Goal: Task Accomplishment & Management: Manage account settings

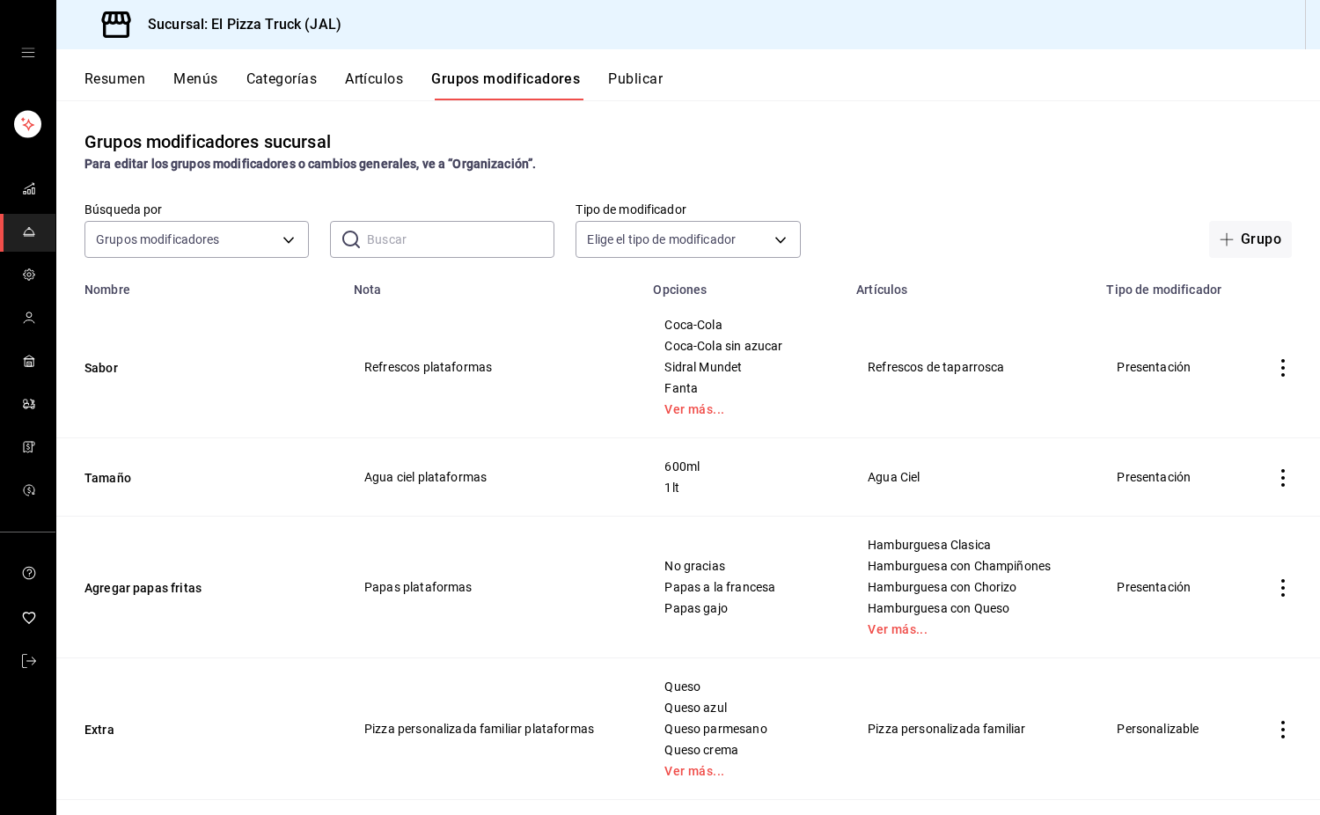
click at [366, 78] on button "Artículos" at bounding box center [374, 85] width 58 height 30
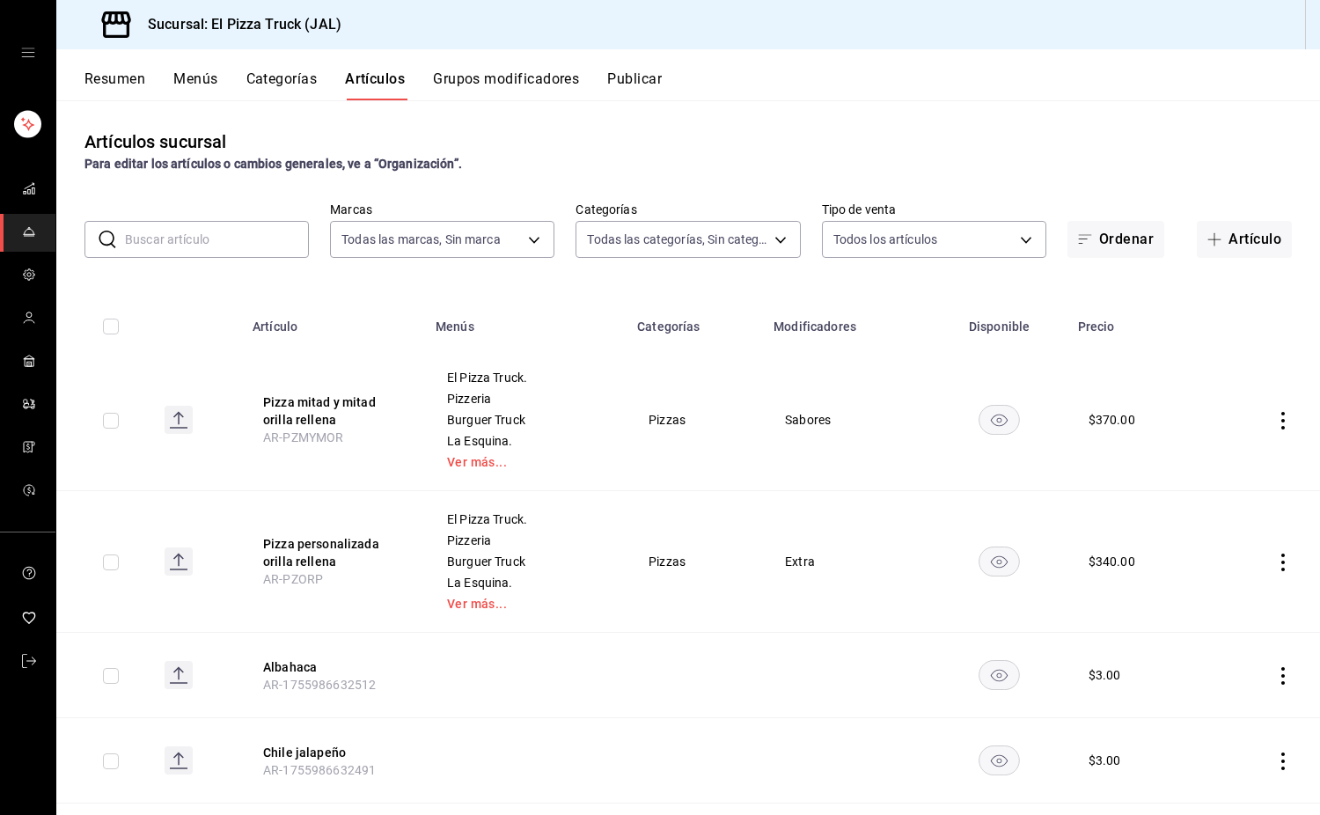
type input "c15787e7-6217-4551-b681-77b679b5e3f3,a441d866-96e6-4057-8867-d7266e748d34,b52d4…"
type input "7011110b-ccbe-4c9e-86f6-4a195b2d65b1,5937454d-5871-409b-ab19-0e087f261275,3108b…"
click at [203, 226] on input "text" at bounding box center [217, 239] width 184 height 35
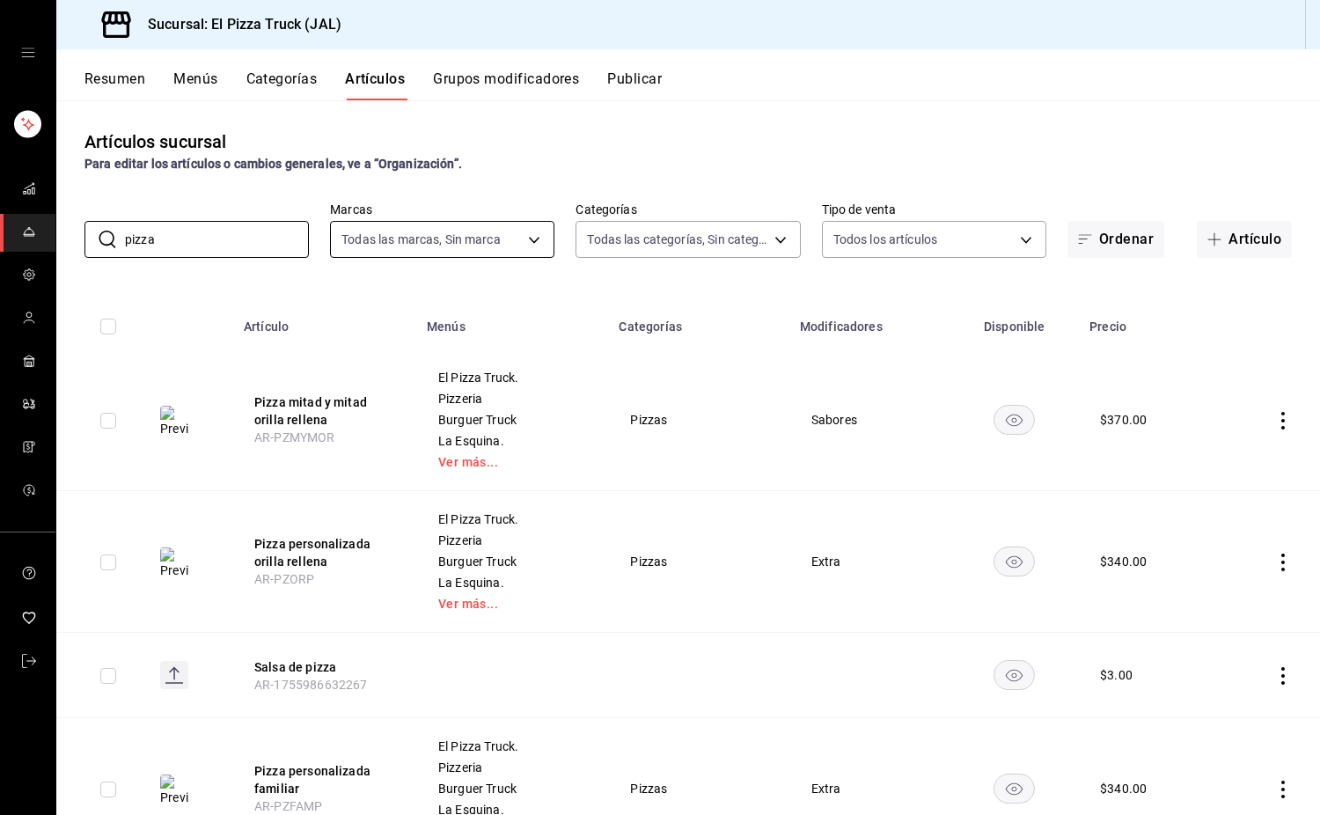
click at [387, 246] on body "Sucursal: El Pizza Truck (JAL) Resumen Menús Categorías Artículos Grupos modifi…" at bounding box center [660, 407] width 1320 height 815
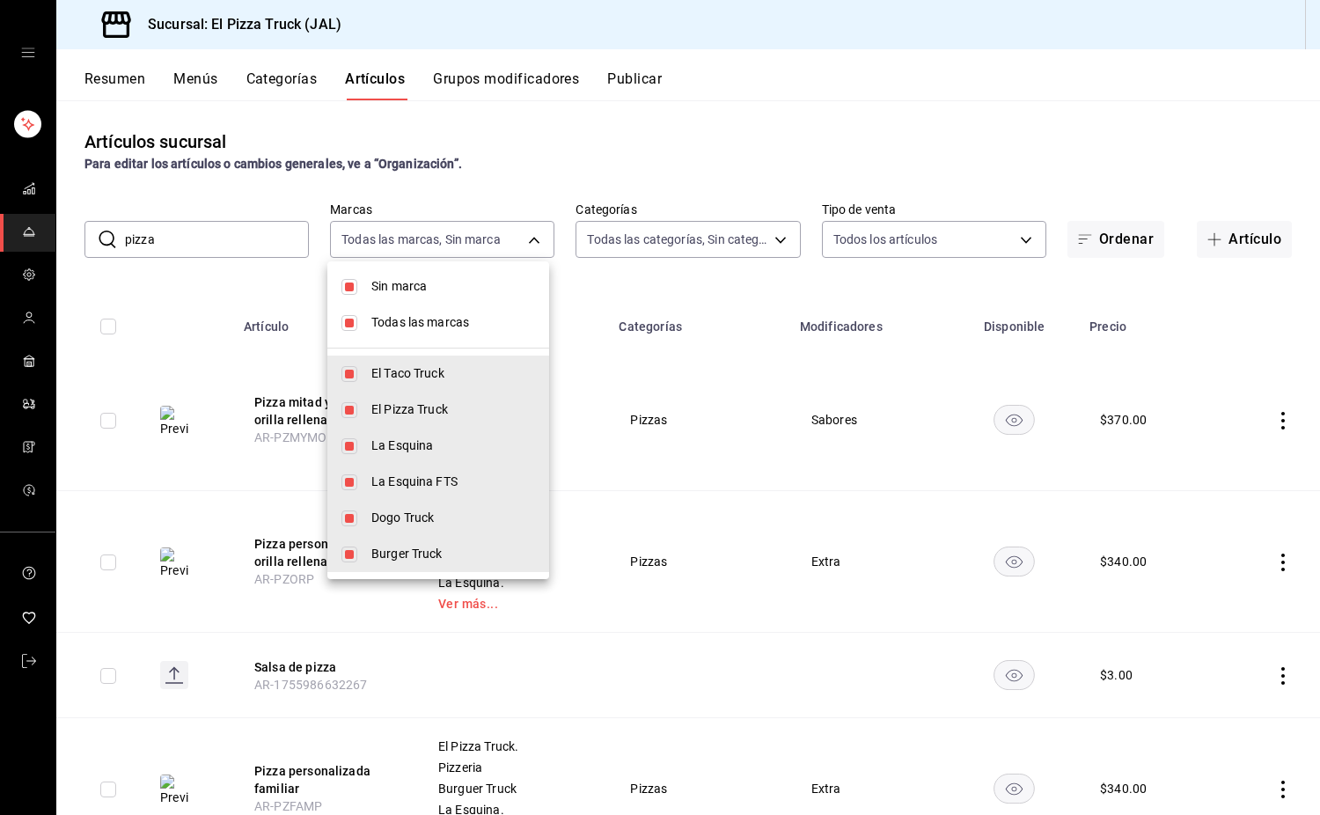
click at [181, 270] on div at bounding box center [660, 407] width 1320 height 815
click at [531, 233] on body "Sucursal: El Pizza Truck (JAL) Resumen Menús Categorías Artículos Grupos modifi…" at bounding box center [660, 407] width 1320 height 815
click at [605, 239] on div at bounding box center [660, 407] width 1320 height 815
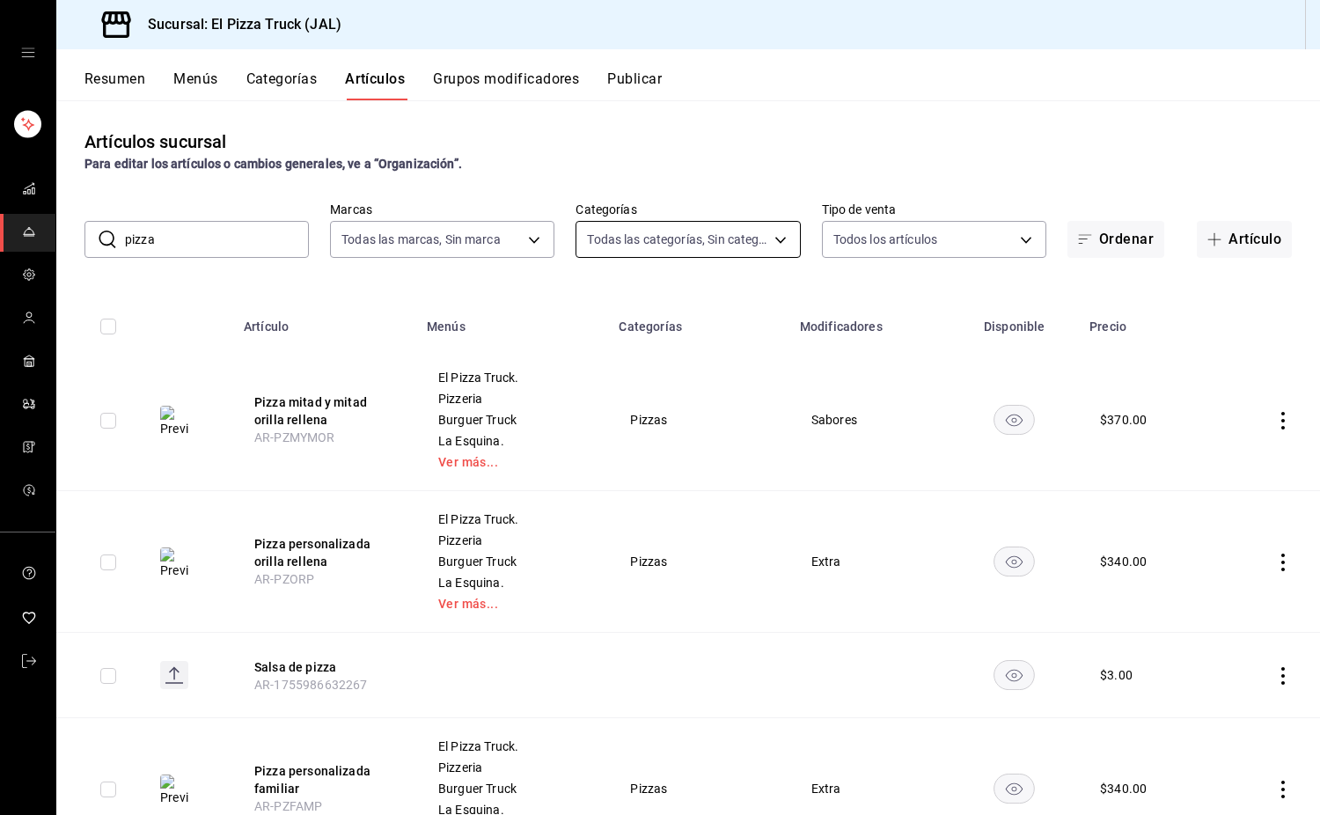
click at [649, 238] on body "Sucursal: El Pizza Truck (JAL) Resumen Menús Categorías Artículos Grupos modifi…" at bounding box center [660, 407] width 1320 height 815
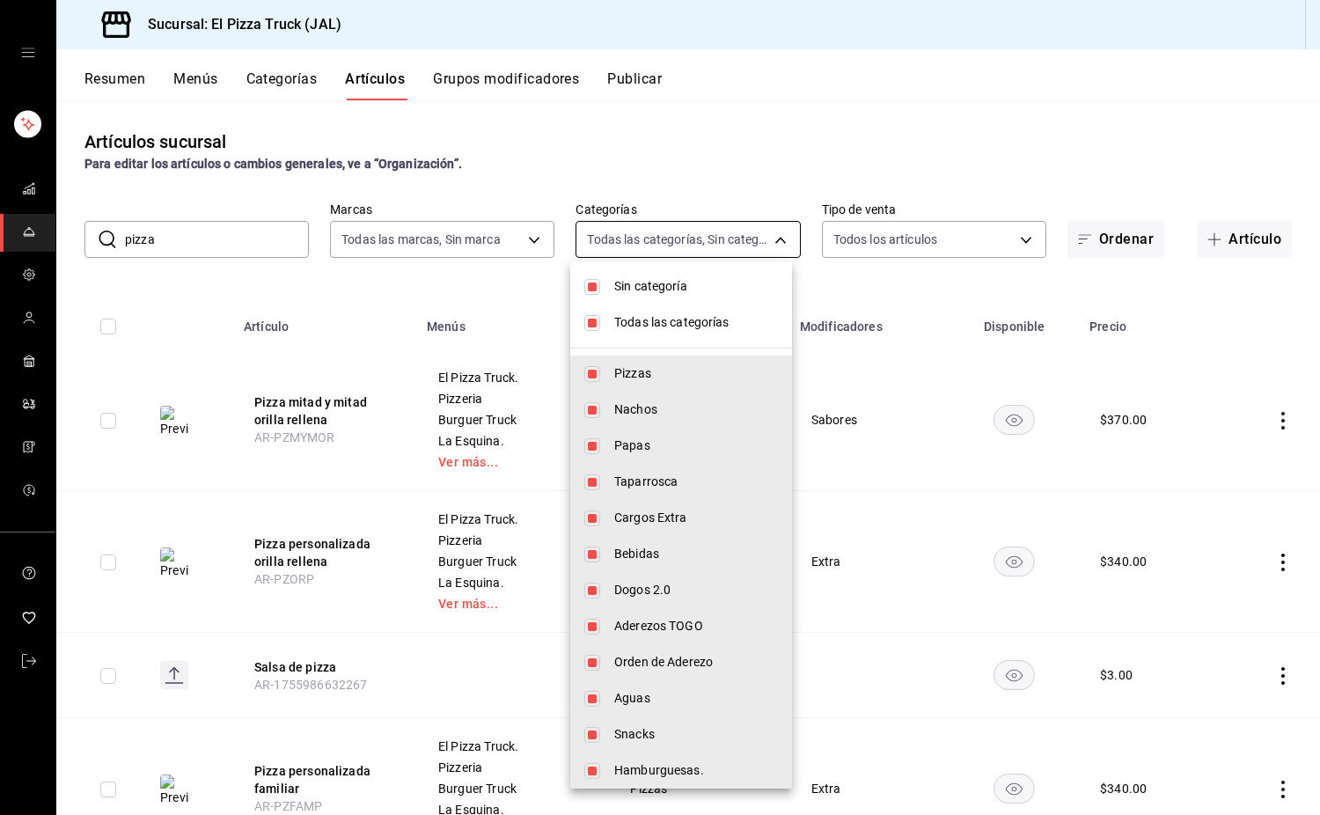
click at [649, 238] on div at bounding box center [660, 407] width 1320 height 815
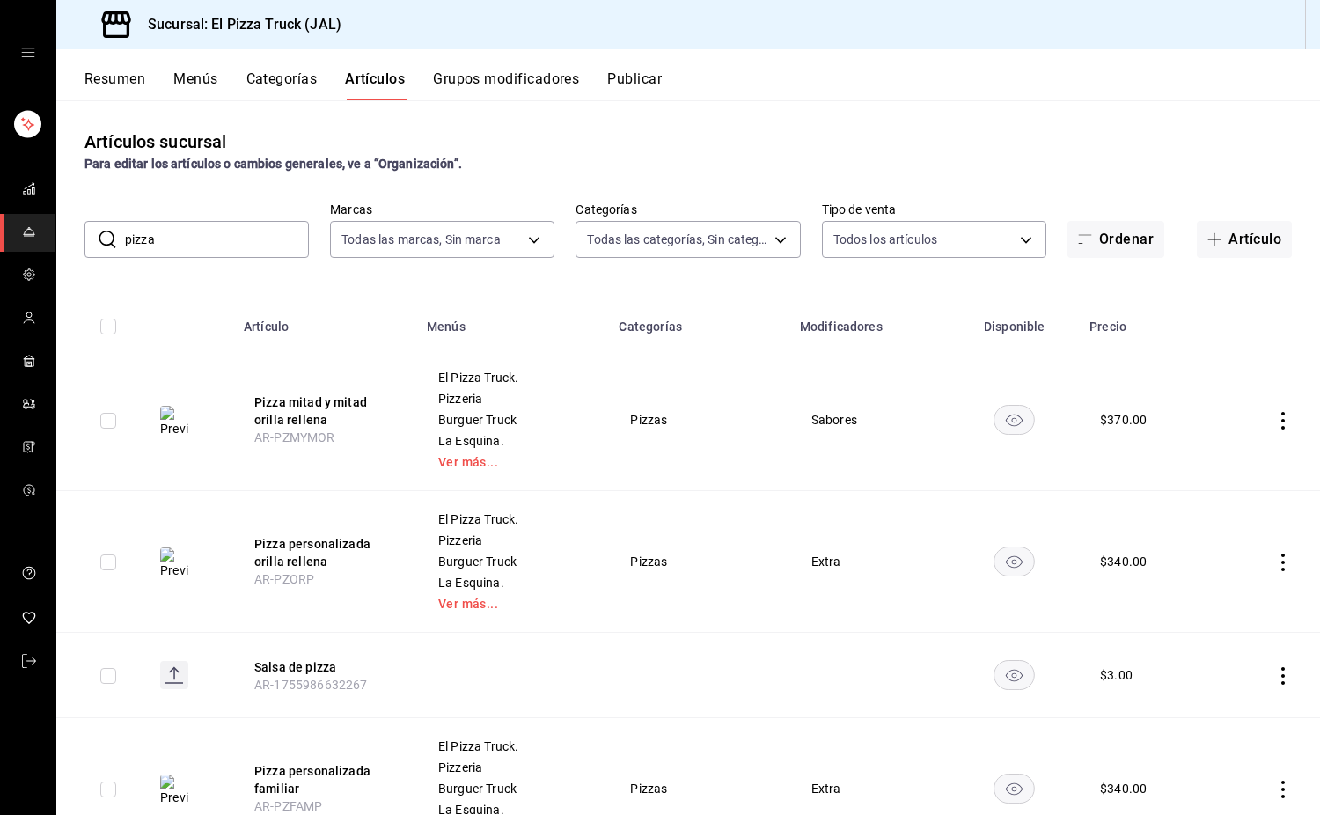
click at [450, 520] on span "El Pizza Truck." at bounding box center [512, 519] width 148 height 12
click at [174, 248] on input "pizza" at bounding box center [217, 239] width 184 height 35
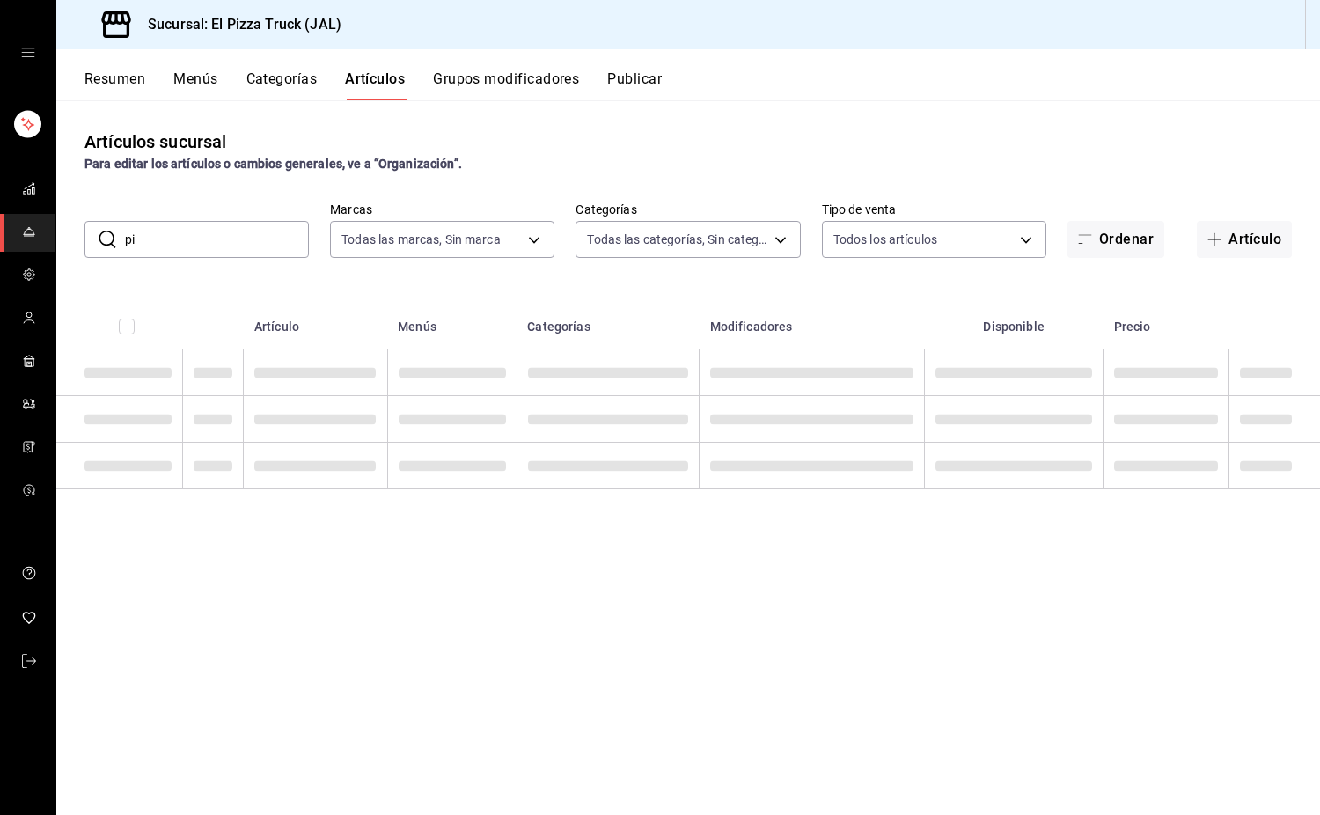
type input "p"
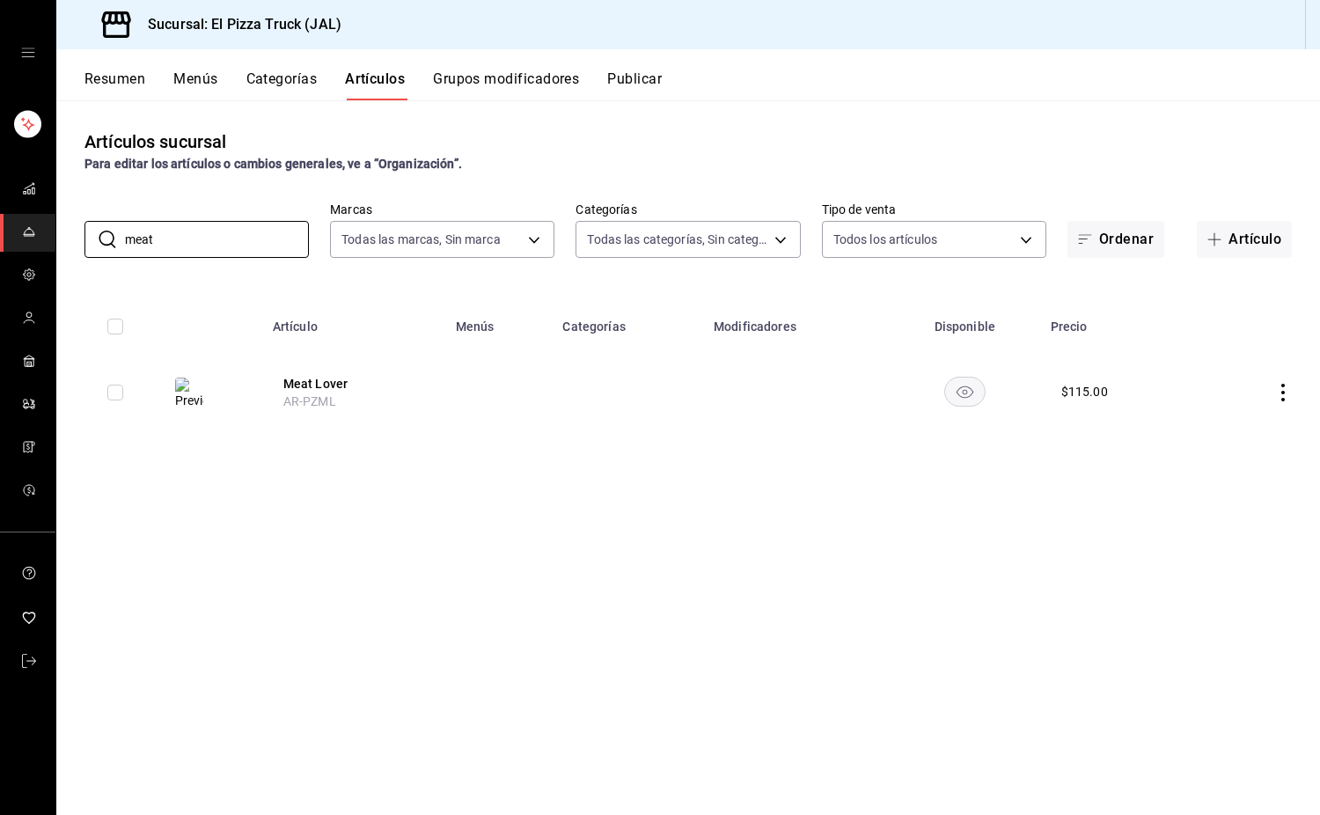
click at [403, 293] on th "Artículo" at bounding box center [353, 321] width 183 height 56
click at [202, 246] on input "meat" at bounding box center [217, 239] width 184 height 35
type input "m"
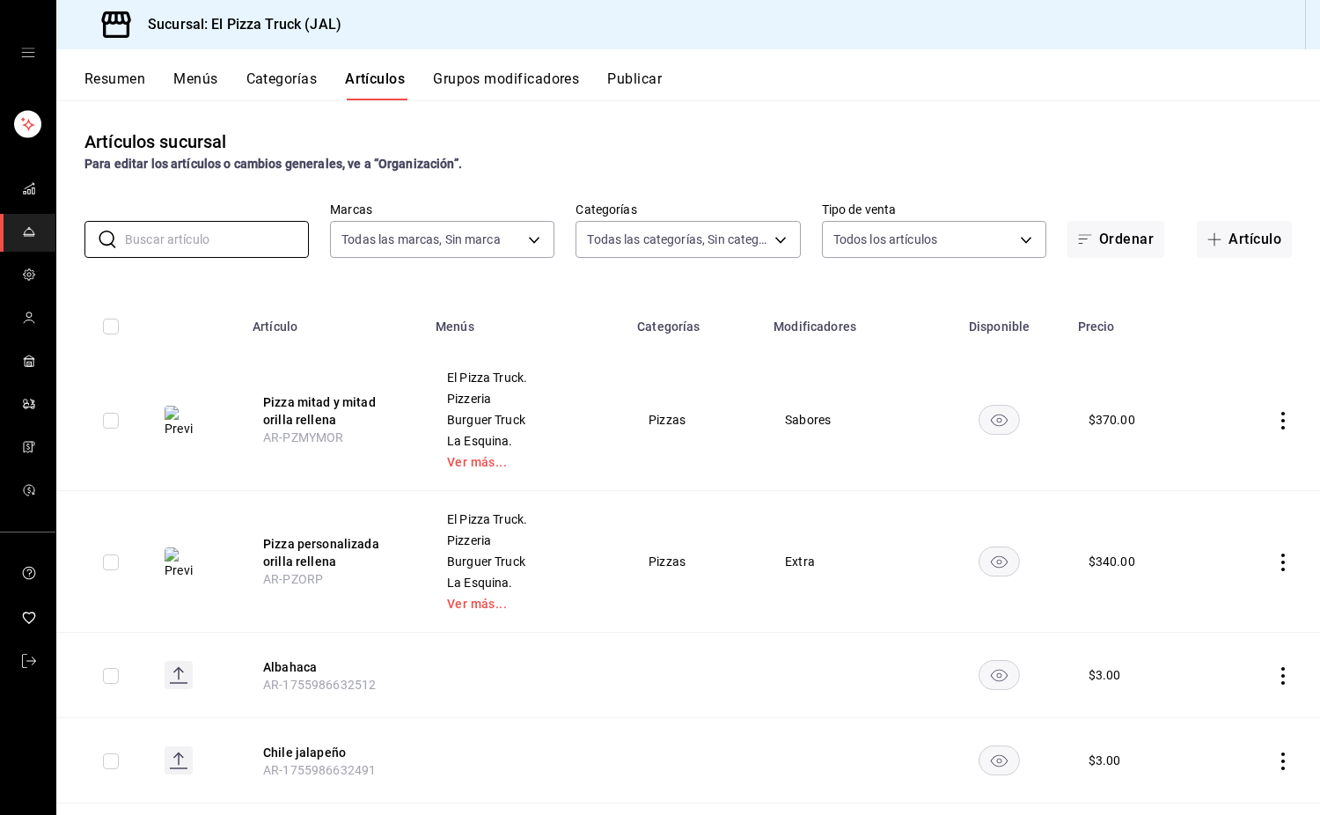
click at [470, 84] on button "Grupos modificadores" at bounding box center [506, 85] width 146 height 30
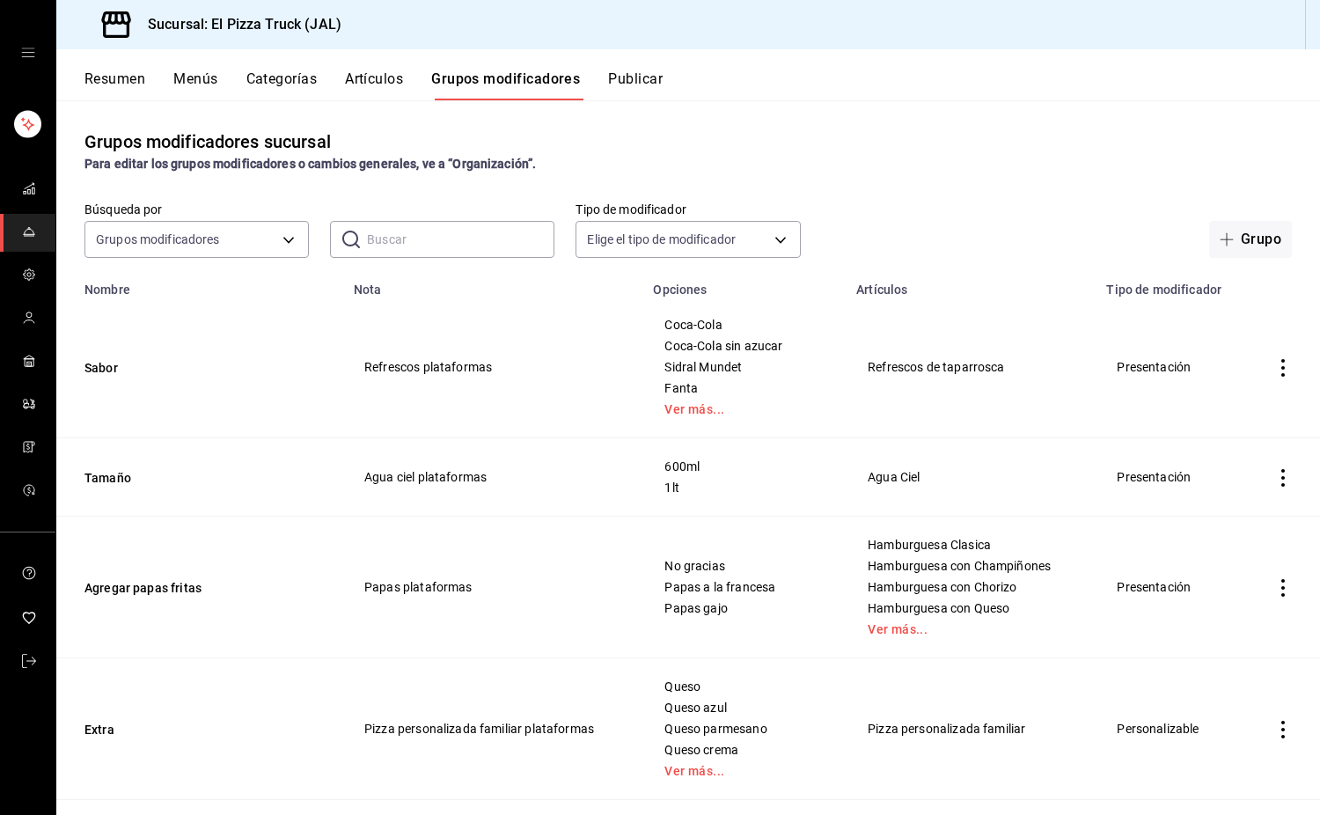
click at [365, 75] on button "Artículos" at bounding box center [374, 85] width 58 height 30
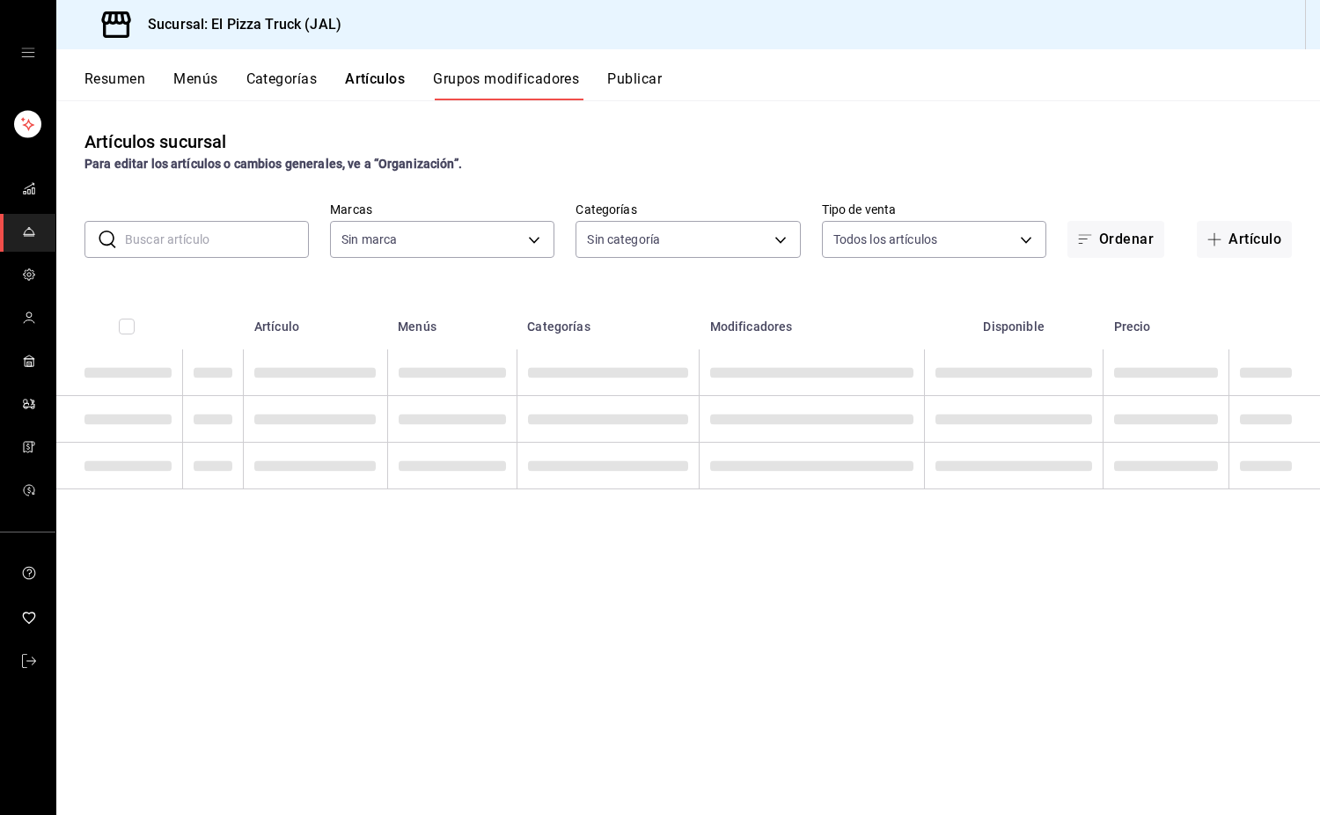
type input "c15787e7-6217-4551-b681-77b679b5e3f3,a441d866-96e6-4057-8867-d7266e748d34,b52d4…"
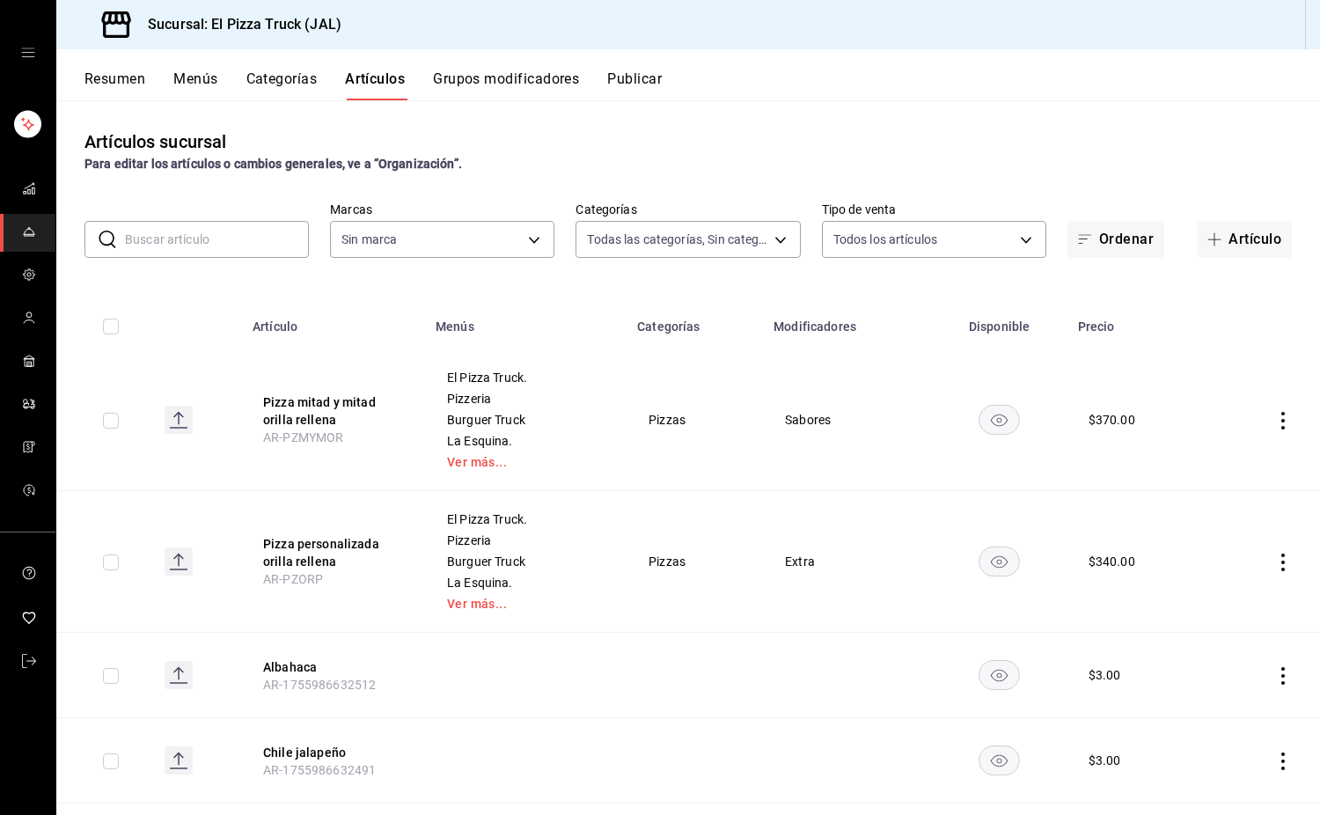
type input "7011110b-ccbe-4c9e-86f6-4a195b2d65b1,5937454d-5871-409b-ab19-0e087f261275,3108b…"
type input "c15787e7-6217-4551-b681-77b679b5e3f3,a441d866-96e6-4057-8867-d7266e748d34,b52d4…"
click at [733, 262] on div "Artículos sucursal Para editar los artículos o cambios generales, ve a “Organiz…" at bounding box center [688, 457] width 1264 height 714
click at [731, 246] on body "Sucursal: El Pizza Truck (JAL) Resumen Menús Categorías Artículos Grupos modifi…" at bounding box center [660, 407] width 1320 height 815
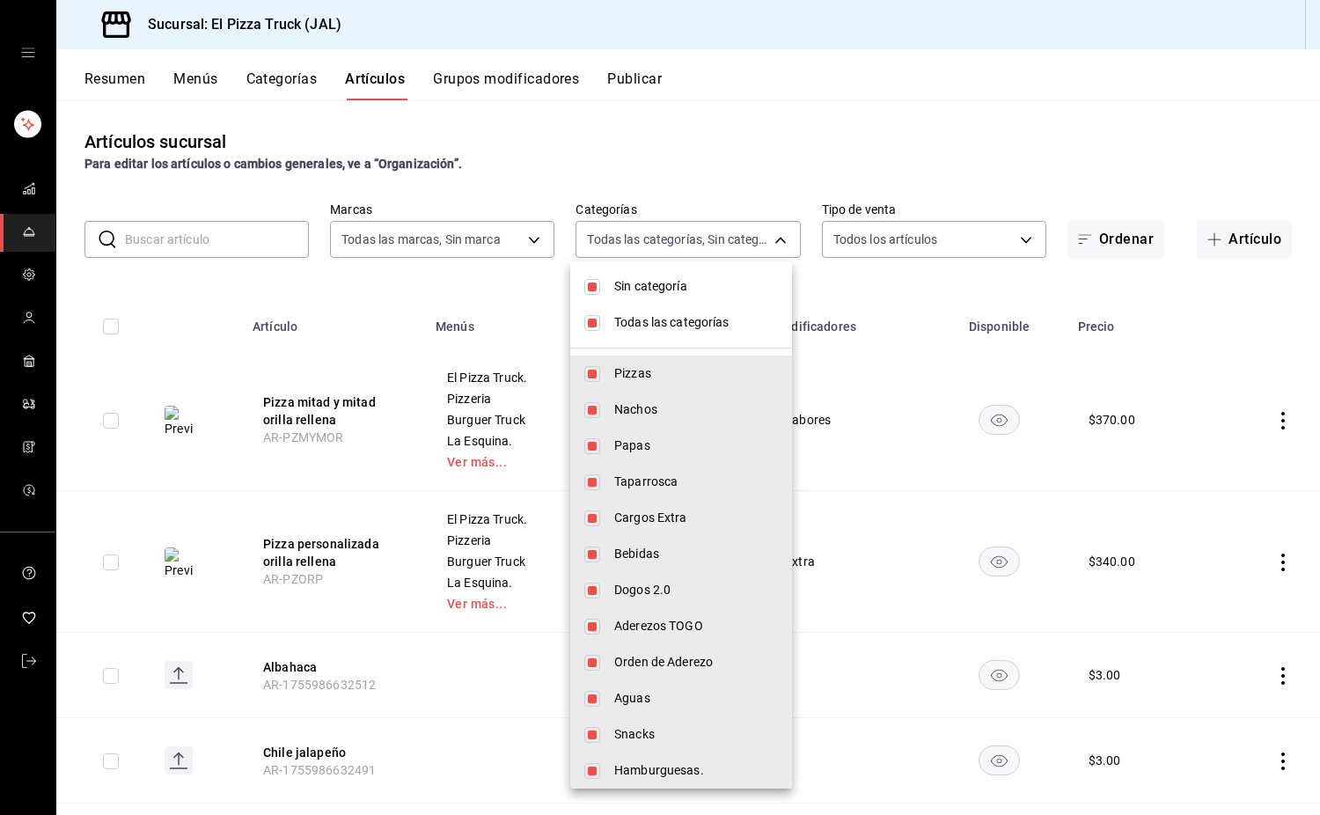
click at [667, 336] on li "Todas las categorías" at bounding box center [681, 323] width 222 height 36
checkbox input "false"
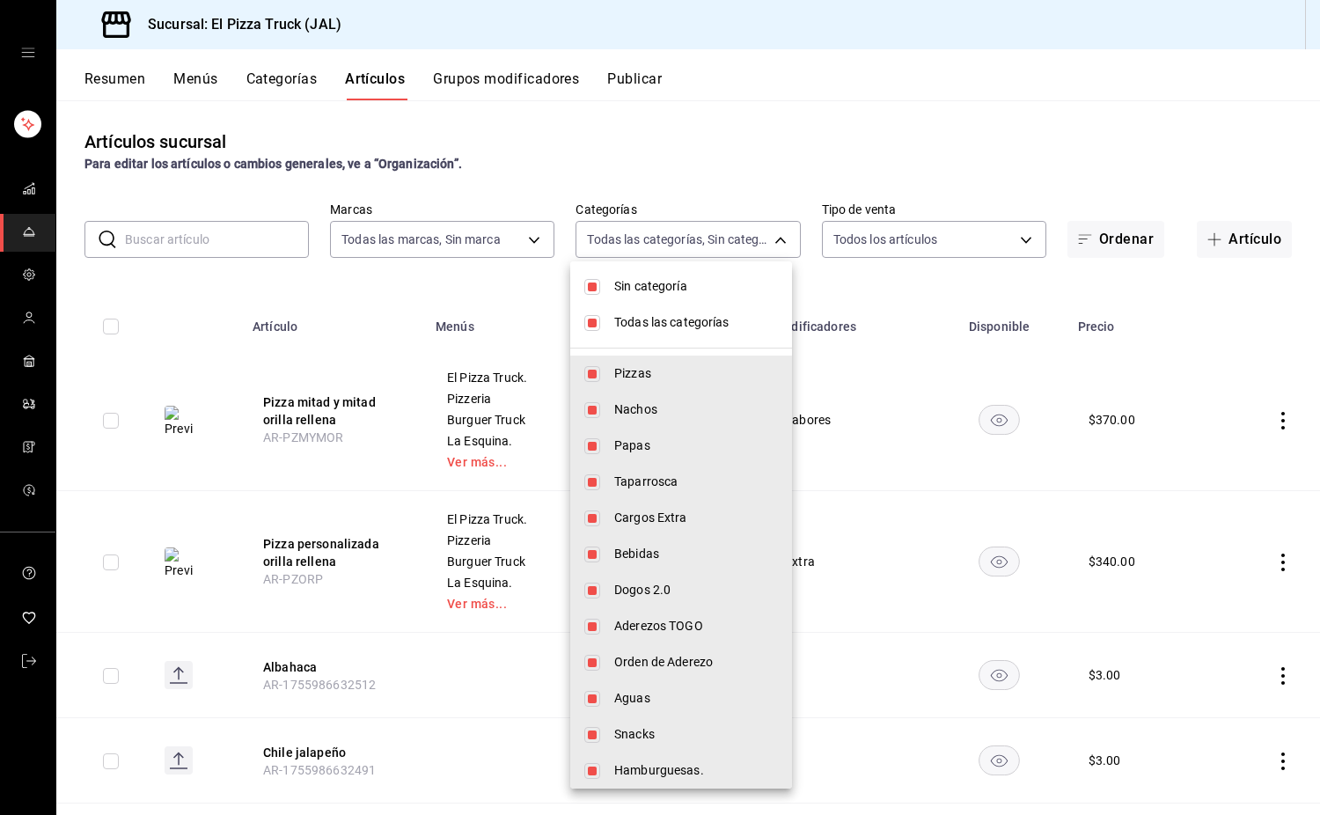
checkbox input "false"
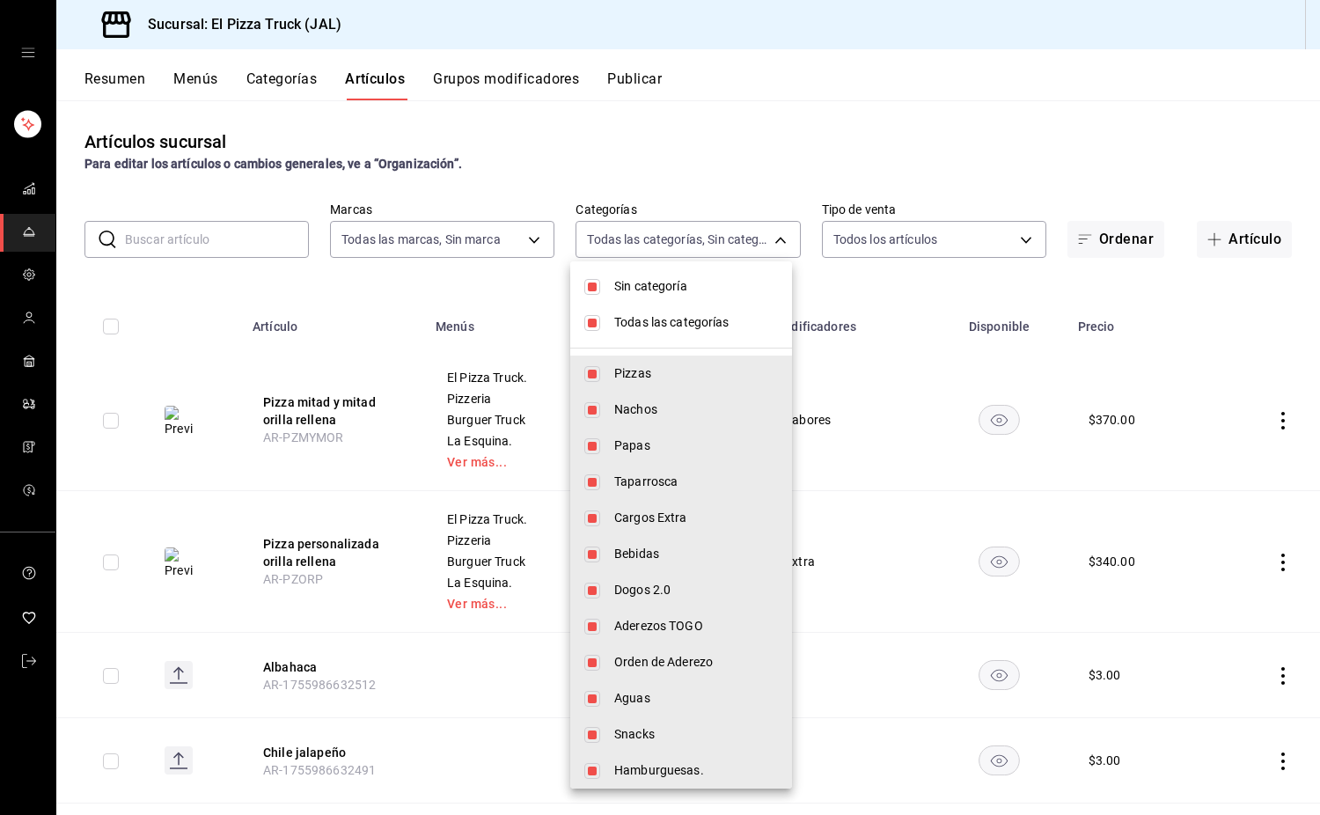
checkbox input "false"
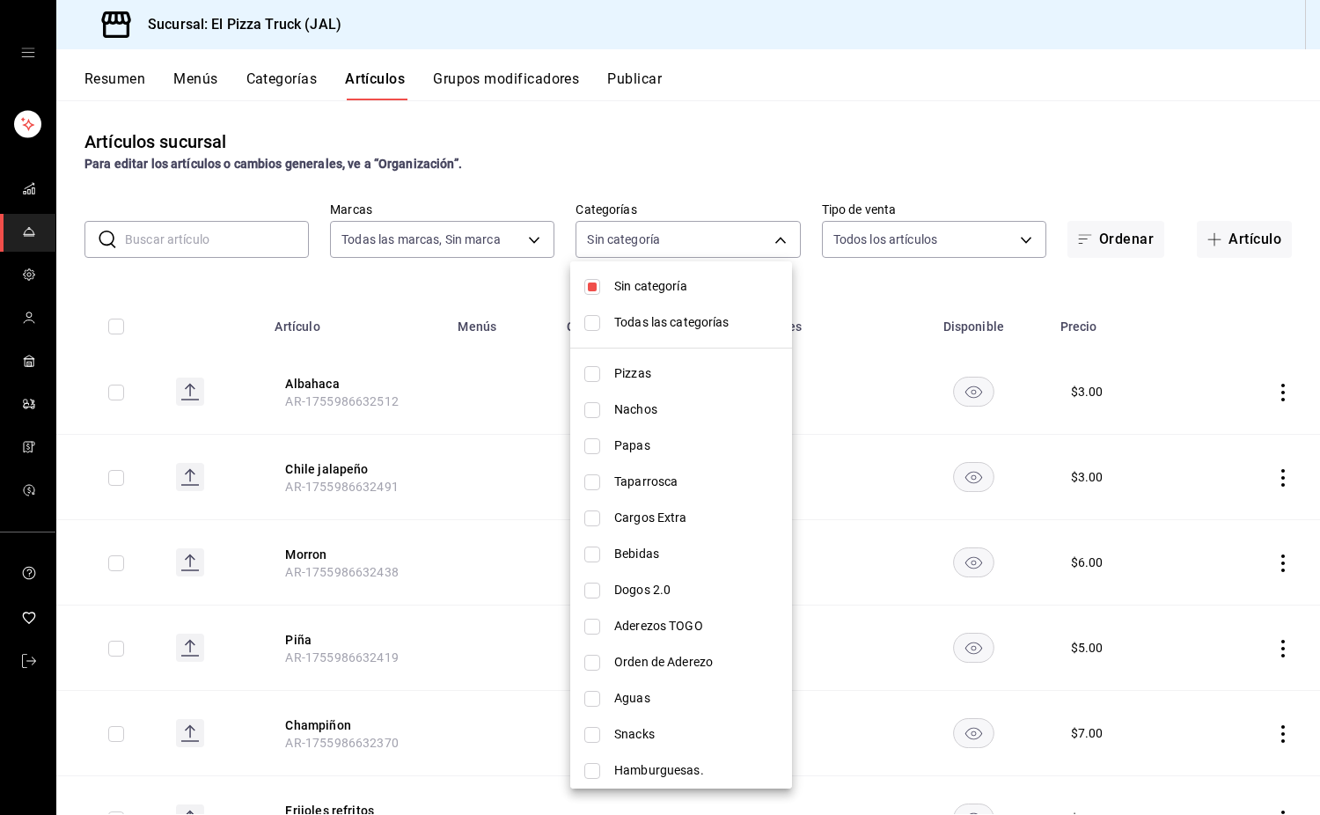
click at [386, 326] on div at bounding box center [660, 407] width 1320 height 815
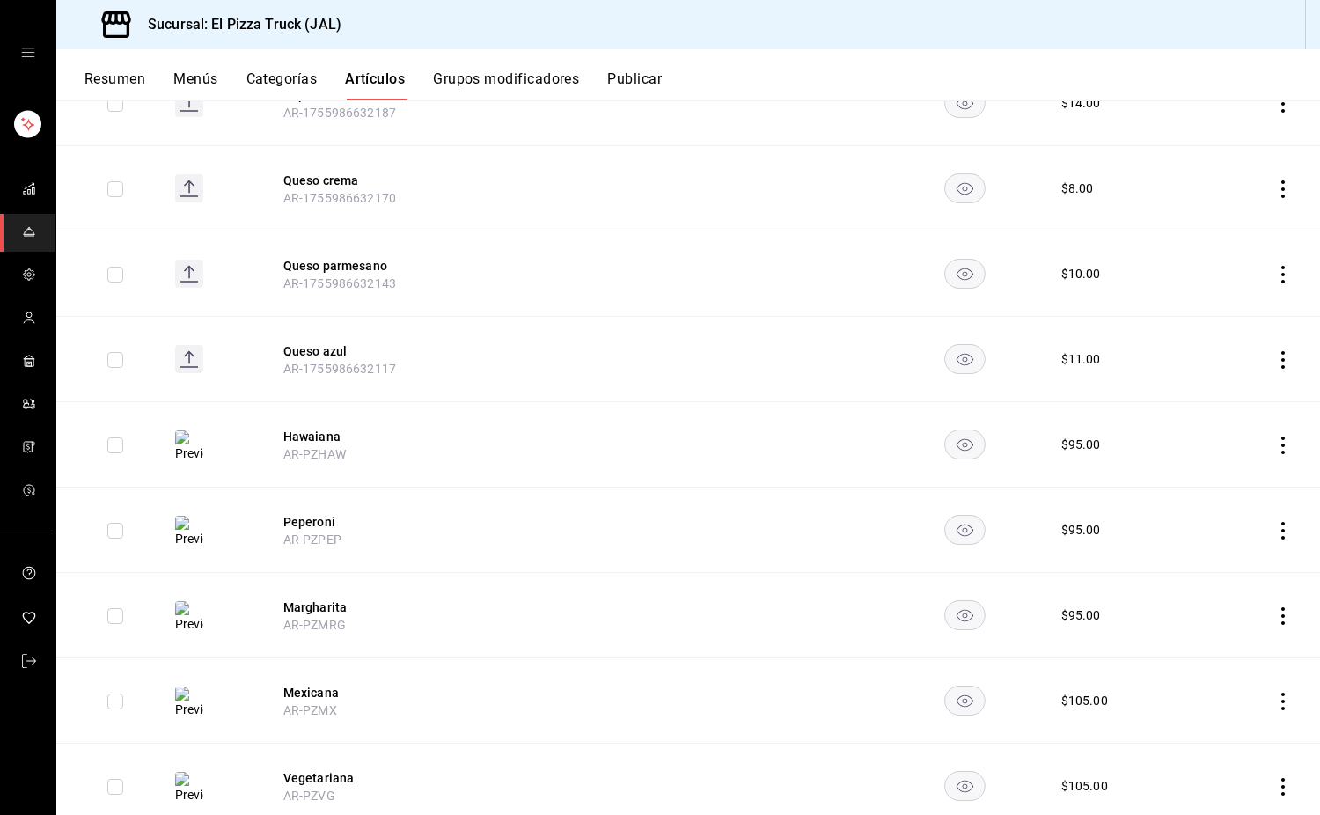
scroll to position [1356, 0]
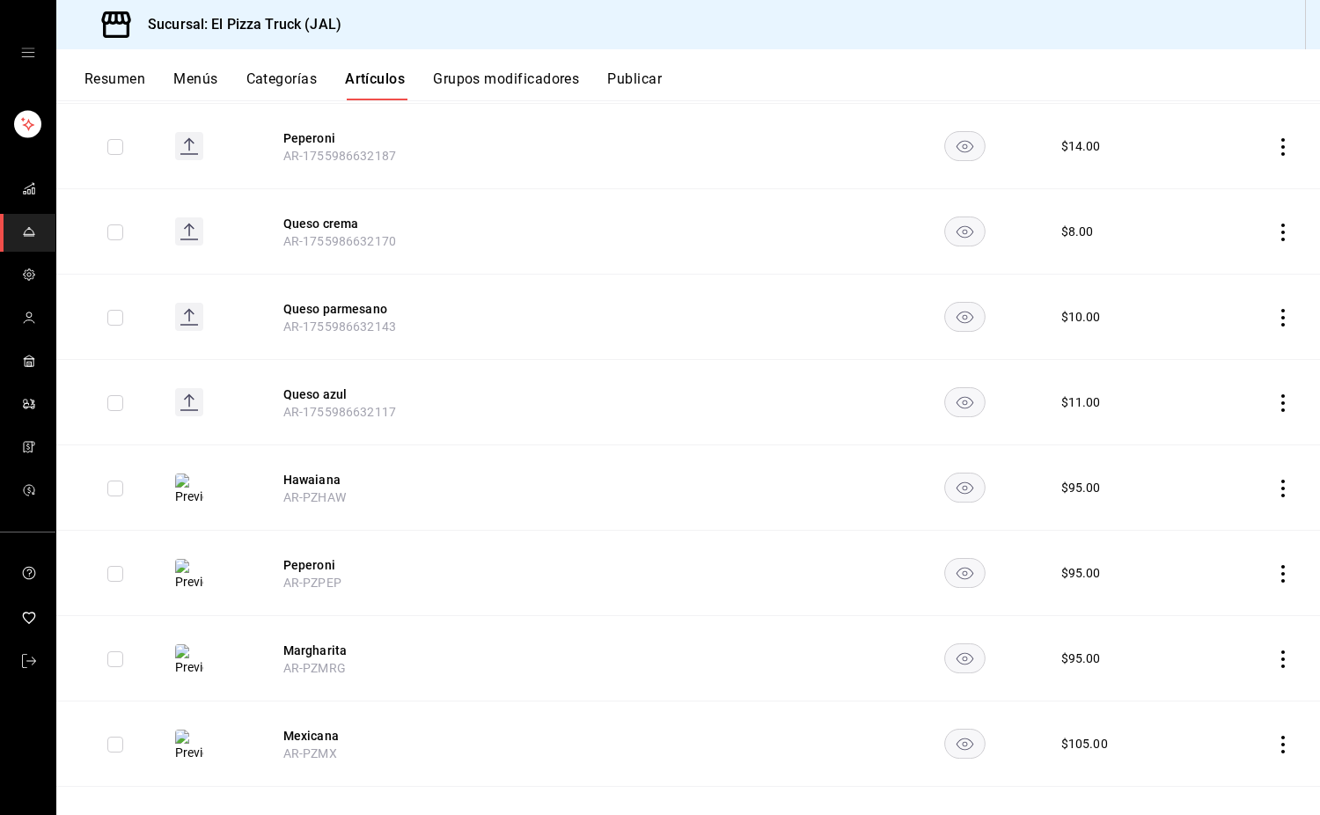
click at [1284, 484] on td at bounding box center [1260, 487] width 121 height 85
click at [1275, 491] on icon "actions" at bounding box center [1284, 489] width 18 height 18
click at [1191, 600] on div at bounding box center [1179, 602] width 32 height 18
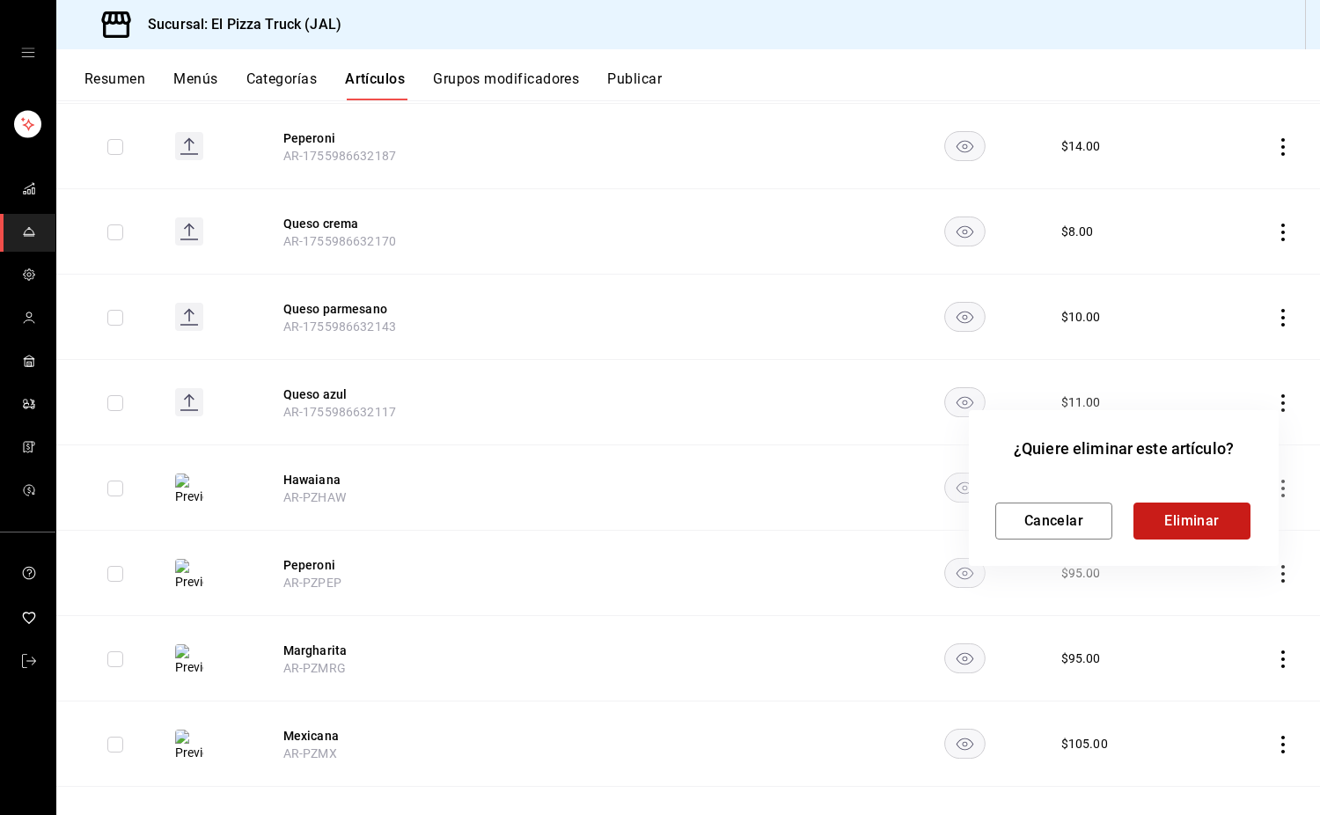
click at [1222, 514] on button "Eliminar" at bounding box center [1192, 521] width 117 height 37
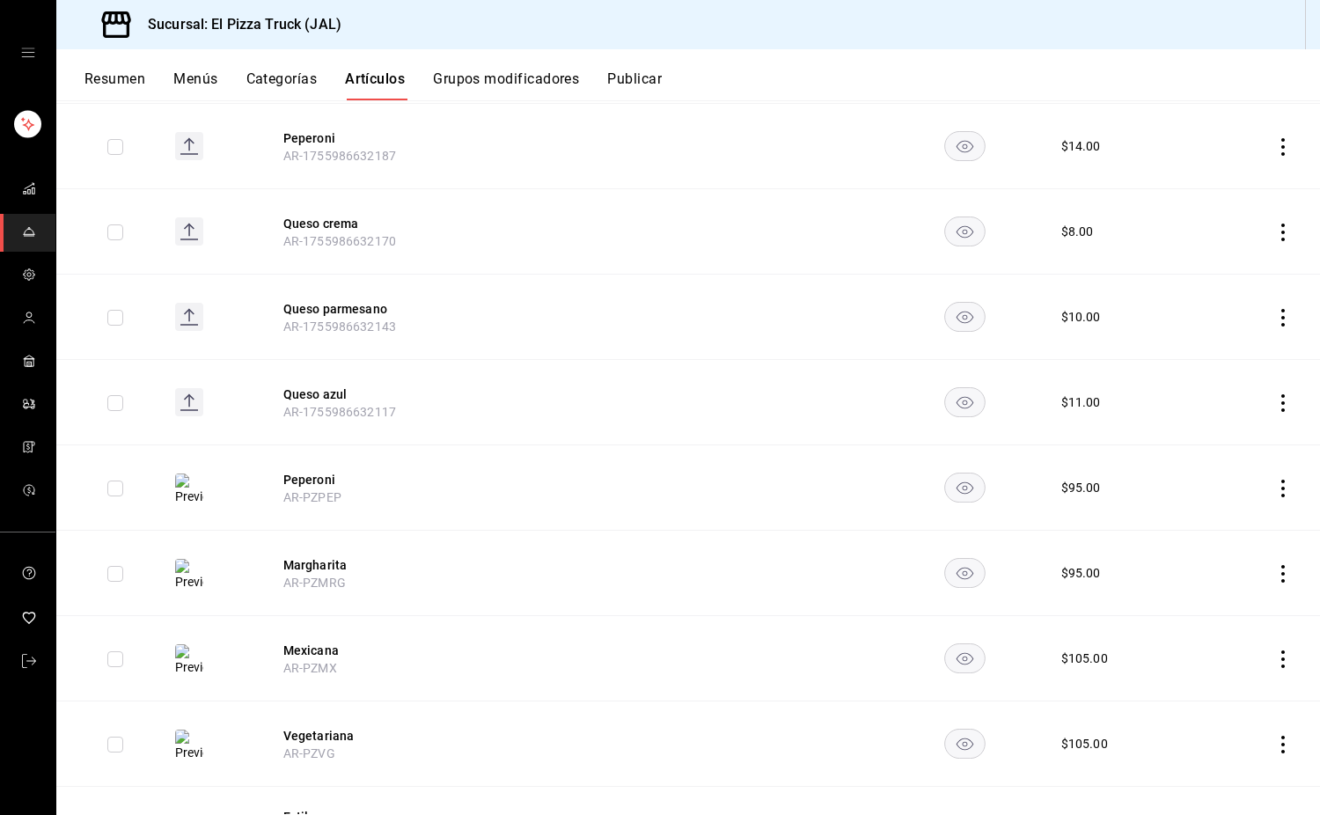
click at [1275, 490] on icon "actions" at bounding box center [1284, 489] width 18 height 18
click at [1215, 602] on span "Eliminar" at bounding box center [1217, 601] width 45 height 14
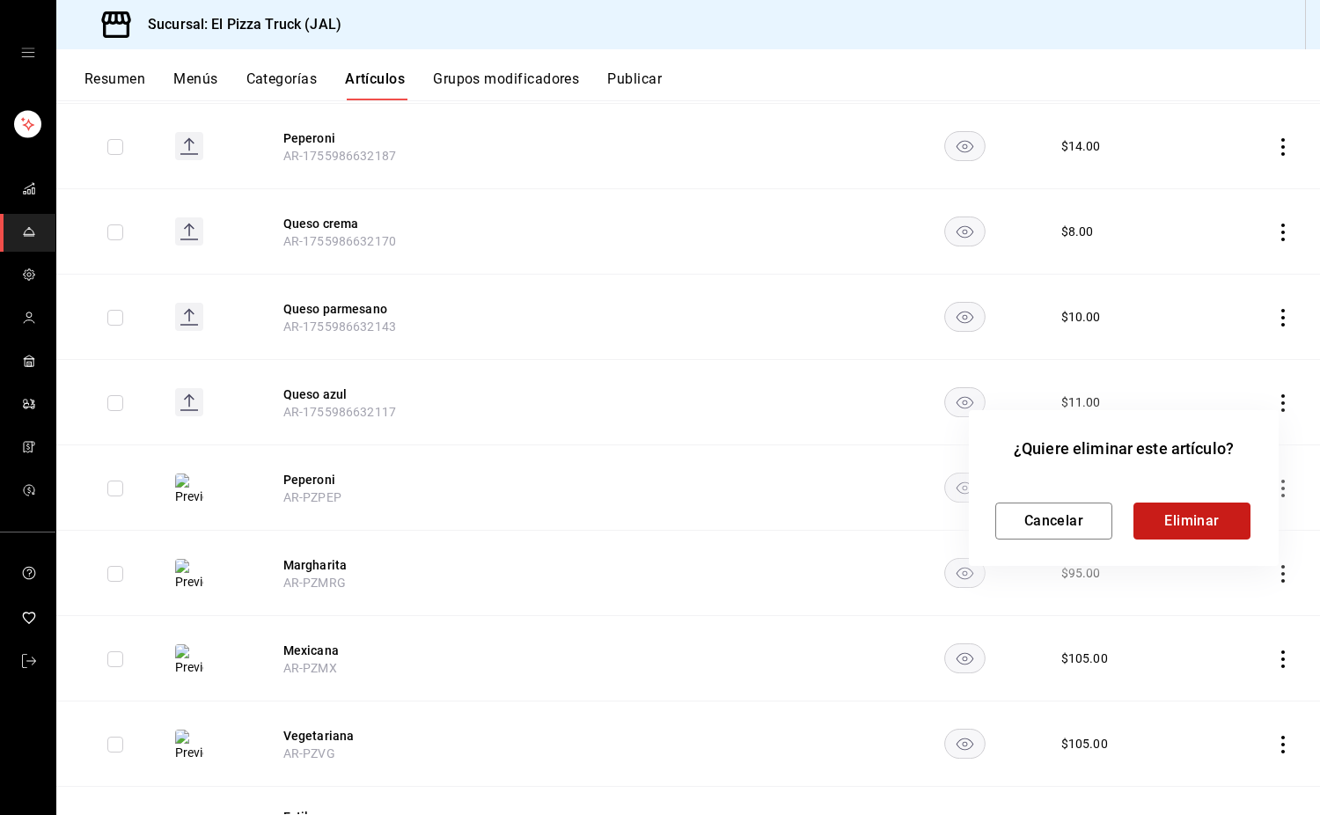
click at [1211, 515] on button "Eliminar" at bounding box center [1192, 521] width 117 height 37
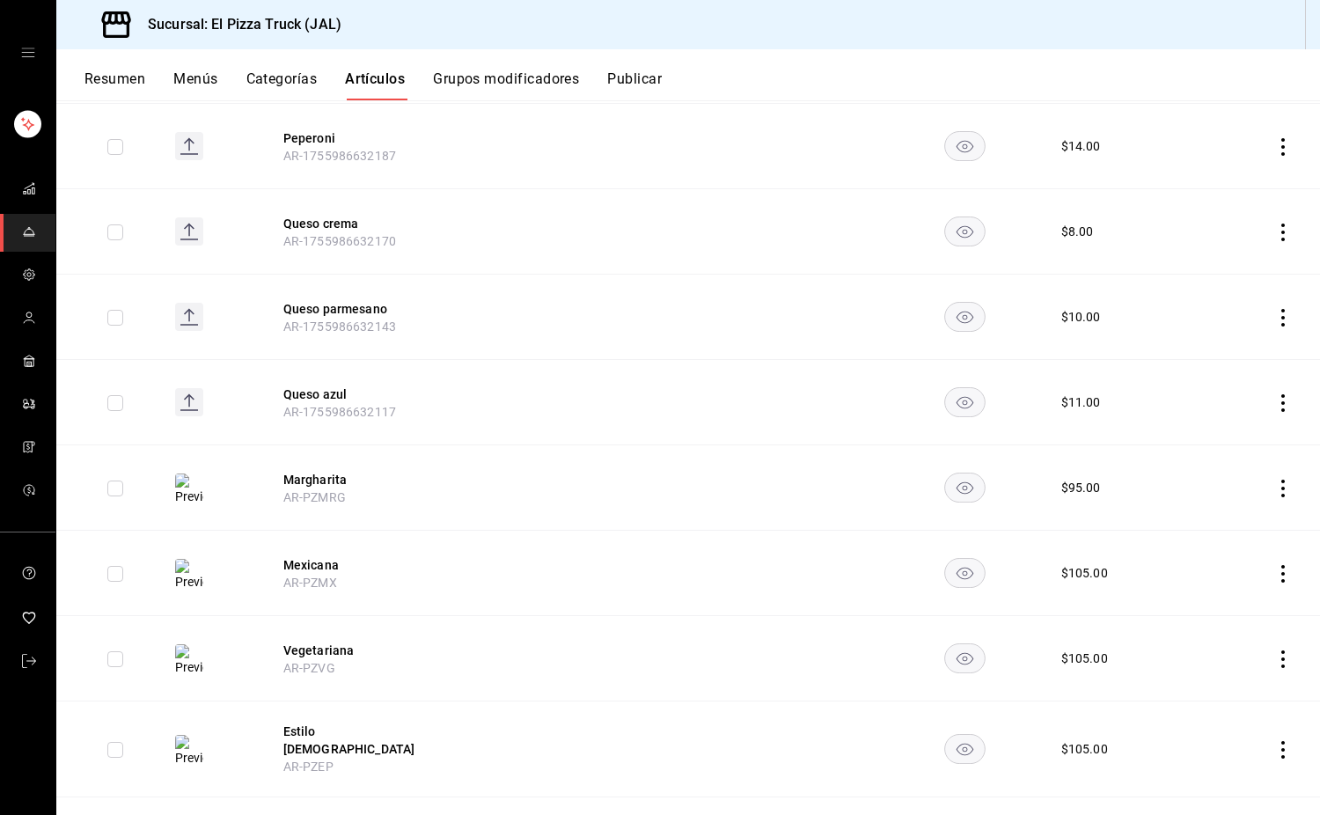
click at [1282, 488] on icon "actions" at bounding box center [1284, 489] width 4 height 18
click at [1221, 597] on span "Eliminar" at bounding box center [1217, 601] width 45 height 14
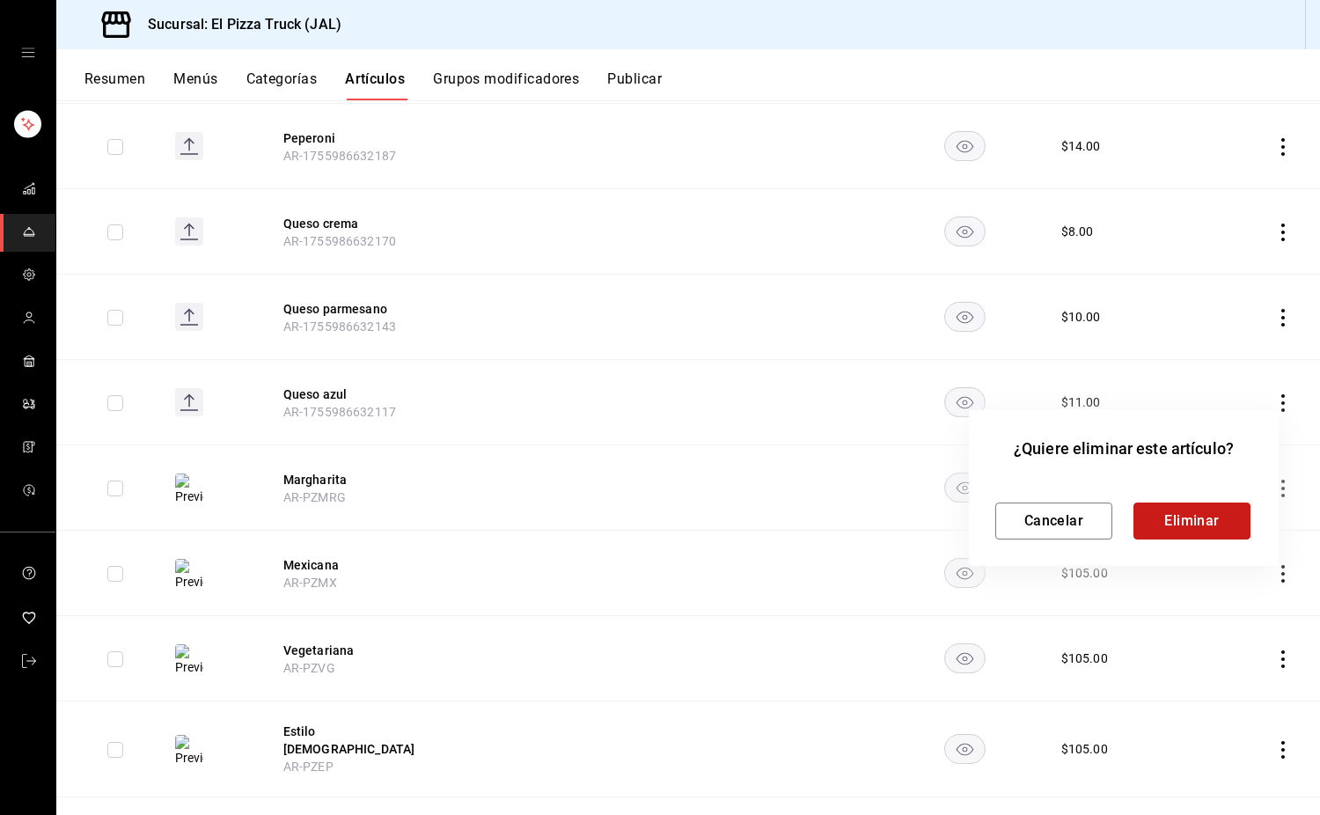
click at [1221, 526] on button "Eliminar" at bounding box center [1192, 521] width 117 height 37
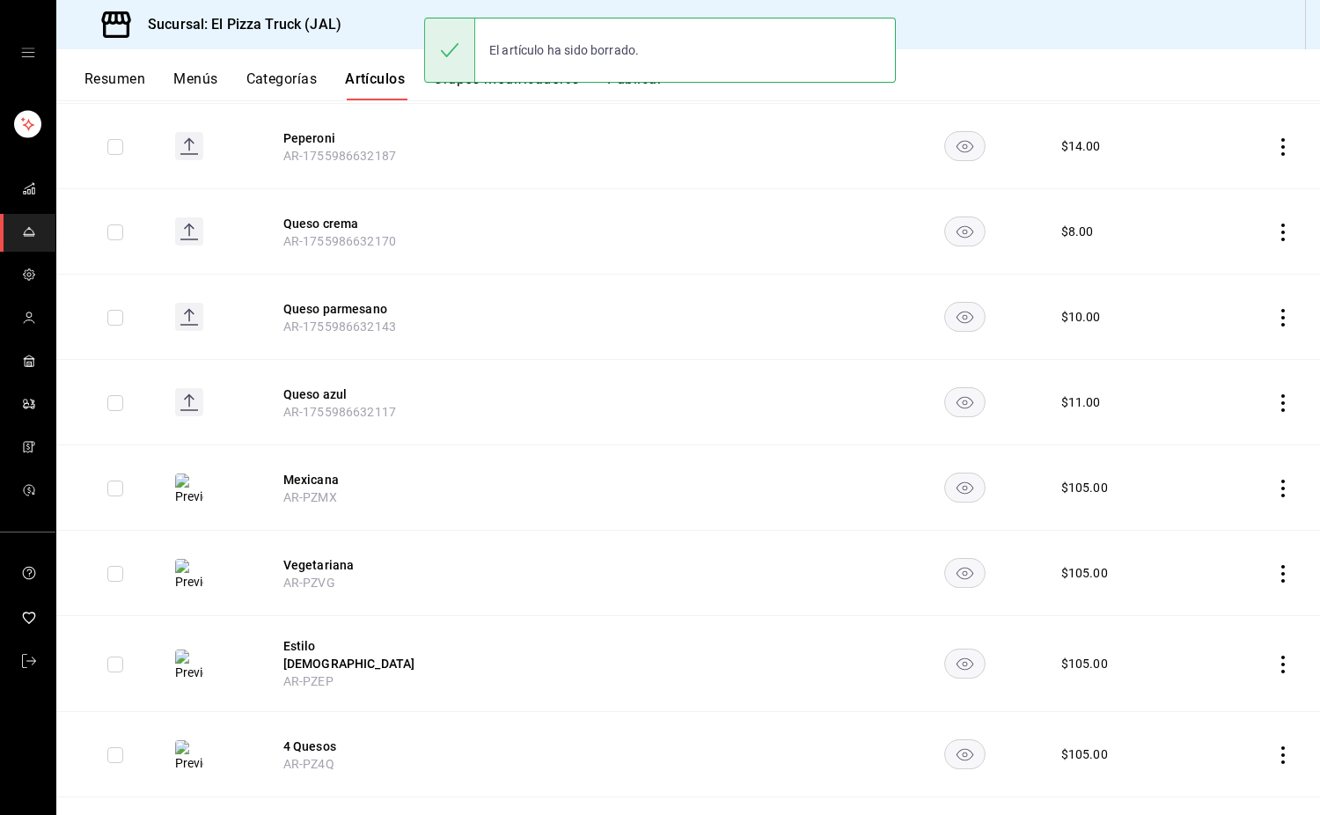
click at [1282, 488] on icon "actions" at bounding box center [1284, 489] width 4 height 18
click at [1207, 594] on span "Eliminar" at bounding box center [1217, 601] width 45 height 14
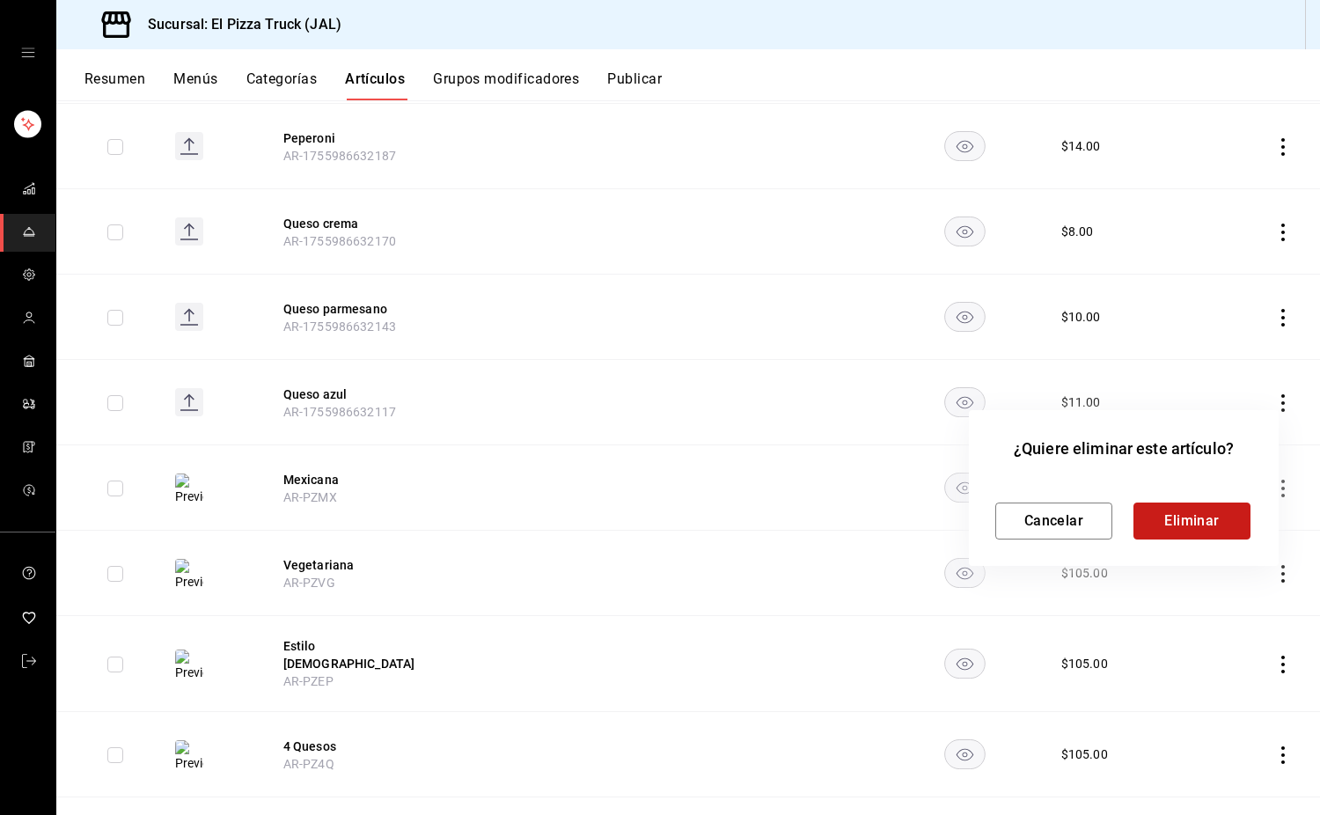
click at [1191, 527] on button "Eliminar" at bounding box center [1192, 521] width 117 height 37
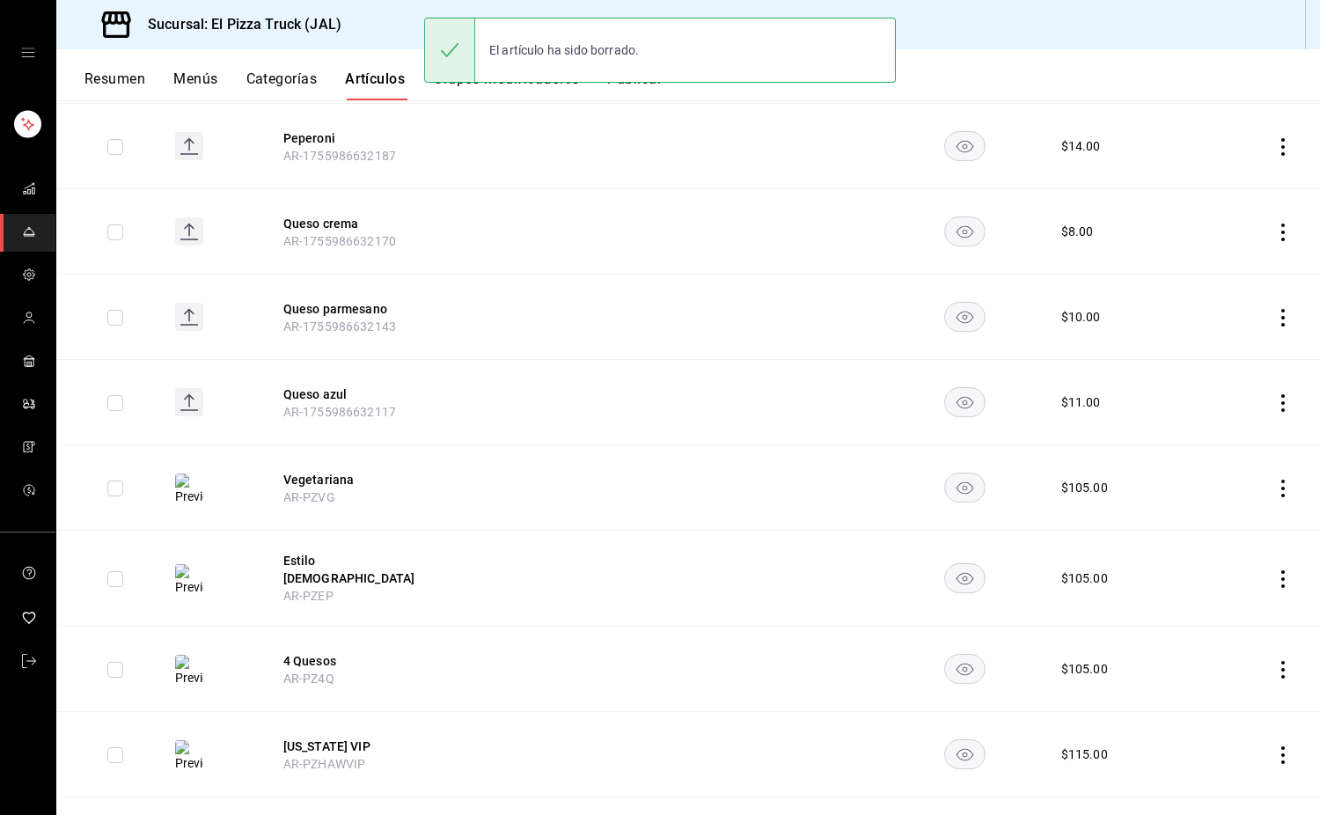
click at [1282, 489] on icon "actions" at bounding box center [1284, 489] width 4 height 18
click at [1224, 602] on span "Eliminar" at bounding box center [1217, 601] width 45 height 14
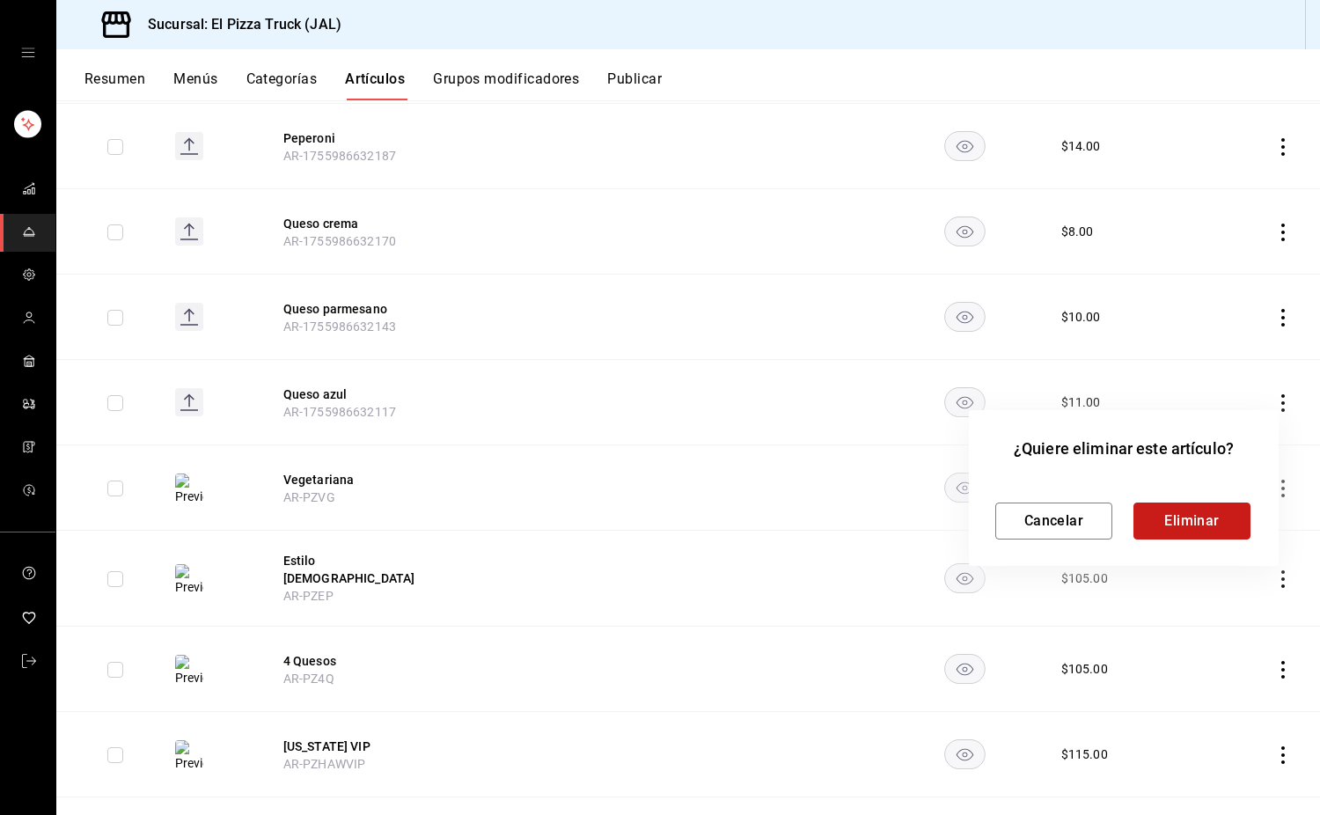
click at [1190, 520] on button "Eliminar" at bounding box center [1192, 521] width 117 height 37
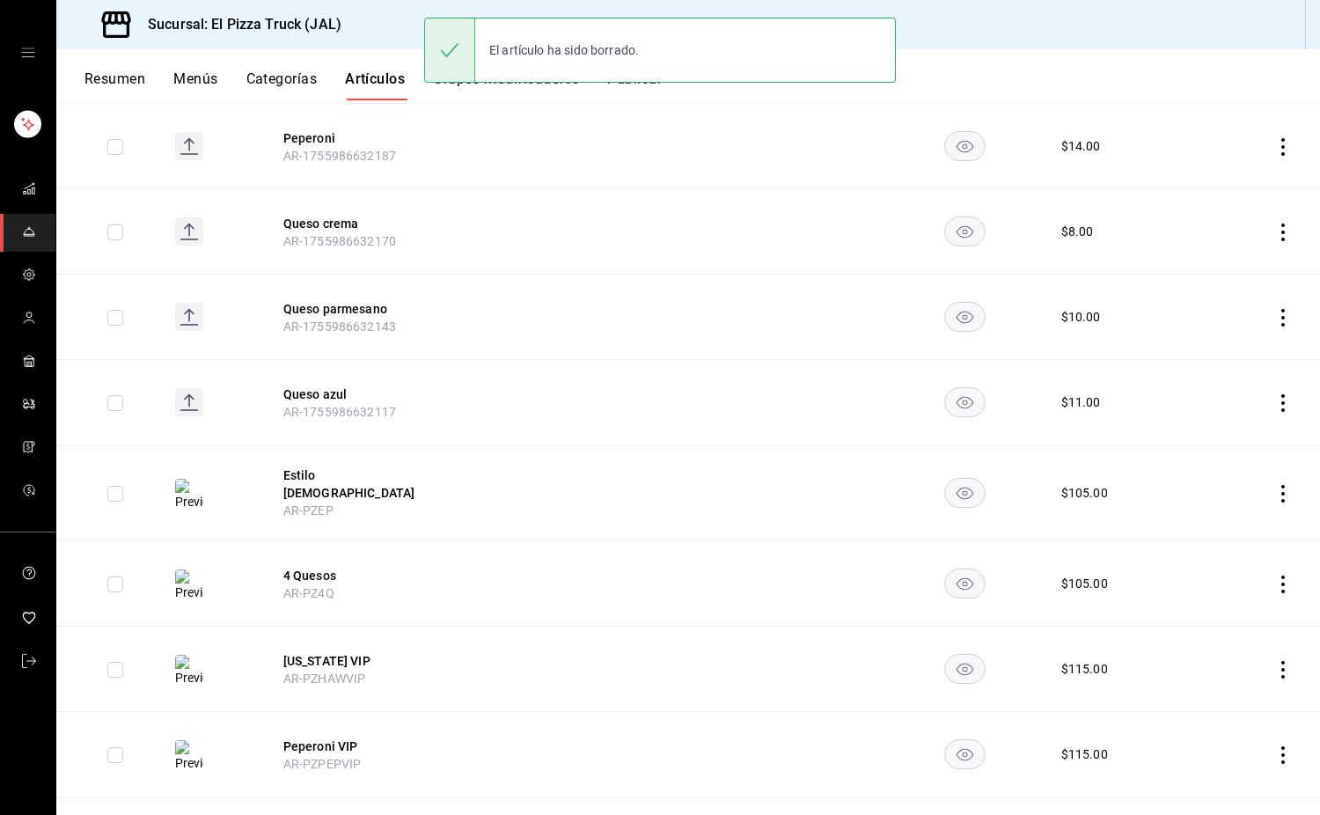
click at [1275, 492] on icon "actions" at bounding box center [1284, 494] width 18 height 18
click at [1215, 604] on span "Eliminar" at bounding box center [1217, 601] width 45 height 14
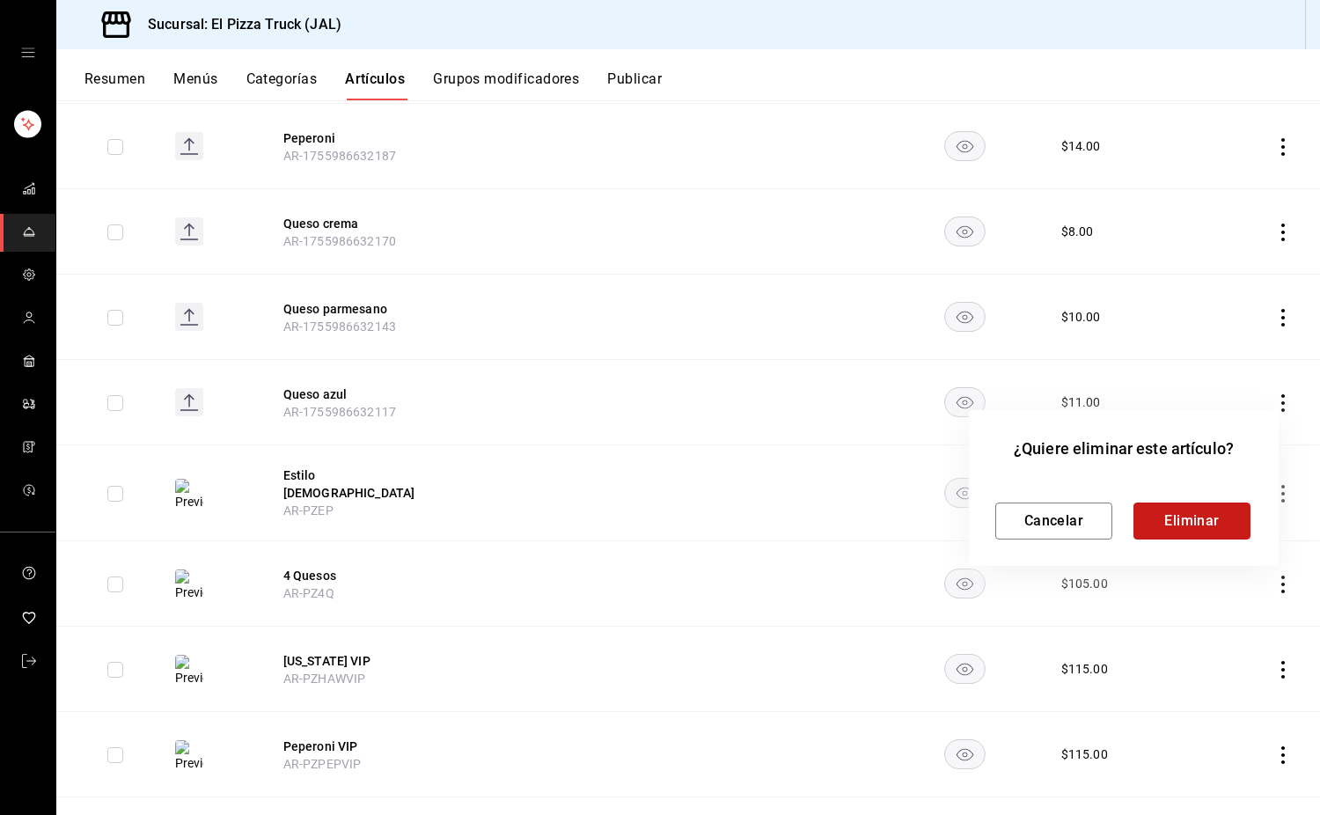
click at [1195, 525] on button "Eliminar" at bounding box center [1192, 521] width 117 height 37
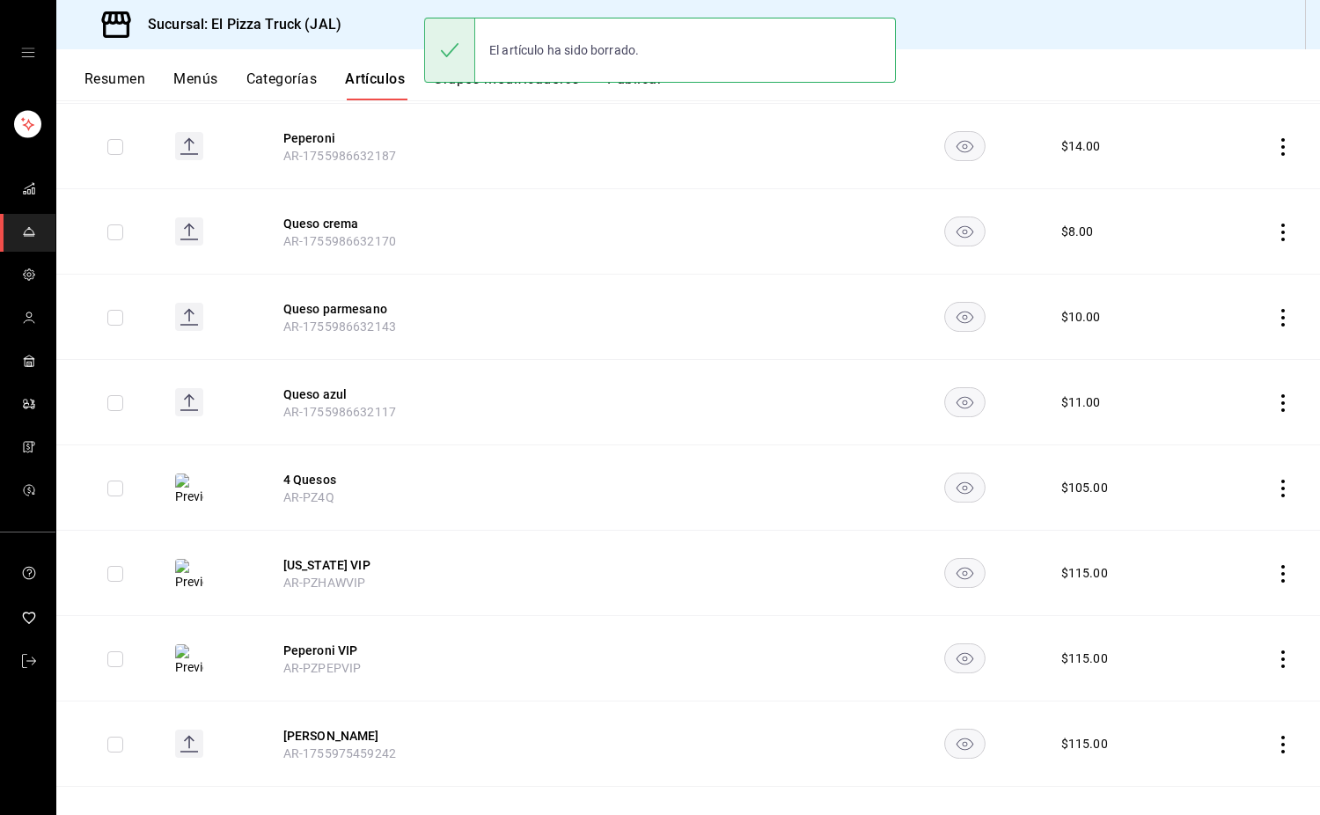
click at [1282, 488] on icon "actions" at bounding box center [1284, 489] width 4 height 18
click at [1226, 600] on span "Eliminar" at bounding box center [1217, 601] width 45 height 14
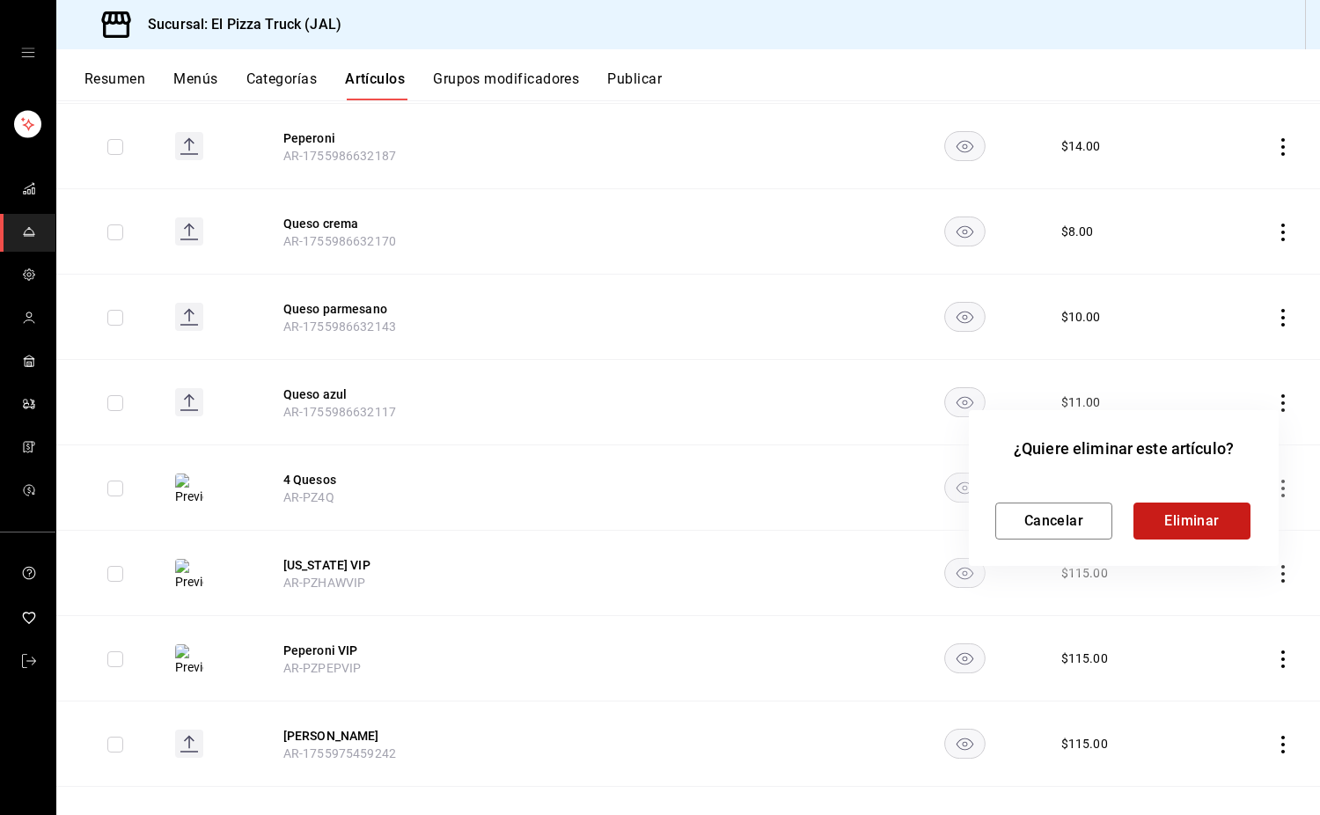
click at [1193, 532] on button "Eliminar" at bounding box center [1192, 521] width 117 height 37
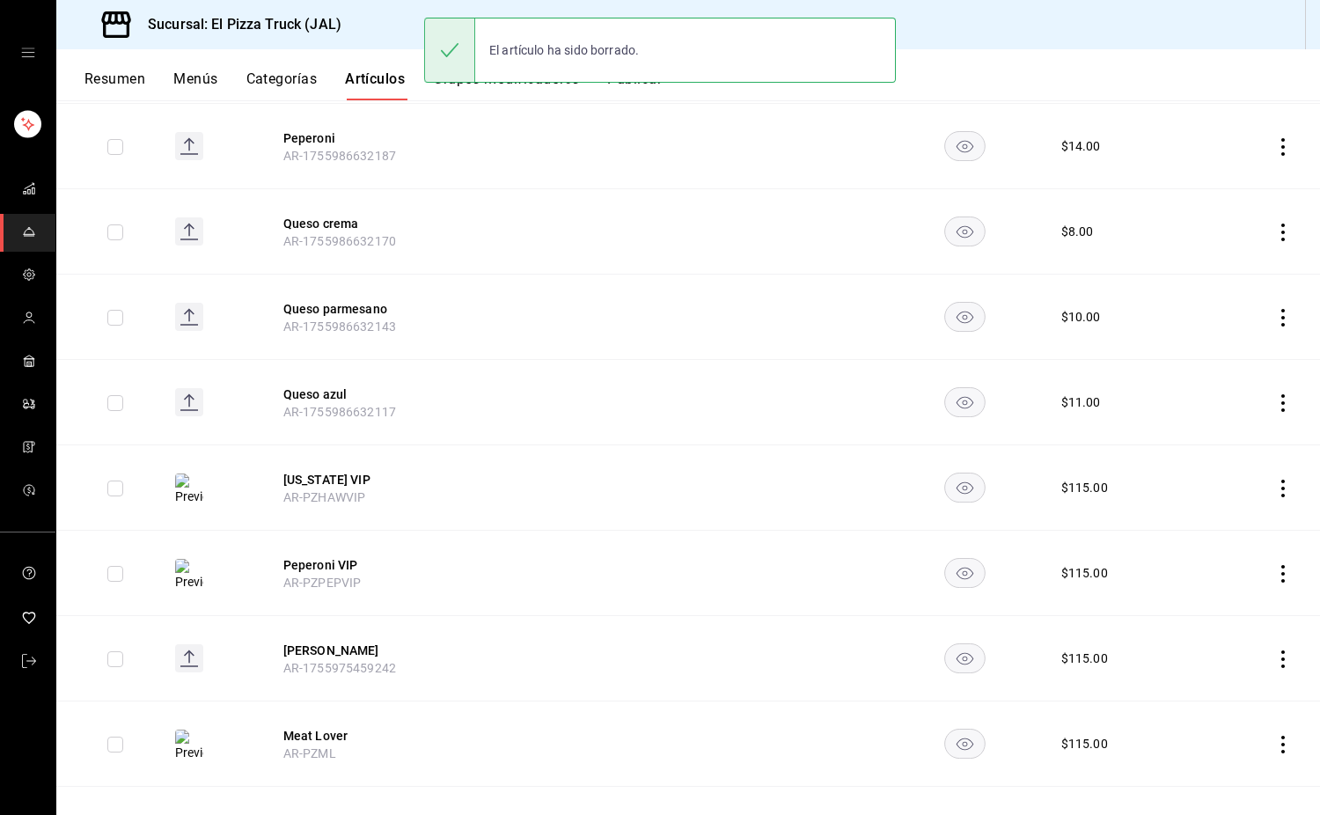
click at [1282, 496] on icon "actions" at bounding box center [1284, 489] width 4 height 18
click at [1242, 607] on li "Eliminar" at bounding box center [1202, 602] width 106 height 36
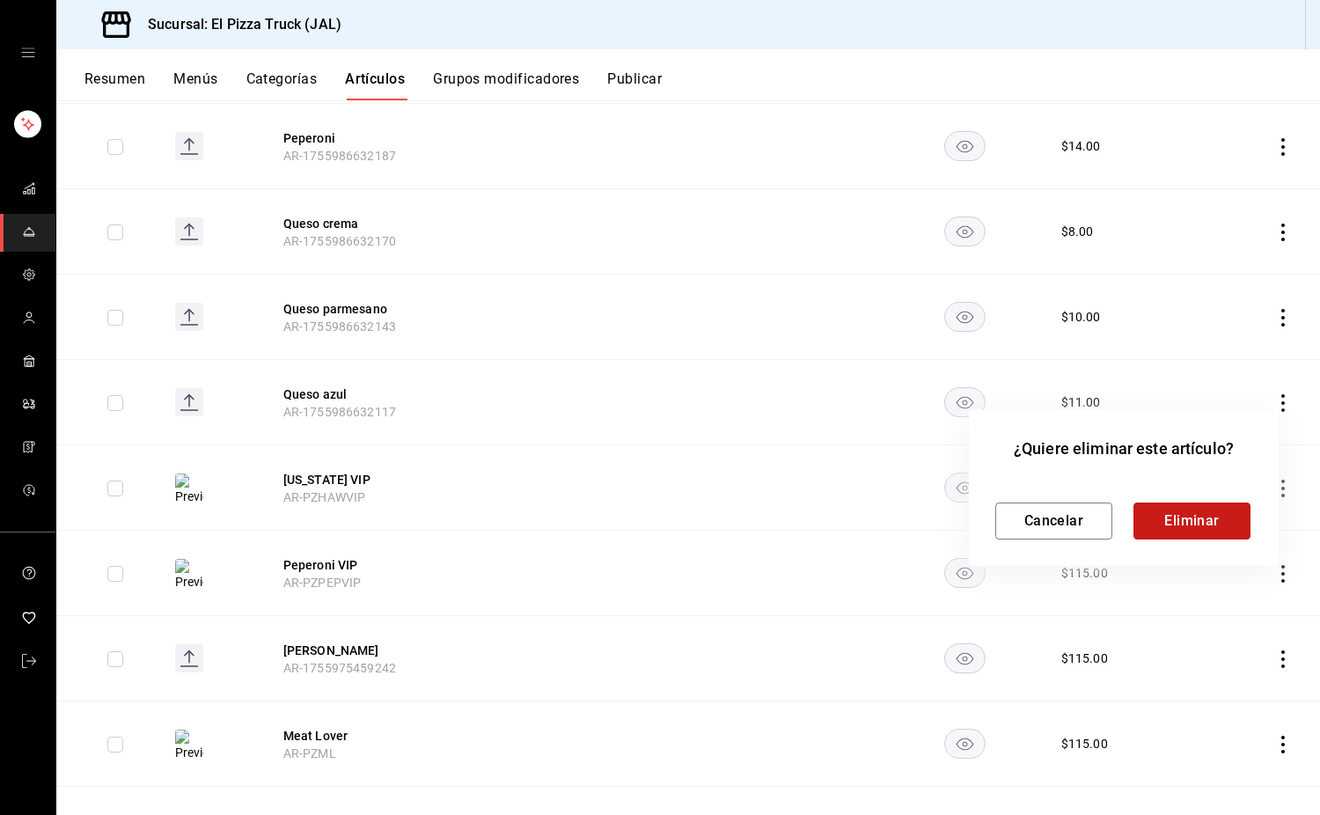
click at [1195, 521] on button "Eliminar" at bounding box center [1192, 521] width 117 height 37
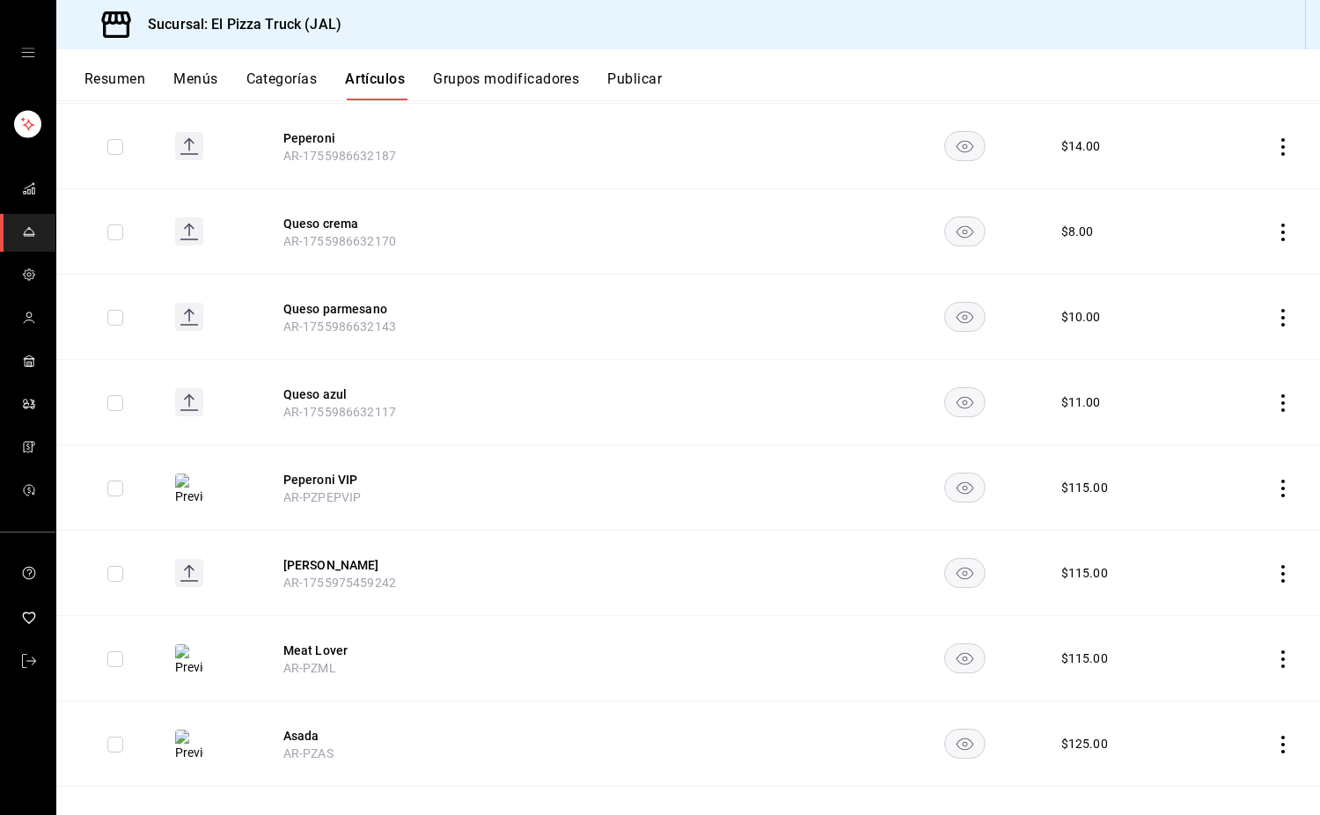
click at [1282, 488] on icon "actions" at bounding box center [1284, 489] width 4 height 18
click at [1217, 602] on span "Eliminar" at bounding box center [1217, 601] width 45 height 14
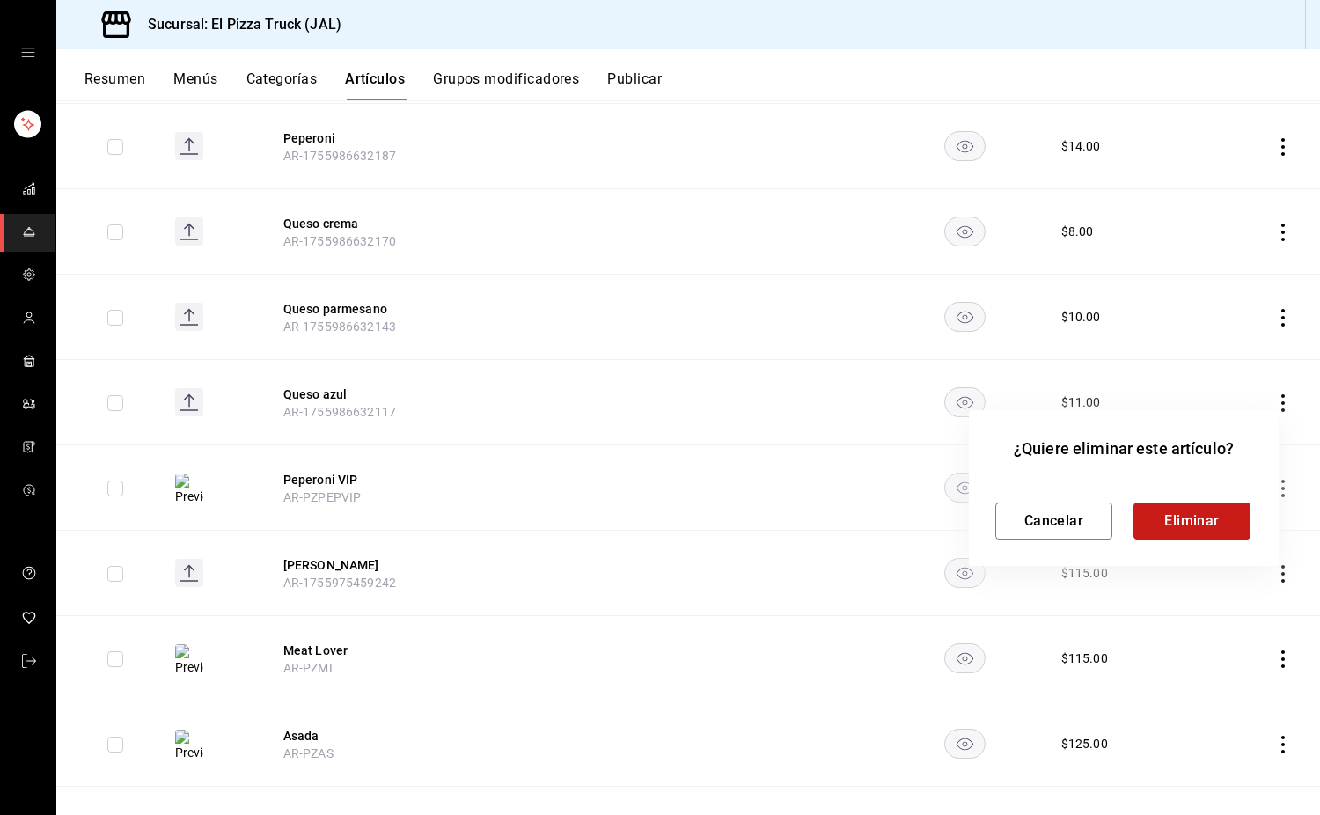
click at [1208, 534] on button "Eliminar" at bounding box center [1192, 521] width 117 height 37
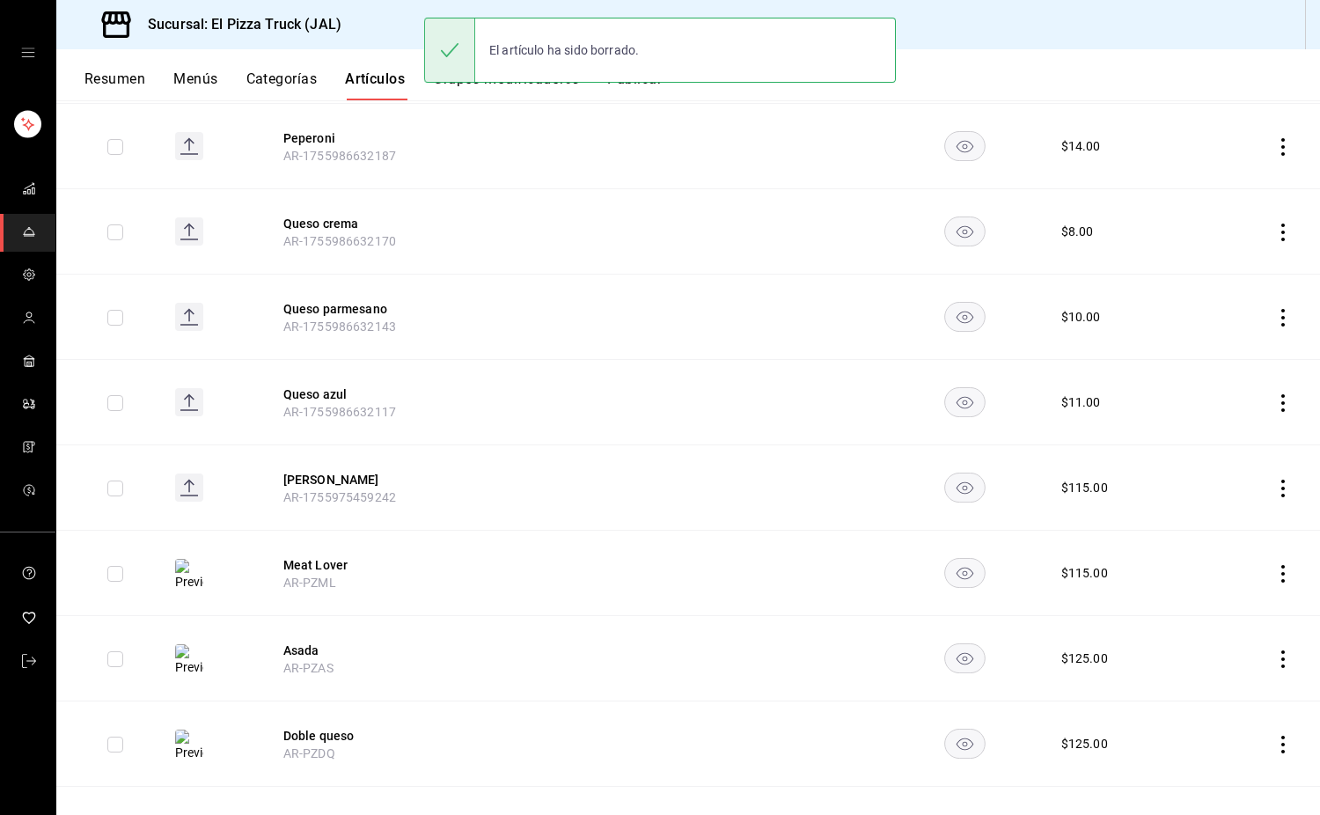
click at [1282, 489] on icon "actions" at bounding box center [1284, 489] width 4 height 18
click at [1217, 605] on span "Eliminar" at bounding box center [1217, 601] width 45 height 14
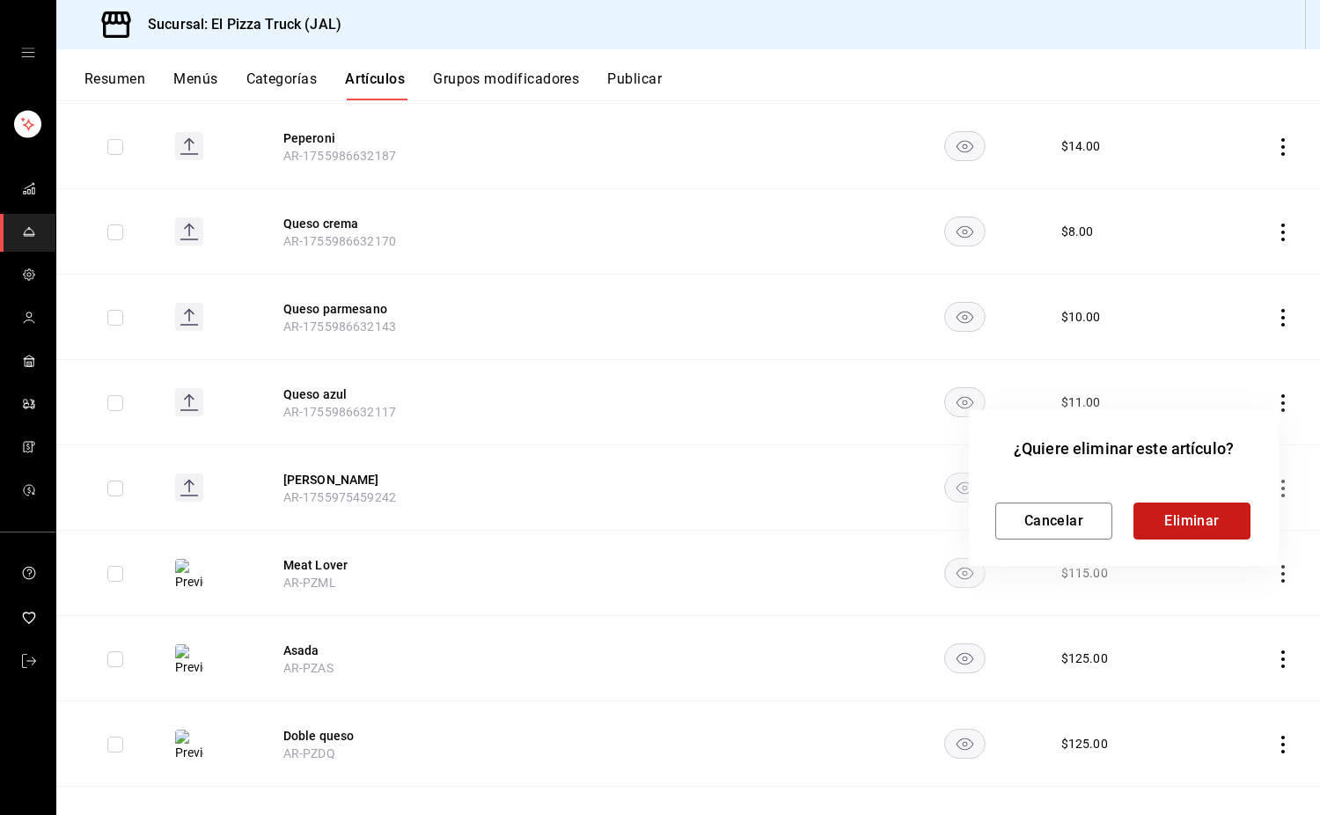
click at [1189, 533] on button "Eliminar" at bounding box center [1192, 521] width 117 height 37
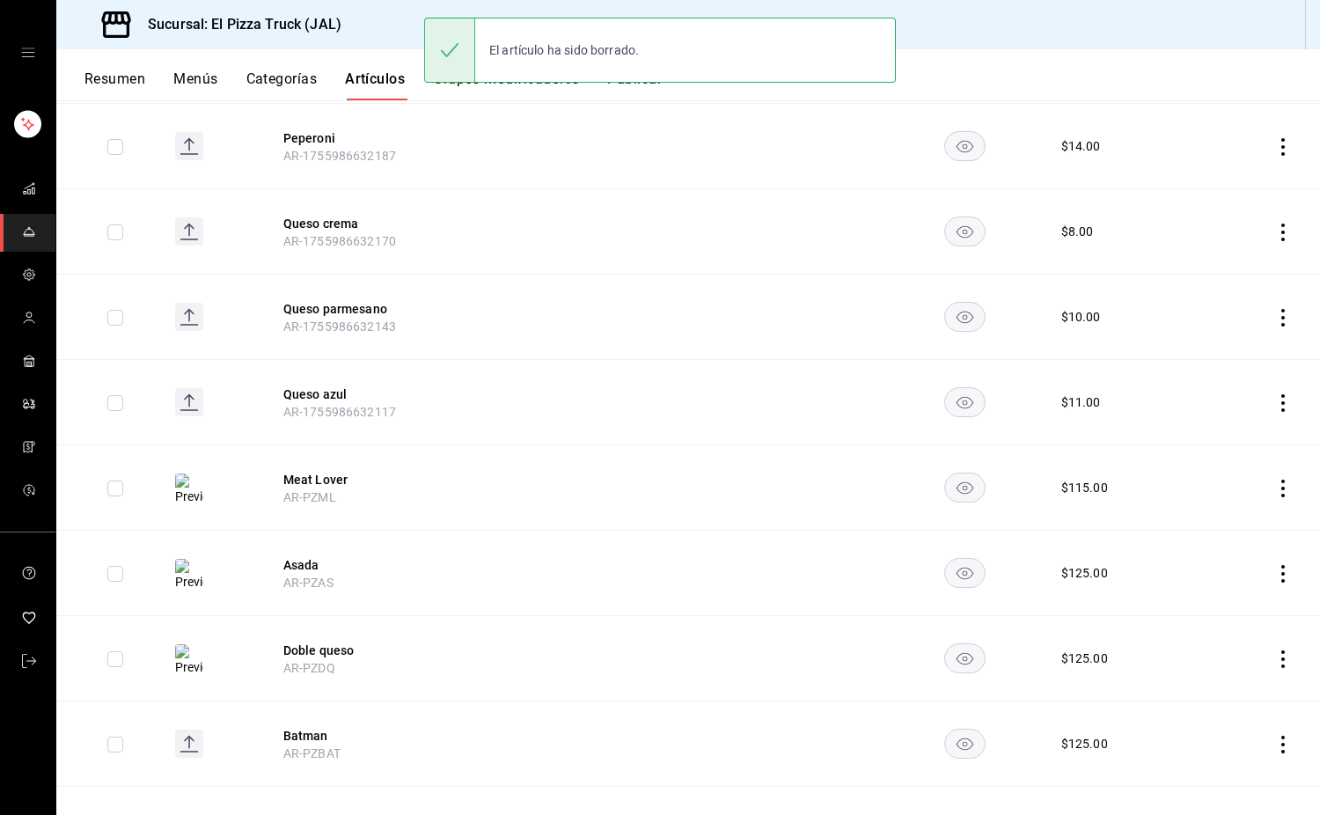
click at [1275, 490] on icon "actions" at bounding box center [1284, 489] width 18 height 18
click at [1218, 598] on span "Eliminar" at bounding box center [1217, 601] width 45 height 14
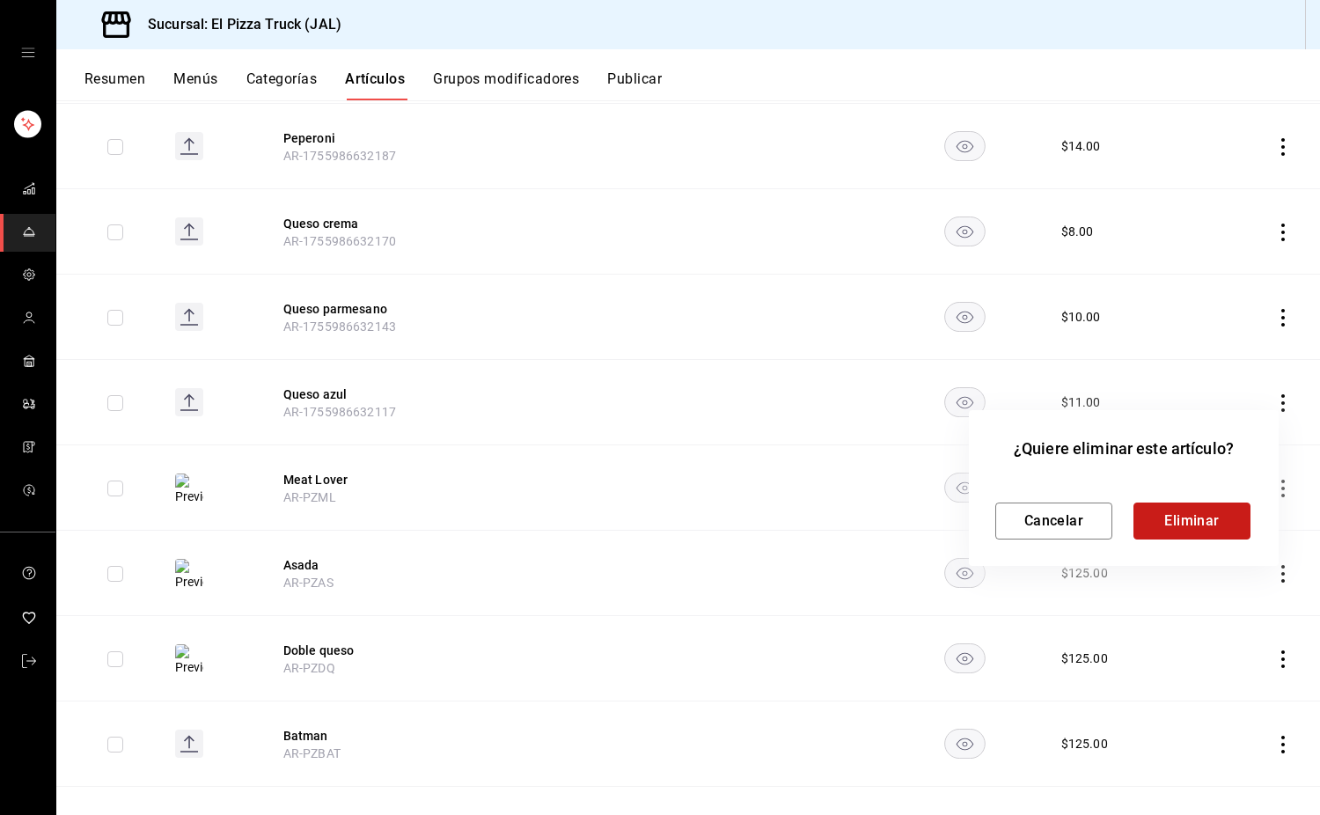
click at [1209, 532] on button "Eliminar" at bounding box center [1192, 521] width 117 height 37
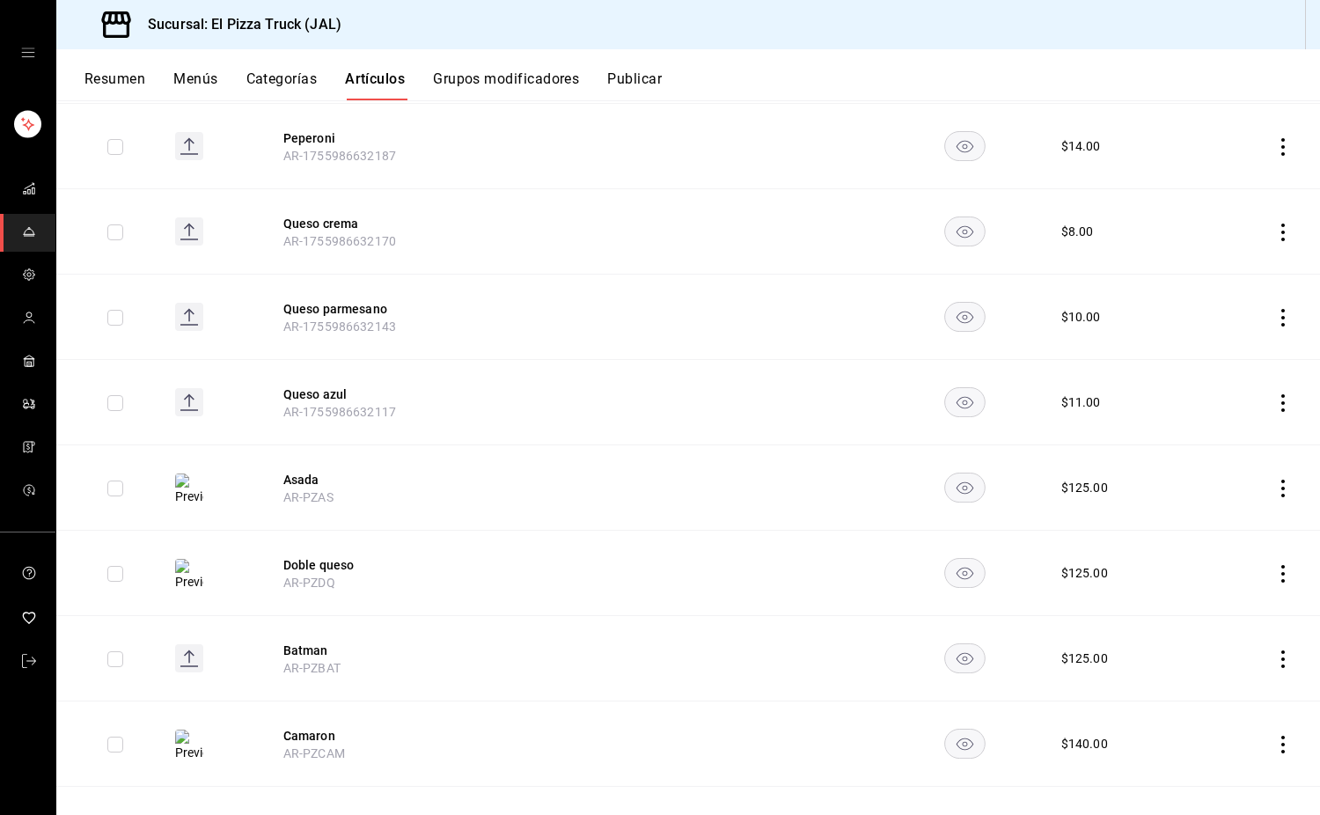
click at [1275, 485] on icon "actions" at bounding box center [1284, 489] width 18 height 18
click at [1219, 600] on span "Eliminar" at bounding box center [1217, 601] width 45 height 14
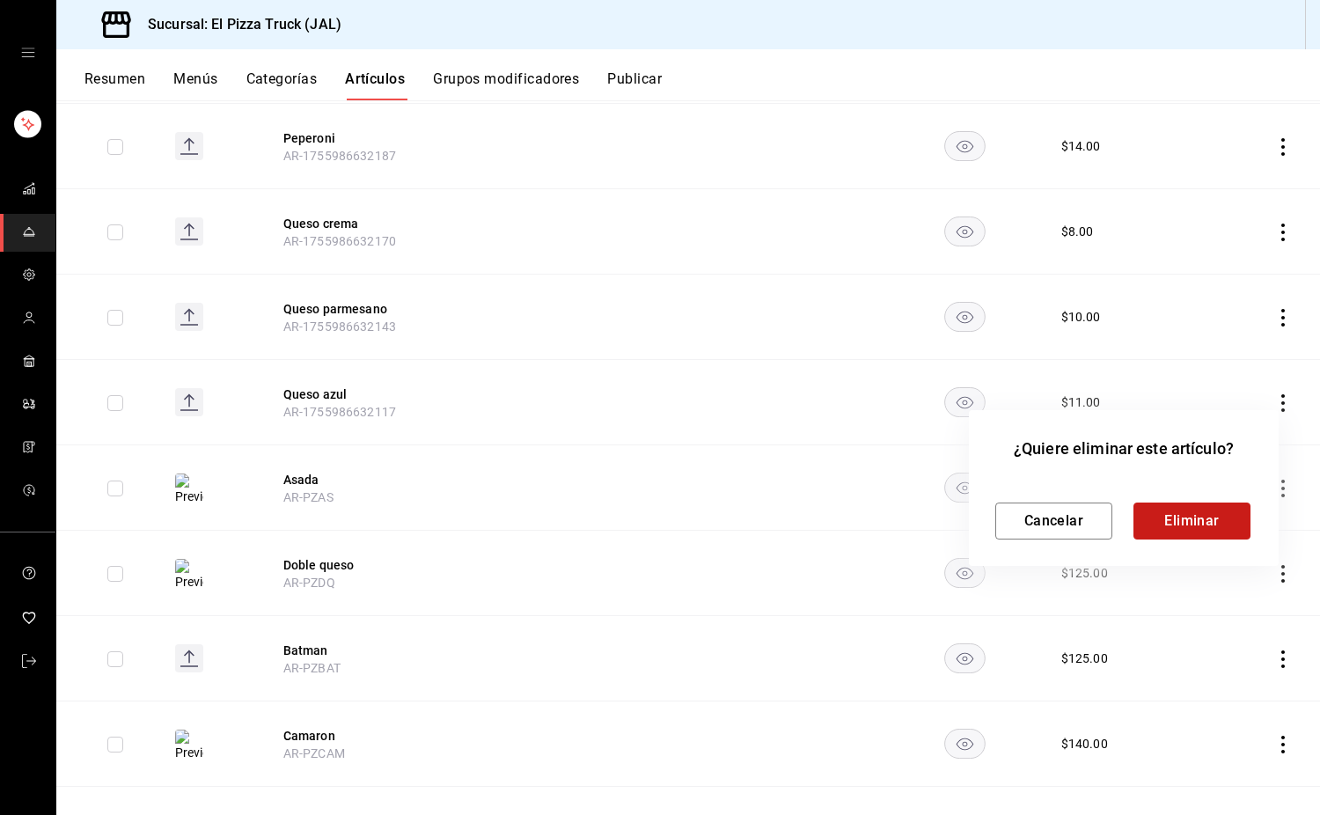
click at [1203, 530] on button "Eliminar" at bounding box center [1192, 521] width 117 height 37
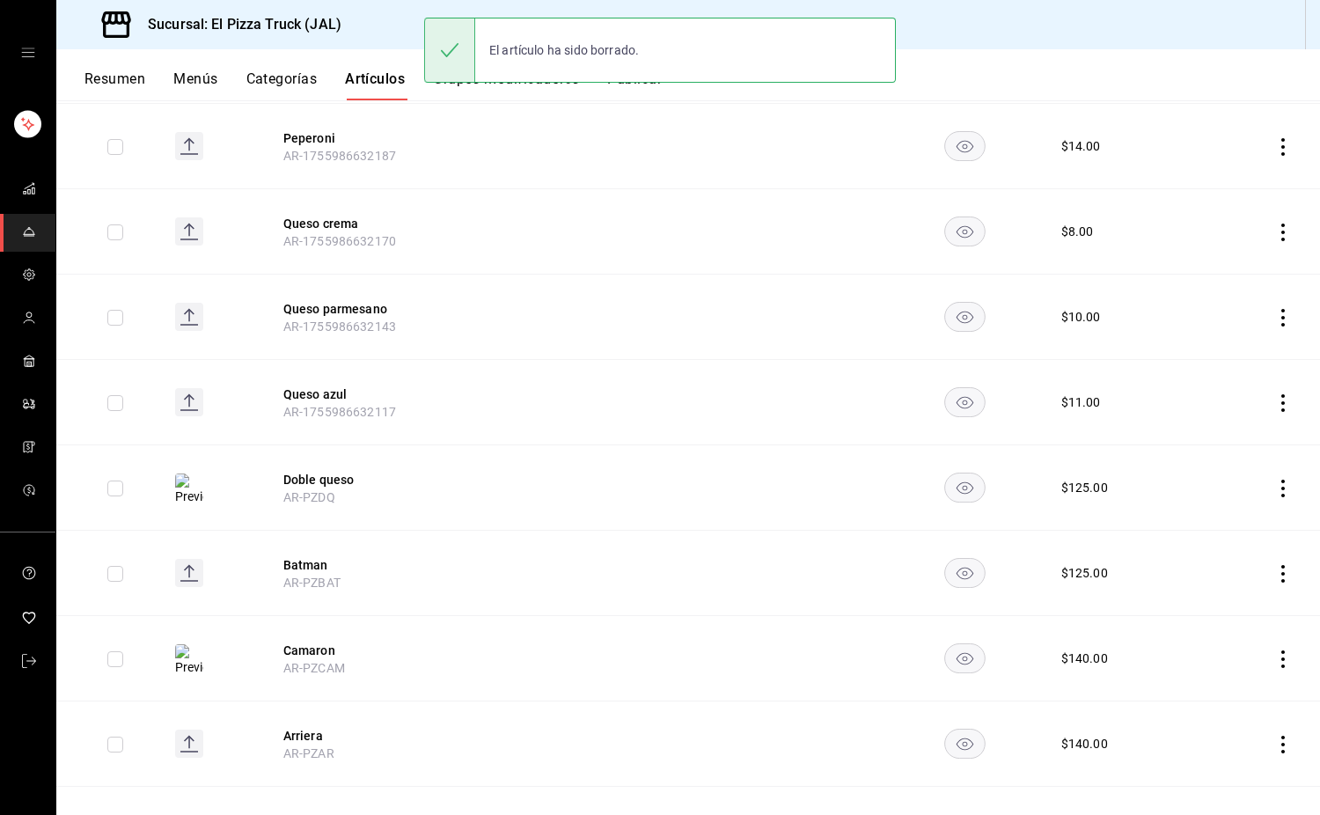
click at [1275, 493] on icon "actions" at bounding box center [1284, 489] width 18 height 18
click at [1212, 604] on span "Eliminar" at bounding box center [1217, 601] width 45 height 14
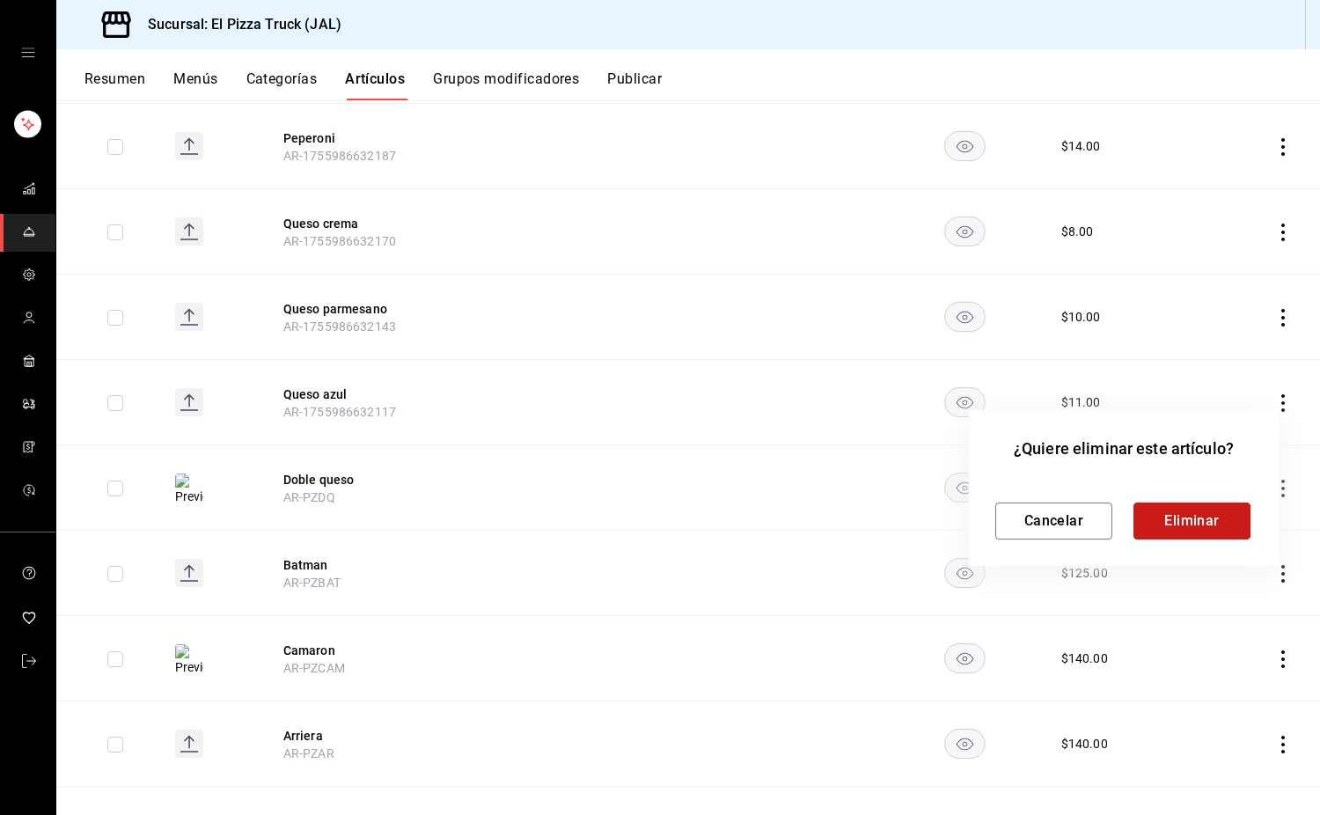
click at [1215, 521] on button "Eliminar" at bounding box center [1192, 521] width 117 height 37
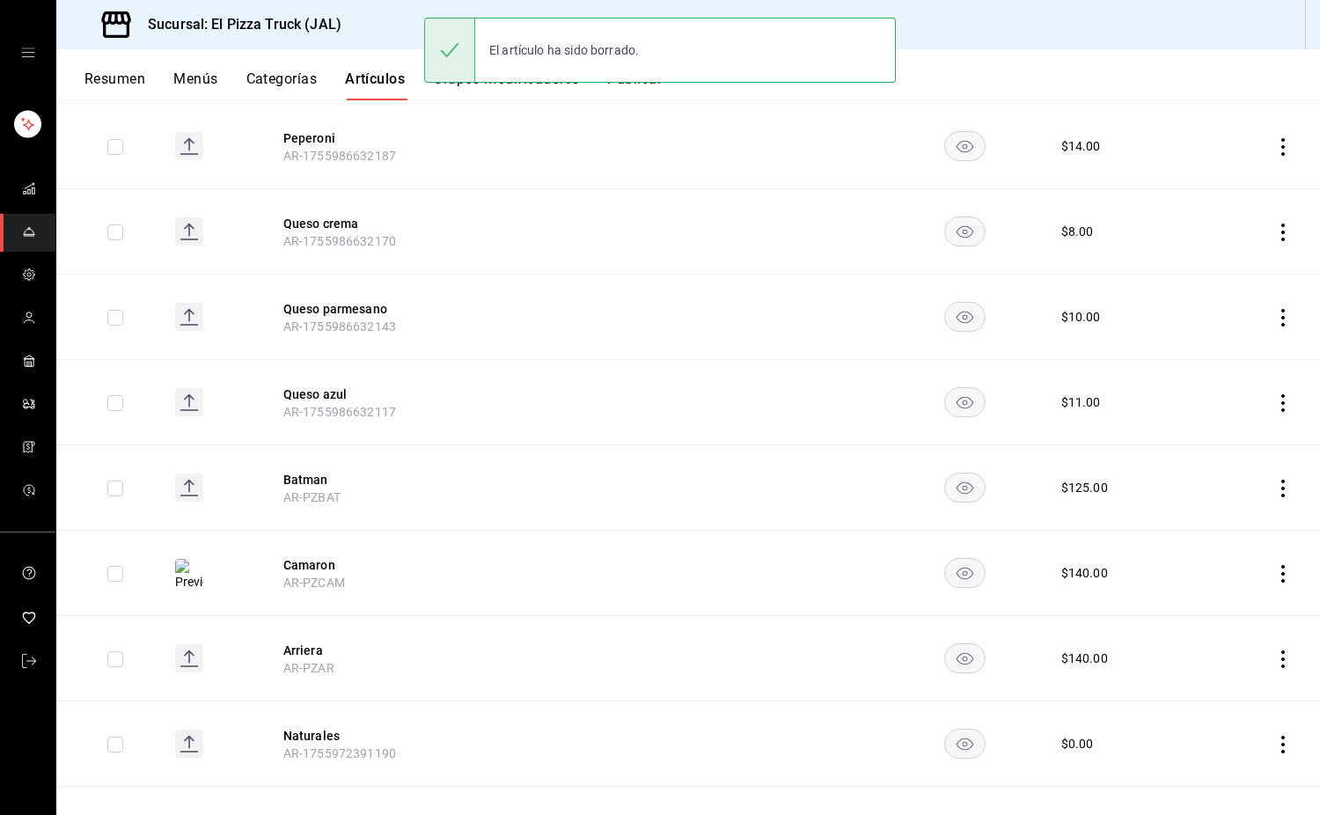
click at [1275, 492] on icon "actions" at bounding box center [1284, 489] width 18 height 18
click at [1219, 603] on span "Eliminar" at bounding box center [1217, 601] width 45 height 14
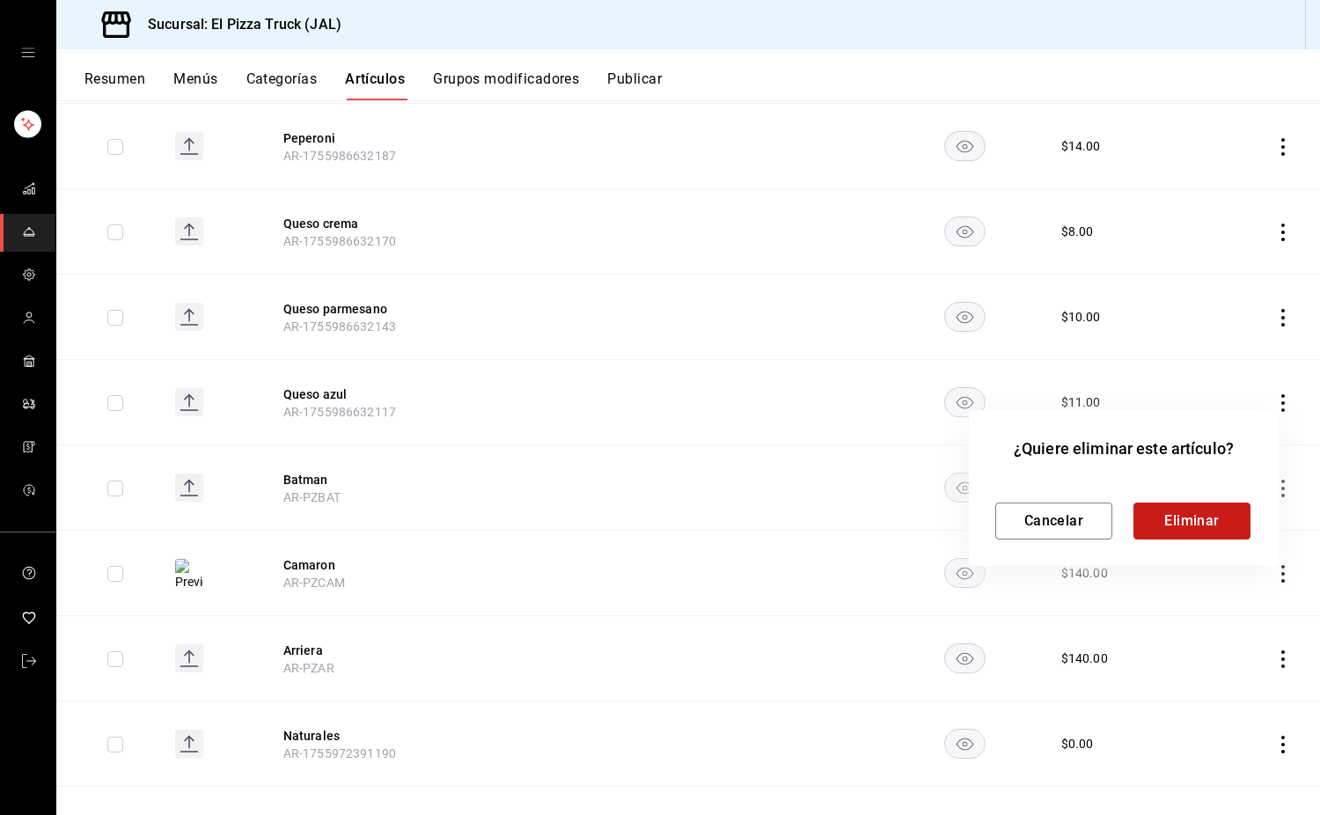
click at [1198, 527] on button "Eliminar" at bounding box center [1192, 521] width 117 height 37
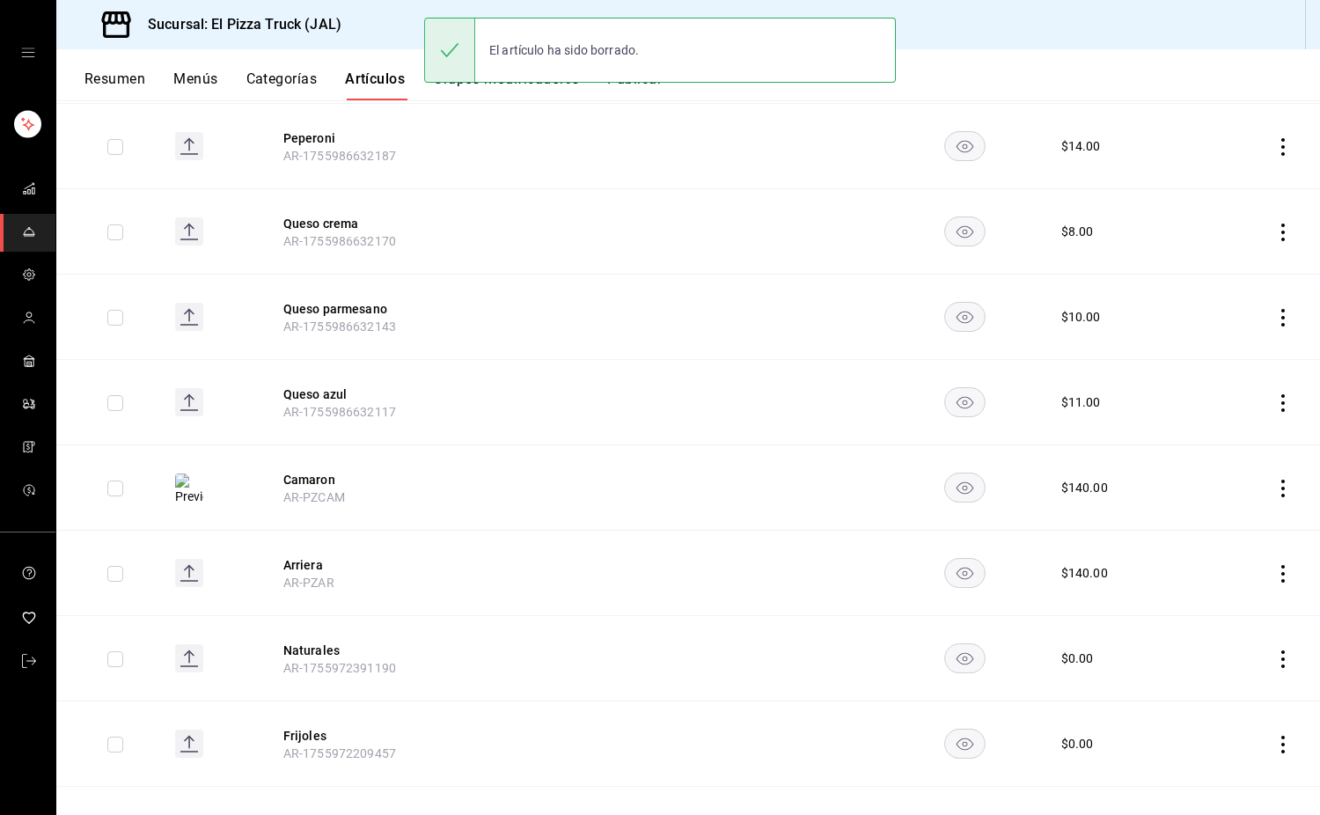
click at [1275, 493] on icon "actions" at bounding box center [1284, 489] width 18 height 18
click at [1209, 586] on li "Eliminar" at bounding box center [1202, 602] width 106 height 36
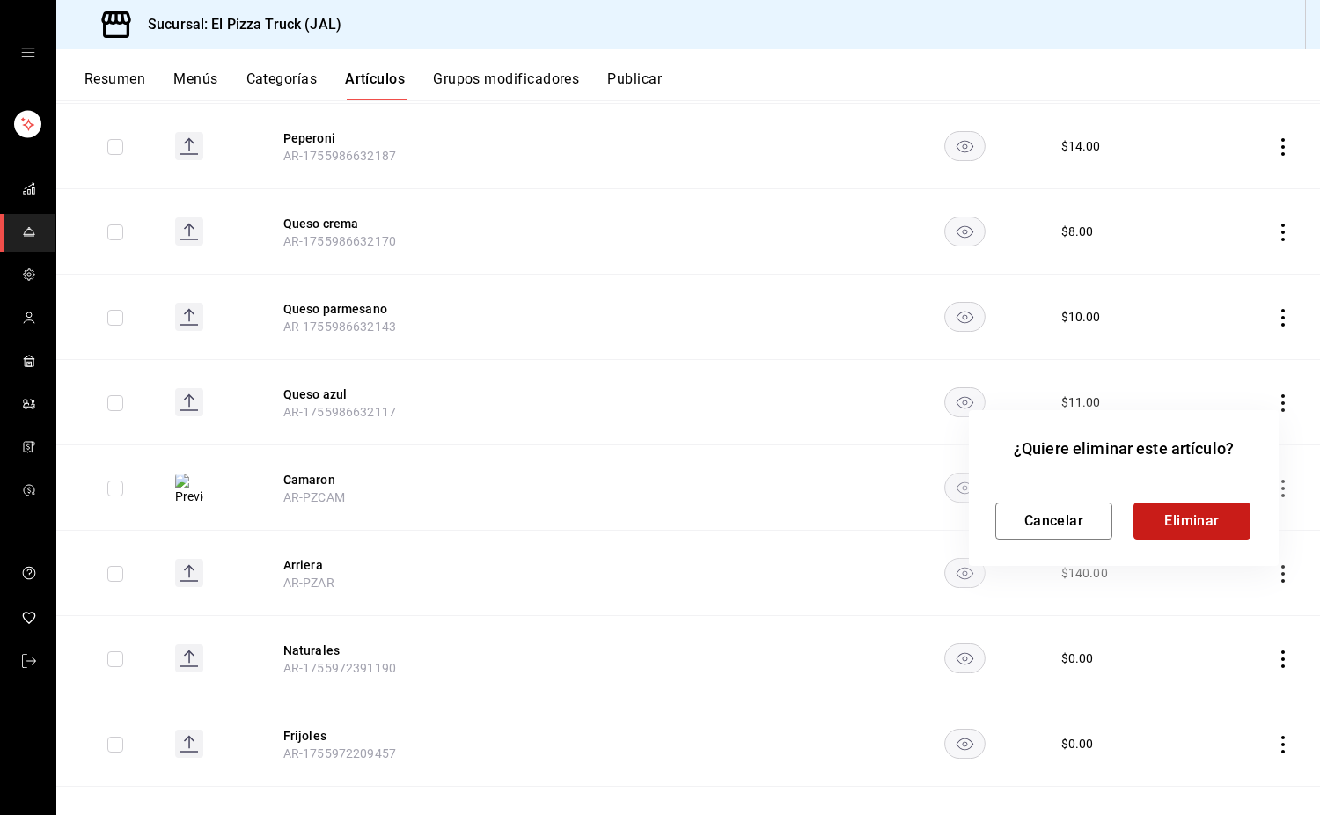
click at [1206, 524] on button "Eliminar" at bounding box center [1192, 521] width 117 height 37
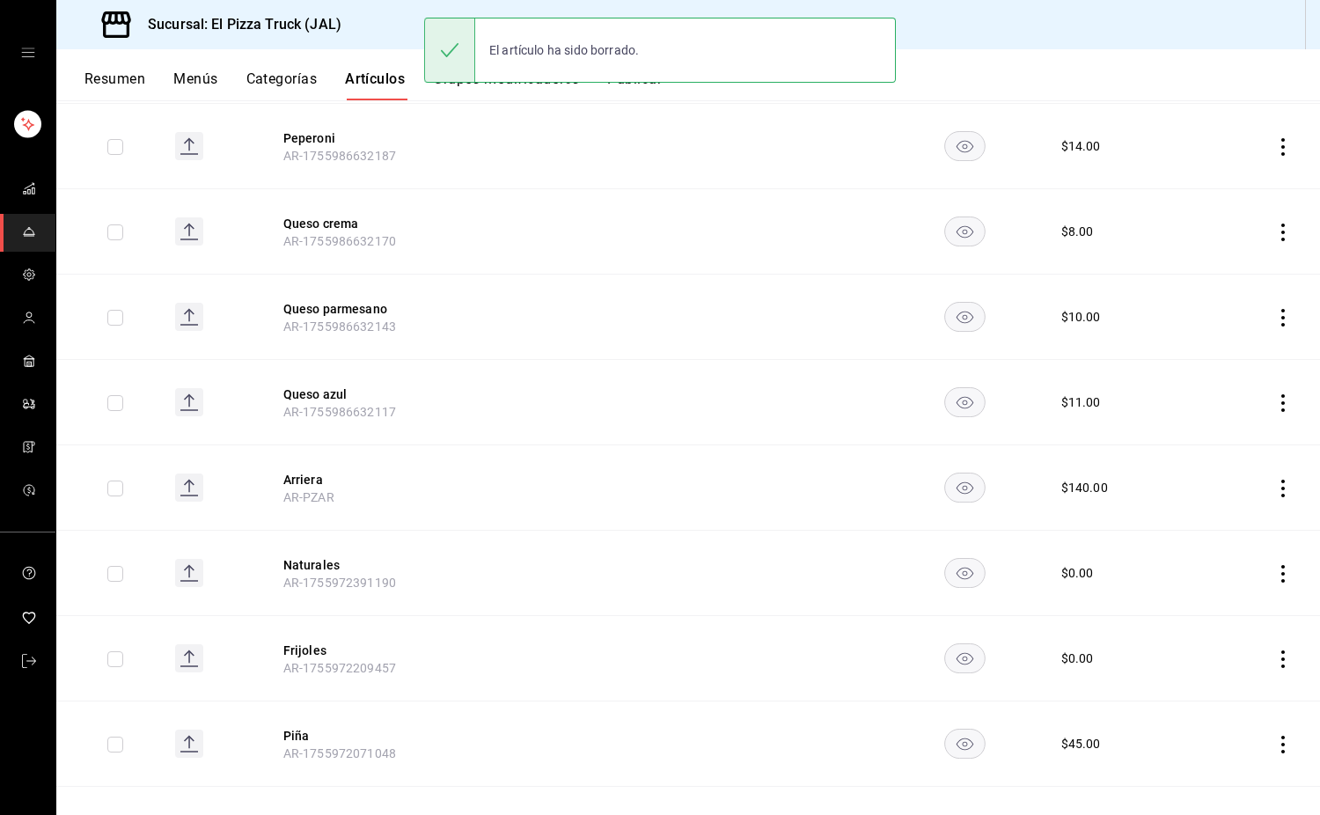
click at [1275, 491] on icon "actions" at bounding box center [1284, 489] width 18 height 18
click at [1217, 603] on span "Eliminar" at bounding box center [1217, 601] width 45 height 14
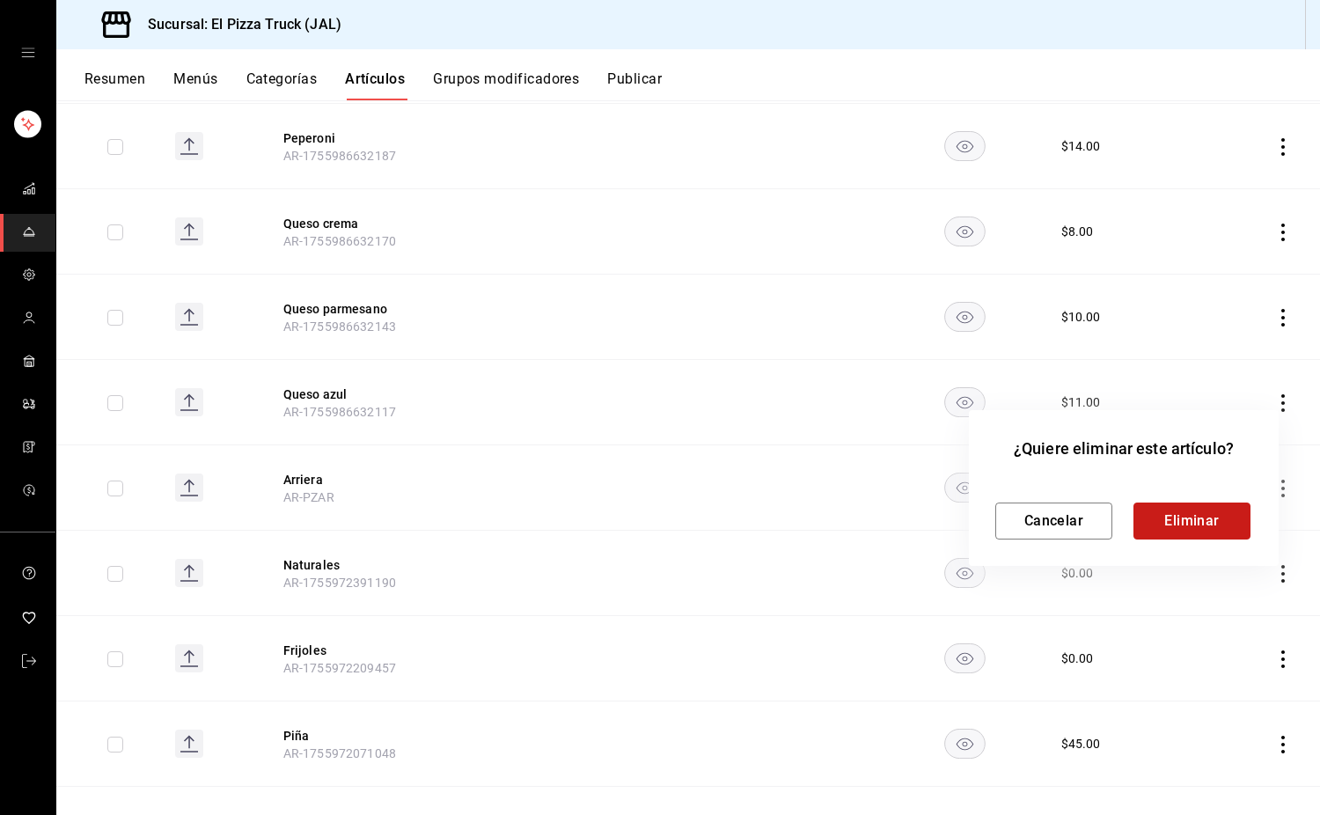
click at [1200, 525] on button "Eliminar" at bounding box center [1192, 521] width 117 height 37
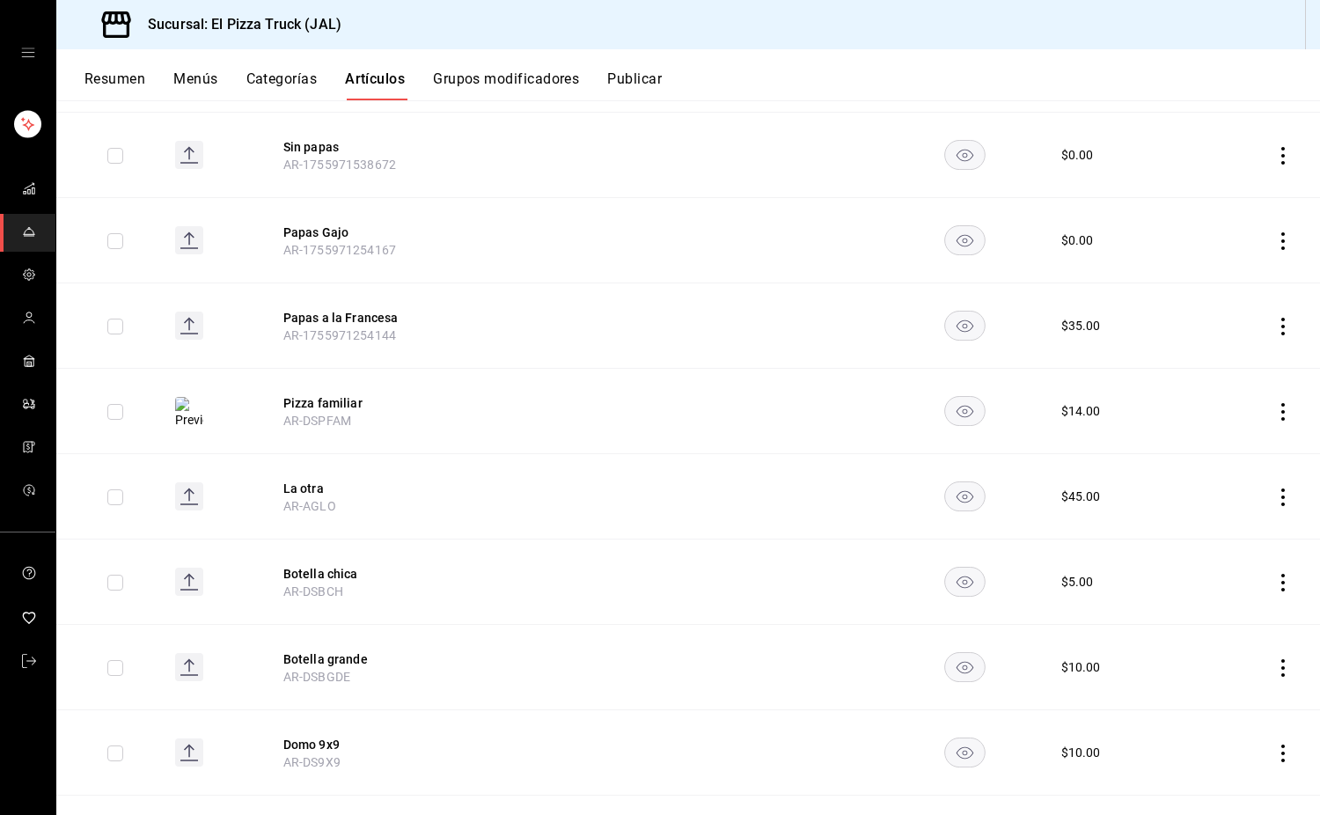
scroll to position [2543, 0]
click at [705, 422] on td at bounding box center [796, 410] width 187 height 85
click at [331, 396] on button "Pizza familiar" at bounding box center [353, 402] width 141 height 18
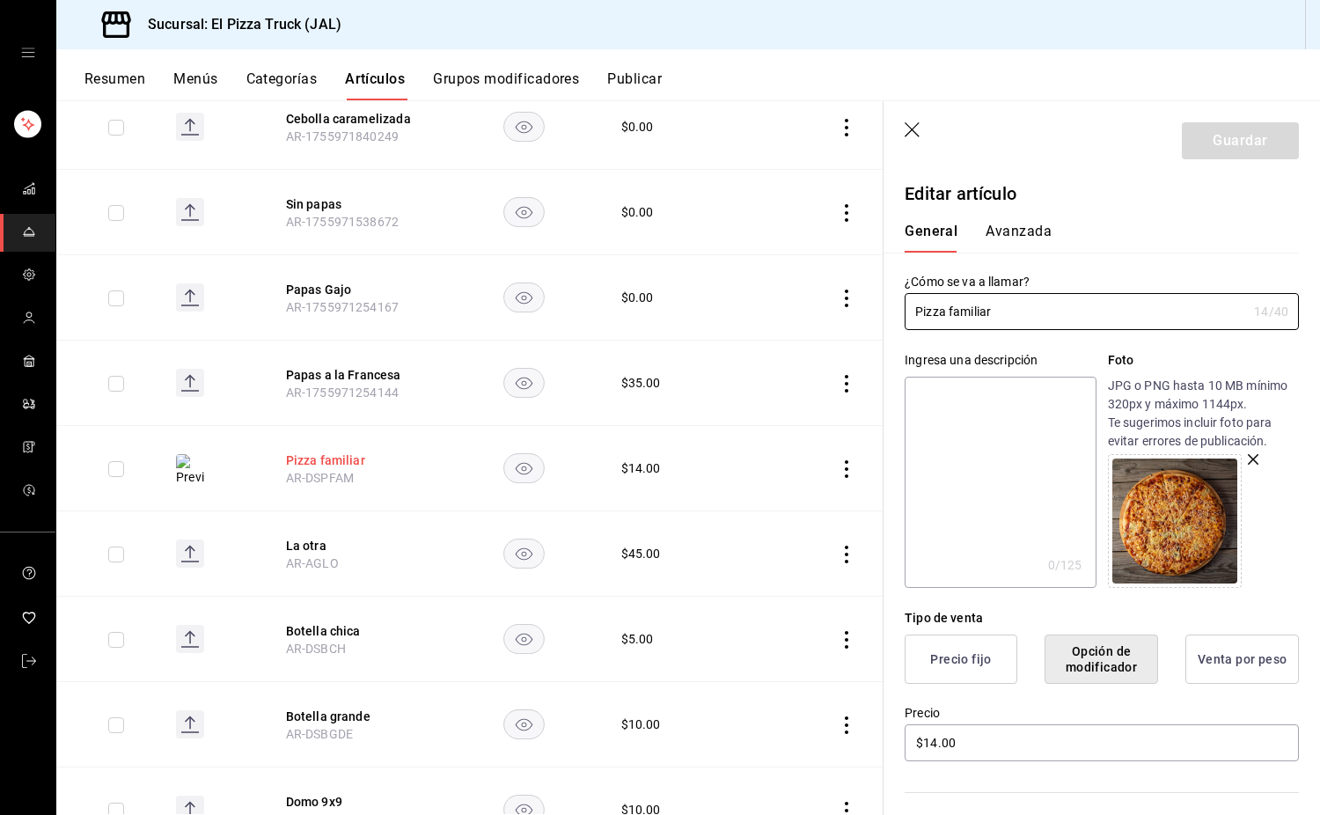
type input "$14.00"
click at [1248, 462] on icon "button" at bounding box center [1253, 459] width 11 height 11
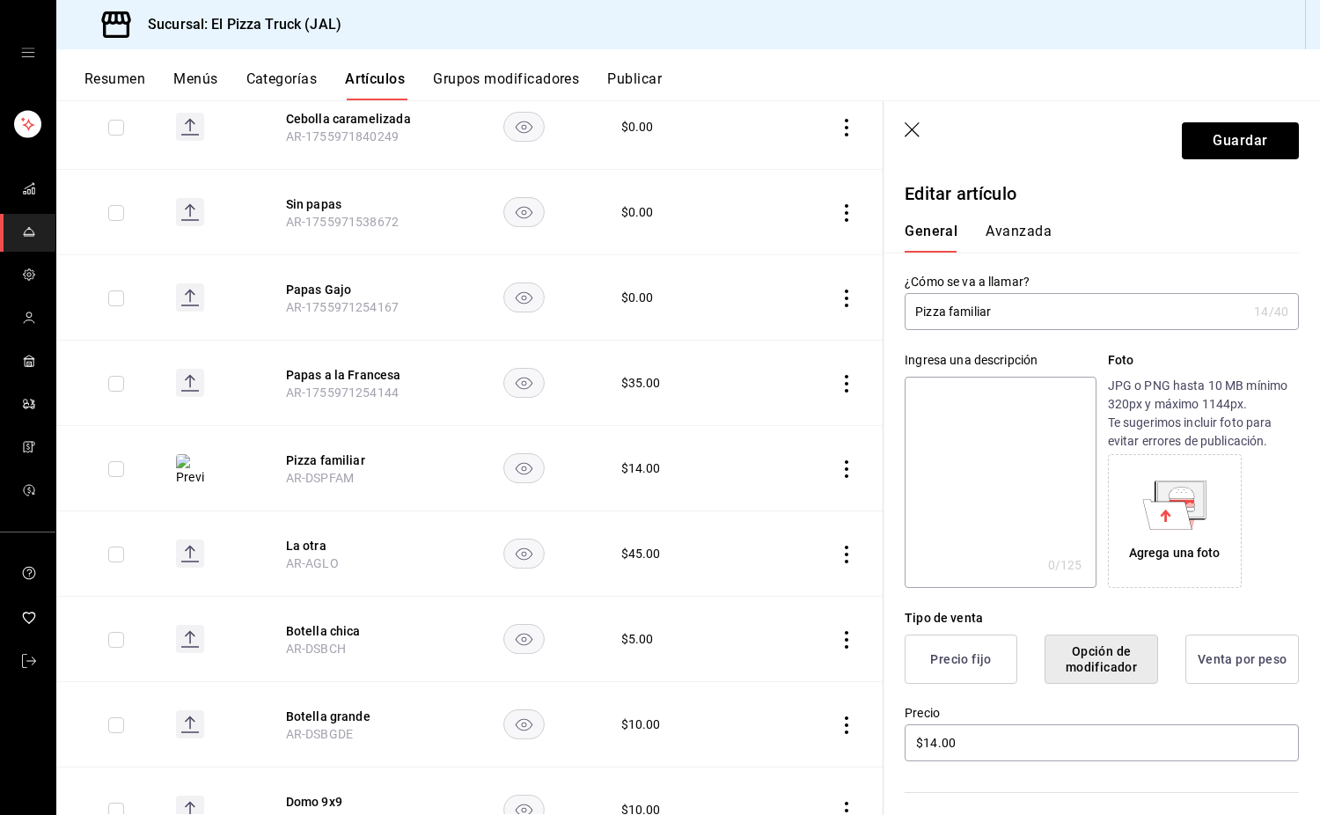
scroll to position [363, 0]
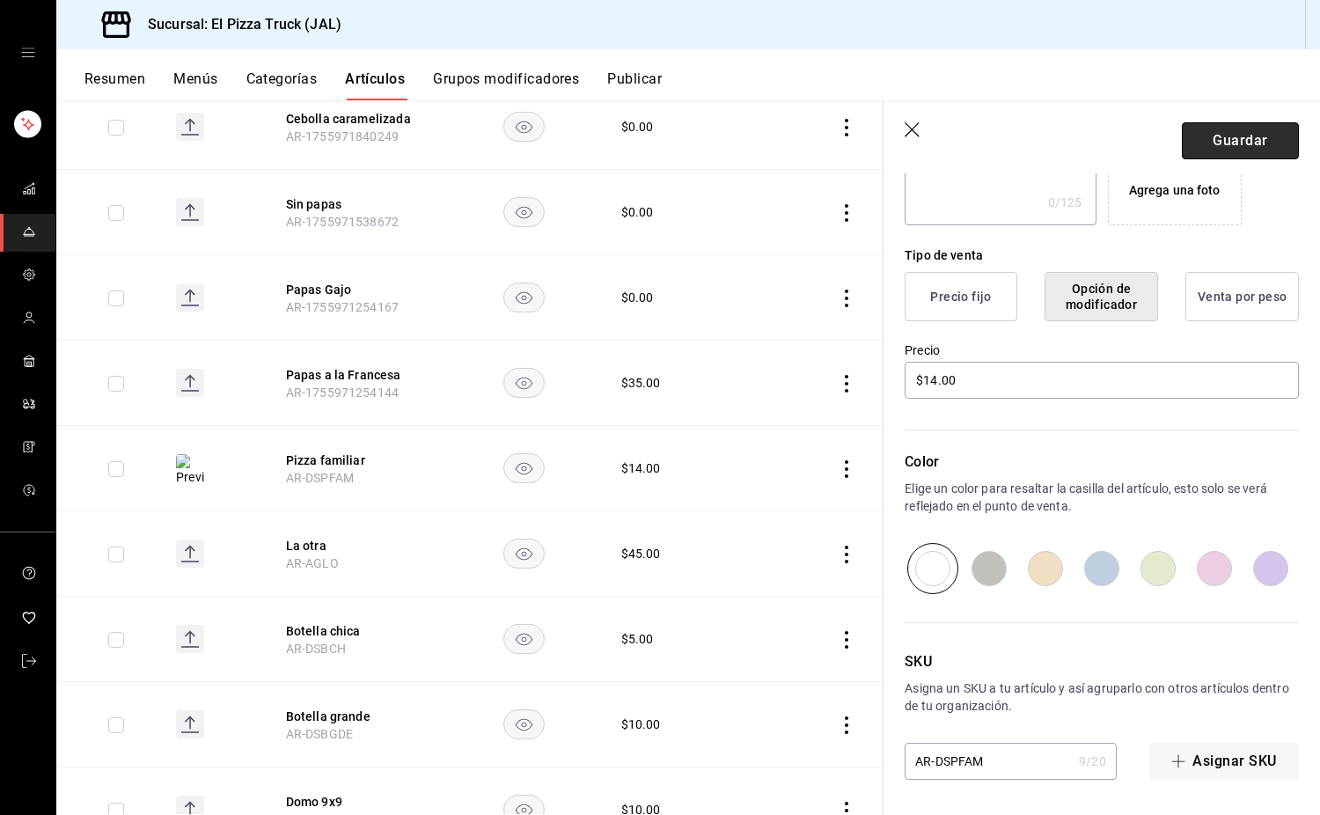
click at [1227, 147] on button "Guardar" at bounding box center [1240, 140] width 117 height 37
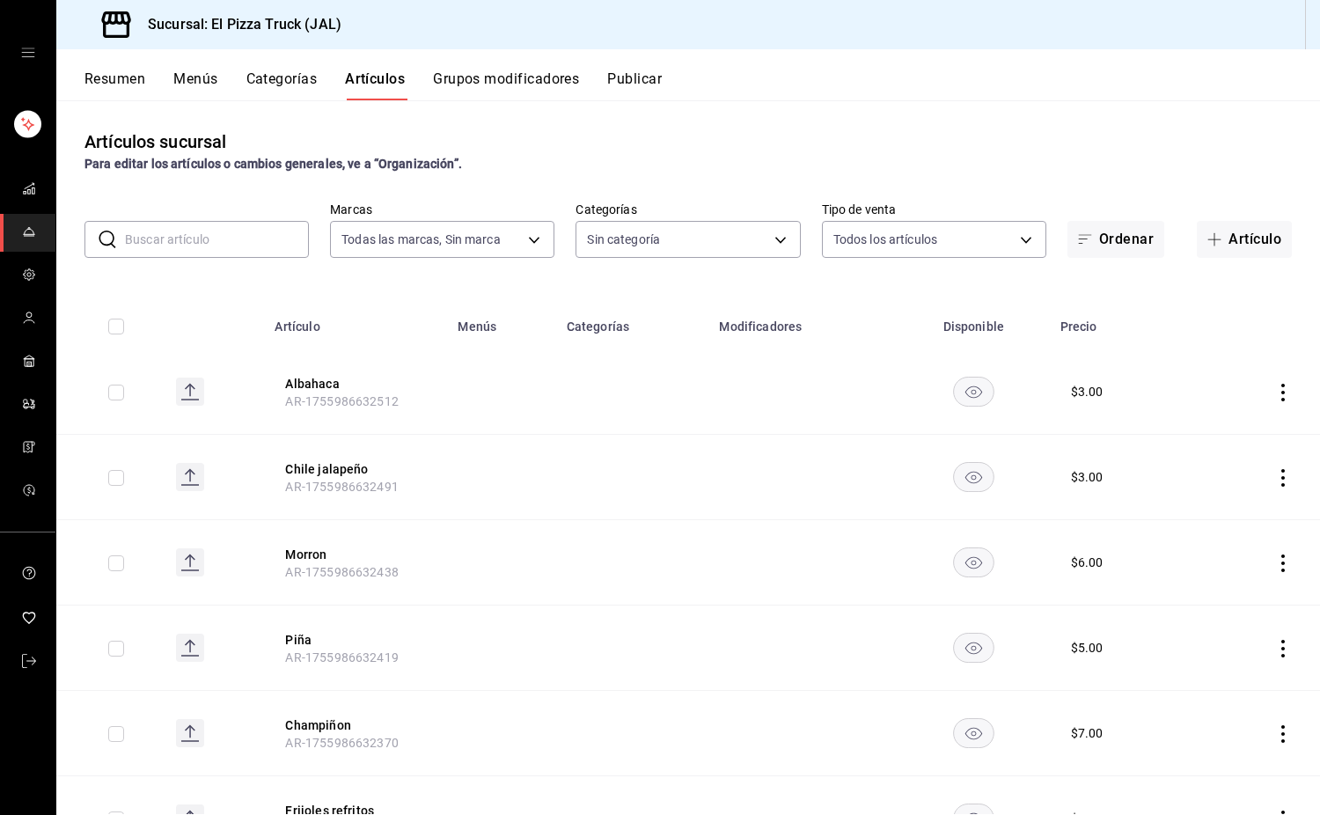
click at [235, 247] on input "text" at bounding box center [217, 239] width 184 height 35
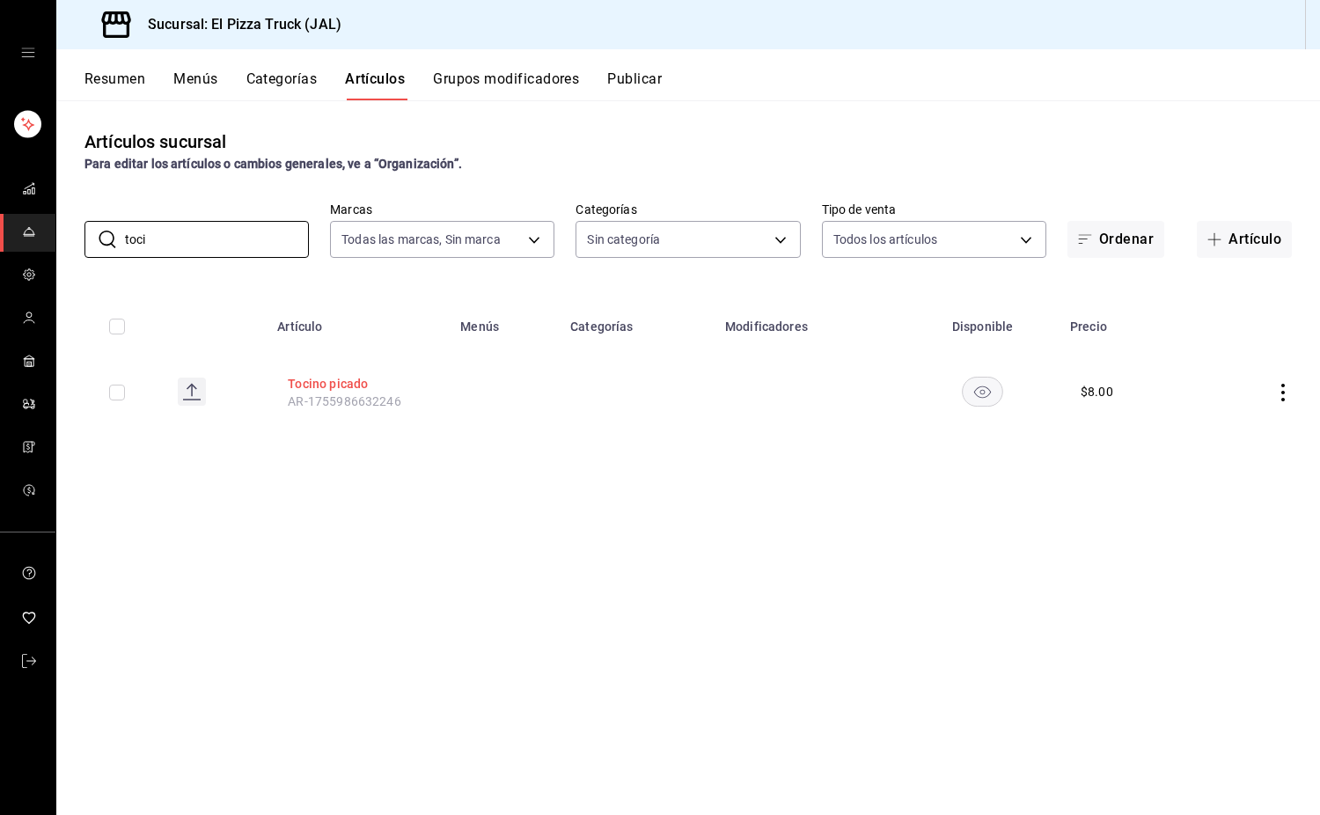
type input "toci"
click at [336, 379] on button "Tocino picado" at bounding box center [358, 384] width 141 height 18
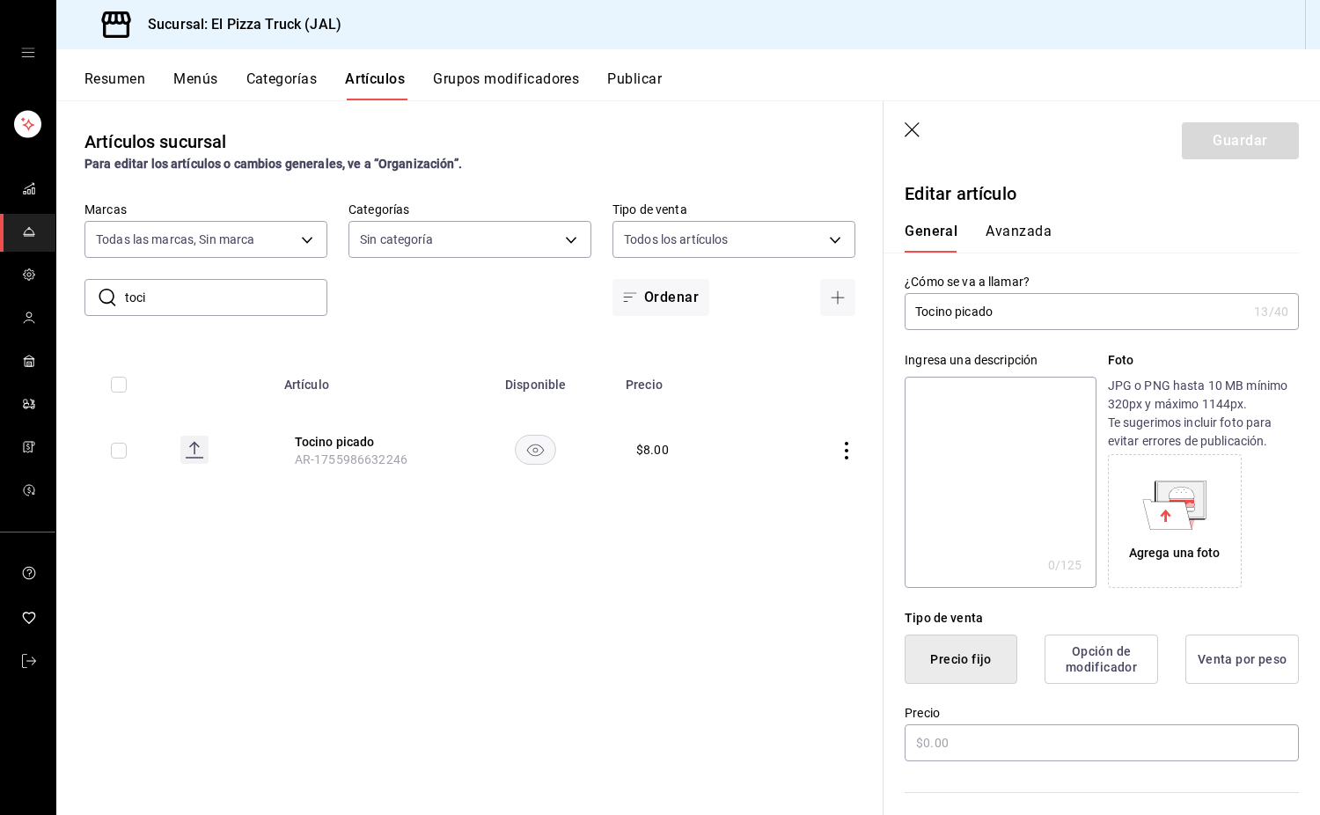
type input "$8.00"
click at [1009, 327] on input "Tocino picado" at bounding box center [1076, 311] width 342 height 35
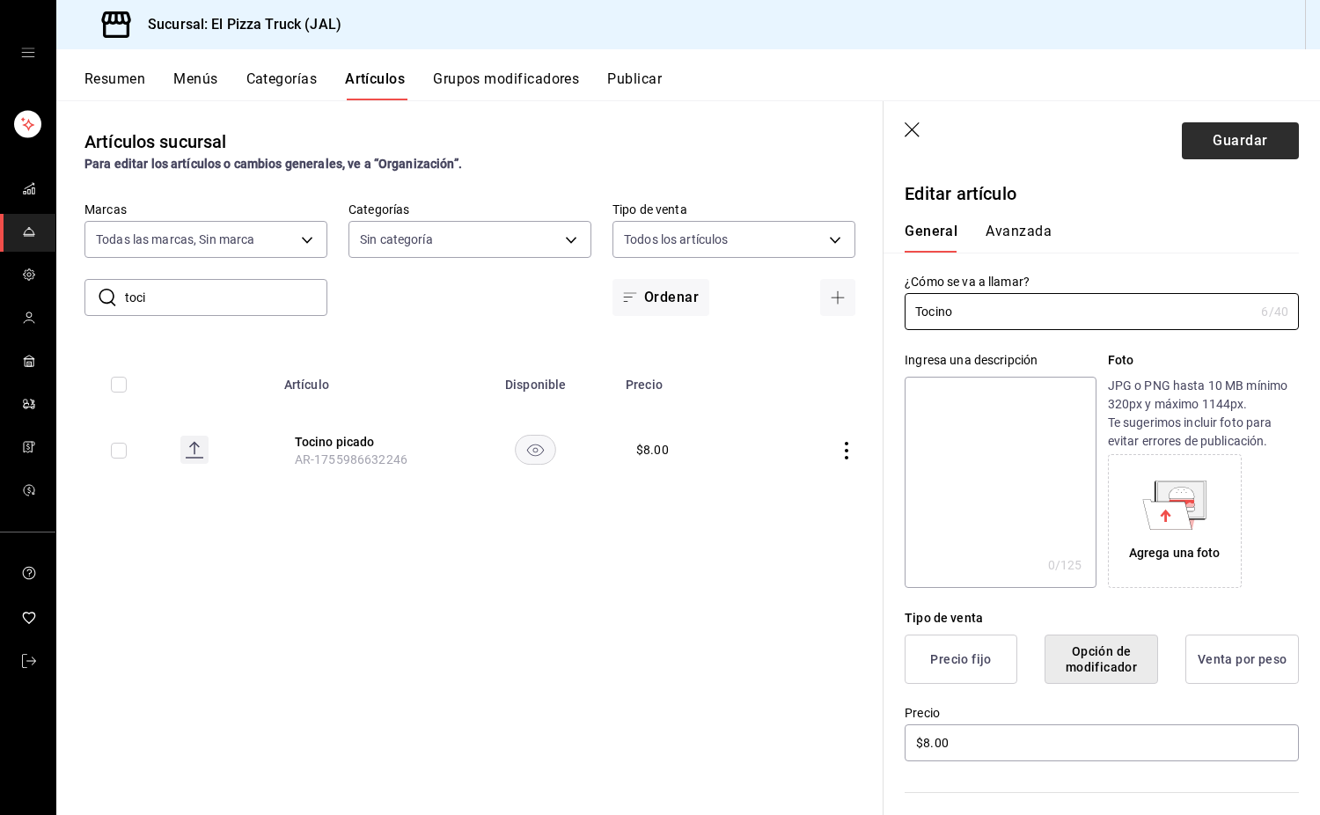
type input "Tocino"
click at [1227, 134] on button "Guardar" at bounding box center [1240, 140] width 117 height 37
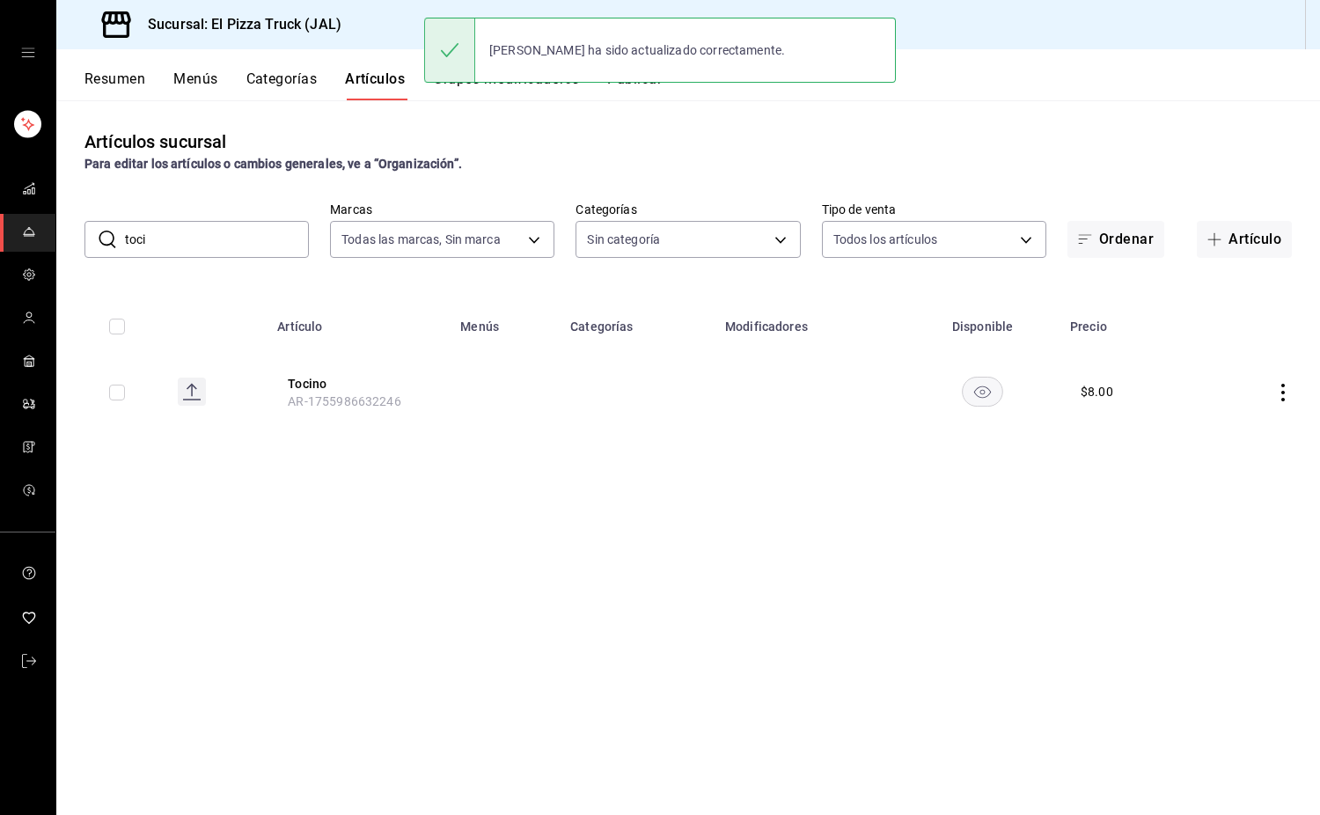
click at [238, 244] on input "toci" at bounding box center [217, 239] width 184 height 35
type input "t"
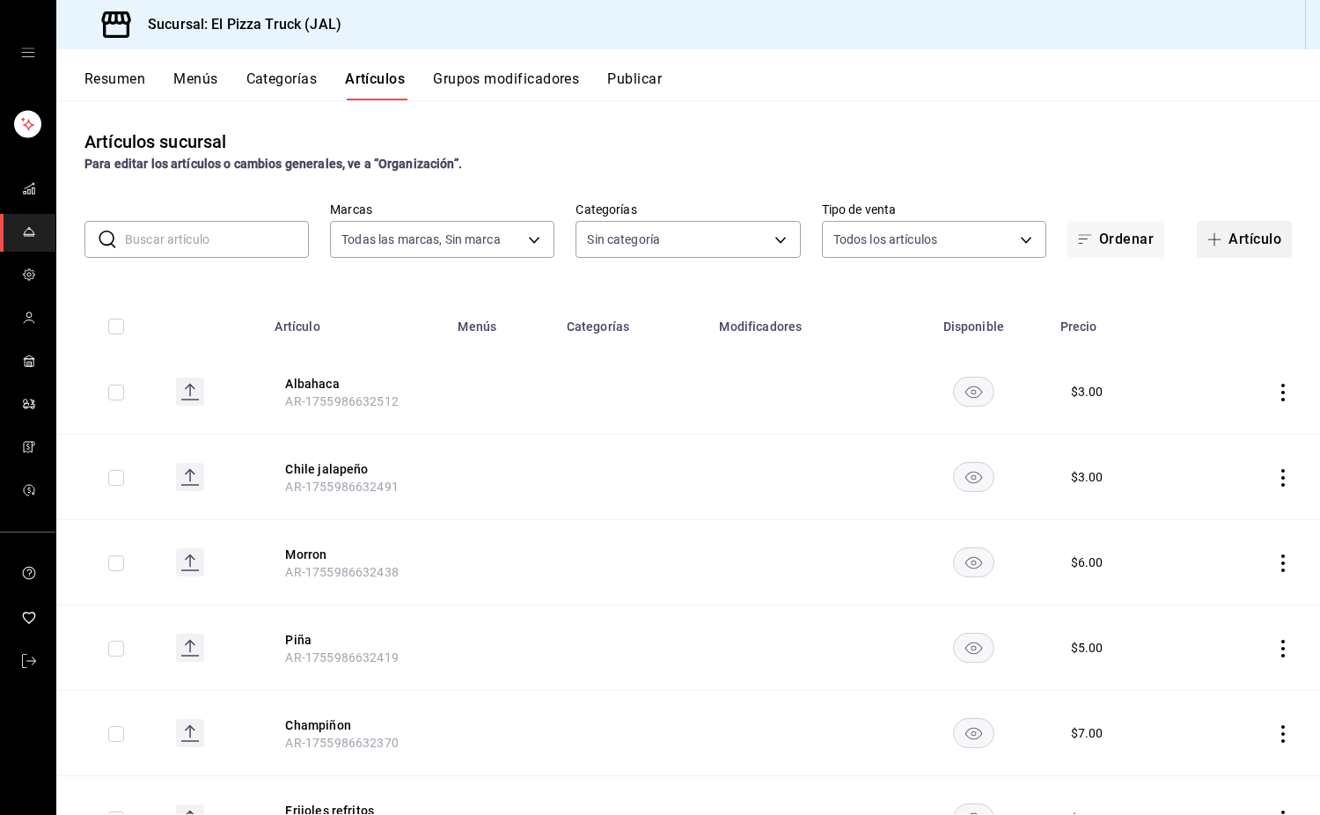
click at [1247, 224] on button "Artículo" at bounding box center [1244, 239] width 95 height 37
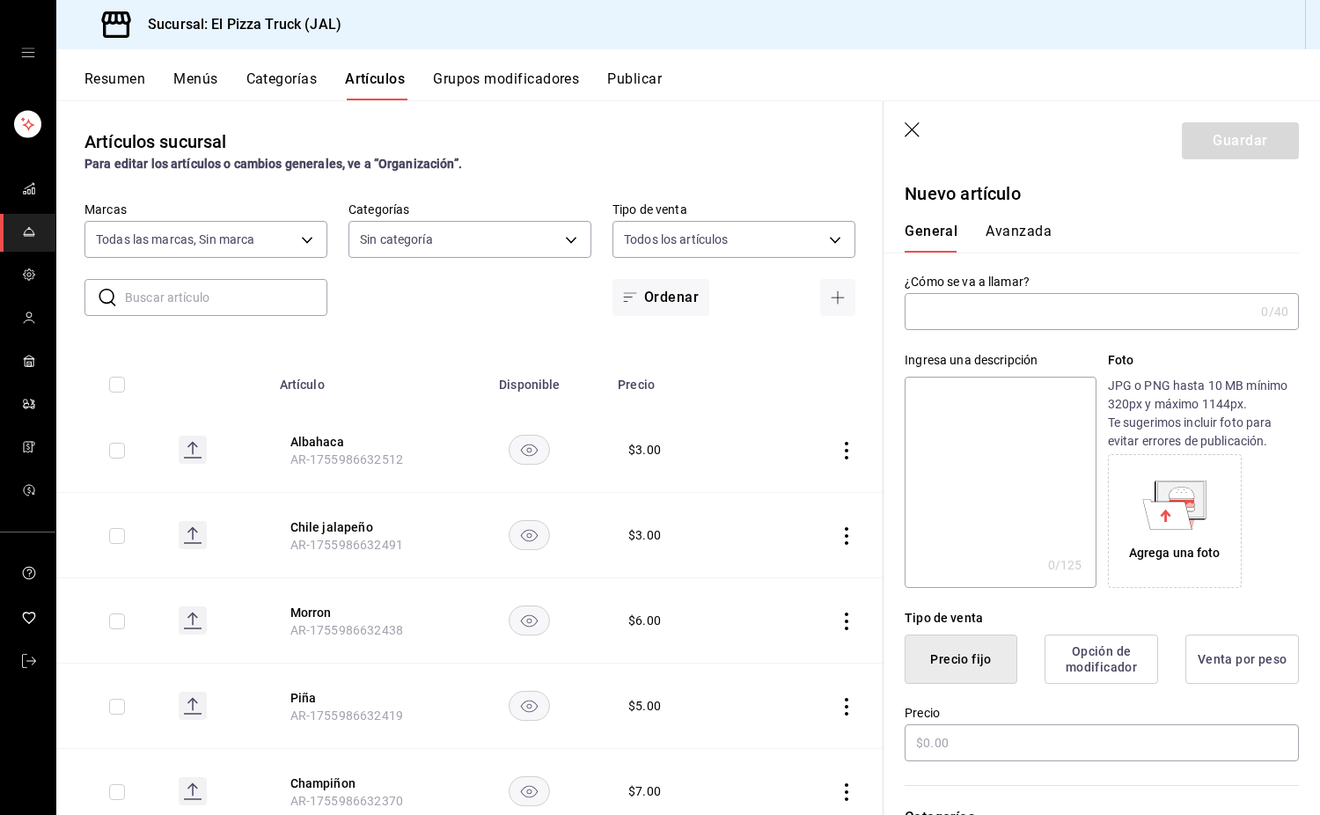
click at [1018, 306] on input "text" at bounding box center [1079, 311] width 349 height 35
click at [1018, 306] on input "Pizza" at bounding box center [1079, 311] width 349 height 35
type input "Pizza arriera"
click at [989, 460] on textarea at bounding box center [1000, 482] width 191 height 211
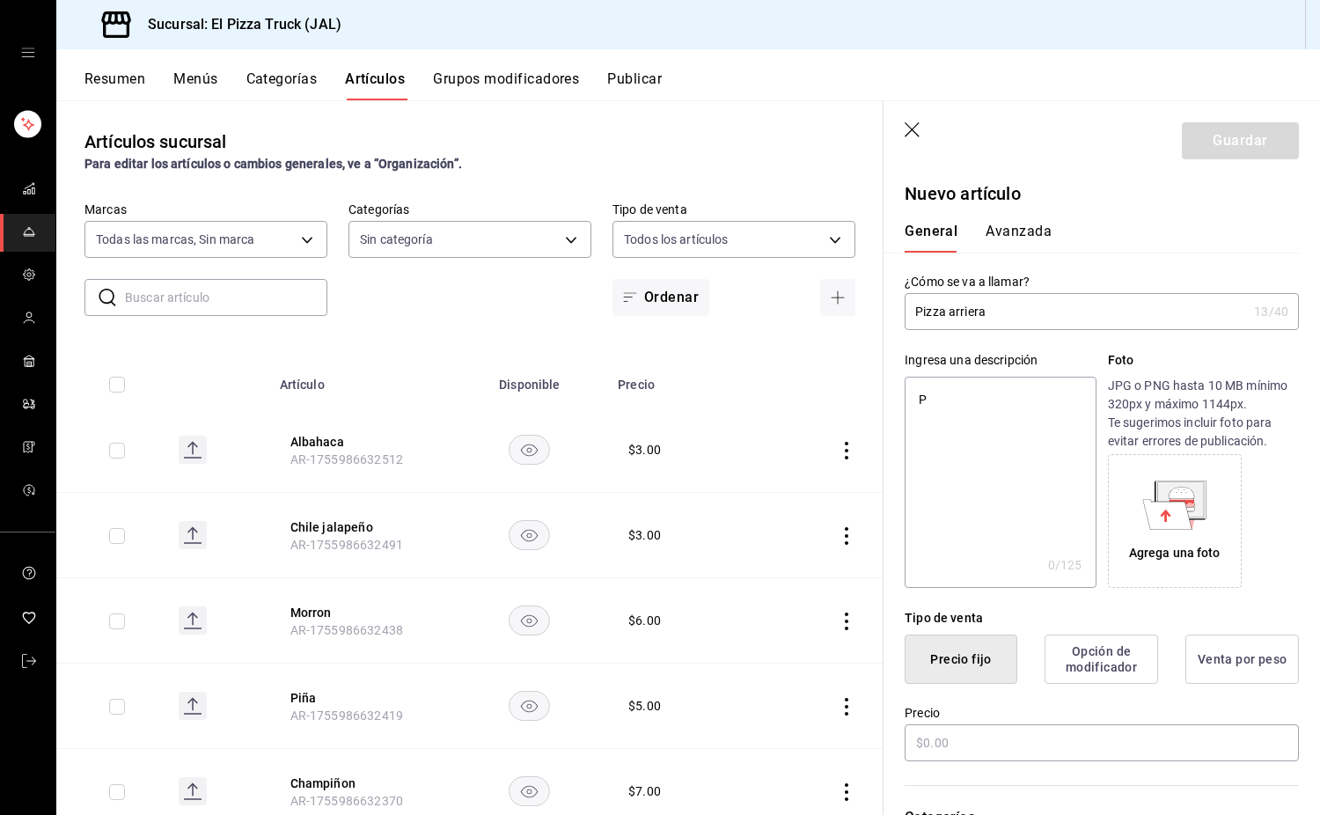
type textarea "Pi"
type textarea "x"
type textarea "Piz"
type textarea "x"
type textarea "Pizza"
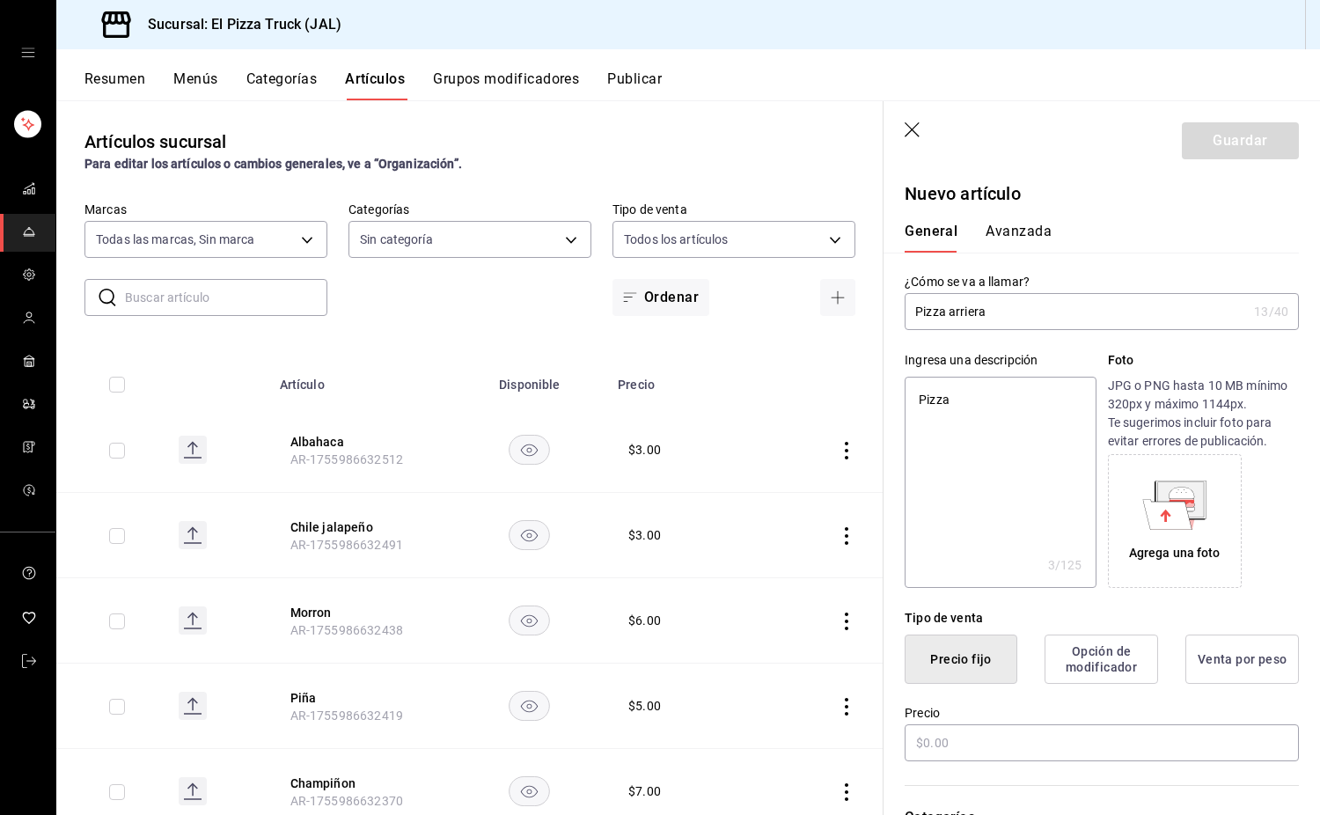
type textarea "x"
type textarea "Pizz"
type textarea "x"
type textarea "Pizza"
type textarea "x"
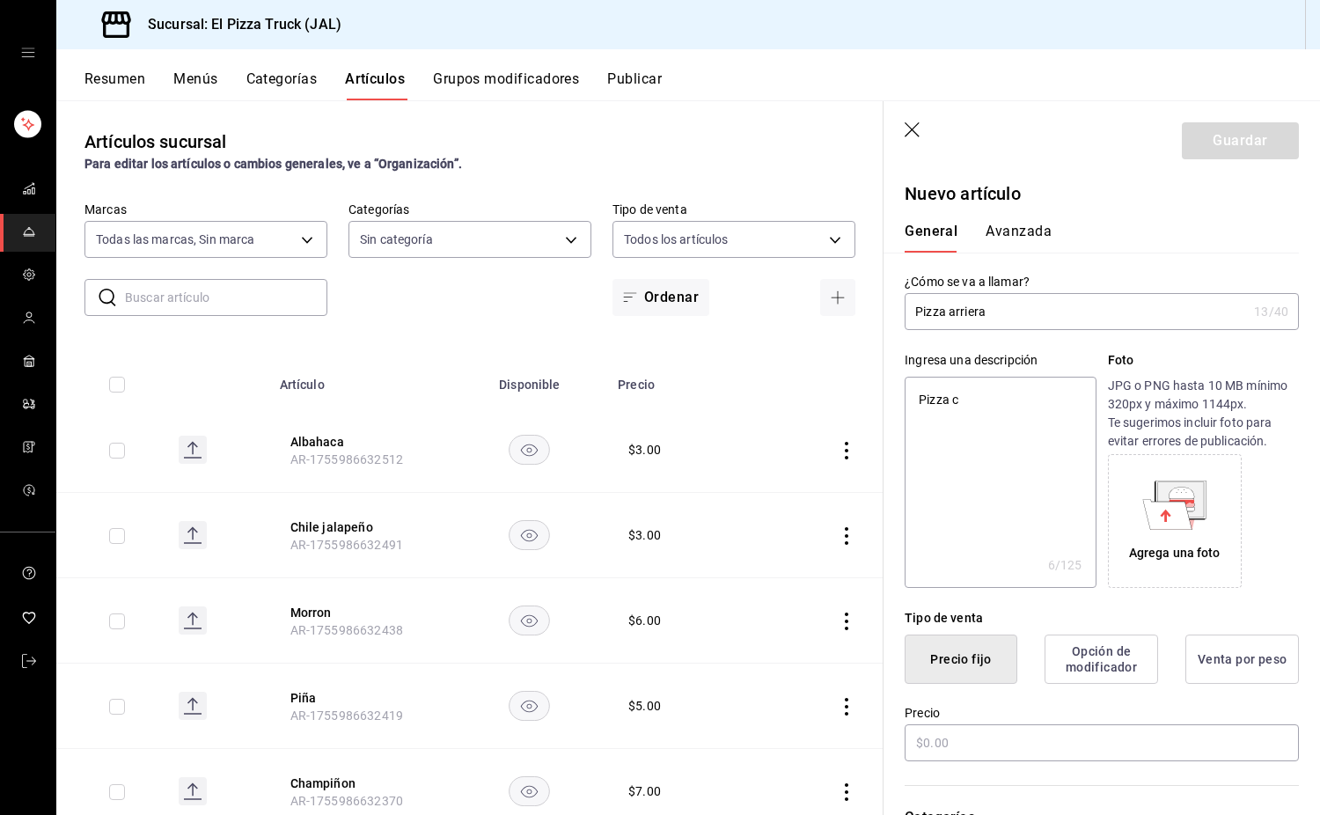
type textarea "Pizza co"
type textarea "x"
type textarea "Pizza con qu"
type textarea "x"
type textarea "Pizza con queso"
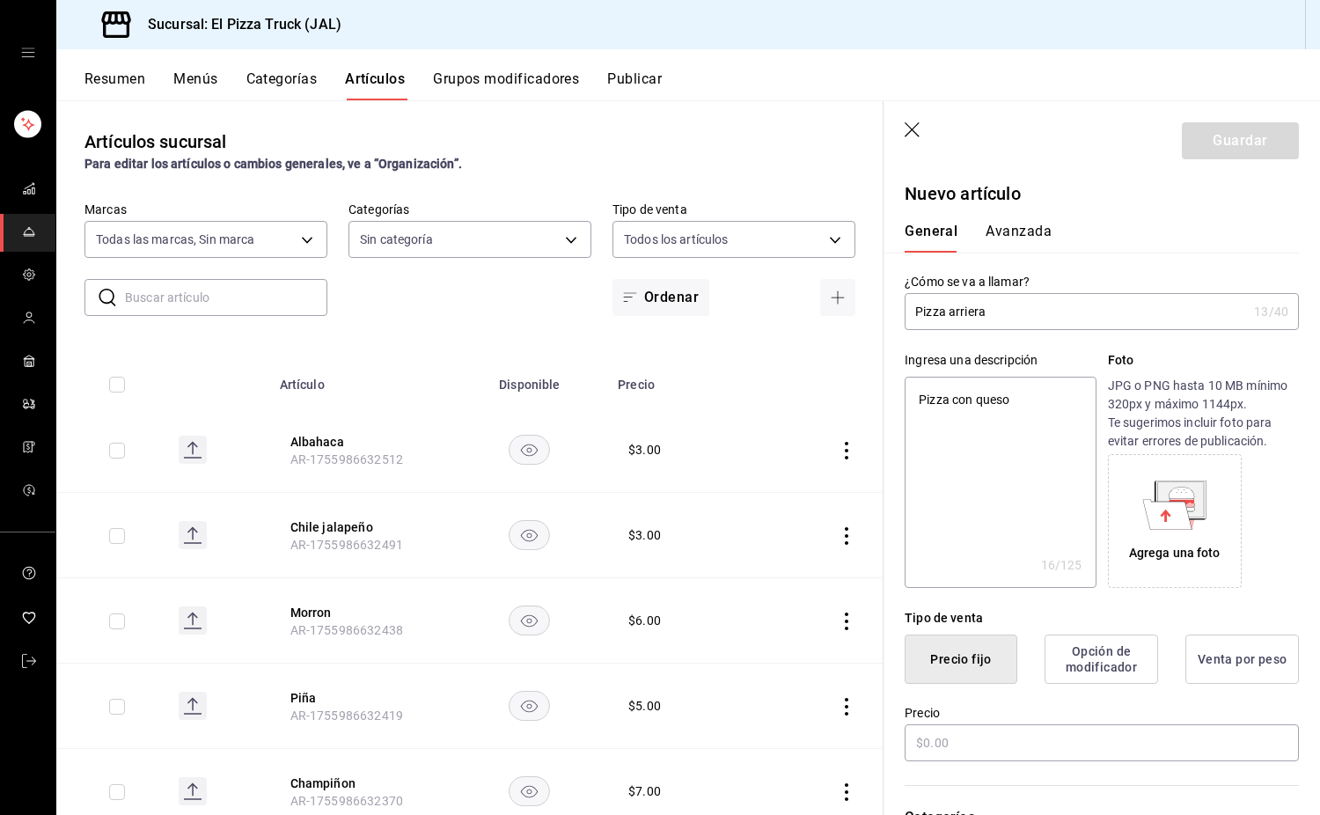
type textarea "x"
type textarea "Pizza con queso m"
type textarea "x"
type textarea "Pizza con queso mo"
type textarea "x"
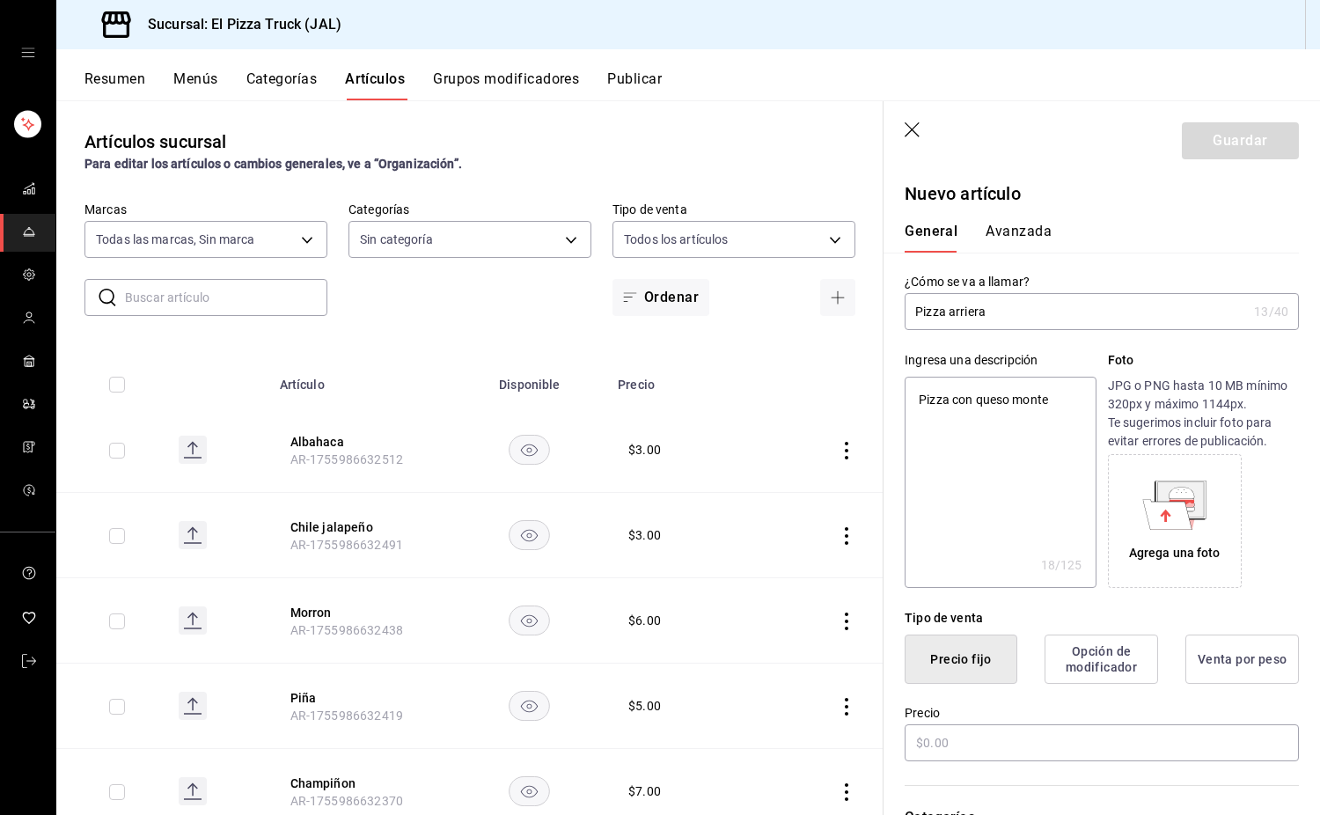
type textarea "Pizza con queso monter"
type textarea "x"
type textarea "Pizza con queso monterr"
type textarea "x"
type textarea "Pizza con queso monterre"
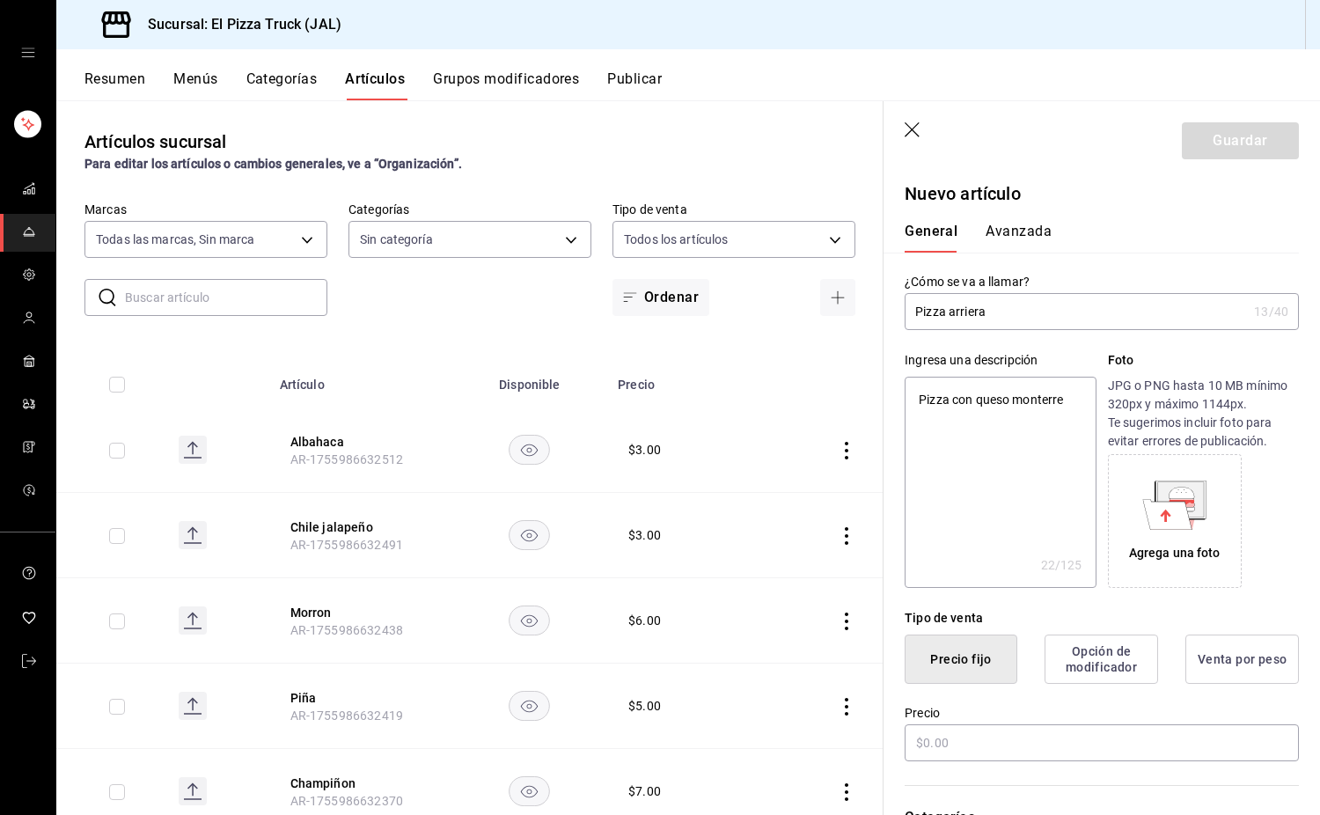
type textarea "x"
type textarea "Pizza con queso monterrey"
type textarea "x"
type textarea "Pizza con queso monterrey"
type textarea "x"
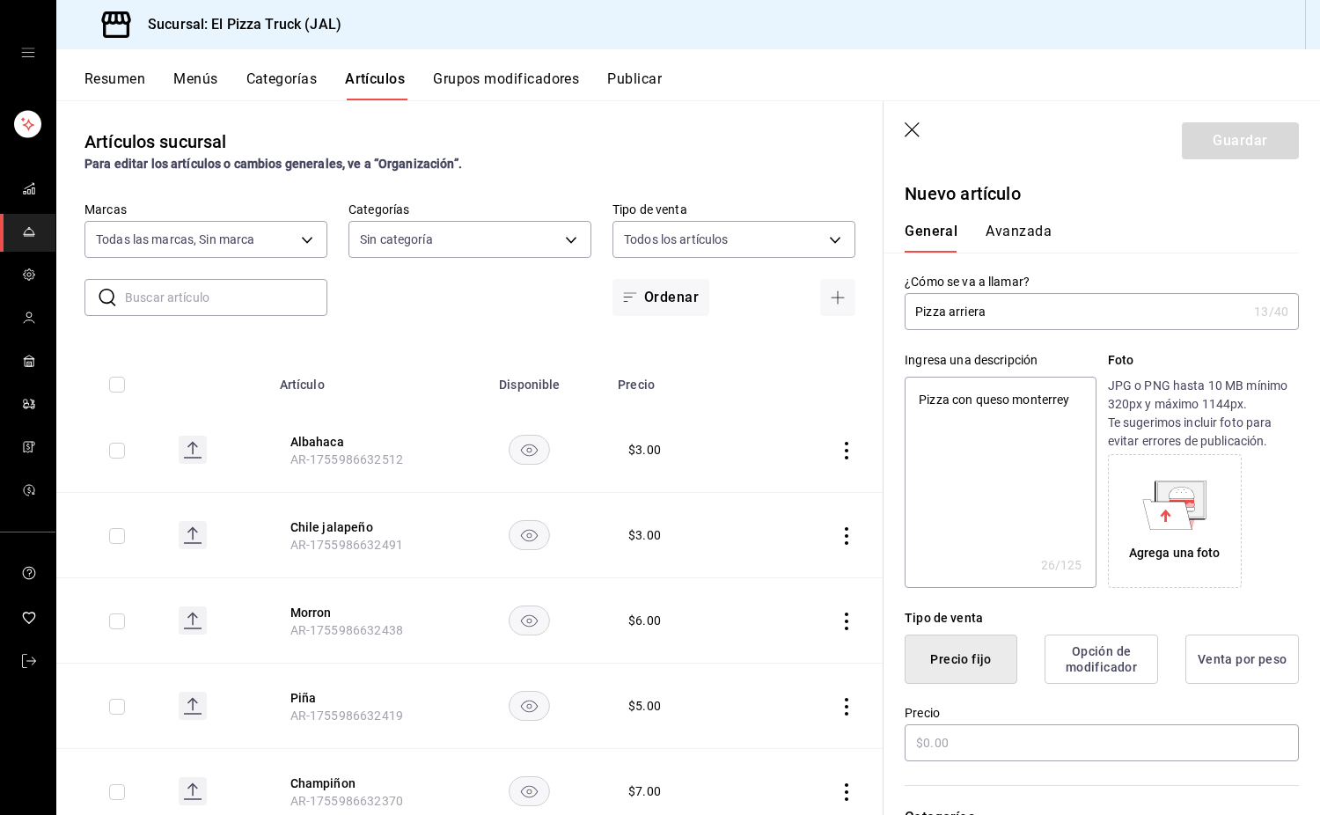
type textarea "Pizza con queso monterrey"
type textarea "x"
type textarea "Pizza con qu"
type textarea "x"
type textarea "Pizza con ques"
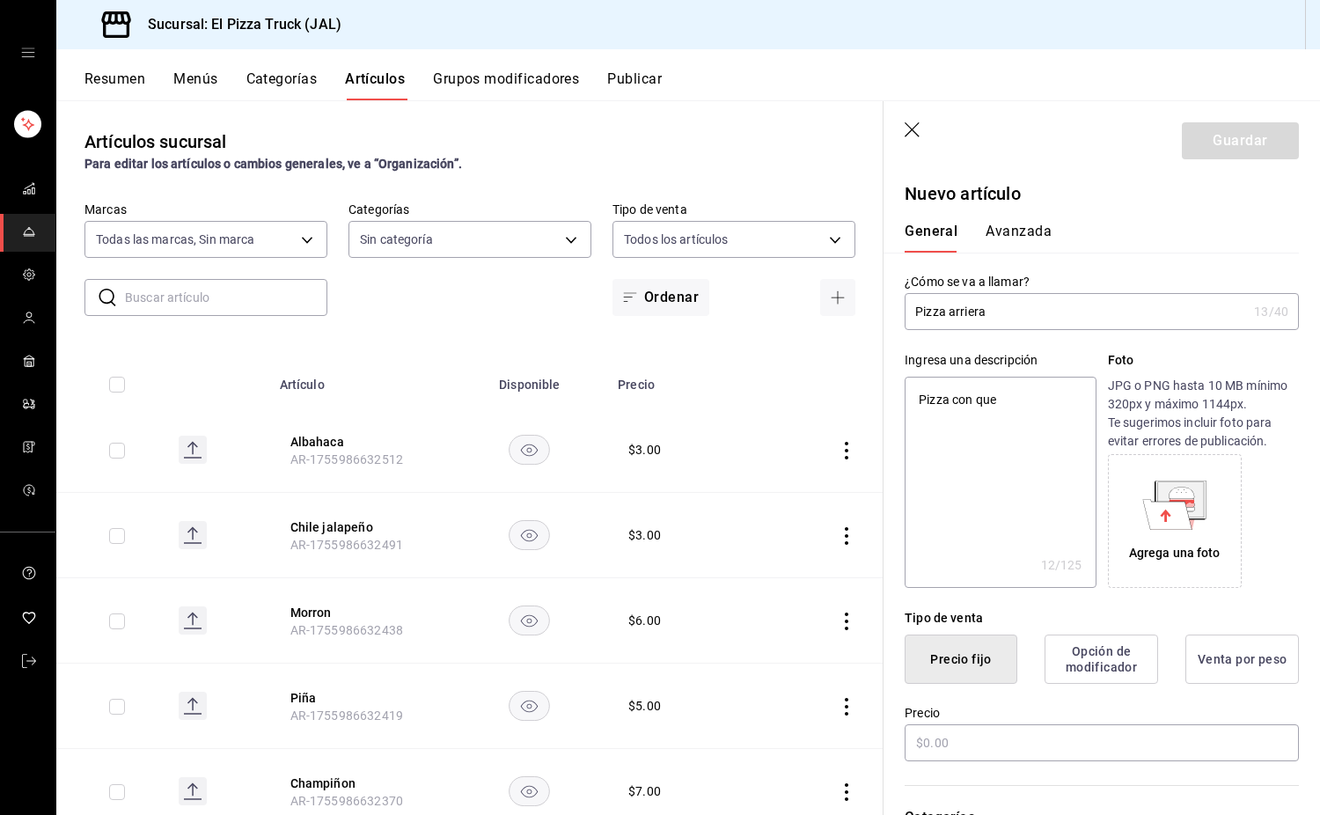
type textarea "x"
type textarea "Pizza con queso"
type textarea "x"
type textarea "Pizza con queso M"
type textarea "x"
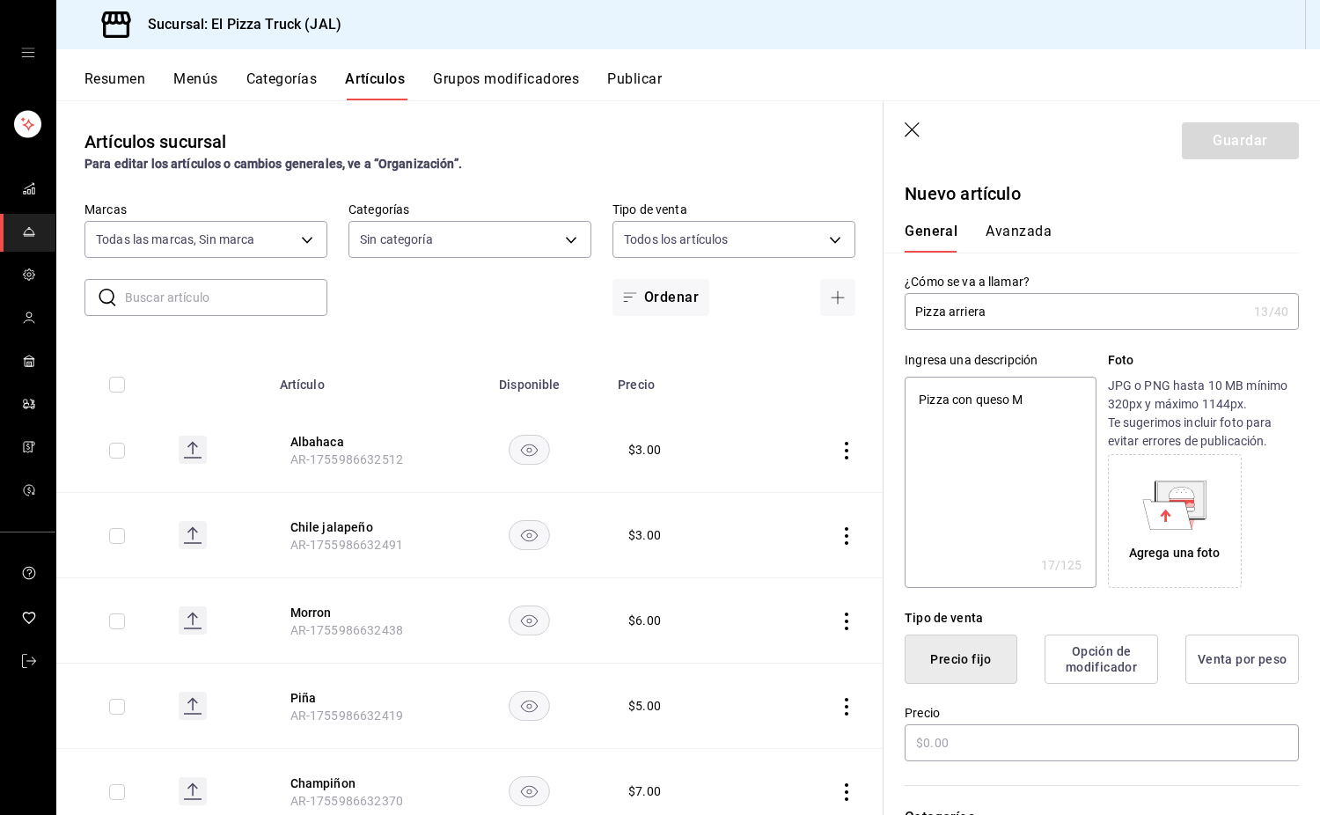
type textarea "Pizza con queso Mo"
type textarea "x"
type textarea "Pizza con queso Monter"
type textarea "x"
type textarea "Pizza con queso Monterr"
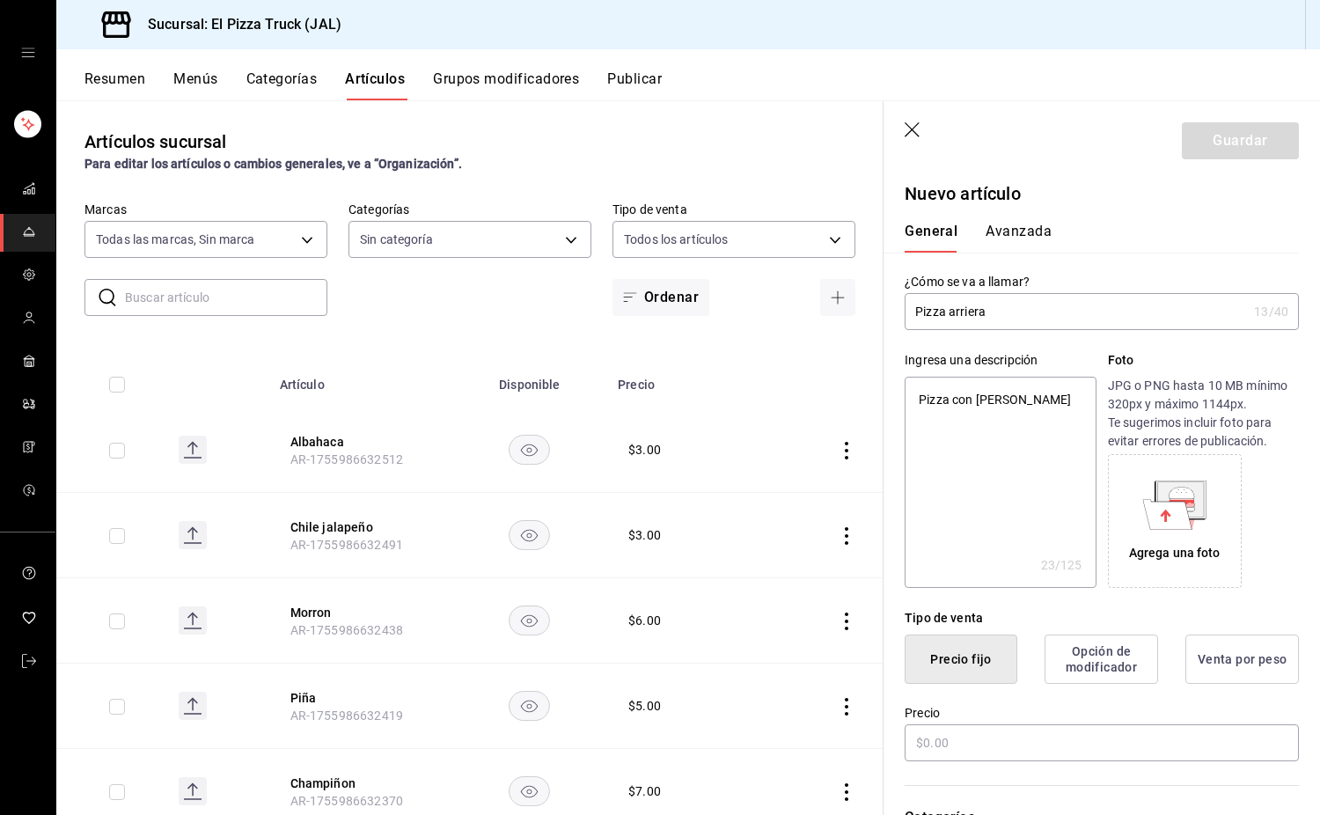
type textarea "x"
type textarea "Pizza con queso Monterre"
type textarea "x"
type textarea "Pizza con queso Monterrey"
type textarea "x"
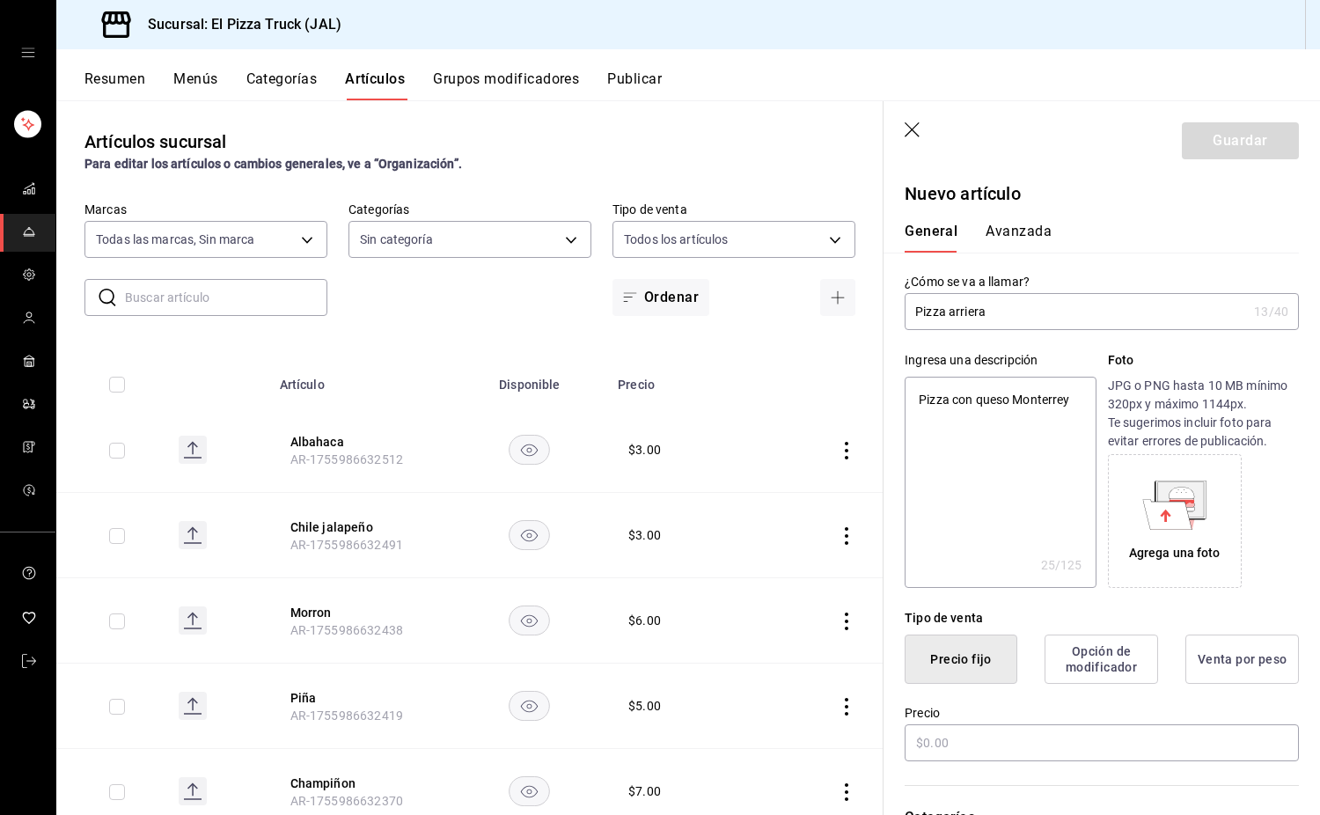
type textarea "Pizza con queso Monterrey"
type textarea "x"
type textarea "Pizza con queso Monterrey J"
type textarea "x"
type textarea "Pizza con queso Monterrey JAc"
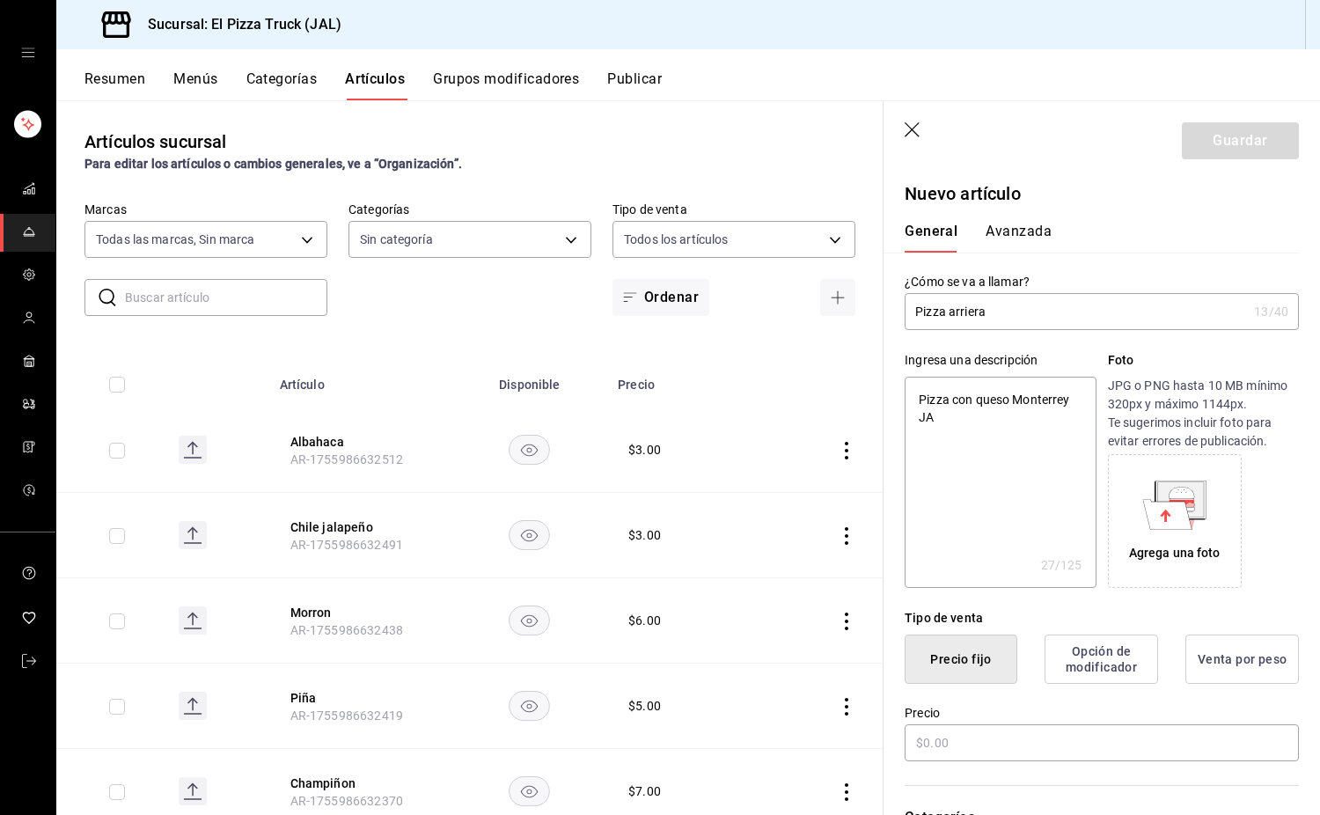
type textarea "x"
type textarea "Pizza con queso Monterrey JAck"
type textarea "x"
type textarea "Pizza con queso Monterrey JA"
type textarea "x"
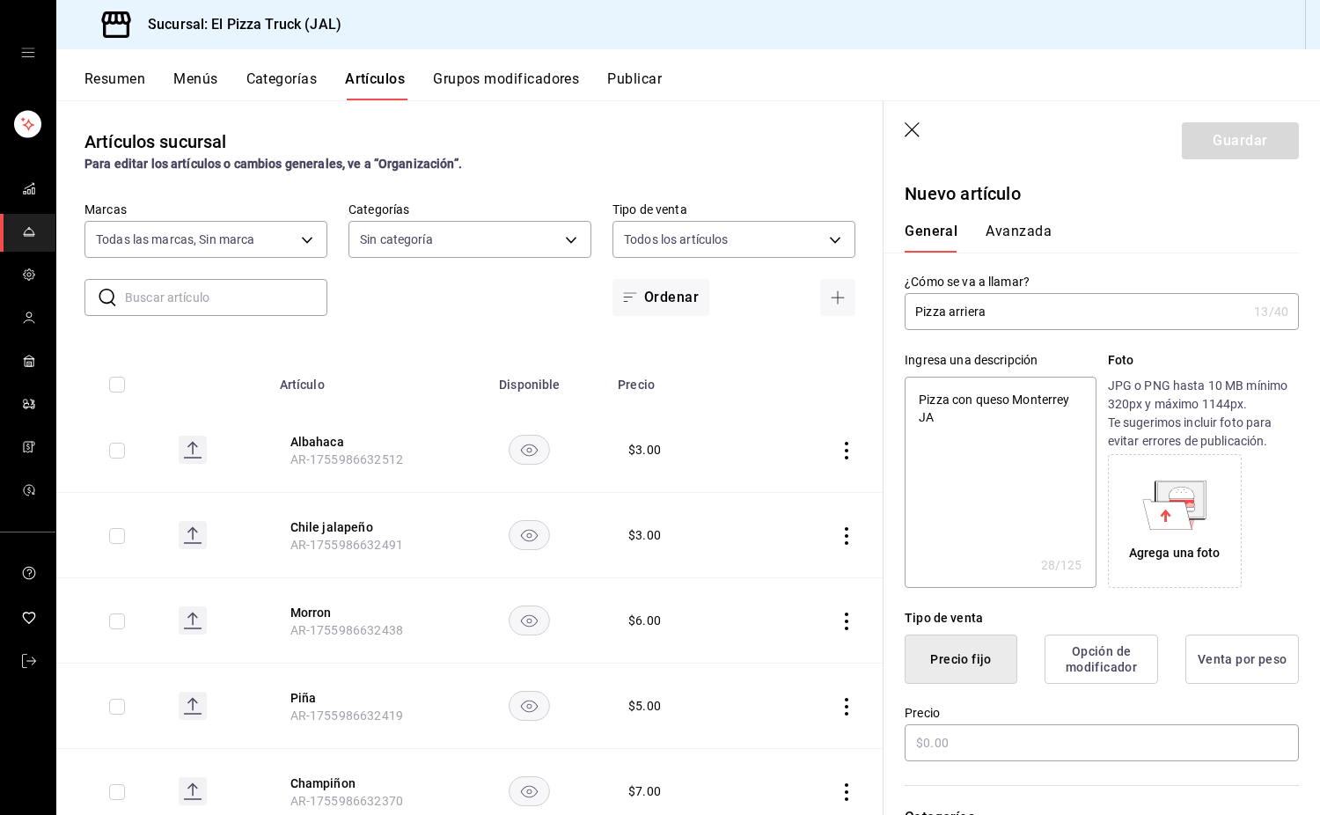
type textarea "Pizza con queso Monterrey J"
type textarea "x"
type textarea "Pizza con queso Monterrey Ja"
type textarea "x"
type textarea "Pizza con queso Monterrey Jack"
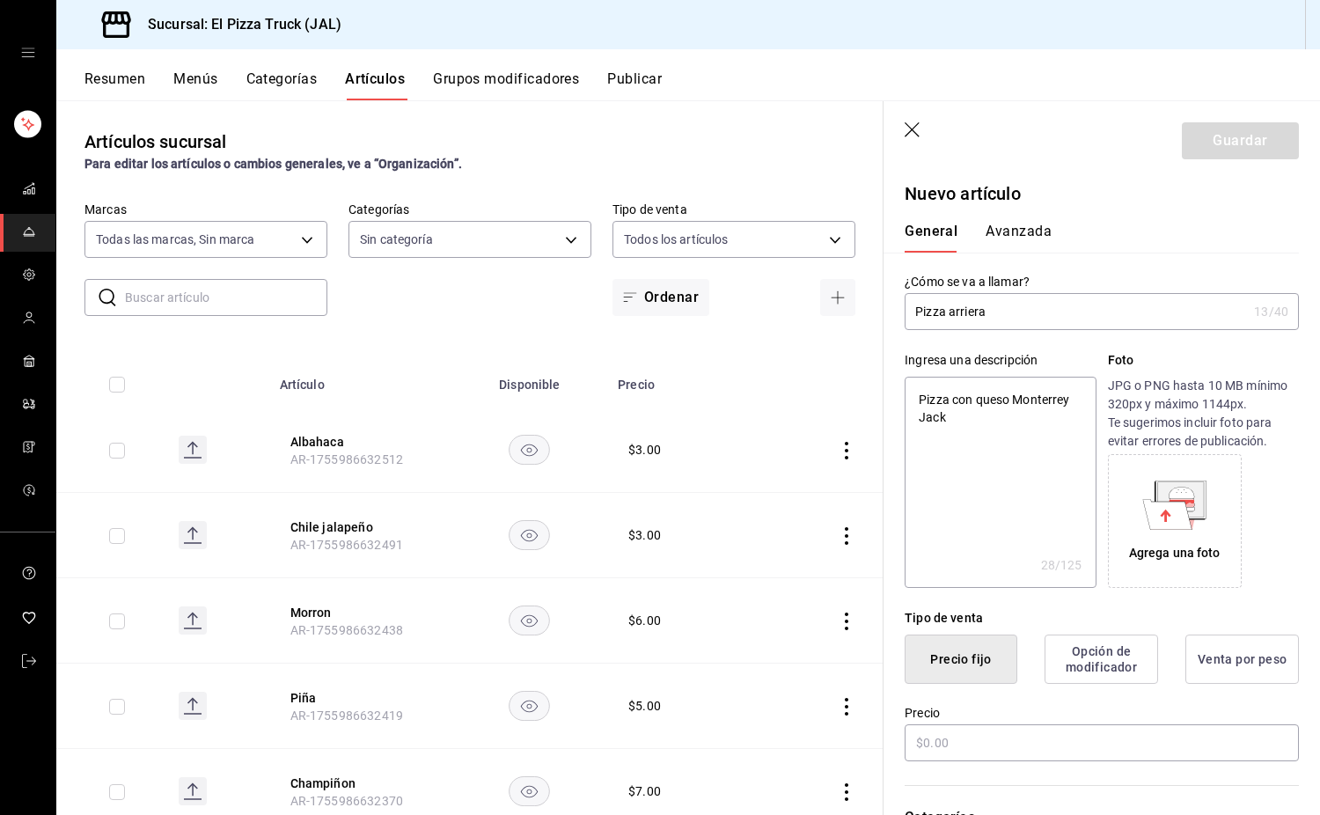
type textarea "x"
type textarea "Pizza con queso Monterrey Jack,"
type textarea "x"
type textarea "Pizza con queso Monterrey Jack,"
type textarea "x"
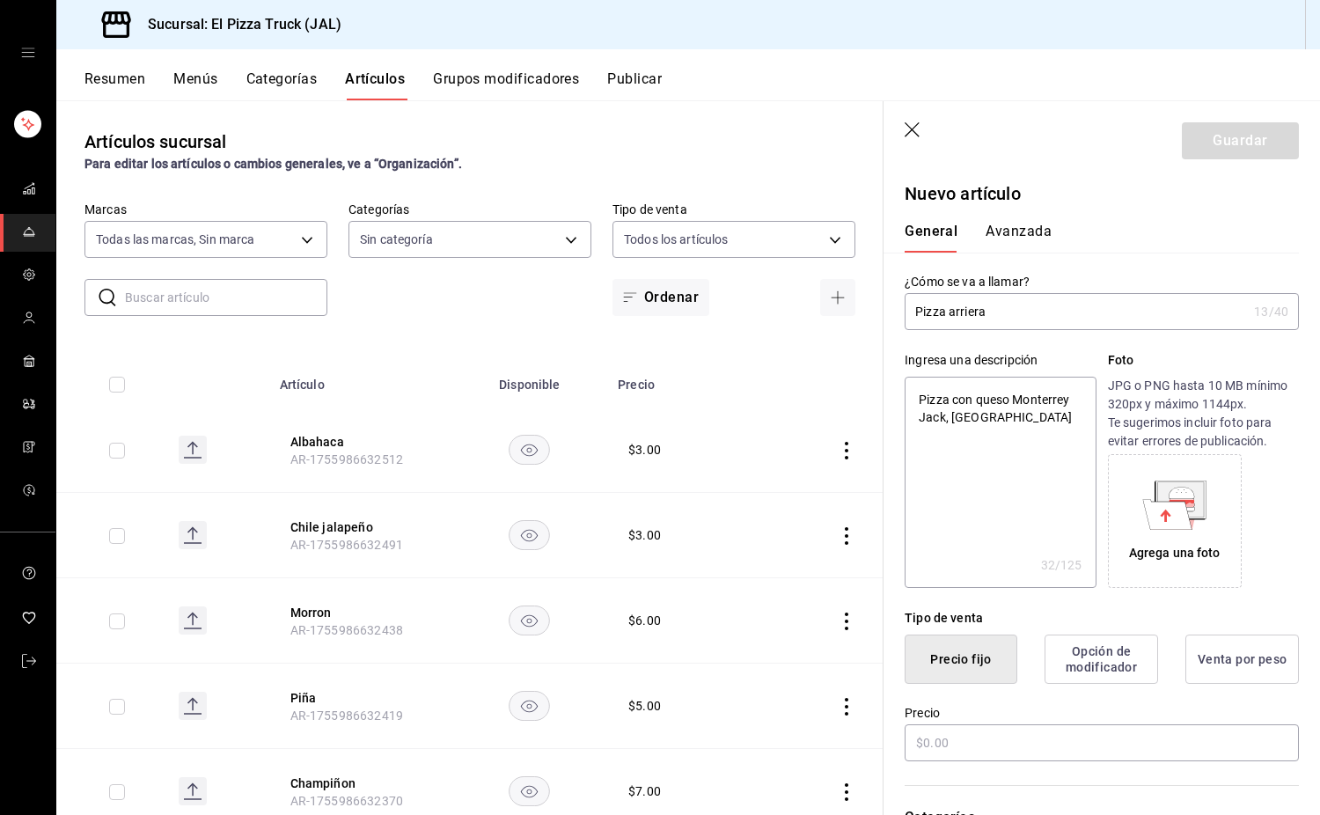
type textarea "Pizza con queso Monterrey Jack, car"
type textarea "x"
type textarea "Pizza con queso Monterrey Jack, cars"
type textarea "x"
type textarea "Pizza con queso Monterrey Jack, carse"
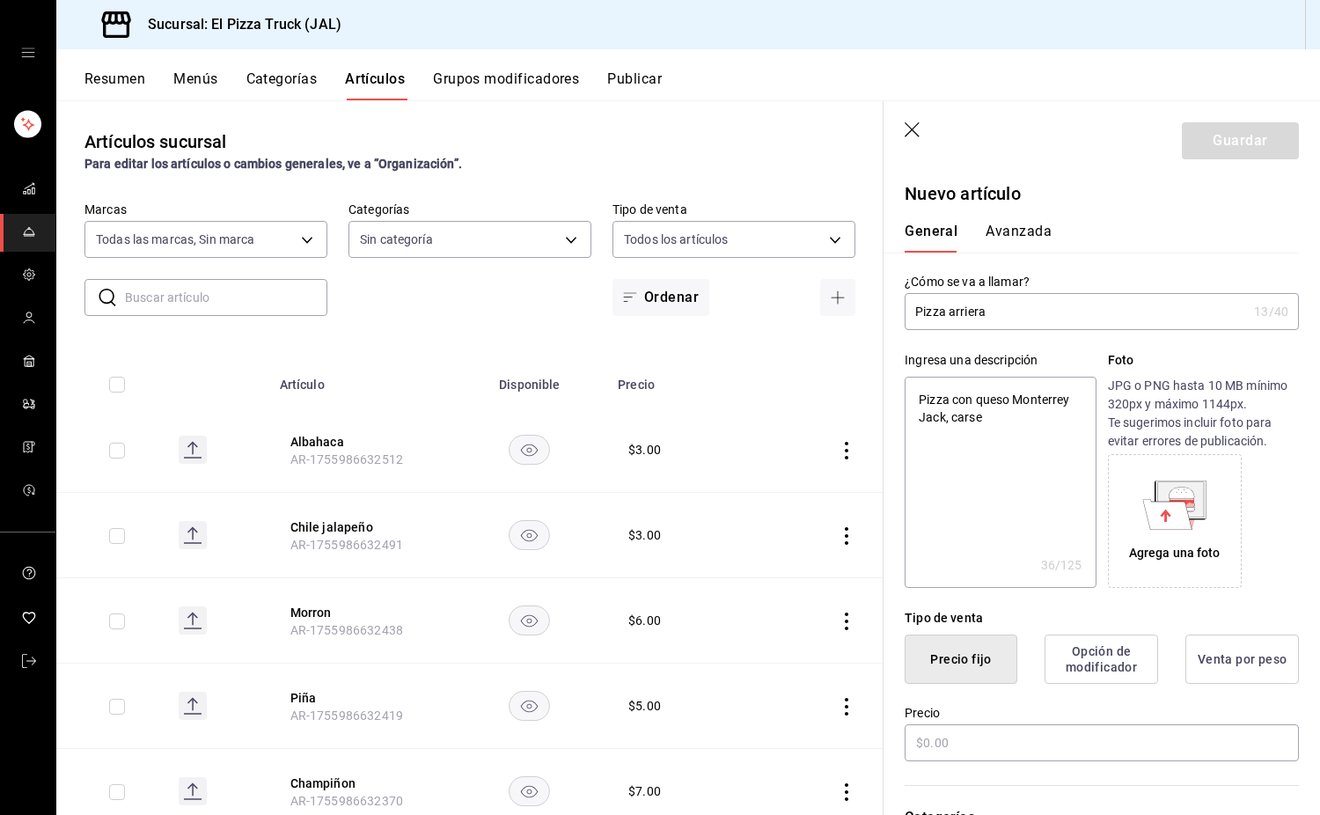
type textarea "x"
type textarea "Pizza con queso Monterrey Jack, car"
type textarea "x"
type textarea "Pizza con queso Monterrey Jack, carne a"
type textarea "x"
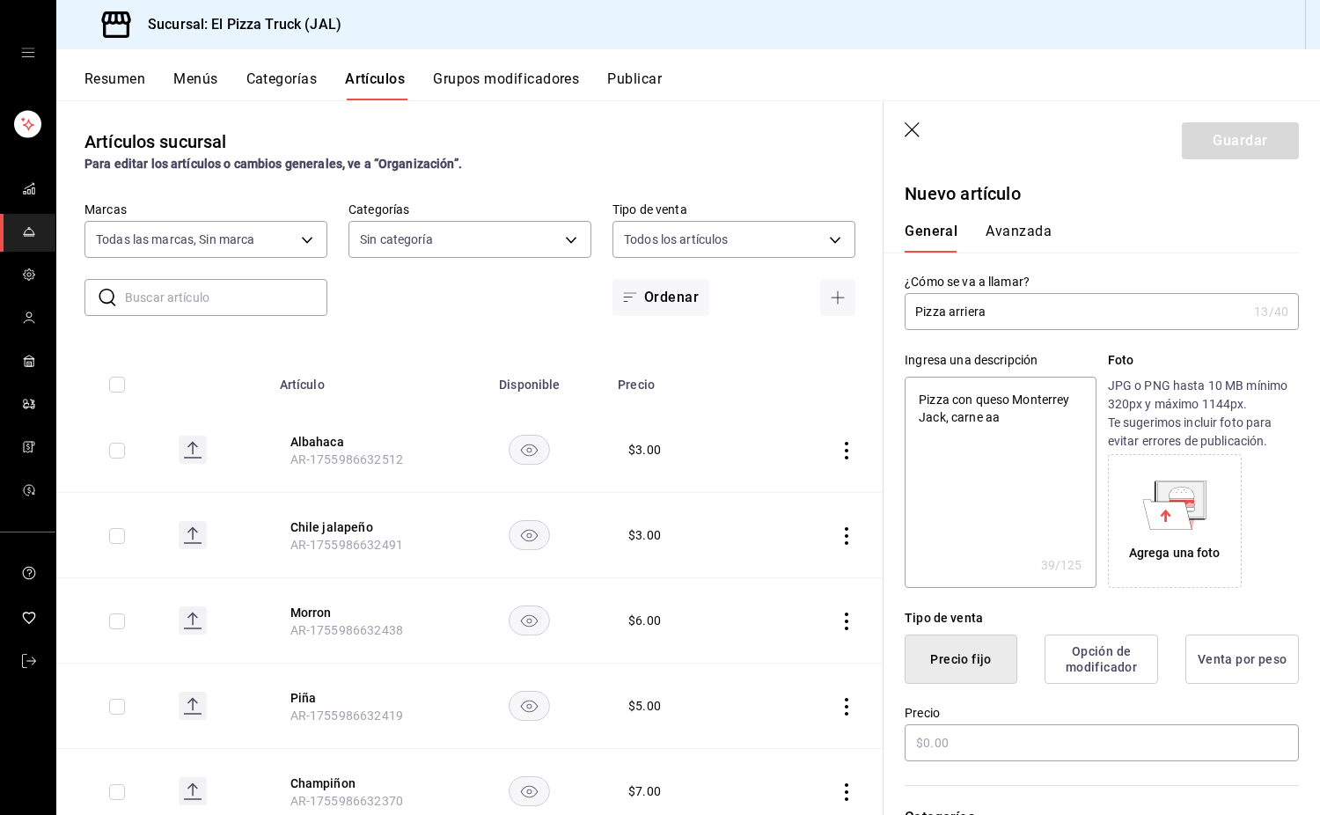
type textarea "Pizza con queso Monterrey Jack, carne aas"
type textarea "x"
type textarea "Pizza con queso Monterrey Jack, carne aasd"
type textarea "x"
type textarea "Pizza con queso Monterrey Jack, carne a"
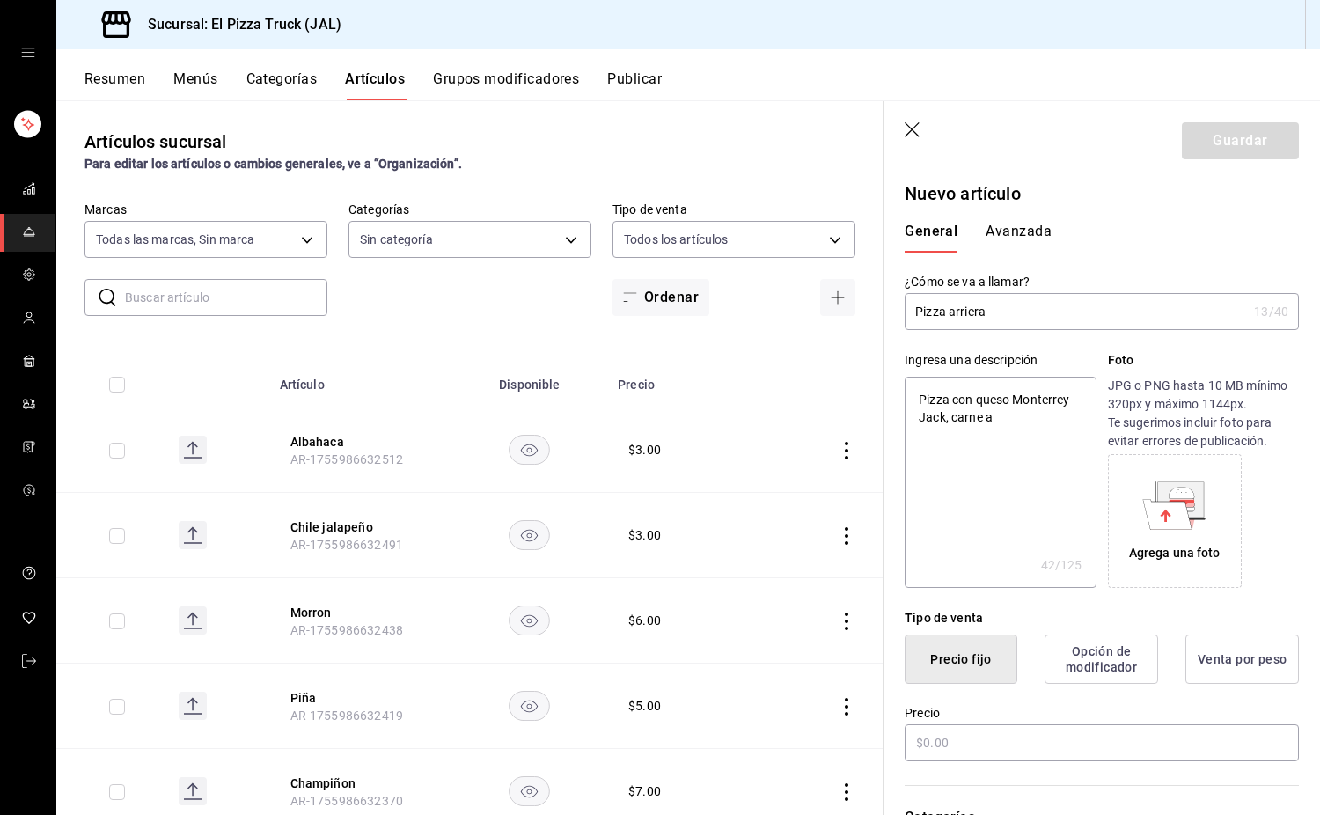
type textarea "x"
type textarea "Pizza con queso Monterrey Jack, carne asada"
type textarea "x"
type textarea "Pizza con queso Monterrey Jack, carne asada,"
type textarea "x"
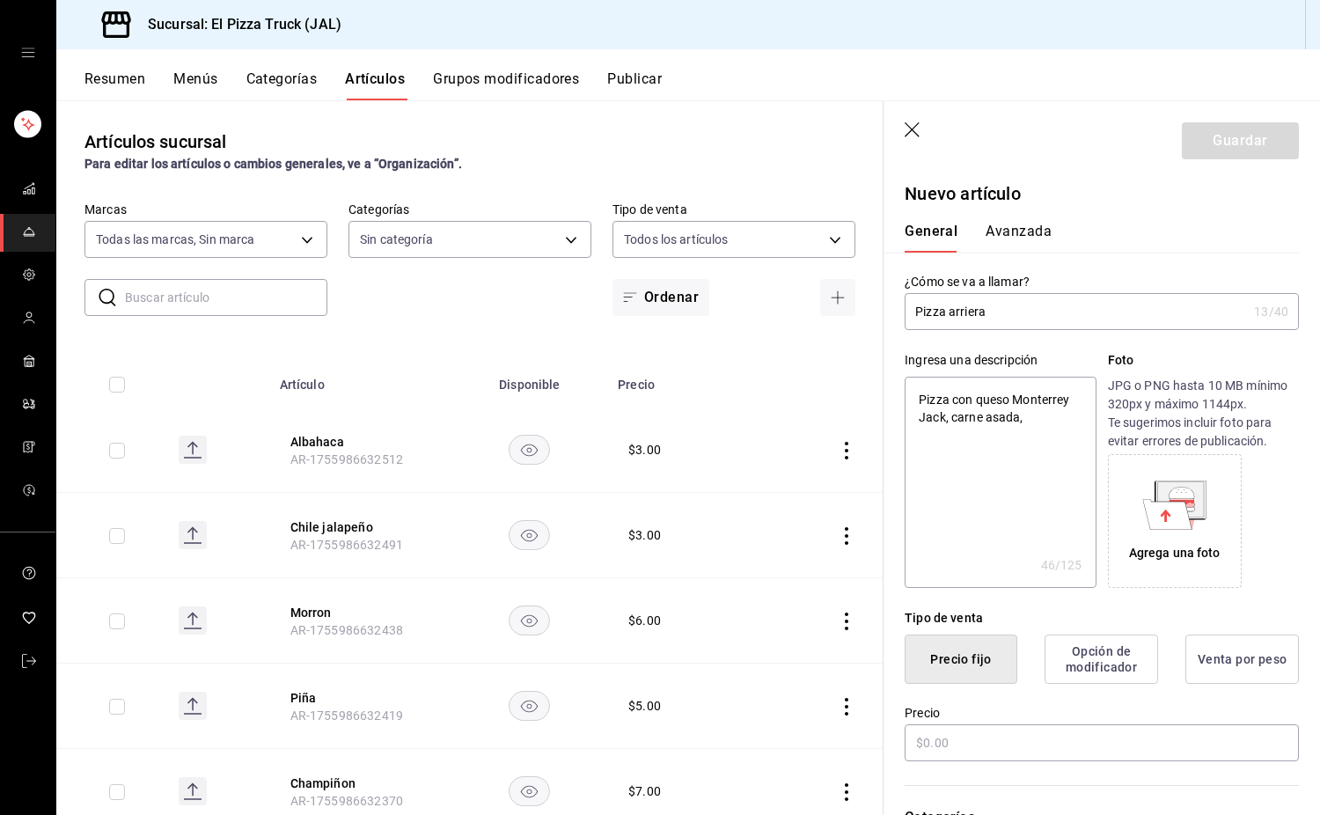
type textarea "Pizza con queso Monterrey Jack, carne asada, a"
type textarea "x"
type textarea "Pizza con queso Monterrey Jack, carne asada, adoba"
type textarea "x"
type textarea "Pizza con queso Monterrey Jack, carne asada, adobadan"
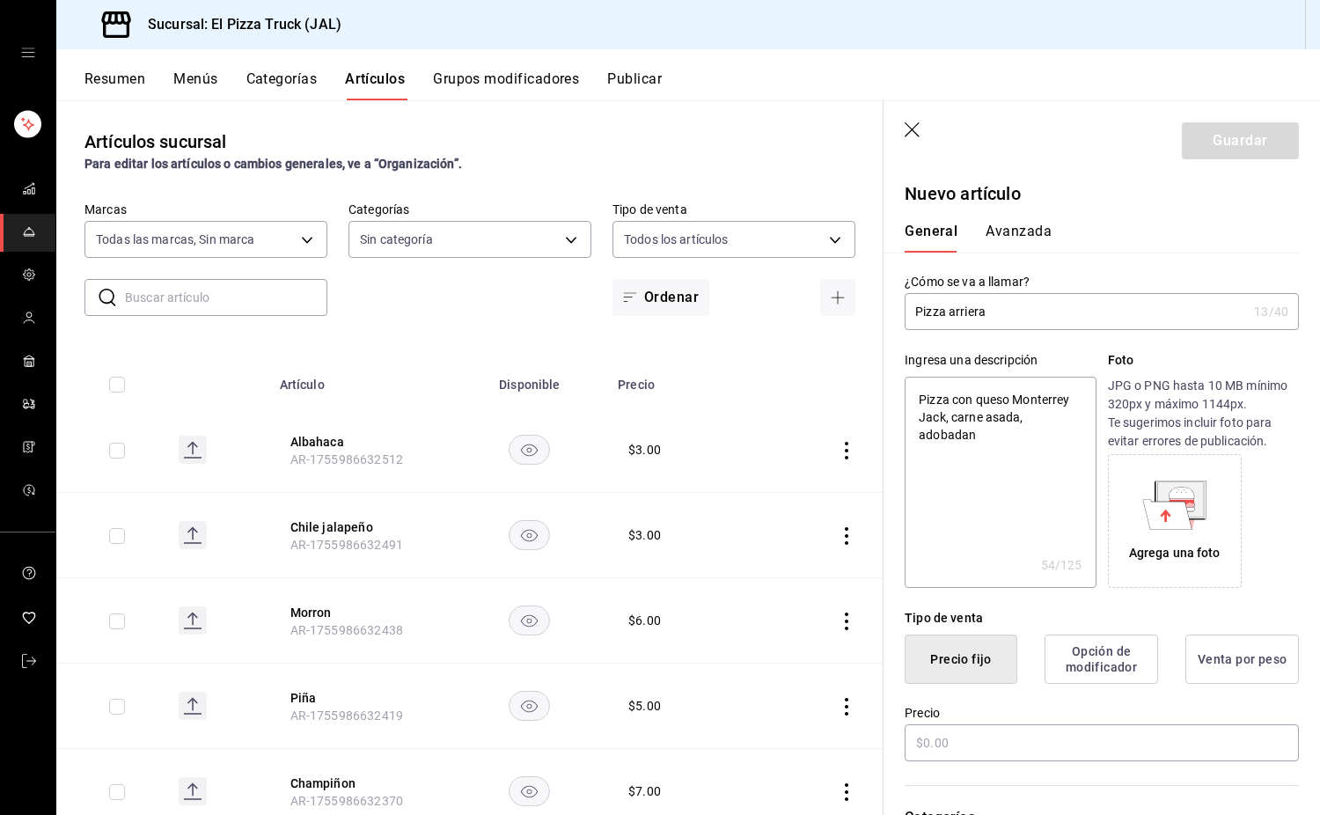
type textarea "x"
type textarea "Pizza con queso Monterrey Jack, carne asada, adobadan"
type textarea "x"
type textarea "Pizza con queso Monterrey Jack, carne asada, adobada"
type textarea "x"
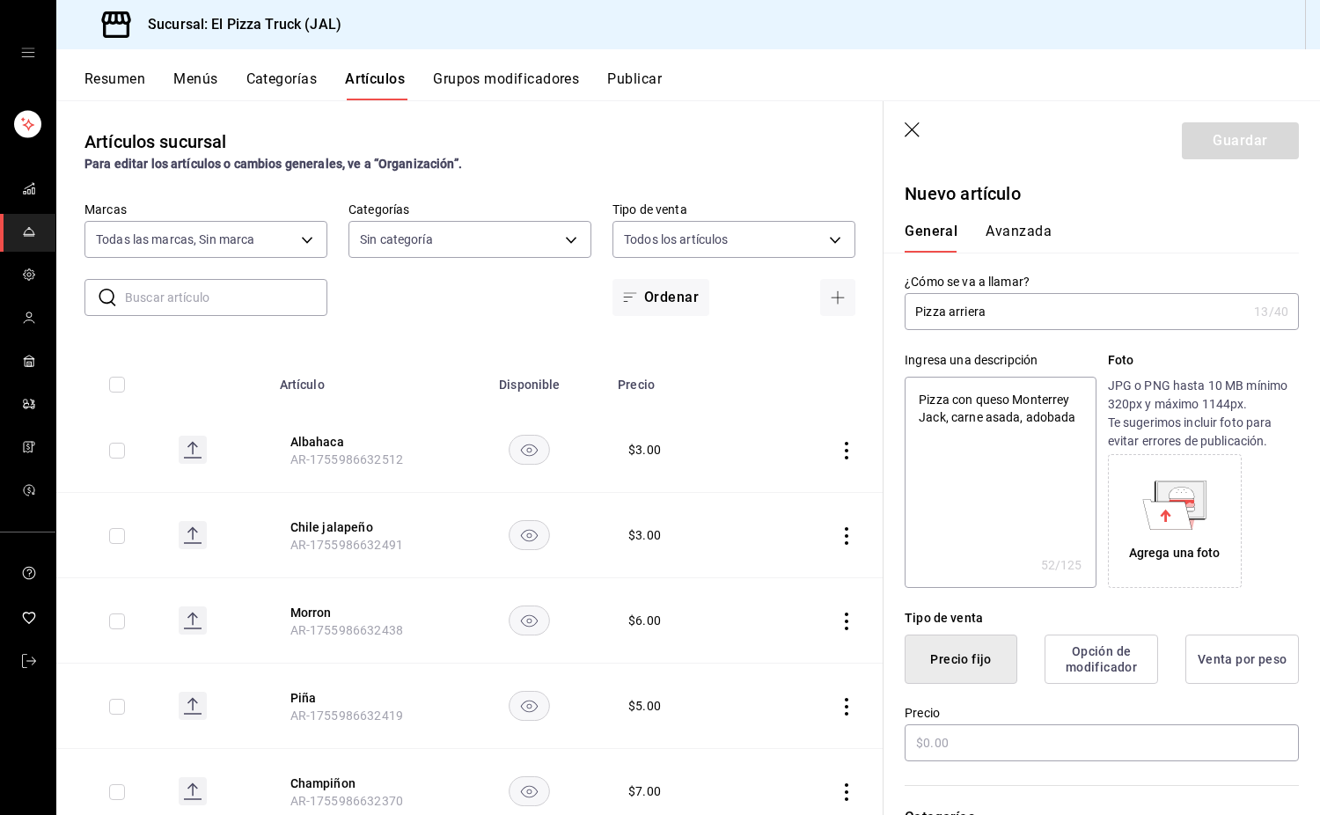
type textarea "Pizza con queso Monterrey Jack, carne asada, adobada,"
type textarea "x"
type textarea "Pizza con queso Monterrey Jack, carne asada, adobada,"
type textarea "x"
type textarea "Pizza con queso Monterrey Jack, carne asada, adobada"
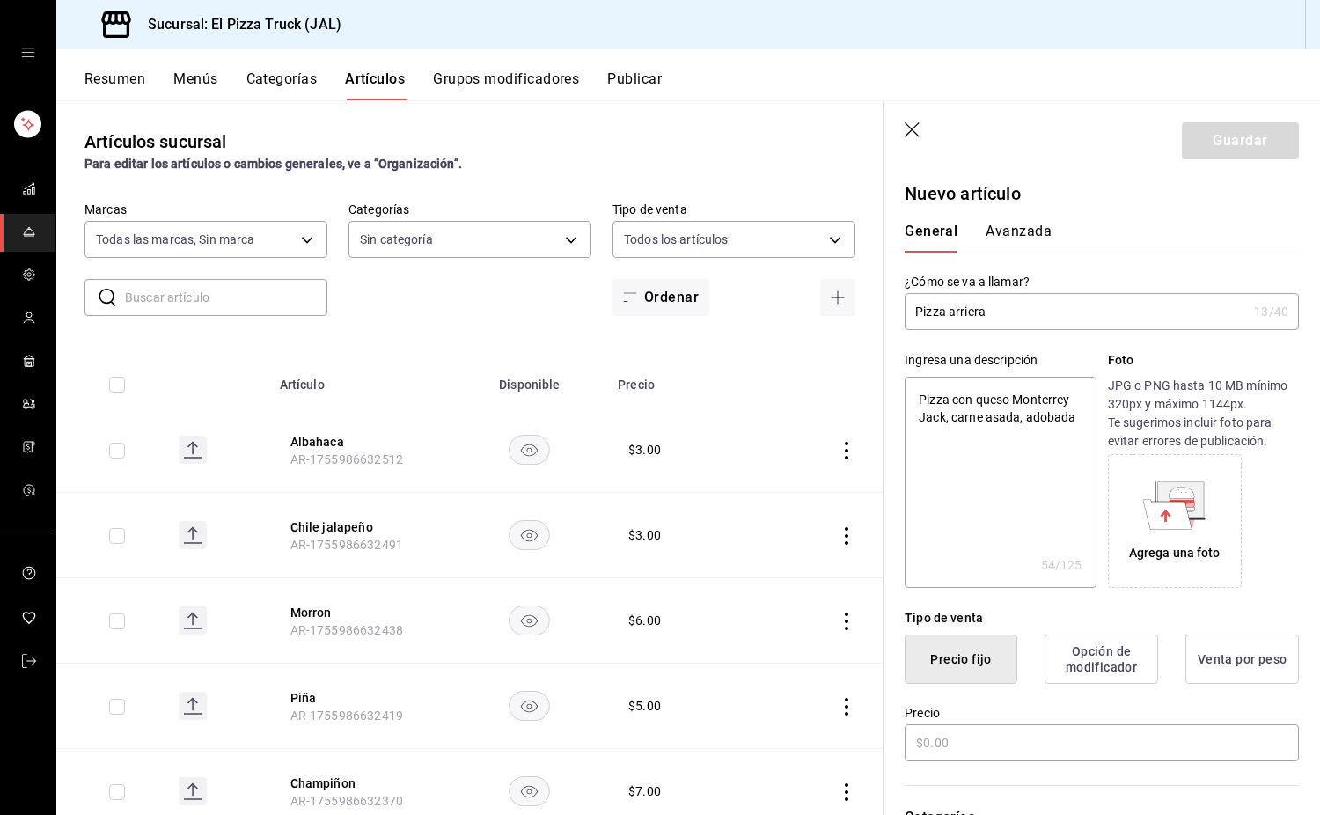
type textarea "x"
type textarea "Pizza con queso Monterrey Jack, carne asada, adobada"
type textarea "x"
type textarea "Pizza con queso Monterrey Jack, carne asada, adobada y"
type textarea "x"
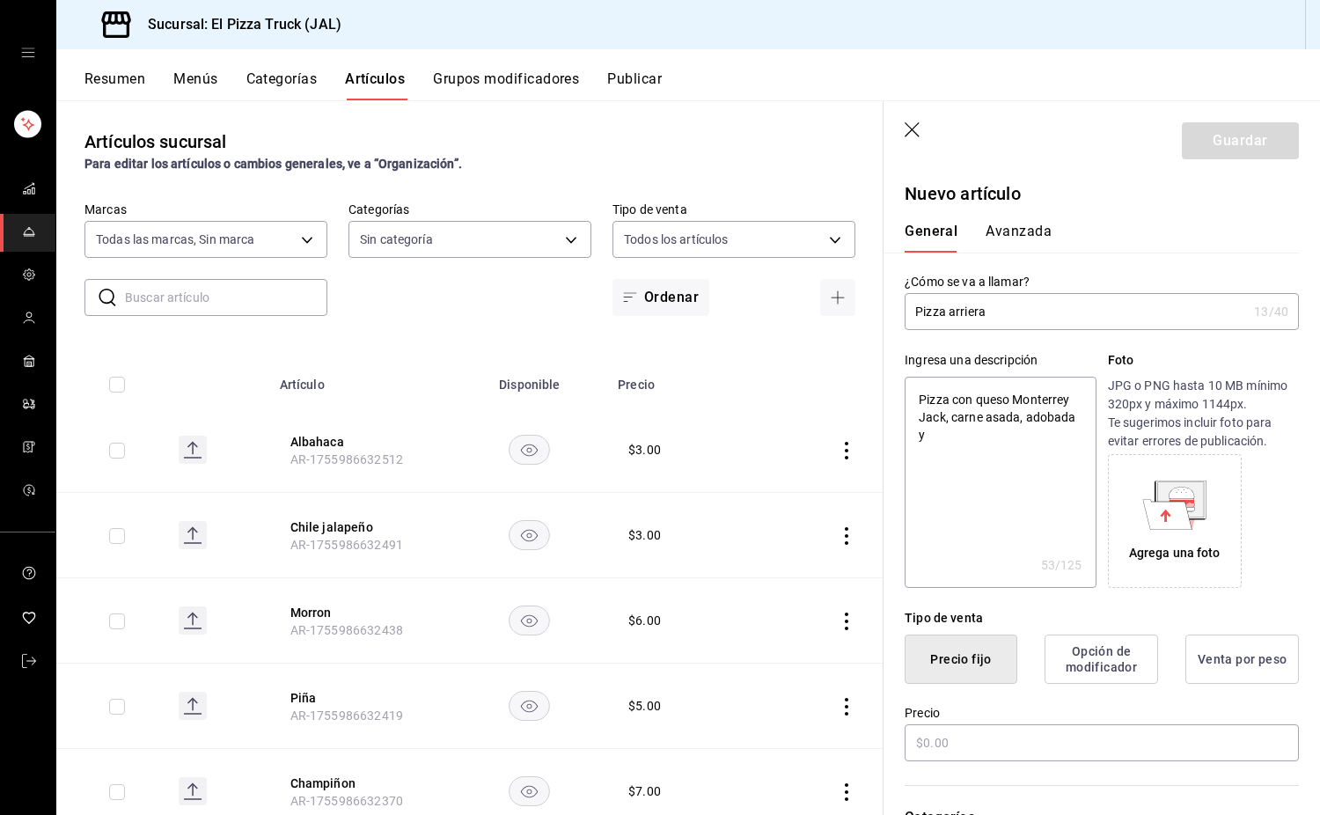
type textarea "Pizza con queso Monterrey Jack, carne asada, adobada y"
type textarea "x"
type textarea "Pizza con queso Monterrey Jack, carne asada, adobada y g"
type textarea "x"
type textarea "Pizza con queso Monterrey Jack, carne asada, adobada y"
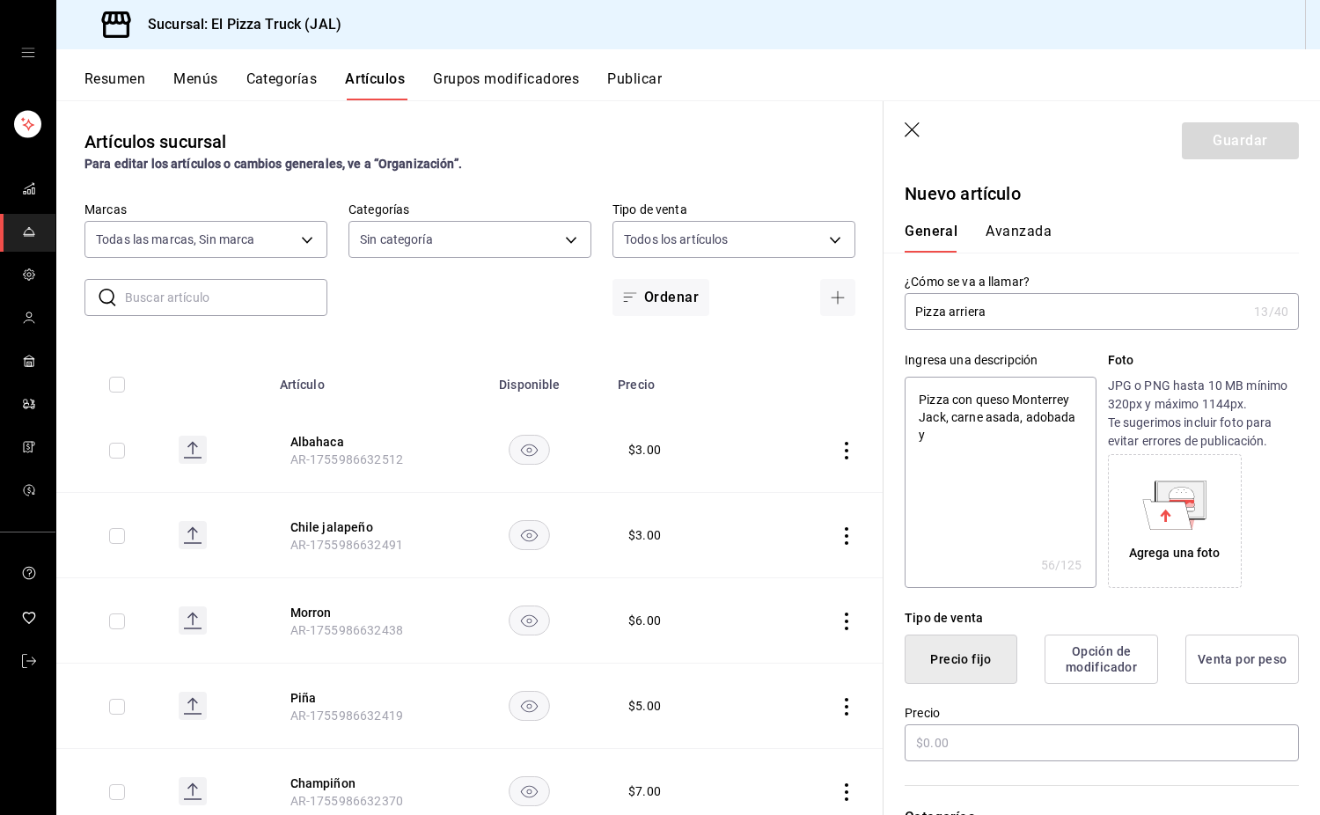
type textarea "x"
type textarea "Pizza con queso Monterrey Jack, carne asada, adobada y ch"
type textarea "x"
type textarea "Pizza con queso Monterrey Jack, carne asada, adobada y chorizo"
type textarea "x"
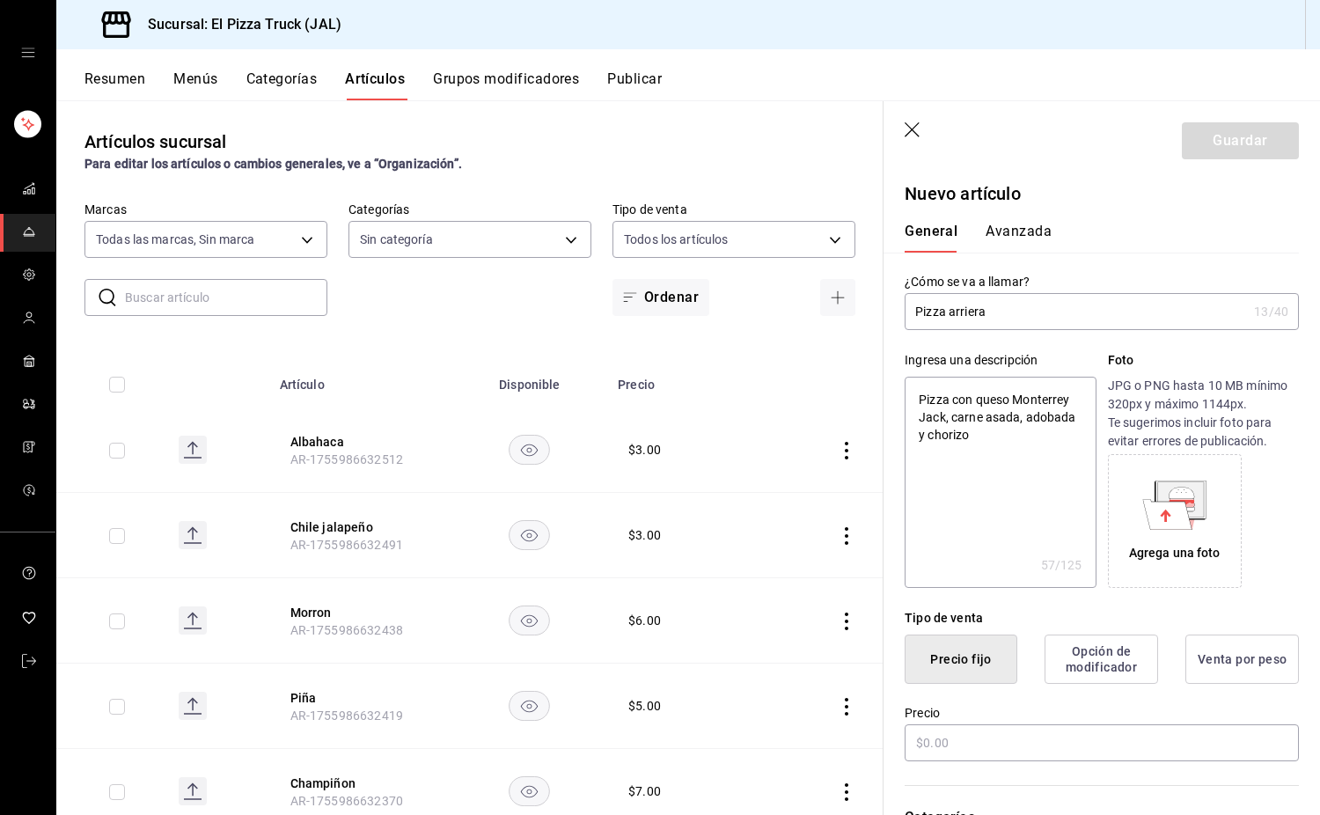
type textarea "Pizza con queso Monterrey Jack, carne asada, adobada y chorizo"
type textarea "x"
type textarea "Pizza con queso Monterrey Jack, carne asada, adobada y chorizo pa"
type textarea "x"
type textarea "Pizza con queso Monterrey Jack, carne asada, adobada y chorizo p"
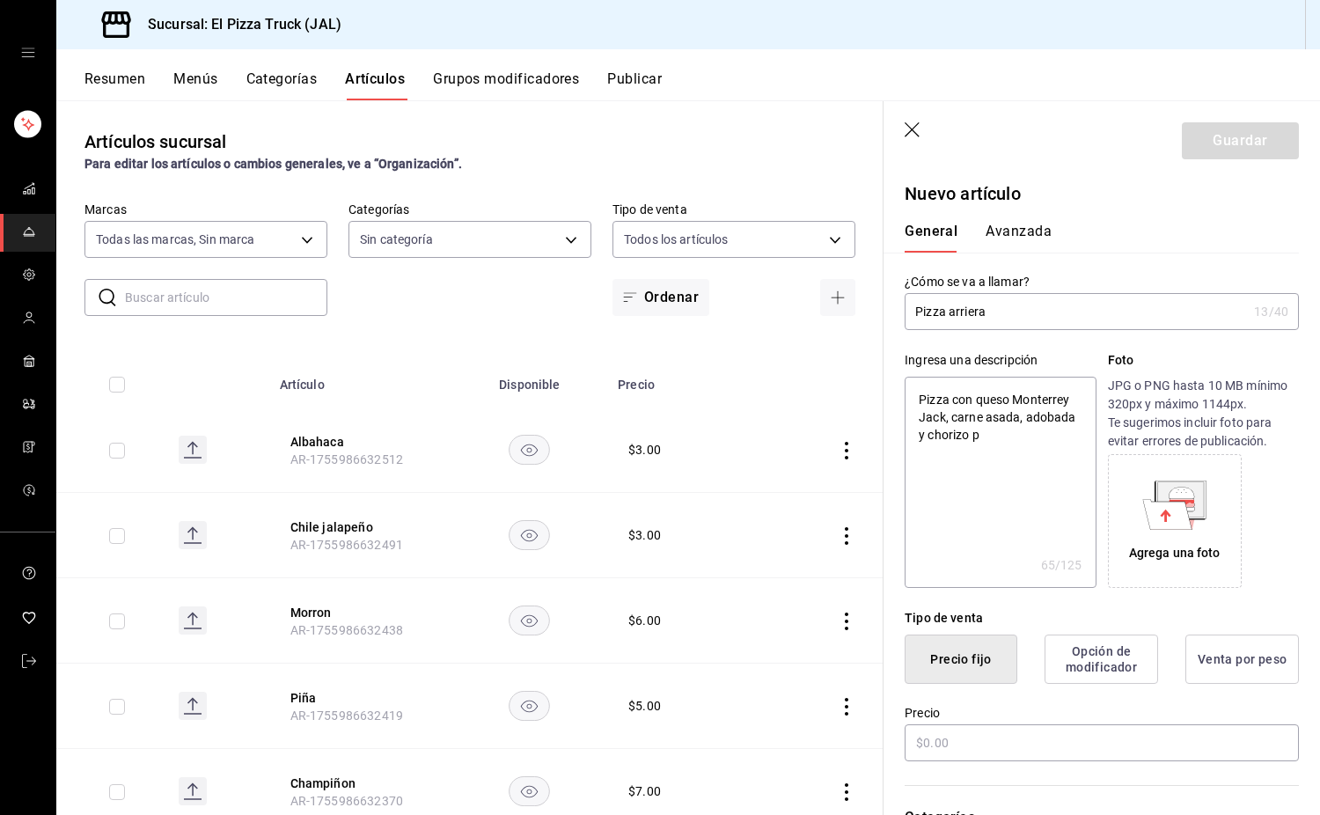
type textarea "x"
type textarea "Pizza con queso Monterrey Jack, carne asada, adobada y chorizo par"
type textarea "x"
type textarea "Pizza con queso Monterrey Jack, carne asada, adobada y chorizo para"
type textarea "x"
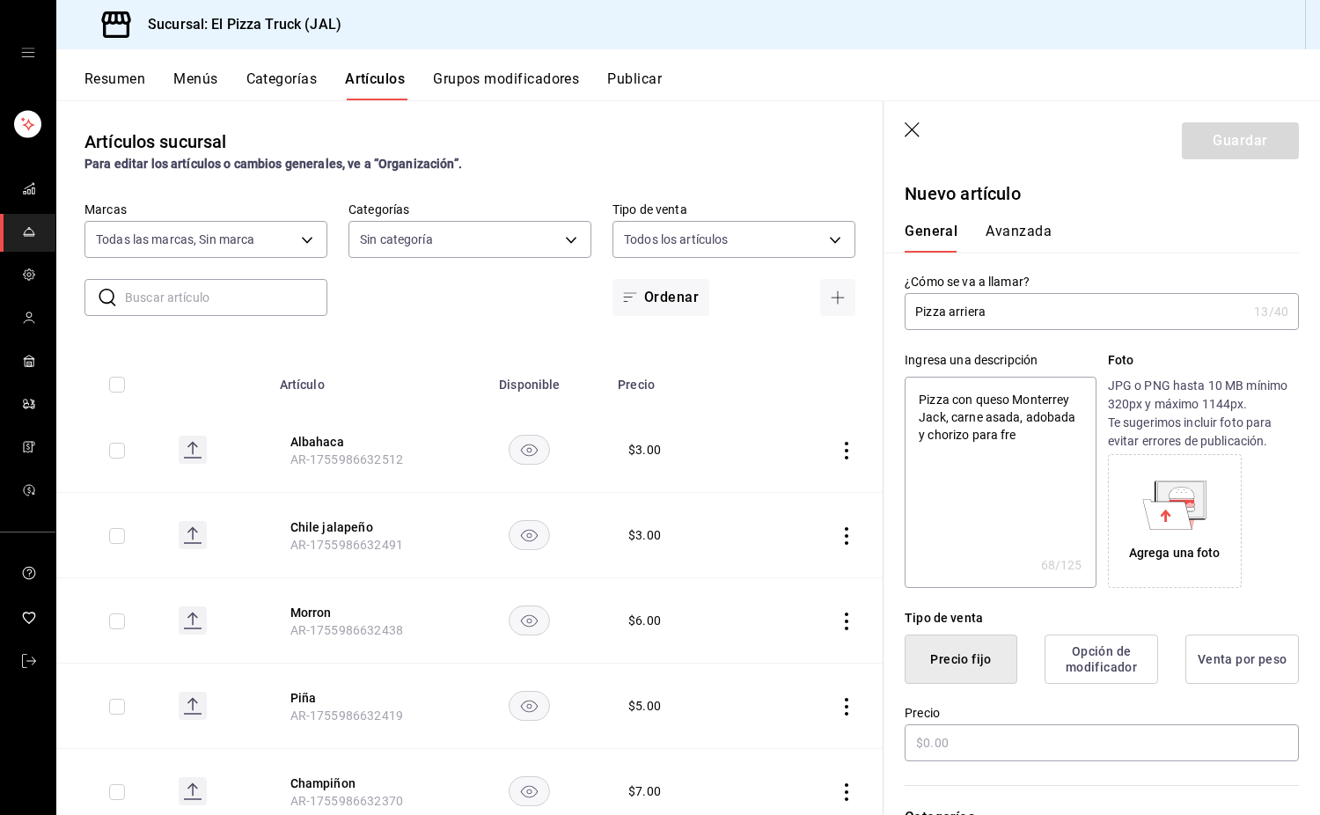
type textarea "Pizza con queso Monterrey Jack, carne asada, adobada y chorizo para frei"
type textarea "x"
type textarea "Pizza con queso Monterrey Jack, carne asada, adobada y chorizo para freir"
type textarea "x"
type textarea "Pizza con queso Monterrey Jack, carne asada, adobada y chorizo para freir."
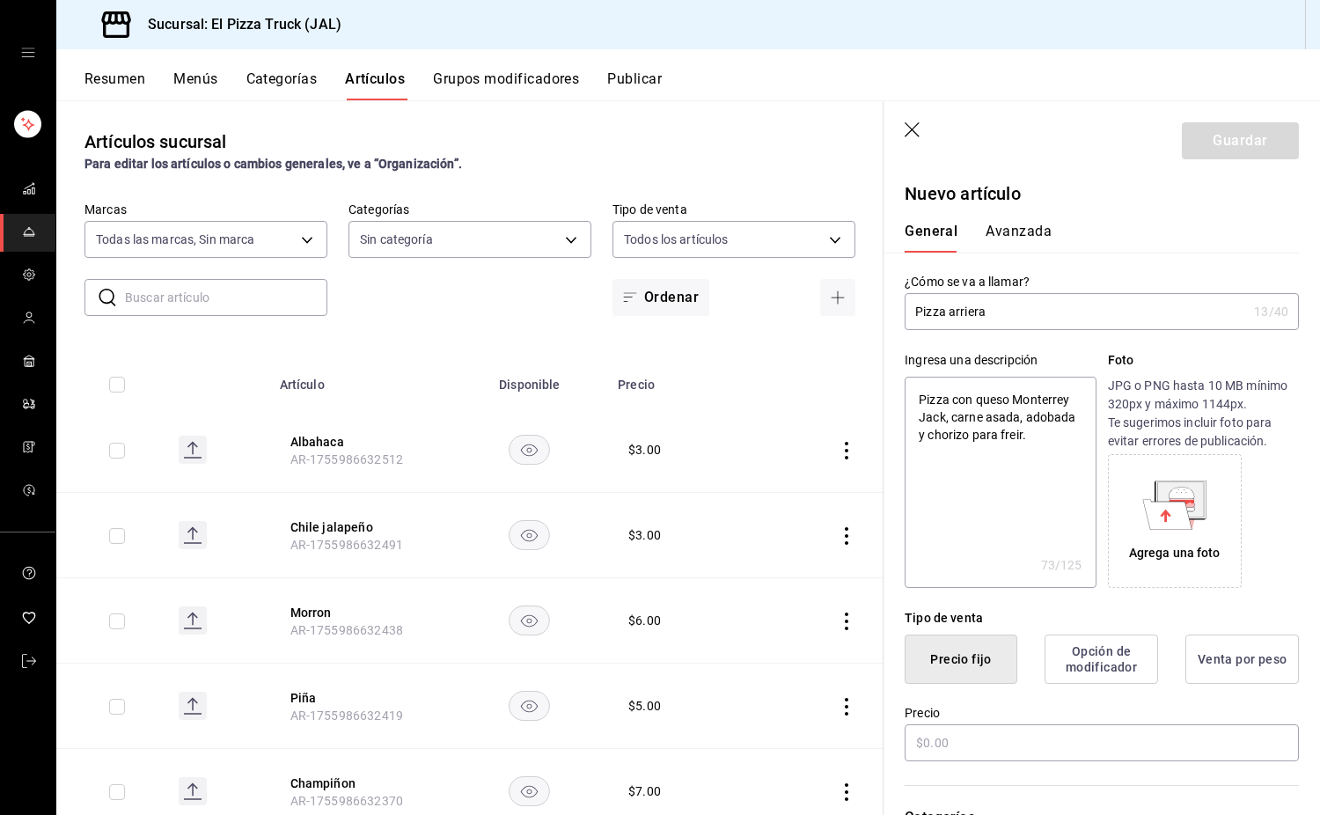
type textarea "x"
drag, startPoint x: 1072, startPoint y: 453, endPoint x: 909, endPoint y: 381, distance: 178.1
click at [909, 381] on textarea "Pizza con queso Monterrey Jack, carne asada, adobada y chorizo para freir." at bounding box center [1000, 482] width 191 height 211
click at [923, 396] on textarea "Pizza con queso Monterrey Jack, carne asada, adobada y chorizo para freir." at bounding box center [1000, 482] width 191 height 211
drag, startPoint x: 922, startPoint y: 396, endPoint x: 960, endPoint y: 437, distance: 56.0
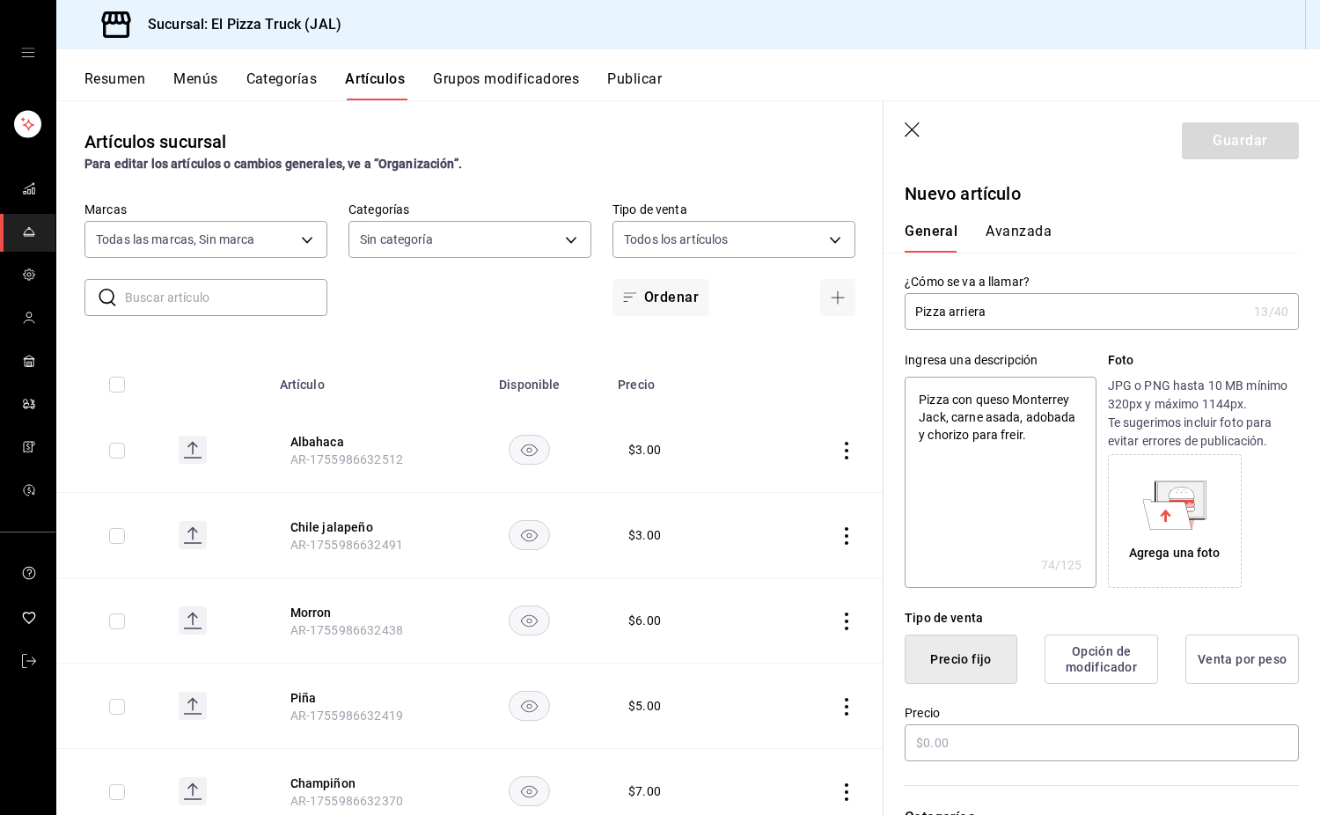
click at [960, 437] on textarea "Pizza con queso Monterrey Jack, carne asada, adobada y chorizo para freir." at bounding box center [1000, 482] width 191 height 211
click at [947, 422] on textarea "Pizza con queso Monterrey Jack, carne asada, adobada y chorizo para freir." at bounding box center [1000, 482] width 191 height 211
drag, startPoint x: 947, startPoint y: 422, endPoint x: 911, endPoint y: 385, distance: 51.7
click at [911, 385] on textarea "Pizza con queso Monterrey Jack, carne asada, adobada y chorizo para freir." at bounding box center [1000, 482] width 191 height 211
type textarea "Pizza con queso Monterrey Jack, carne asada, adobada y chorizo para freir."
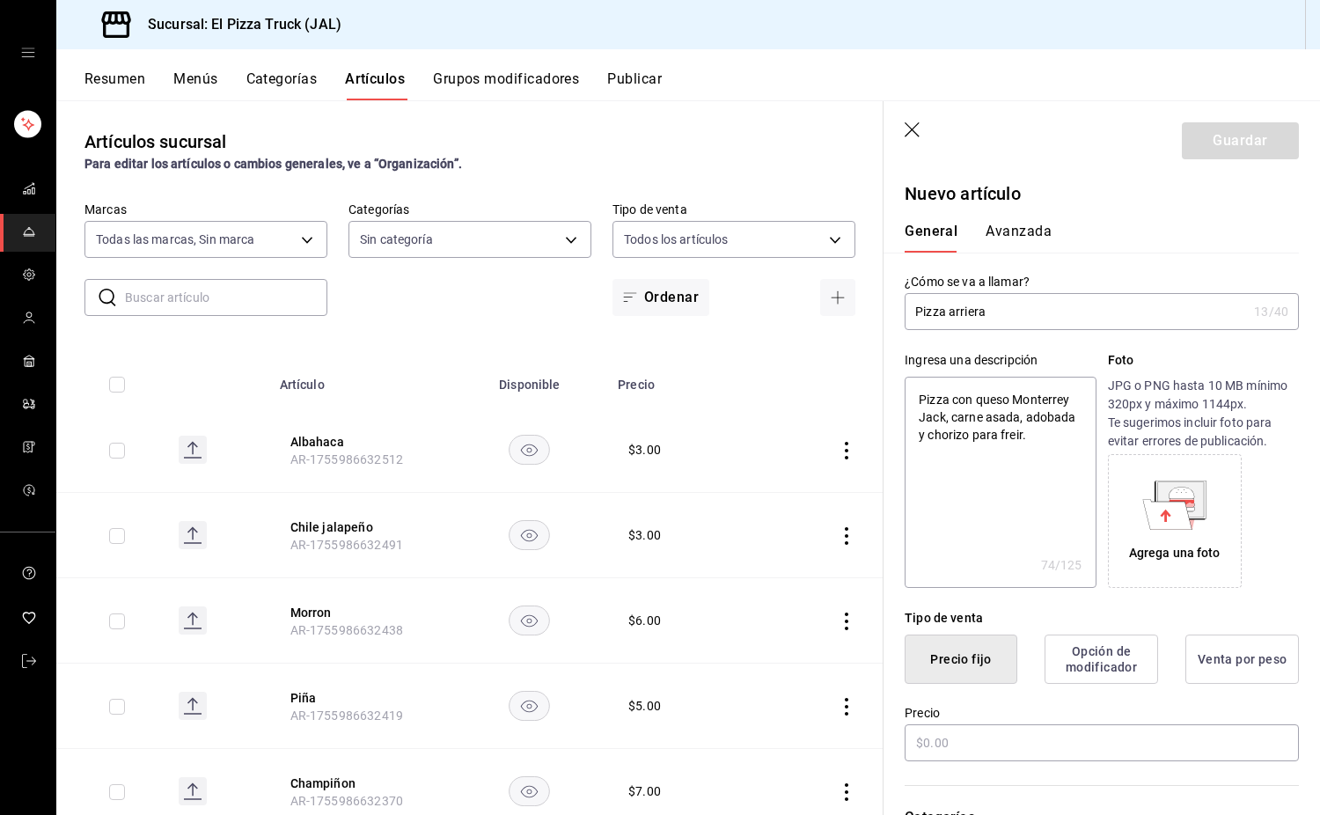
click at [1169, 545] on div "Agrega una foto" at bounding box center [1175, 553] width 92 height 18
type textarea "x"
click at [1013, 442] on textarea "Pizza con queso Monterrey Jack, carne asada, adobada y chorizo para freir." at bounding box center [1000, 482] width 191 height 211
type textarea "Pizza con queso Monterrey Jack, carne asada, adobada y chorizo para freír."
type textarea "x"
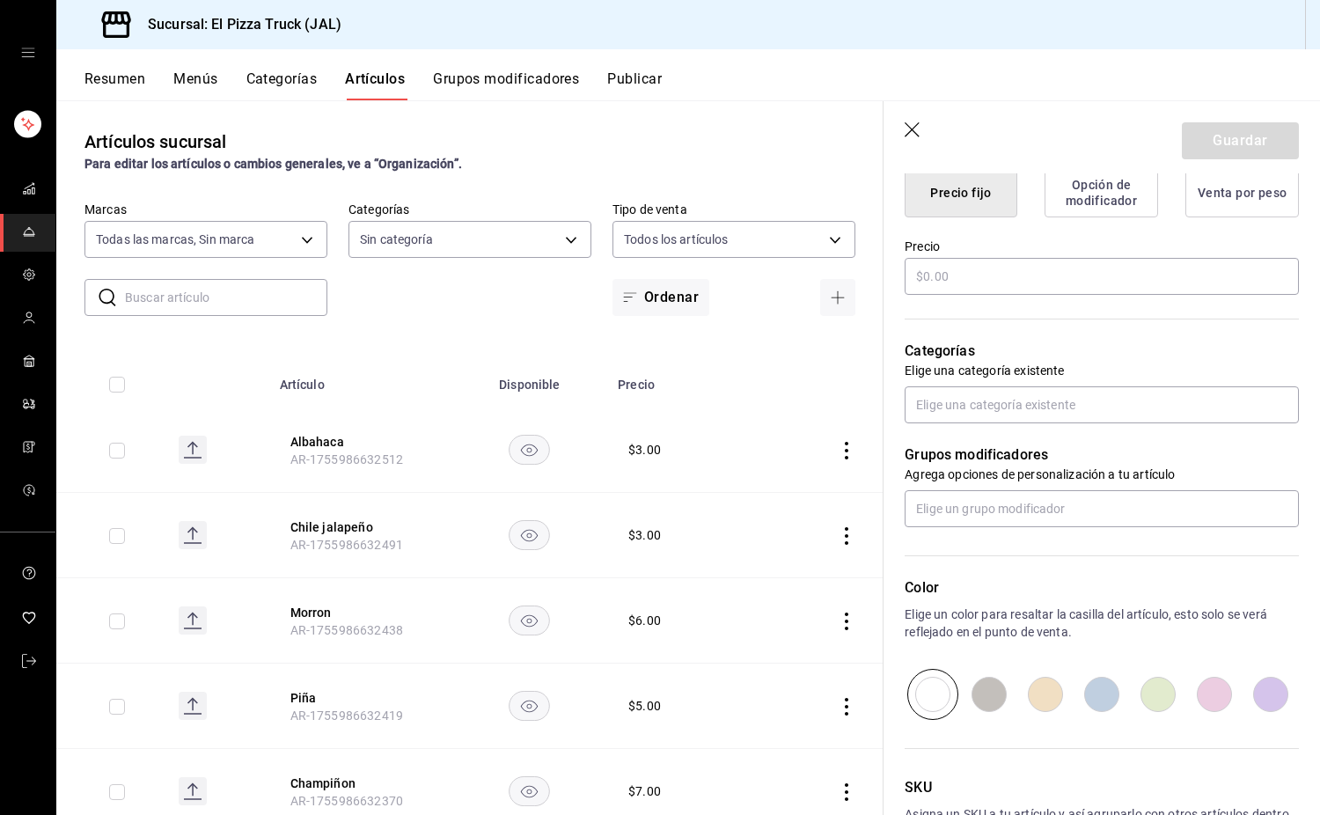
scroll to position [592, 0]
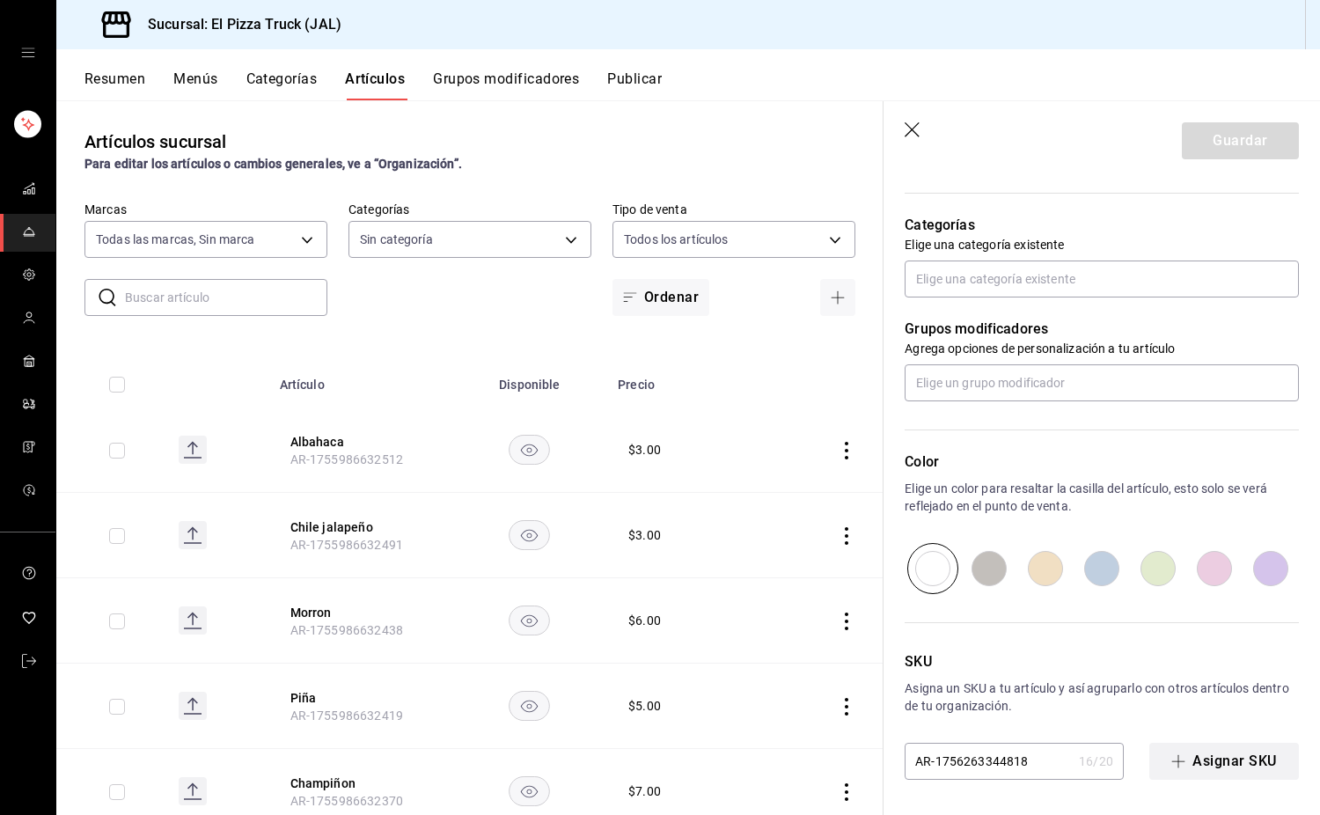
type textarea "Pizza con queso Monterrey Jack, carne asada, adobada y chorizo para freír."
type textarea "x"
click at [1237, 760] on button "Asignar SKU" at bounding box center [1225, 761] width 150 height 37
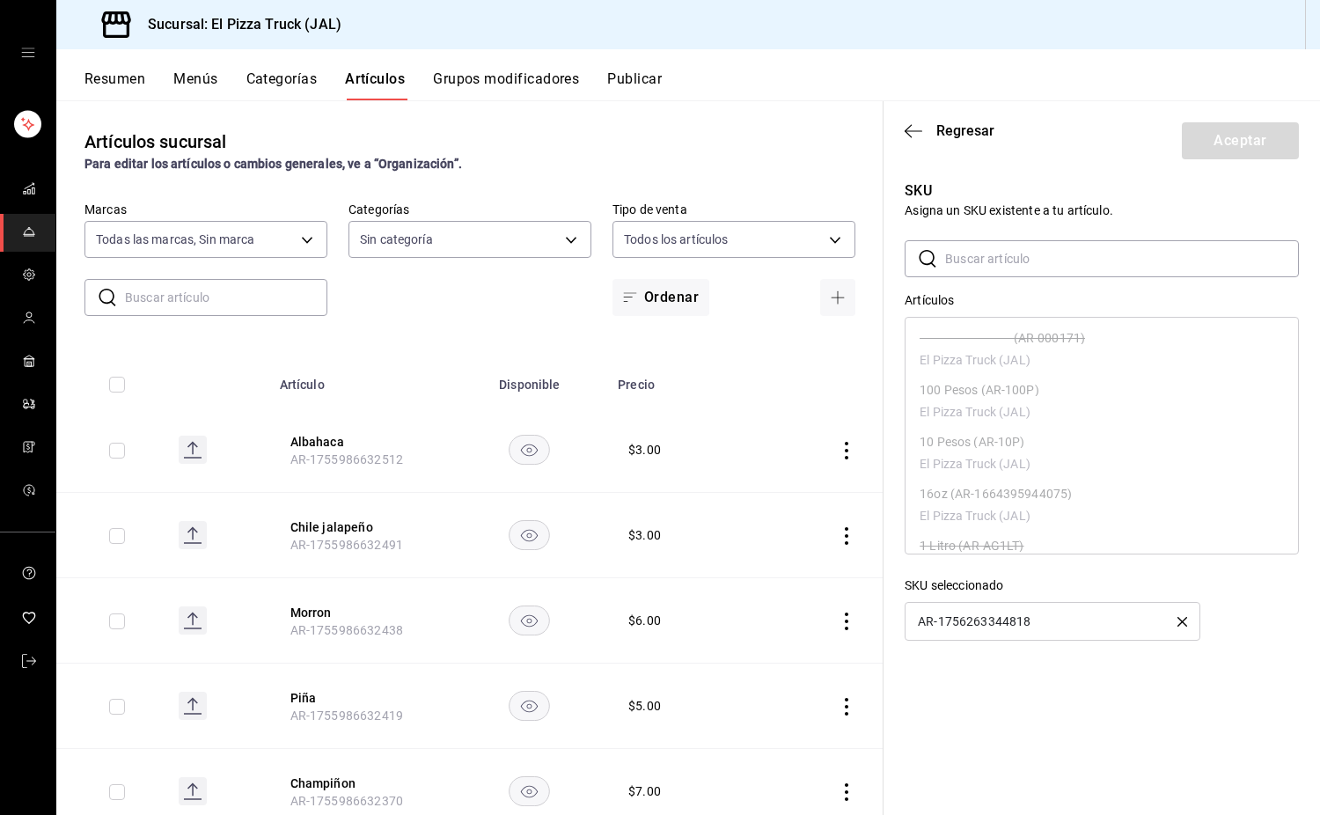
click at [1035, 621] on div "AR-1756263344818" at bounding box center [1053, 621] width 296 height 39
click at [1062, 629] on div "AR-1756263344818" at bounding box center [1053, 621] width 296 height 39
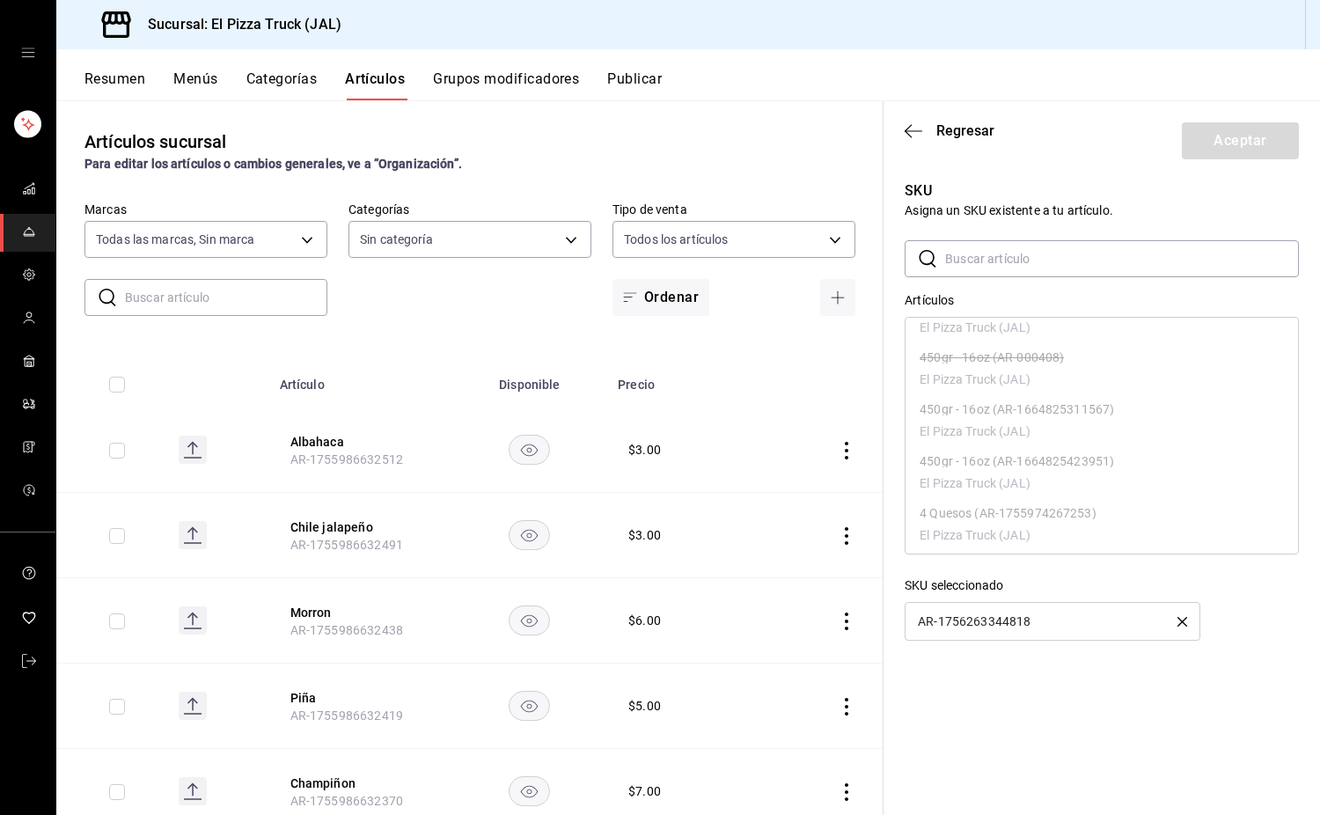
click at [1042, 257] on input "text" at bounding box center [1122, 258] width 354 height 35
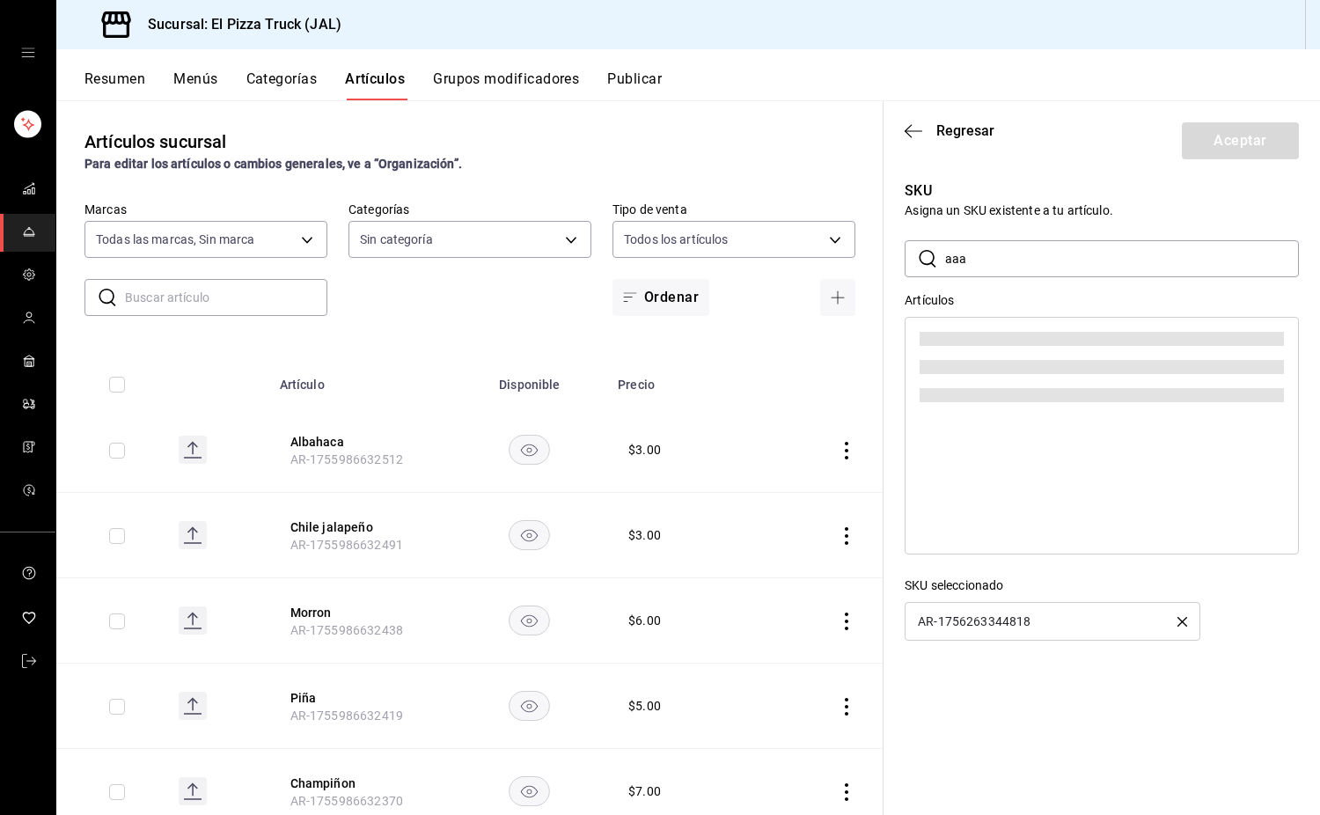
scroll to position [0, 0]
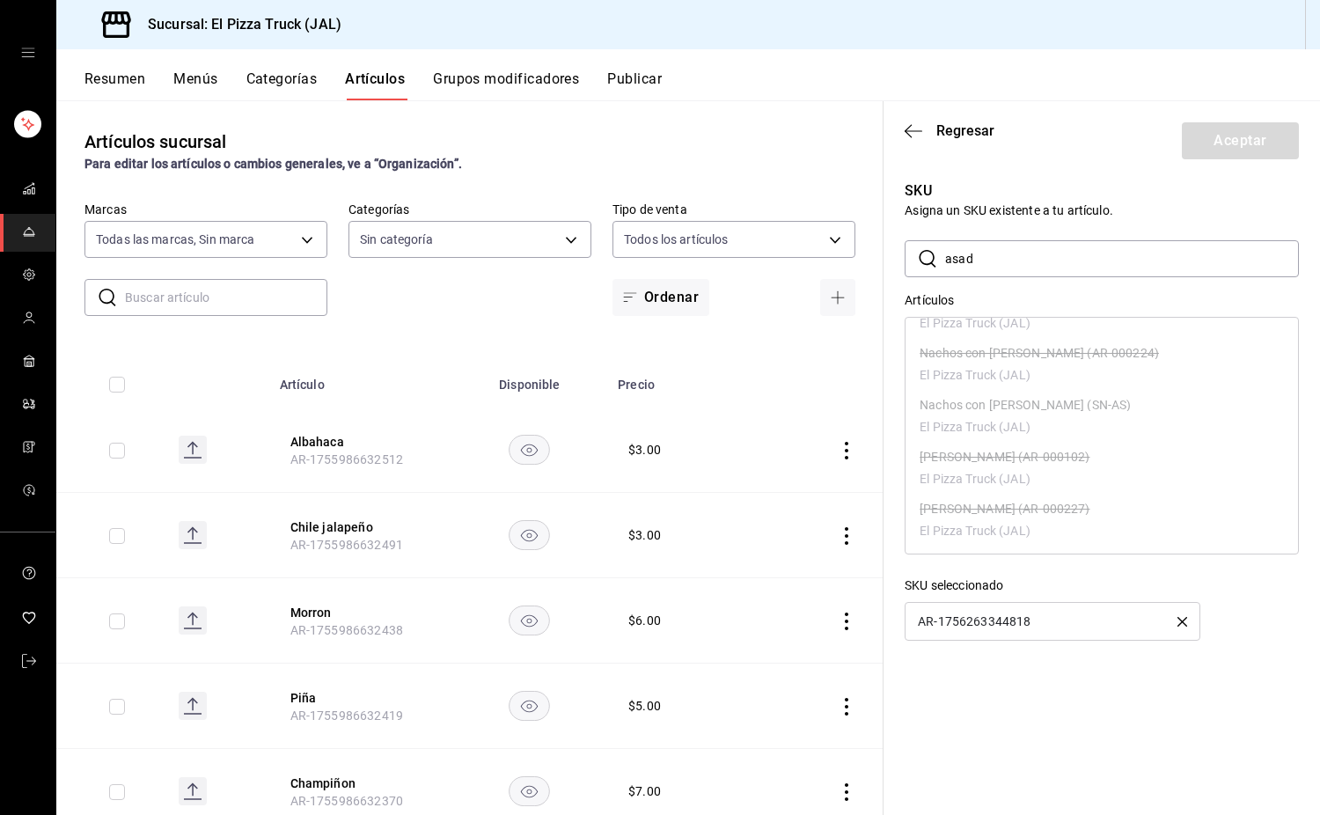
scroll to position [926, 0]
click at [1180, 617] on icon "button" at bounding box center [1183, 622] width 10 height 10
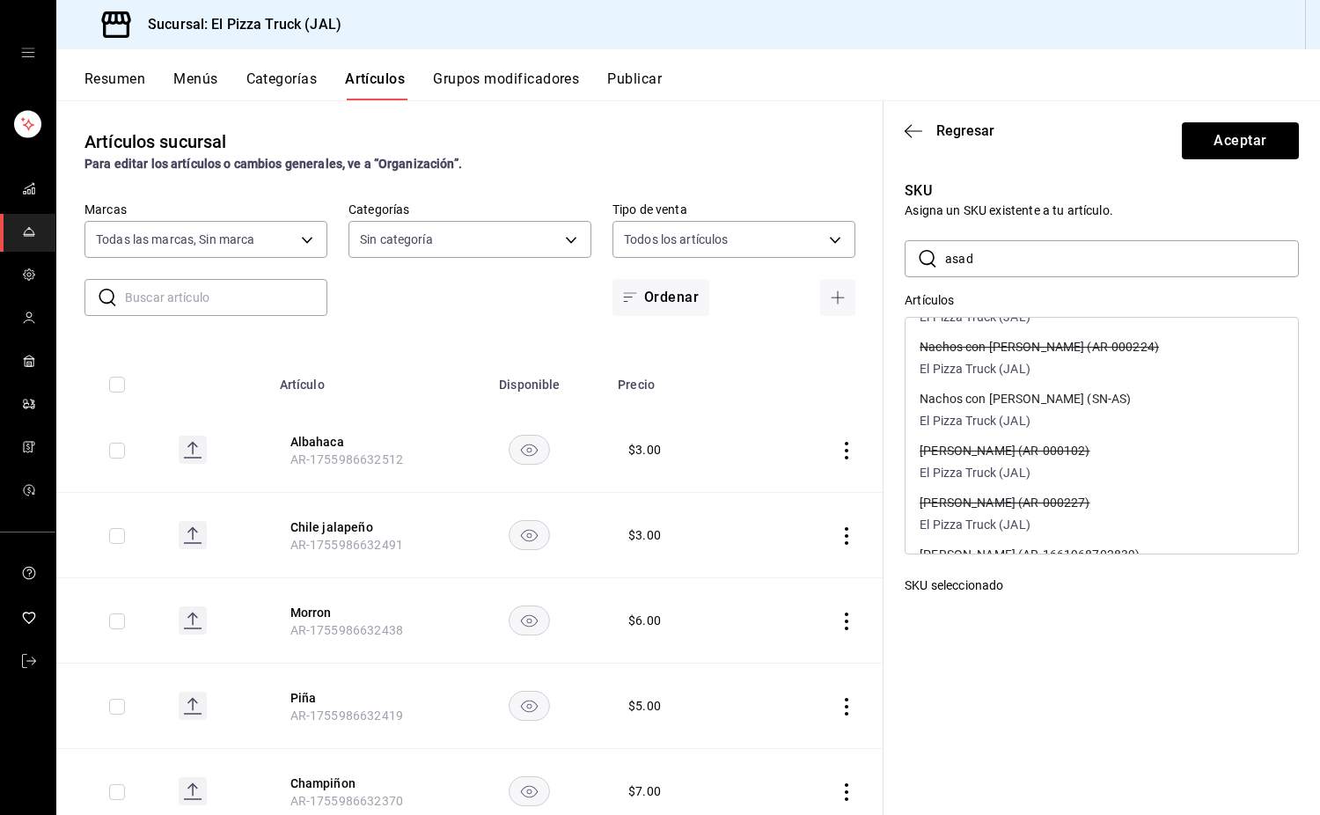
click at [1091, 346] on p "Nachos con asada (AR-000224)" at bounding box center [1039, 347] width 239 height 12
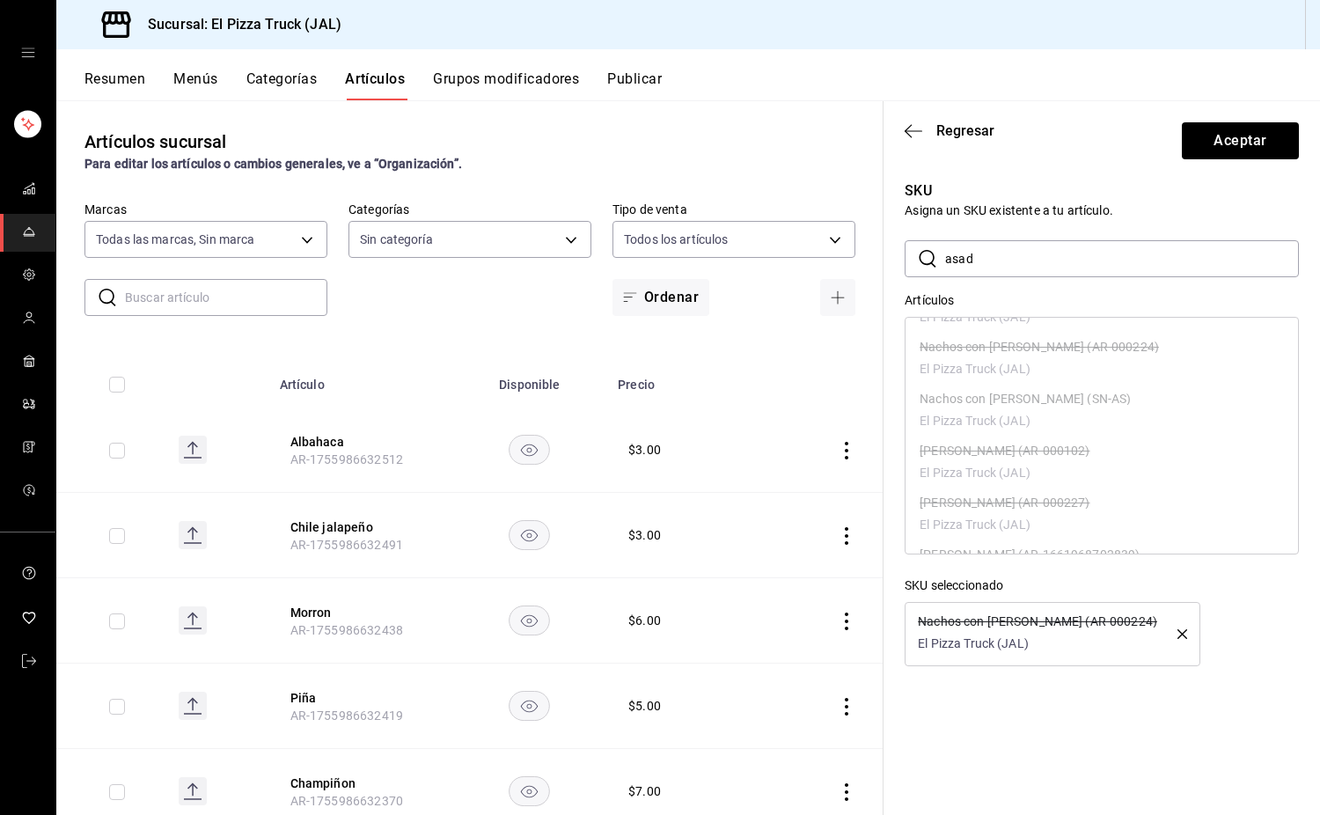
click at [1180, 632] on icon "button" at bounding box center [1183, 634] width 10 height 10
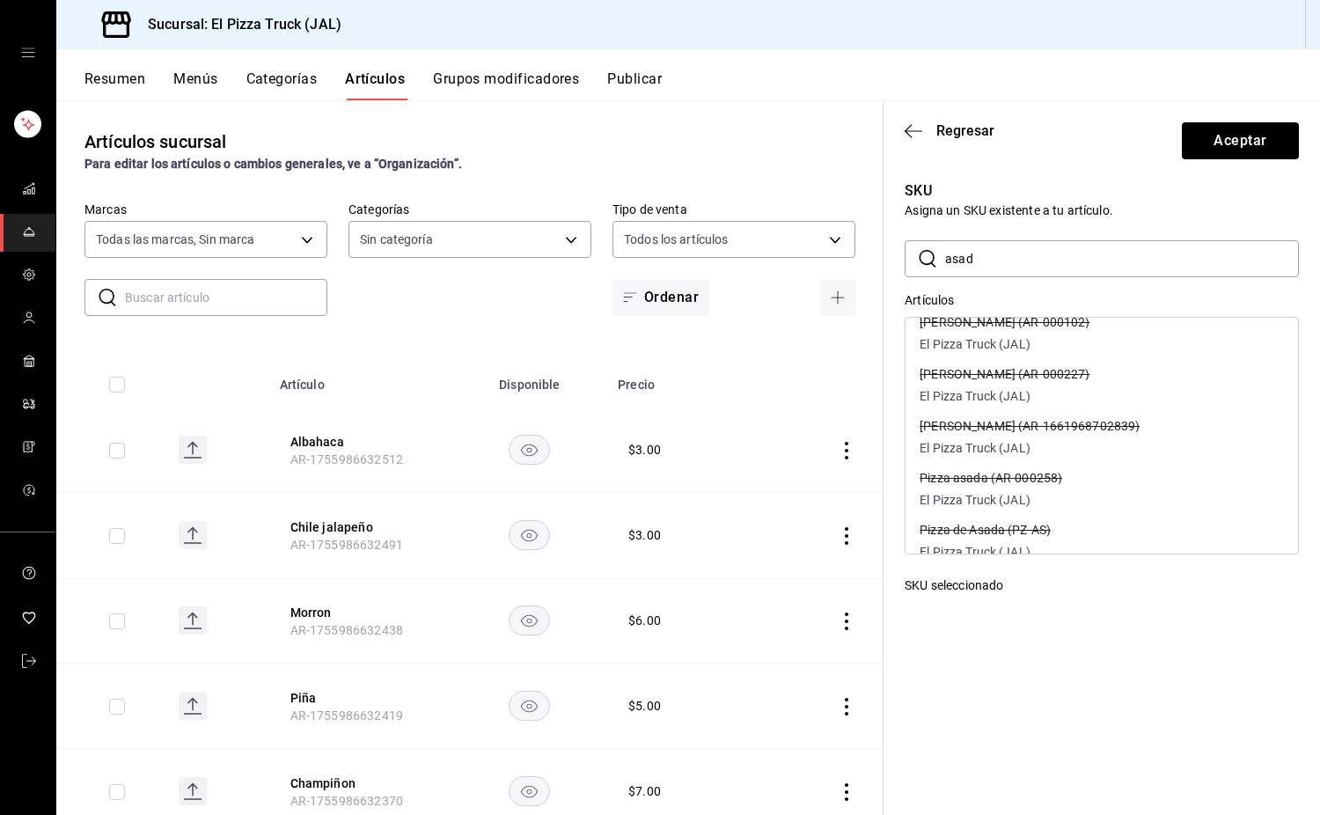
scroll to position [907, 0]
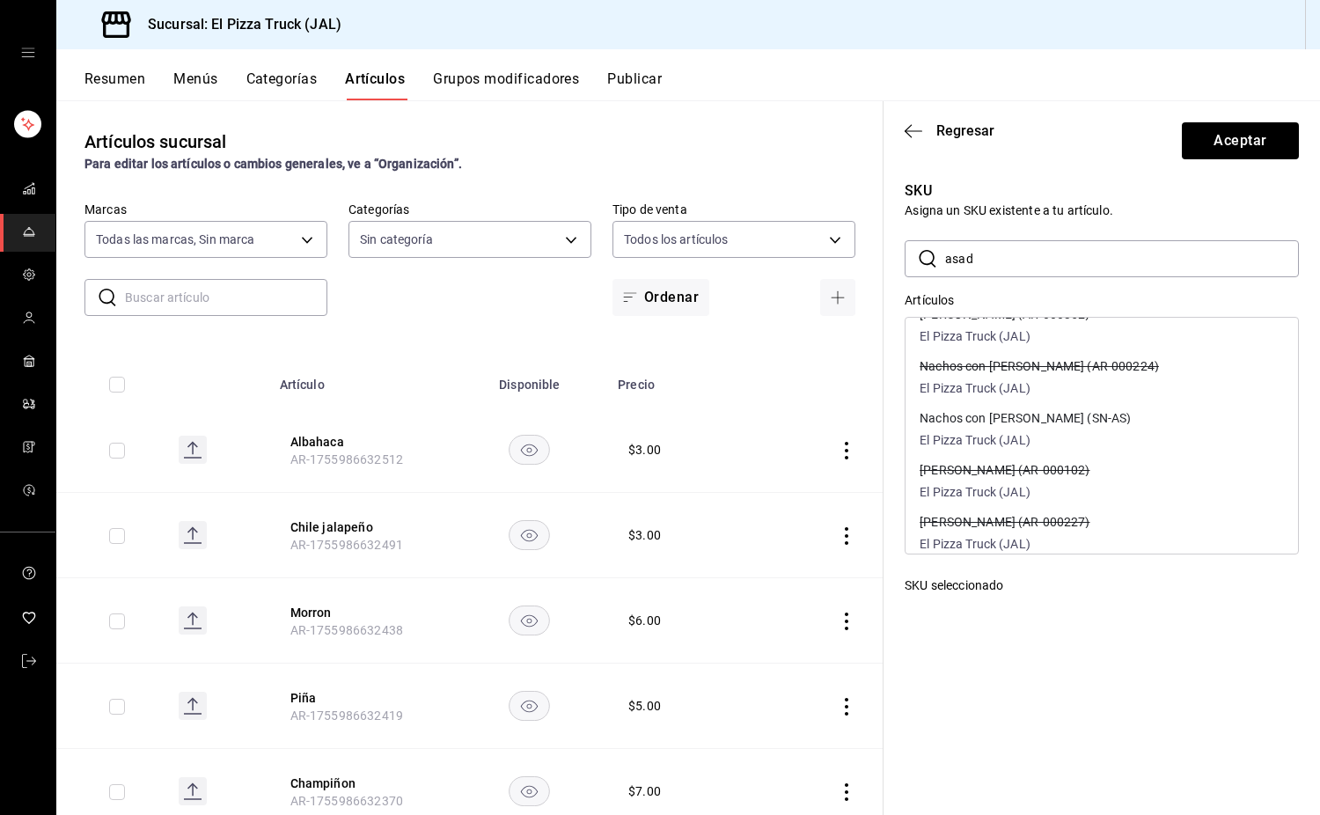
click at [1002, 274] on input "asad" at bounding box center [1122, 258] width 354 height 35
click at [999, 257] on input "asad" at bounding box center [1122, 258] width 354 height 35
drag, startPoint x: 996, startPoint y: 257, endPoint x: 861, endPoint y: 259, distance: 135.6
click at [861, 259] on main "Artículos sucursal Para editar los artículos o cambios generales, ve a “Organiz…" at bounding box center [688, 457] width 1264 height 715
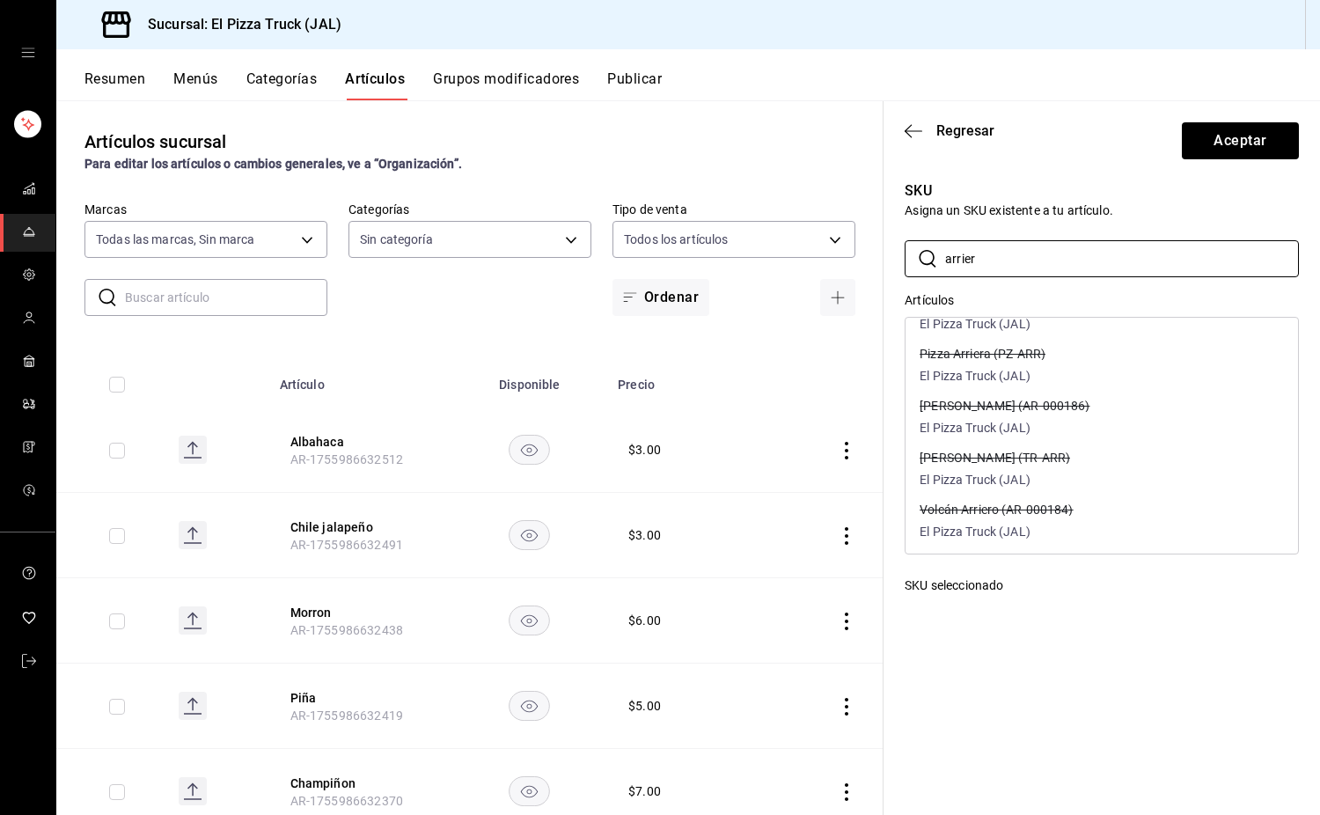
scroll to position [460, 0]
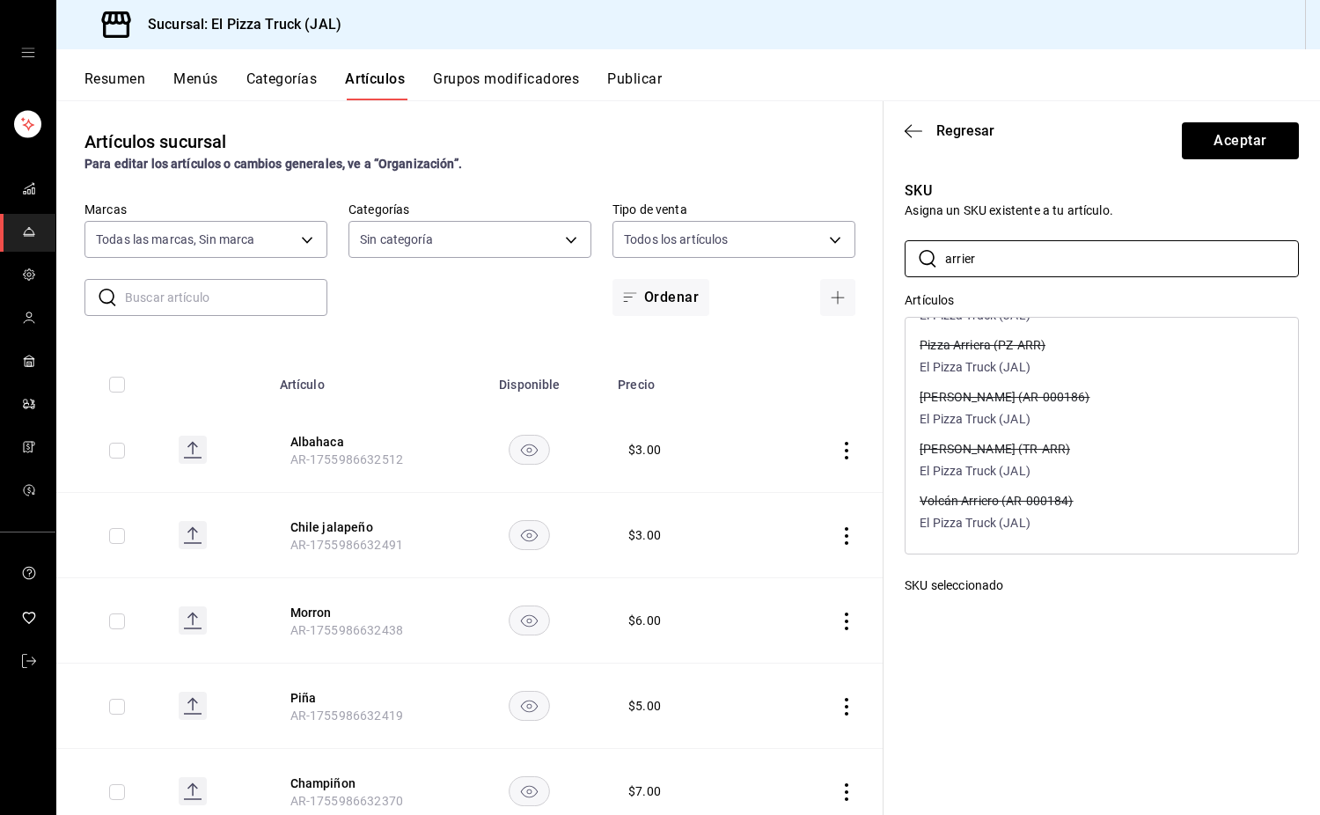
type input "arrier"
click at [1045, 362] on p "El Pizza Truck (JAL)" at bounding box center [983, 367] width 126 height 18
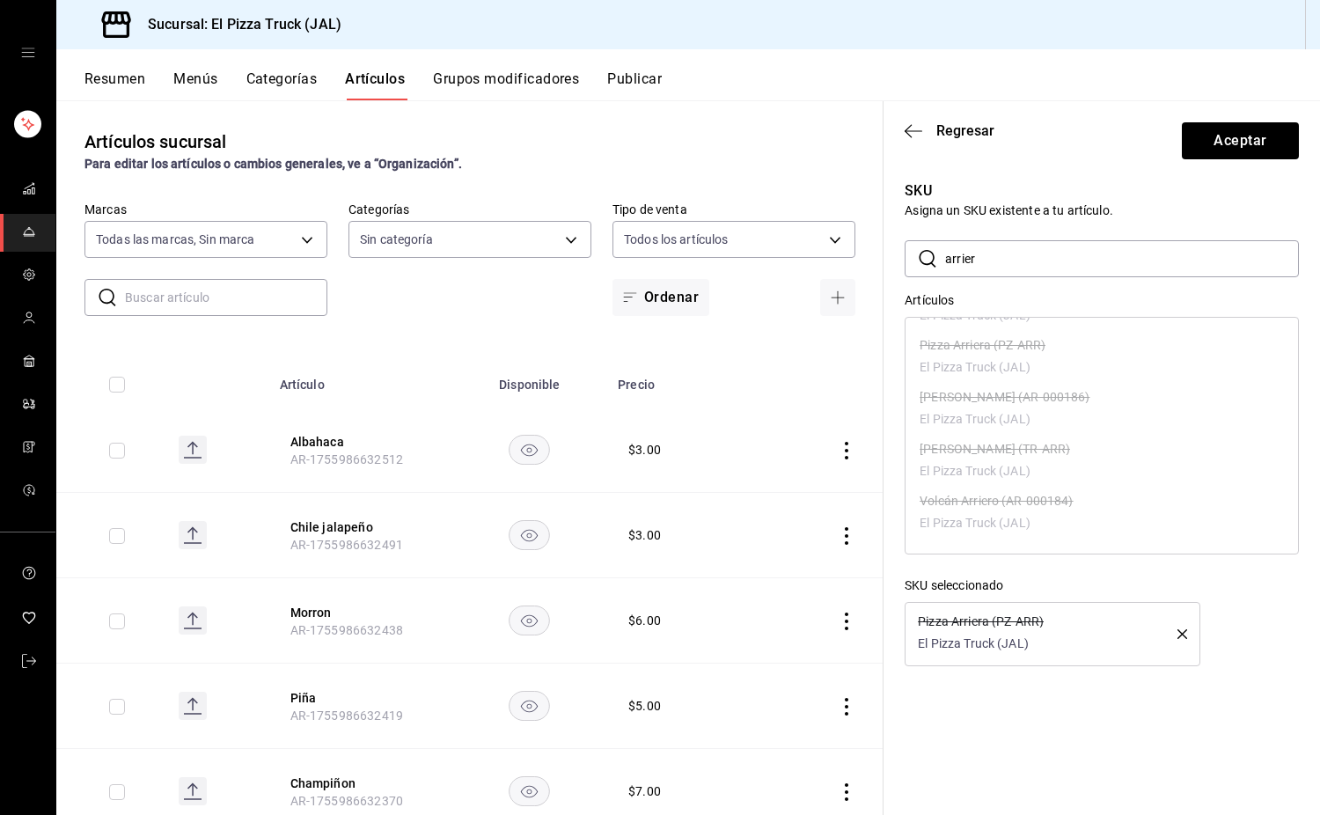
click at [903, 122] on header "Regresar Aceptar" at bounding box center [1102, 137] width 437 height 72
click at [920, 129] on icon "button" at bounding box center [914, 131] width 18 height 16
type textarea "x"
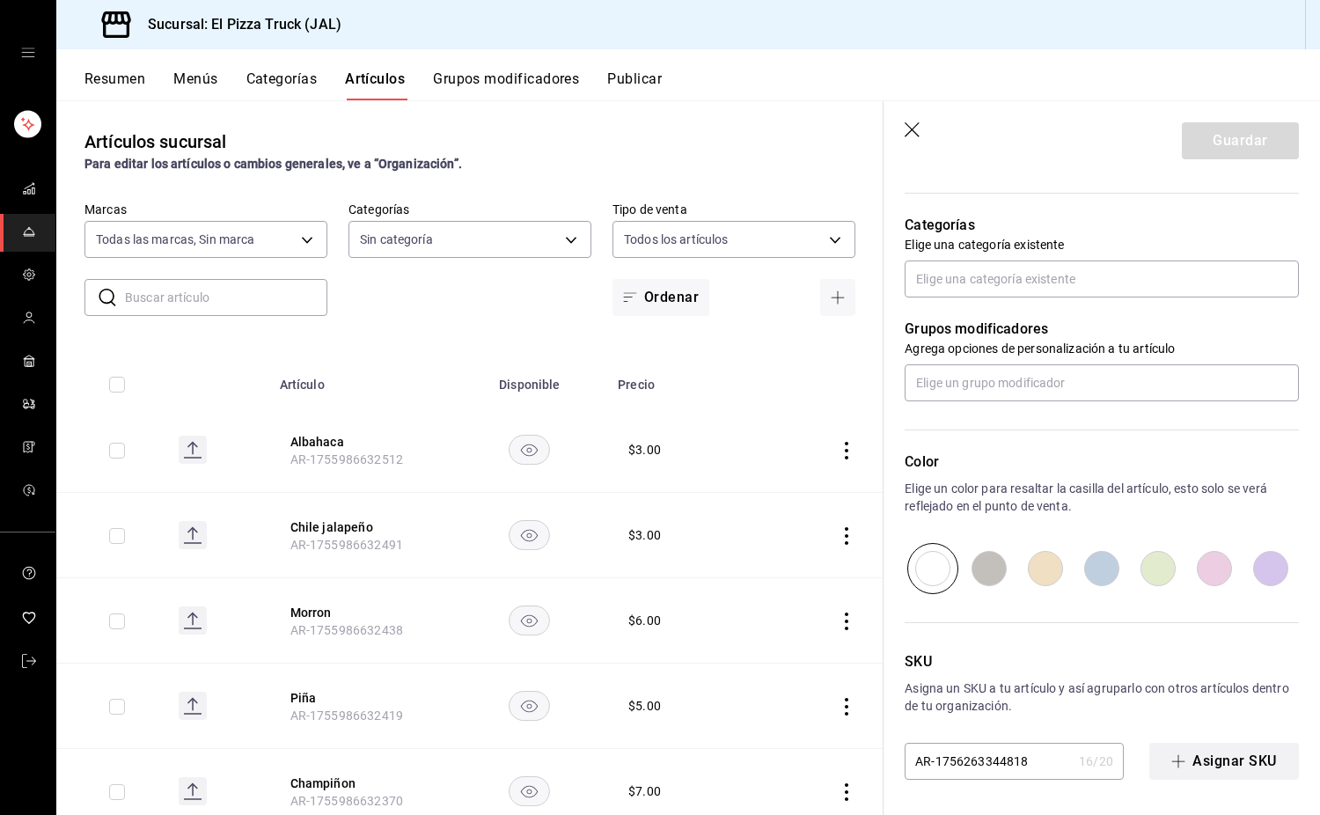
click at [1232, 763] on button "Asignar SKU" at bounding box center [1225, 761] width 150 height 37
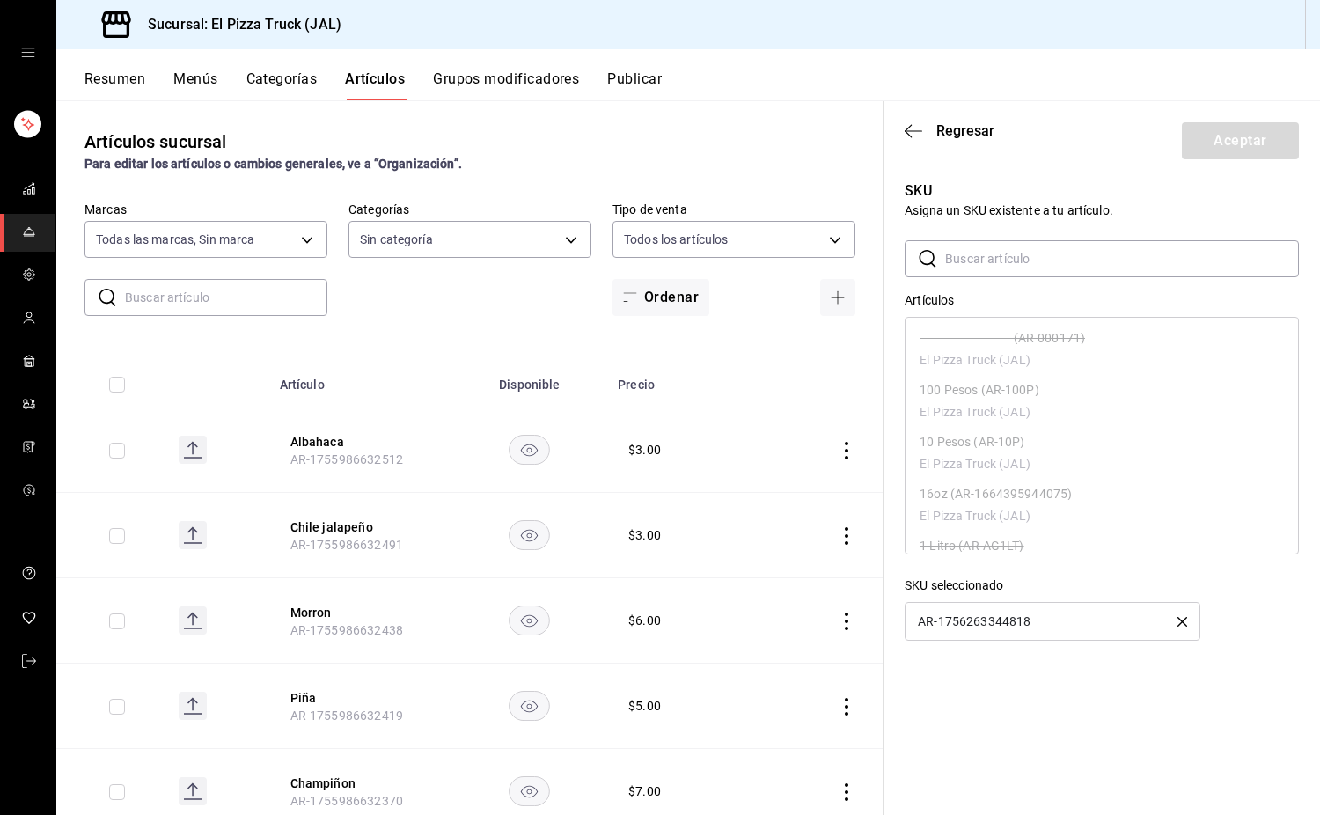
click at [1185, 615] on button "button" at bounding box center [1183, 621] width 10 height 12
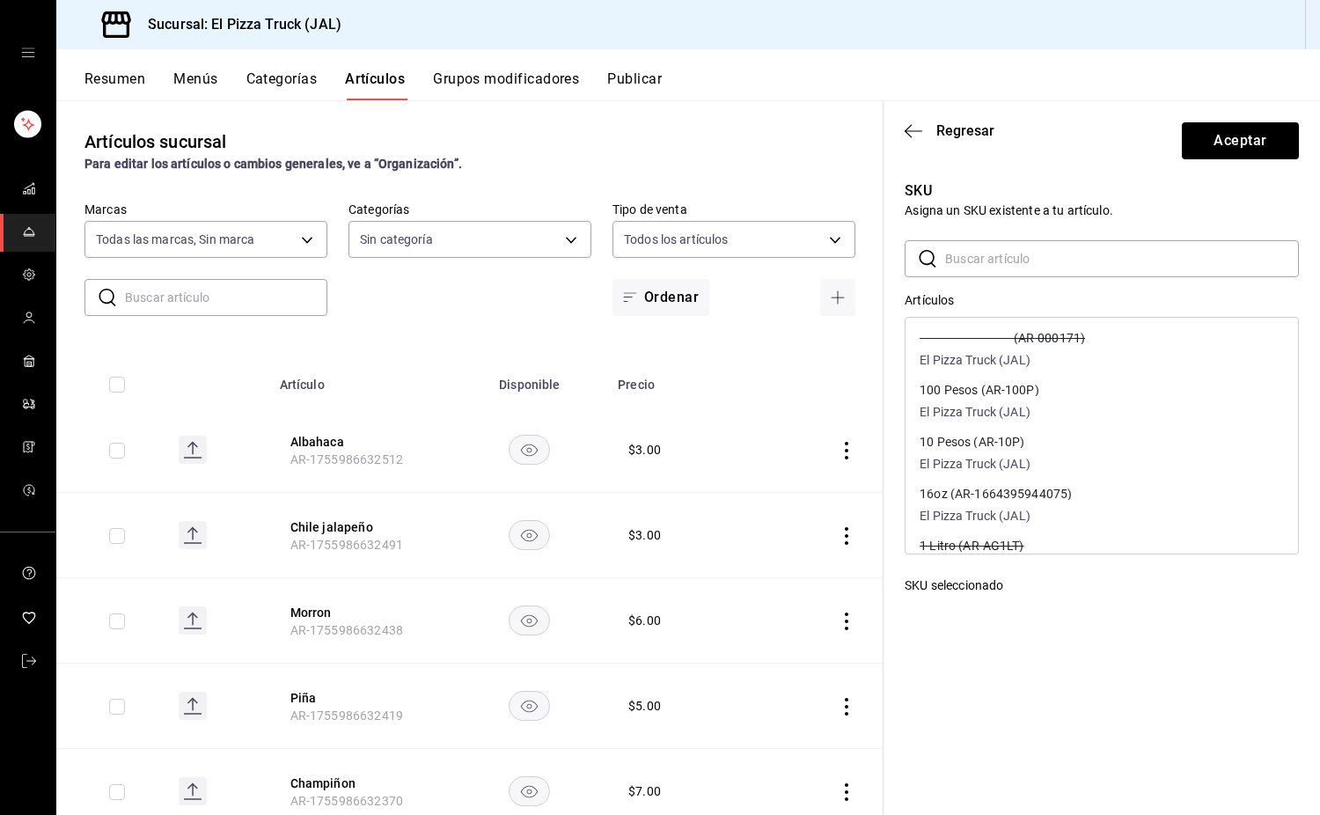
click at [977, 260] on input "text" at bounding box center [1122, 258] width 354 height 35
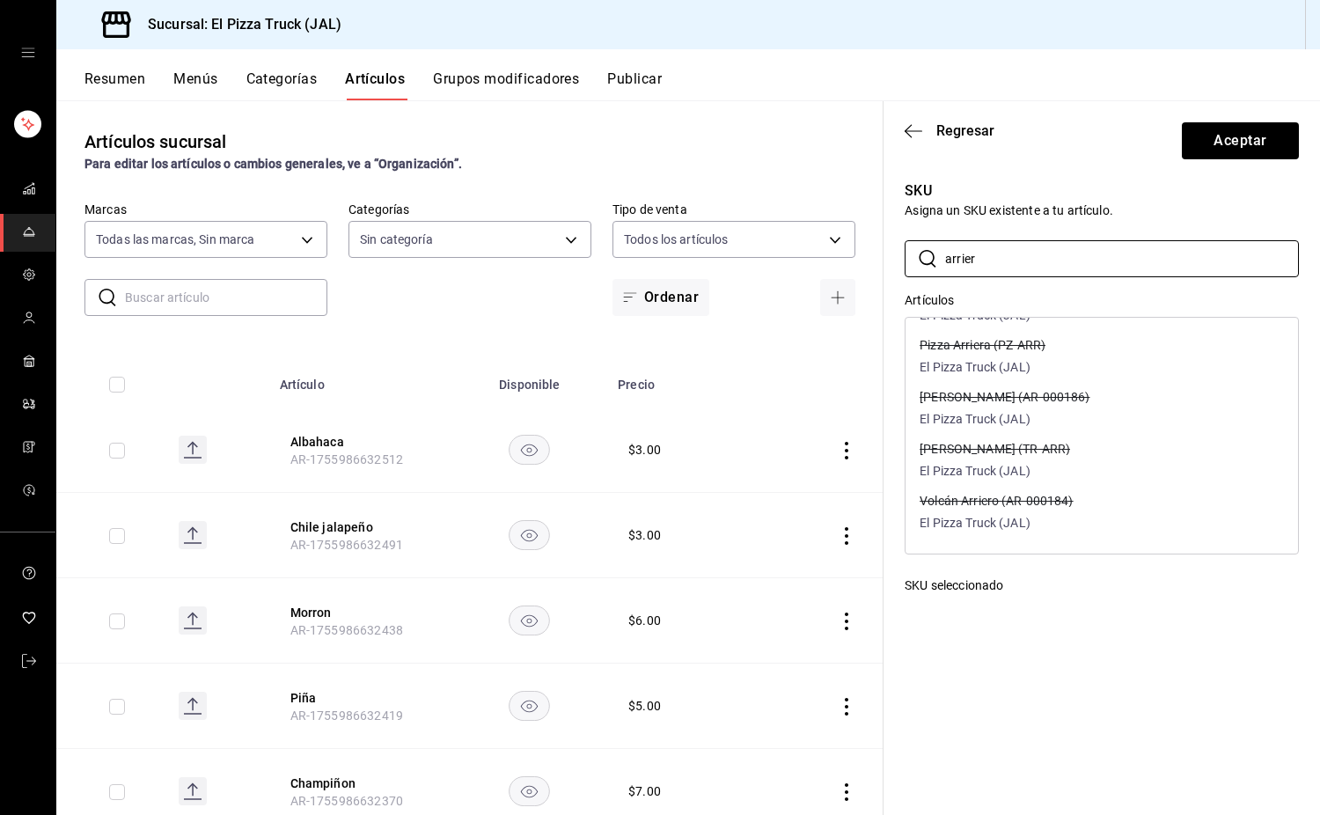
type input "arrier"
click at [994, 352] on div "Pizza Arriera (PZ-ARR) El Pizza Truck (JAL)" at bounding box center [983, 358] width 126 height 38
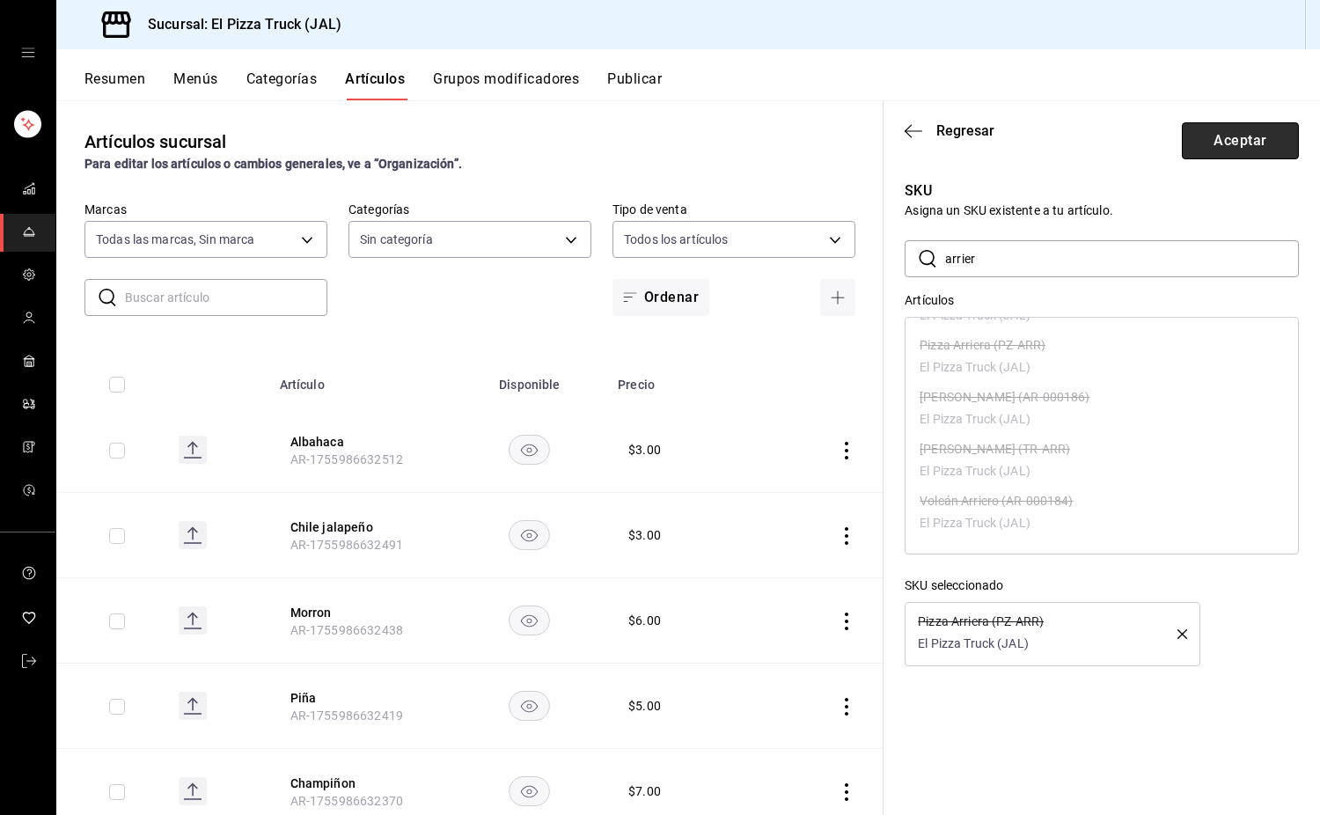
click at [1232, 143] on button "Aceptar" at bounding box center [1240, 140] width 117 height 37
type textarea "x"
type input "PZ-ARR"
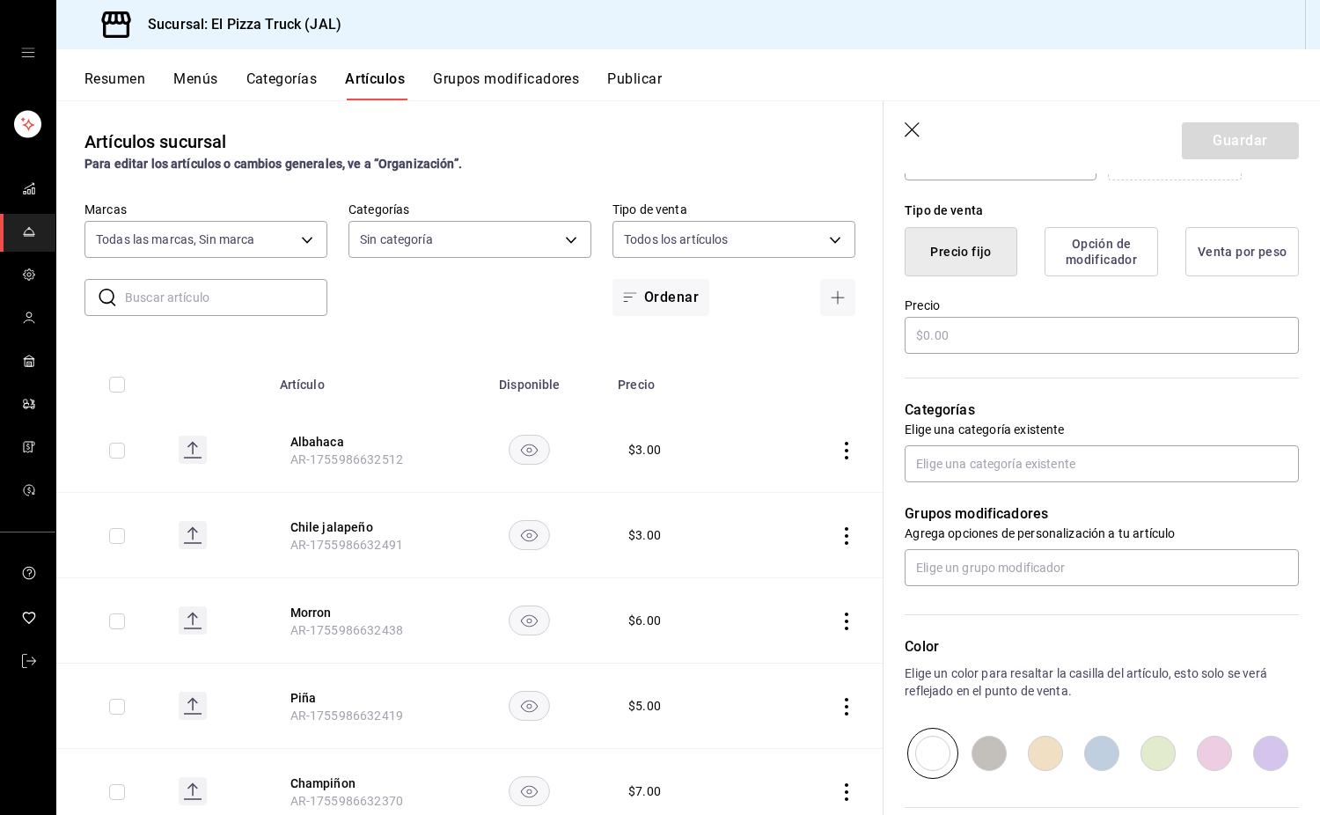
scroll to position [407, 0]
click at [1073, 489] on div "Grupos modificadores Agrega opciones de personalización a tu artículo" at bounding box center [1091, 535] width 415 height 104
click at [1036, 456] on input "text" at bounding box center [1102, 464] width 394 height 37
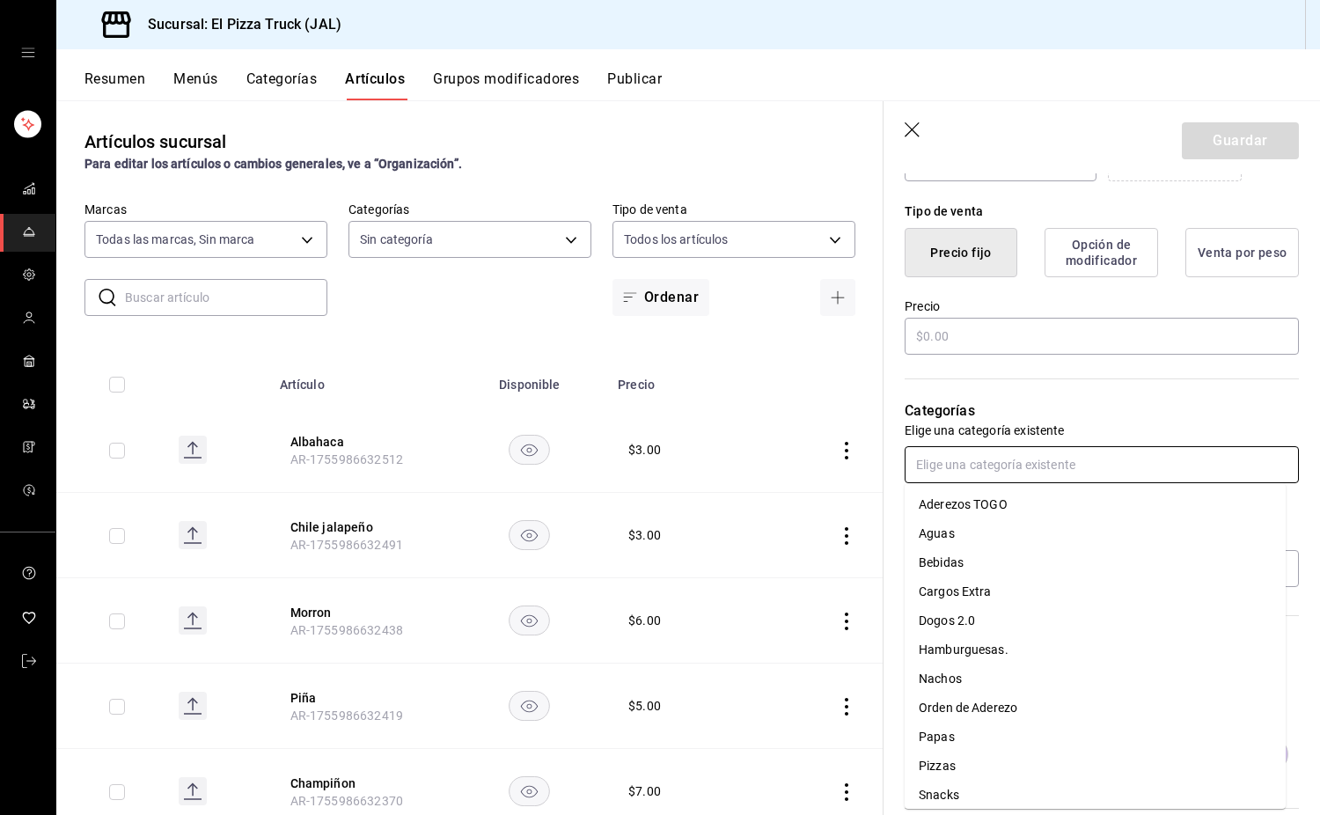
click at [1058, 460] on input "text" at bounding box center [1102, 464] width 394 height 37
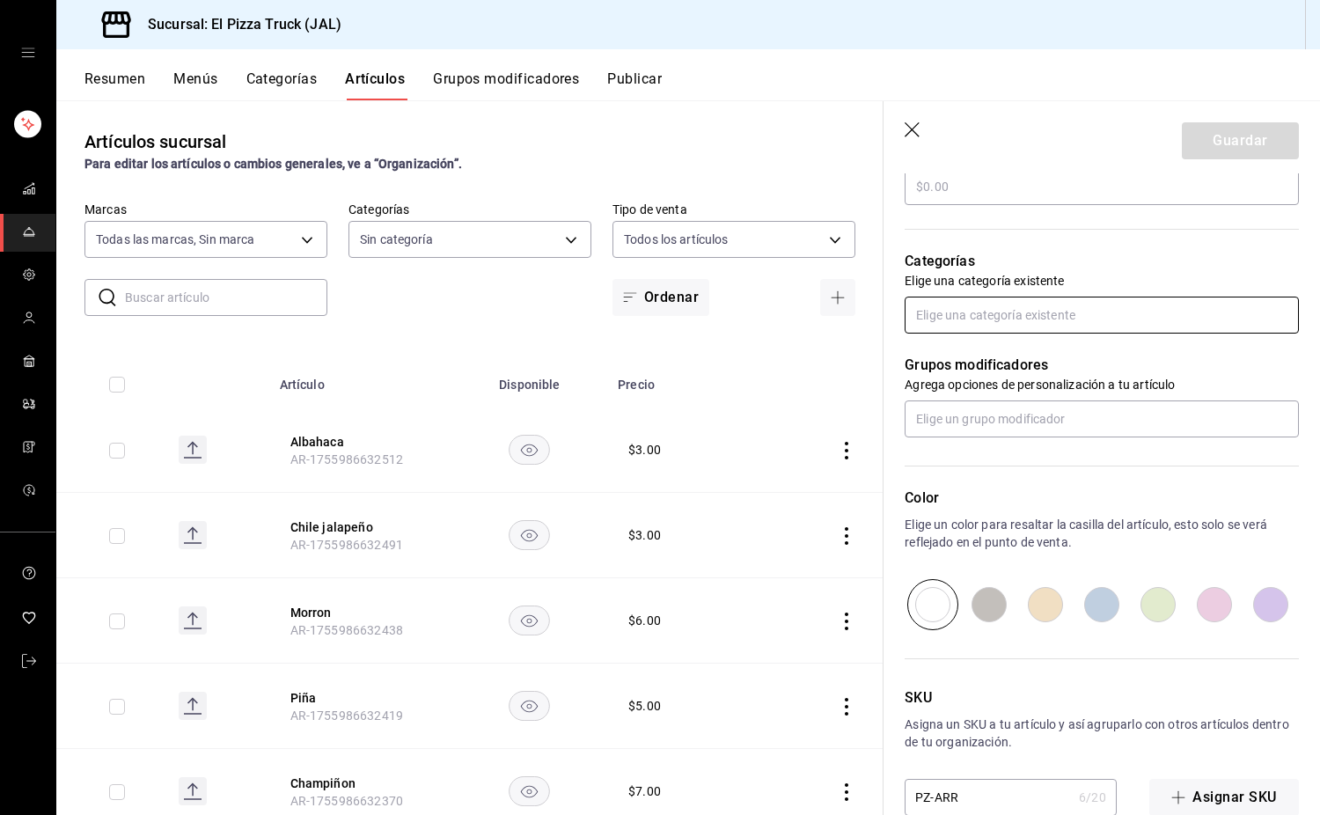
scroll to position [557, 0]
click at [1034, 309] on input "text" at bounding box center [1102, 314] width 394 height 37
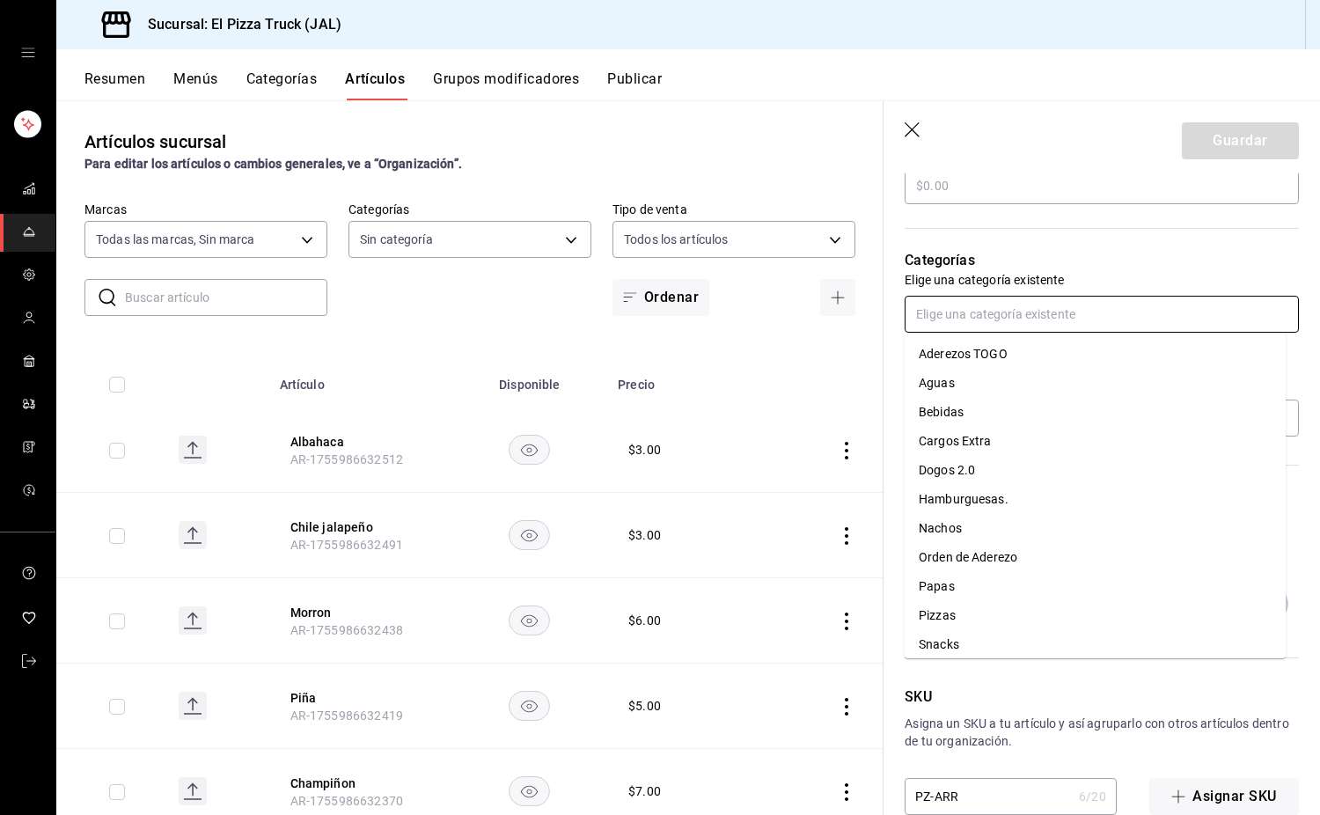
scroll to position [36, 0]
click at [973, 586] on li "Pizzas" at bounding box center [1095, 579] width 381 height 29
type textarea "x"
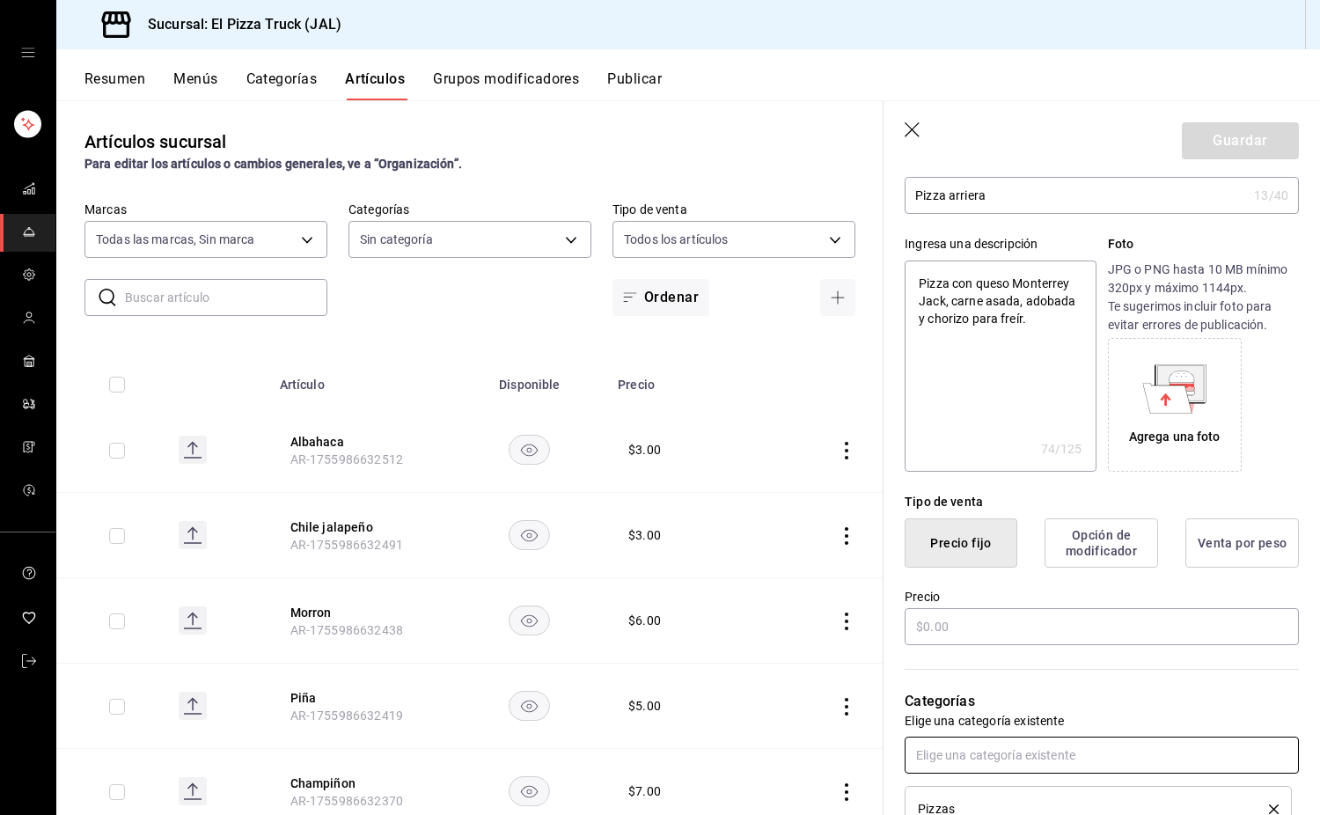
scroll to position [32, 0]
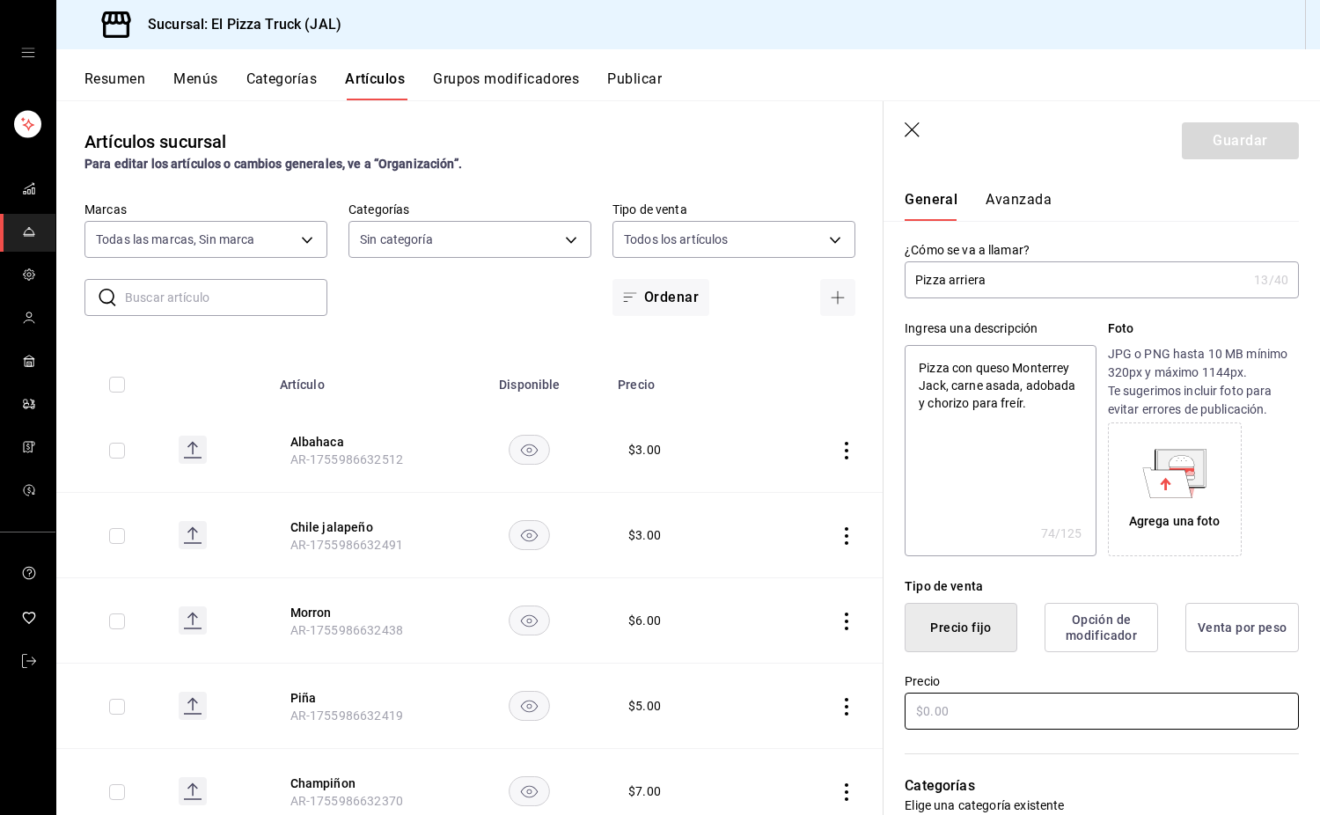
click at [1008, 710] on input "text" at bounding box center [1102, 711] width 394 height 37
type input "$0.00"
type textarea "x"
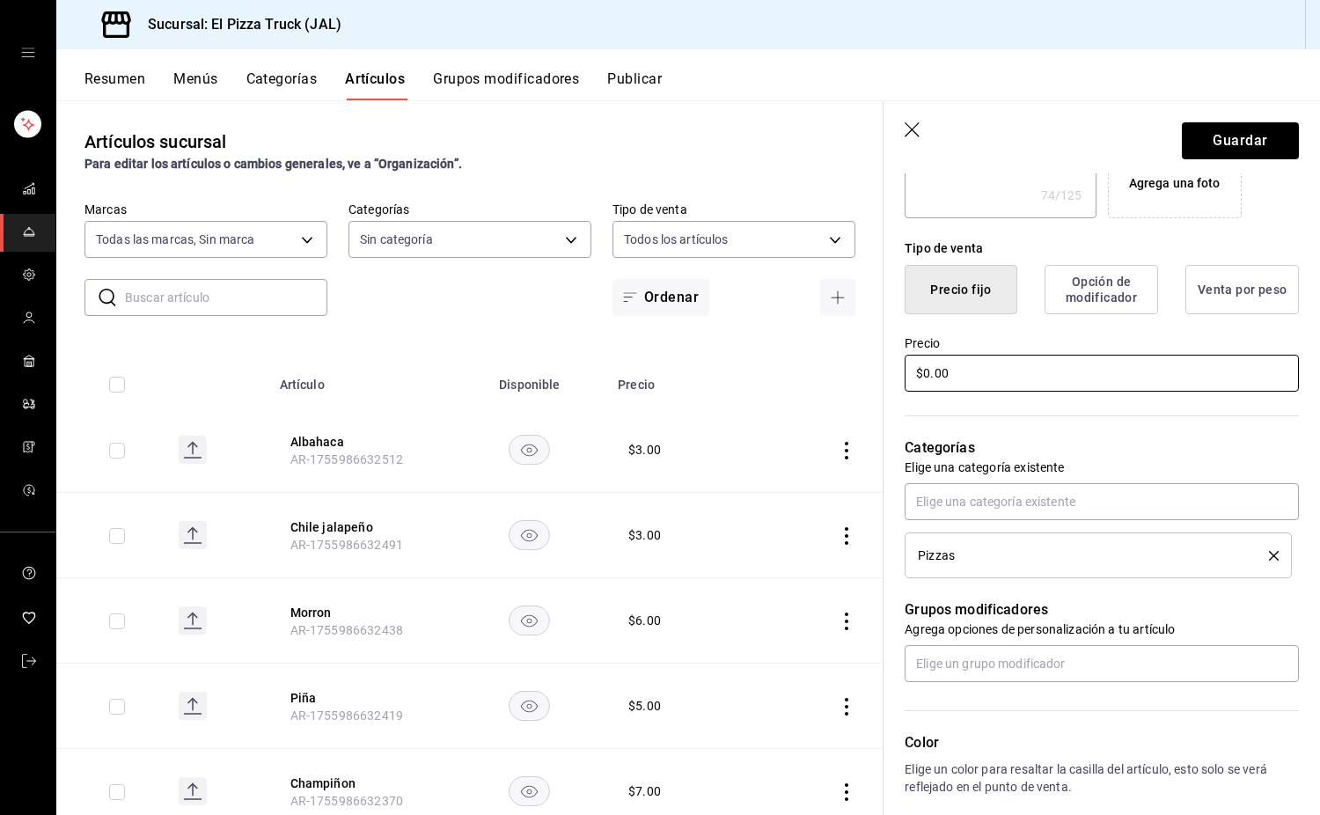
scroll to position [386, 0]
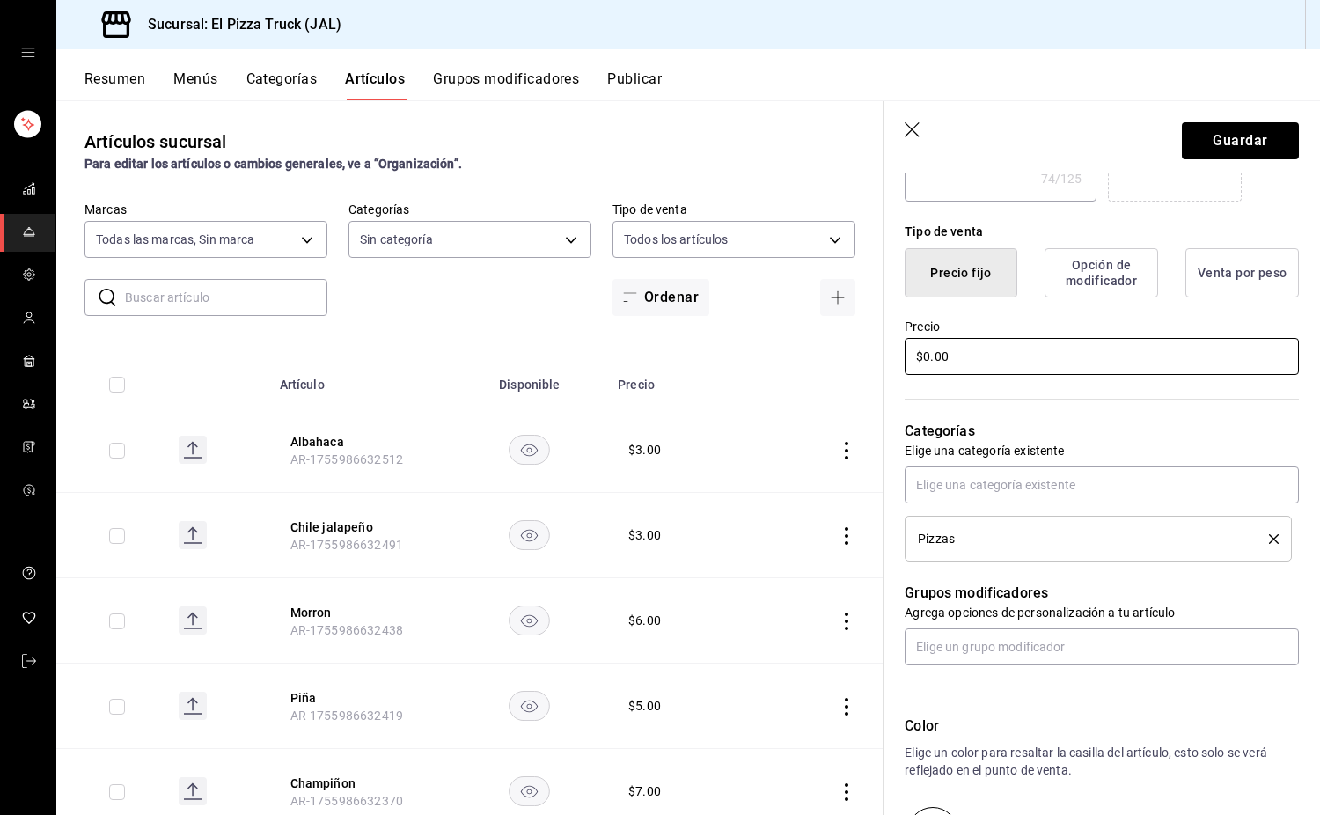
type input "$0.00"
click at [1278, 545] on li "Pizzas" at bounding box center [1098, 539] width 387 height 46
click at [1271, 541] on li "Pizzas" at bounding box center [1098, 539] width 387 height 46
click at [1268, 541] on li "Pizzas" at bounding box center [1098, 539] width 387 height 46
click at [1269, 539] on icon "delete" at bounding box center [1274, 539] width 10 height 10
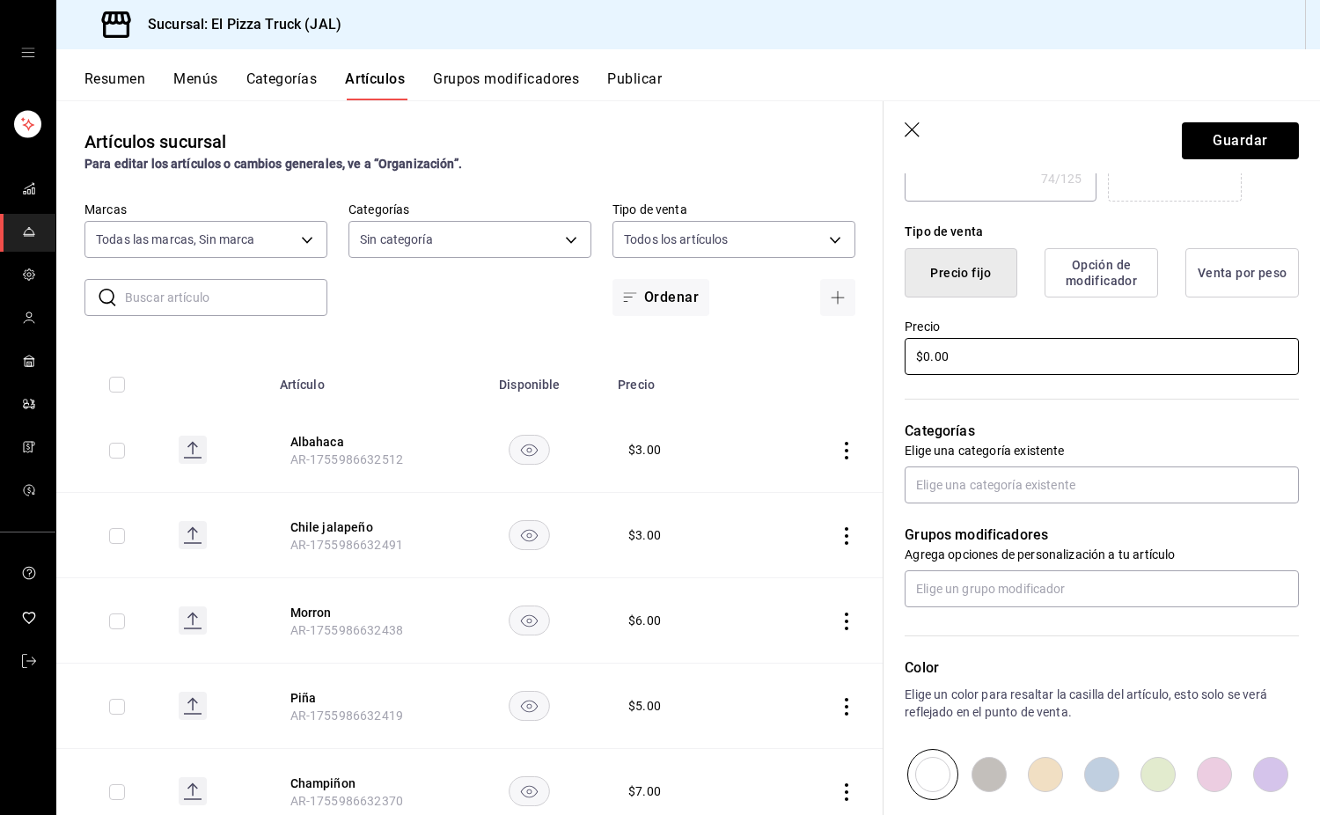
click at [961, 360] on input "$0.00" at bounding box center [1102, 356] width 394 height 37
type textarea "x"
type input "$0.00"
type textarea "x"
type input "$0.00"
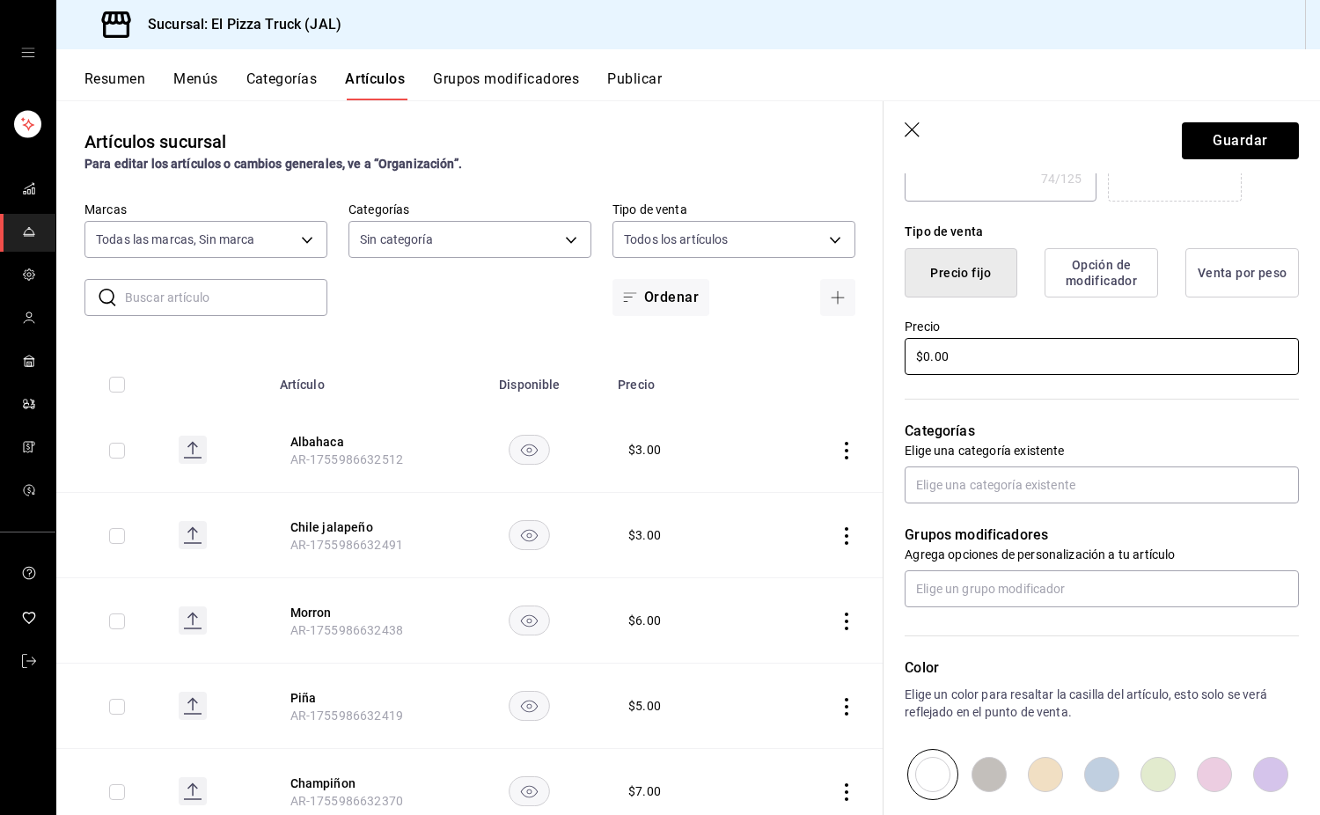
type textarea "x"
type input "$0.00"
type textarea "x"
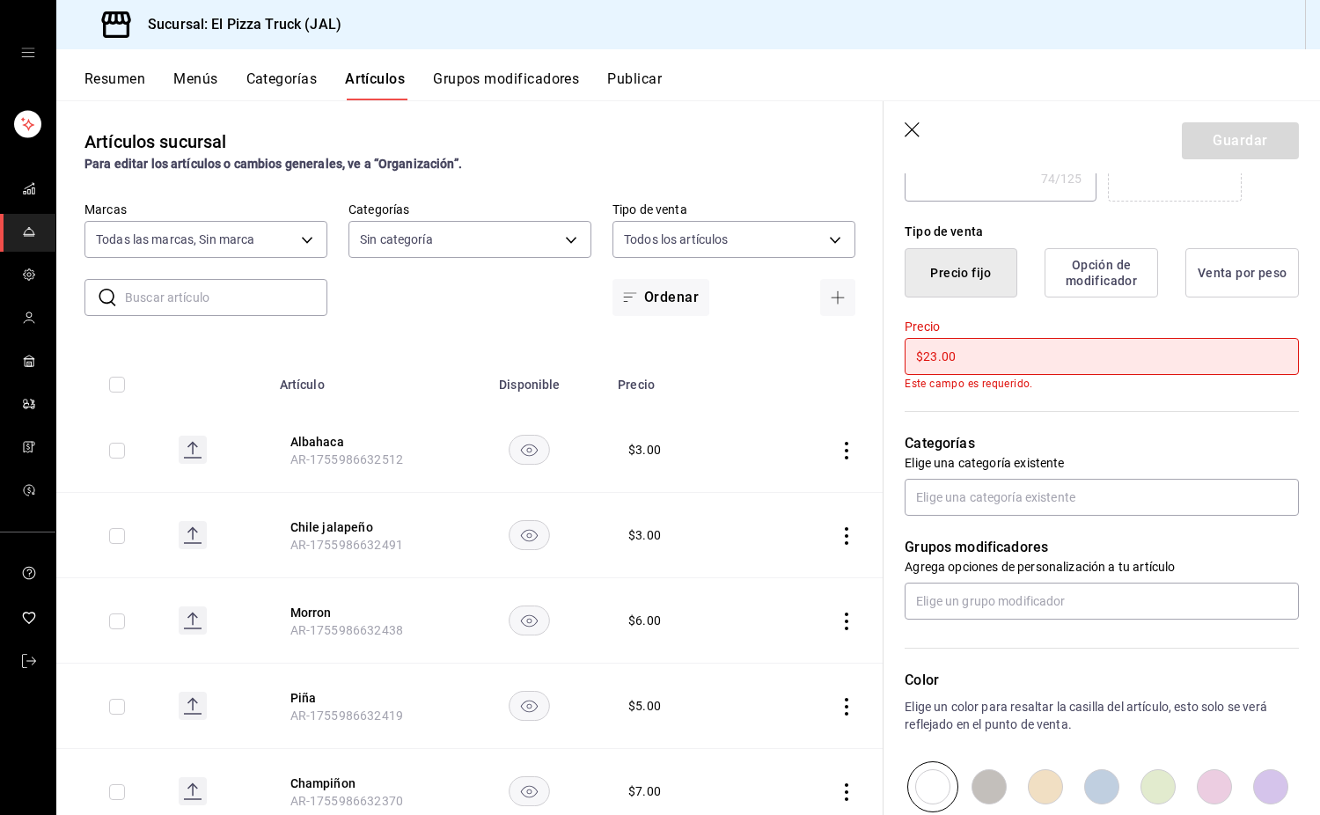
type input "$230.00"
type textarea "x"
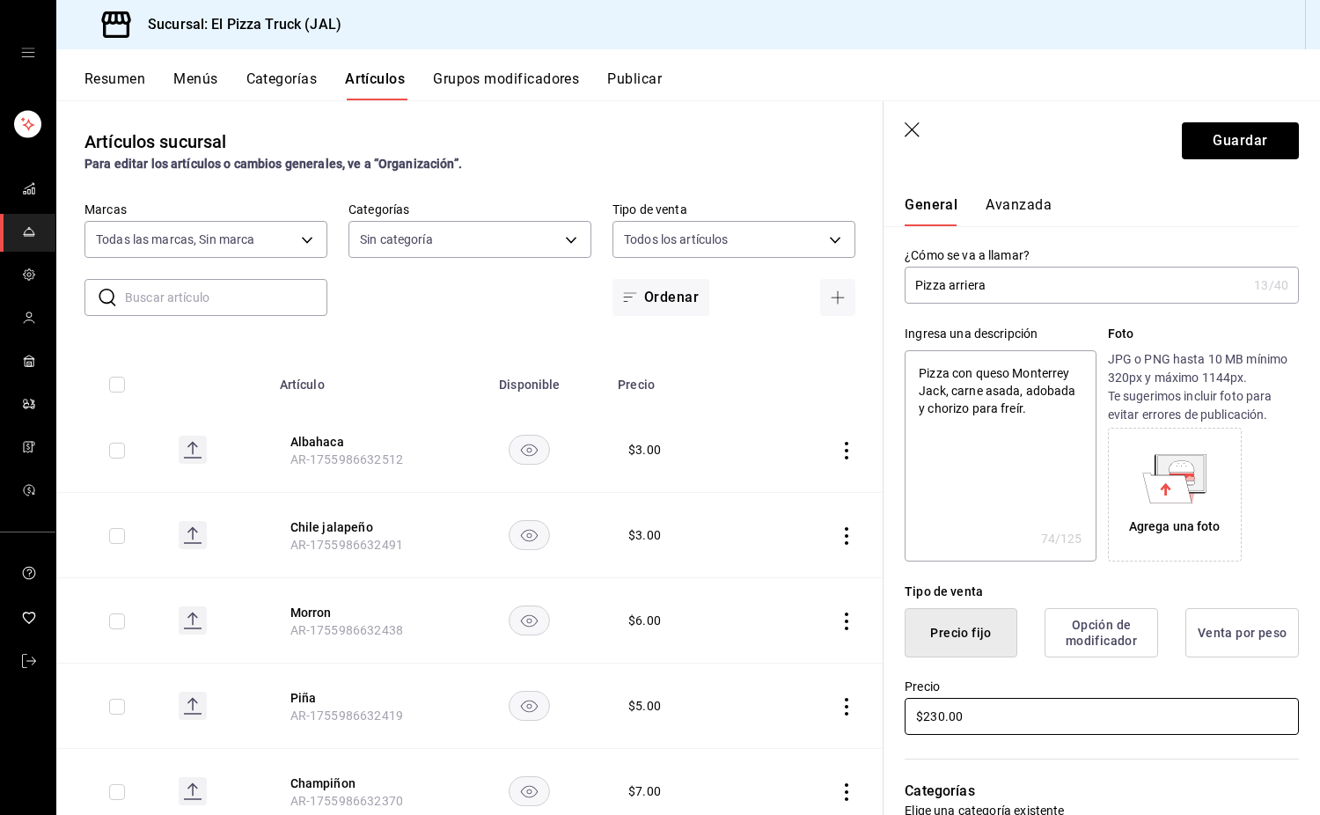
scroll to position [0, 0]
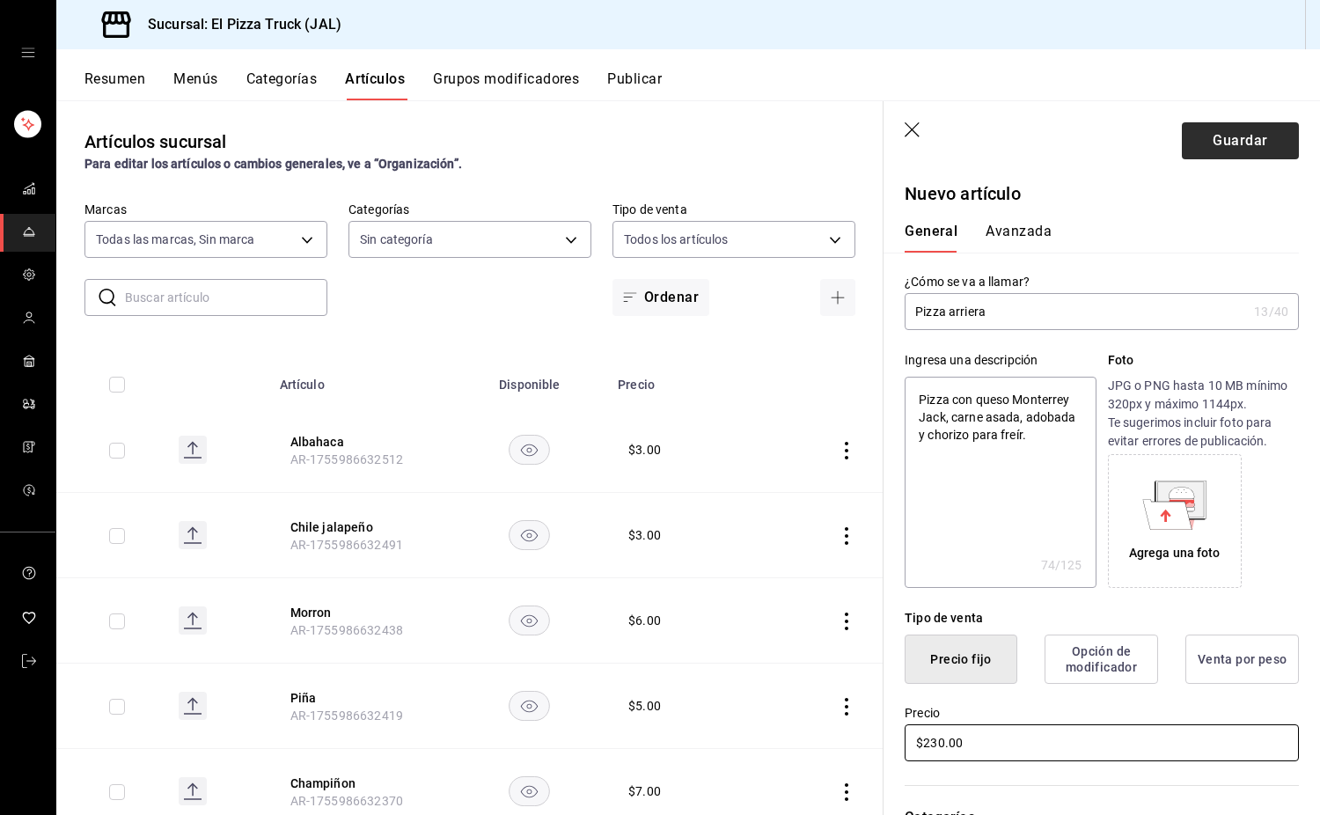
type input "$230.00"
click at [1225, 131] on button "Guardar" at bounding box center [1240, 140] width 117 height 37
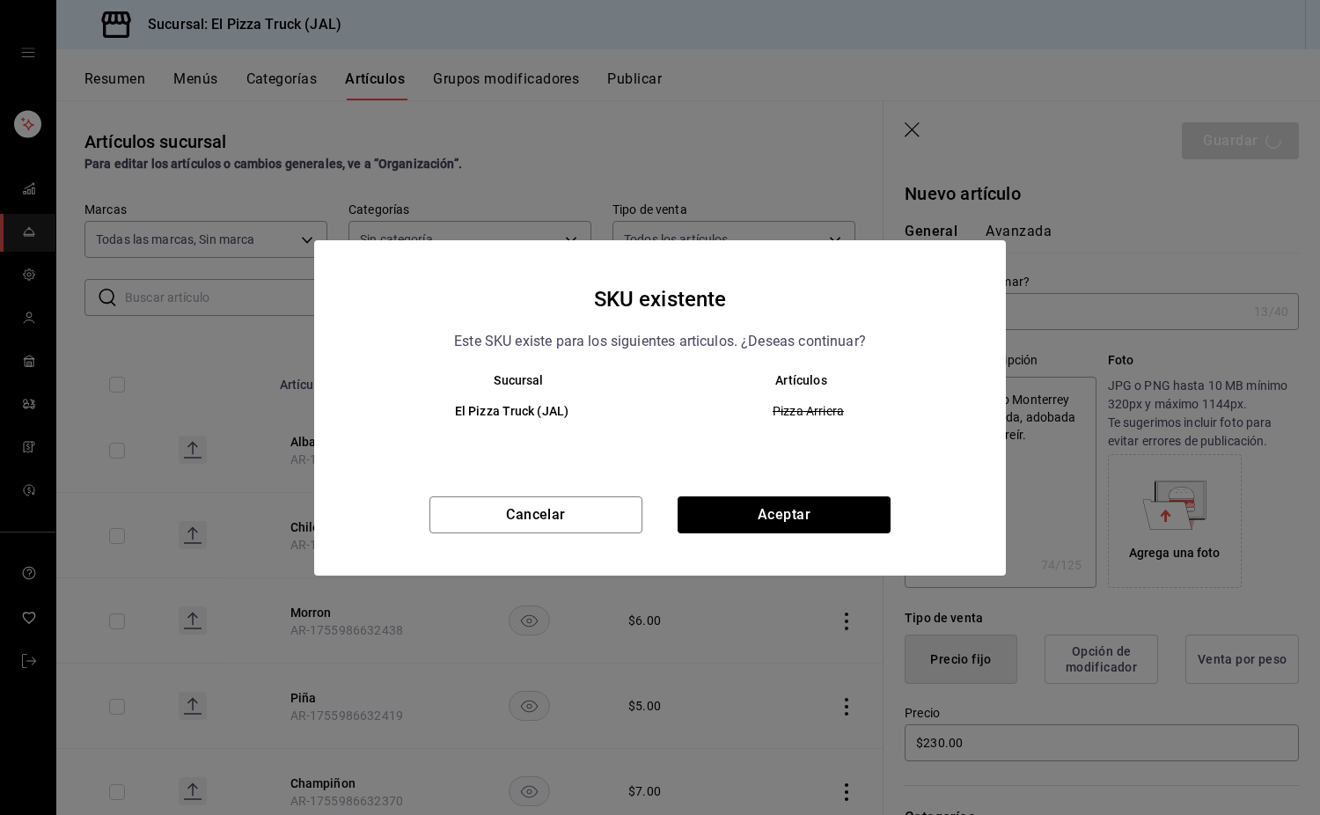
click at [803, 401] on div "Pizza Arriera" at bounding box center [808, 410] width 268 height 19
click at [794, 409] on span "Pizza Arriera" at bounding box center [808, 411] width 267 height 18
click at [863, 426] on td "Pizza Arriera" at bounding box center [815, 411] width 311 height 48
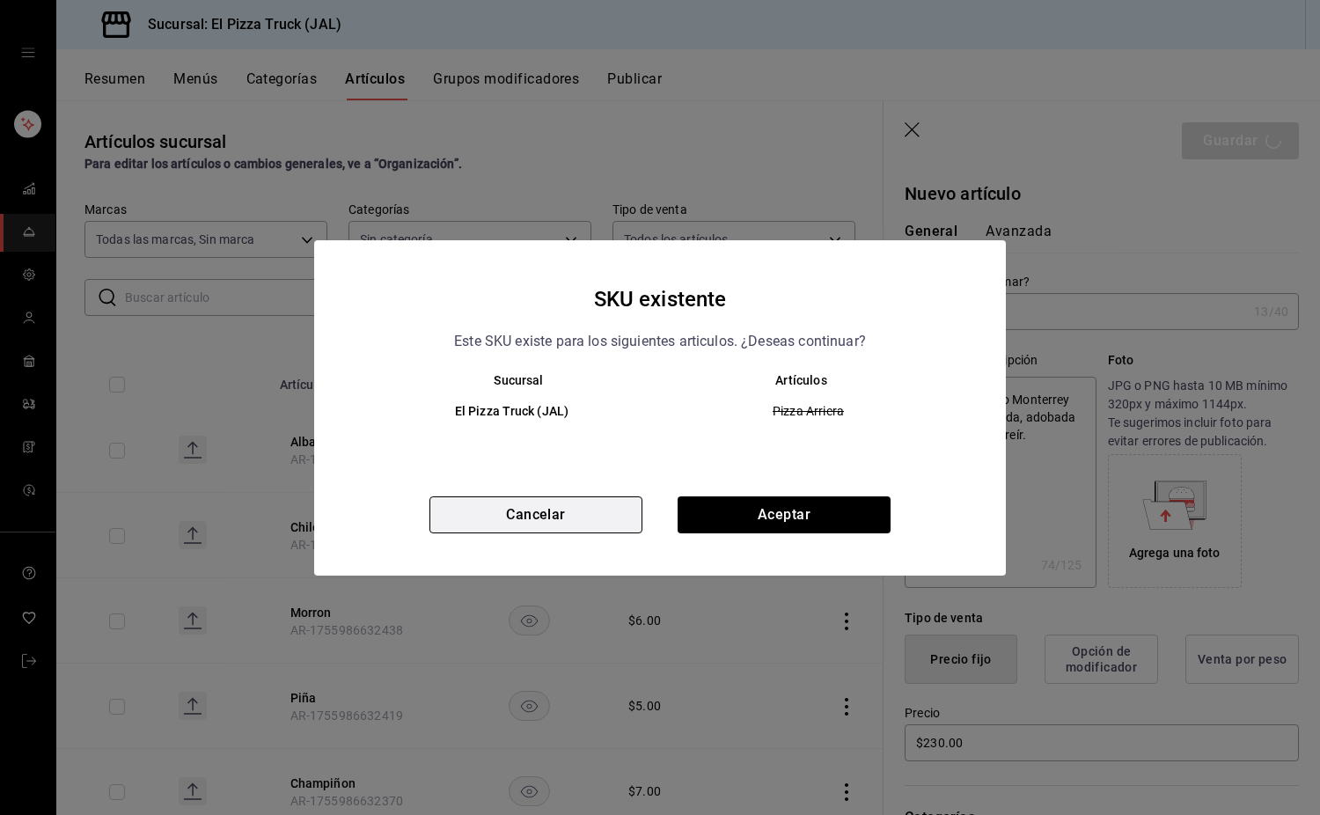
click at [533, 519] on button "Cancelar" at bounding box center [536, 514] width 213 height 37
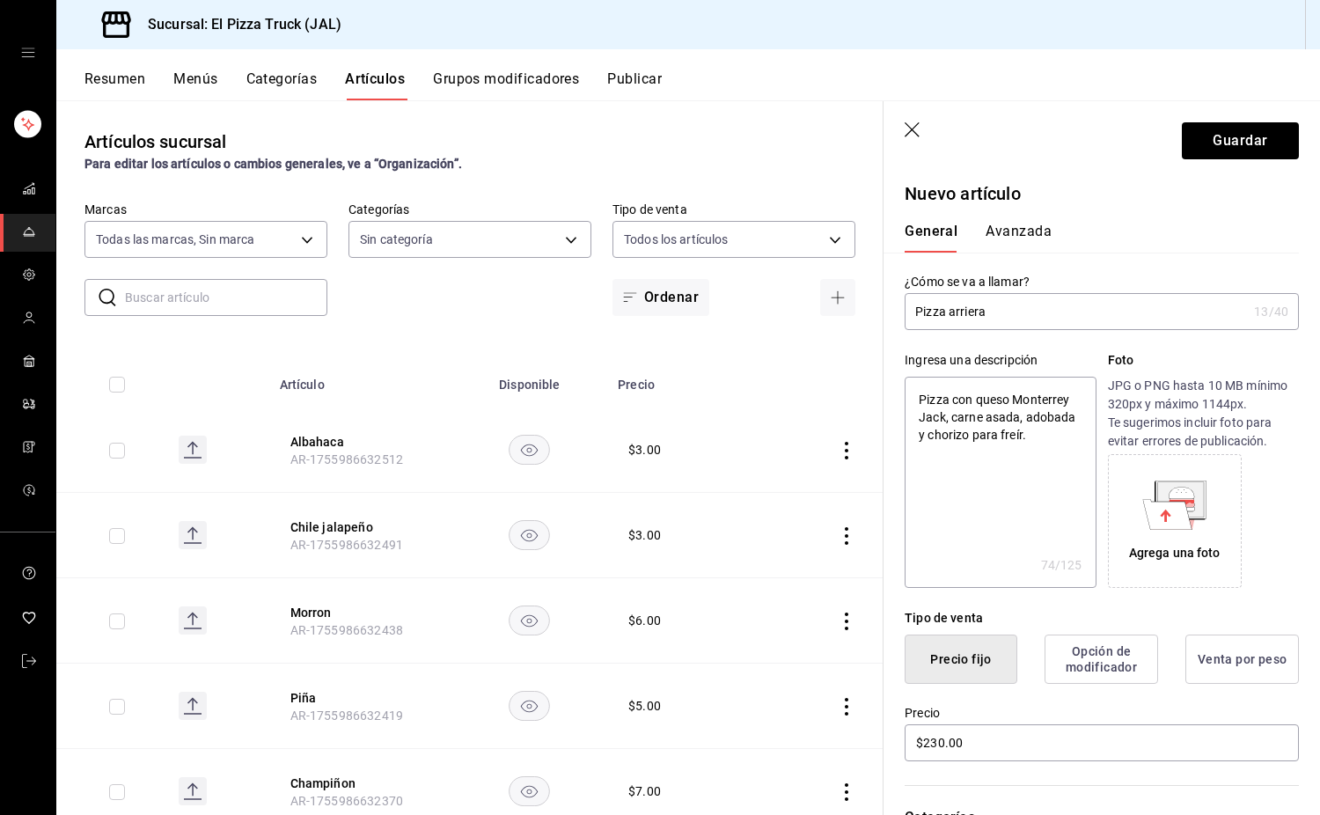
click at [921, 119] on header "Guardar" at bounding box center [1102, 137] width 437 height 72
click at [1232, 149] on button "Guardar" at bounding box center [1240, 140] width 117 height 37
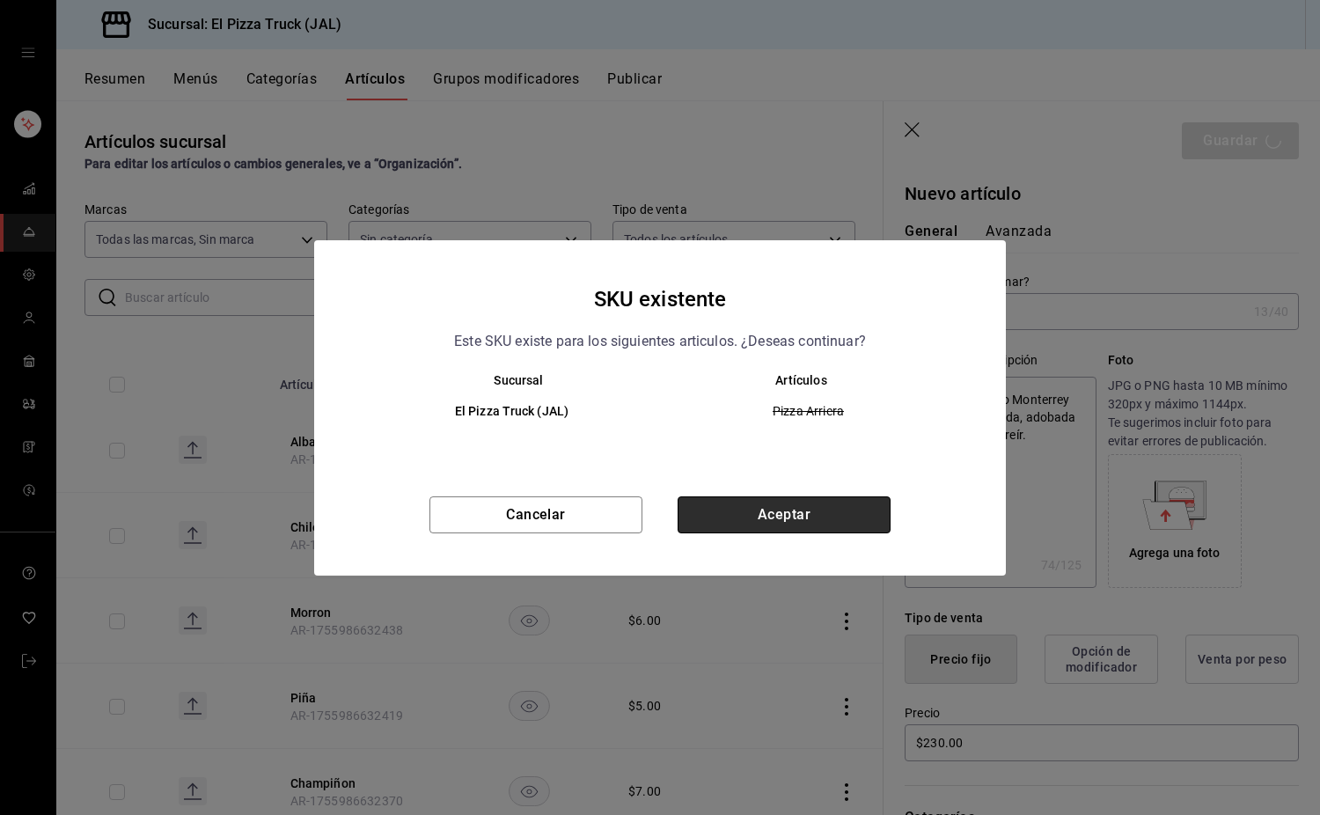
click at [762, 524] on button "Aceptar" at bounding box center [784, 514] width 213 height 37
type textarea "x"
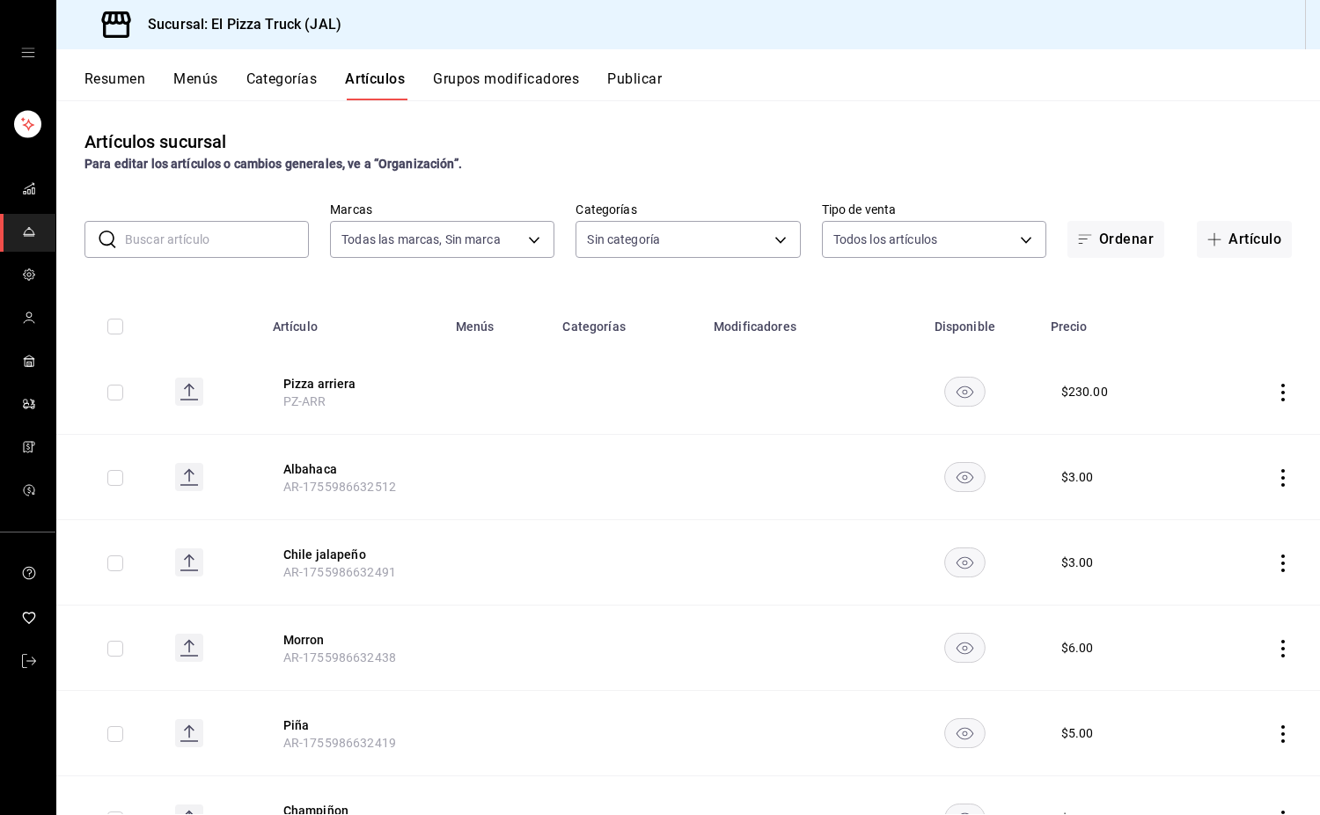
click at [627, 84] on button "Publicar" at bounding box center [634, 85] width 55 height 30
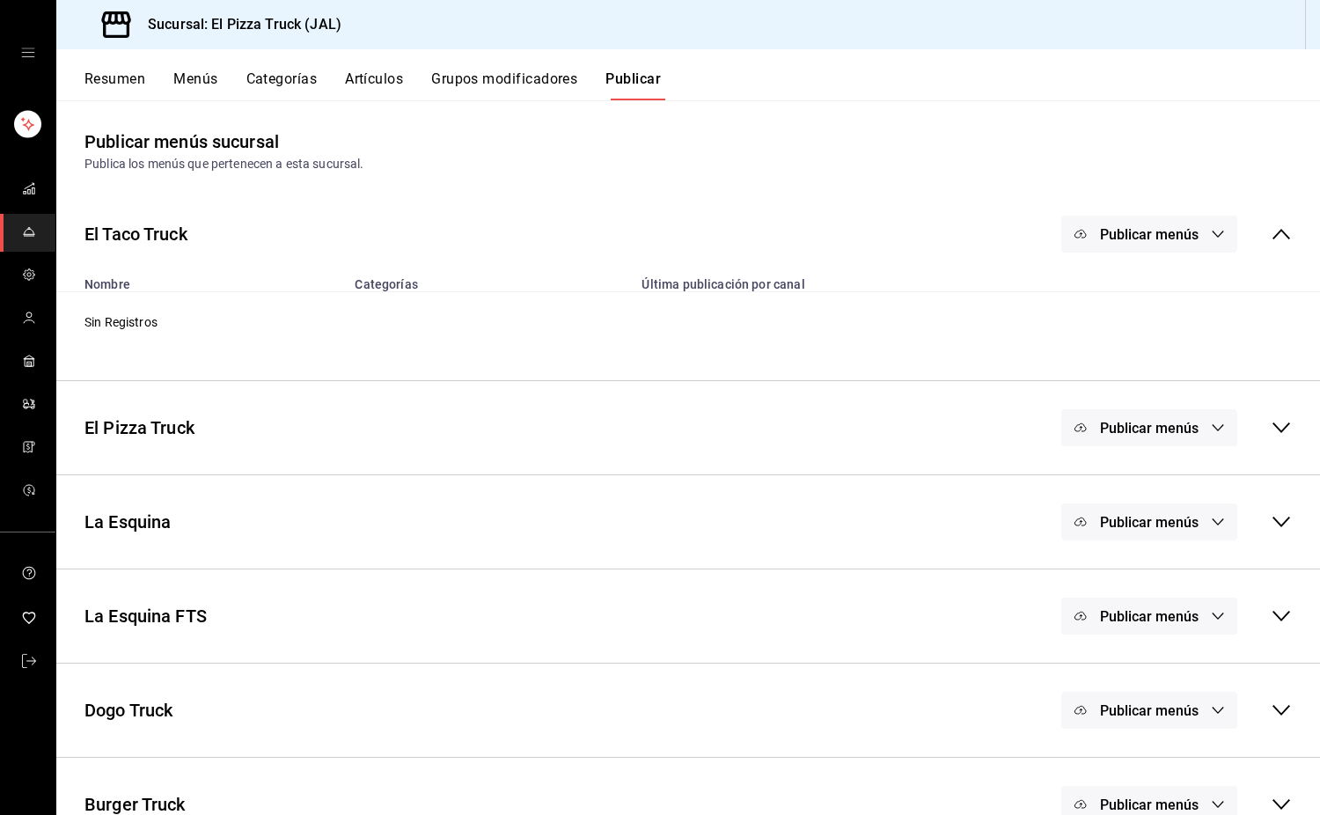
click at [370, 92] on button "Artículos" at bounding box center [374, 85] width 58 height 30
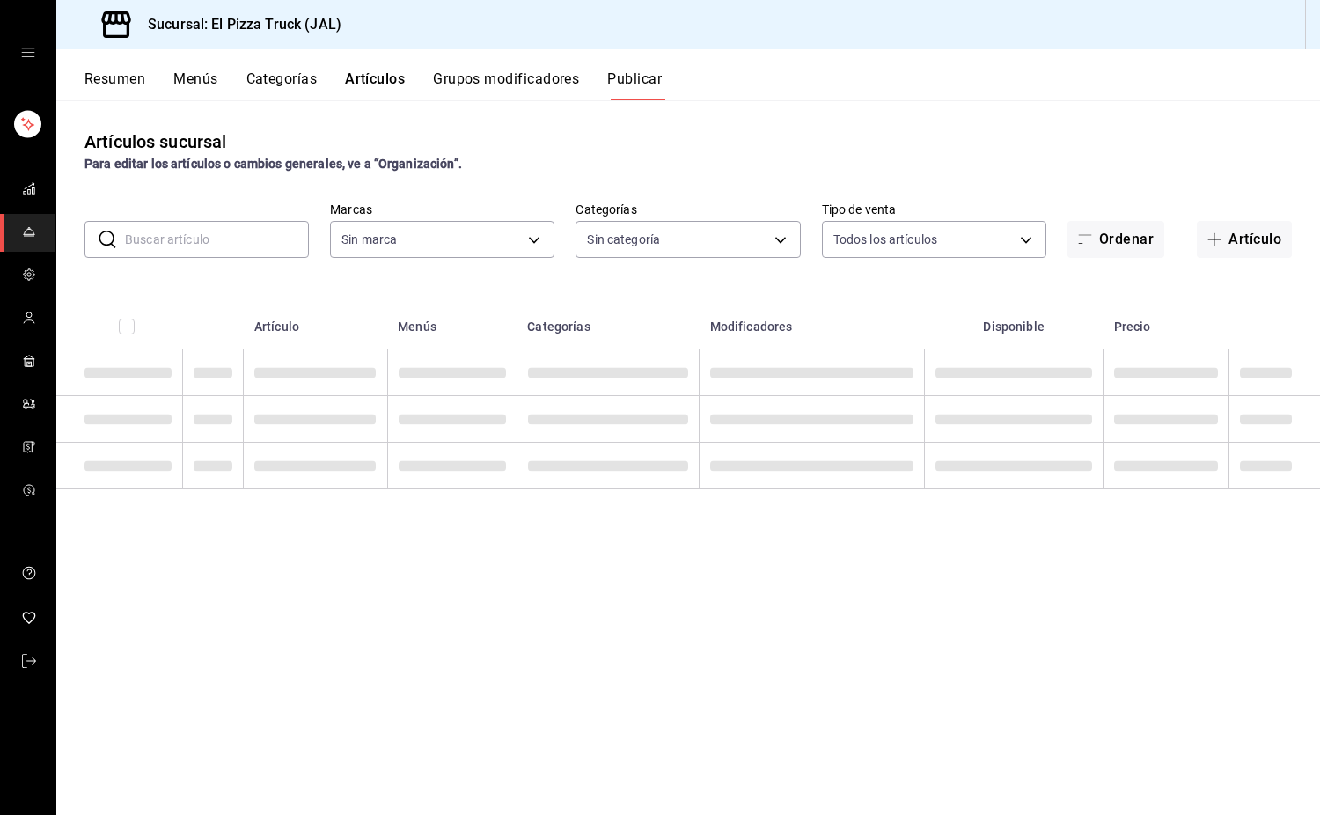
type input "c15787e7-6217-4551-b681-77b679b5e3f3,a441d866-96e6-4057-8867-d7266e748d34,b52d4…"
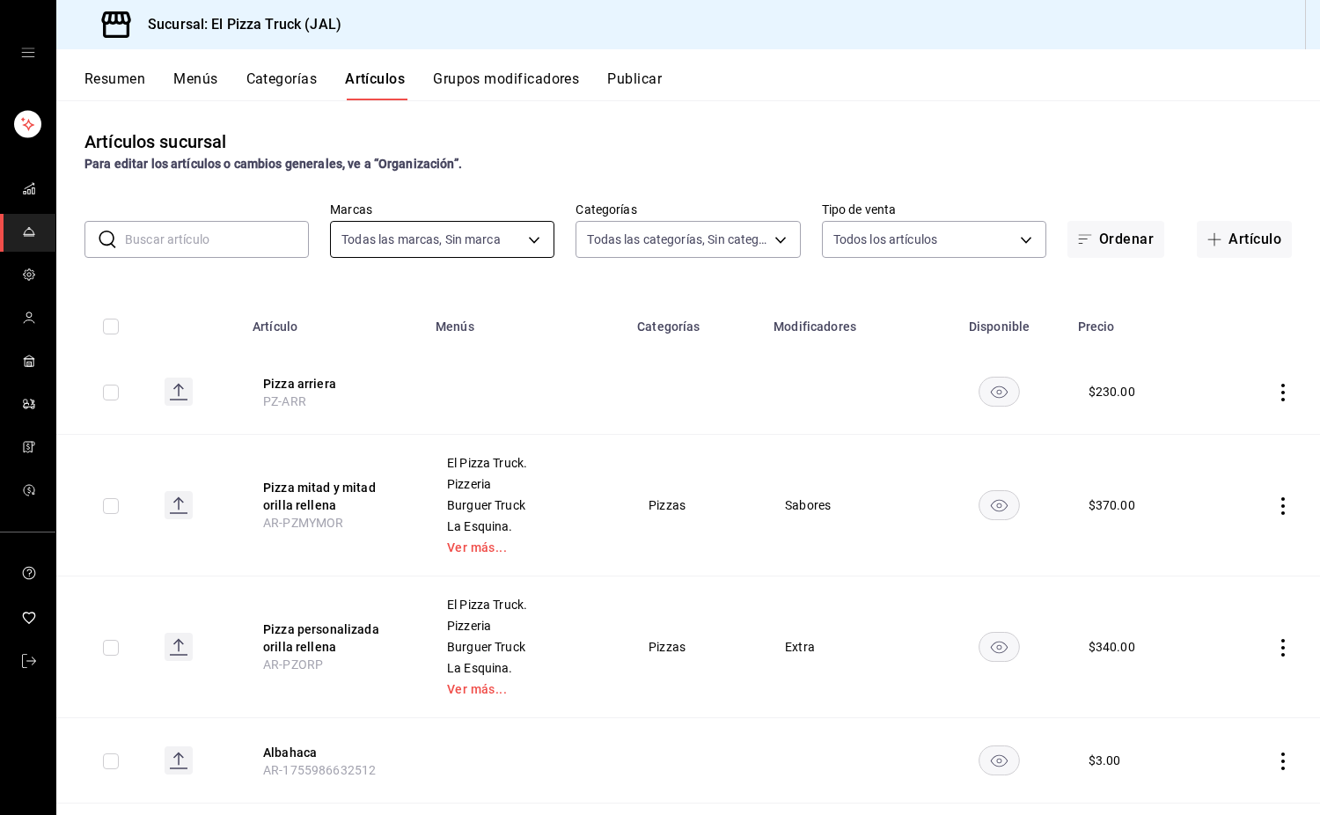
type input "7011110b-ccbe-4c9e-86f6-4a195b2d65b1,5937454d-5871-409b-ab19-0e087f261275,3108b…"
click at [232, 250] on input "text" at bounding box center [217, 239] width 184 height 35
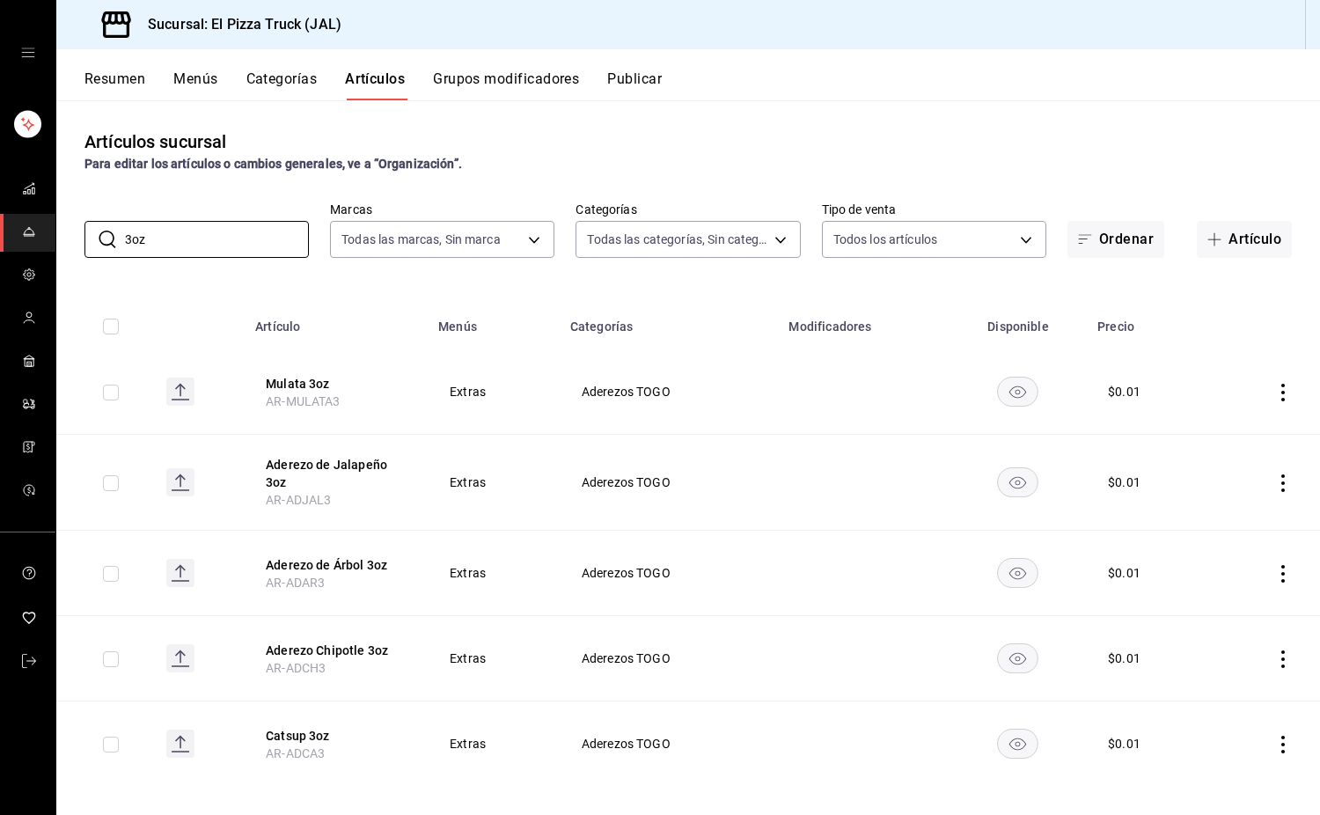
scroll to position [14, 0]
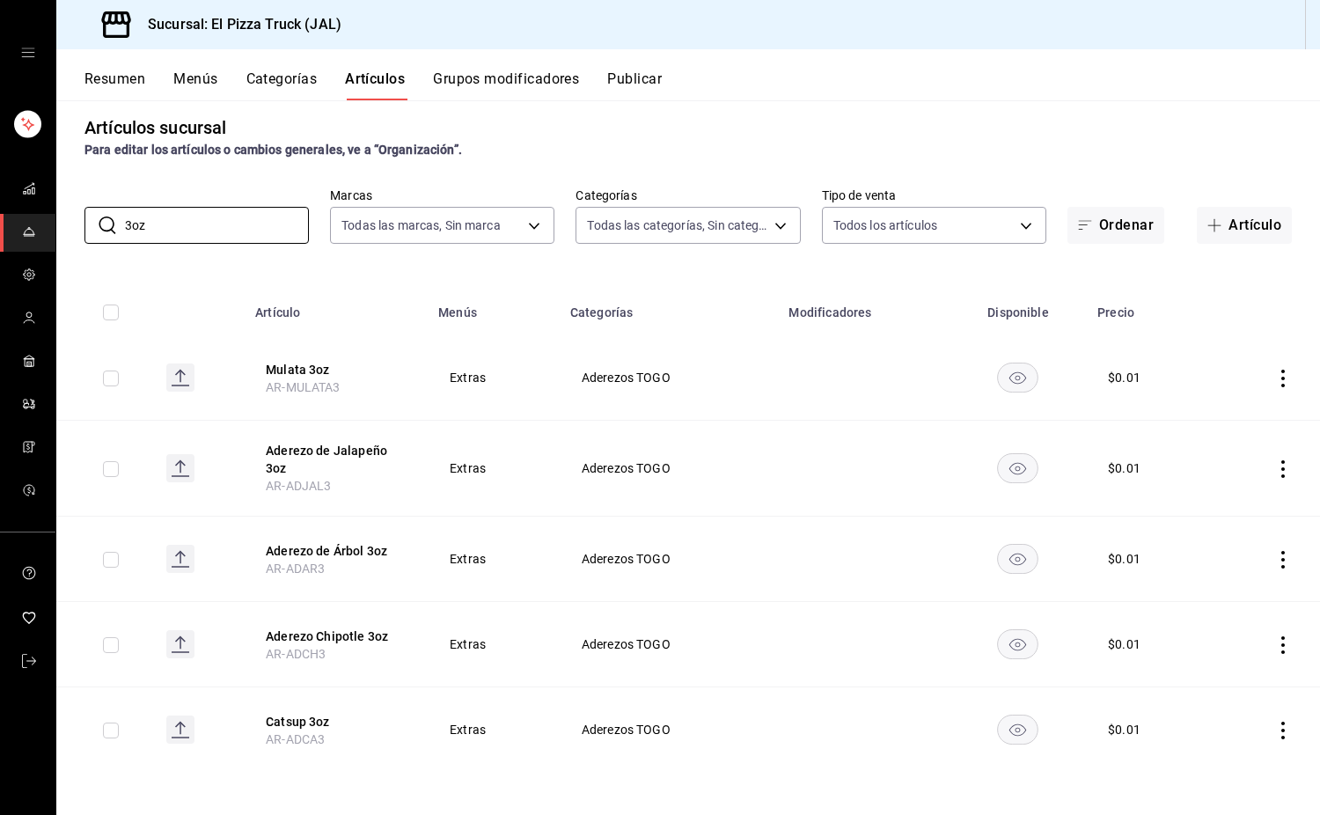
type input "3oz"
click at [1282, 378] on icon "actions" at bounding box center [1284, 379] width 4 height 18
click at [1219, 486] on span "Eliminar" at bounding box center [1217, 491] width 45 height 14
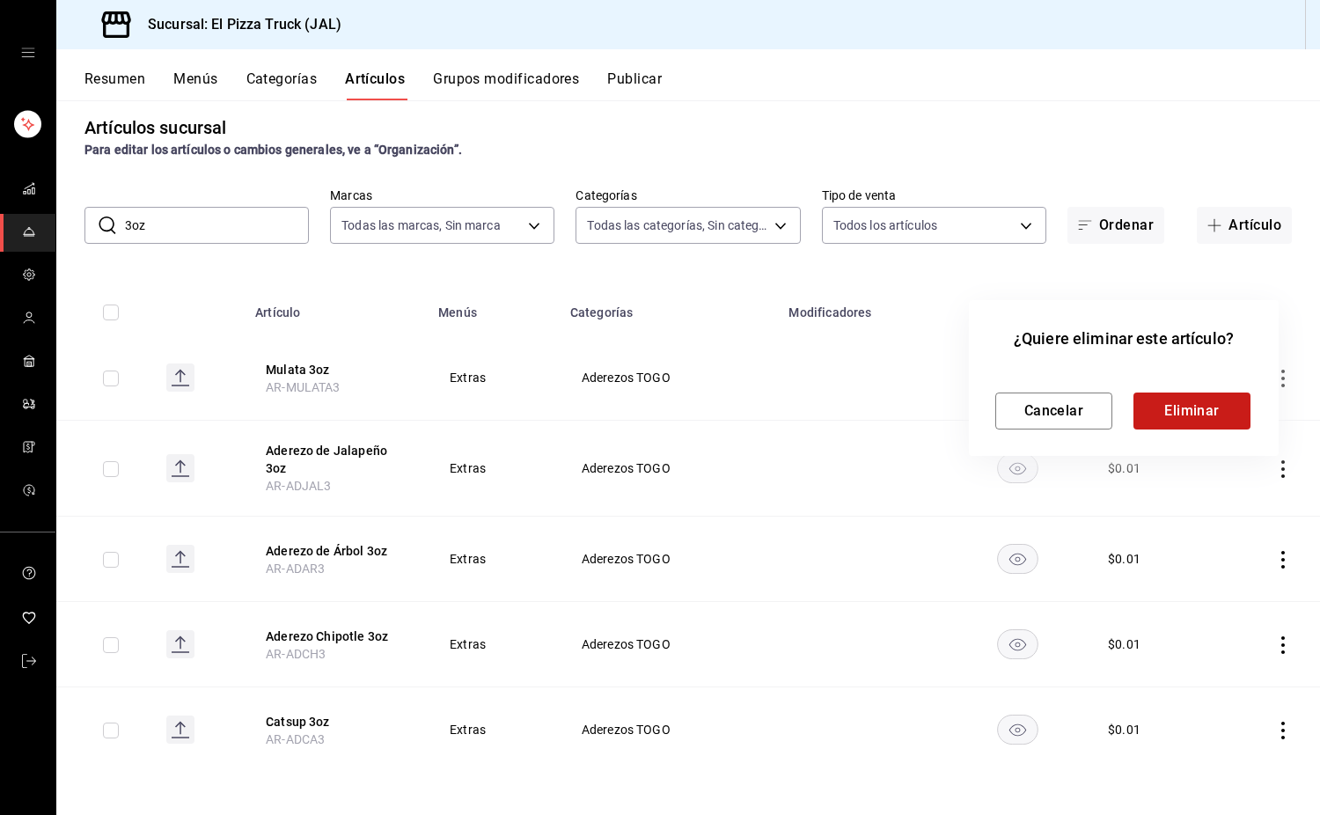
click at [1197, 410] on button "Eliminar" at bounding box center [1192, 411] width 117 height 37
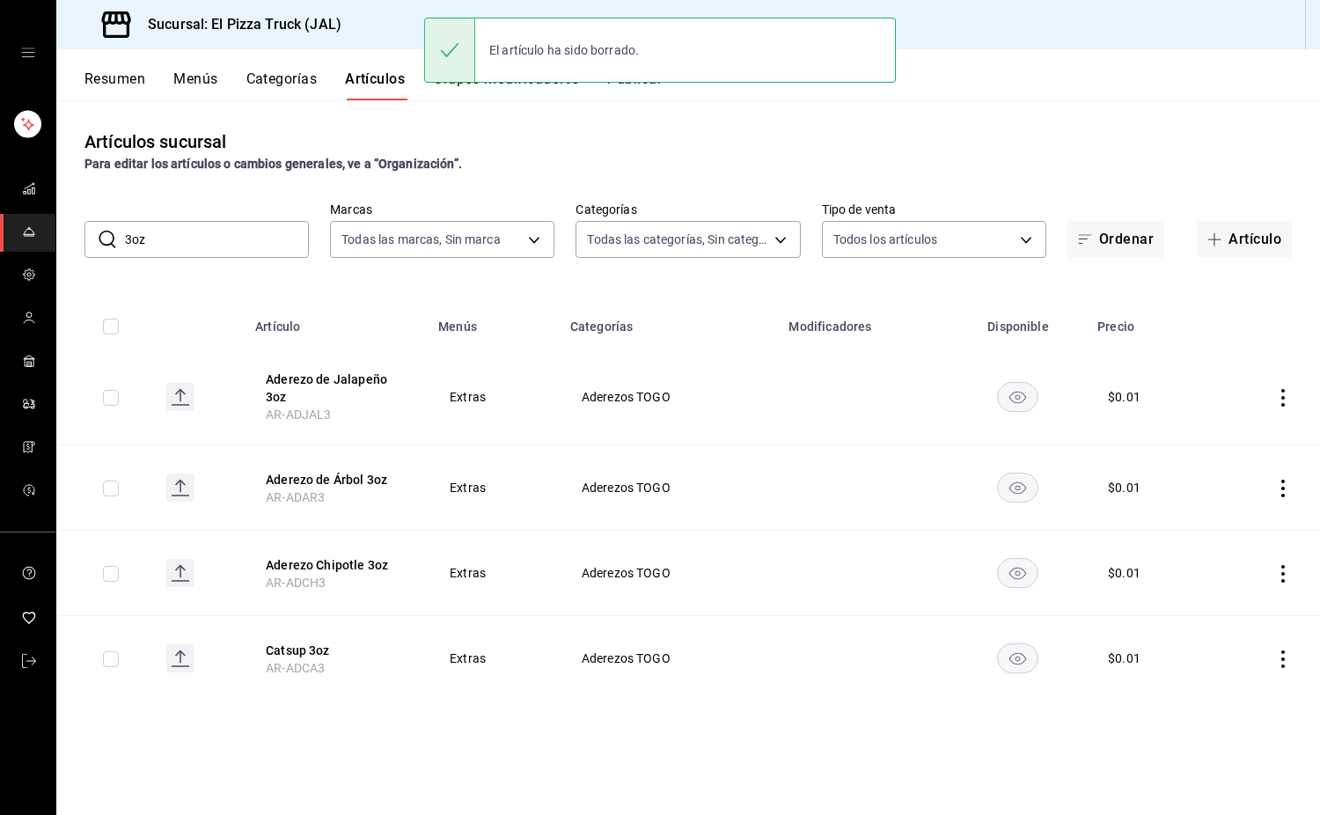
click at [1275, 393] on icon "actions" at bounding box center [1284, 398] width 18 height 18
click at [1236, 504] on span "Eliminar" at bounding box center [1230, 511] width 45 height 14
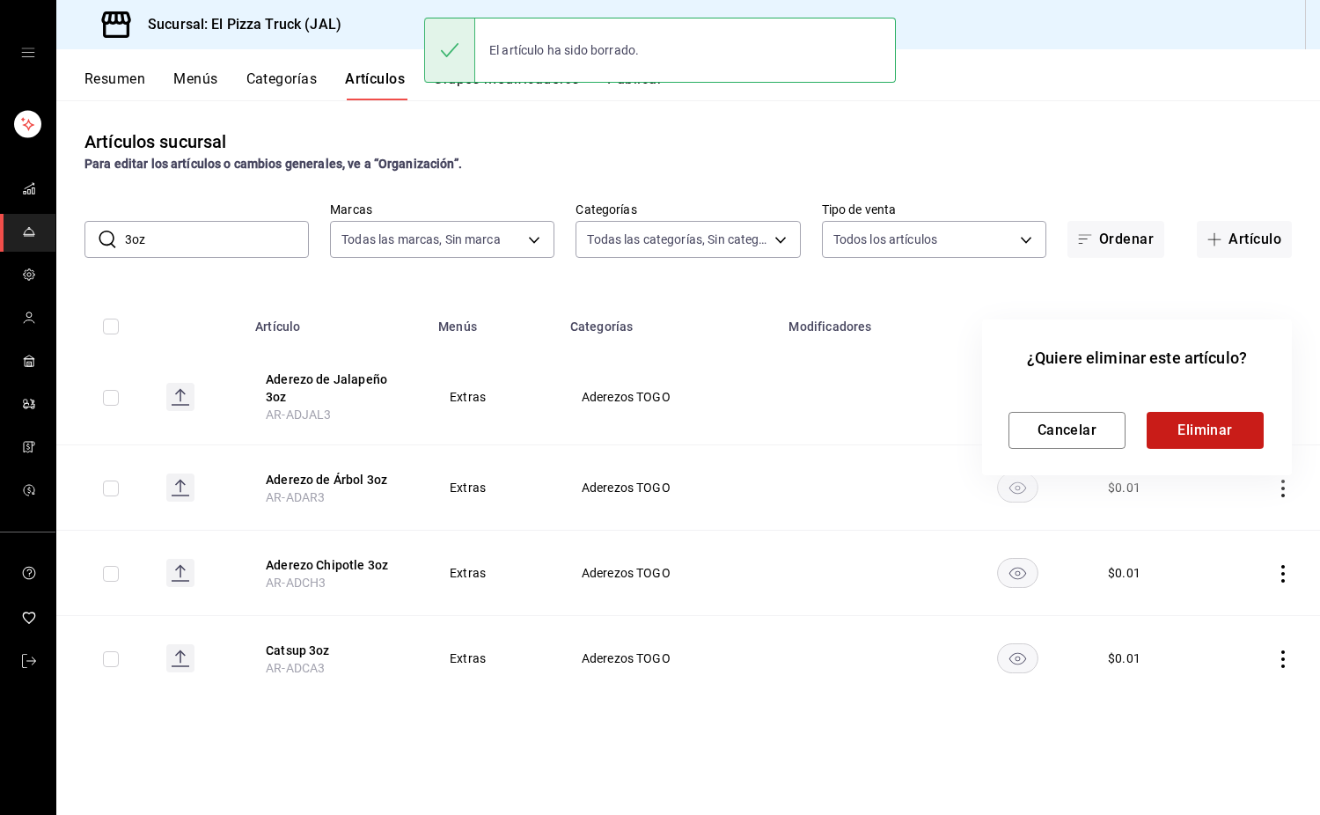
click at [1232, 430] on button "Eliminar" at bounding box center [1205, 430] width 117 height 37
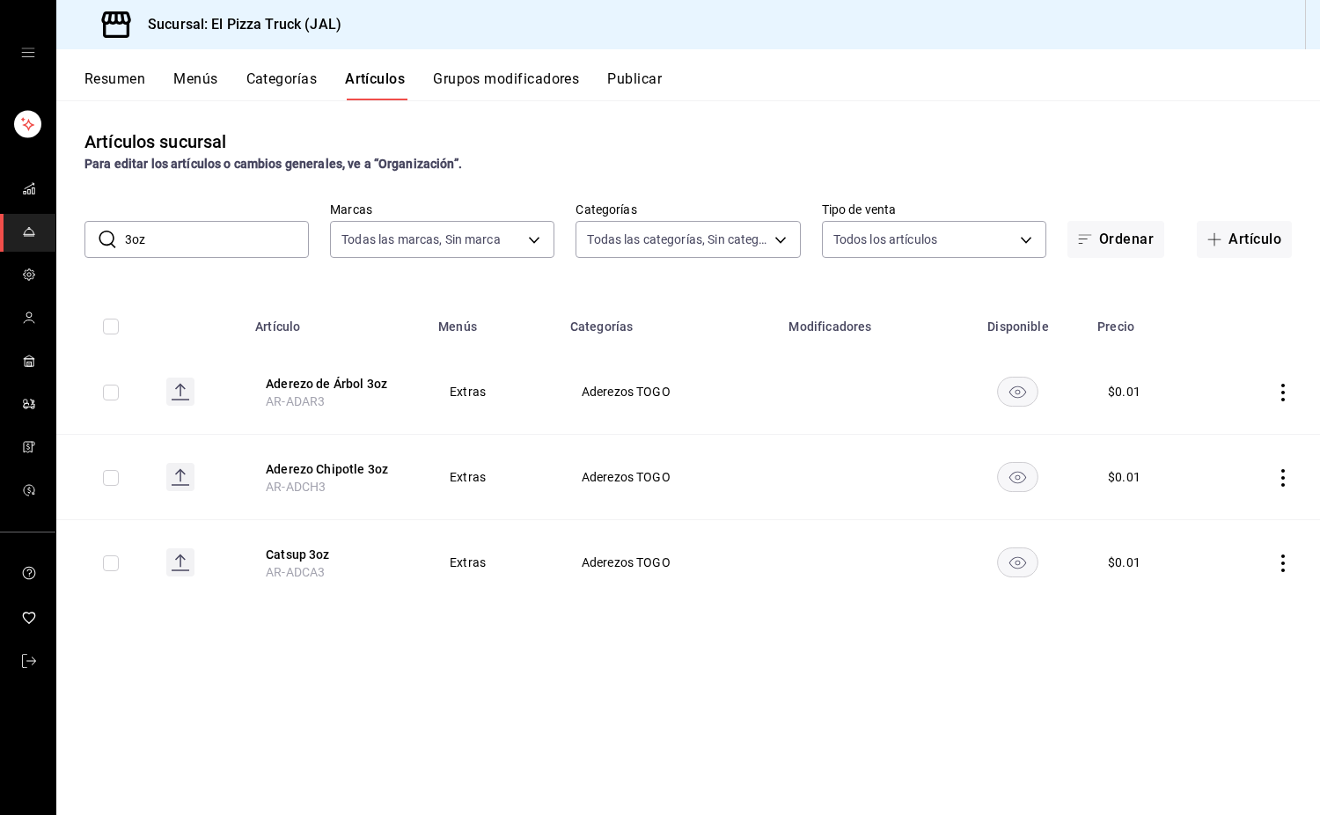
click at [1278, 400] on icon "actions" at bounding box center [1284, 393] width 18 height 18
click at [1240, 510] on span "Eliminar" at bounding box center [1230, 505] width 45 height 14
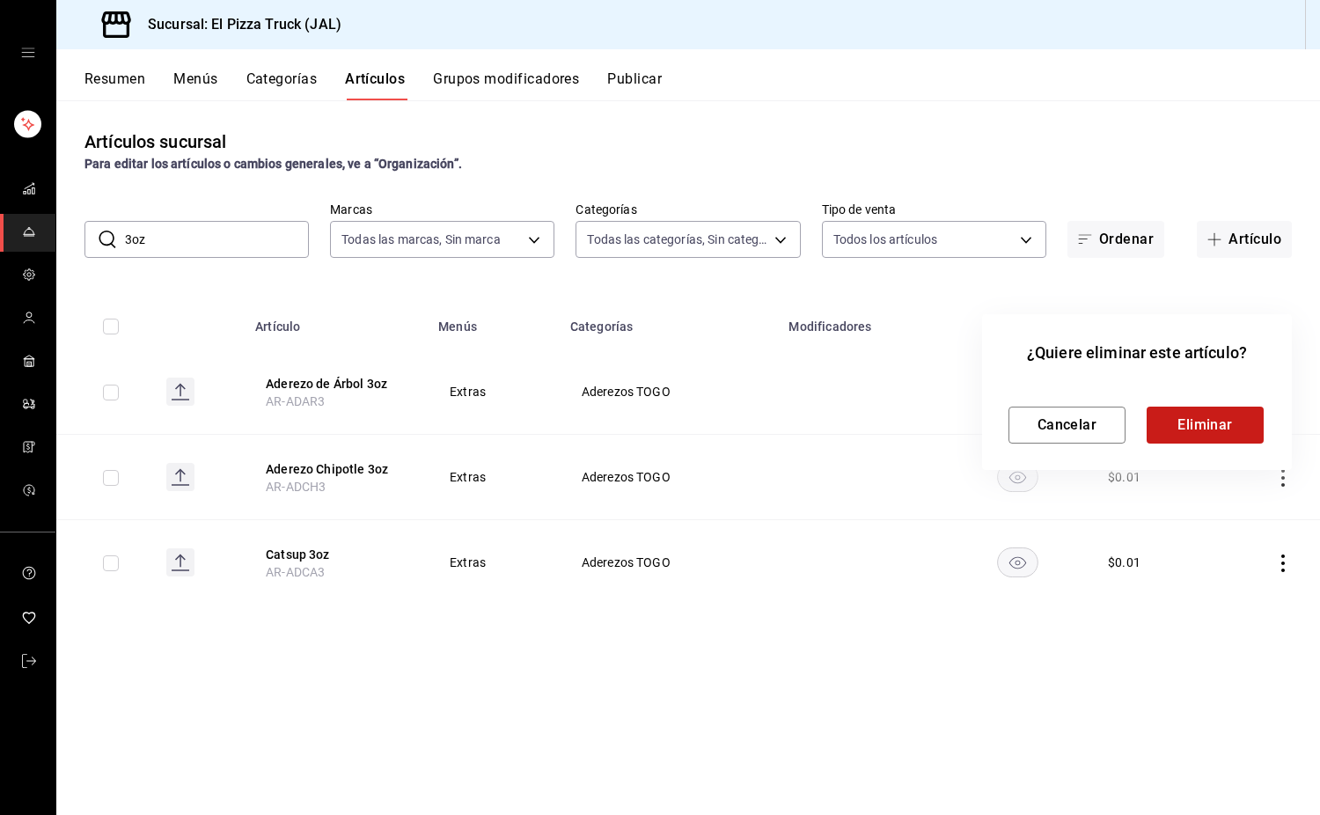
click at [1224, 433] on button "Eliminar" at bounding box center [1205, 425] width 117 height 37
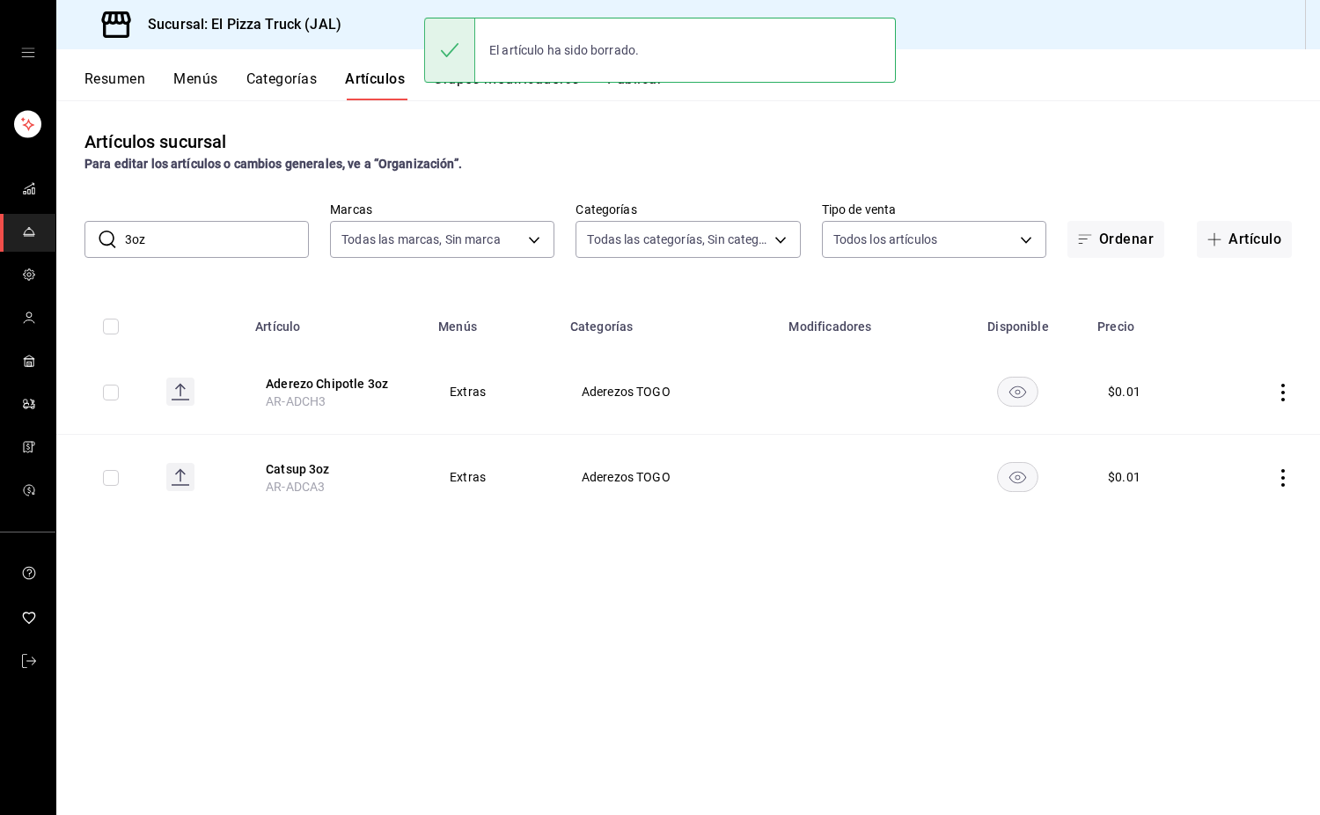
click at [1283, 392] on icon "actions" at bounding box center [1284, 393] width 4 height 18
click at [1245, 504] on span "Eliminar" at bounding box center [1230, 505] width 45 height 14
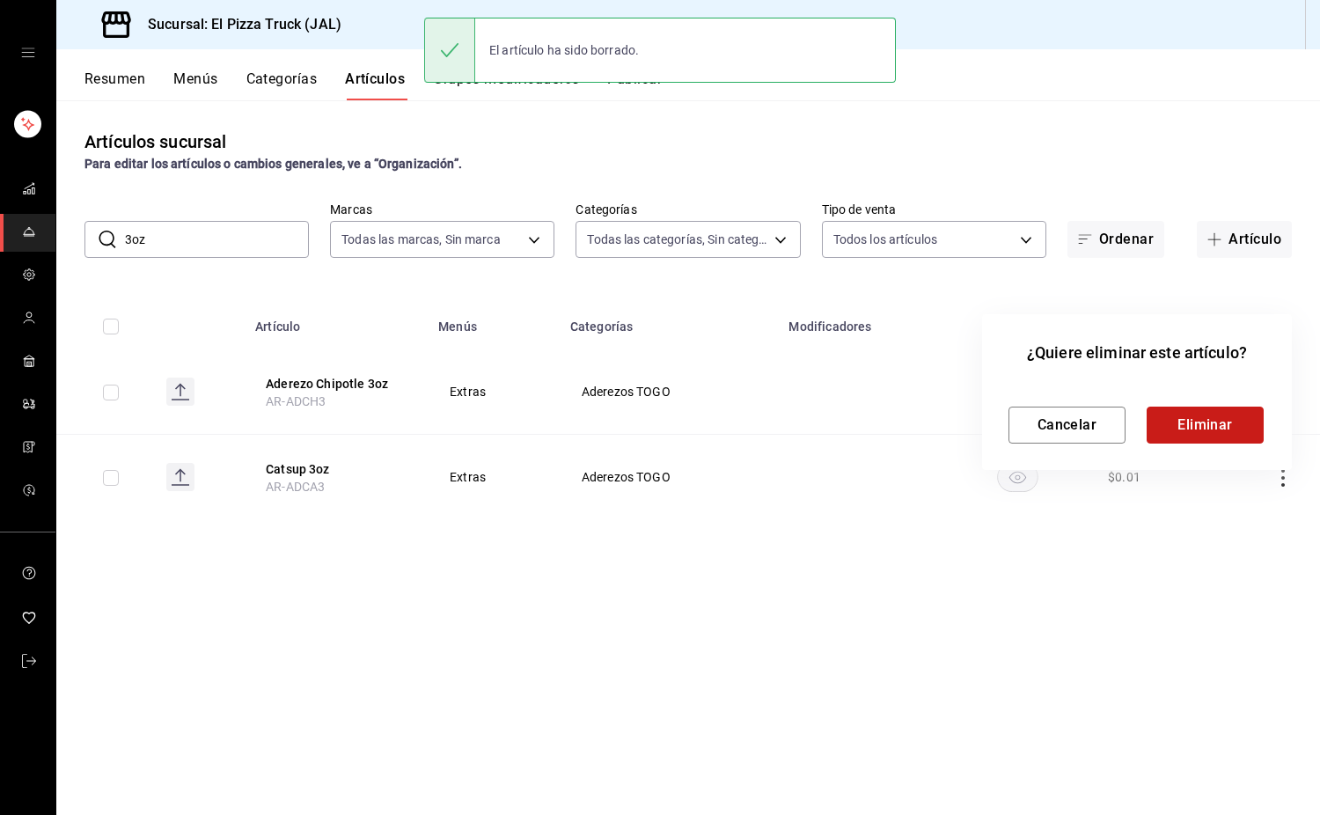
click at [1220, 440] on button "Eliminar" at bounding box center [1205, 425] width 117 height 37
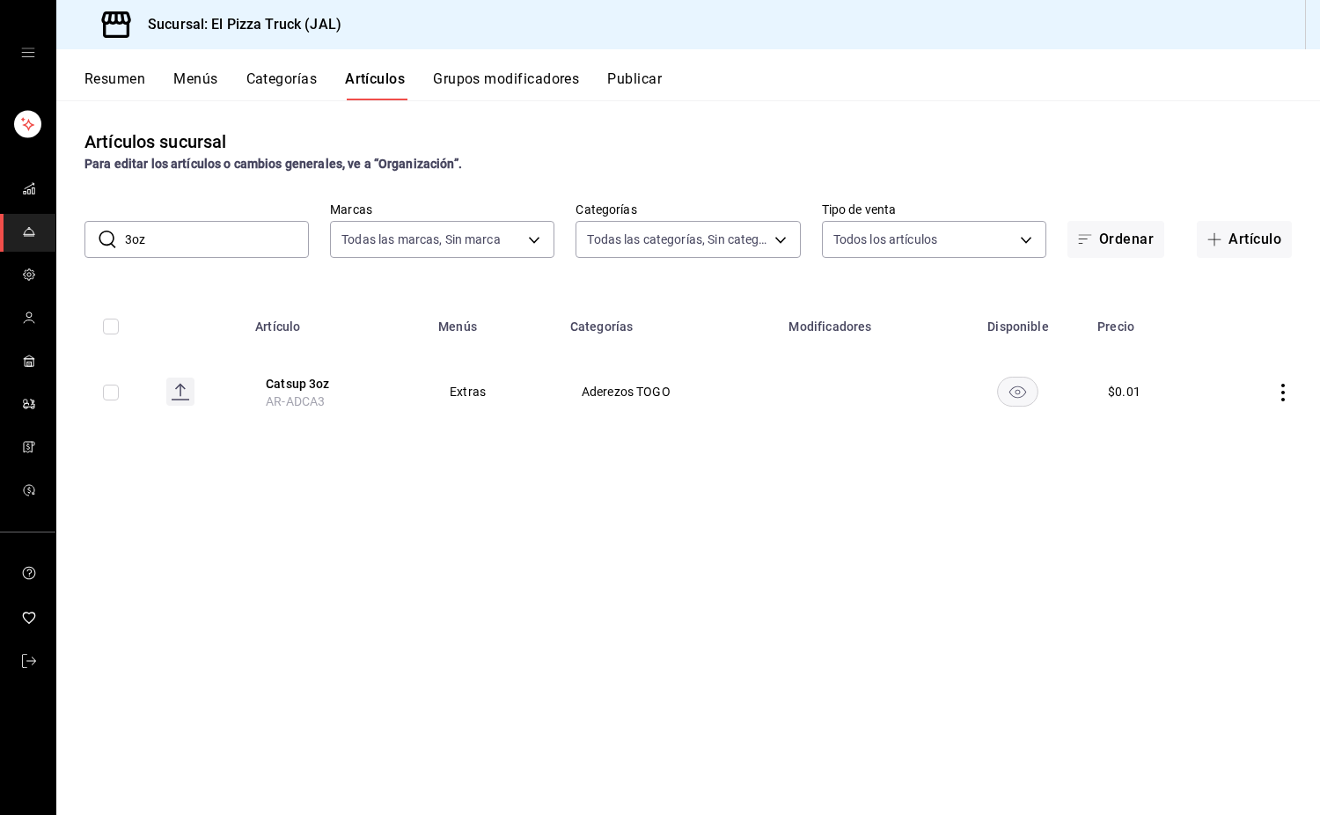
click at [1282, 391] on icon "actions" at bounding box center [1284, 393] width 4 height 18
click at [1243, 511] on span "Eliminar" at bounding box center [1230, 505] width 45 height 14
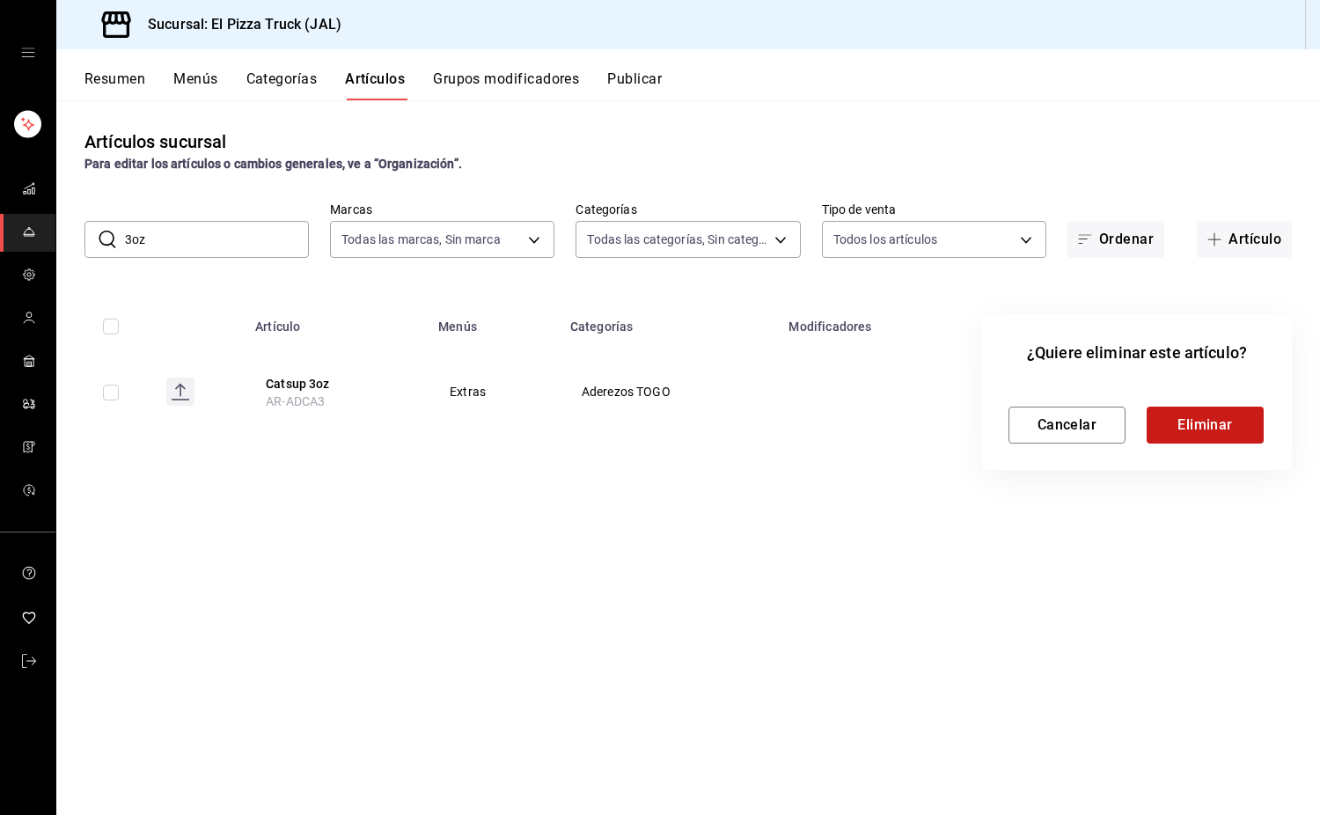
click at [1244, 430] on button "Eliminar" at bounding box center [1205, 425] width 117 height 37
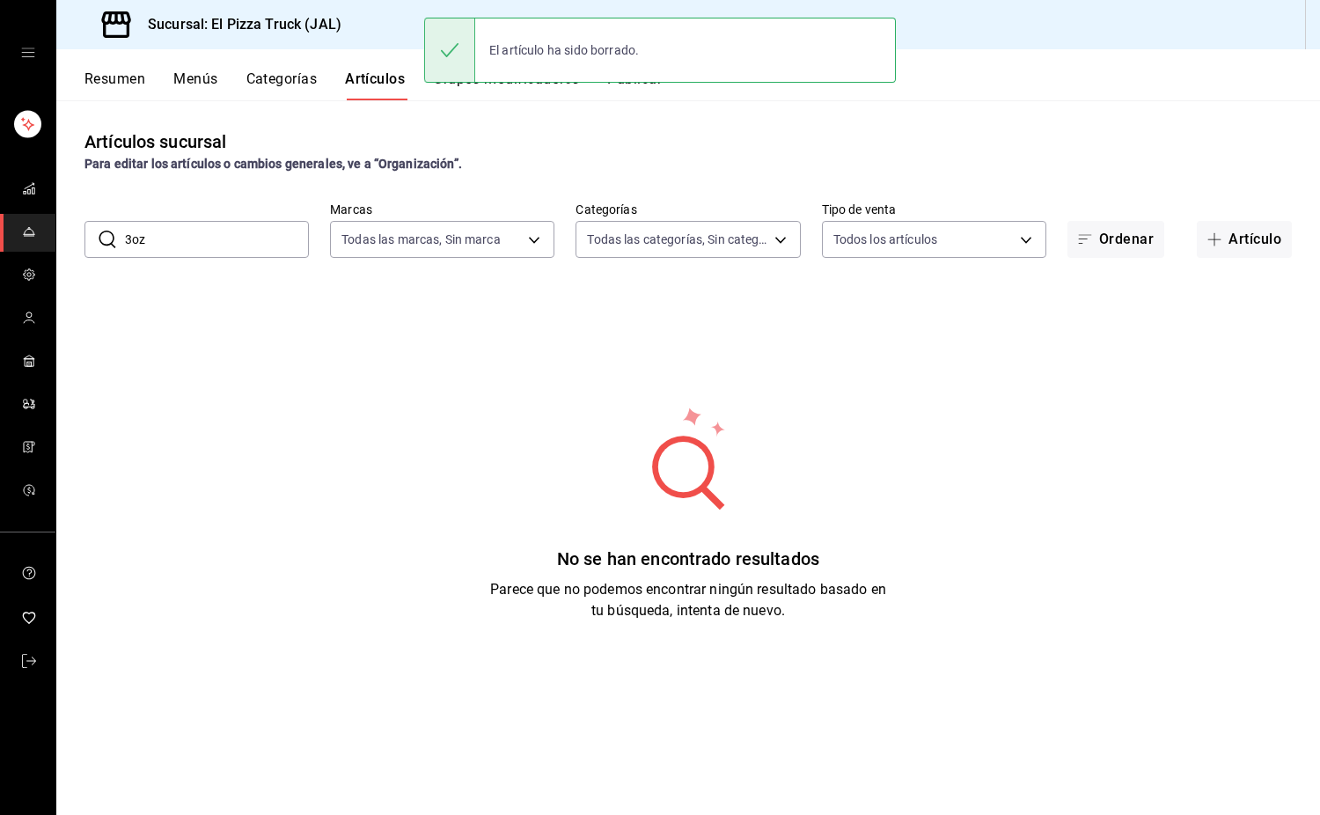
click at [129, 75] on button "Resumen" at bounding box center [115, 85] width 61 height 30
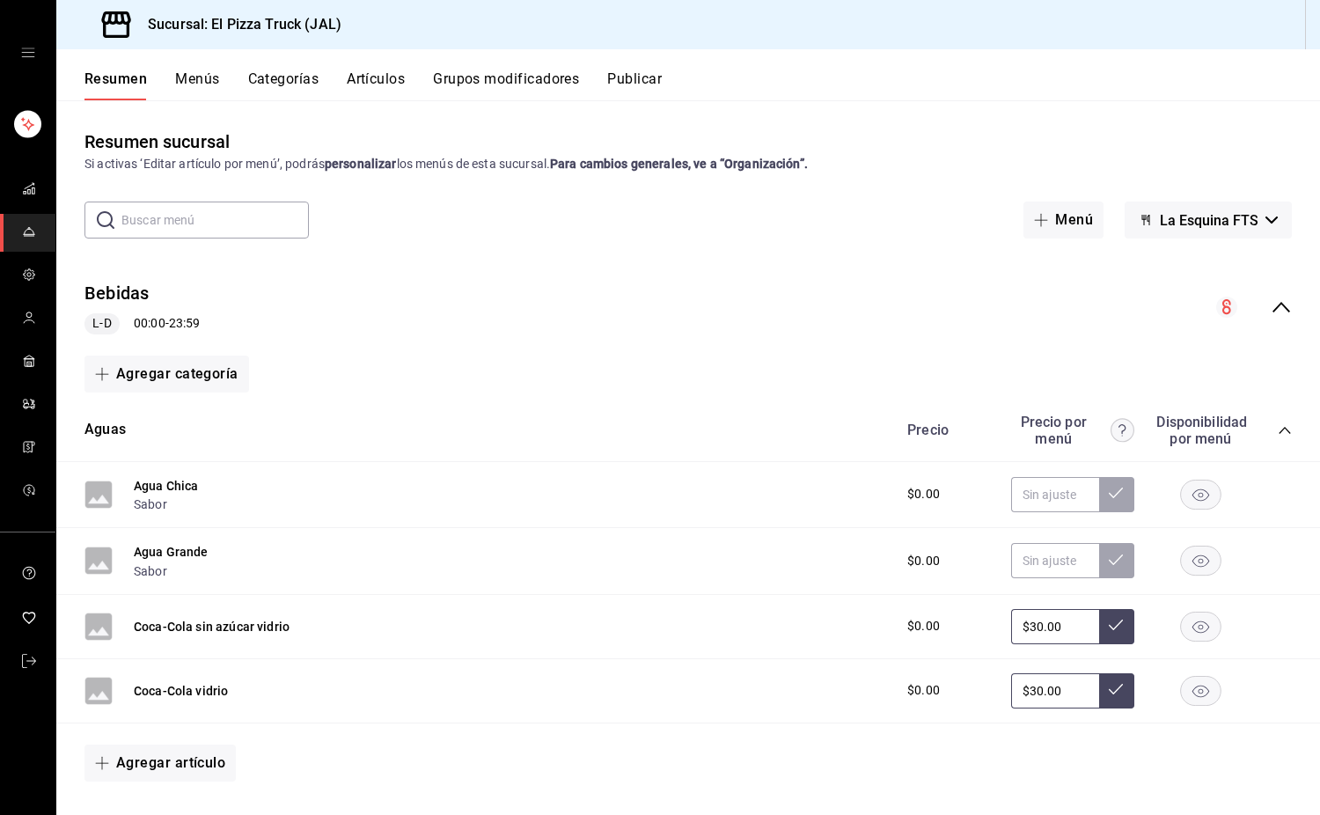
click at [511, 55] on div "Resumen Menús Categorías Artículos Grupos modificadores Publicar" at bounding box center [688, 74] width 1264 height 51
click at [518, 93] on button "Grupos modificadores" at bounding box center [506, 85] width 146 height 30
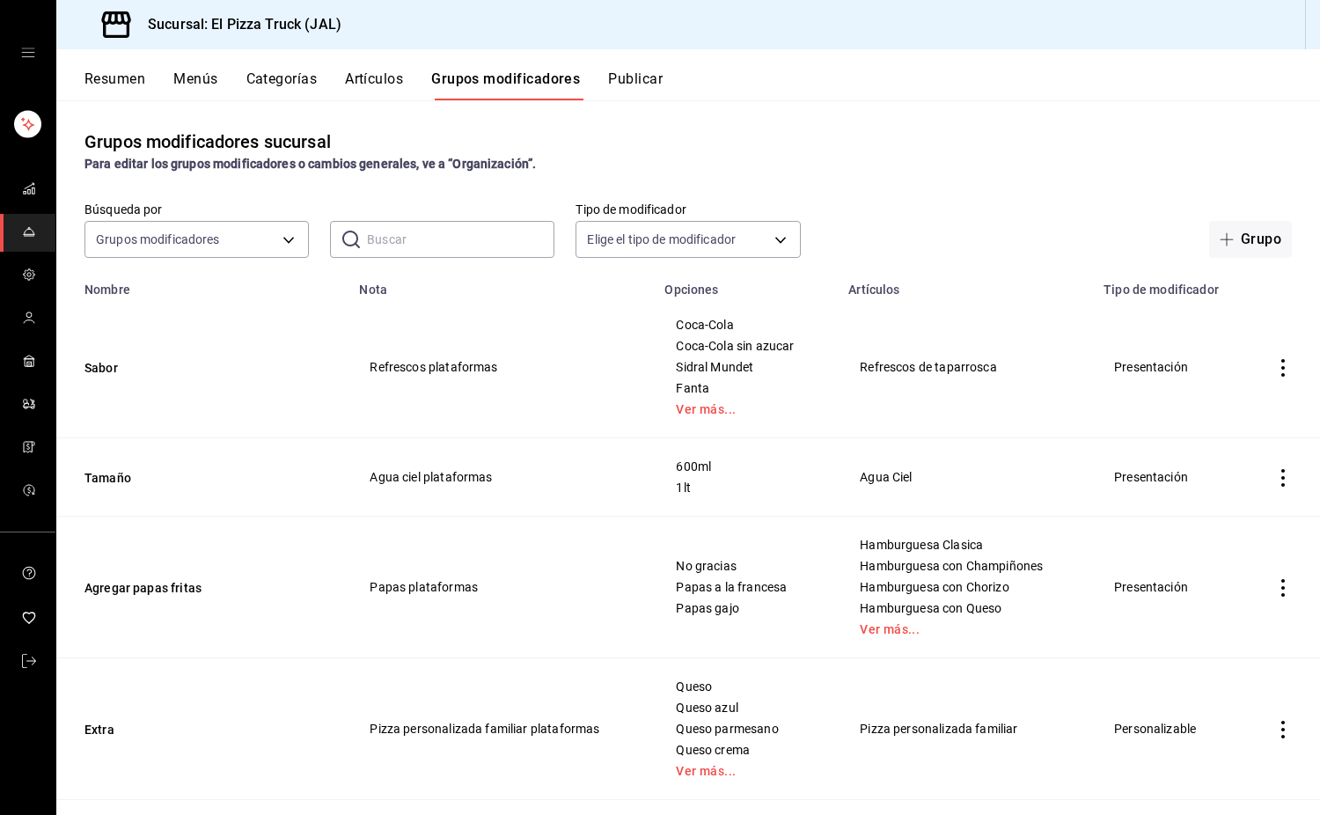
click at [416, 247] on input "text" at bounding box center [460, 239] width 187 height 35
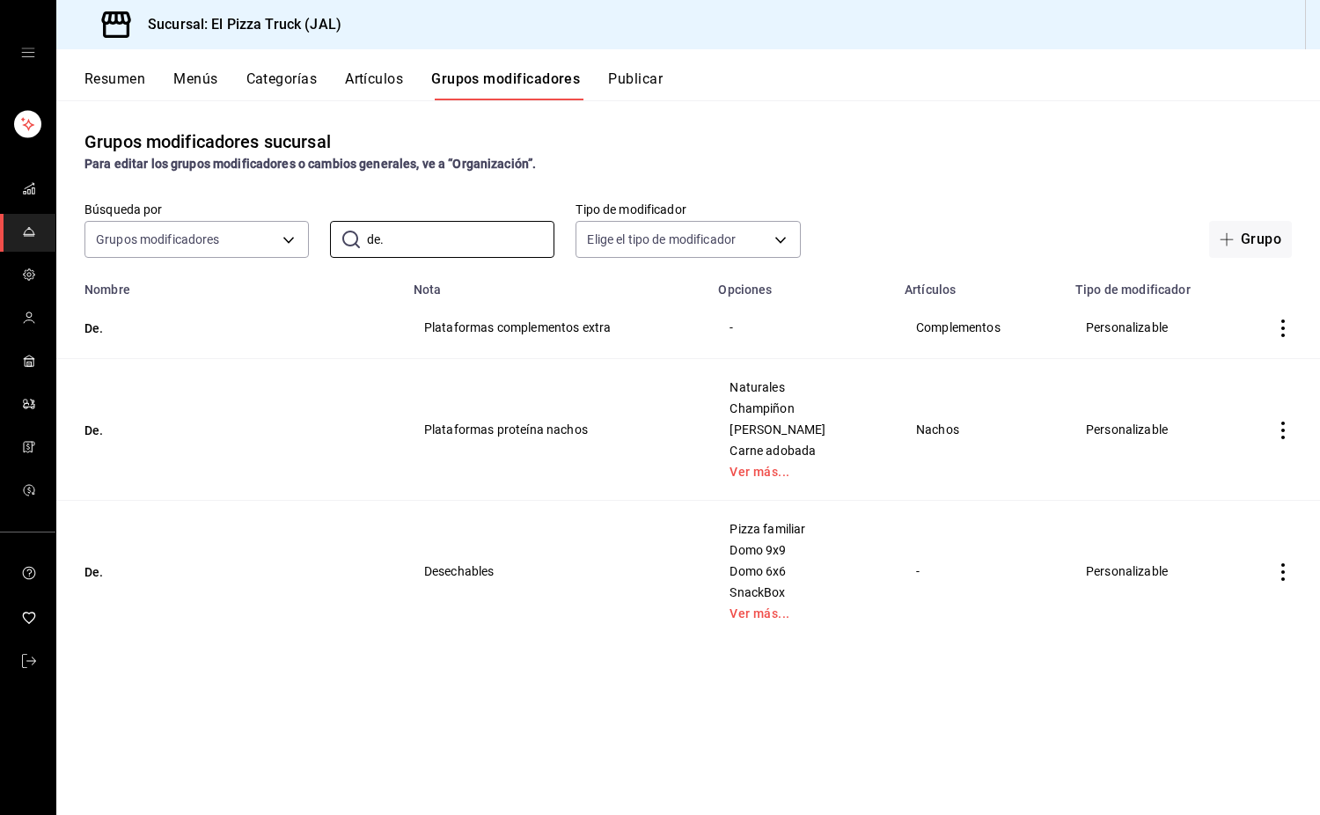
type input "de."
click at [920, 175] on div "Grupos modificadores sucursal Para editar los grupos modificadores o cambios ge…" at bounding box center [688, 457] width 1264 height 714
click at [91, 323] on button "De." at bounding box center [190, 329] width 211 height 18
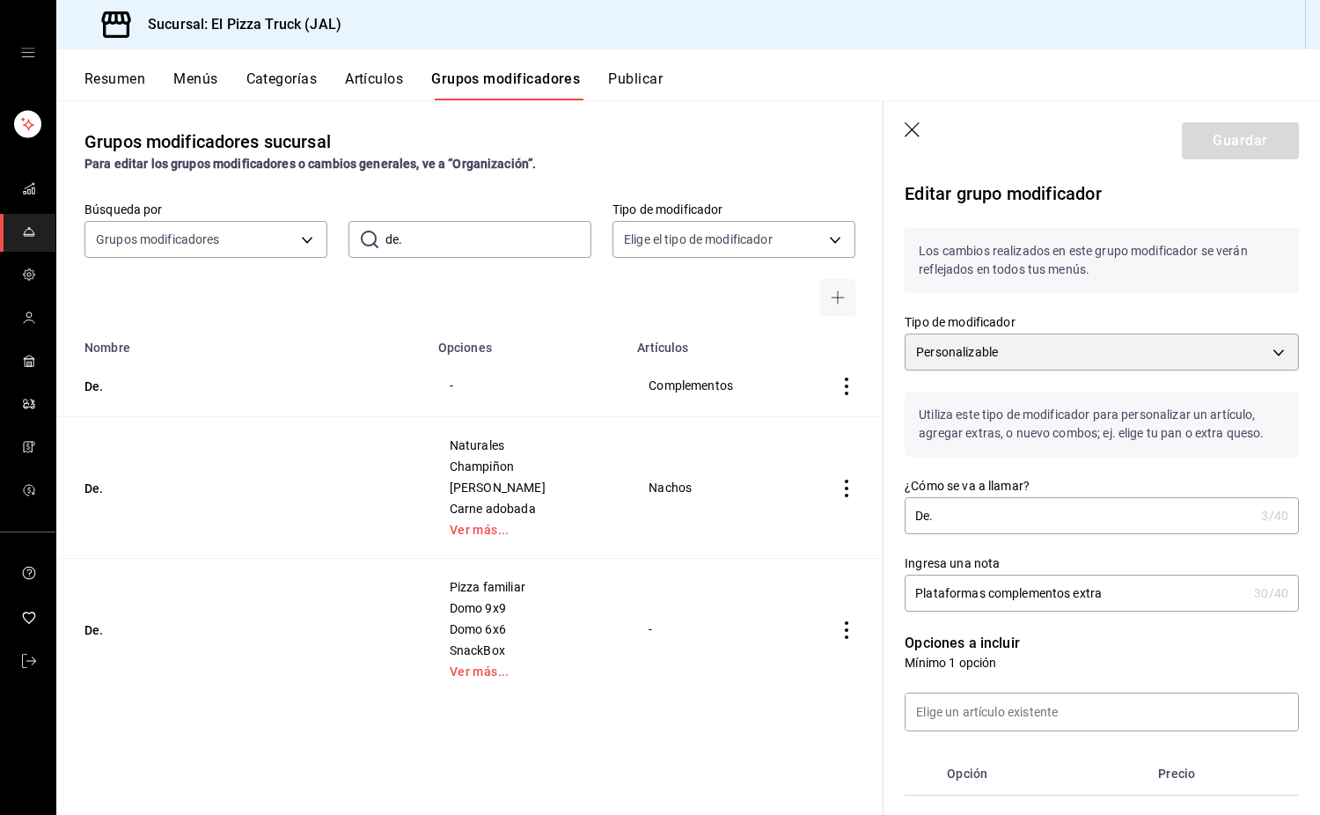
click at [913, 123] on icon "button" at bounding box center [914, 131] width 18 height 18
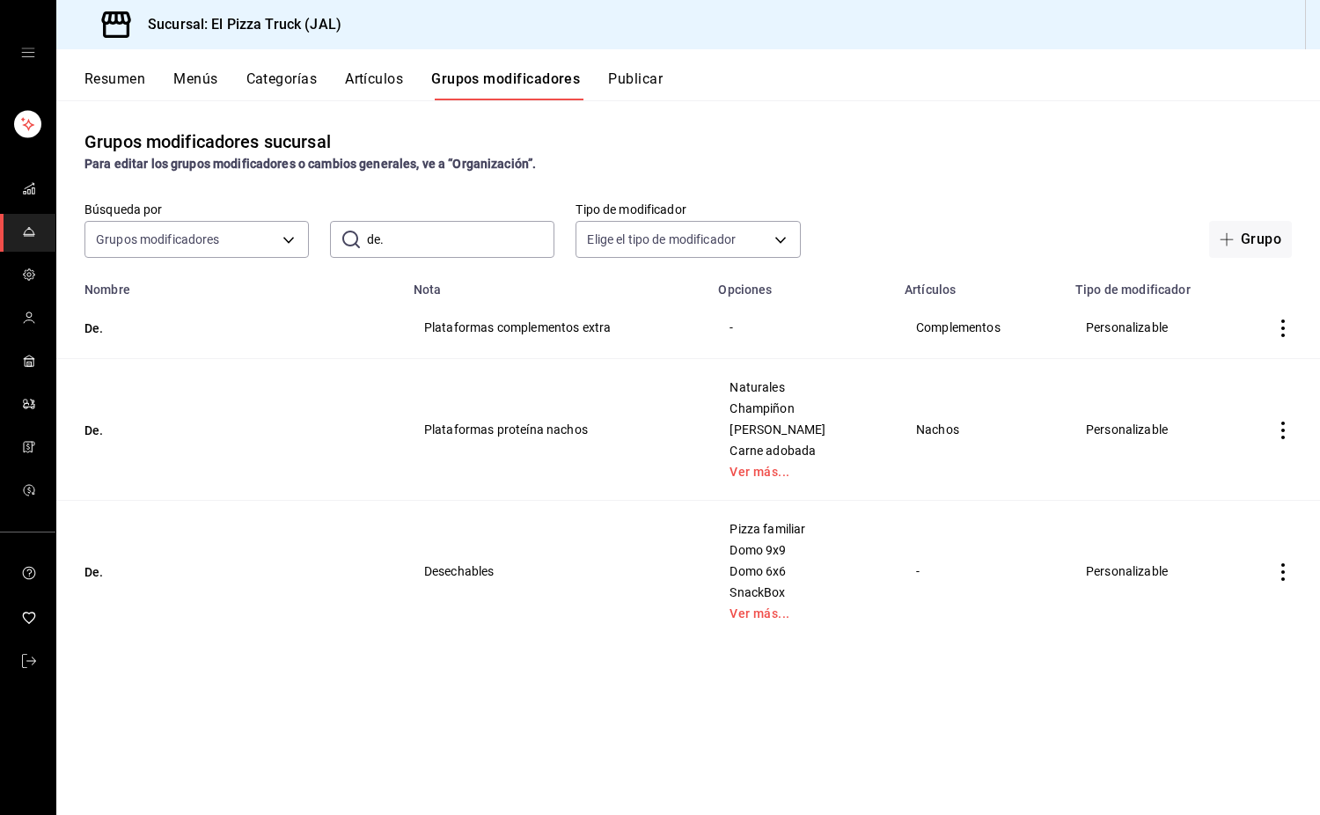
click at [1278, 312] on td "simple table" at bounding box center [1283, 328] width 74 height 62
click at [1280, 322] on icon "actions" at bounding box center [1284, 329] width 18 height 18
click at [1224, 408] on span "Duplicar" at bounding box center [1231, 406] width 46 height 18
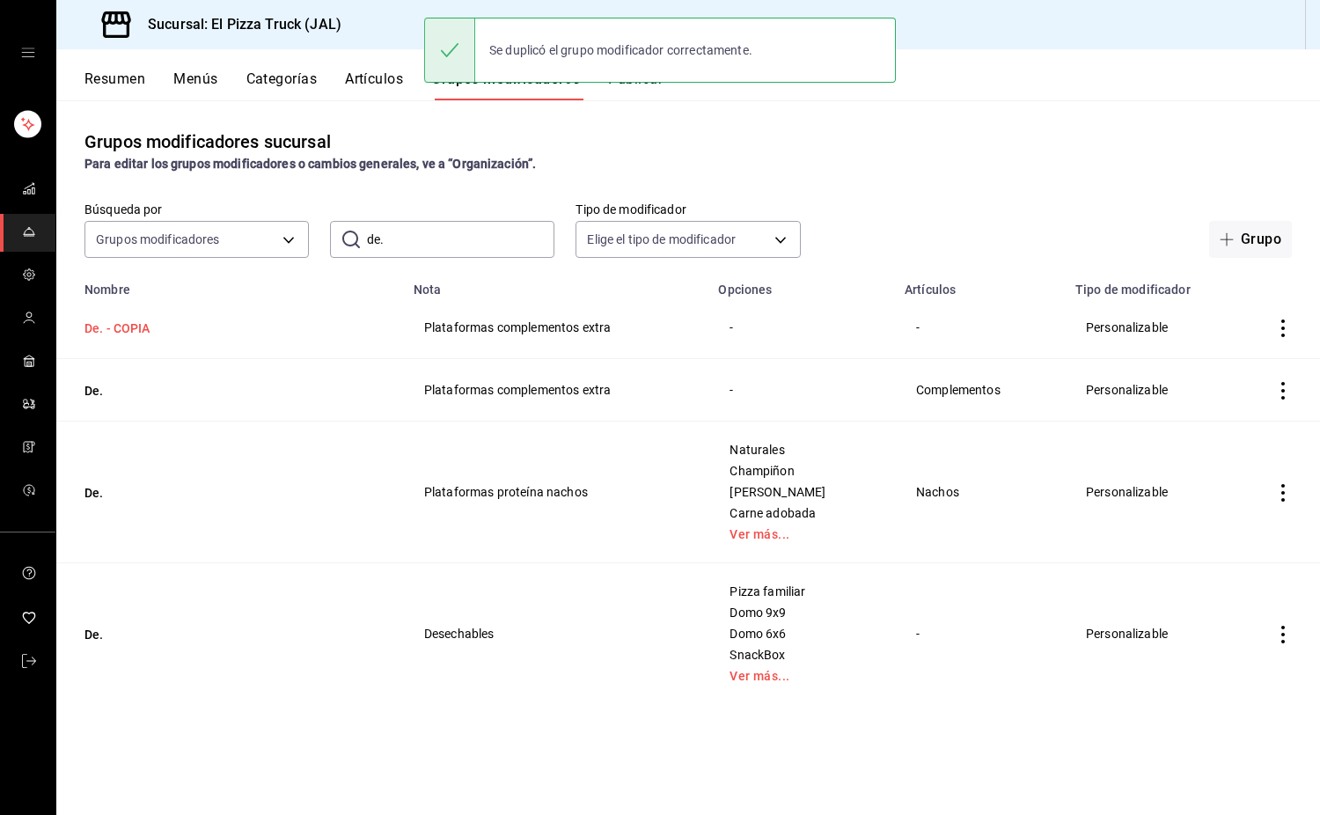
click at [121, 323] on button "De. - COPIA" at bounding box center [190, 329] width 211 height 18
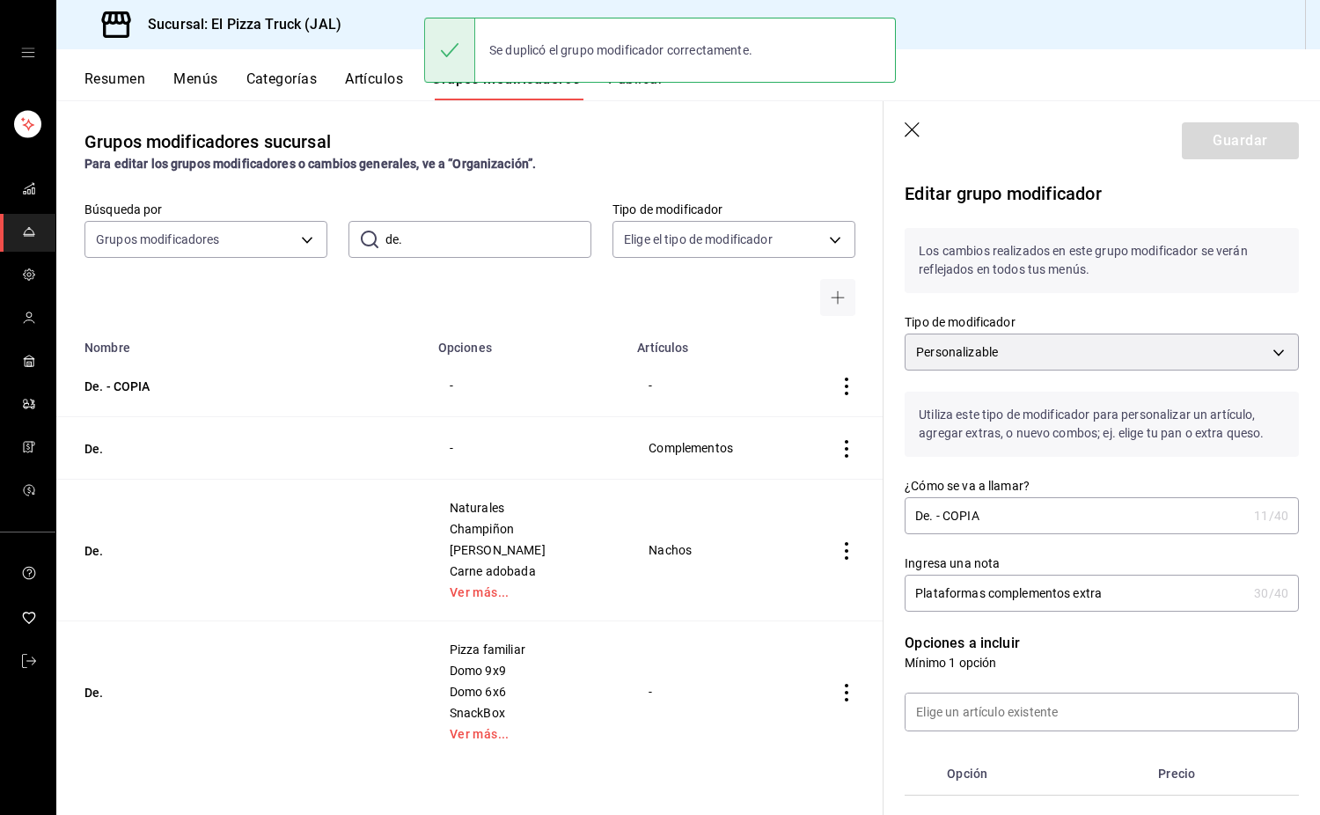
click at [1013, 528] on input "De. - COPIA" at bounding box center [1076, 515] width 342 height 35
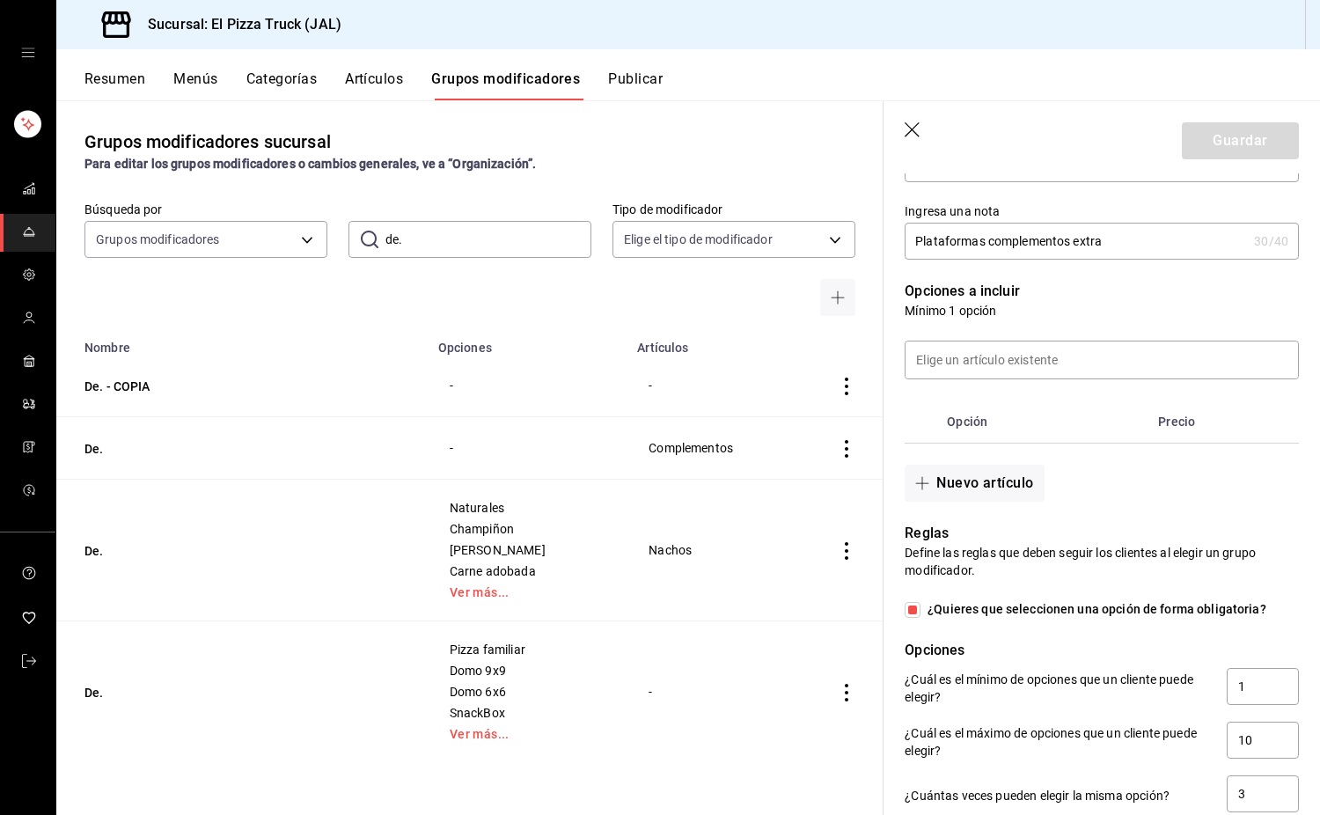
scroll to position [361, 0]
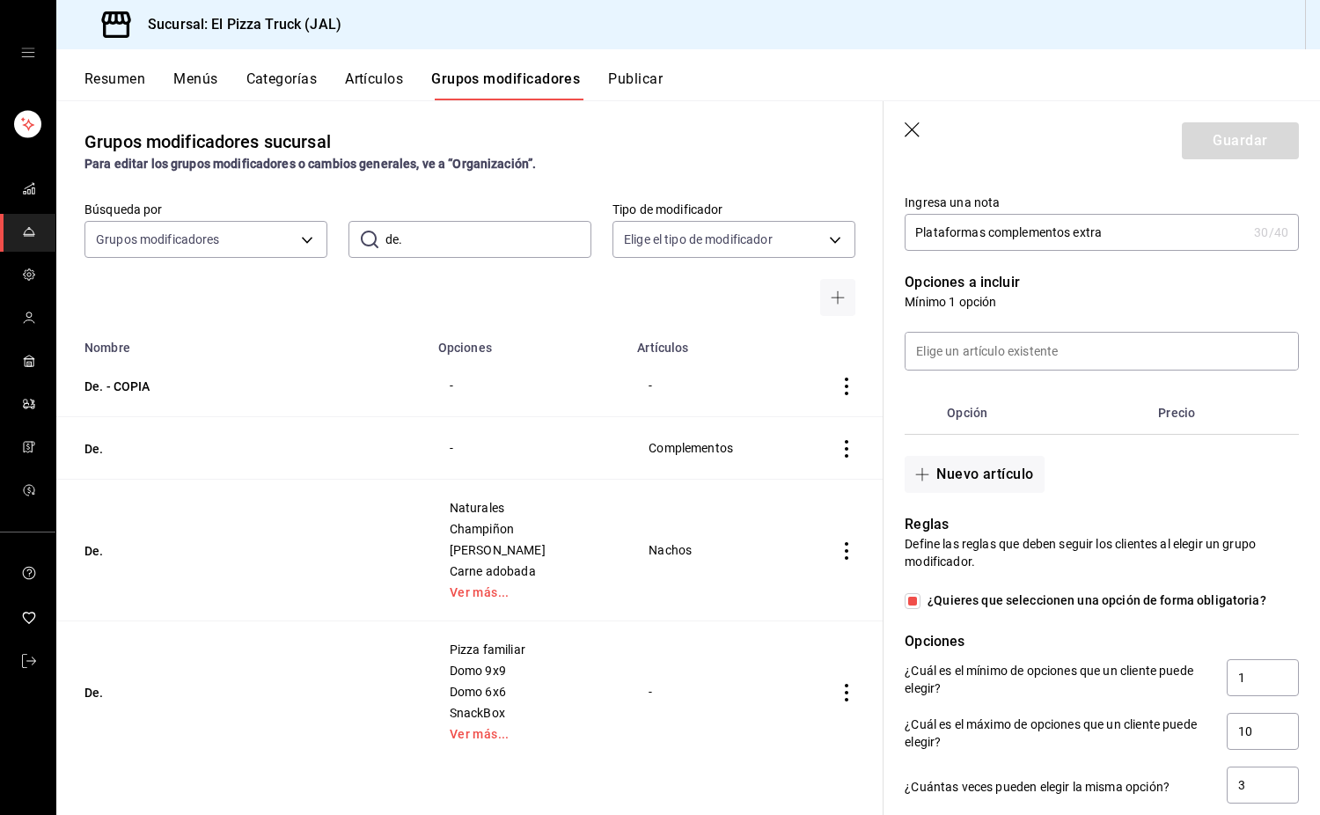
type input "De"
drag, startPoint x: 986, startPoint y: 235, endPoint x: 770, endPoint y: 262, distance: 217.4
click at [770, 262] on main "Grupos modificadores sucursal Para editar los grupos modificadores o cambios ge…" at bounding box center [688, 457] width 1264 height 715
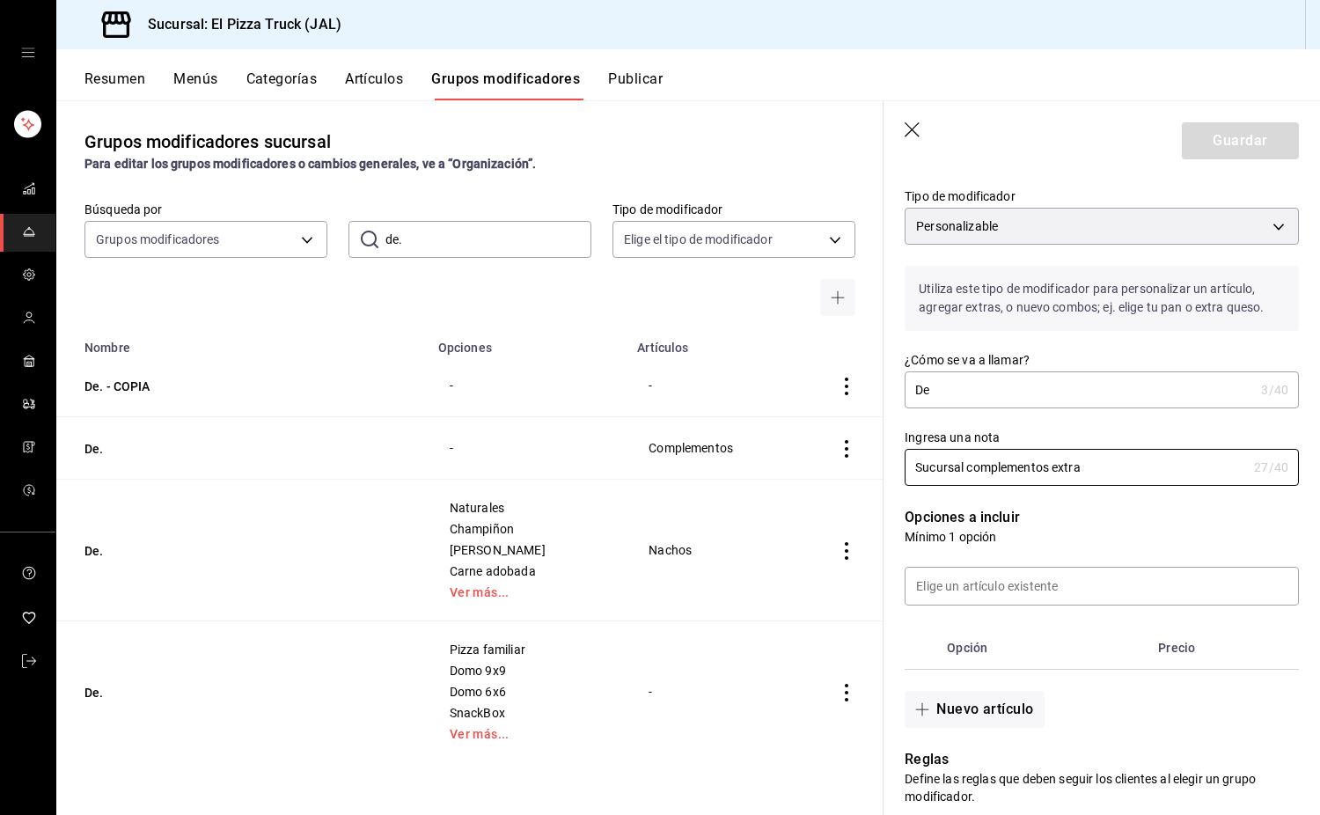
scroll to position [119, 0]
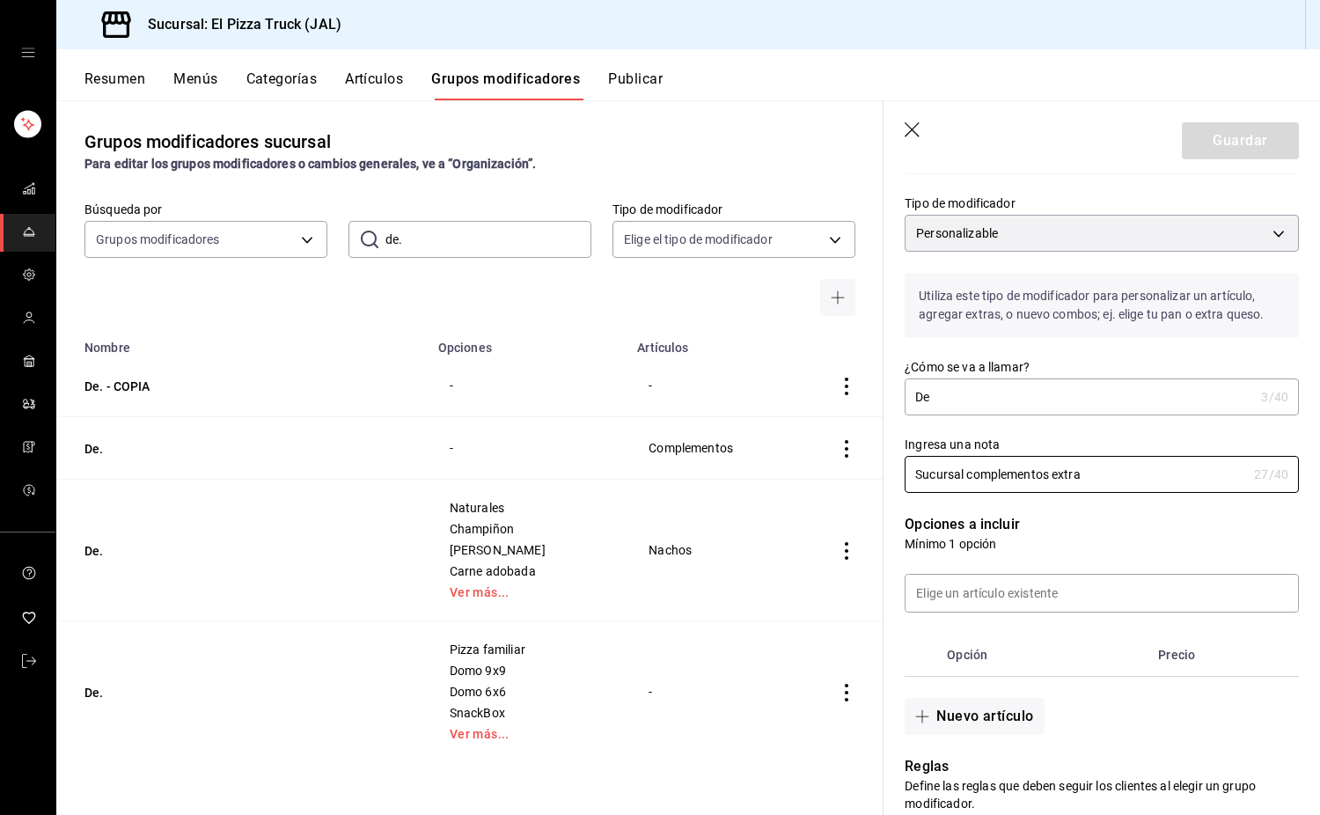
type input "Sucursal complementos extra"
click at [1026, 395] on input "De" at bounding box center [1079, 396] width 349 height 35
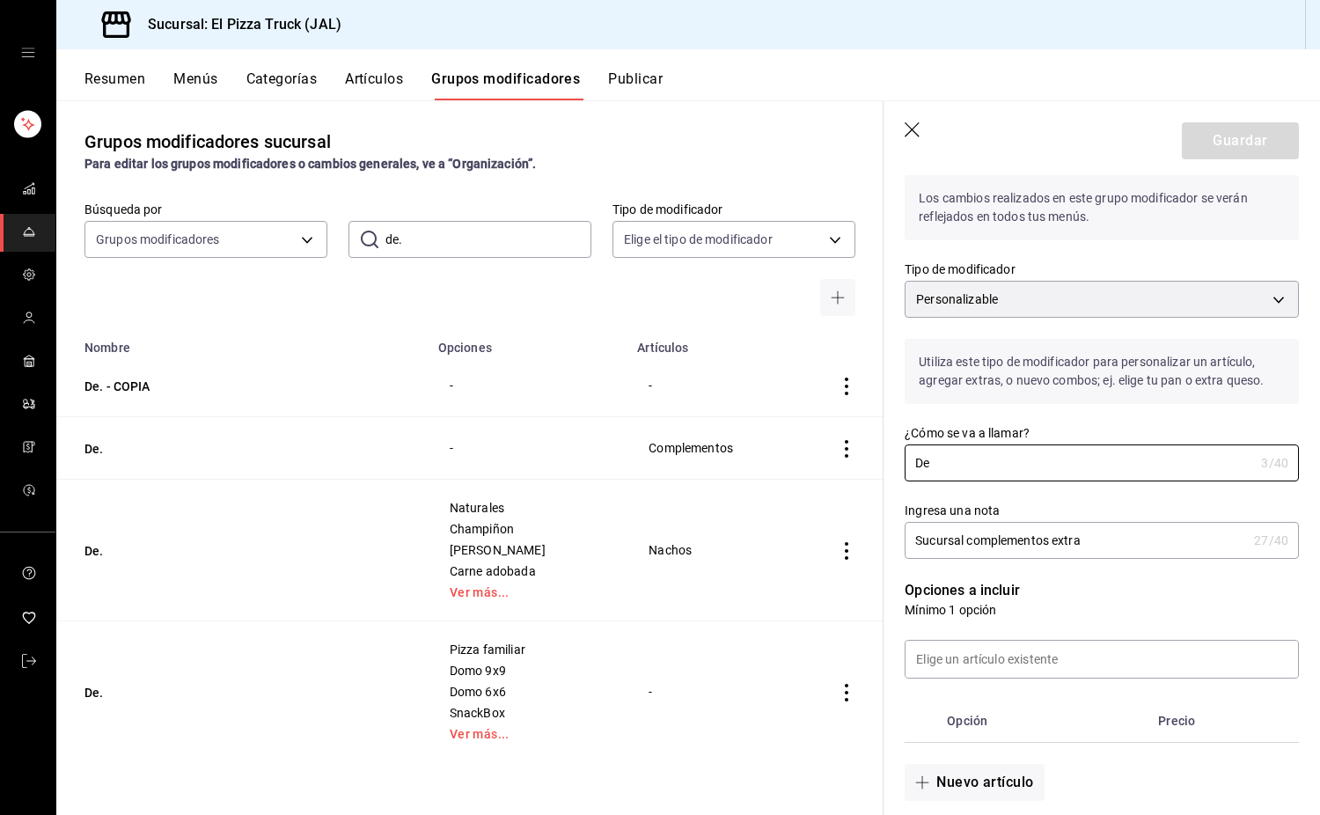
scroll to position [0, 0]
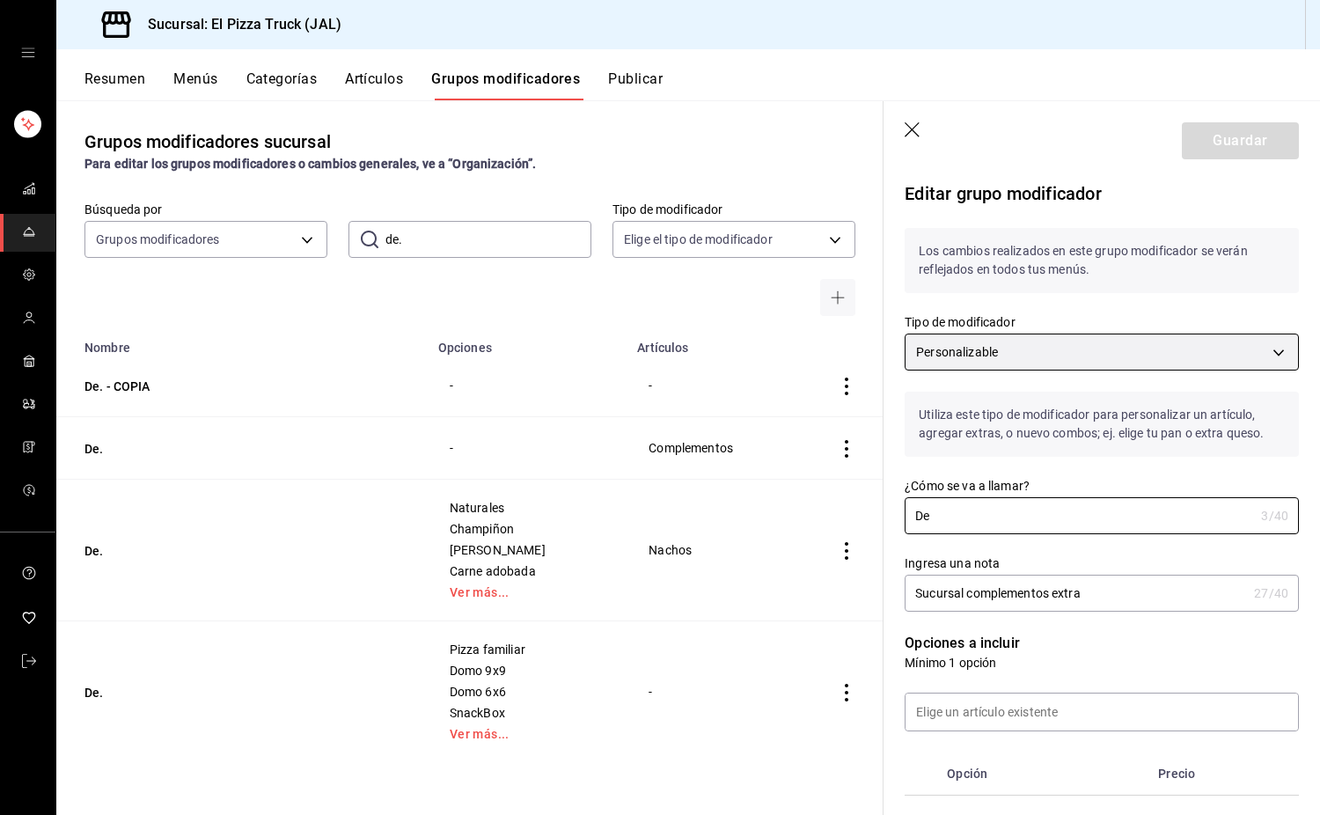
click at [1082, 349] on body "Sucursal: El Pizza Truck (JAL) Resumen Menús Categorías Artículos Grupos modifi…" at bounding box center [660, 407] width 1320 height 815
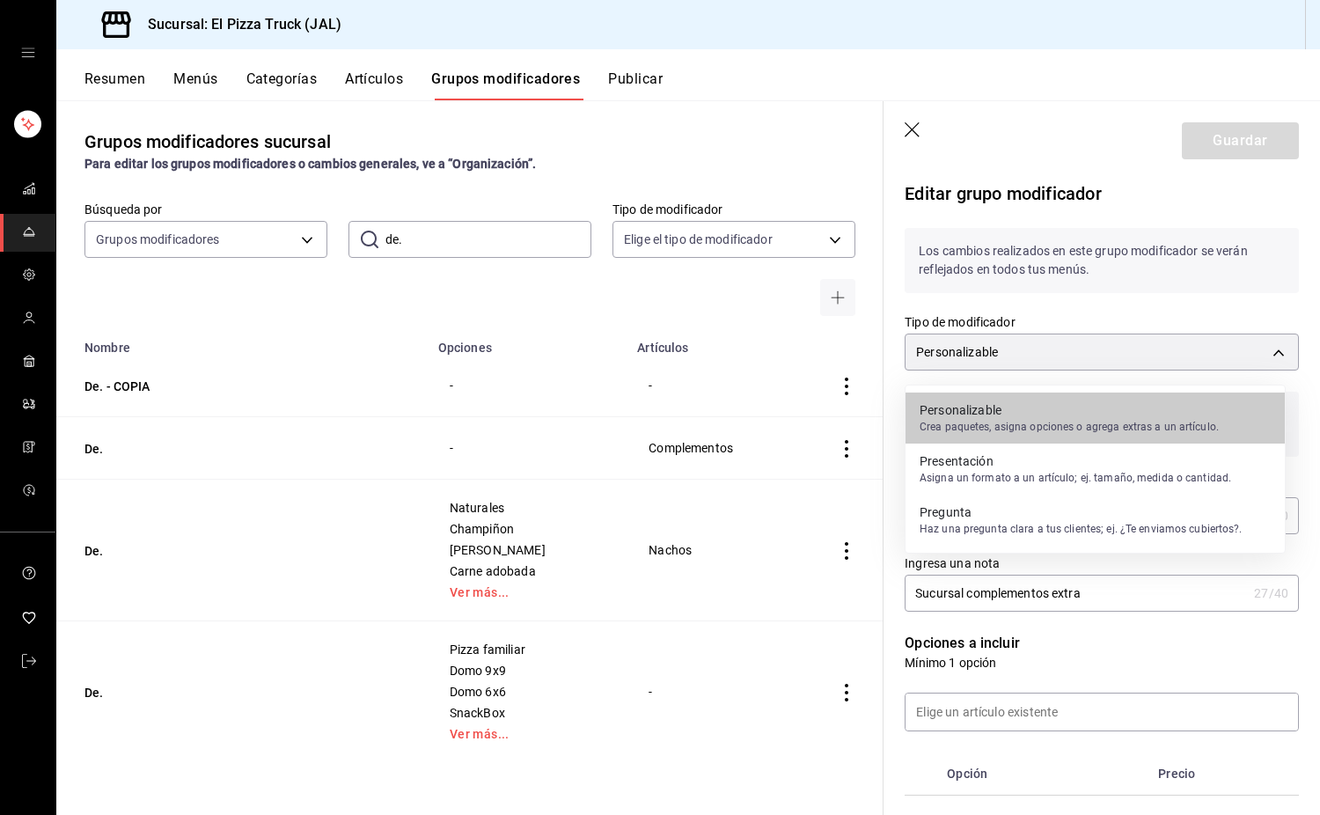
click at [1012, 470] on p "Asigna un formato a un artículo; ej. tamaño, medida o cantidad." at bounding box center [1076, 478] width 312 height 16
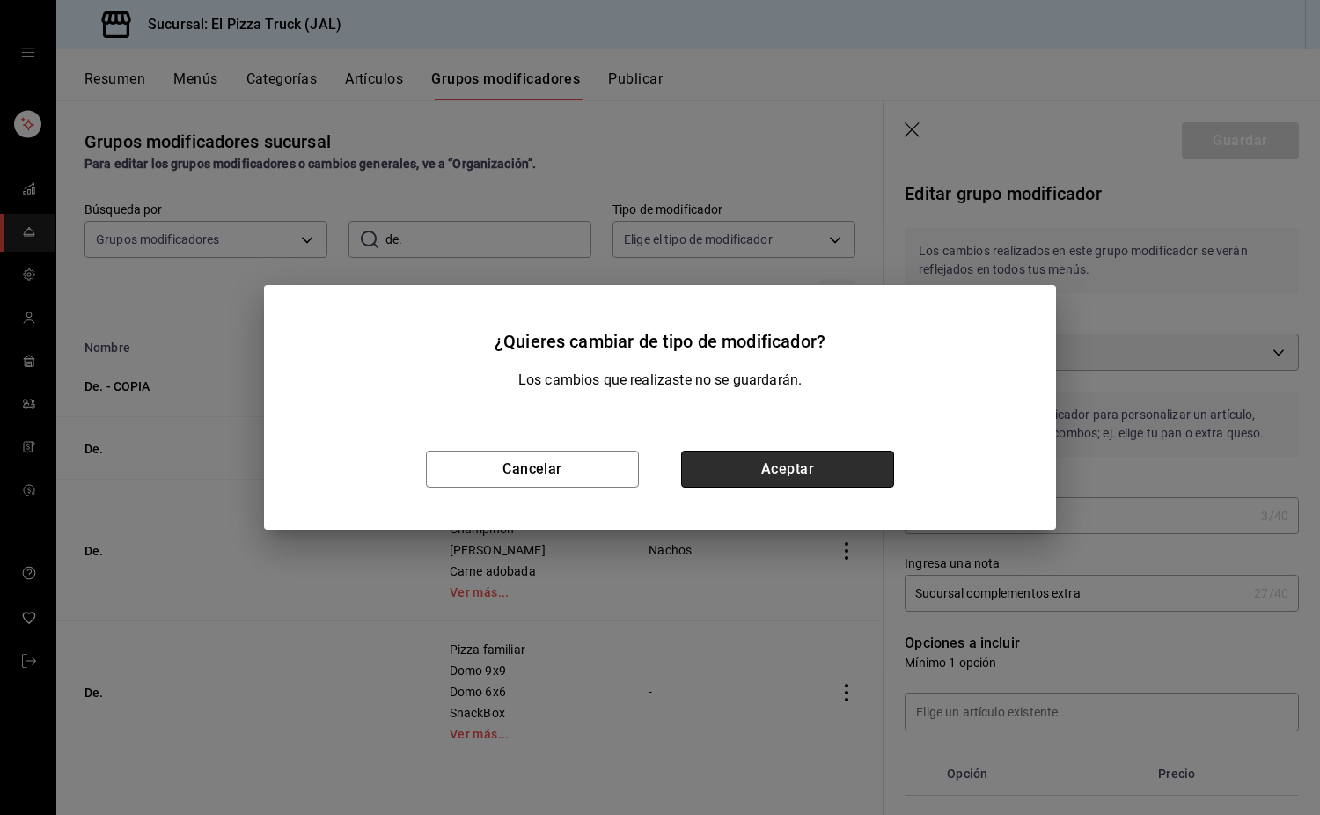
click at [786, 471] on button "Aceptar" at bounding box center [787, 469] width 213 height 37
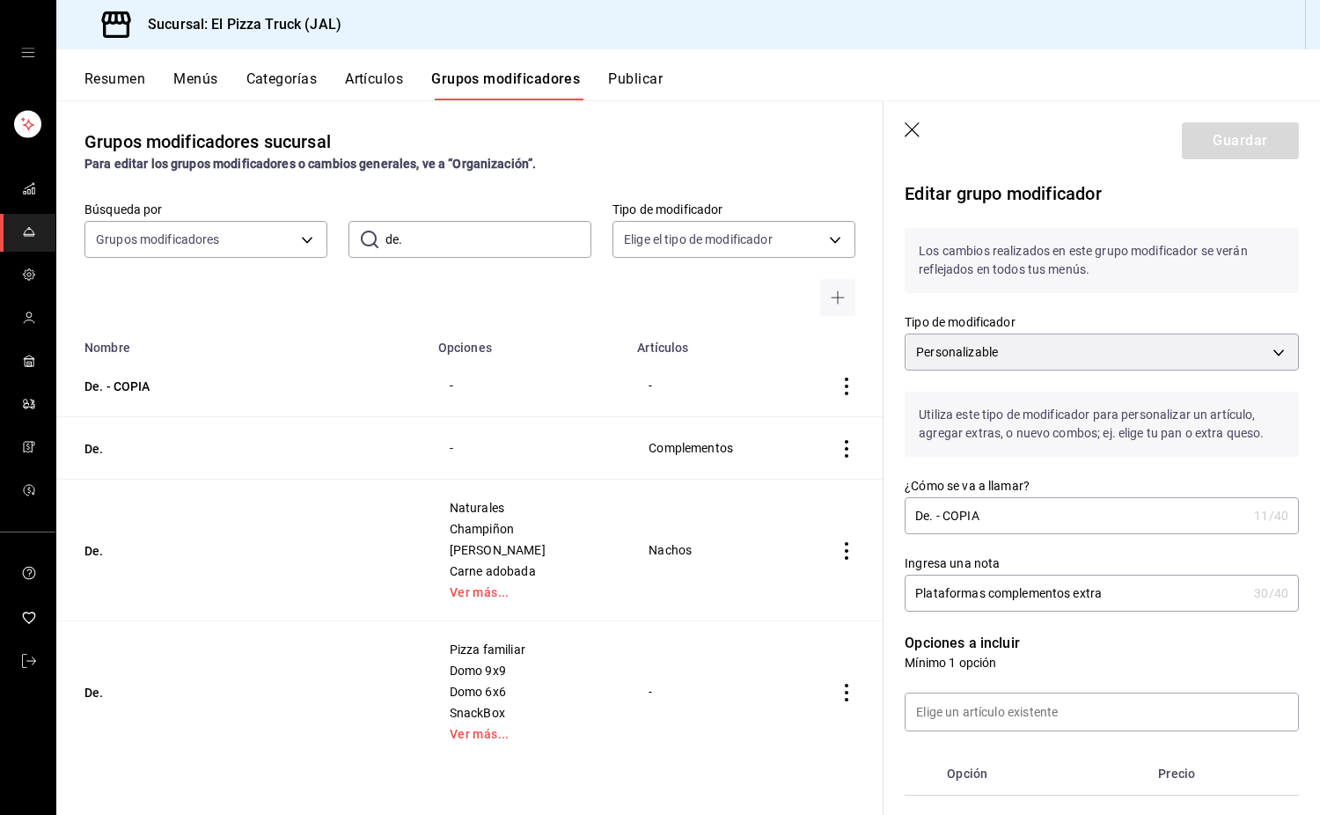
click at [1037, 375] on div "Utiliza este tipo de modificador para personalizar un artículo, agregar extras,…" at bounding box center [1091, 414] width 415 height 86
click at [1006, 352] on body "Sucursal: El Pizza Truck (JAL) Resumen Menús Categorías Artículos Grupos modifi…" at bounding box center [660, 407] width 1320 height 815
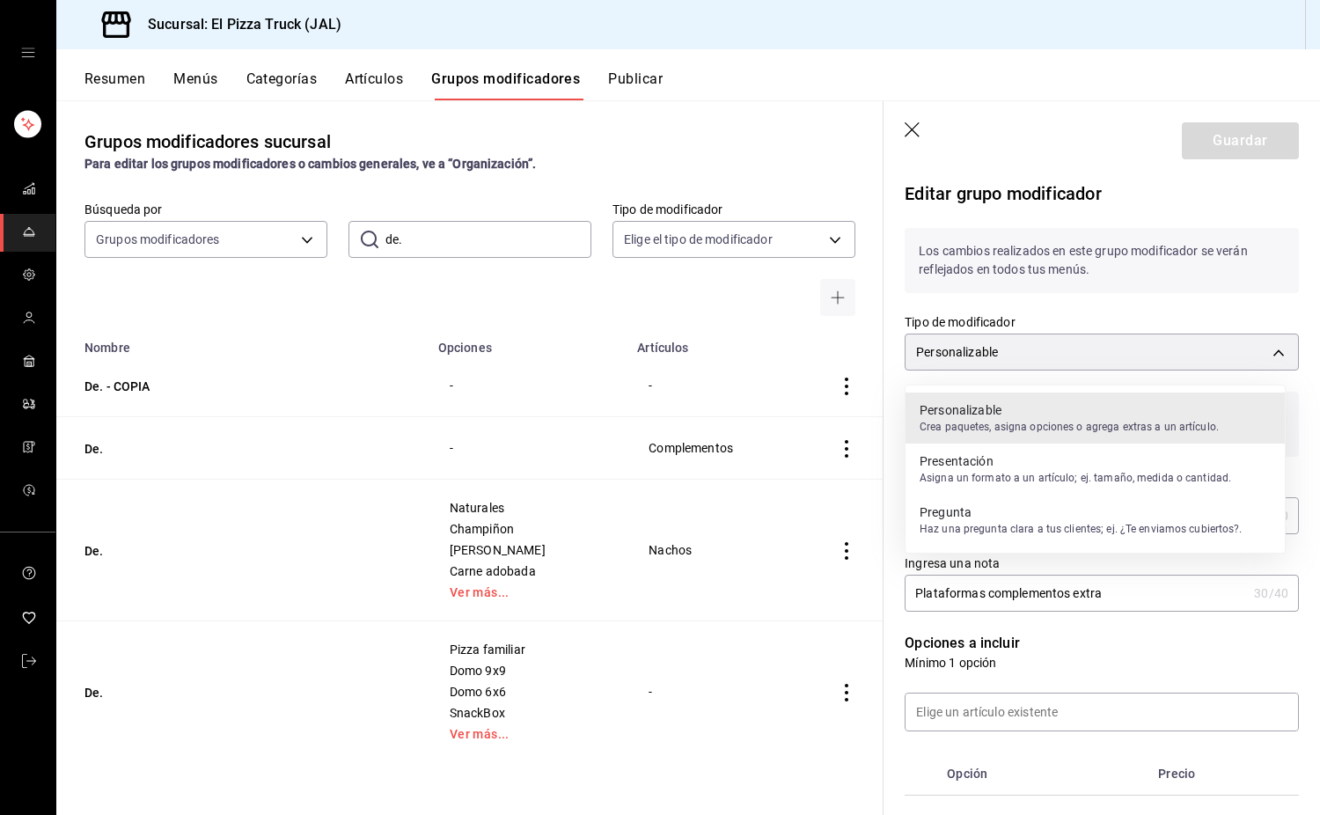
click at [967, 479] on p "Asigna un formato a un artículo; ej. tamaño, medida o cantidad." at bounding box center [1076, 478] width 312 height 16
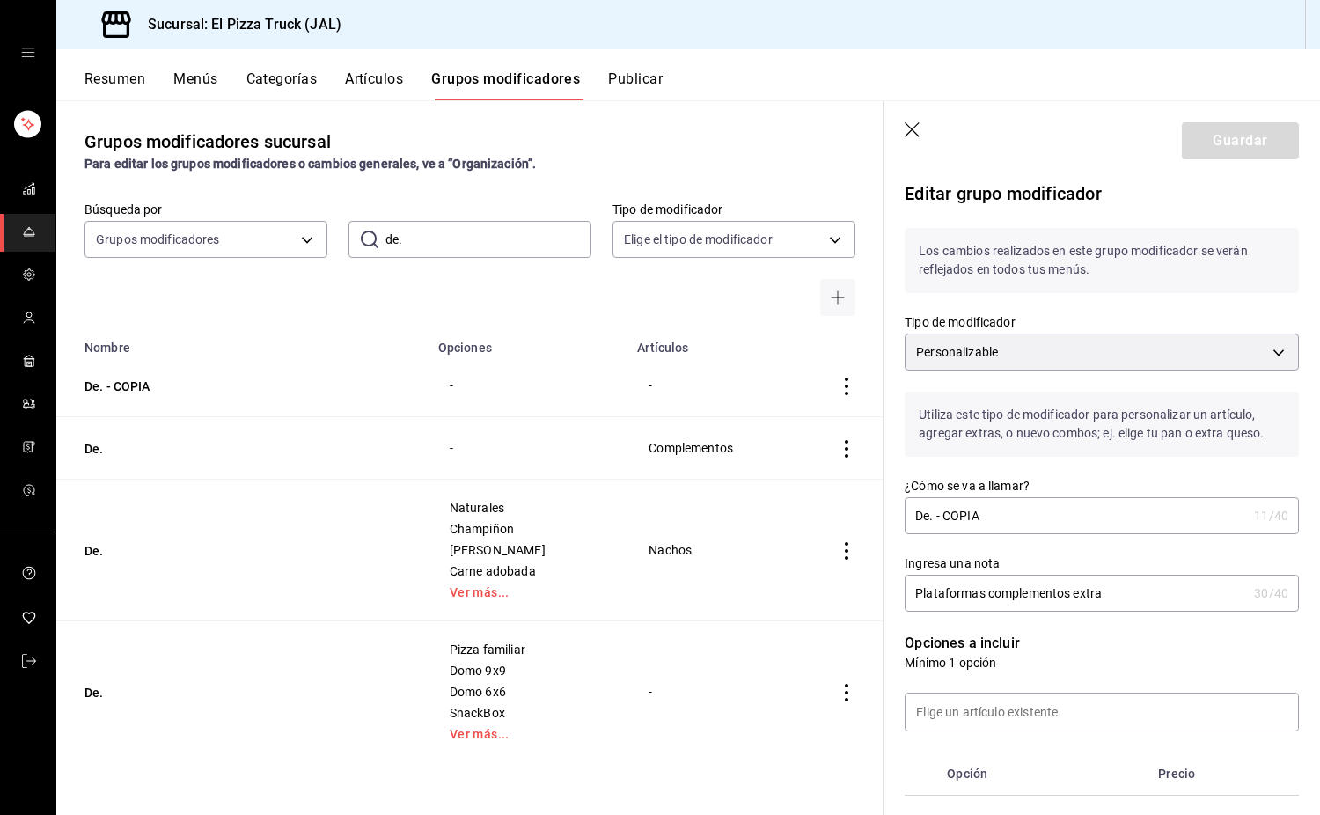
click at [909, 128] on icon "button" at bounding box center [914, 131] width 18 height 18
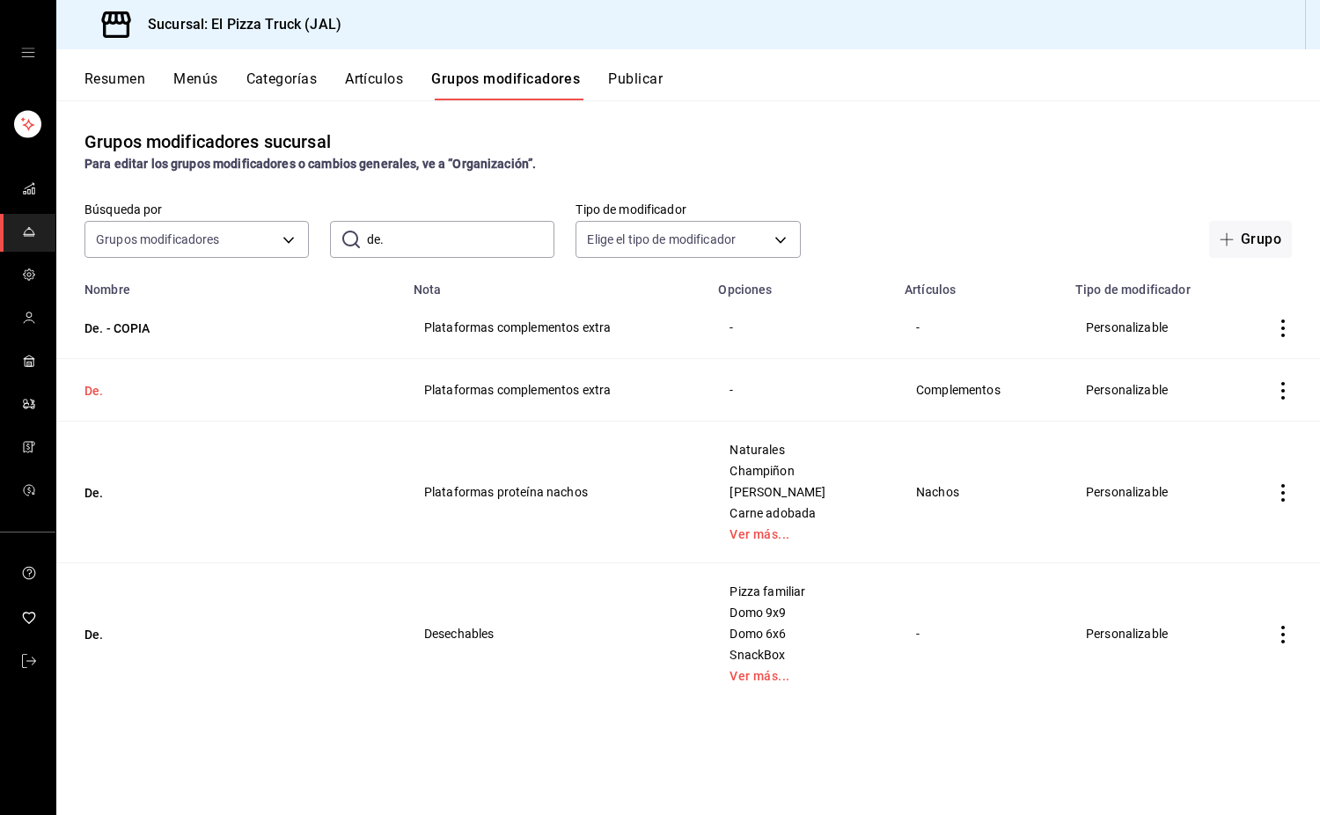
click at [90, 393] on button "De." at bounding box center [190, 391] width 211 height 18
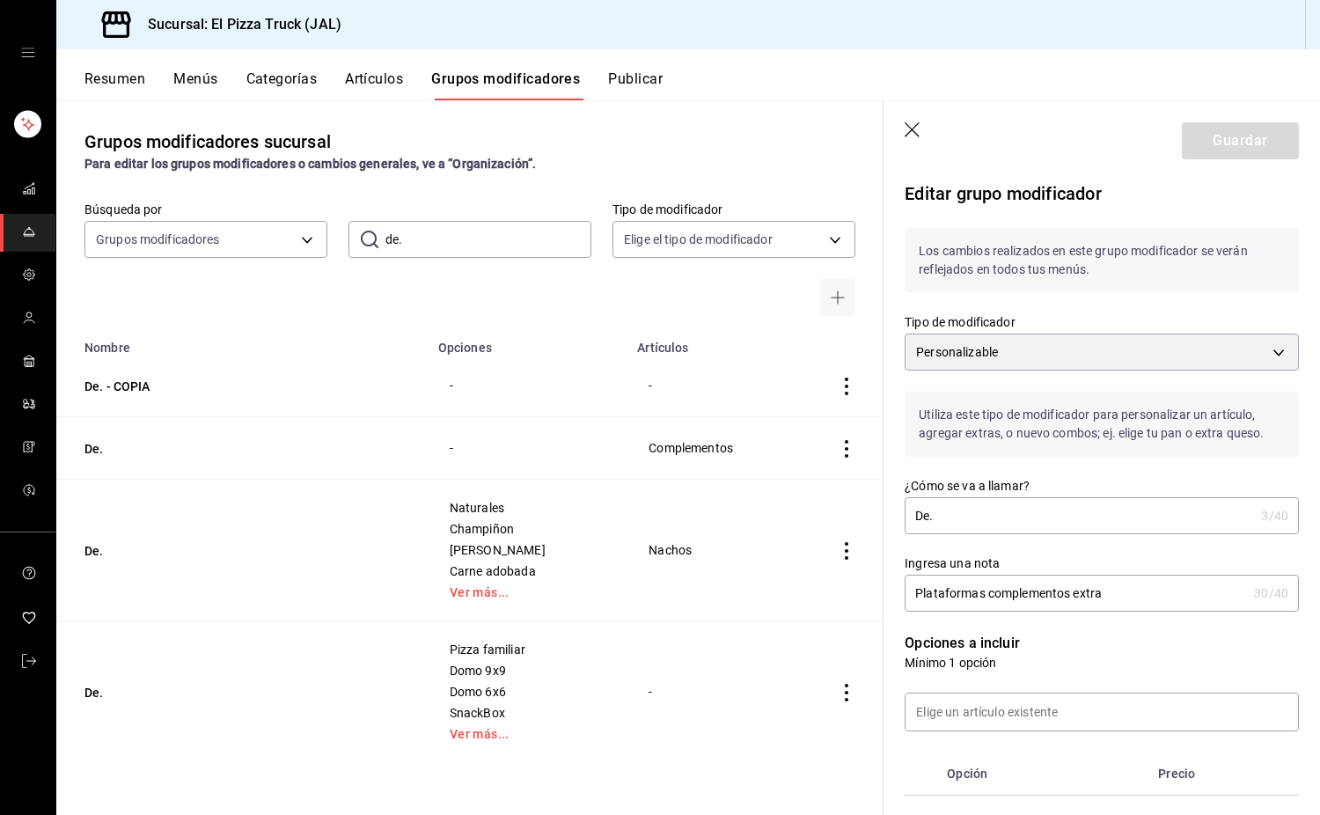
click at [371, 80] on button "Artículos" at bounding box center [374, 85] width 58 height 30
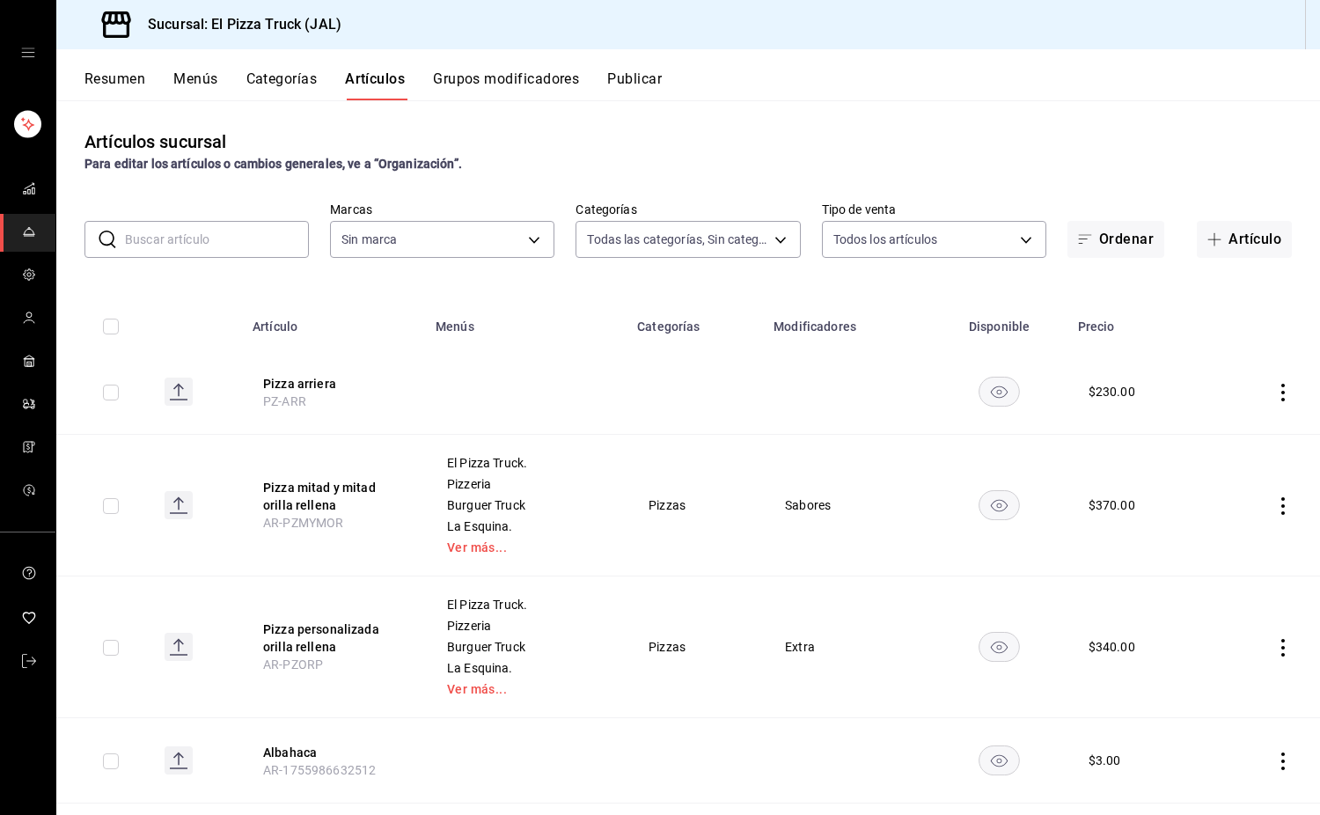
click at [250, 224] on input "text" at bounding box center [217, 239] width 184 height 35
click at [559, 80] on button "Grupos modificadores" at bounding box center [506, 85] width 146 height 30
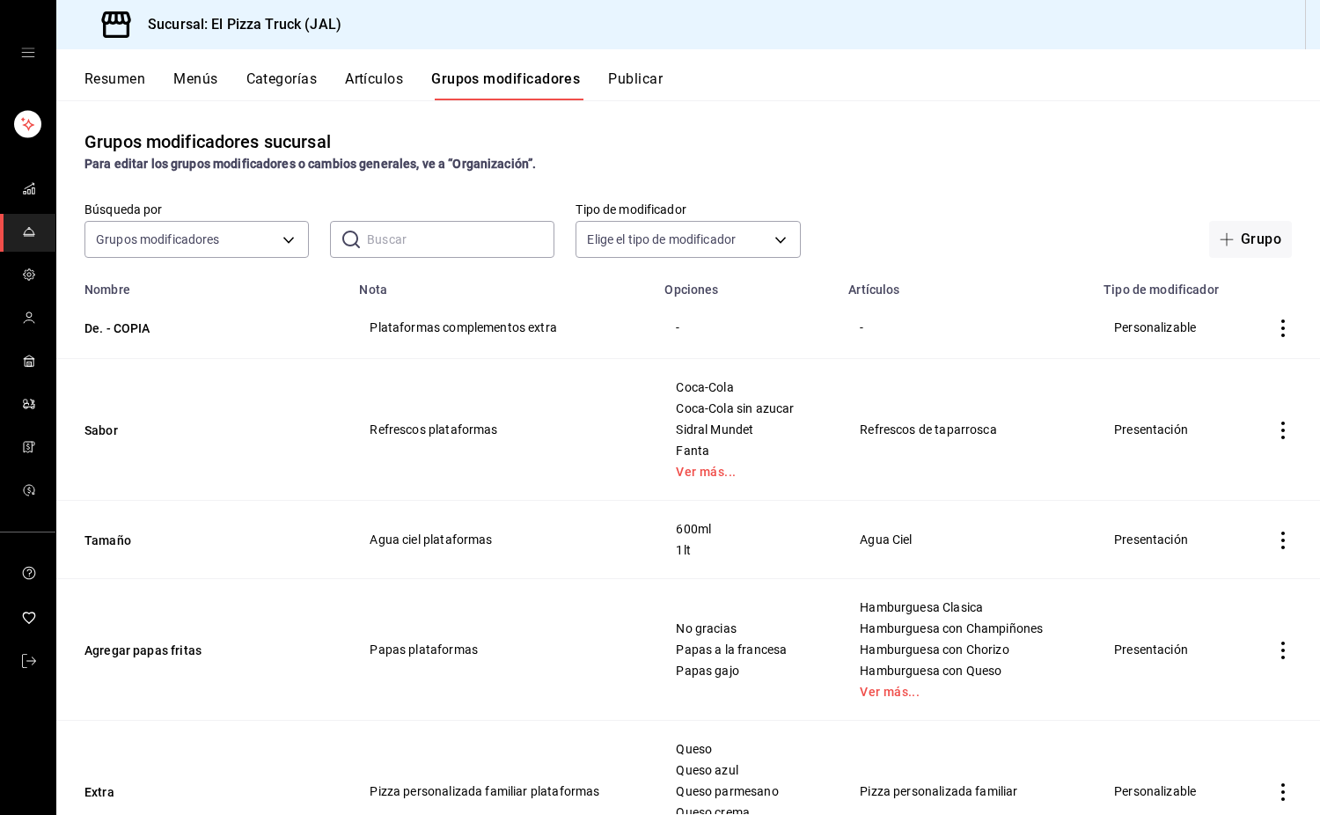
click at [407, 236] on input "text" at bounding box center [460, 239] width 187 height 35
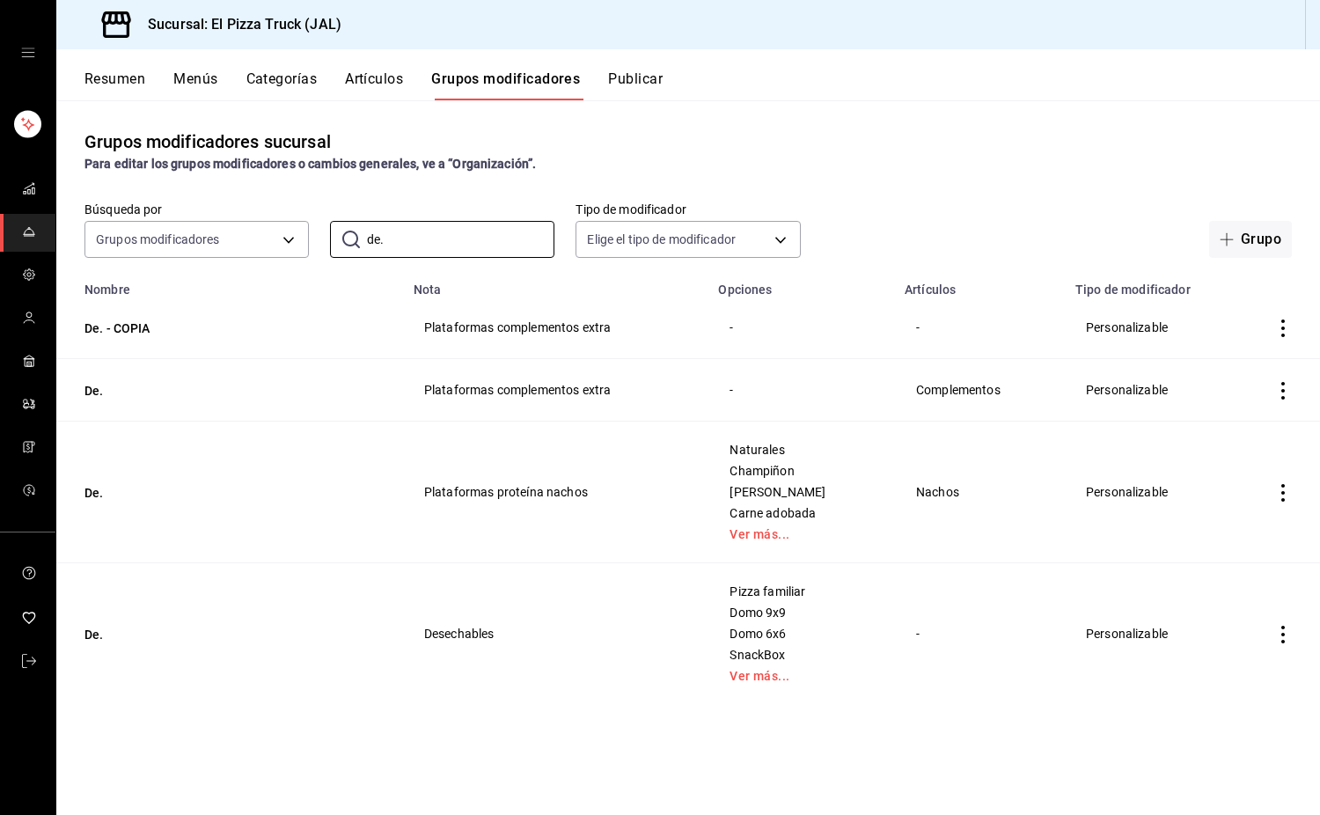
click at [1285, 327] on icon "actions" at bounding box center [1284, 329] width 18 height 18
click at [1213, 448] on span "Eliminar" at bounding box center [1230, 442] width 45 height 14
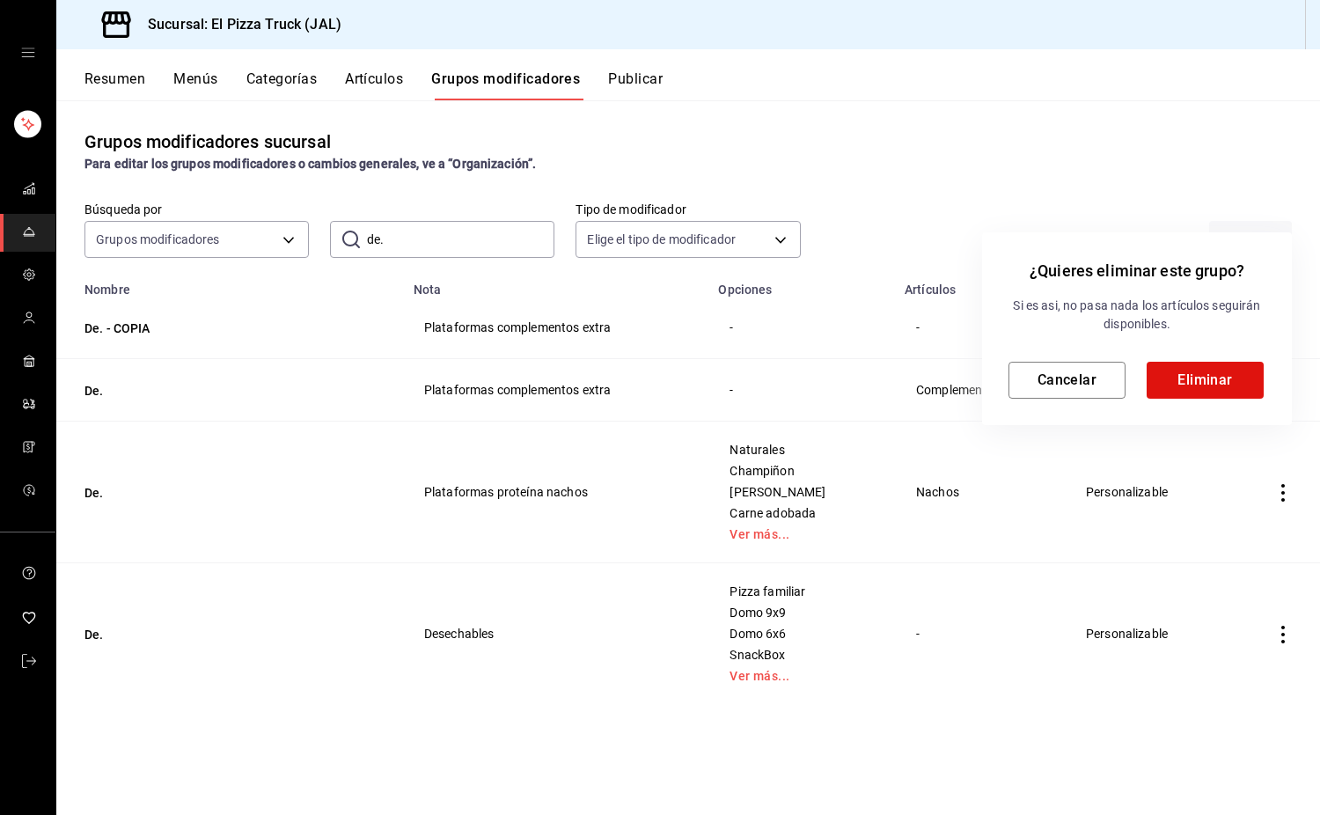
click at [1216, 406] on div "¿Quieres eliminar este grupo? Si es asi, no pasa nada los artículos seguirán di…" at bounding box center [1137, 328] width 310 height 193
click at [1192, 369] on button "Eliminar" at bounding box center [1205, 380] width 117 height 37
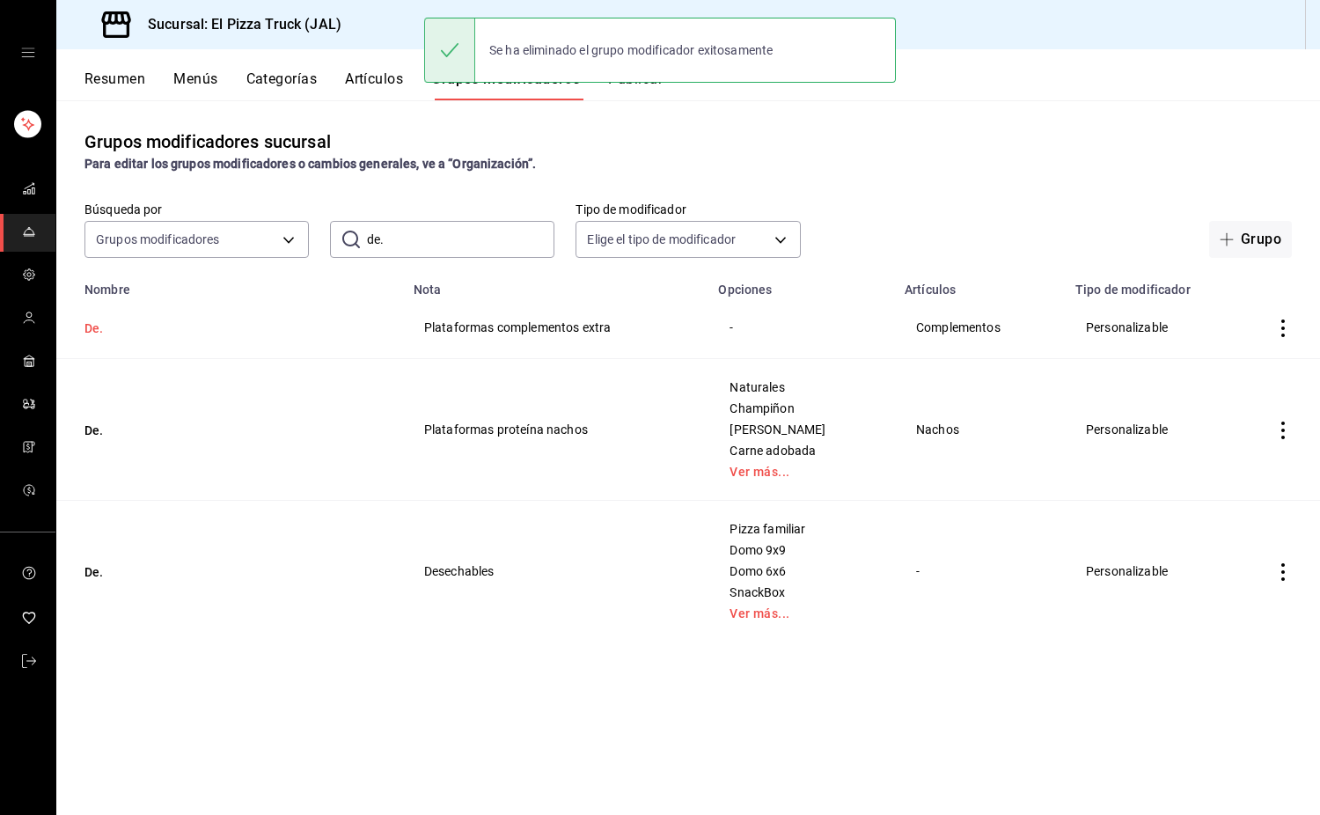
click at [92, 326] on button "De." at bounding box center [190, 329] width 211 height 18
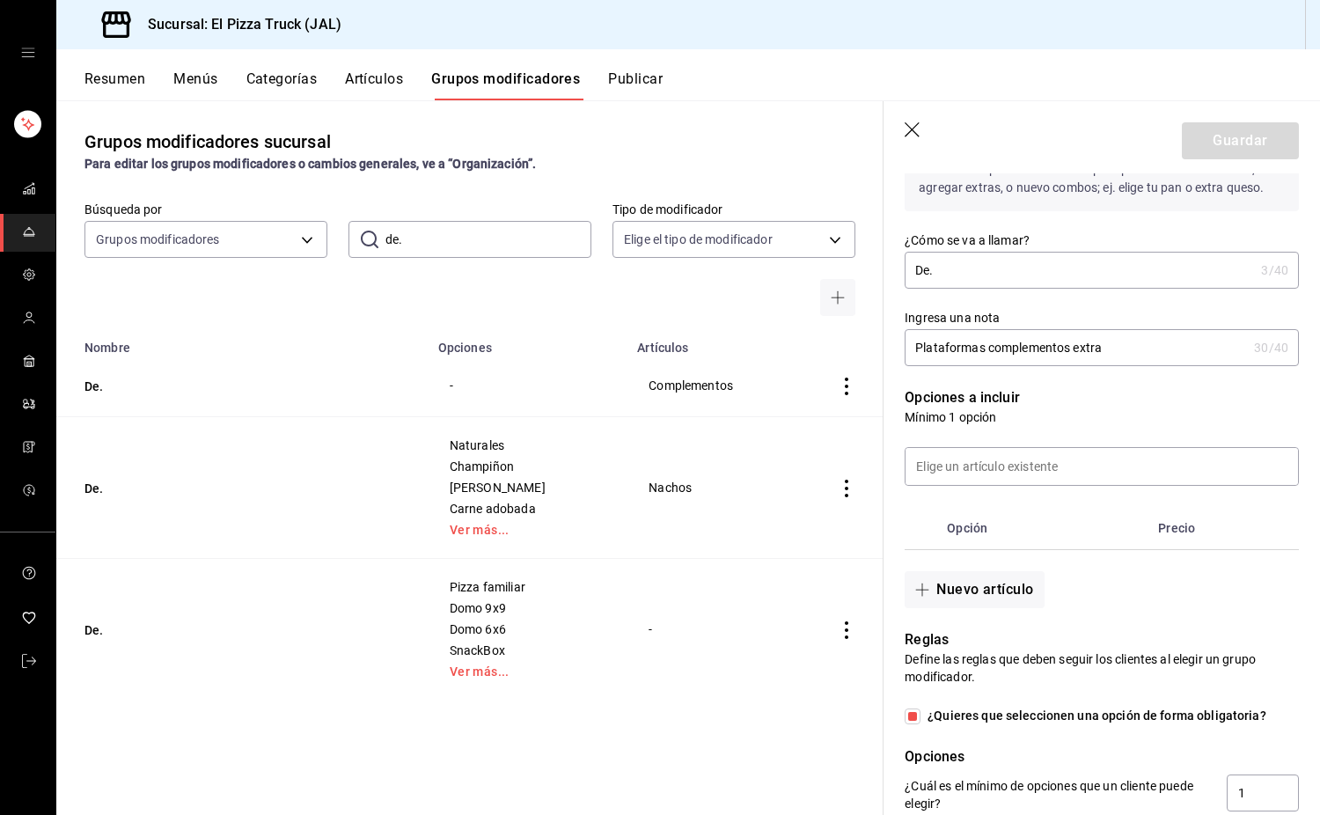
scroll to position [241, 0]
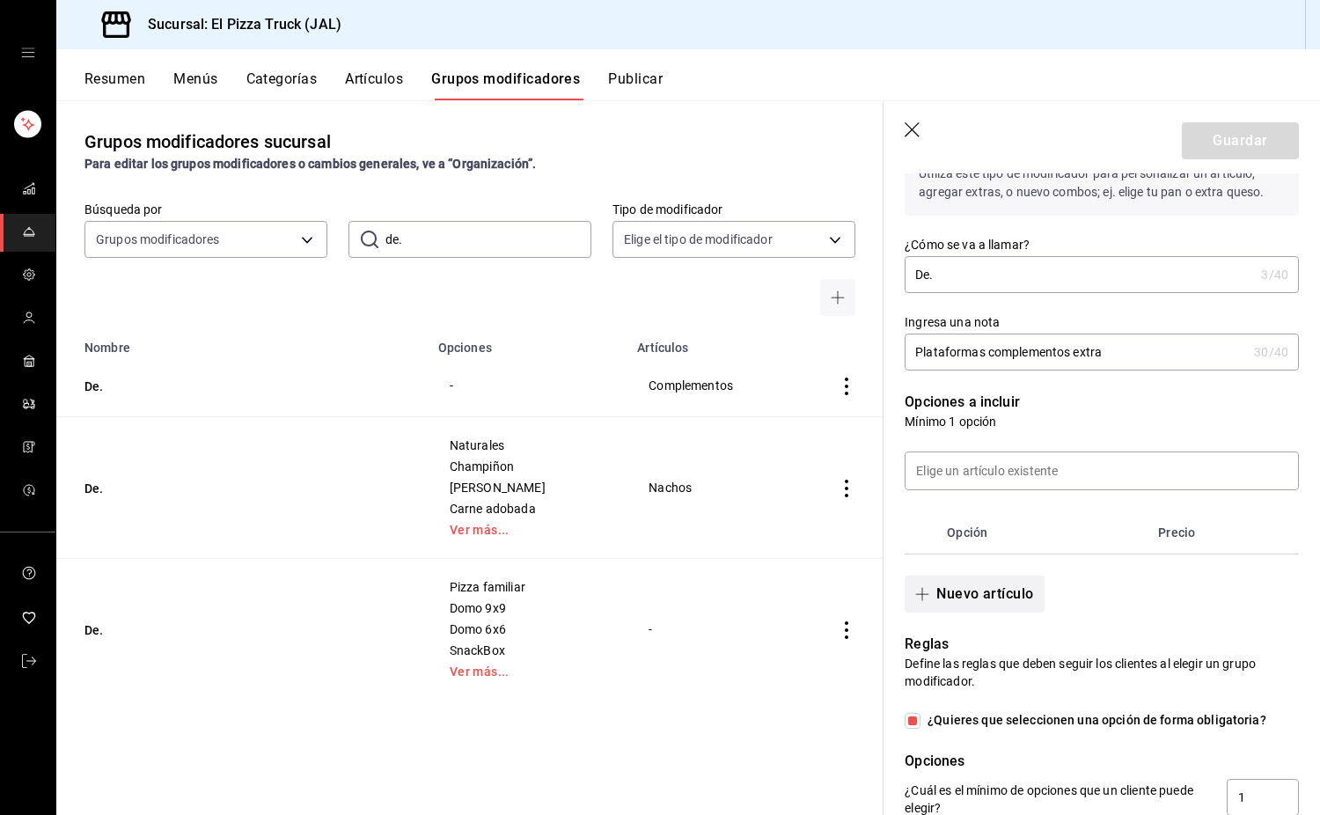
click at [1011, 595] on button "Nuevo artículo" at bounding box center [974, 594] width 139 height 37
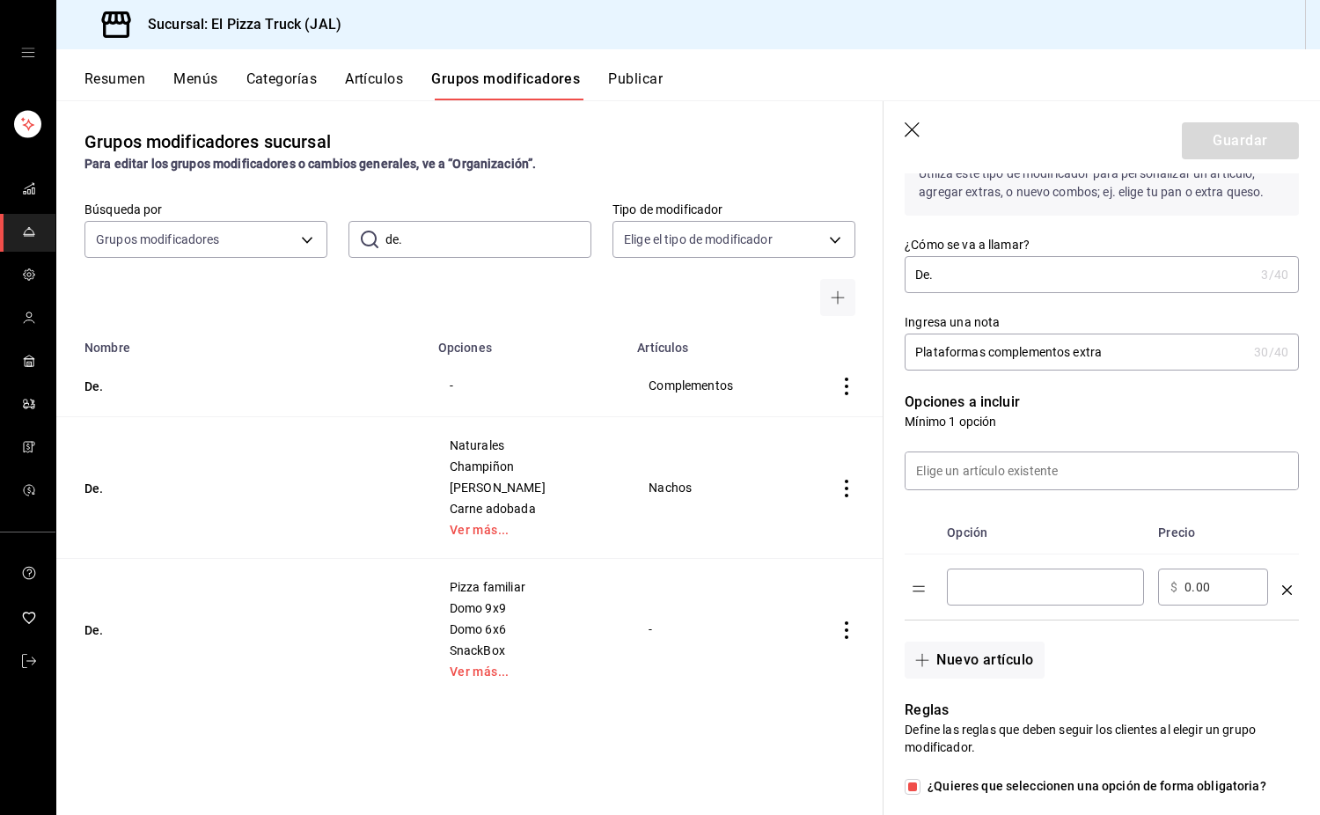
click at [971, 585] on input "optionsTable" at bounding box center [1045, 587] width 173 height 18
click at [1186, 583] on input "0.00" at bounding box center [1220, 587] width 71 height 18
click at [1005, 657] on button "Nuevo artículo" at bounding box center [974, 660] width 139 height 37
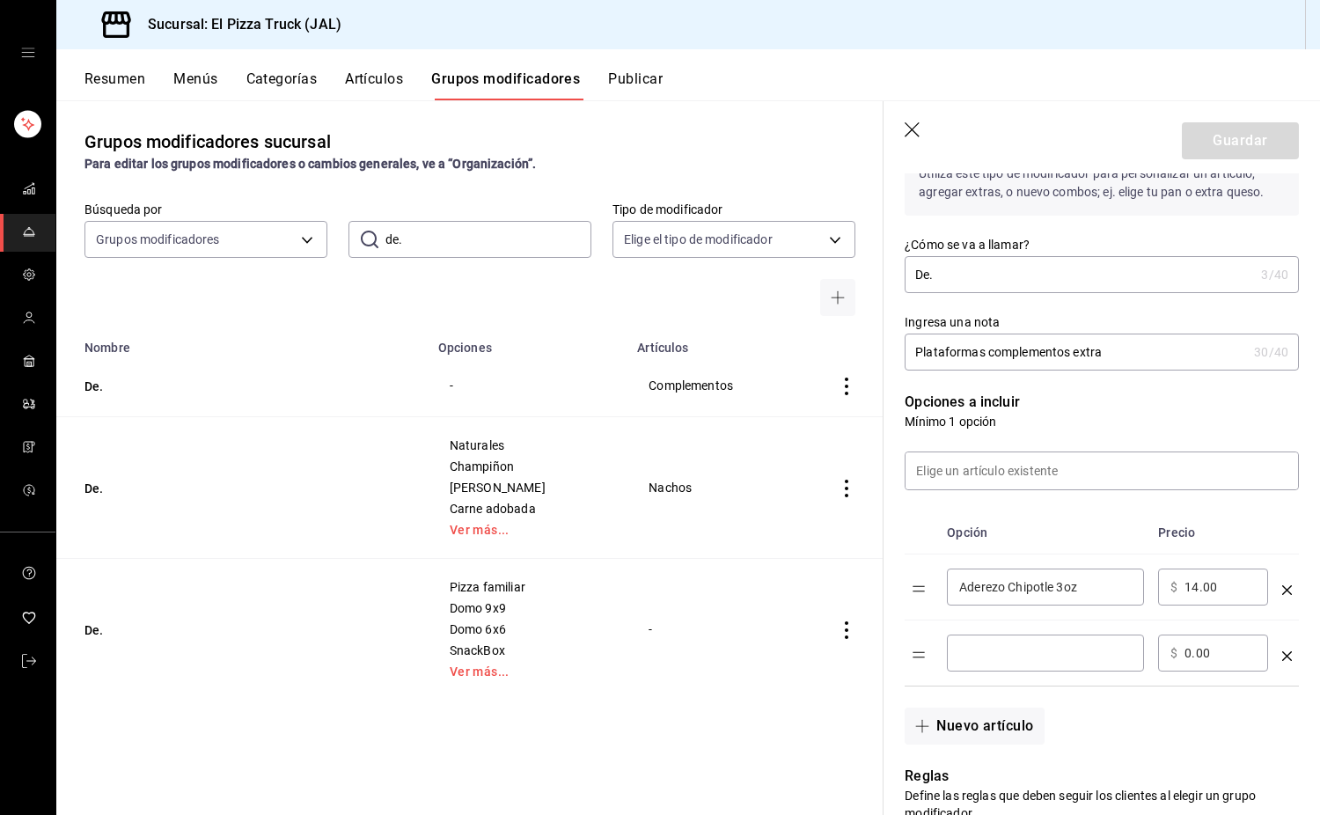
click at [1029, 661] on input "optionsTable" at bounding box center [1045, 653] width 173 height 18
click button "optionsTable" at bounding box center [1288, 656] width 10 height 10
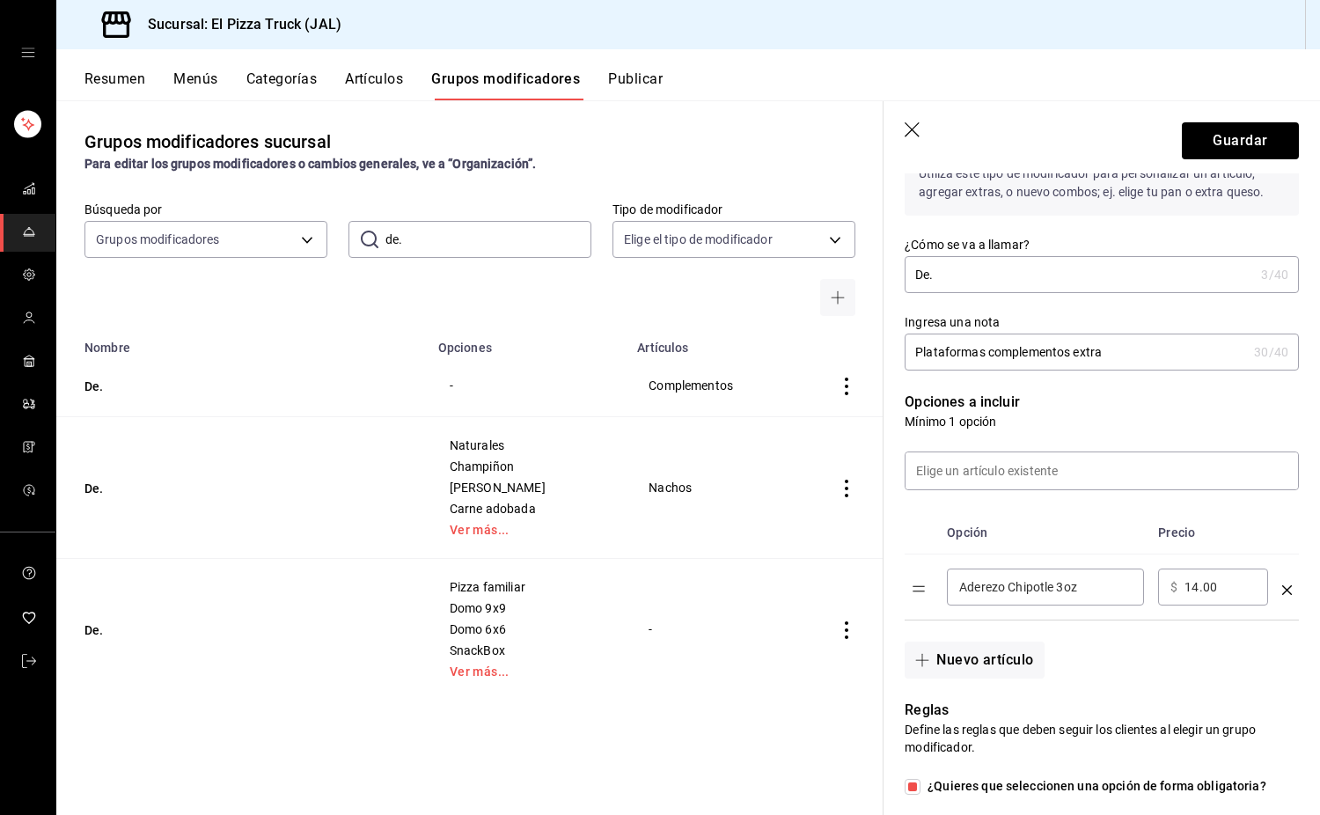
click at [1029, 661] on button "Nuevo artículo" at bounding box center [974, 660] width 139 height 37
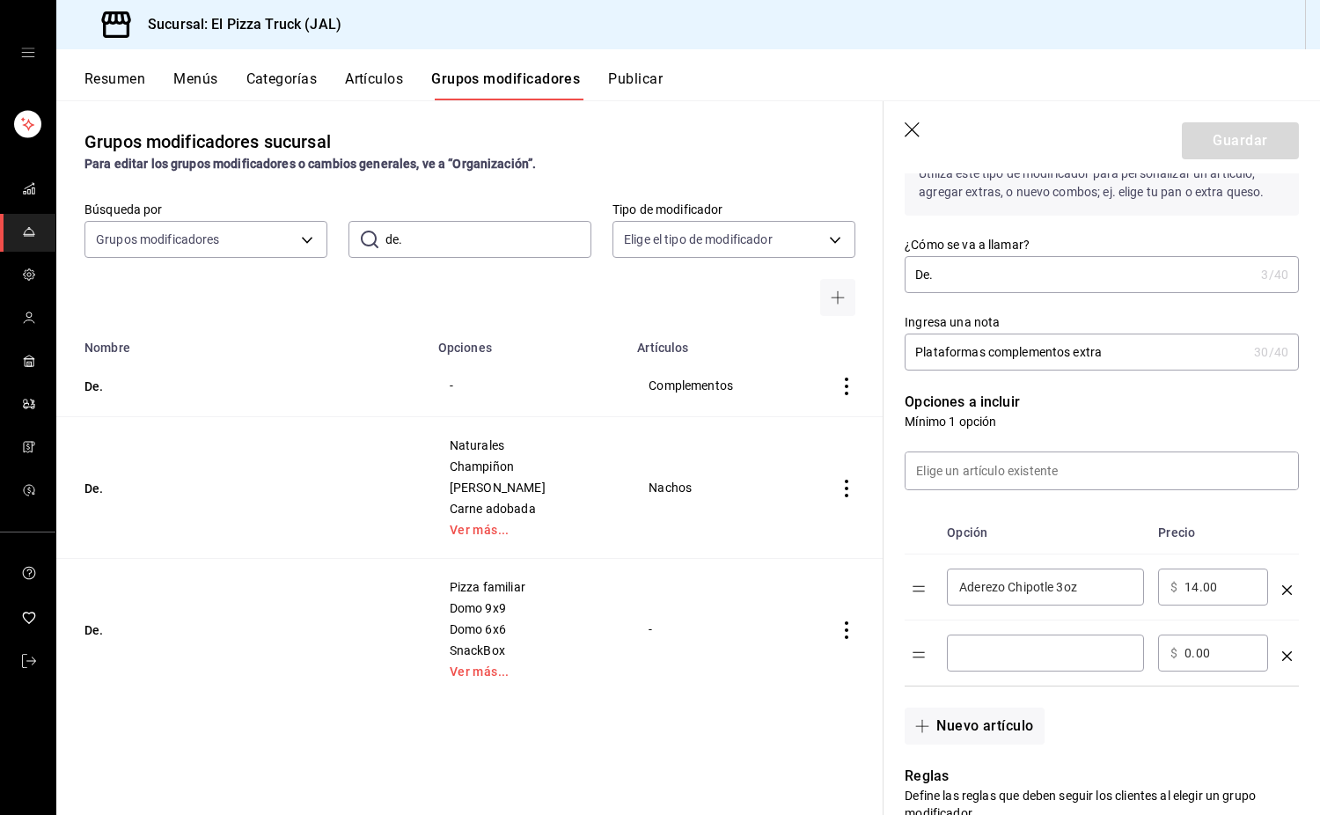
click at [1029, 661] on input "optionsTable" at bounding box center [1045, 653] width 173 height 18
click at [905, 708] on button "Nuevo artículo" at bounding box center [974, 726] width 139 height 37
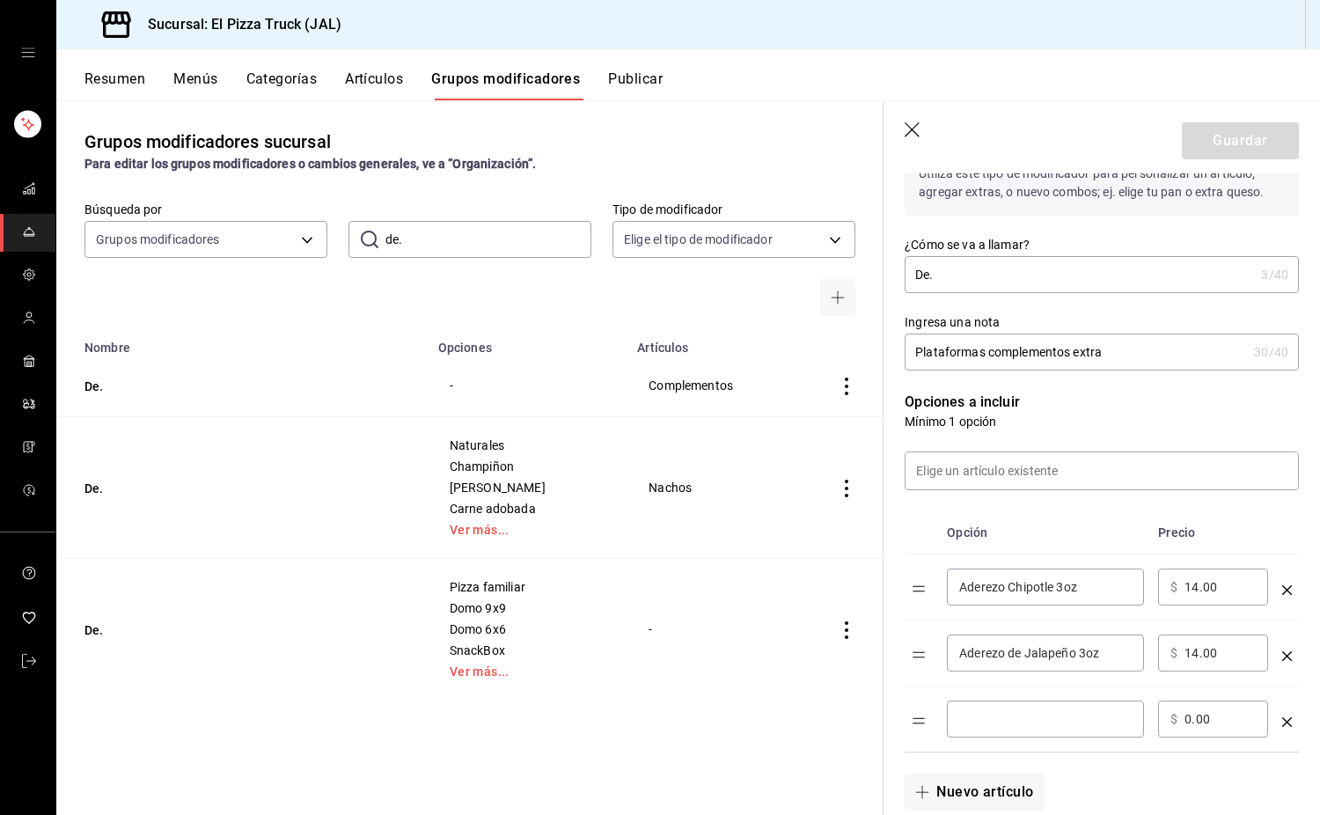
scroll to position [702, 0]
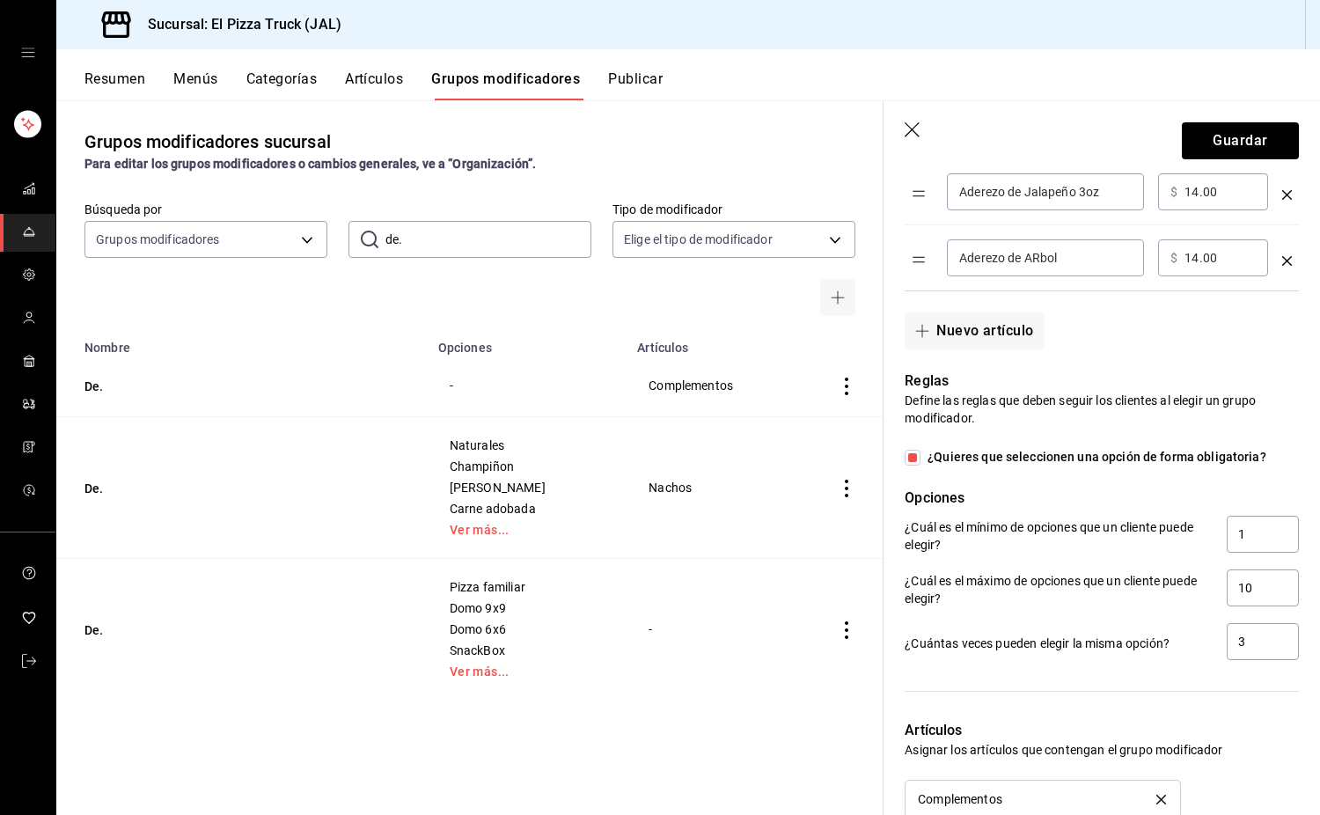
click at [905, 312] on button "Nuevo artículo" at bounding box center [974, 330] width 139 height 37
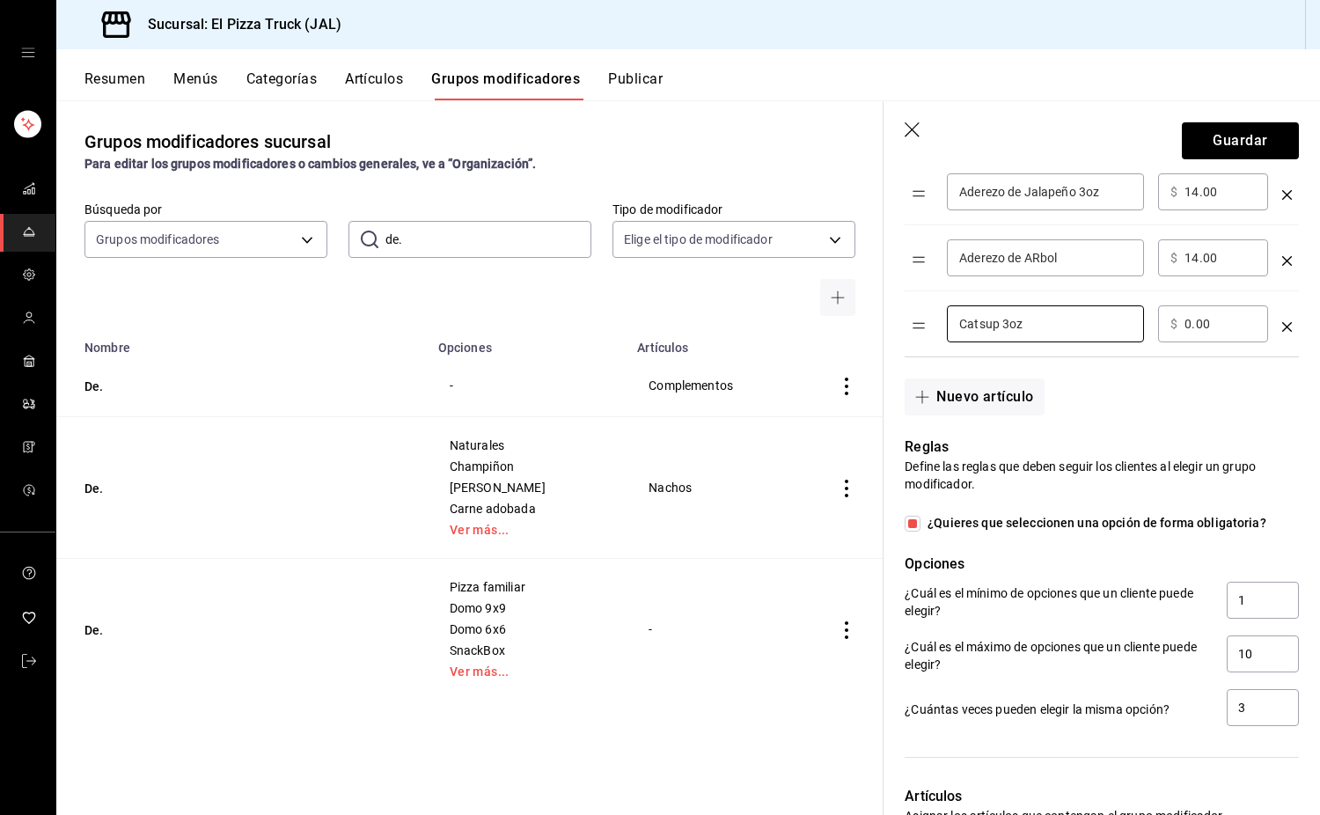
click at [1041, 257] on input "Aderezo de ARbol" at bounding box center [1045, 258] width 173 height 18
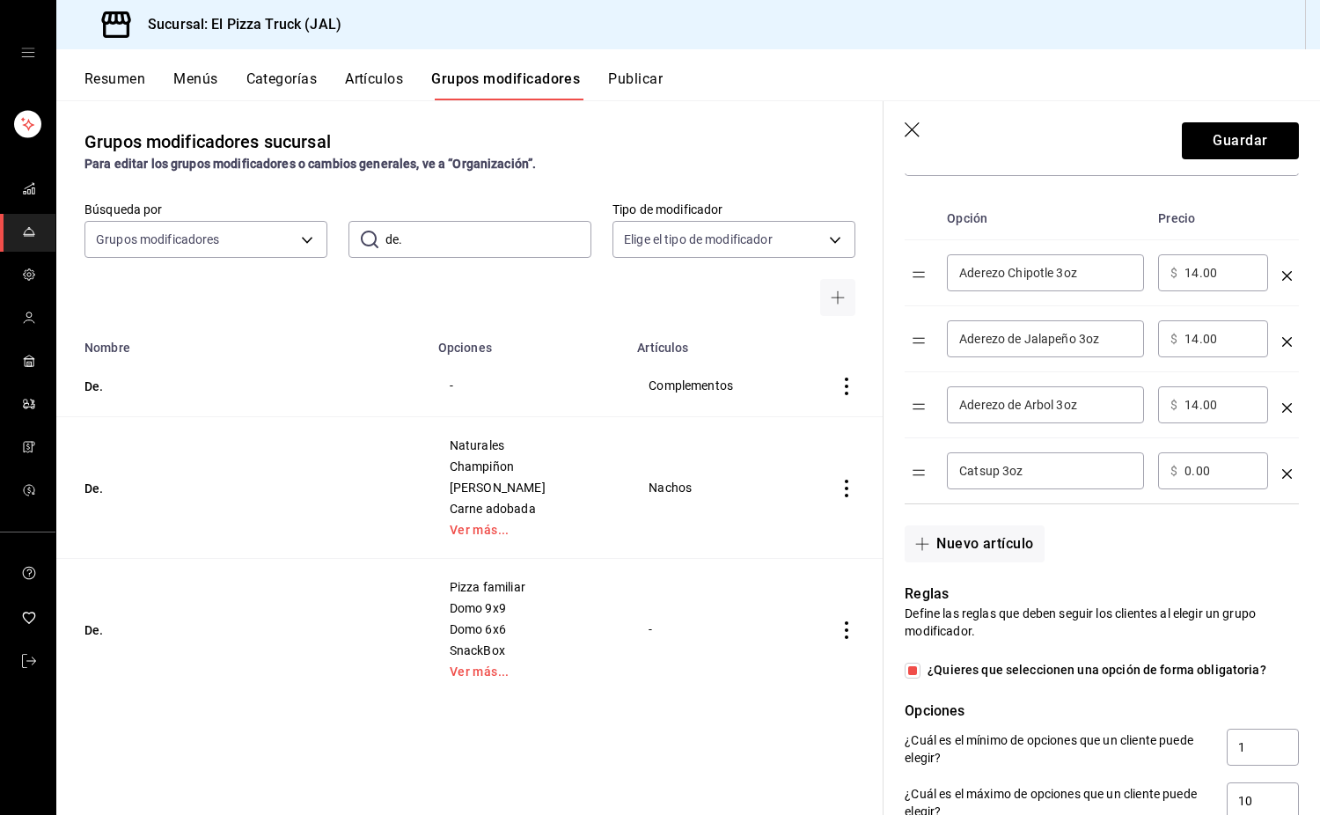
scroll to position [555, 0]
click at [1184, 479] on div "​ $ 0.00 ​" at bounding box center [1213, 471] width 110 height 37
click at [1190, 481] on input "0.00" at bounding box center [1220, 472] width 71 height 18
click at [905, 526] on button "Nuevo artículo" at bounding box center [974, 544] width 139 height 37
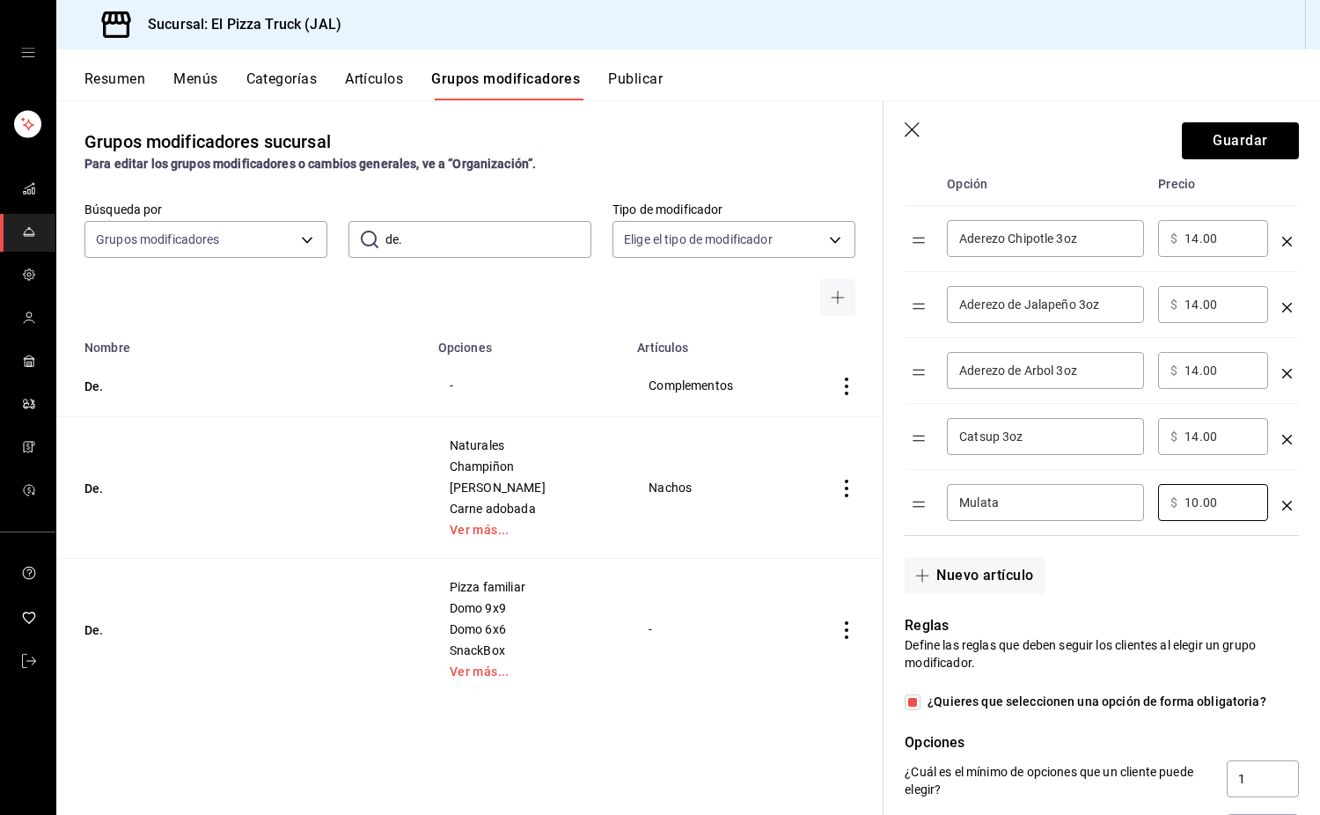
scroll to position [182, 0]
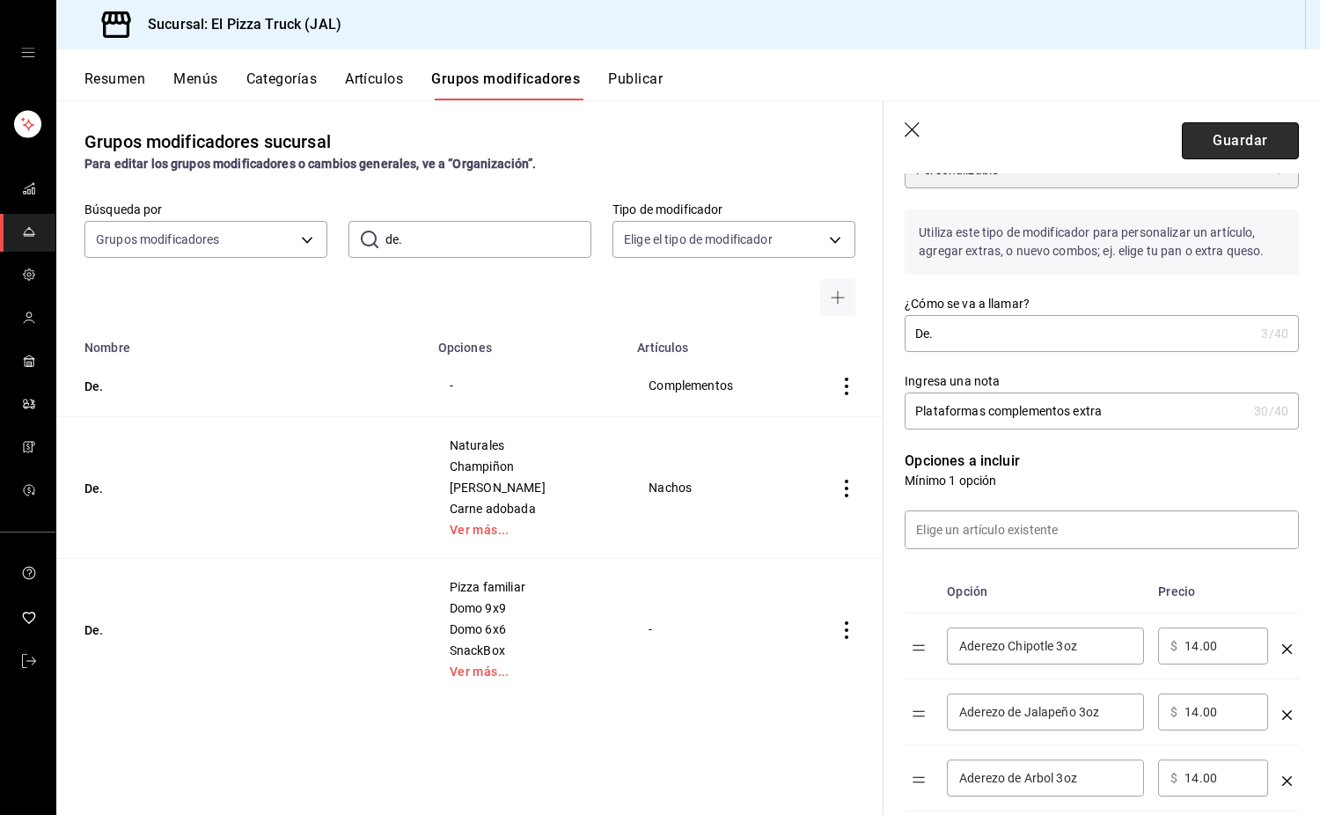
click at [1234, 137] on button "Guardar" at bounding box center [1240, 140] width 117 height 37
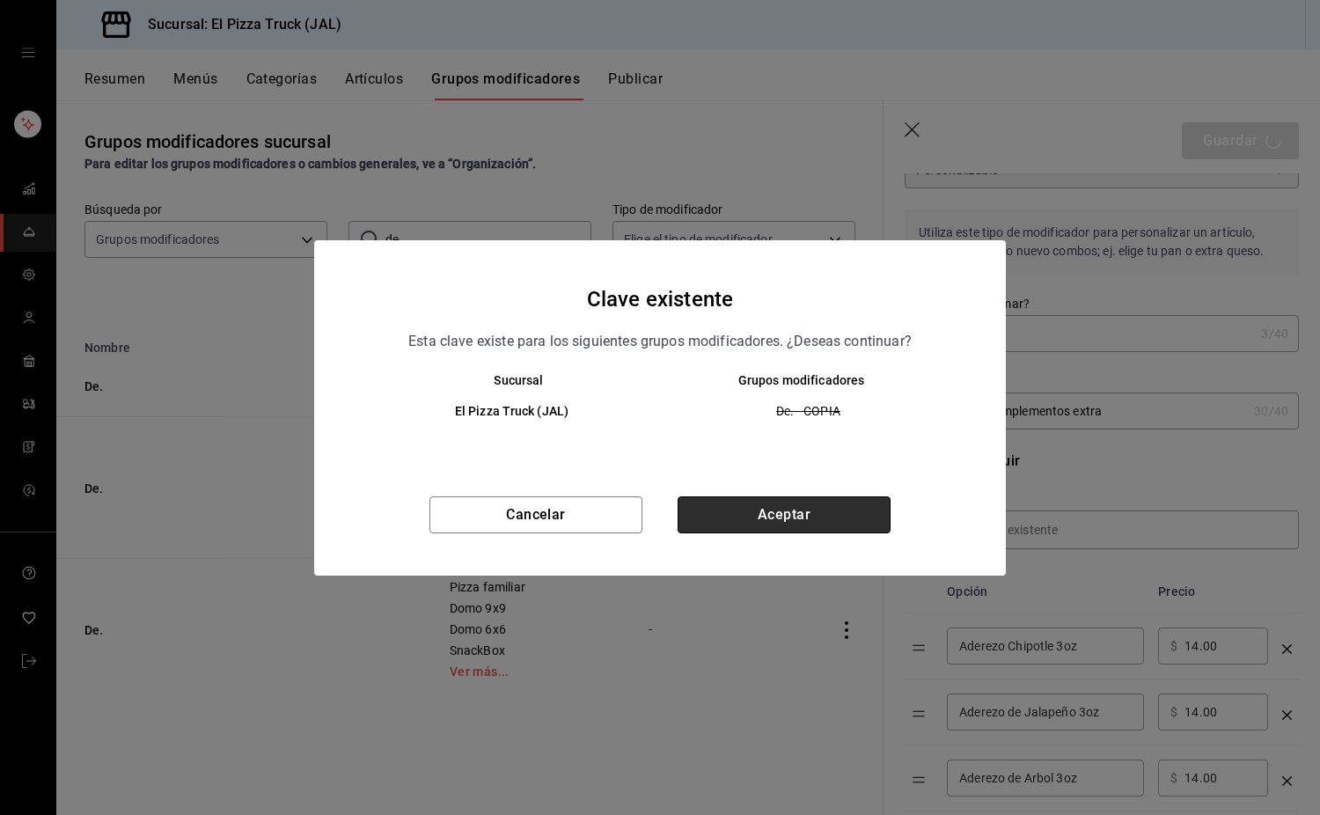
click at [812, 514] on button "Aceptar" at bounding box center [784, 514] width 213 height 37
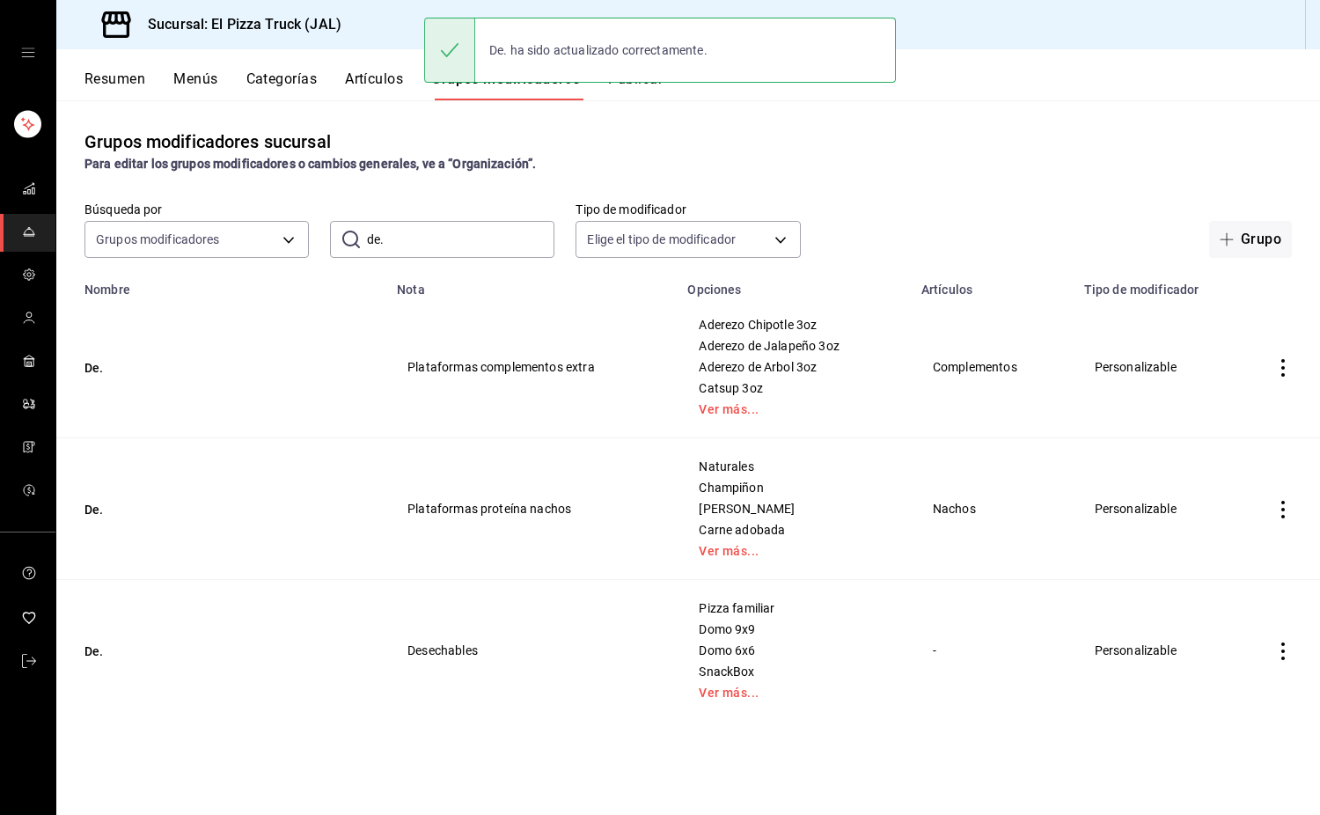
click at [1283, 360] on icon "actions" at bounding box center [1284, 368] width 4 height 18
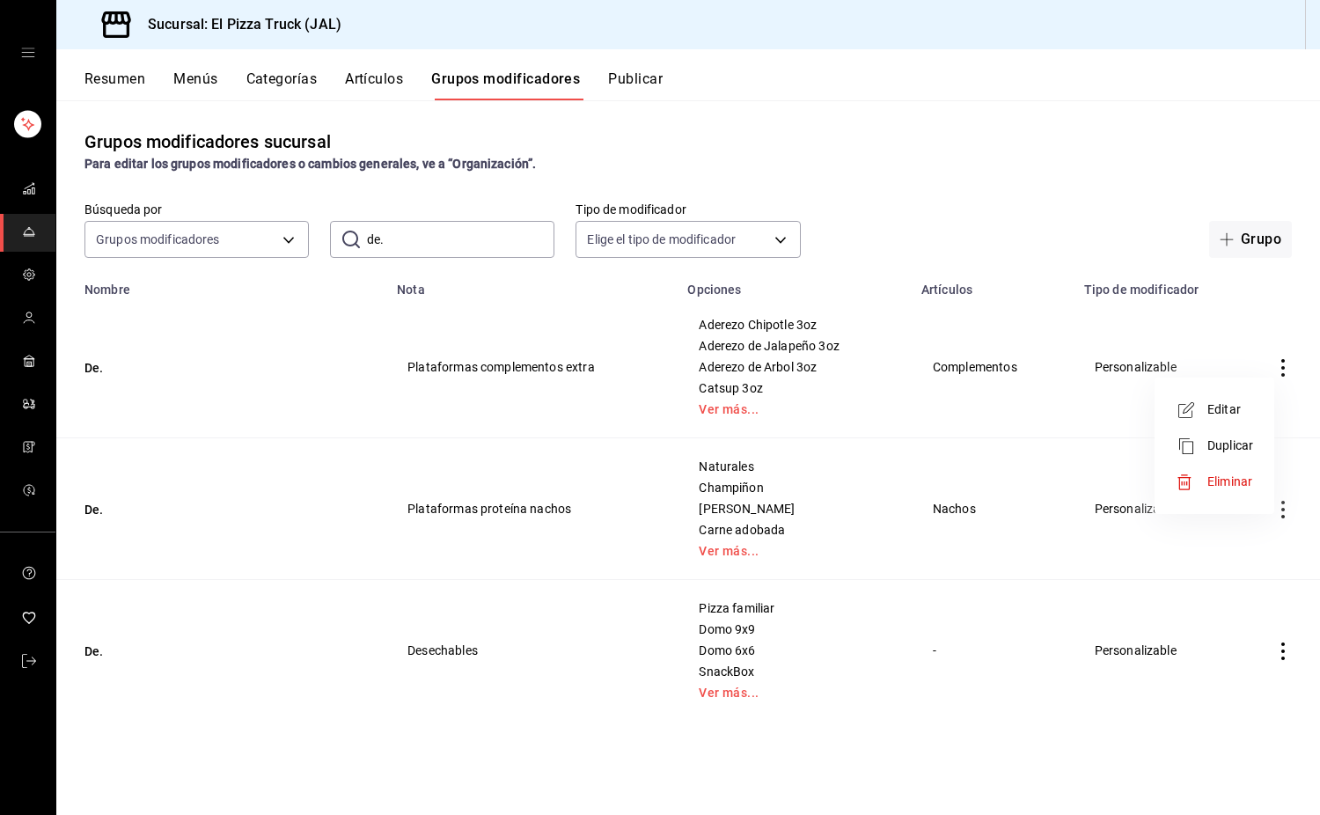
click at [1223, 442] on span "Duplicar" at bounding box center [1231, 446] width 46 height 18
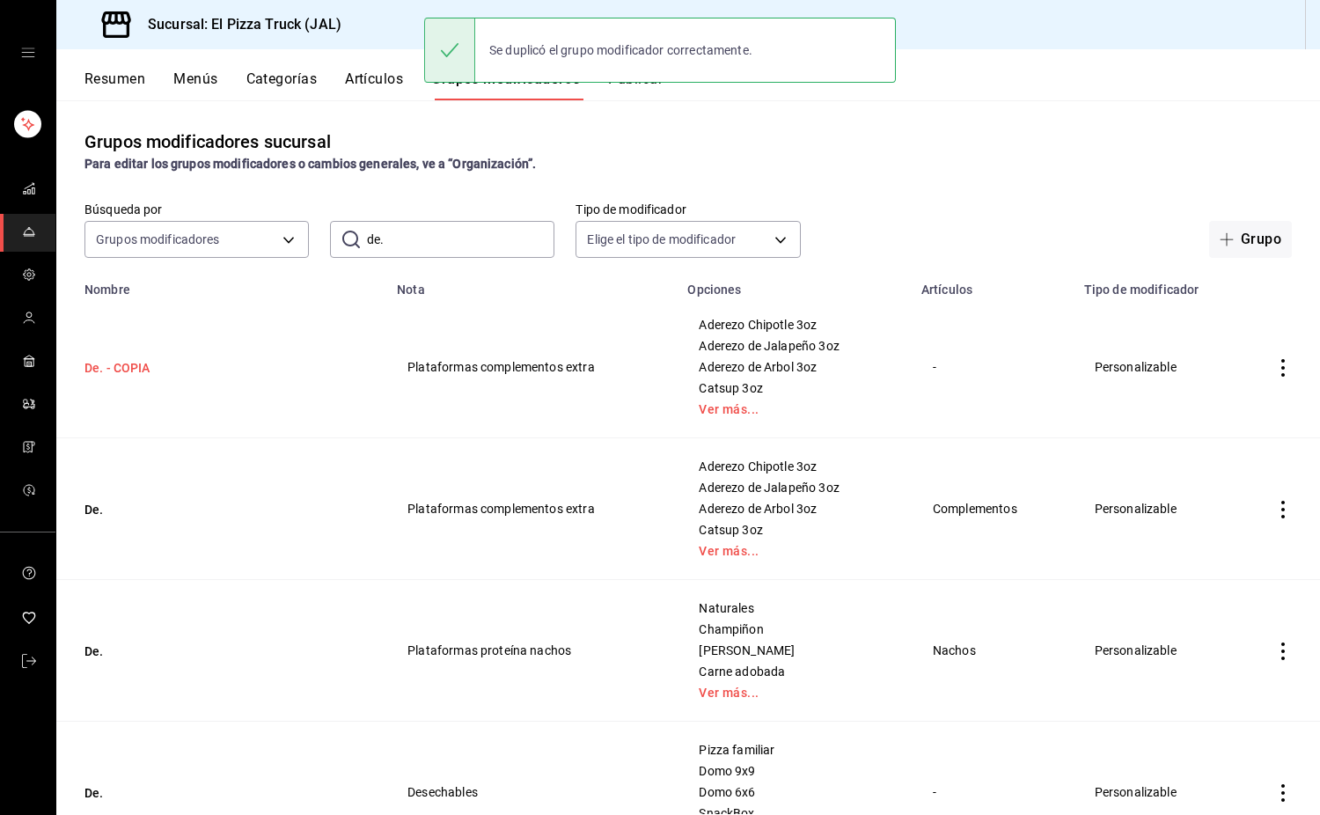
click at [124, 361] on button "De. - COPIA" at bounding box center [190, 368] width 211 height 18
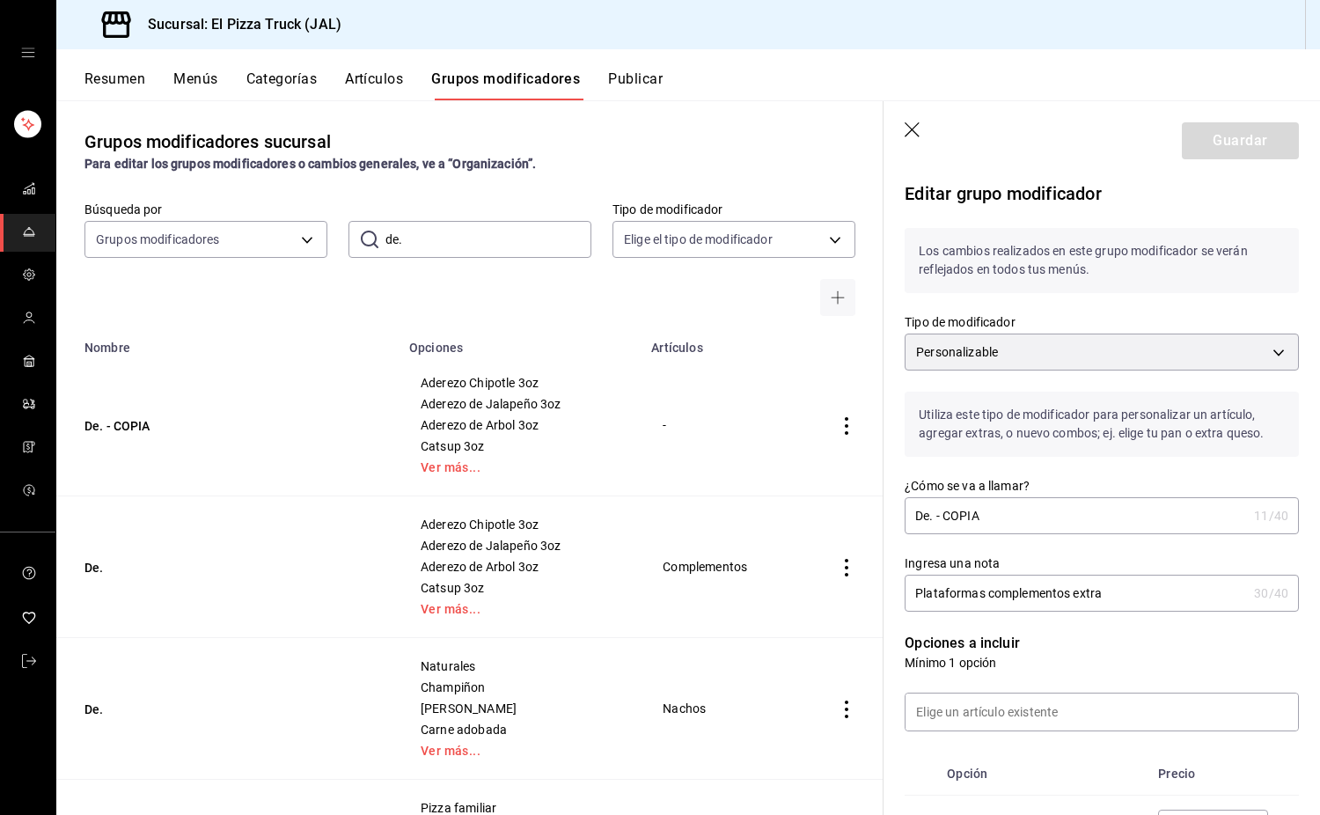
click at [1010, 520] on input "De. - COPIA" at bounding box center [1076, 515] width 342 height 35
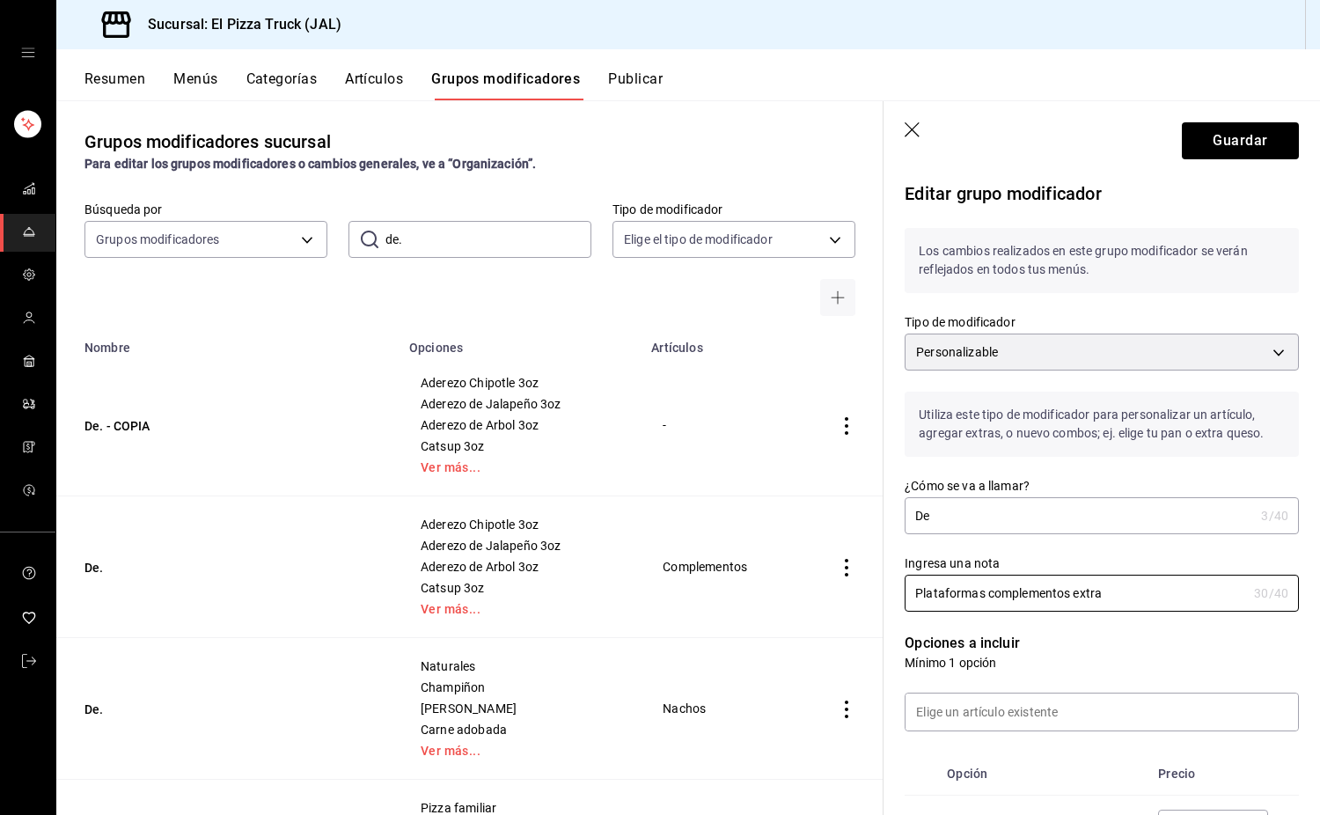
drag, startPoint x: 981, startPoint y: 593, endPoint x: 790, endPoint y: 598, distance: 191.1
click at [790, 598] on main "Grupos modificadores sucursal Para editar los grupos modificadores o cambios ge…" at bounding box center [688, 457] width 1264 height 715
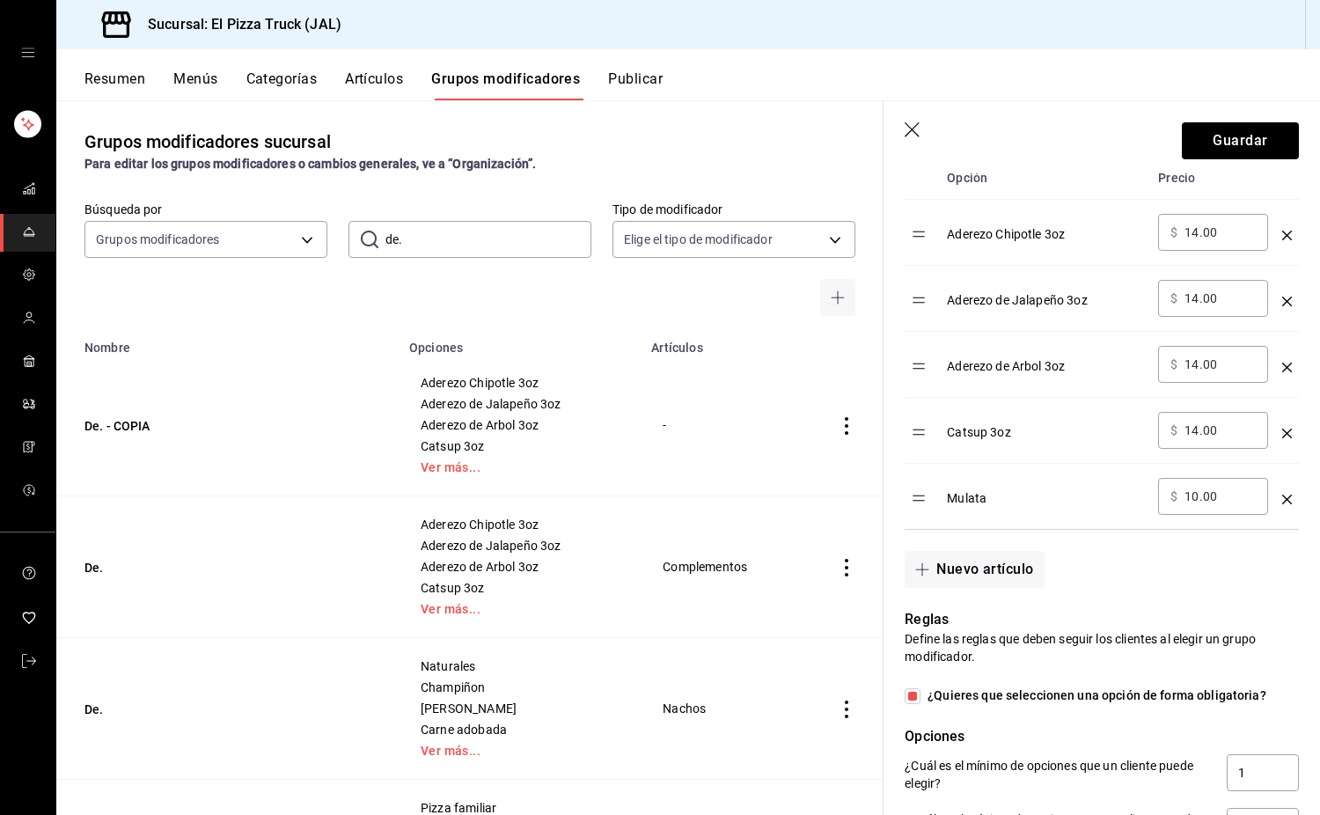
scroll to position [586, 0]
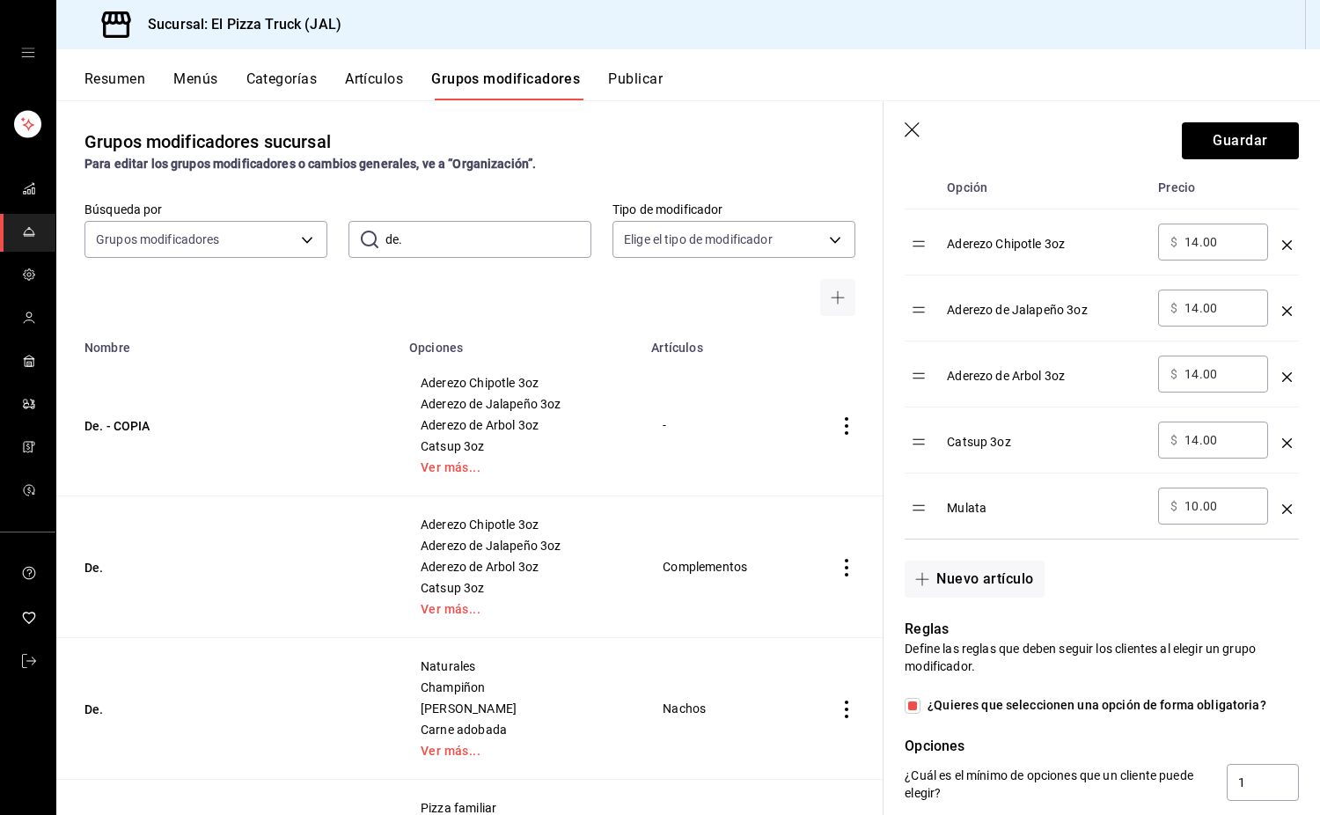
click at [1193, 240] on input "14.00" at bounding box center [1220, 242] width 71 height 18
click at [1193, 240] on input "8.00" at bounding box center [1220, 242] width 71 height 18
click at [1222, 623] on p "Reglas" at bounding box center [1102, 629] width 394 height 21
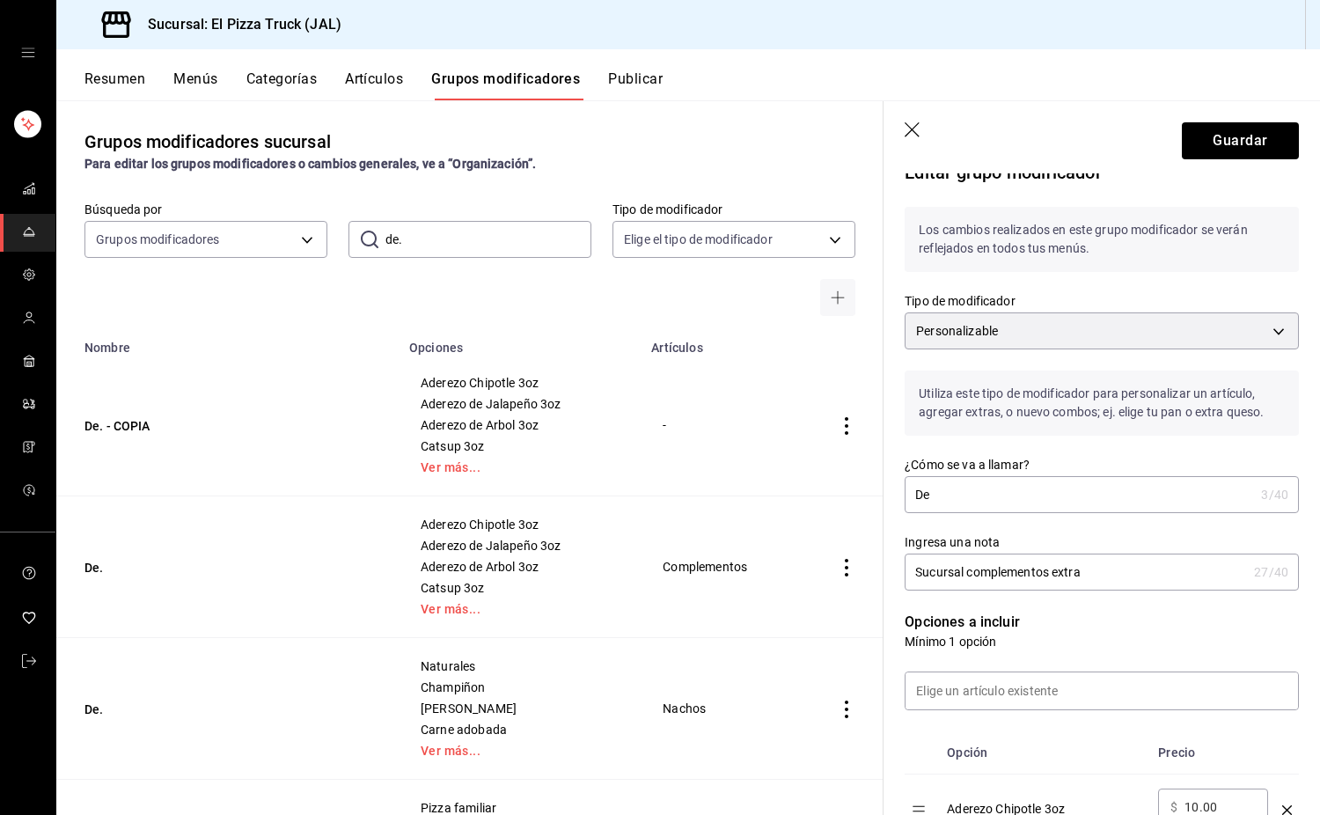
scroll to position [17, 0]
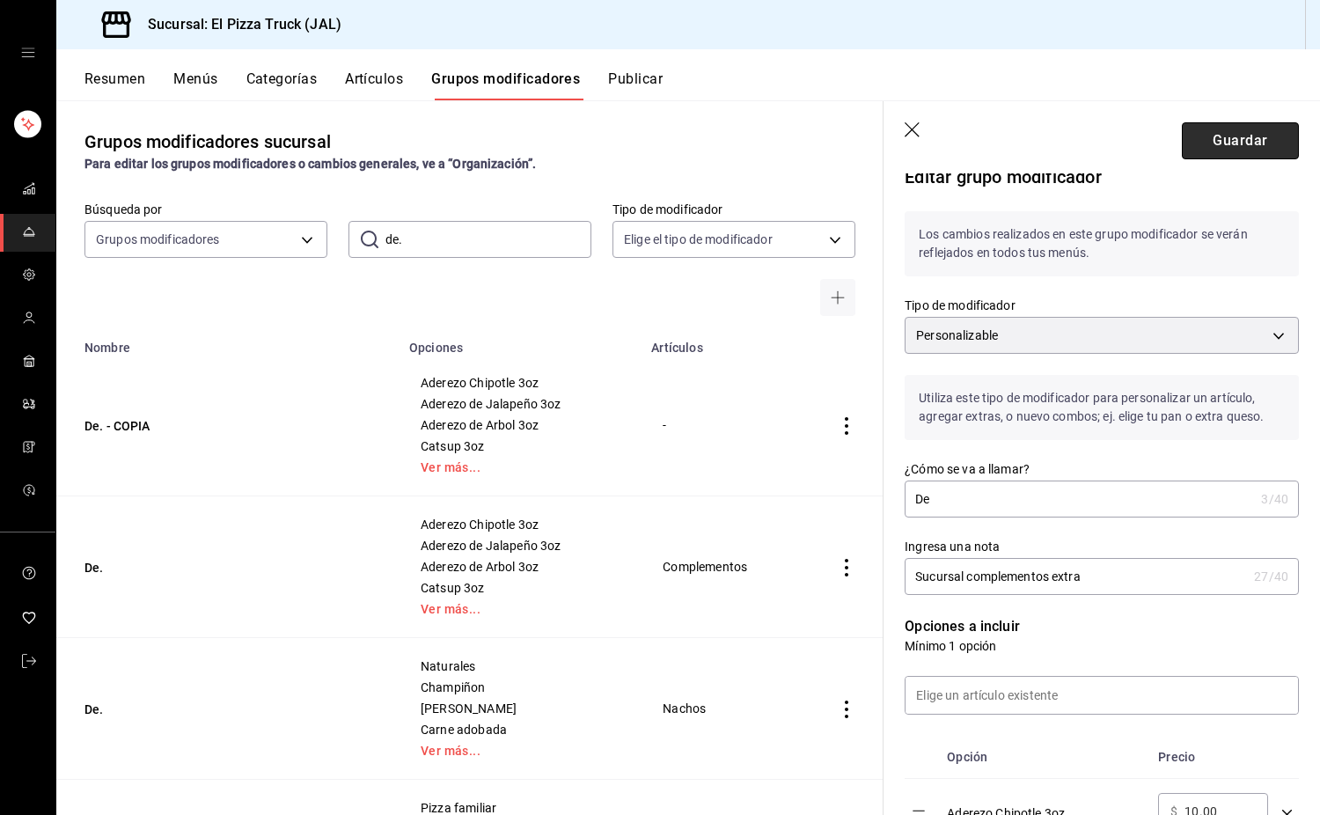
click at [1233, 131] on button "Guardar" at bounding box center [1240, 140] width 117 height 37
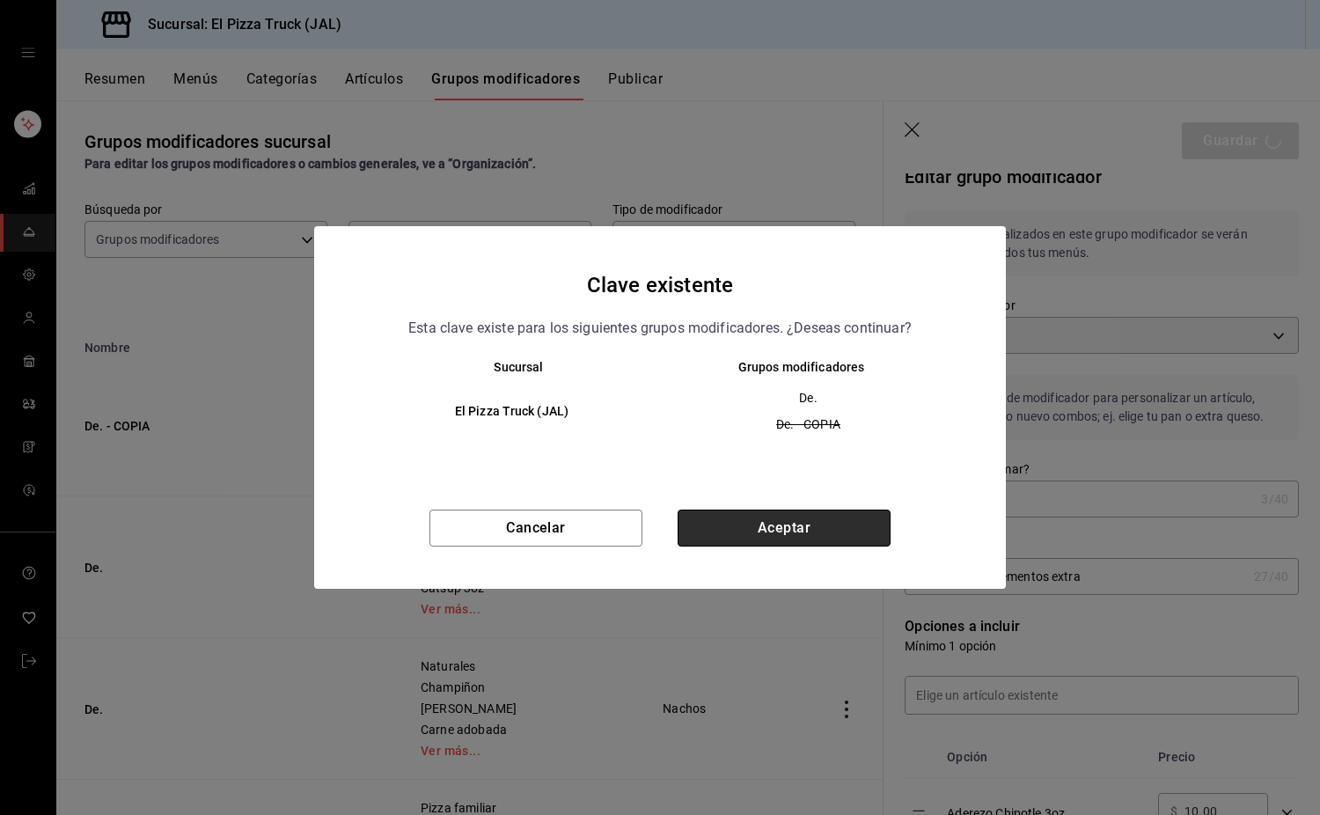
click at [793, 526] on button "Aceptar" at bounding box center [784, 528] width 213 height 37
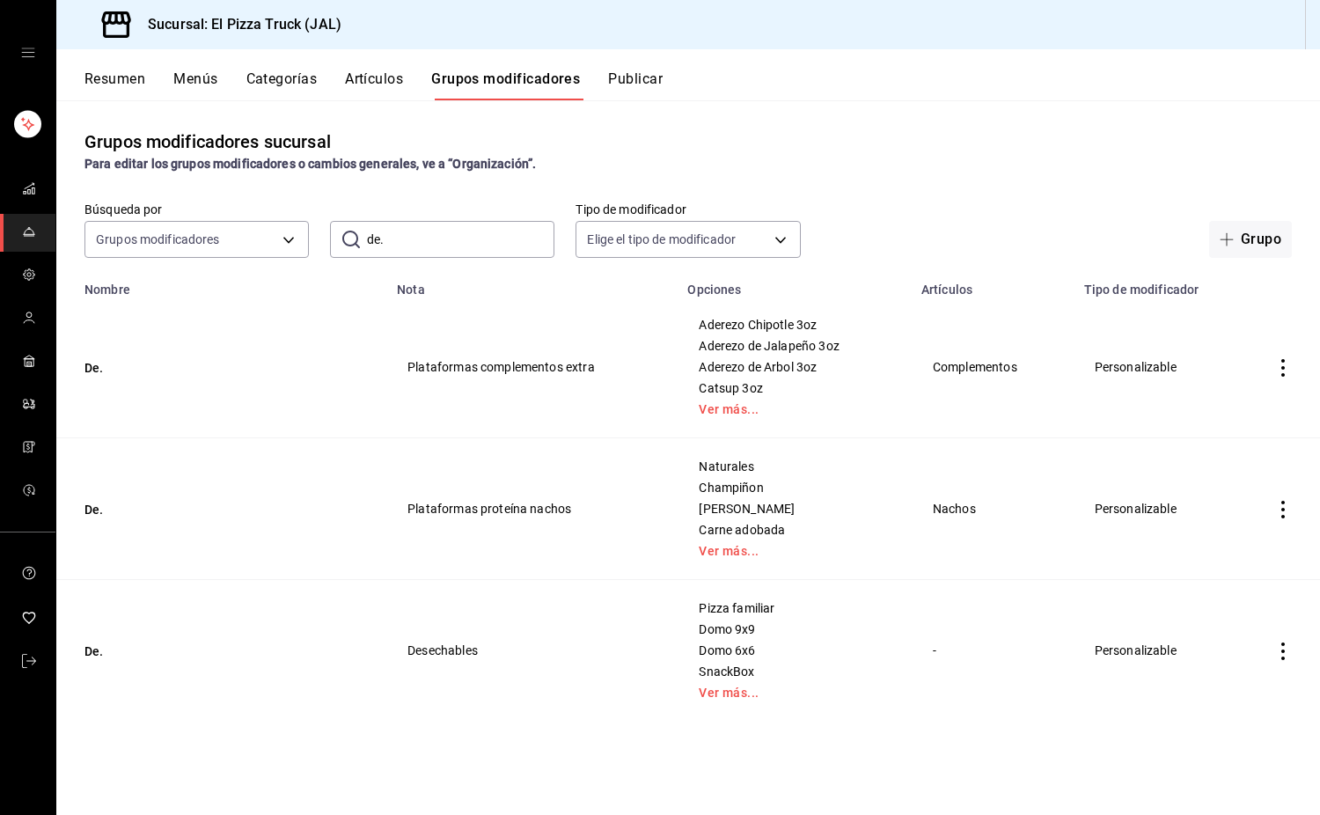
click at [460, 244] on input "de." at bounding box center [460, 239] width 187 height 35
click at [115, 84] on button "Resumen" at bounding box center [115, 85] width 61 height 30
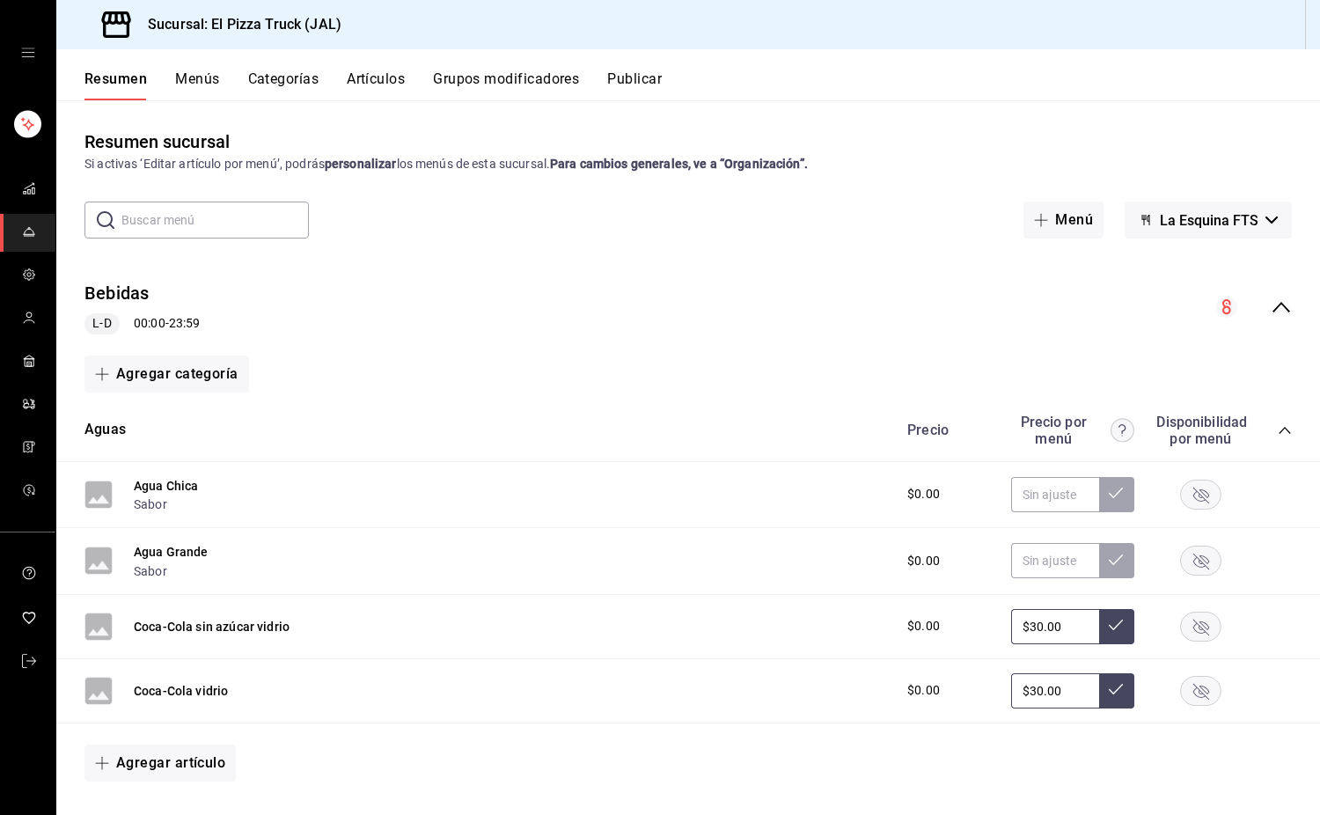
click at [1206, 233] on button "La Esquina FTS" at bounding box center [1208, 220] width 167 height 37
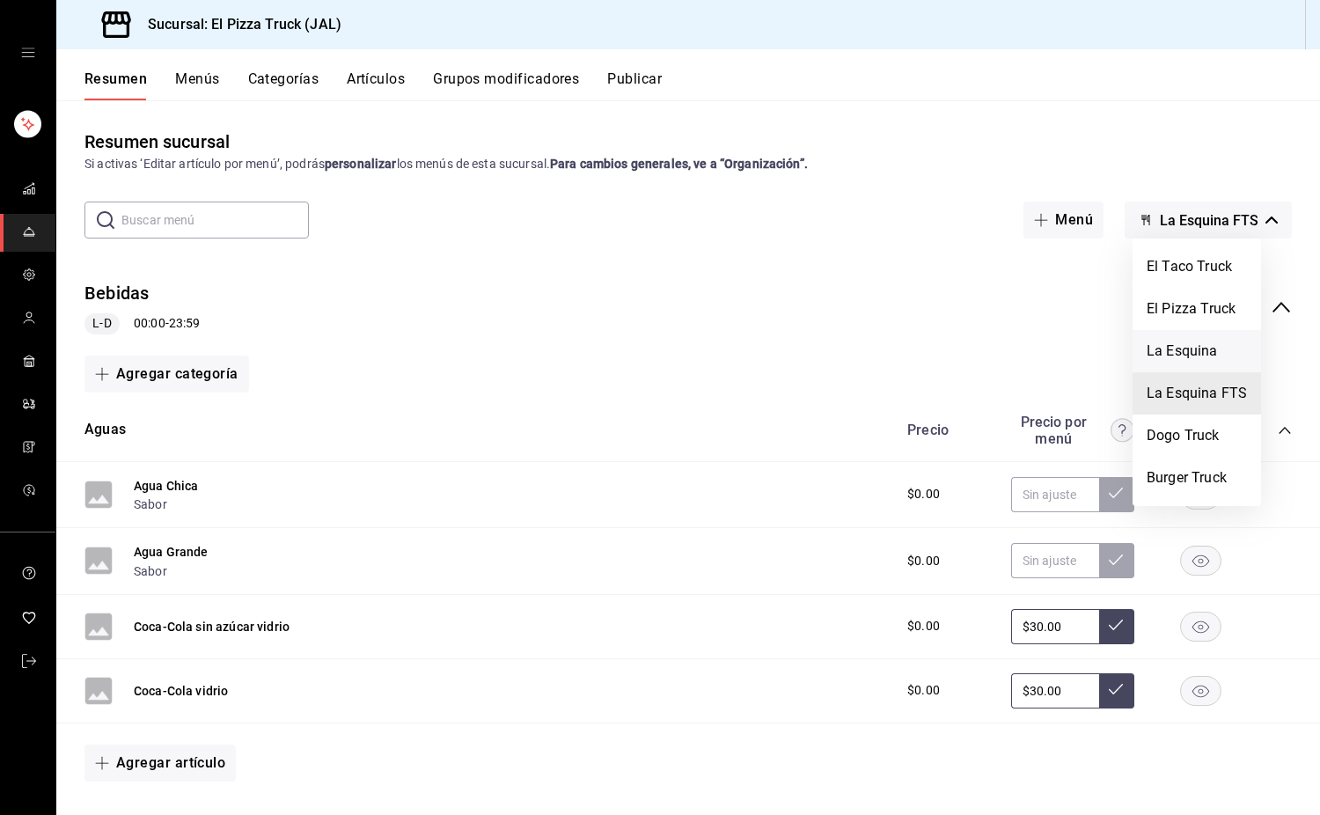
click at [1203, 361] on li "La Esquina" at bounding box center [1197, 351] width 129 height 42
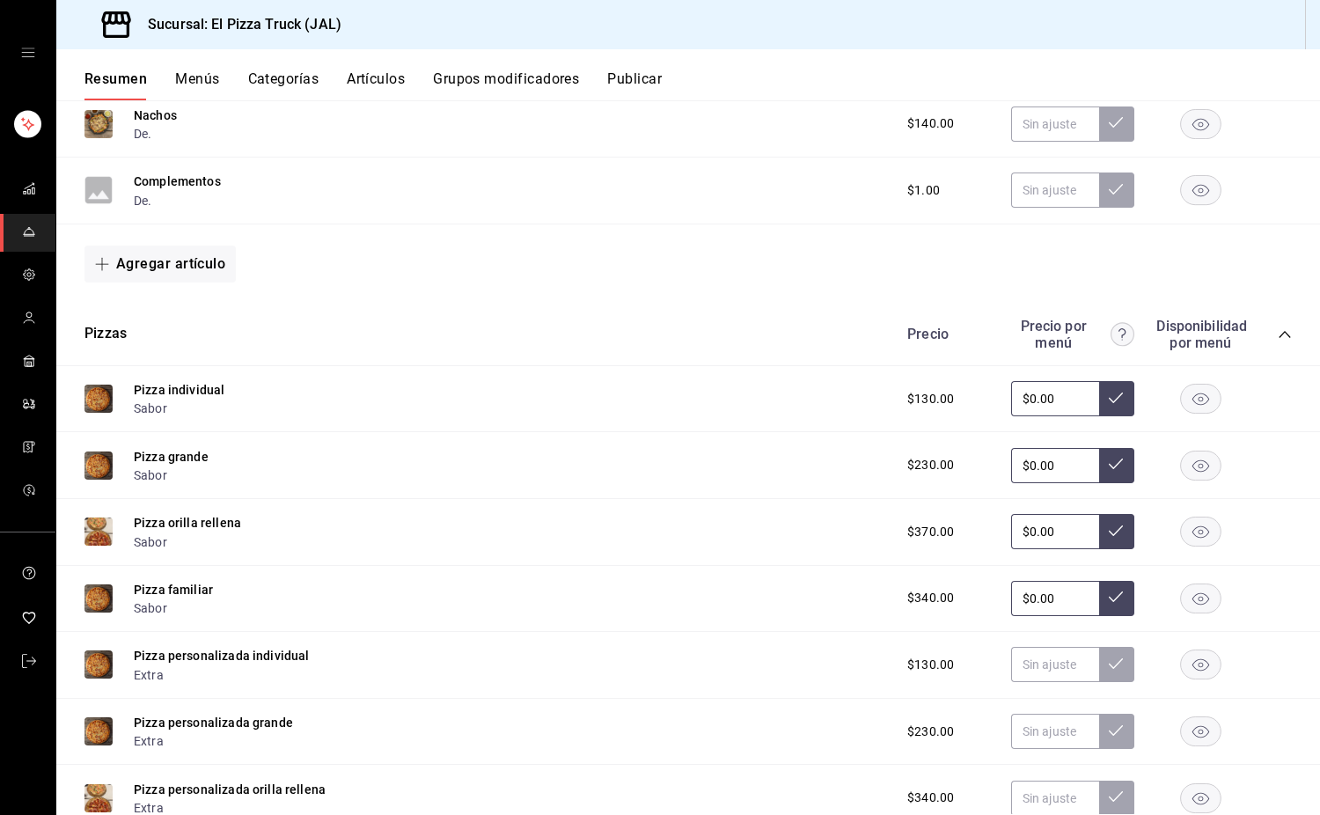
scroll to position [476, 0]
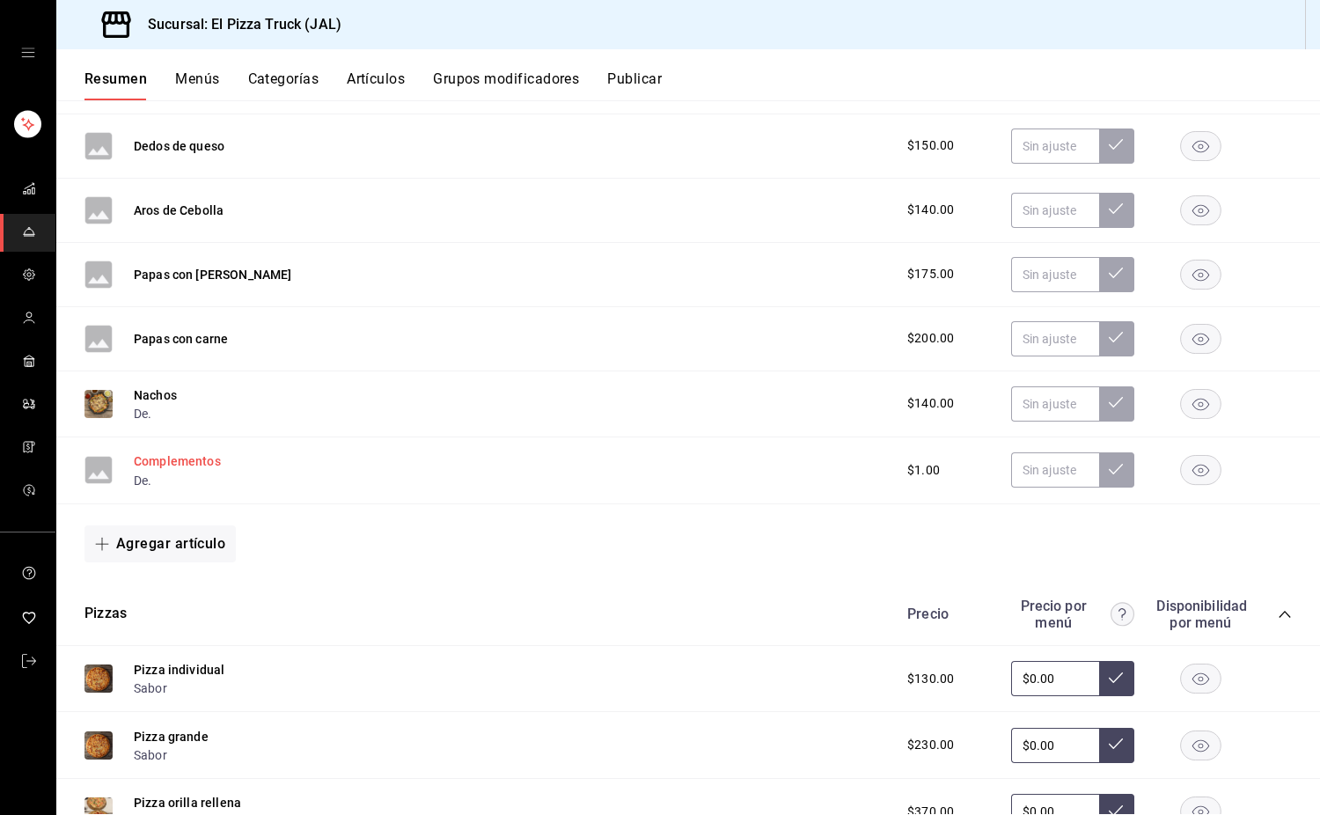
click at [188, 462] on button "Complementos" at bounding box center [177, 461] width 87 height 18
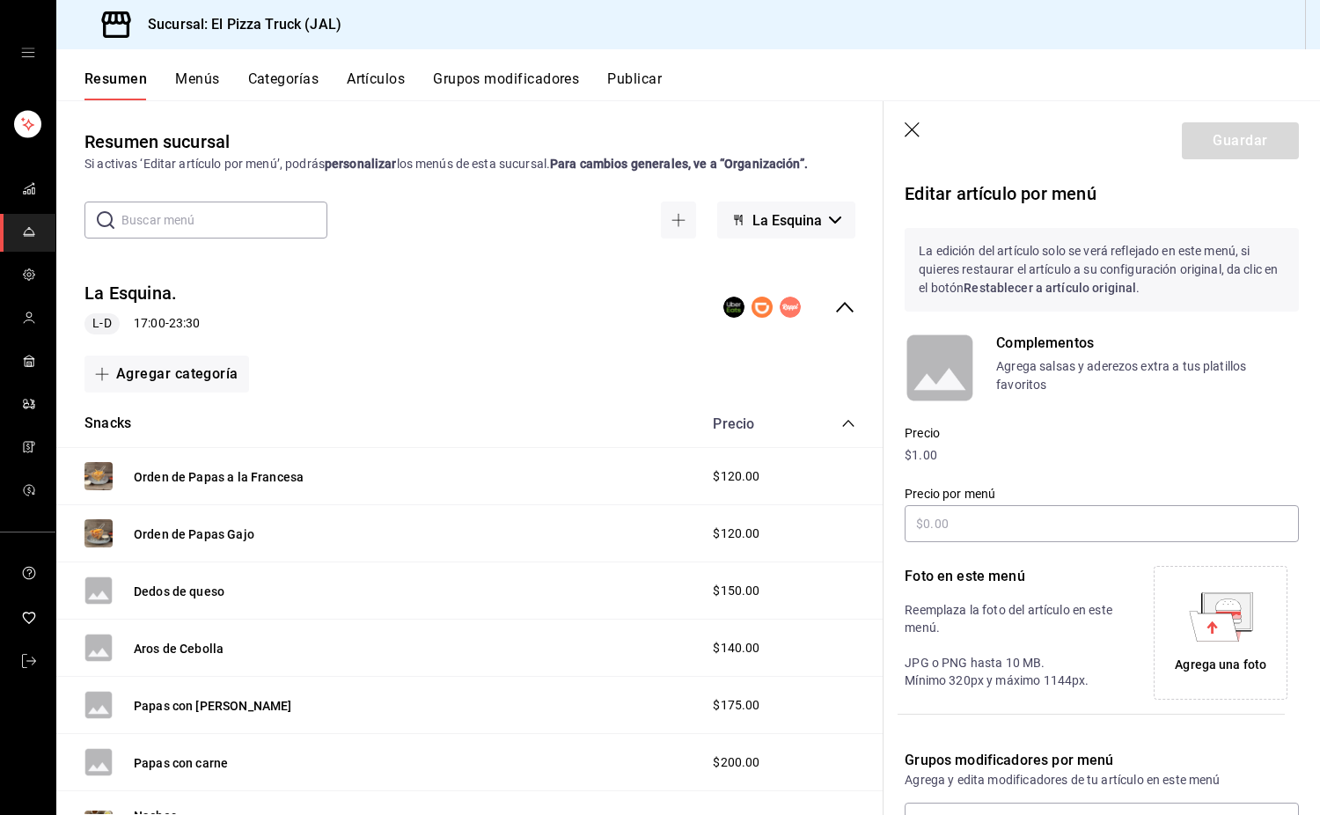
click at [792, 229] on button "La Esquina" at bounding box center [786, 220] width 138 height 37
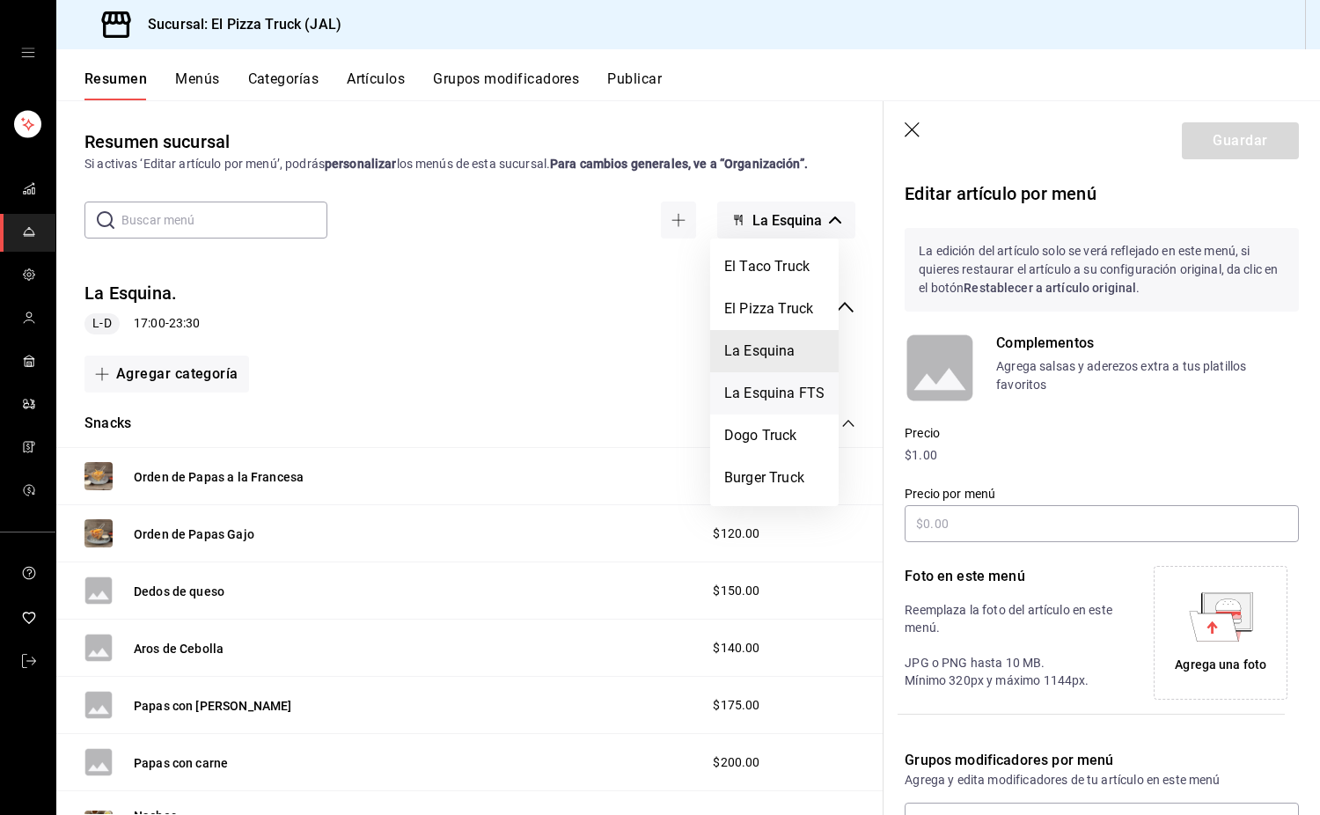
click at [812, 403] on li "La Esquina FTS" at bounding box center [774, 393] width 129 height 42
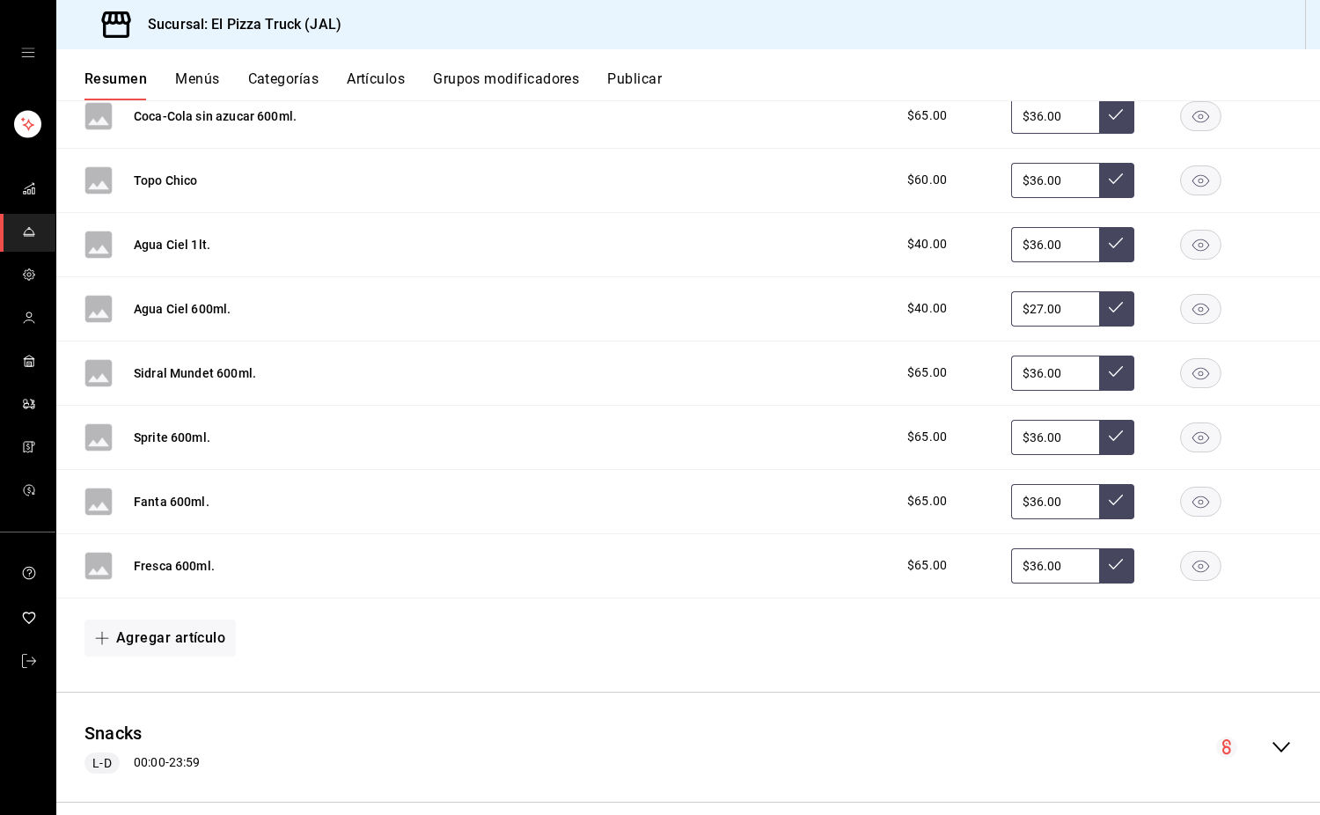
scroll to position [864, 0]
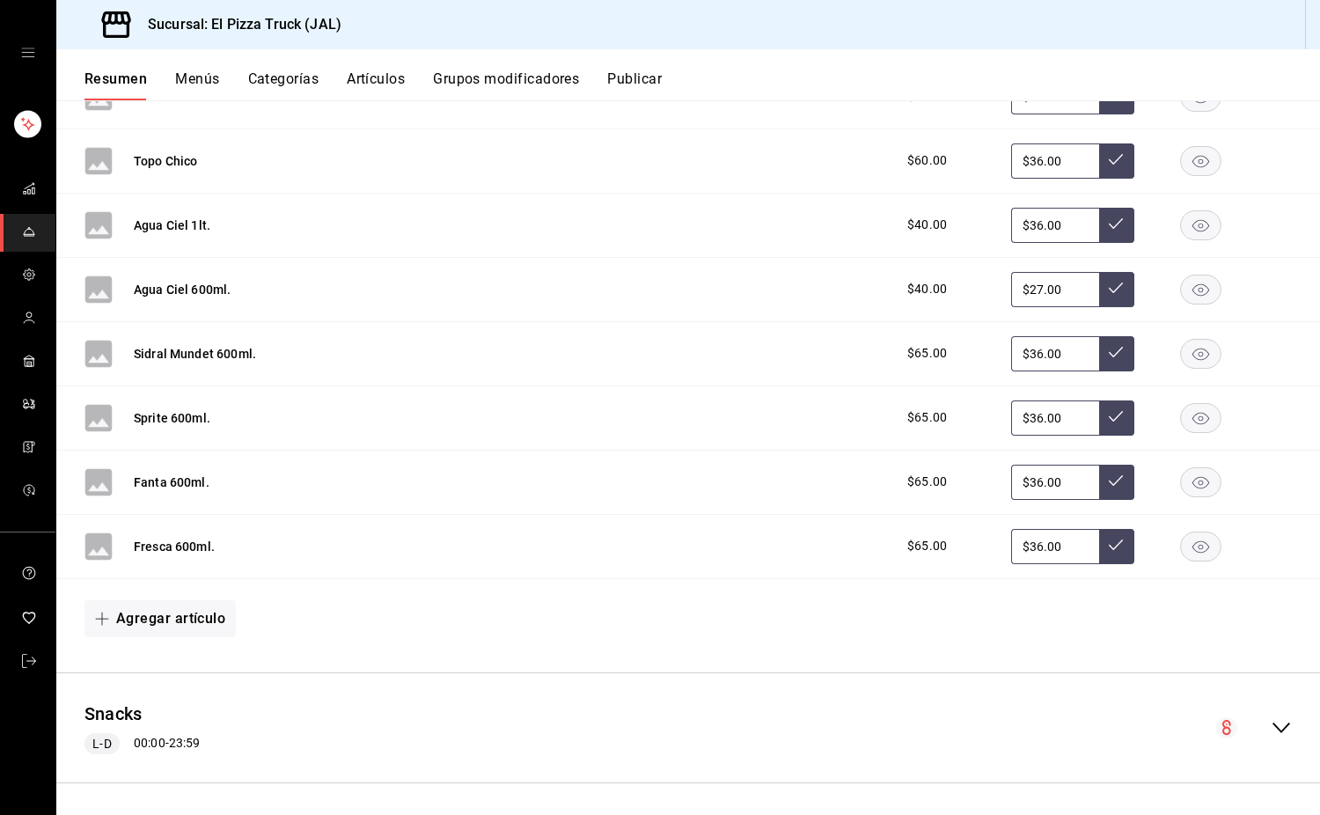
click at [1273, 732] on icon "collapse-menu-row" at bounding box center [1282, 728] width 18 height 11
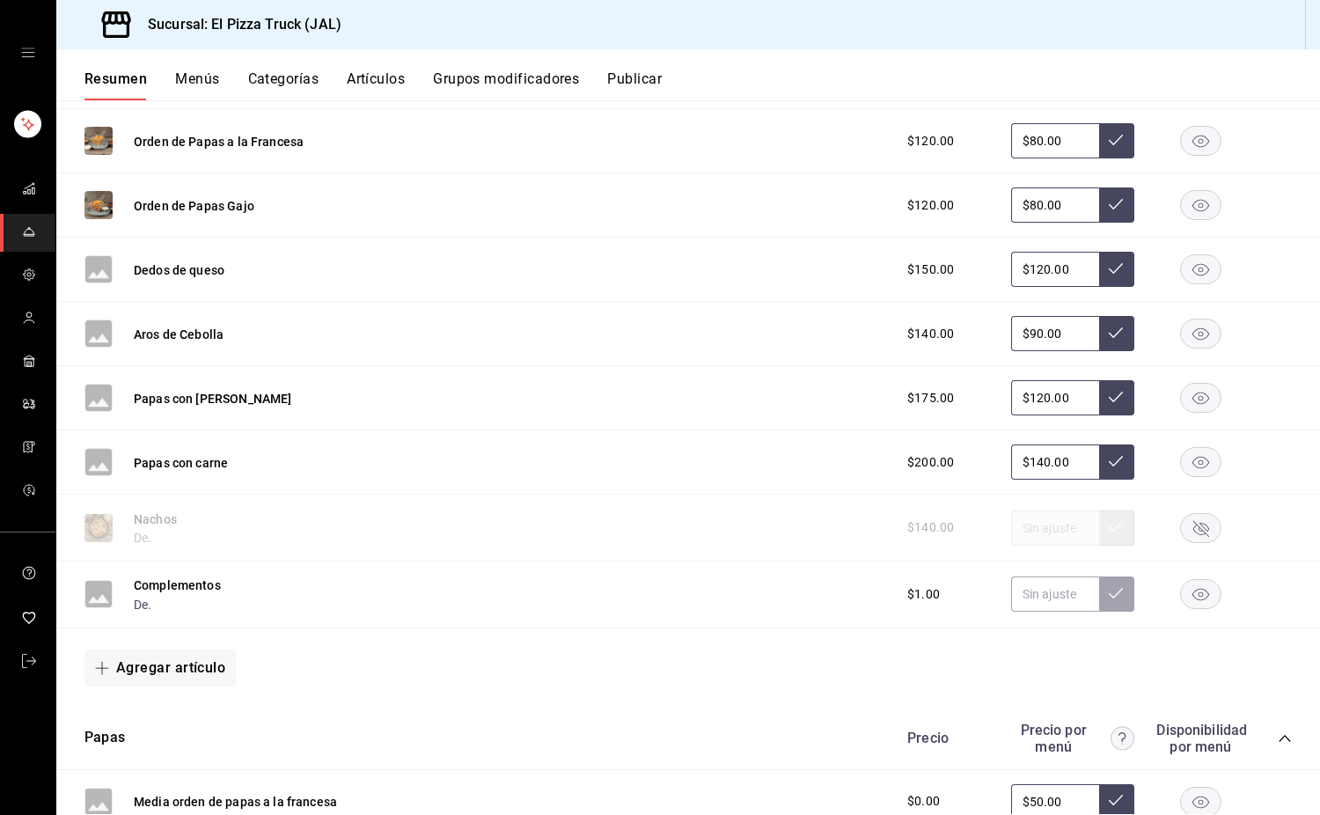
scroll to position [1638, 0]
click at [210, 580] on button "Complementos" at bounding box center [177, 585] width 87 height 18
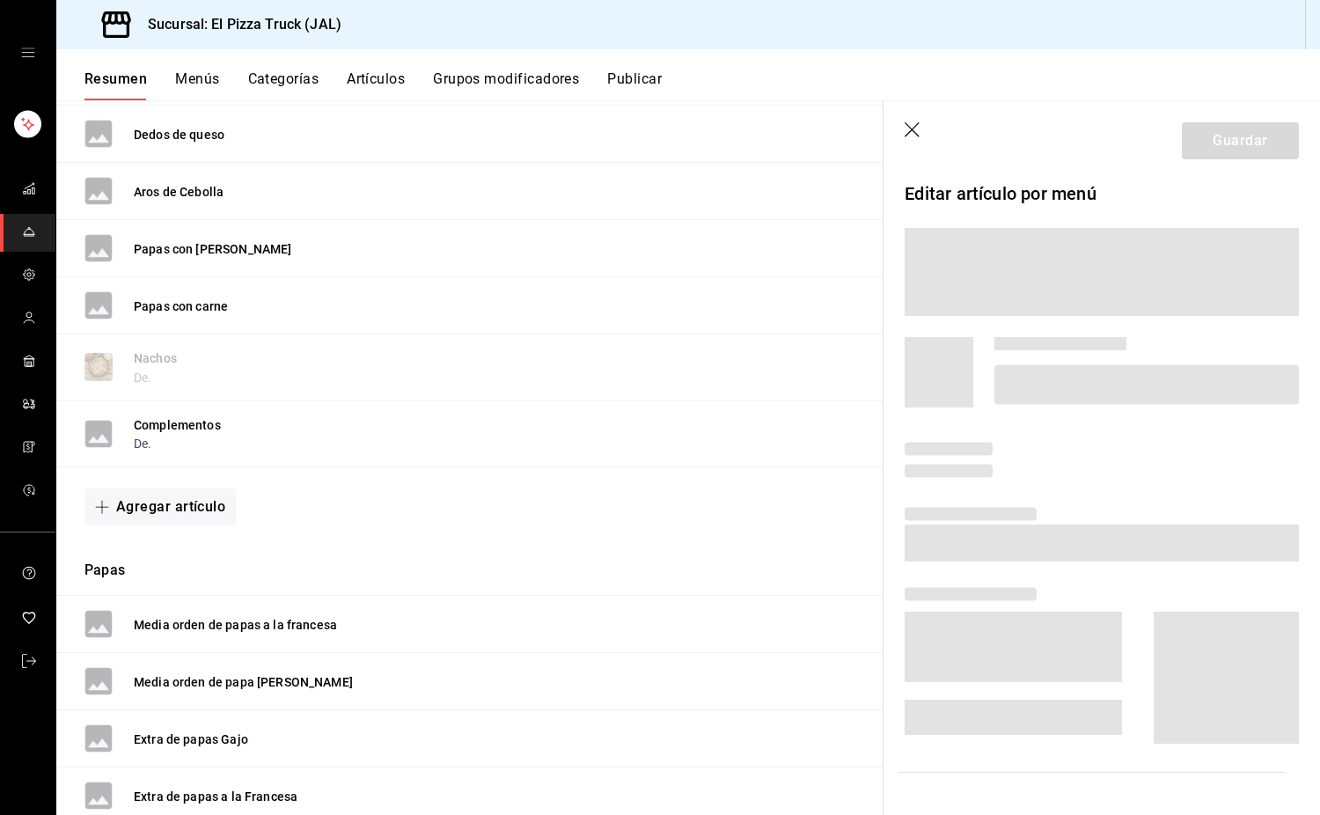
click at [202, 547] on div "Agregar artículo" at bounding box center [688, 506] width 1264 height 79
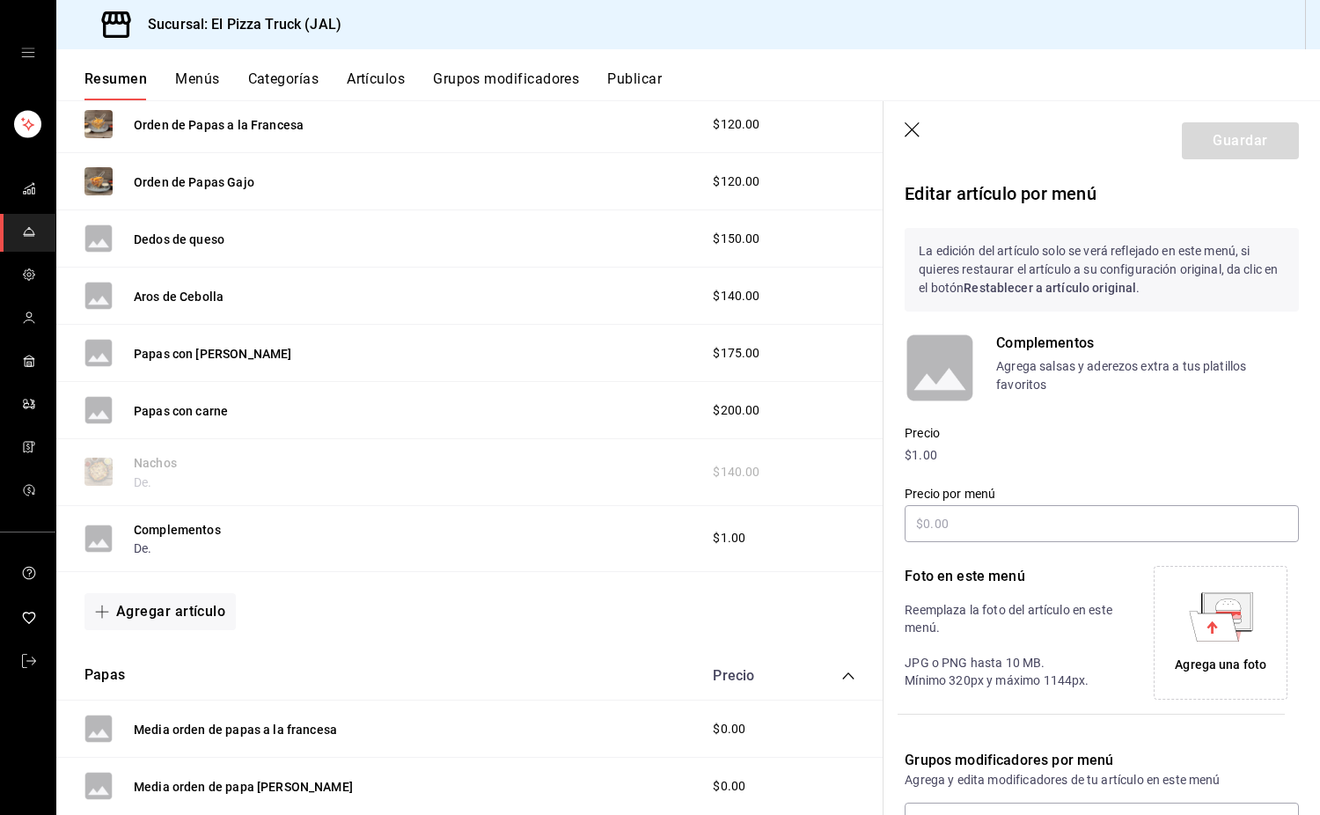
scroll to position [215, 0]
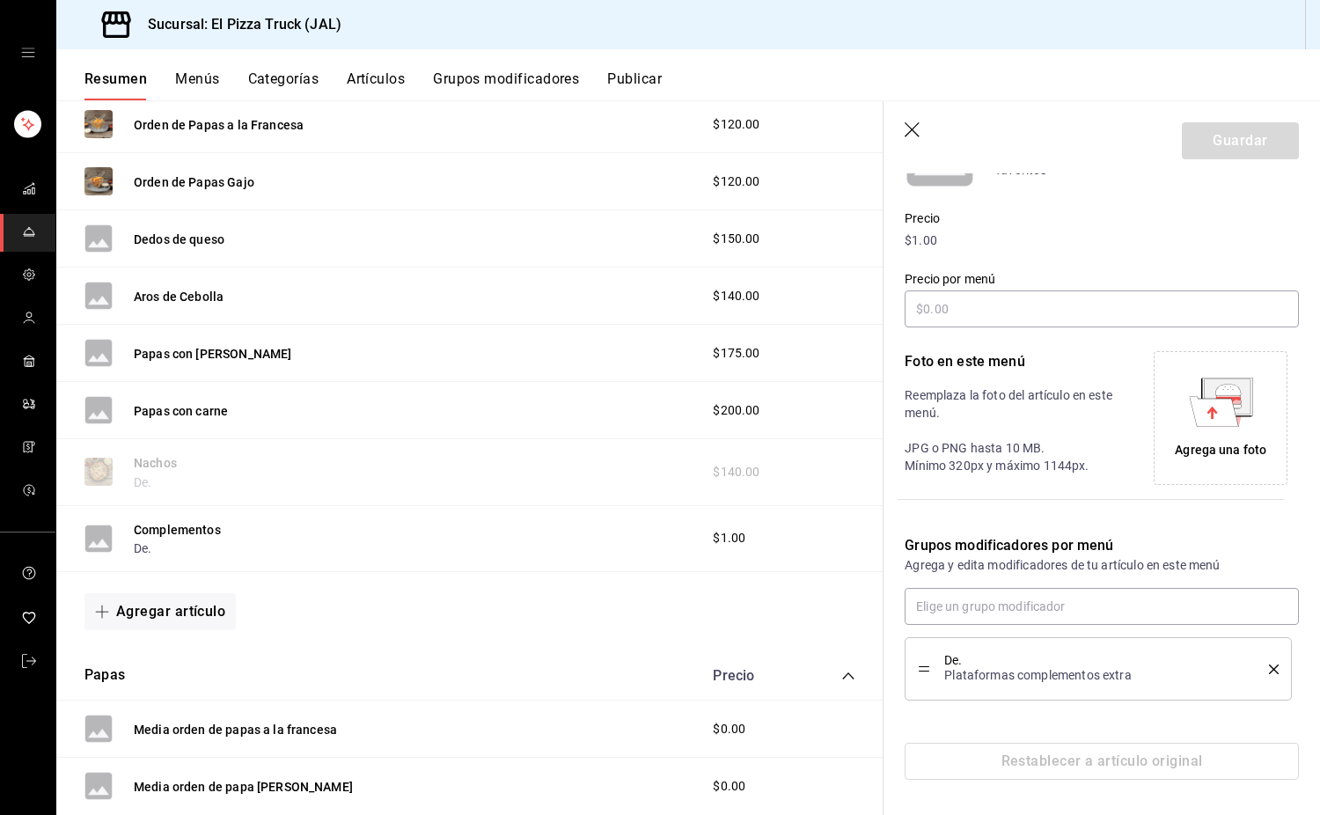
click at [1269, 669] on icon "delete" at bounding box center [1274, 670] width 10 height 10
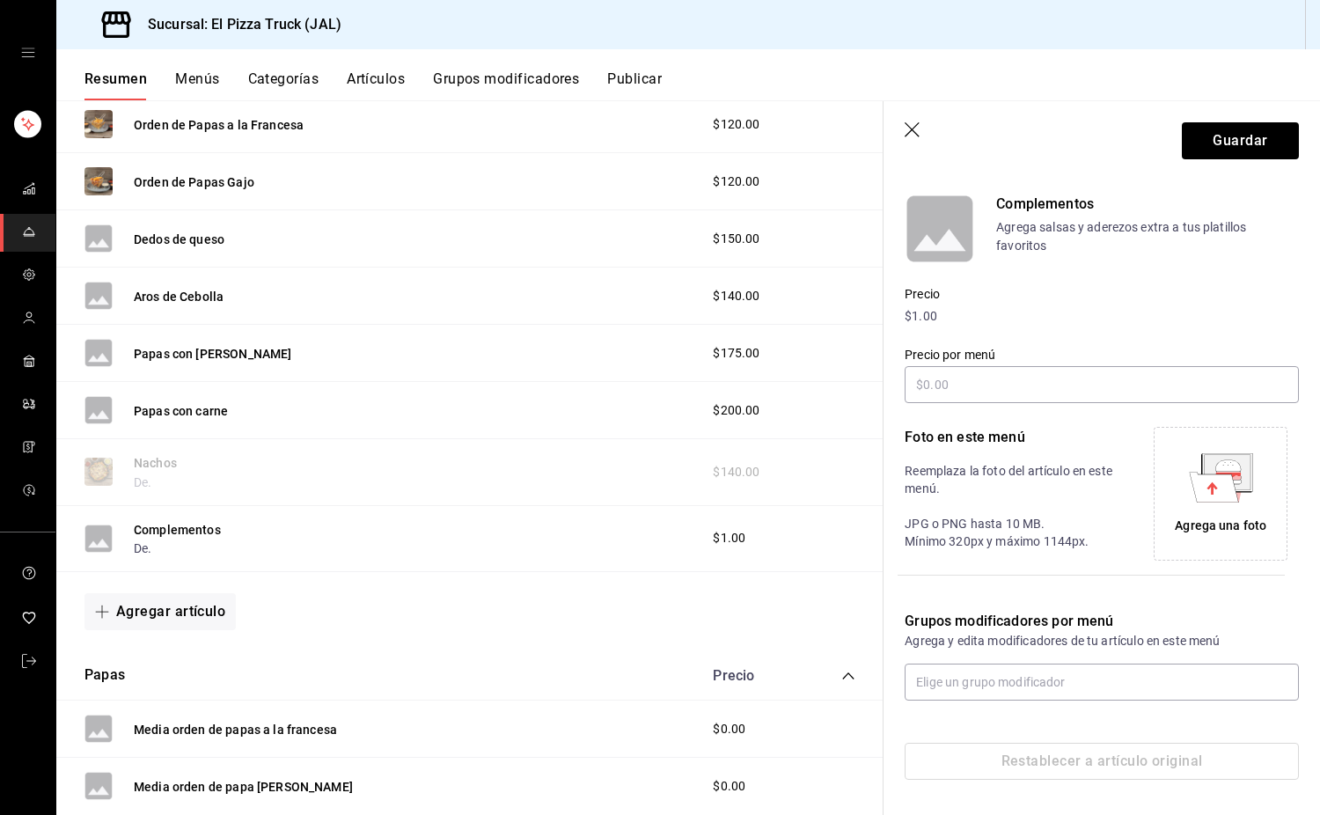
scroll to position [139, 0]
click at [1127, 662] on div "Grupos modificadores por menú Agrega y edita modificadores de tu artículo en es…" at bounding box center [1091, 645] width 415 height 111
click at [1097, 679] on input "text" at bounding box center [1102, 682] width 394 height 37
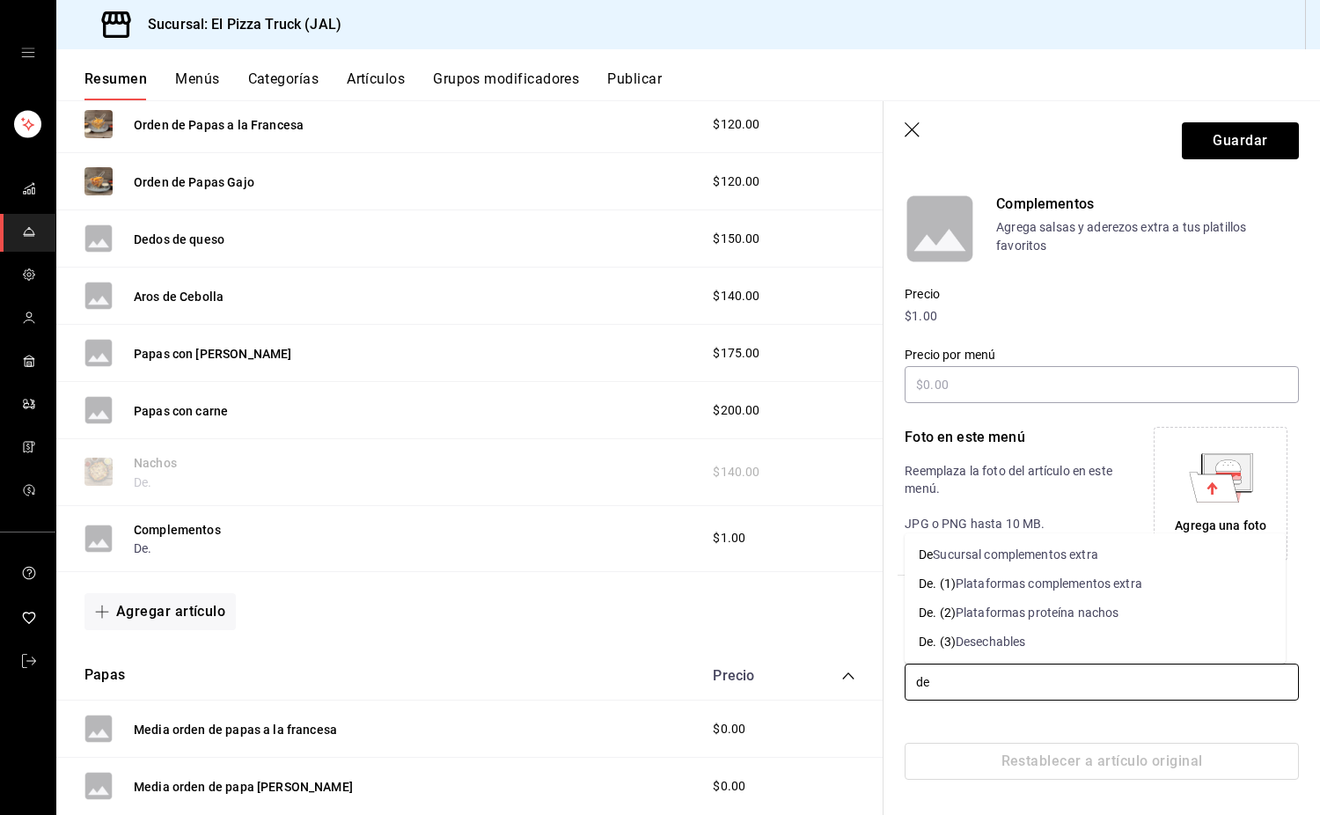
click at [1033, 553] on div "Sucursal complementos extra" at bounding box center [1015, 555] width 165 height 18
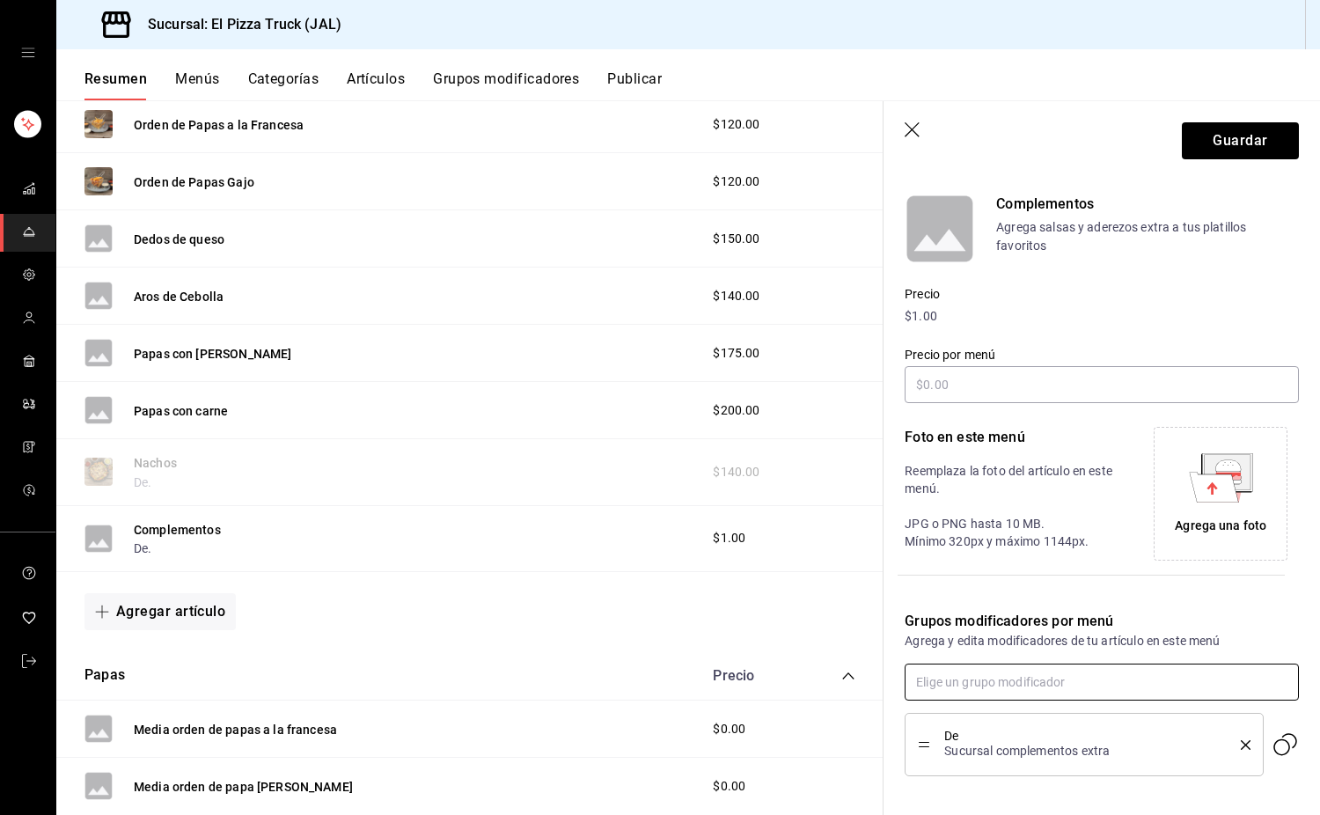
scroll to position [0, 0]
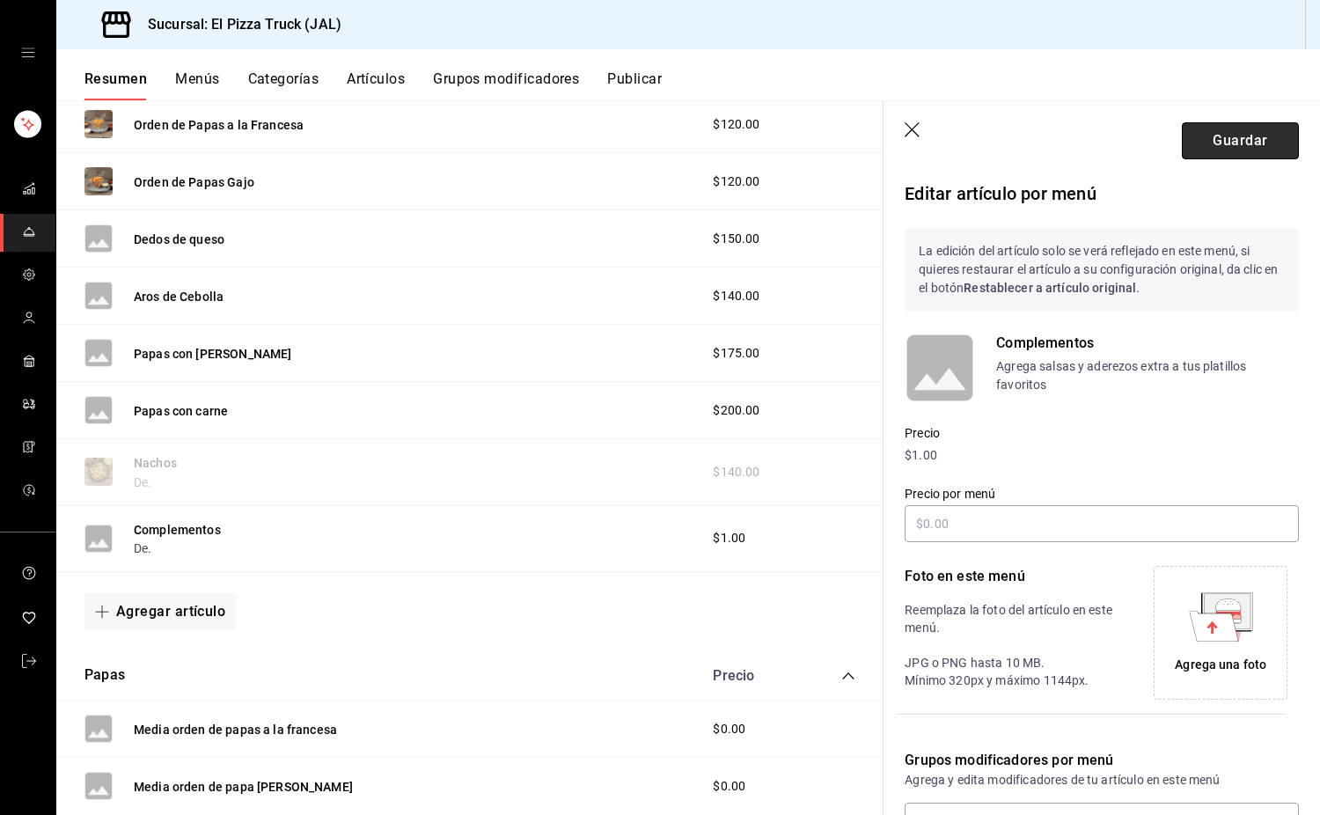
click at [1247, 158] on button "Guardar" at bounding box center [1240, 140] width 117 height 37
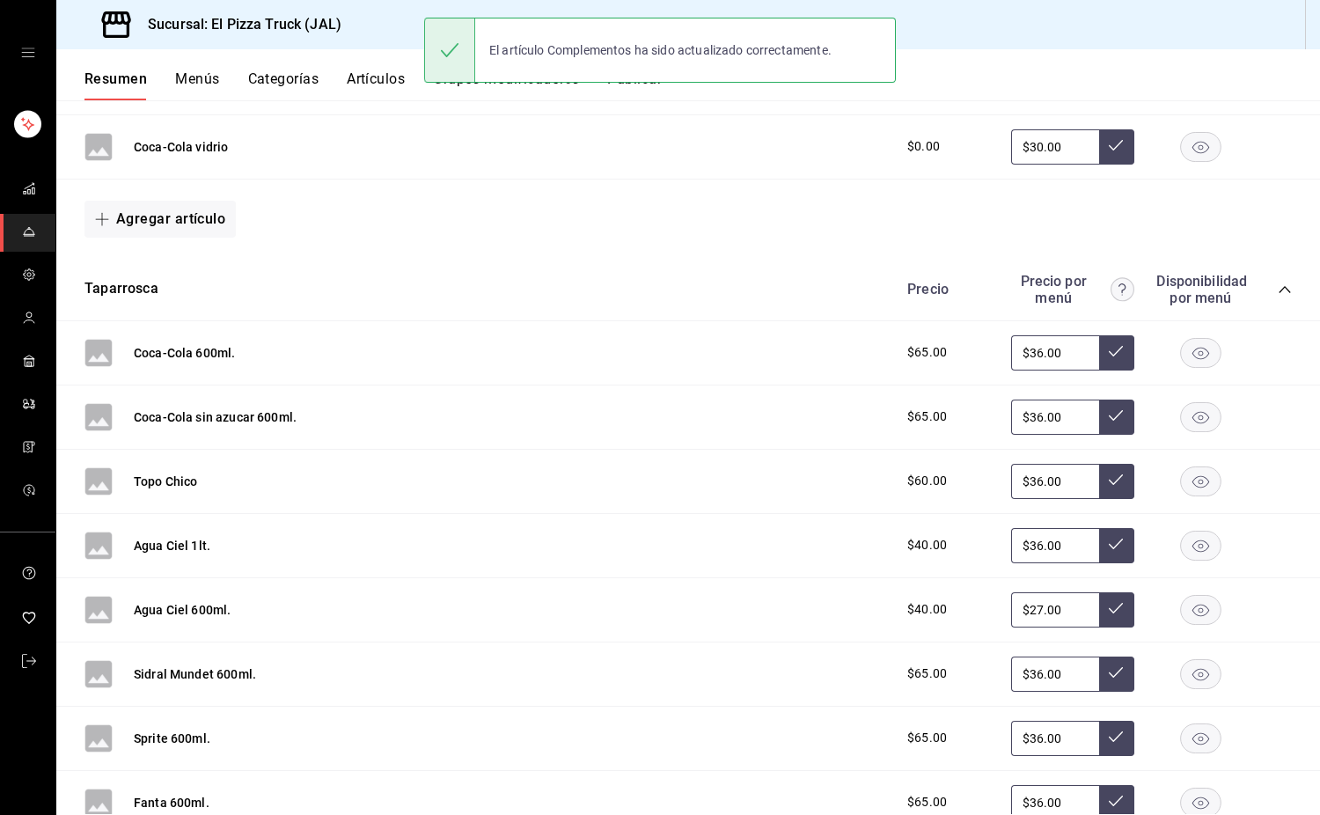
scroll to position [1202, 0]
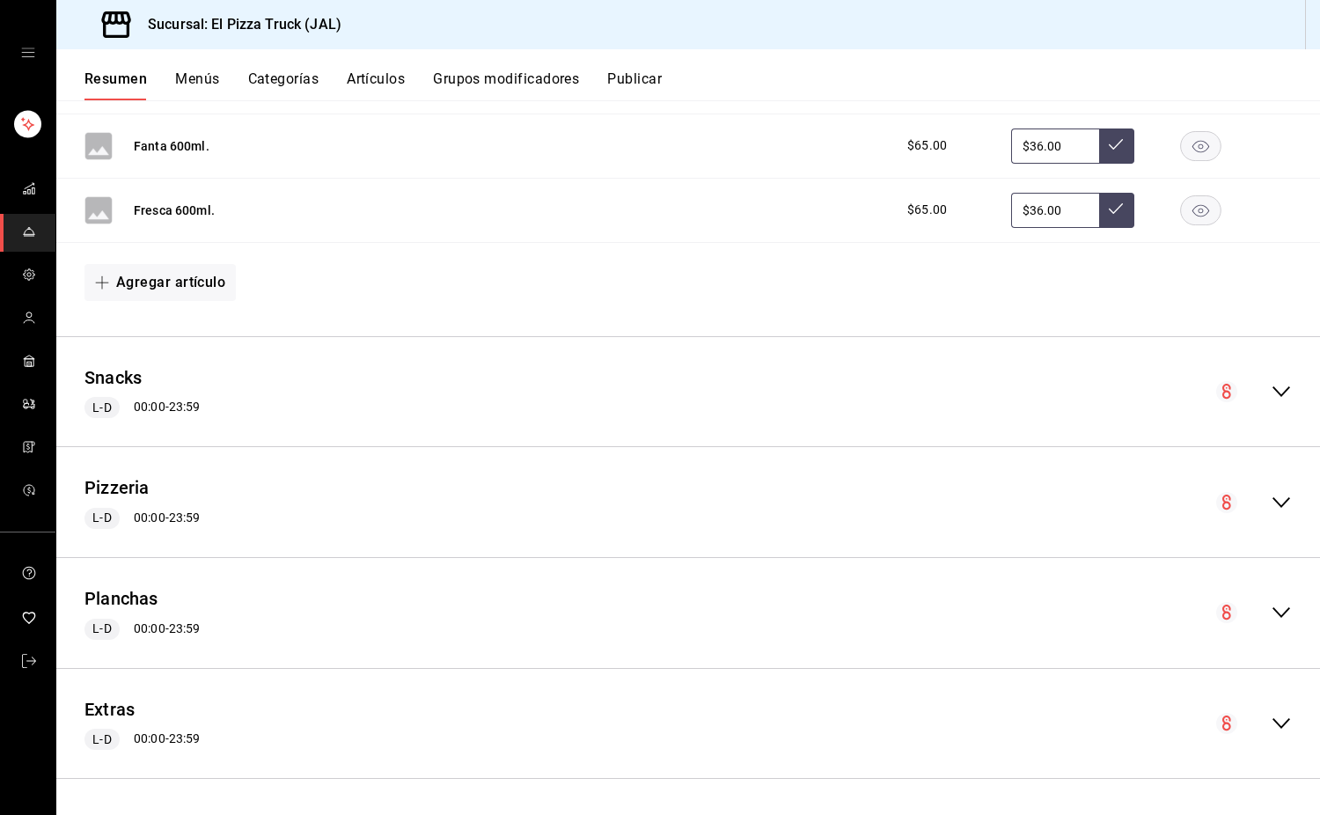
click at [1274, 394] on icon "collapse-menu-row" at bounding box center [1281, 391] width 21 height 21
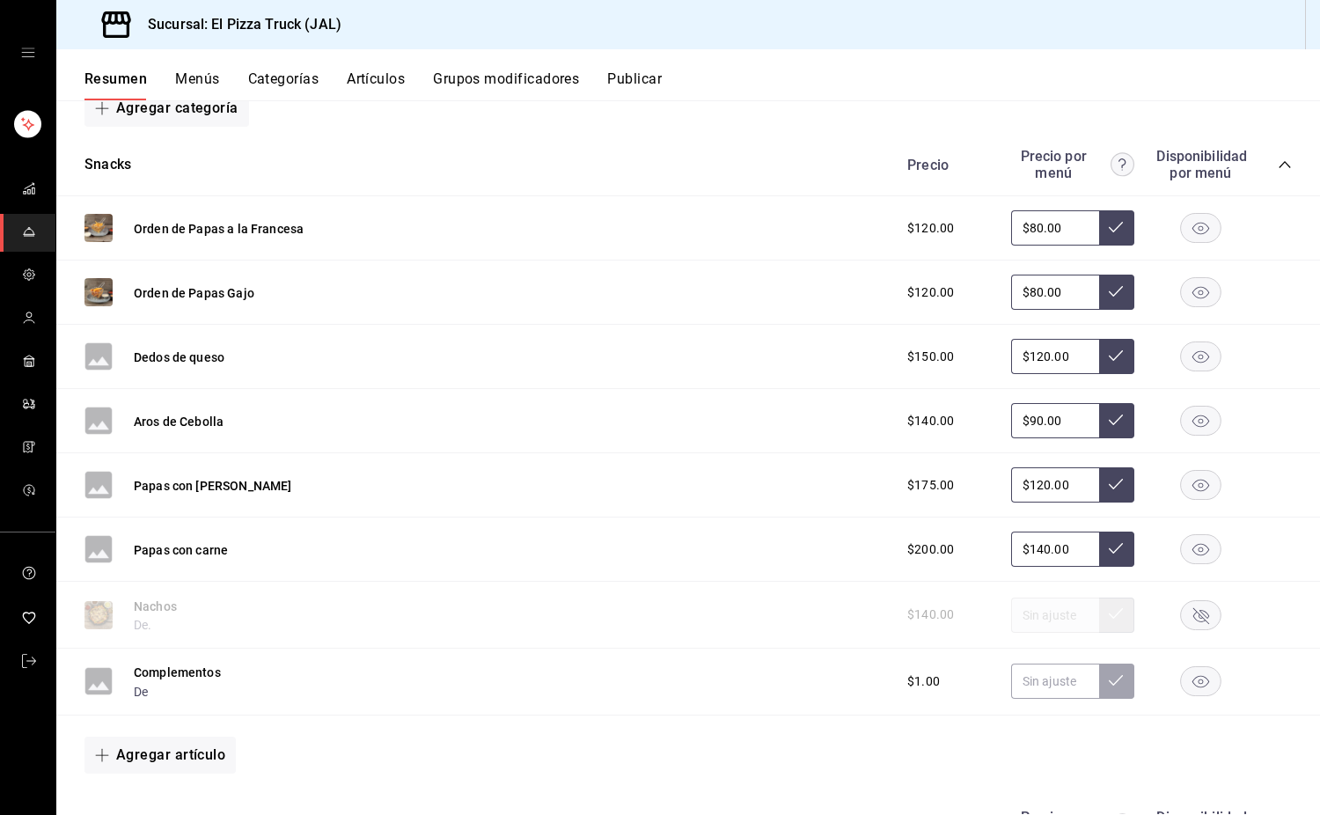
scroll to position [1599, 0]
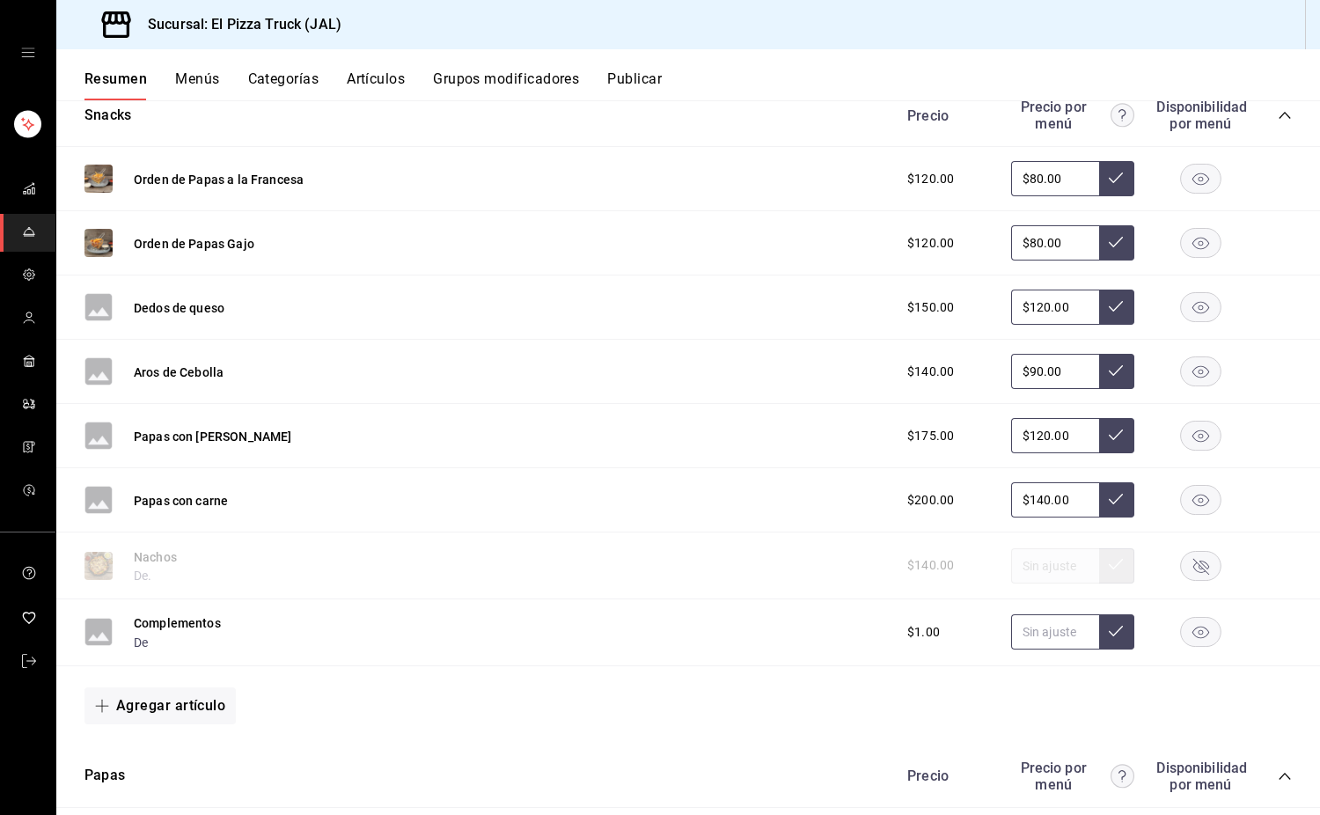
click at [1033, 633] on input "text" at bounding box center [1055, 631] width 88 height 35
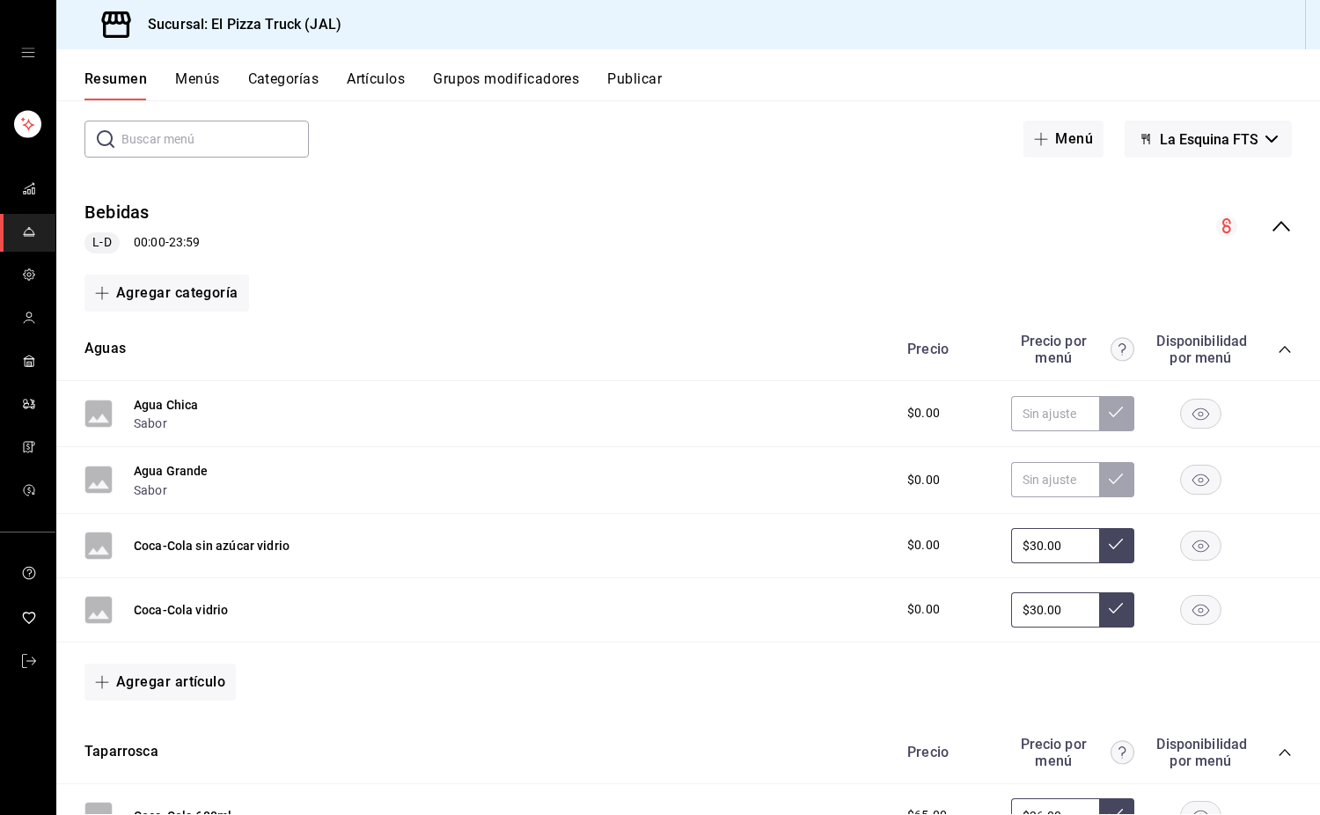
scroll to position [0, 0]
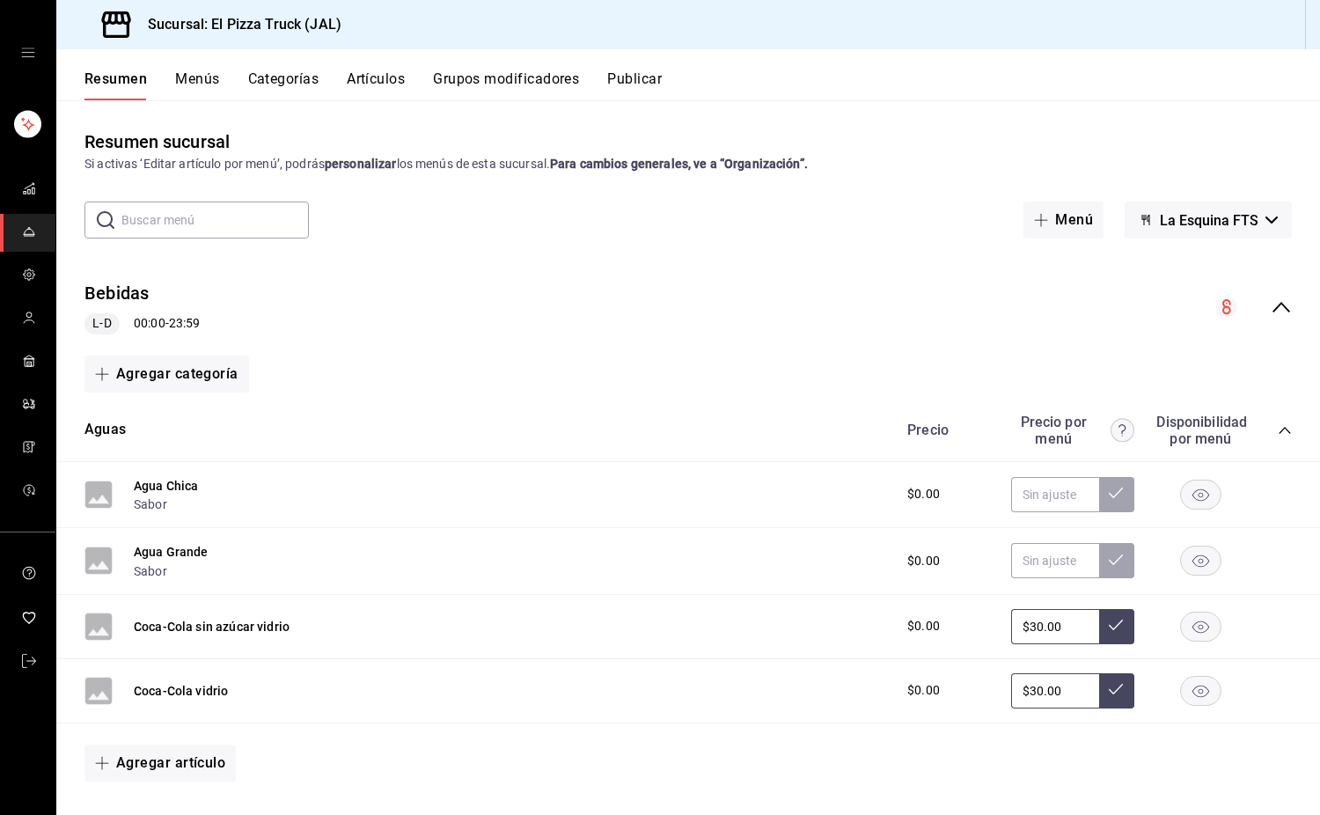
click at [303, 83] on button "Categorías" at bounding box center [283, 85] width 71 height 30
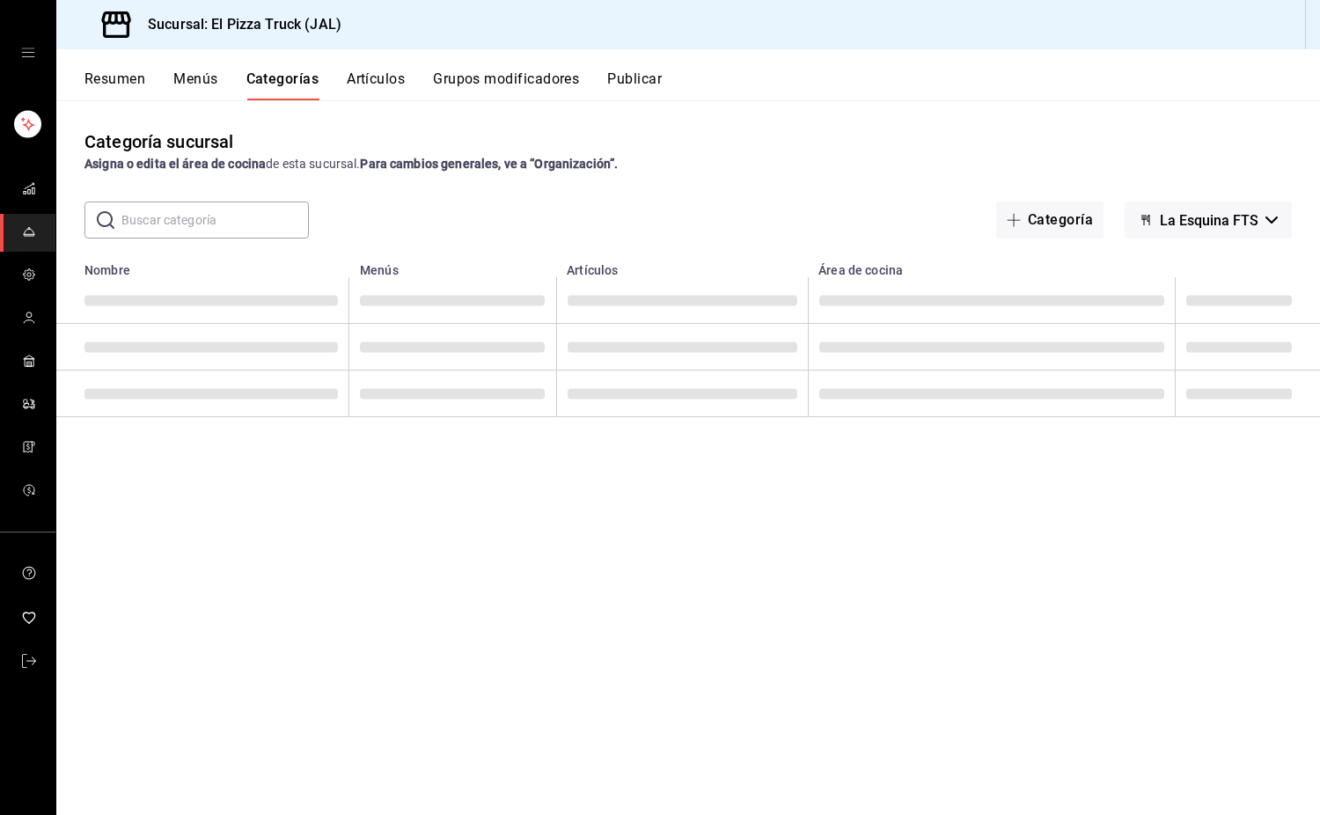
click at [303, 83] on button "Categorías" at bounding box center [282, 85] width 73 height 30
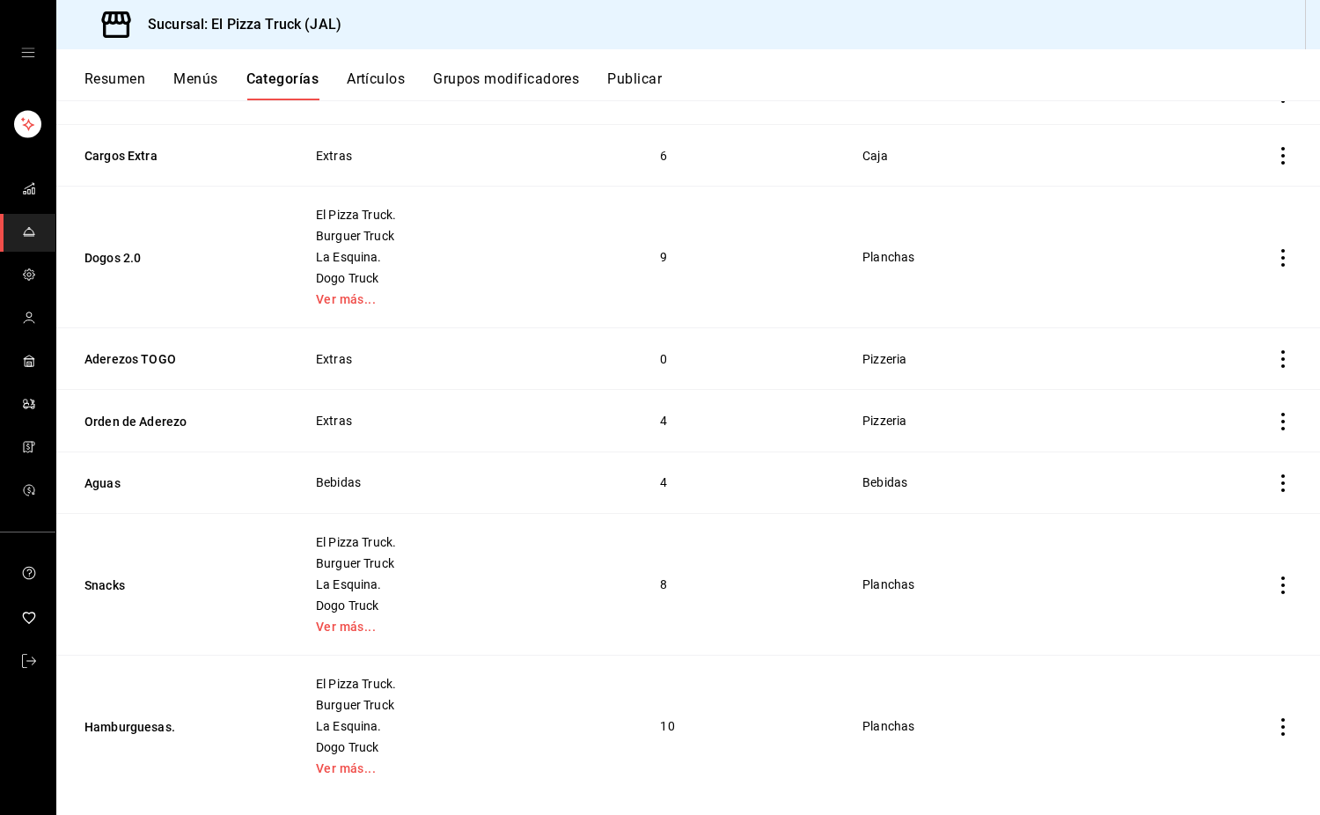
scroll to position [505, 0]
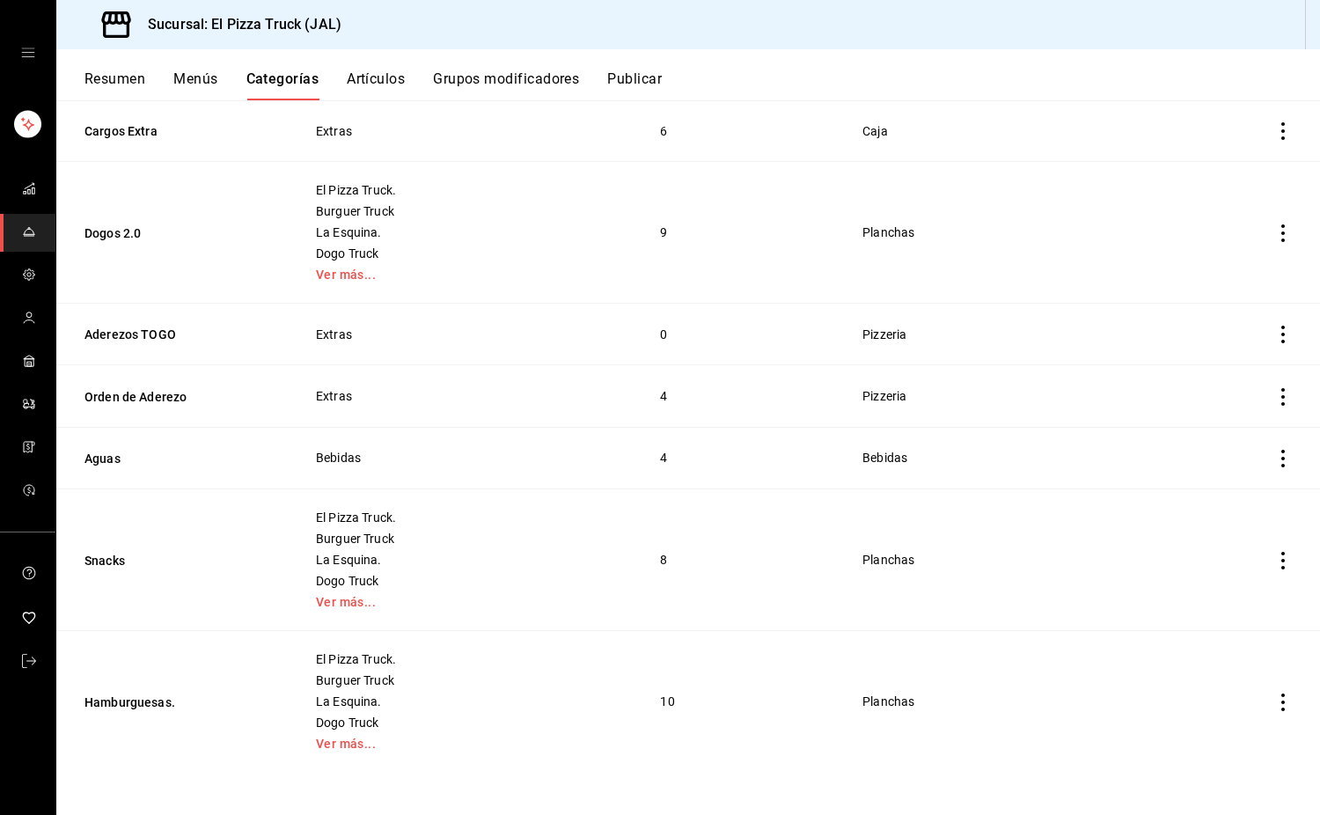
click at [1276, 343] on icon "actions" at bounding box center [1284, 335] width 18 height 18
click at [1219, 433] on li "Eliminar" at bounding box center [1202, 448] width 106 height 36
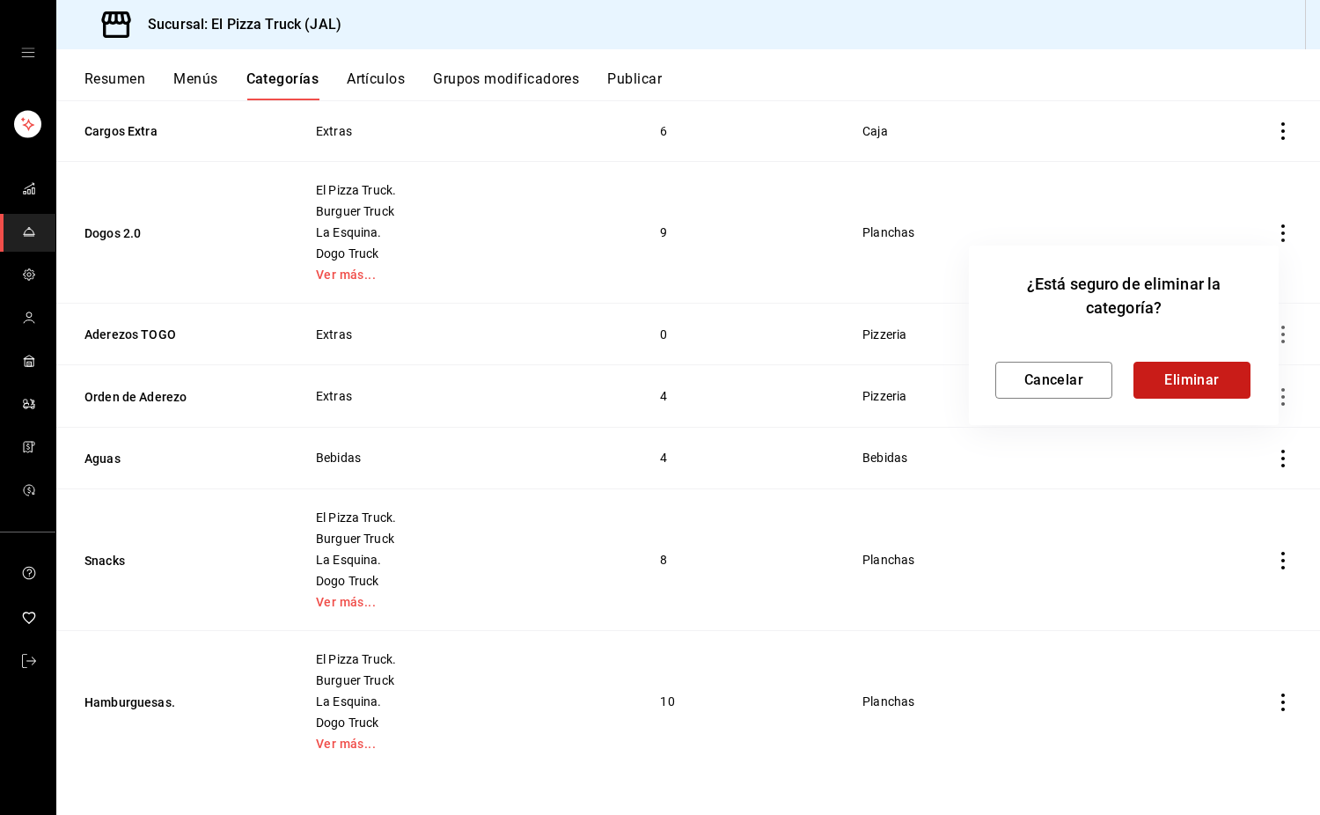
click at [1223, 379] on button "Eliminar" at bounding box center [1192, 380] width 117 height 37
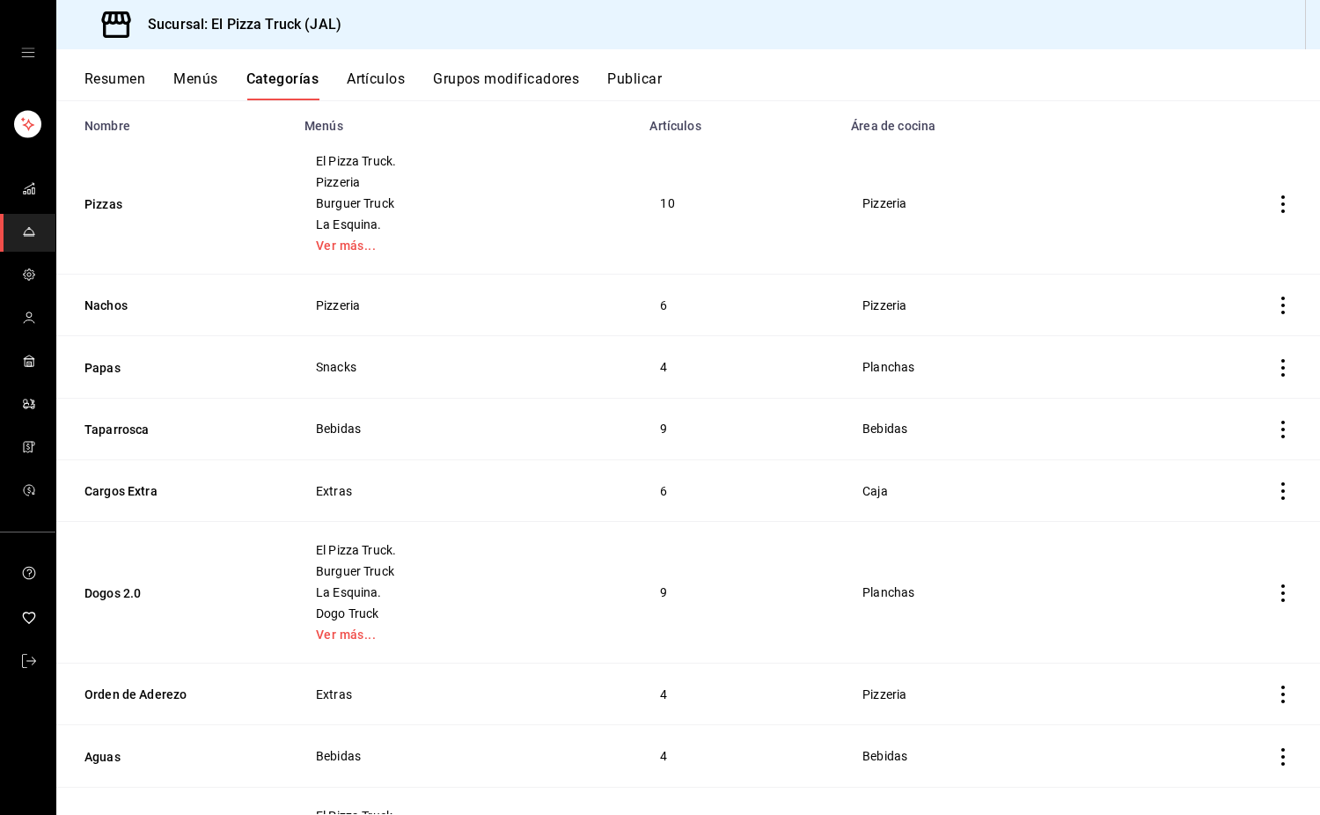
scroll to position [137, 0]
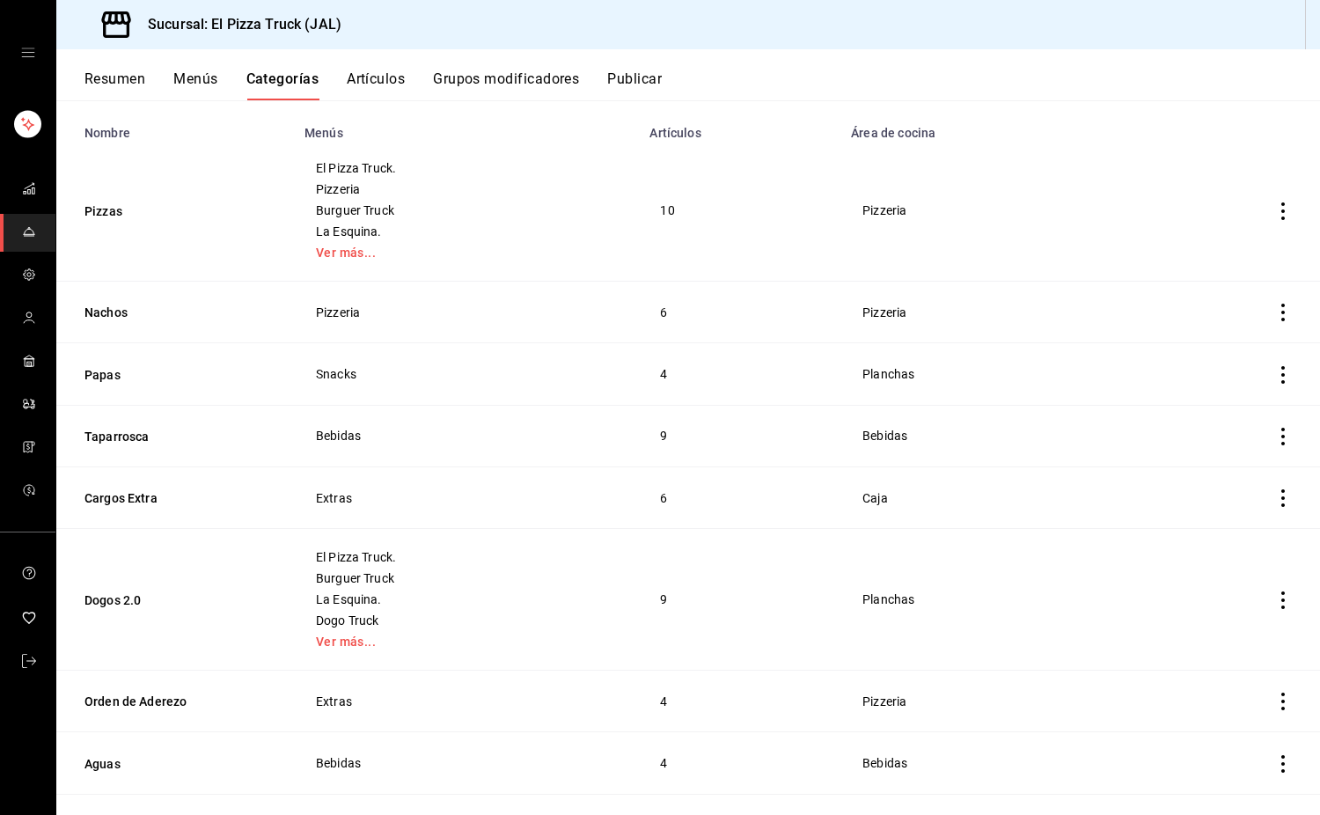
click at [533, 85] on button "Grupos modificadores" at bounding box center [506, 85] width 146 height 30
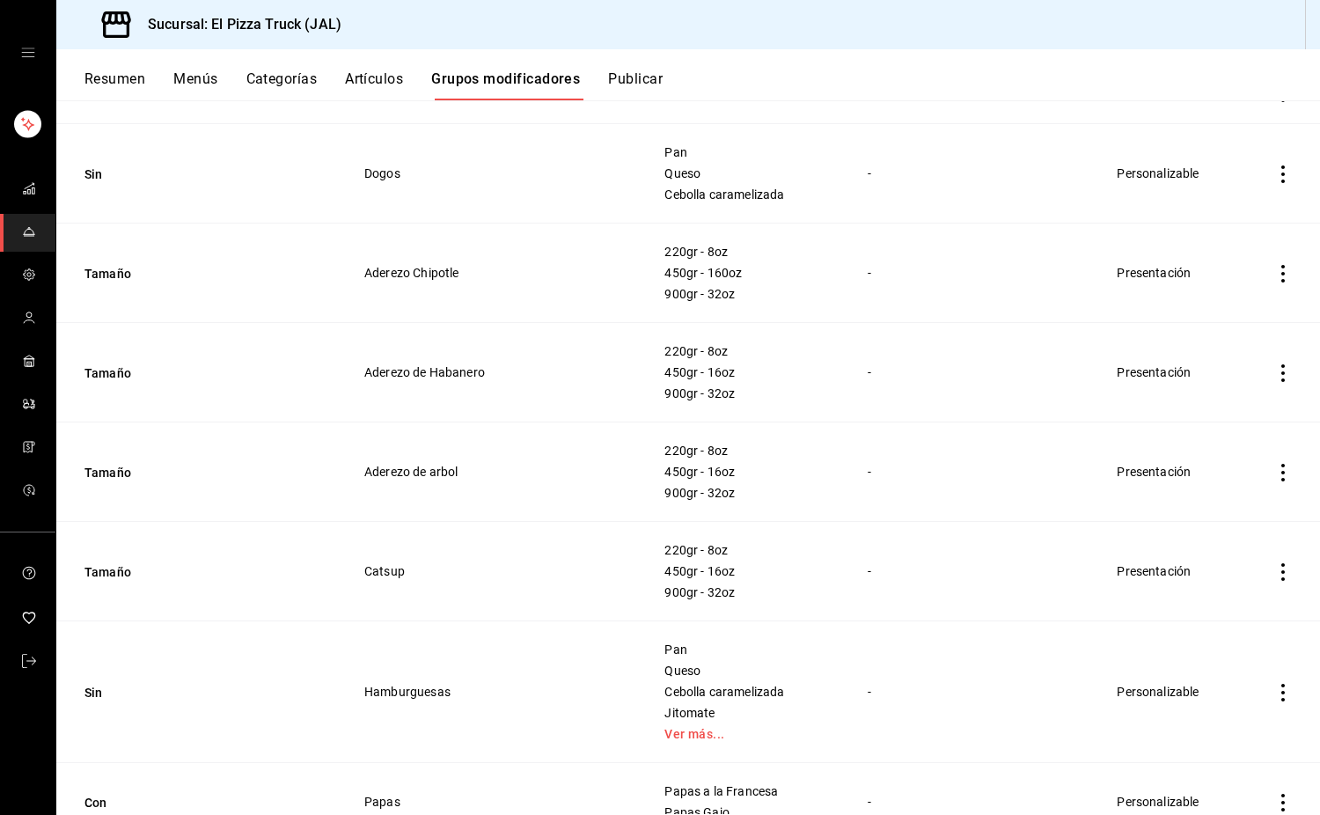
scroll to position [3850, 0]
click at [1275, 276] on icon "actions" at bounding box center [1284, 273] width 18 height 18
click at [1237, 390] on span "Eliminar" at bounding box center [1217, 386] width 45 height 14
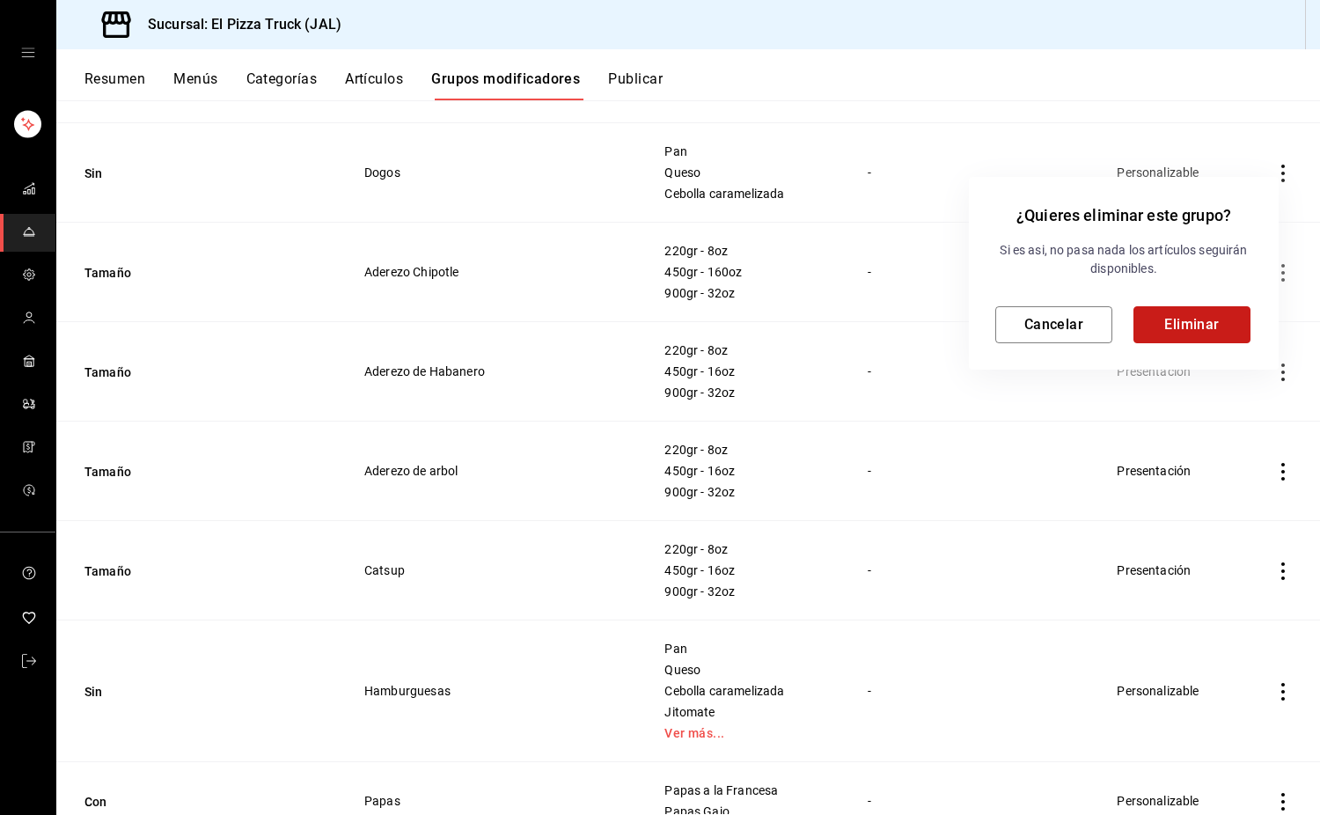
click at [1209, 321] on button "Eliminar" at bounding box center [1192, 324] width 117 height 37
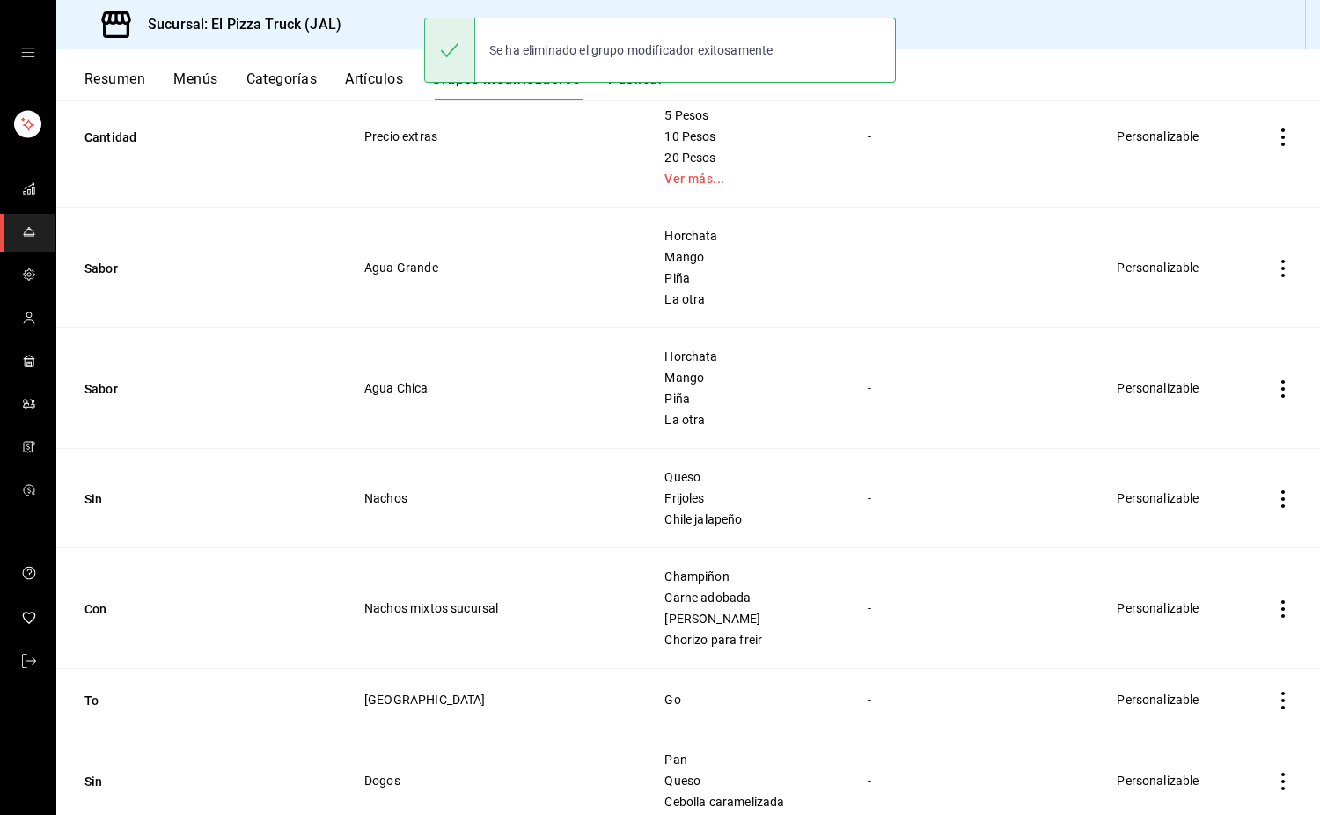
scroll to position [3820, 0]
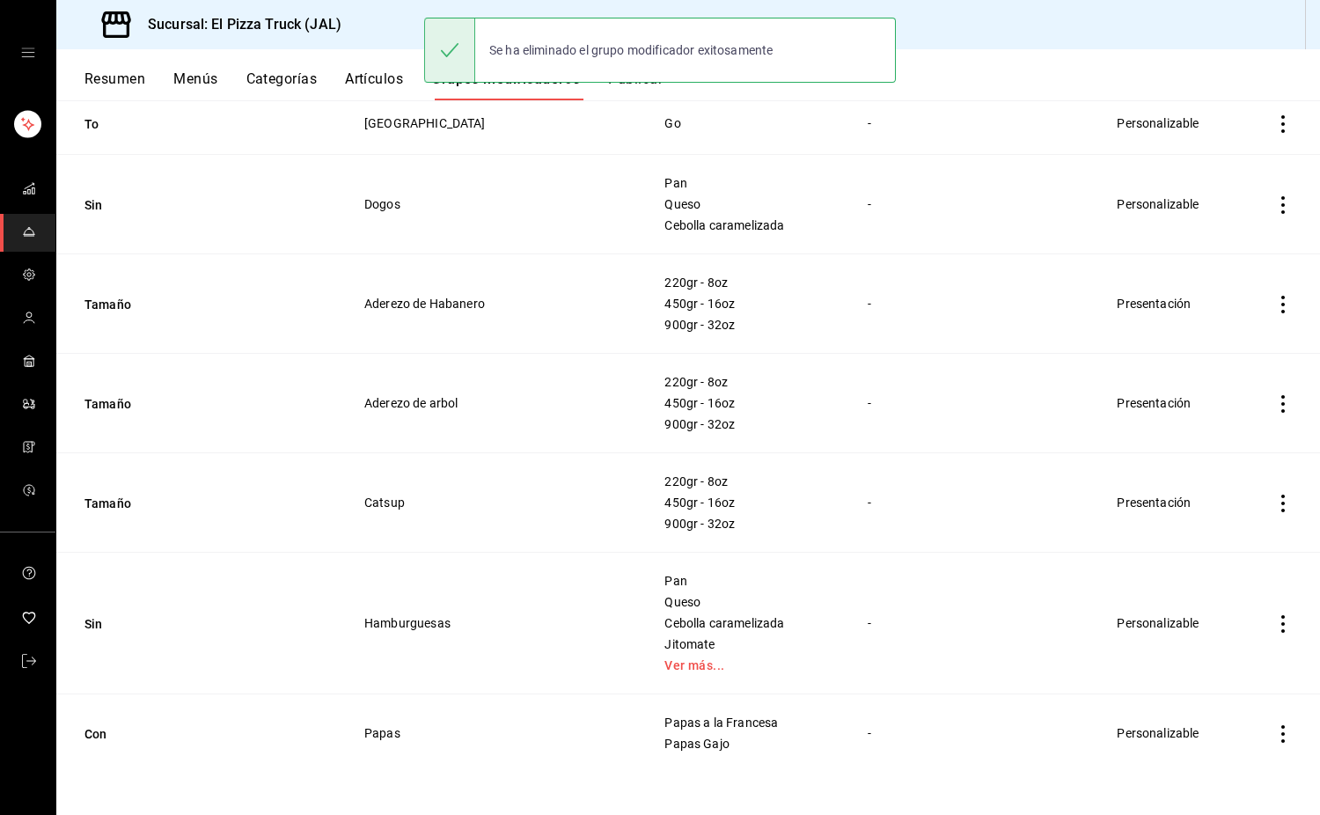
click at [1275, 505] on icon "actions" at bounding box center [1284, 504] width 18 height 18
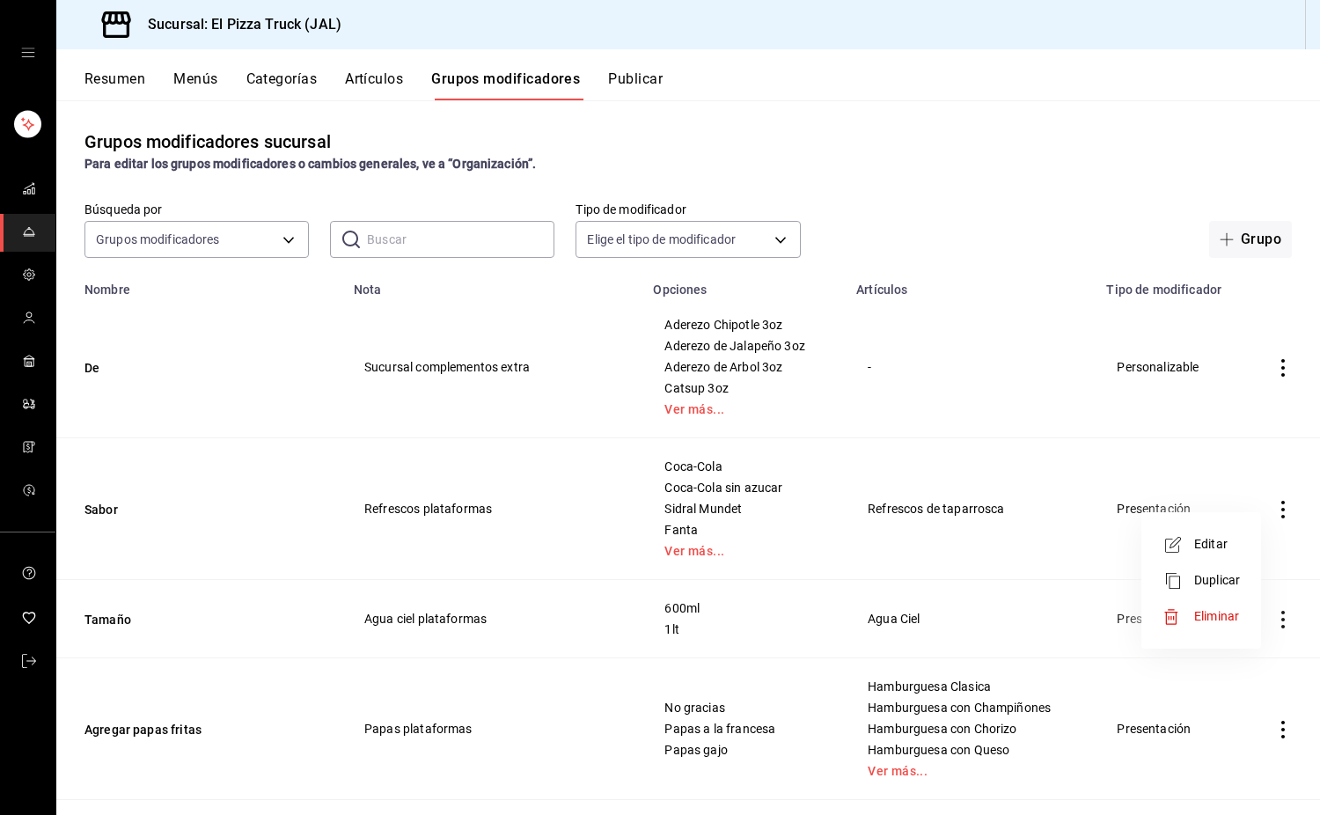
click at [1213, 623] on span "Eliminar" at bounding box center [1217, 616] width 45 height 14
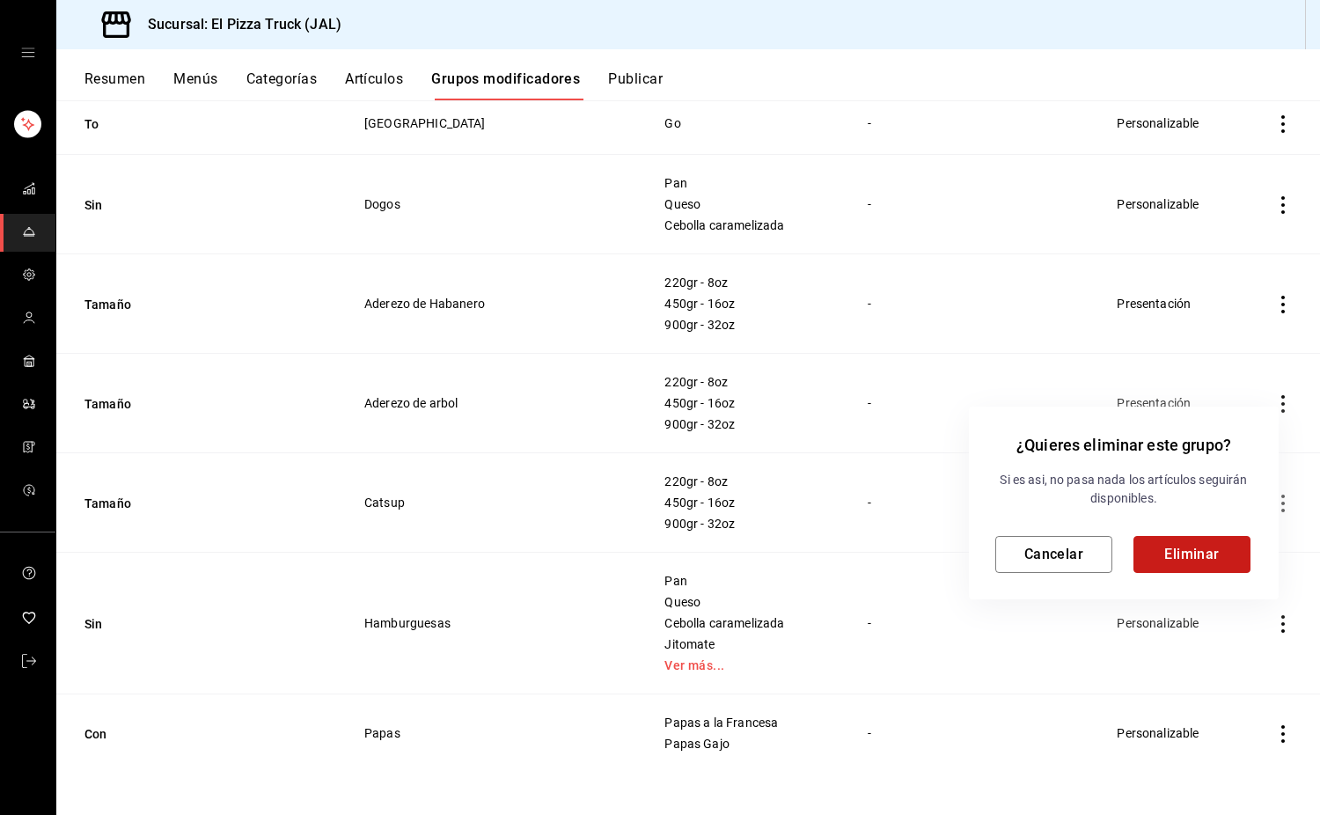
click at [1210, 555] on button "Eliminar" at bounding box center [1192, 554] width 117 height 37
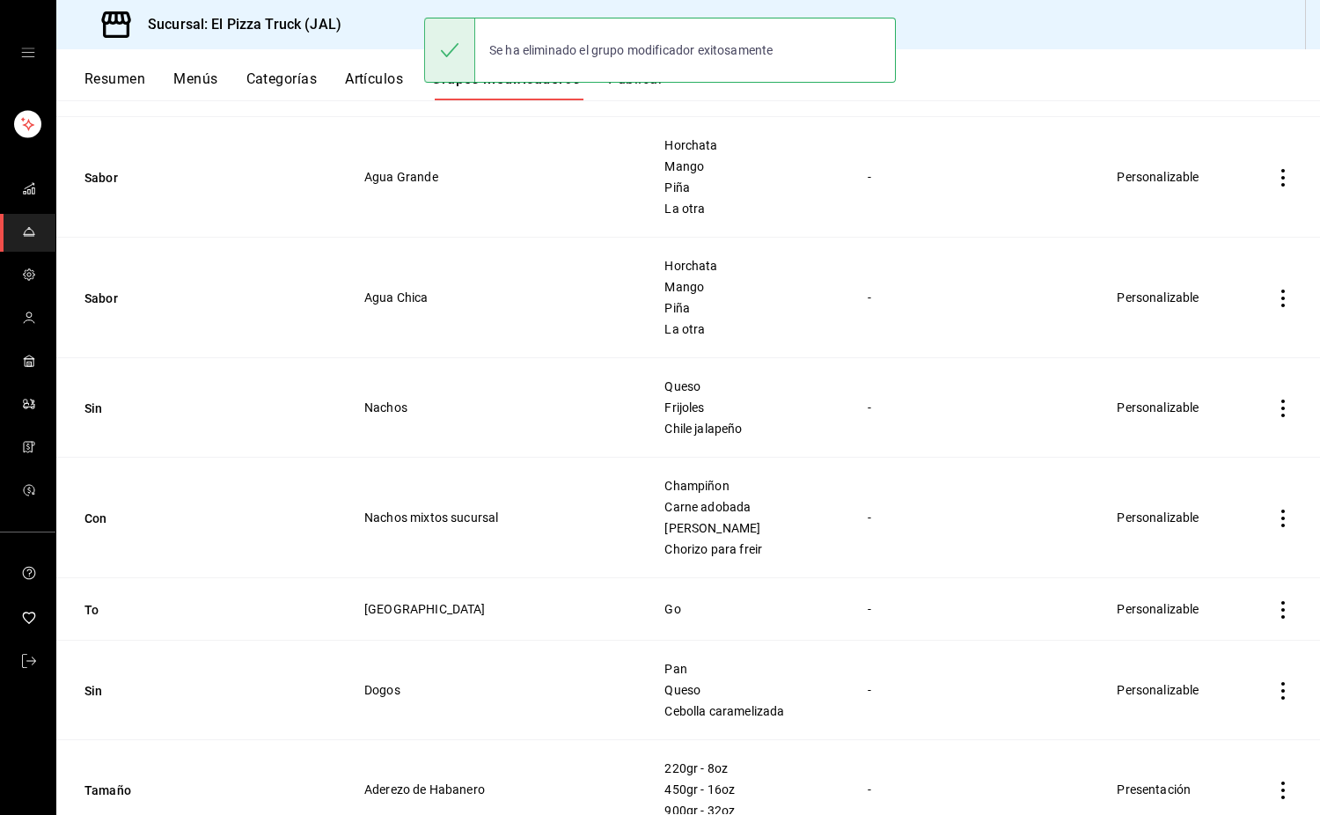
scroll to position [3720, 0]
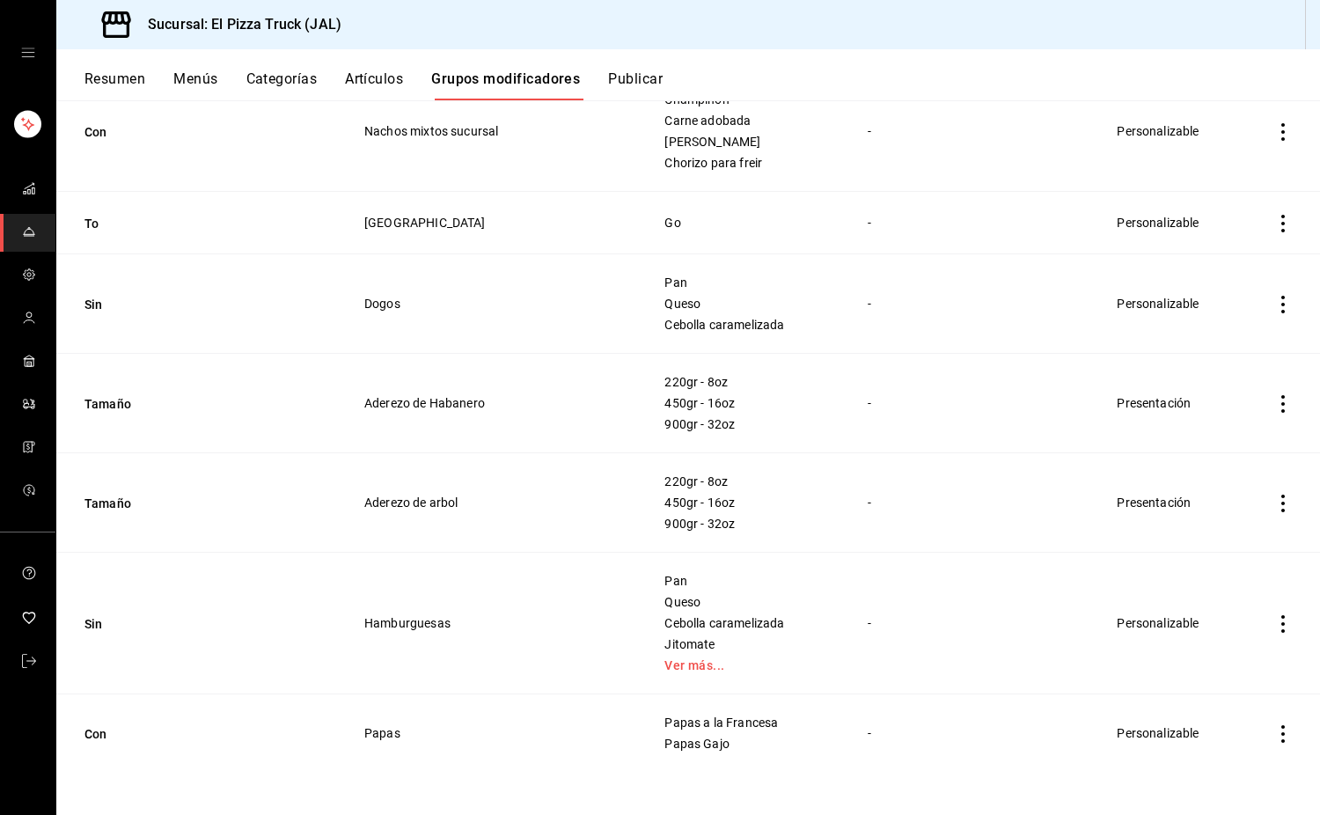
click at [1282, 503] on icon "actions" at bounding box center [1284, 504] width 4 height 18
click at [1224, 617] on span "Eliminar" at bounding box center [1217, 616] width 45 height 14
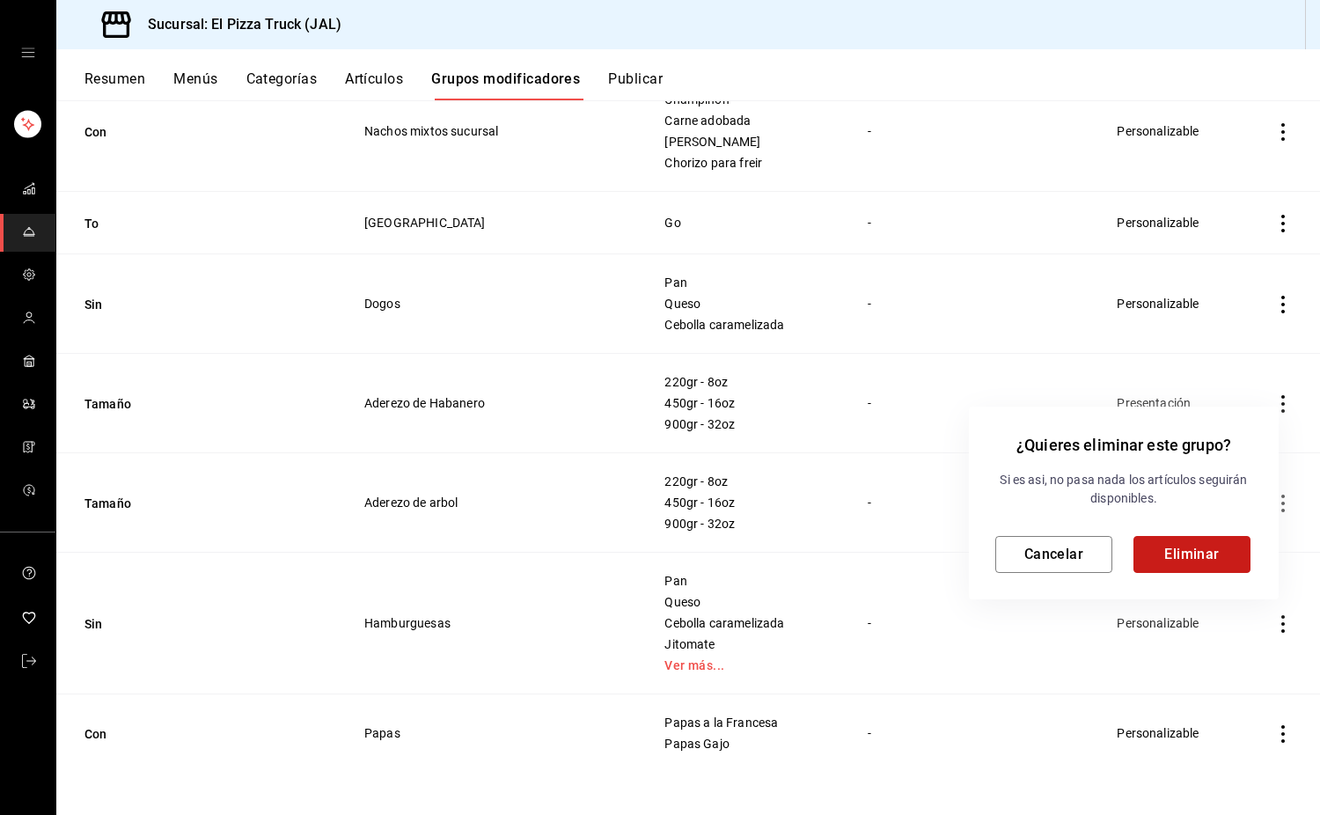
click at [1202, 540] on button "Eliminar" at bounding box center [1192, 554] width 117 height 37
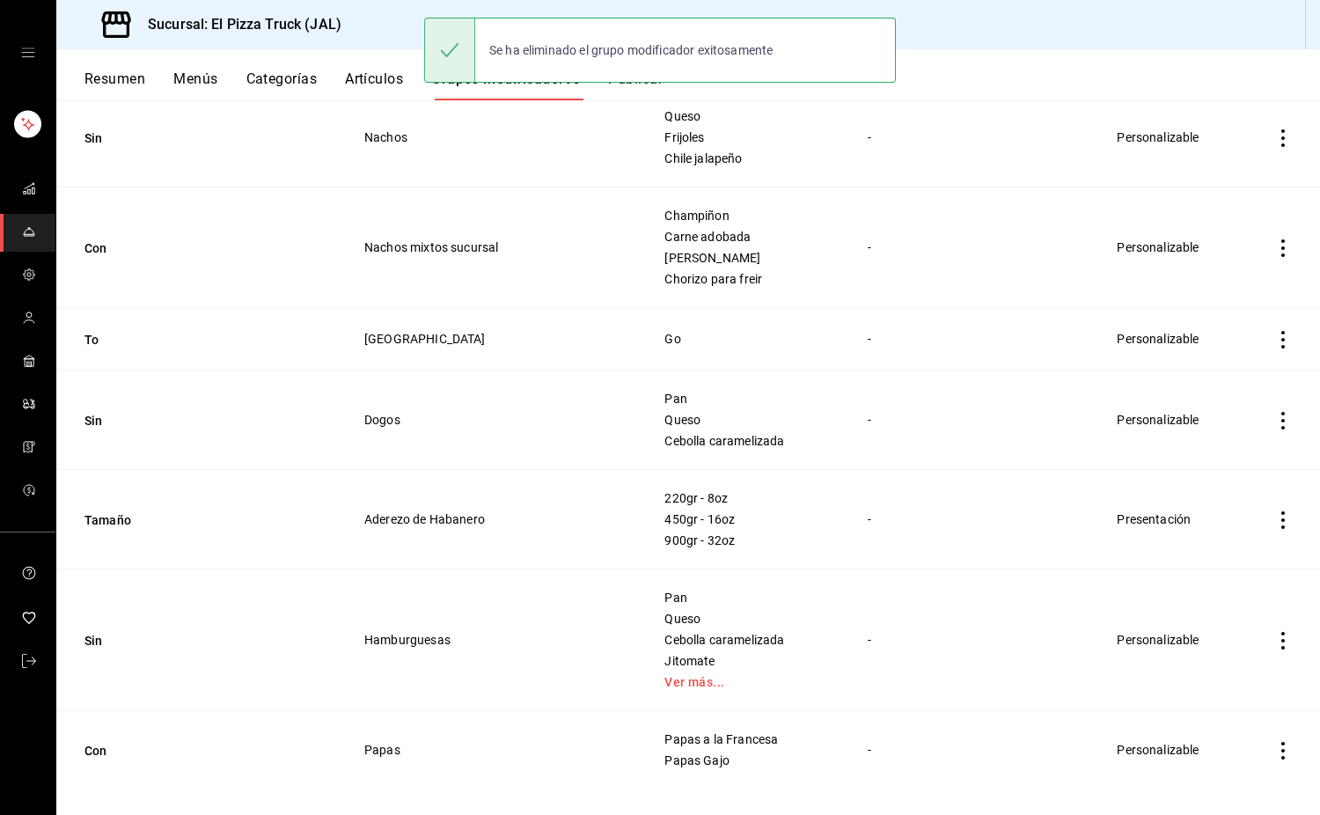
scroll to position [3621, 0]
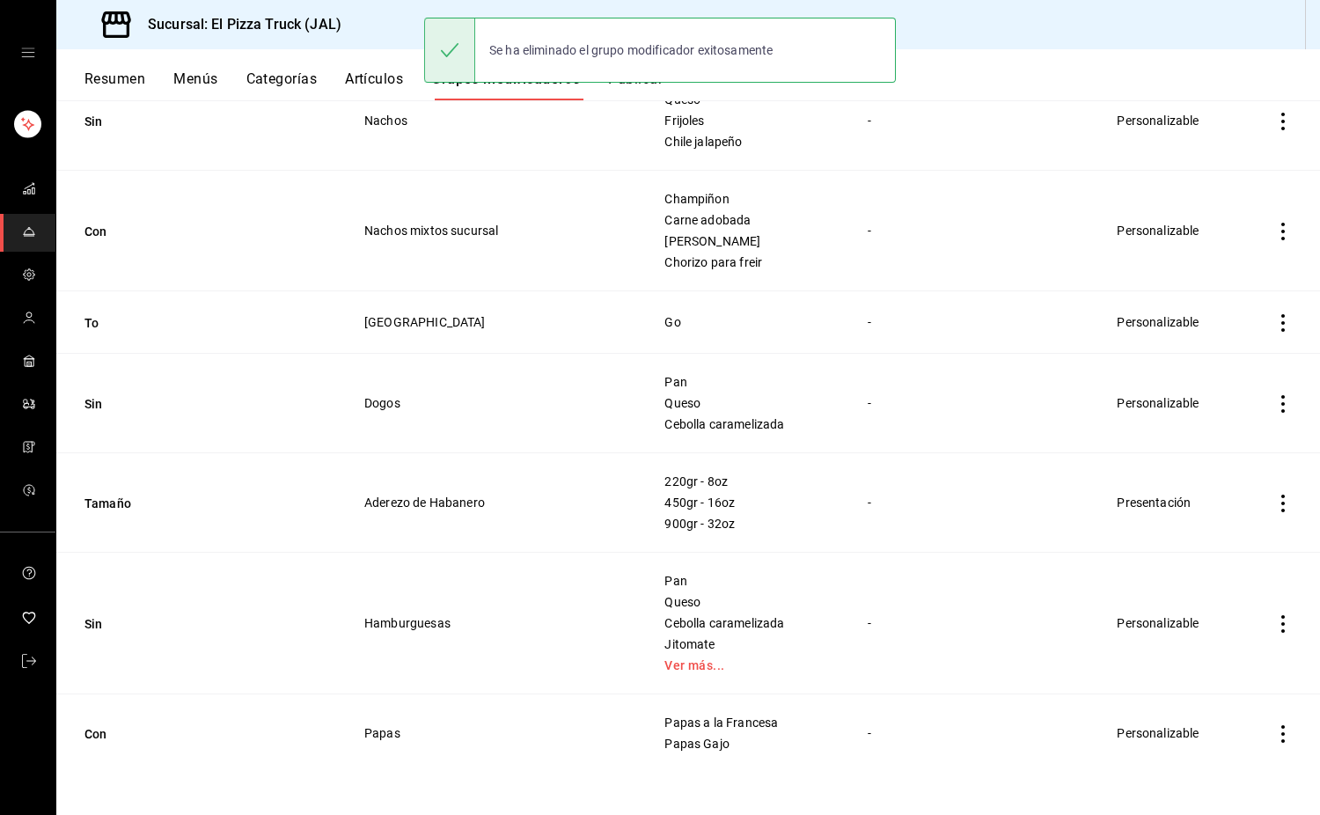
click at [1275, 509] on icon "actions" at bounding box center [1284, 504] width 18 height 18
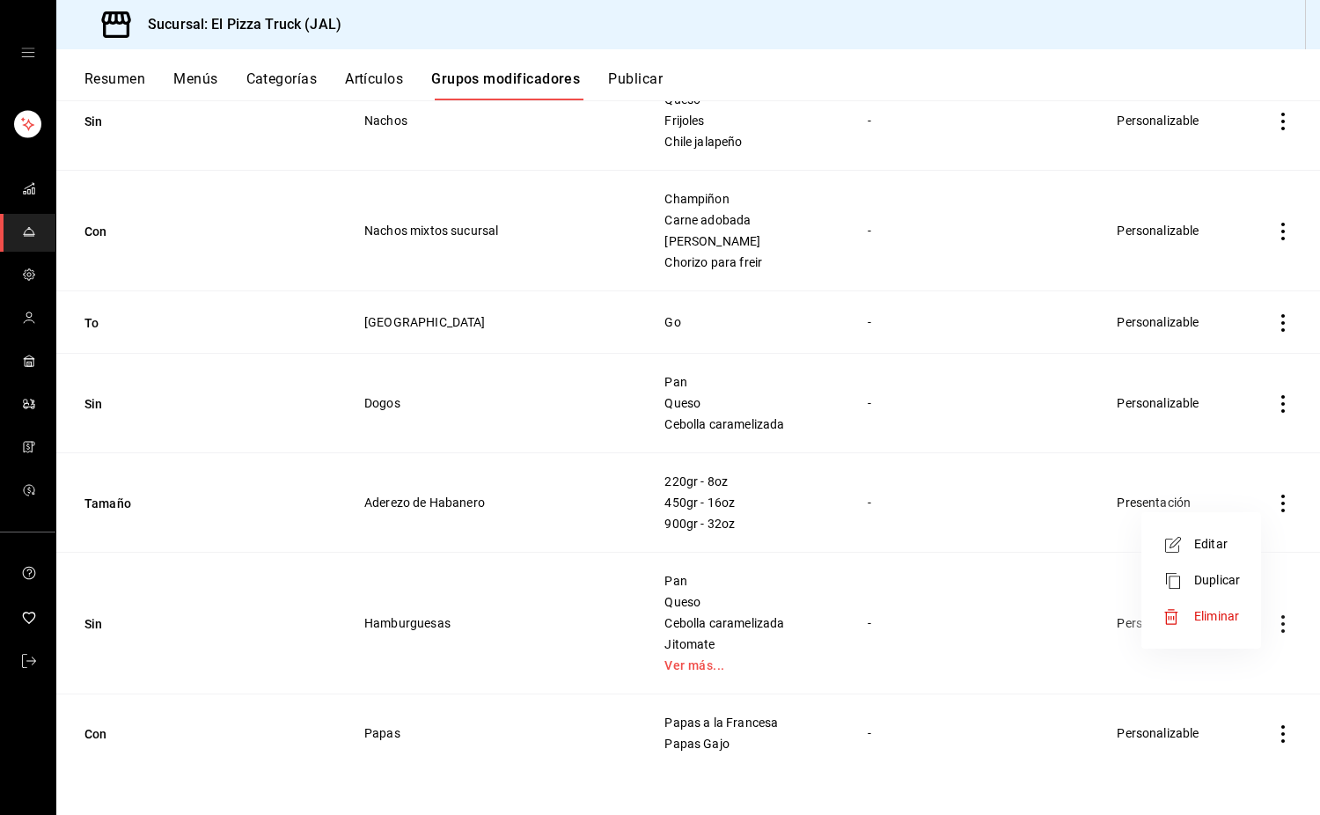
click at [1224, 628] on li "Eliminar" at bounding box center [1202, 617] width 106 height 36
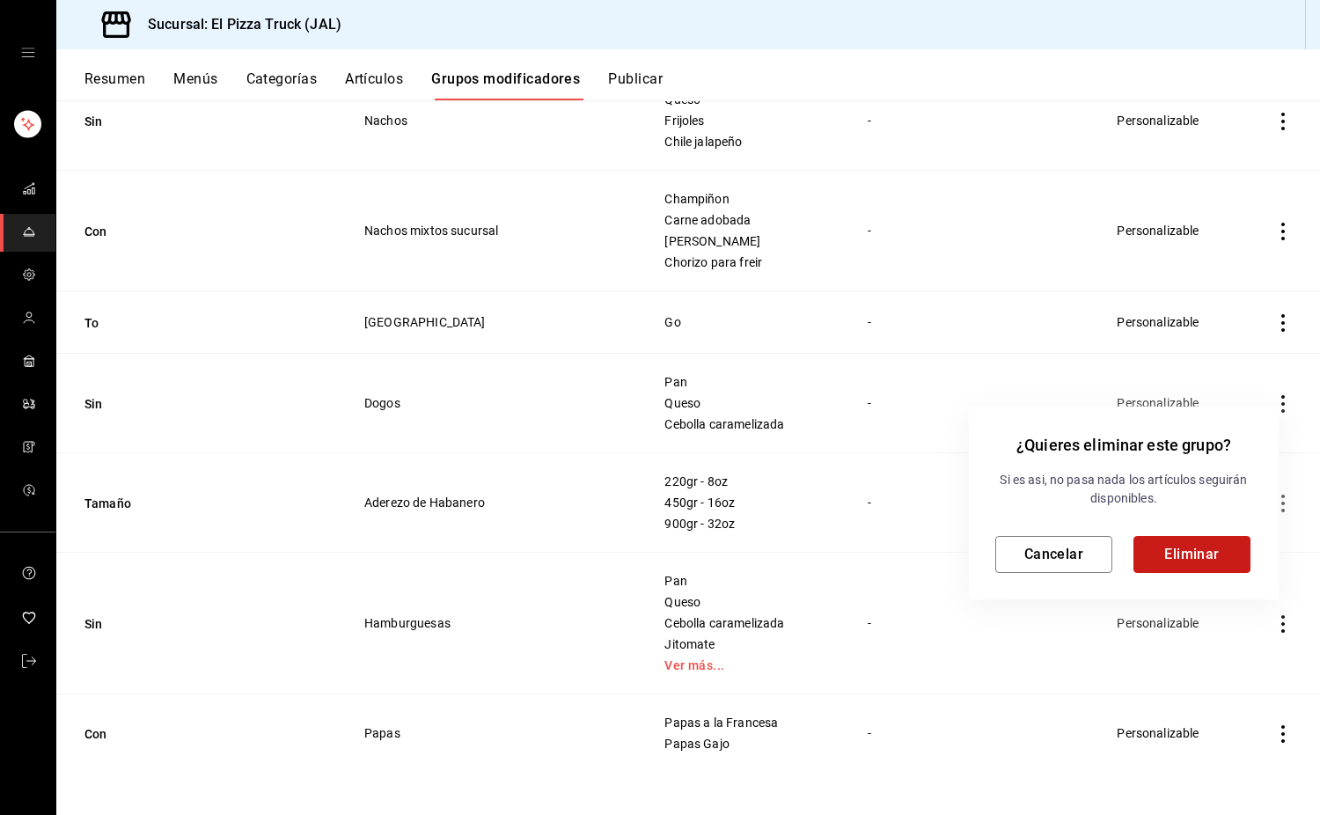
click at [1183, 544] on button "Eliminar" at bounding box center [1192, 554] width 117 height 37
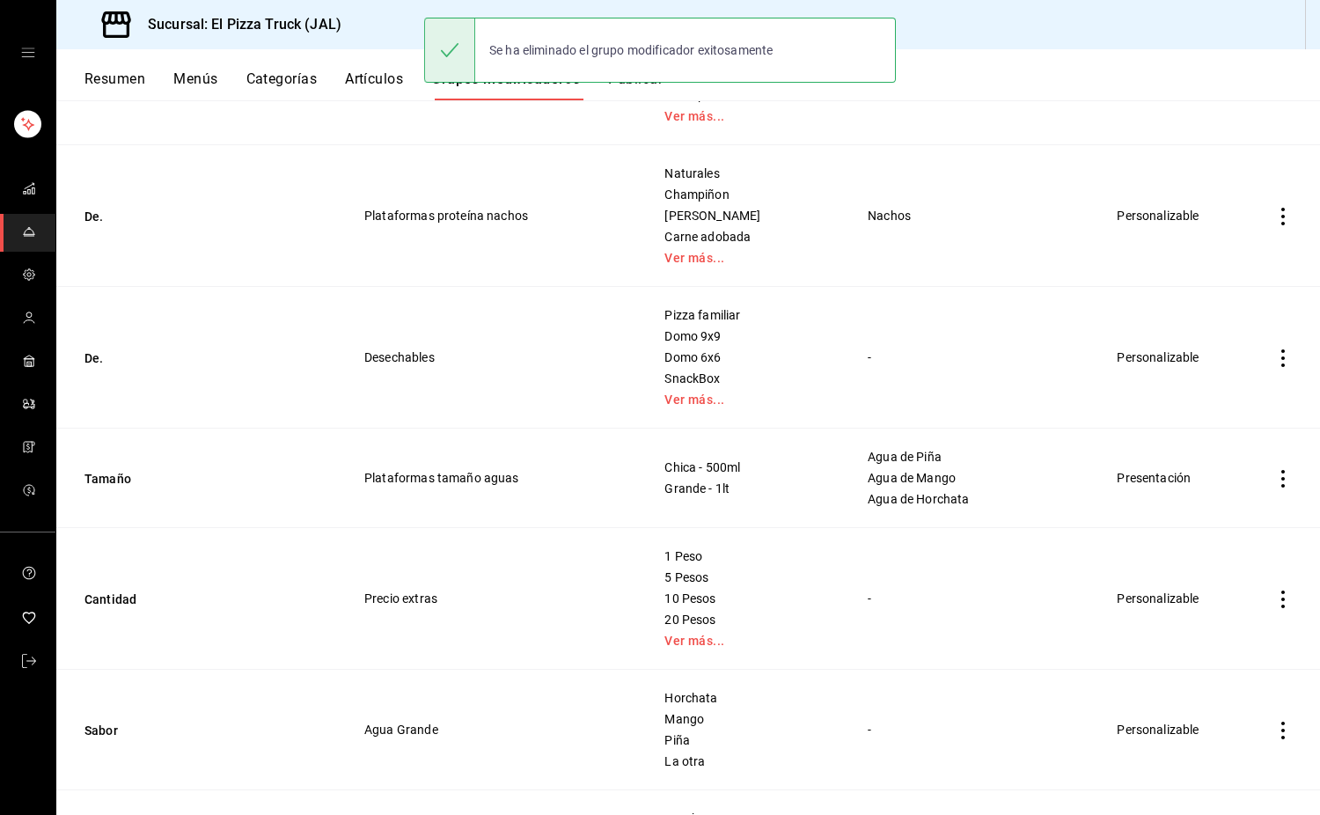
scroll to position [3521, 0]
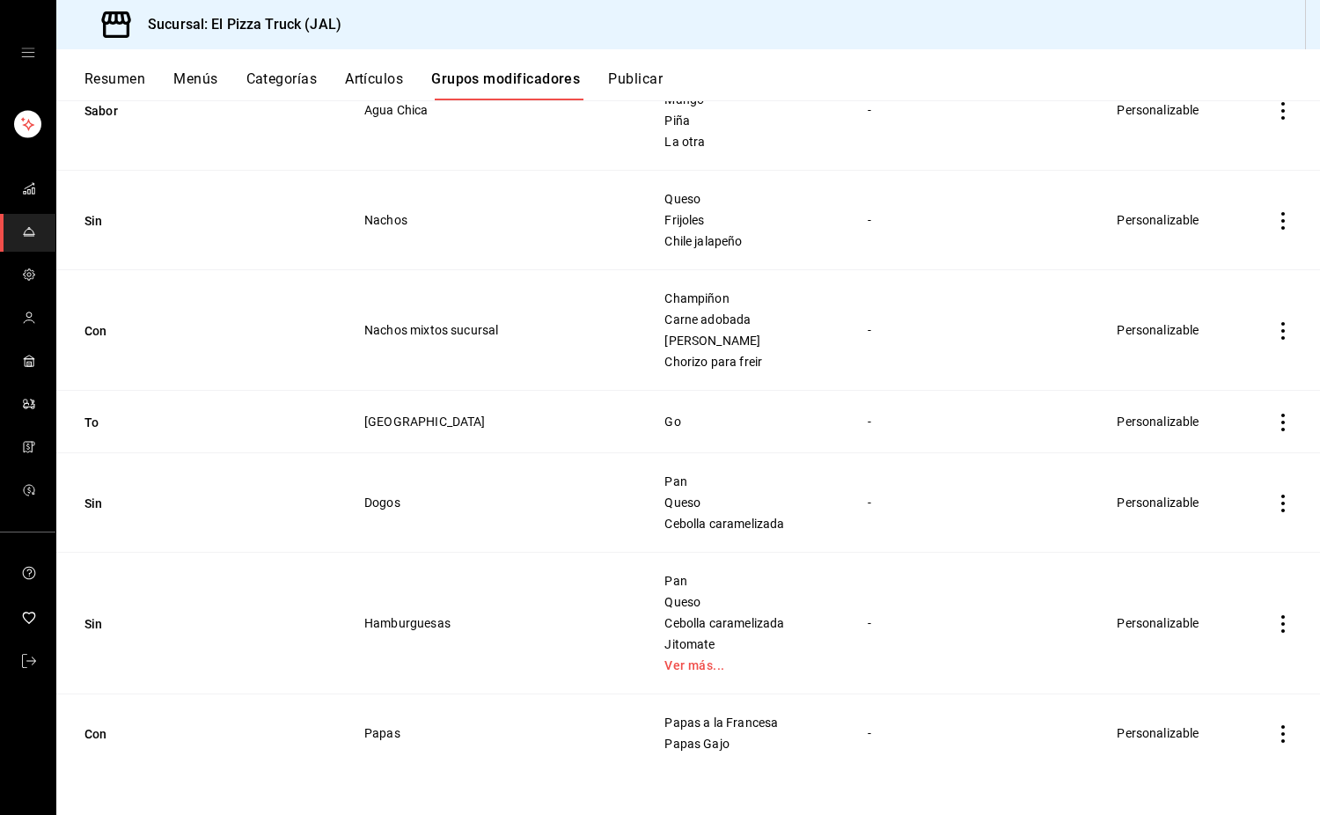
click at [135, 77] on button "Resumen" at bounding box center [115, 85] width 61 height 30
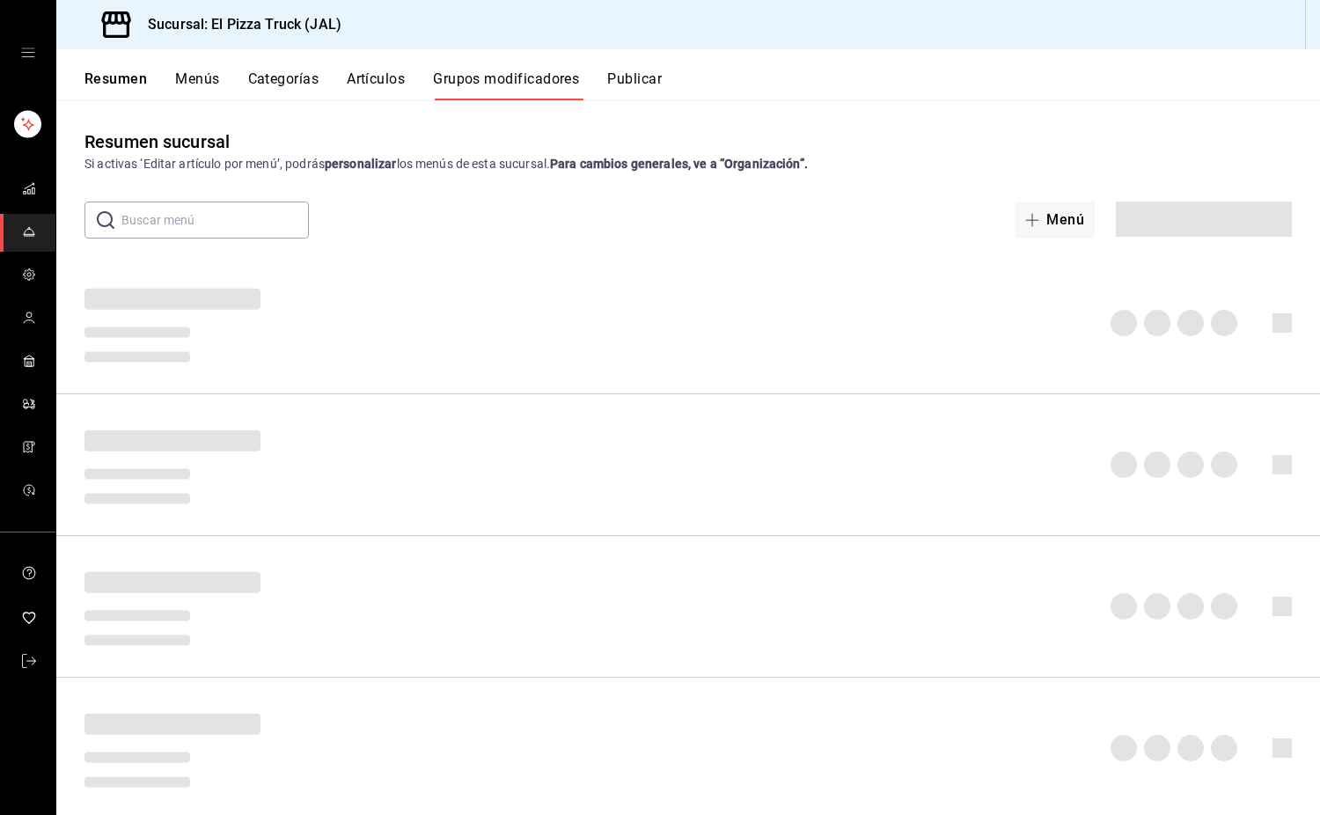
click at [286, 82] on button "Categorías" at bounding box center [283, 85] width 71 height 30
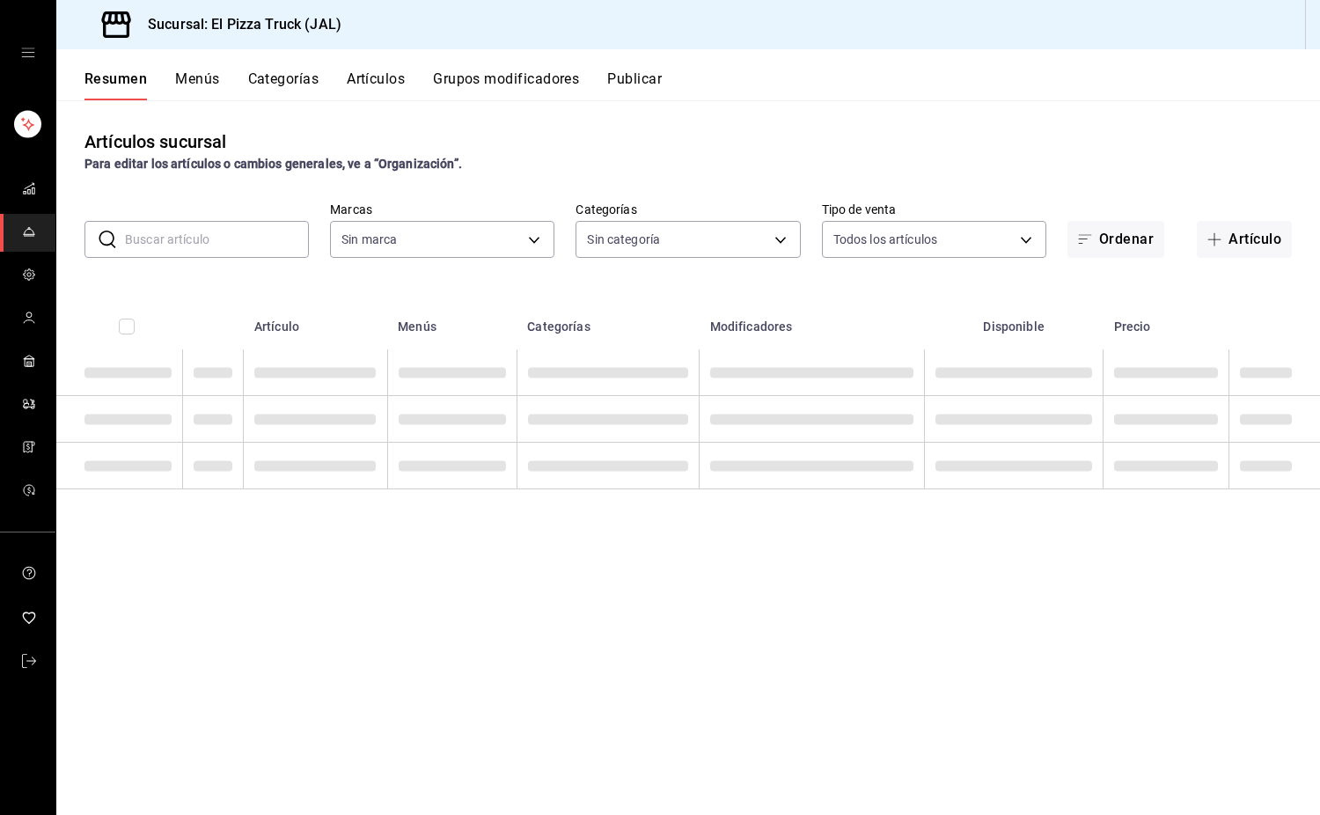
click at [386, 92] on button "Artículos" at bounding box center [376, 85] width 58 height 30
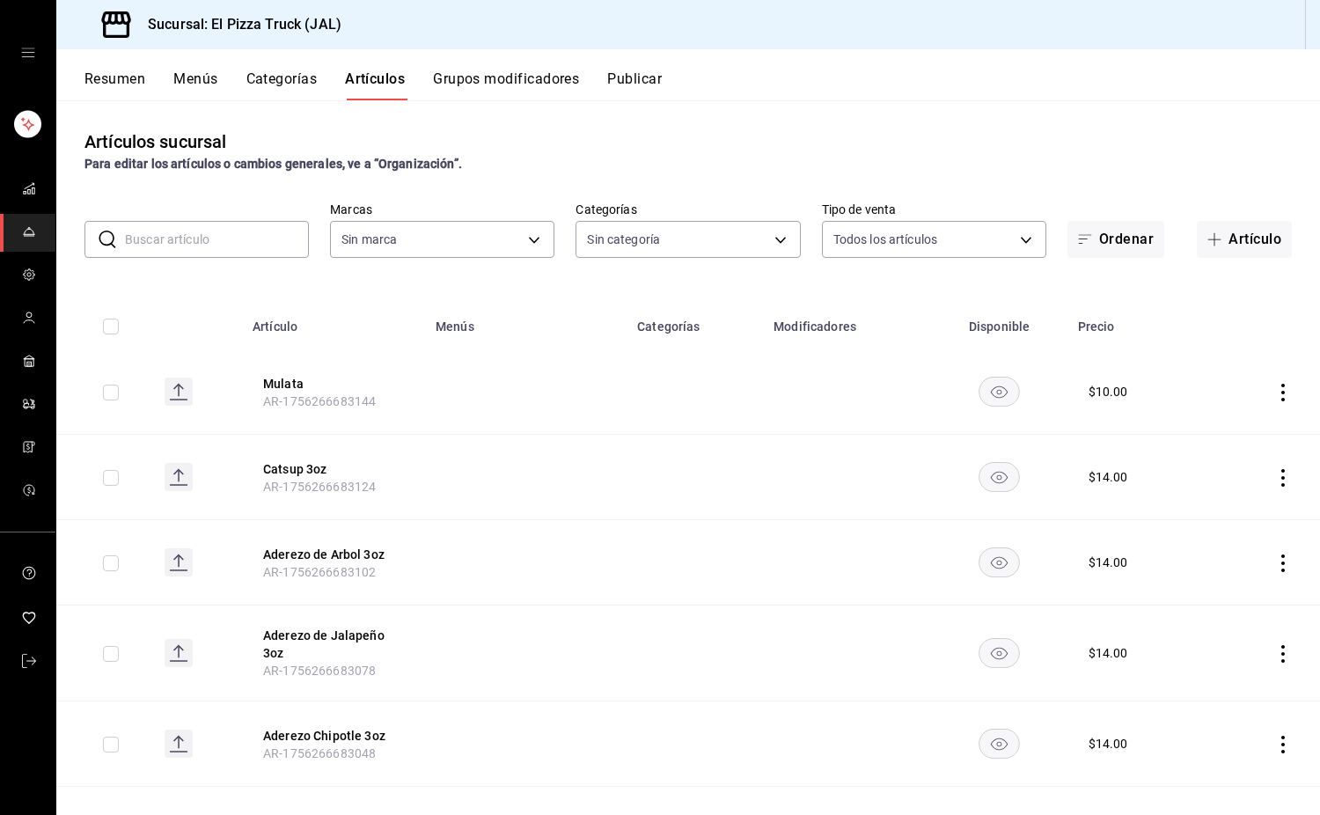
type input "7011110b-ccbe-4c9e-86f6-4a195b2d65b1,5937454d-5871-409b-ab19-0e087f261275,3108b…"
click at [222, 240] on input "text" at bounding box center [217, 239] width 184 height 35
type input "c15787e7-6217-4551-b681-77b679b5e3f3,a441d866-96e6-4057-8867-d7266e748d34,b52d4…"
click at [386, 387] on button "Mulata" at bounding box center [333, 384] width 141 height 18
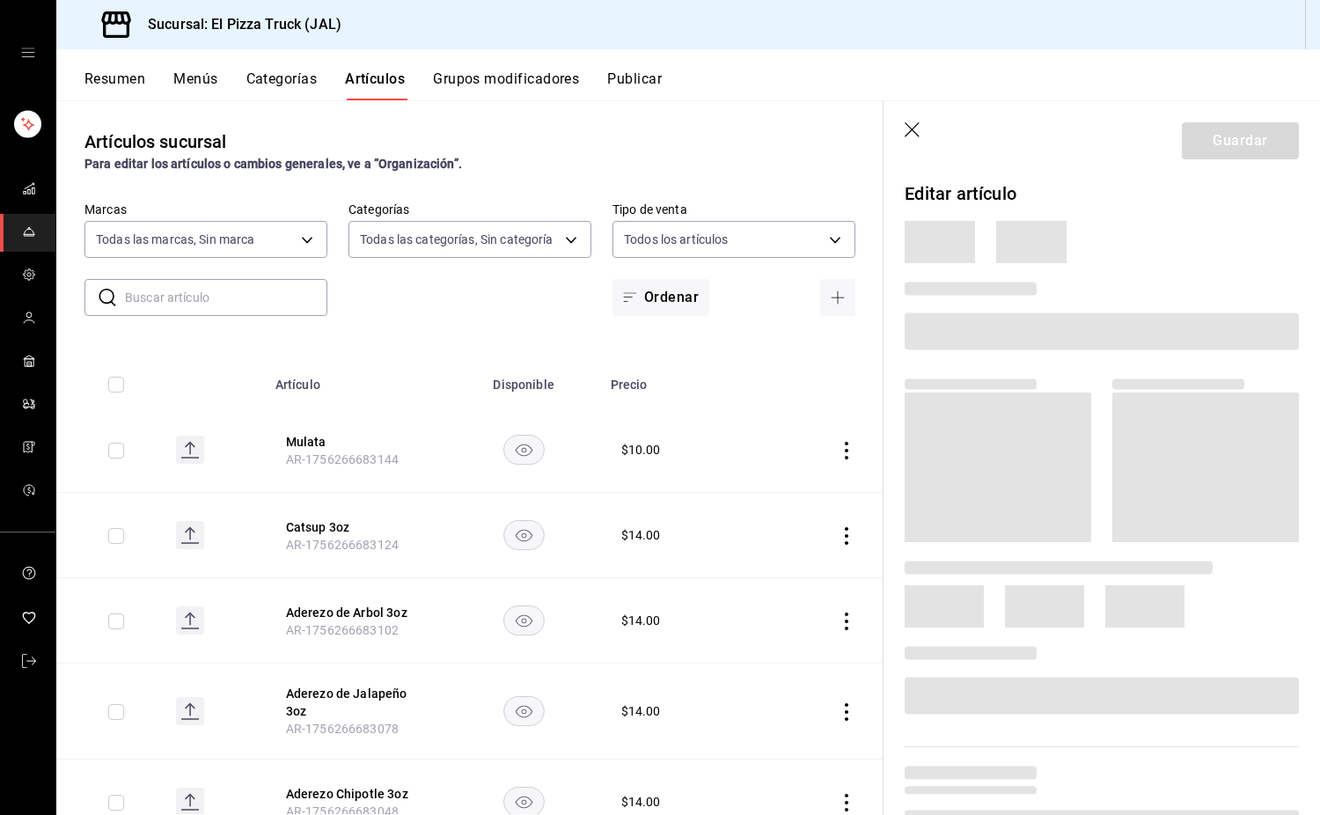
click at [275, 371] on th "Artículo" at bounding box center [356, 379] width 183 height 56
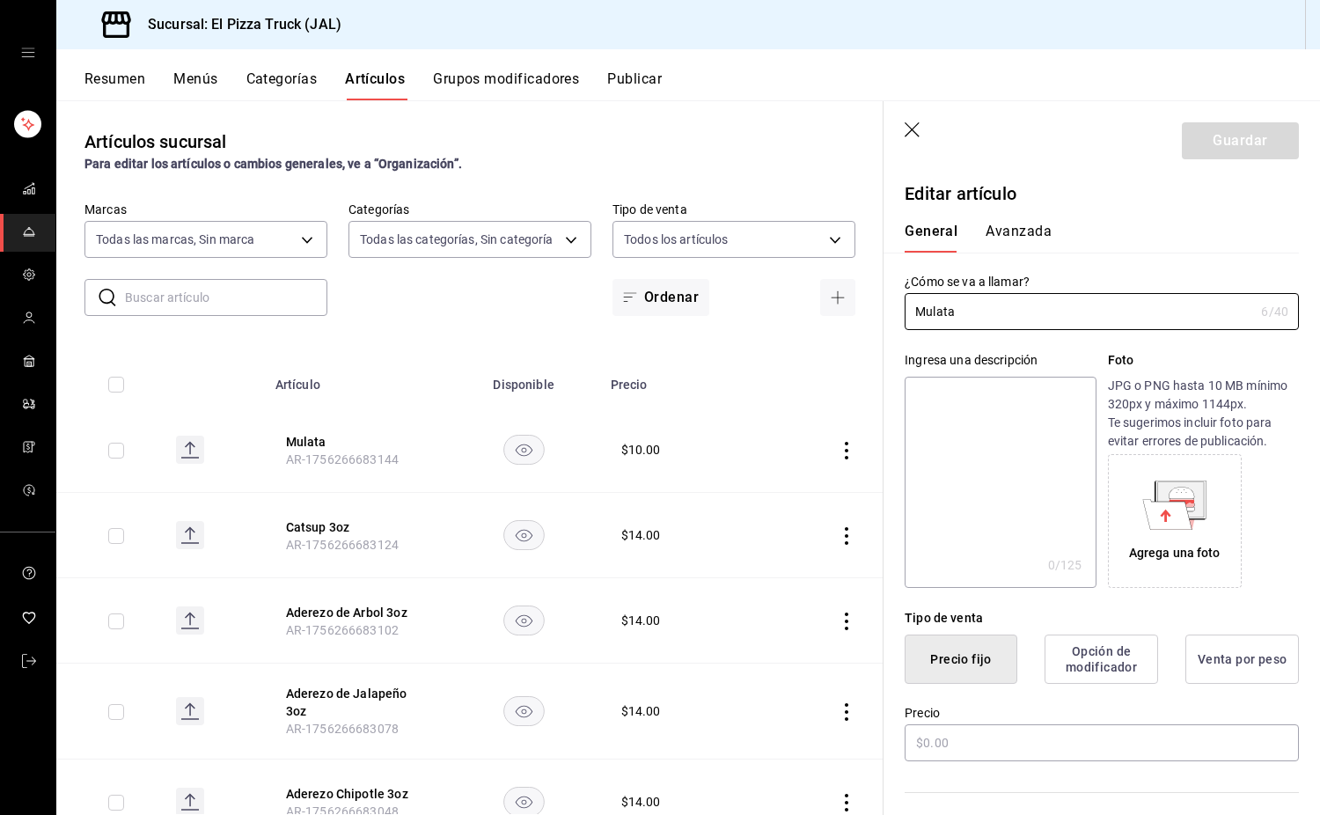
type input "$10.00"
click at [1043, 309] on input "Mulata" at bounding box center [1079, 311] width 349 height 35
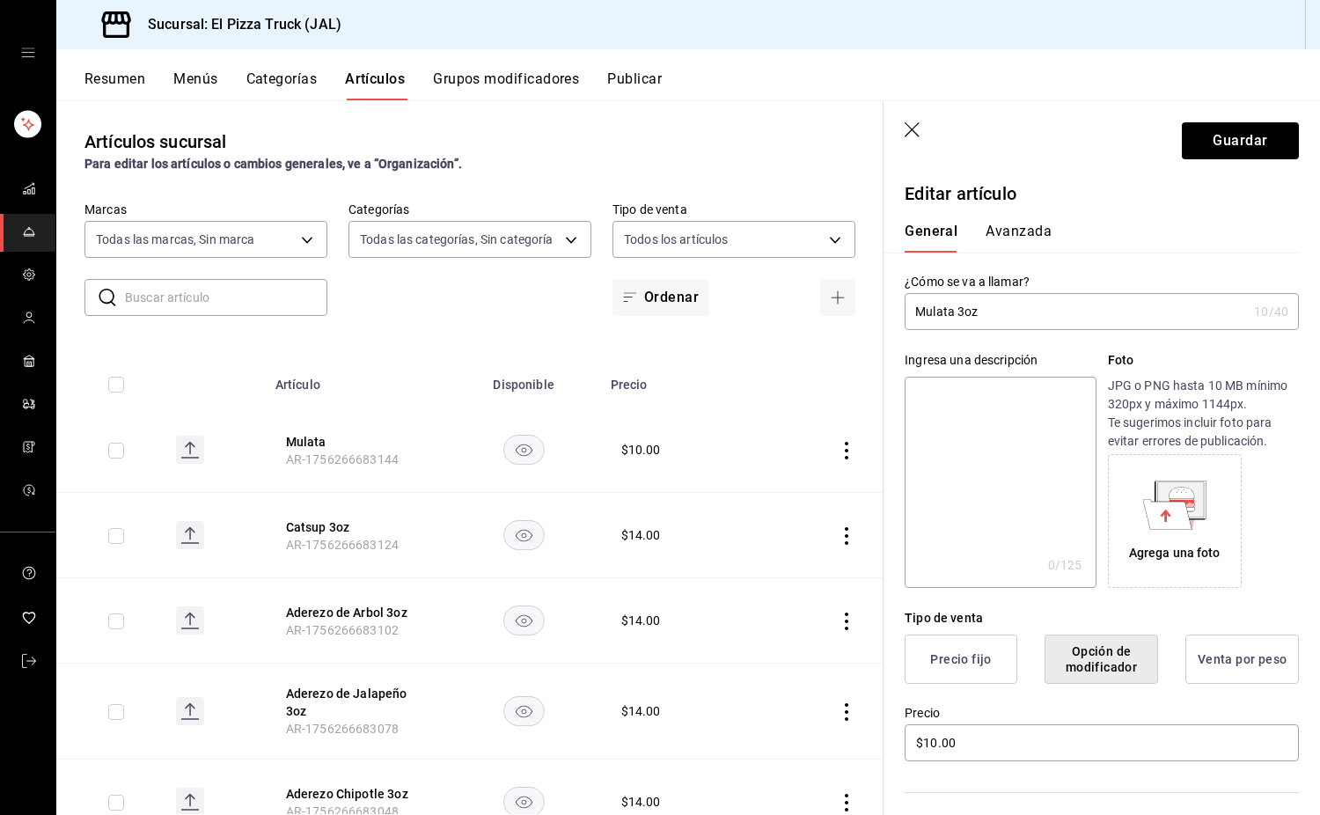
type input "Mulata 3oz"
click at [1246, 155] on button "Guardar" at bounding box center [1240, 140] width 117 height 37
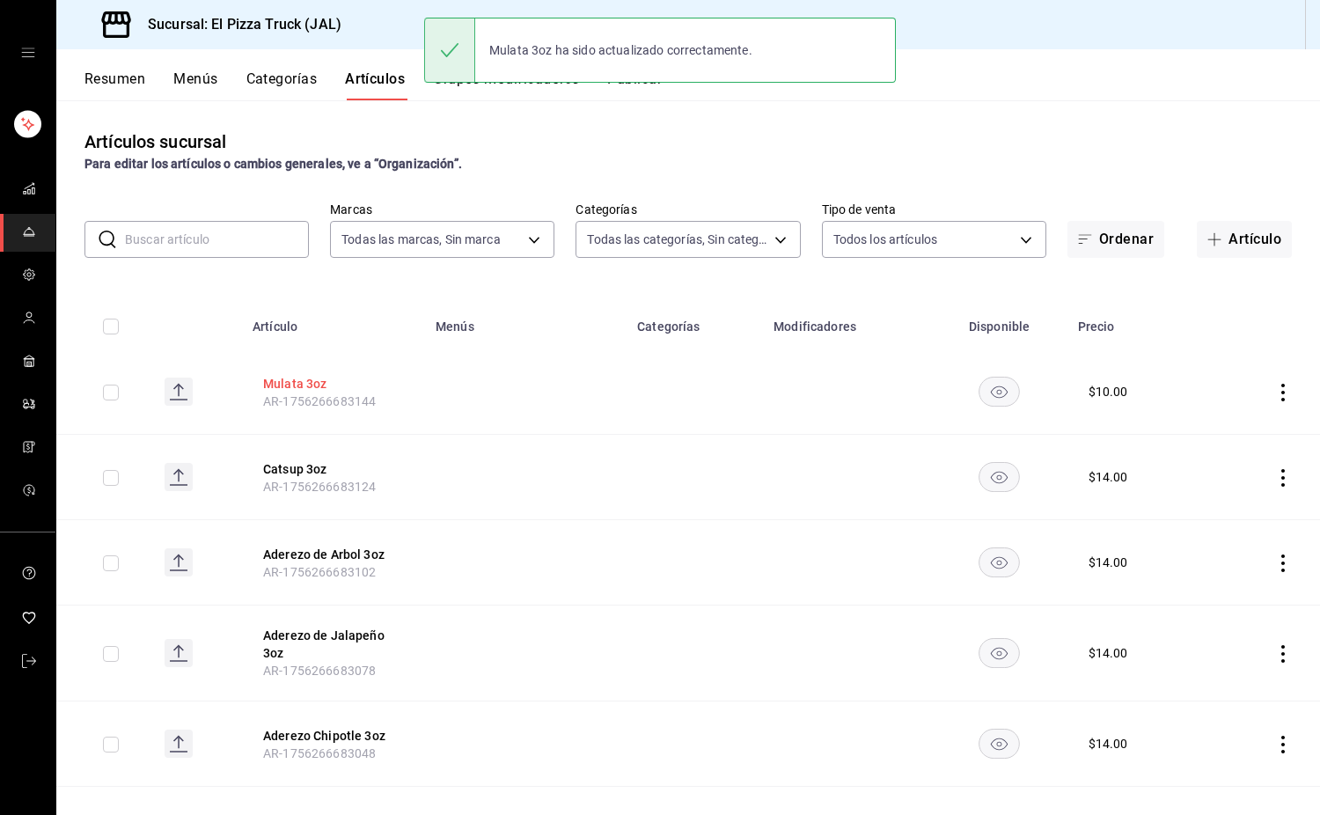
click at [305, 378] on button "Mulata 3oz" at bounding box center [333, 384] width 141 height 18
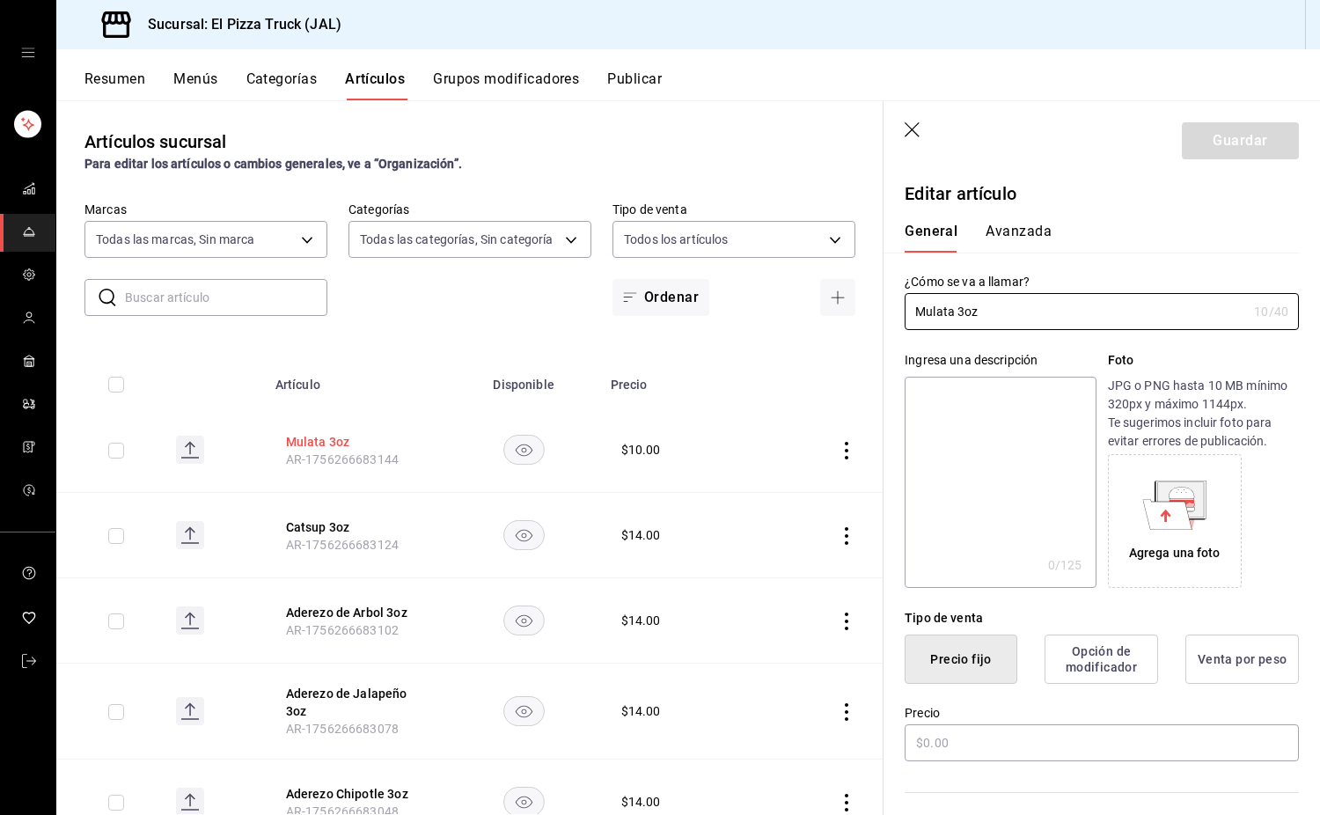
type input "$10.00"
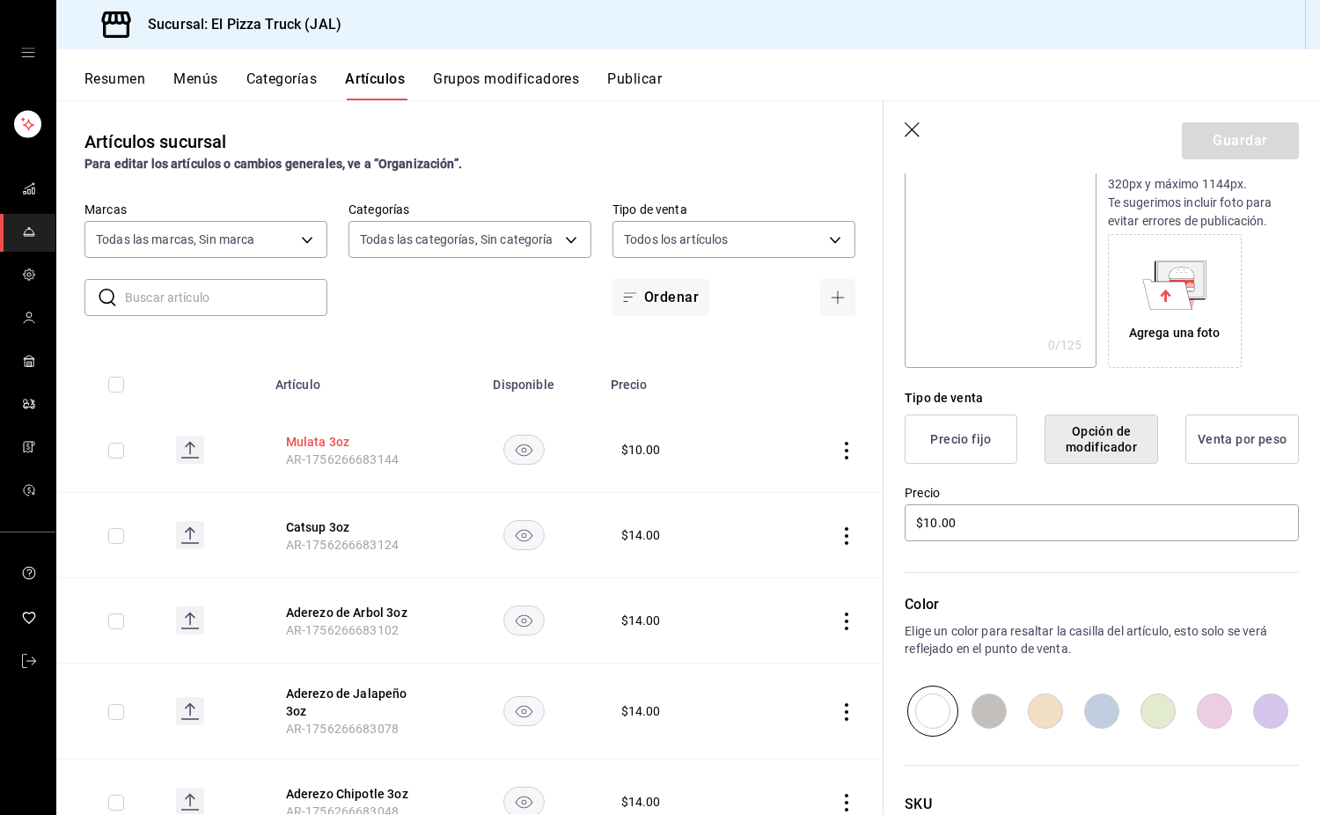
scroll to position [363, 0]
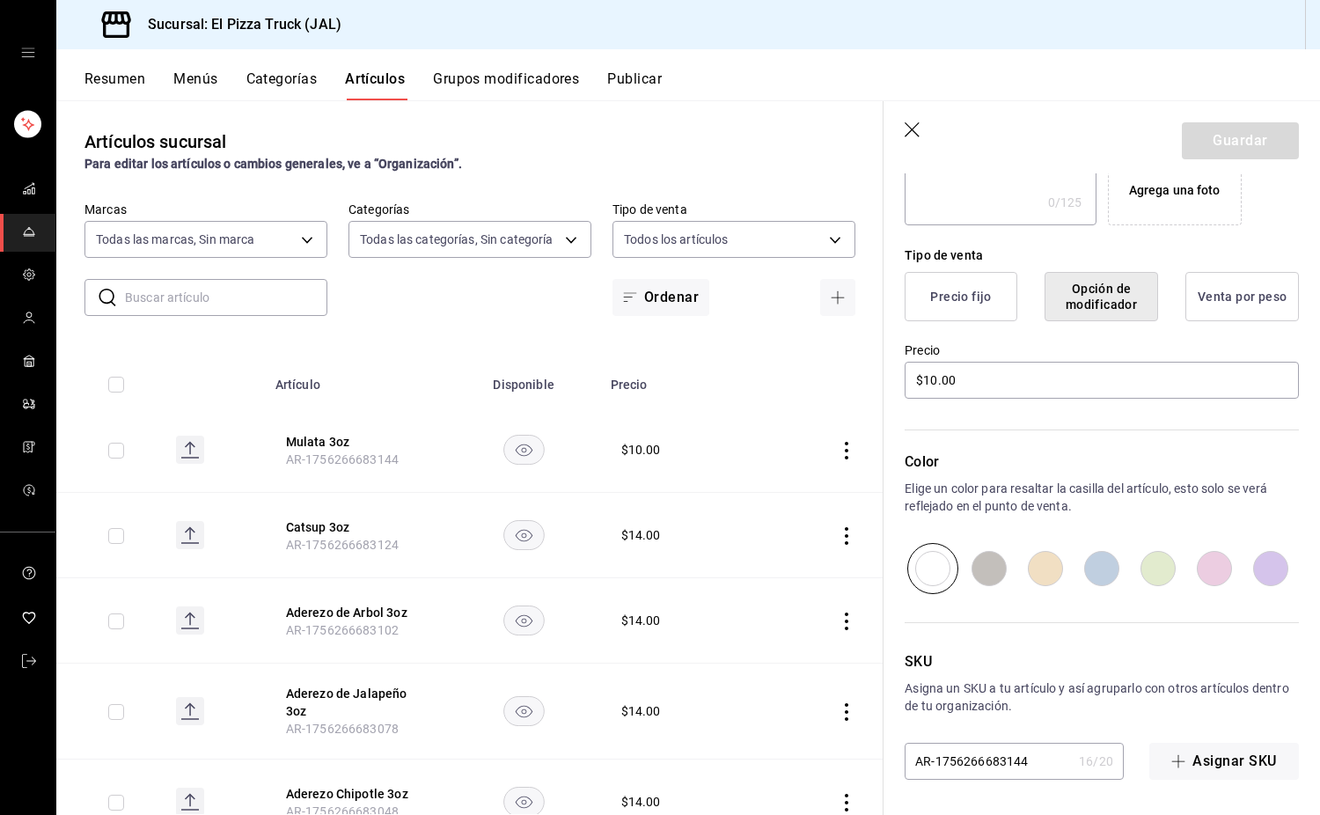
click at [1038, 767] on input "AR-1756266683144" at bounding box center [988, 761] width 167 height 35
type input "A"
type input "AR-MULATA3"
click at [1247, 133] on button "Guardar" at bounding box center [1240, 140] width 117 height 37
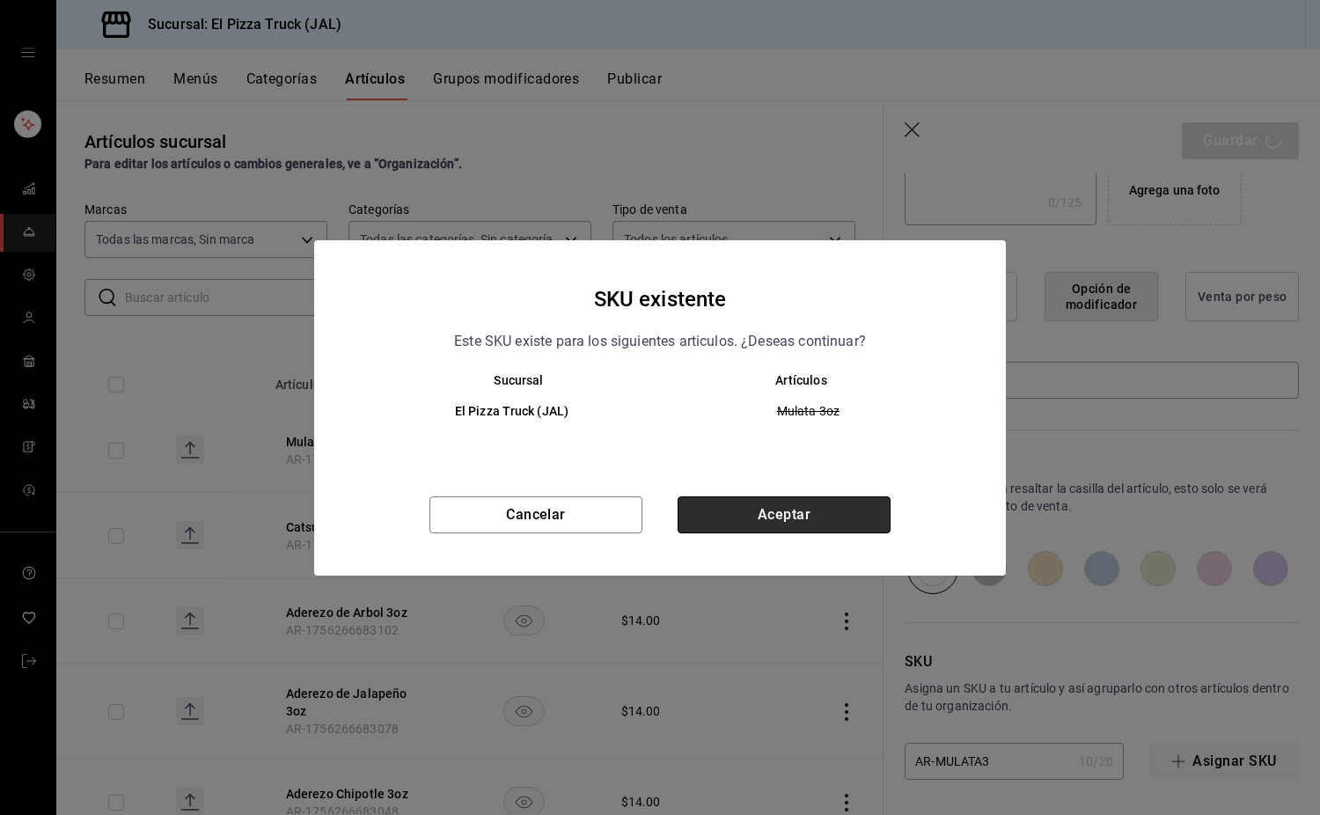
click at [849, 531] on button "Aceptar" at bounding box center [784, 514] width 213 height 37
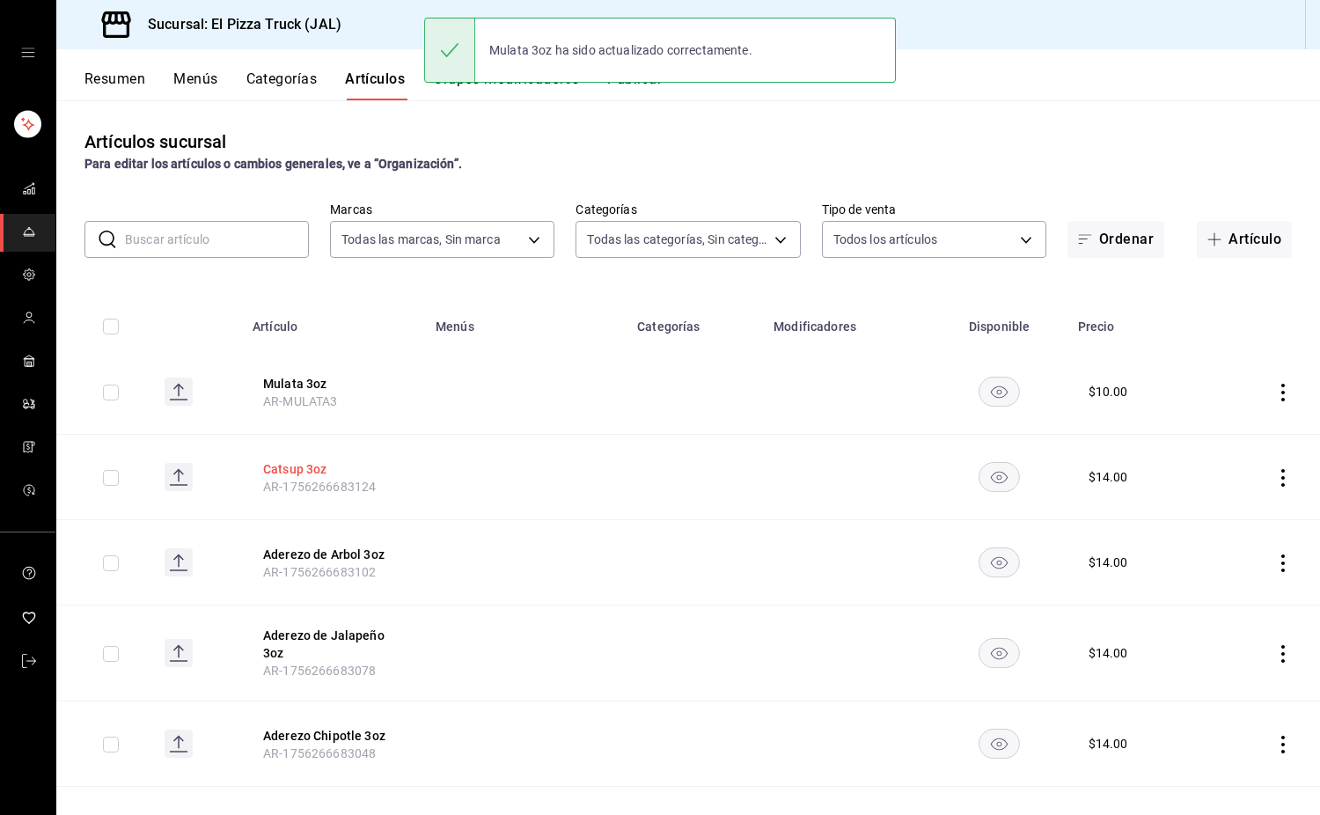
click at [313, 474] on button "Catsup 3oz" at bounding box center [333, 469] width 141 height 18
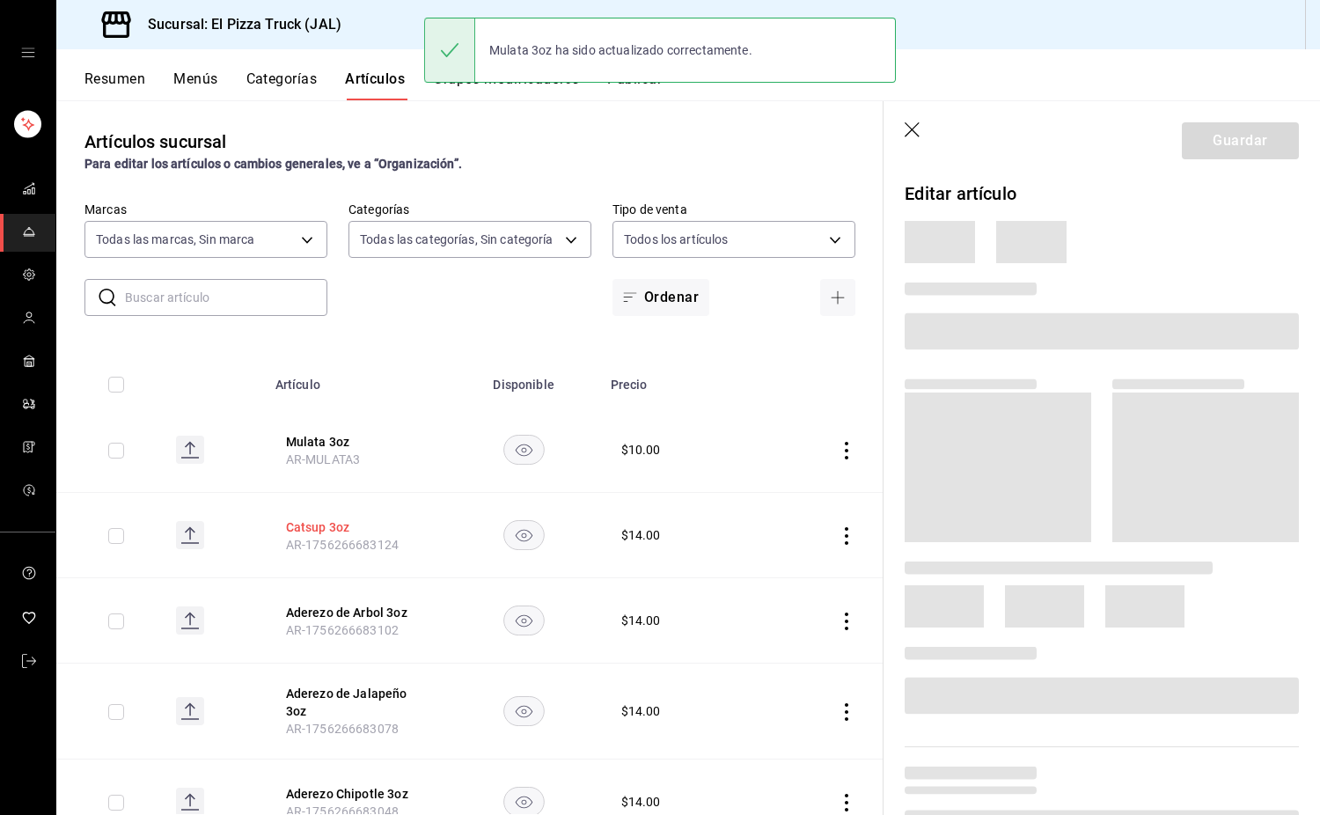
scroll to position [9, 0]
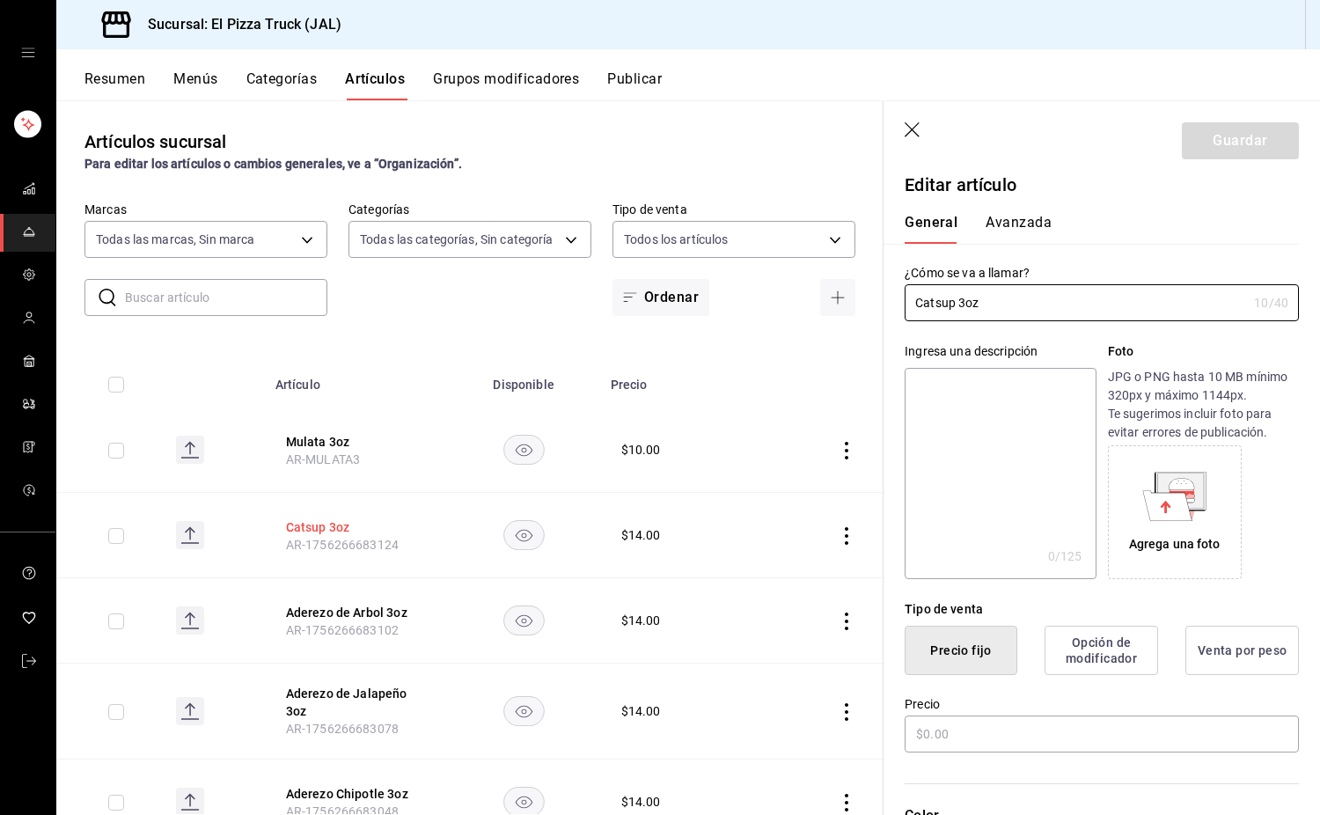
type input "$14.00"
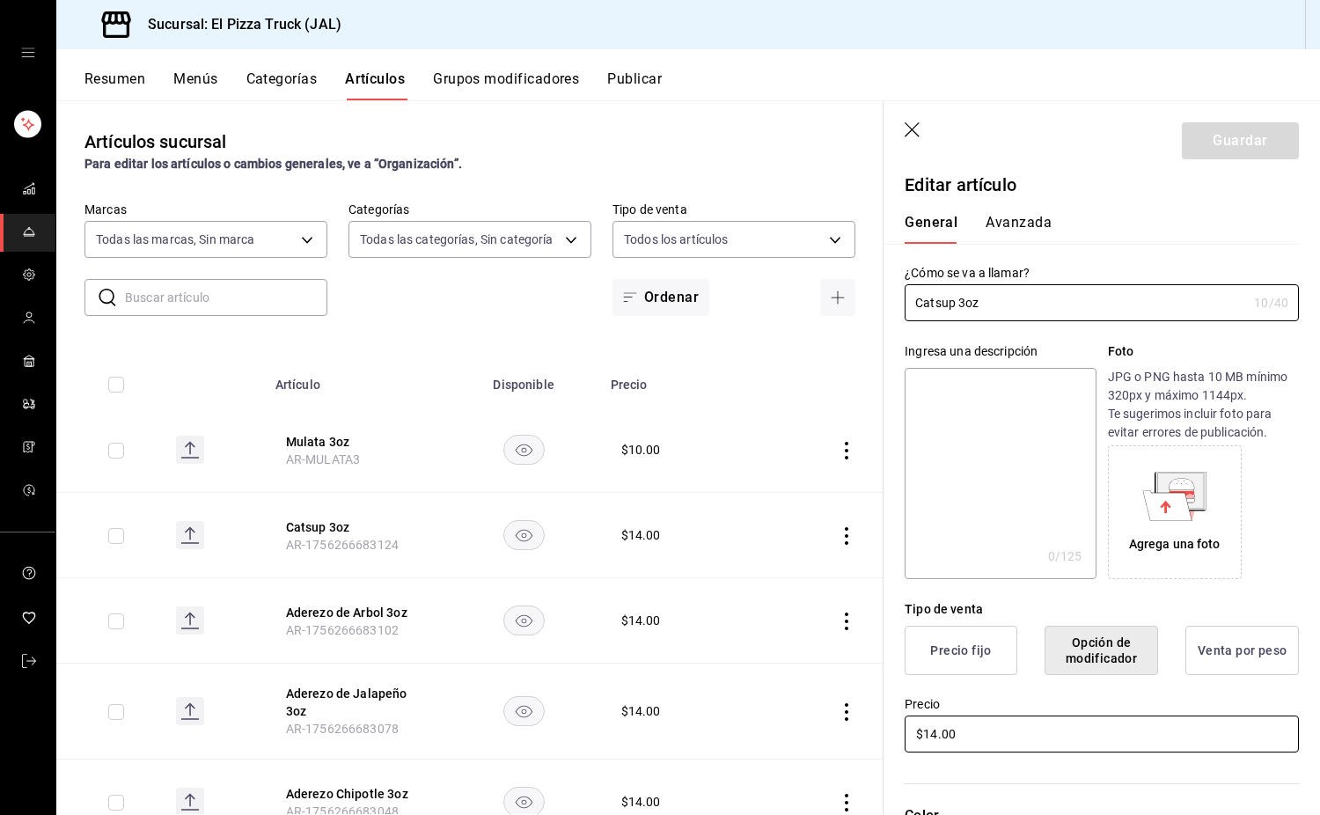
click at [999, 748] on input "$14.00" at bounding box center [1102, 734] width 394 height 37
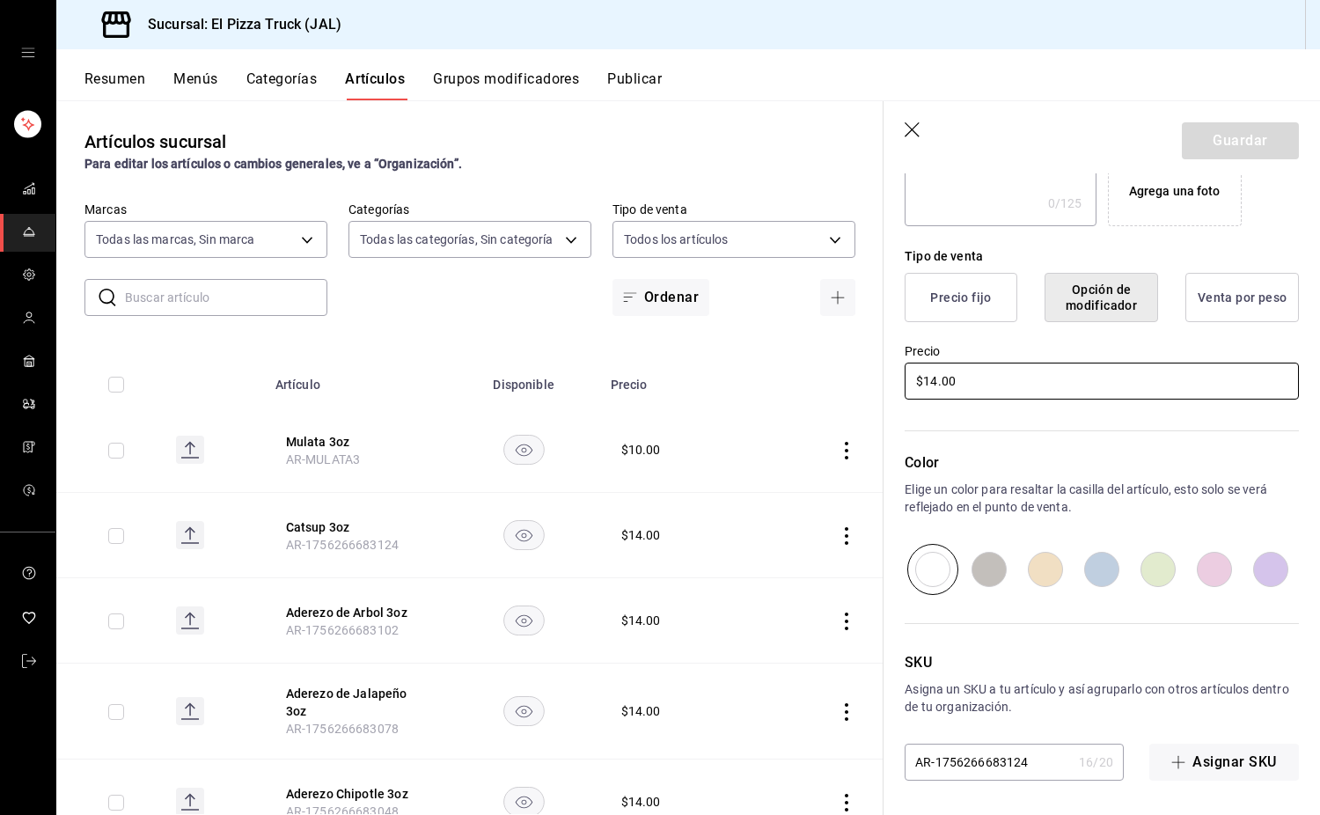
scroll to position [363, 0]
click at [1044, 761] on input "AR-1756266683124" at bounding box center [988, 761] width 167 height 35
type input "A"
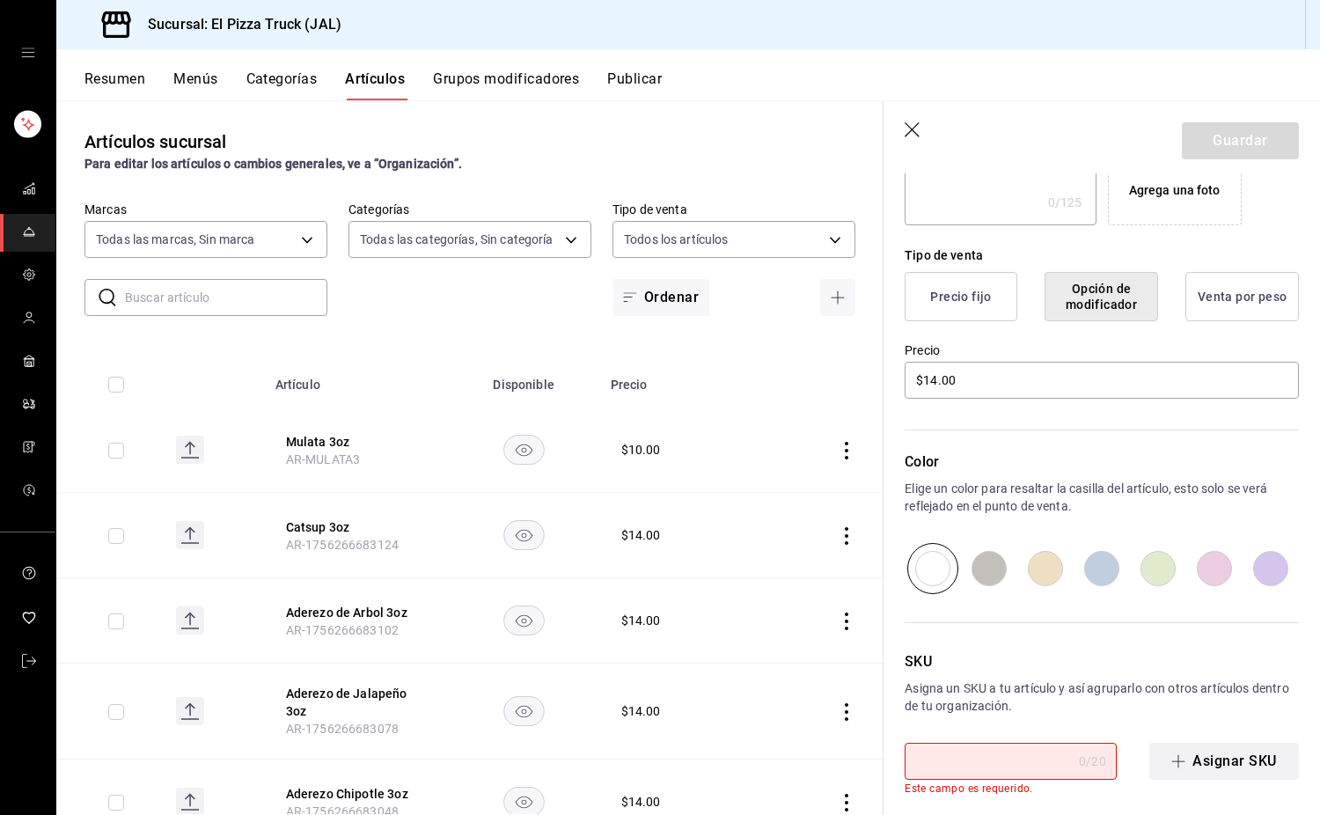
click at [1230, 768] on button "Asignar SKU" at bounding box center [1225, 761] width 150 height 37
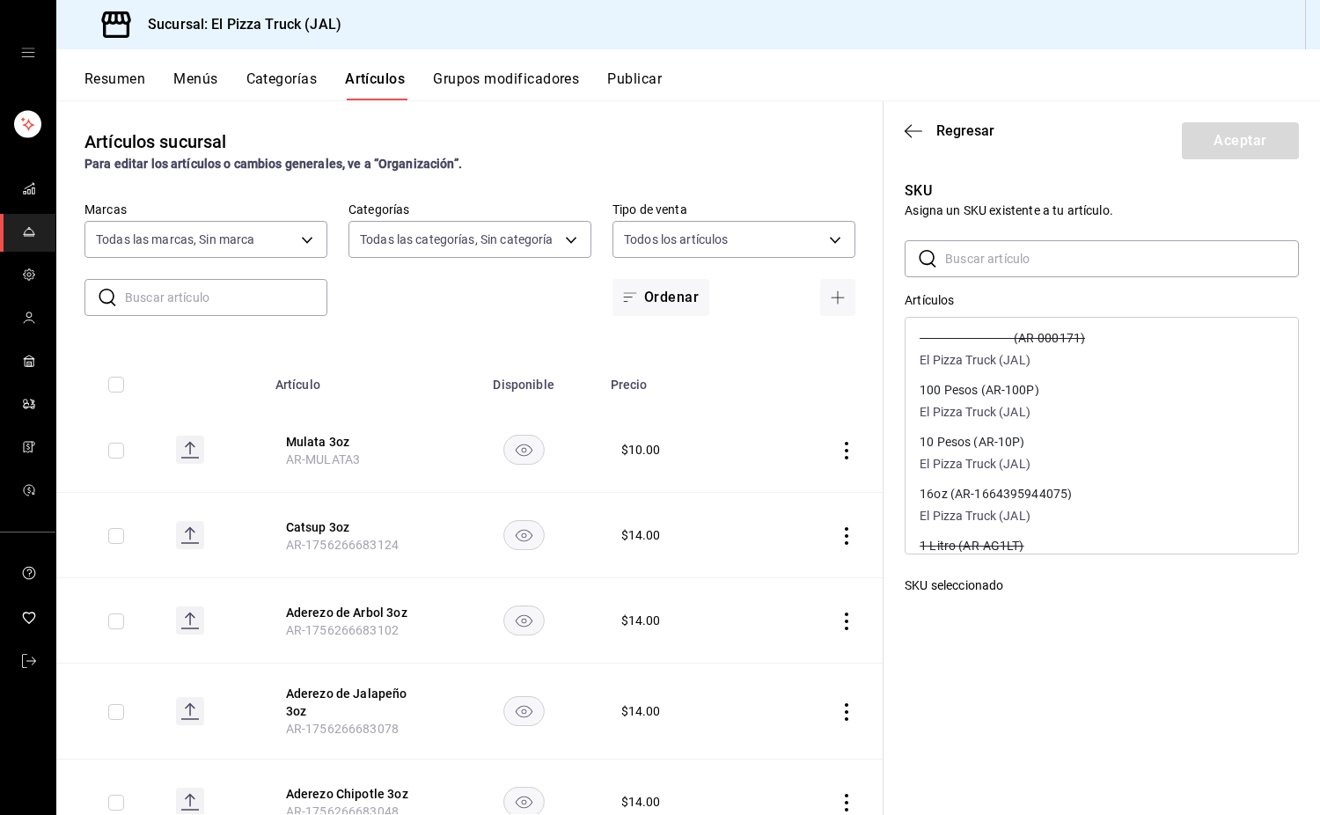
click at [1109, 265] on input "text" at bounding box center [1122, 258] width 354 height 35
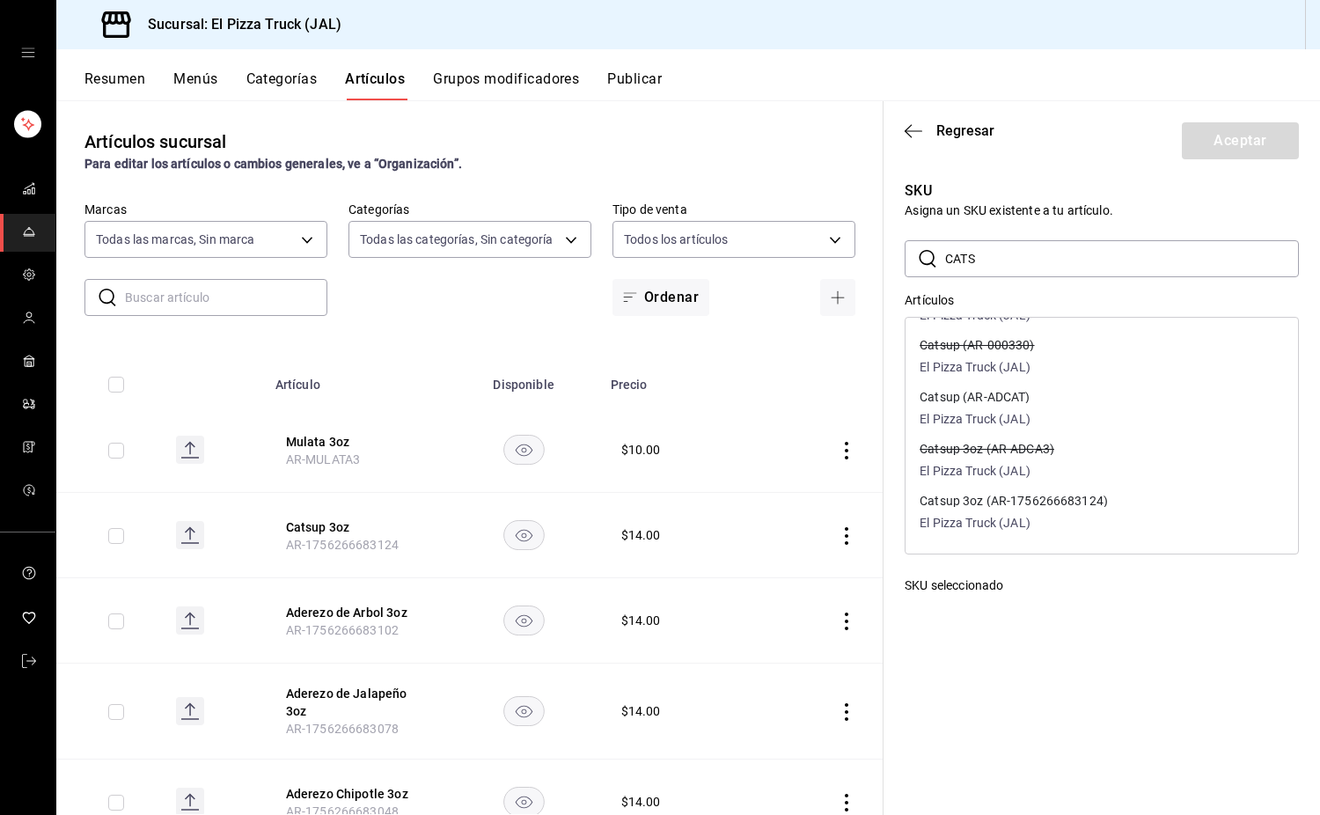
scroll to position [0, 0]
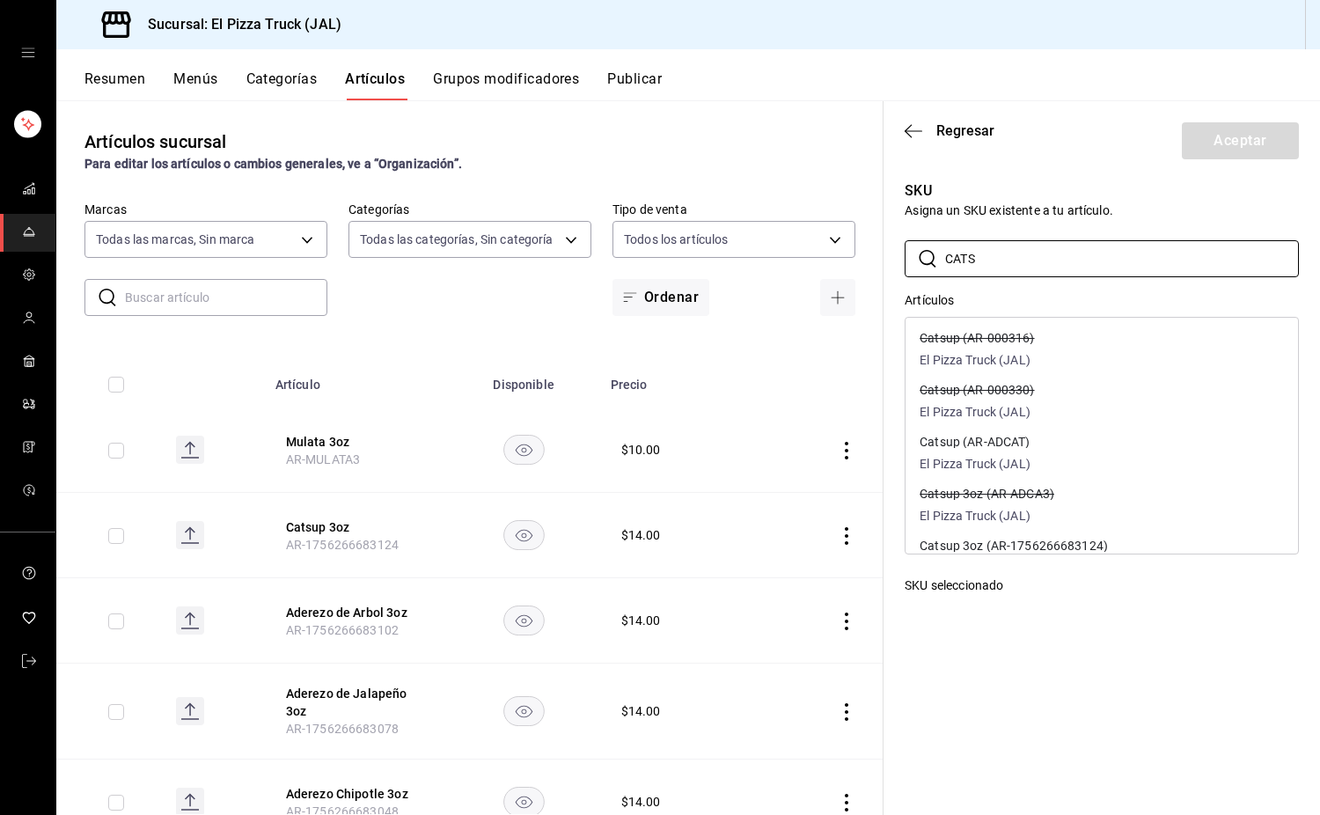
type input "CATS"
click at [1162, 518] on div "Catsup 3oz (AR-ADCA3) El Pizza Truck (JAL)" at bounding box center [1102, 507] width 393 height 52
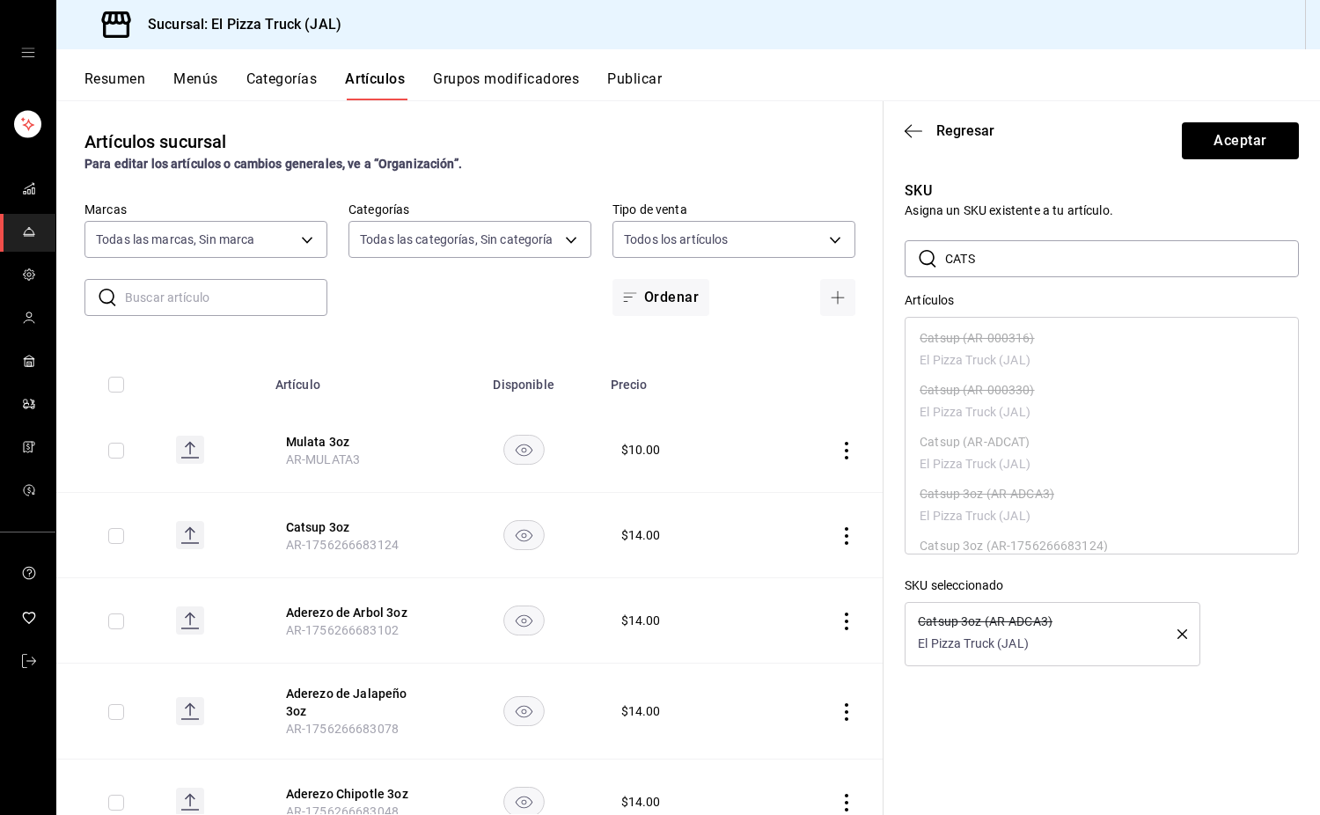
click at [1182, 634] on icon "button" at bounding box center [1183, 634] width 10 height 10
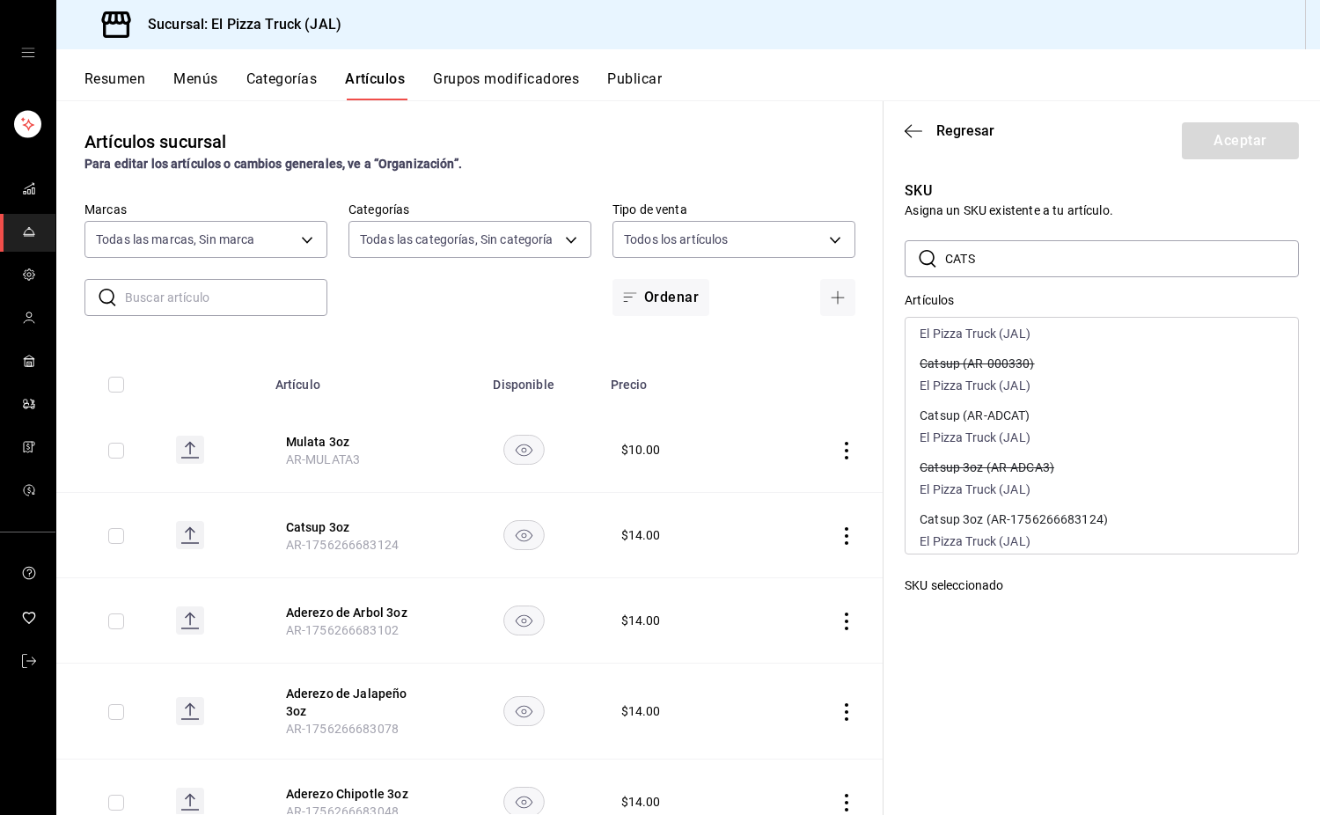
scroll to position [24, 0]
click at [1077, 494] on div "Catsup 3oz (AR-ADCA3) El Pizza Truck (JAL)" at bounding box center [1102, 483] width 393 height 52
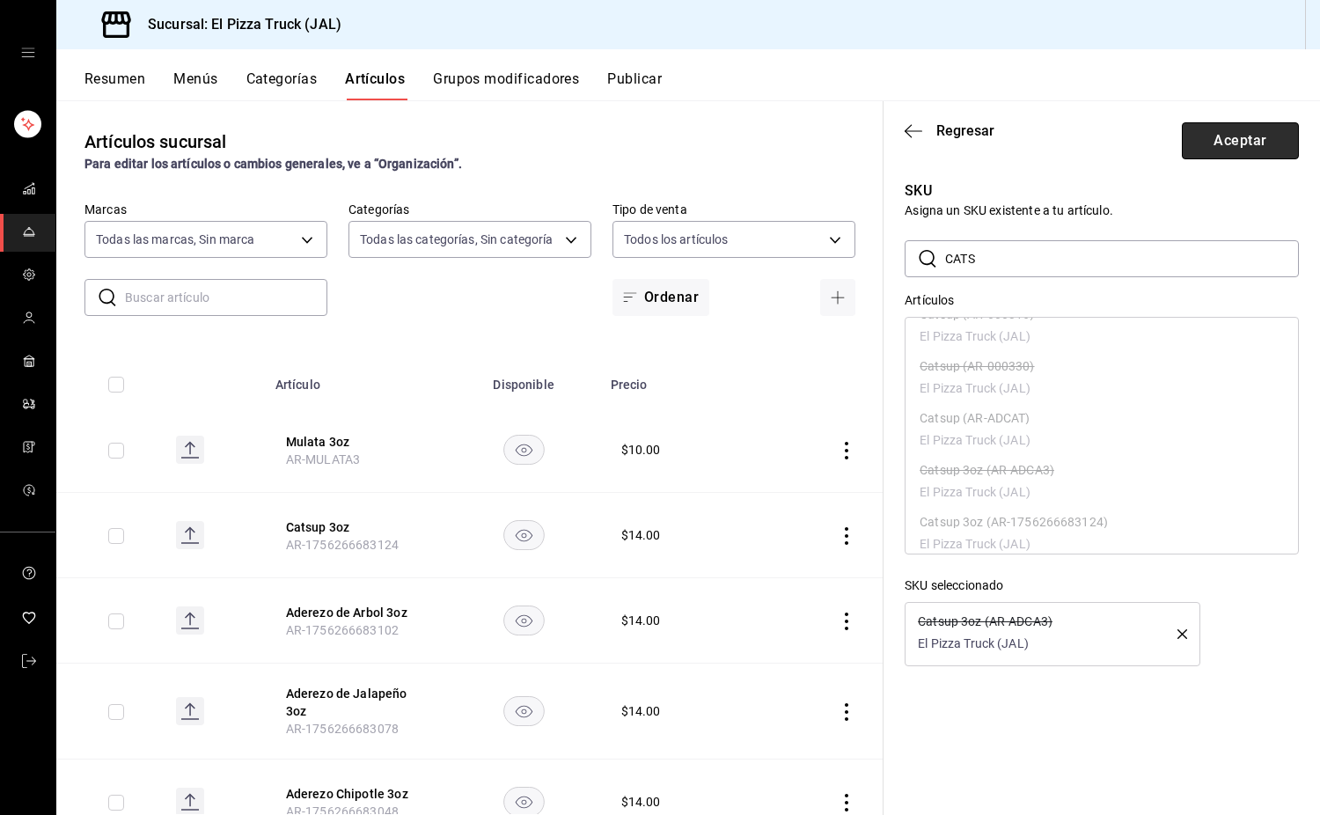
click at [1253, 149] on button "Aceptar" at bounding box center [1240, 140] width 117 height 37
type input "AR-ADCA3"
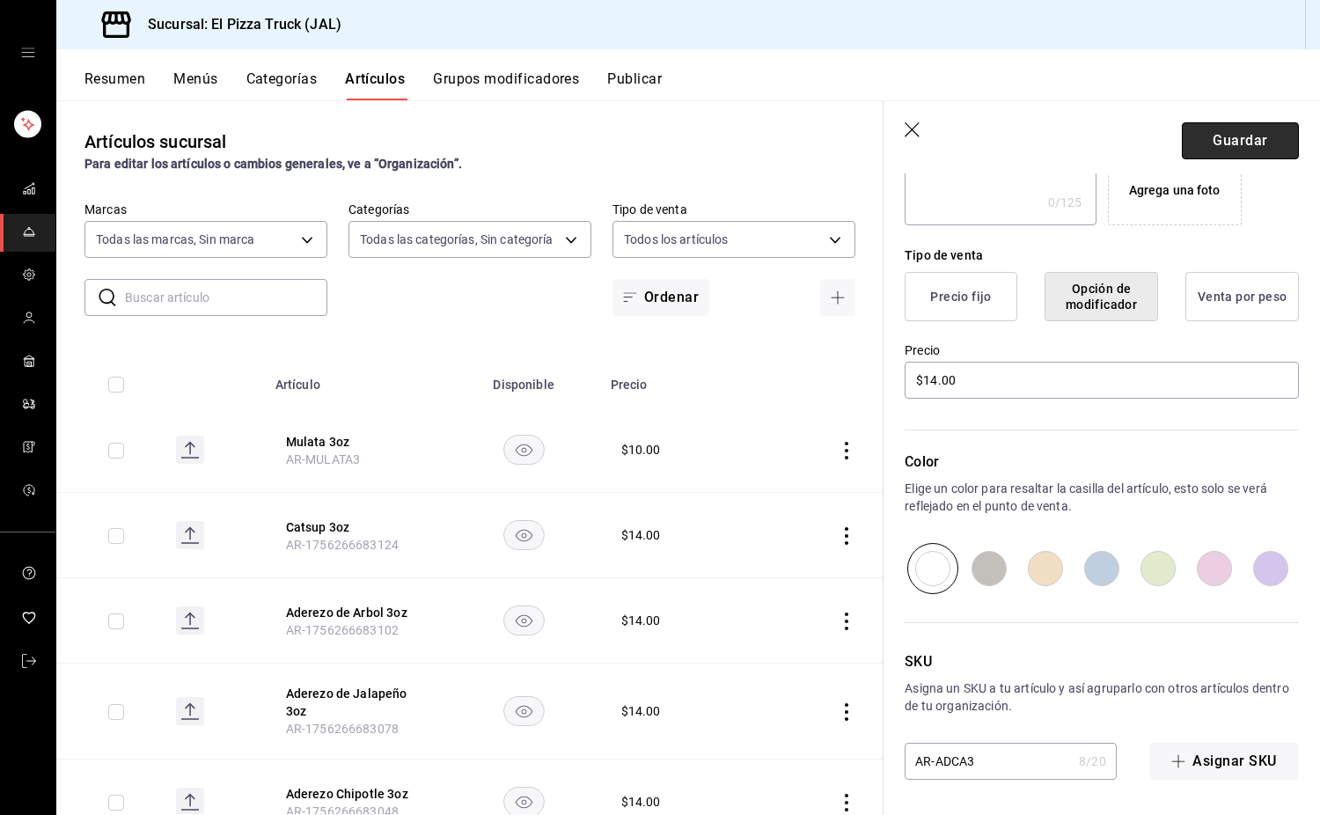
click at [1217, 137] on button "Guardar" at bounding box center [1240, 140] width 117 height 37
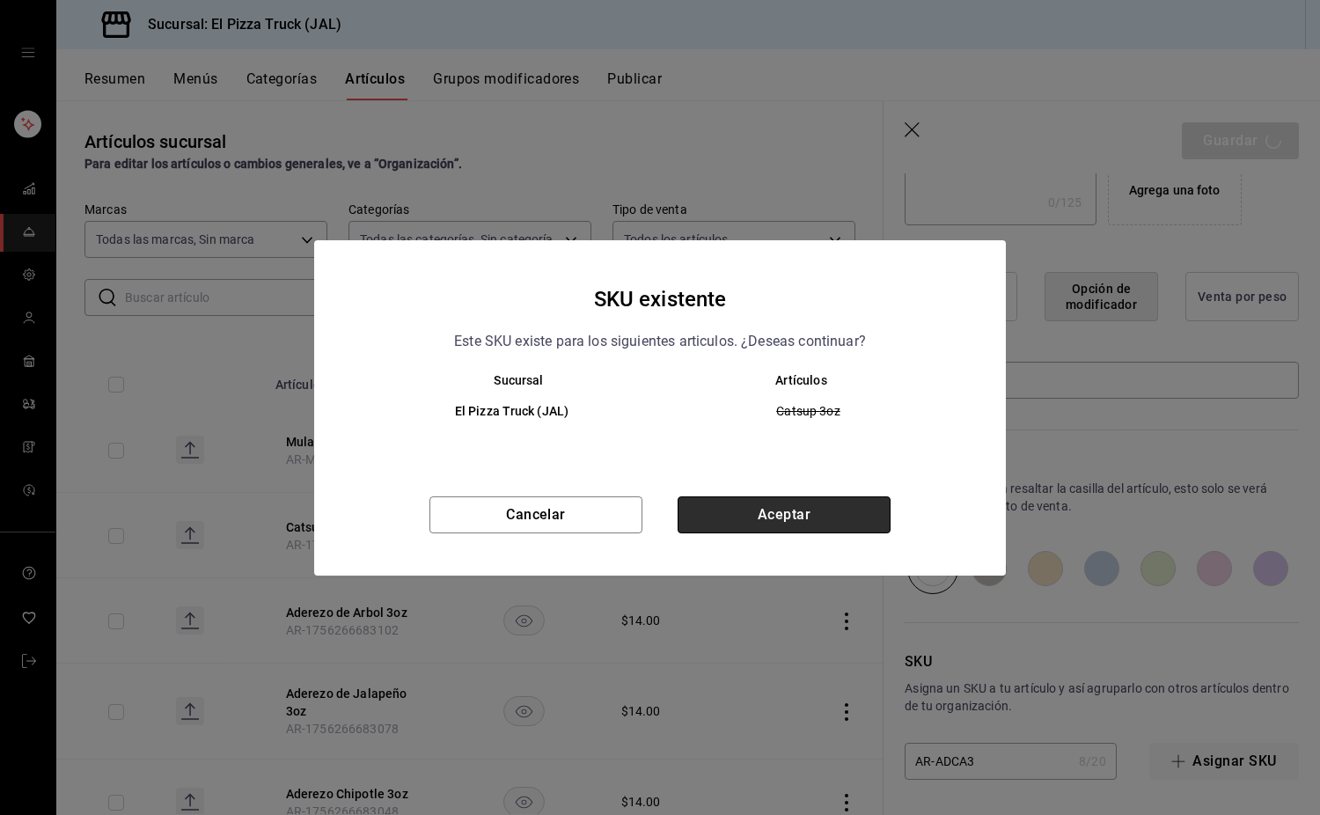
click at [845, 524] on button "Aceptar" at bounding box center [784, 514] width 213 height 37
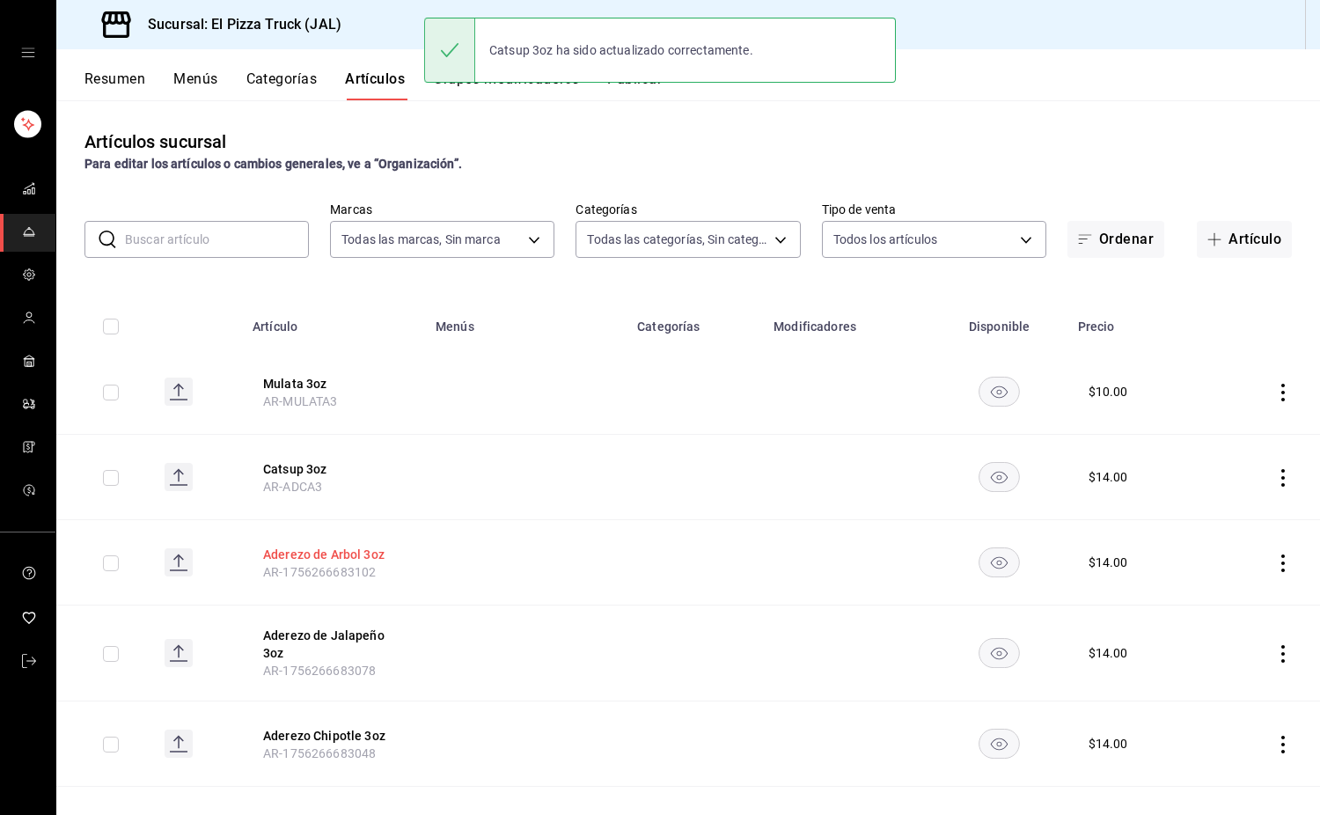
click at [353, 562] on button "Aderezo de Arbol 3oz" at bounding box center [333, 555] width 141 height 18
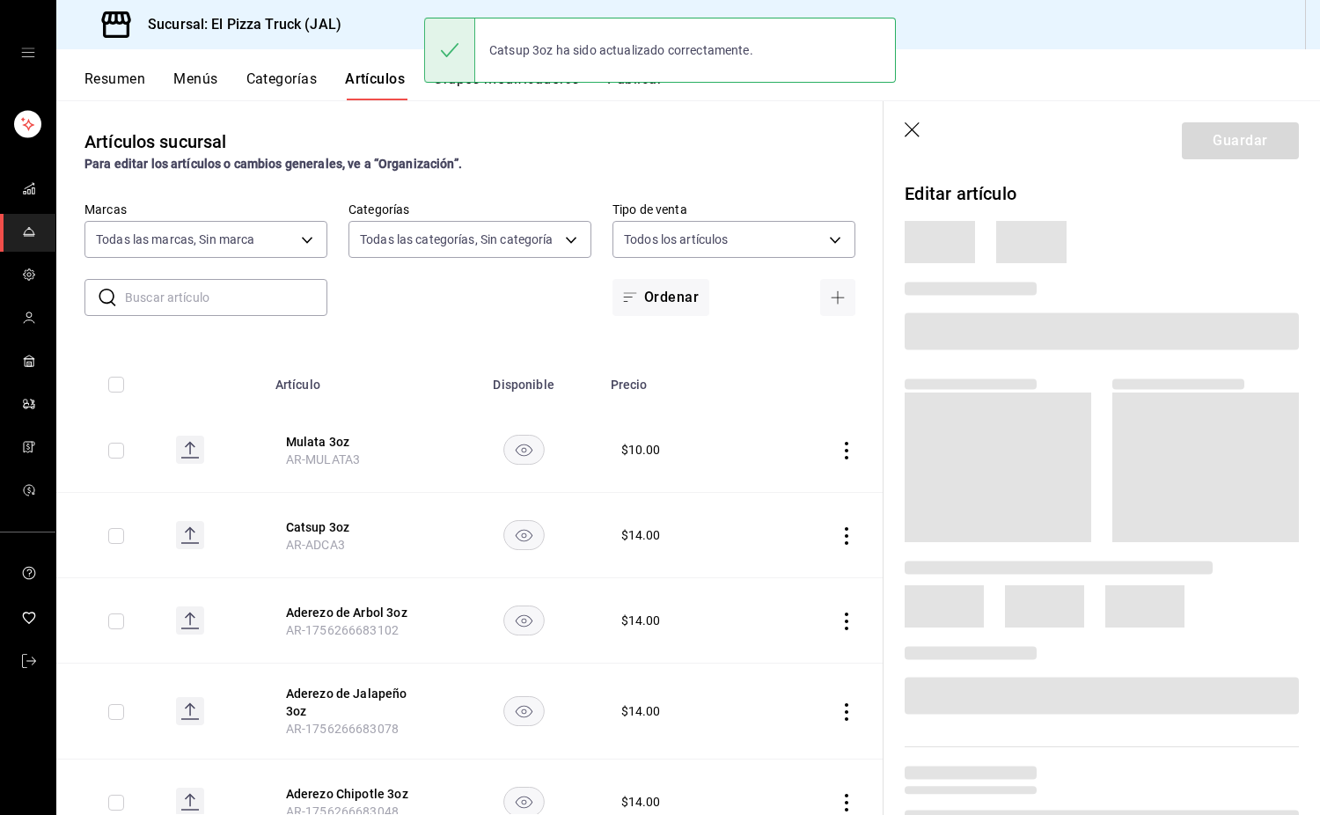
click at [368, 562] on th "Catsup 3oz AR-ADCA3" at bounding box center [356, 535] width 183 height 85
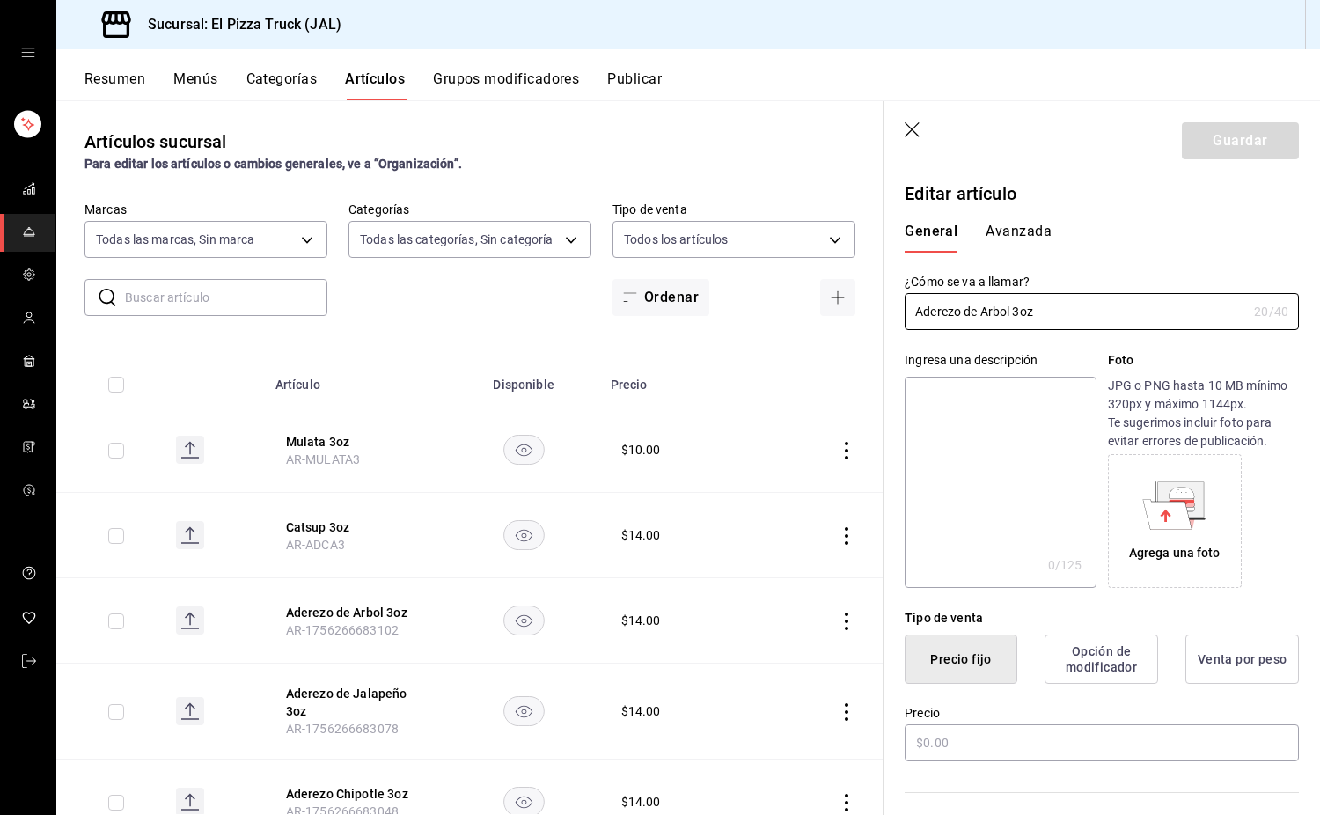
type input "$14.00"
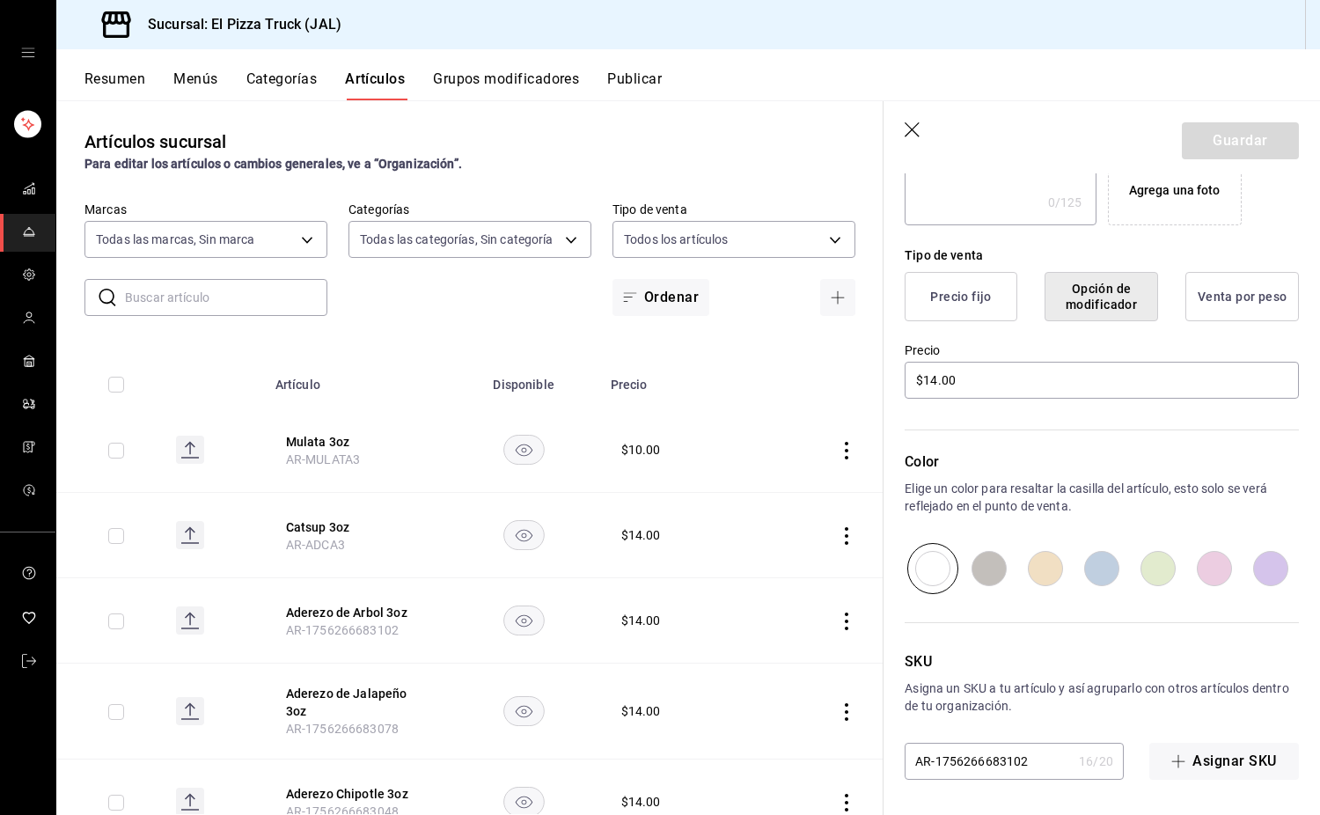
click at [1002, 767] on input "AR-1756266683102" at bounding box center [988, 761] width 167 height 35
type input "AR-ADAR3"
click at [1284, 123] on button "Guardar" at bounding box center [1240, 140] width 117 height 37
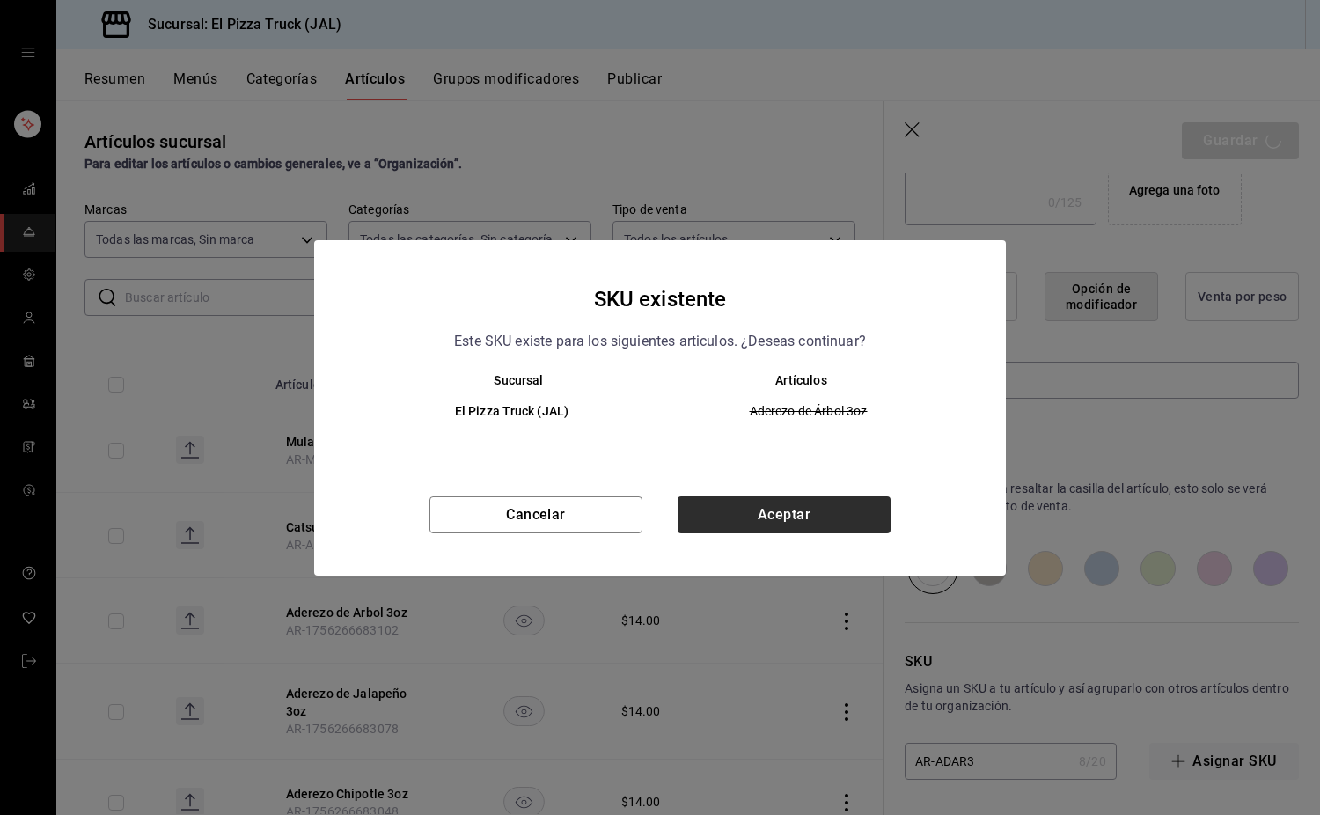
click at [839, 520] on button "Aceptar" at bounding box center [784, 514] width 213 height 37
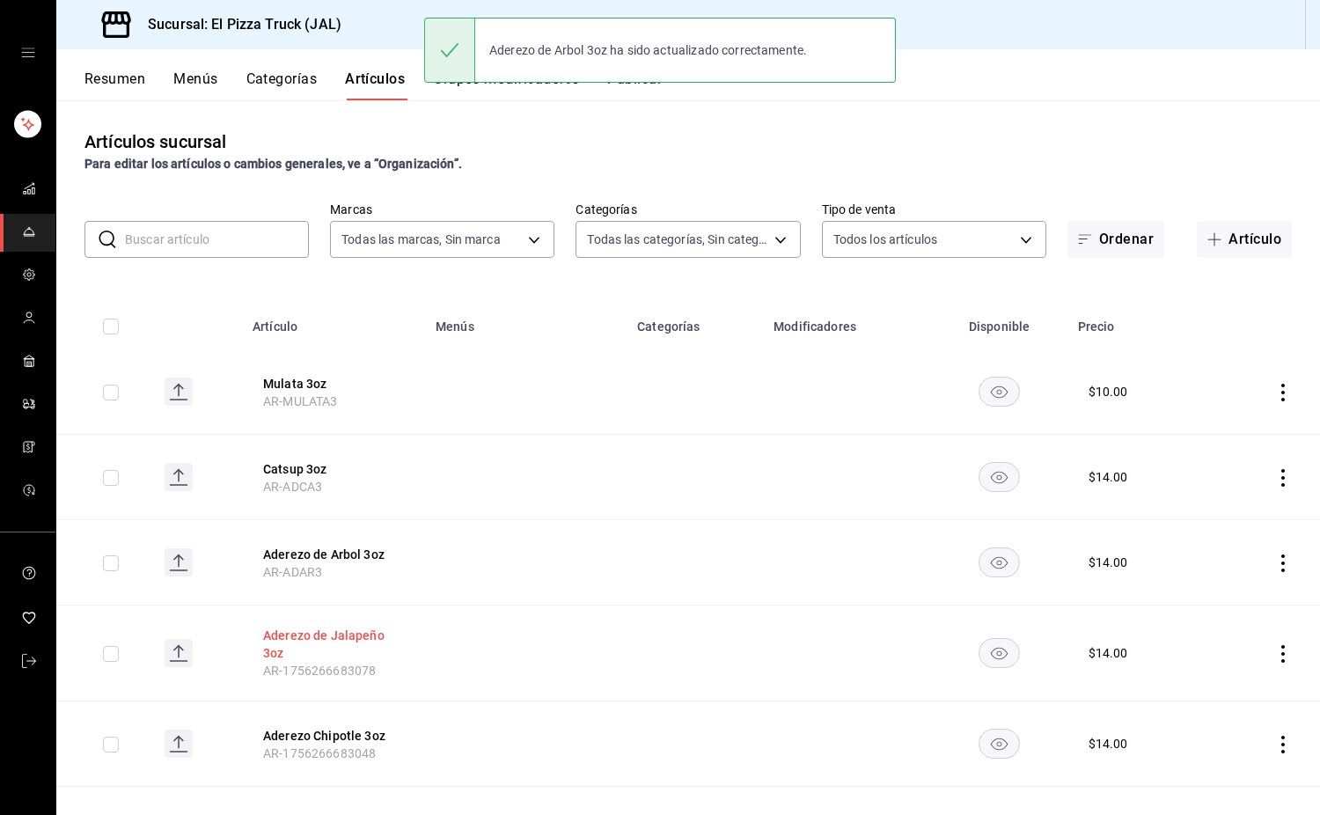
click at [390, 648] on button "Aderezo de Jalapeño 3oz" at bounding box center [333, 644] width 141 height 35
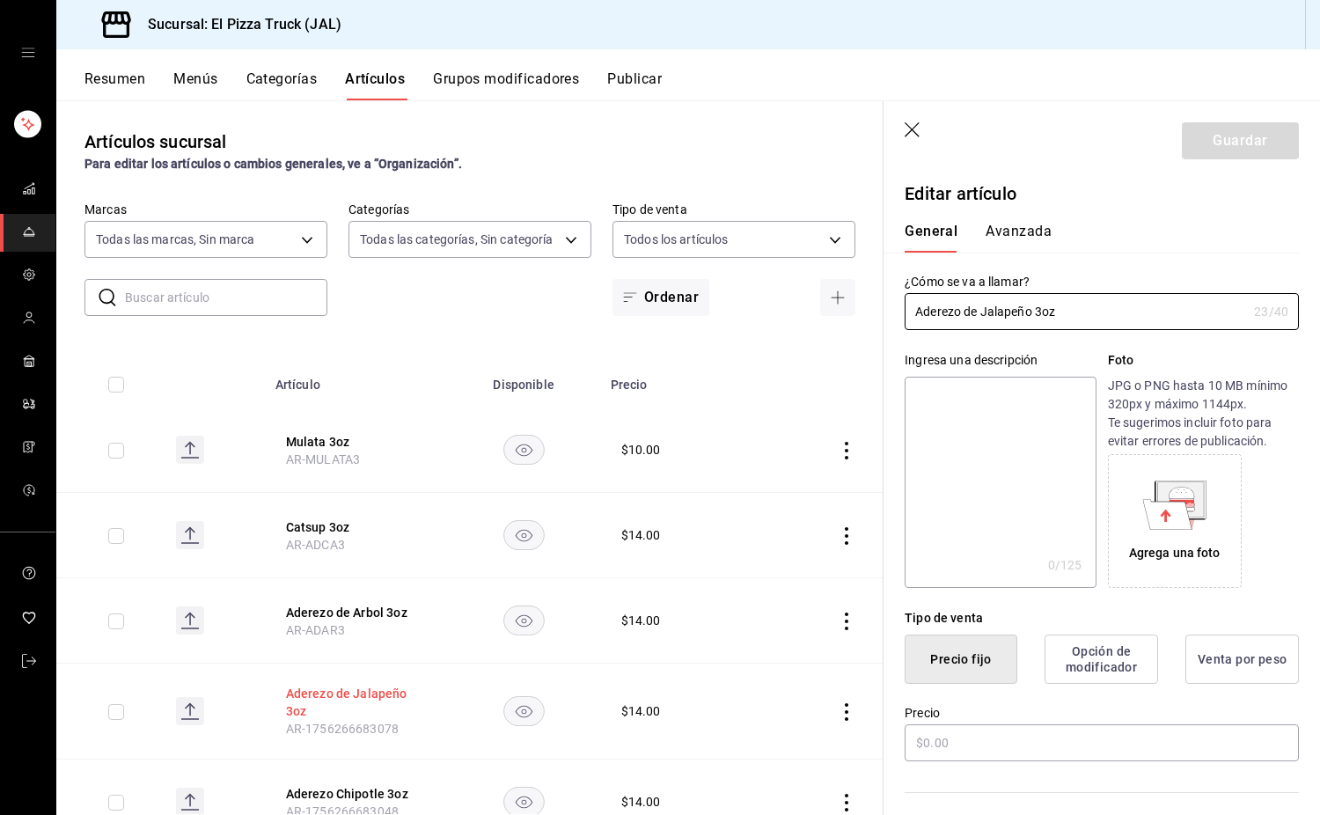
type input "$14.00"
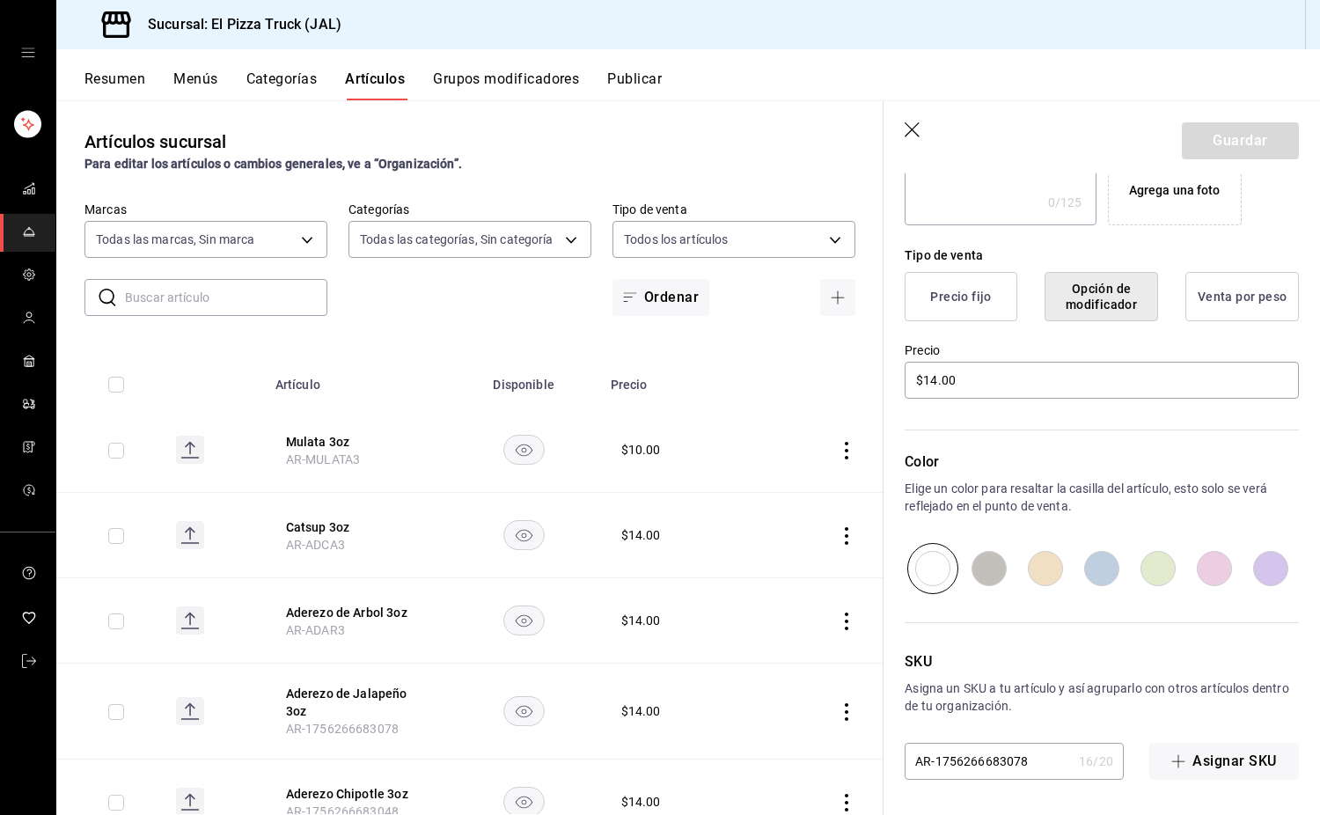
click at [1022, 761] on input "AR-1756266683078" at bounding box center [988, 761] width 167 height 35
type input "AR-ADJAL3"
click at [1264, 144] on button "Guardar" at bounding box center [1240, 140] width 117 height 37
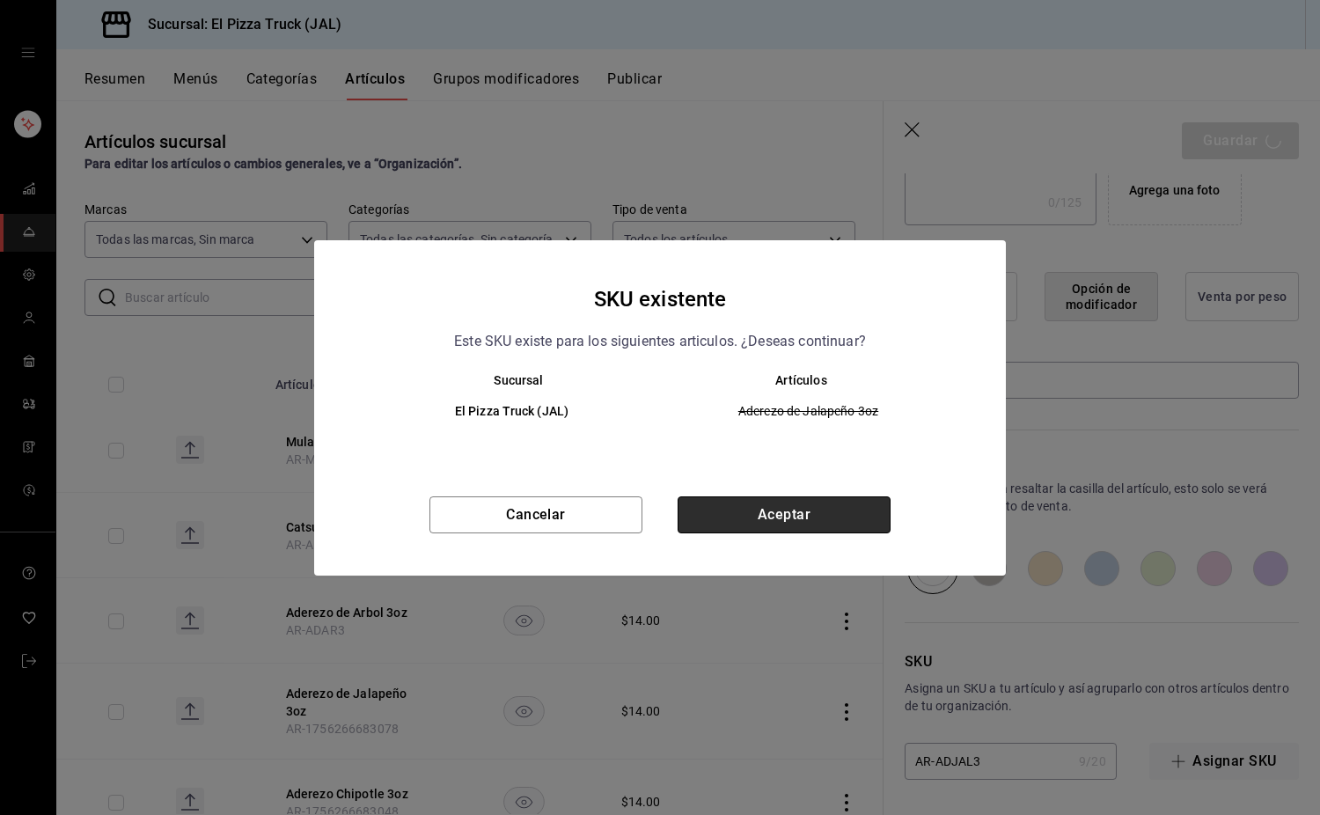
click at [882, 510] on button "Aceptar" at bounding box center [784, 514] width 213 height 37
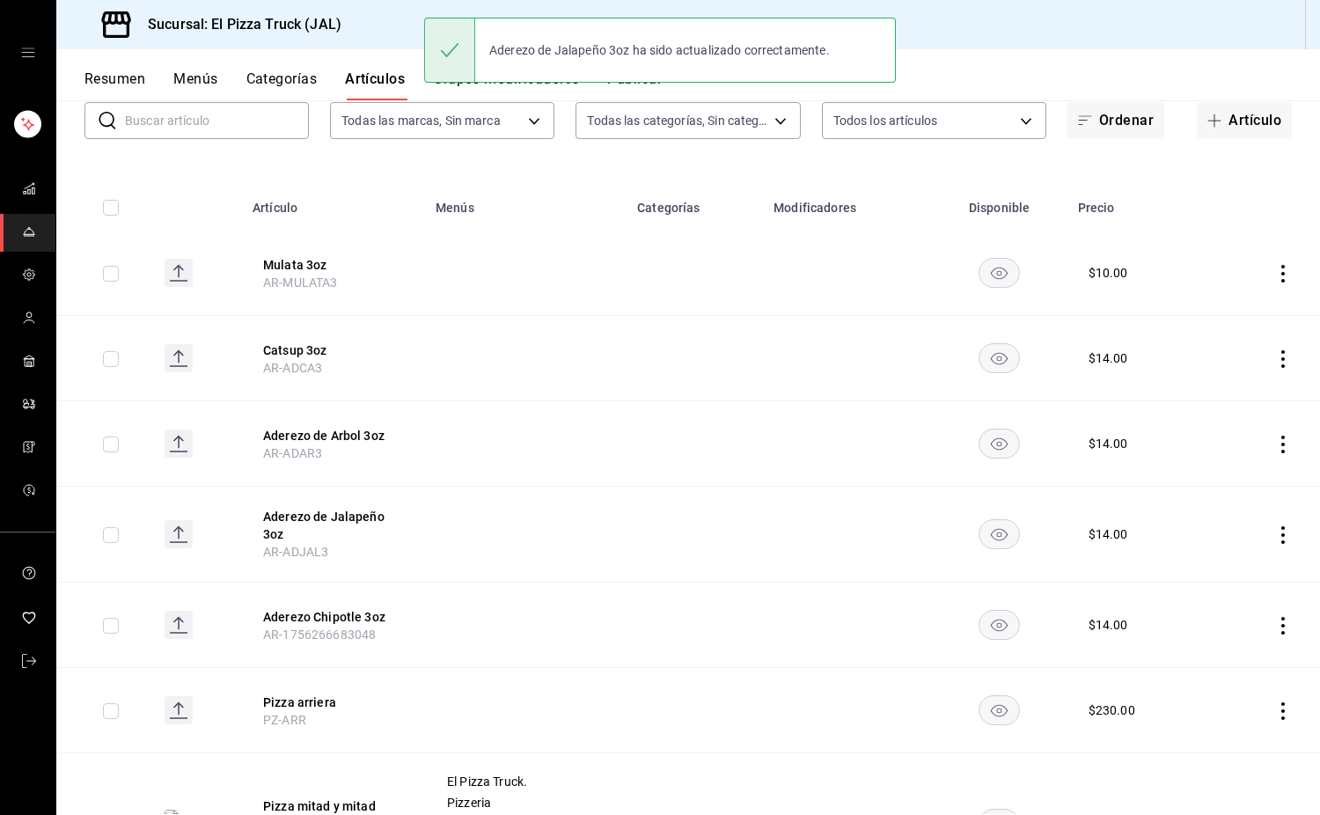
scroll to position [120, 0]
click at [351, 617] on button "Aderezo Chipotle 3oz" at bounding box center [333, 616] width 141 height 18
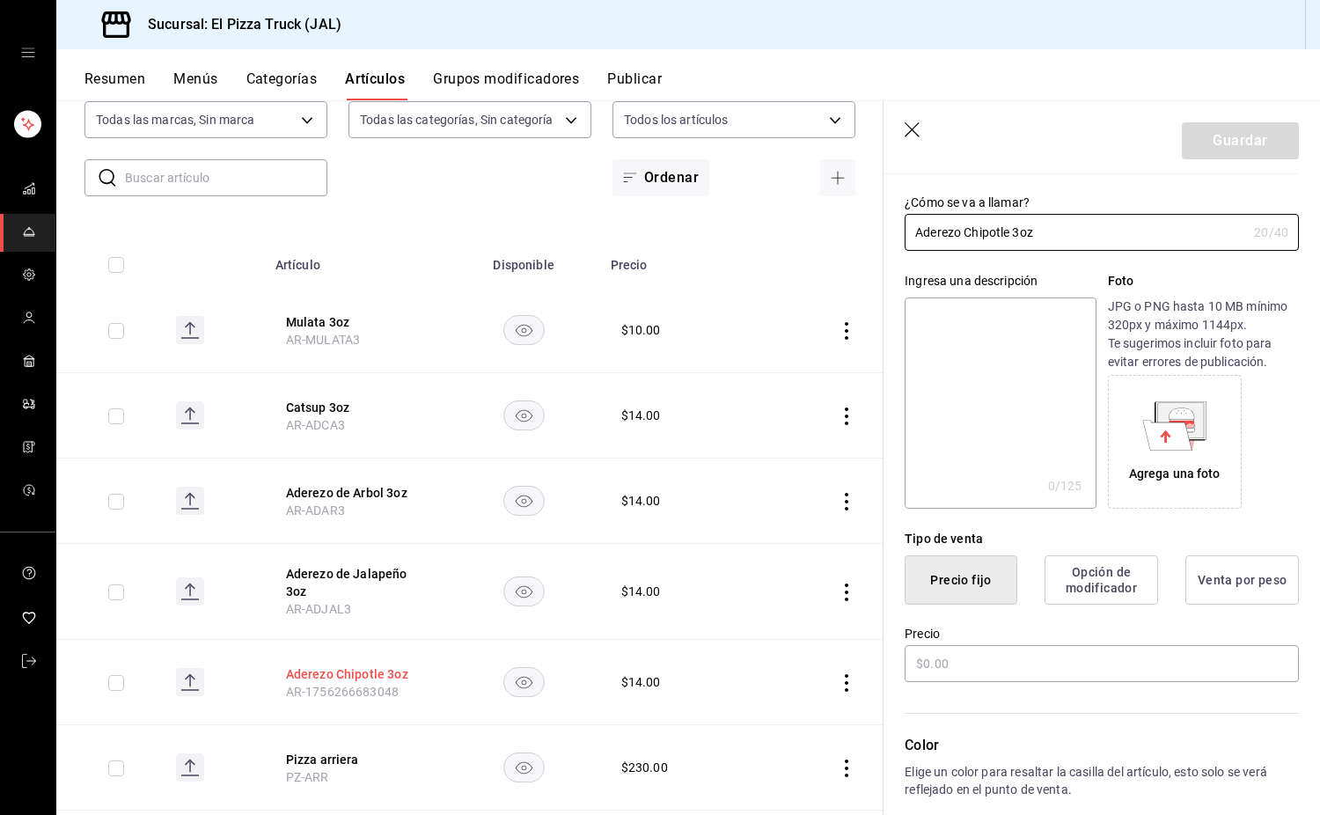
type input "$14.00"
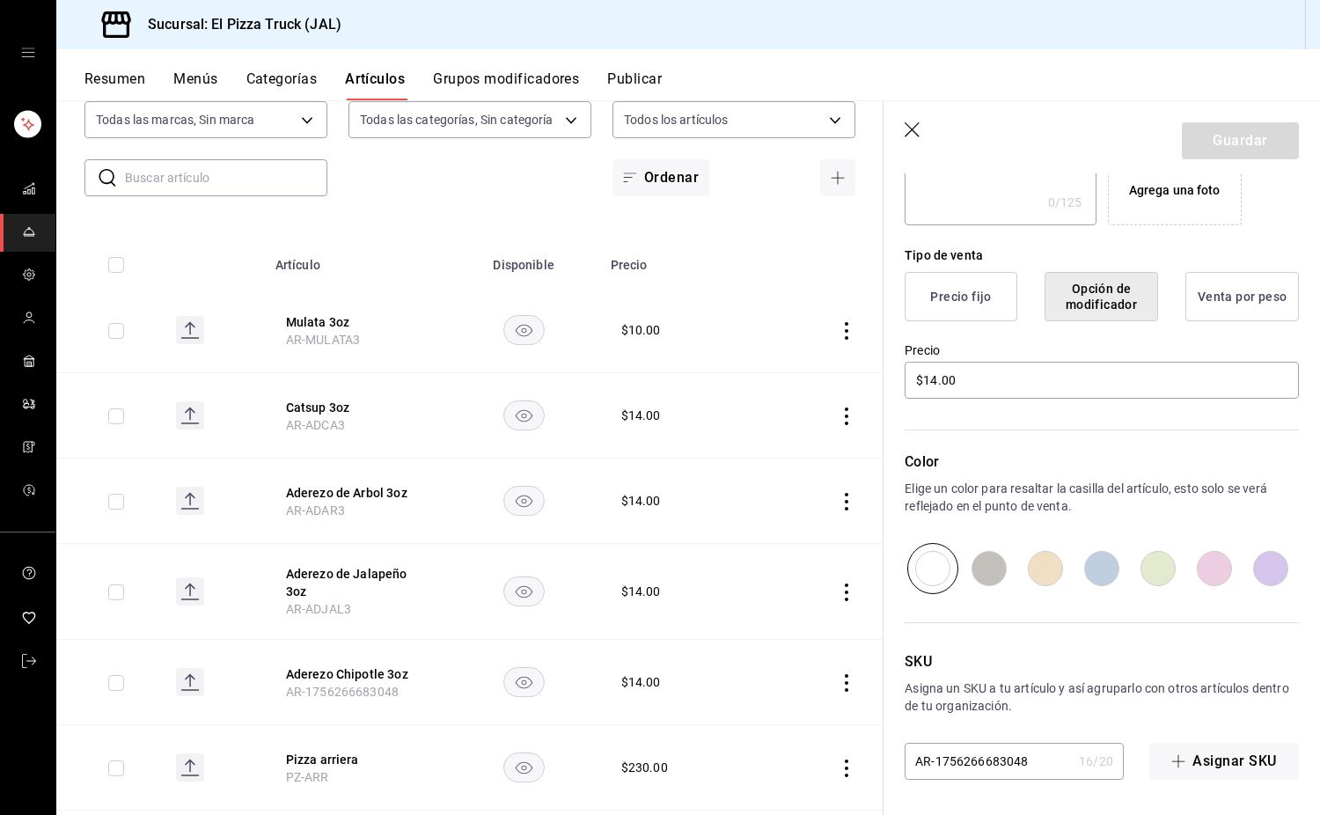
click at [1055, 767] on input "AR-1756266683048" at bounding box center [988, 761] width 167 height 35
type input "AR-ADCH3"
click at [1278, 141] on button "Guardar" at bounding box center [1240, 140] width 117 height 37
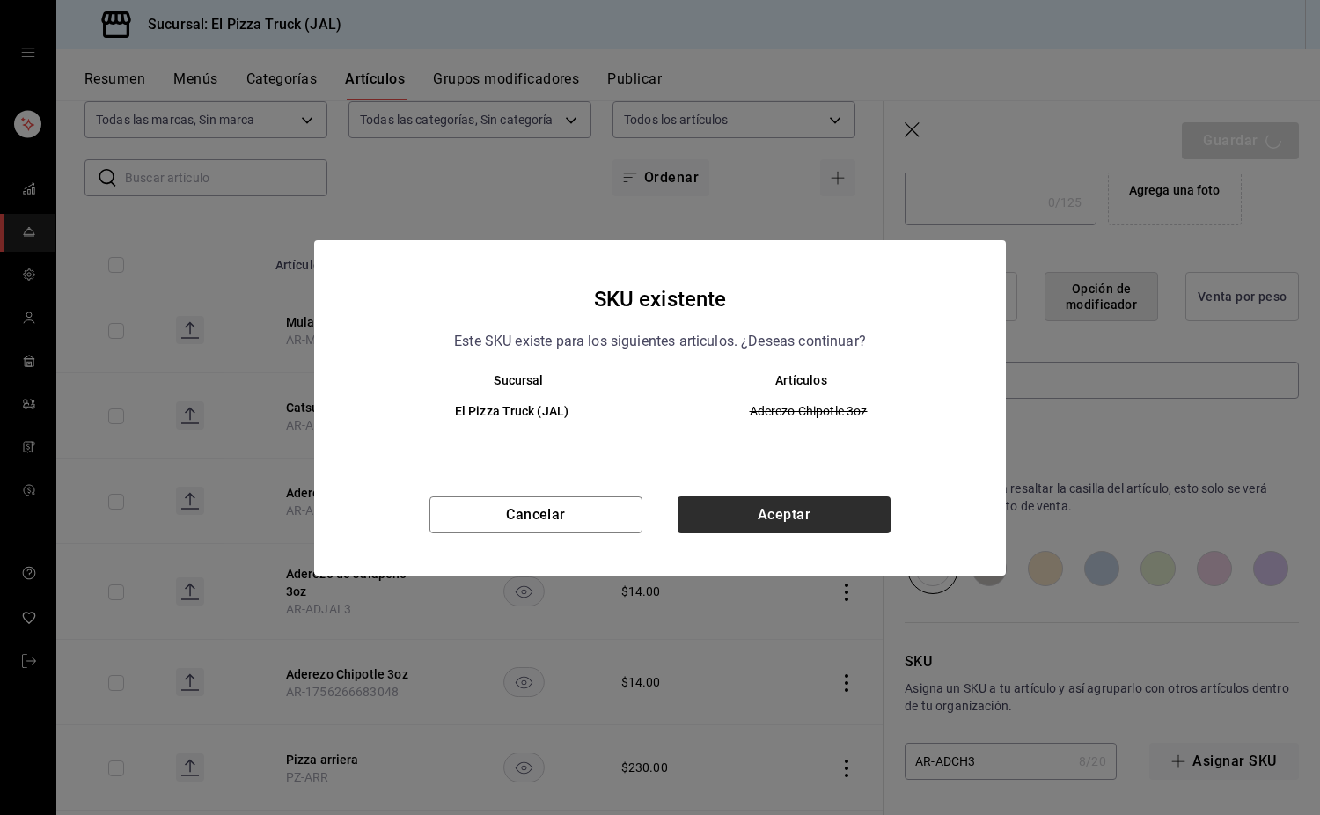
click at [803, 510] on button "Aceptar" at bounding box center [784, 514] width 213 height 37
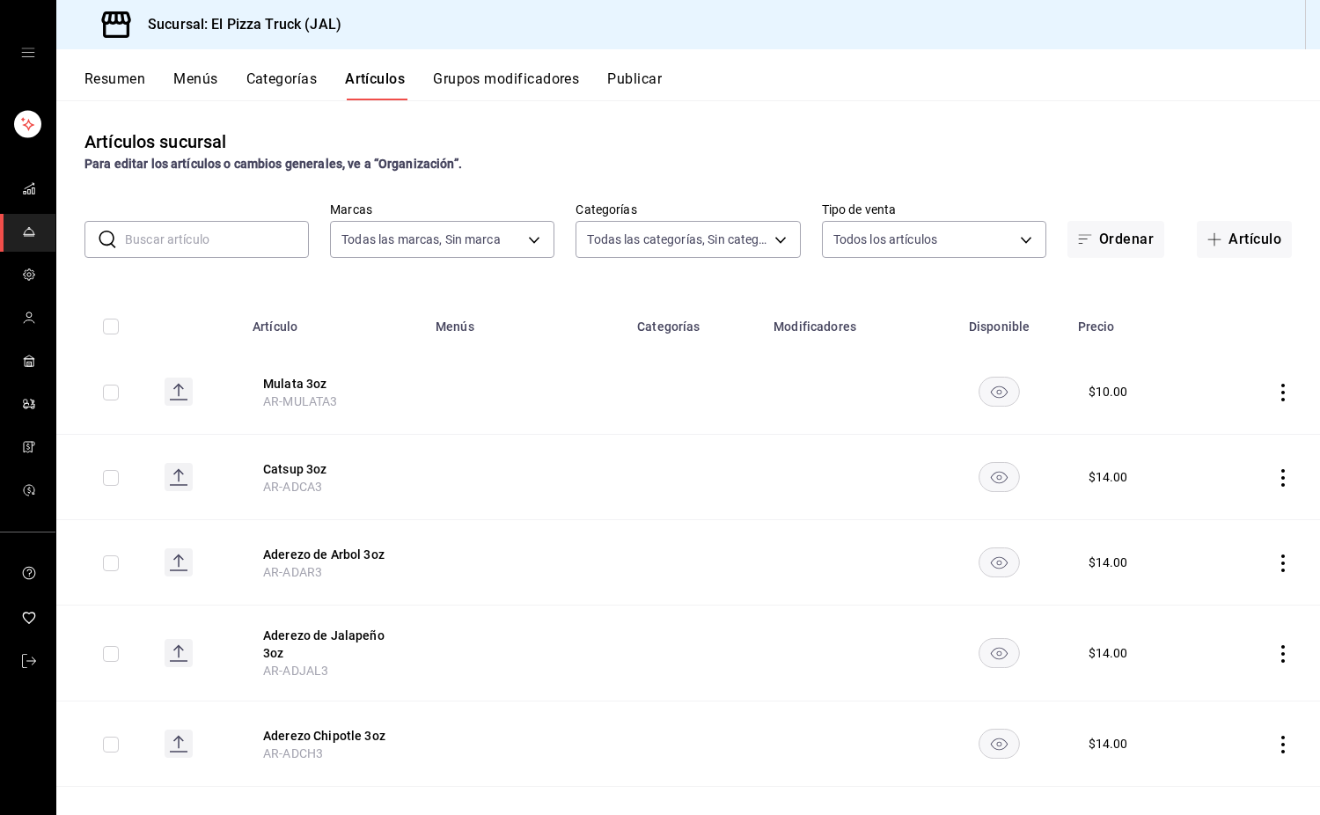
click at [197, 240] on input "text" at bounding box center [217, 239] width 184 height 35
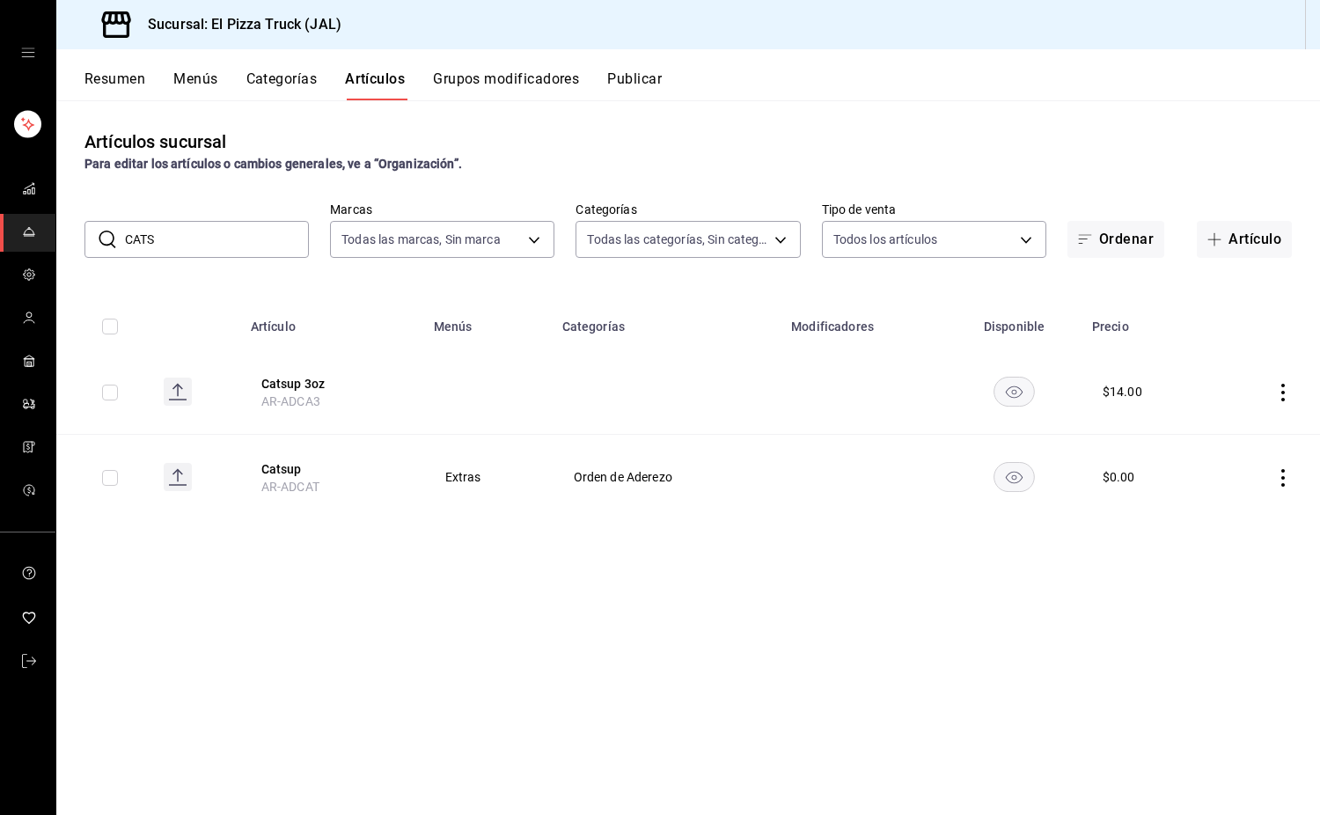
click at [1279, 476] on icon "actions" at bounding box center [1284, 478] width 18 height 18
click at [1237, 602] on li "Eliminar" at bounding box center [1215, 591] width 106 height 36
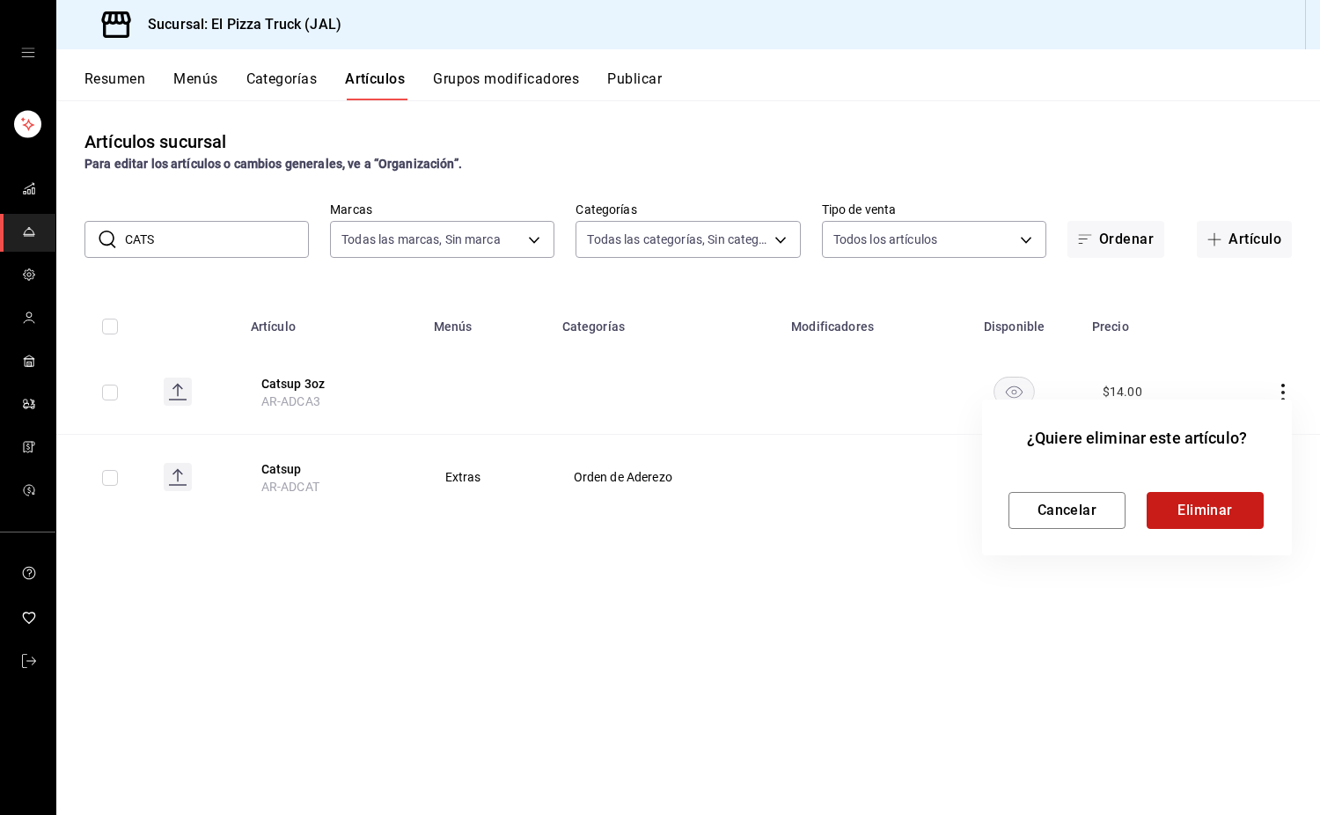
click at [1177, 501] on button "Eliminar" at bounding box center [1205, 510] width 117 height 37
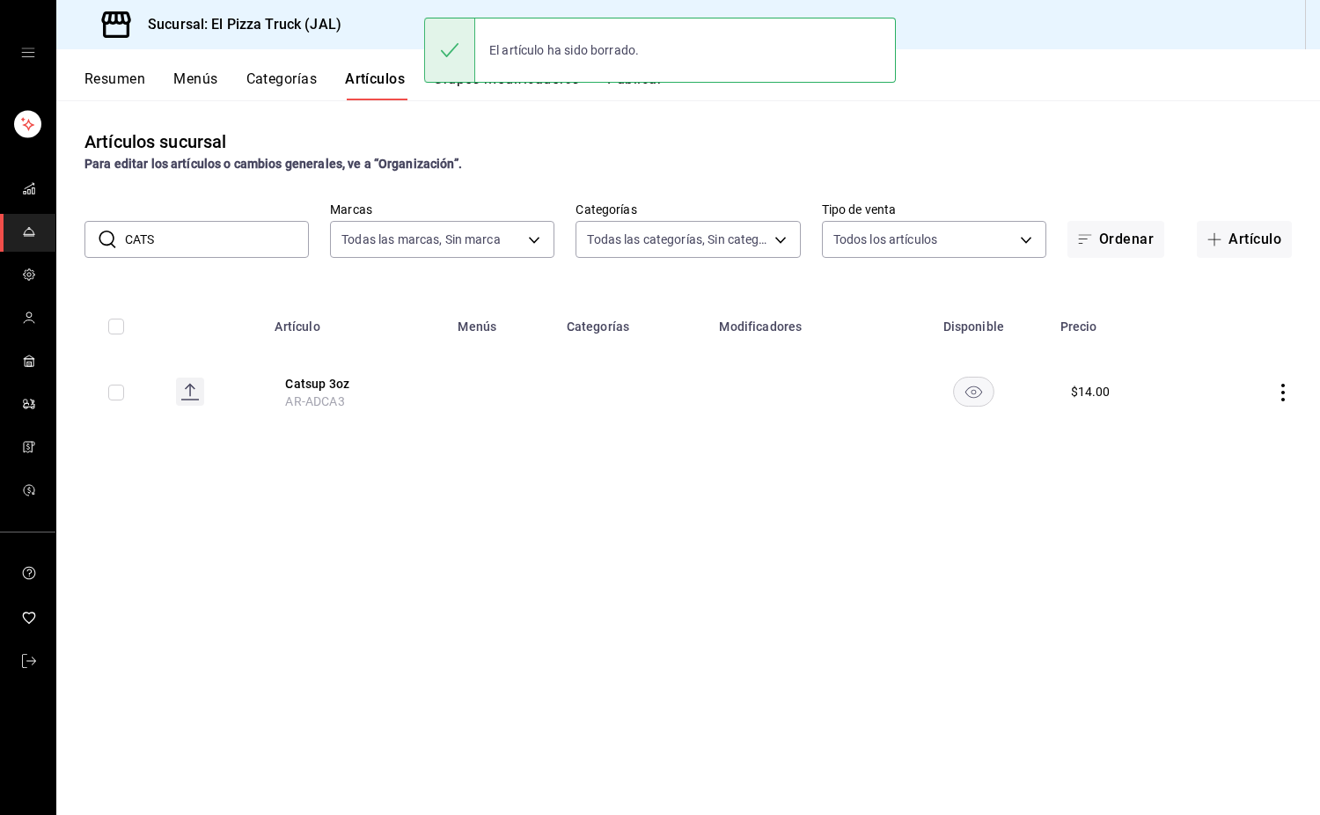
click at [229, 248] on input "CATS" at bounding box center [217, 239] width 184 height 35
type input "C"
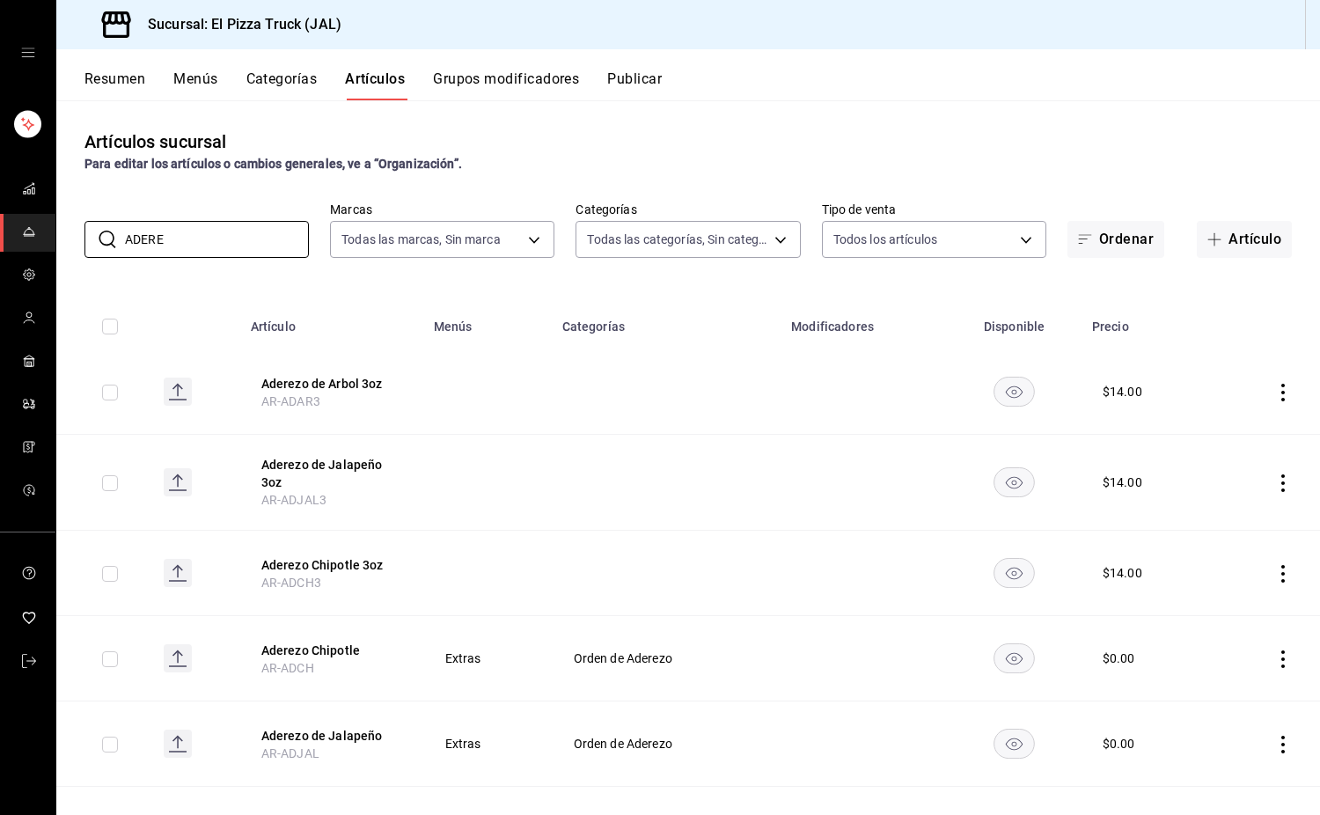
scroll to position [99, 0]
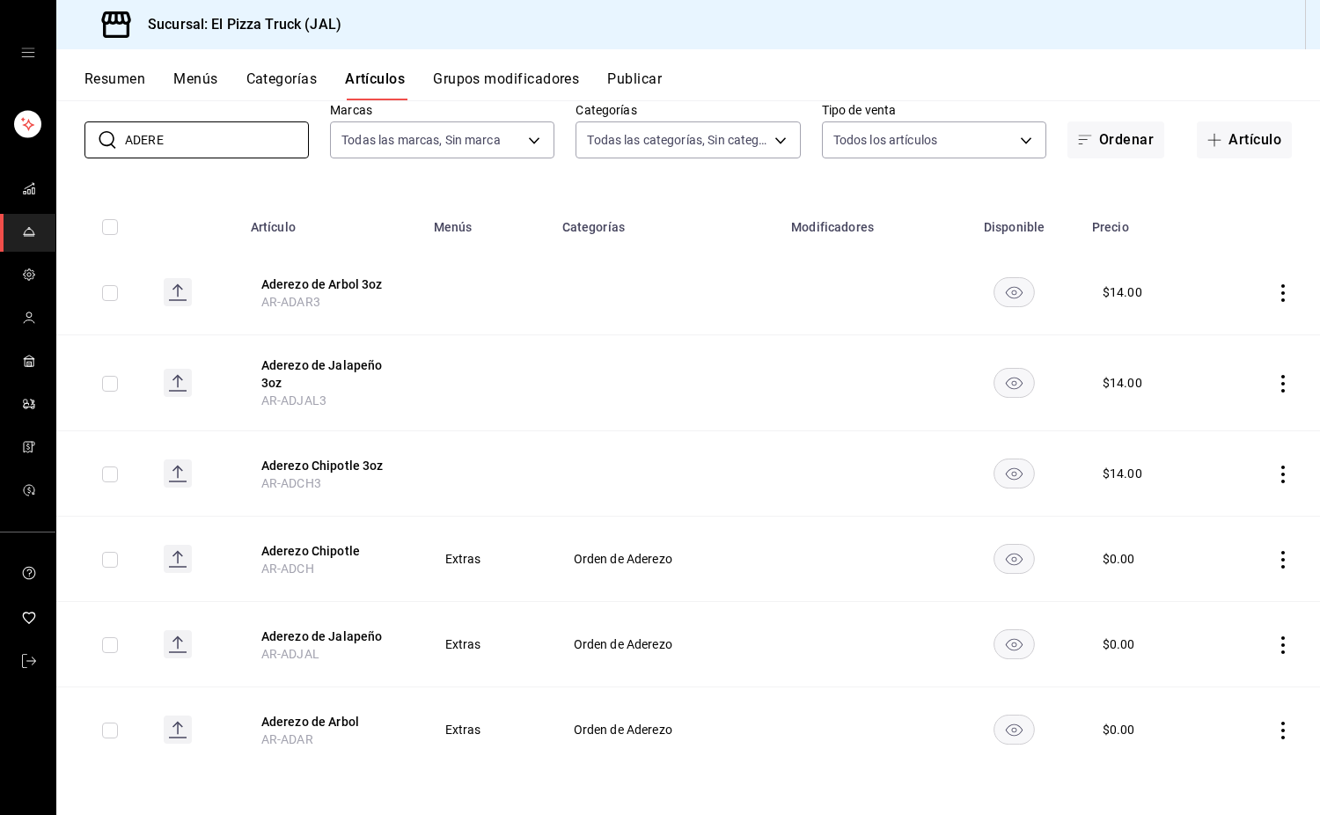
type input "ADERE"
click at [1275, 558] on icon "actions" at bounding box center [1284, 560] width 18 height 18
click at [1224, 678] on span "Eliminar" at bounding box center [1217, 672] width 45 height 14
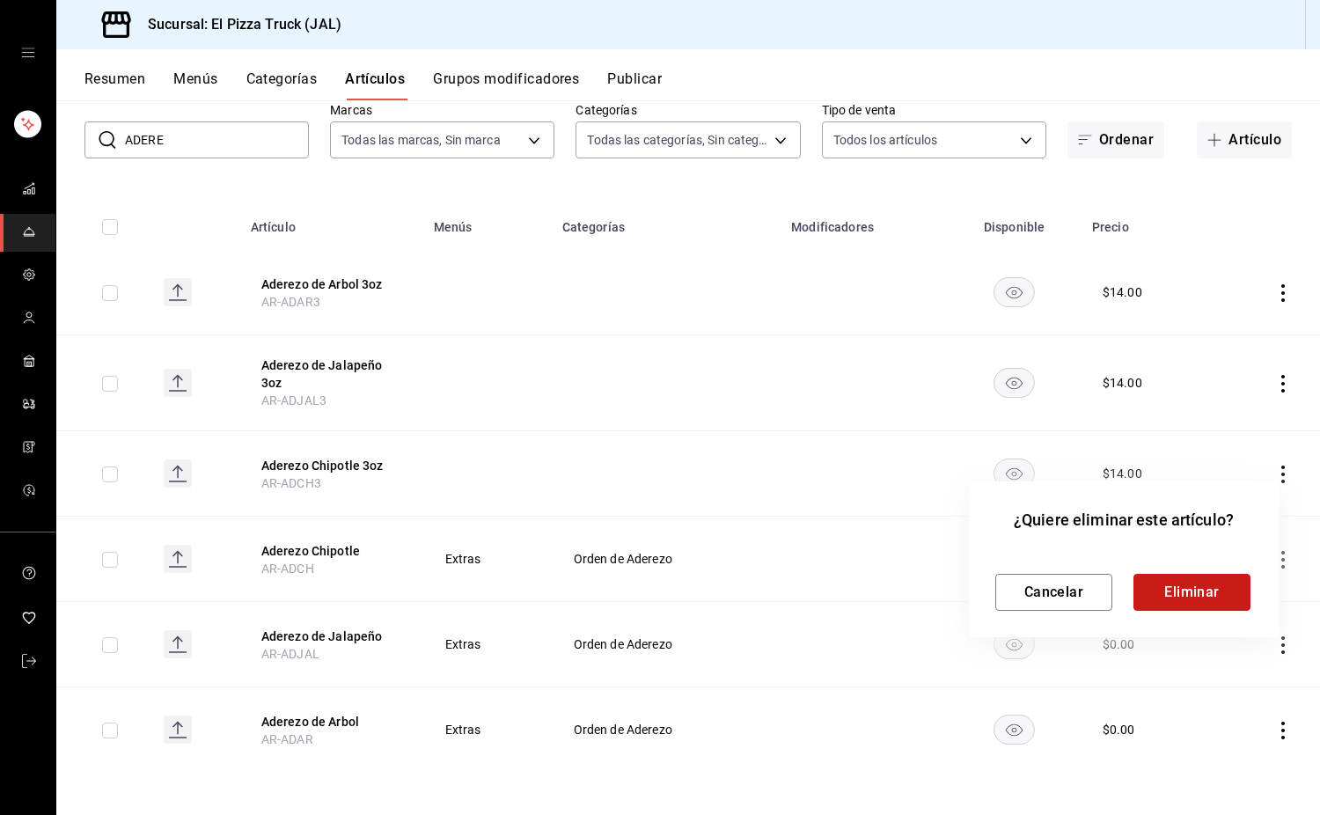
click at [1228, 602] on button "Eliminar" at bounding box center [1192, 592] width 117 height 37
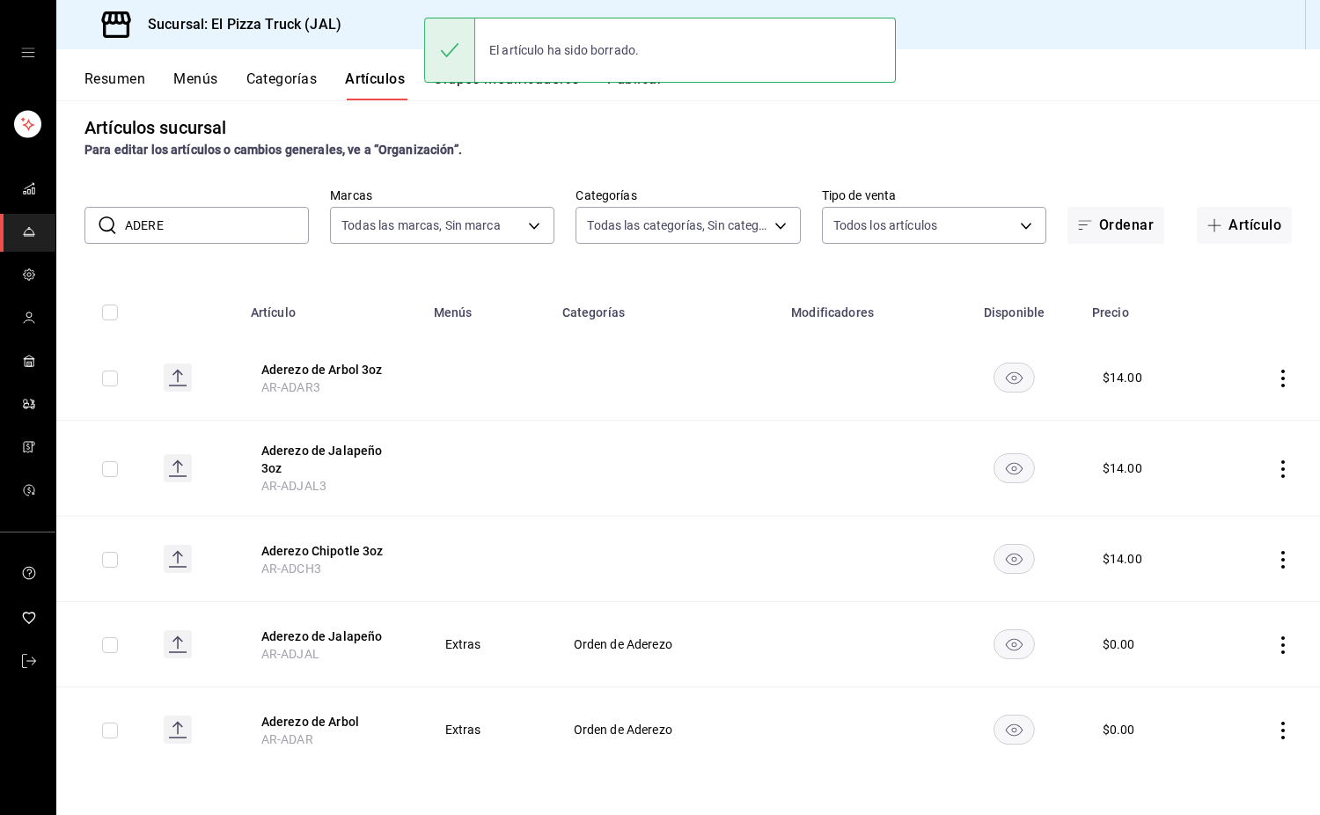
scroll to position [14, 0]
click at [1282, 651] on icon "actions" at bounding box center [1284, 645] width 4 height 18
click at [1224, 770] on li "Eliminar" at bounding box center [1202, 758] width 106 height 36
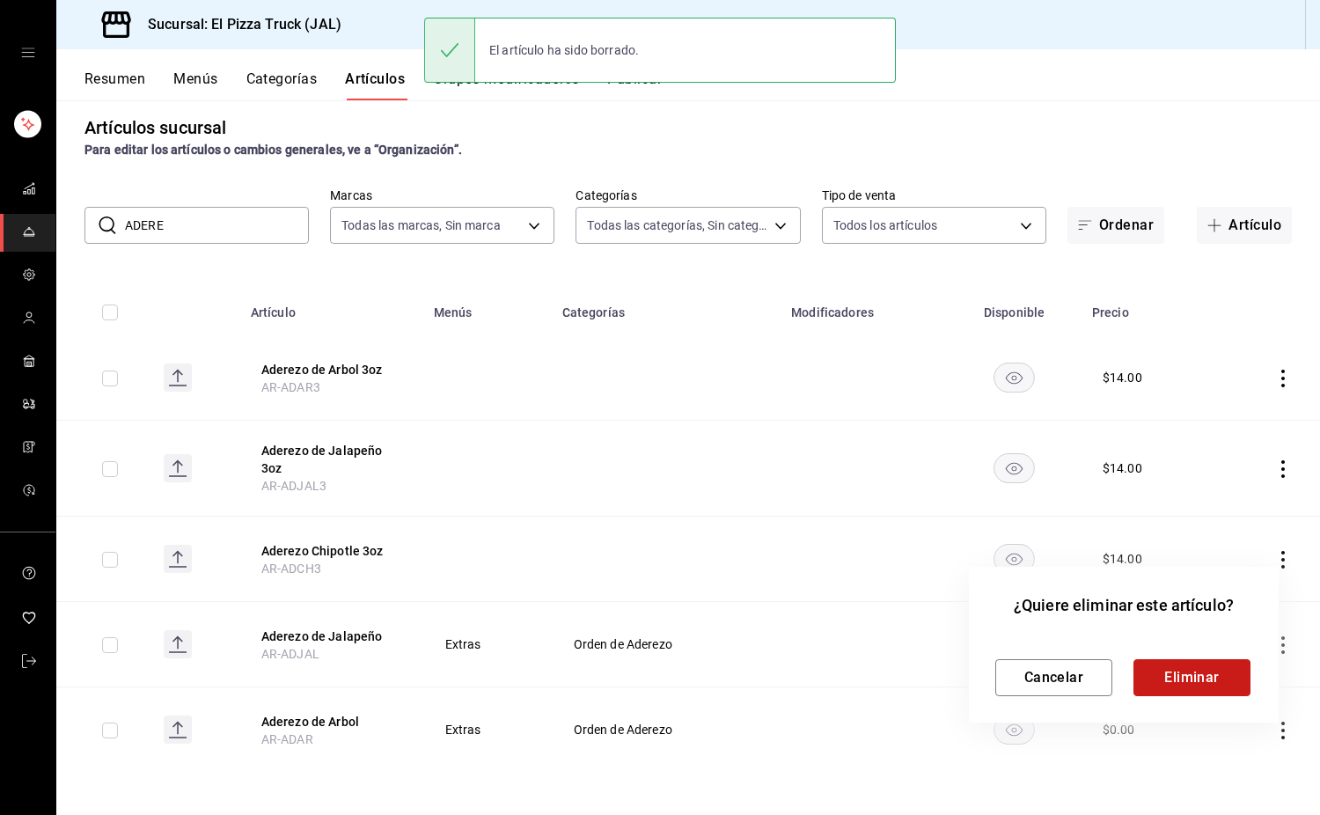
click at [1215, 676] on button "Eliminar" at bounding box center [1192, 677] width 117 height 37
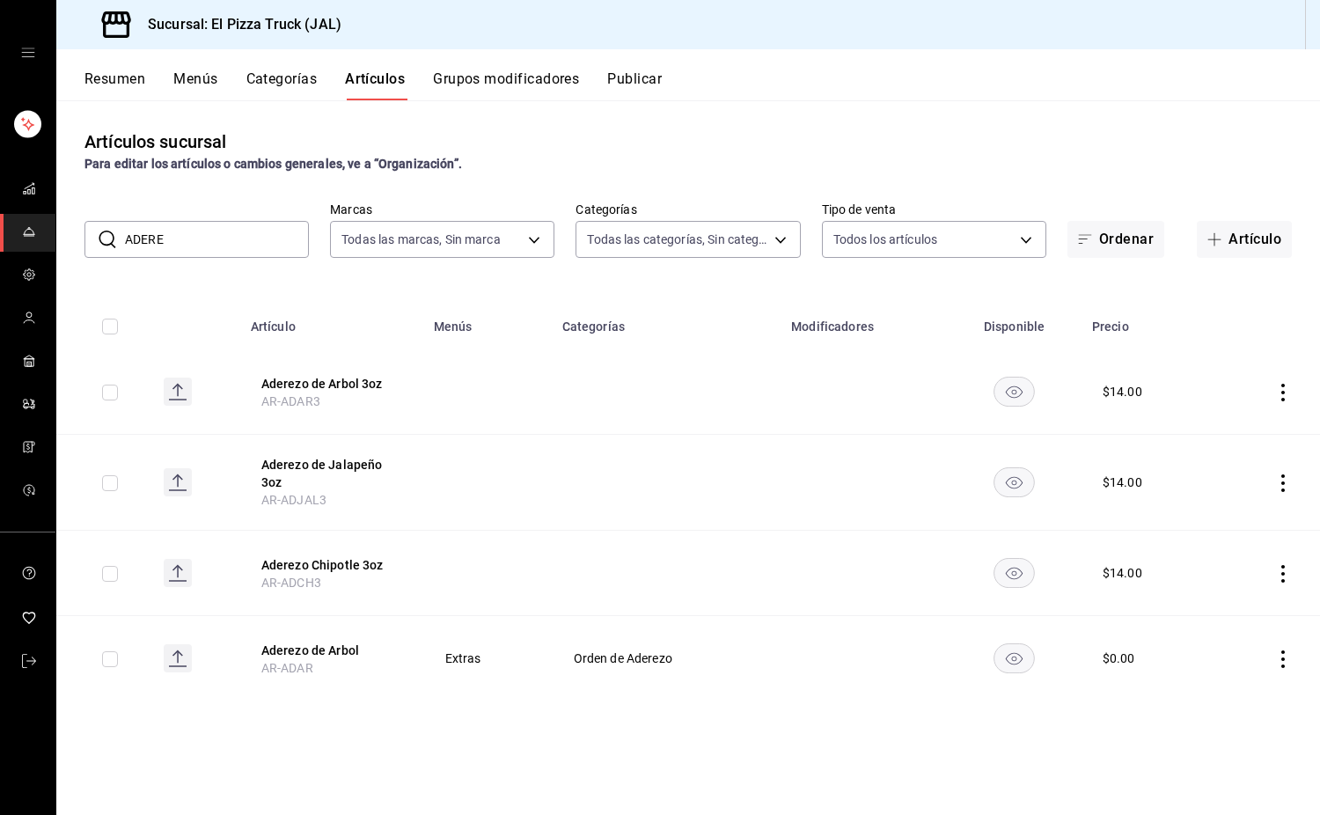
scroll to position [0, 0]
click at [1283, 658] on icon "actions" at bounding box center [1284, 660] width 4 height 18
click at [1248, 769] on span "Eliminar" at bounding box center [1230, 768] width 45 height 14
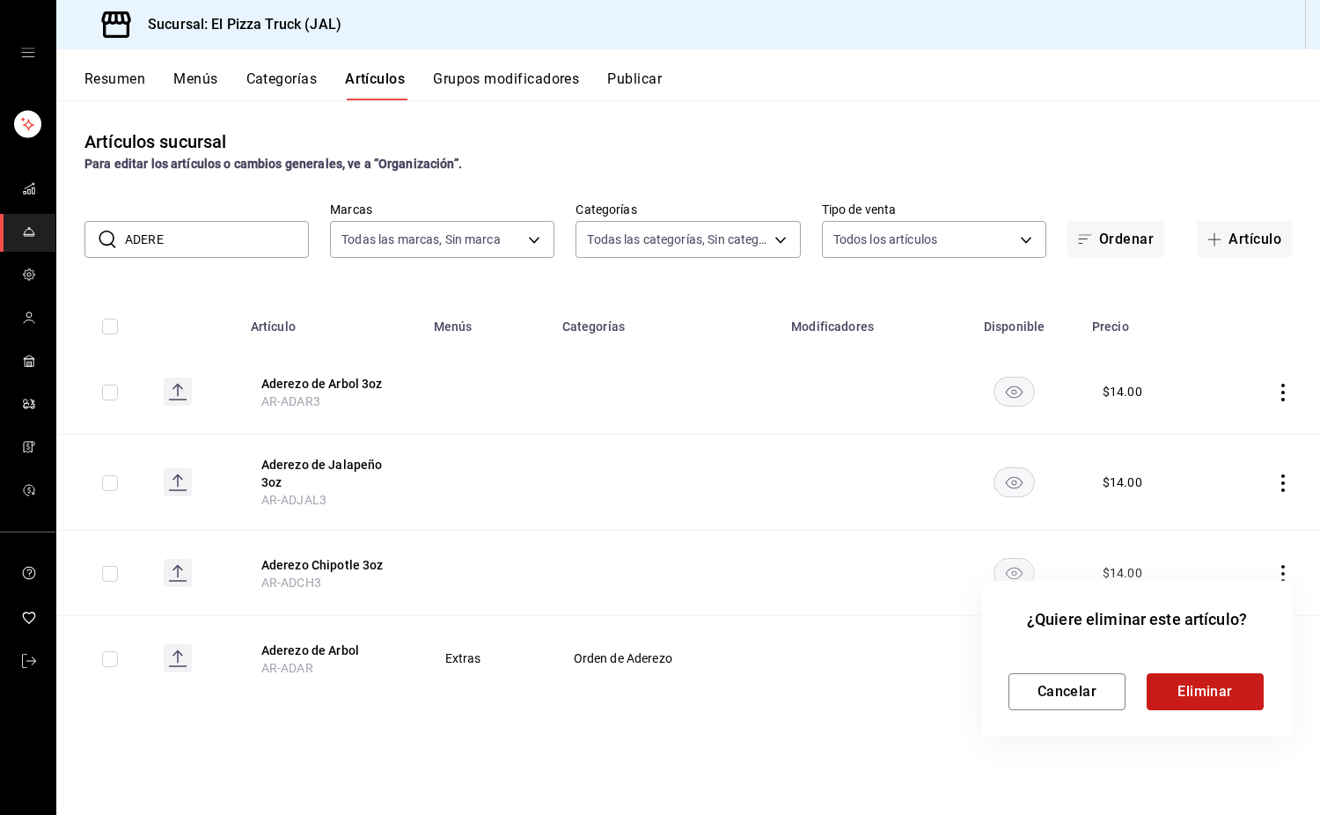
click at [1217, 693] on button "Eliminar" at bounding box center [1205, 691] width 117 height 37
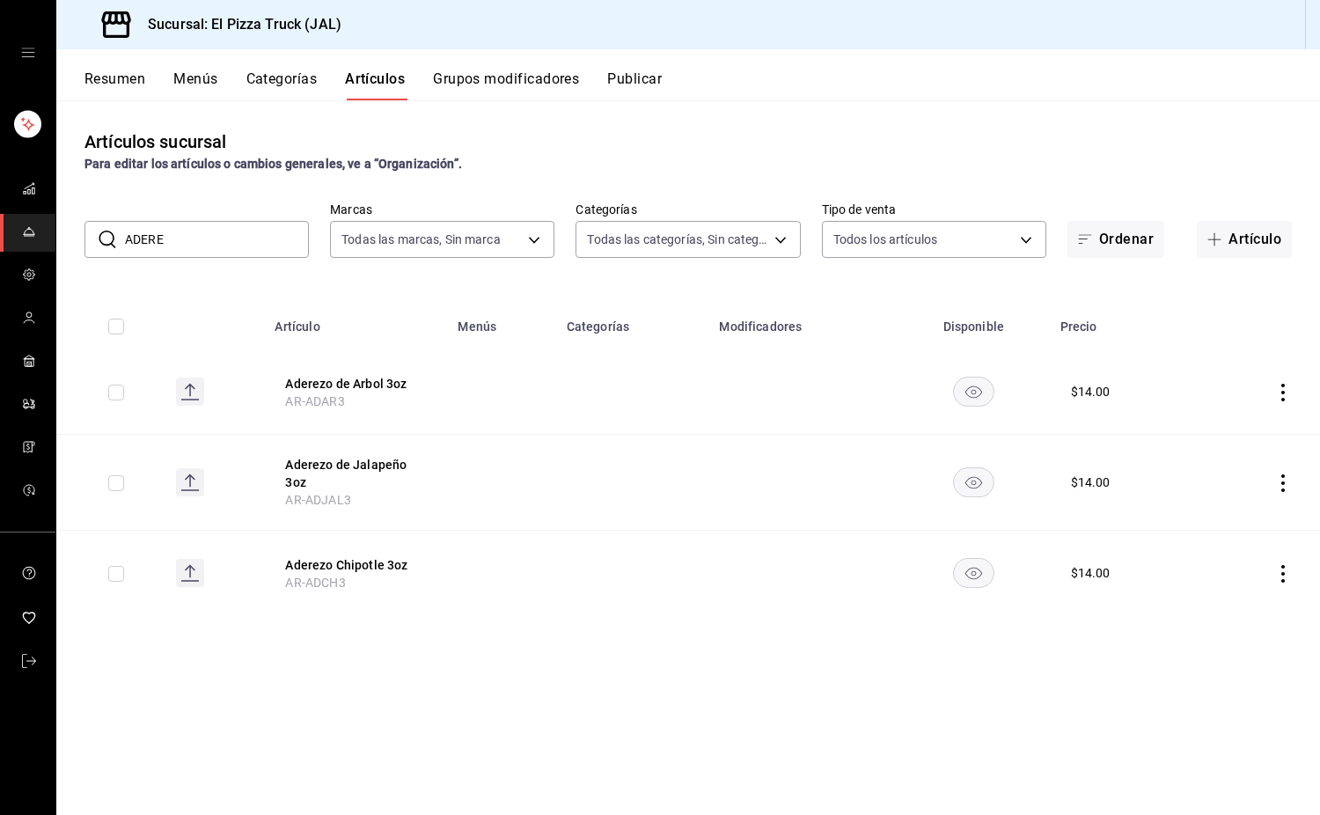
click at [135, 84] on button "Resumen" at bounding box center [115, 85] width 61 height 30
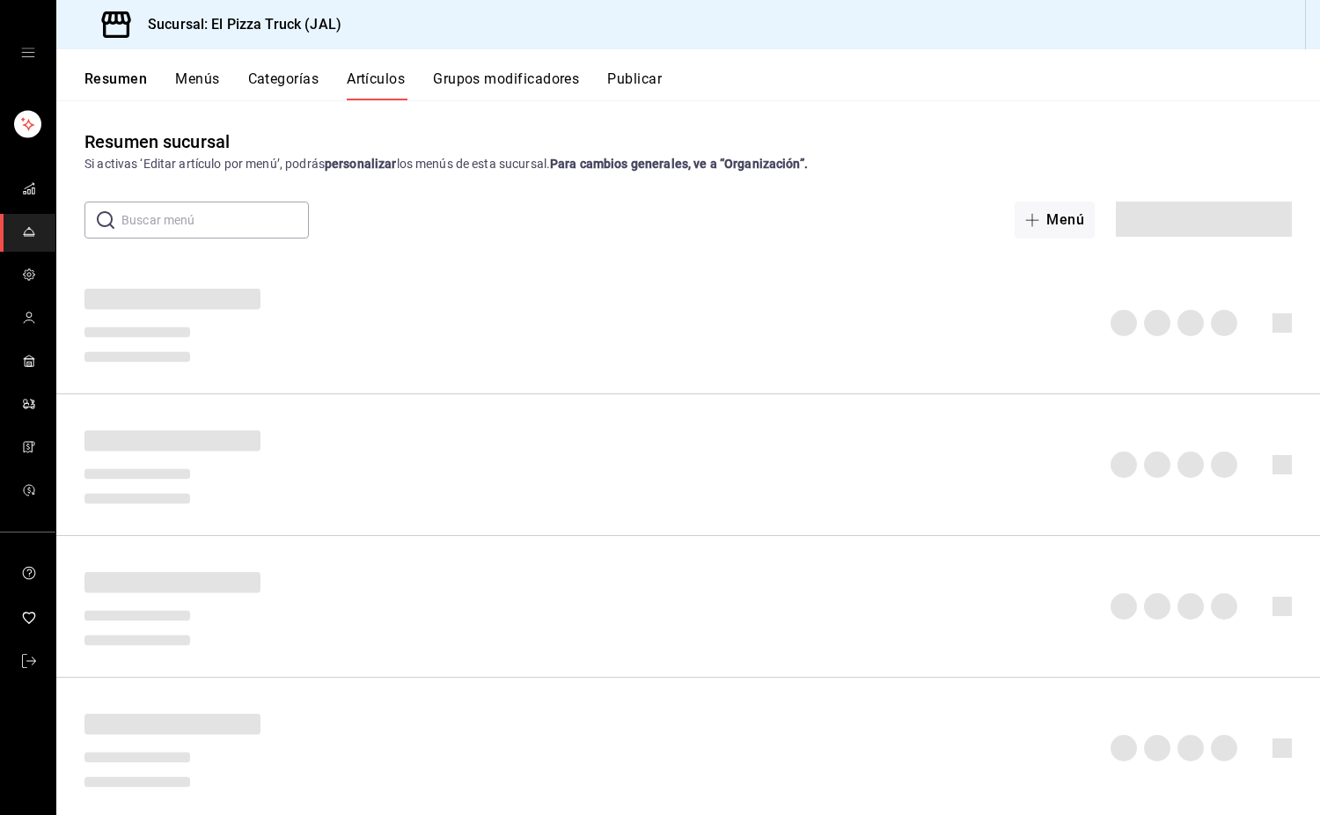
click at [216, 81] on button "Menús" at bounding box center [197, 85] width 44 height 30
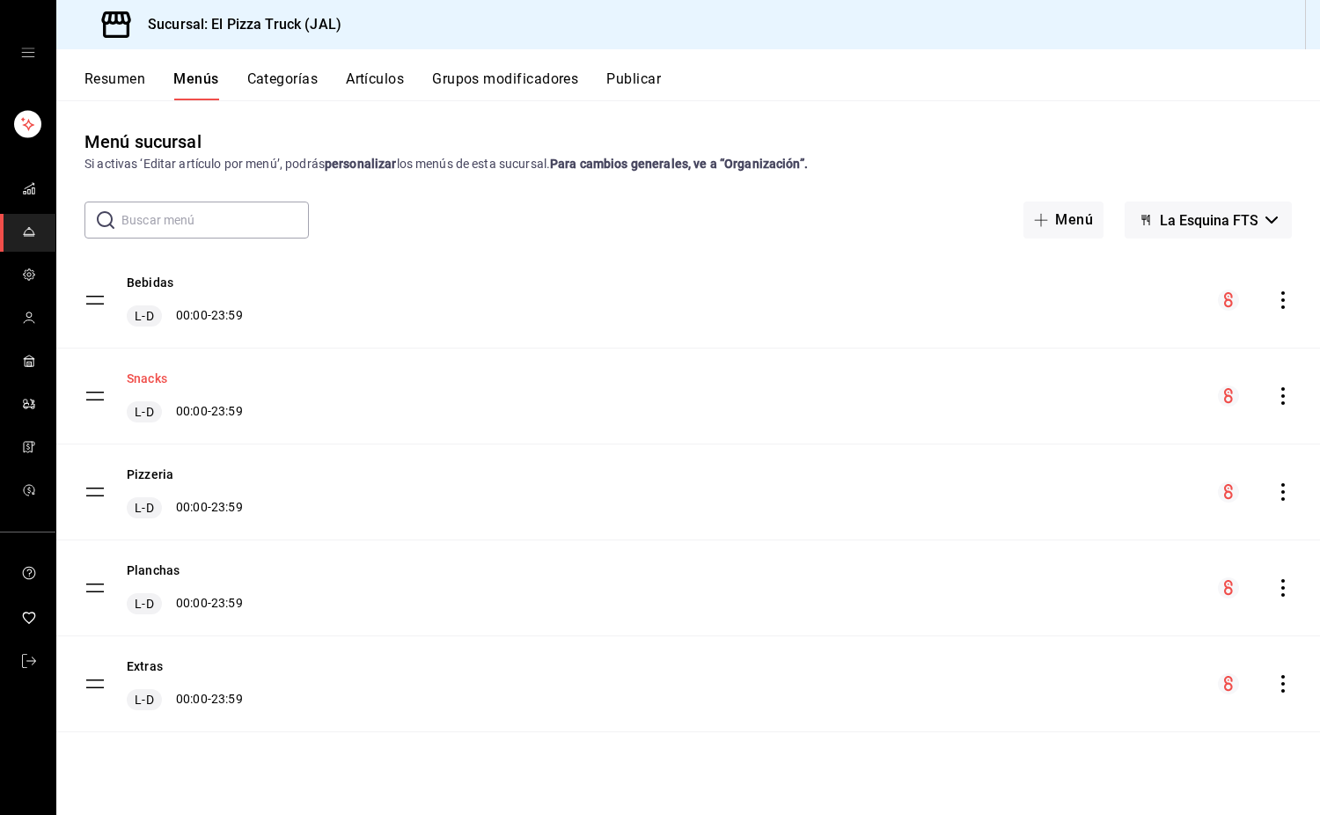
click at [154, 384] on button "Snacks" at bounding box center [147, 379] width 40 height 18
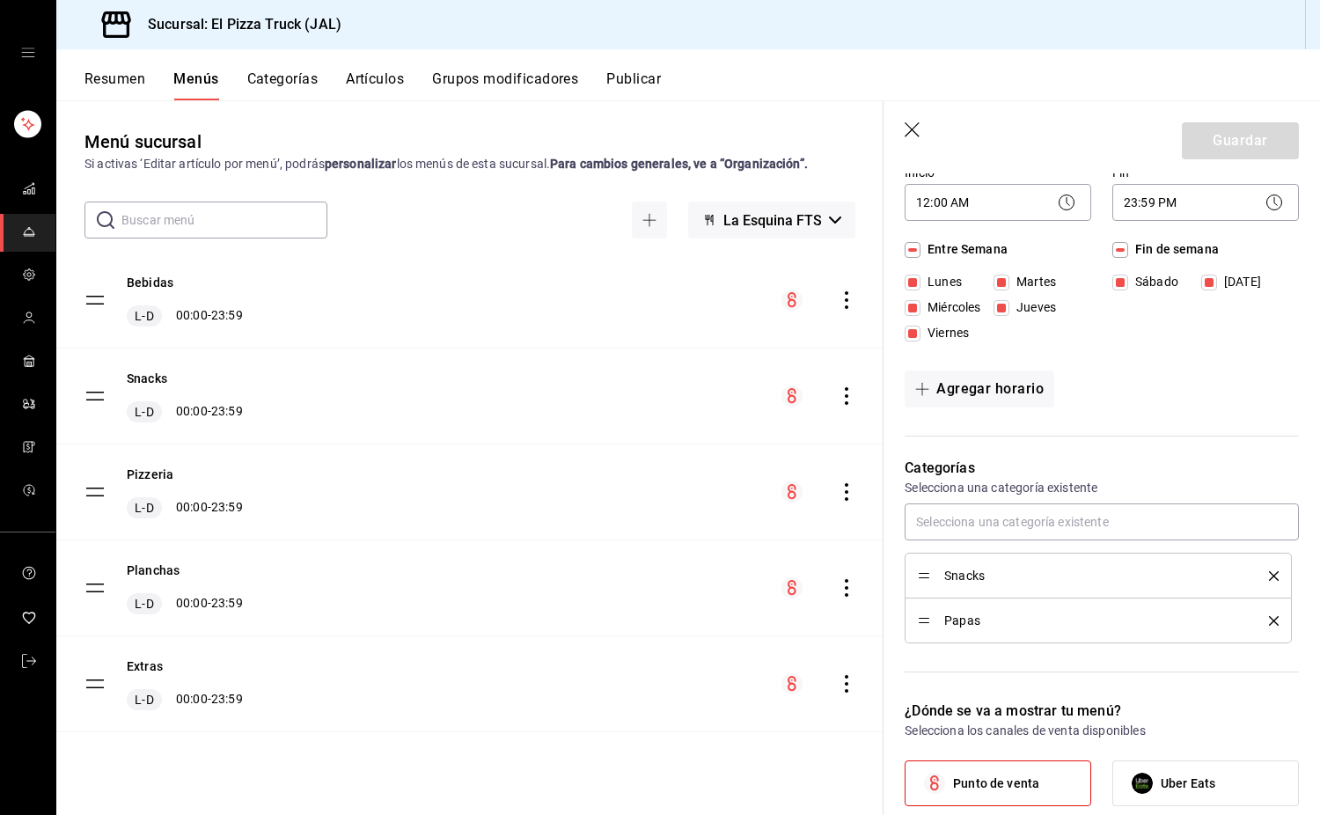
scroll to position [209, 0]
click at [1040, 544] on div "Snacks Papas" at bounding box center [1102, 573] width 394 height 140
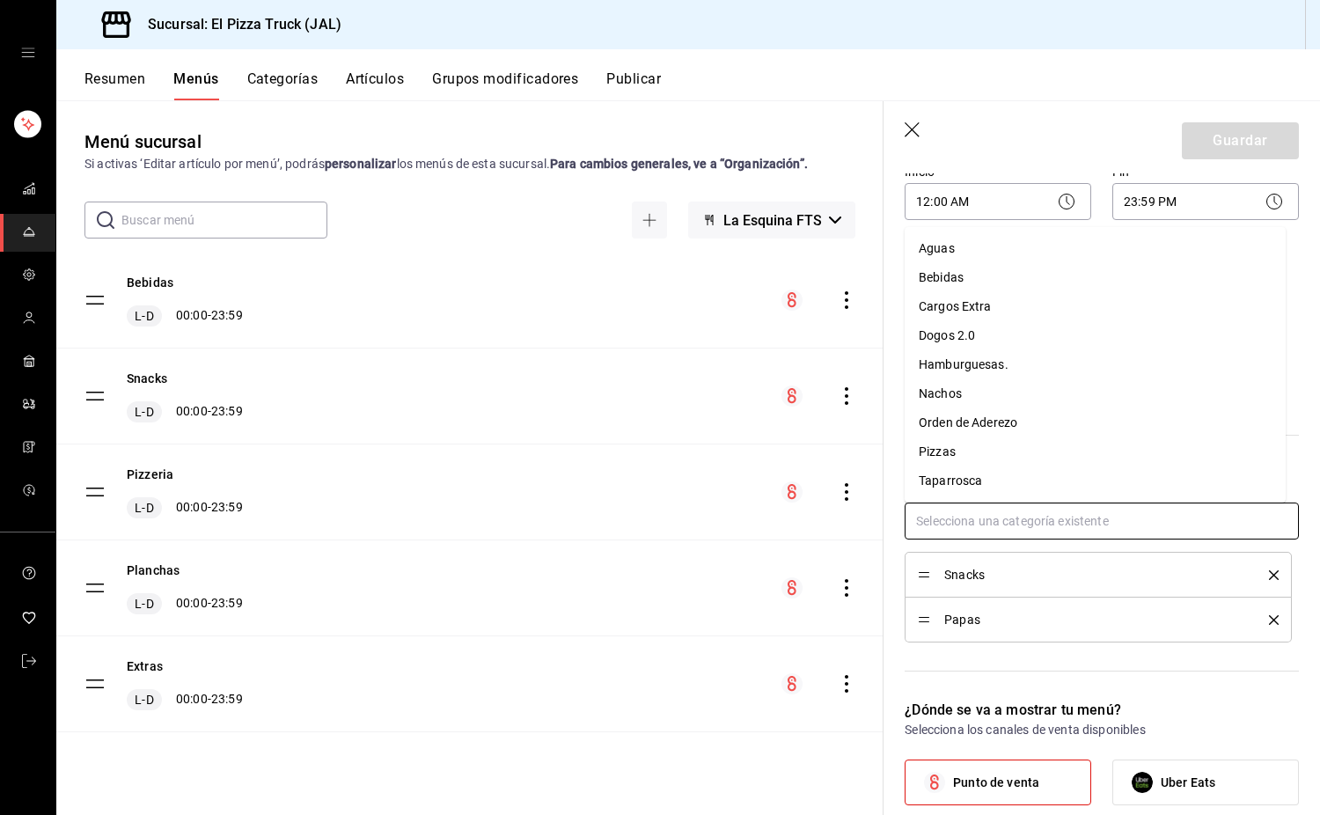
click at [1032, 533] on input "text" at bounding box center [1102, 521] width 394 height 37
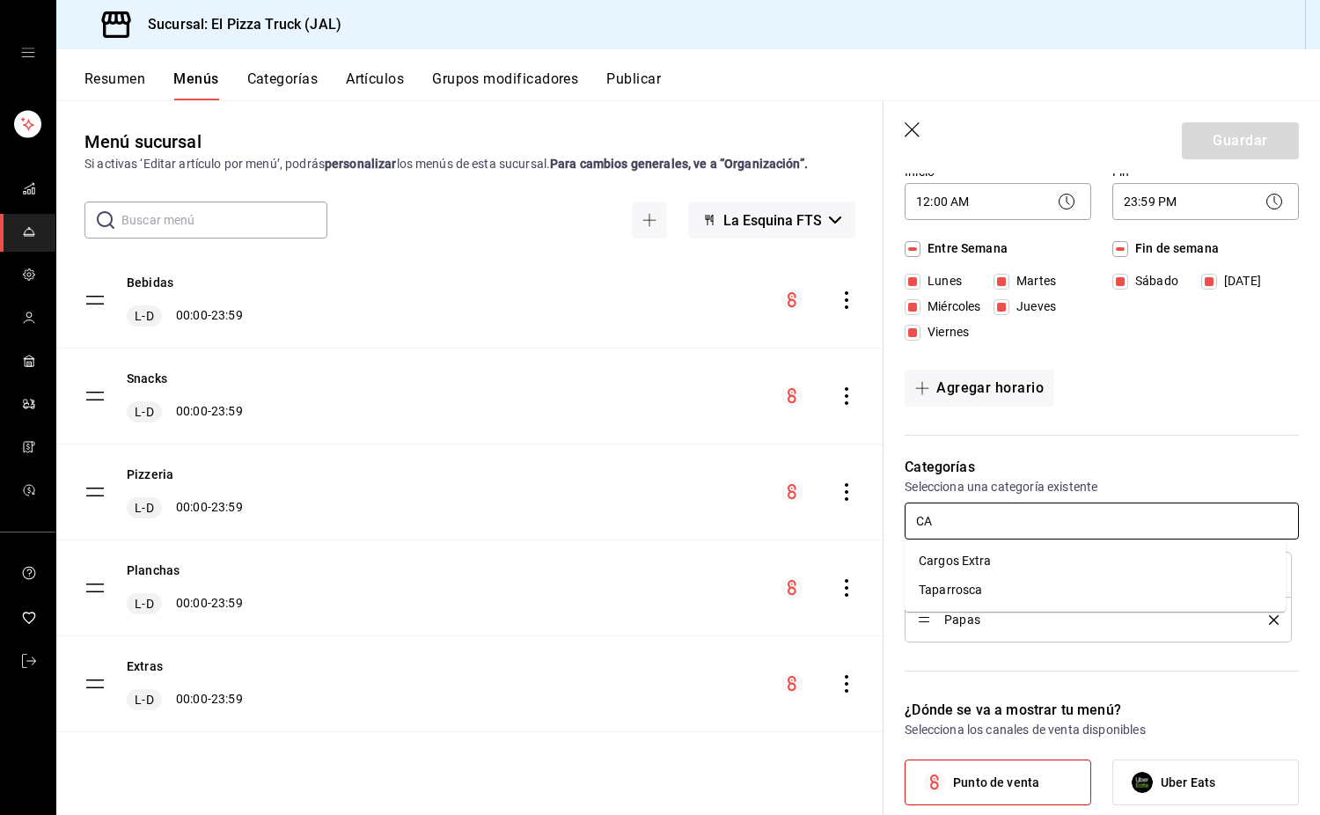
type input "CAR"
click at [983, 557] on li "Cargos Extra" at bounding box center [1095, 561] width 381 height 29
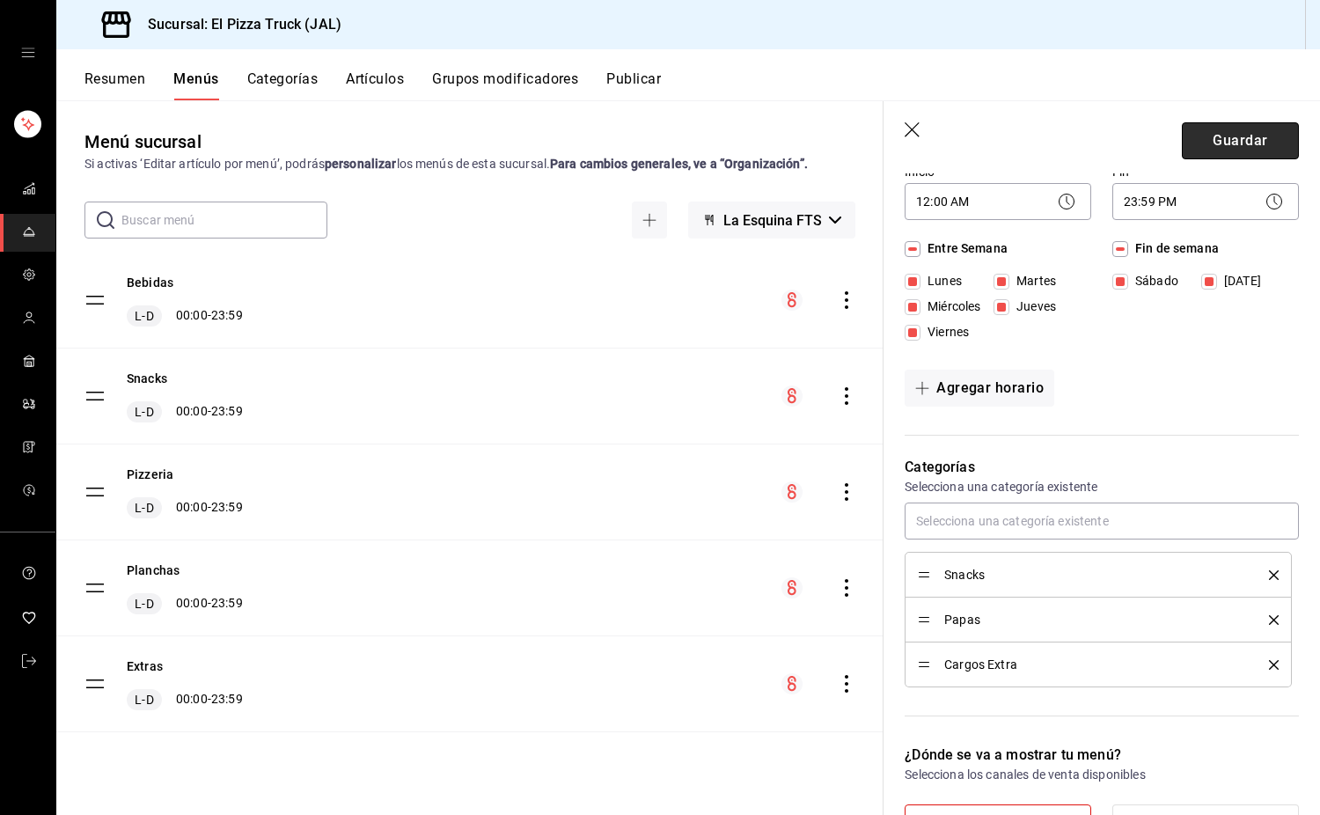
click at [1247, 137] on button "Guardar" at bounding box center [1240, 140] width 117 height 37
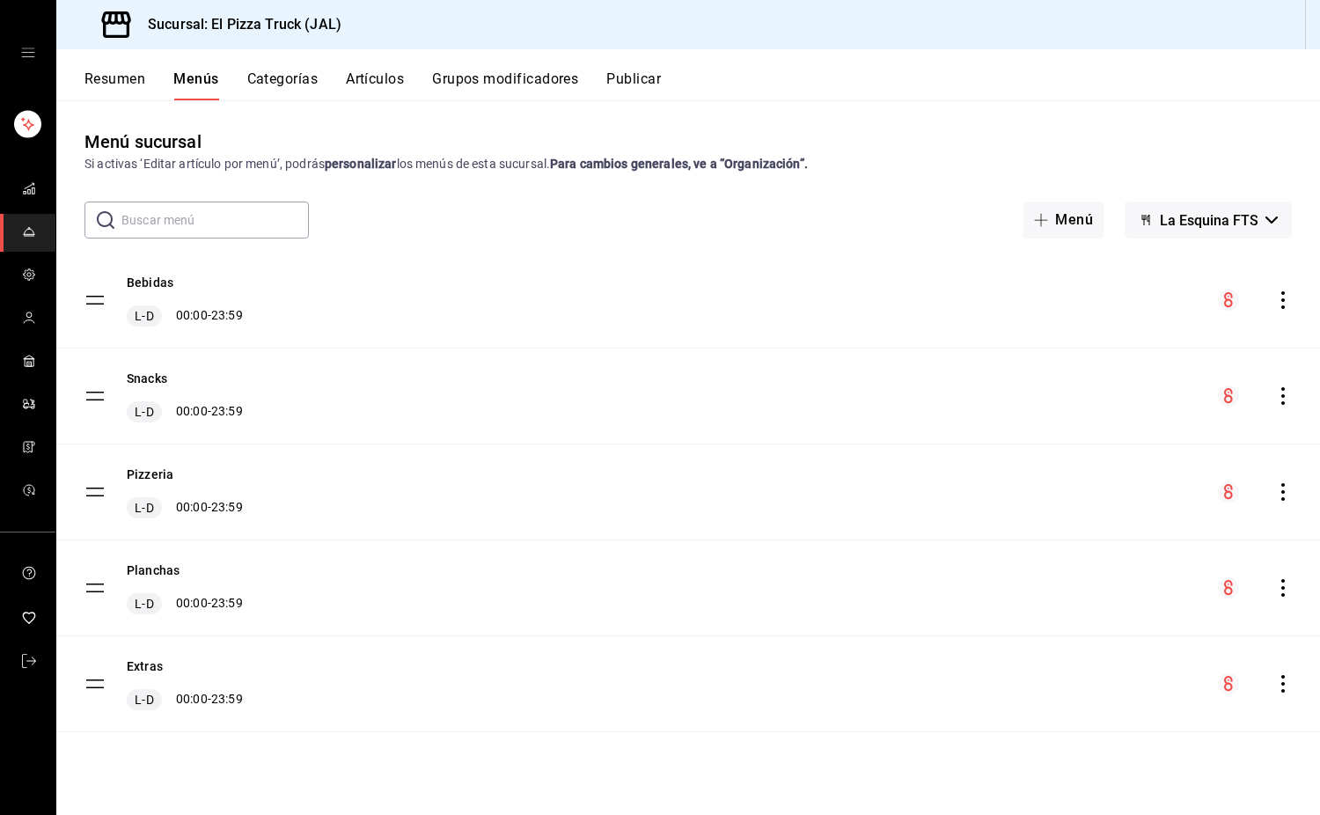
click at [1285, 681] on icon "actions" at bounding box center [1284, 684] width 18 height 18
click at [1126, 737] on span "Eliminar solo menú" at bounding box center [1089, 732] width 105 height 14
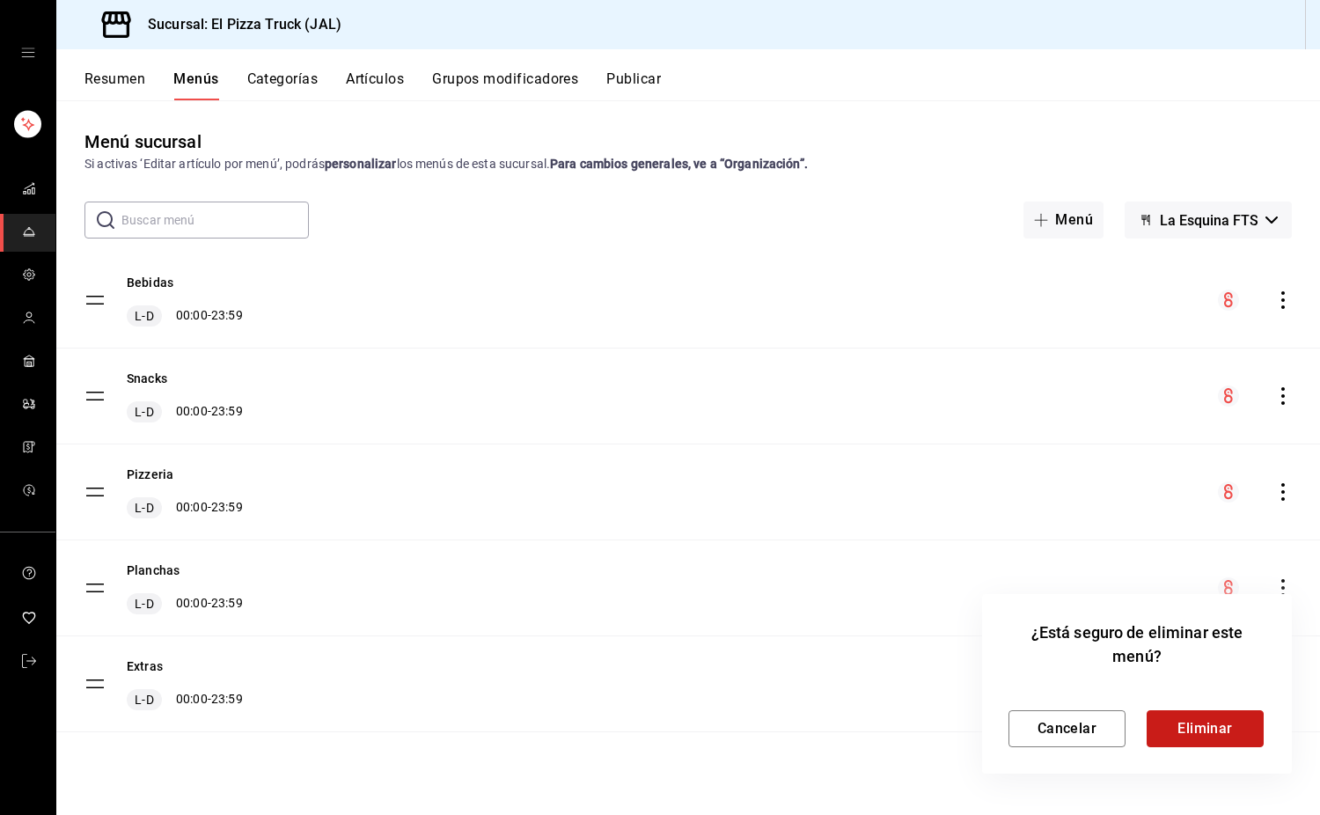
click at [1185, 721] on button "Eliminar" at bounding box center [1205, 728] width 117 height 37
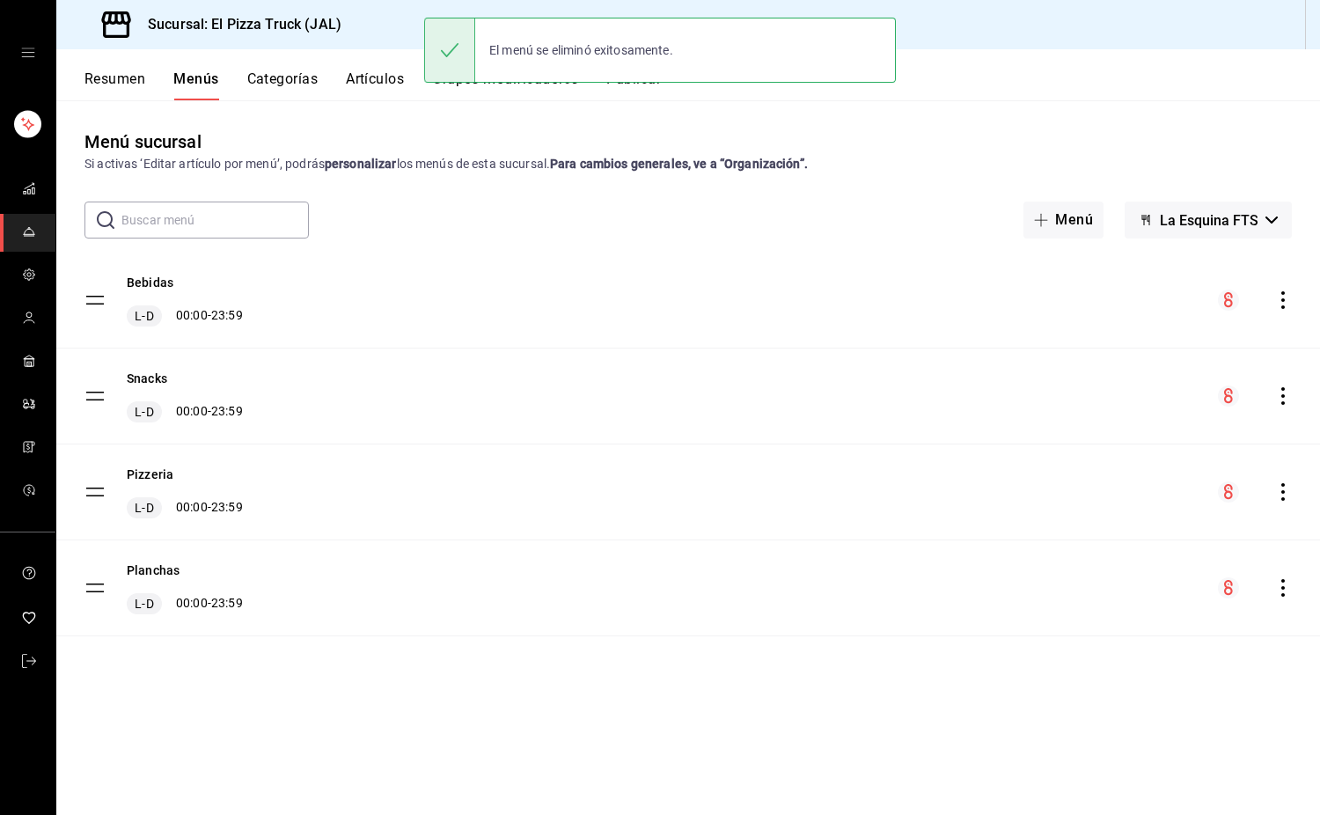
click at [293, 93] on button "Categorías" at bounding box center [282, 85] width 71 height 30
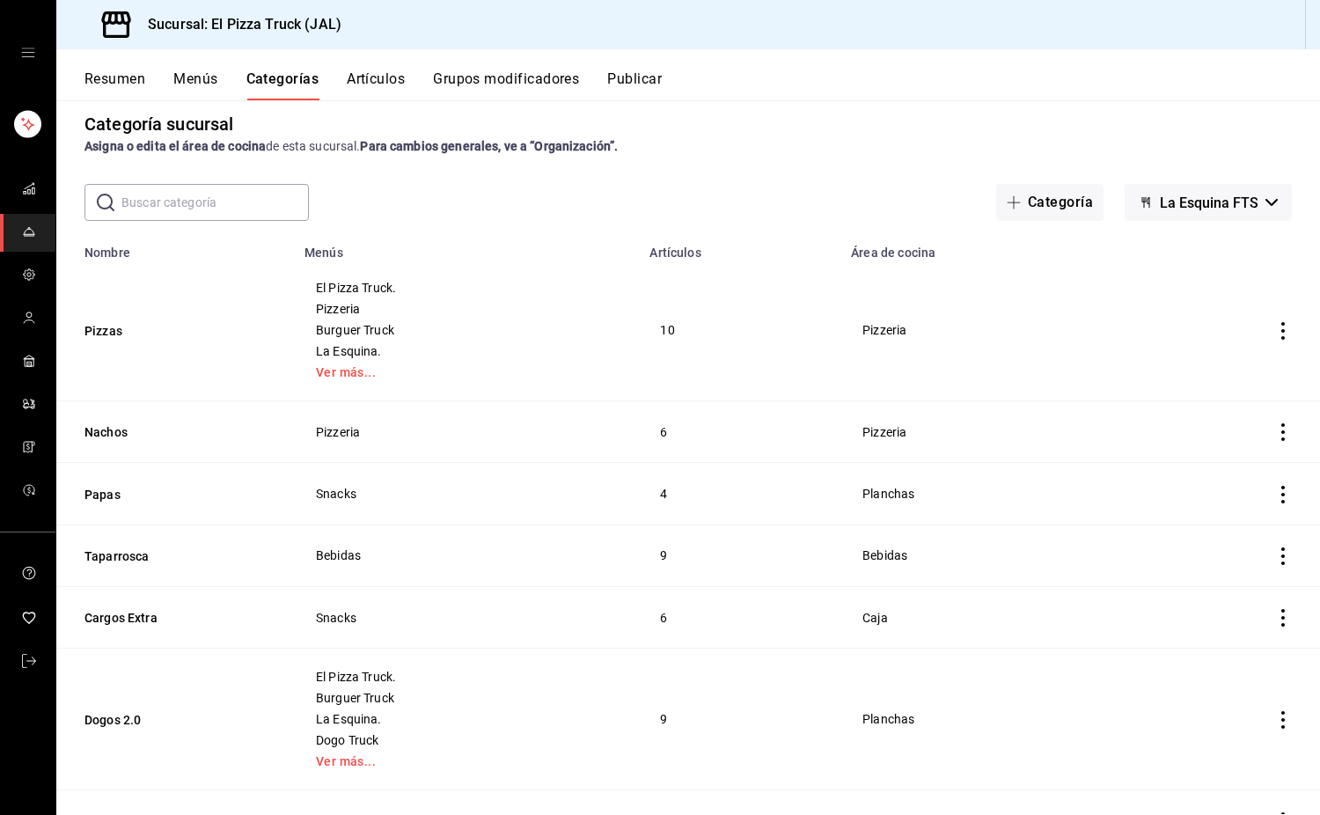
scroll to position [15, 0]
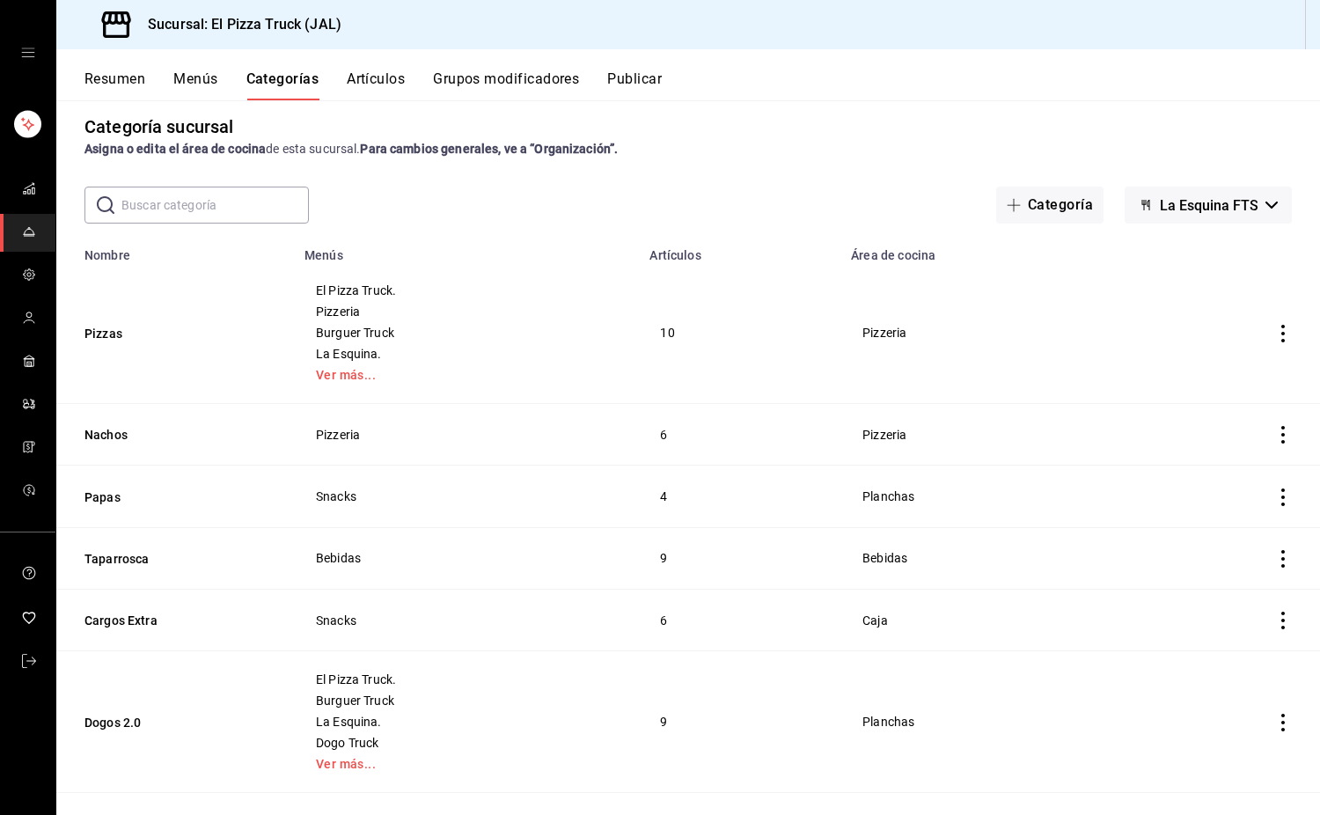
click at [121, 95] on button "Resumen" at bounding box center [115, 85] width 61 height 30
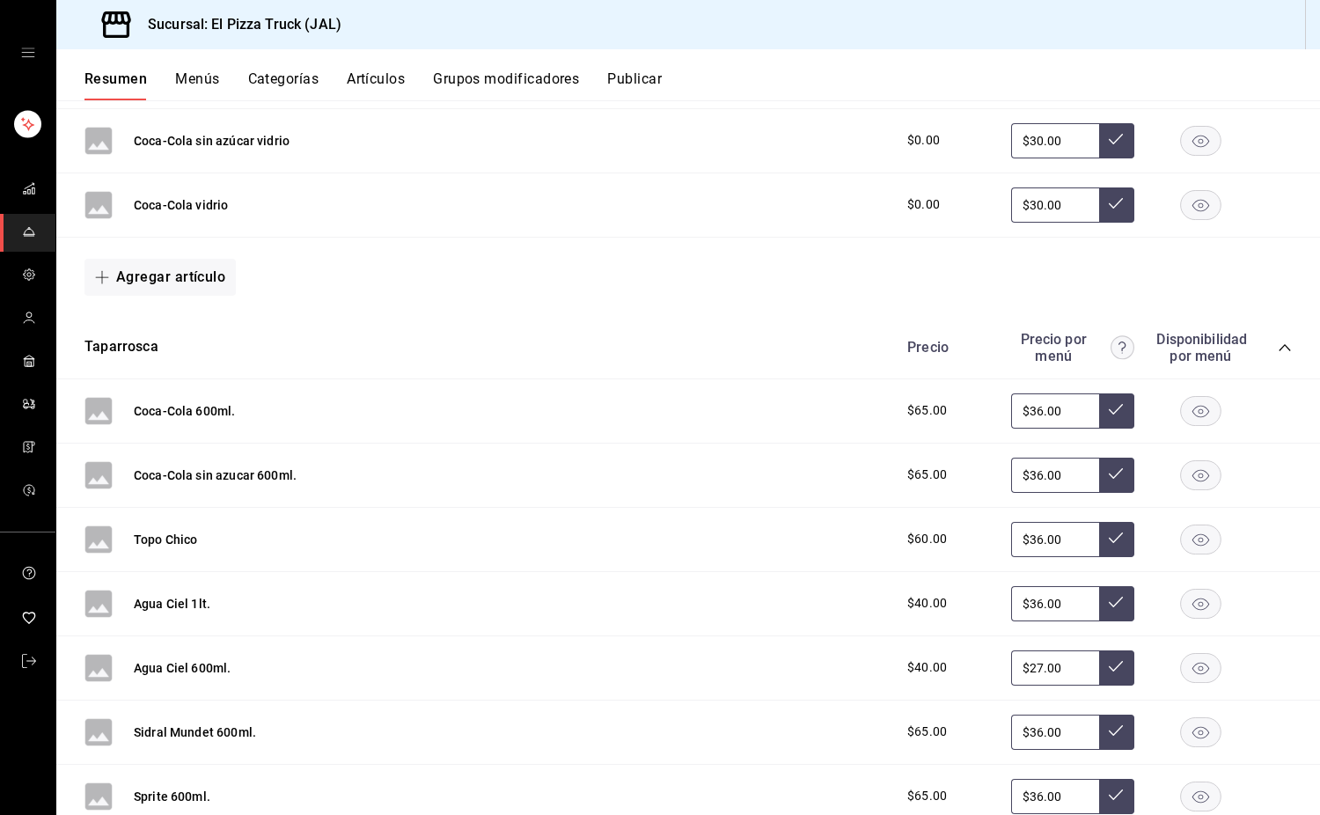
scroll to position [1092, 0]
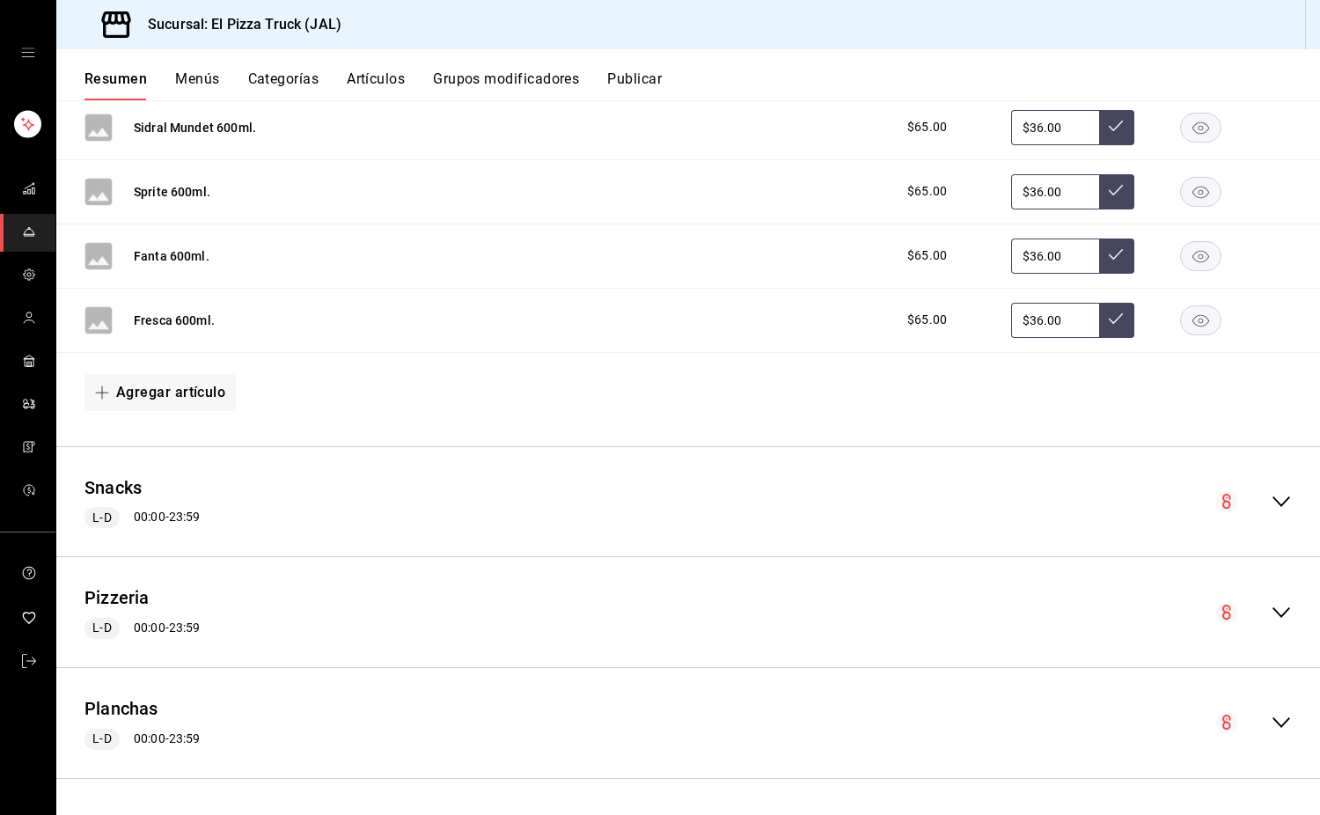
click at [1271, 496] on icon "collapse-menu-row" at bounding box center [1281, 501] width 21 height 21
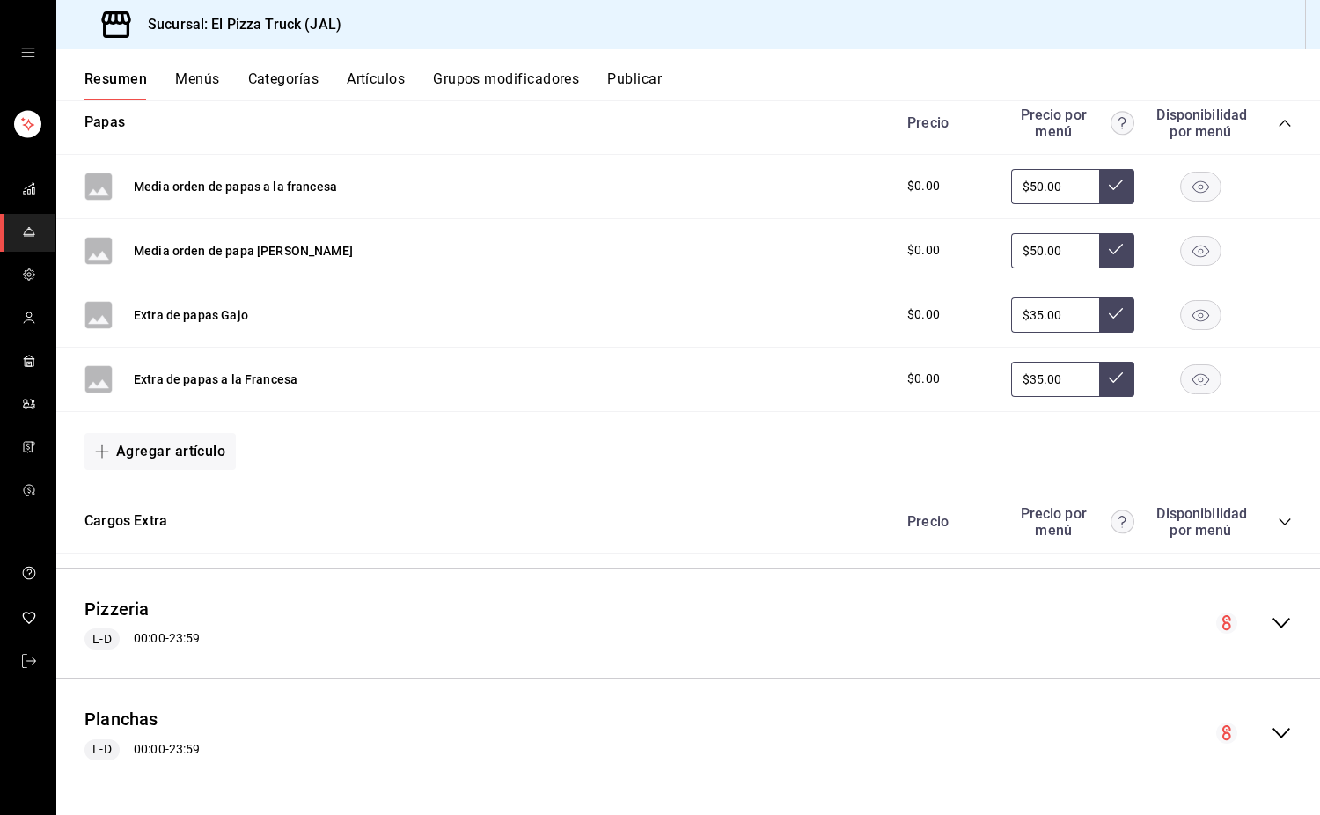
scroll to position [2267, 0]
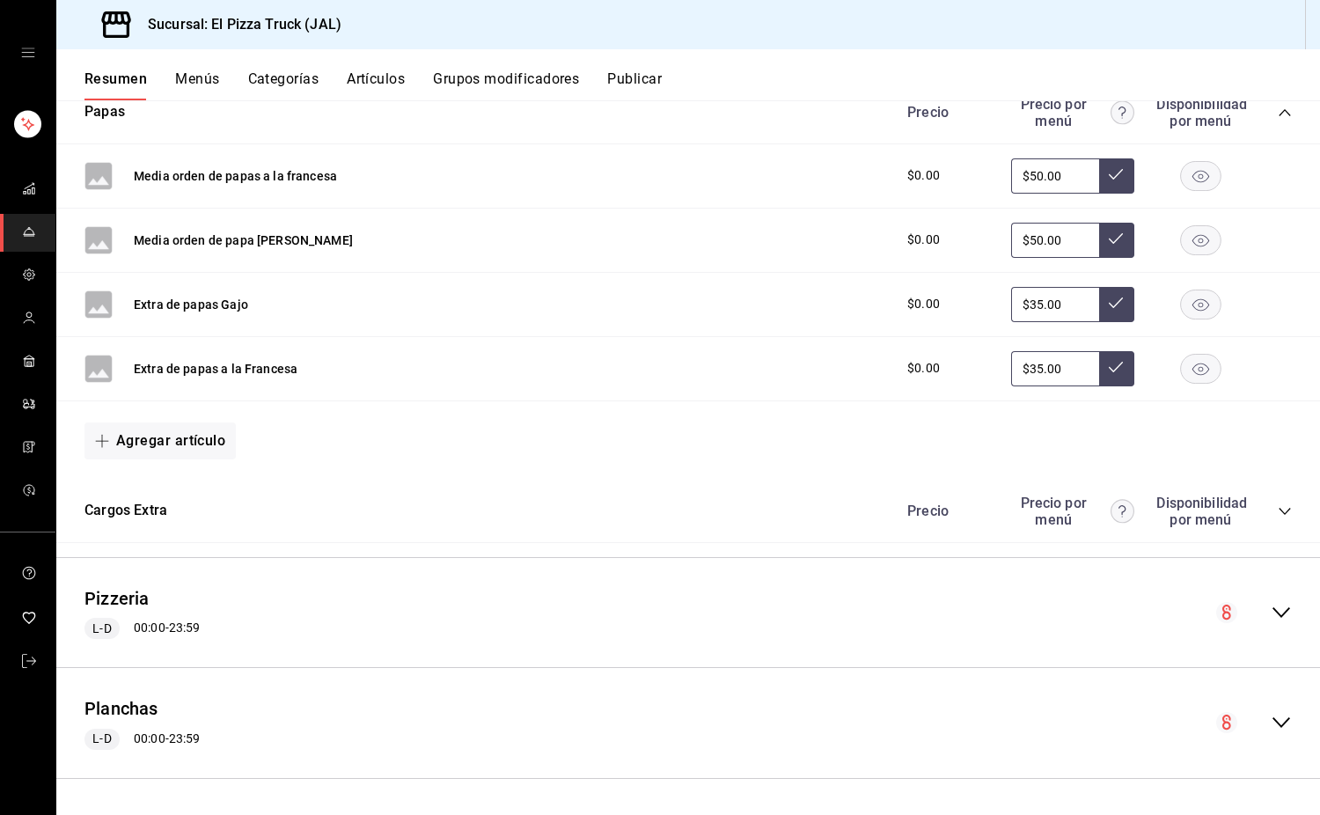
click at [1278, 512] on icon "collapse-category-row" at bounding box center [1285, 511] width 14 height 14
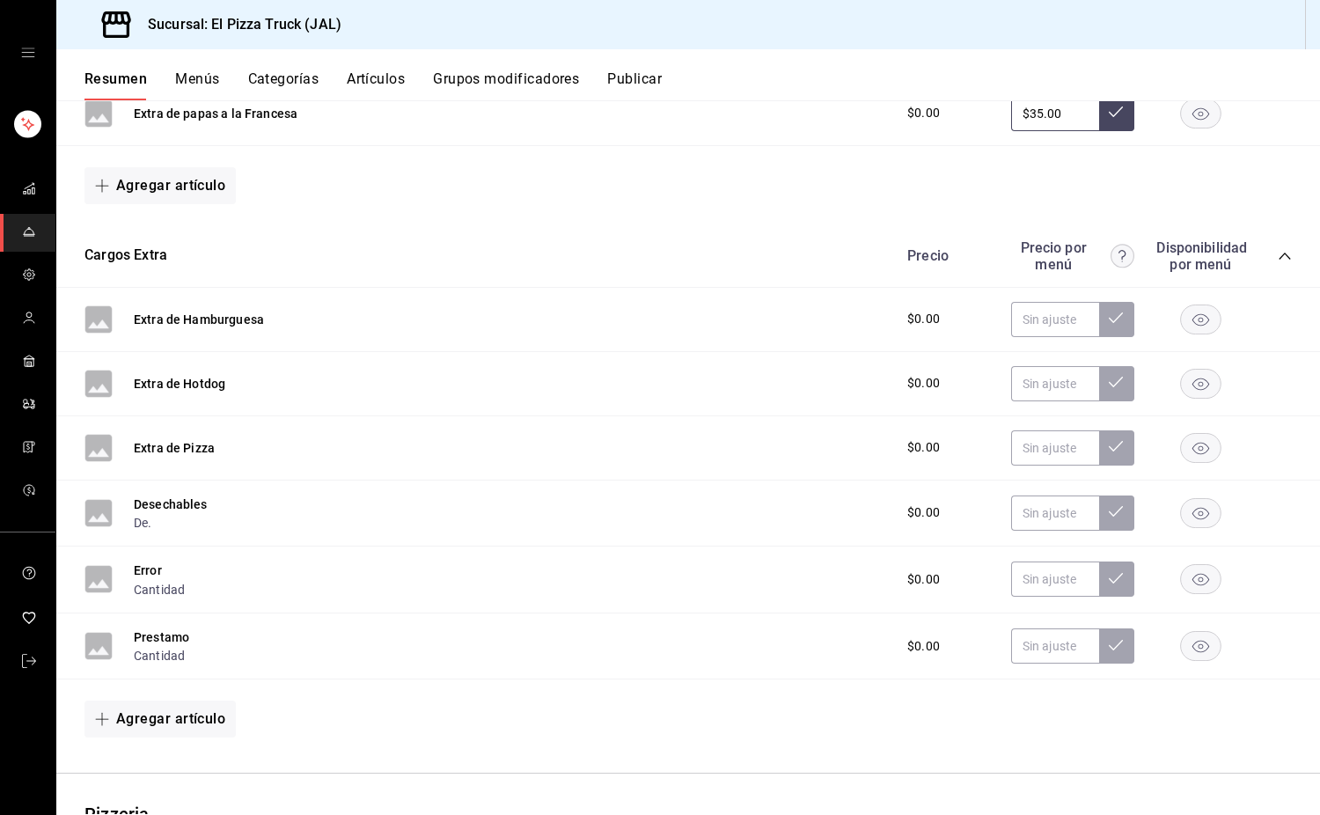
scroll to position [2519, 0]
click at [143, 526] on button "De." at bounding box center [143, 522] width 18 height 18
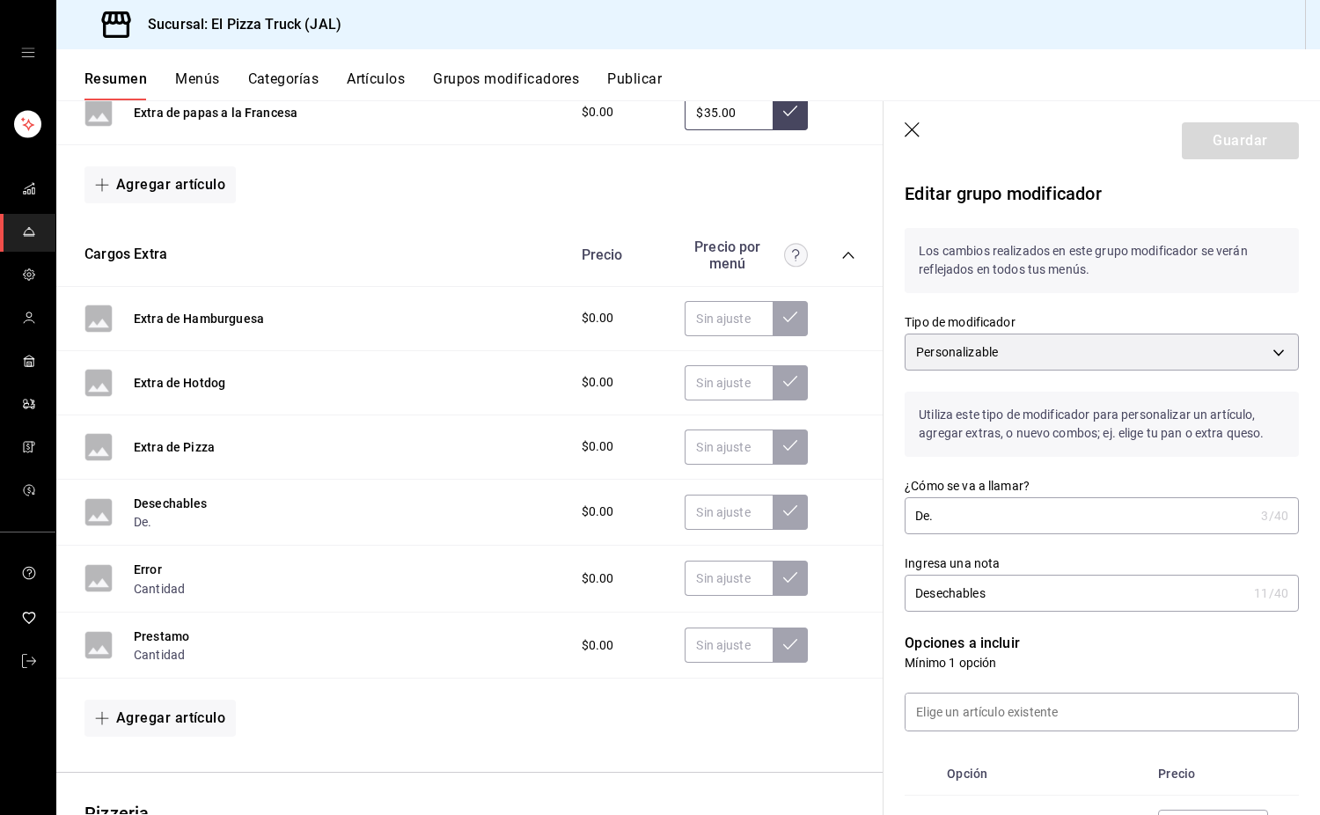
click at [954, 507] on input "De." at bounding box center [1079, 515] width 349 height 35
type input "De"
click at [1261, 143] on button "Guardar" at bounding box center [1240, 140] width 117 height 37
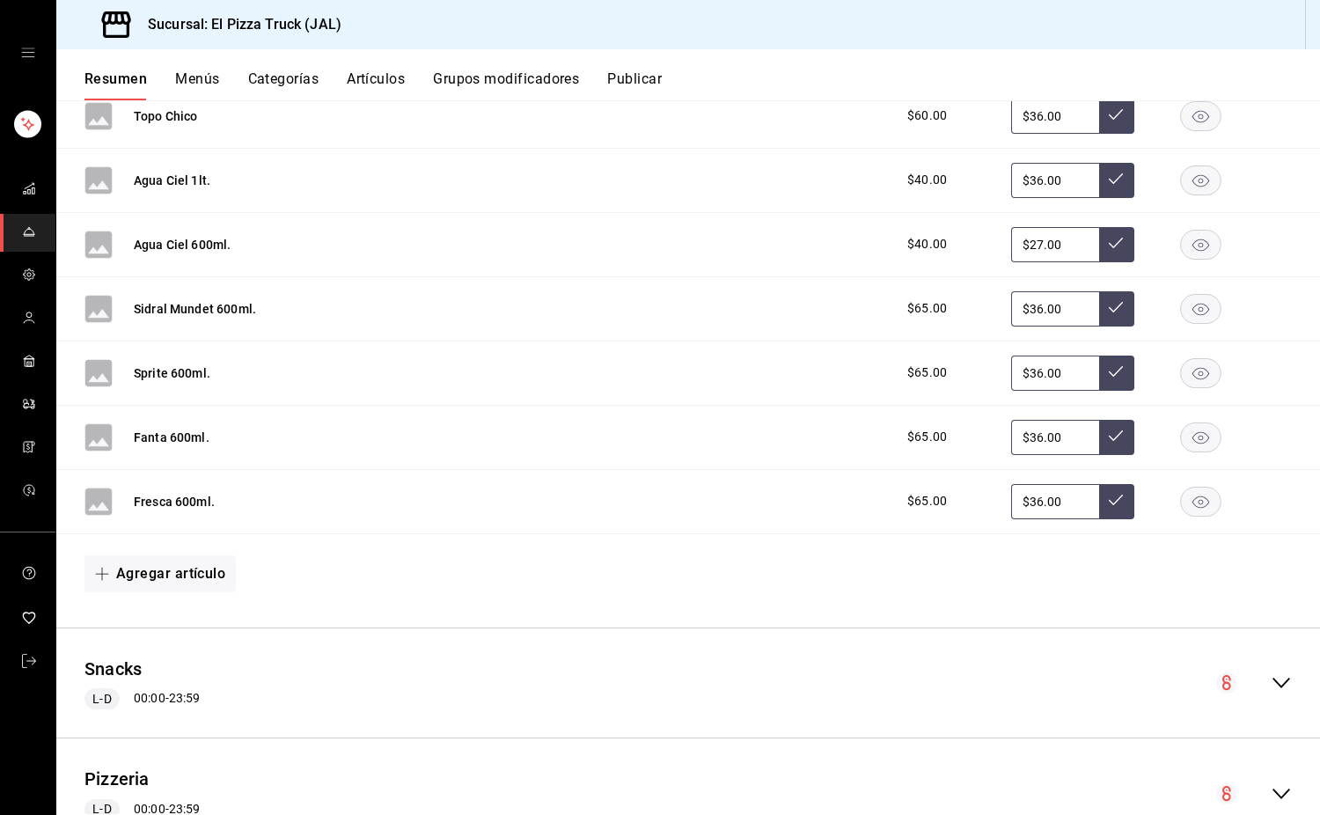
scroll to position [1092, 0]
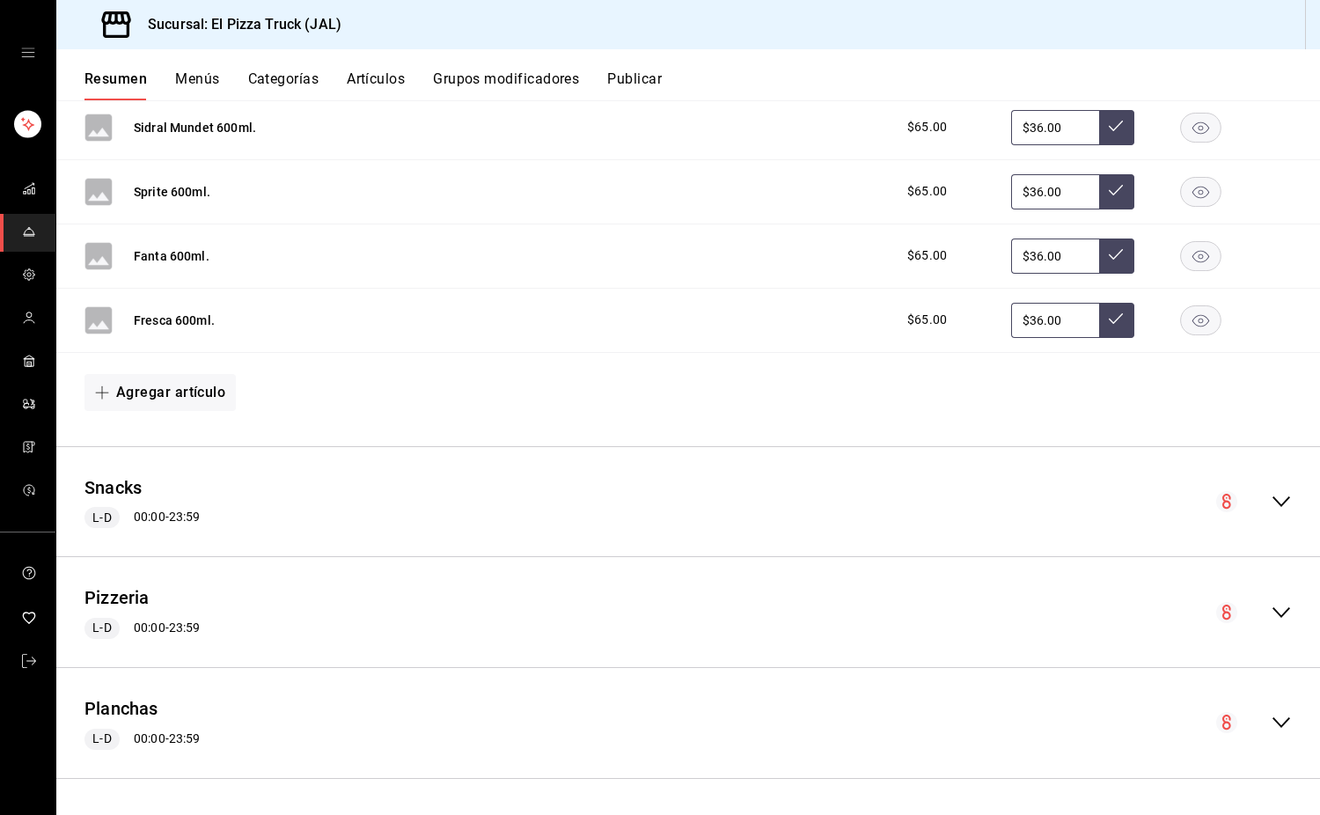
click at [883, 359] on div "Agregar artículo" at bounding box center [688, 392] width 1264 height 79
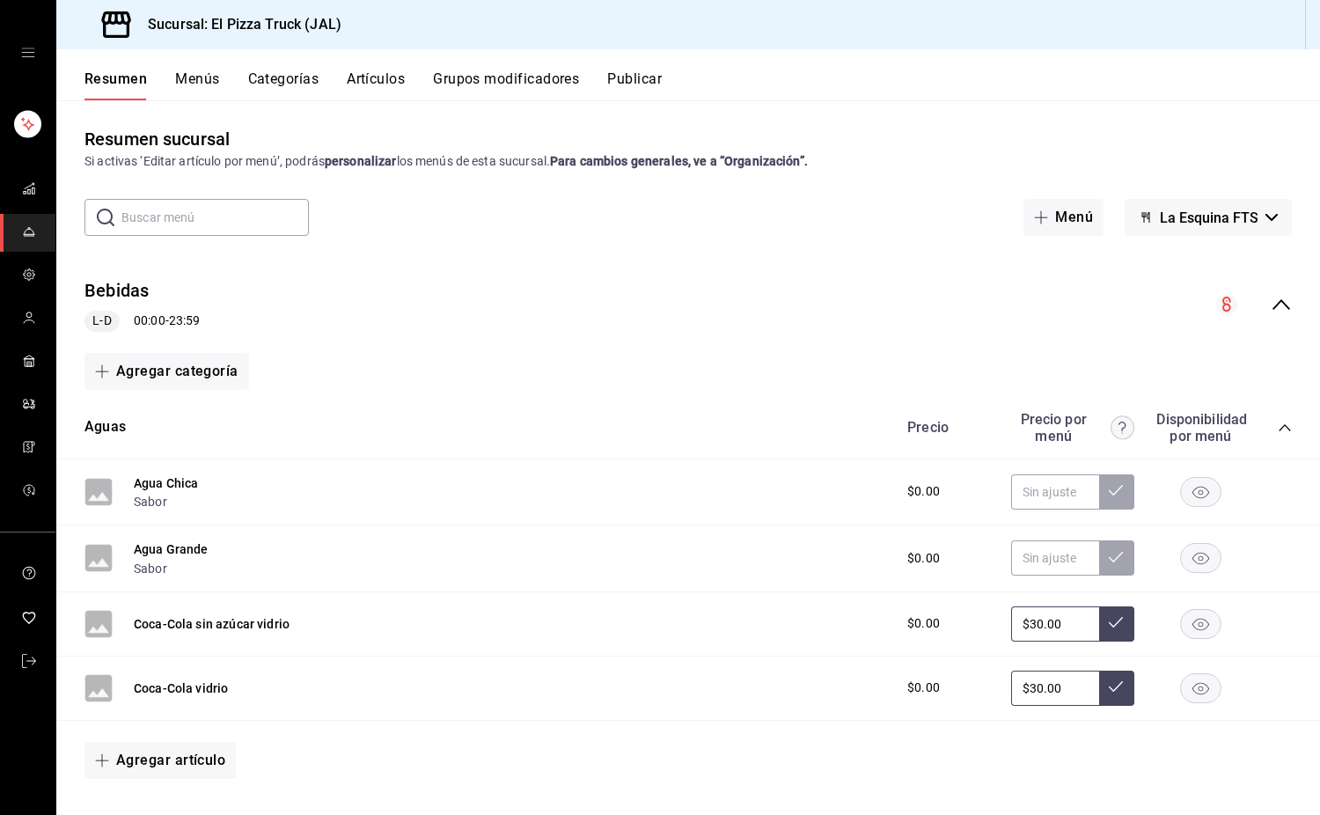
scroll to position [0, 0]
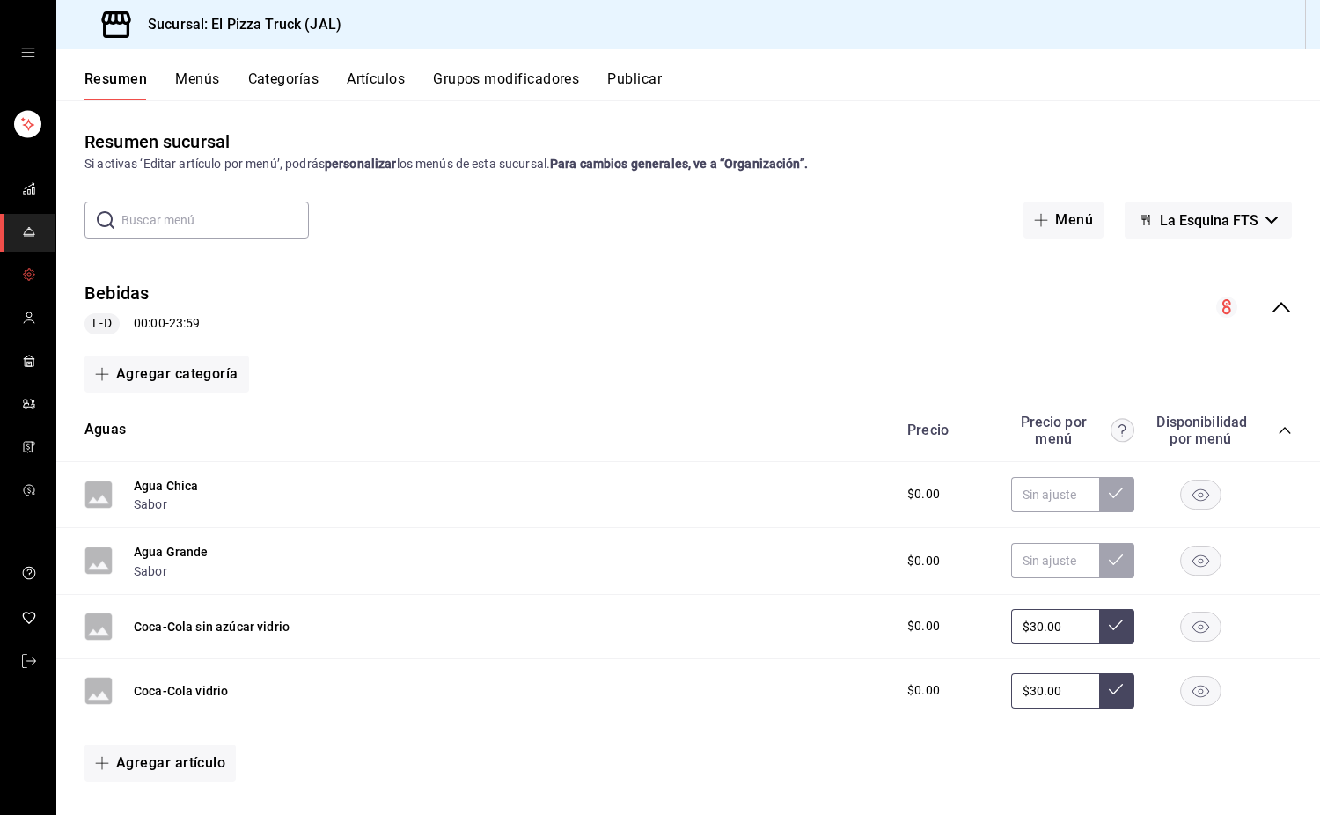
click at [27, 266] on span "mailbox folders" at bounding box center [29, 276] width 14 height 24
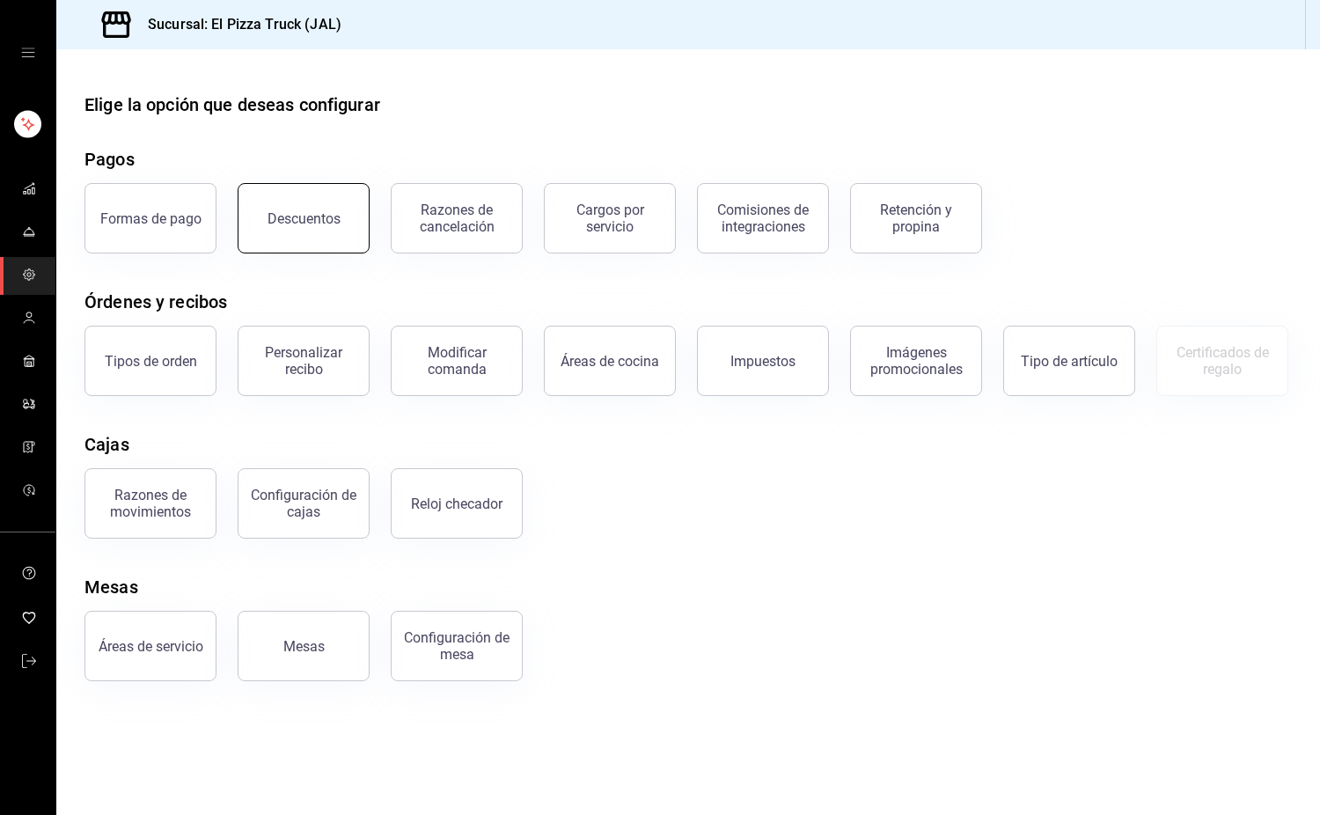
click at [314, 216] on div "Descuentos" at bounding box center [304, 218] width 73 height 17
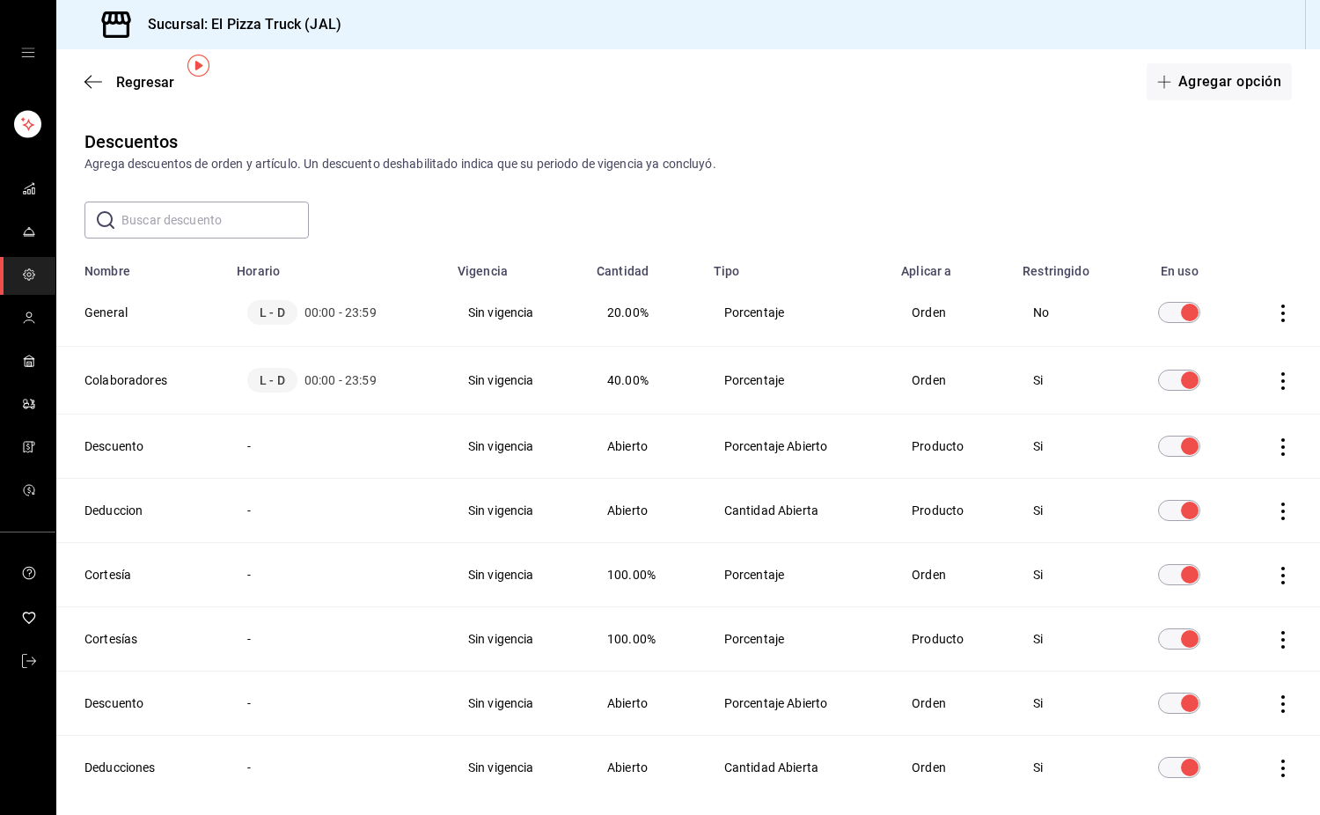
scroll to position [77, 0]
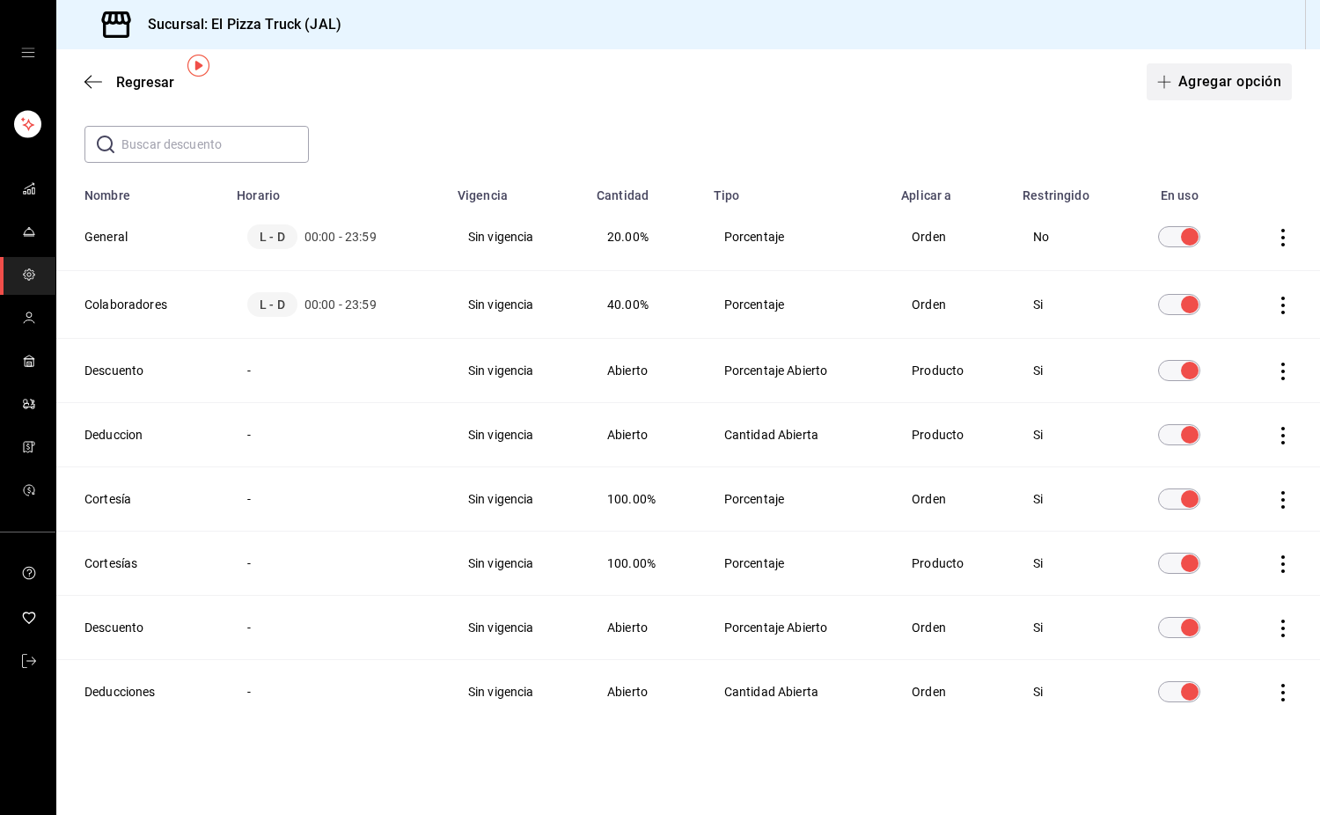
click at [1219, 77] on button "Agregar opción" at bounding box center [1219, 81] width 145 height 37
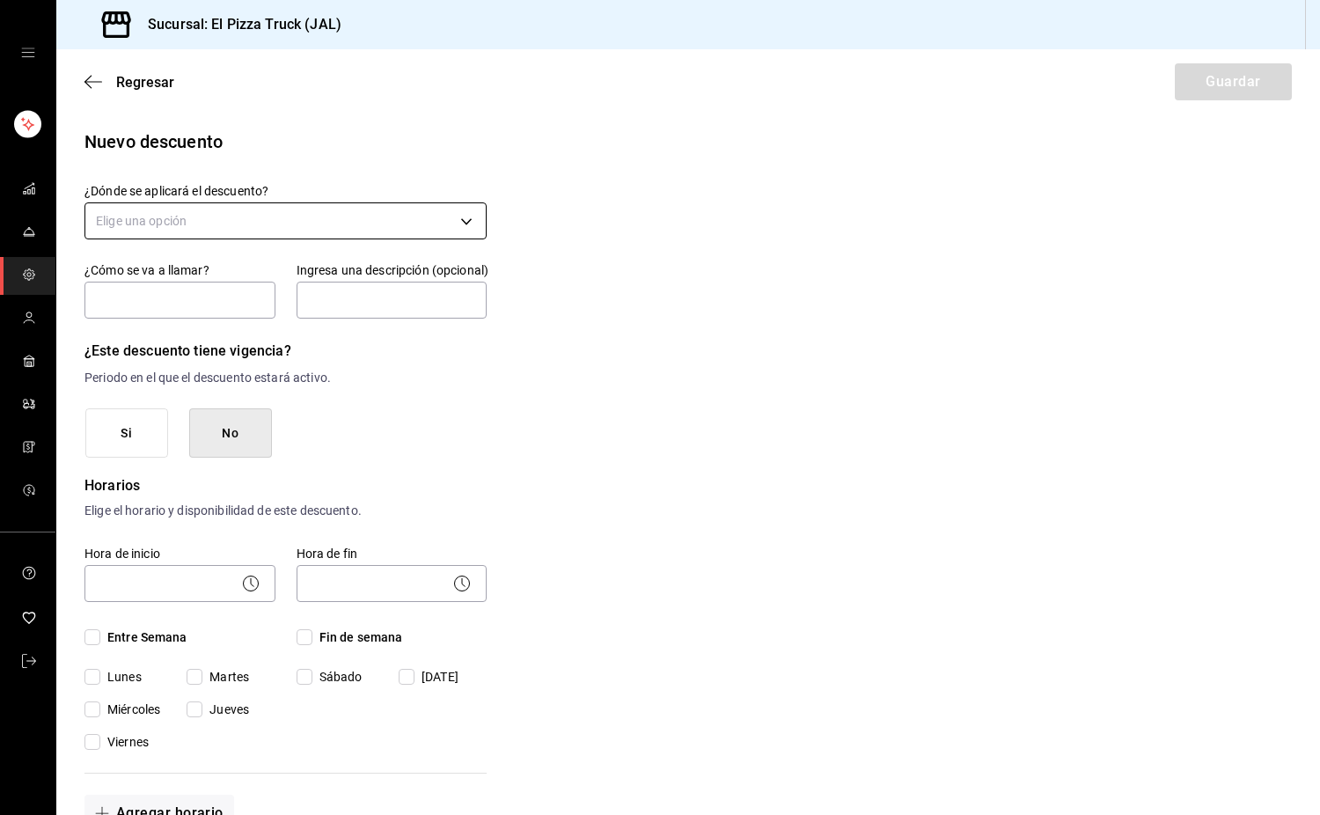
click at [254, 232] on body "Sucursal: El Pizza Truck (JAL) Regresar Guardar Nuevo descuento ¿Dónde se aplic…" at bounding box center [660, 407] width 1320 height 815
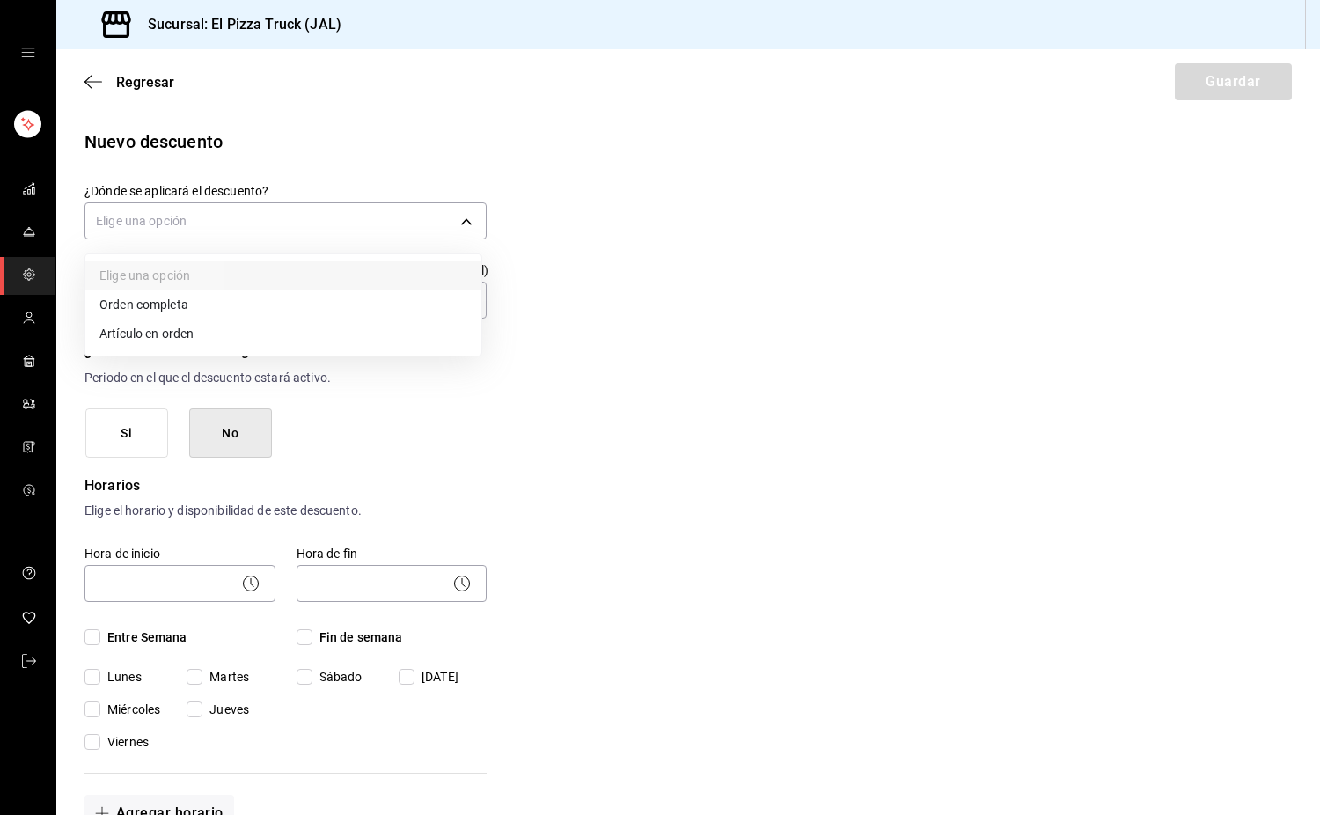
click at [186, 336] on li "Artículo en orden" at bounding box center [283, 334] width 396 height 29
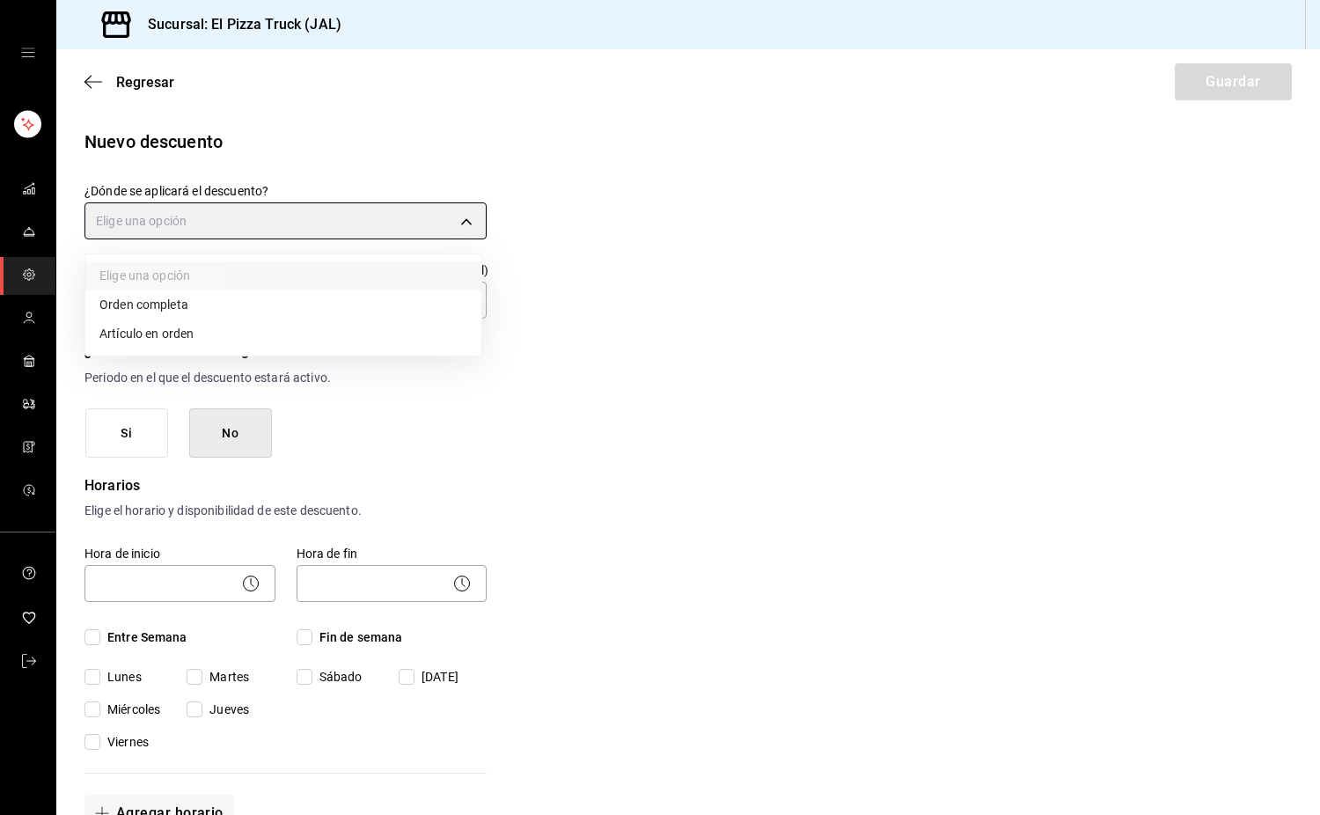
type input "ORDER_ITEM"
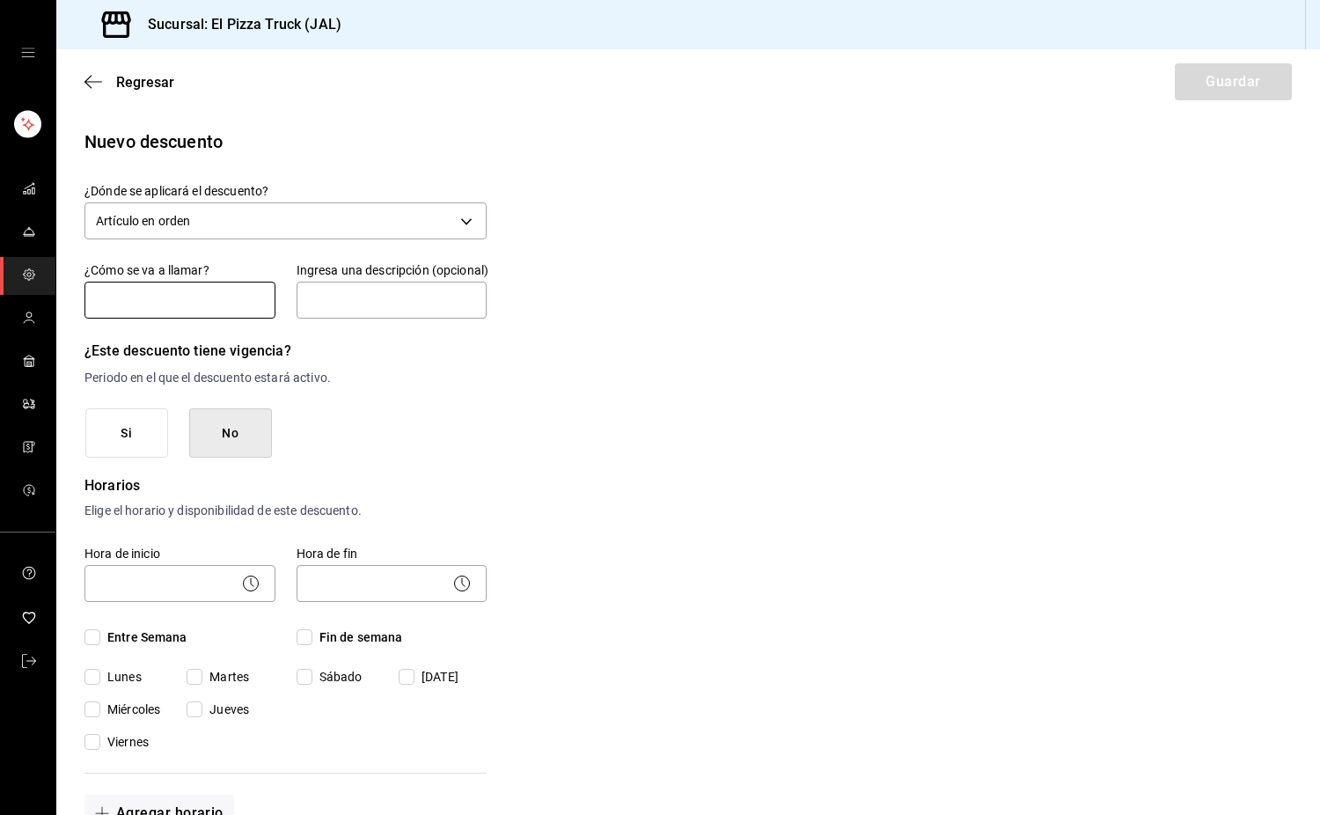
click at [157, 297] on input "text" at bounding box center [180, 300] width 191 height 37
type input "p"
type input "Promo Snacks"
click at [338, 302] on input "text" at bounding box center [392, 300] width 191 height 37
type input "D"
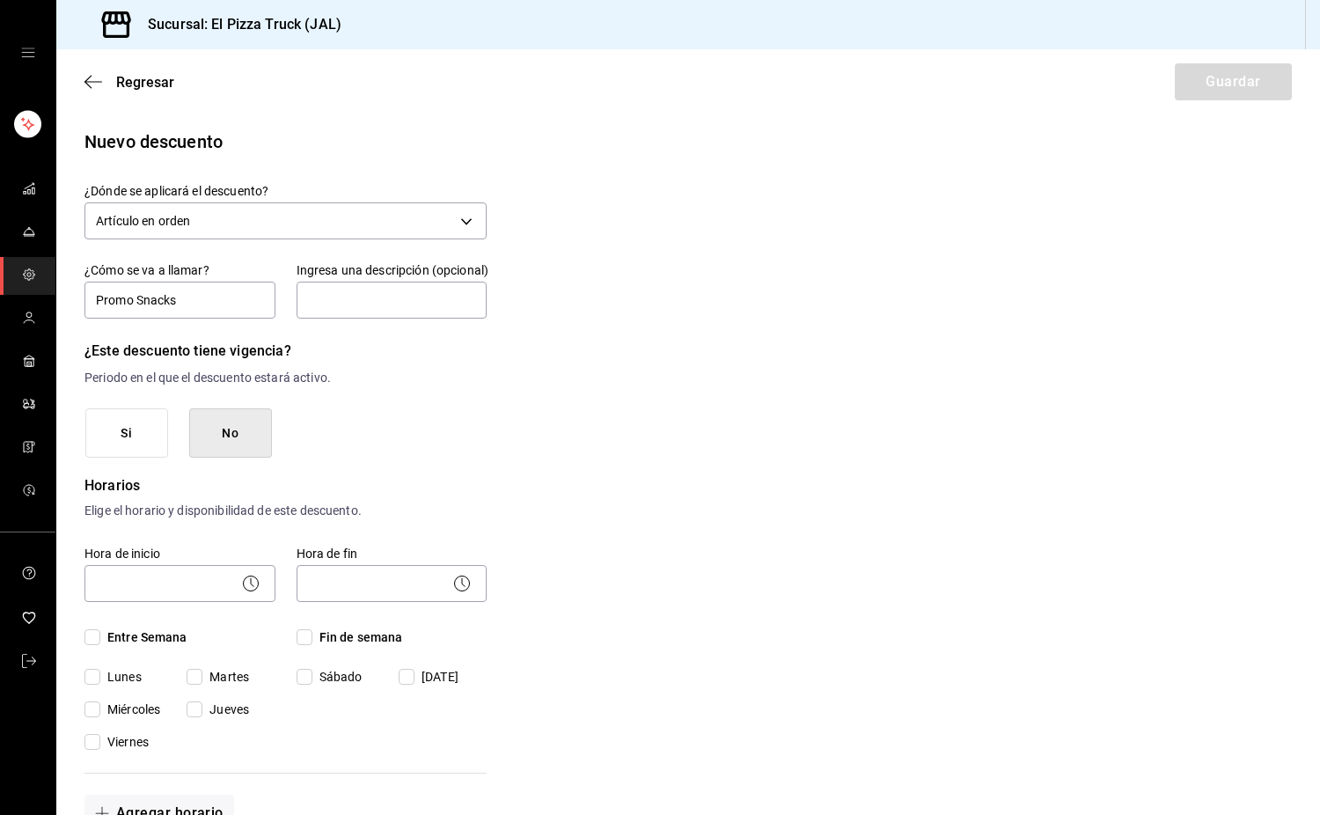
click at [134, 431] on button "Si" at bounding box center [126, 433] width 83 height 50
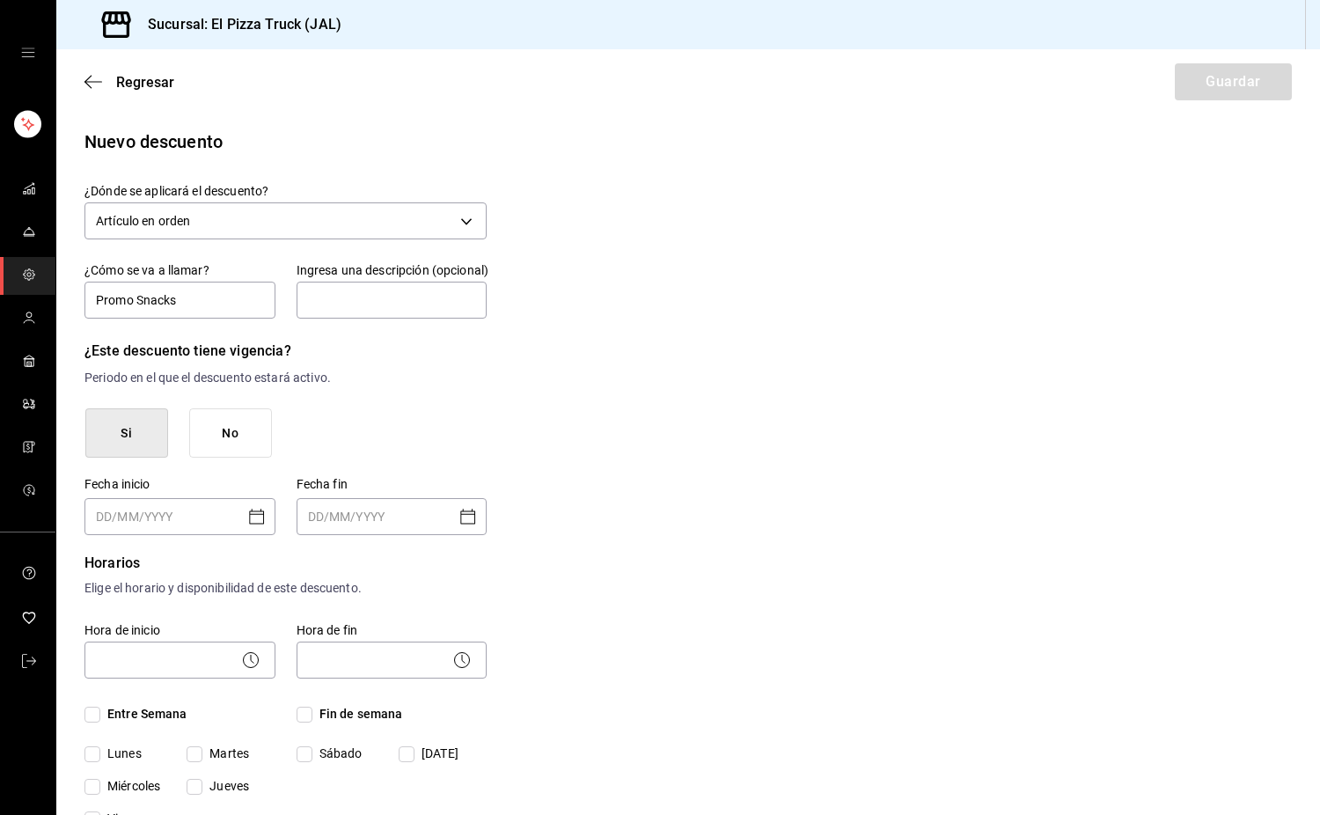
click at [248, 521] on icon "Open calendar" at bounding box center [256, 516] width 21 height 21
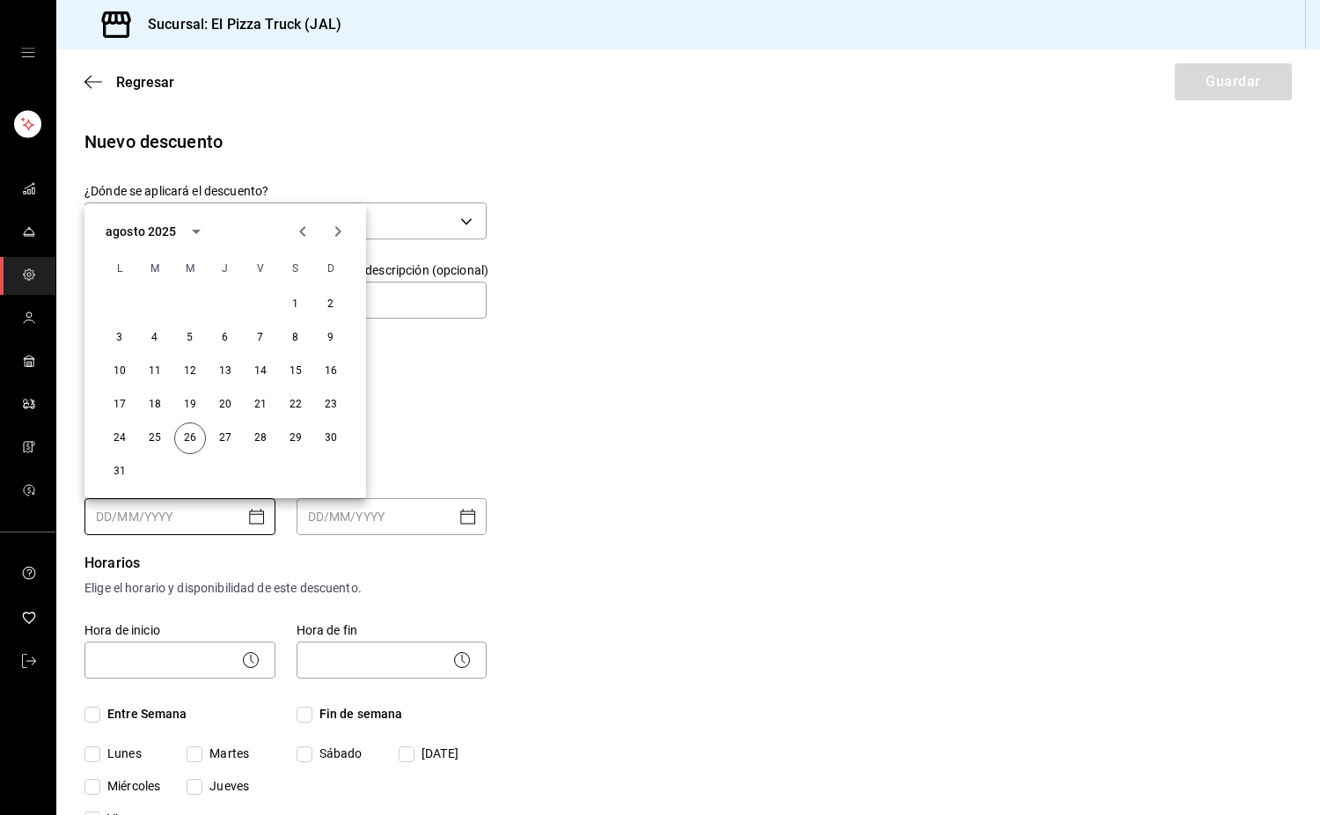
click at [529, 386] on div "Nuevo descuento ¿Dónde se aplicará el descuento? Artículo en orden ORDER_ITEM ¿…" at bounding box center [688, 804] width 1264 height 1350
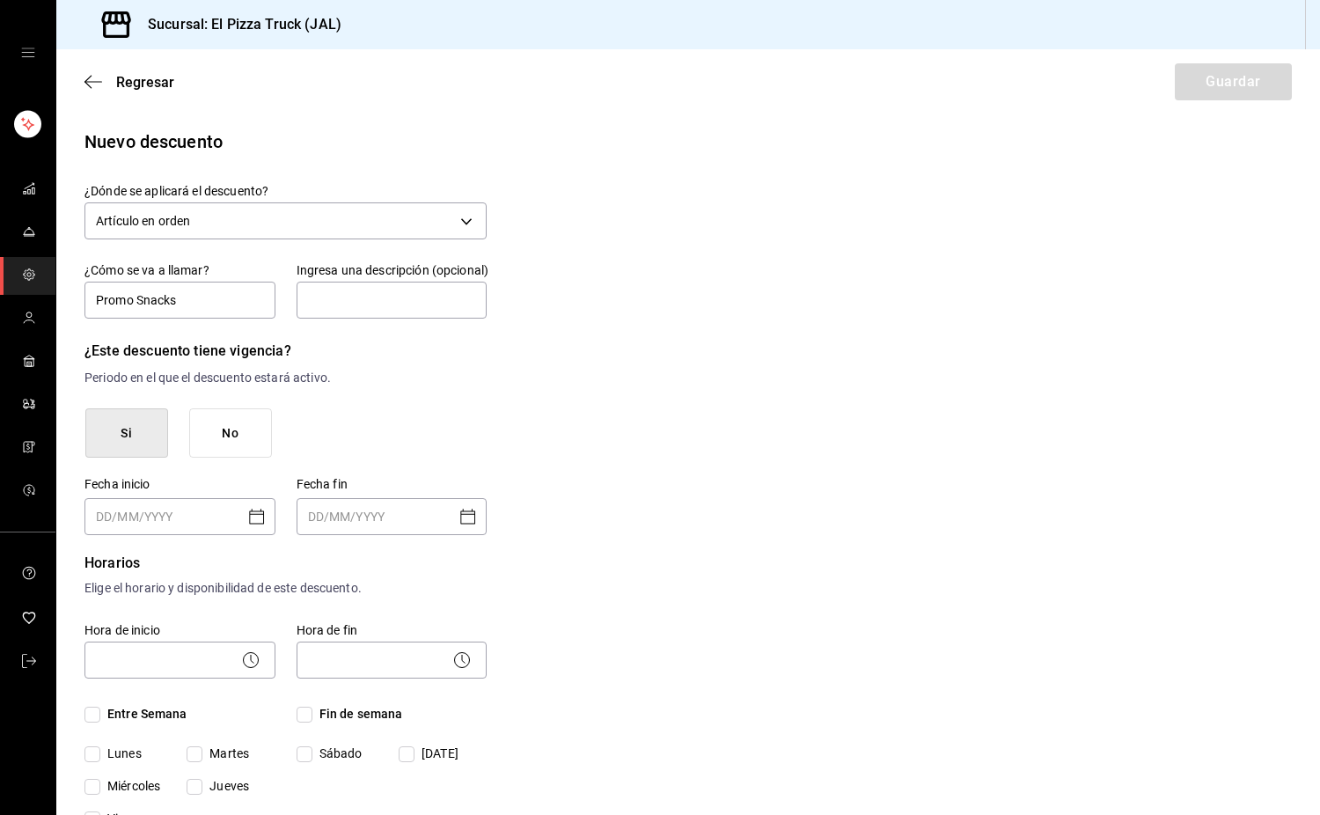
click at [248, 449] on button "No" at bounding box center [230, 433] width 83 height 50
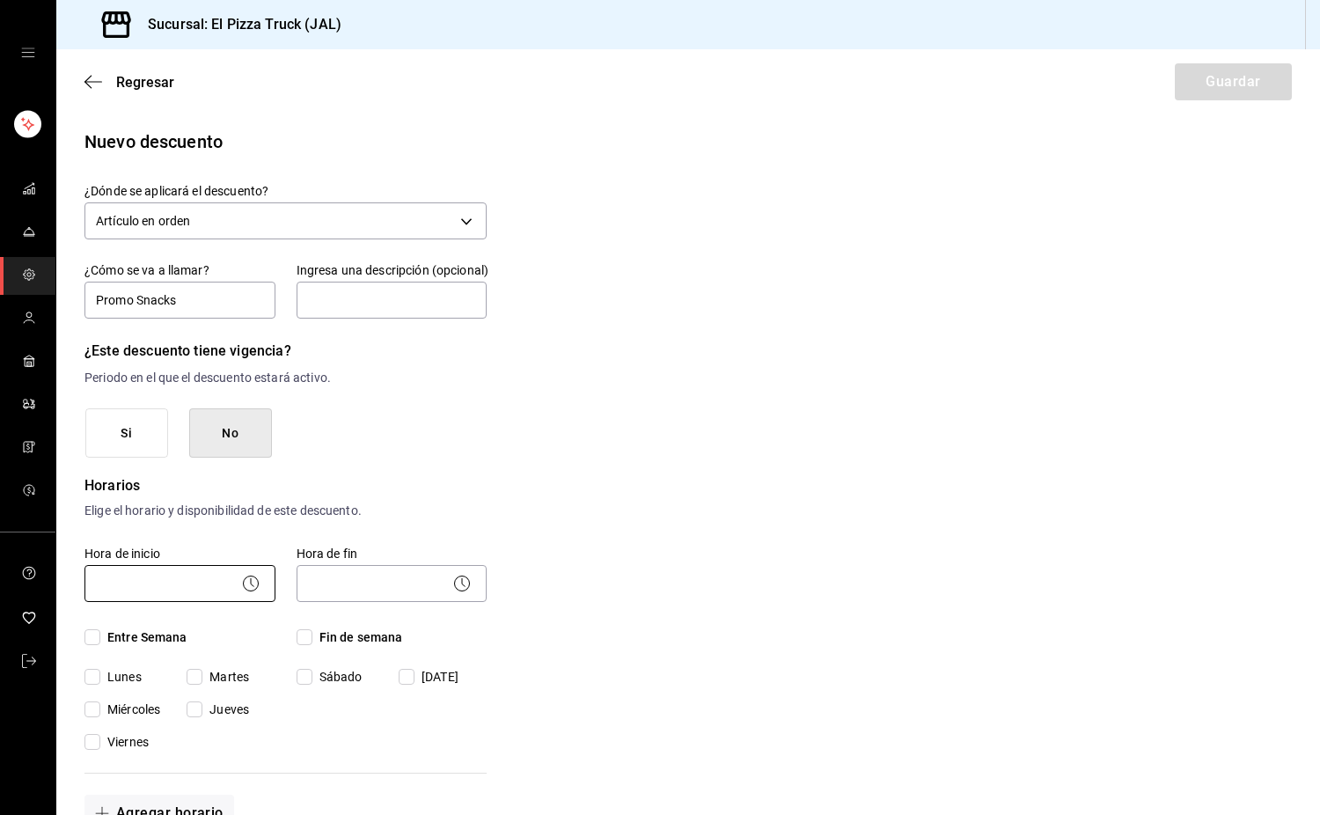
click at [260, 578] on body "Sucursal: El Pizza Truck (JAL) Regresar Guardar Nuevo descuento ¿Dónde se aplic…" at bounding box center [660, 407] width 1320 height 815
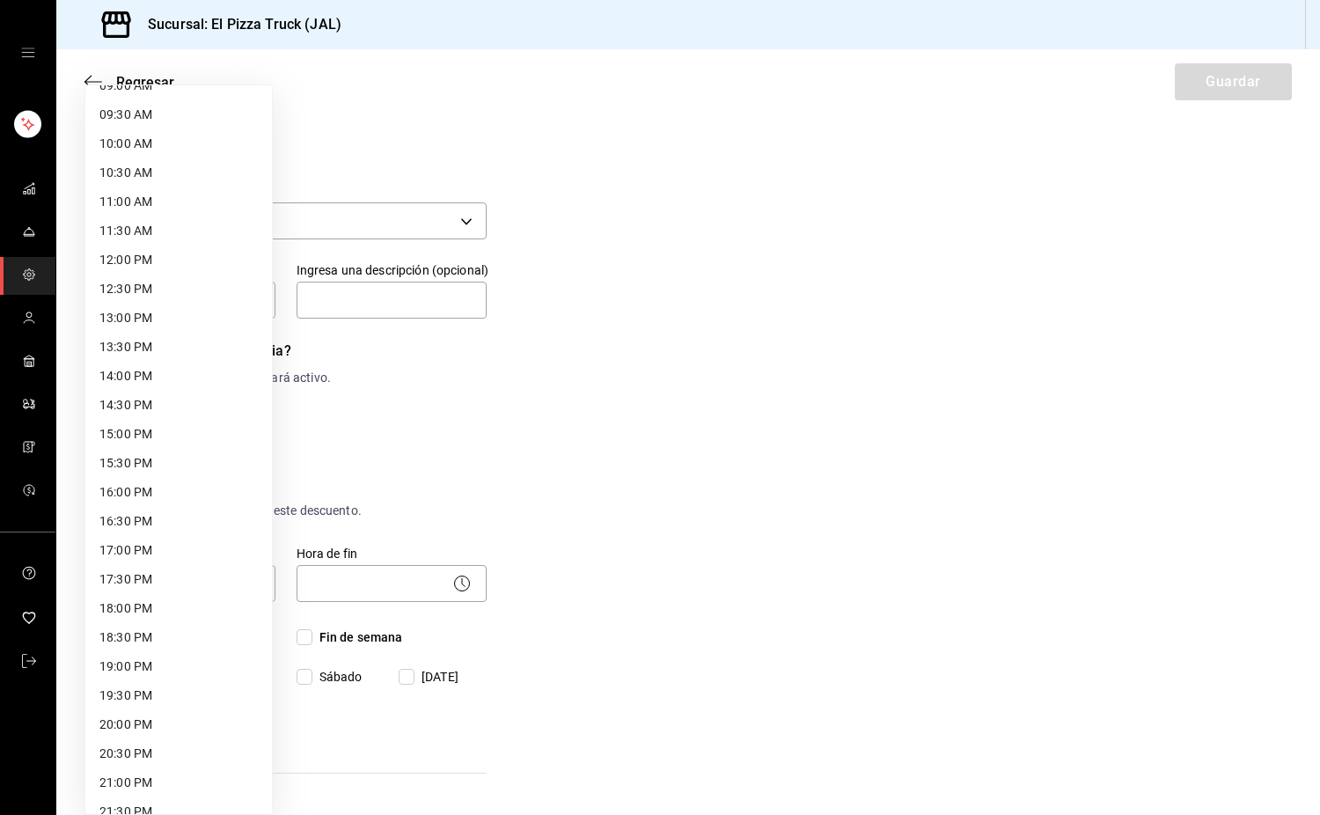
scroll to position [709, 0]
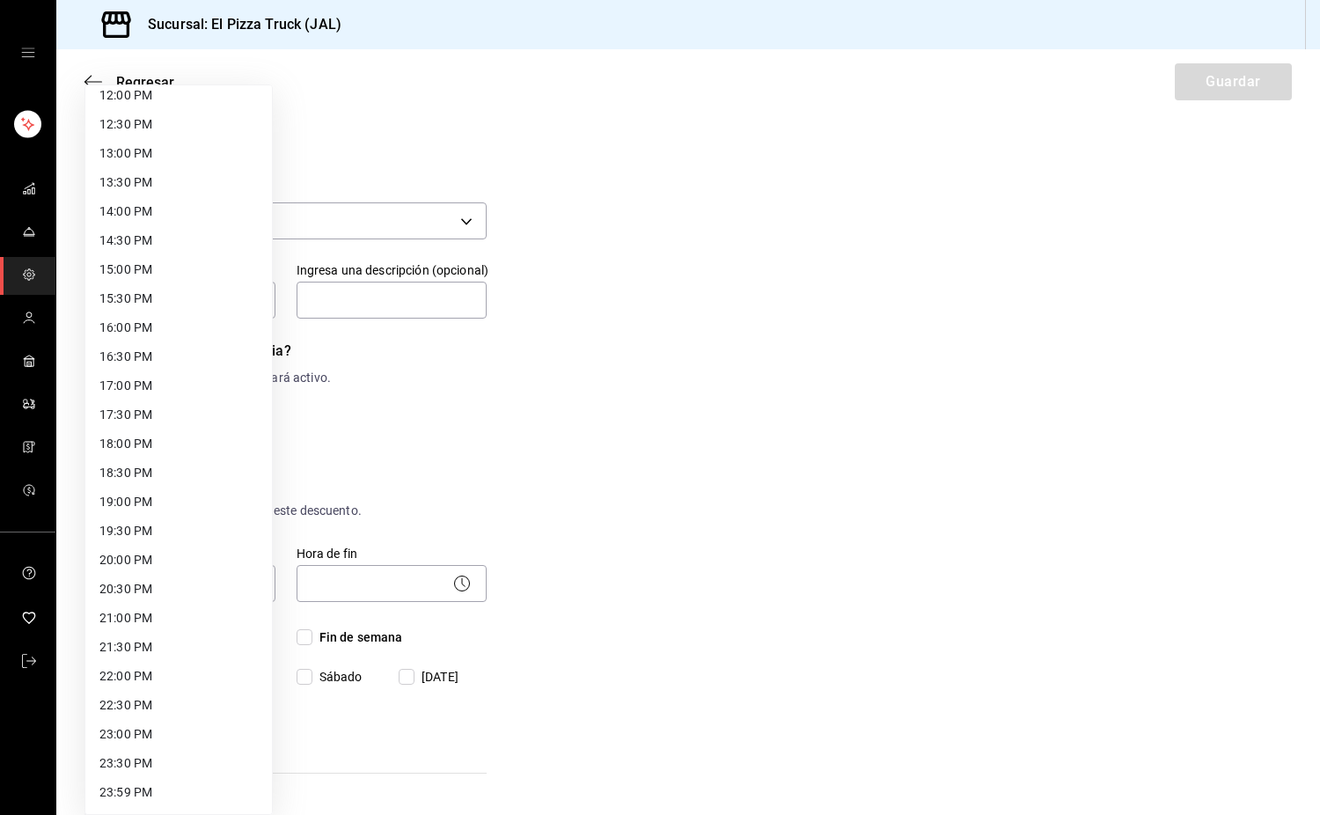
click at [141, 380] on li "17:00 PM" at bounding box center [178, 385] width 187 height 29
type input "17:00"
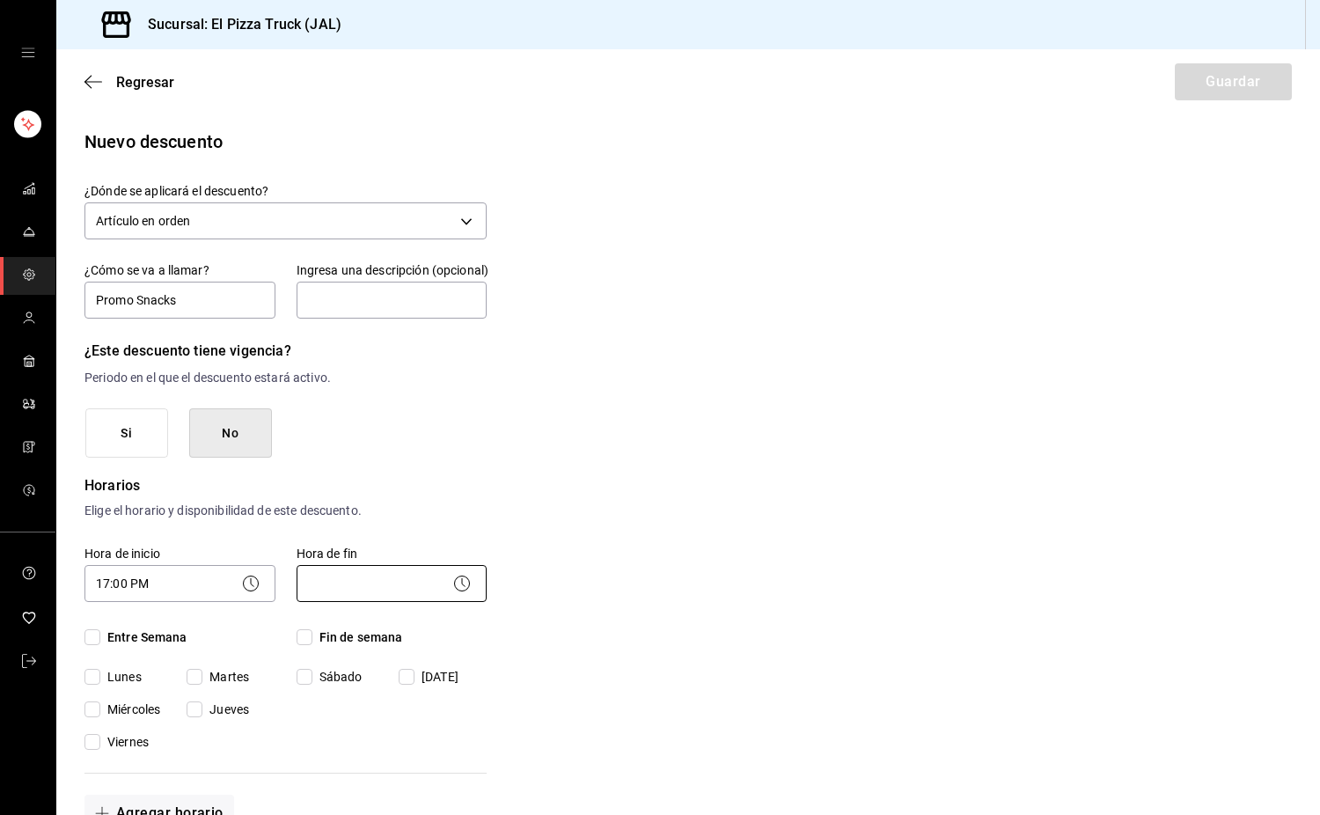
click at [436, 577] on body "Sucursal: El Pizza Truck (JAL) Regresar Guardar Nuevo descuento ¿Dónde se aplic…" at bounding box center [660, 407] width 1320 height 815
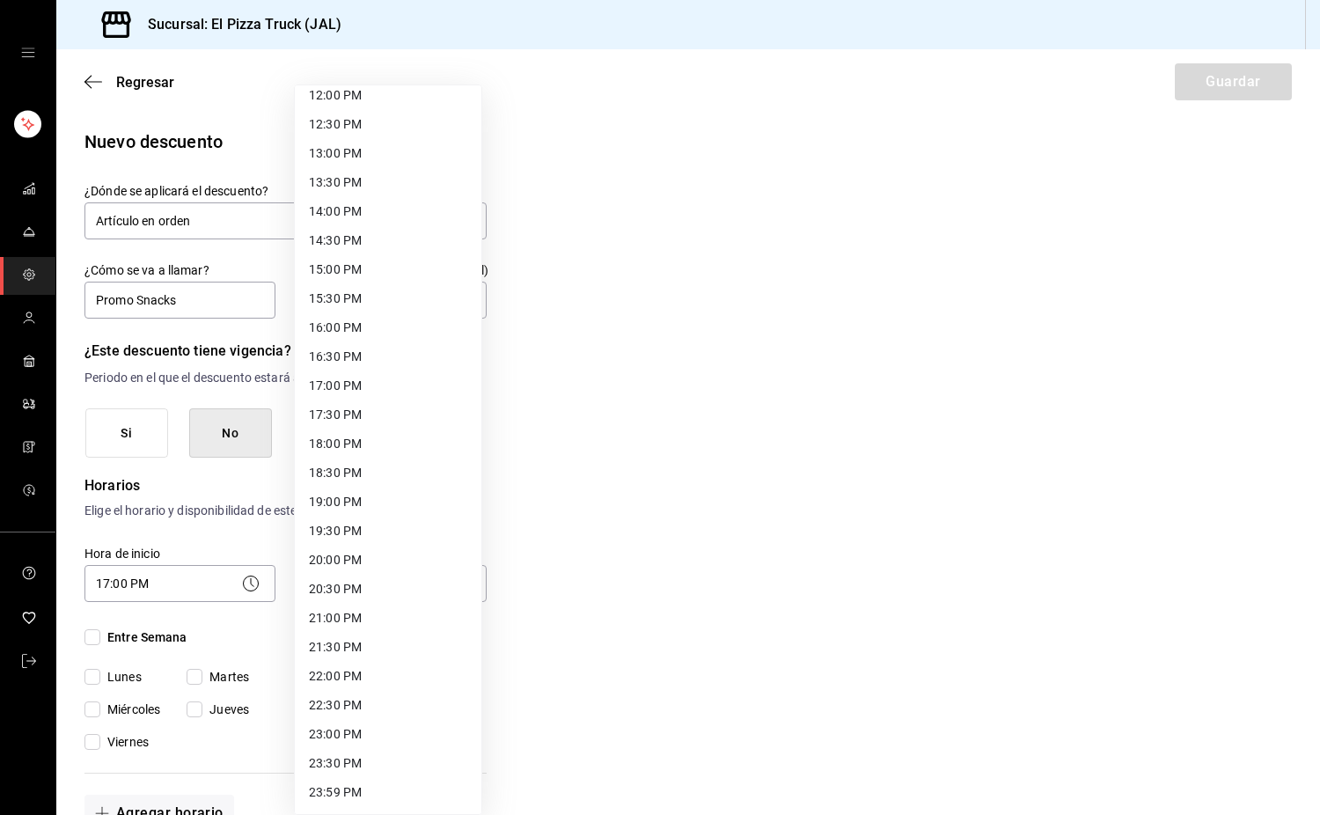
click at [381, 800] on li "23:59 PM" at bounding box center [388, 792] width 187 height 29
type input "23:59"
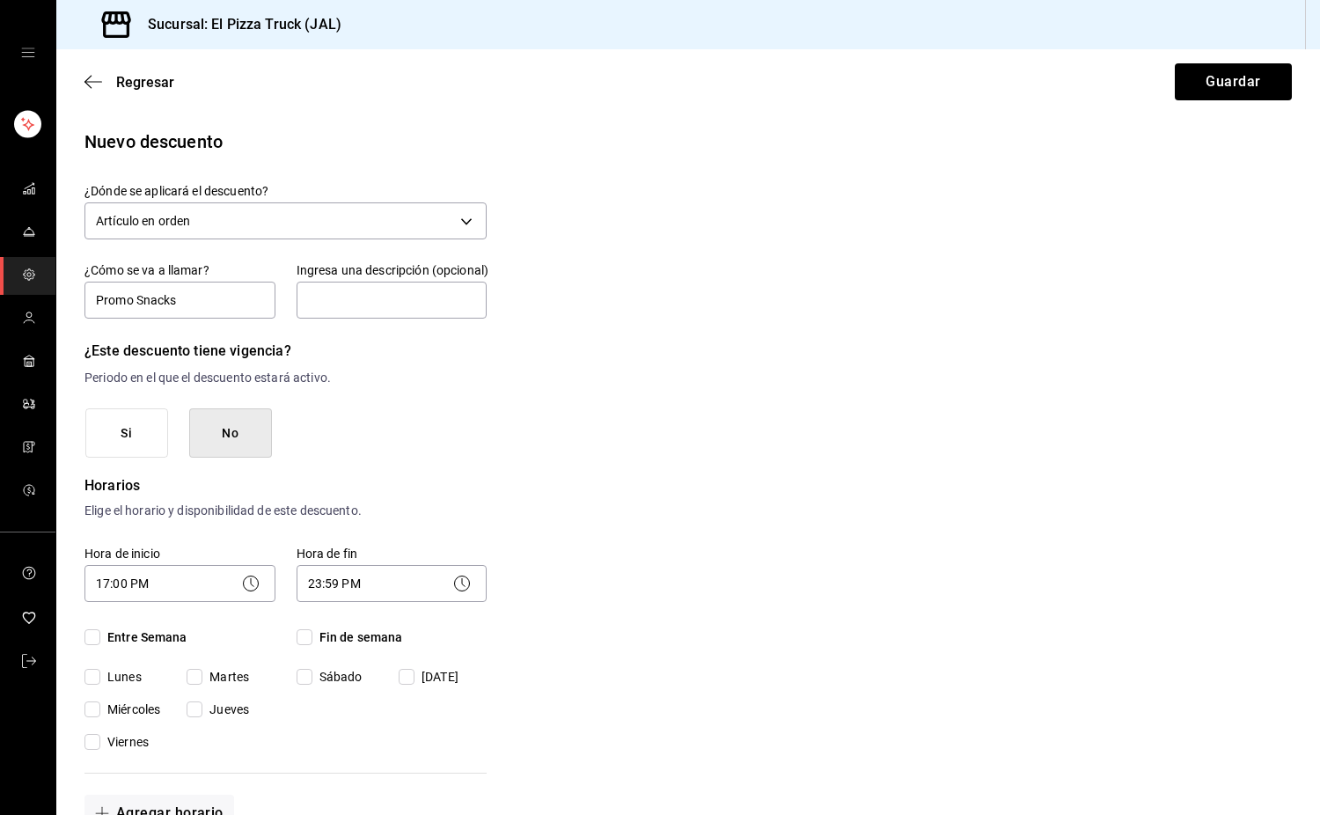
click at [211, 706] on span "Jueves" at bounding box center [225, 710] width 47 height 18
click at [202, 706] on input "Jueves" at bounding box center [195, 710] width 16 height 16
checkbox input "true"
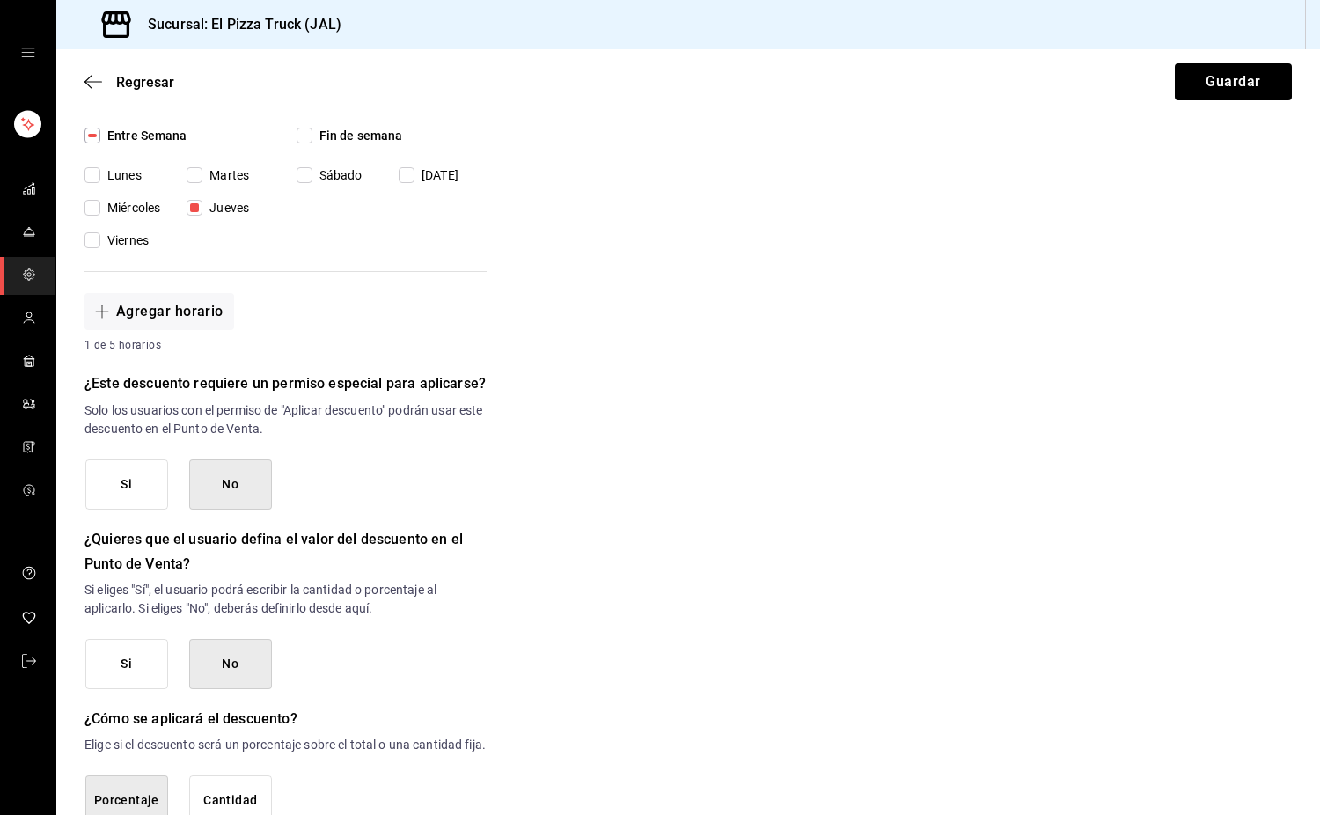
scroll to position [504, 0]
click at [240, 492] on button "No" at bounding box center [230, 483] width 83 height 50
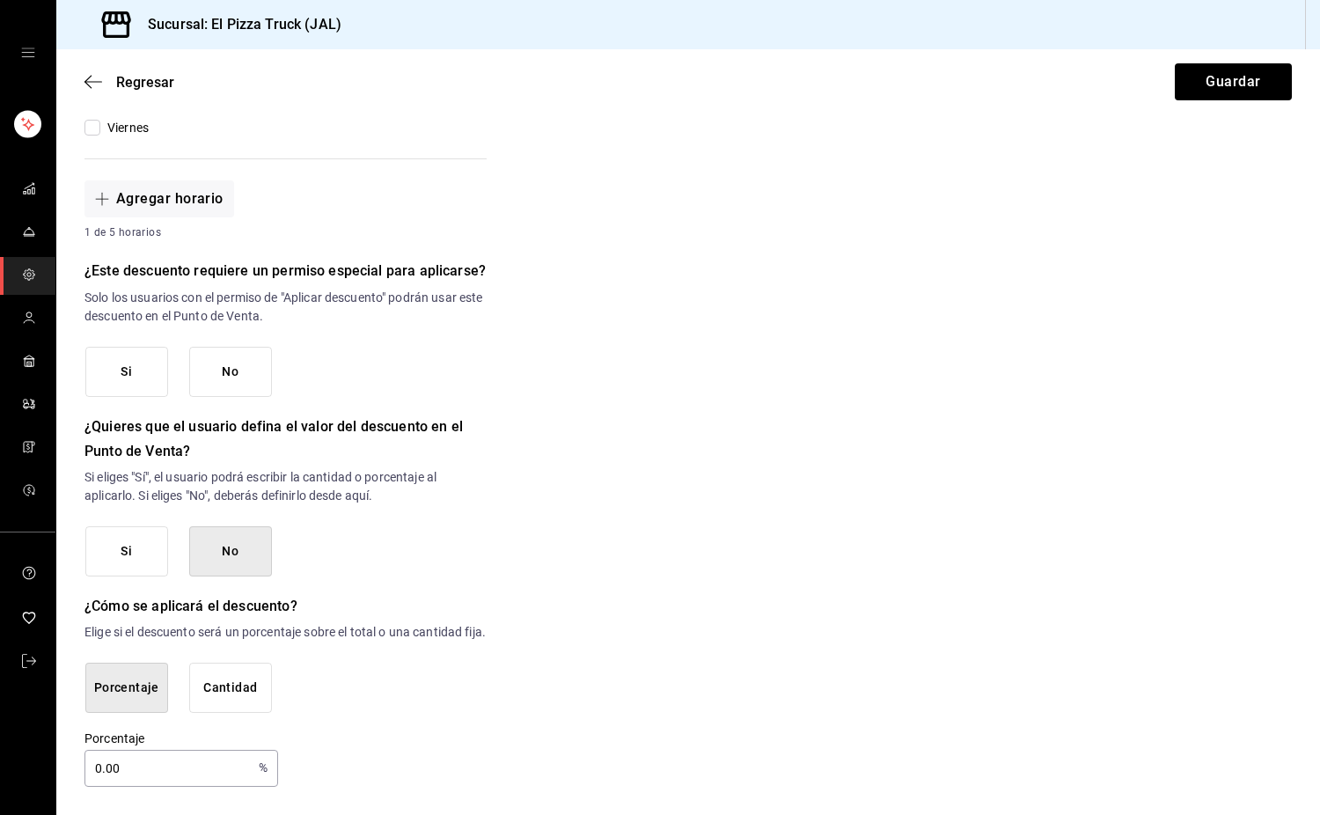
scroll to position [633, 0]
click at [242, 364] on button "No" at bounding box center [230, 372] width 83 height 50
click at [165, 770] on input "0.00" at bounding box center [168, 768] width 167 height 35
type input "0"
type input "40"
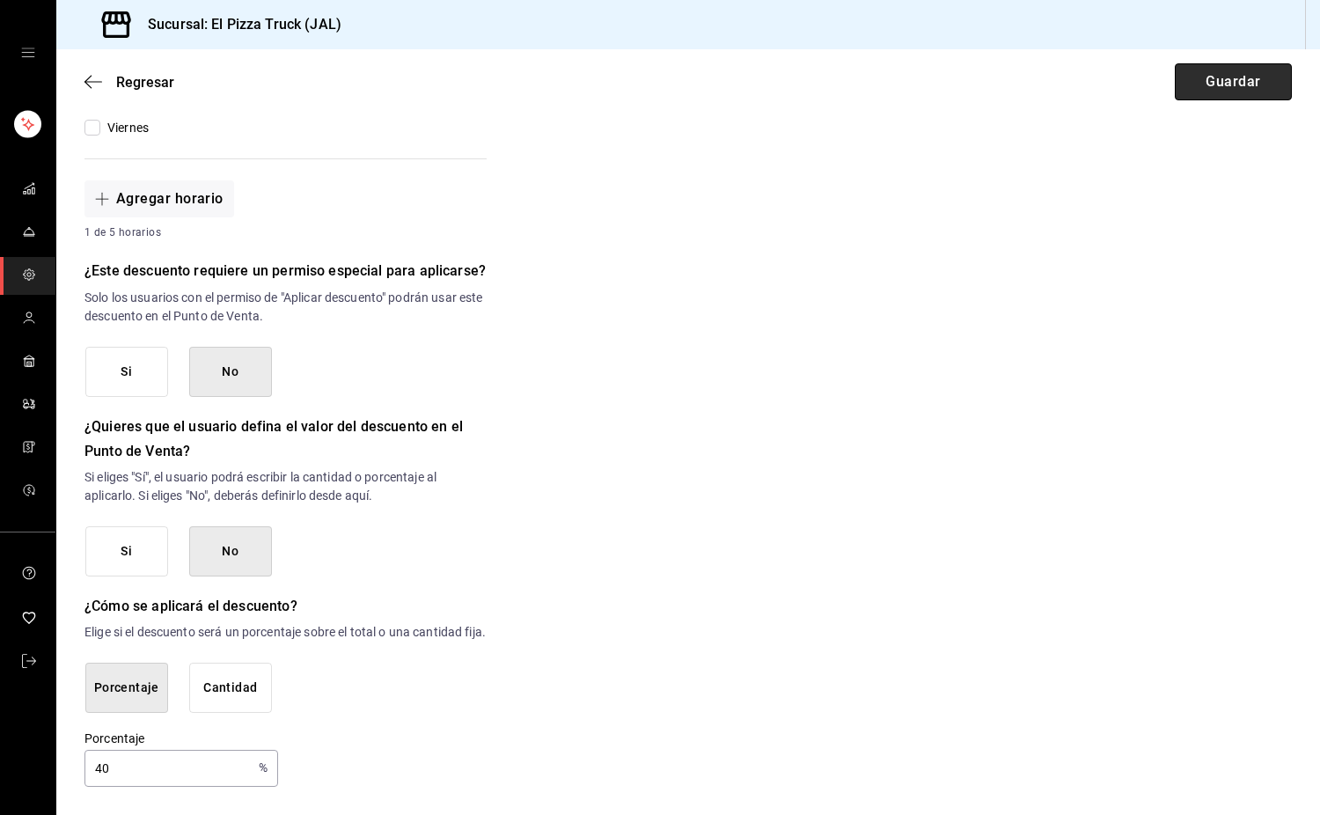
click at [1220, 70] on button "Guardar" at bounding box center [1233, 81] width 117 height 37
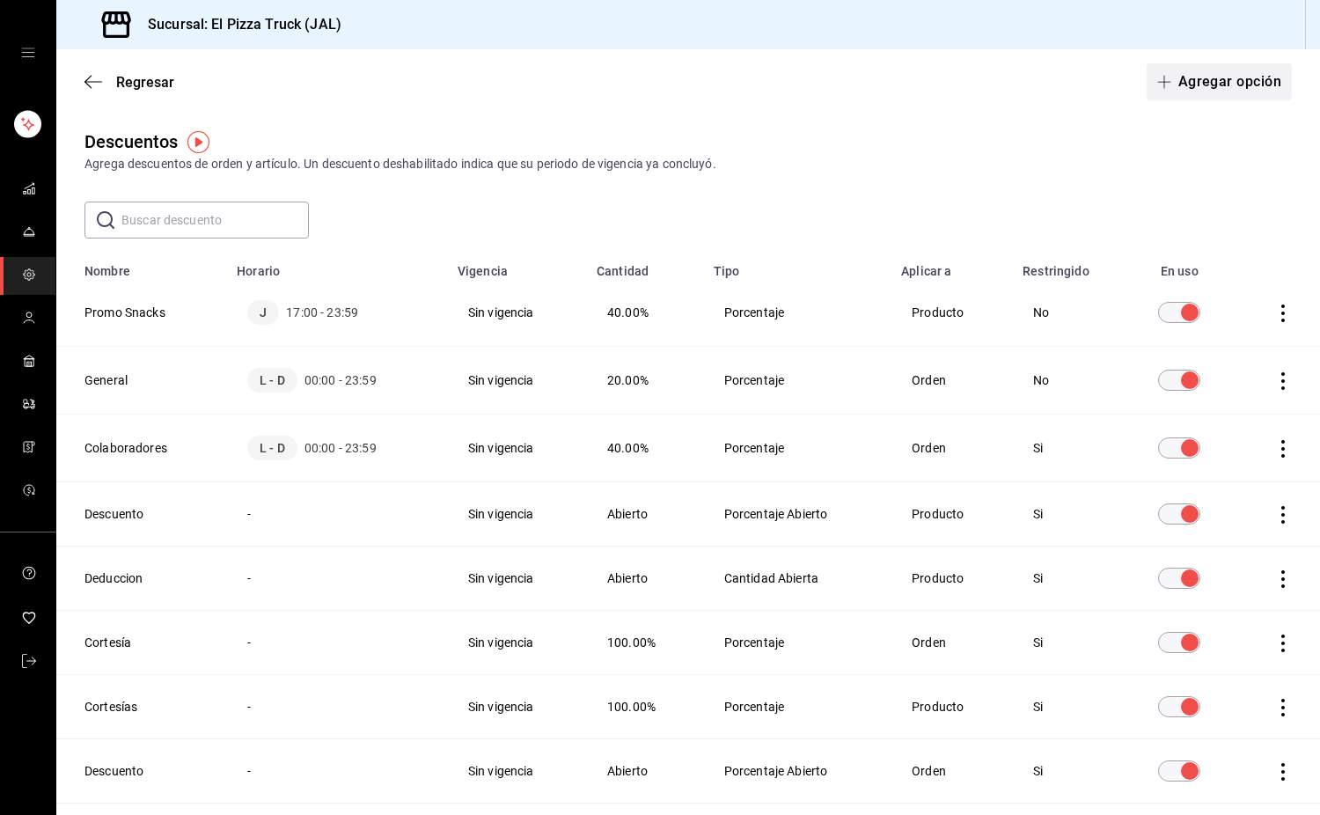
click at [1227, 85] on button "Agregar opción" at bounding box center [1219, 81] width 145 height 37
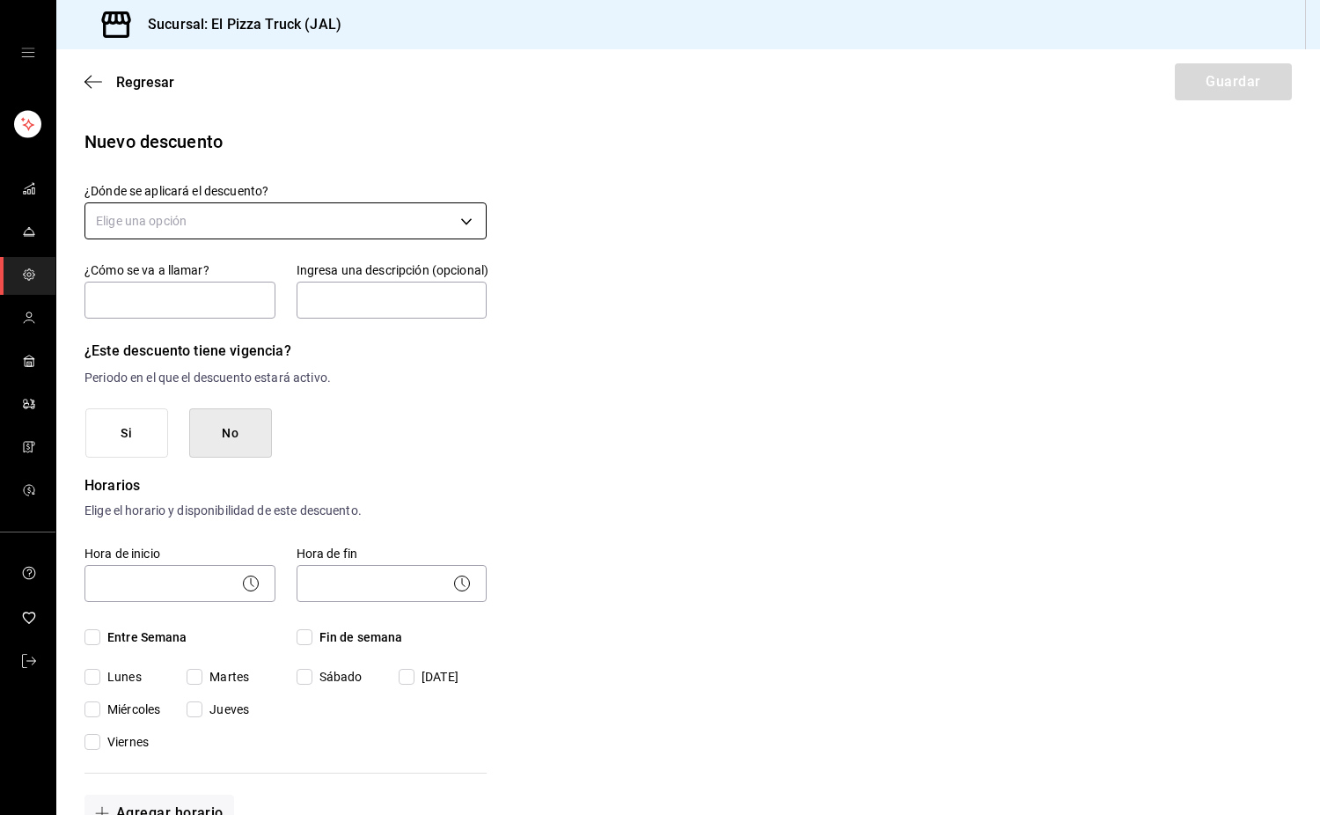
click at [208, 212] on body "Sucursal: El Pizza Truck (JAL) Regresar Guardar Nuevo descuento ¿Dónde se aplic…" at bounding box center [660, 407] width 1320 height 815
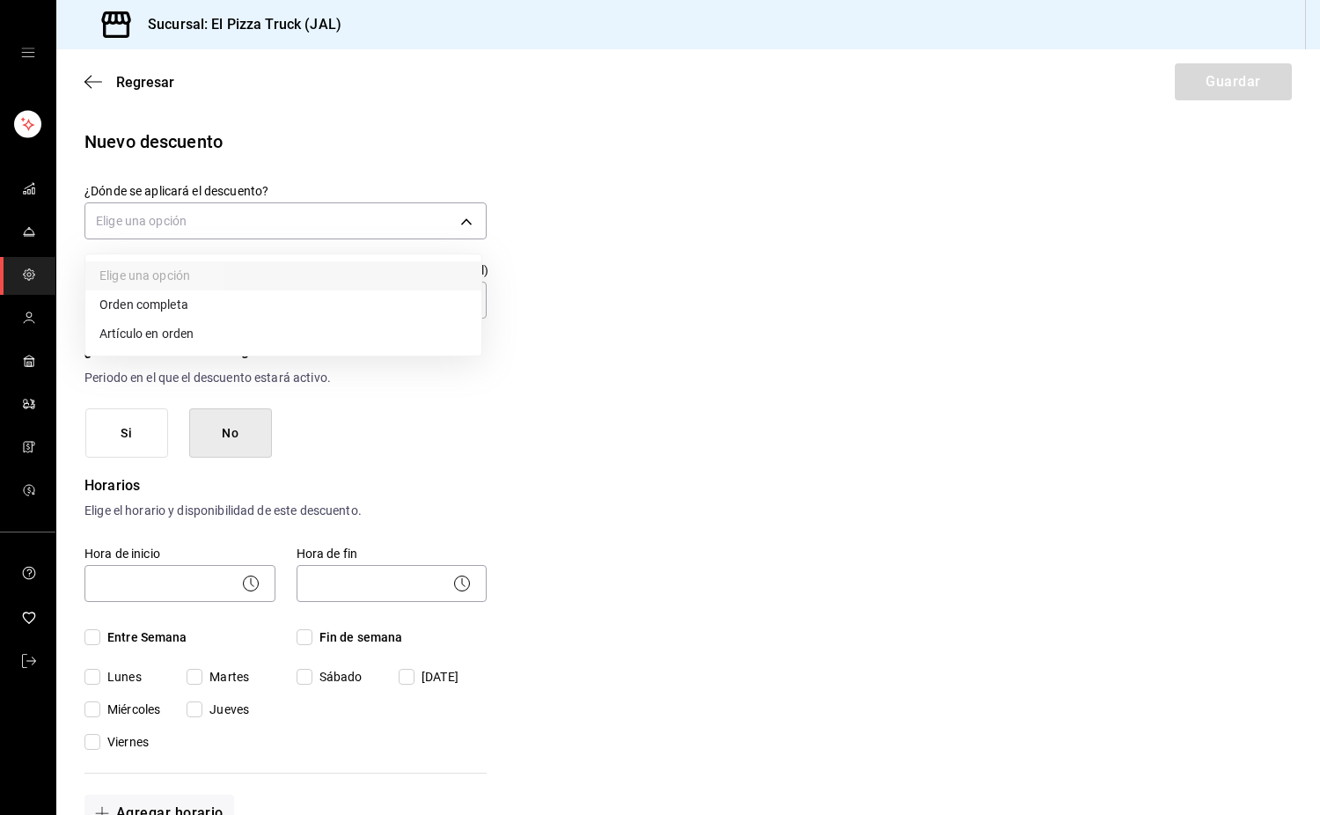
click at [180, 341] on li "Artículo en orden" at bounding box center [283, 334] width 396 height 29
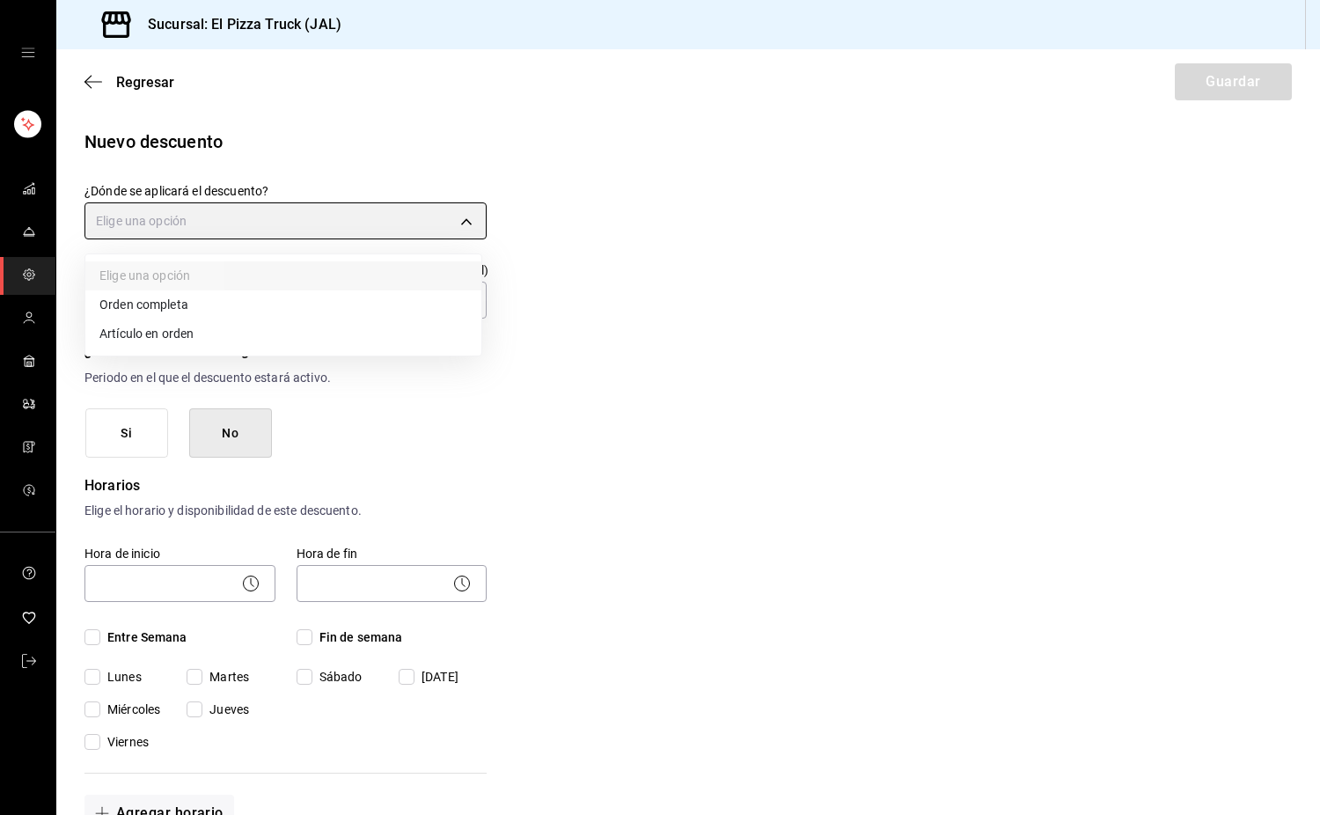
type input "ORDER_ITEM"
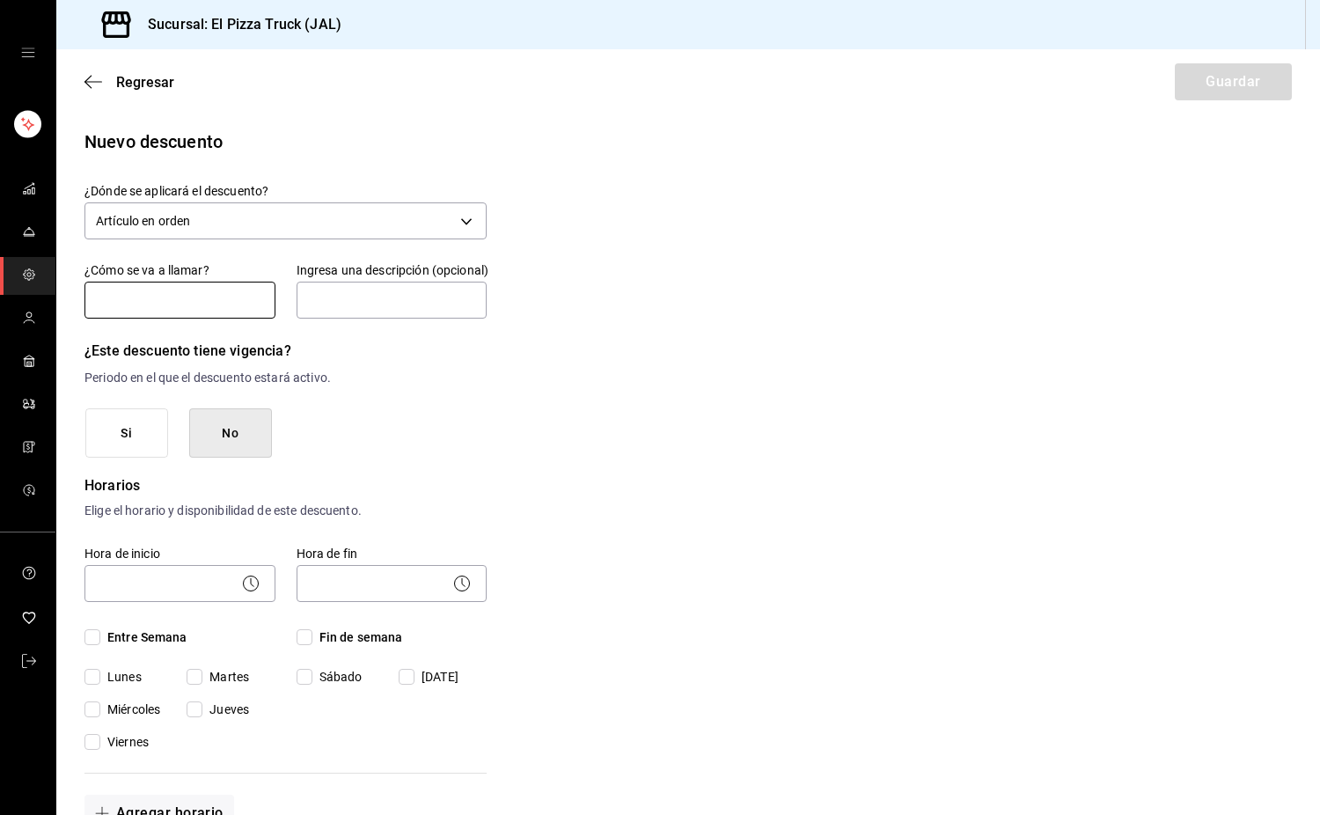
click at [164, 300] on input "text" at bounding box center [180, 300] width 191 height 37
type input "Promo Bebidas"
click at [345, 306] on input "text" at bounding box center [392, 300] width 191 height 37
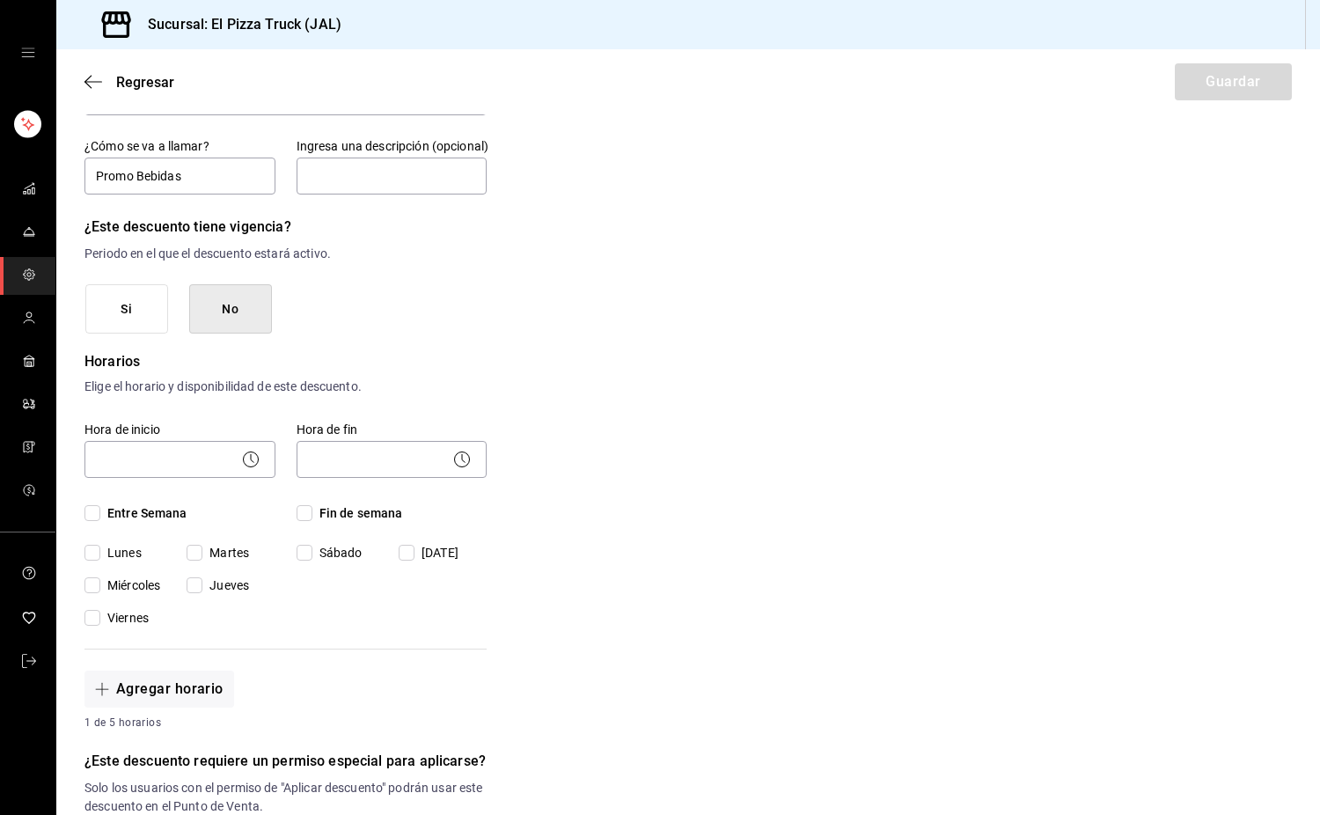
click at [248, 450] on icon at bounding box center [250, 459] width 21 height 21
click at [246, 460] on icon at bounding box center [250, 459] width 21 height 21
click at [207, 450] on body "Sucursal: El Pizza Truck (JAL) Regresar Guardar Nuevo descuento ¿Dónde se aplic…" at bounding box center [660, 407] width 1320 height 815
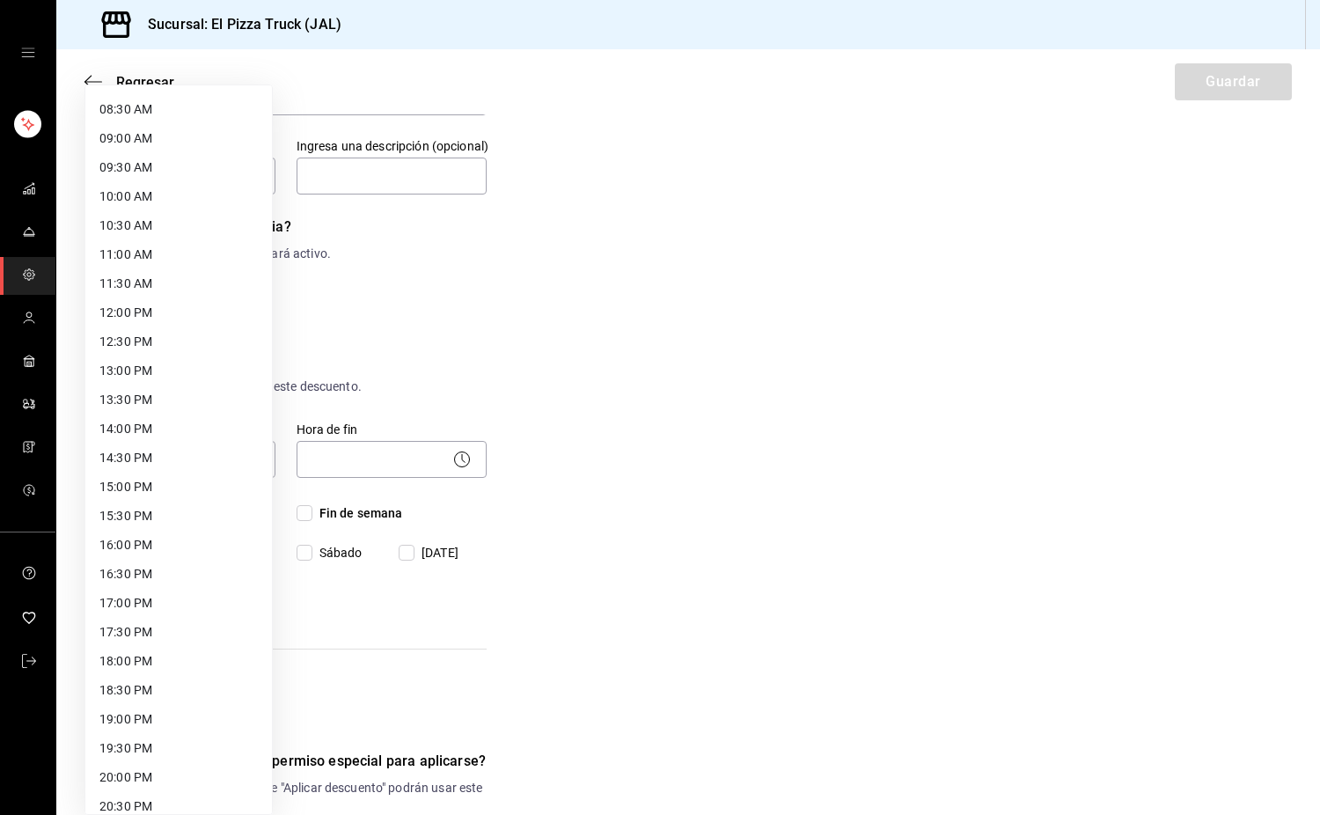
scroll to position [709, 0]
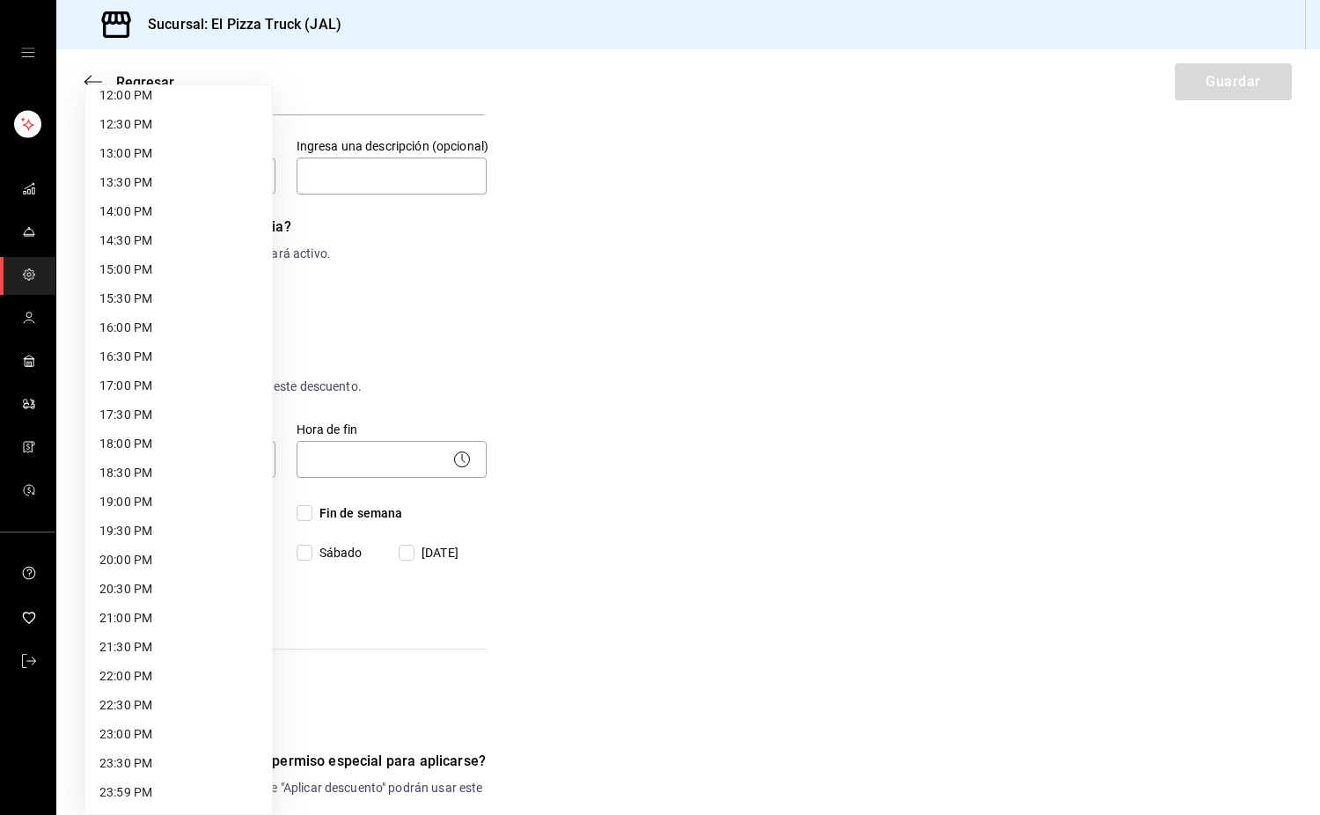
click at [137, 390] on li "17:00 PM" at bounding box center [178, 385] width 187 height 29
type input "17:00"
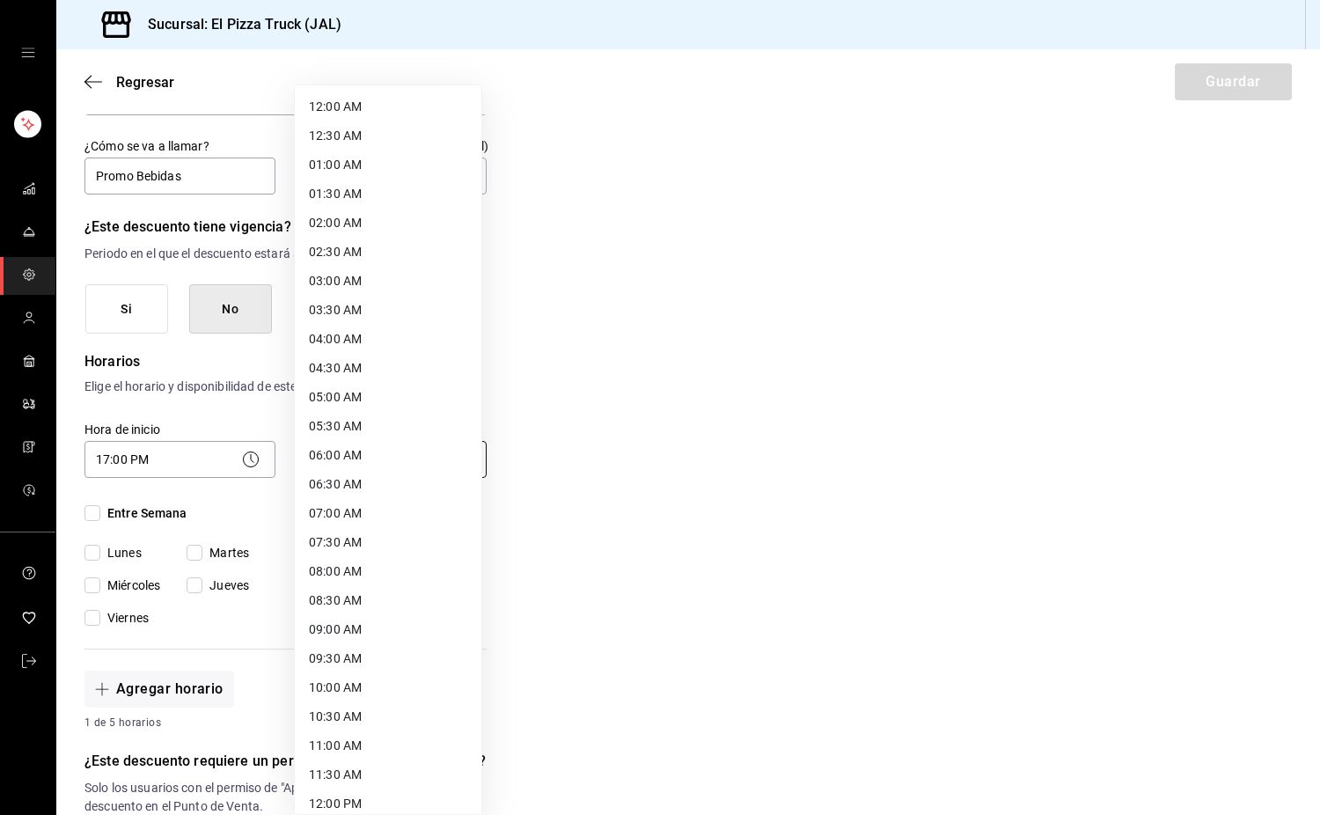
click at [365, 447] on body "Sucursal: El Pizza Truck (JAL) Regresar Guardar Nuevo descuento ¿Dónde se aplic…" at bounding box center [660, 407] width 1320 height 815
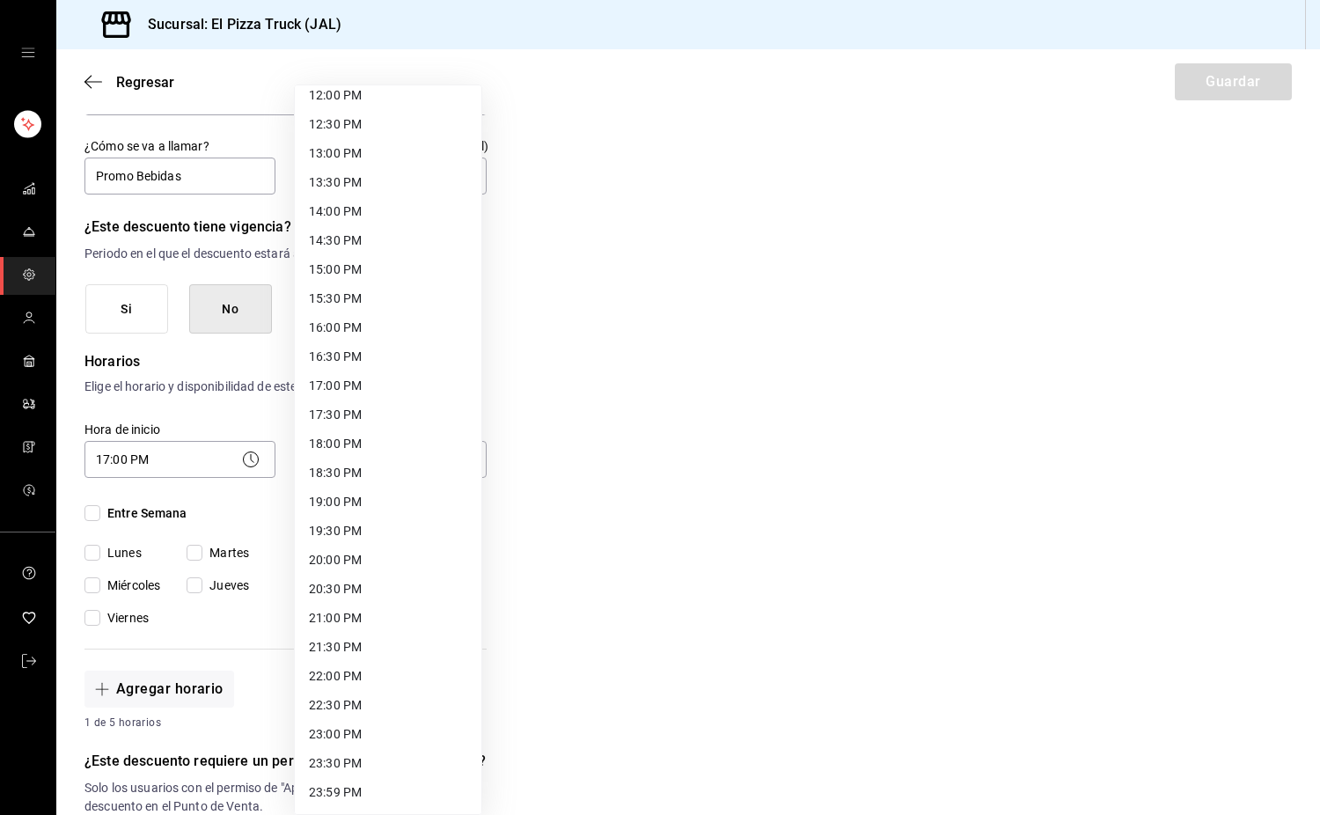
click at [349, 784] on li "23:59 PM" at bounding box center [388, 792] width 187 height 29
type input "23:59"
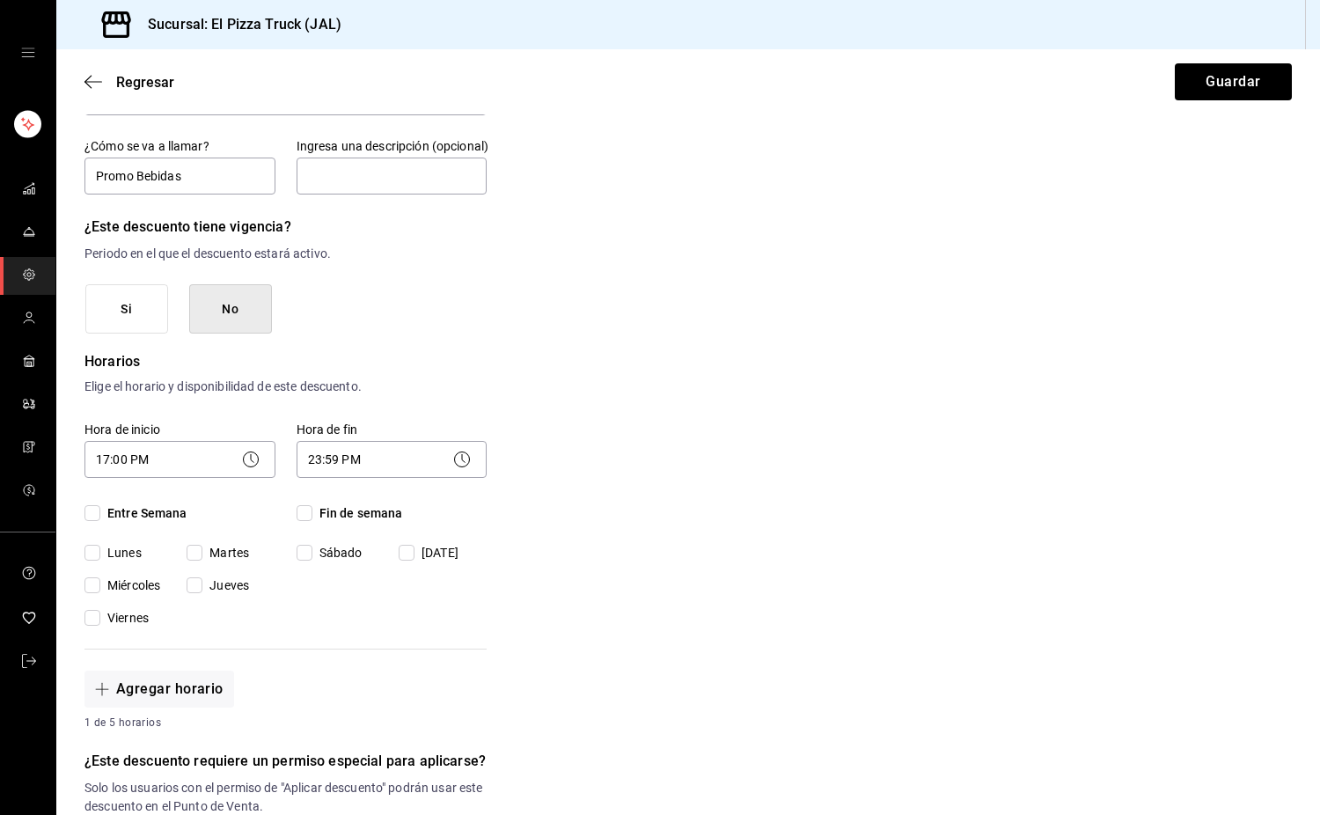
click at [98, 554] on input "Lunes" at bounding box center [93, 553] width 16 height 16
checkbox input "true"
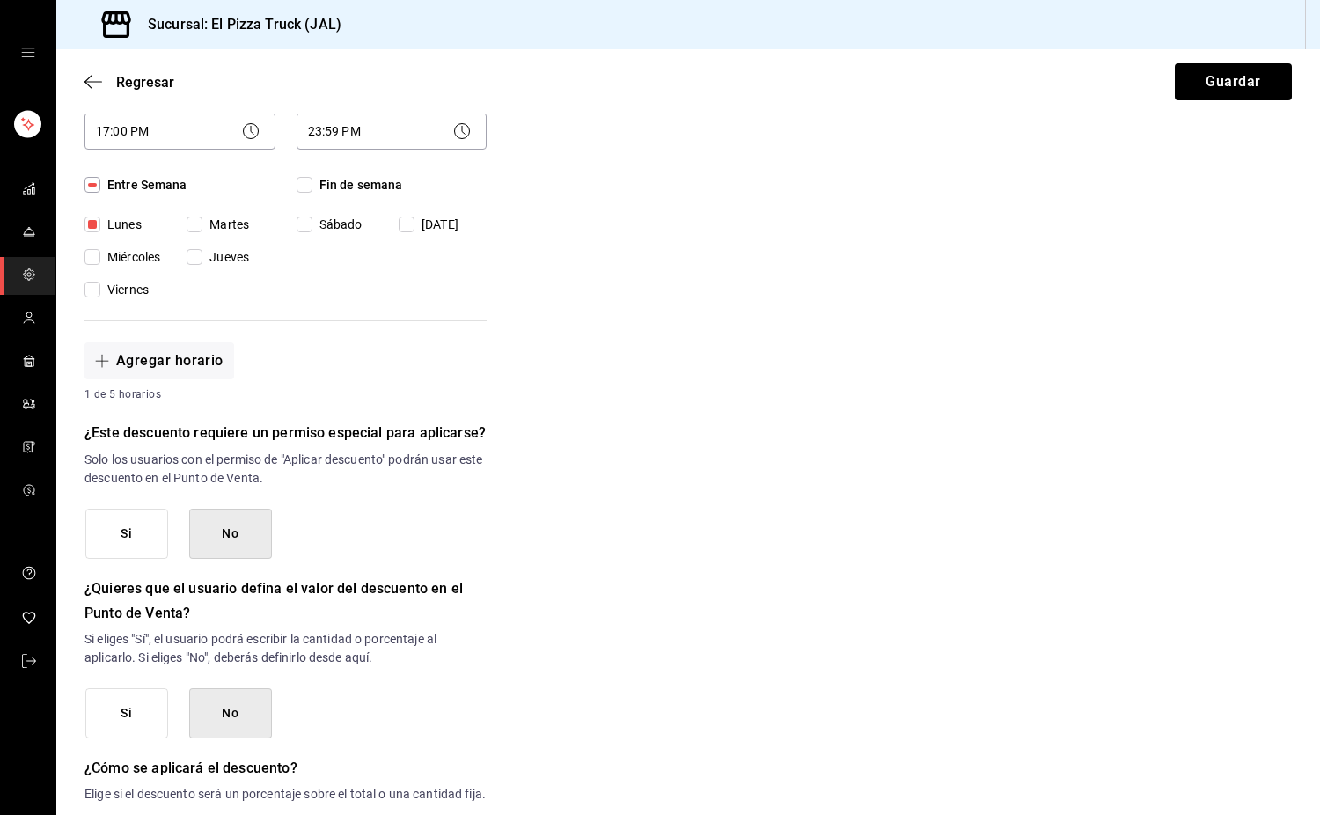
scroll to position [633, 0]
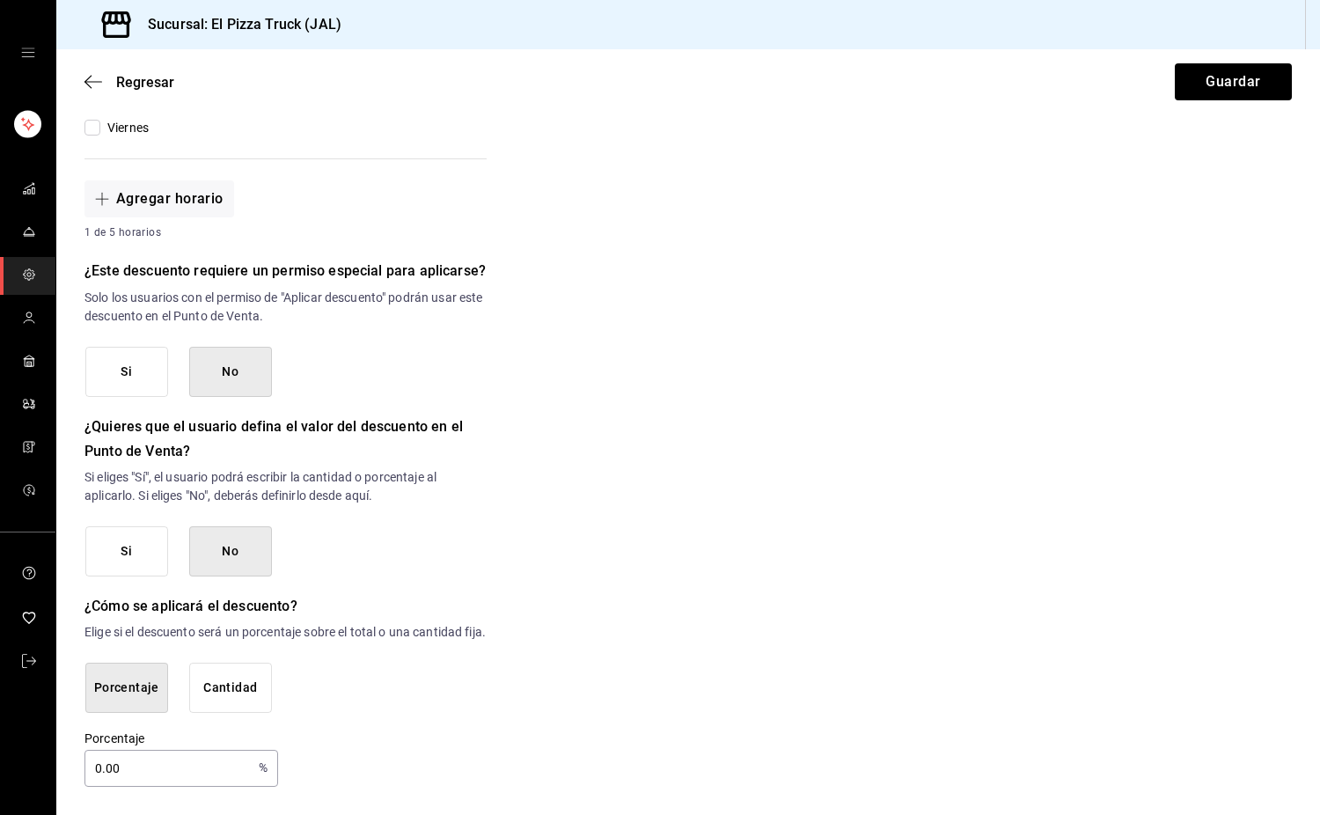
click at [176, 776] on input "0.00" at bounding box center [168, 768] width 167 height 35
type input "0"
type input "100"
click at [423, 709] on div "Porcentaje Cantidad" at bounding box center [286, 688] width 402 height 50
drag, startPoint x: 423, startPoint y: 709, endPoint x: 358, endPoint y: 591, distance: 134.7
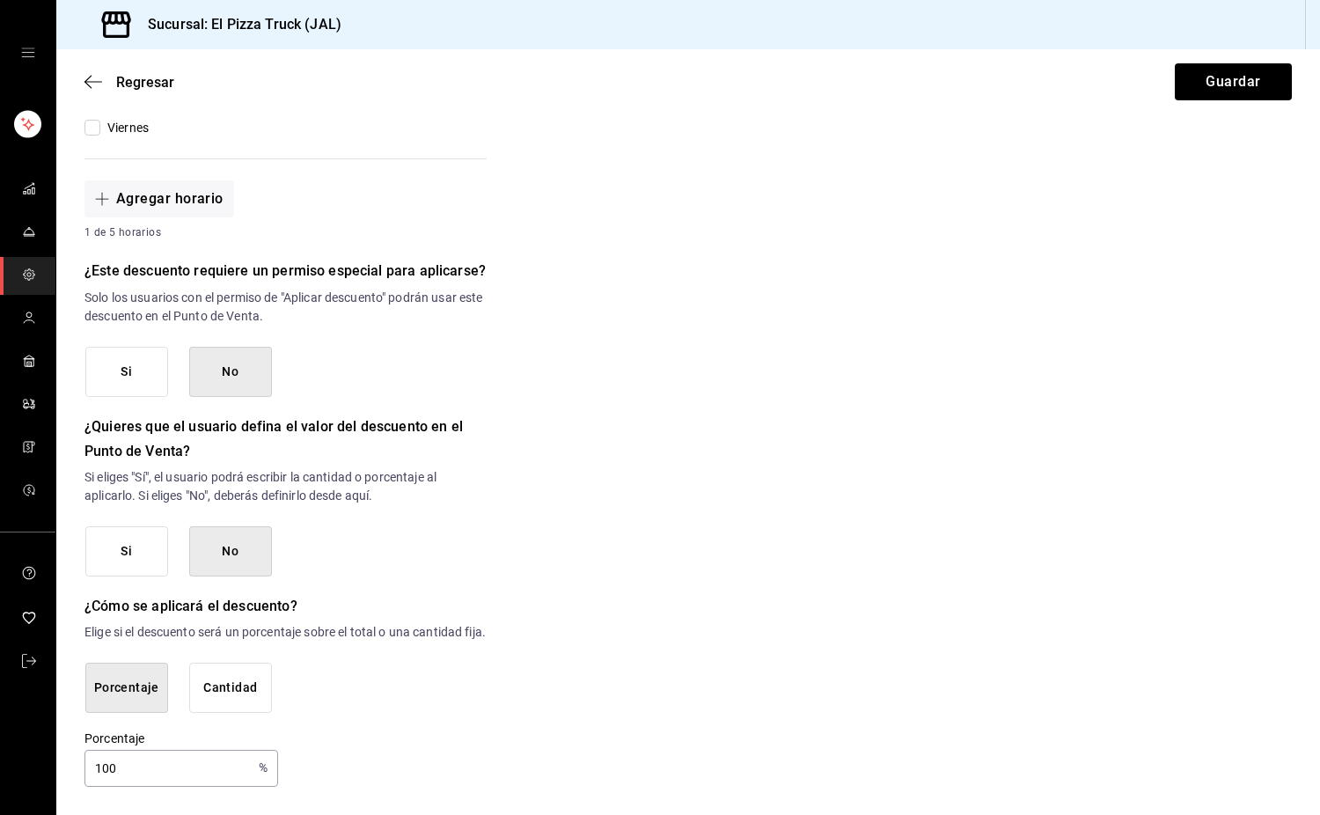
click at [358, 594] on h6 "¿Cómo se aplicará el descuento?" at bounding box center [286, 606] width 402 height 25
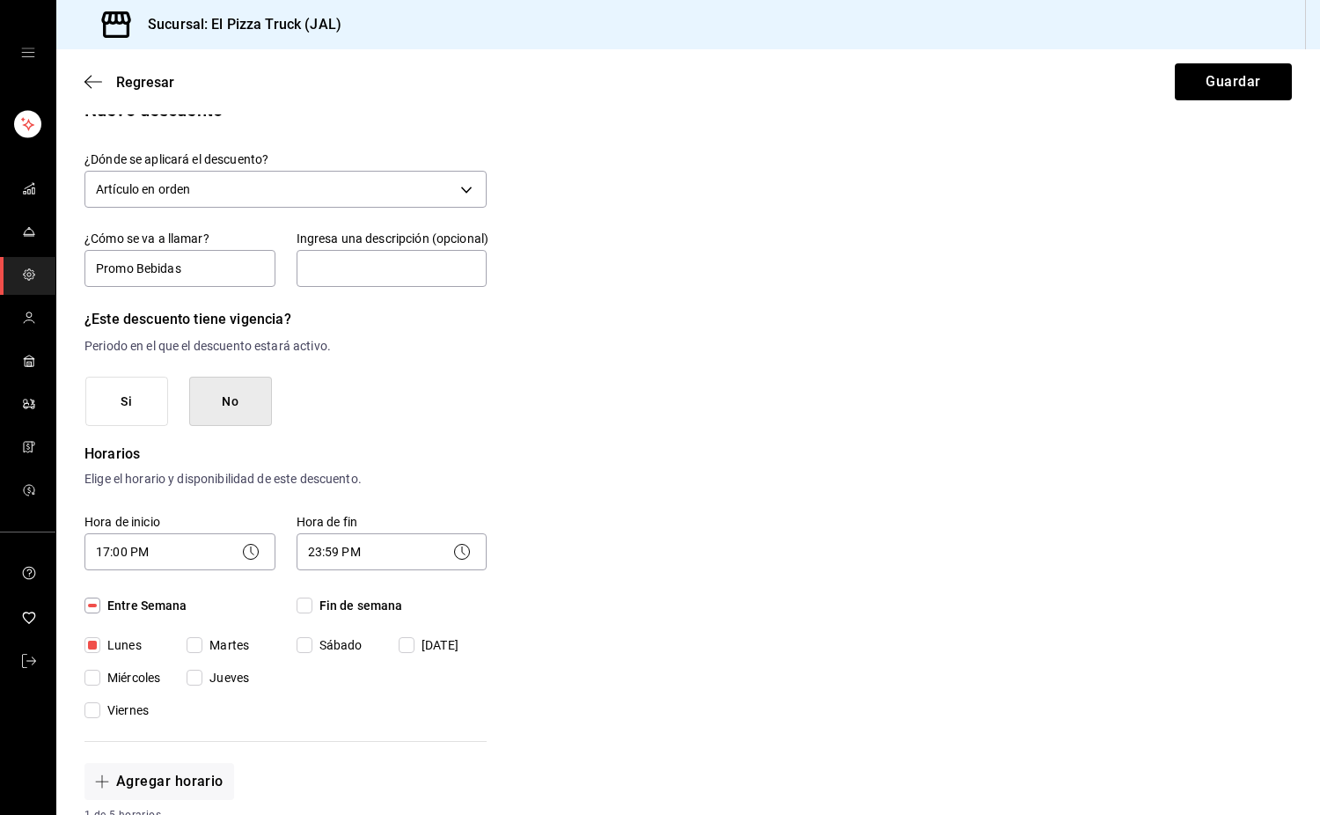
scroll to position [0, 0]
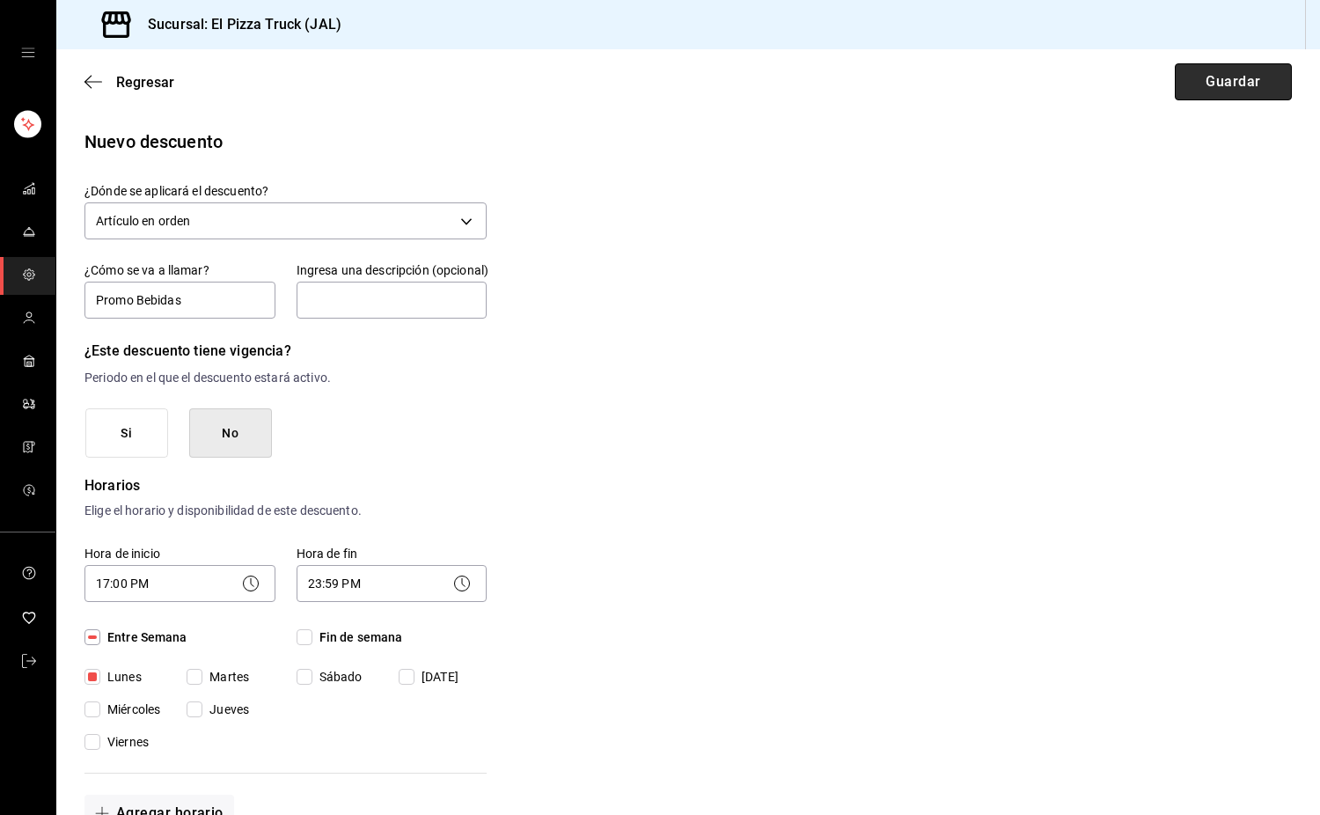
click at [1215, 79] on button "Guardar" at bounding box center [1233, 81] width 117 height 37
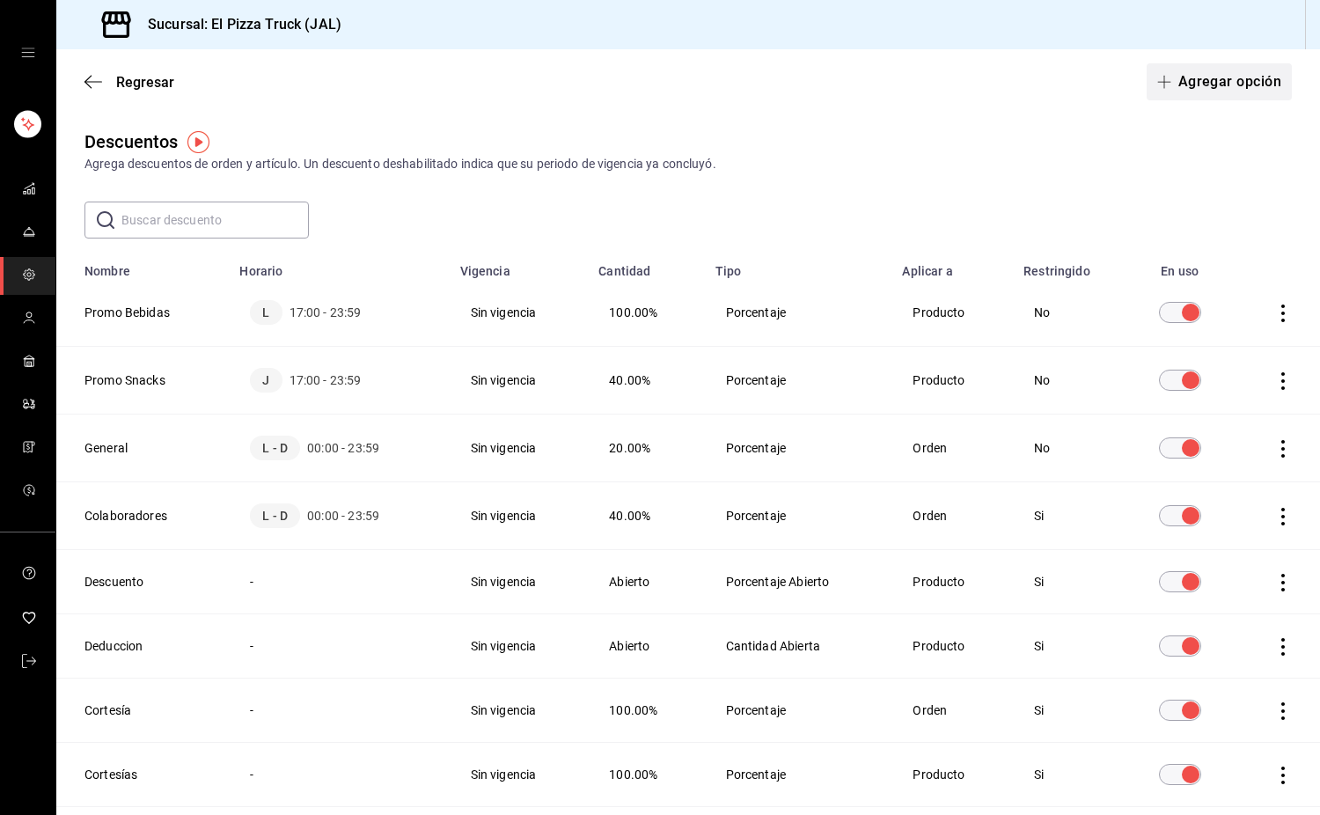
click at [1226, 84] on button "Agregar opción" at bounding box center [1219, 81] width 145 height 37
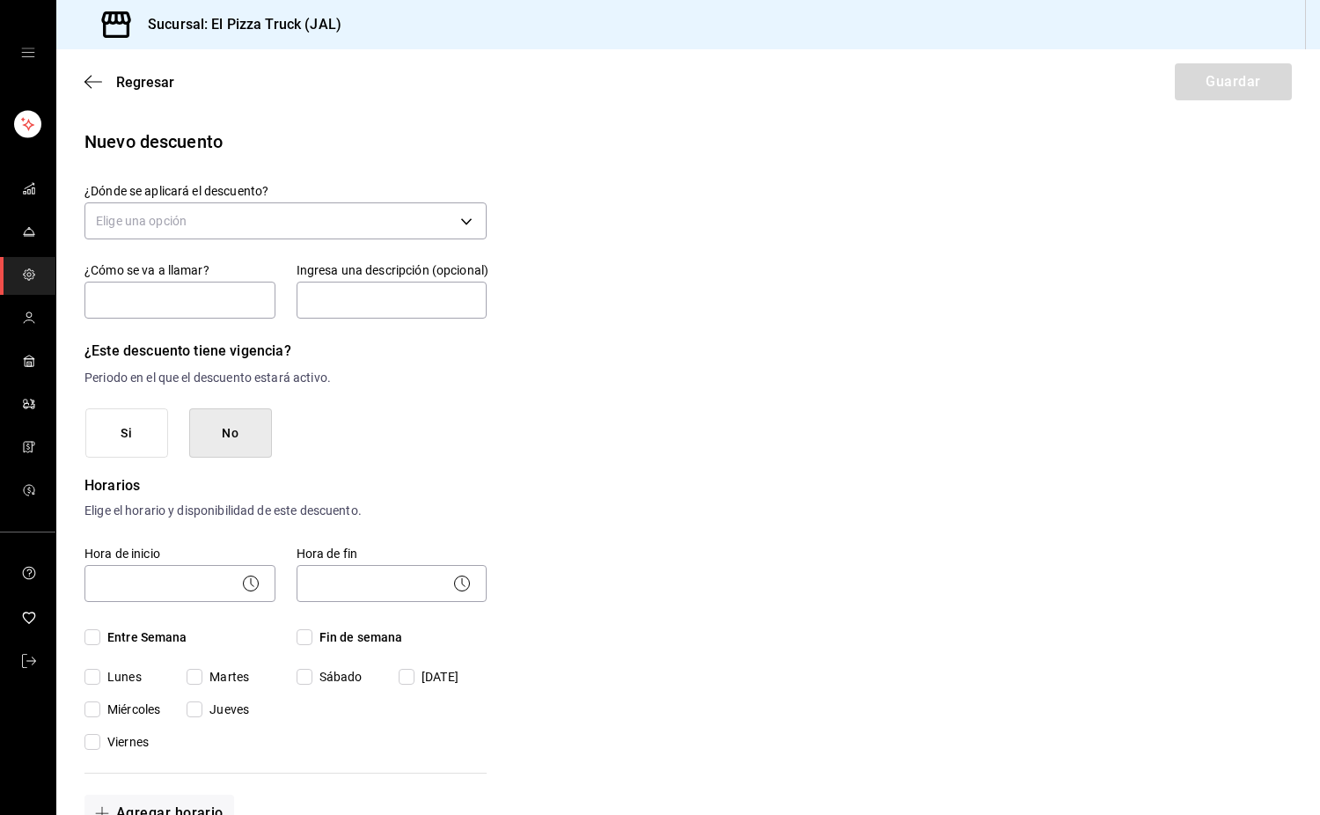
click at [265, 242] on div "¿Dónde se aplicará el descuento? Elige una opción" at bounding box center [286, 214] width 402 height 62
click at [225, 233] on body "Sucursal: El Pizza Truck (JAL) Regresar Guardar Nuevo descuento ¿Dónde se aplic…" at bounding box center [660, 407] width 1320 height 815
click at [180, 313] on li "Orden completa" at bounding box center [283, 304] width 396 height 29
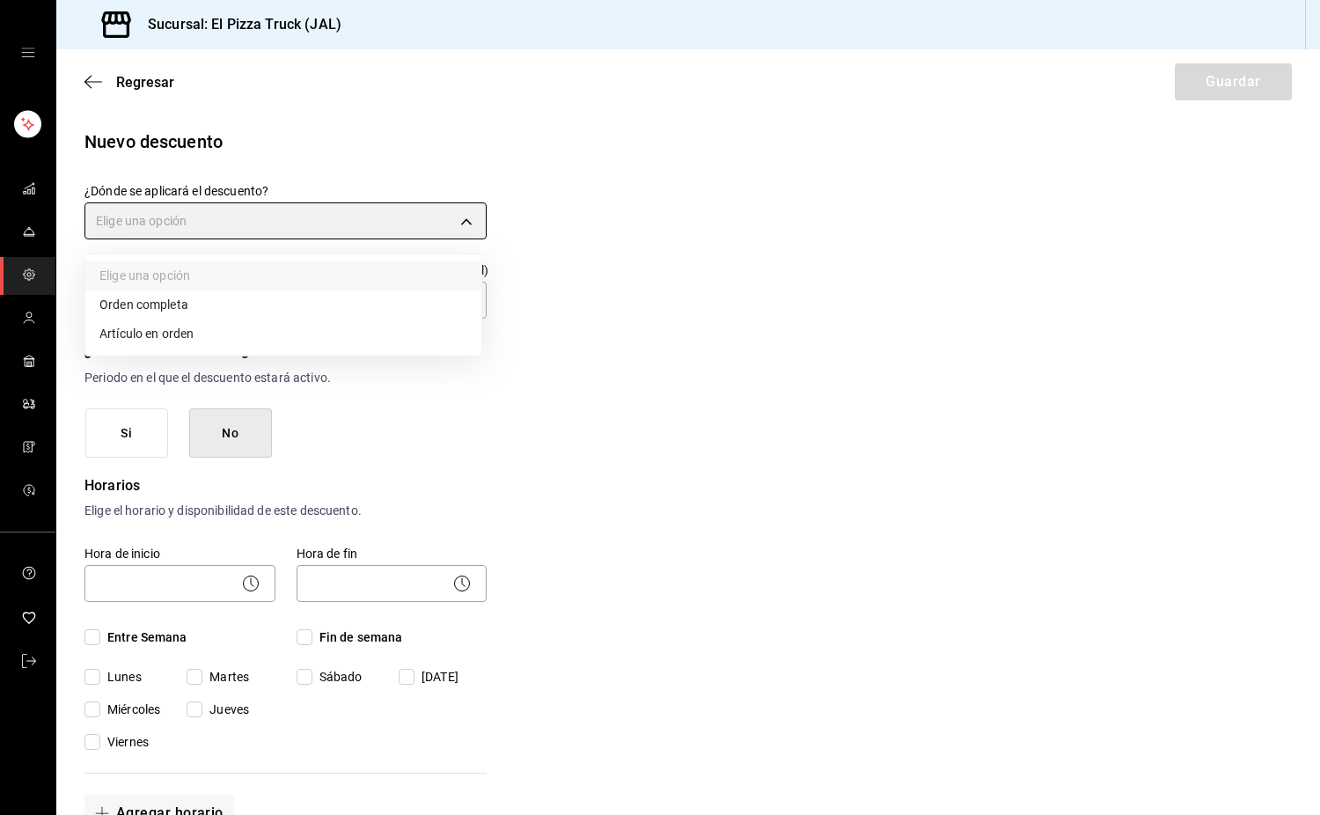
type input "ORDER"
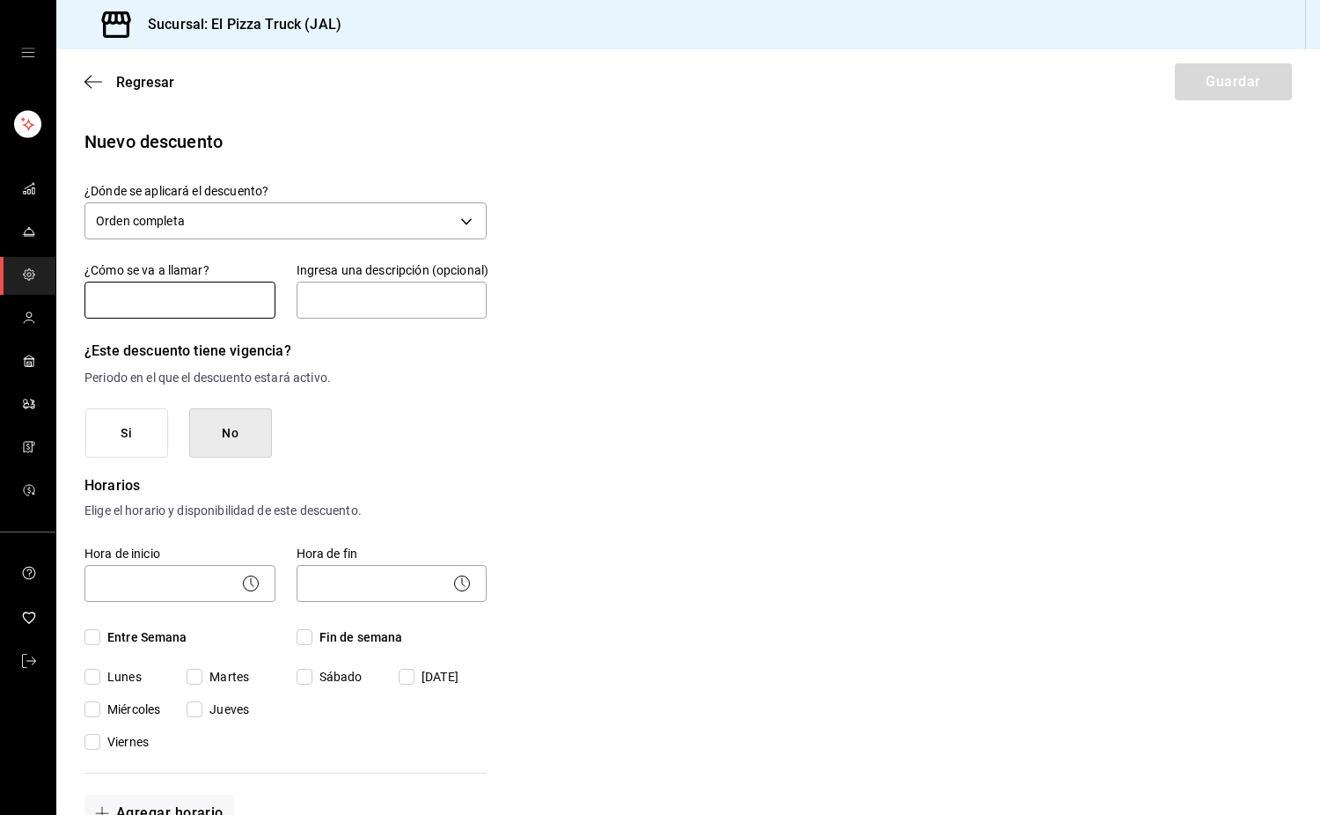
click at [148, 305] on input "text" at bounding box center [180, 300] width 191 height 37
click at [131, 305] on input "Promo Domicilios" at bounding box center [180, 300] width 191 height 37
type input "Promo Domicilios"
click at [238, 564] on body "Sucursal: El Pizza Truck (JAL) Regresar Guardar Nuevo descuento ¿Dónde se aplic…" at bounding box center [660, 407] width 1320 height 815
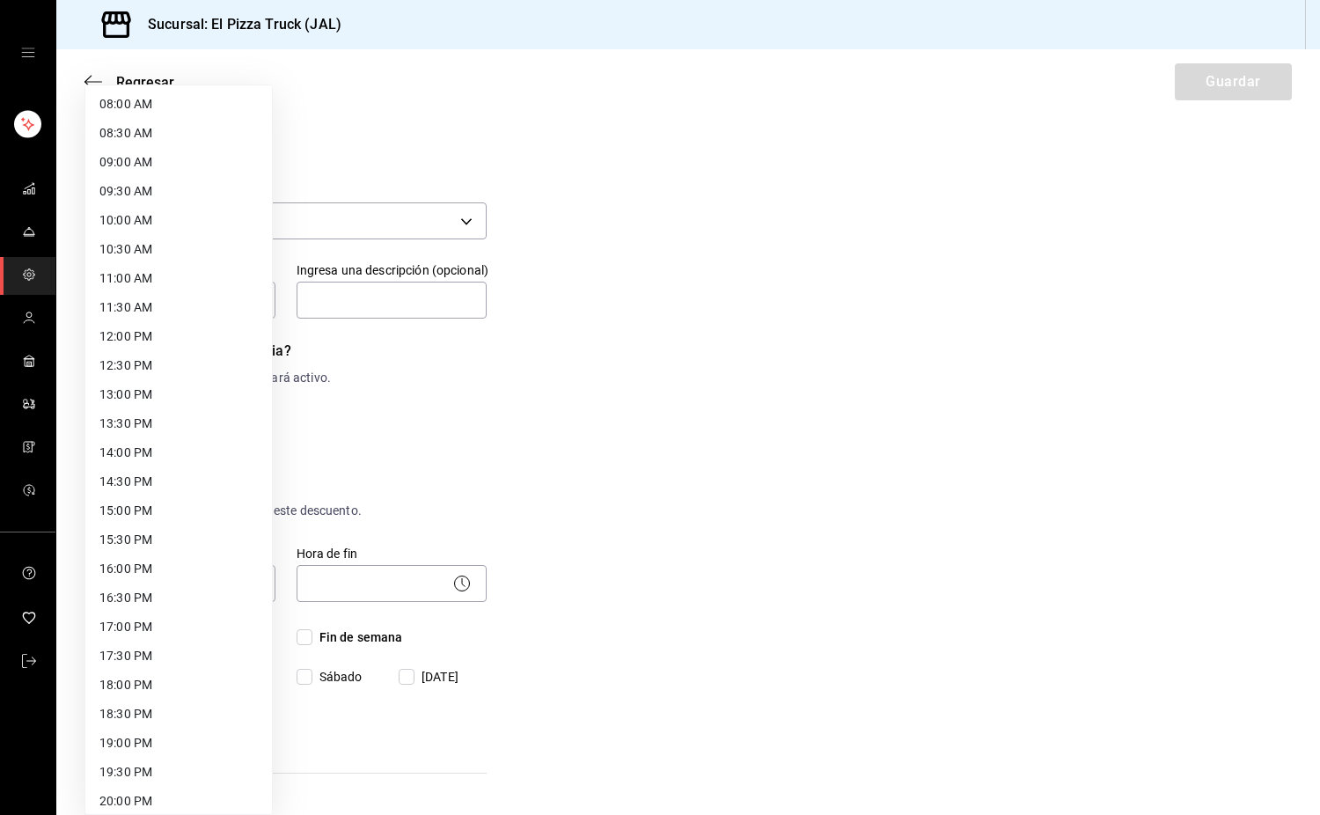
scroll to position [567, 0]
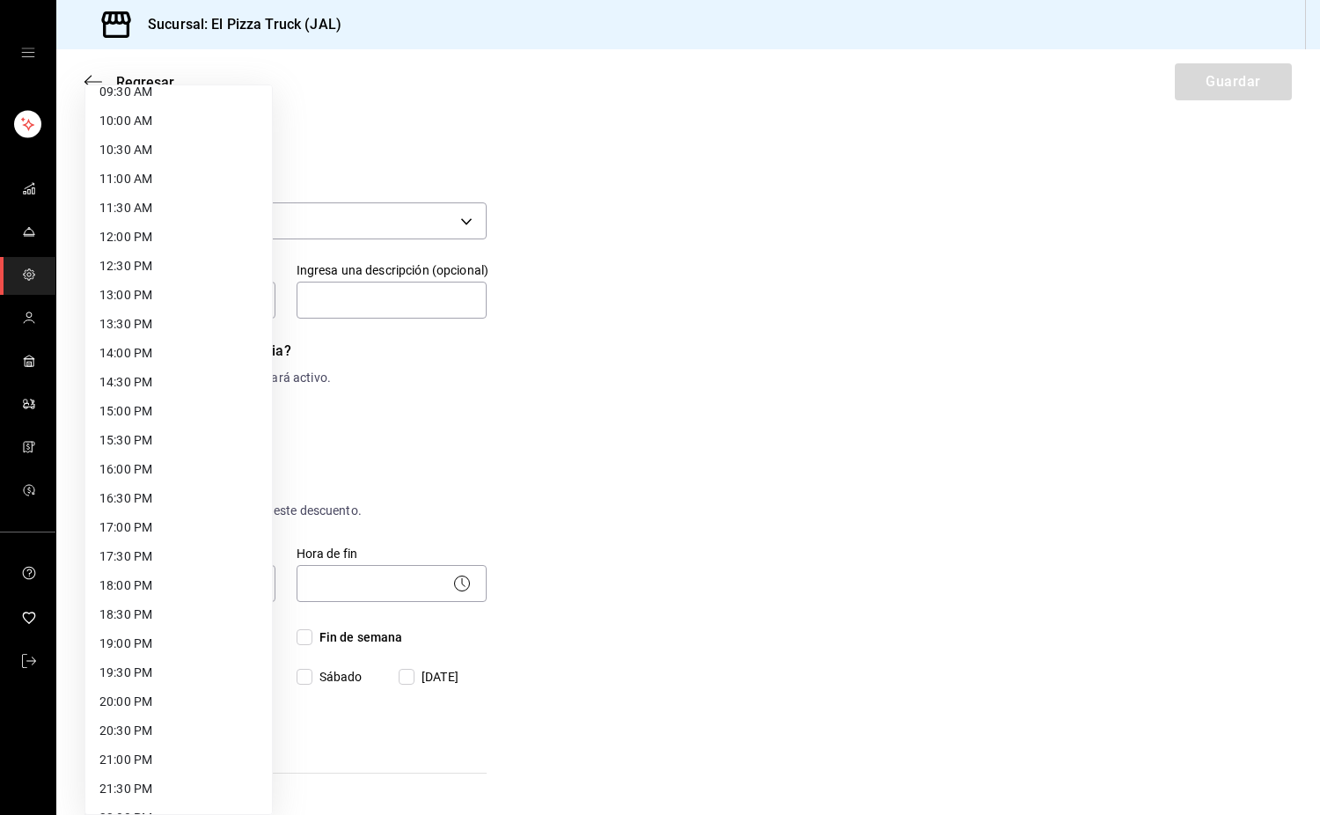
click at [151, 518] on li "17:00 PM" at bounding box center [178, 527] width 187 height 29
type input "17:00"
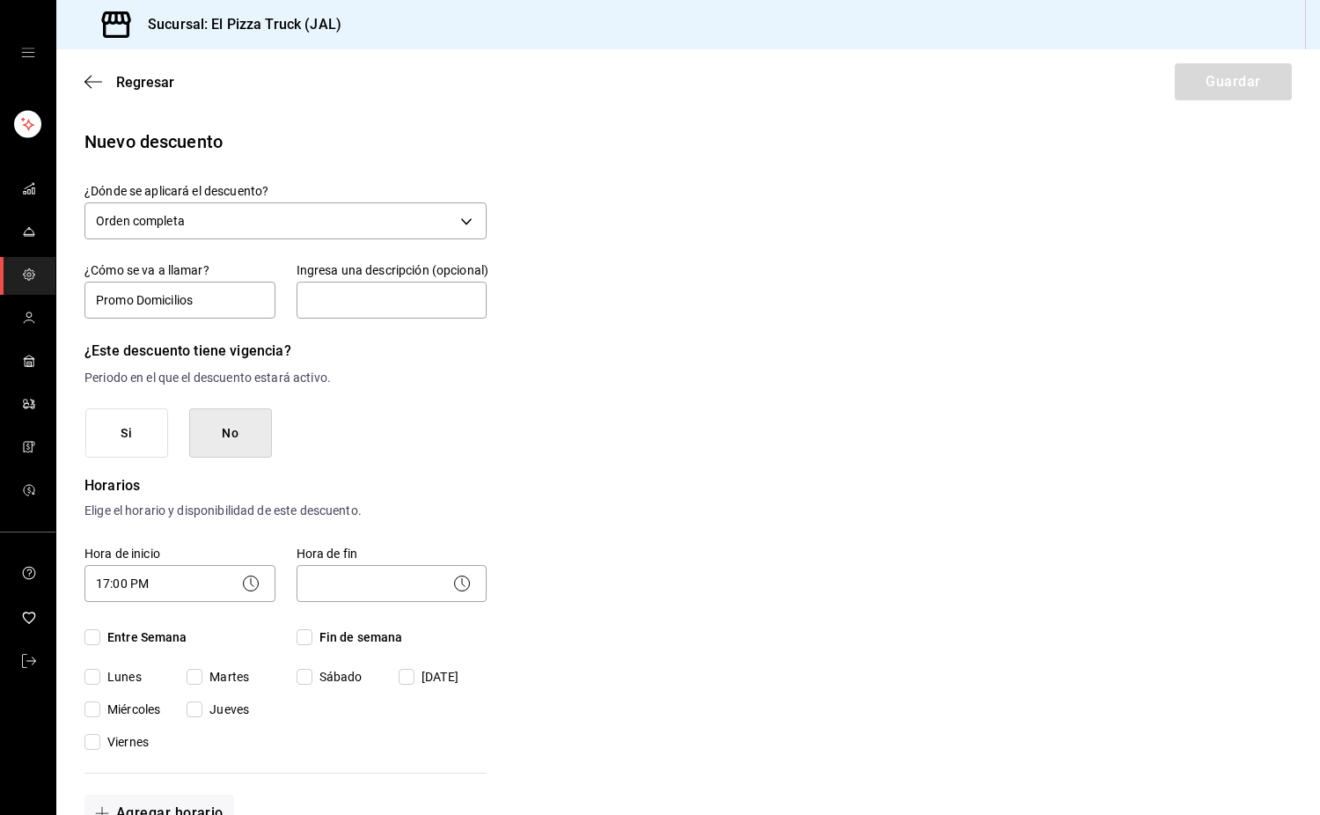
click at [462, 590] on icon at bounding box center [462, 583] width 21 height 21
click at [430, 584] on body "Sucursal: El Pizza Truck (JAL) Regresar Guardar Nuevo descuento ¿Dónde se aplic…" at bounding box center [660, 407] width 1320 height 815
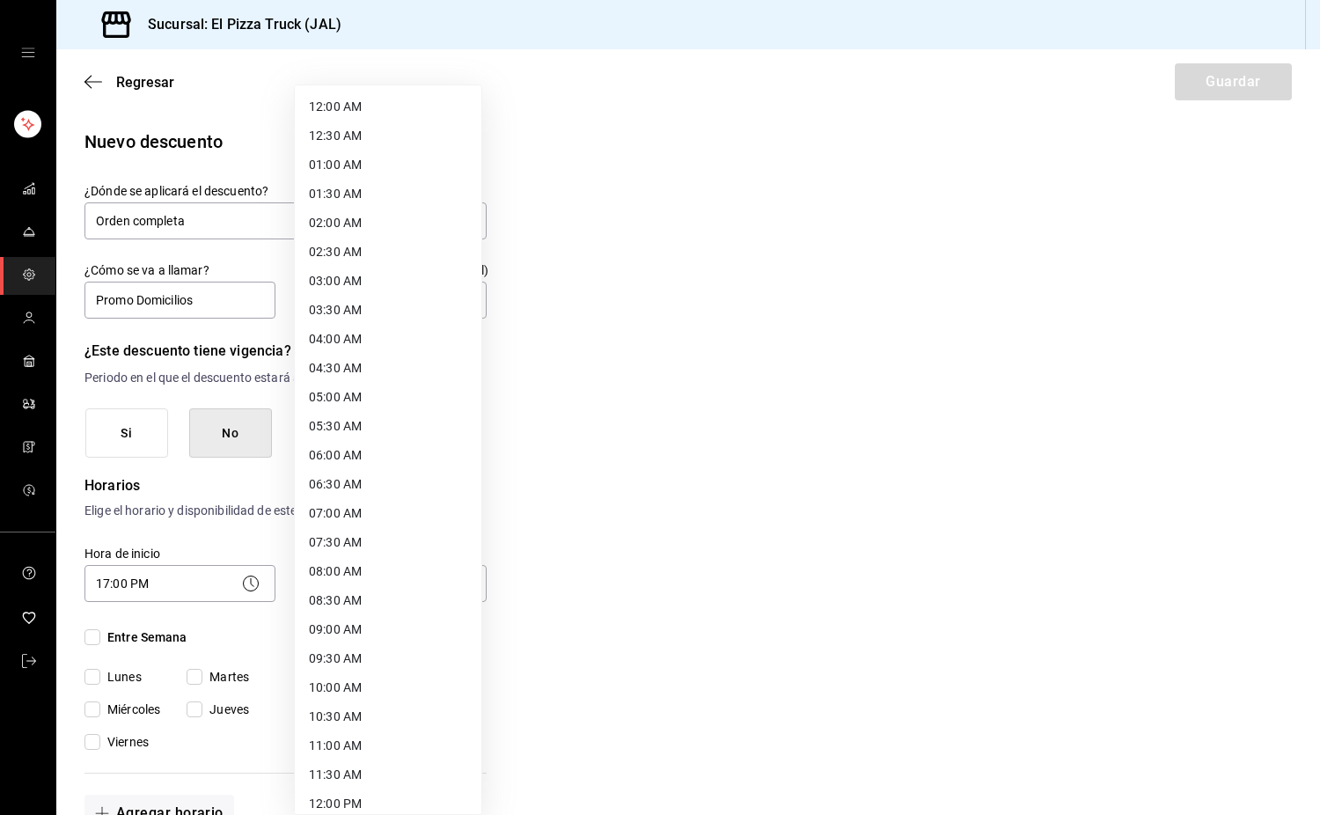
scroll to position [709, 0]
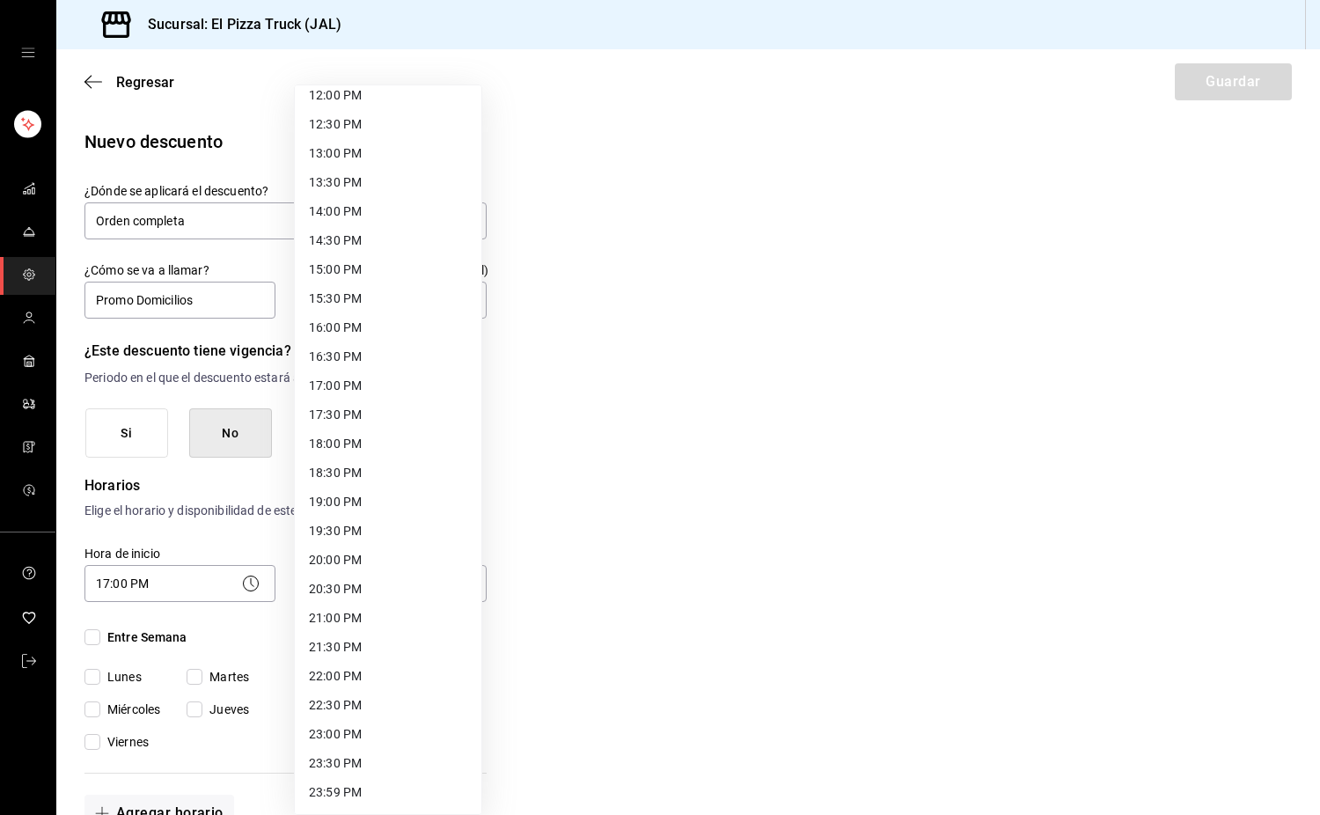
click at [379, 793] on li "23:59 PM" at bounding box center [388, 792] width 187 height 29
type input "23:59"
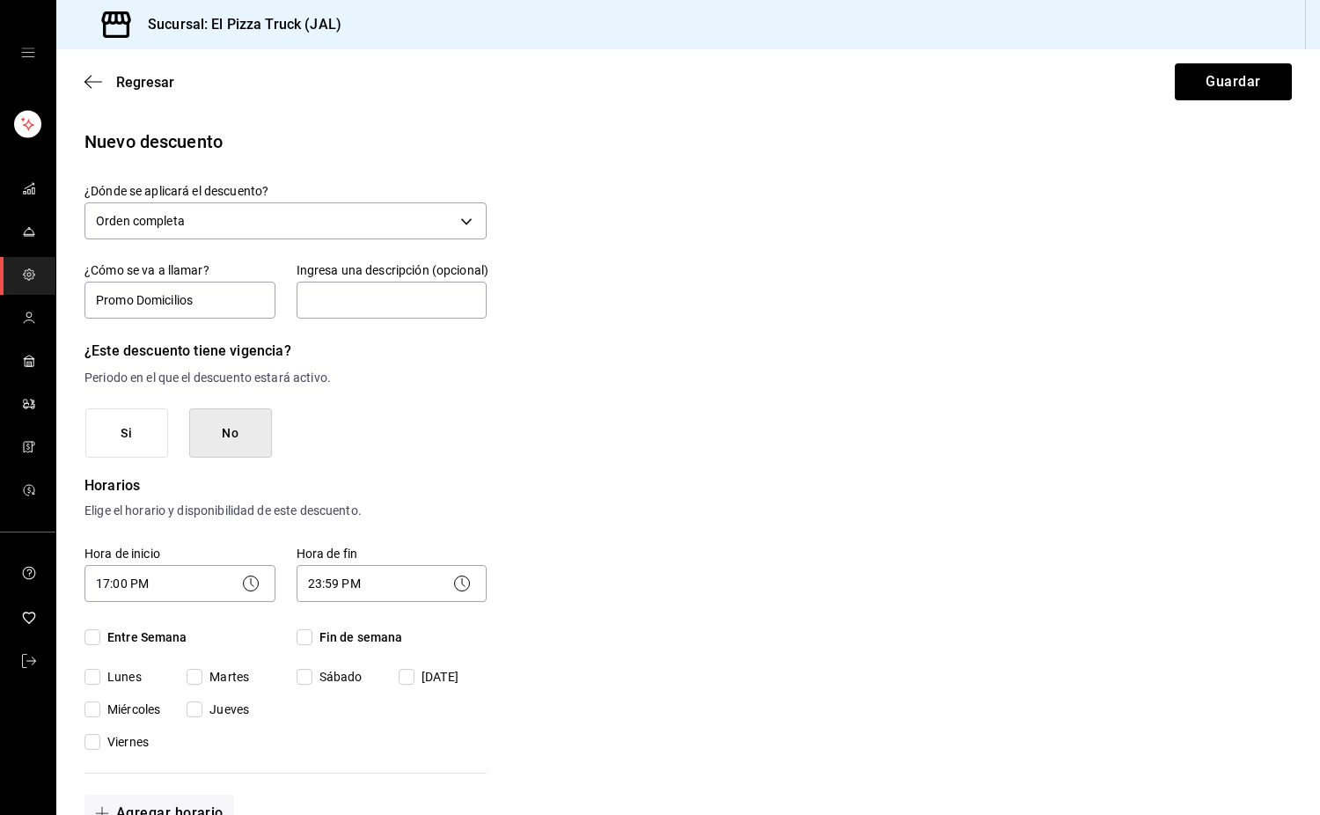
click at [115, 708] on span "Miércoles" at bounding box center [130, 710] width 60 height 18
click at [100, 708] on input "Miércoles" at bounding box center [93, 710] width 16 height 16
checkbox input "true"
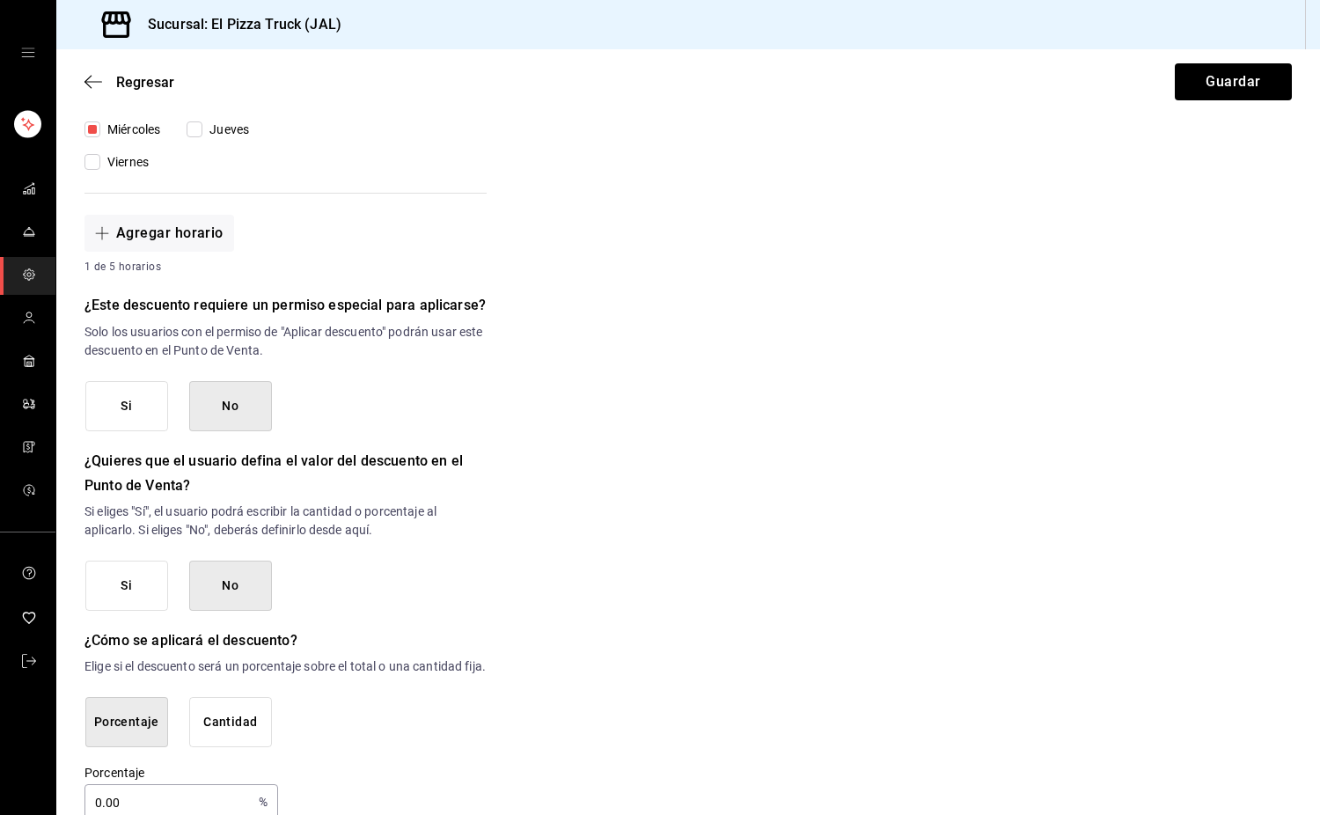
scroll to position [633, 0]
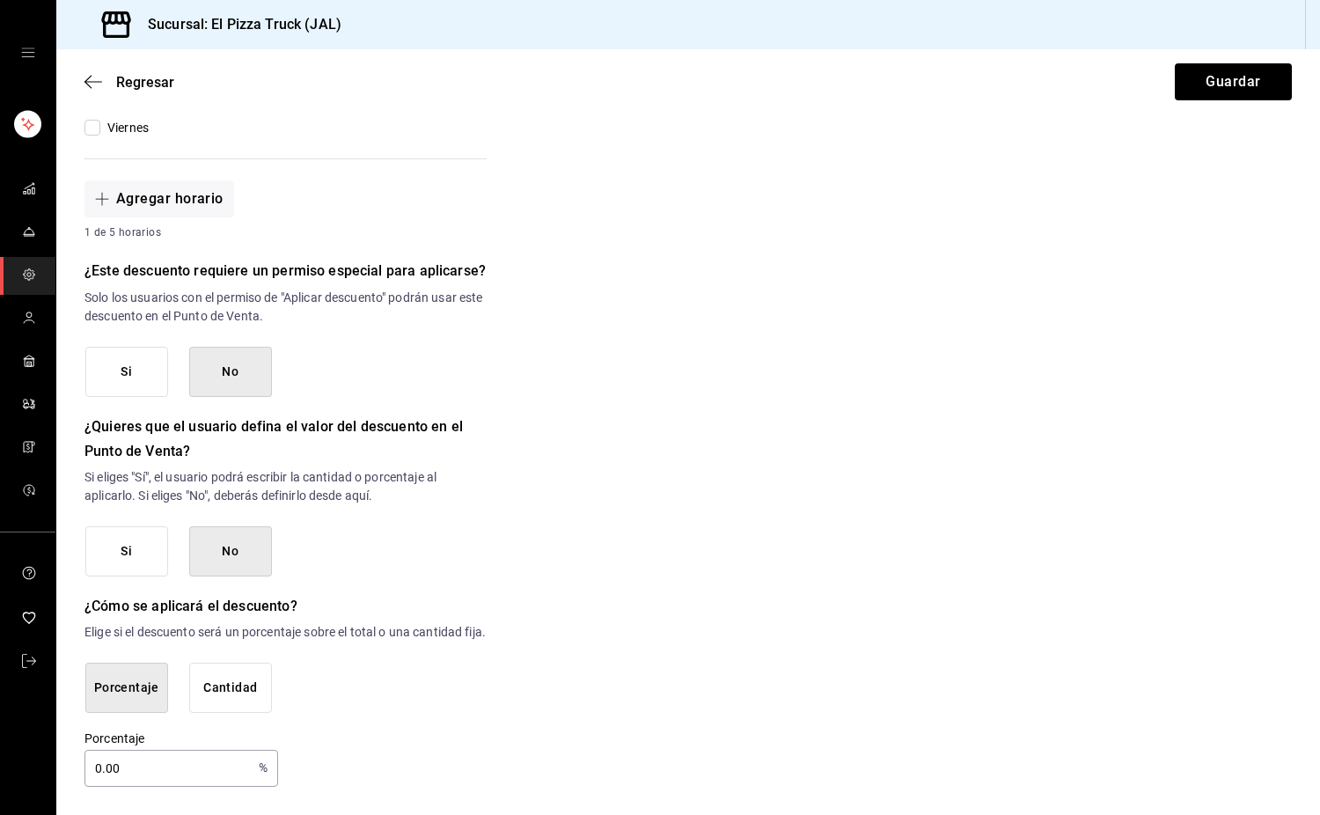
click at [234, 697] on button "Cantidad" at bounding box center [230, 688] width 83 height 50
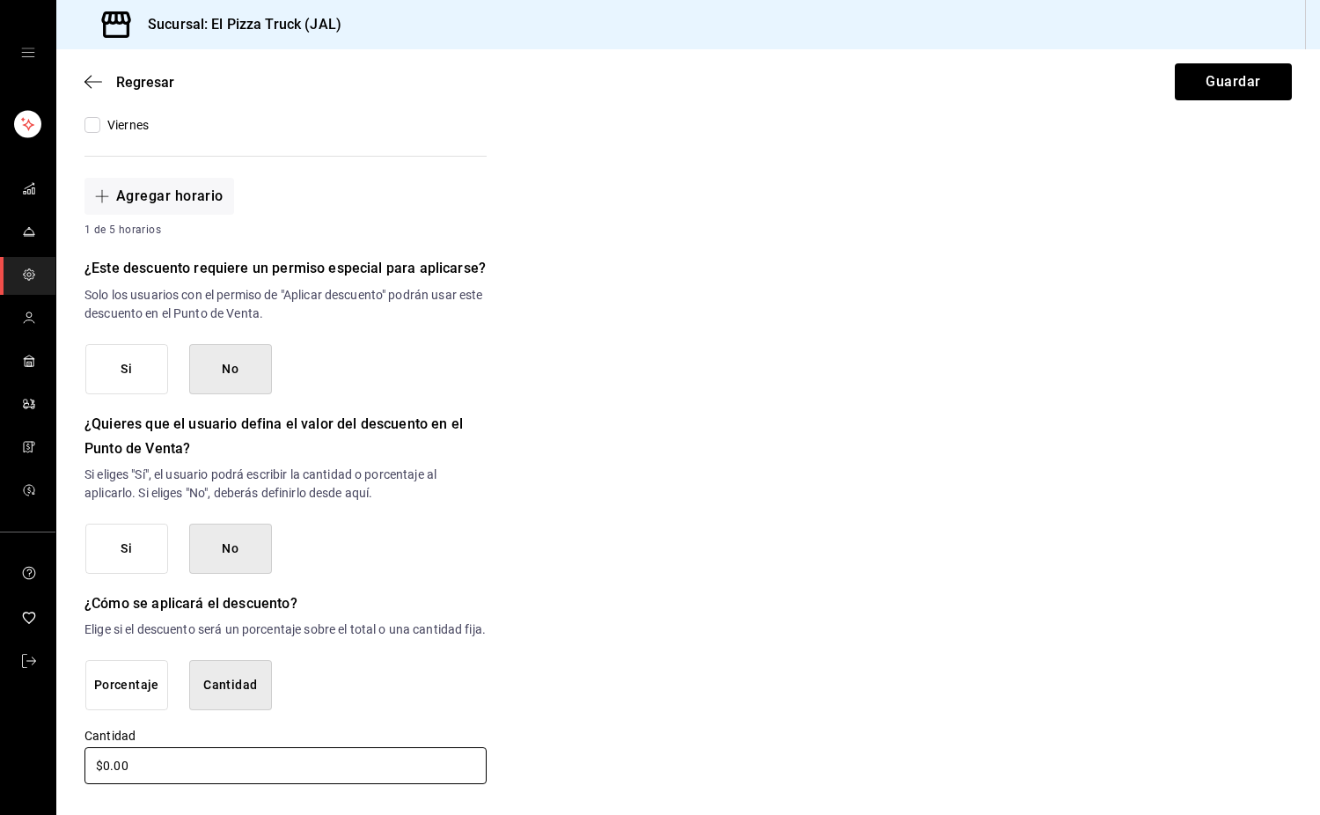
click at [148, 769] on input "$0.00" at bounding box center [286, 765] width 402 height 37
type input "$0.00"
type input "$50.00"
click at [1198, 82] on button "Guardar" at bounding box center [1233, 81] width 117 height 37
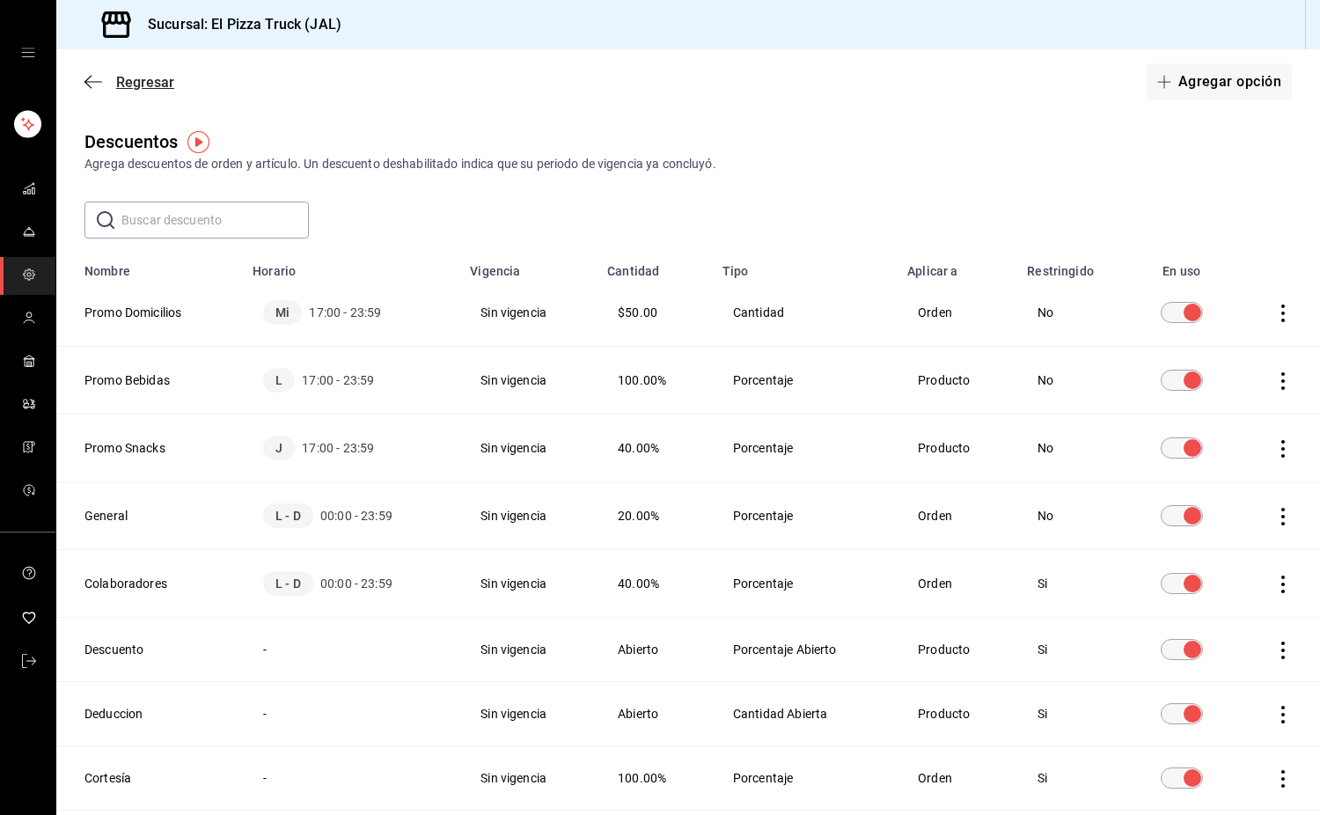
click at [93, 83] on icon "button" at bounding box center [94, 82] width 18 height 16
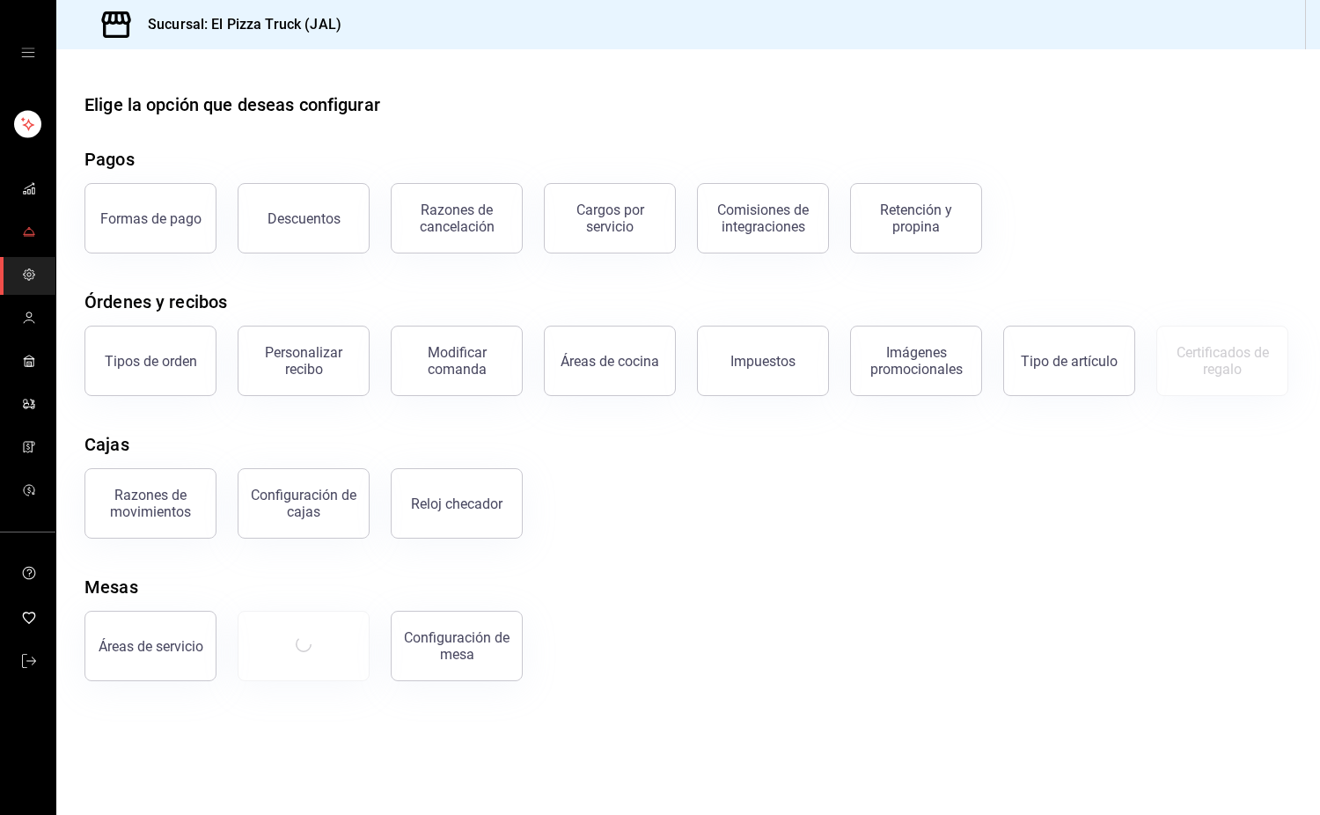
click at [18, 238] on link "mailbox folders" at bounding box center [27, 233] width 55 height 38
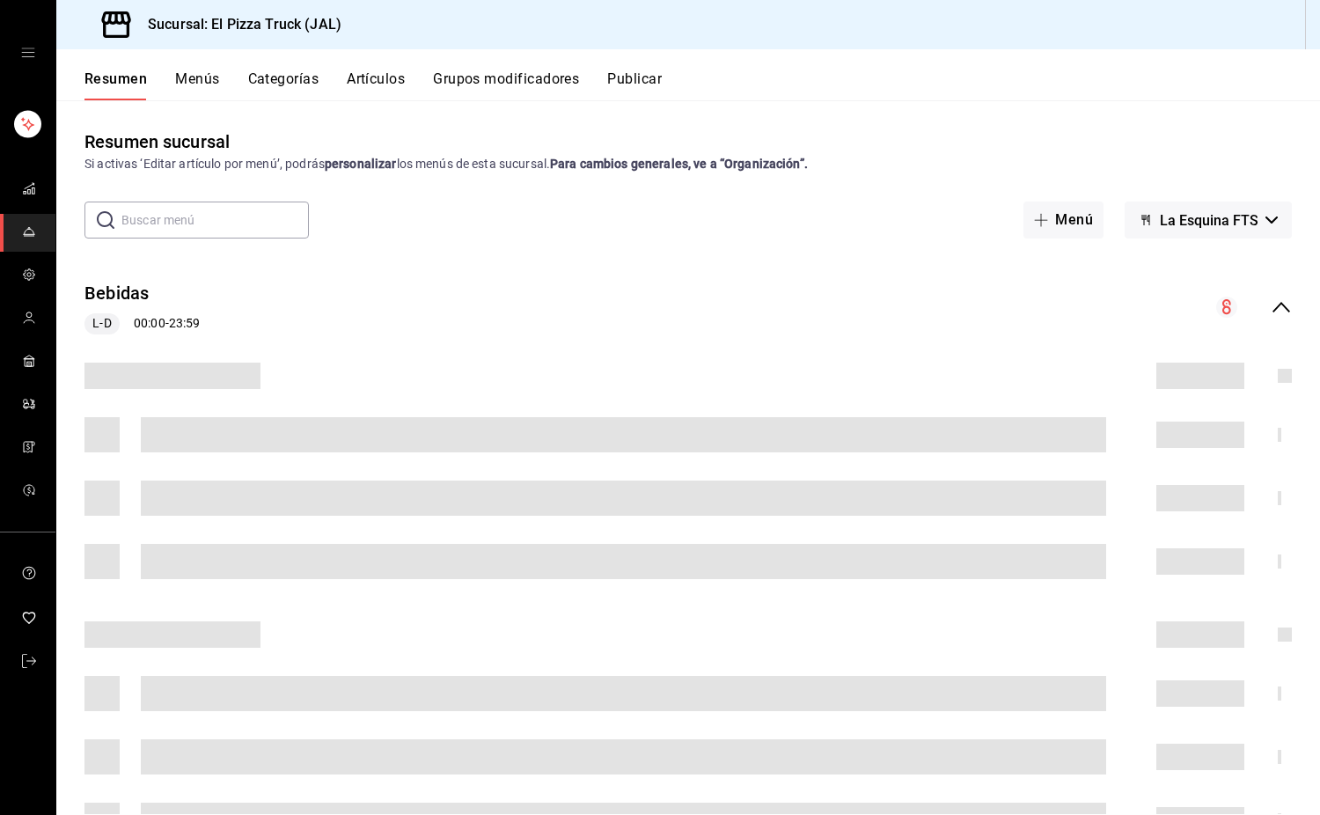
click at [207, 80] on button "Menús" at bounding box center [197, 85] width 44 height 30
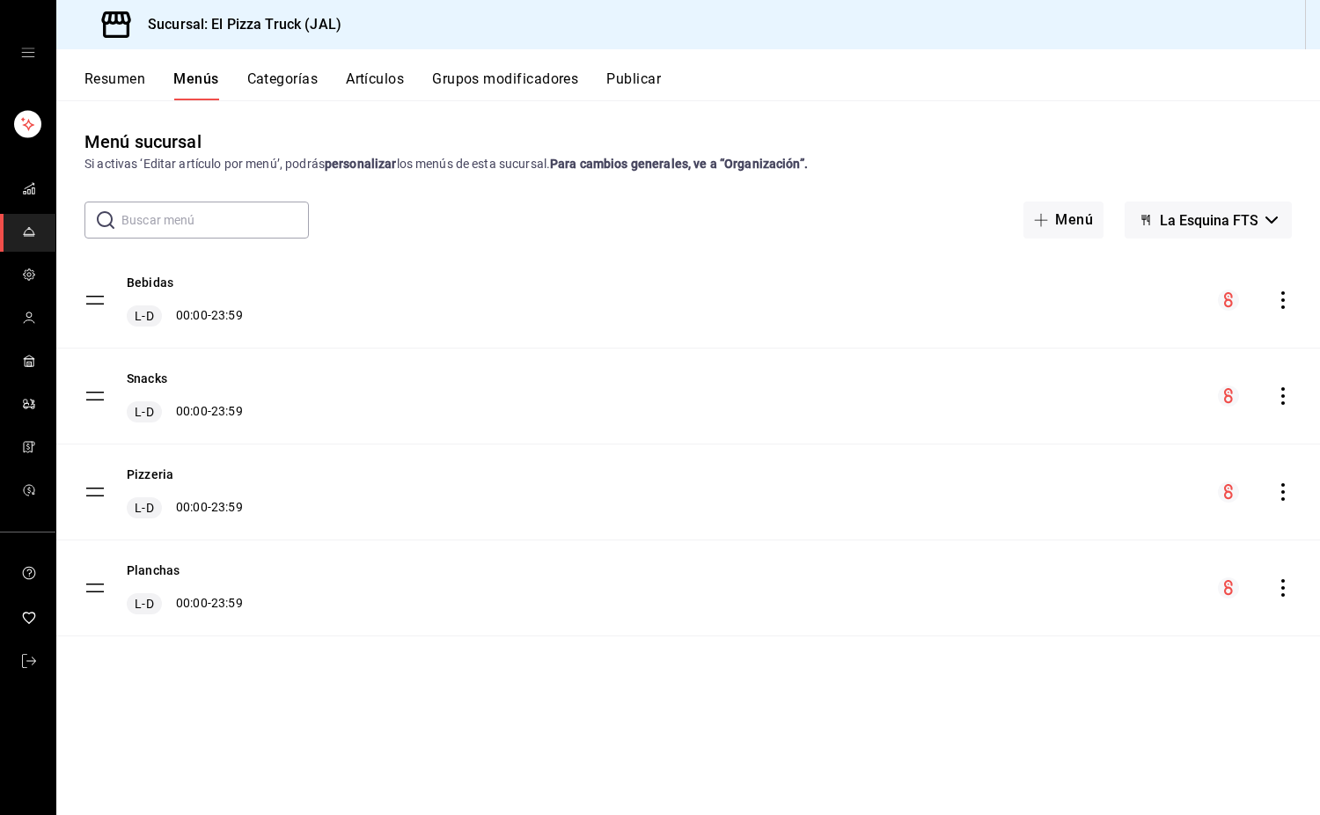
click at [1280, 591] on icon "actions" at bounding box center [1284, 588] width 18 height 18
click at [1141, 661] on span "Duplicar" at bounding box center [1144, 660] width 215 height 18
drag, startPoint x: 85, startPoint y: 581, endPoint x: 98, endPoint y: 673, distance: 93.2
click at [150, 670] on button "Planchas - COPIA" at bounding box center [176, 667] width 99 height 18
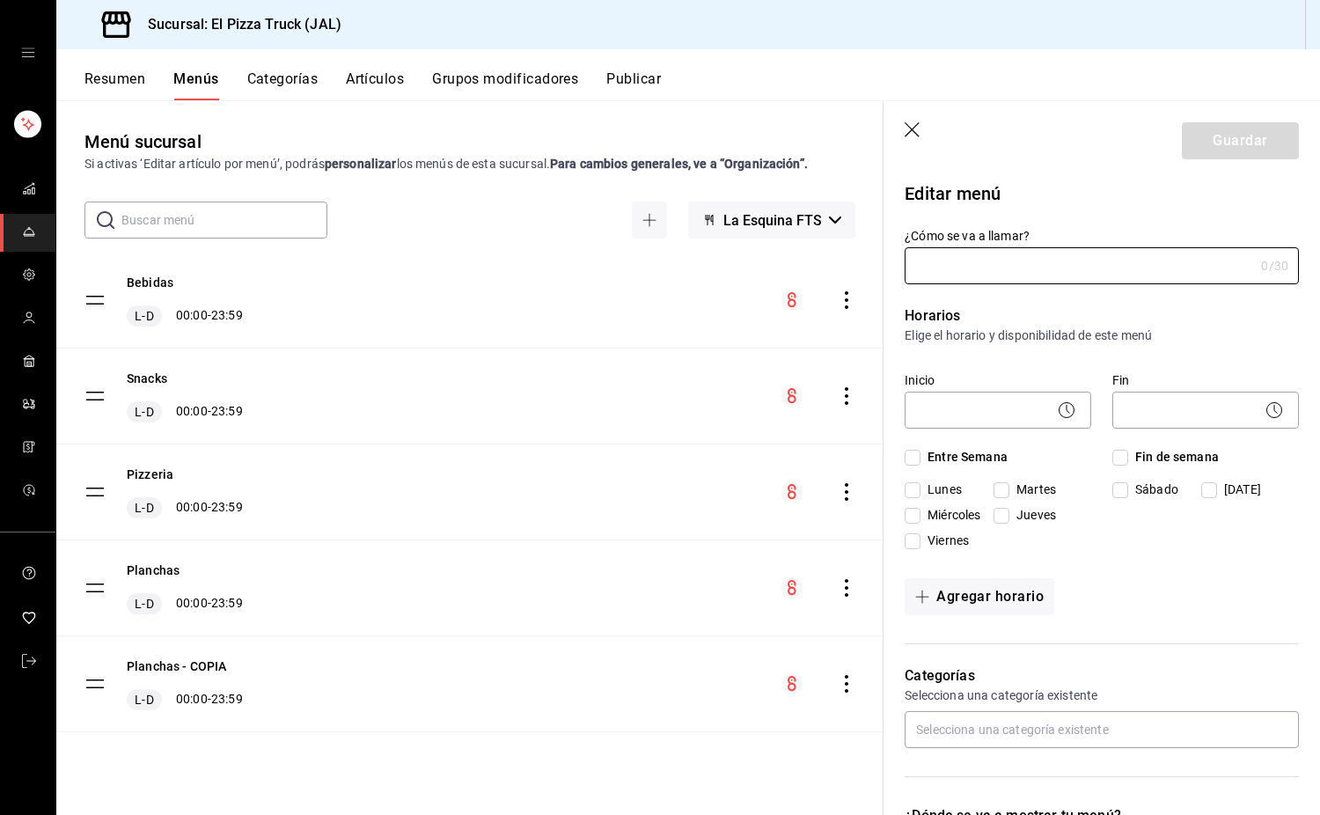
type input "Planchas - COPIA"
checkbox input "true"
type input "000005"
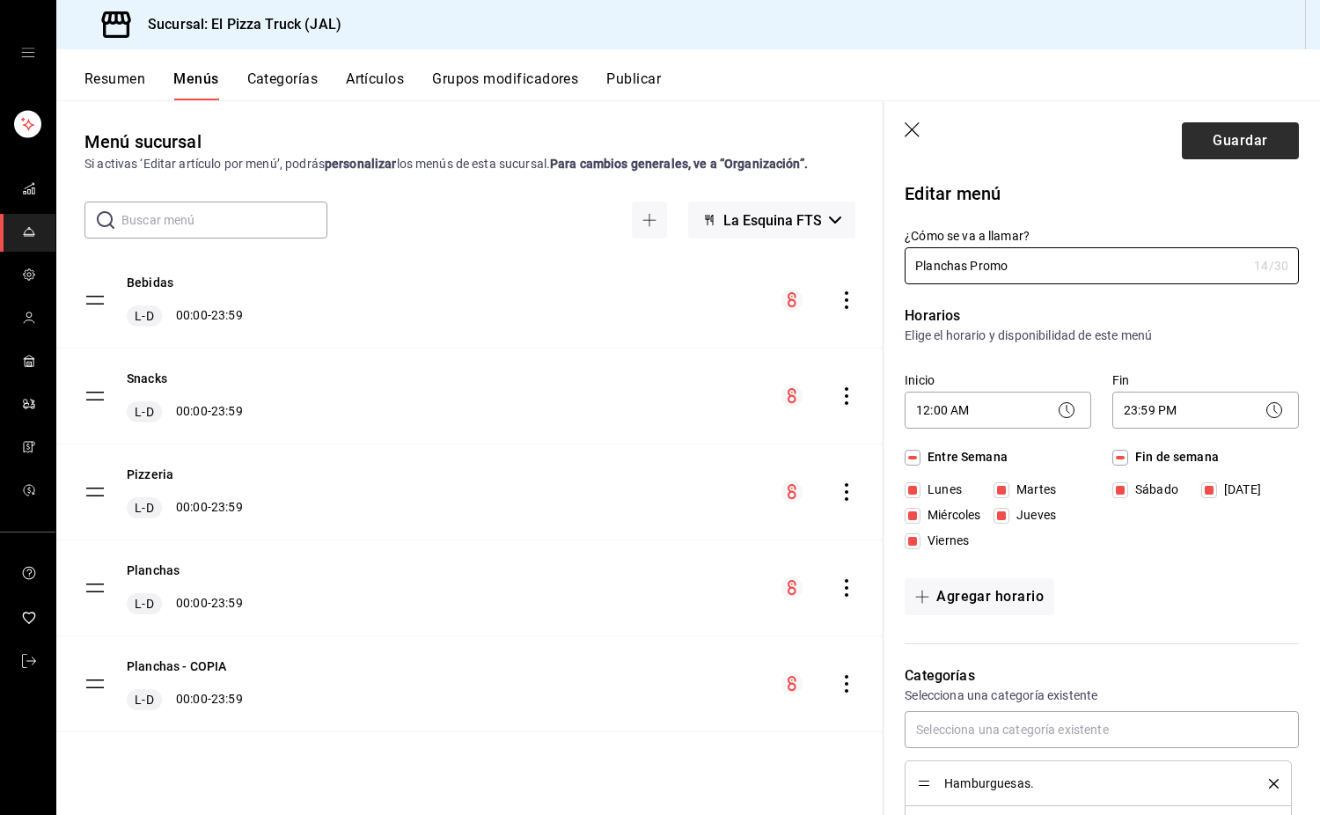
type input "Planchas Promo"
click at [1268, 155] on button "Guardar" at bounding box center [1240, 140] width 117 height 37
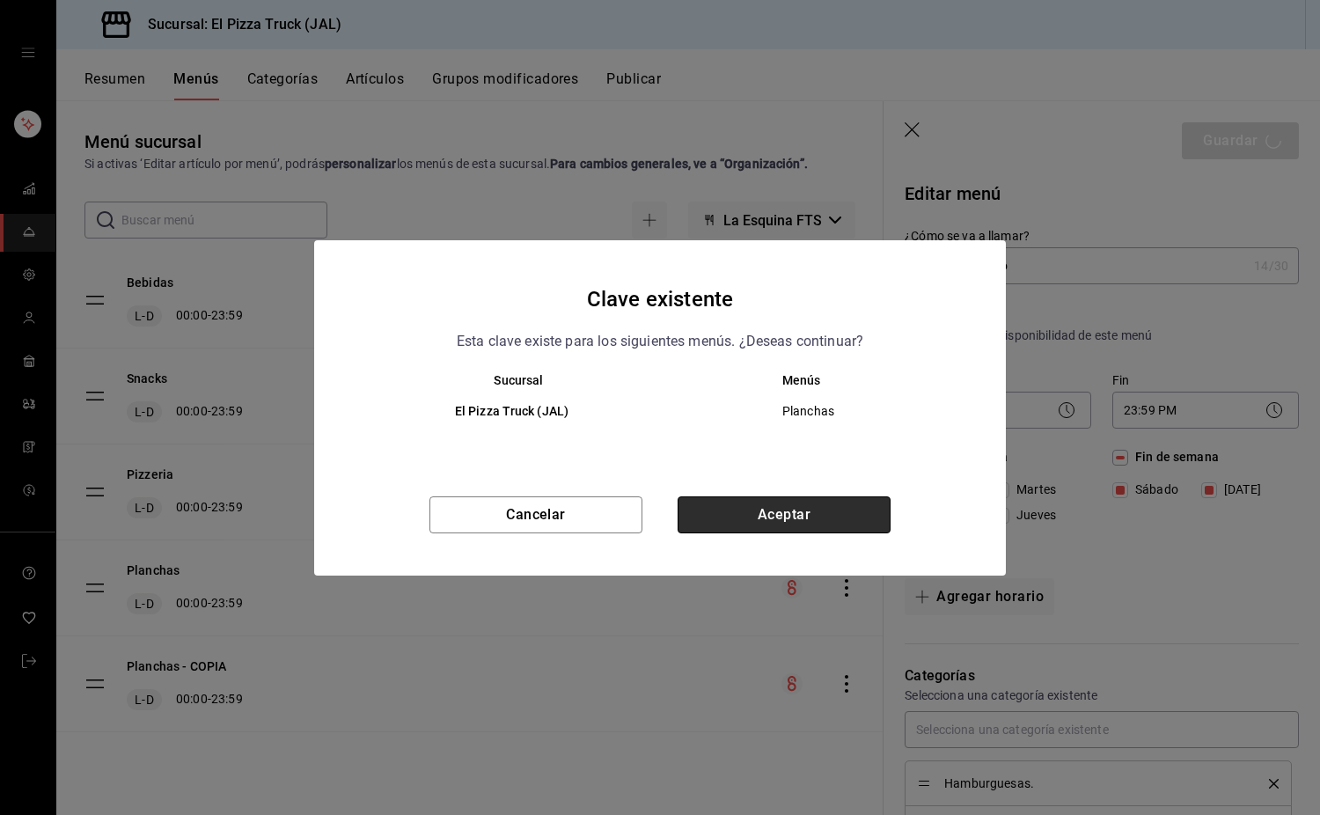
click at [740, 501] on button "Aceptar" at bounding box center [784, 514] width 213 height 37
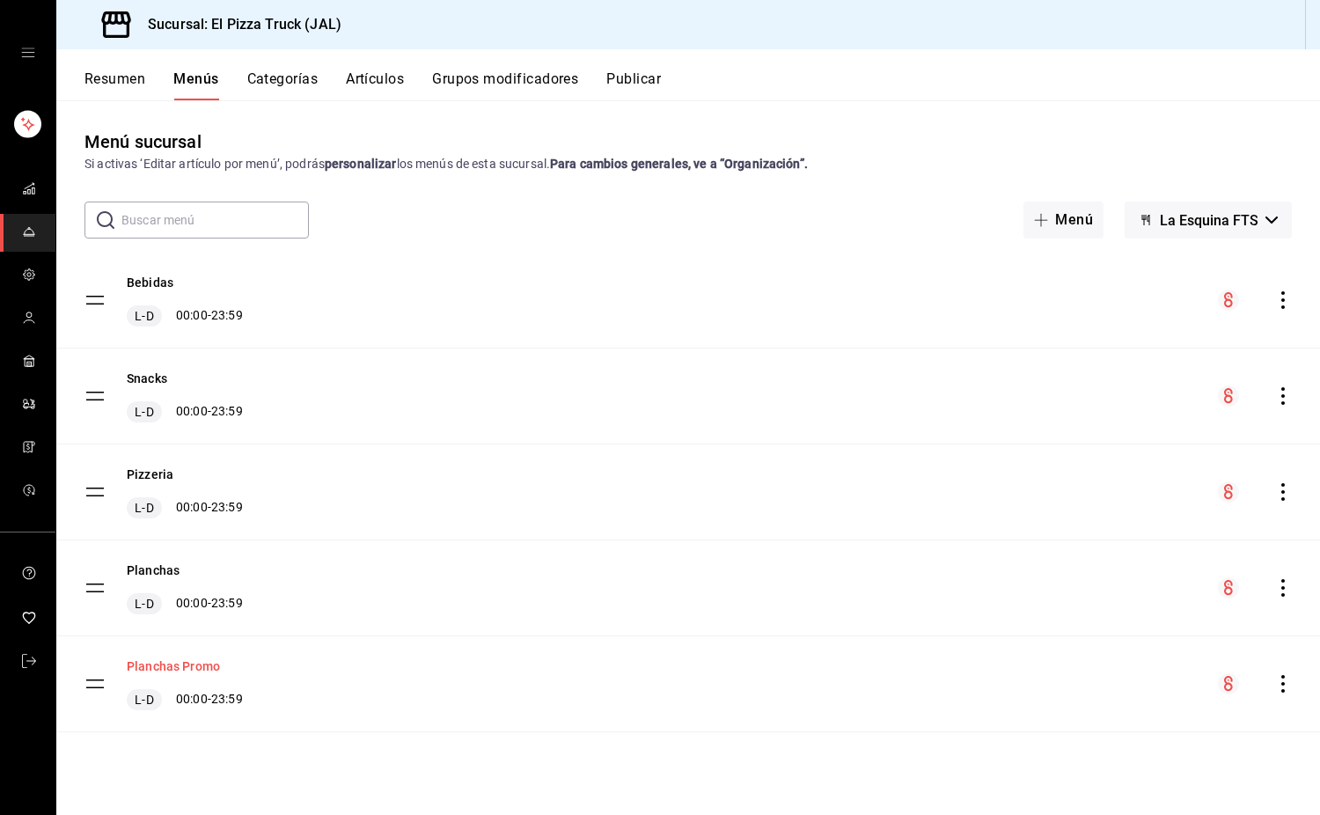
click at [204, 669] on button "Planchas Promo" at bounding box center [173, 667] width 93 height 18
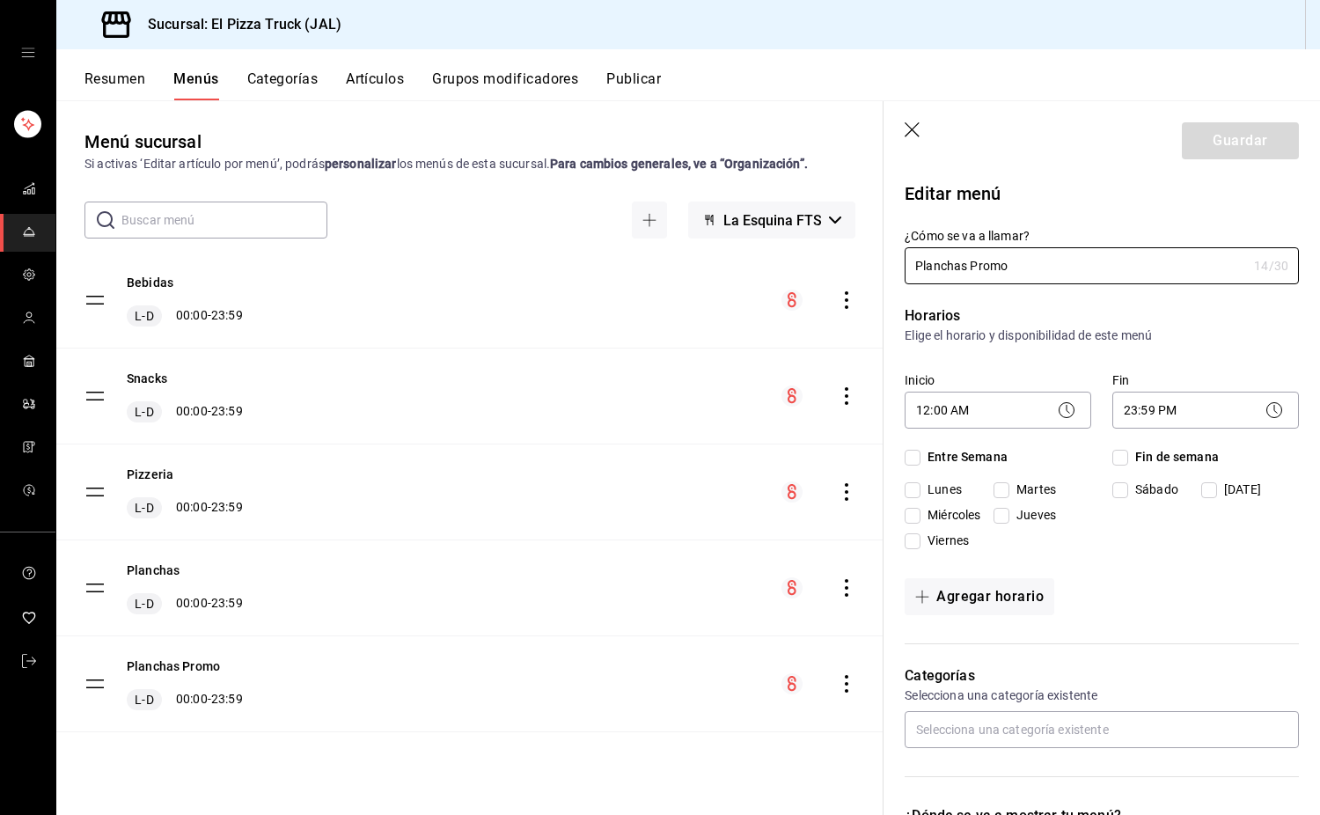
checkbox input "true"
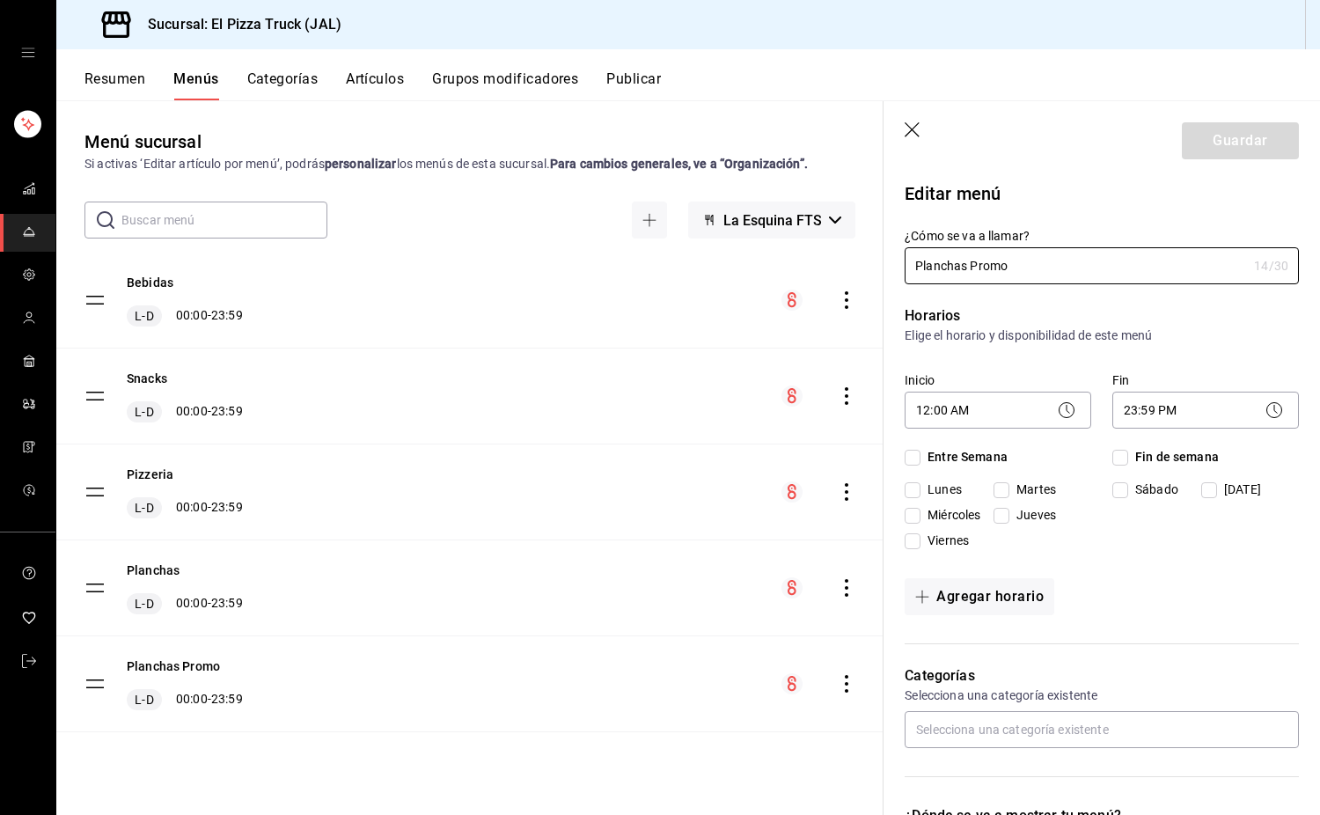
checkbox input "true"
click at [951, 518] on span "Miércoles" at bounding box center [951, 515] width 60 height 18
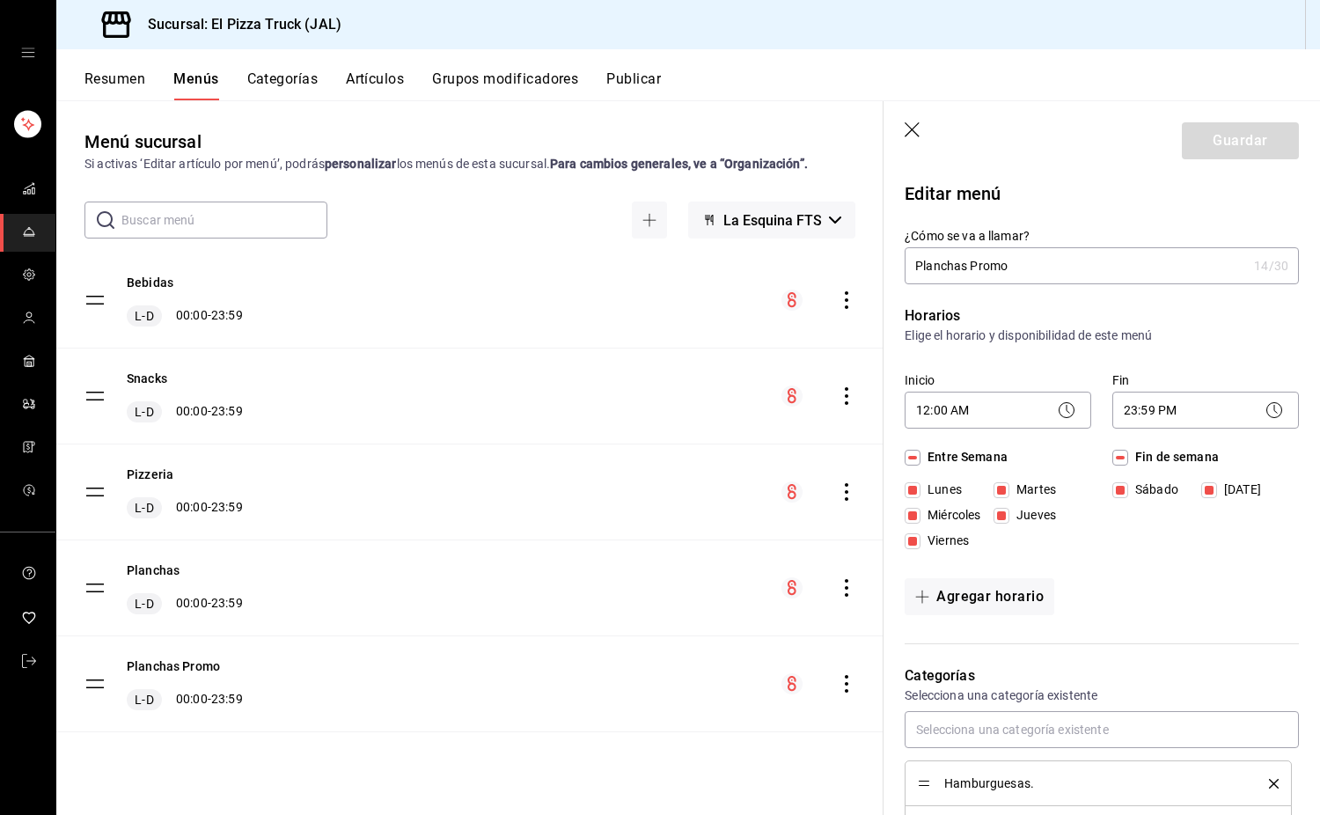
click at [921, 518] on input "Miércoles" at bounding box center [913, 516] width 16 height 16
checkbox input "false"
click at [923, 457] on span "Entre Semana" at bounding box center [964, 457] width 87 height 18
click at [921, 457] on input "Entre Semana" at bounding box center [913, 458] width 16 height 16
checkbox input "true"
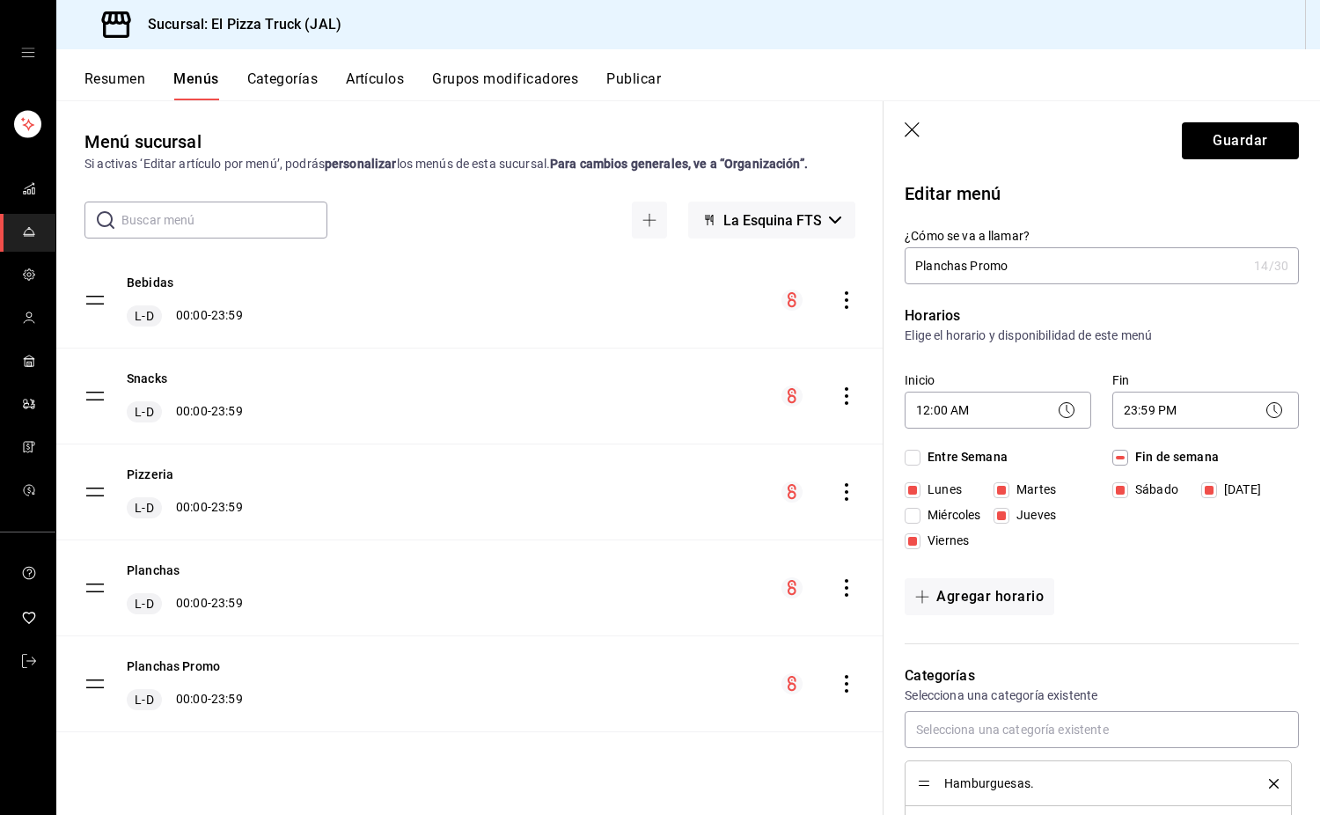
checkbox input "true"
click at [923, 457] on span "Entre Semana" at bounding box center [964, 457] width 87 height 18
click at [921, 457] on input "Entre Semana" at bounding box center [913, 458] width 16 height 16
checkbox input "false"
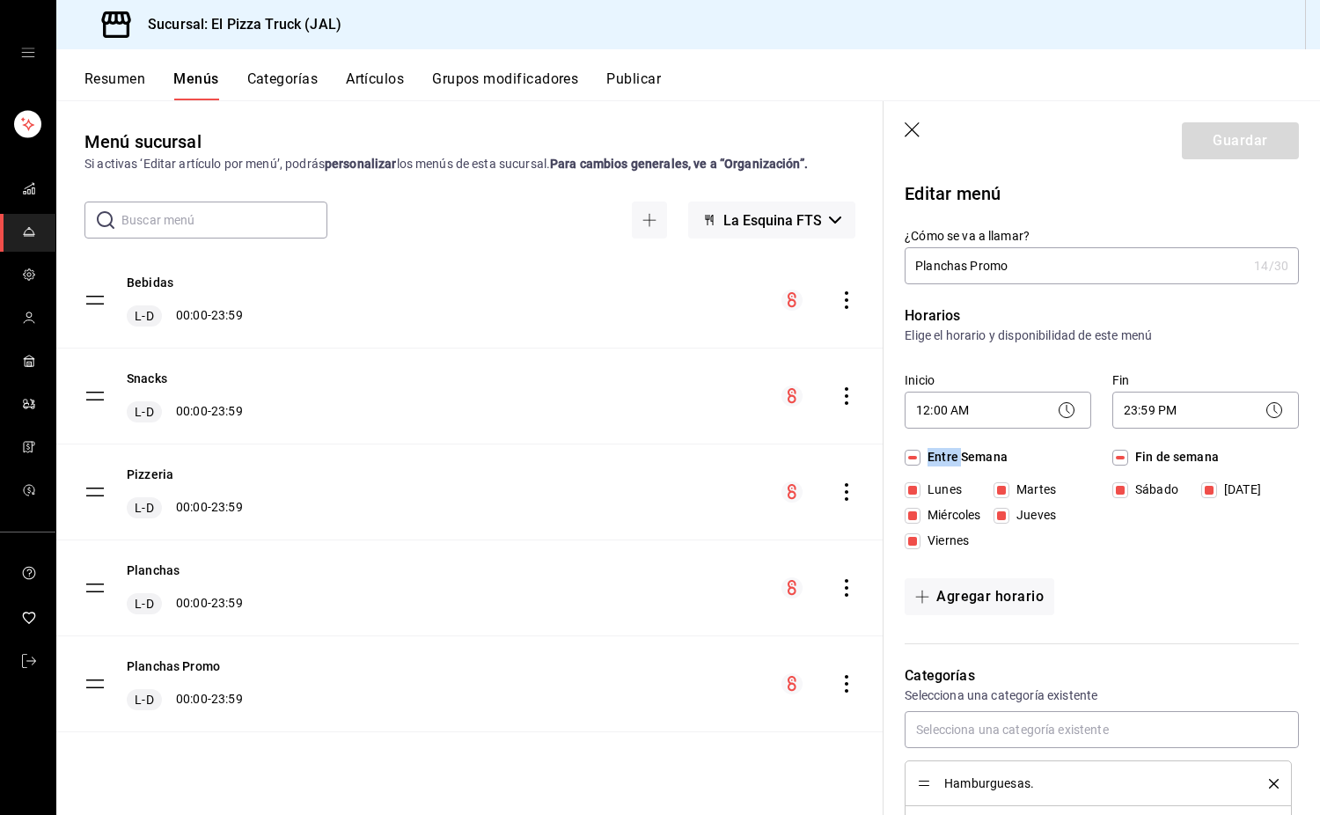
checkbox input "false"
click at [1130, 452] on span "Fin de semana" at bounding box center [1174, 457] width 91 height 18
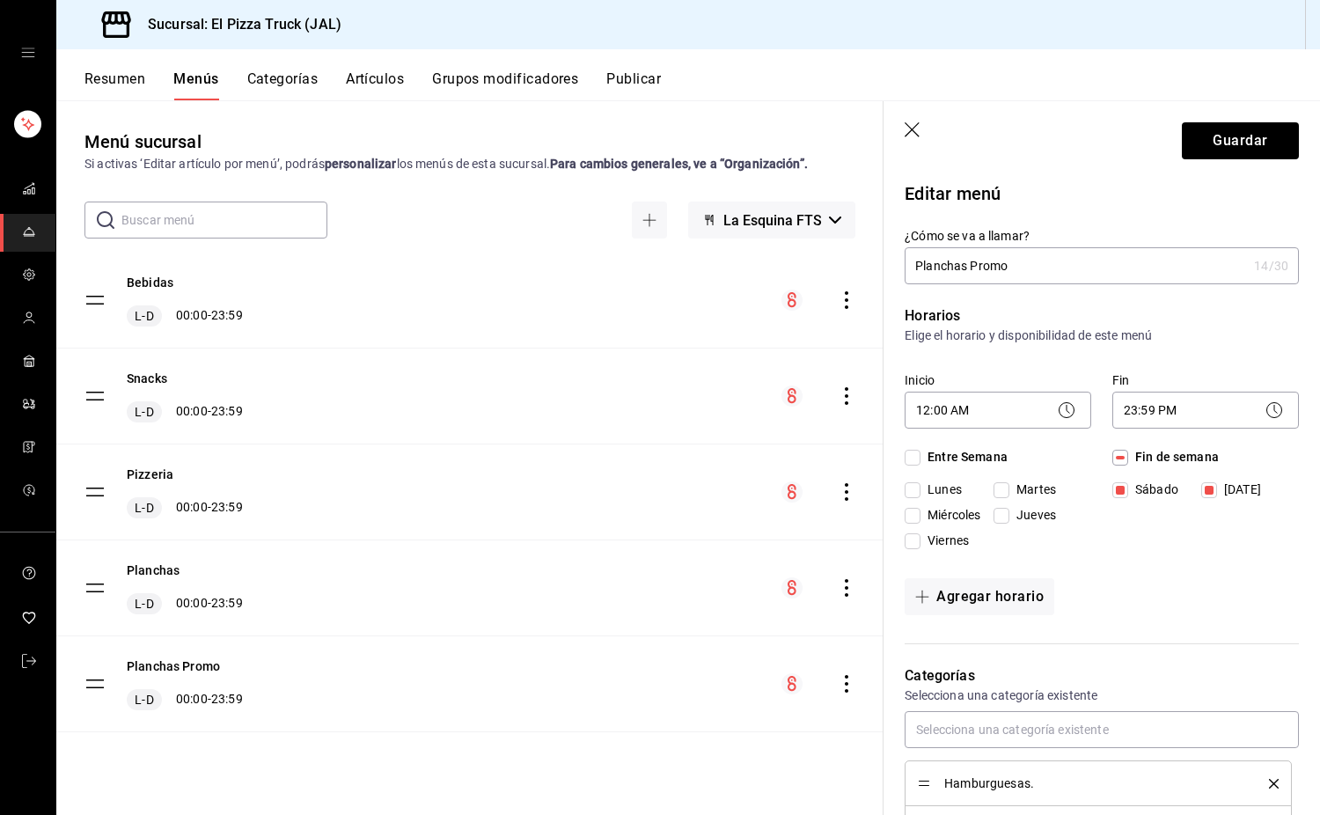
click at [1129, 452] on input "Fin de semana" at bounding box center [1121, 458] width 16 height 16
checkbox input "false"
click at [933, 518] on span "Miércoles" at bounding box center [951, 515] width 60 height 18
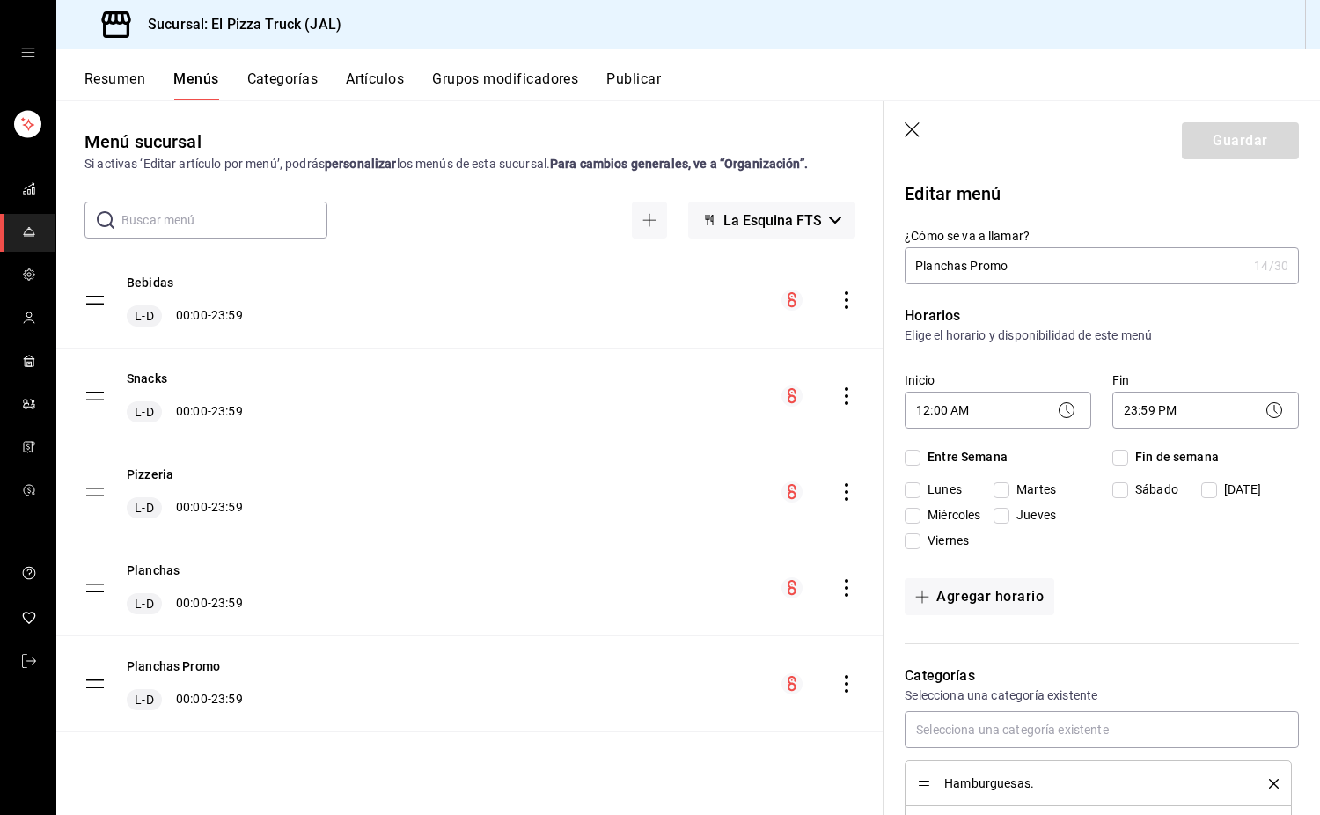
click at [921, 518] on input "Miércoles" at bounding box center [913, 516] width 16 height 16
checkbox input "true"
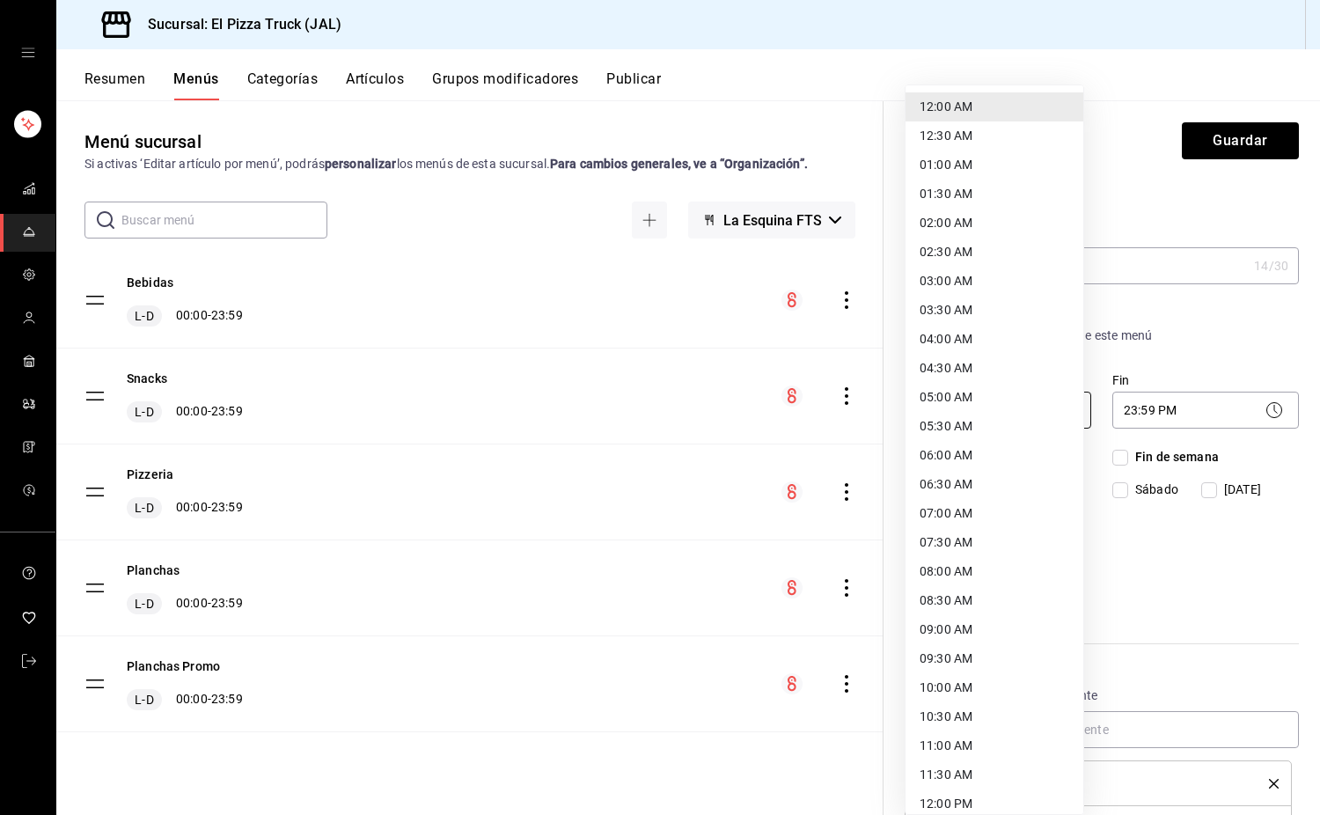
click at [1006, 422] on body "Sucursal: El Pizza Truck (JAL) Resumen Menús Categorías Artículos Grupos modifi…" at bounding box center [660, 407] width 1320 height 815
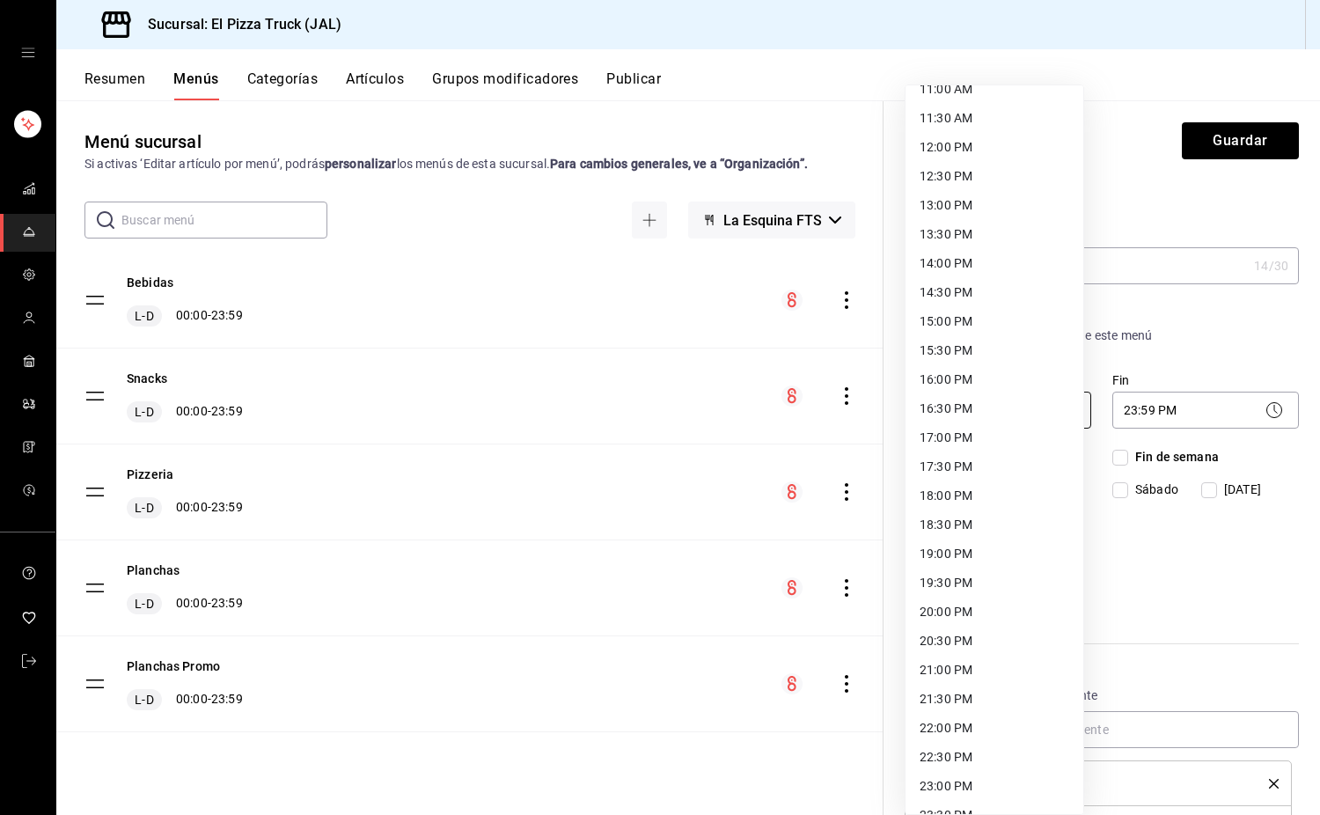
scroll to position [658, 0]
click at [991, 429] on li "17:00 PM" at bounding box center [995, 436] width 178 height 29
type input "17:00"
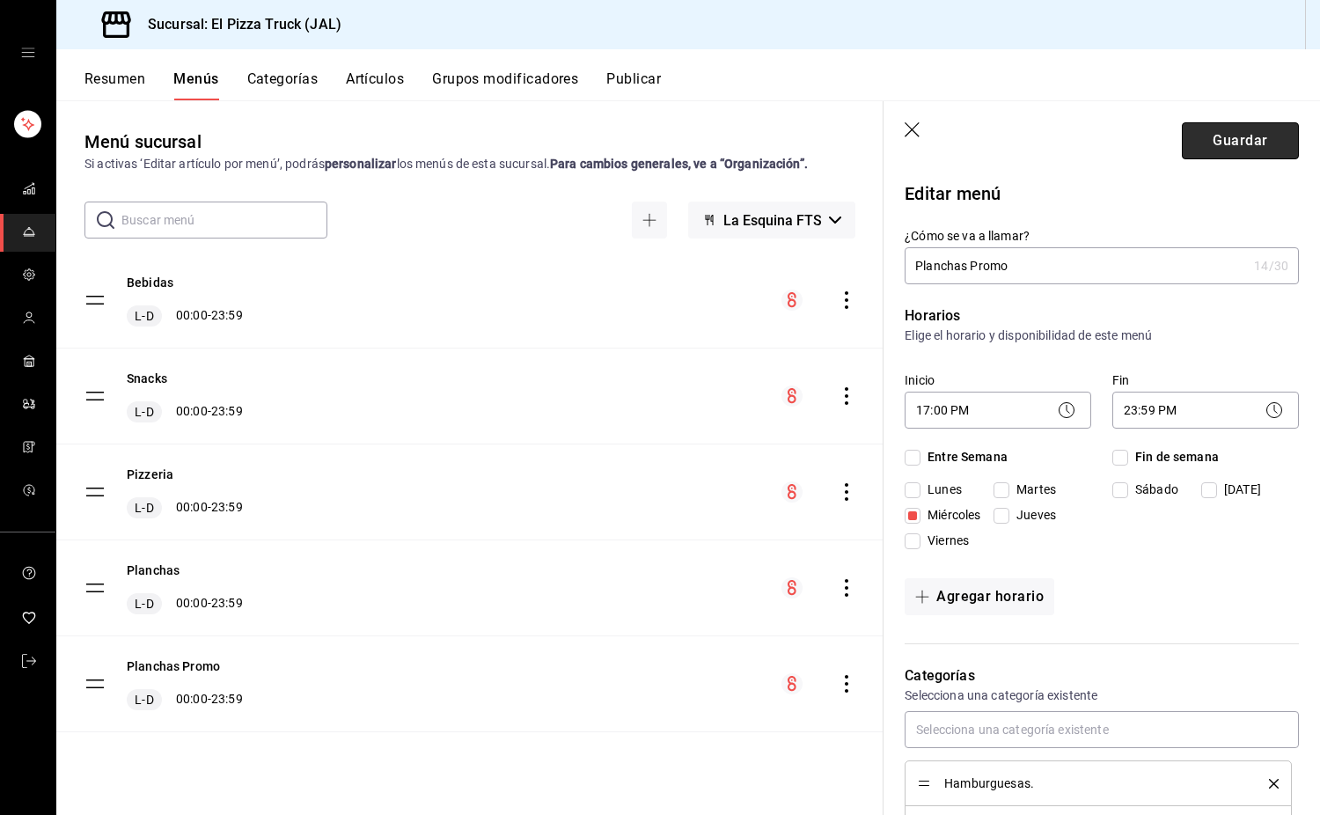
click at [1218, 137] on button "Guardar" at bounding box center [1240, 140] width 117 height 37
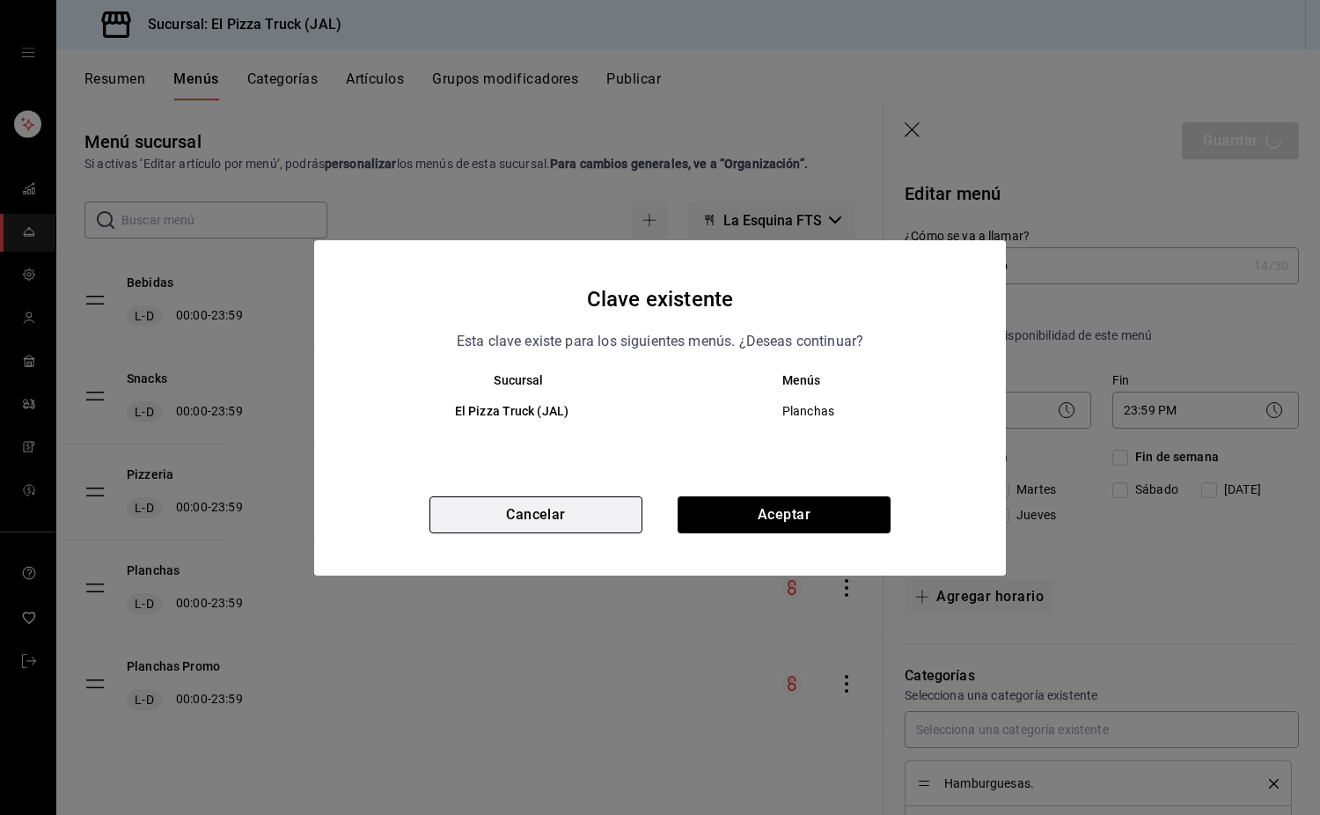
click at [590, 527] on button "Cancelar" at bounding box center [536, 514] width 213 height 37
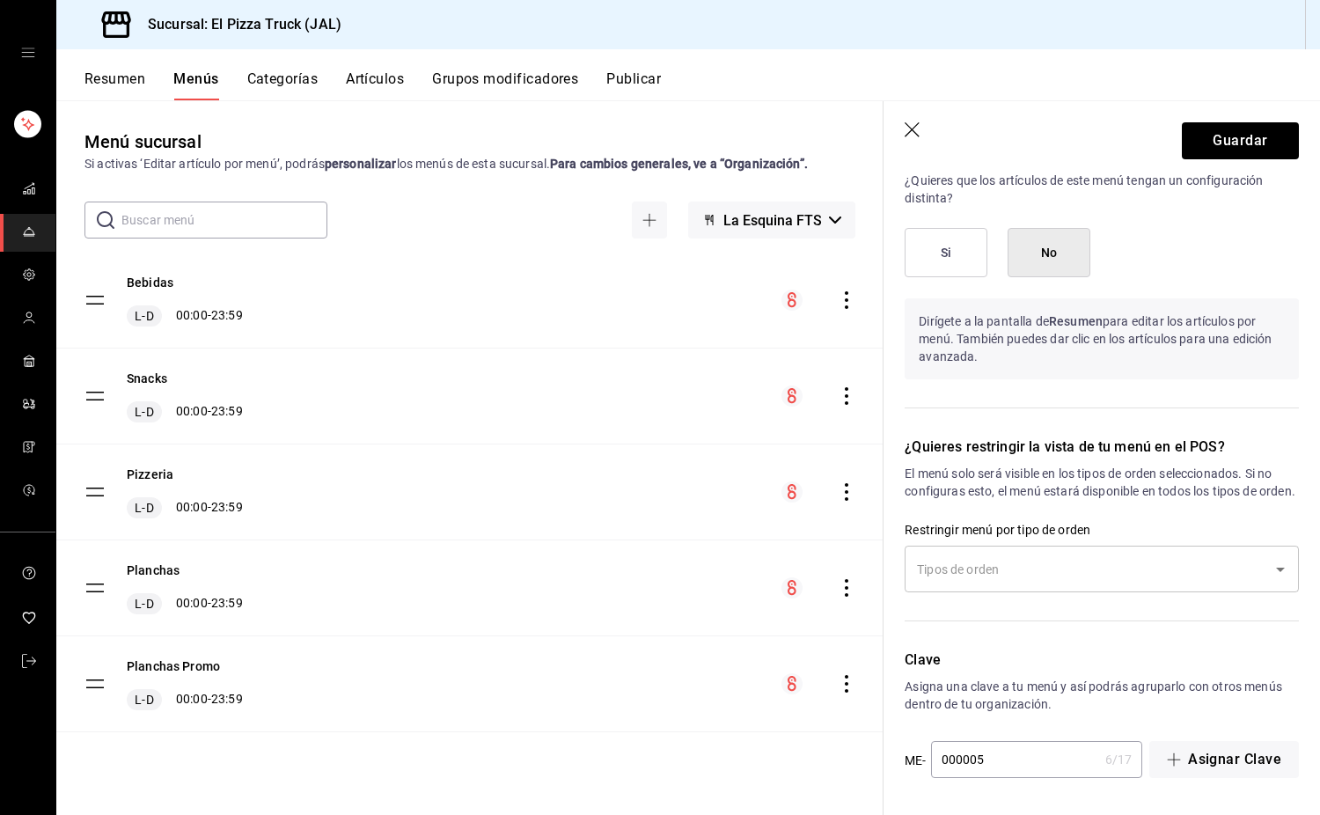
scroll to position [1036, 0]
click at [1059, 565] on input "text" at bounding box center [1089, 569] width 352 height 31
click at [1254, 138] on button "Guardar" at bounding box center [1240, 140] width 117 height 37
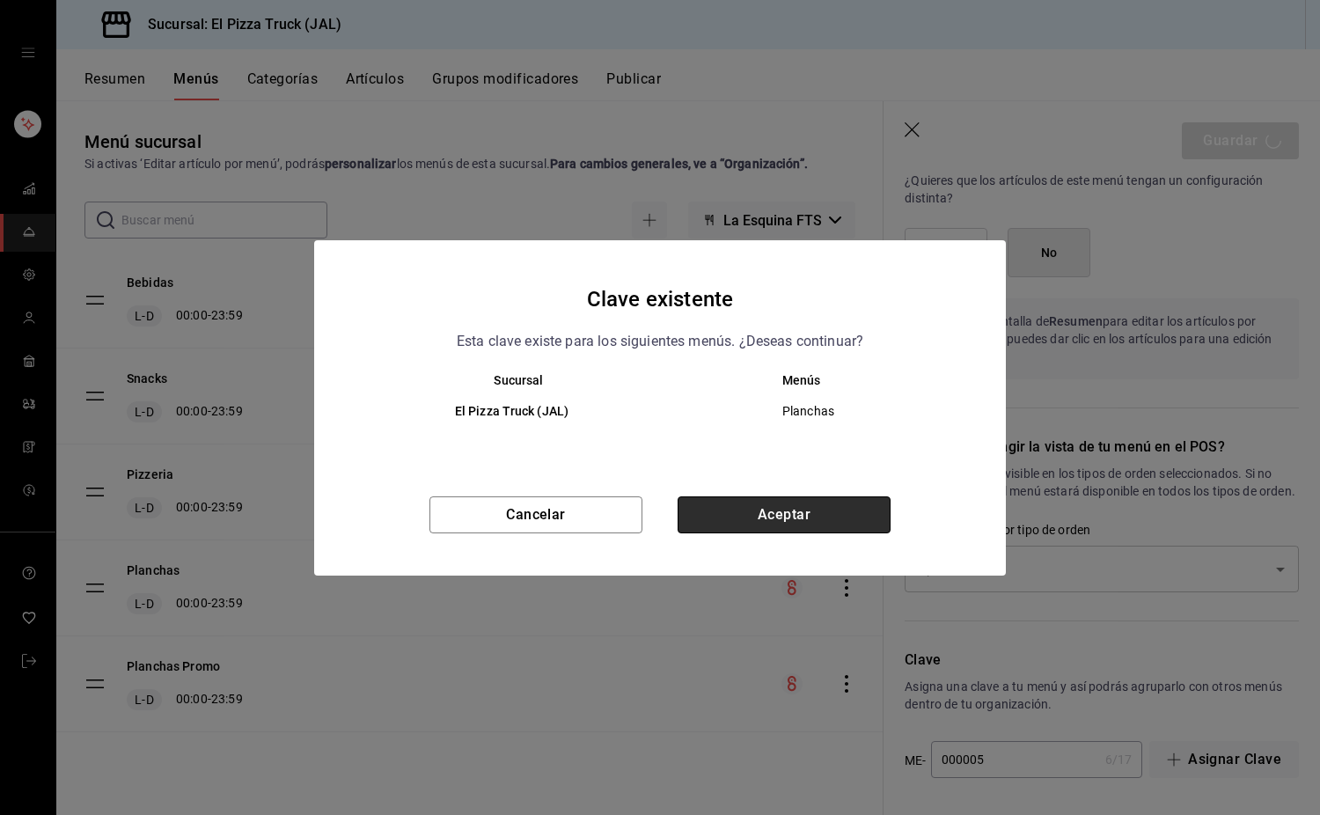
click at [783, 512] on button "Aceptar" at bounding box center [784, 514] width 213 height 37
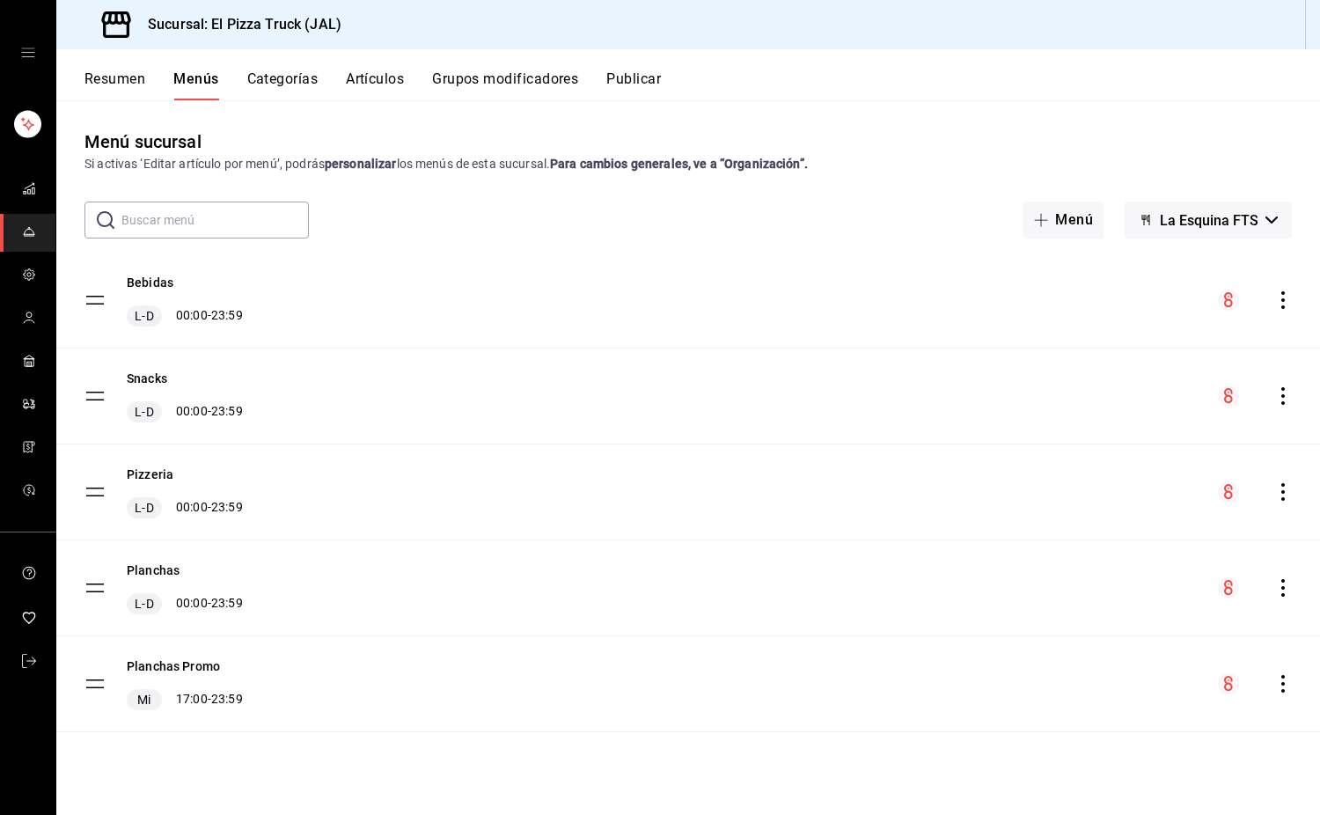
click at [117, 69] on div "Resumen Menús Categorías Artículos Grupos modificadores Publicar" at bounding box center [688, 74] width 1264 height 51
click at [121, 77] on button "Resumen" at bounding box center [115, 85] width 61 height 30
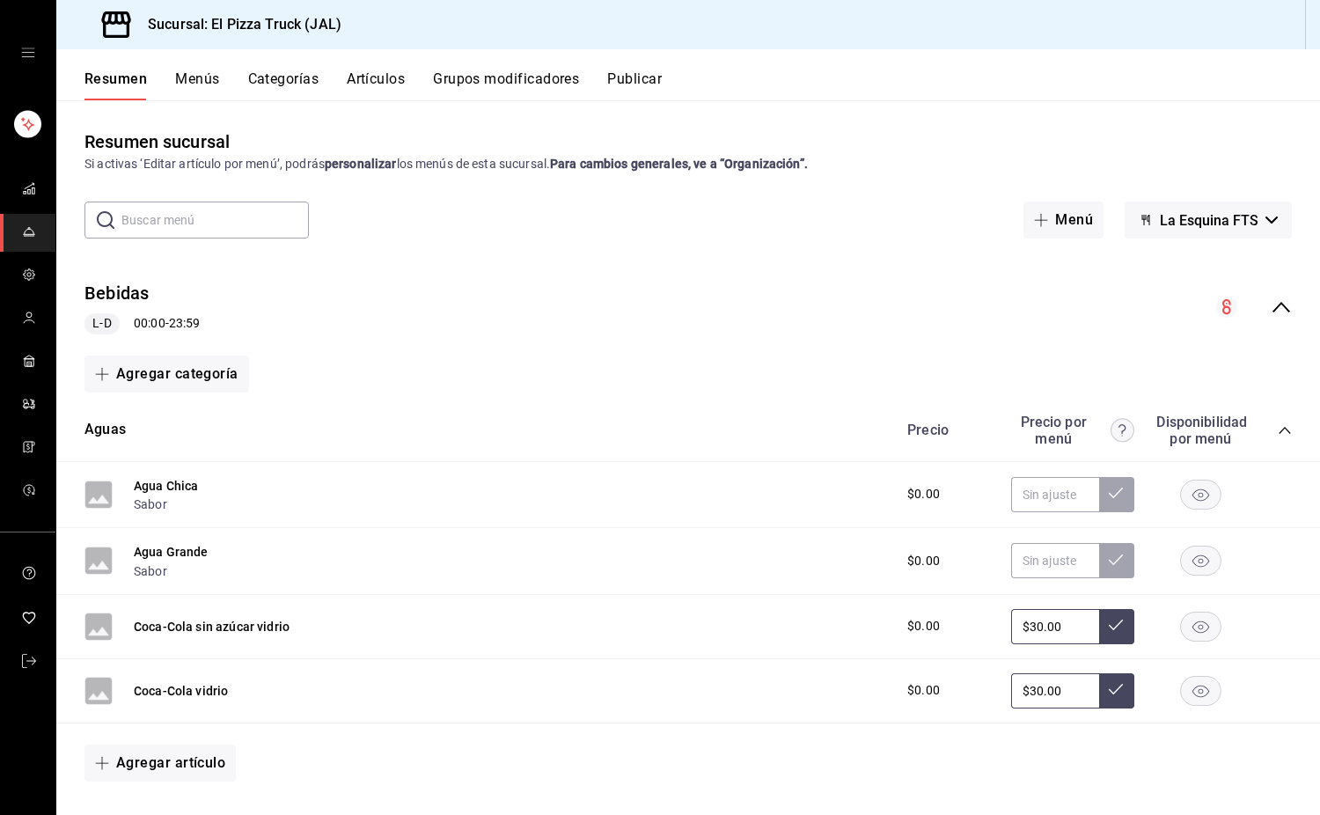
click at [195, 78] on button "Menús" at bounding box center [197, 85] width 44 height 30
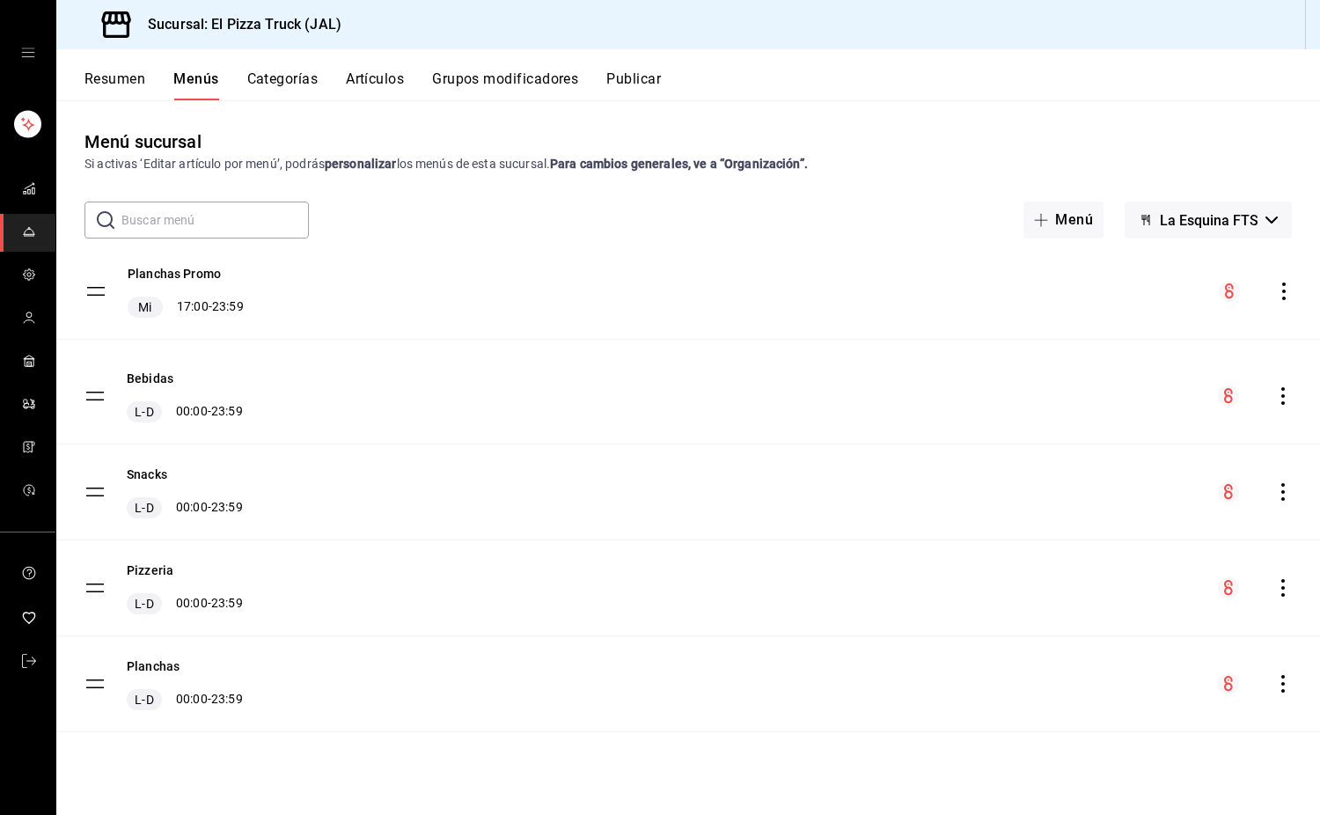
drag, startPoint x: 94, startPoint y: 685, endPoint x: 95, endPoint y: 292, distance: 392.6
click at [95, 292] on tbody "Bebidas L-D 00:00 - 23:59 Snacks L-D 00:00 - 23:59 Pizzeria L-D 00:00 - 23:59 P…" at bounding box center [688, 493] width 1264 height 480
click at [113, 85] on button "Resumen" at bounding box center [115, 85] width 61 height 30
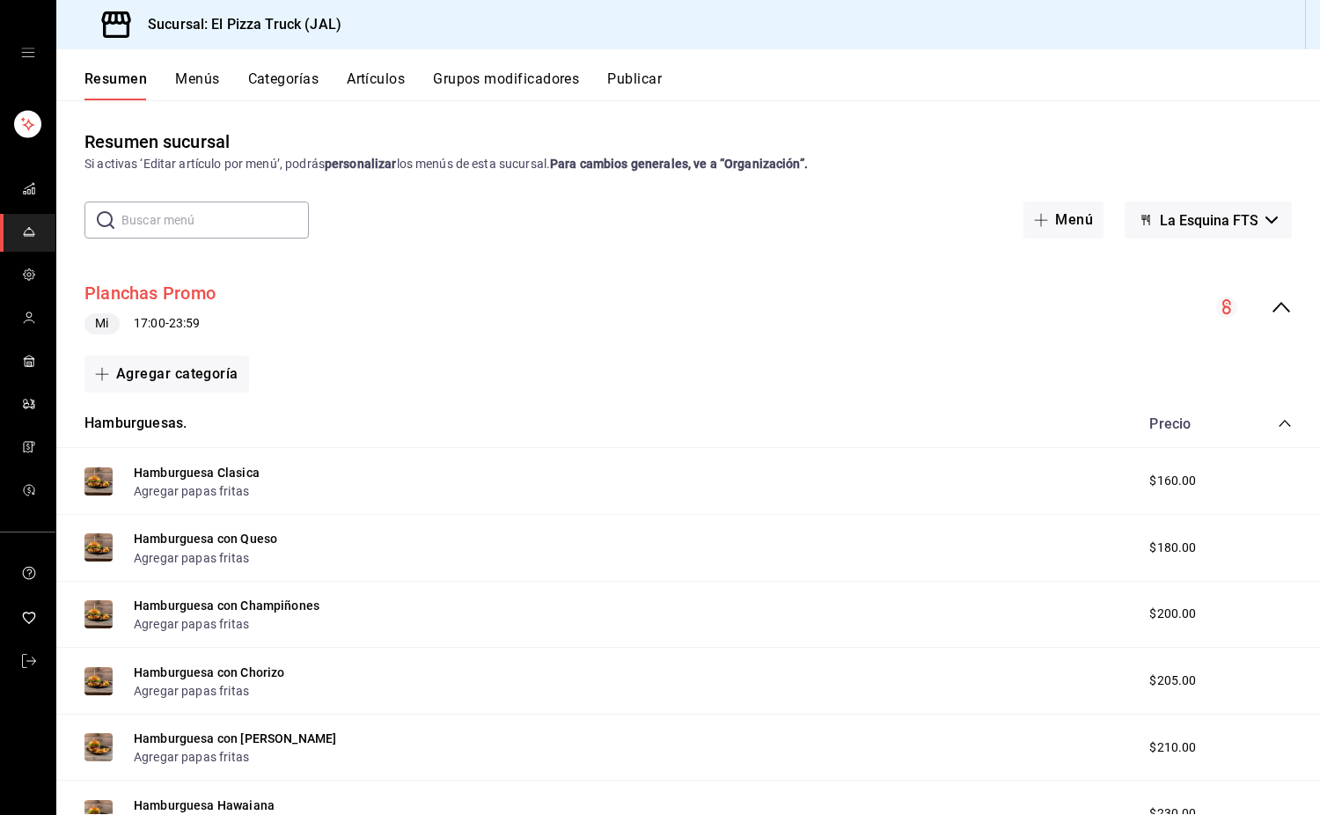
click at [148, 289] on button "Planchas Promo" at bounding box center [150, 294] width 131 height 26
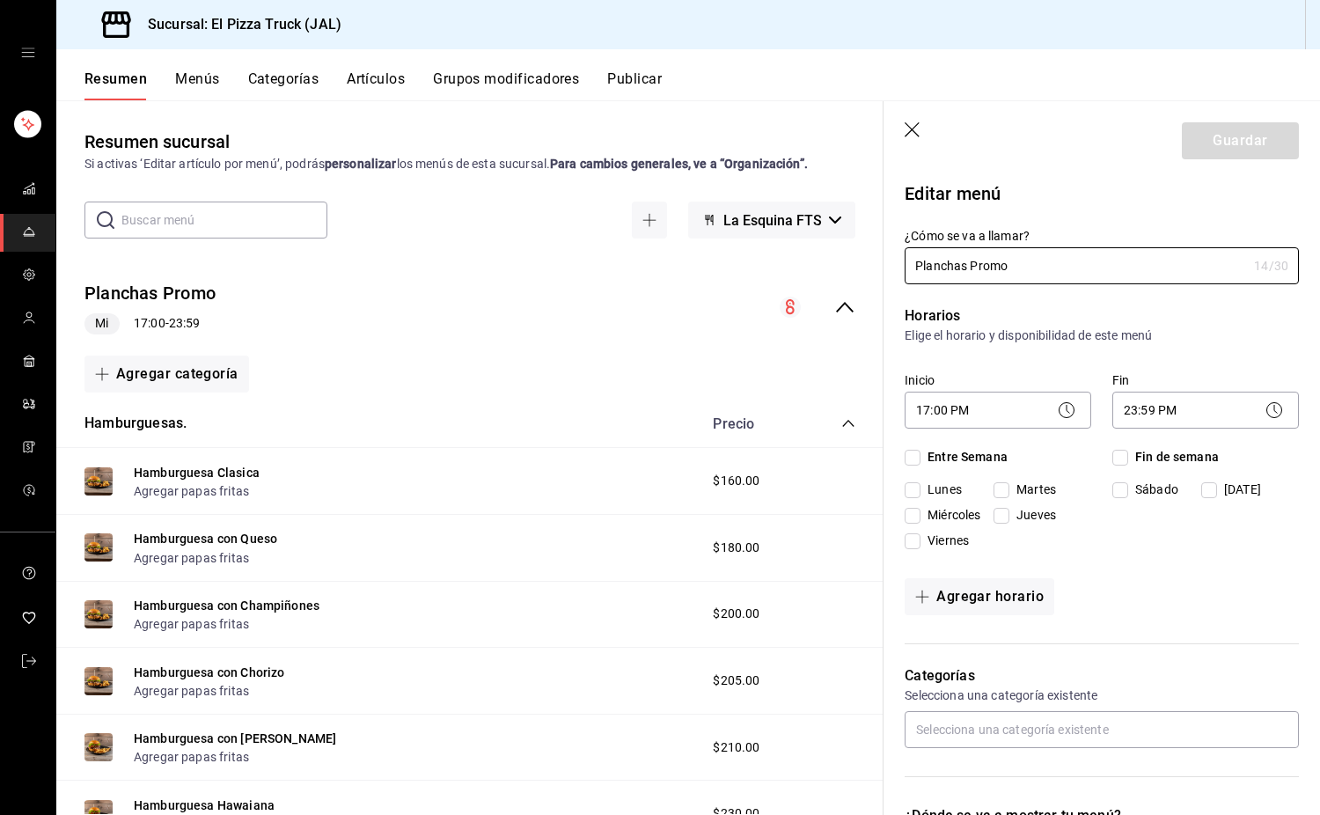
checkbox input "true"
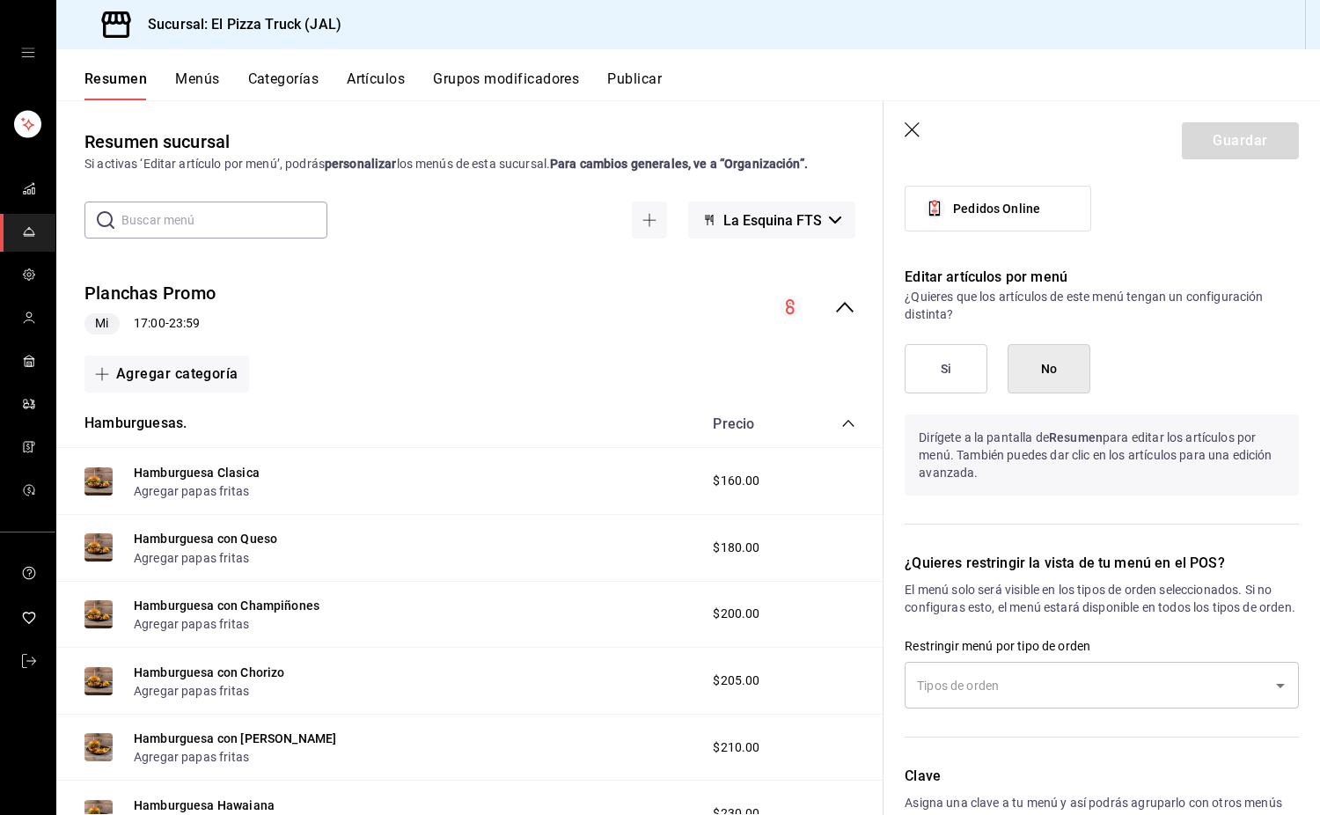
scroll to position [1036, 0]
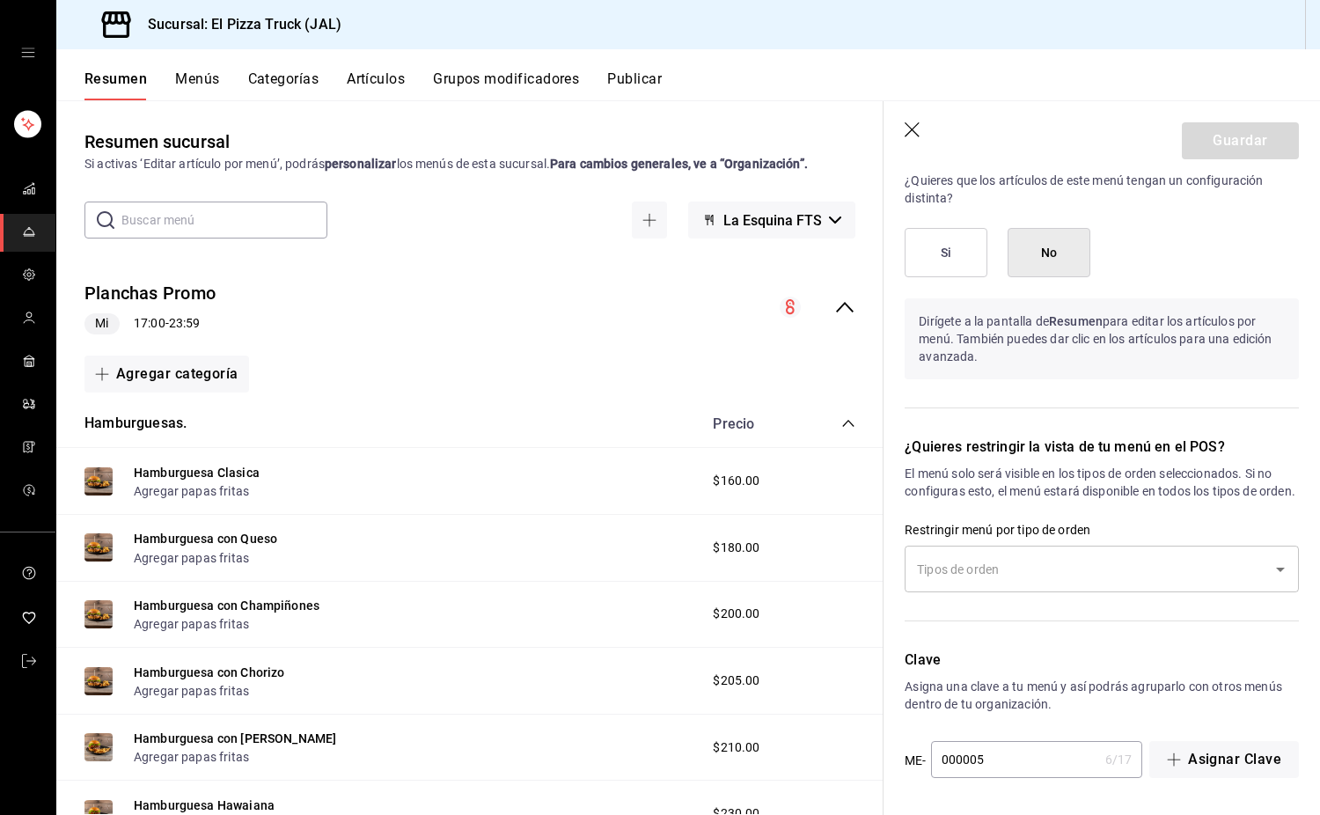
click at [948, 237] on button "Si" at bounding box center [946, 252] width 83 height 49
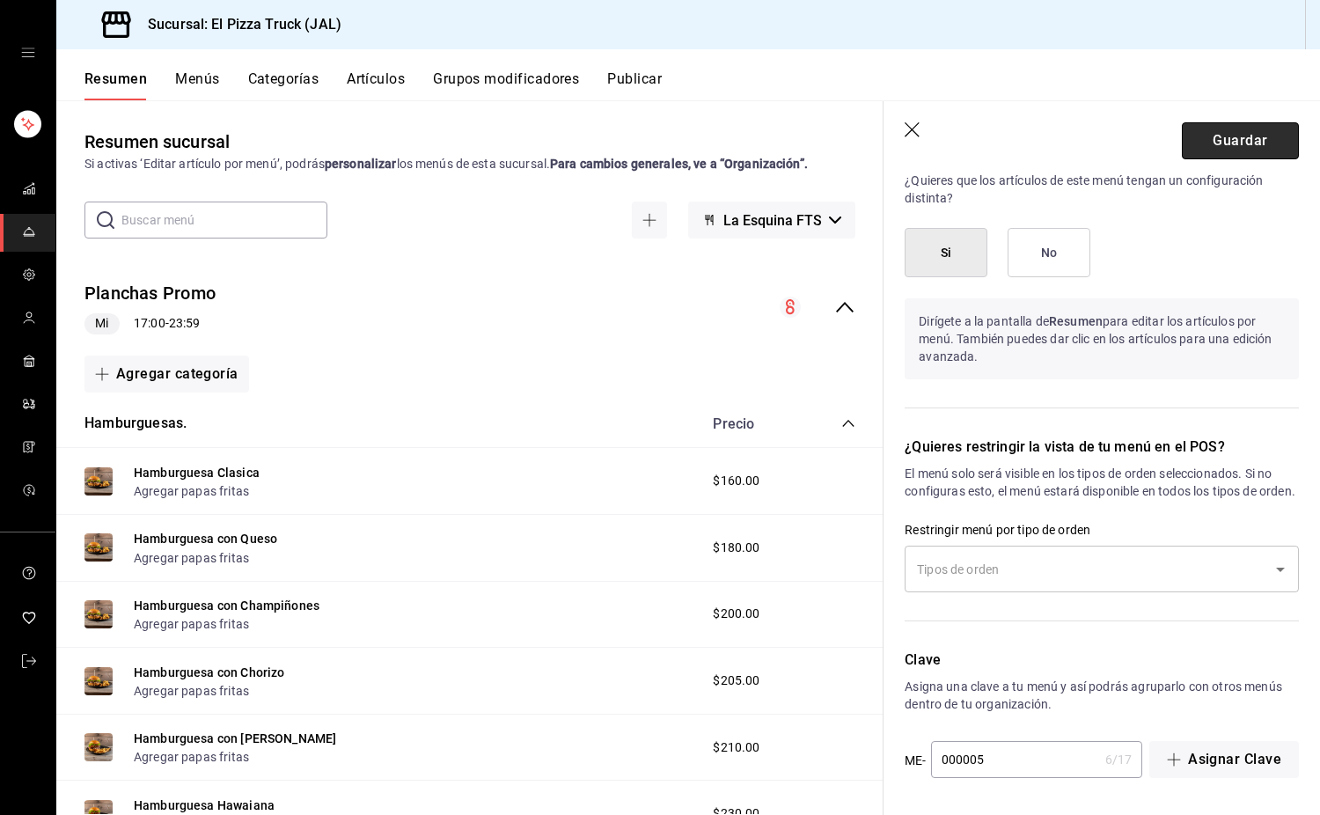
click at [1244, 145] on button "Guardar" at bounding box center [1240, 140] width 117 height 37
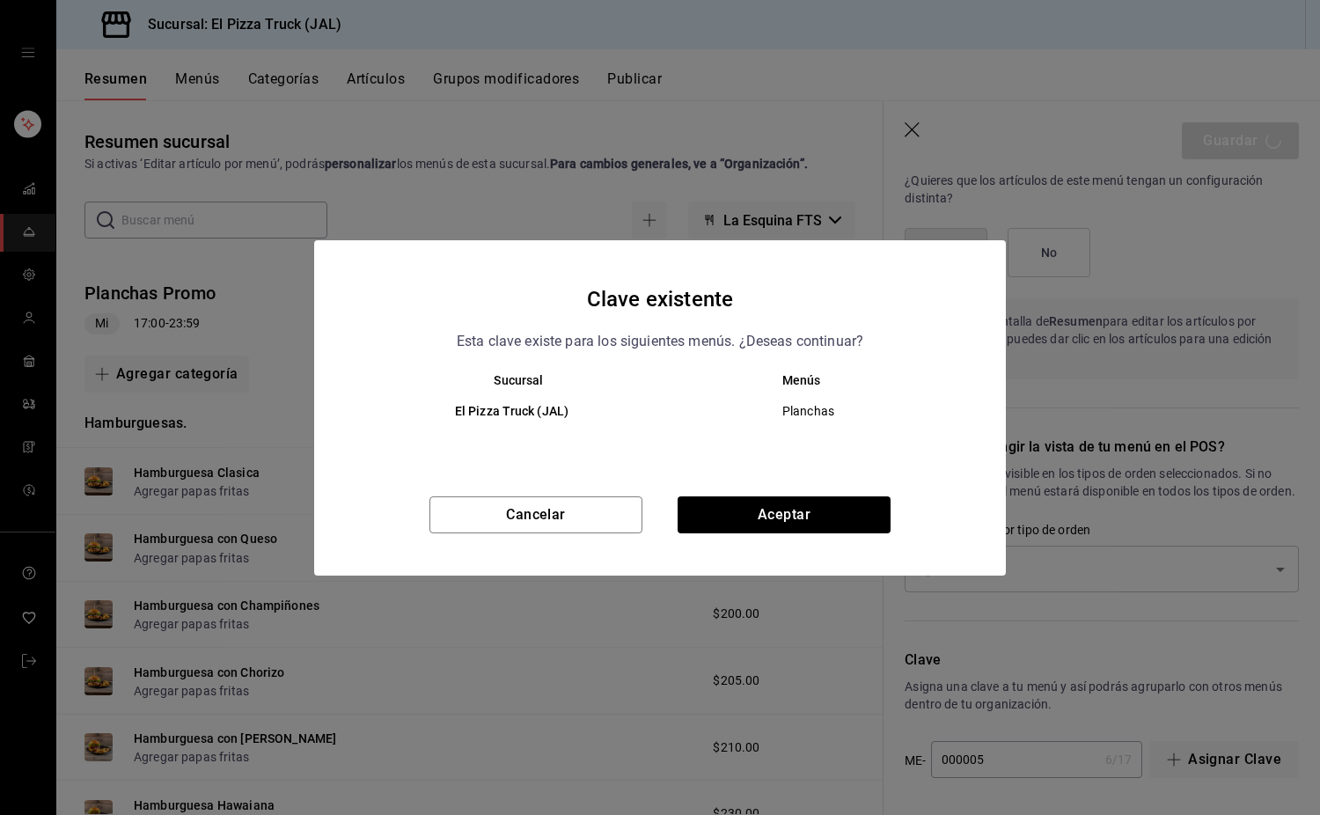
click at [726, 534] on div "Cancelar Aceptar" at bounding box center [660, 535] width 692 height 79
click at [756, 524] on button "Aceptar" at bounding box center [784, 514] width 213 height 37
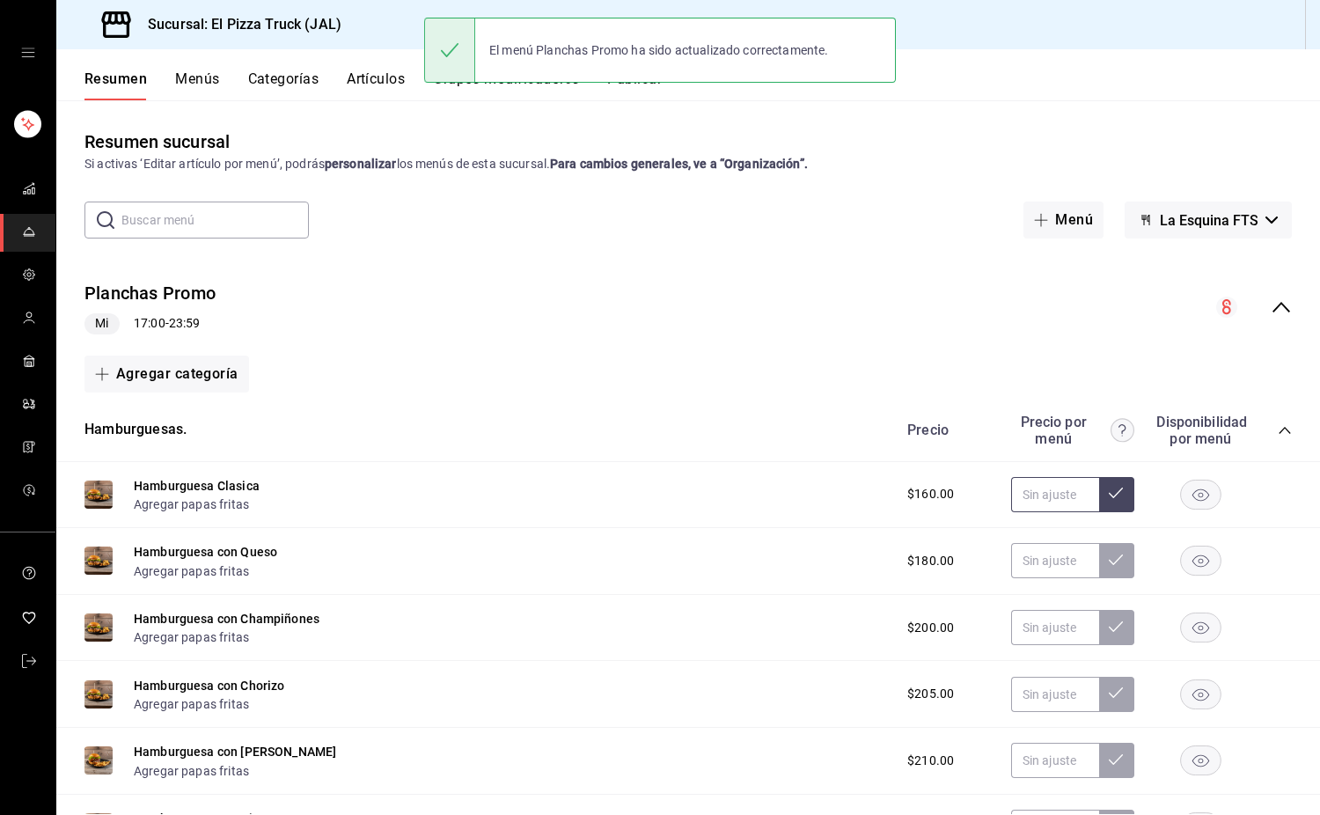
click at [1027, 492] on input "text" at bounding box center [1055, 494] width 88 height 35
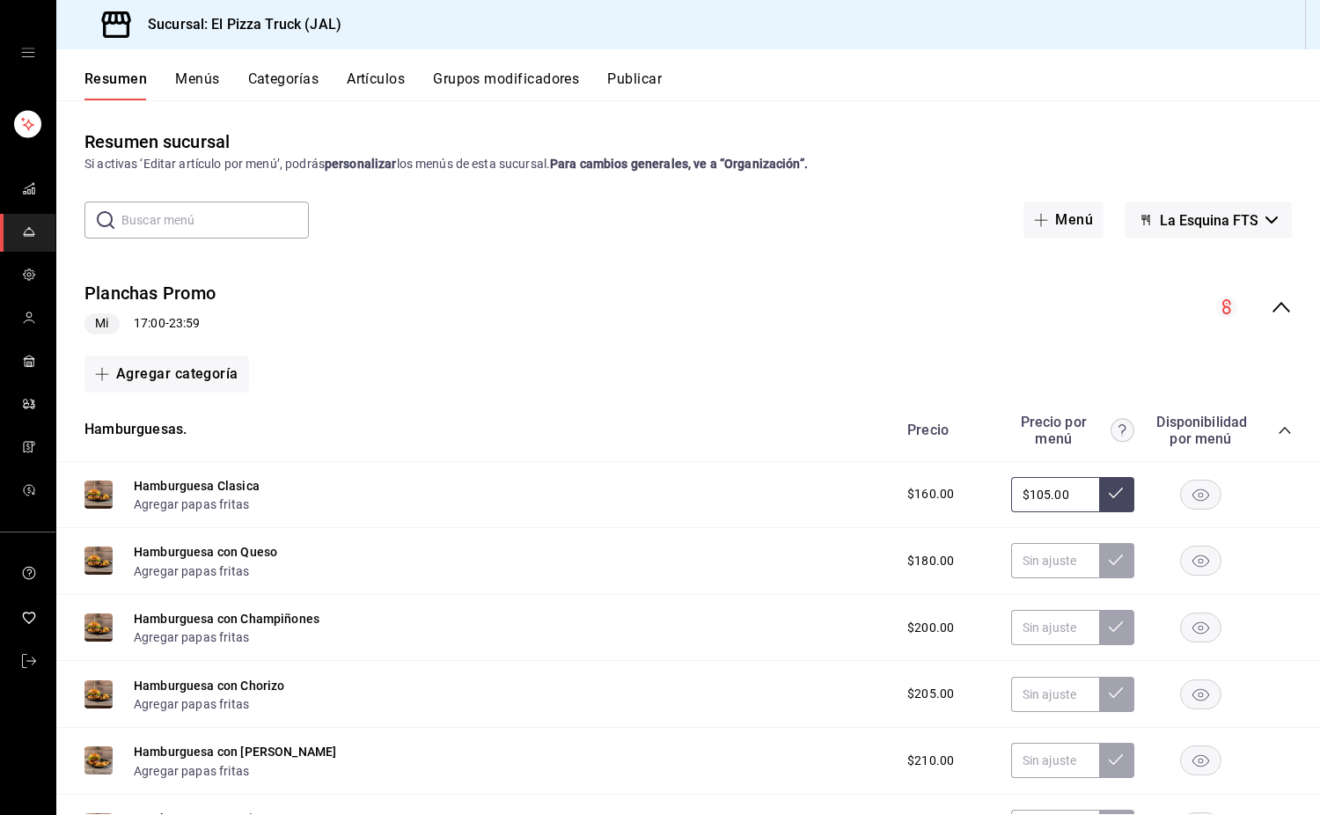
type input "$105.00"
click at [1042, 571] on input "text" at bounding box center [1055, 560] width 88 height 35
type input "$120.00"
click at [1038, 621] on input "text" at bounding box center [1055, 627] width 88 height 35
type input "$135.00"
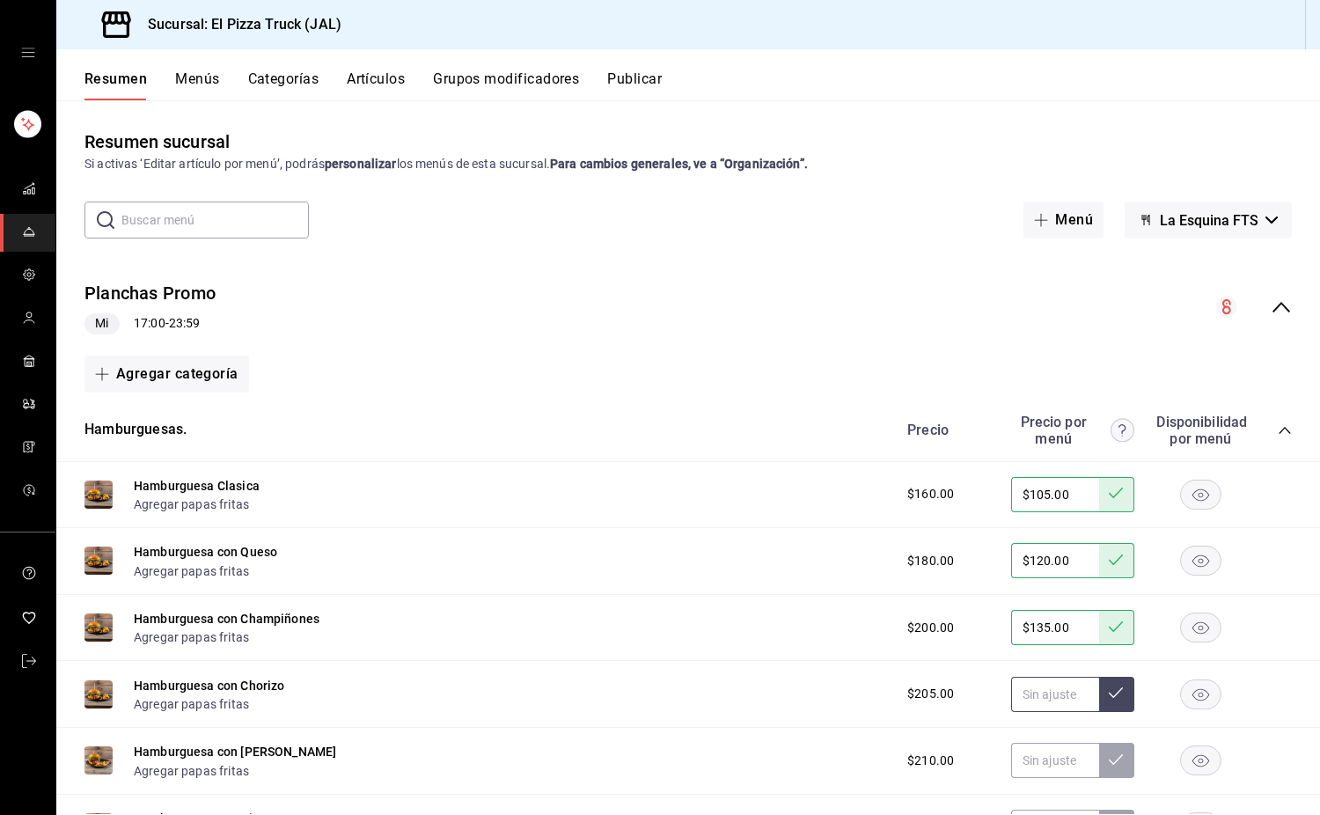
click at [1040, 687] on input "text" at bounding box center [1055, 694] width 88 height 35
type input "$140.00"
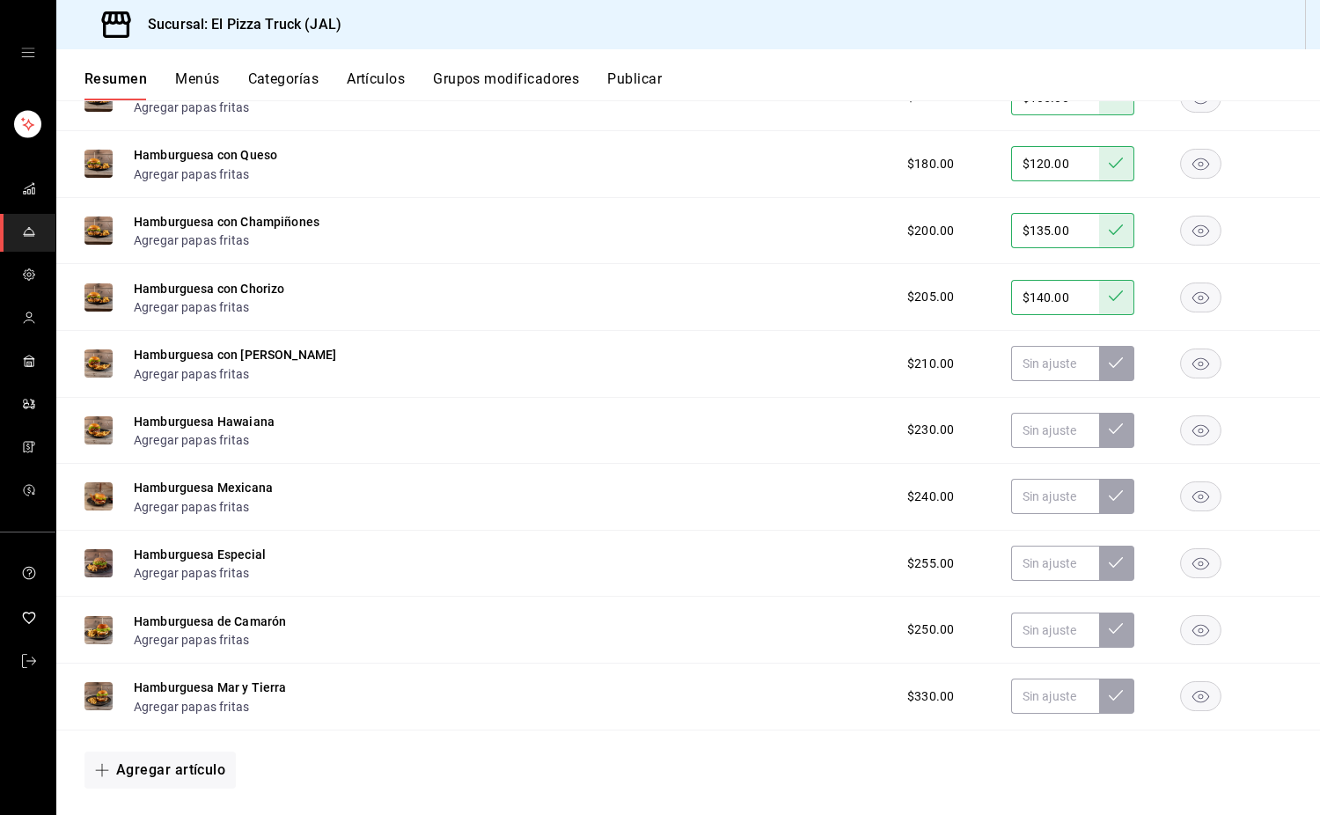
scroll to position [426, 0]
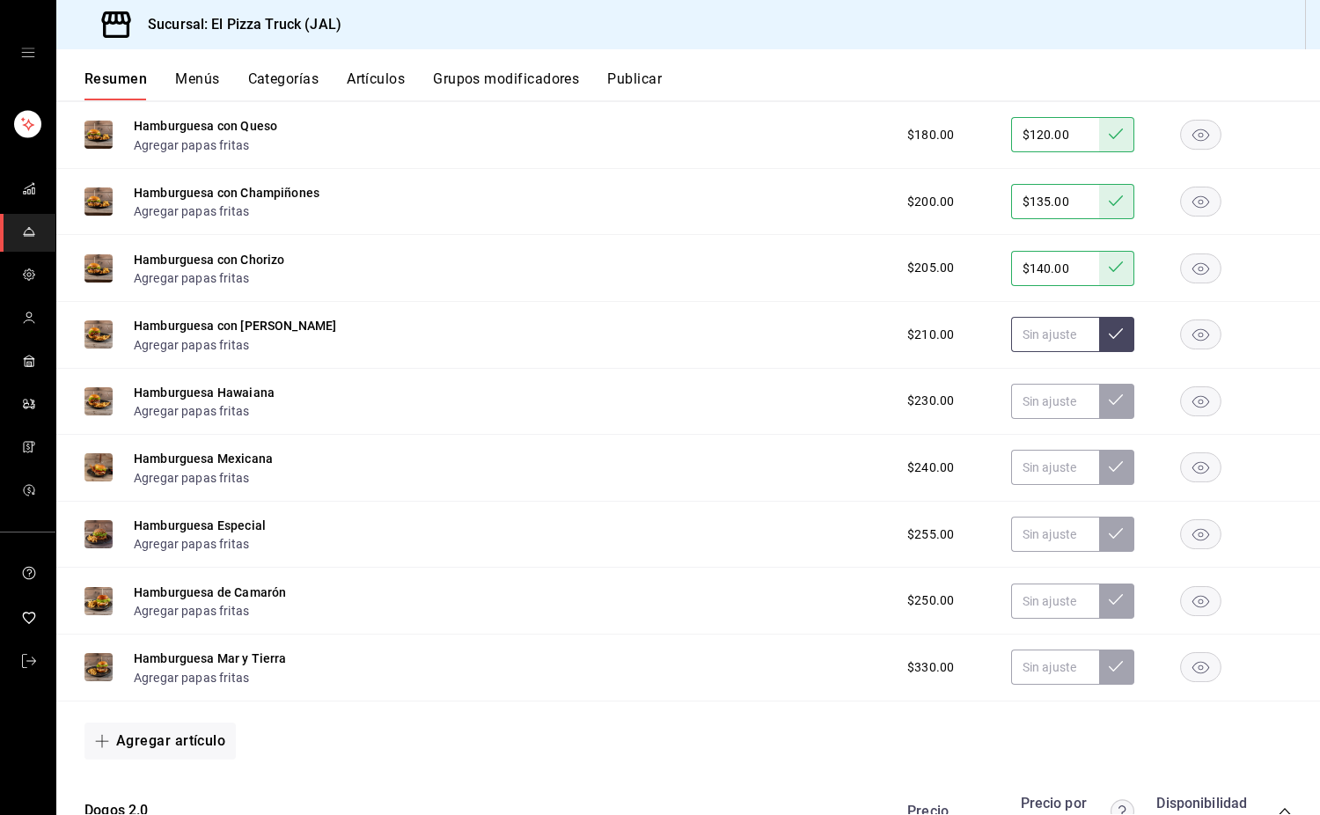
click at [1033, 342] on input "text" at bounding box center [1055, 334] width 88 height 35
type input "$140.00"
click at [1028, 417] on input "text" at bounding box center [1055, 401] width 88 height 35
type input "$150.00"
click at [1044, 482] on input "text" at bounding box center [1055, 467] width 88 height 35
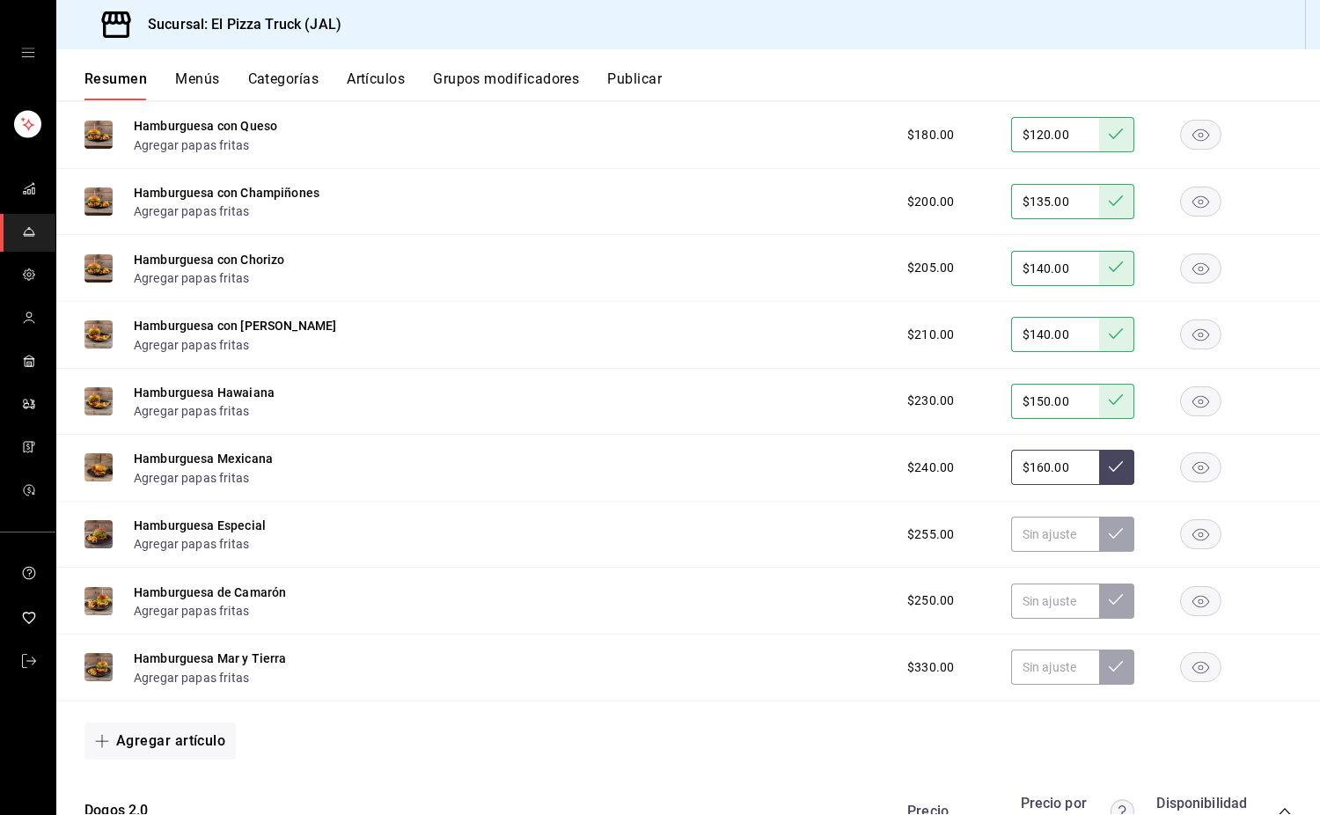
type input "$160.00"
click at [1037, 548] on input "text" at bounding box center [1055, 534] width 88 height 35
type input "$170.00"
click at [1038, 619] on input "text" at bounding box center [1055, 601] width 88 height 35
click at [1025, 601] on input "$17.00" at bounding box center [1055, 601] width 88 height 35
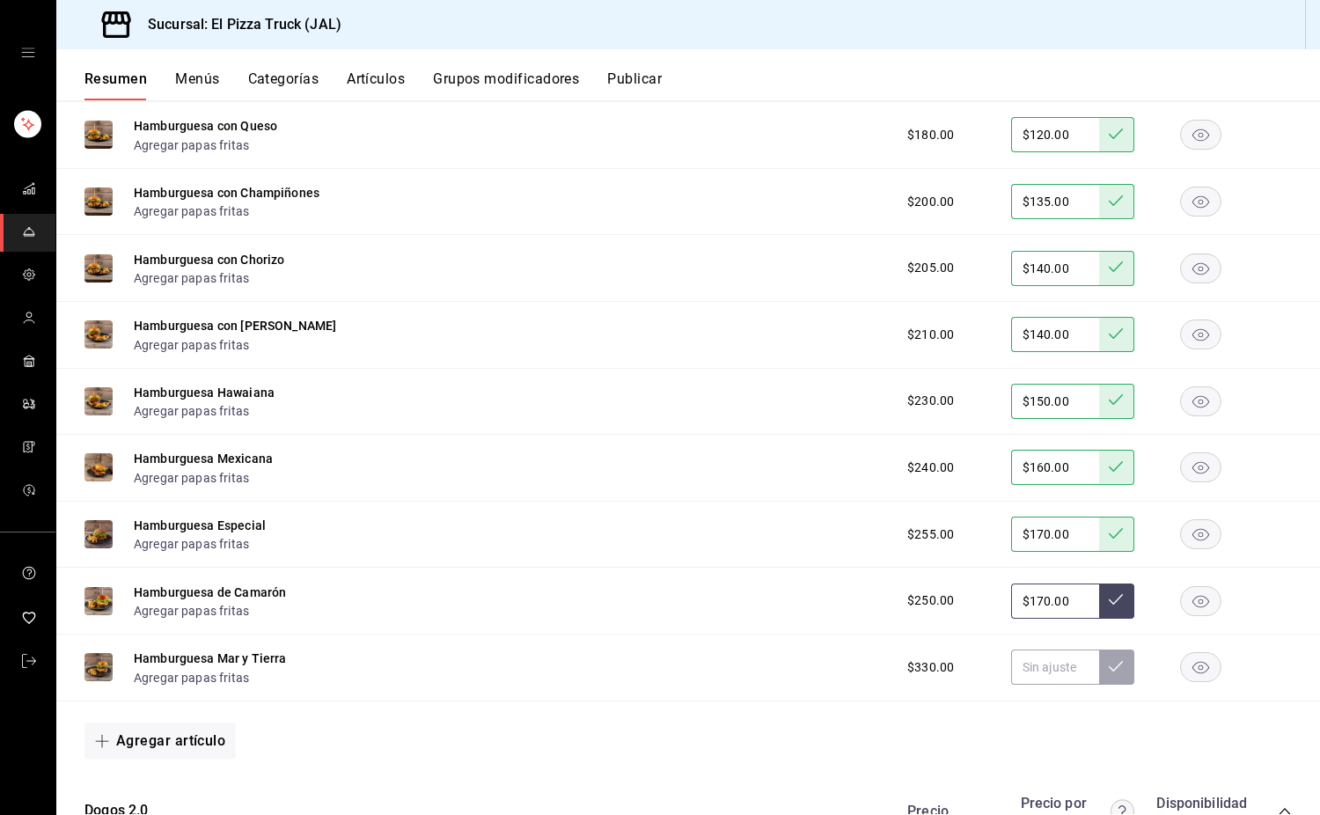
type input "$170.00"
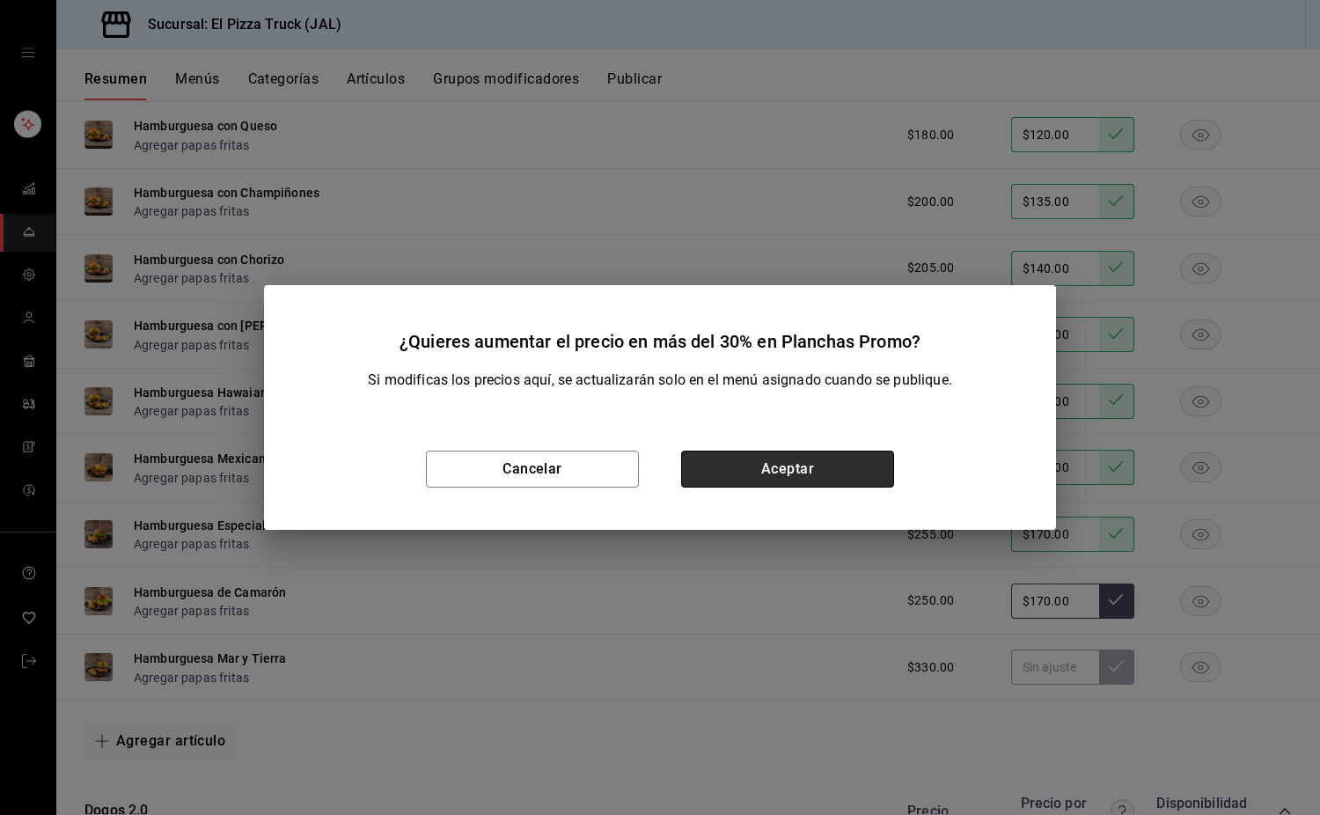
click at [827, 464] on button "Aceptar" at bounding box center [787, 469] width 213 height 37
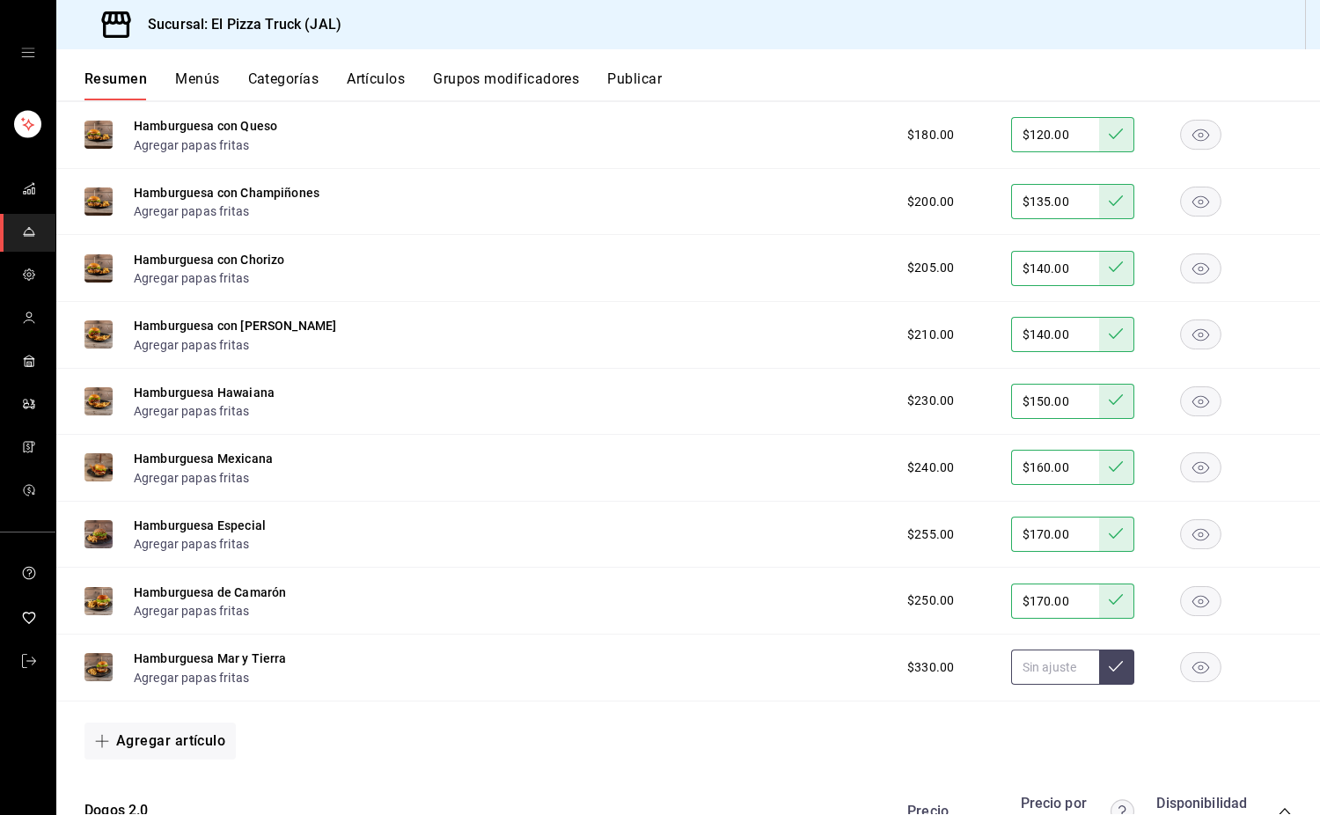
click at [1030, 673] on input "text" at bounding box center [1055, 667] width 88 height 35
type input "$220.00"
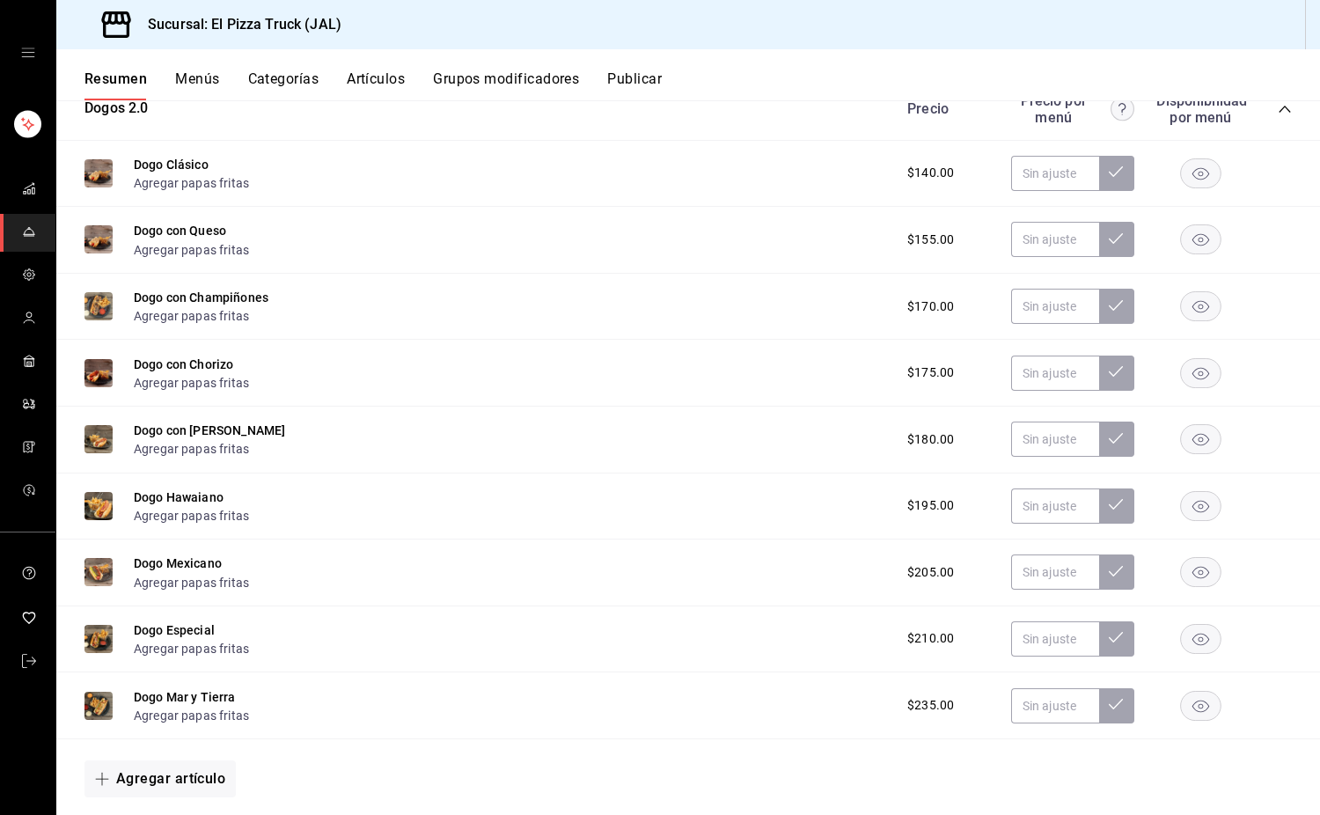
scroll to position [1129, 0]
click at [1026, 181] on input "text" at bounding box center [1055, 172] width 88 height 35
type input "$90.00"
type input "$100.00"
type input "$110.00"
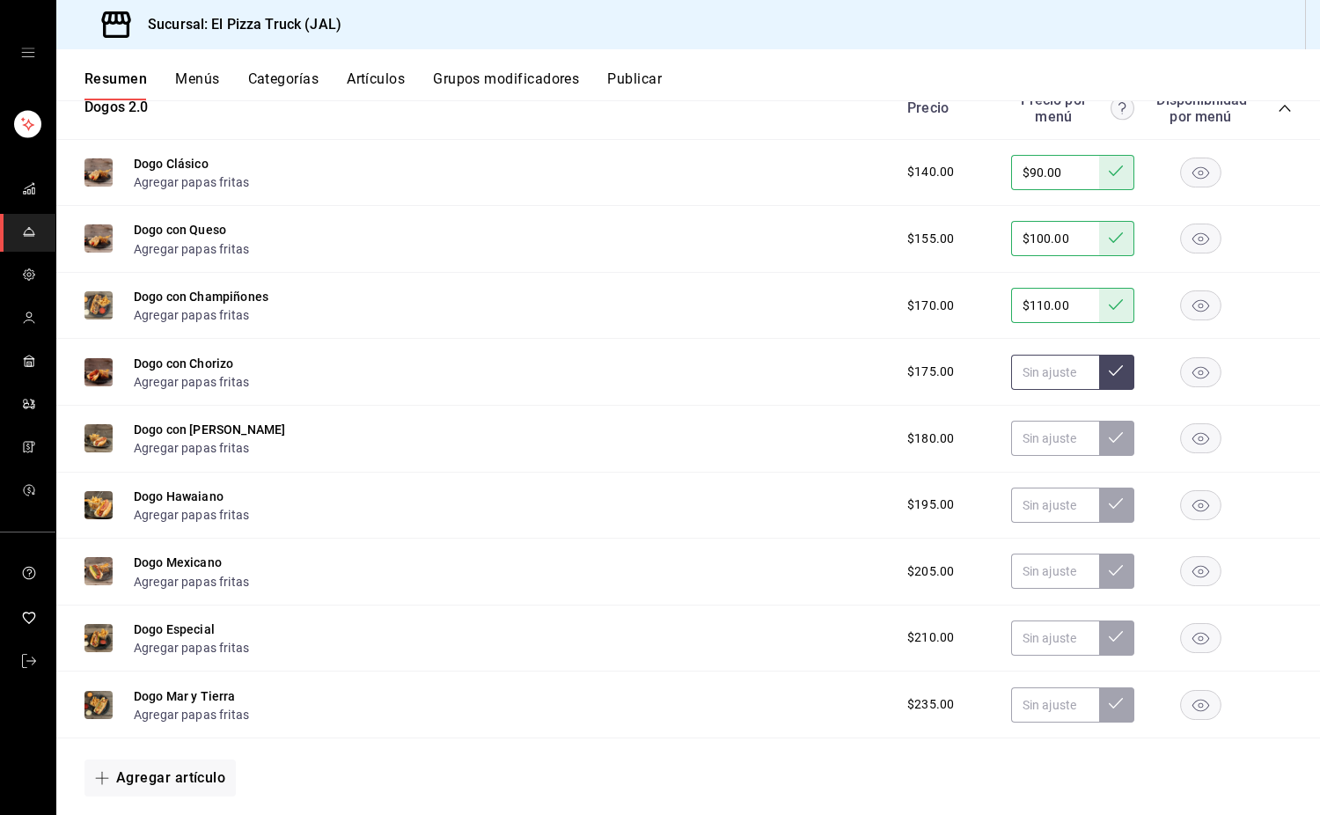
click at [1028, 387] on input "text" at bounding box center [1055, 372] width 88 height 35
type input "$115.00"
click at [1033, 443] on input "text" at bounding box center [1055, 438] width 88 height 35
type input "$115.00"
click at [1049, 518] on input "text" at bounding box center [1055, 505] width 88 height 35
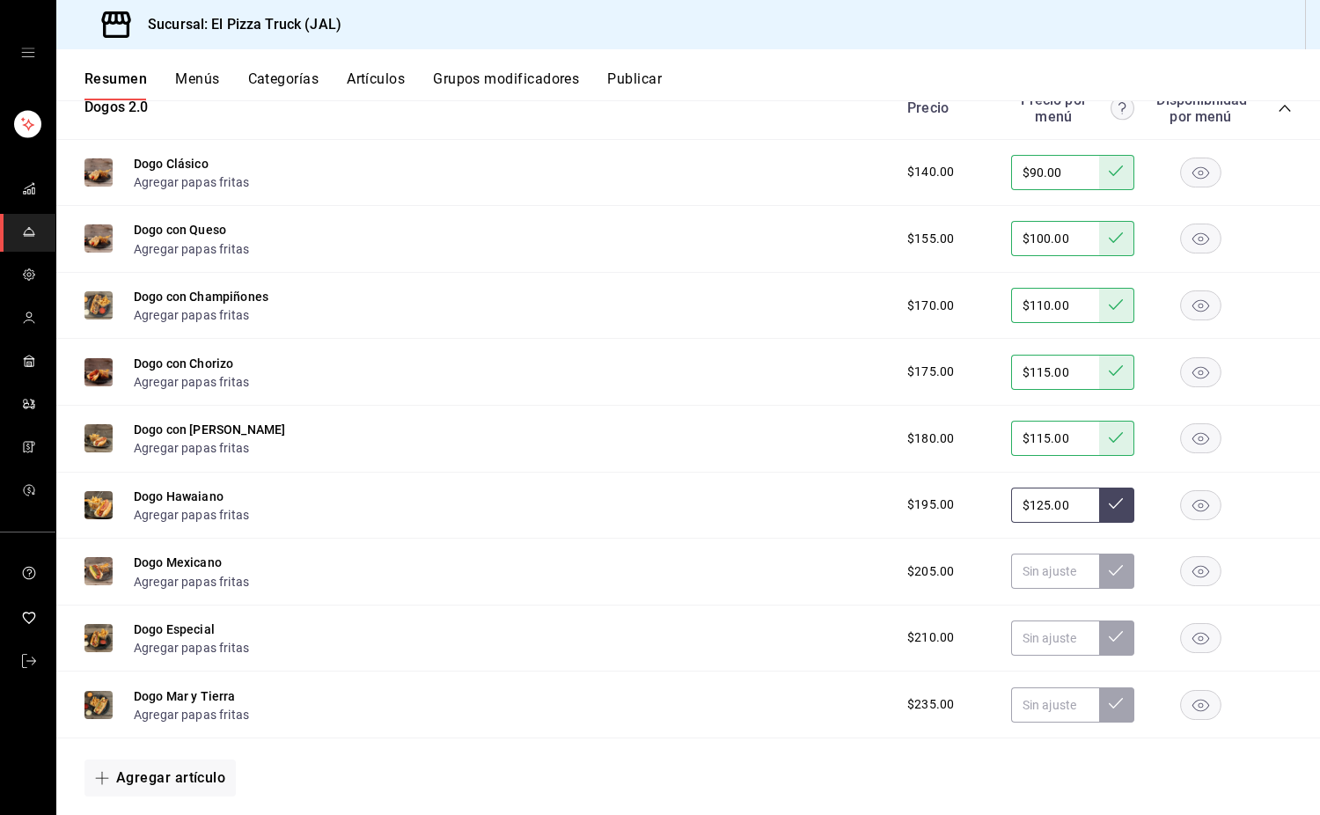
type input "$125.00"
click at [1027, 589] on input "text" at bounding box center [1055, 571] width 88 height 35
type input "$135.00"
click at [1040, 654] on input "text" at bounding box center [1055, 638] width 88 height 35
type input "$140.00"
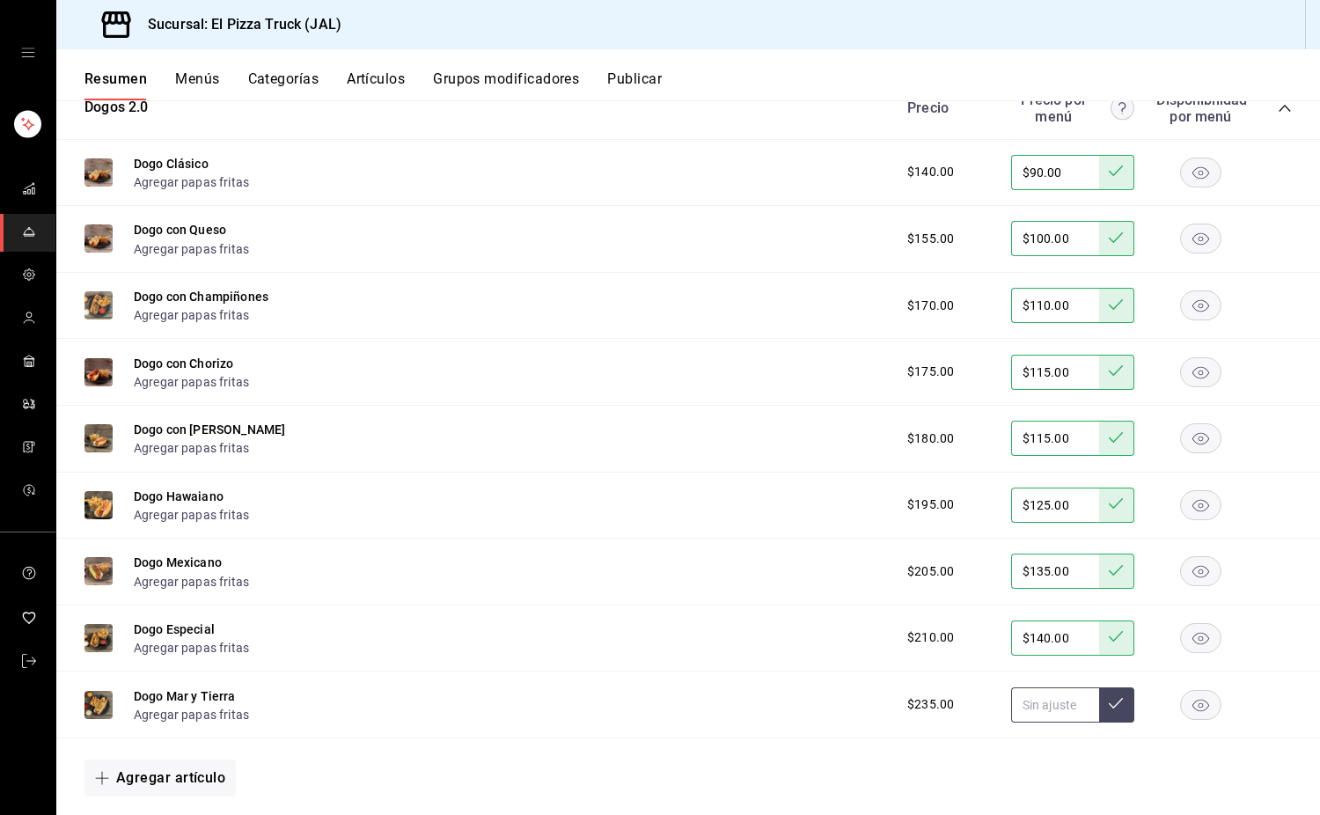
click at [1034, 723] on input "text" at bounding box center [1055, 704] width 88 height 35
type input "$155.00"
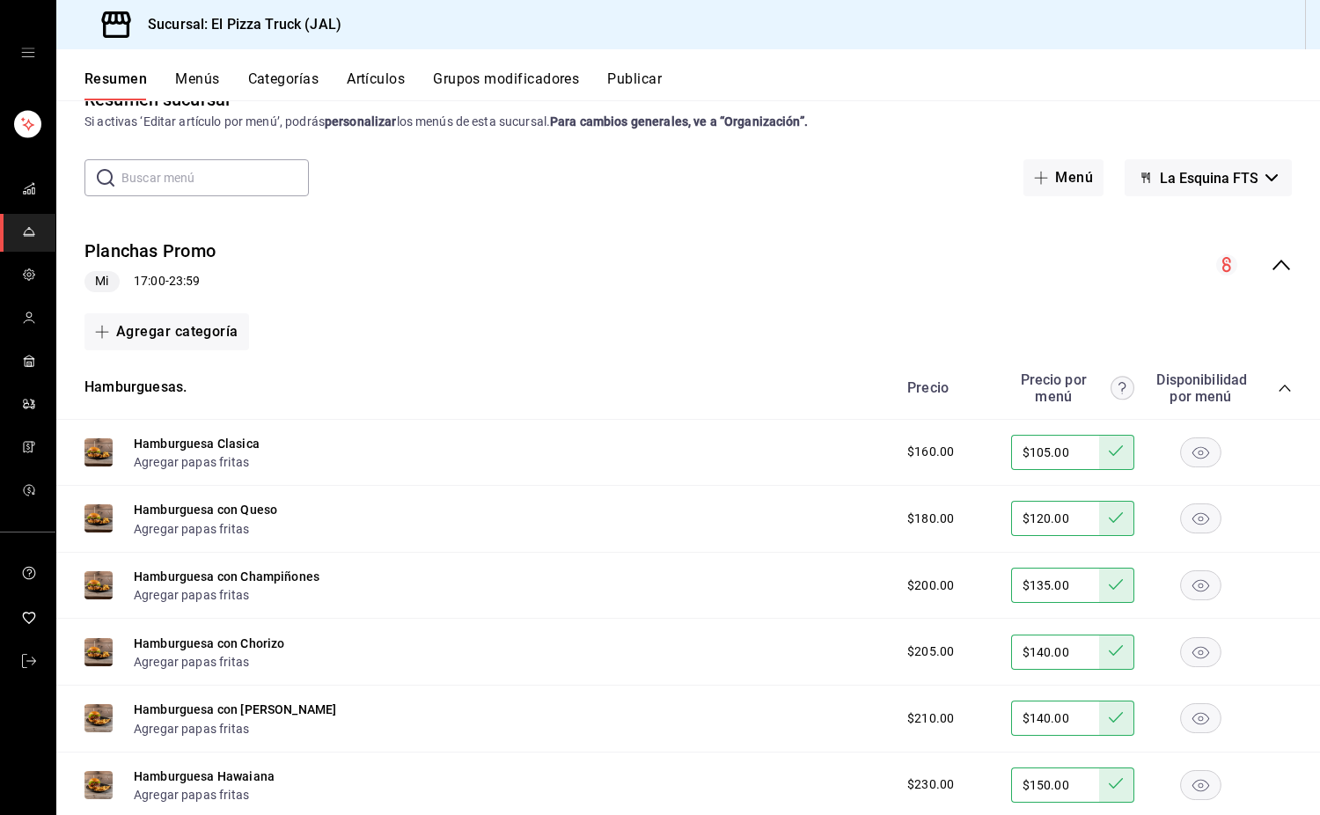
scroll to position [0, 0]
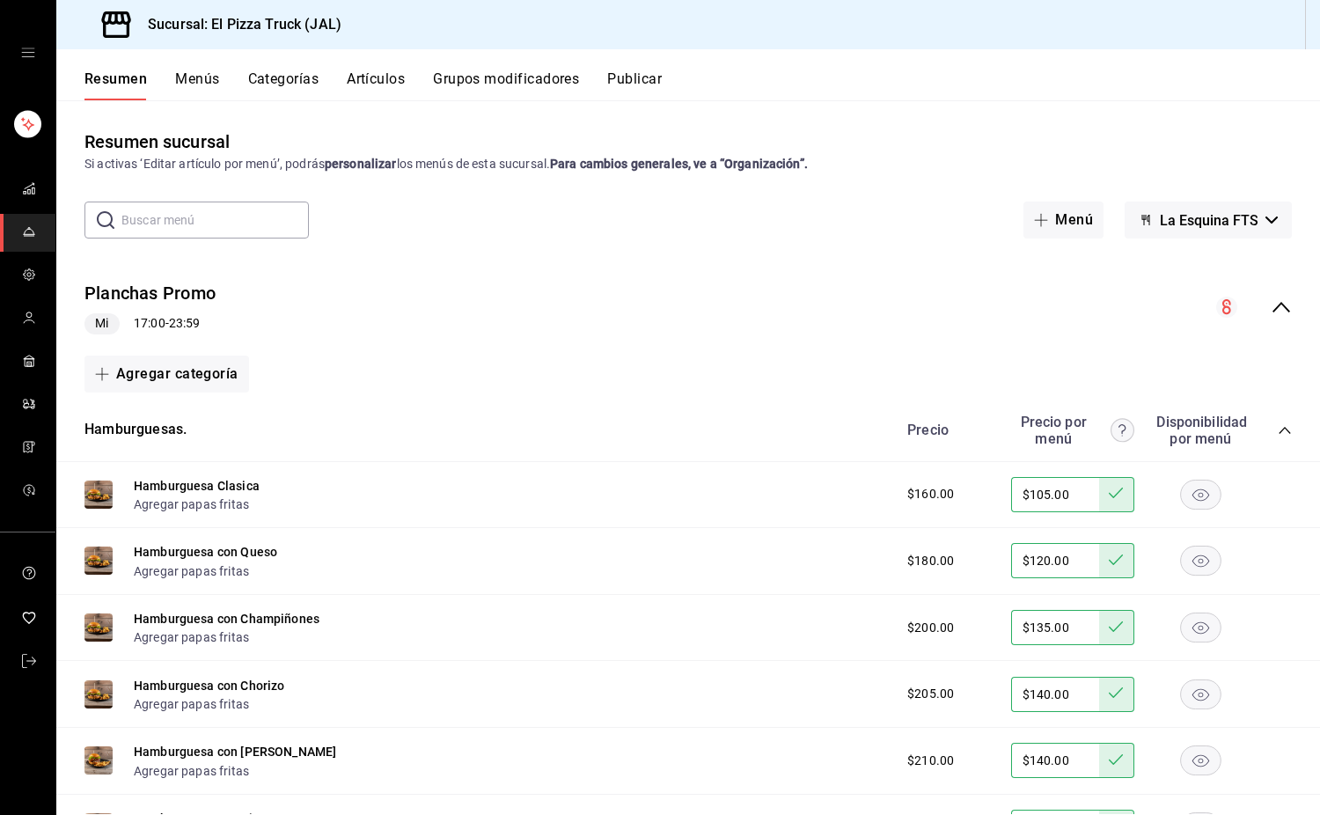
click at [490, 78] on button "Grupos modificadores" at bounding box center [506, 85] width 146 height 30
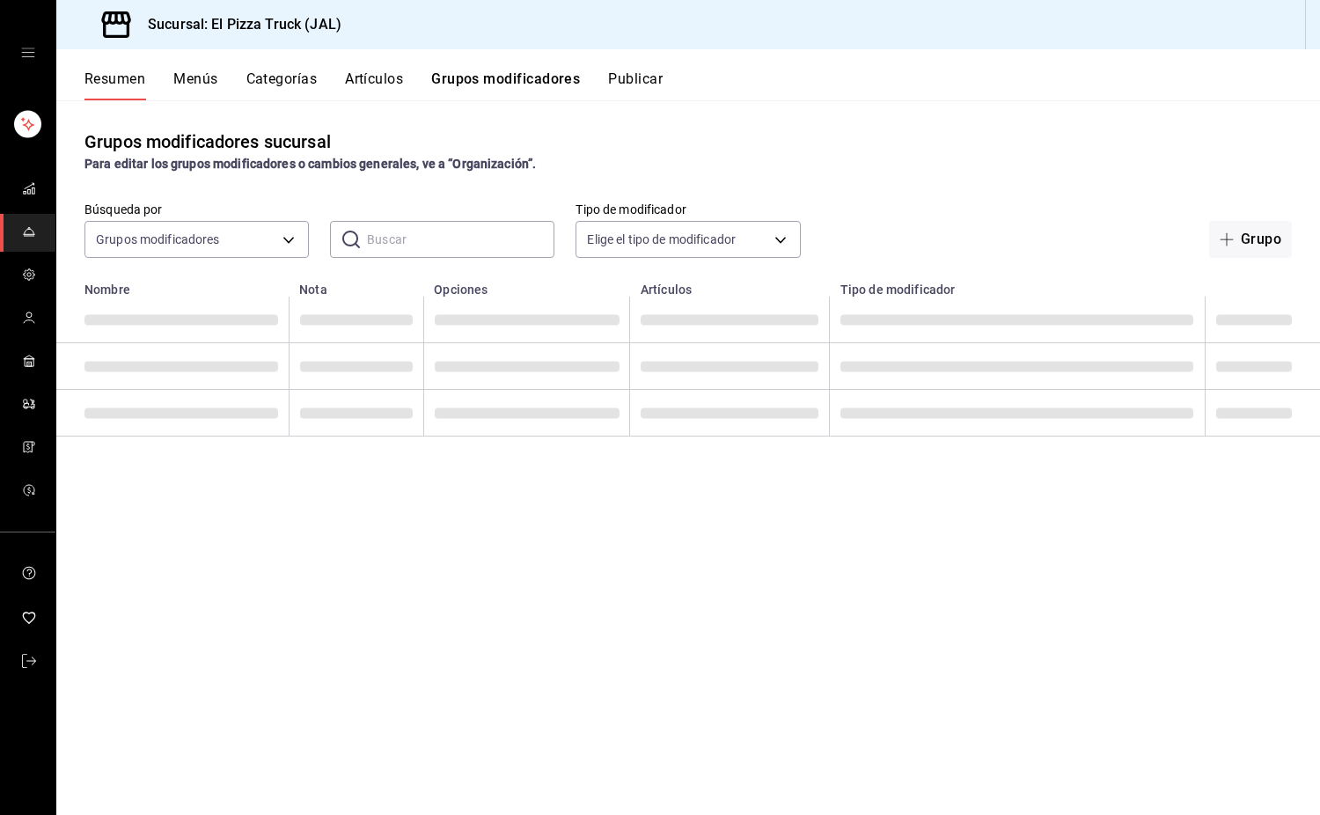
click at [410, 238] on input "text" at bounding box center [460, 239] width 187 height 35
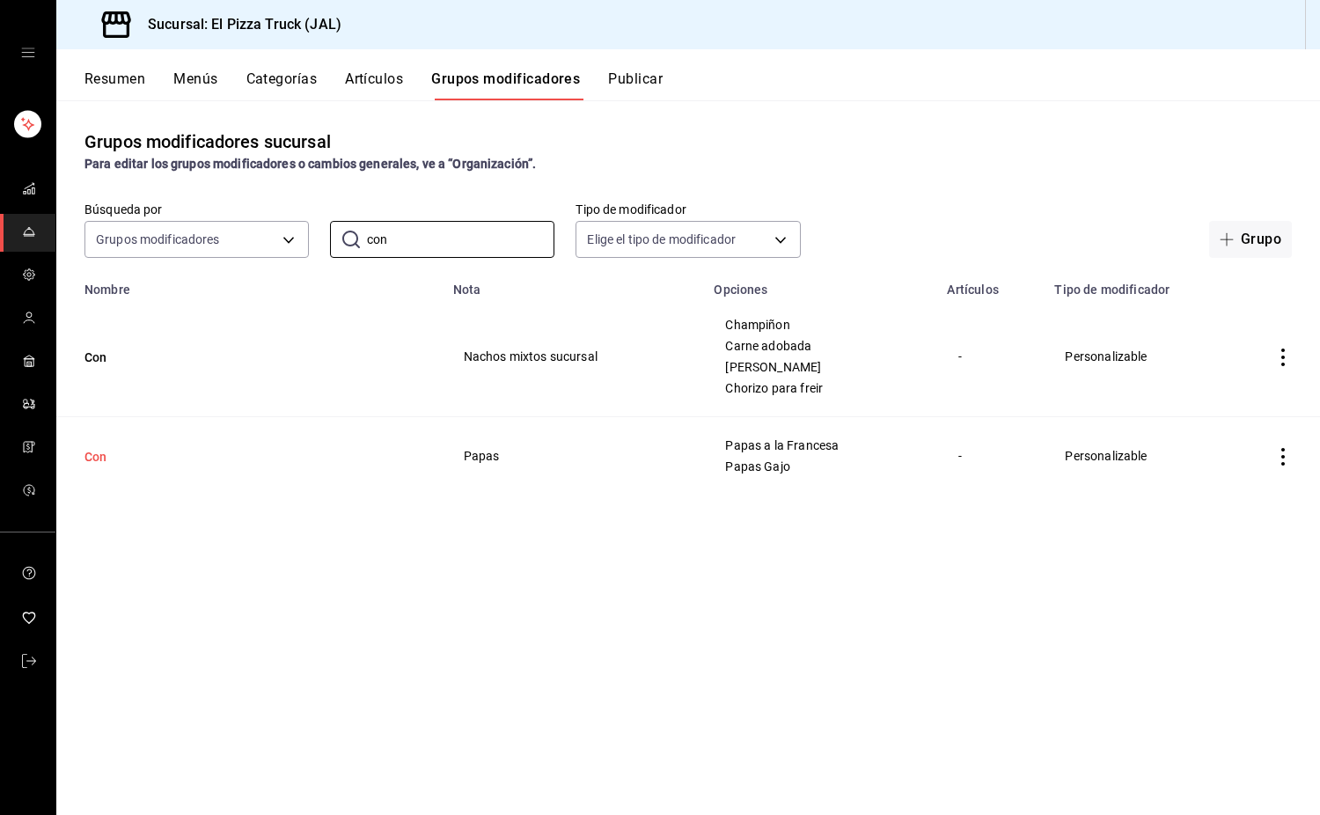
type input "con"
click at [118, 452] on button "Con" at bounding box center [190, 457] width 211 height 18
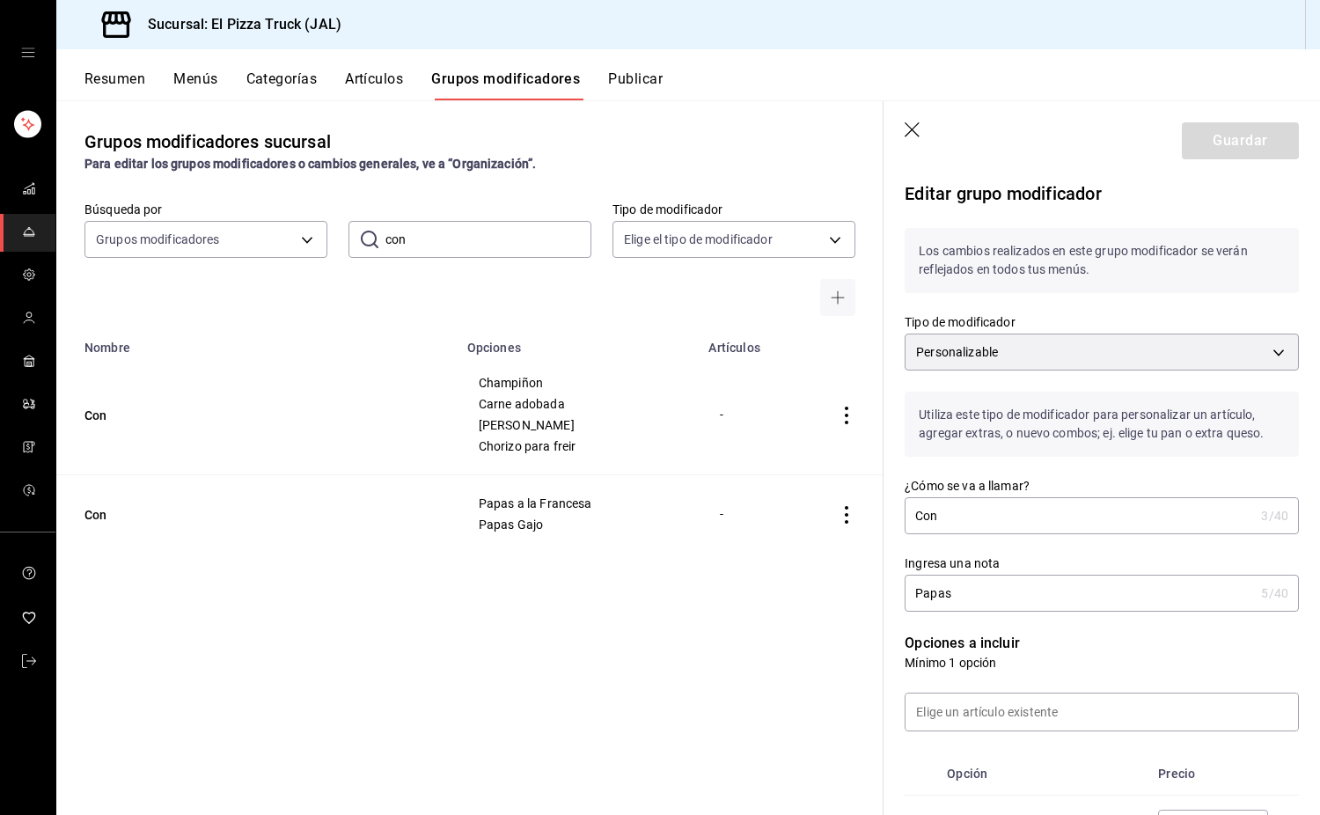
click at [917, 139] on icon "button" at bounding box center [914, 131] width 18 height 18
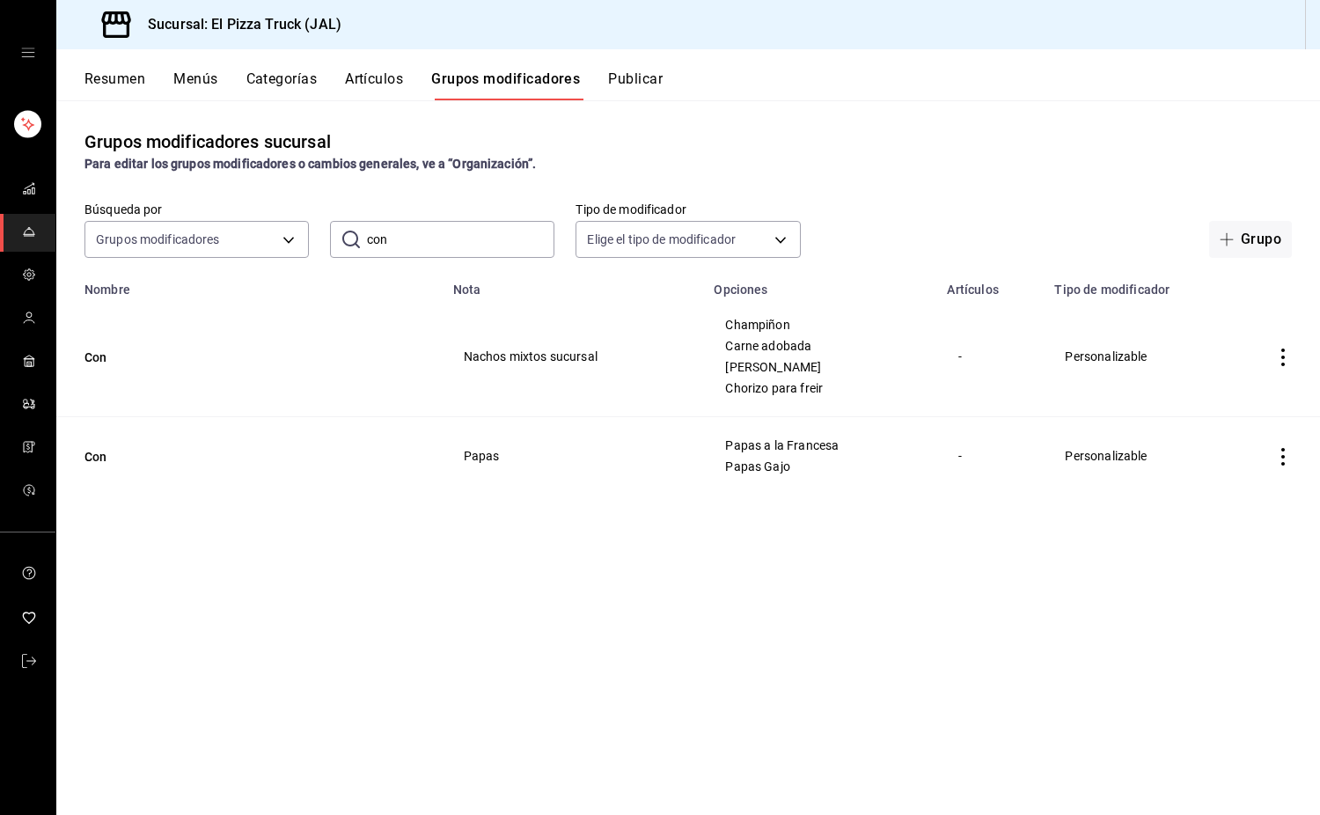
click at [1287, 453] on icon "actions" at bounding box center [1284, 457] width 18 height 18
click at [1240, 540] on span "Duplicar" at bounding box center [1231, 535] width 46 height 18
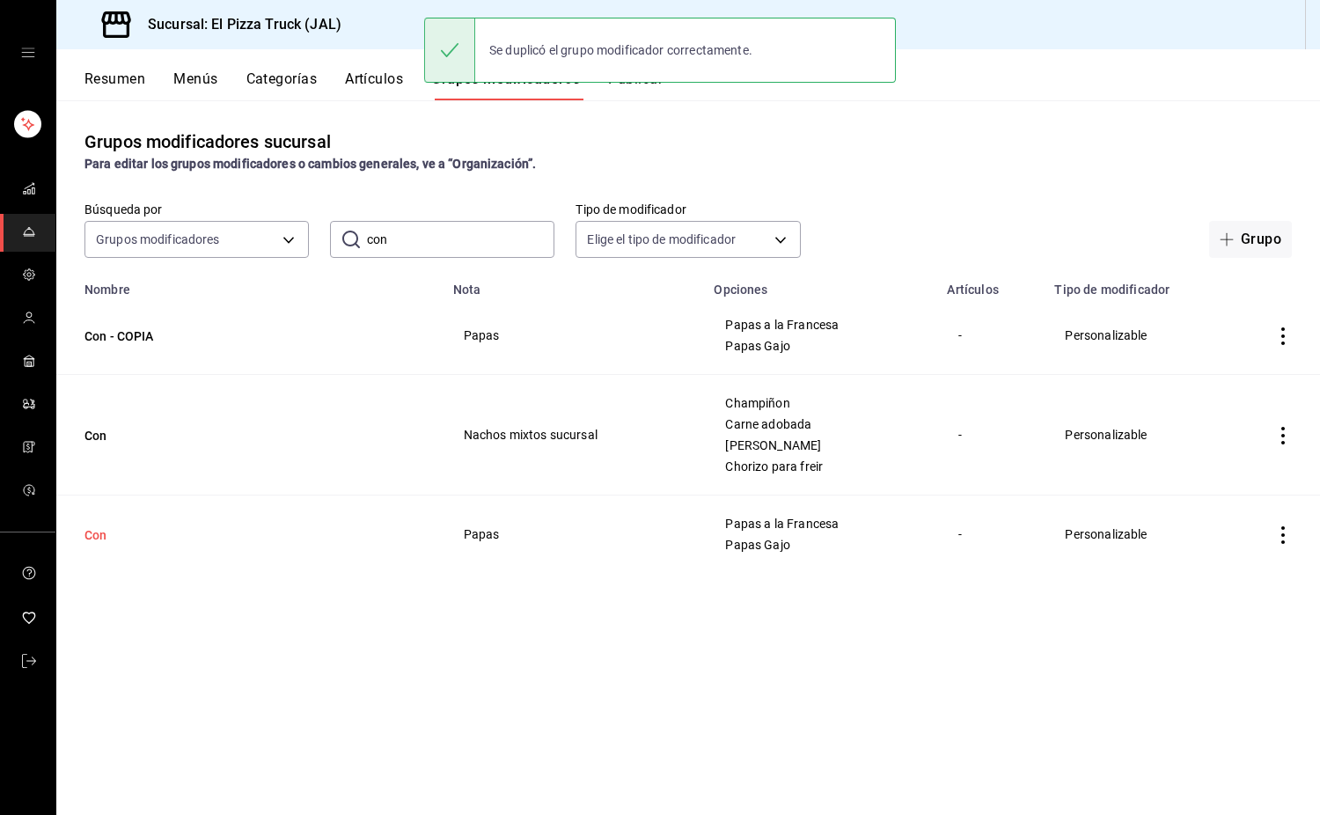
click at [95, 533] on button "Con" at bounding box center [190, 535] width 211 height 18
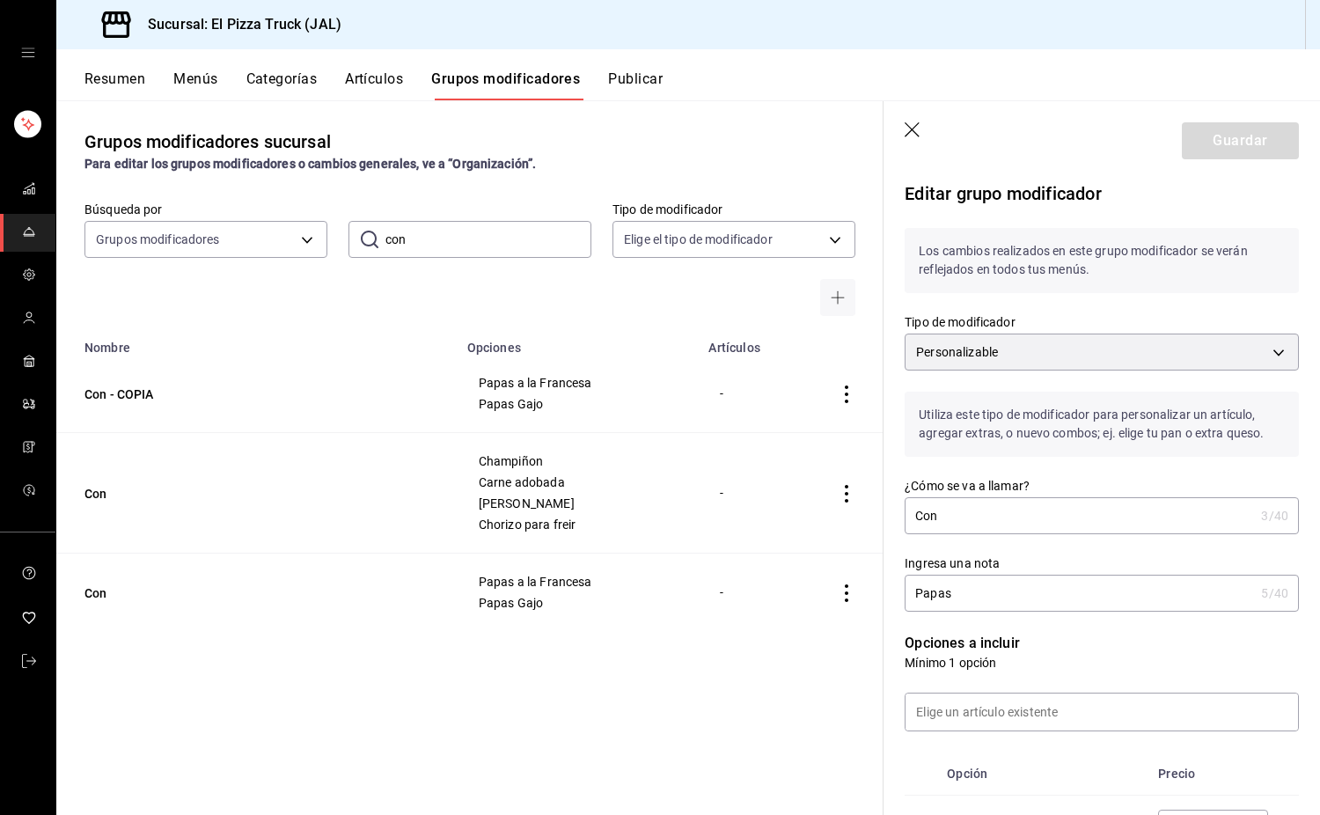
click at [915, 586] on input "Papas" at bounding box center [1079, 593] width 349 height 35
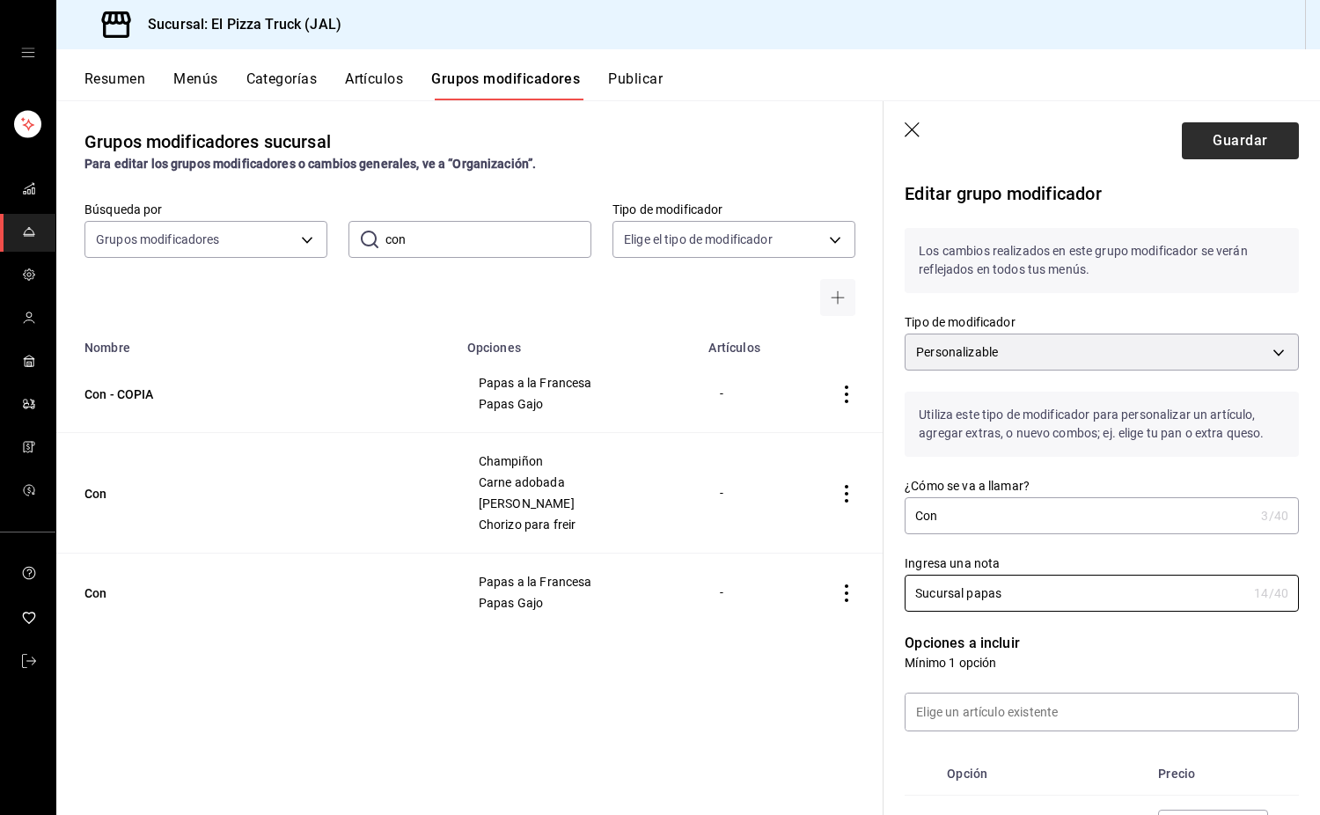
type input "Sucursal papas"
click at [1253, 151] on button "Guardar" at bounding box center [1240, 140] width 117 height 37
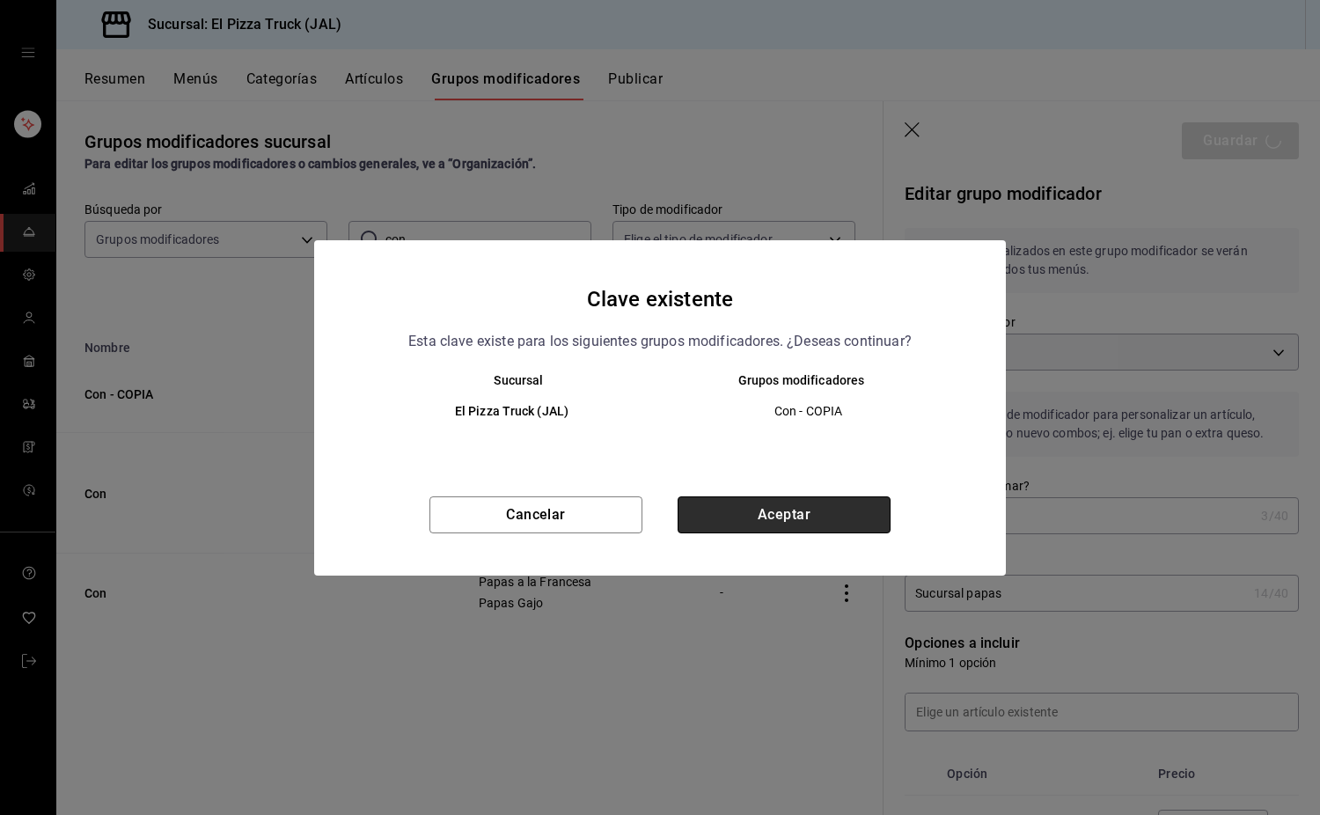
click at [778, 514] on button "Aceptar" at bounding box center [784, 514] width 213 height 37
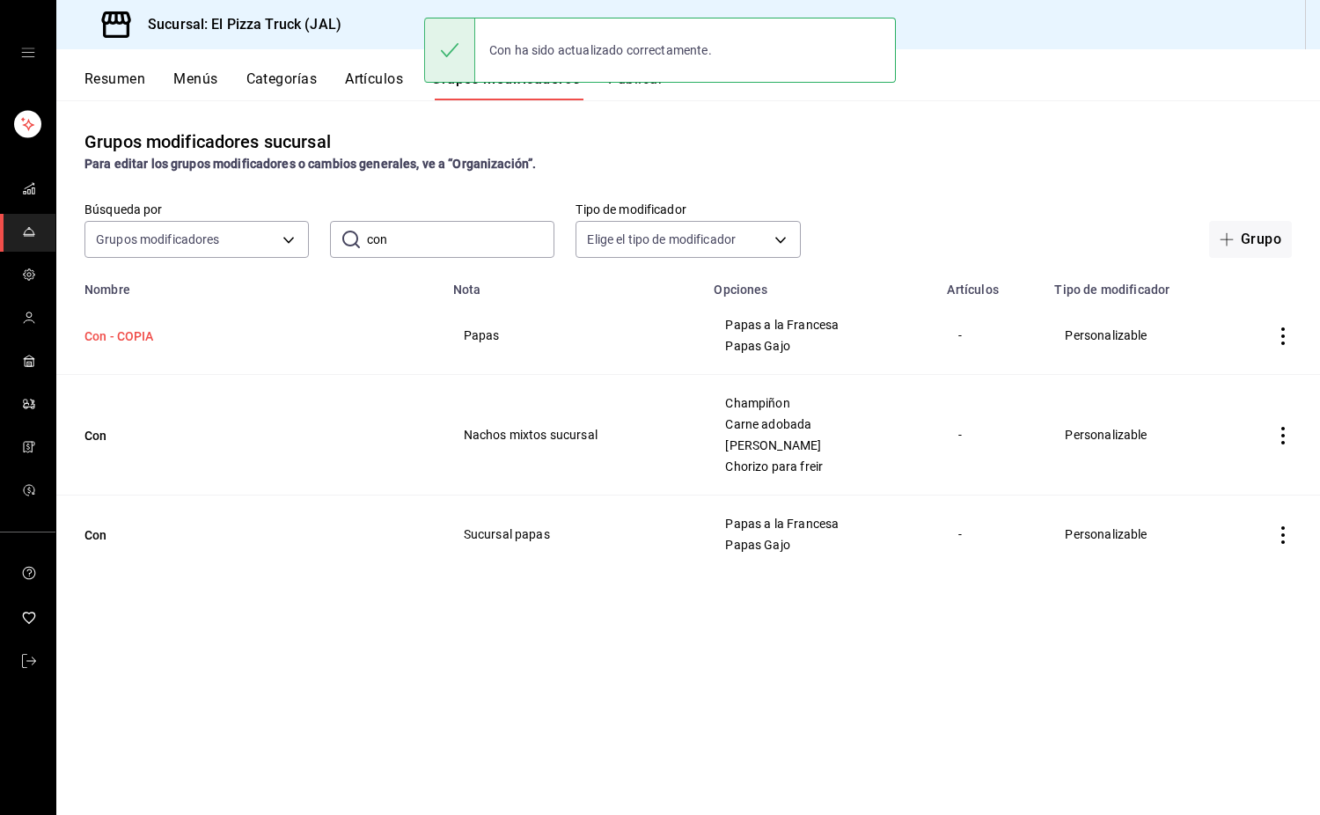
click at [110, 335] on button "Con - COPIA" at bounding box center [190, 336] width 211 height 18
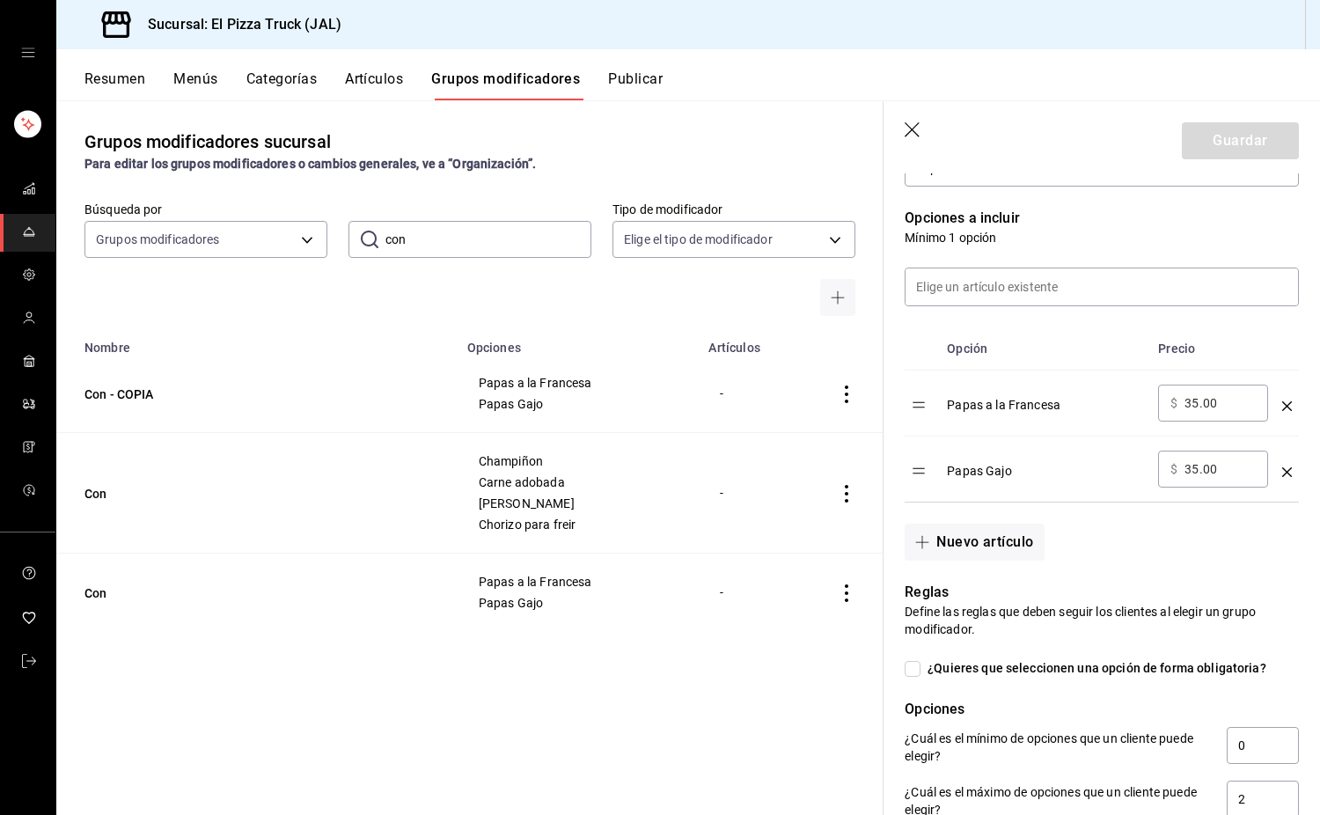
scroll to position [187, 0]
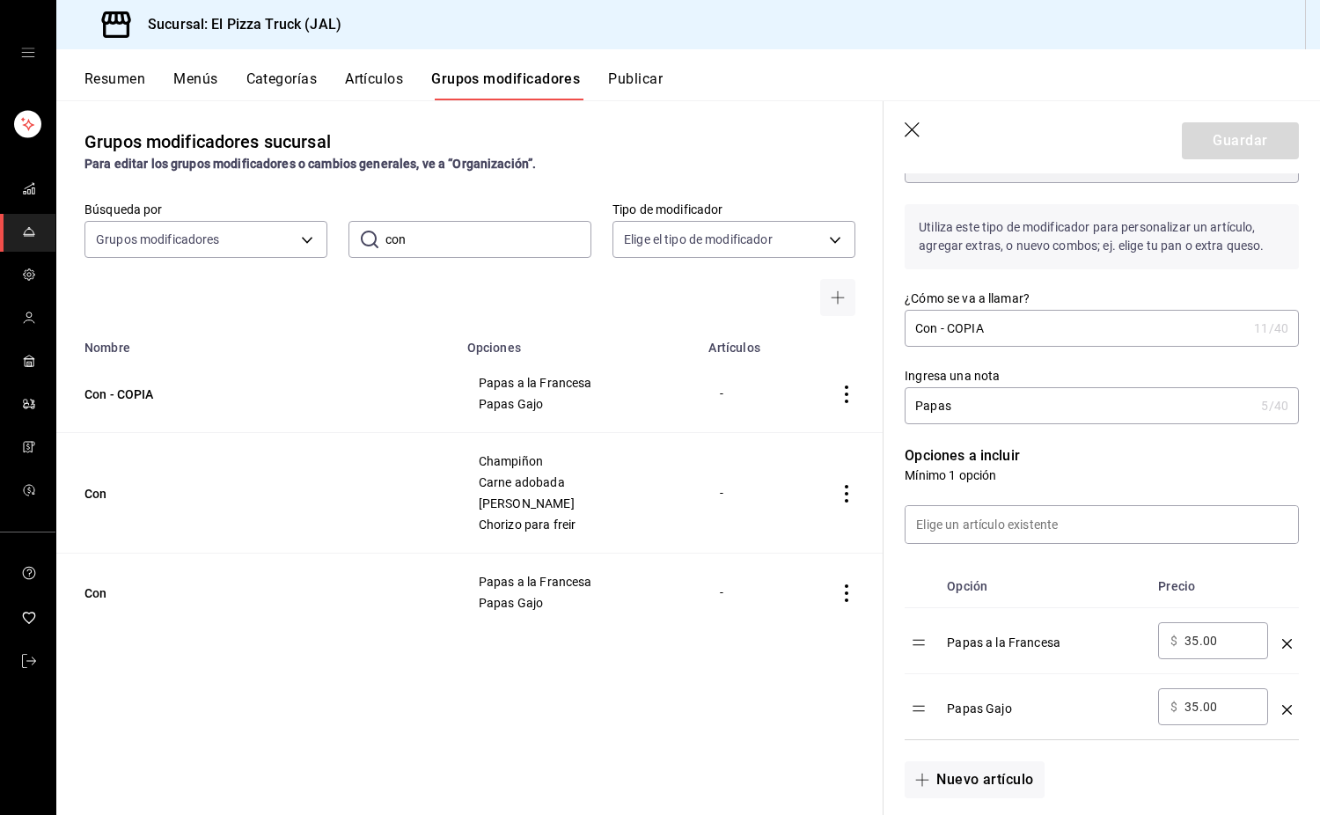
drag, startPoint x: 784, startPoint y: 434, endPoint x: 692, endPoint y: 444, distance: 92.9
click at [692, 444] on main "Grupos modificadores sucursal Para editar los grupos modificadores o cambios ge…" at bounding box center [688, 457] width 1264 height 715
type input "Sucursal papas promo"
click at [1195, 642] on input "35.00" at bounding box center [1220, 641] width 71 height 18
type input "5.00"
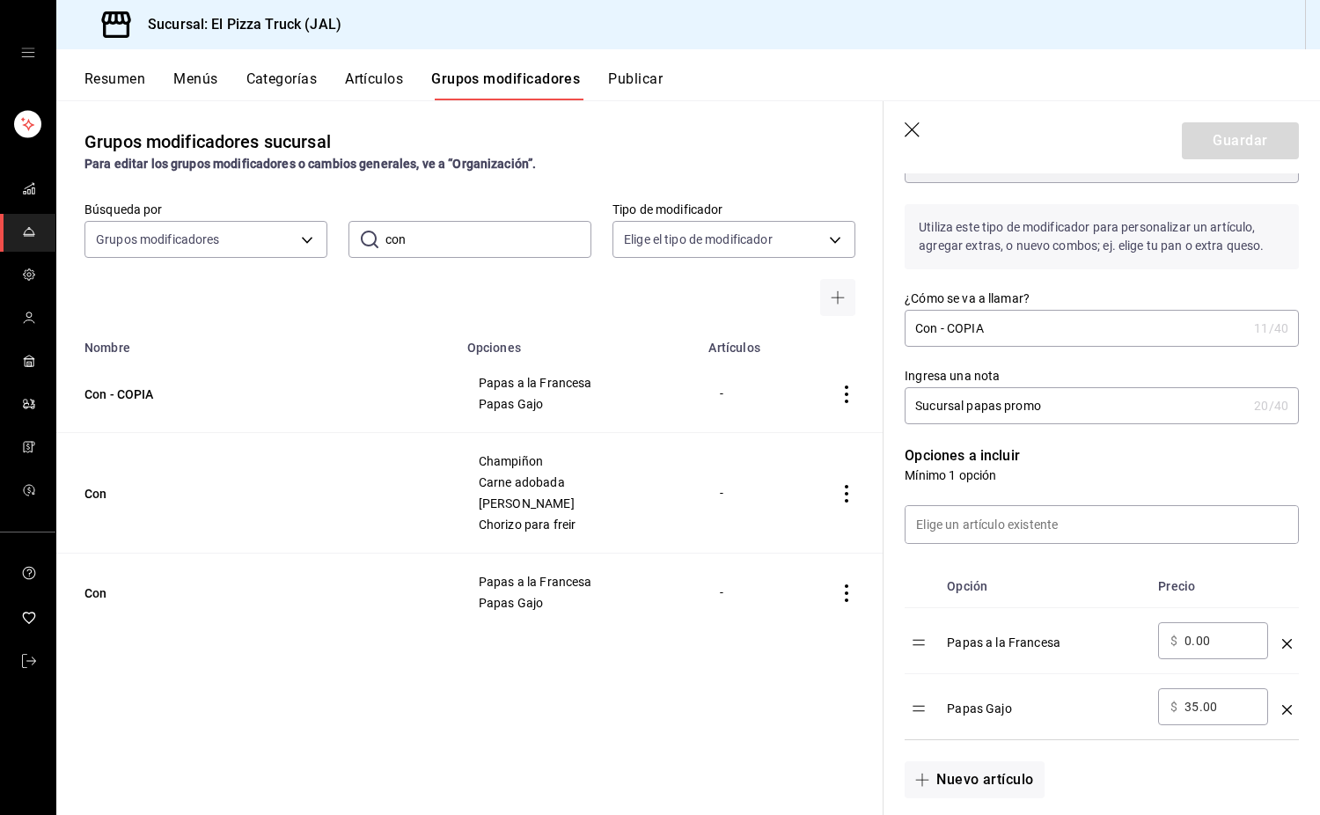
type input "0.00"
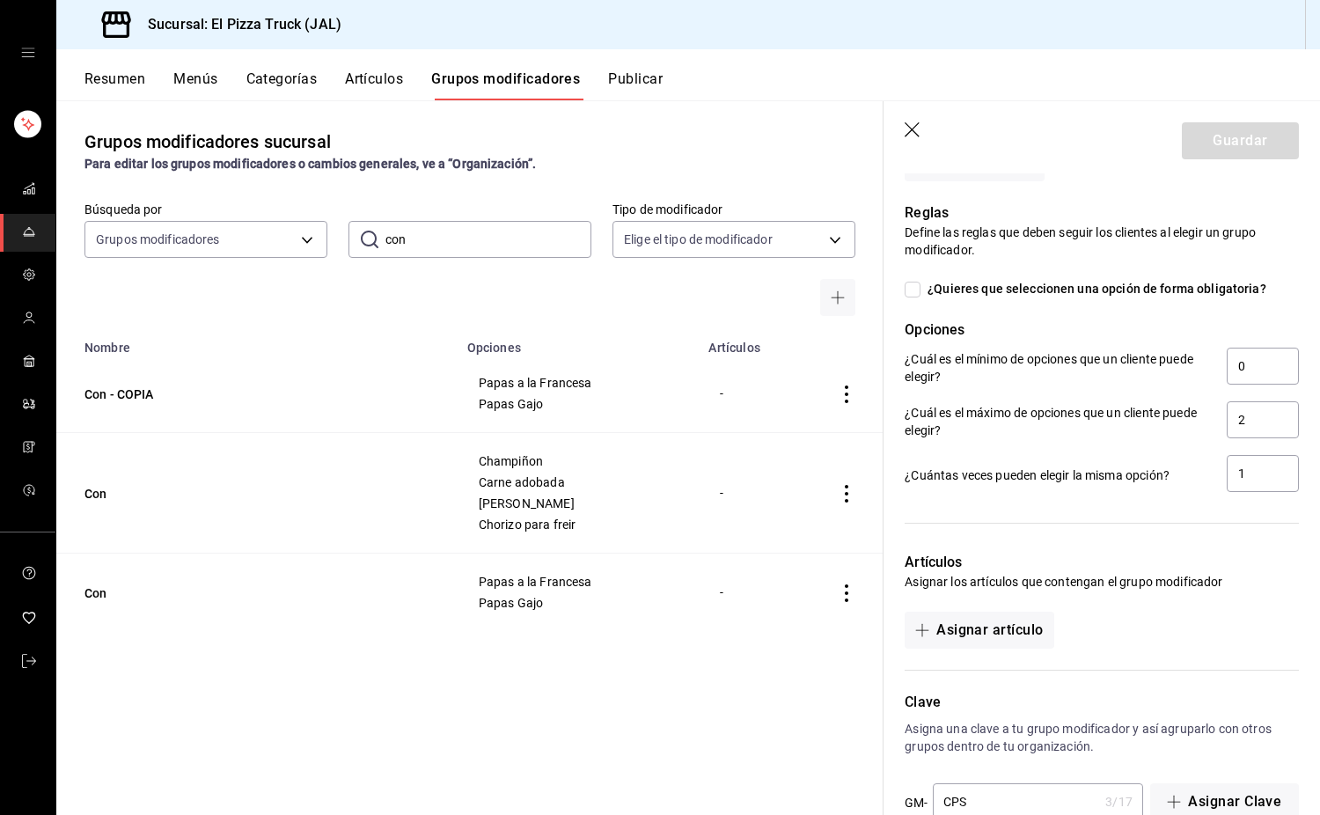
scroll to position [848, 0]
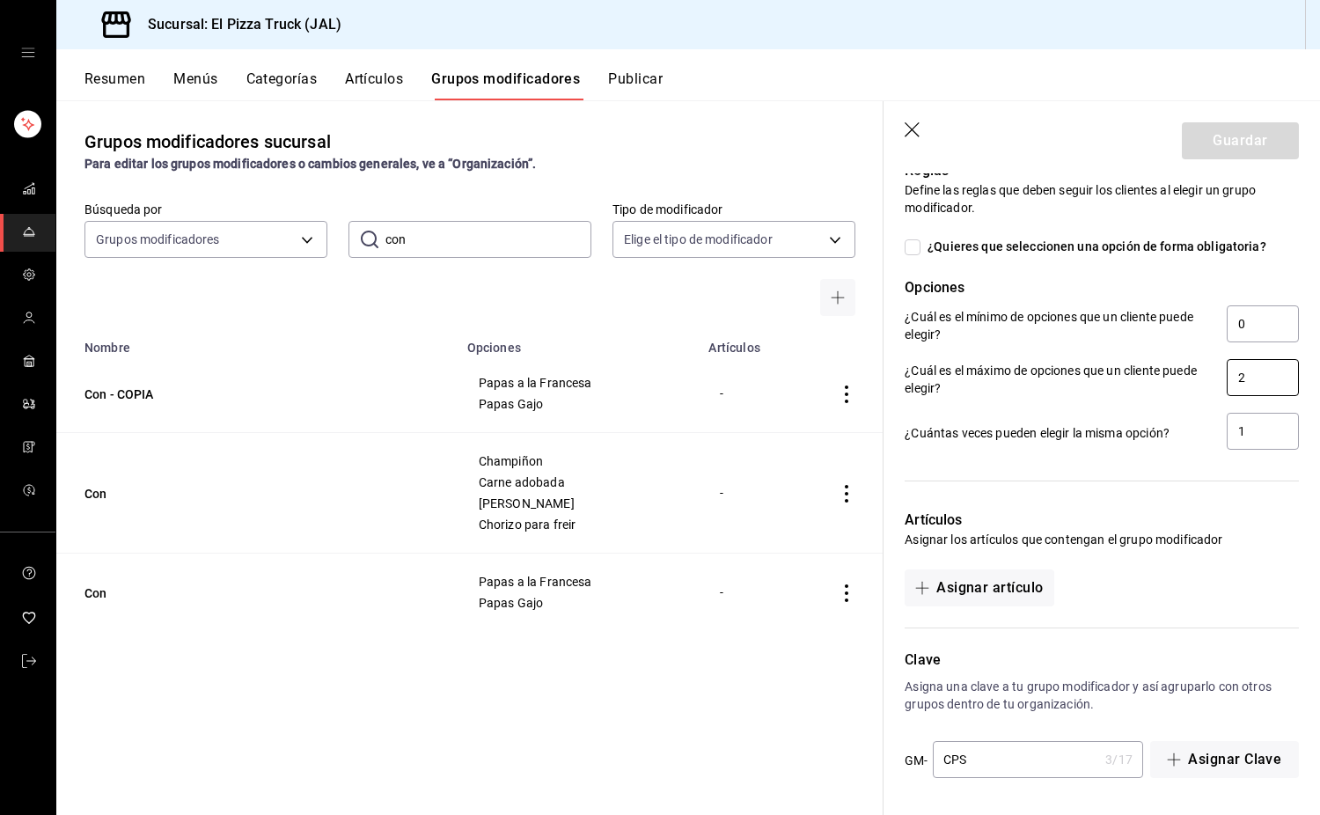
type input "10.00"
click at [1257, 371] on input "2" at bounding box center [1263, 377] width 72 height 37
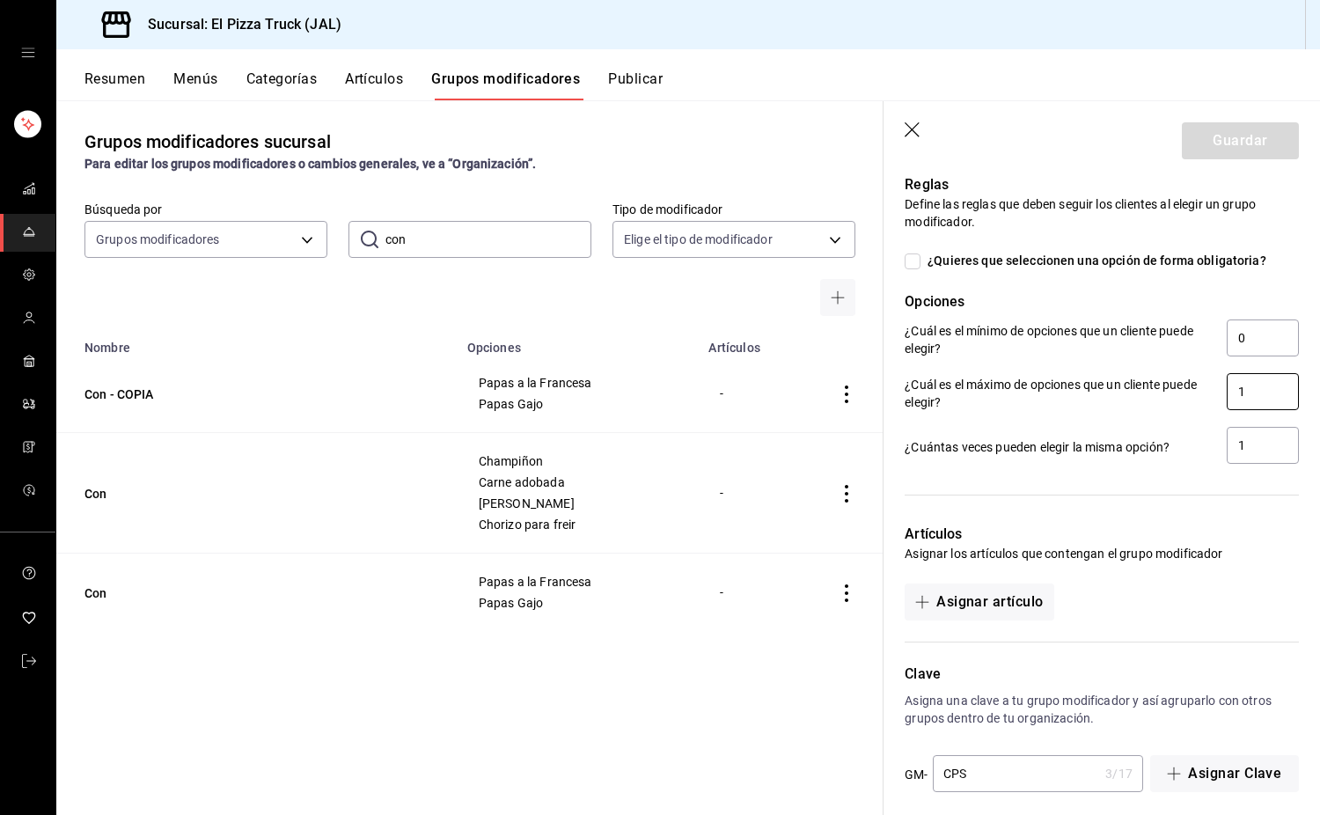
scroll to position [863, 0]
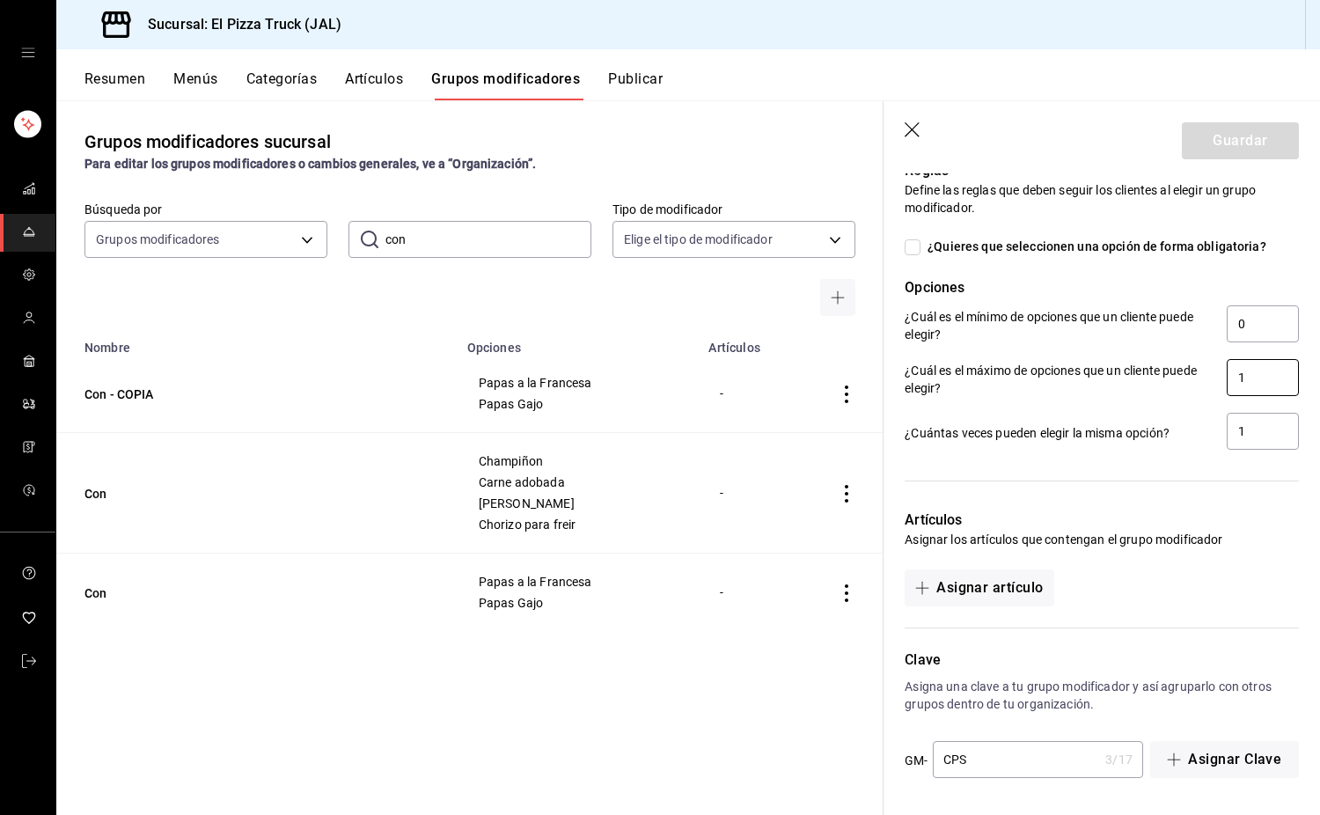
type input "1"
click at [1020, 761] on input "CPS" at bounding box center [1016, 759] width 166 height 35
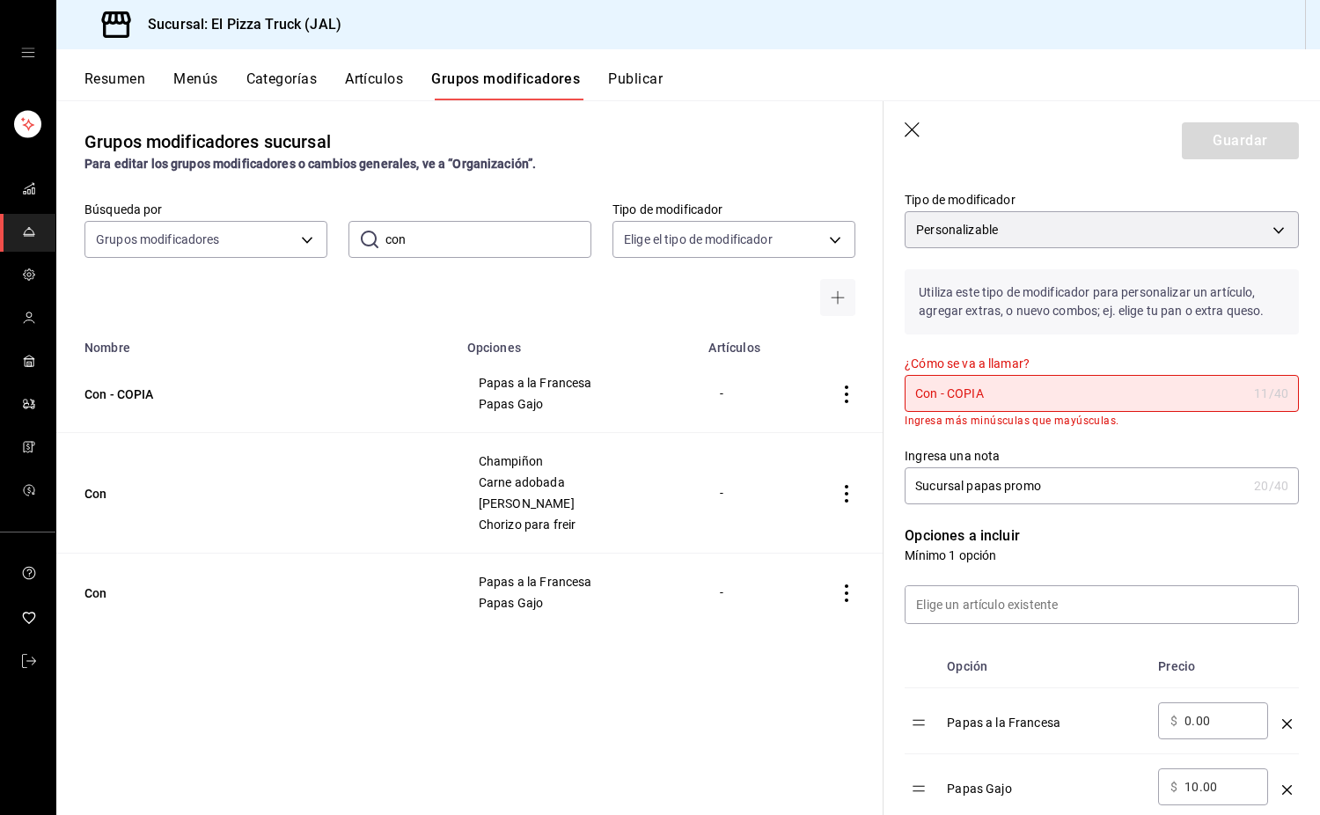
scroll to position [118, 0]
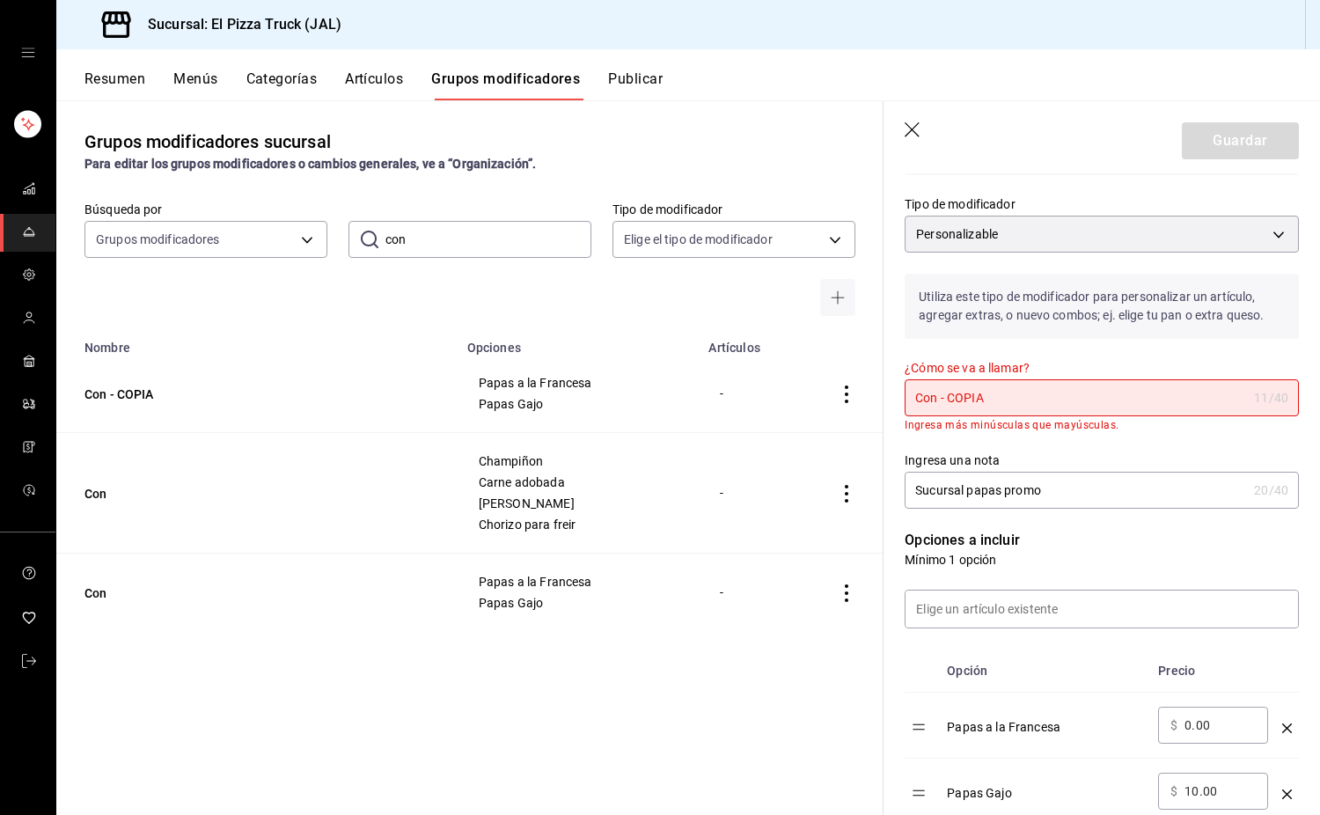
type input "CPSP"
drag, startPoint x: 1067, startPoint y: 410, endPoint x: 958, endPoint y: 408, distance: 109.2
click at [958, 408] on input "Con - COPIA" at bounding box center [1076, 397] width 342 height 35
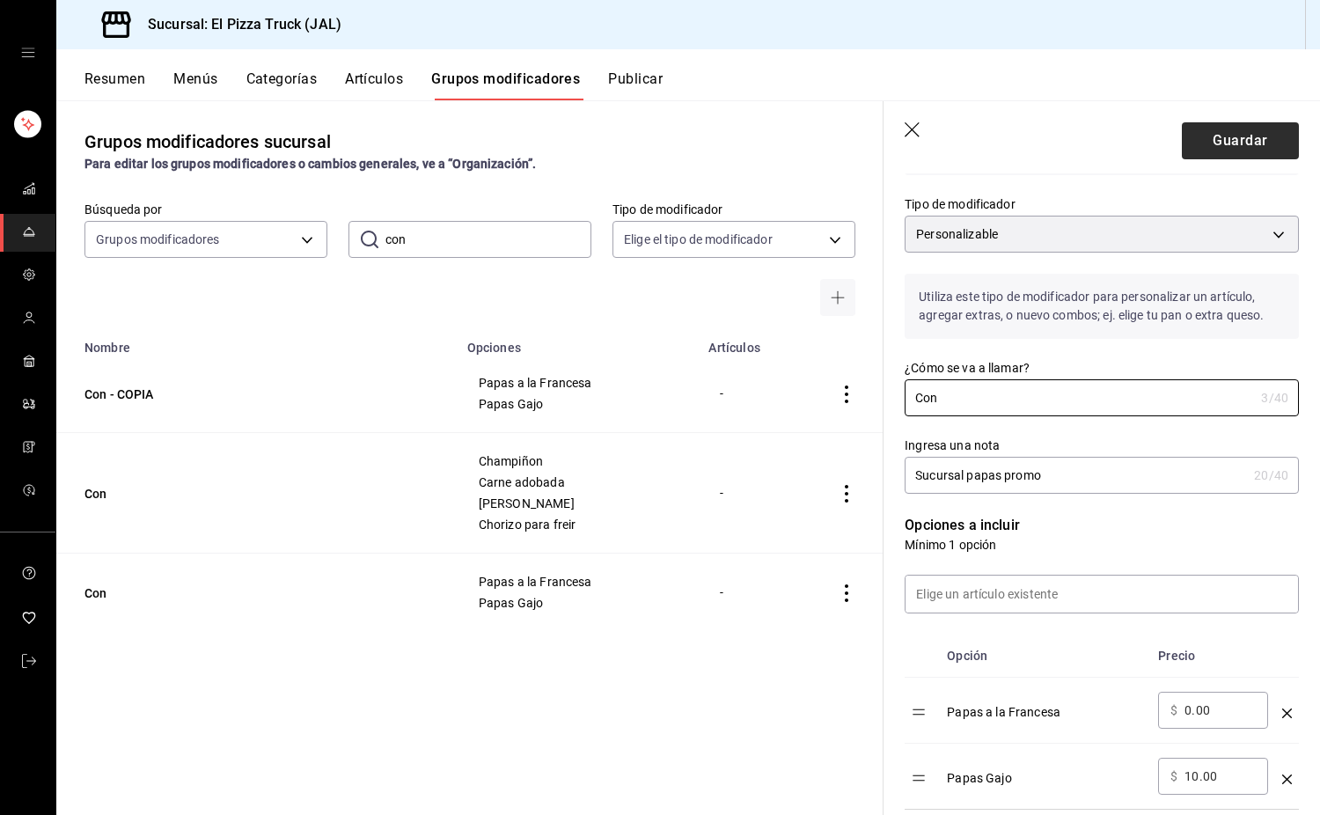
type input "Con"
click at [1244, 134] on button "Guardar" at bounding box center [1240, 140] width 117 height 37
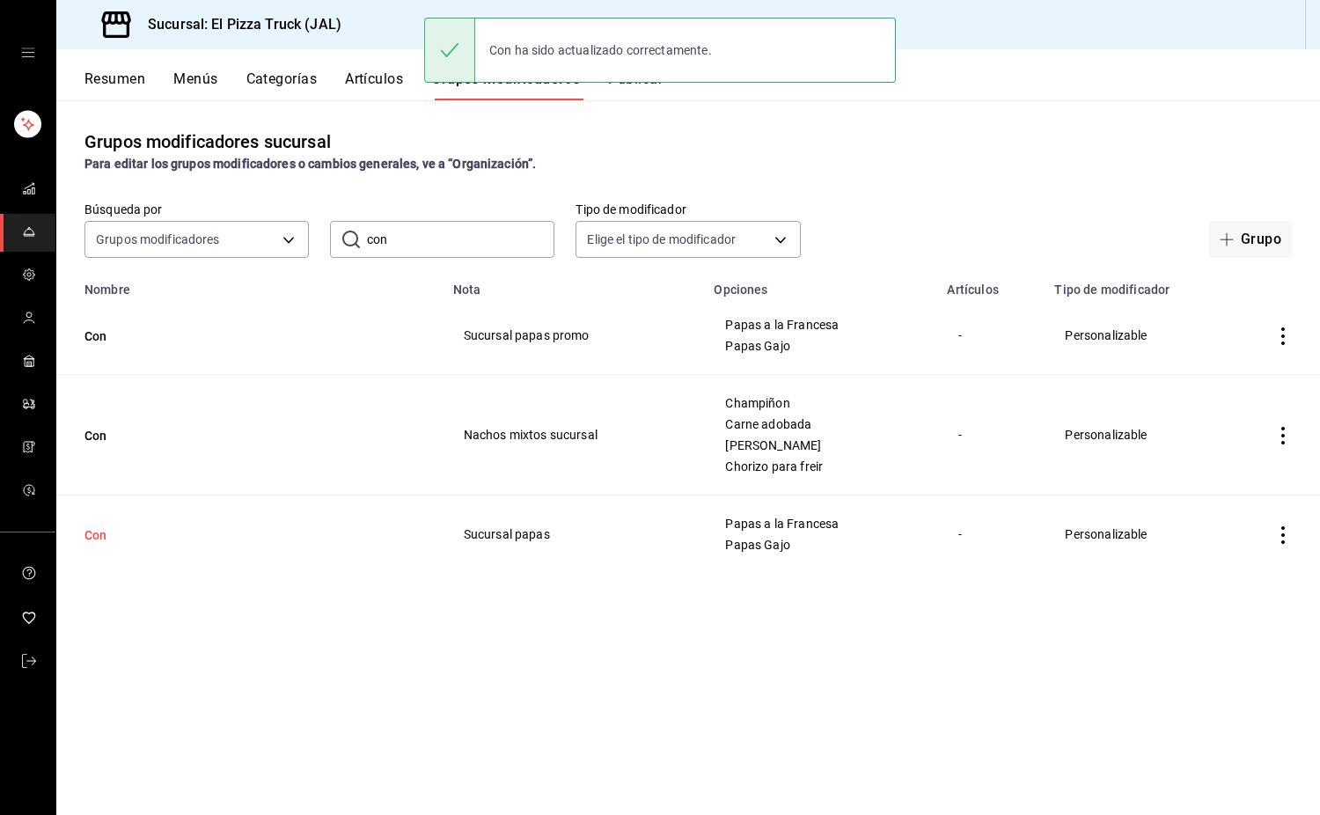
click at [99, 536] on button "Con" at bounding box center [190, 535] width 211 height 18
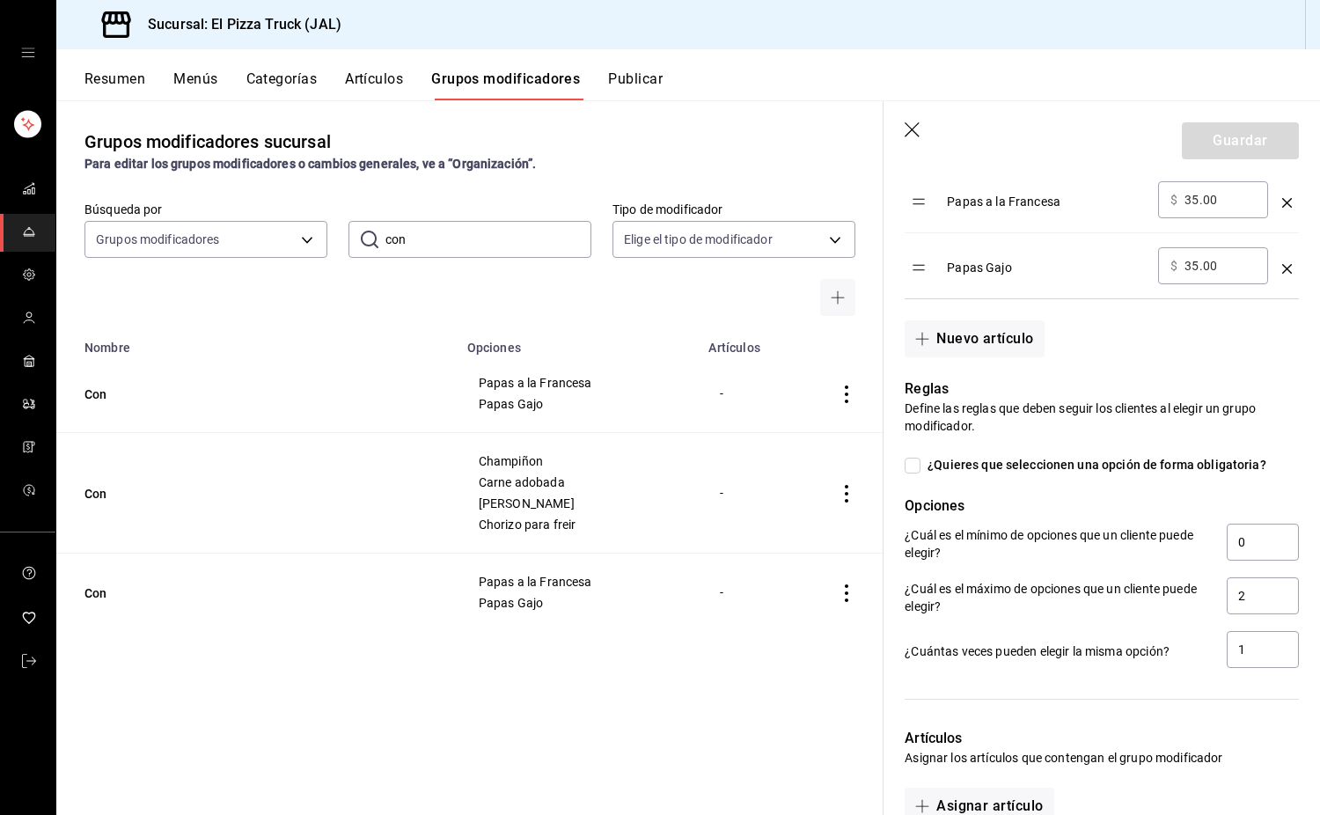
scroll to position [629, 0]
click at [1248, 607] on input "2" at bounding box center [1263, 595] width 72 height 37
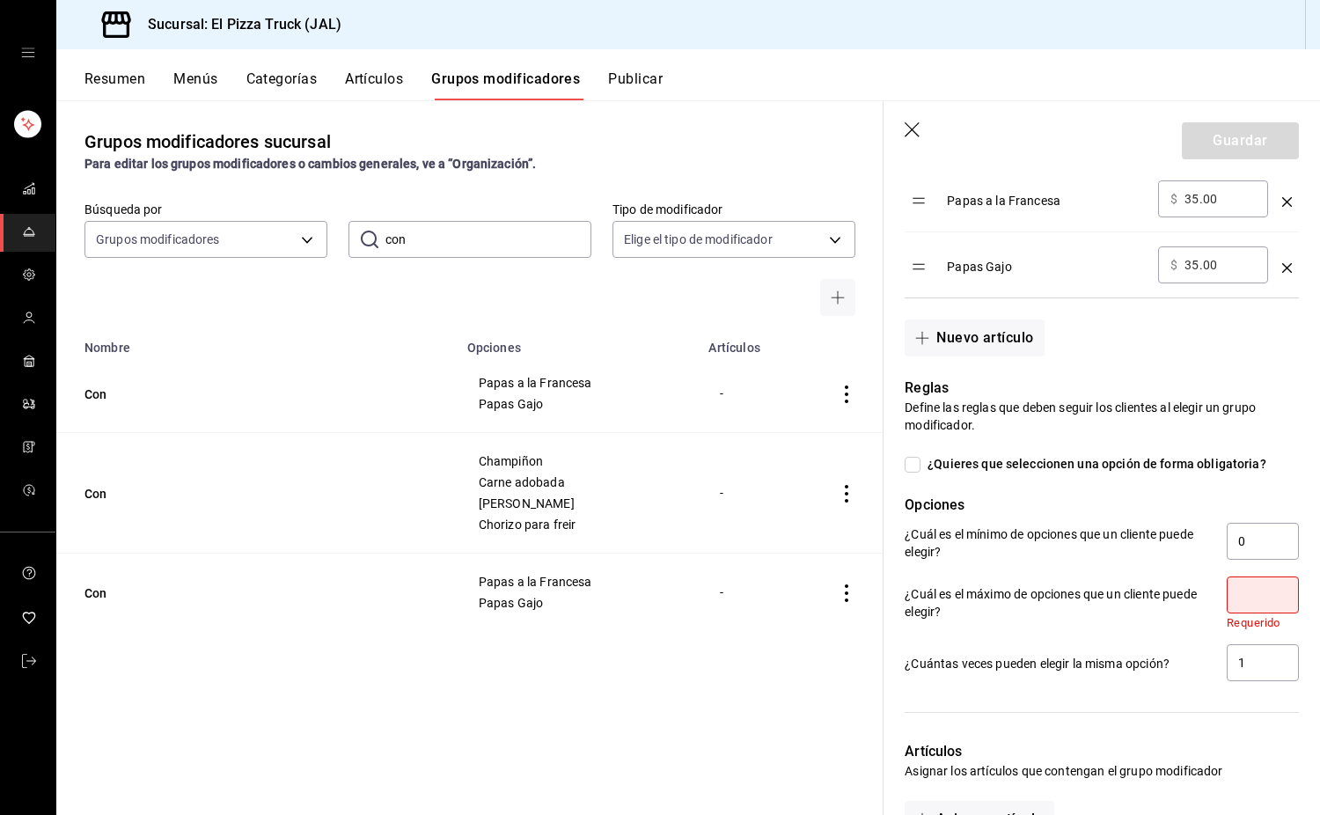
type input "2"
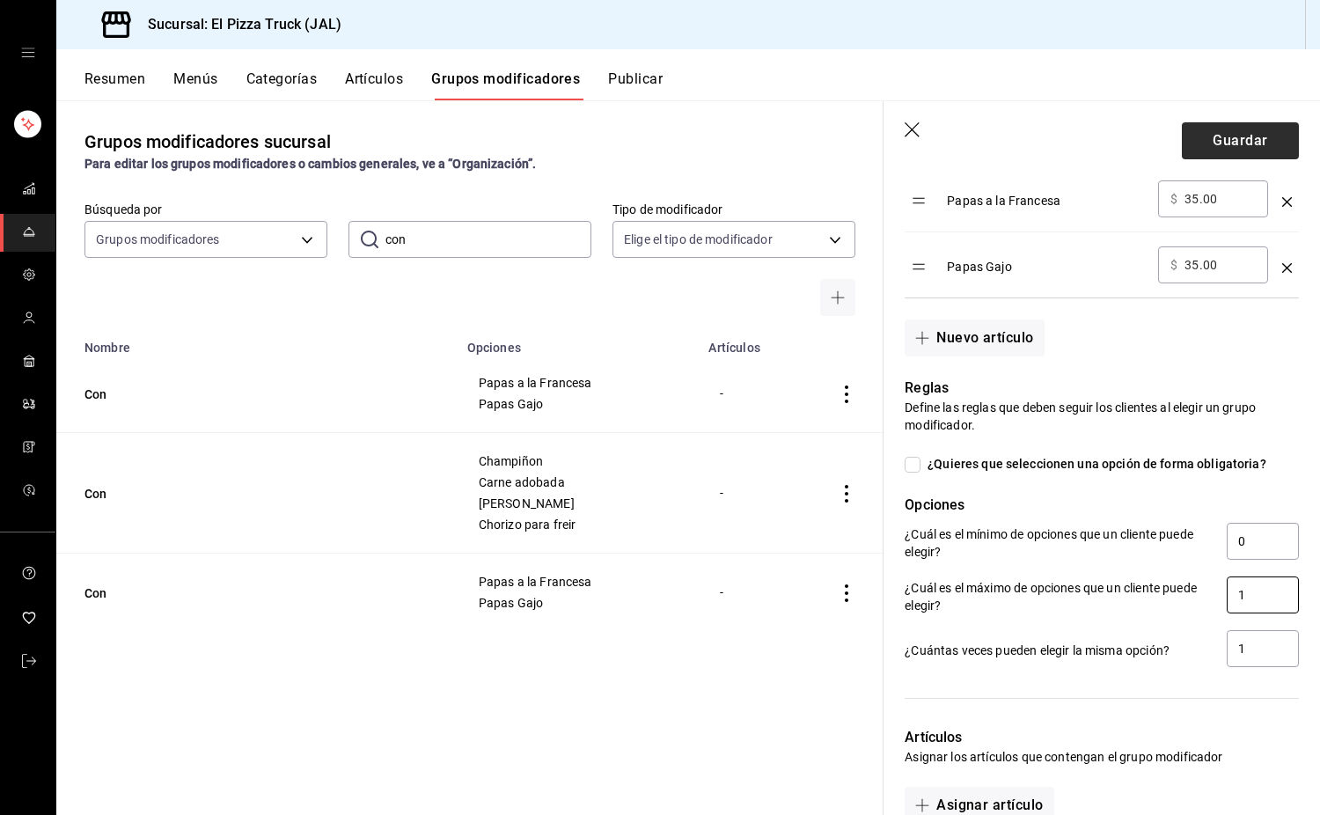
type input "1"
click at [1260, 142] on button "Guardar" at bounding box center [1240, 140] width 117 height 37
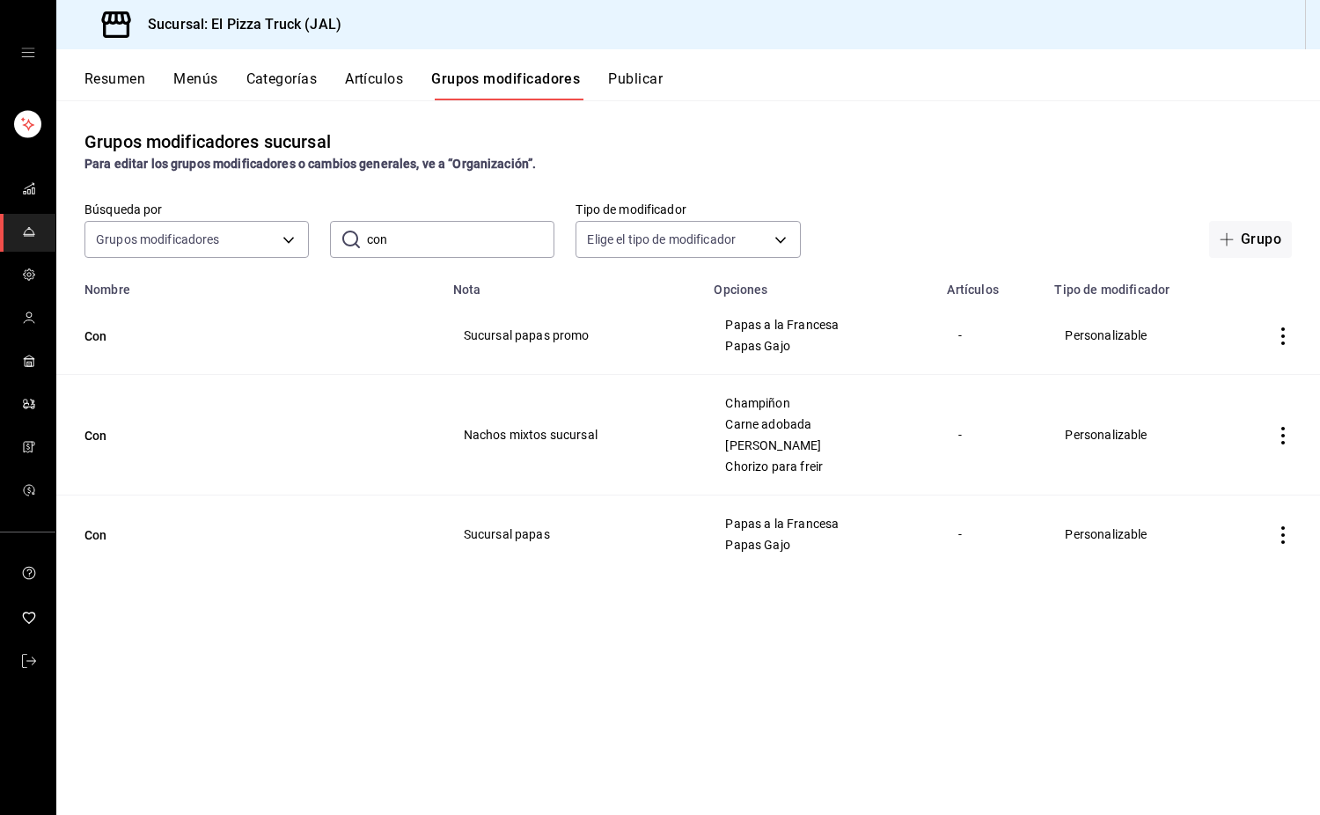
click at [124, 82] on button "Resumen" at bounding box center [115, 85] width 61 height 30
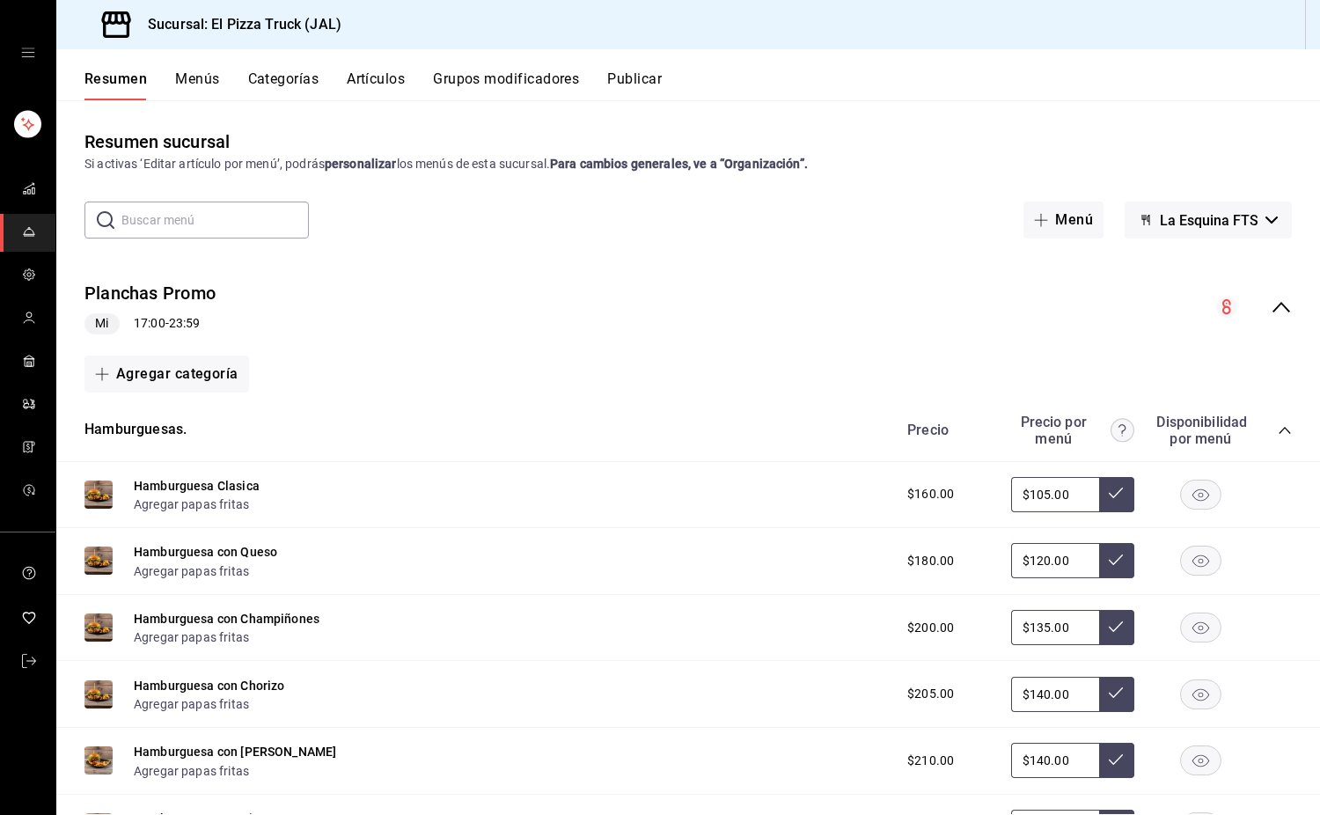
click at [237, 484] on button "Hamburguesa Clasica" at bounding box center [197, 486] width 126 height 18
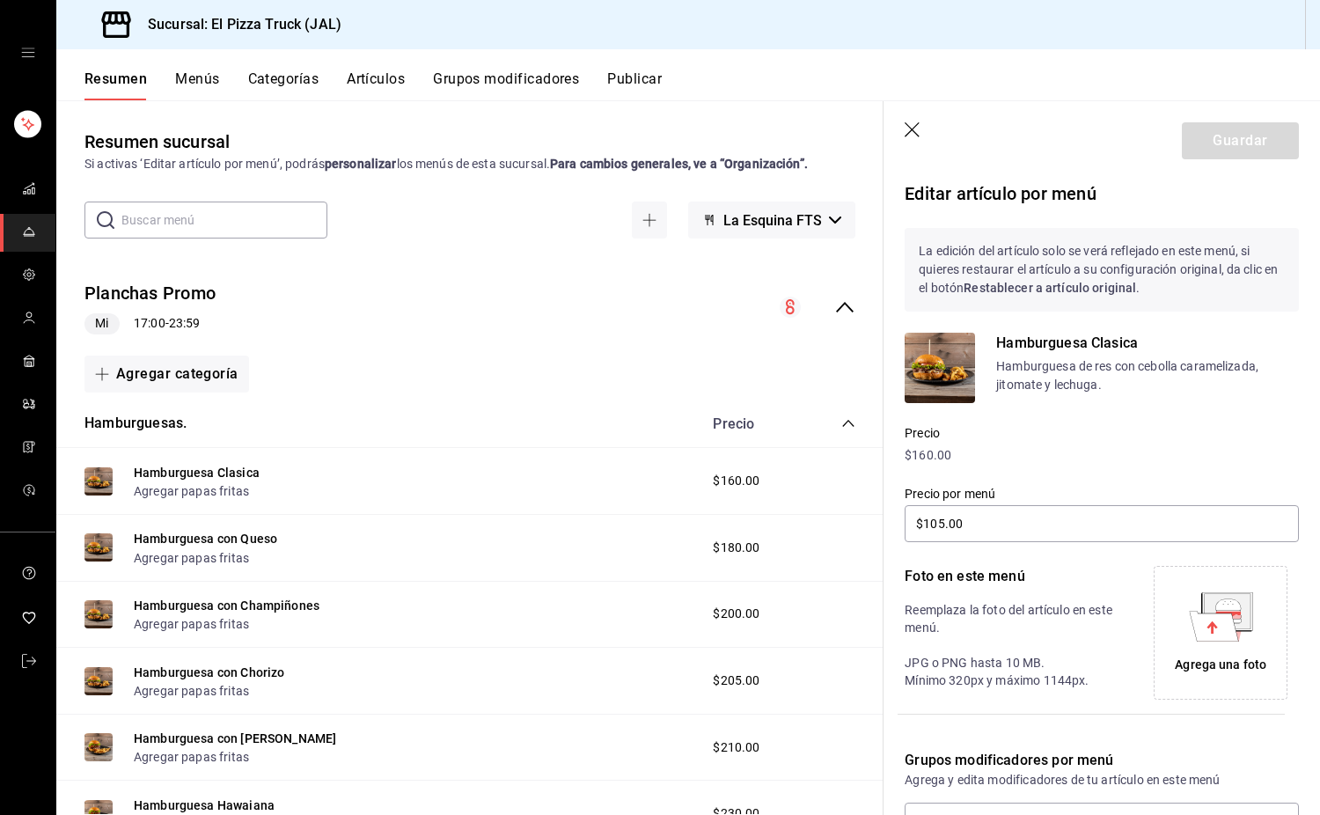
scroll to position [215, 0]
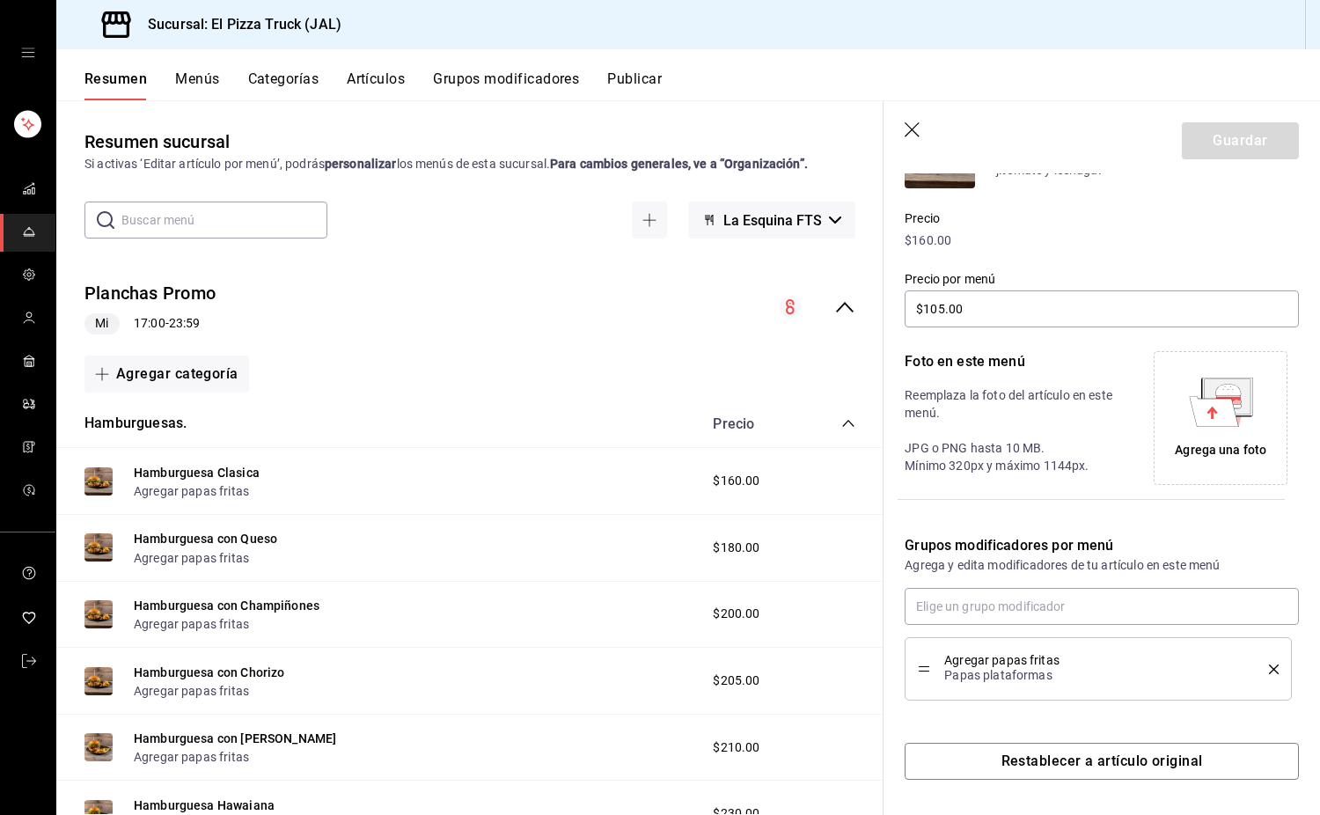
click at [1269, 669] on icon "delete" at bounding box center [1274, 670] width 10 height 10
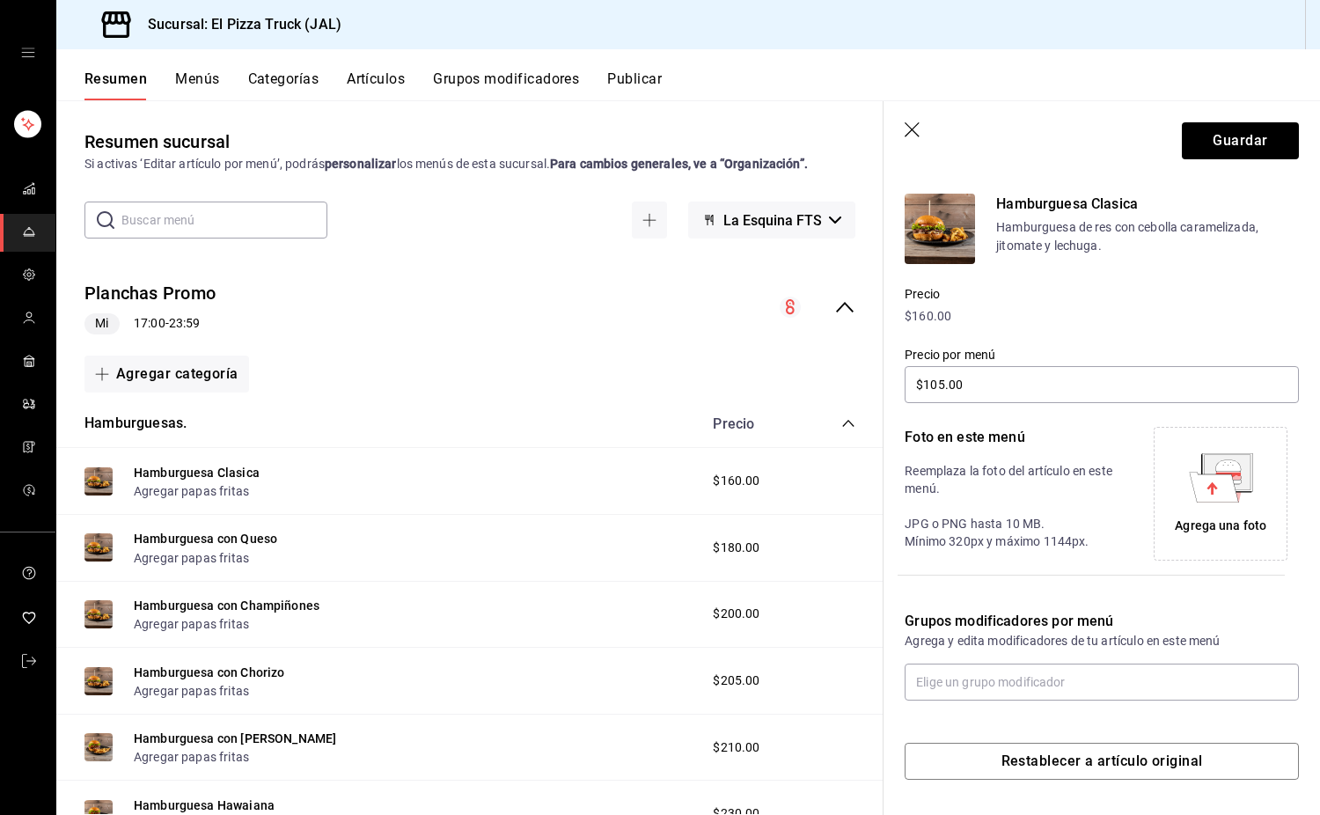
scroll to position [139, 0]
click at [1043, 688] on input "text" at bounding box center [1102, 682] width 394 height 37
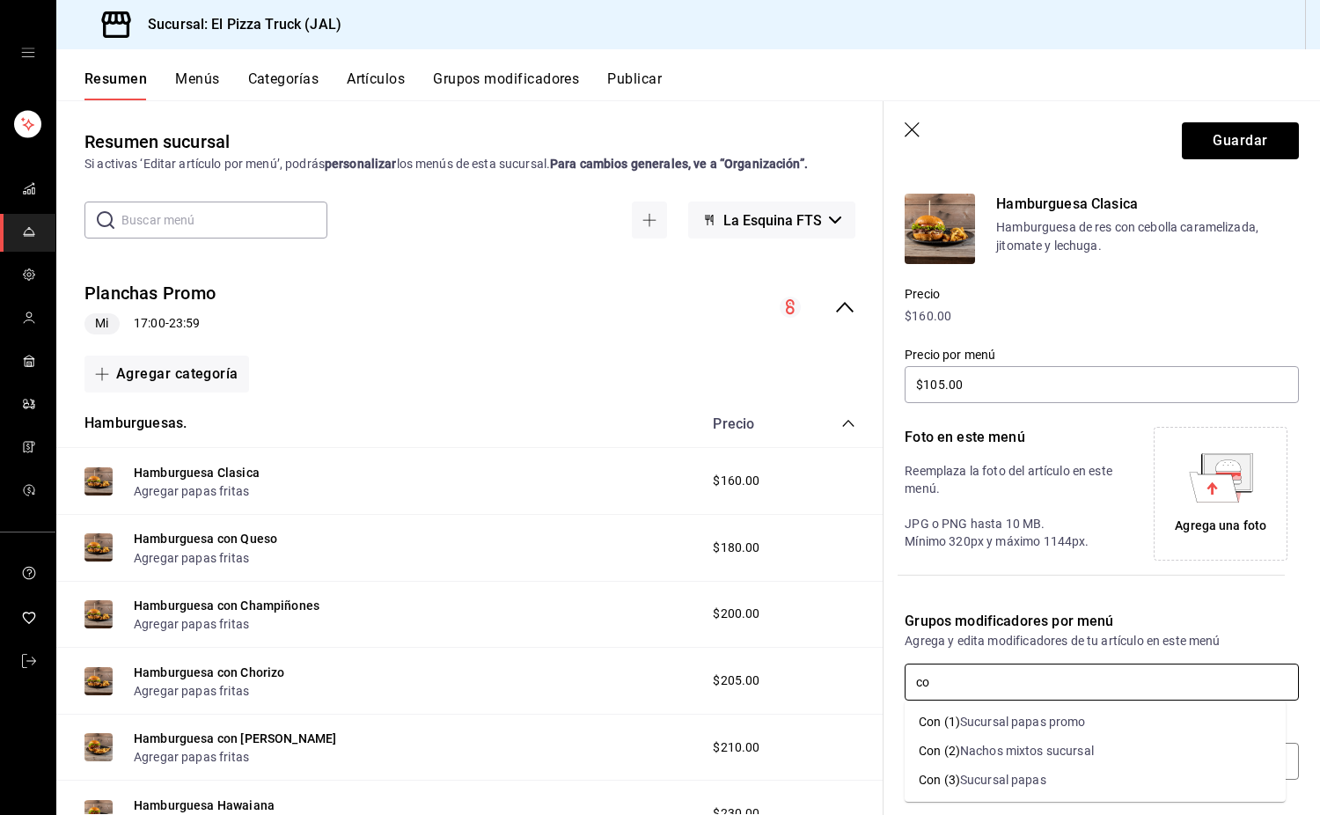
type input "con"
click at [1043, 688] on input "text" at bounding box center [1102, 682] width 394 height 37
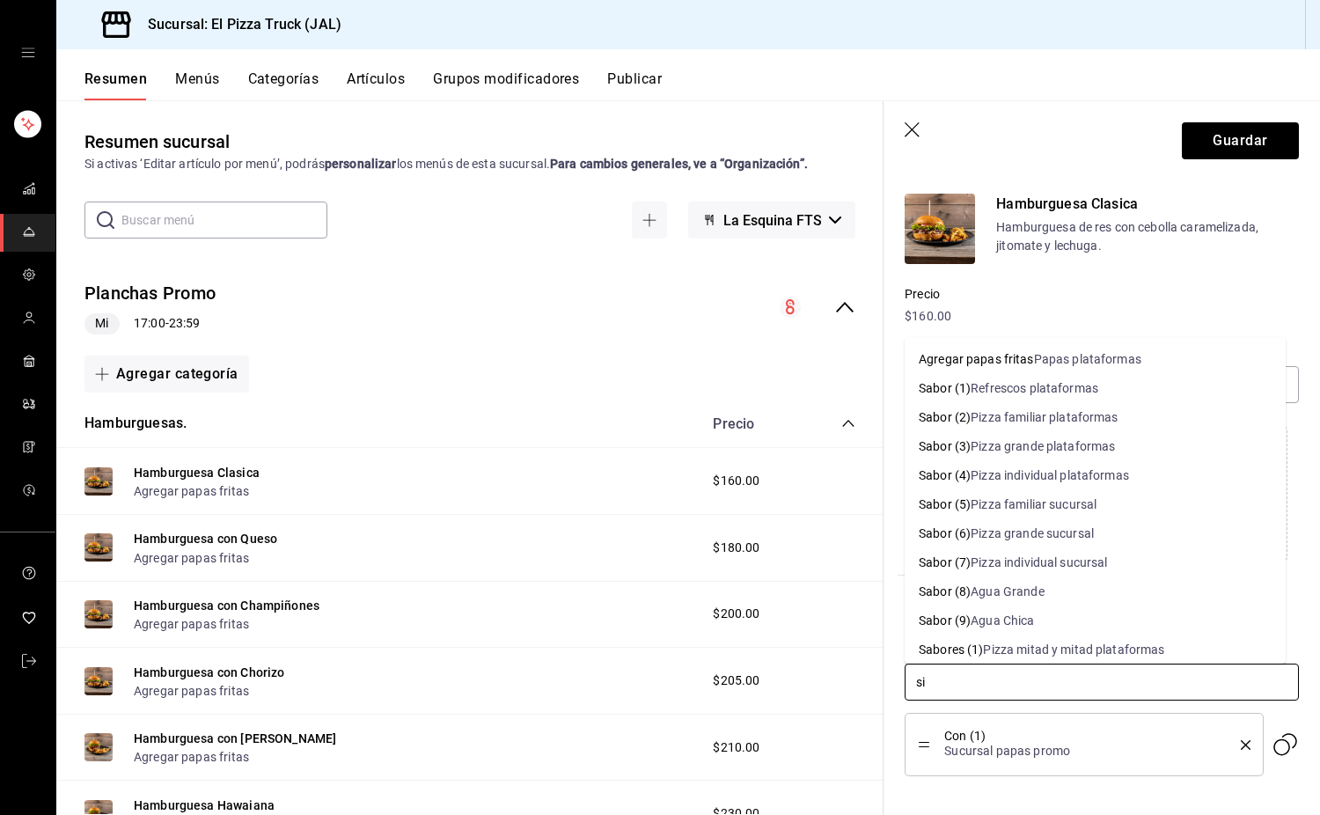
type input "sin"
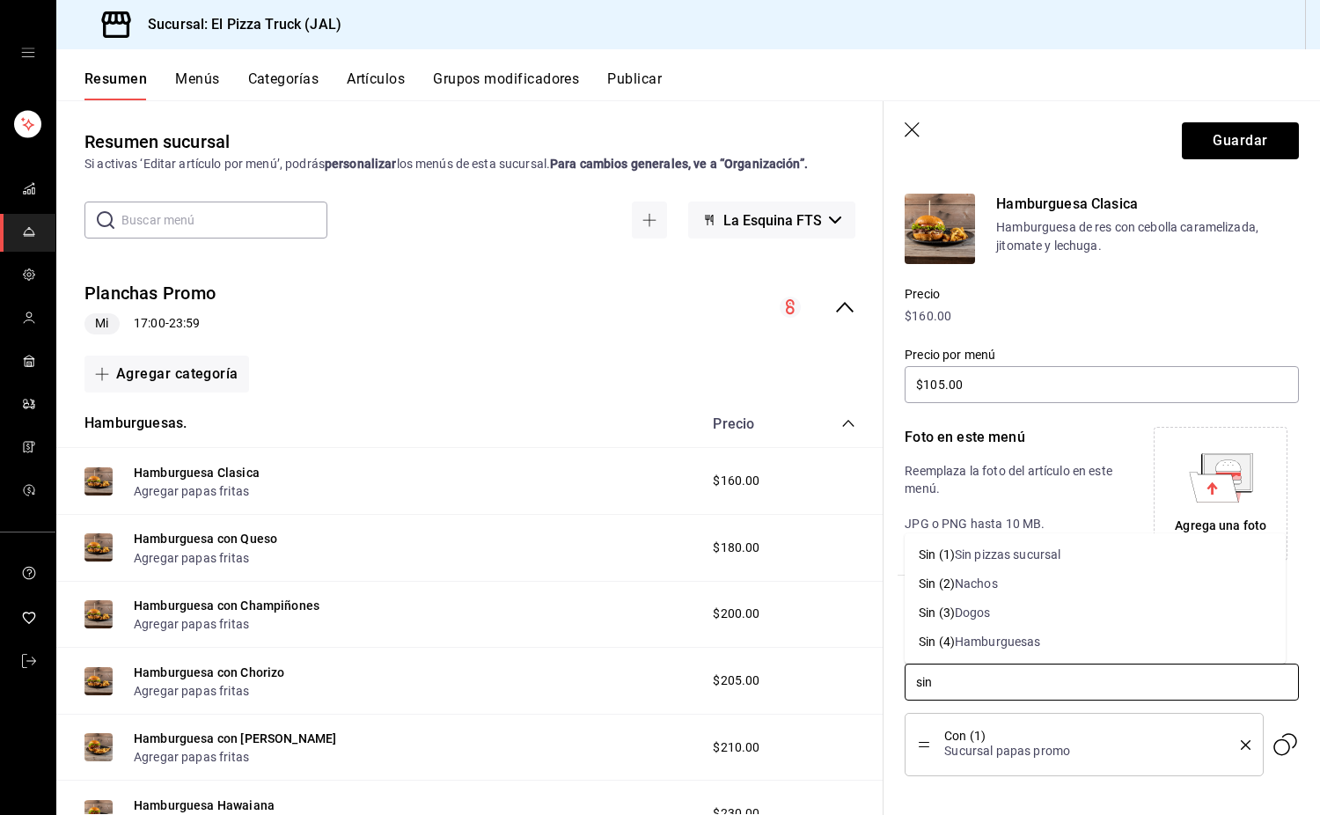
click at [1017, 646] on div "Hamburguesas" at bounding box center [998, 642] width 86 height 18
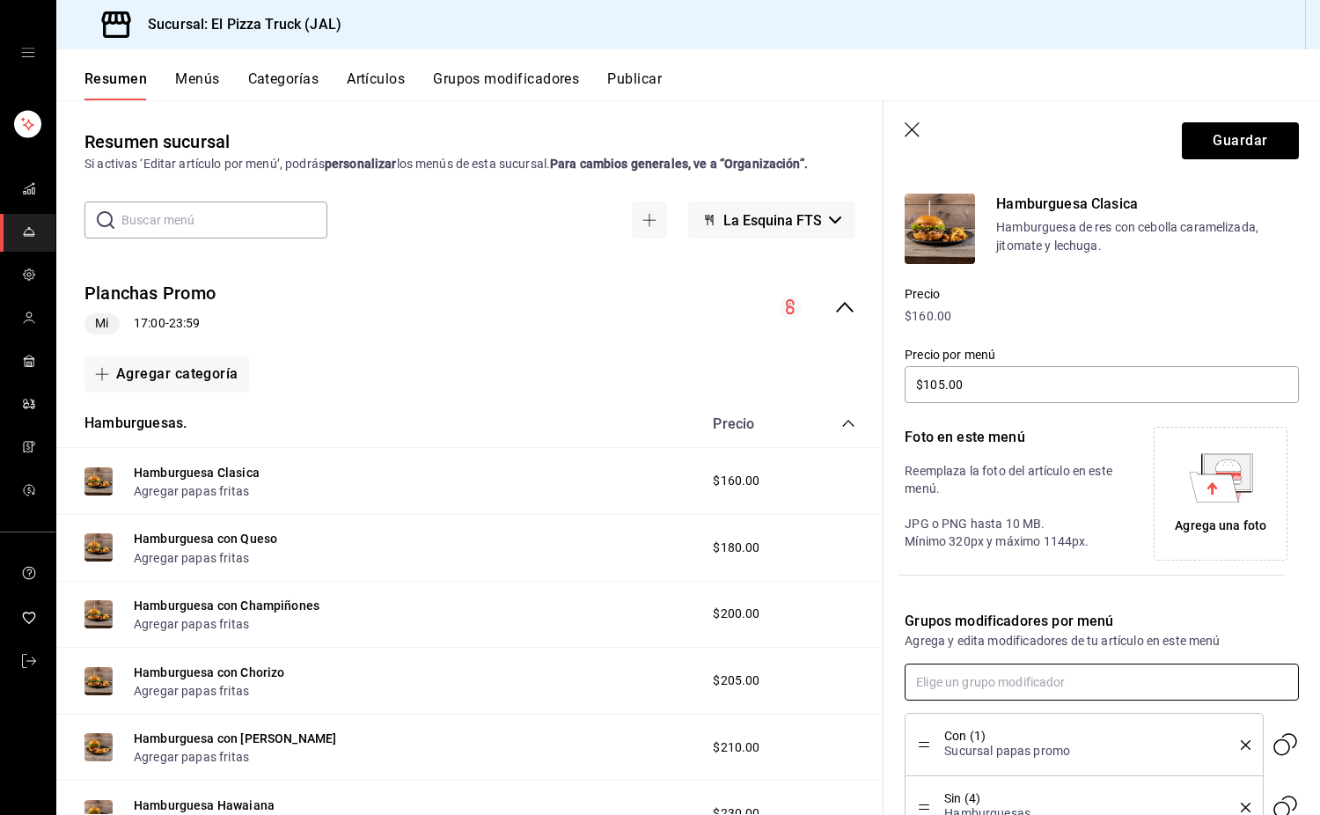
click at [1000, 698] on input "text" at bounding box center [1102, 682] width 394 height 37
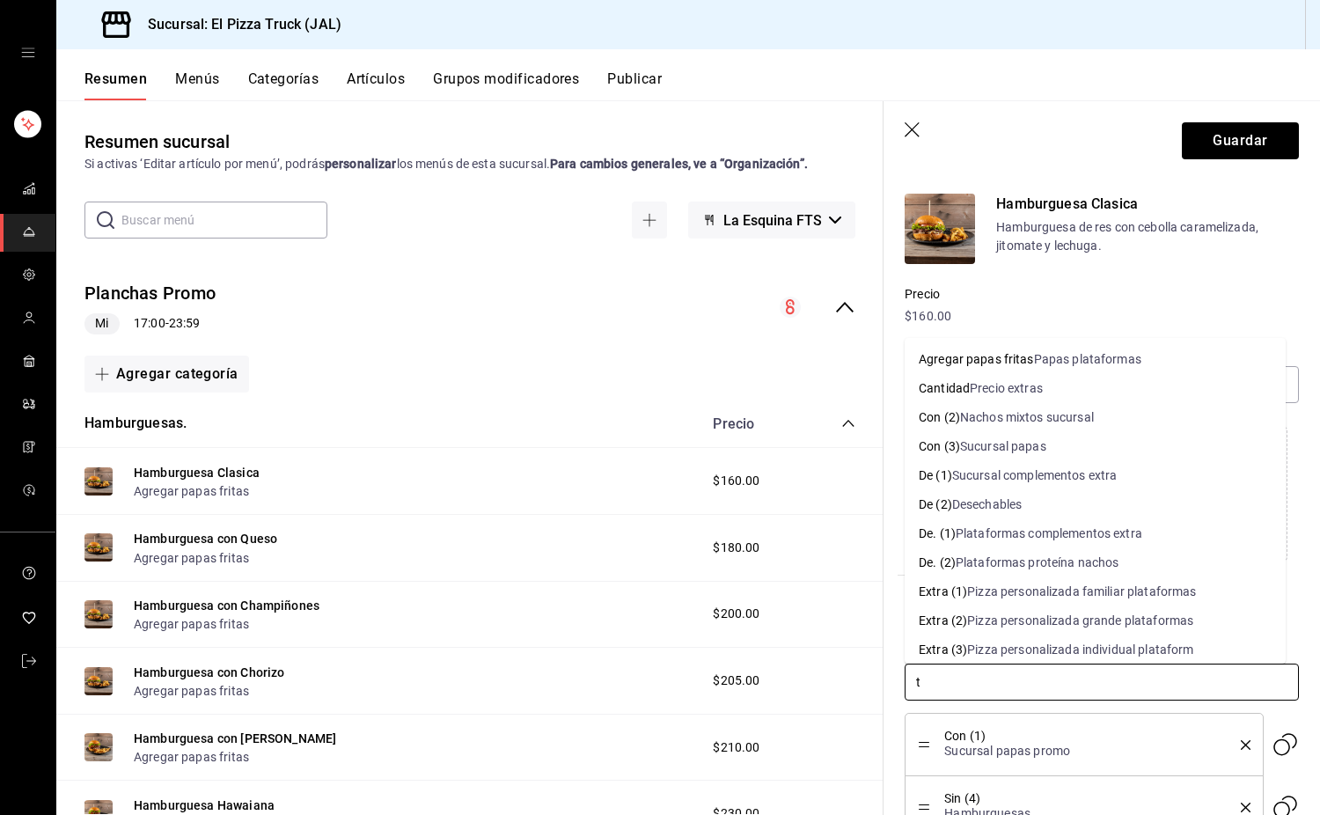
type input "to"
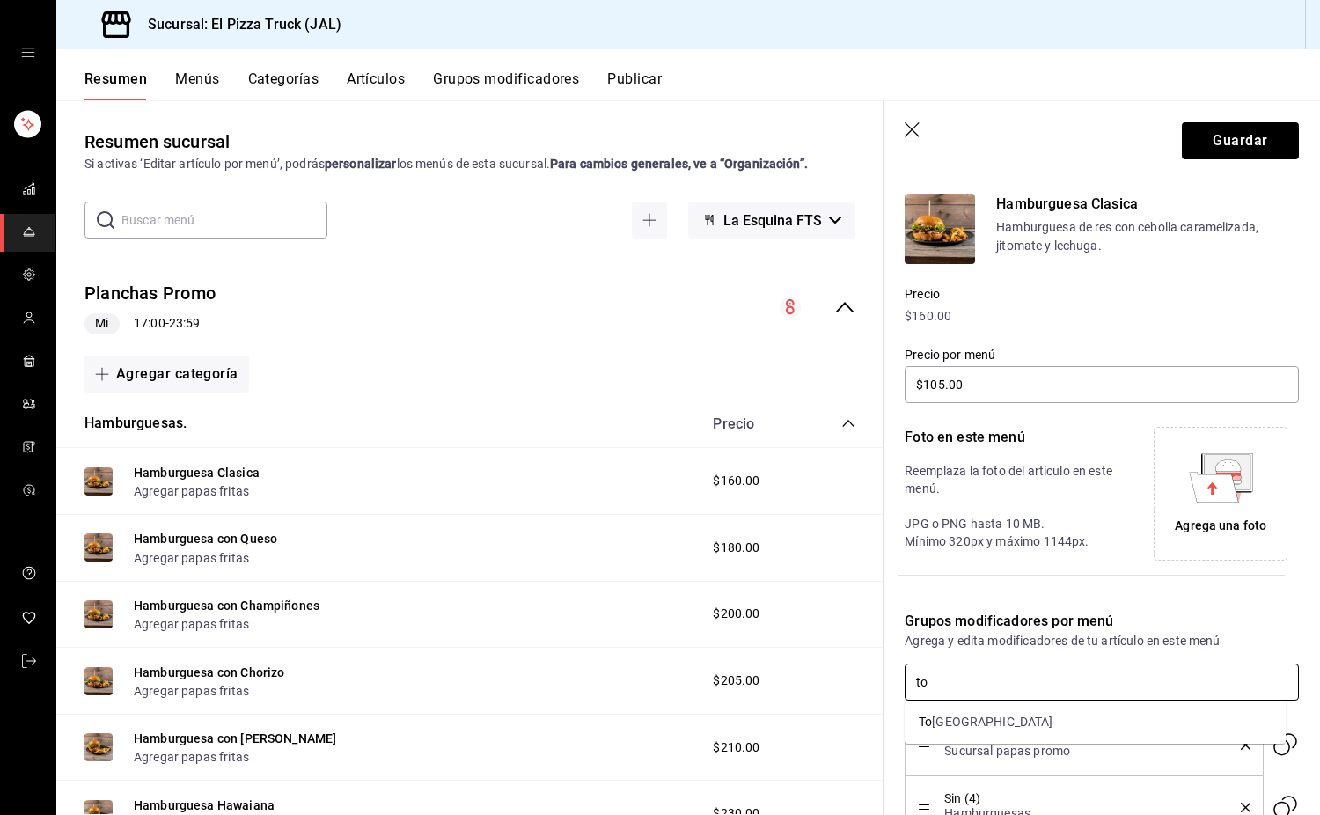
click at [973, 712] on li "To [GEOGRAPHIC_DATA]" at bounding box center [1095, 722] width 381 height 29
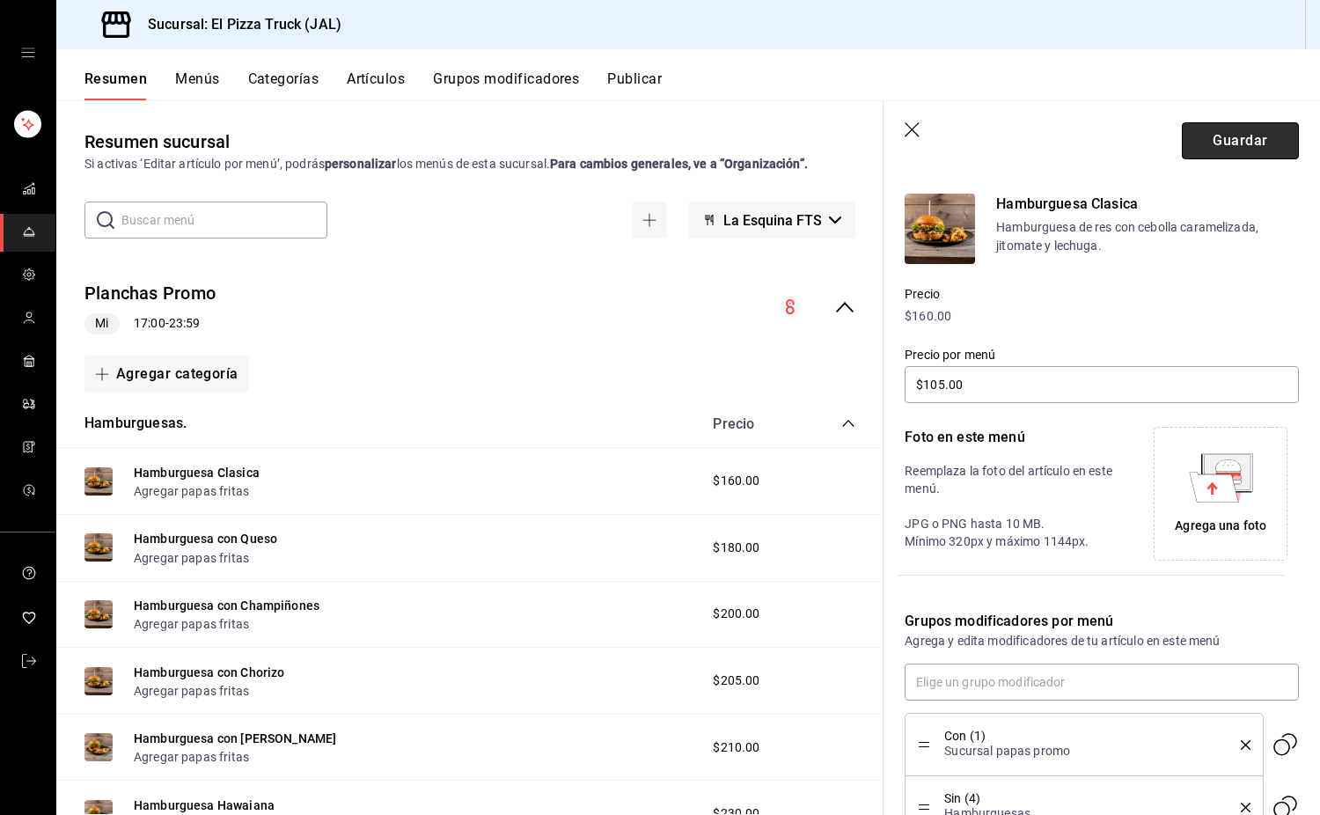
click at [1257, 135] on button "Guardar" at bounding box center [1240, 140] width 117 height 37
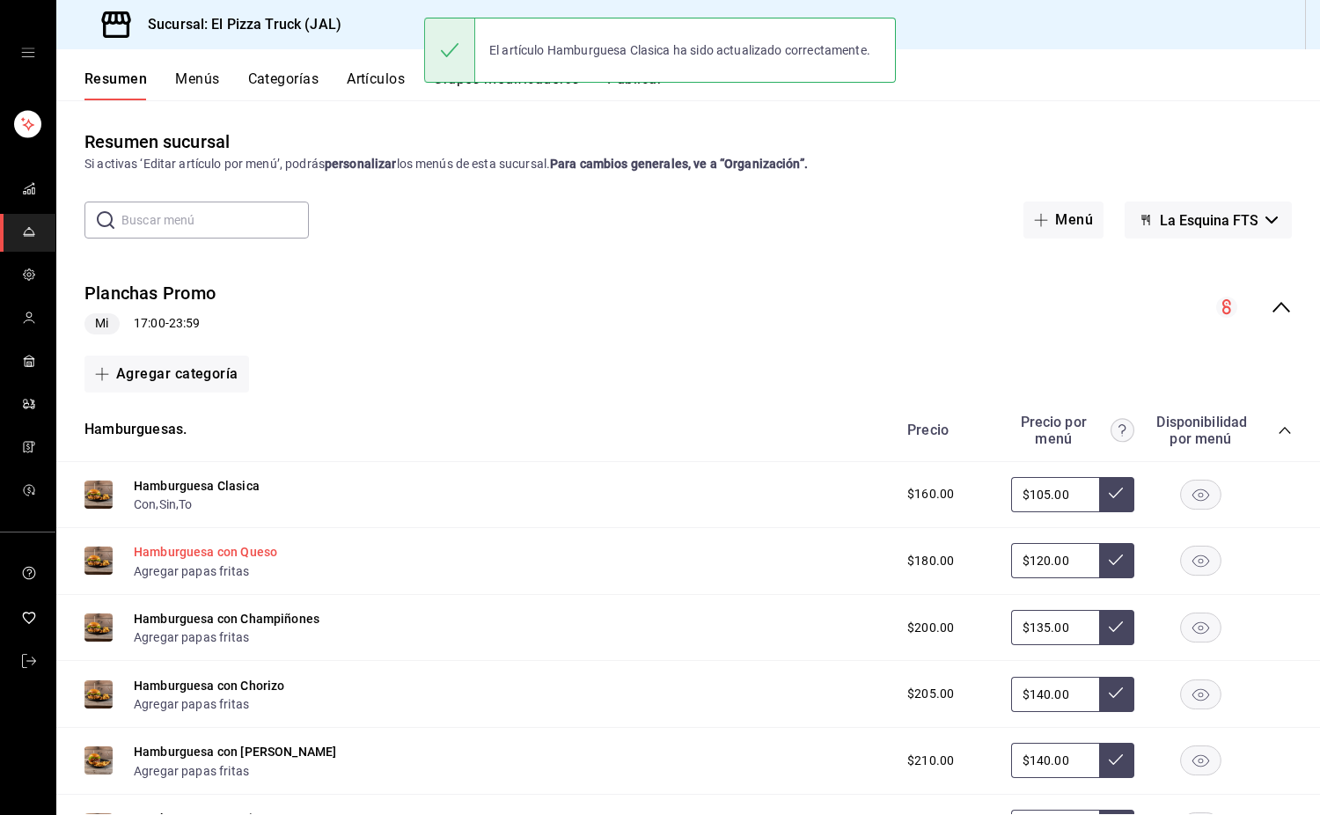
click at [232, 550] on button "Hamburguesa con Queso" at bounding box center [205, 552] width 143 height 18
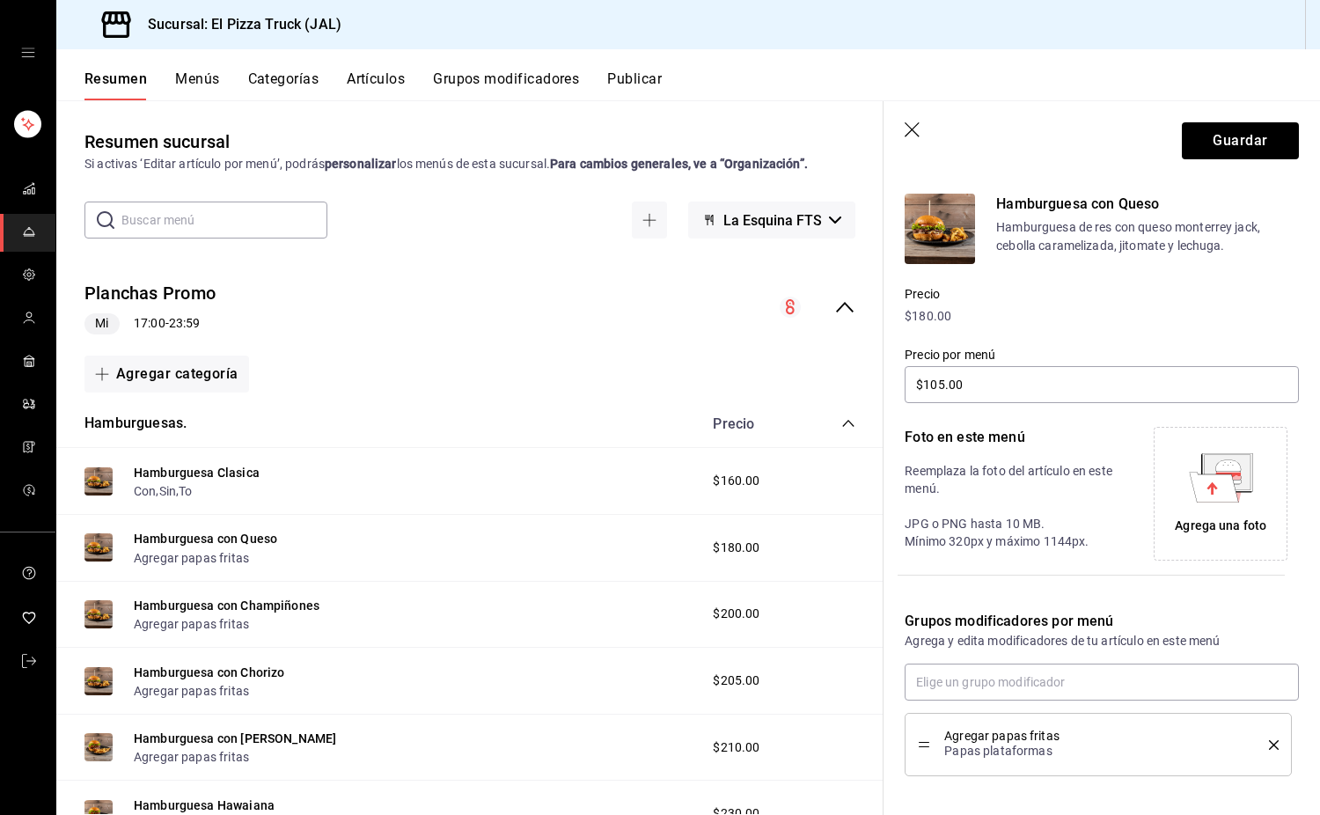
type input "$120.00"
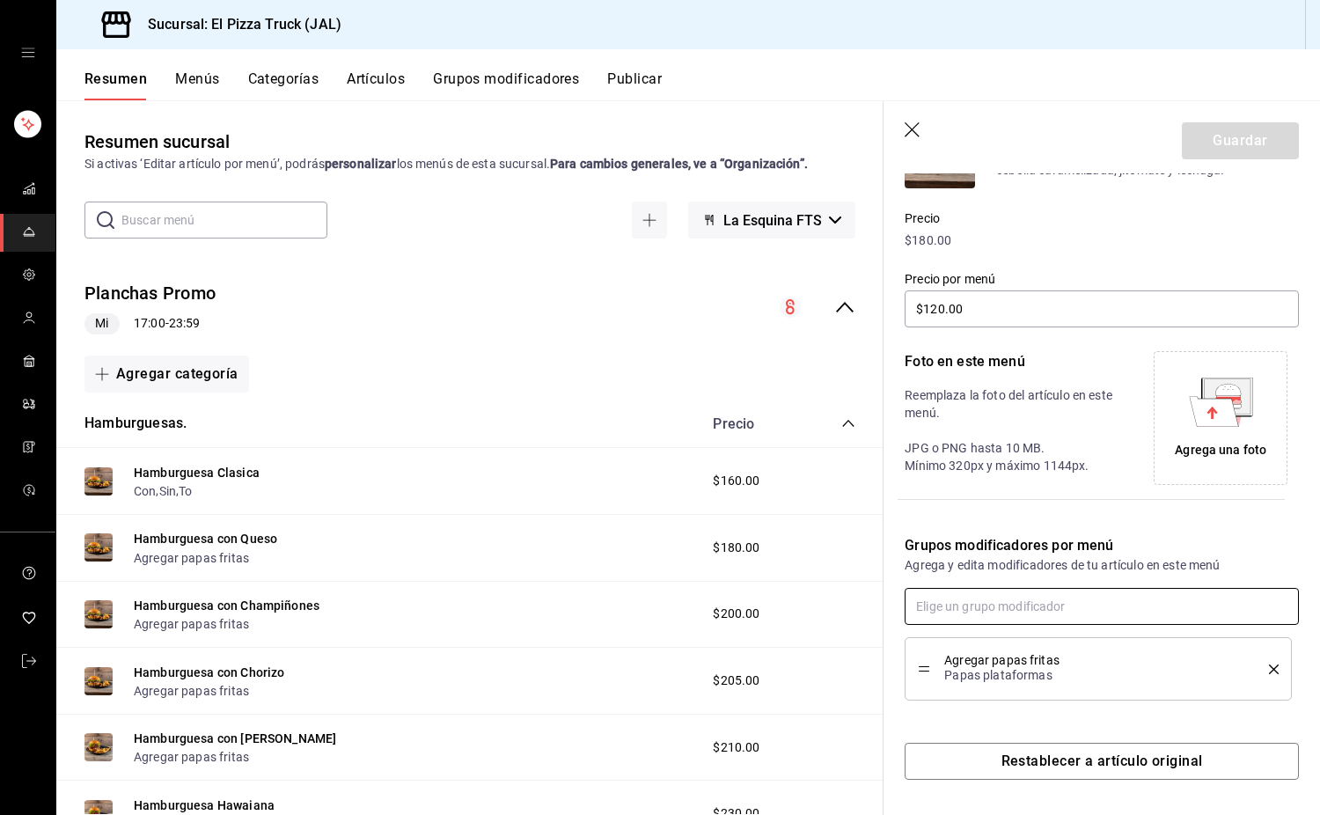
click at [1073, 621] on input "text" at bounding box center [1102, 606] width 394 height 37
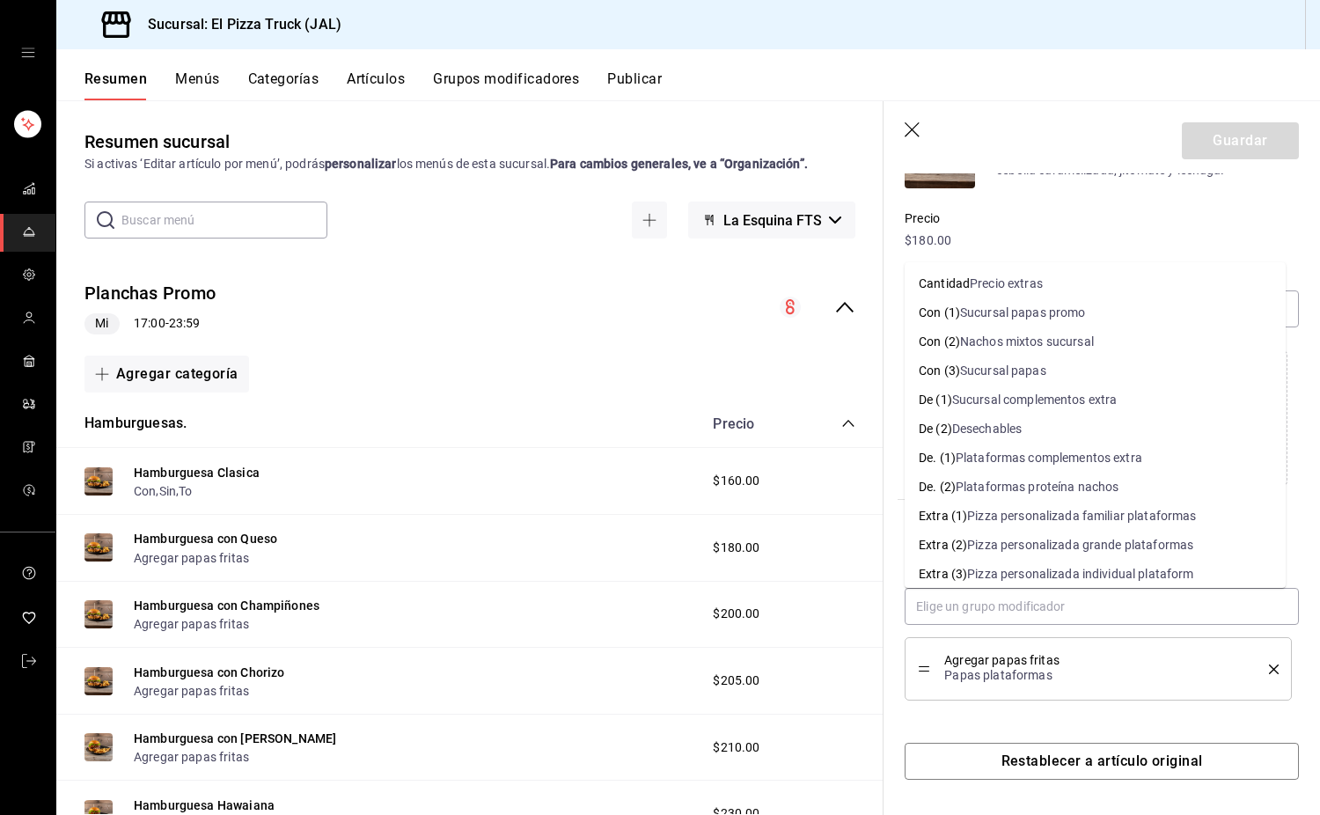
click at [1269, 671] on icon "delete" at bounding box center [1274, 670] width 10 height 10
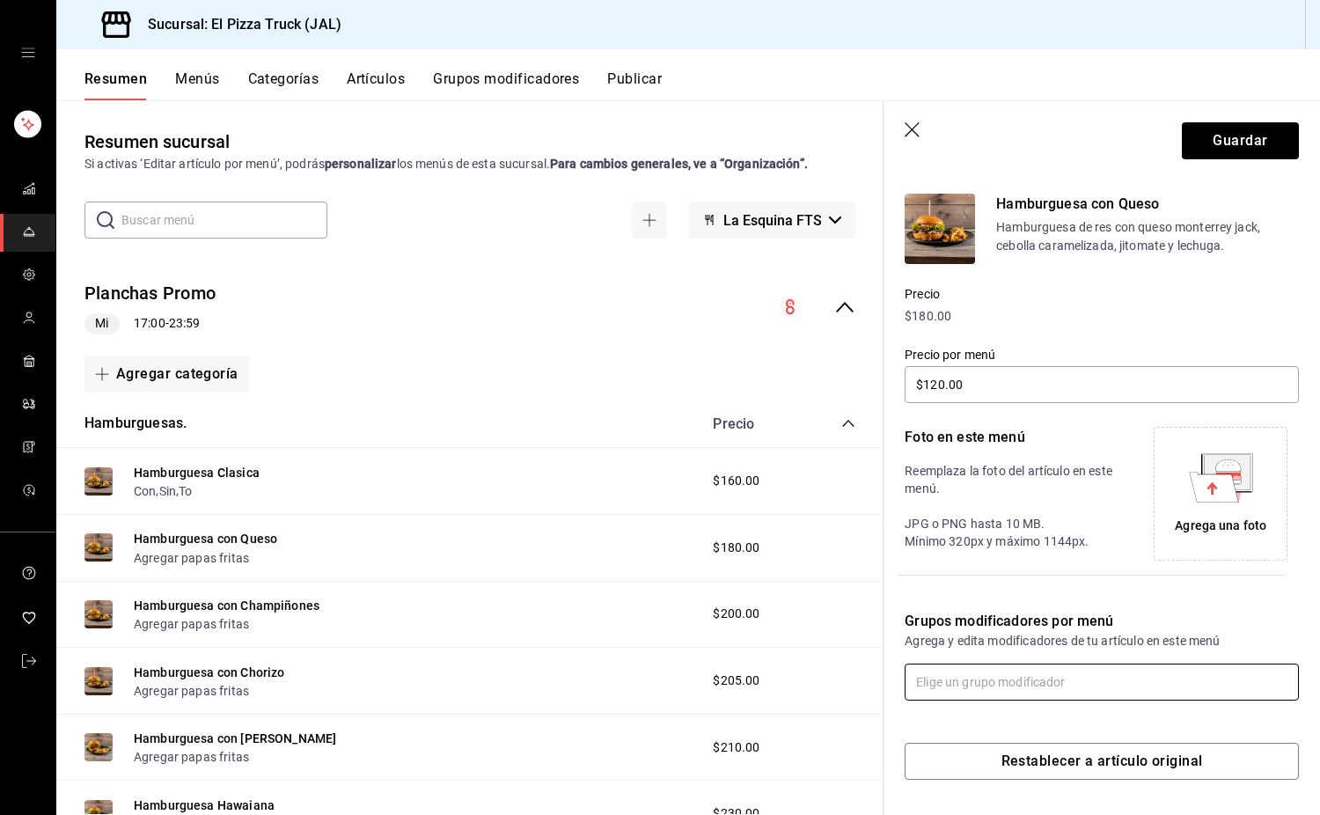
click at [1154, 686] on input "text" at bounding box center [1102, 682] width 394 height 37
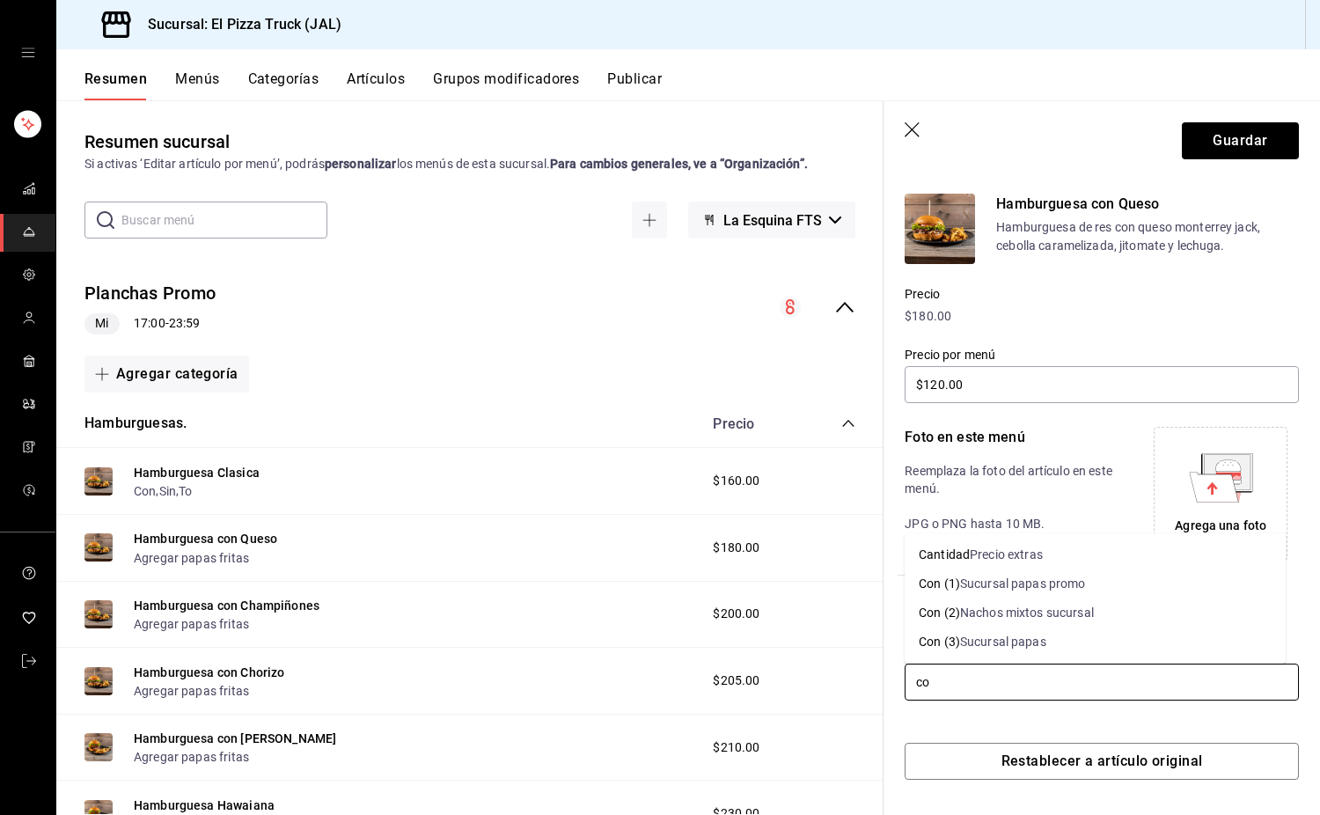
type input "con"
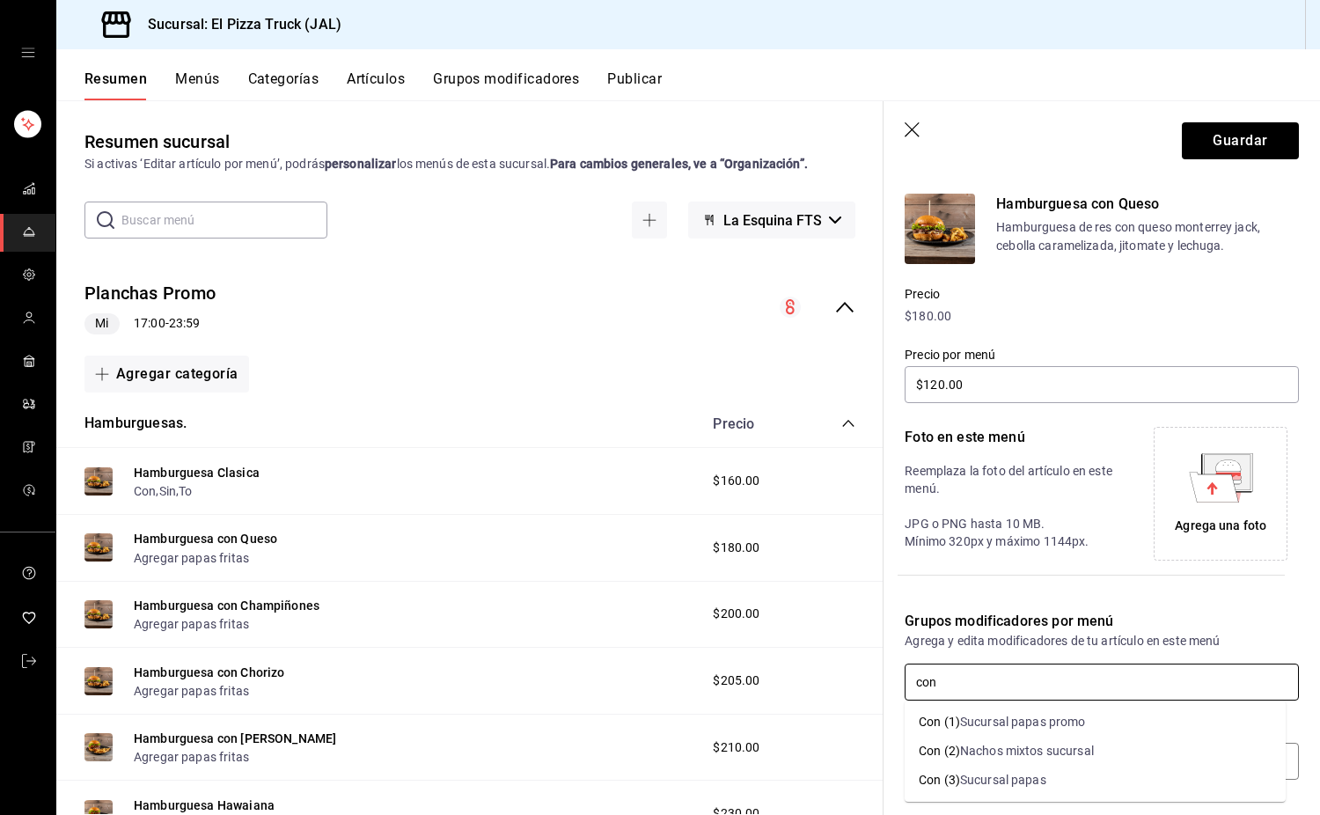
click at [1059, 719] on div "Sucursal papas promo" at bounding box center [1023, 722] width 126 height 18
click at [958, 683] on input "text" at bounding box center [1102, 682] width 394 height 37
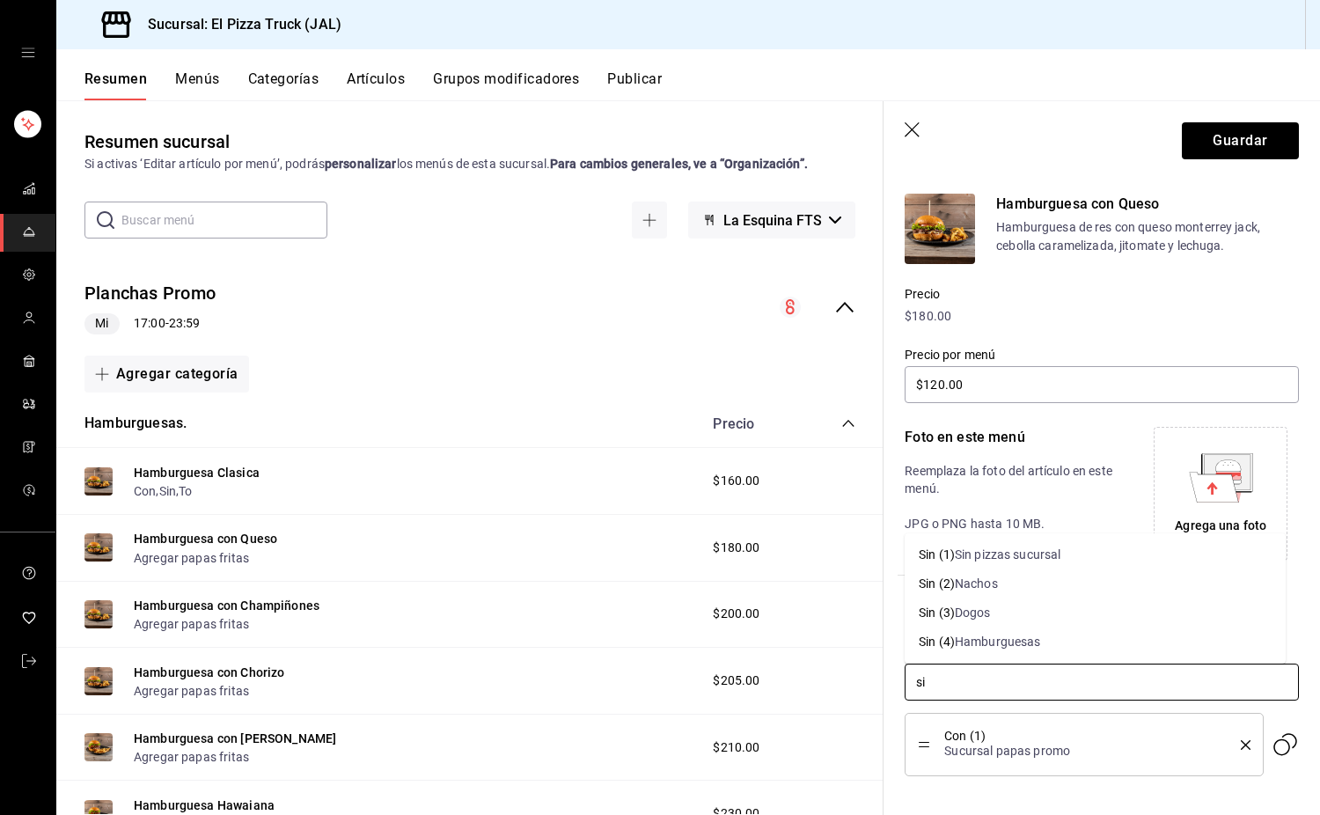
type input "sin"
click at [1028, 649] on div "Hamburguesas" at bounding box center [998, 642] width 86 height 18
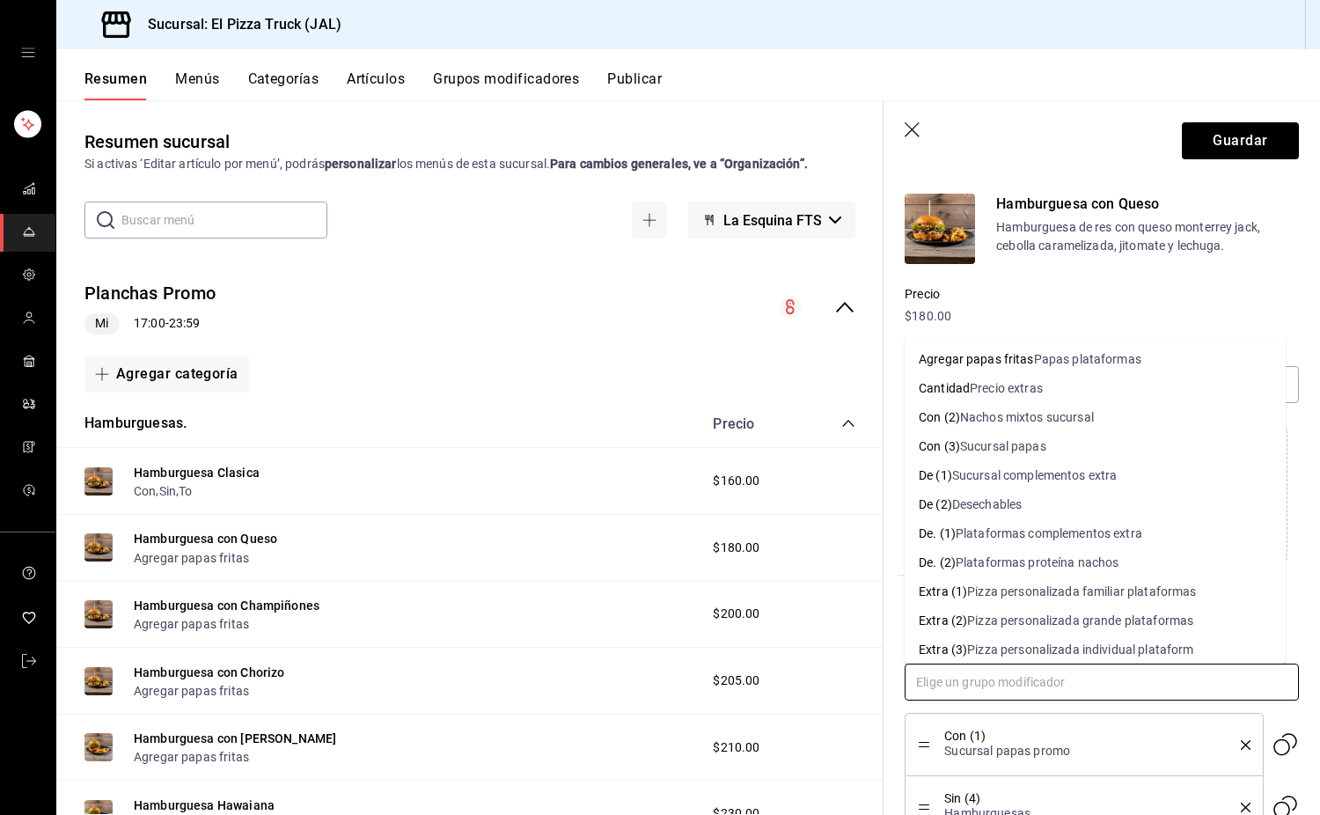
click at [969, 693] on input "text" at bounding box center [1102, 682] width 394 height 37
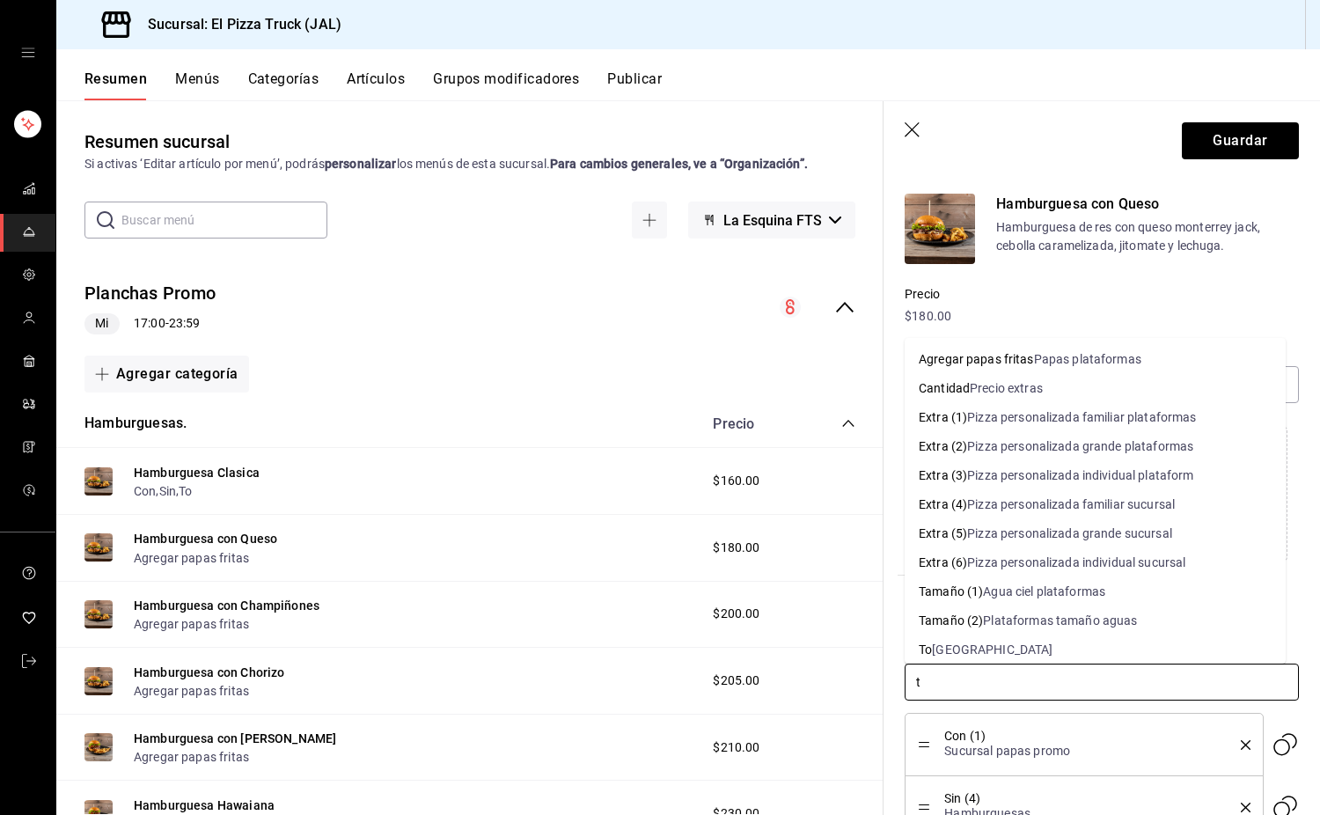
type input "to"
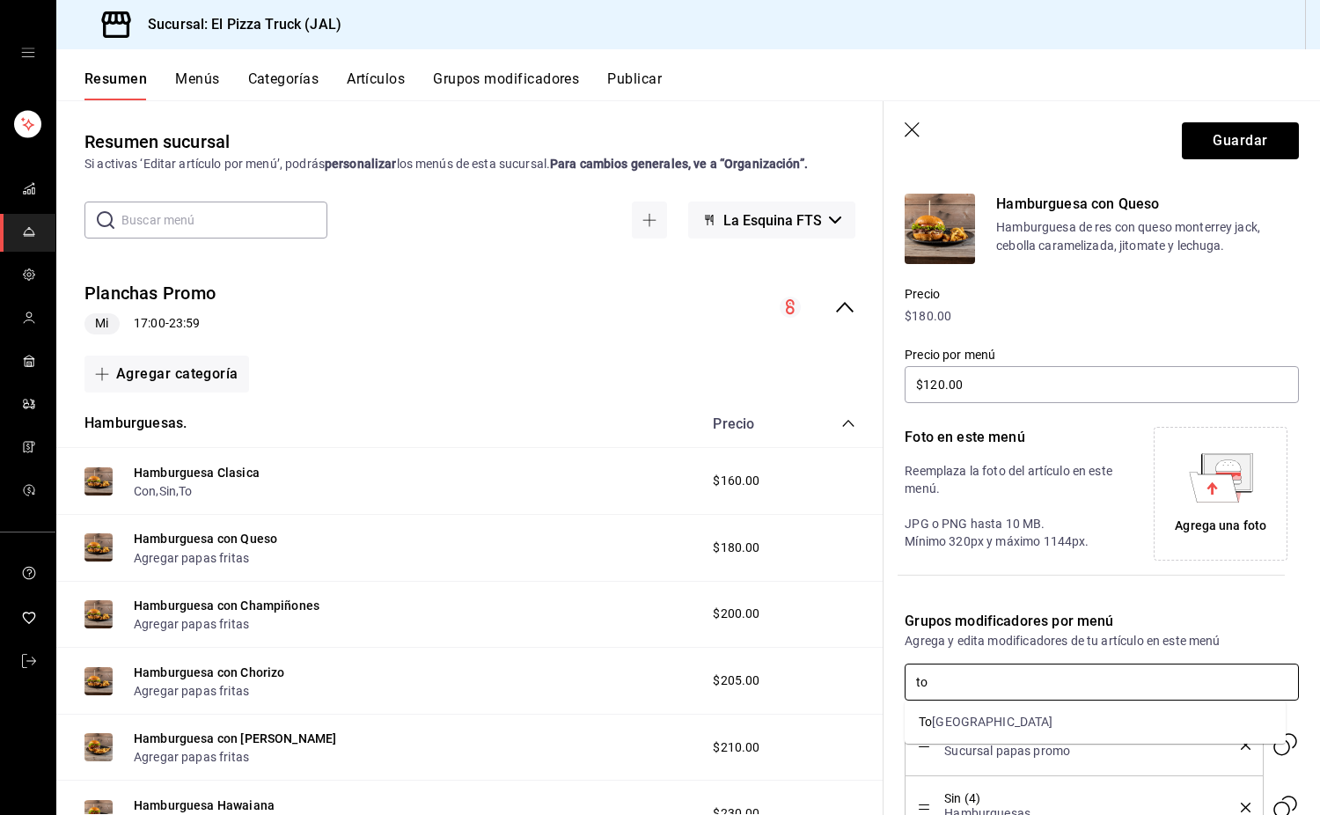
click at [966, 710] on li "To [GEOGRAPHIC_DATA]" at bounding box center [1095, 722] width 381 height 29
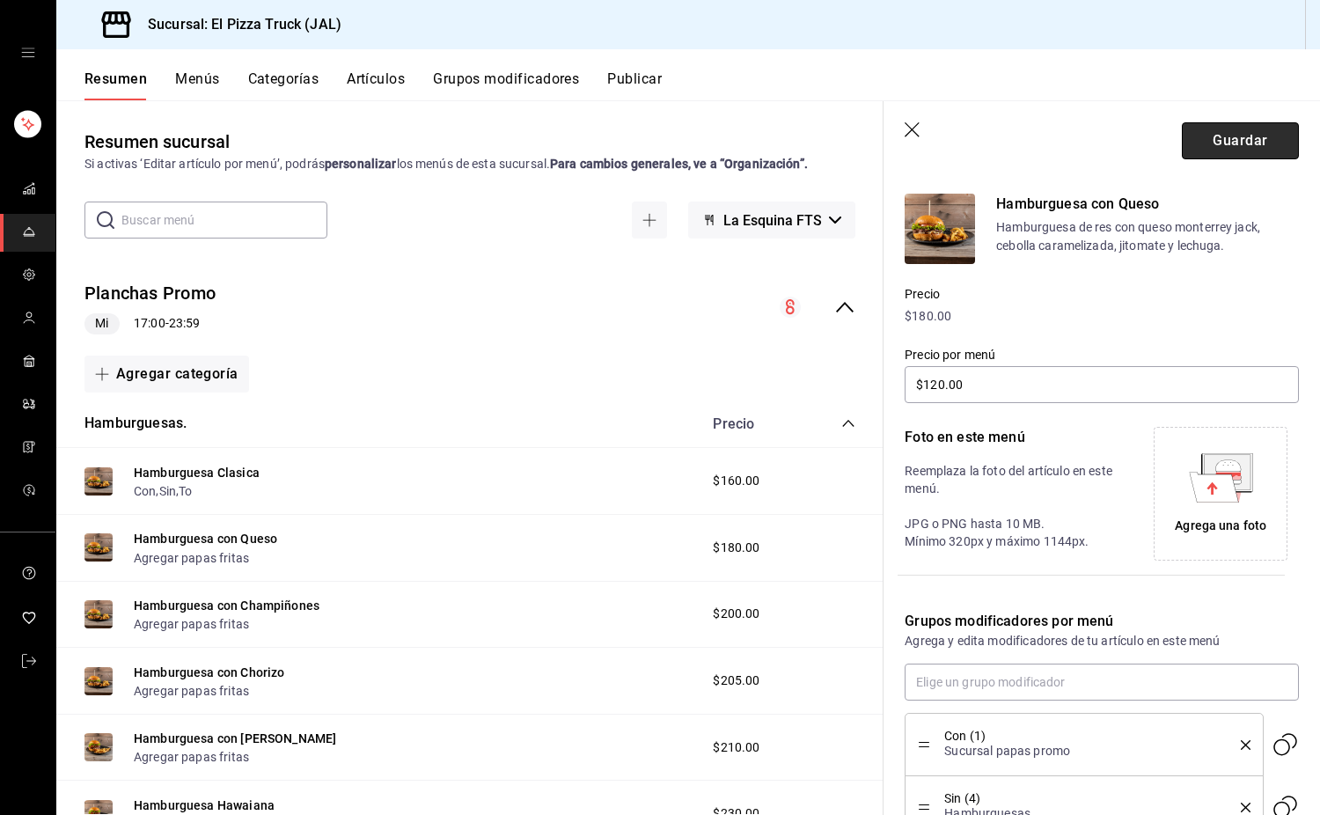
click at [1240, 141] on button "Guardar" at bounding box center [1240, 140] width 117 height 37
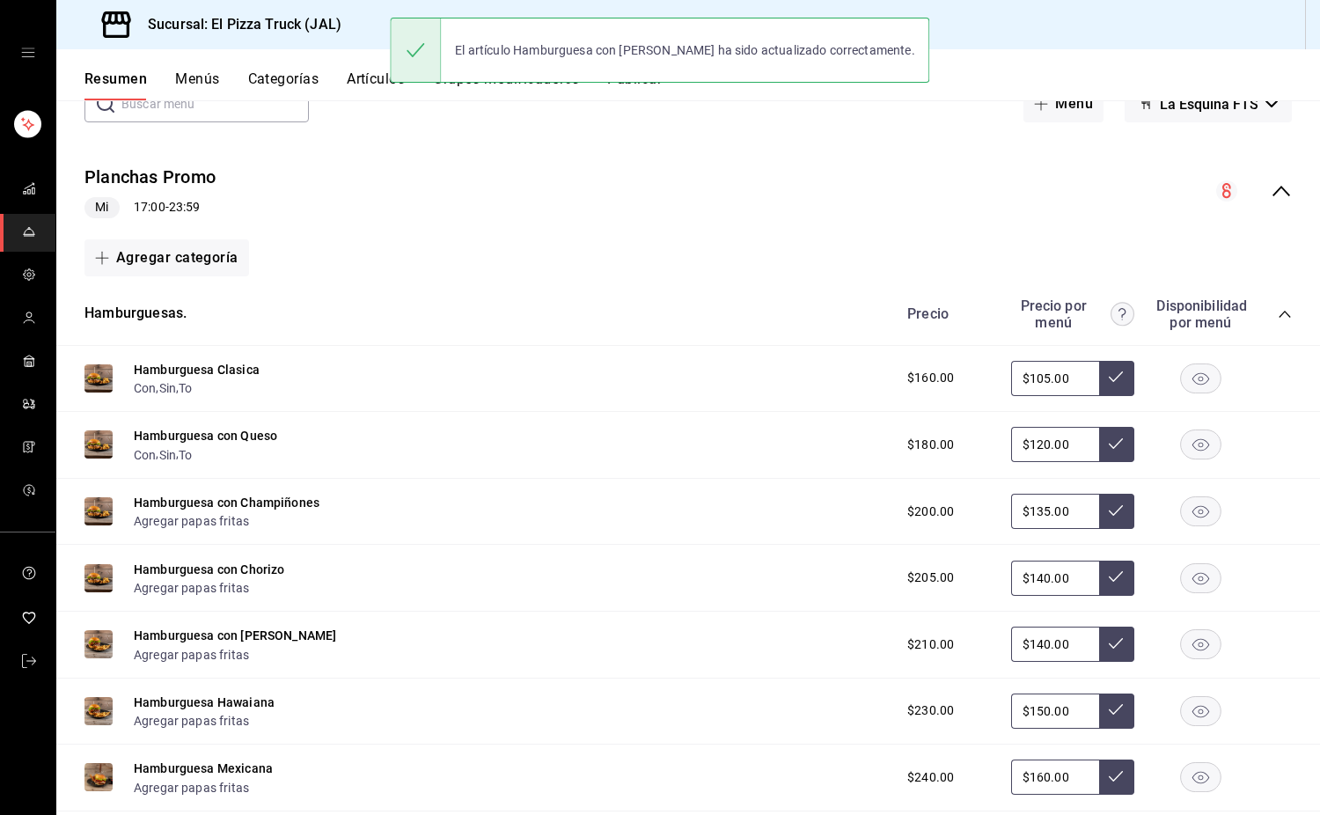
scroll to position [195, 0]
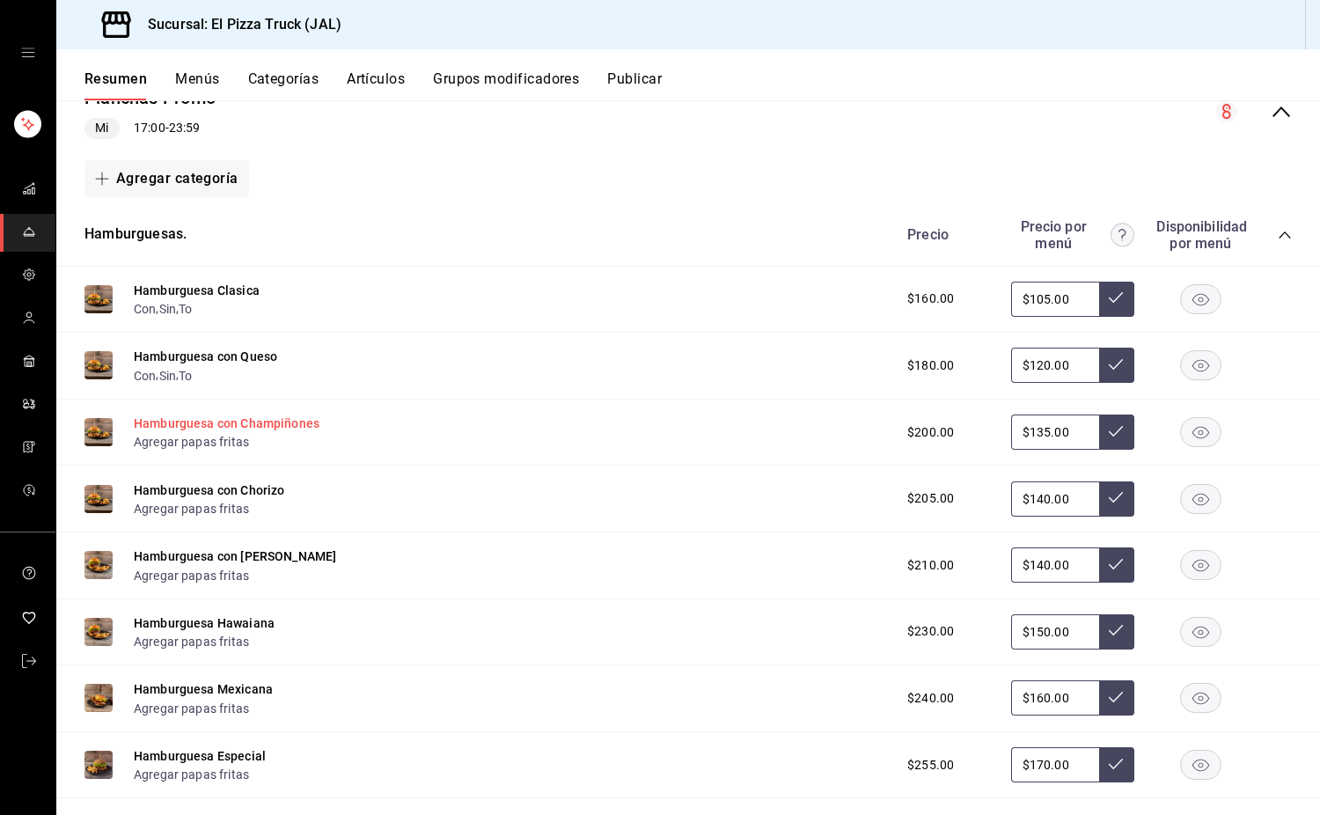
click at [274, 427] on button "Hamburguesa con Champiñones" at bounding box center [227, 424] width 186 height 18
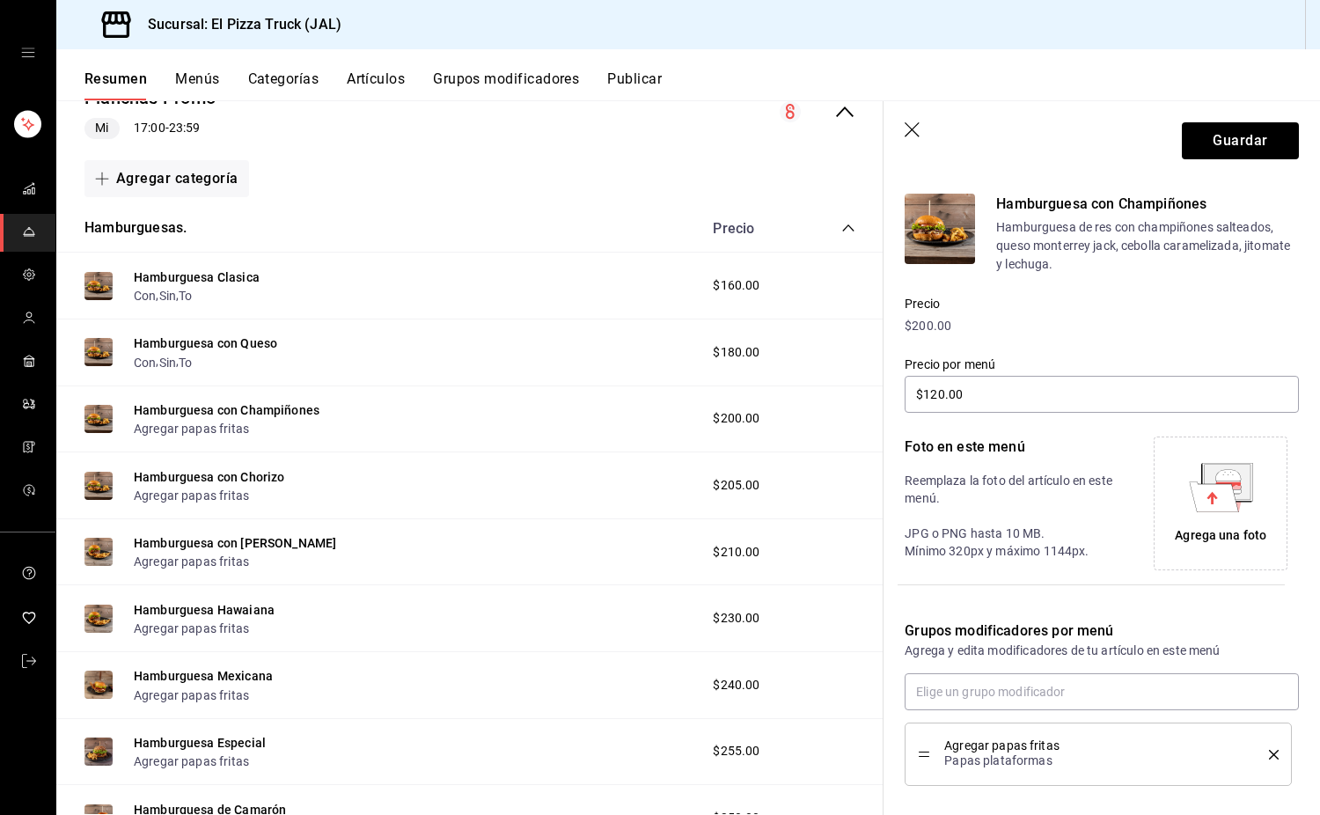
scroll to position [224, 0]
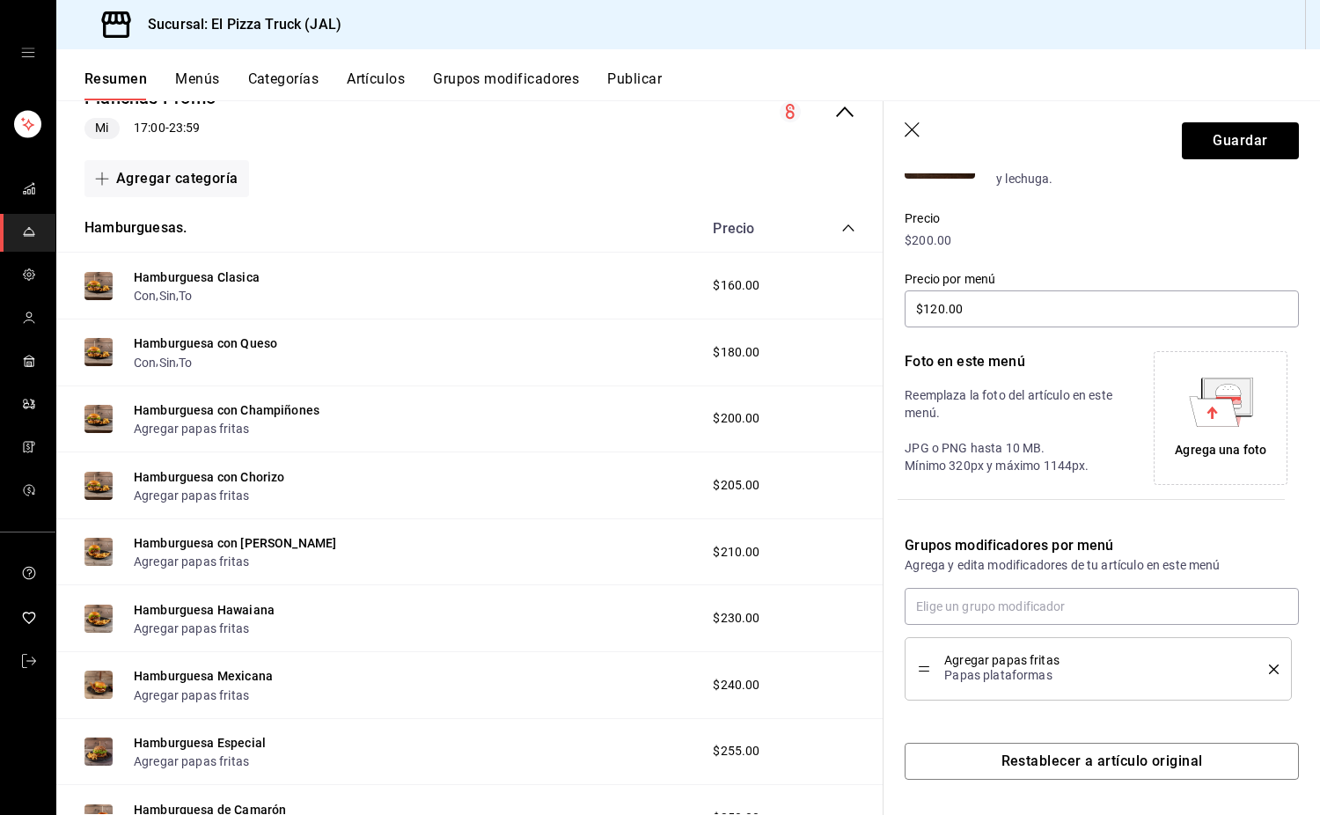
type input "$135.00"
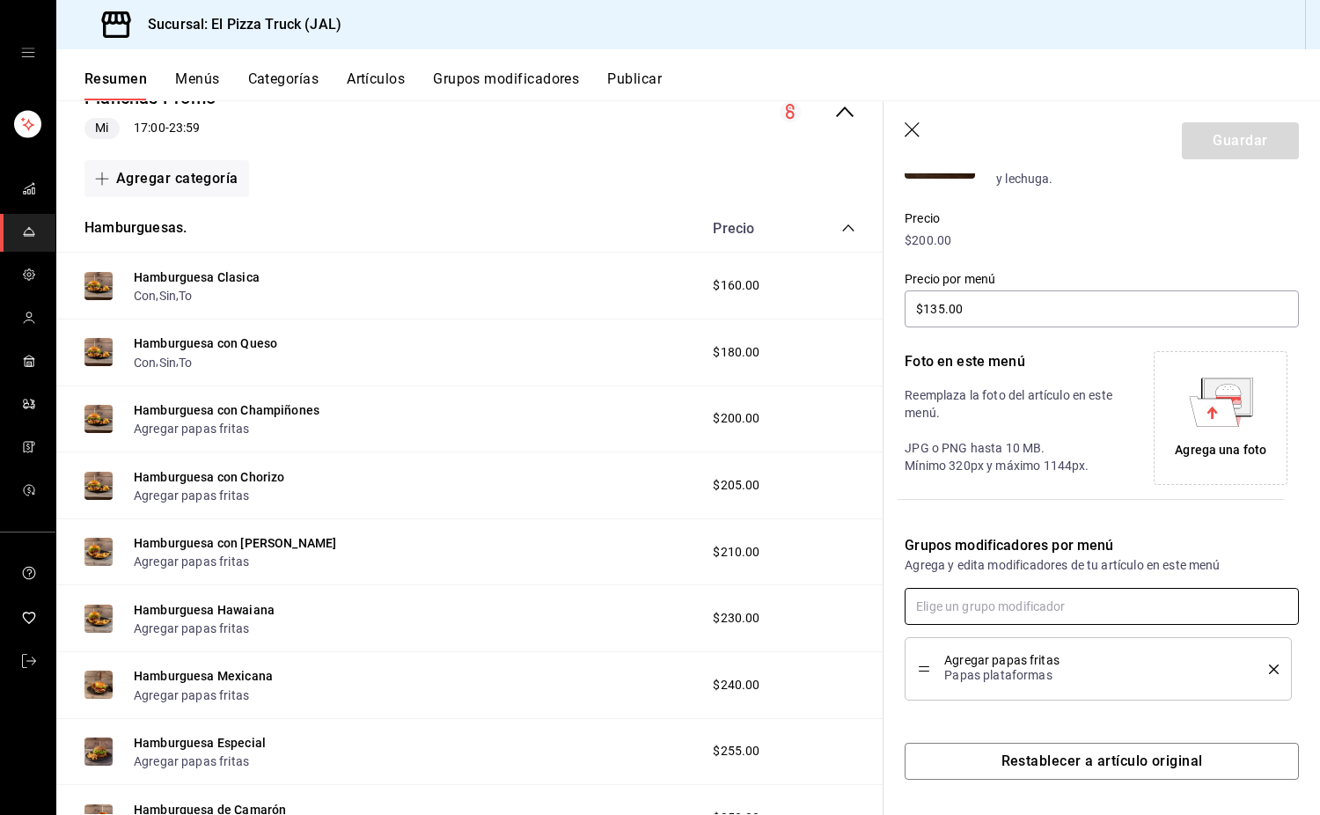
click at [1047, 611] on input "text" at bounding box center [1102, 606] width 394 height 37
type input "con"
click at [1054, 639] on div "Sucursal papas promo" at bounding box center [1023, 646] width 126 height 18
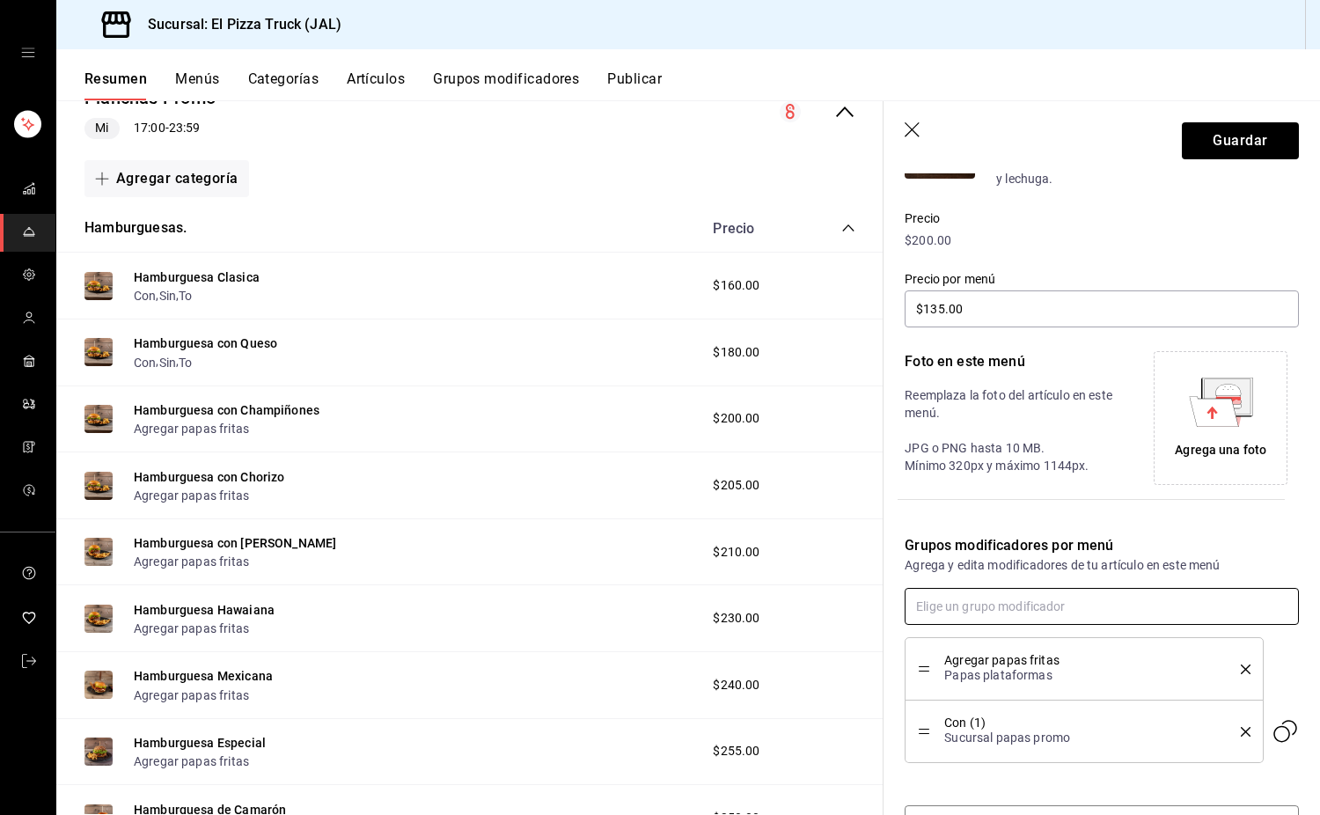
click at [1082, 597] on input "text" at bounding box center [1102, 606] width 394 height 37
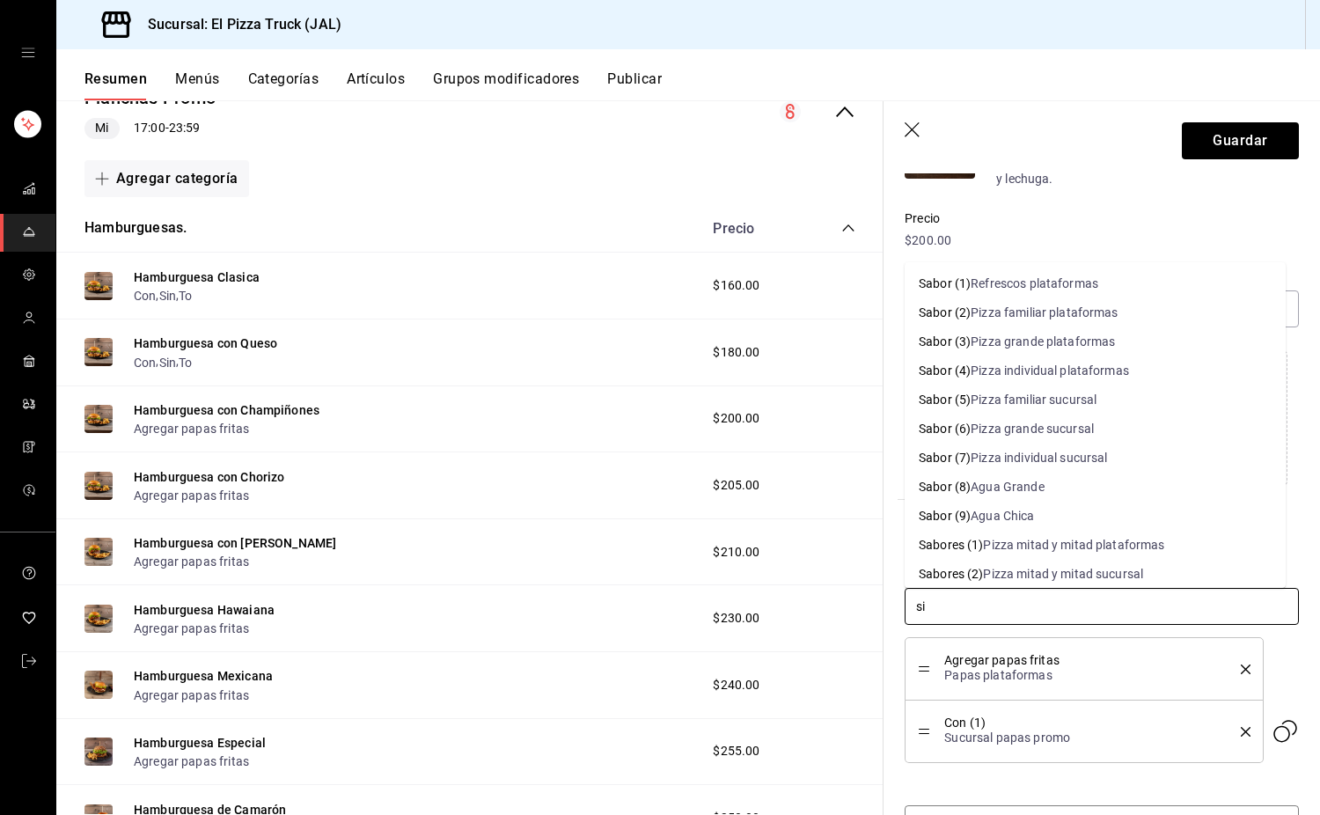
type input "sin"
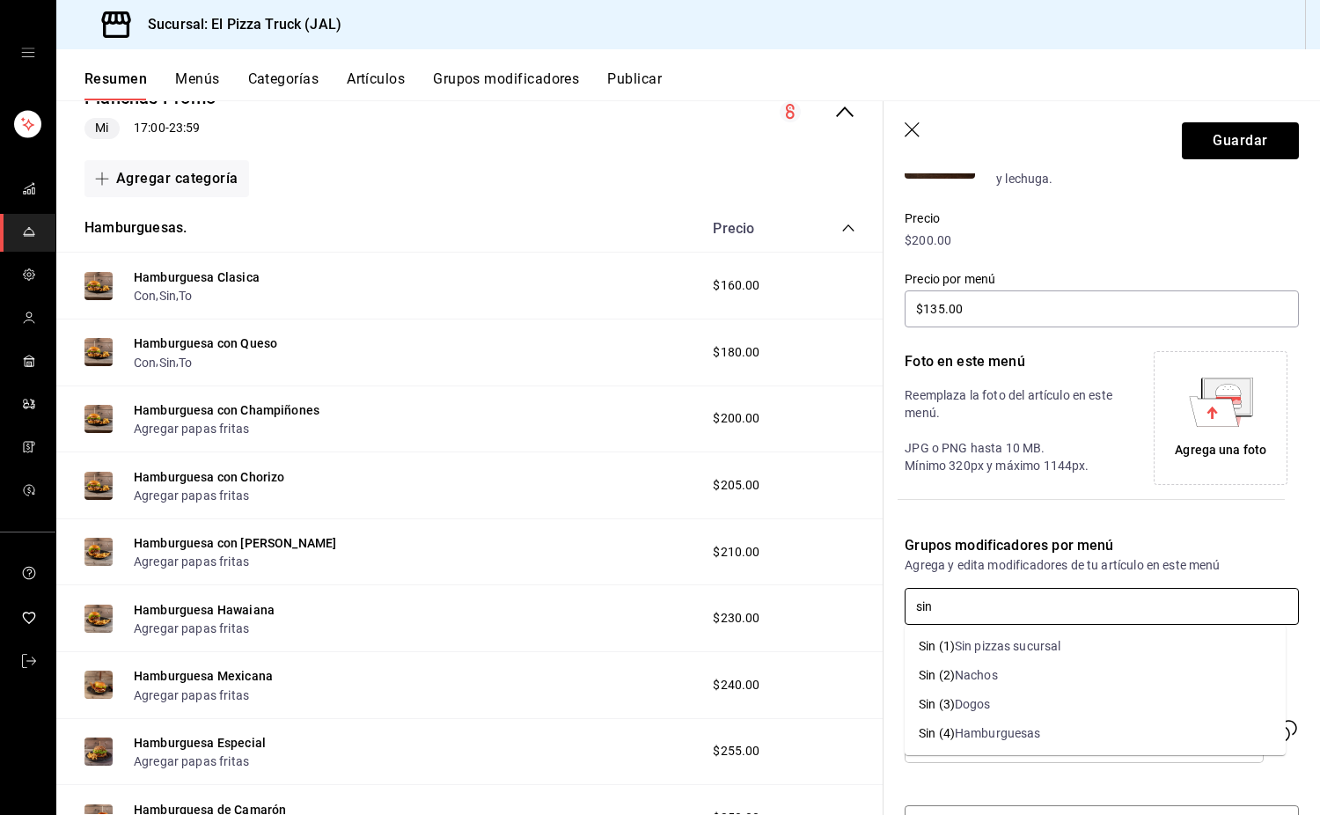
click at [1025, 737] on div "Hamburguesas" at bounding box center [998, 733] width 86 height 18
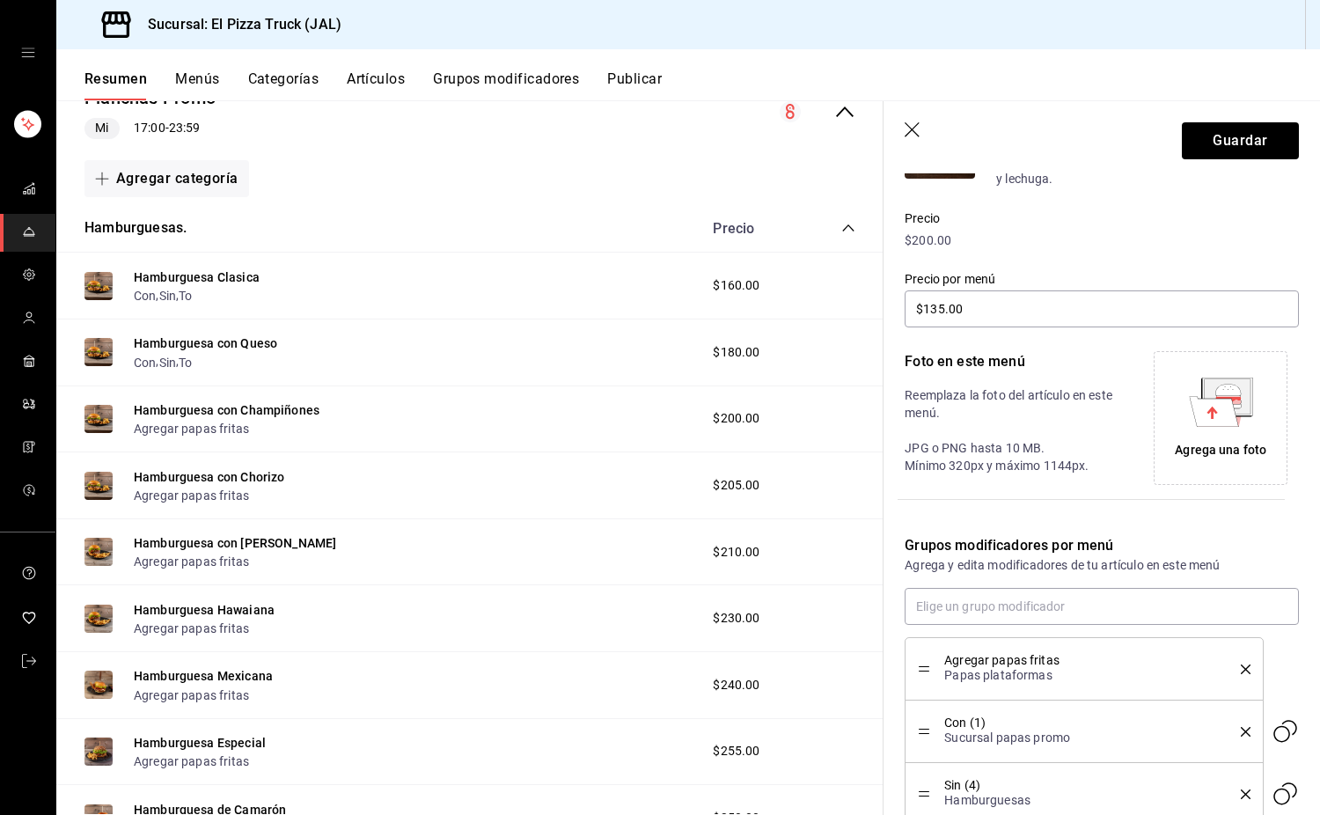
click at [996, 629] on div "Agregar papas fritas Papas plataformas Con (1) Sucursal papas promo Sin (4) Ham…" at bounding box center [1102, 707] width 394 height 238
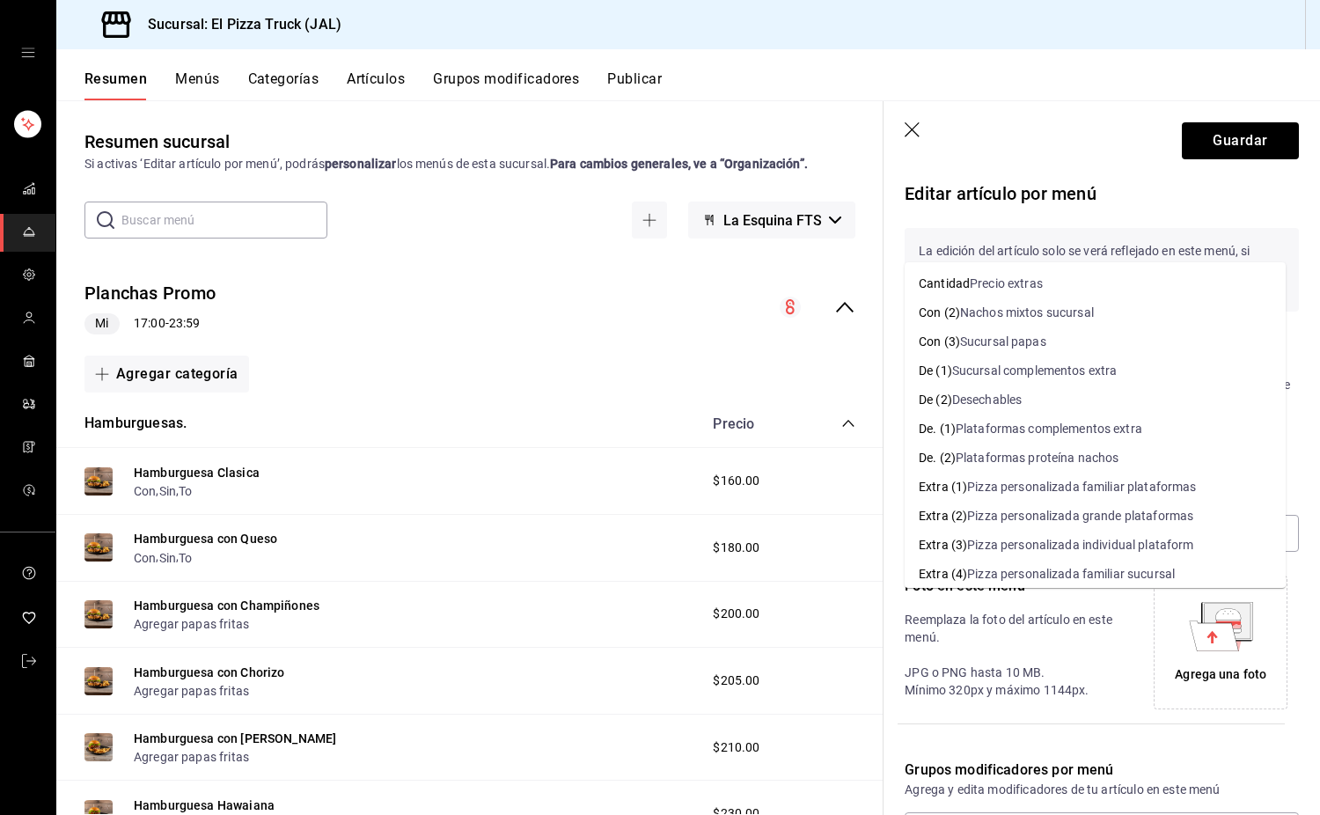
scroll to position [224, 0]
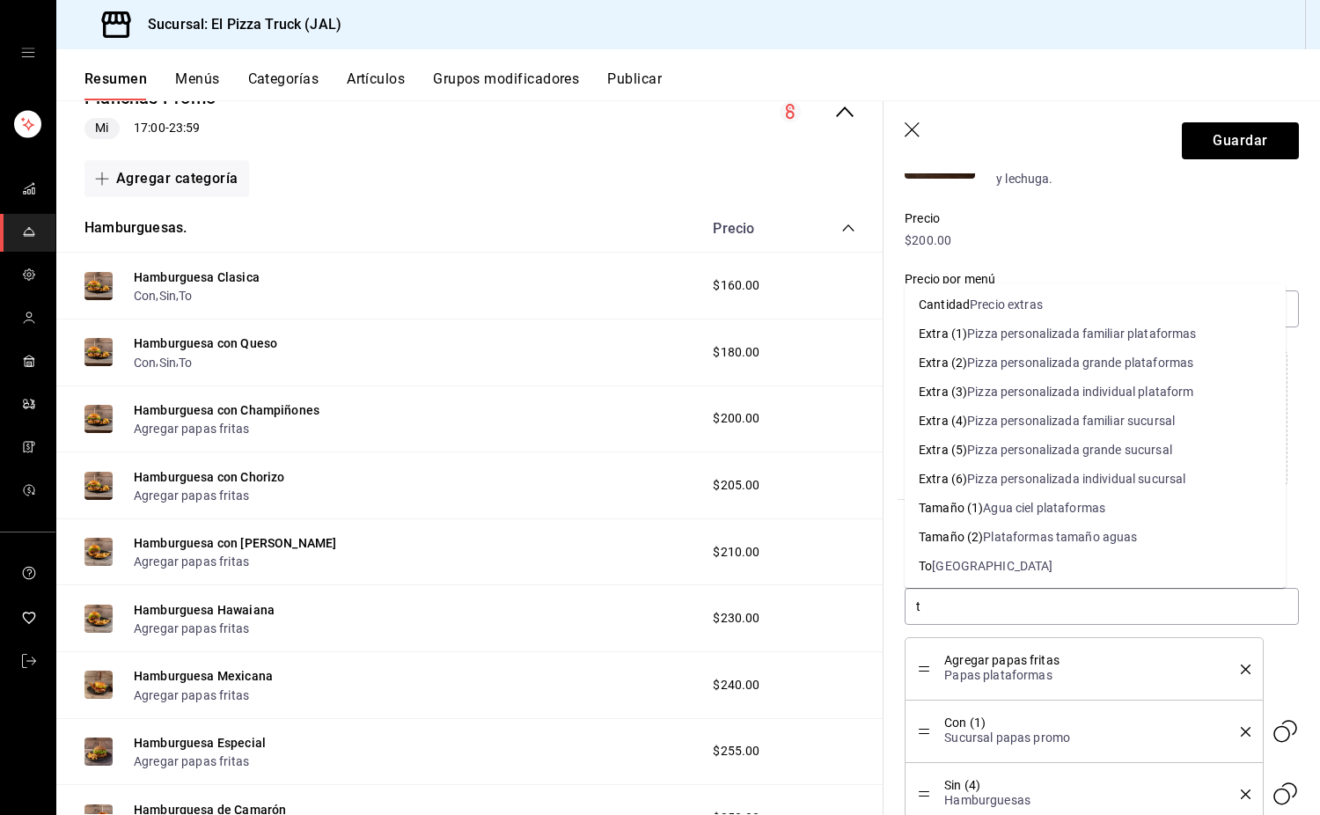
type input "to"
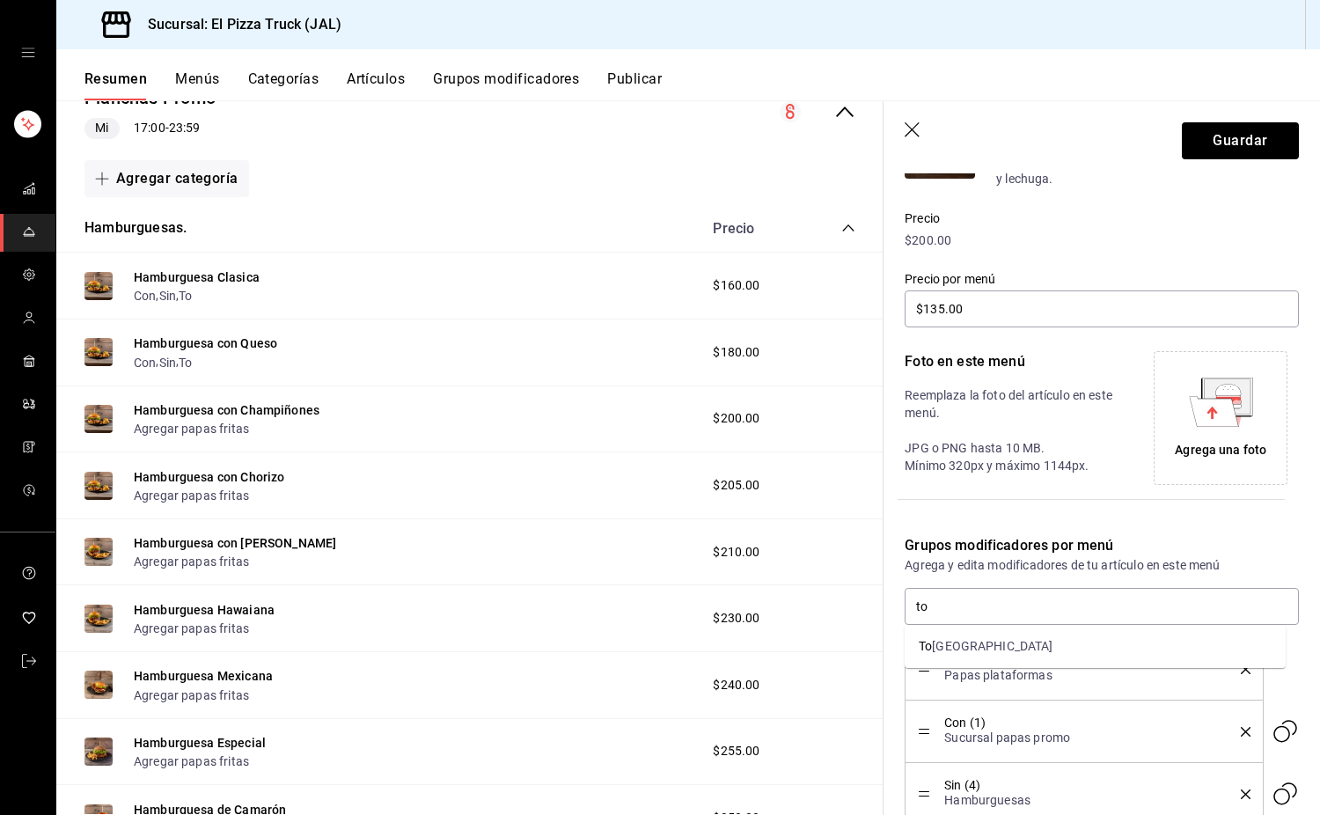
click at [986, 629] on ul "To [GEOGRAPHIC_DATA]" at bounding box center [1095, 646] width 381 height 43
click at [996, 643] on li "To [GEOGRAPHIC_DATA]" at bounding box center [1095, 646] width 381 height 29
click at [1241, 665] on icon "delete" at bounding box center [1246, 670] width 10 height 10
click at [1224, 143] on button "Guardar" at bounding box center [1240, 140] width 117 height 37
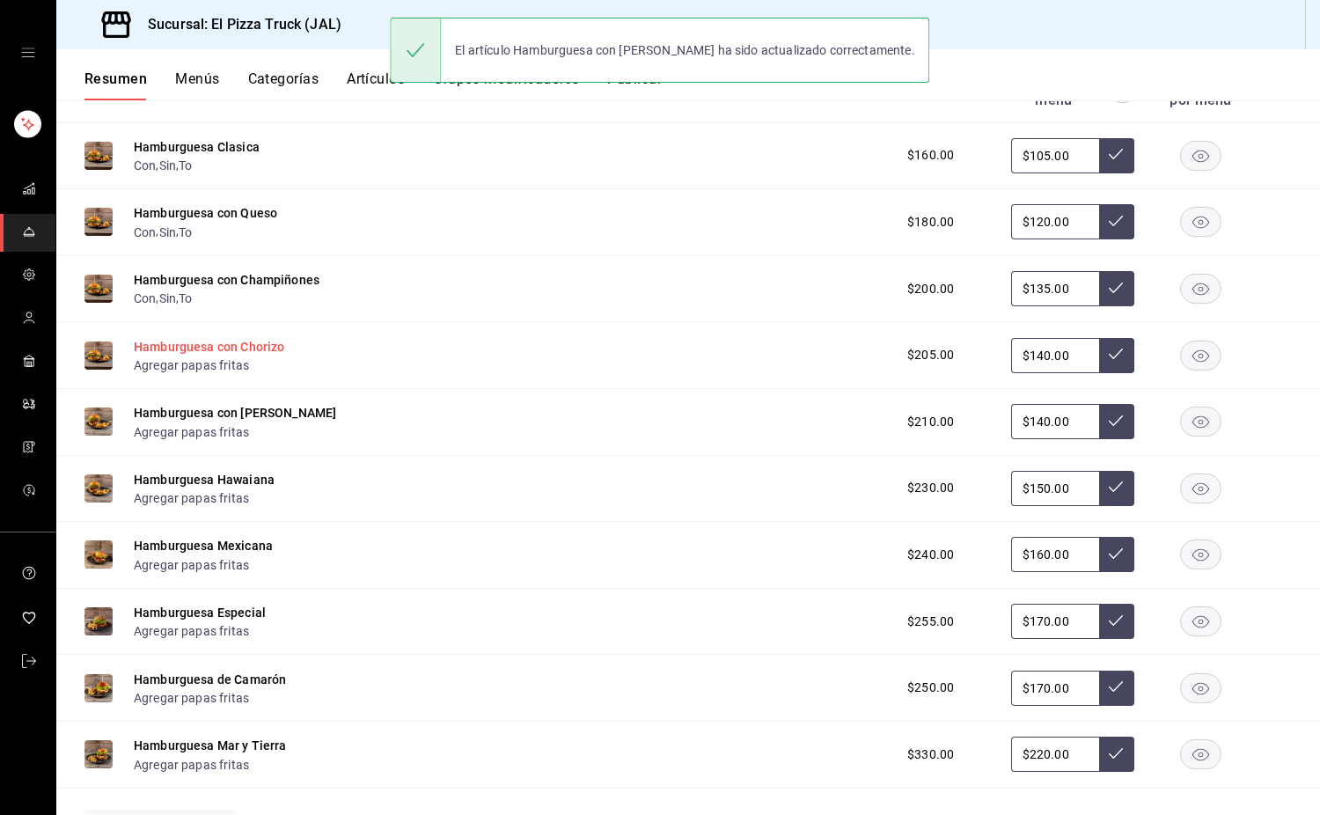
scroll to position [340, 0]
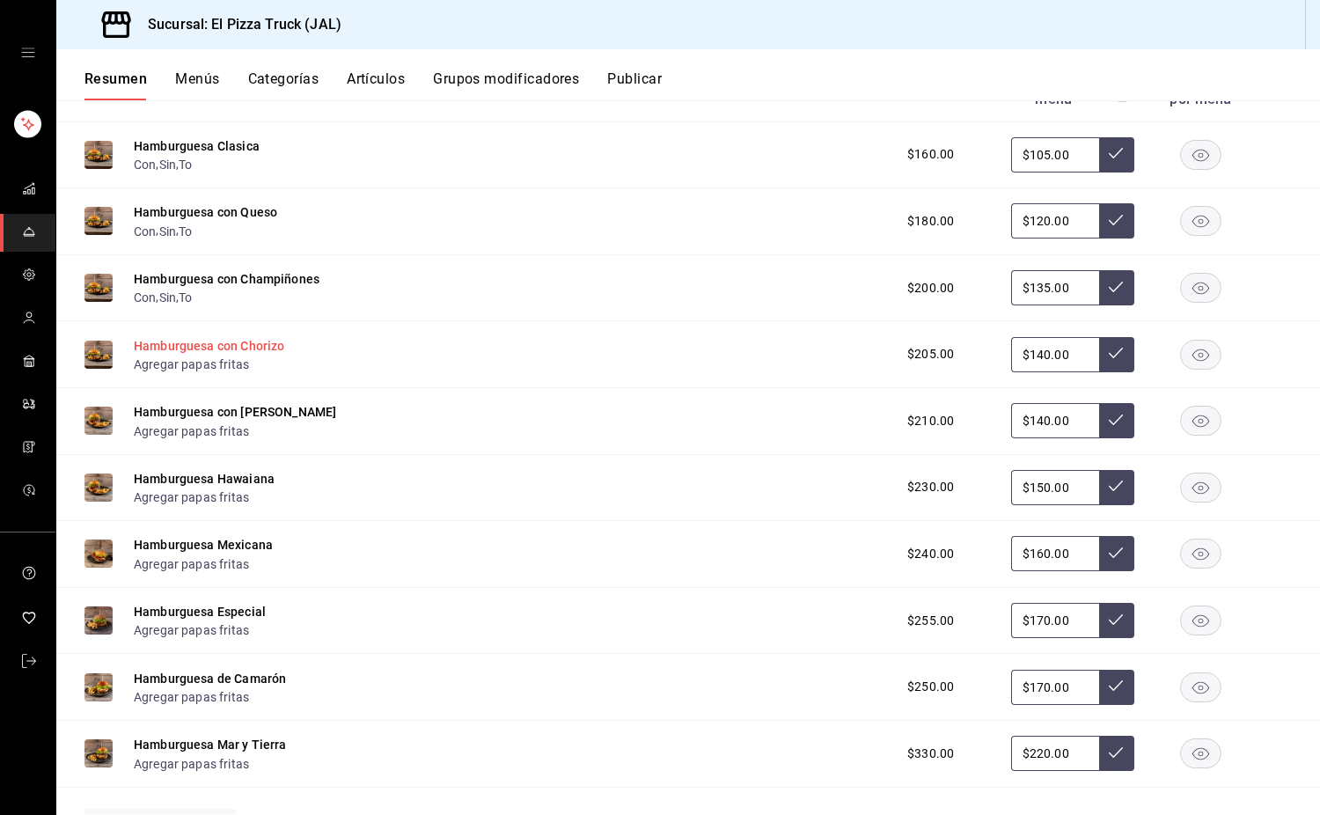
click at [253, 350] on button "Hamburguesa con Chorizo" at bounding box center [209, 346] width 151 height 18
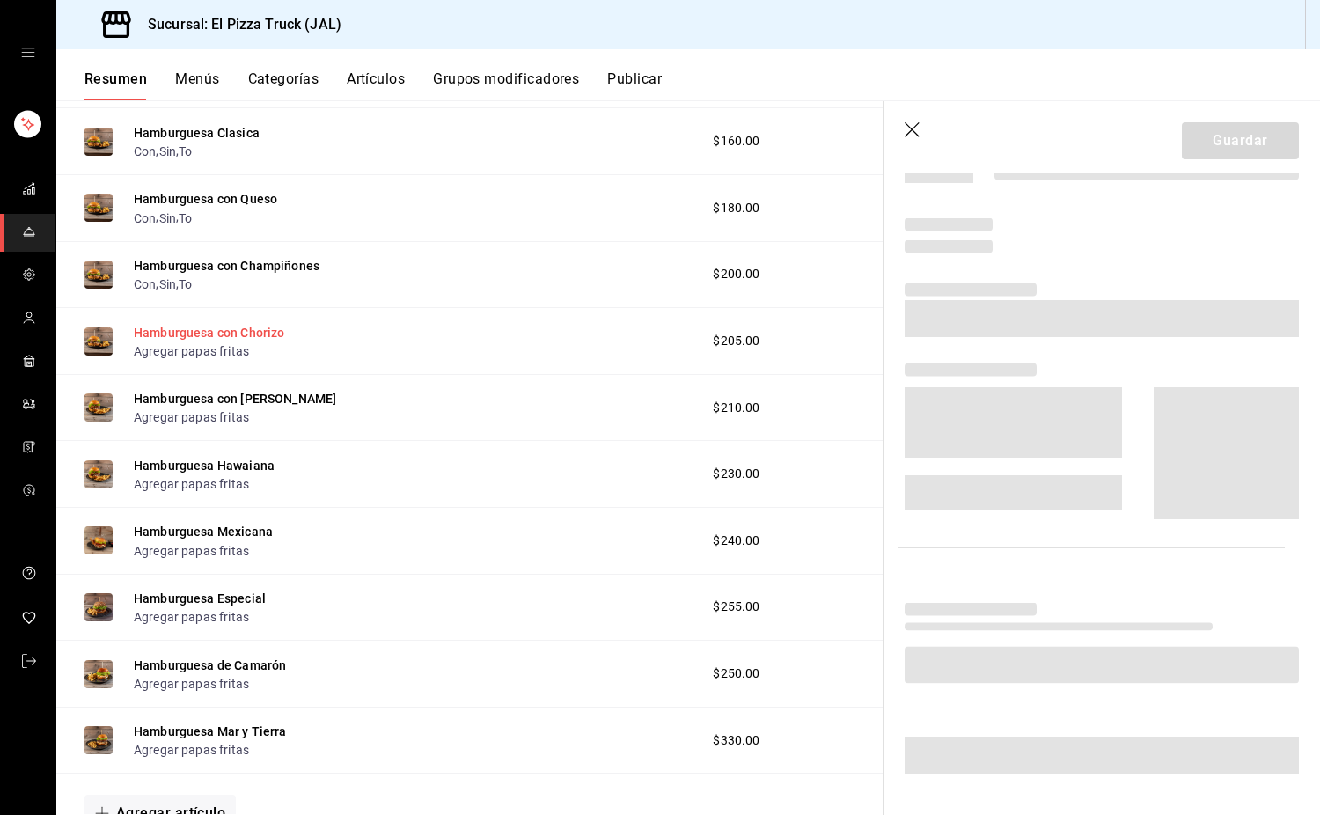
scroll to position [333, 0]
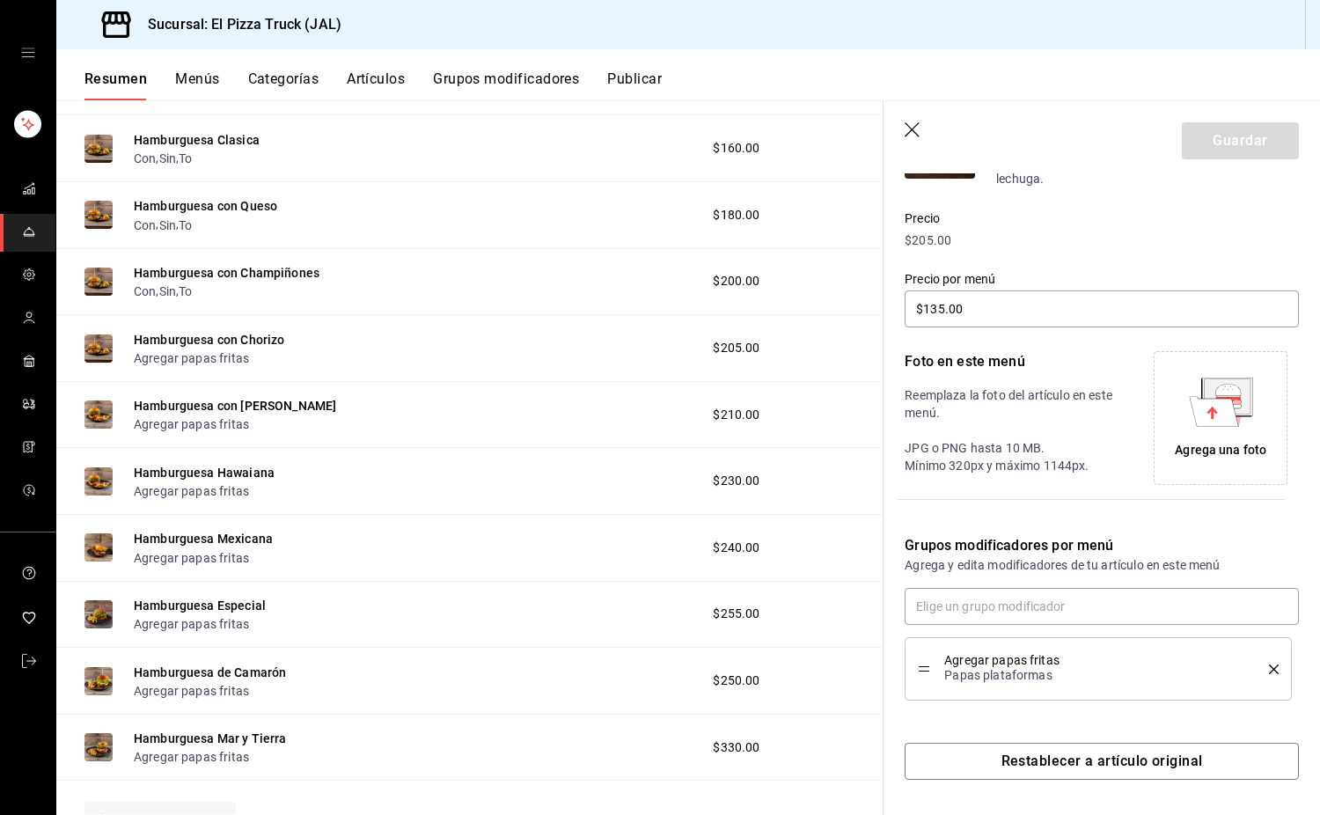
type input "$140.00"
click at [968, 626] on div "Agregar papas fritas Papas plataformas" at bounding box center [1102, 644] width 394 height 113
click at [958, 614] on input "text" at bounding box center [1102, 606] width 394 height 37
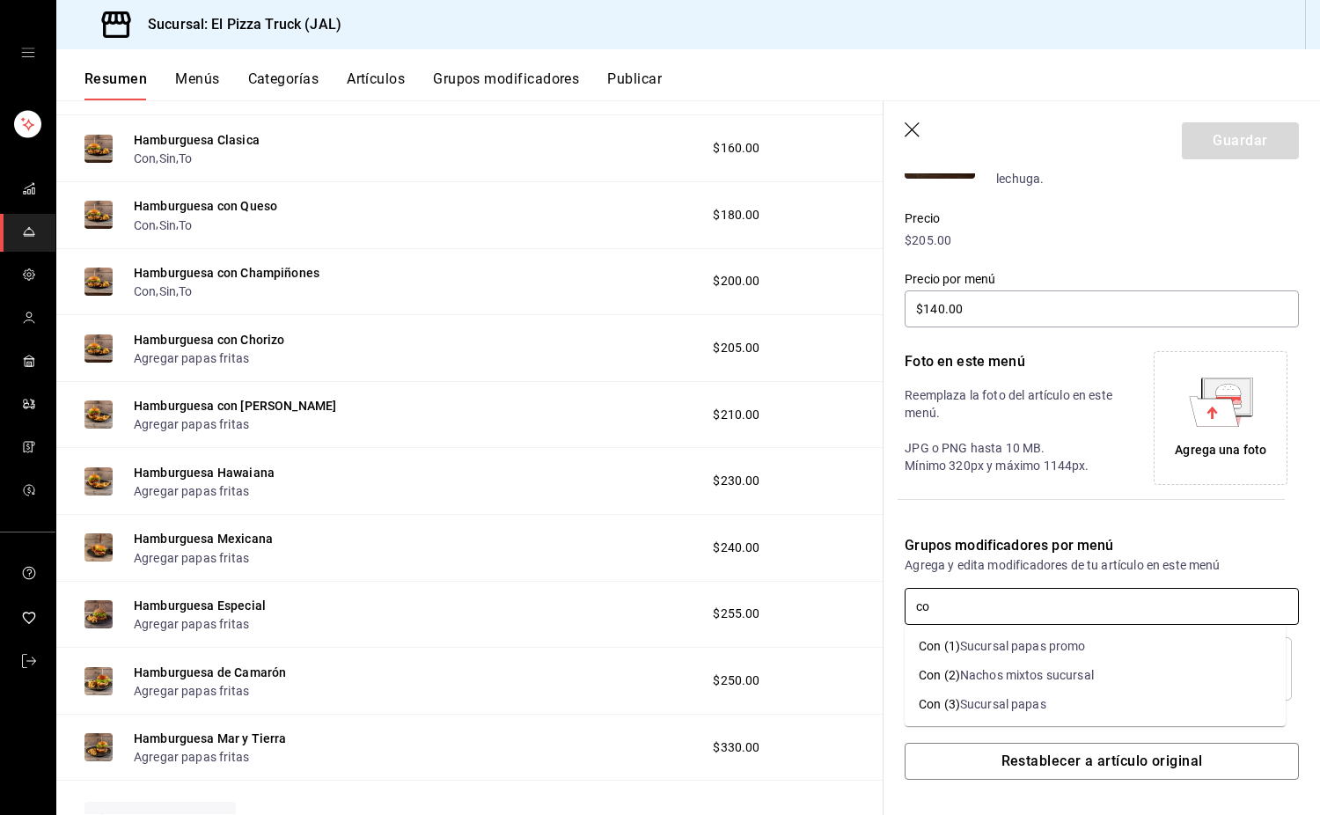
type input "con"
click at [985, 646] on div "Sucursal papas promo" at bounding box center [1023, 646] width 126 height 18
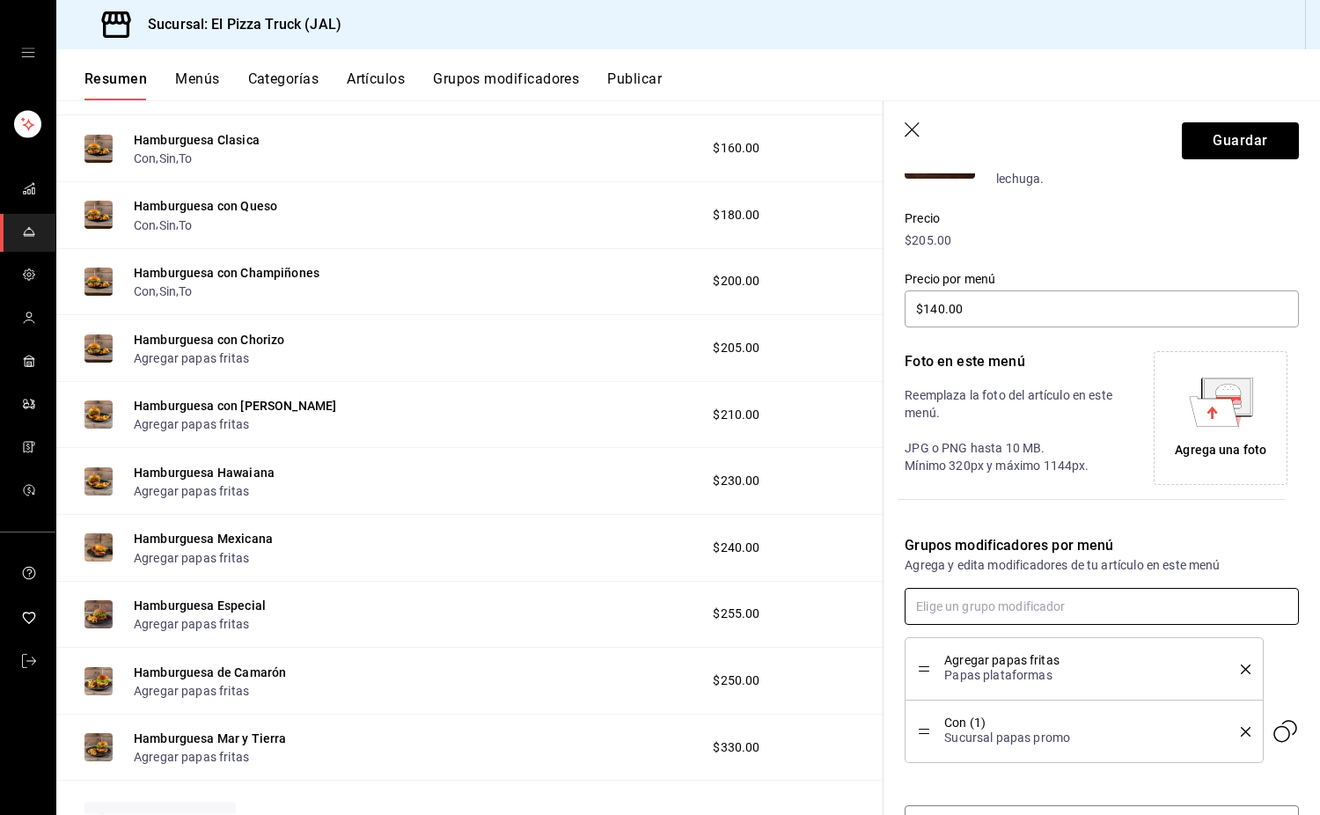
click at [955, 603] on input "text" at bounding box center [1102, 606] width 394 height 37
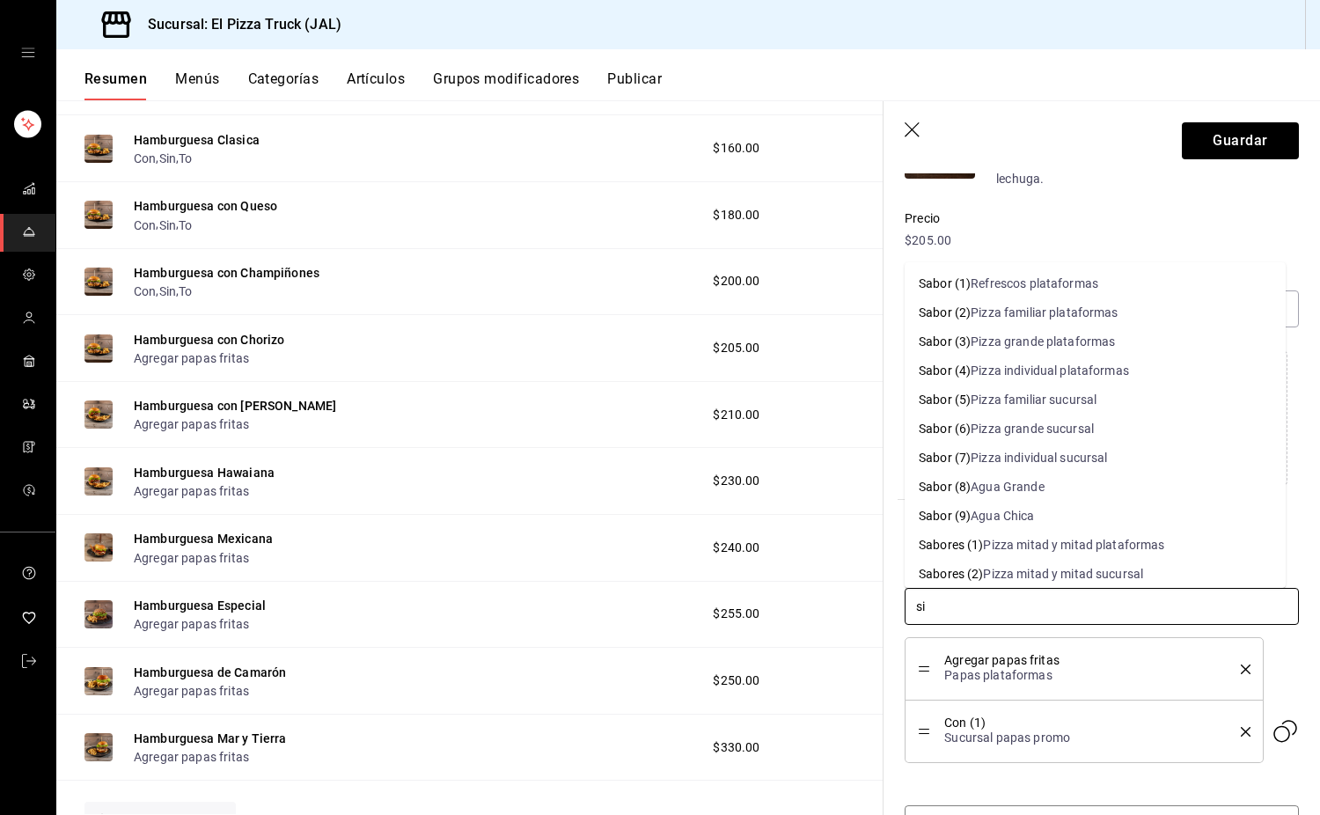
type input "sin"
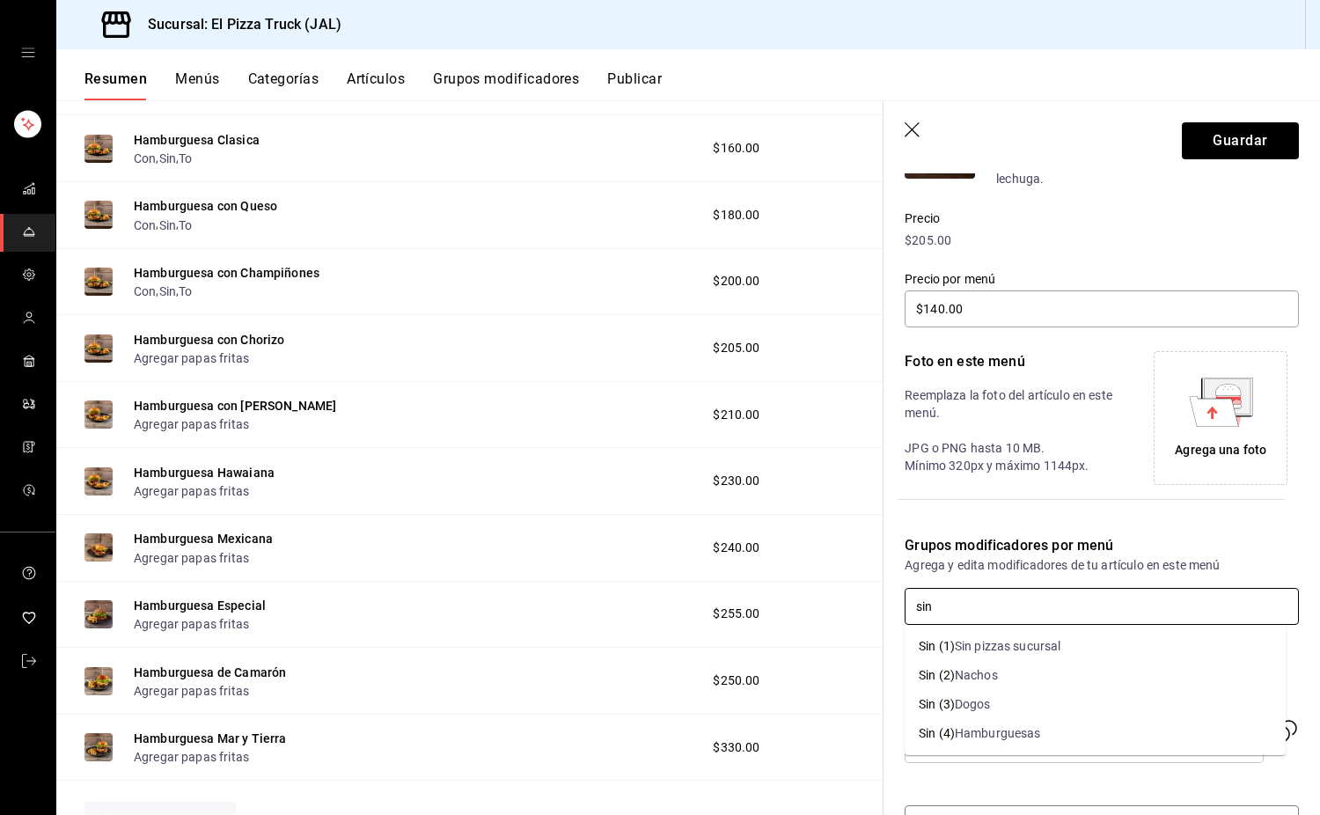
click at [1013, 729] on div "Hamburguesas" at bounding box center [998, 733] width 86 height 18
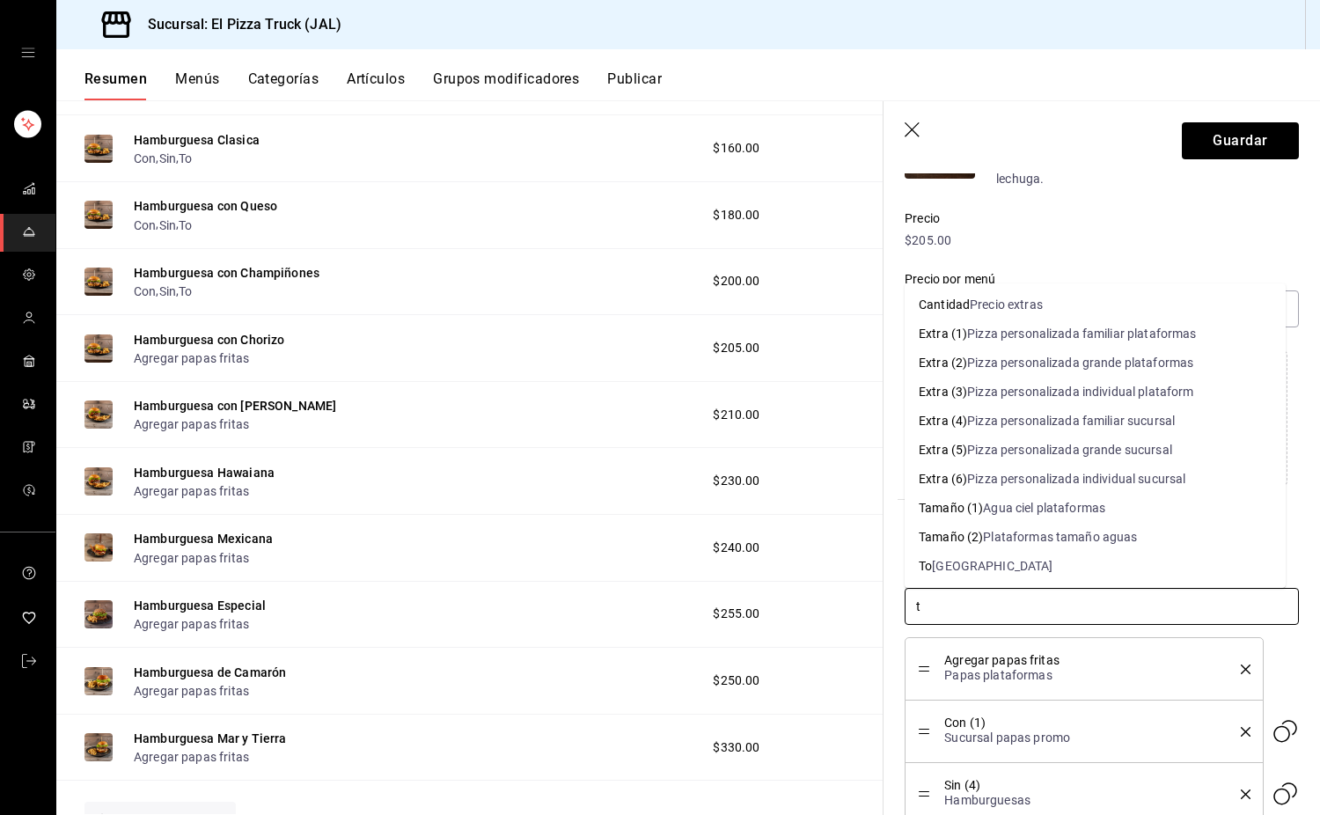
type input "to"
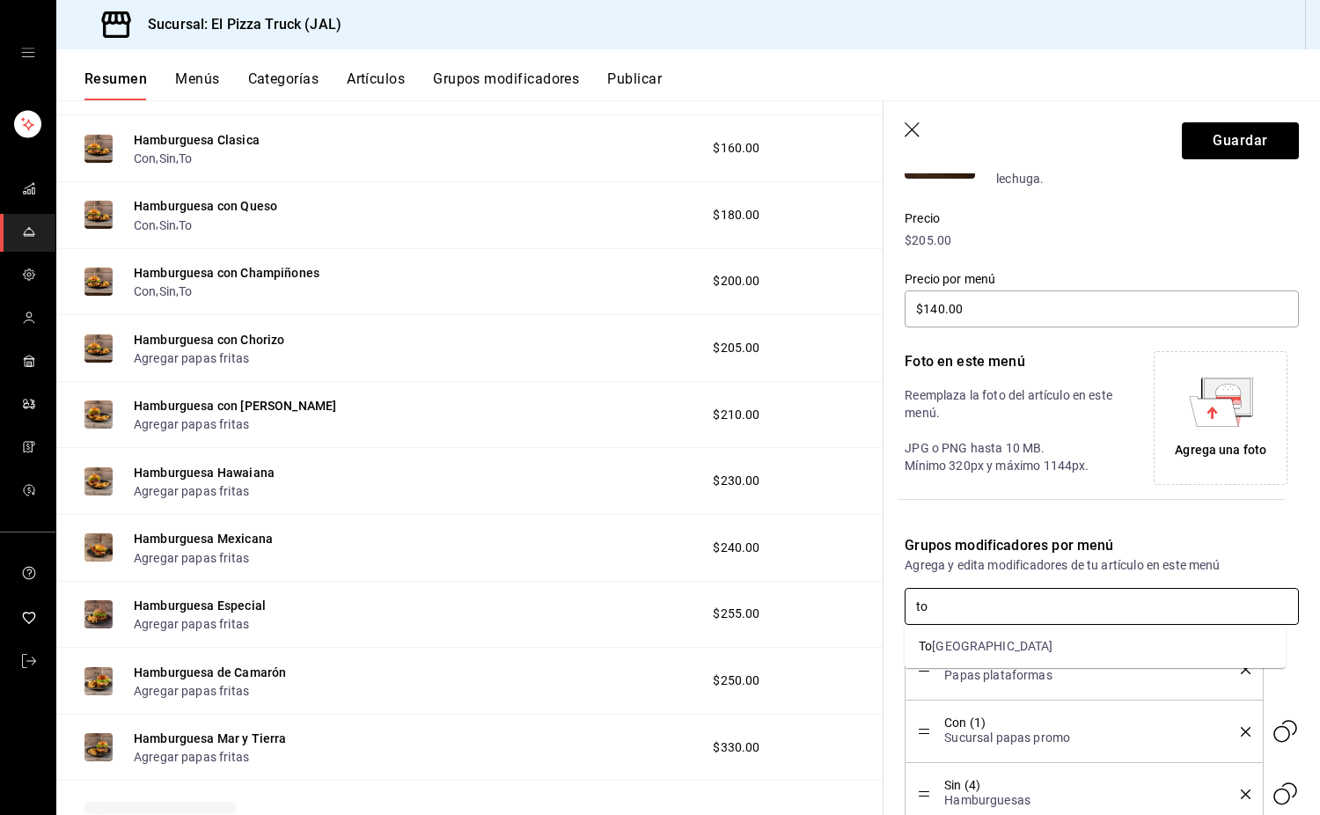
click at [967, 623] on input "to" at bounding box center [1102, 606] width 394 height 37
click at [969, 643] on li "To [GEOGRAPHIC_DATA]" at bounding box center [1095, 646] width 381 height 29
click at [1241, 669] on icon "delete" at bounding box center [1246, 670] width 10 height 10
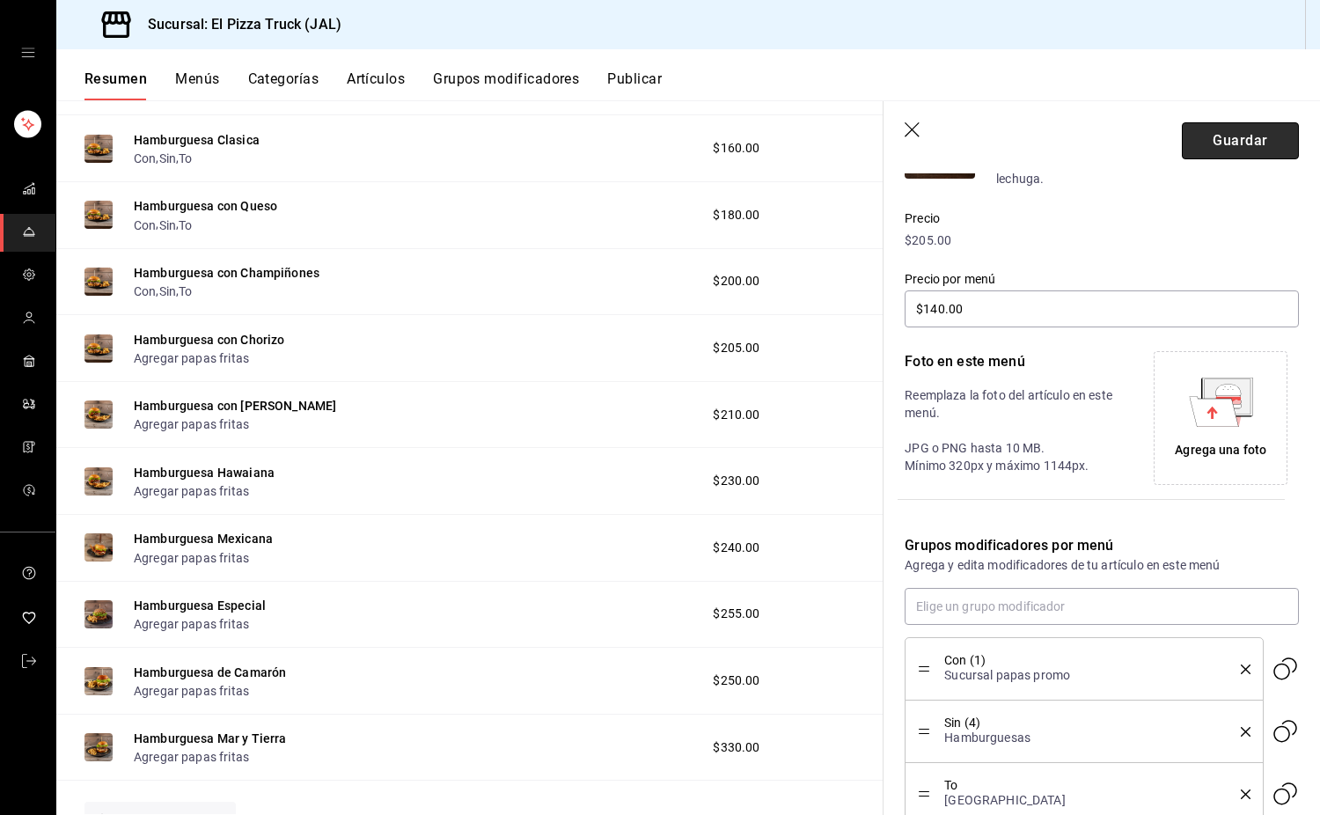
click at [1228, 138] on button "Guardar" at bounding box center [1240, 140] width 117 height 37
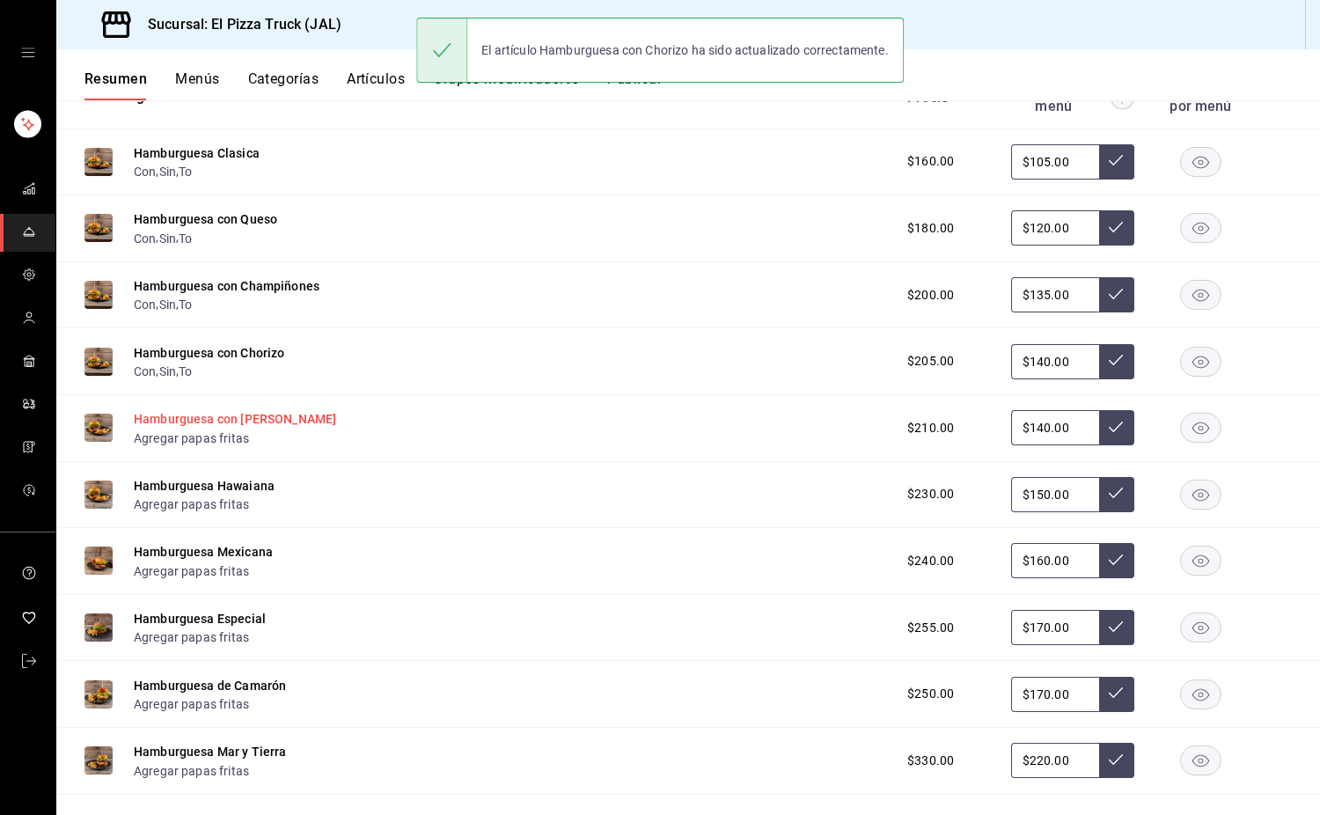
click at [242, 423] on button "Hamburguesa con [PERSON_NAME]" at bounding box center [235, 419] width 202 height 18
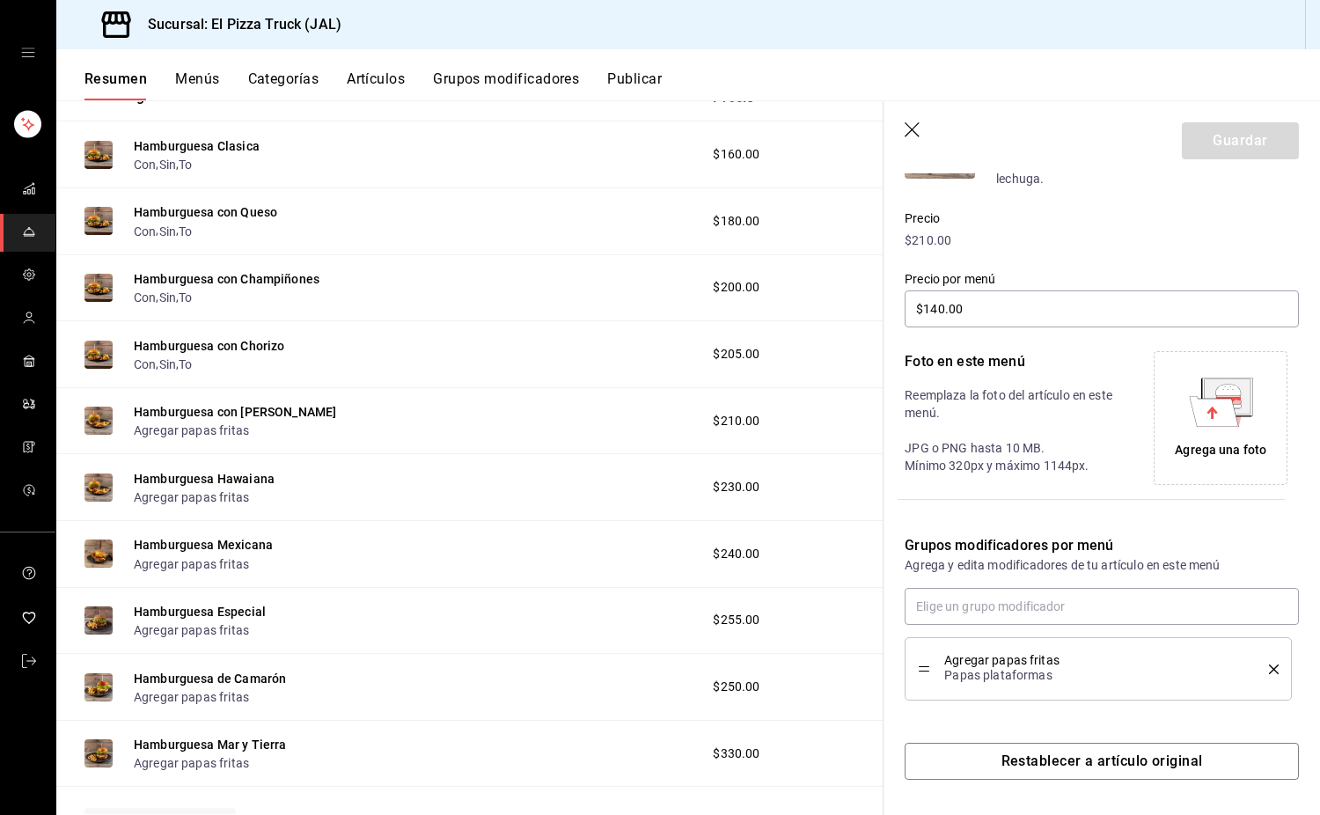
scroll to position [215, 0]
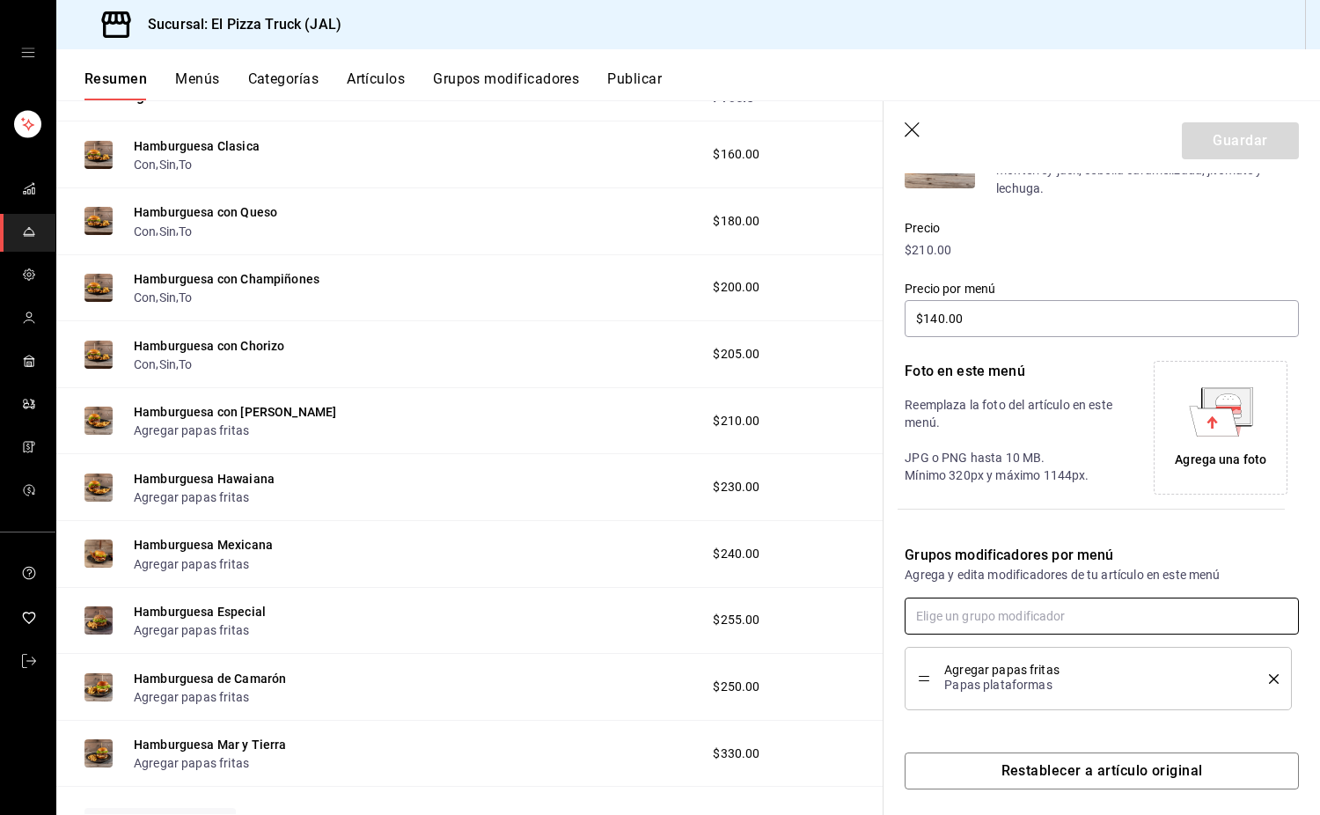
click at [996, 607] on input "text" at bounding box center [1102, 616] width 394 height 37
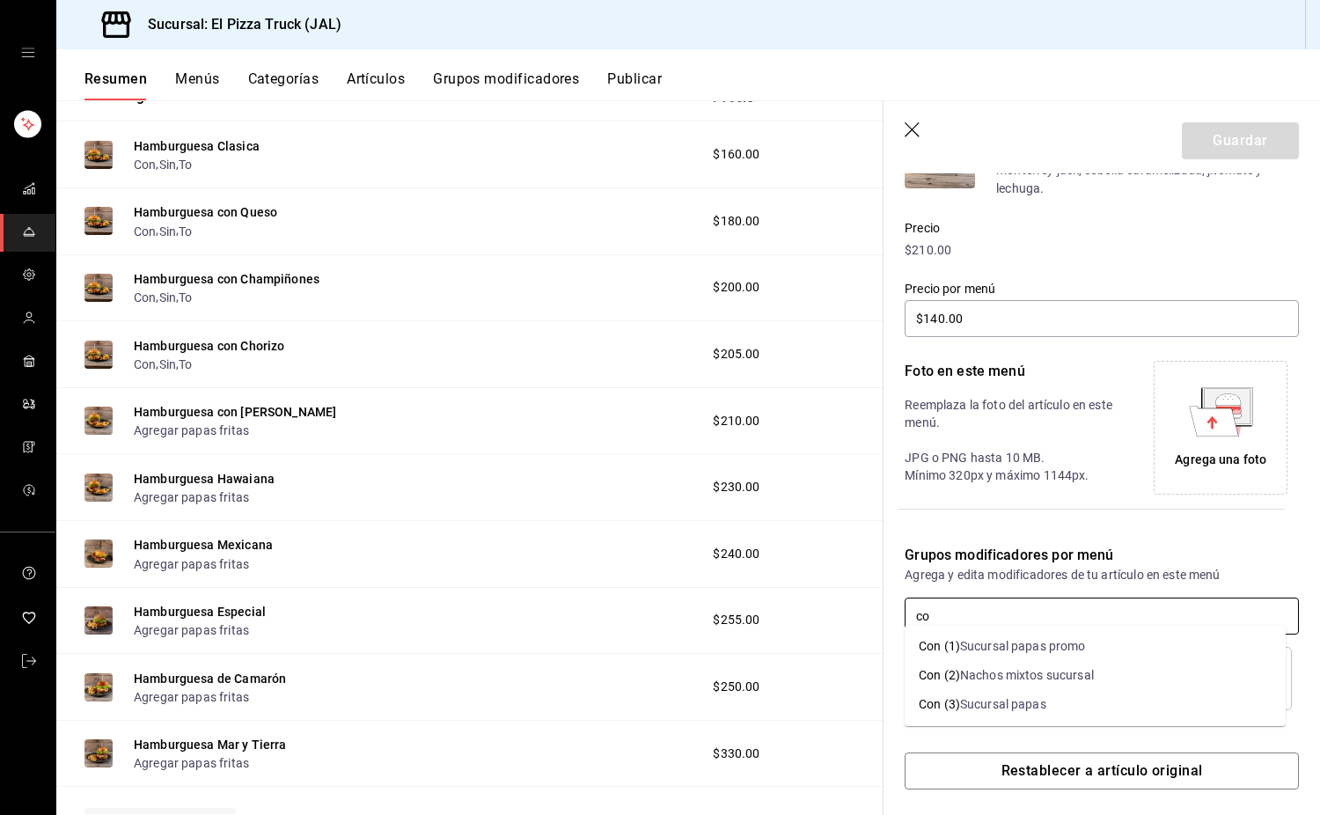
type input "con"
click at [1020, 643] on div "Sucursal papas promo" at bounding box center [1023, 646] width 126 height 18
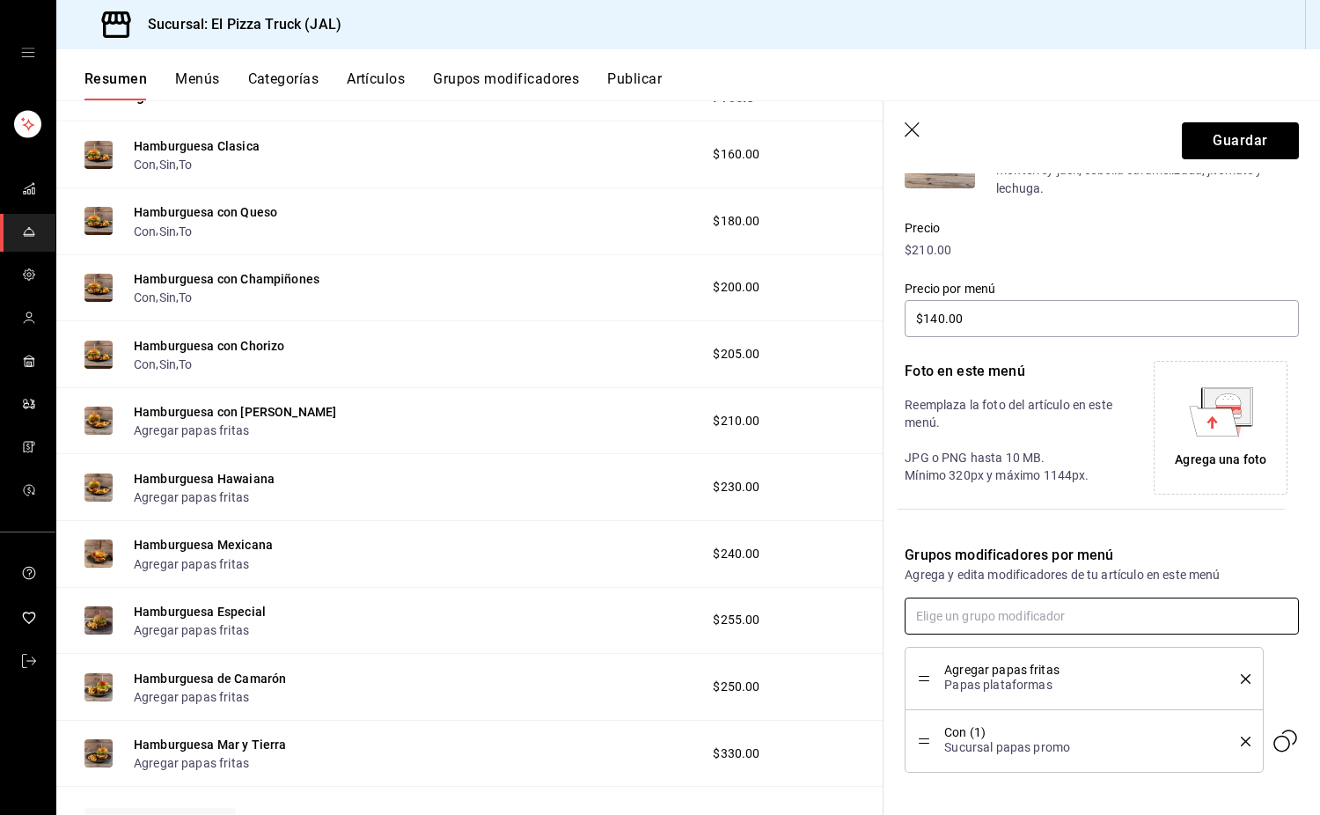
click at [963, 621] on input "text" at bounding box center [1102, 616] width 394 height 37
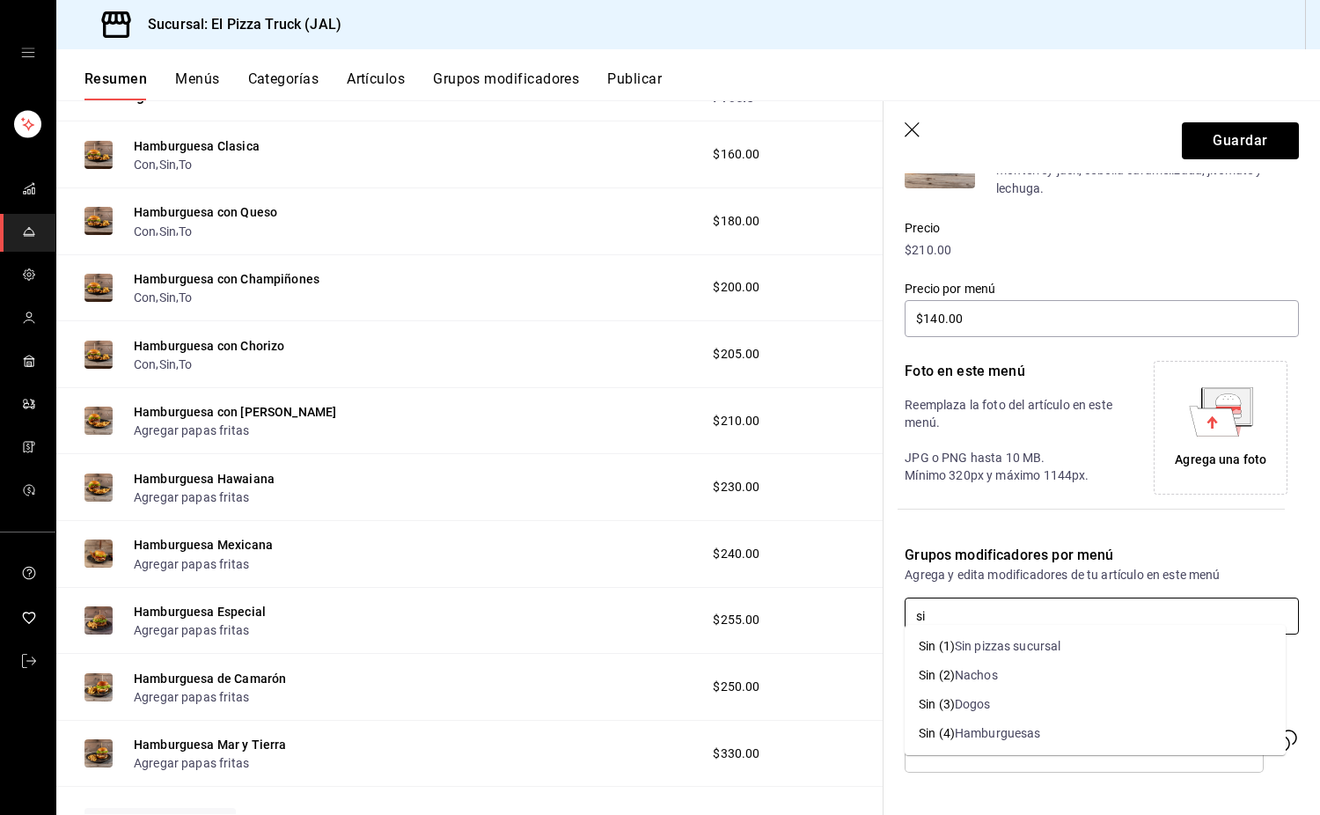
type input "sin"
click at [1002, 733] on div "Hamburguesas" at bounding box center [998, 733] width 86 height 18
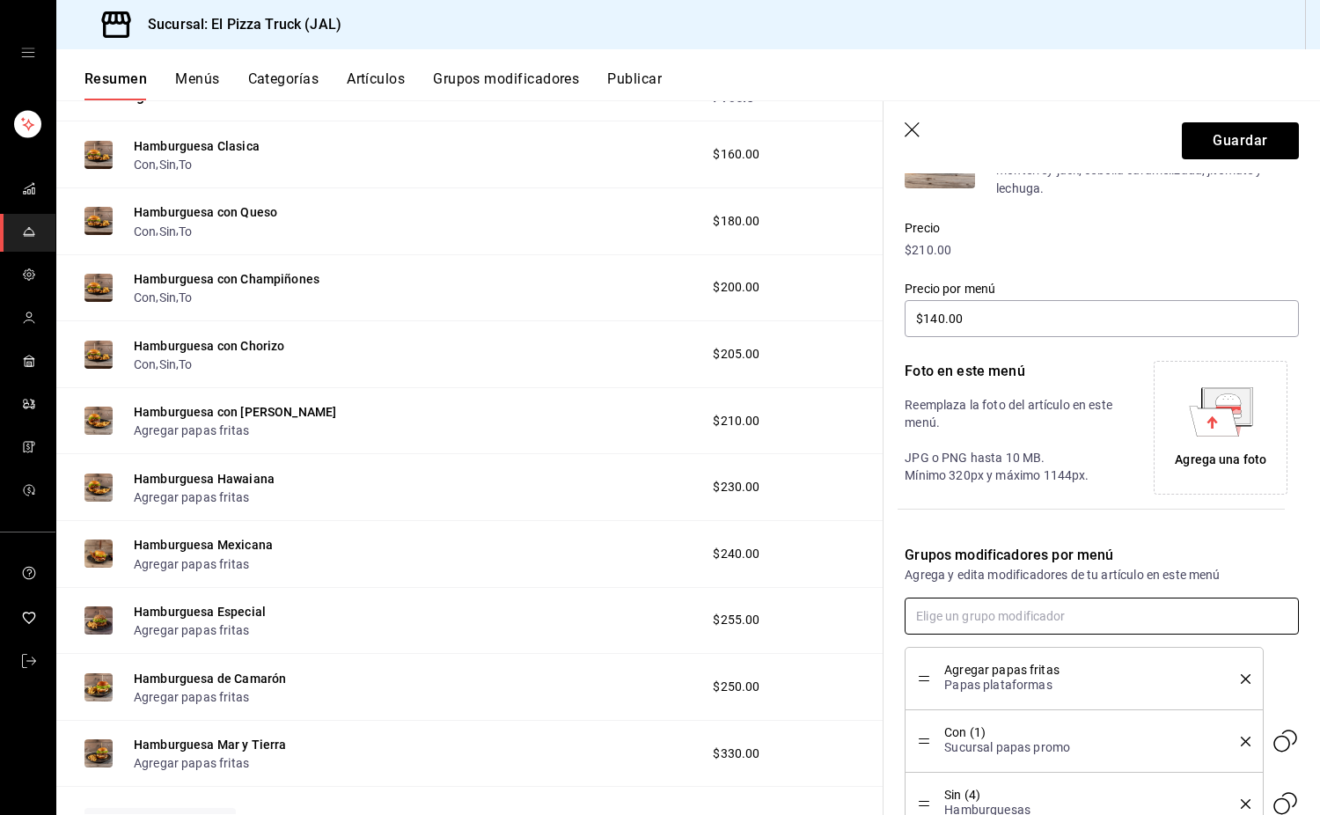
click at [955, 602] on input "text" at bounding box center [1102, 616] width 394 height 37
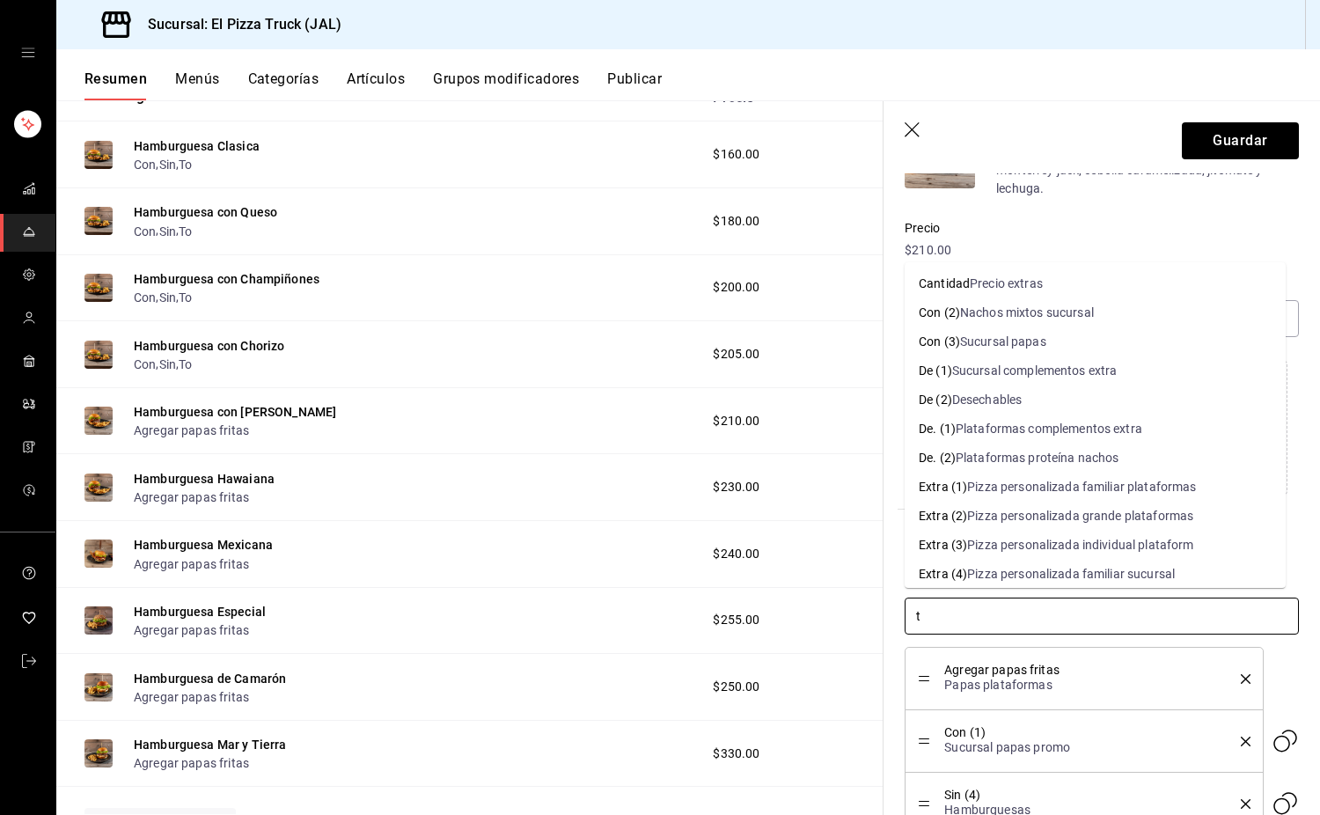
type input "to"
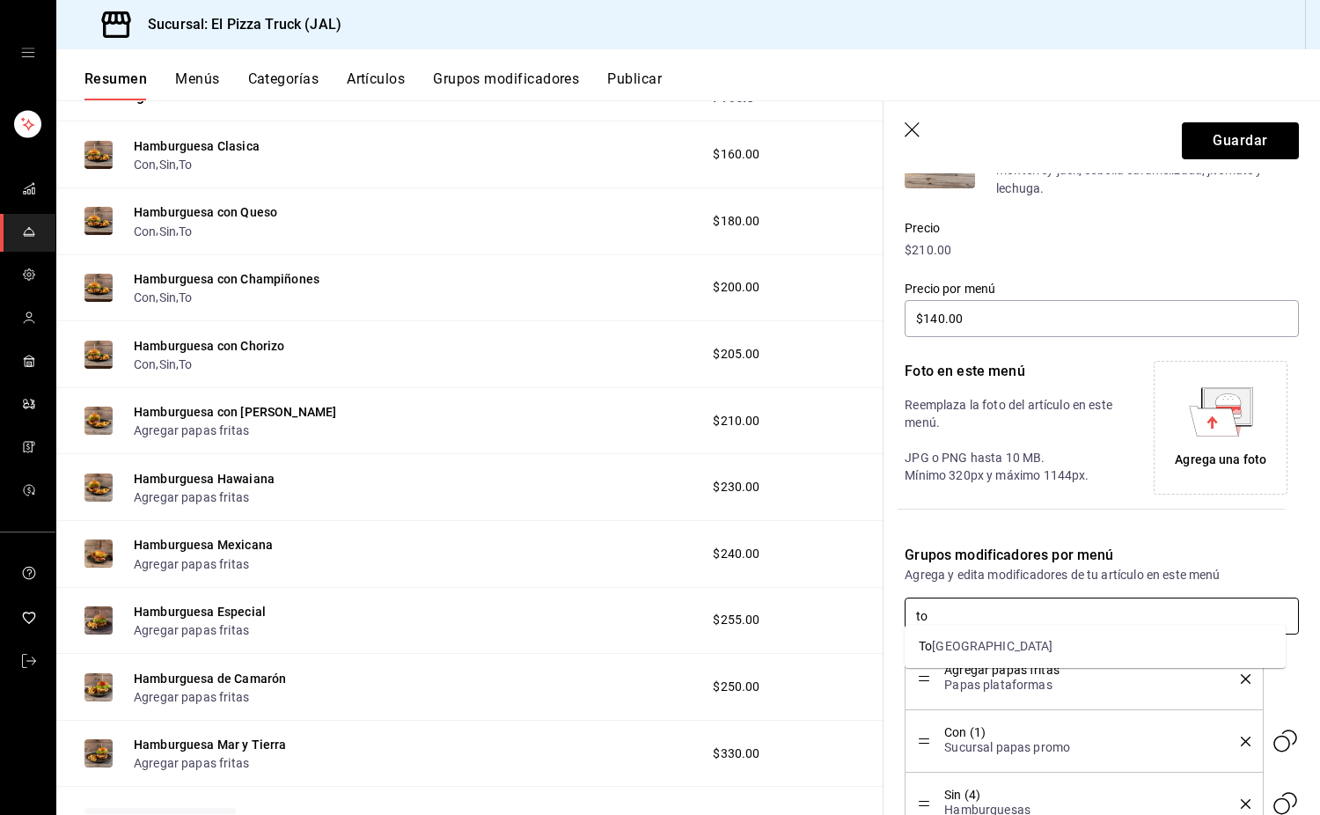
click at [974, 646] on li "To [GEOGRAPHIC_DATA]" at bounding box center [1095, 646] width 381 height 29
click at [1241, 674] on icon "delete" at bounding box center [1246, 679] width 10 height 10
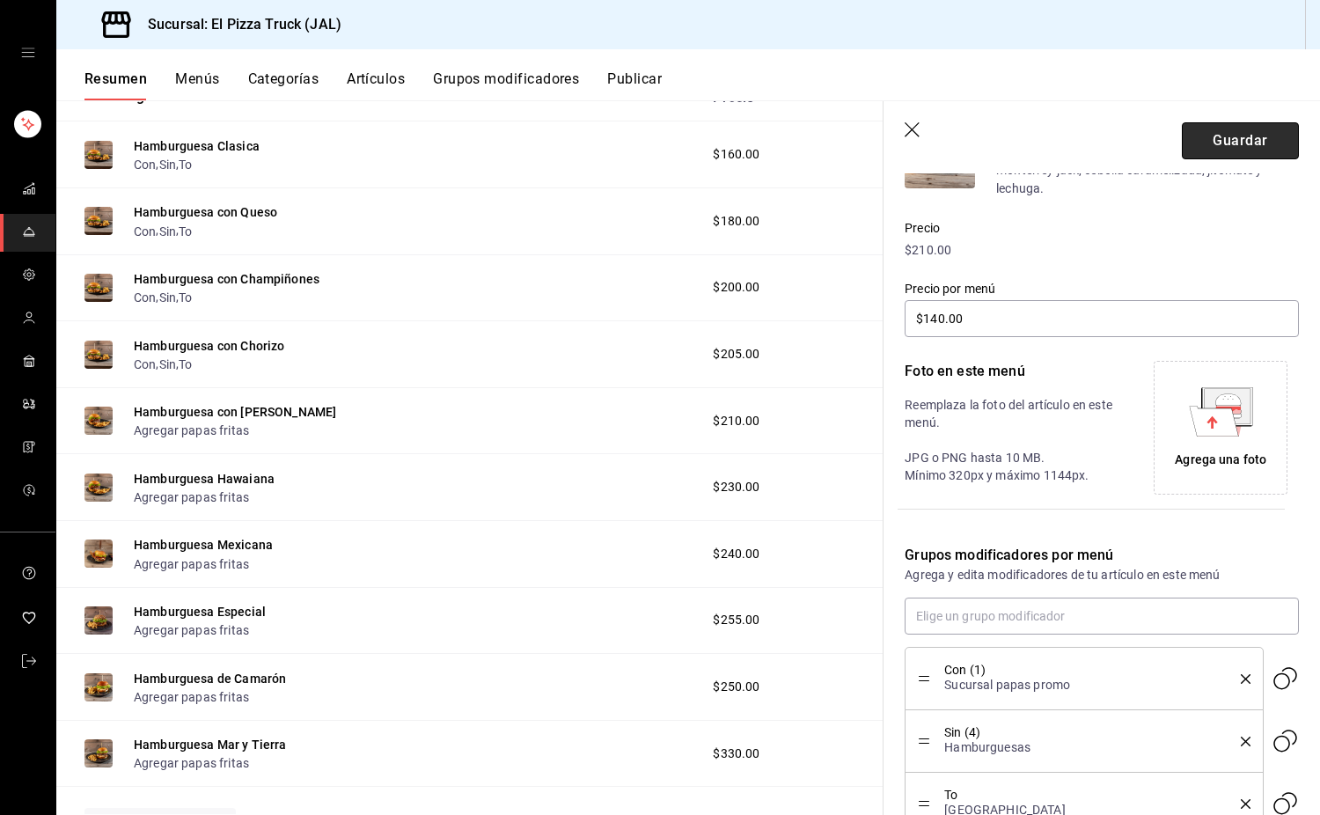
click at [1244, 151] on button "Guardar" at bounding box center [1240, 140] width 117 height 37
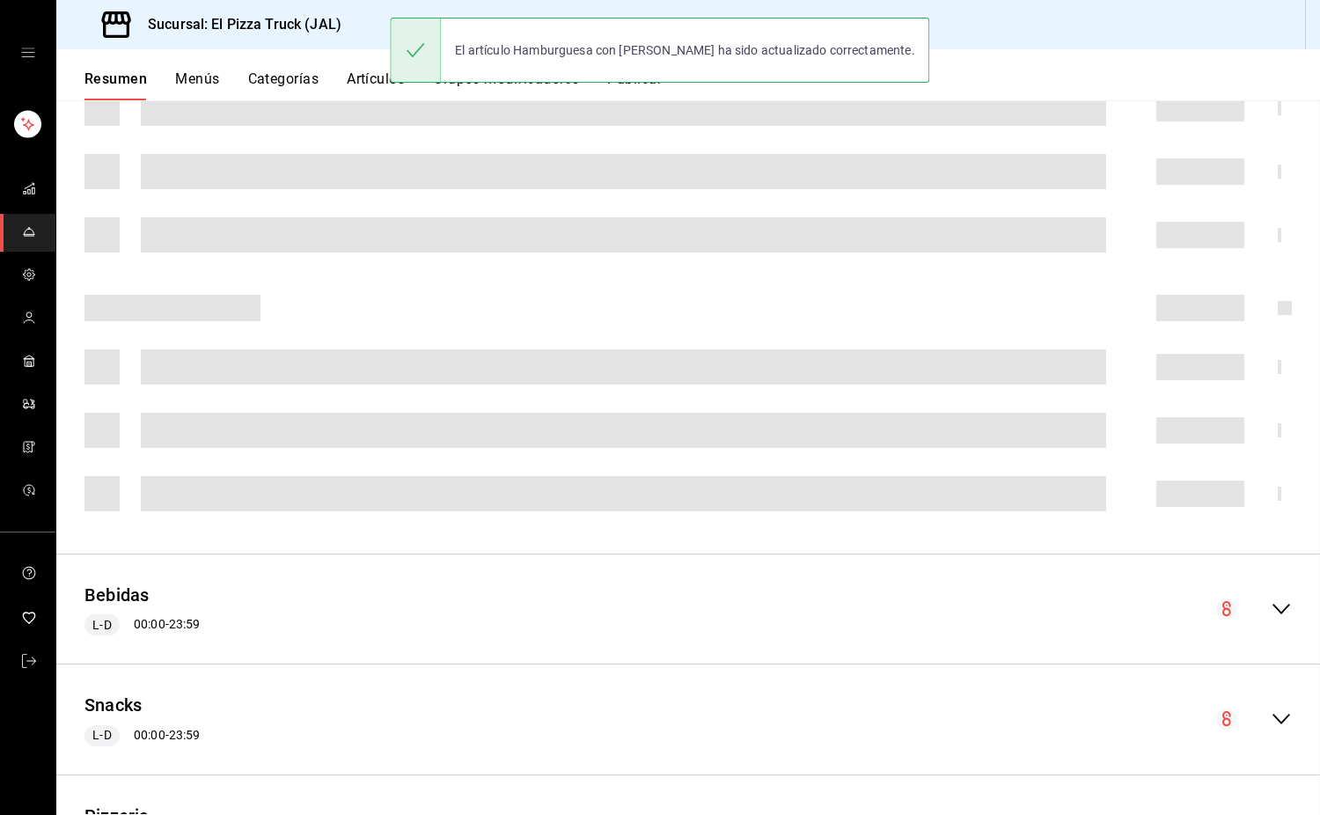
scroll to position [333, 0]
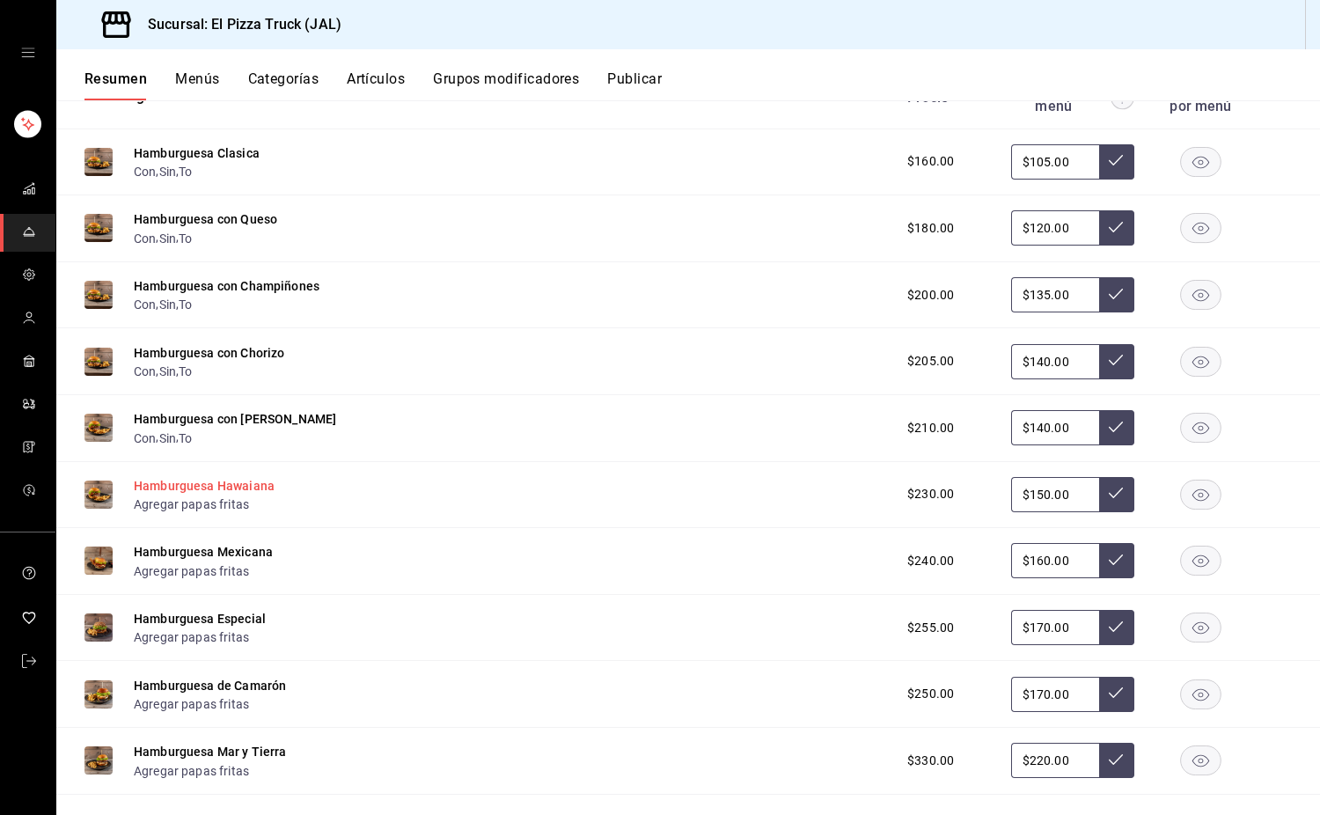
click at [239, 492] on button "Hamburguesa Hawaiana" at bounding box center [204, 486] width 141 height 18
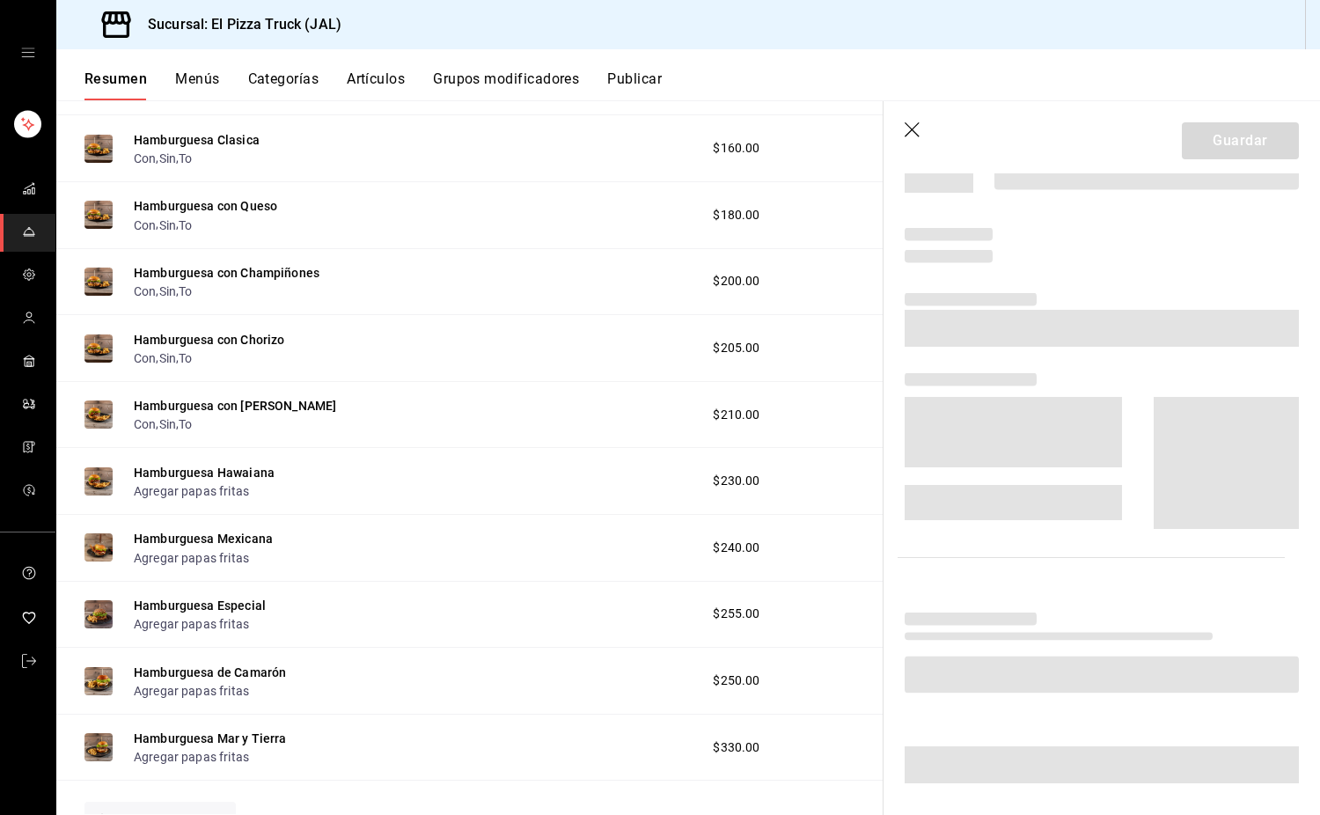
scroll to position [327, 0]
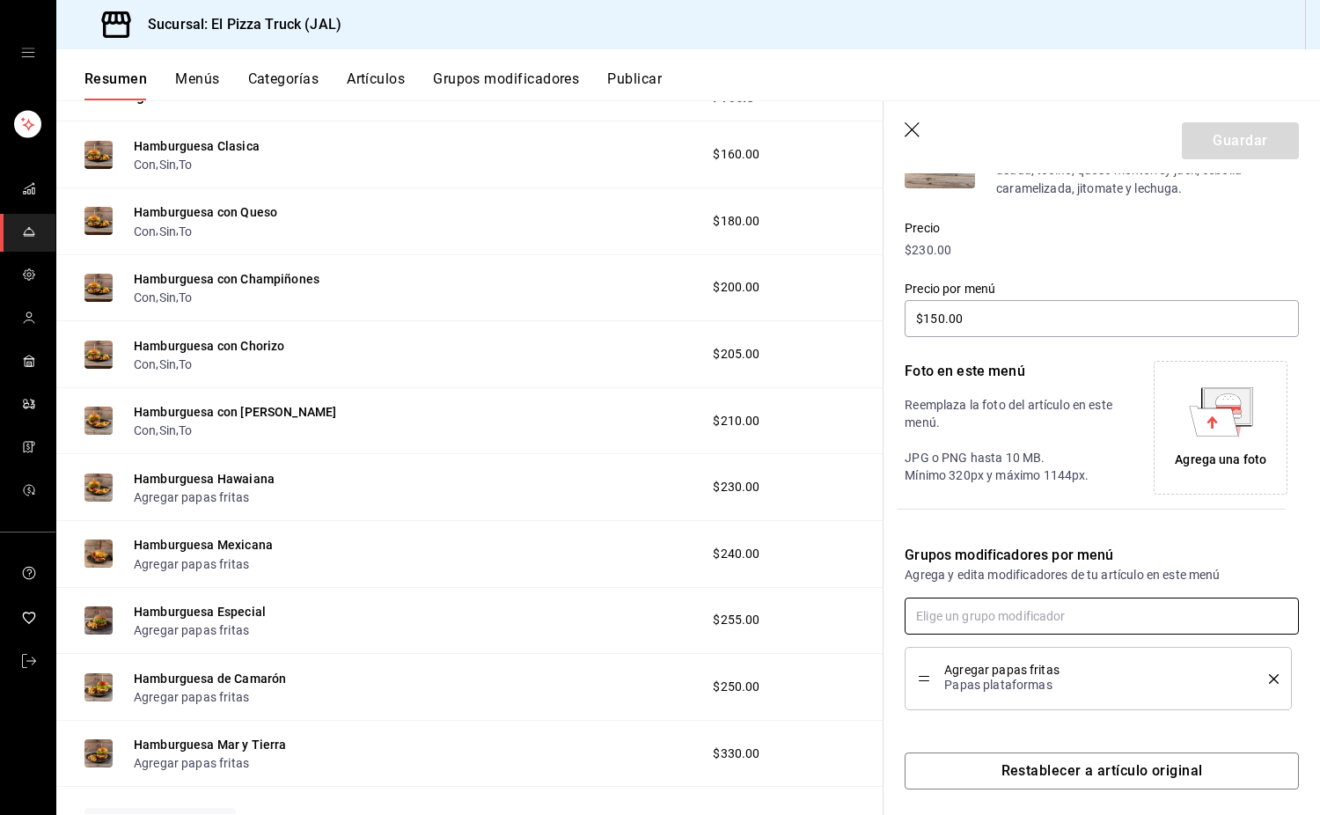
type input "$150.00"
click at [975, 625] on input "text" at bounding box center [1102, 616] width 394 height 37
type input "con"
click at [1026, 653] on div "Sucursal papas promo" at bounding box center [1023, 656] width 126 height 18
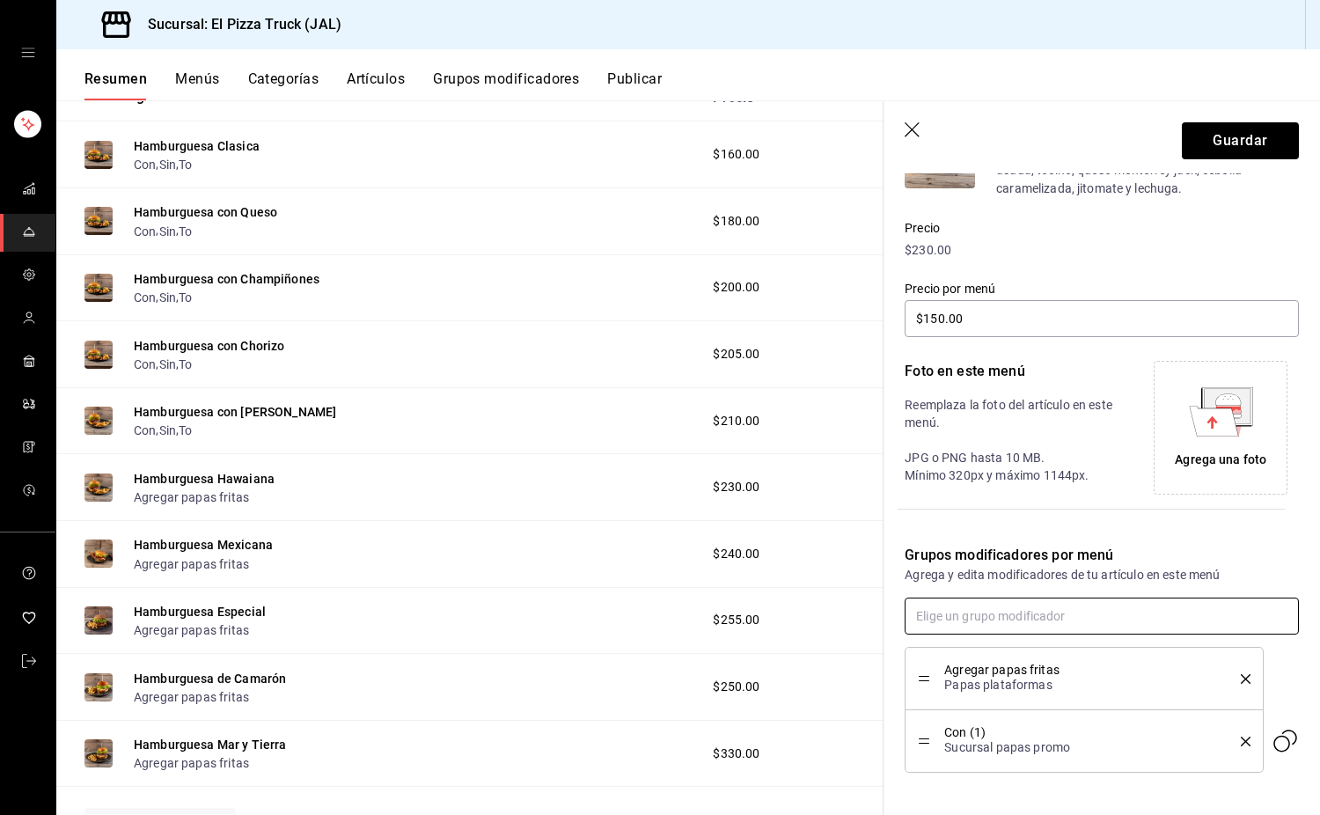
click at [954, 614] on input "text" at bounding box center [1102, 616] width 394 height 37
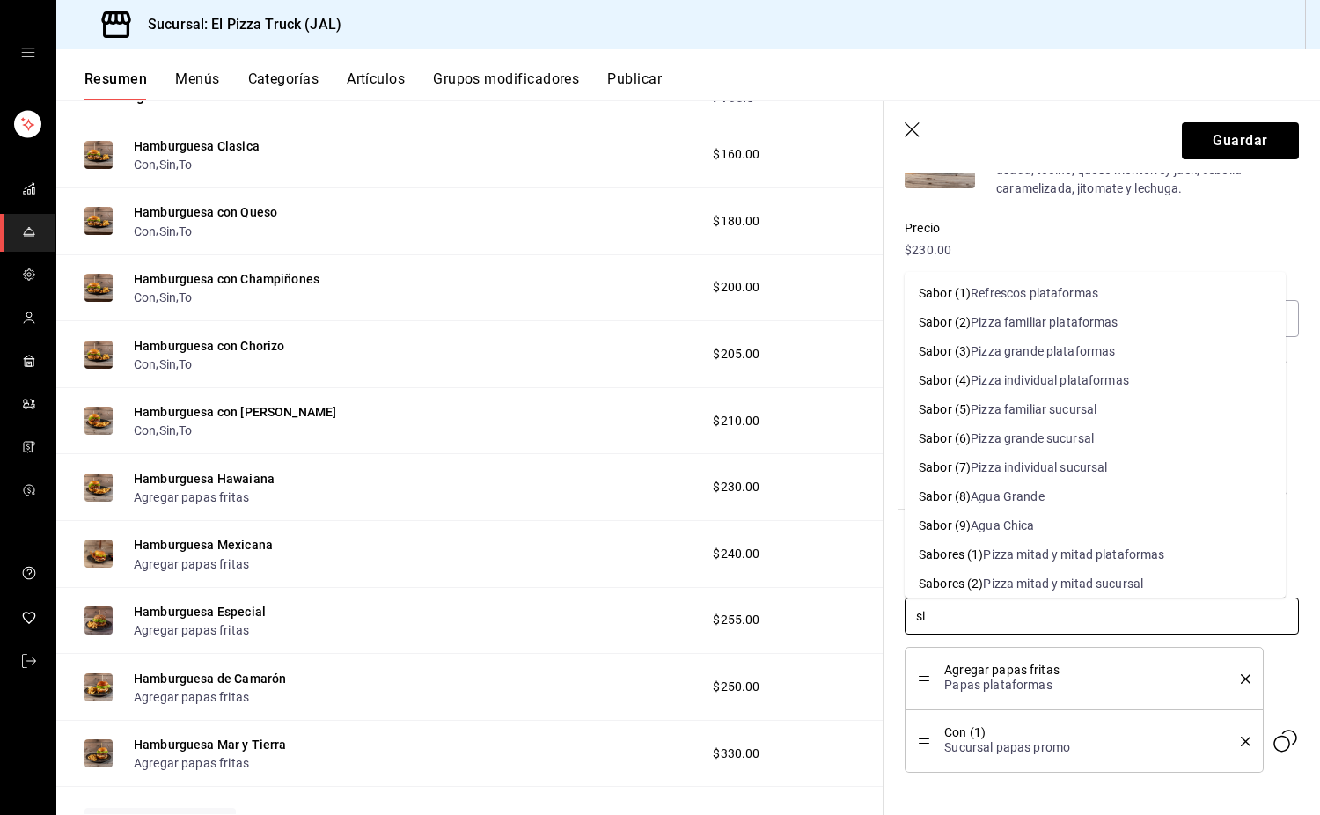
type input "sin"
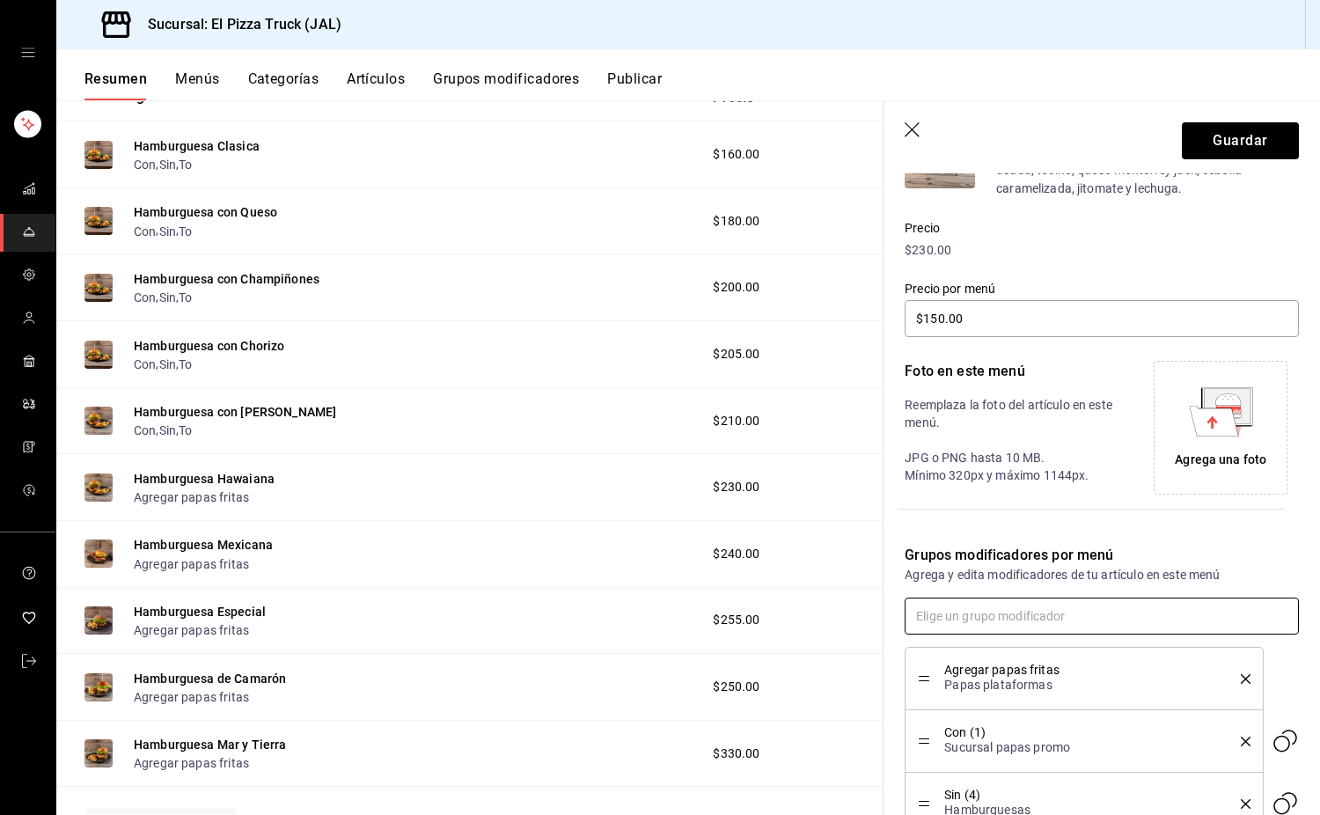
click at [954, 614] on input "text" at bounding box center [1102, 616] width 394 height 37
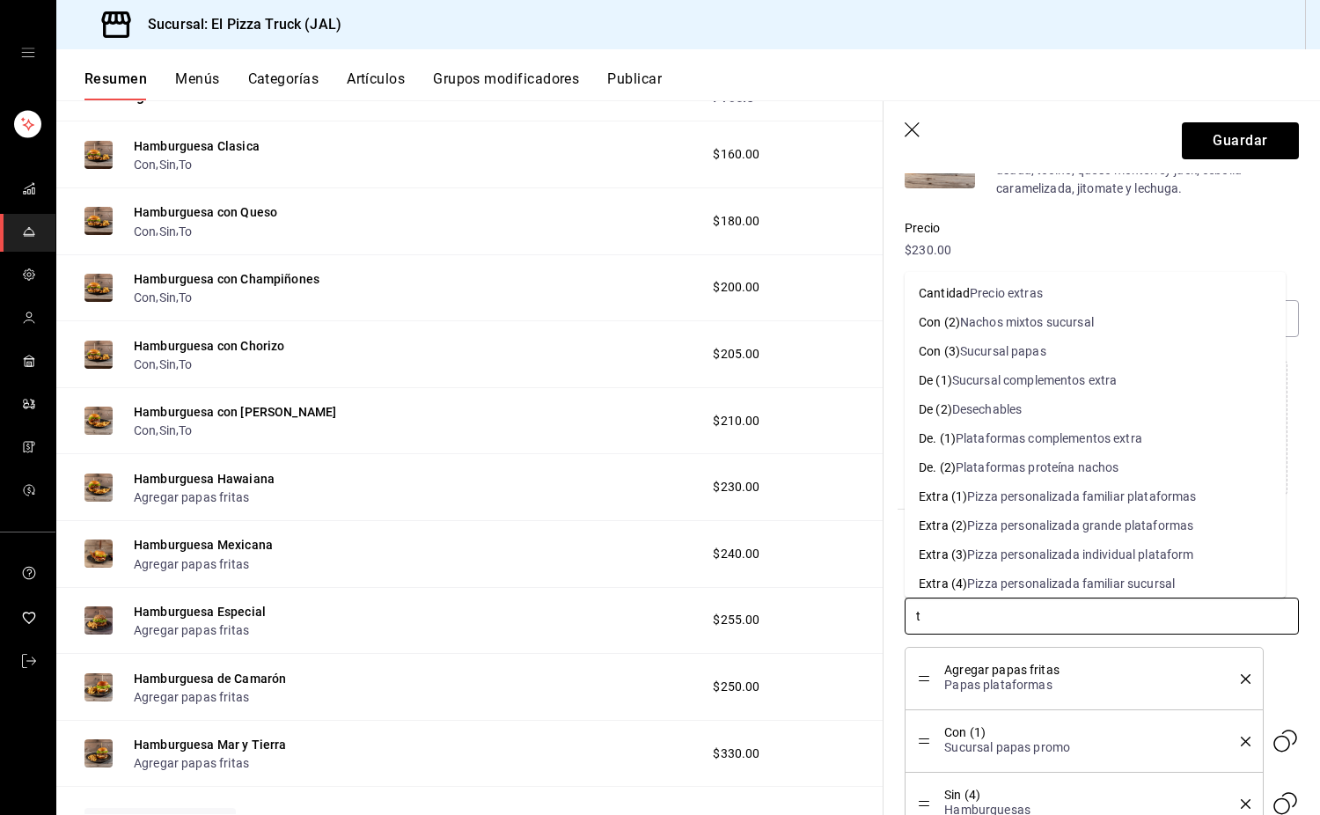
type input "to"
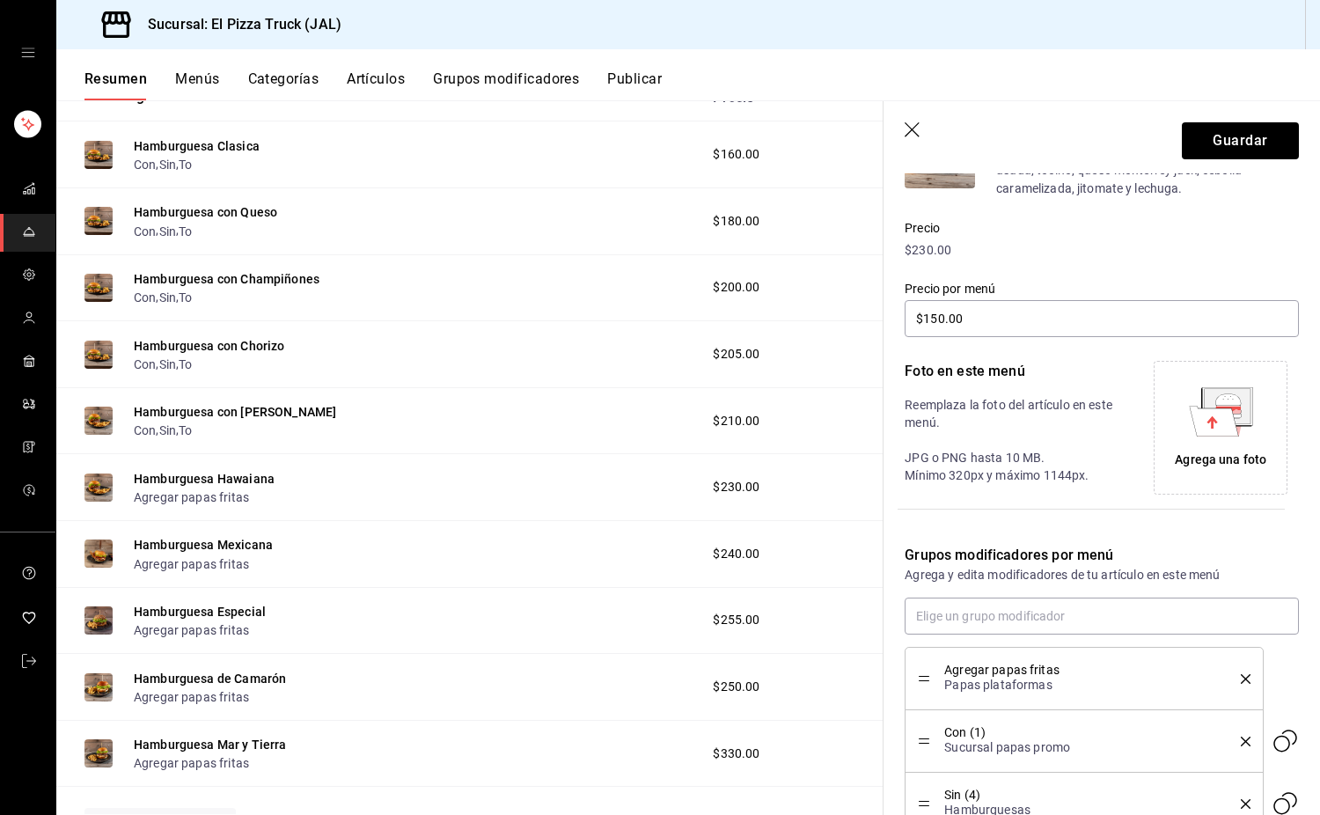
click at [1241, 679] on icon "delete" at bounding box center [1246, 679] width 10 height 10
click at [1245, 144] on button "Guardar" at bounding box center [1240, 140] width 117 height 37
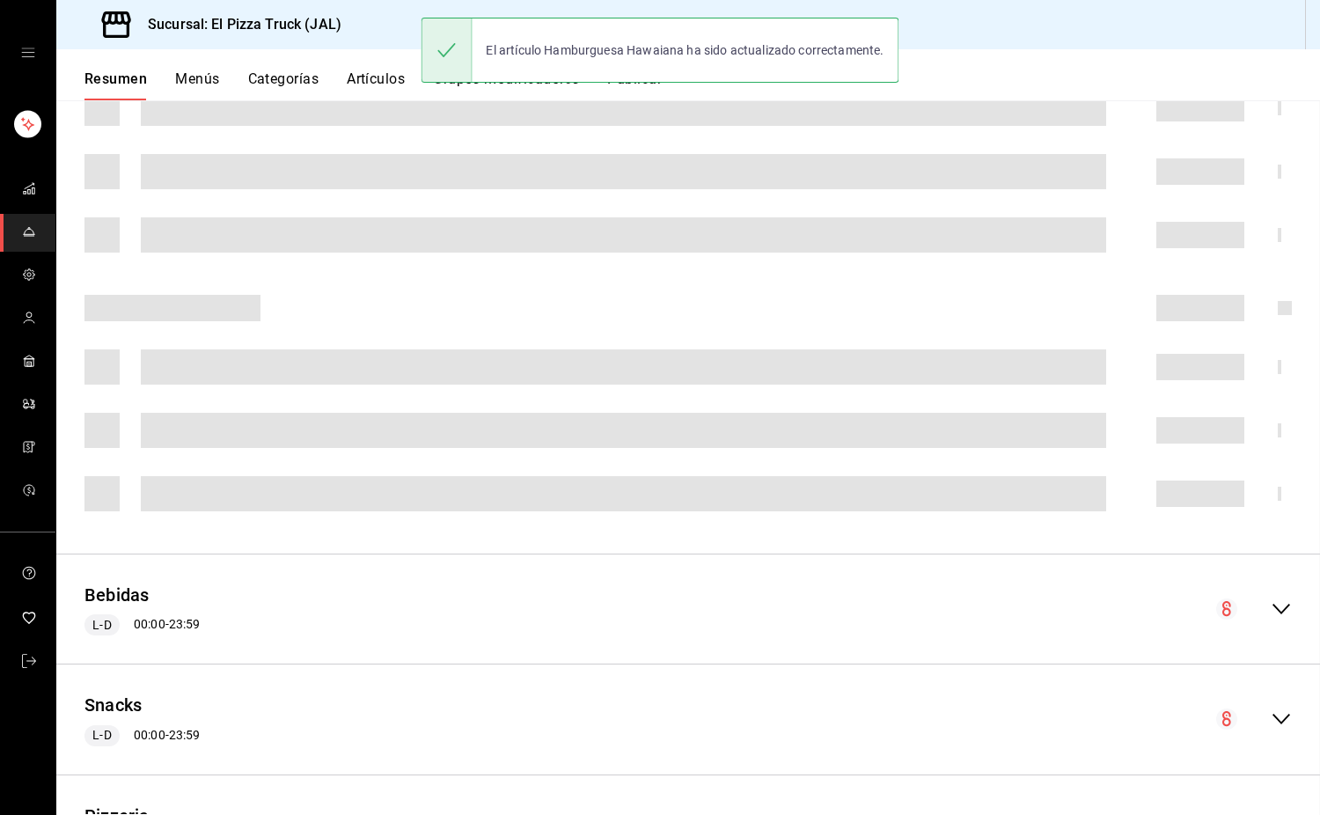
scroll to position [333, 0]
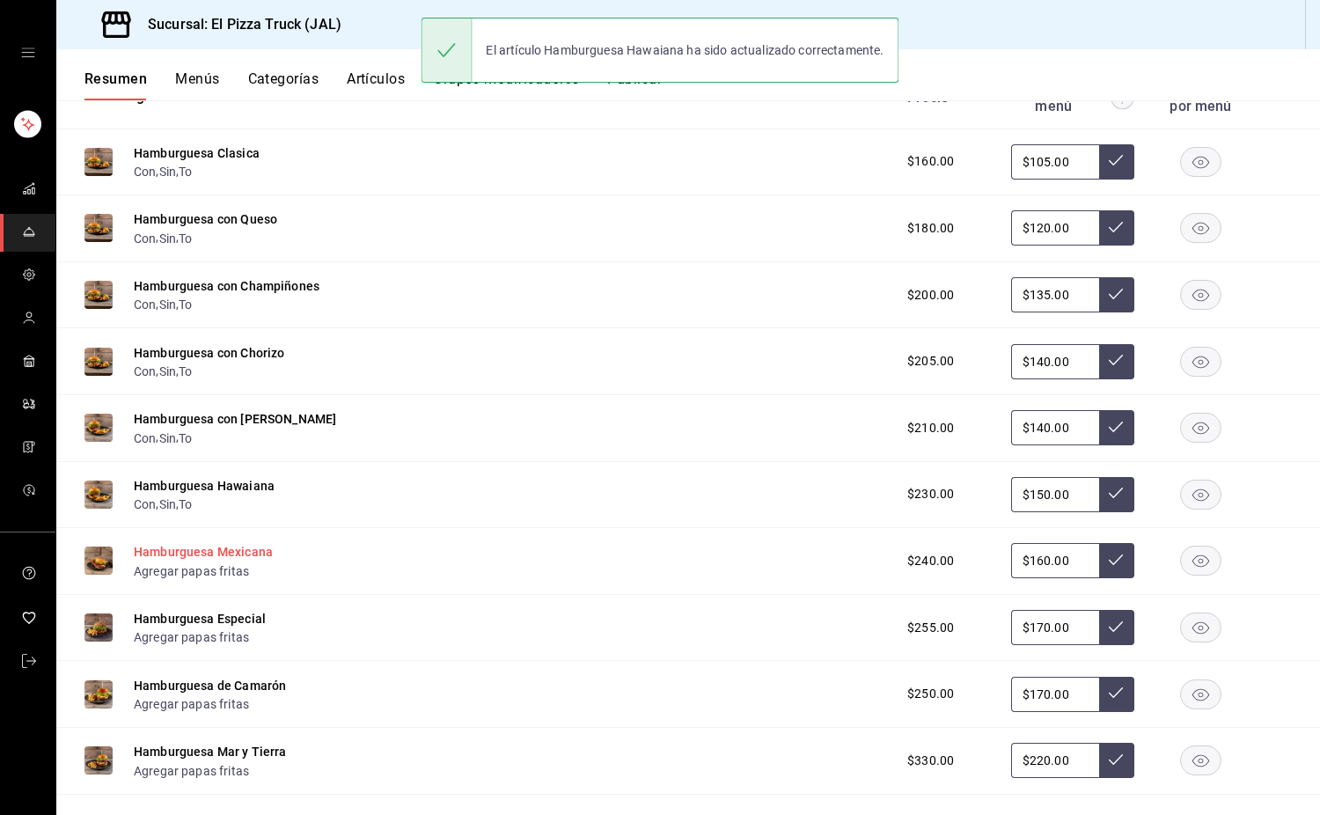
click at [235, 561] on button "Hamburguesa Mexicana" at bounding box center [203, 552] width 139 height 18
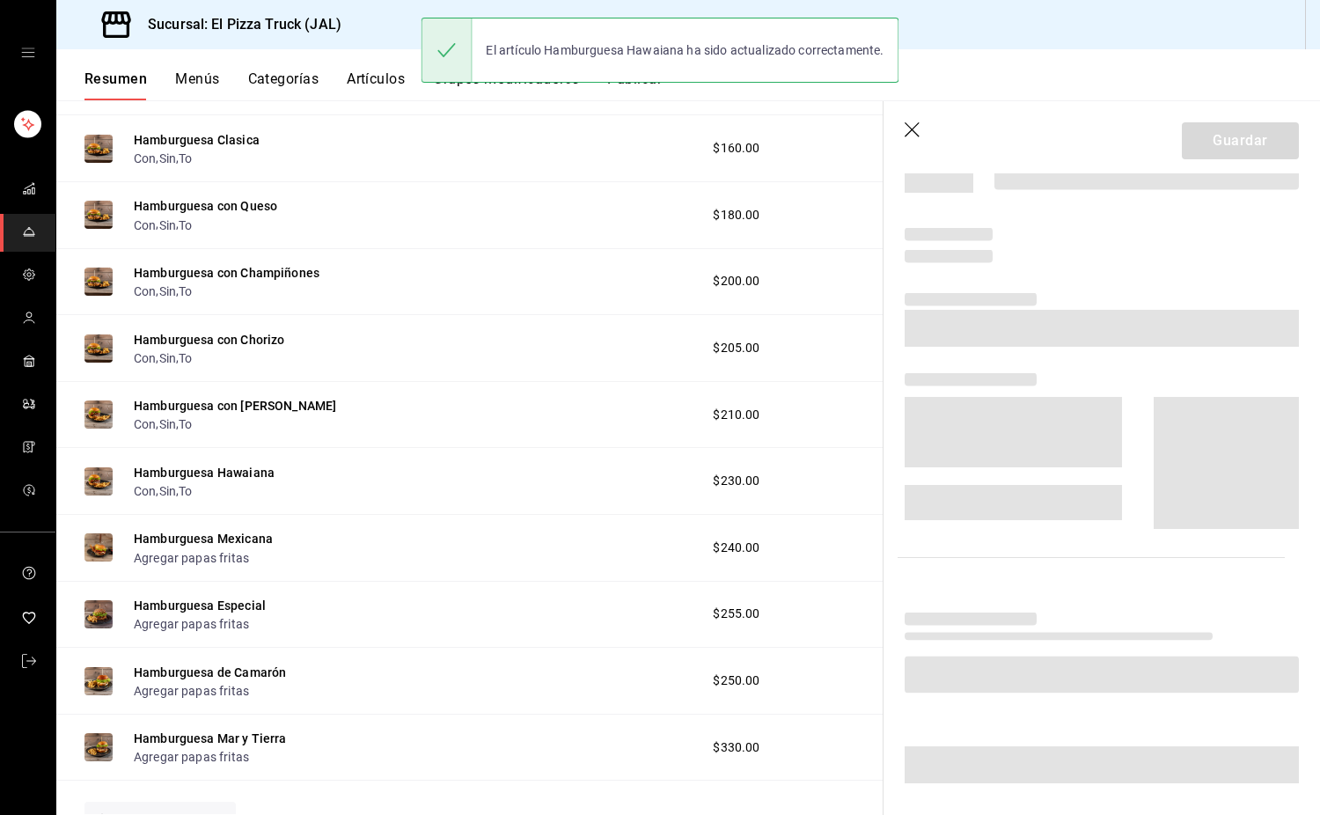
scroll to position [327, 0]
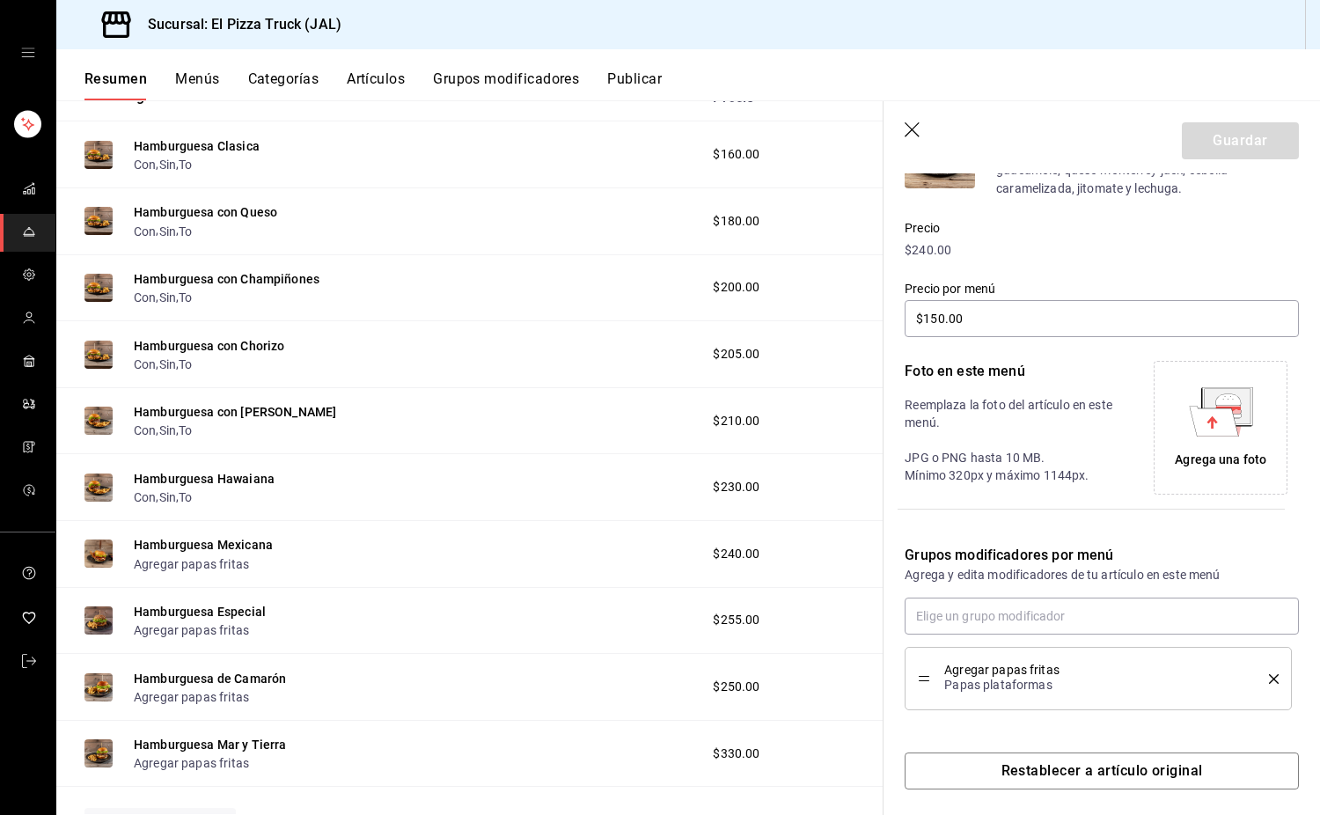
type input "$160.00"
click at [979, 664] on span "Agregar papas fritas" at bounding box center [1094, 670] width 298 height 12
click at [968, 614] on input "text" at bounding box center [1102, 616] width 394 height 37
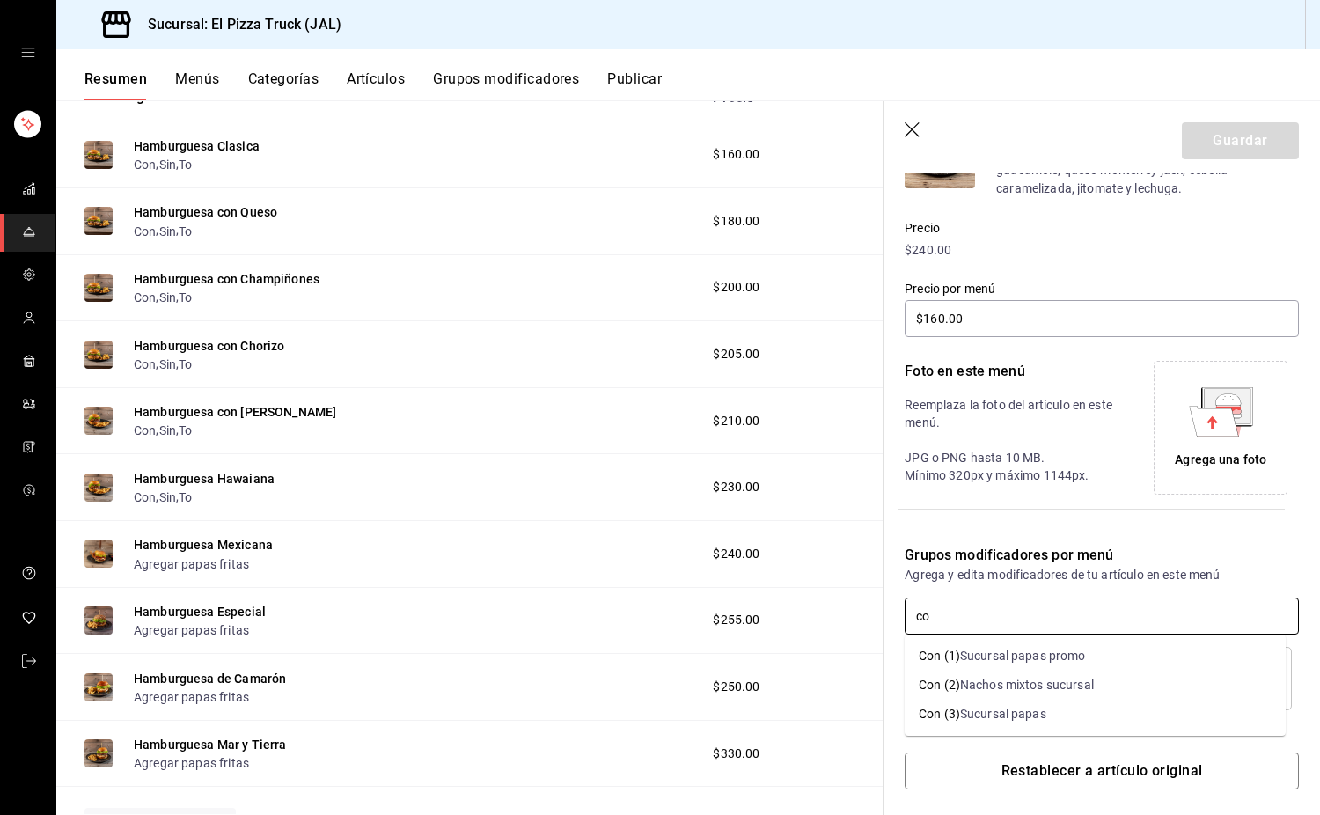
type input "con"
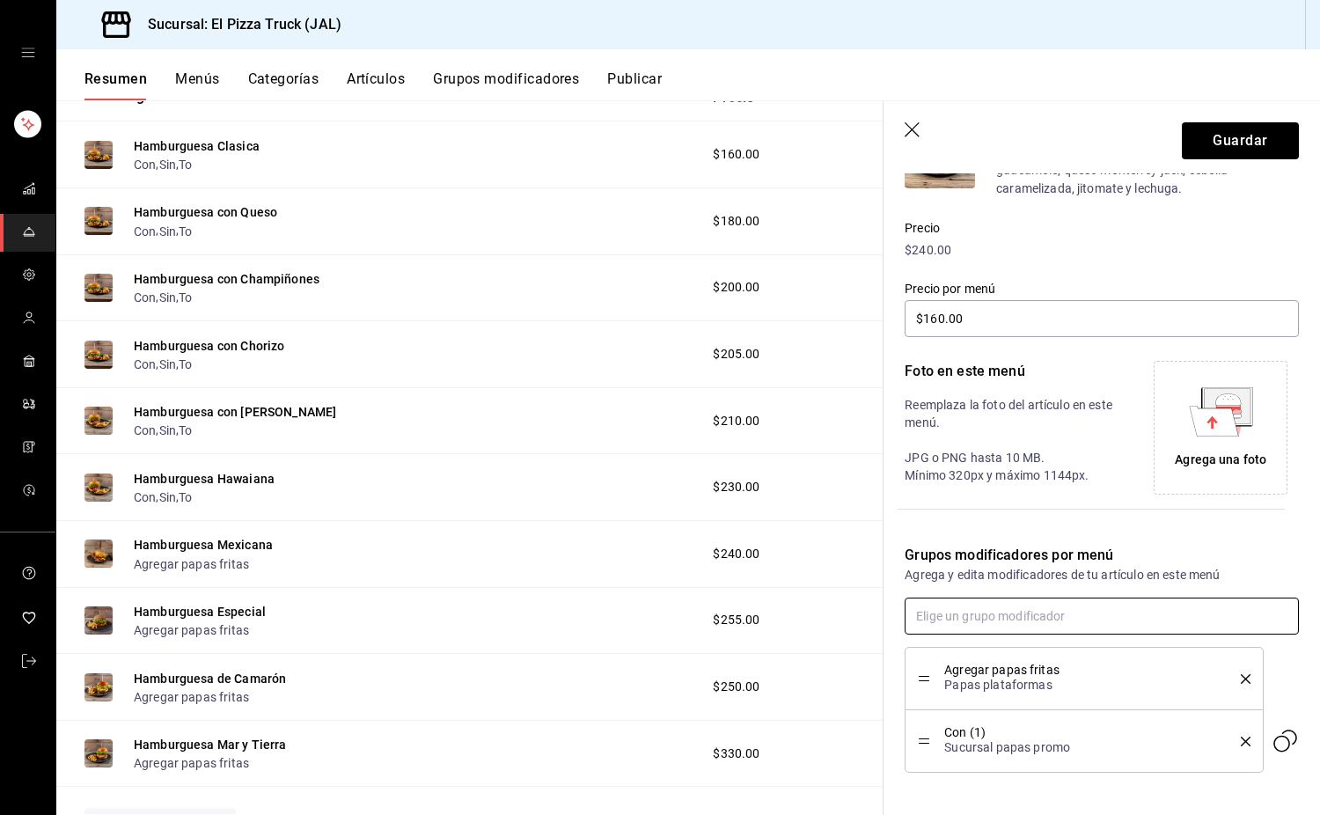
click at [968, 614] on input "text" at bounding box center [1102, 616] width 394 height 37
type input "sin"
click at [968, 614] on input "text" at bounding box center [1102, 616] width 394 height 37
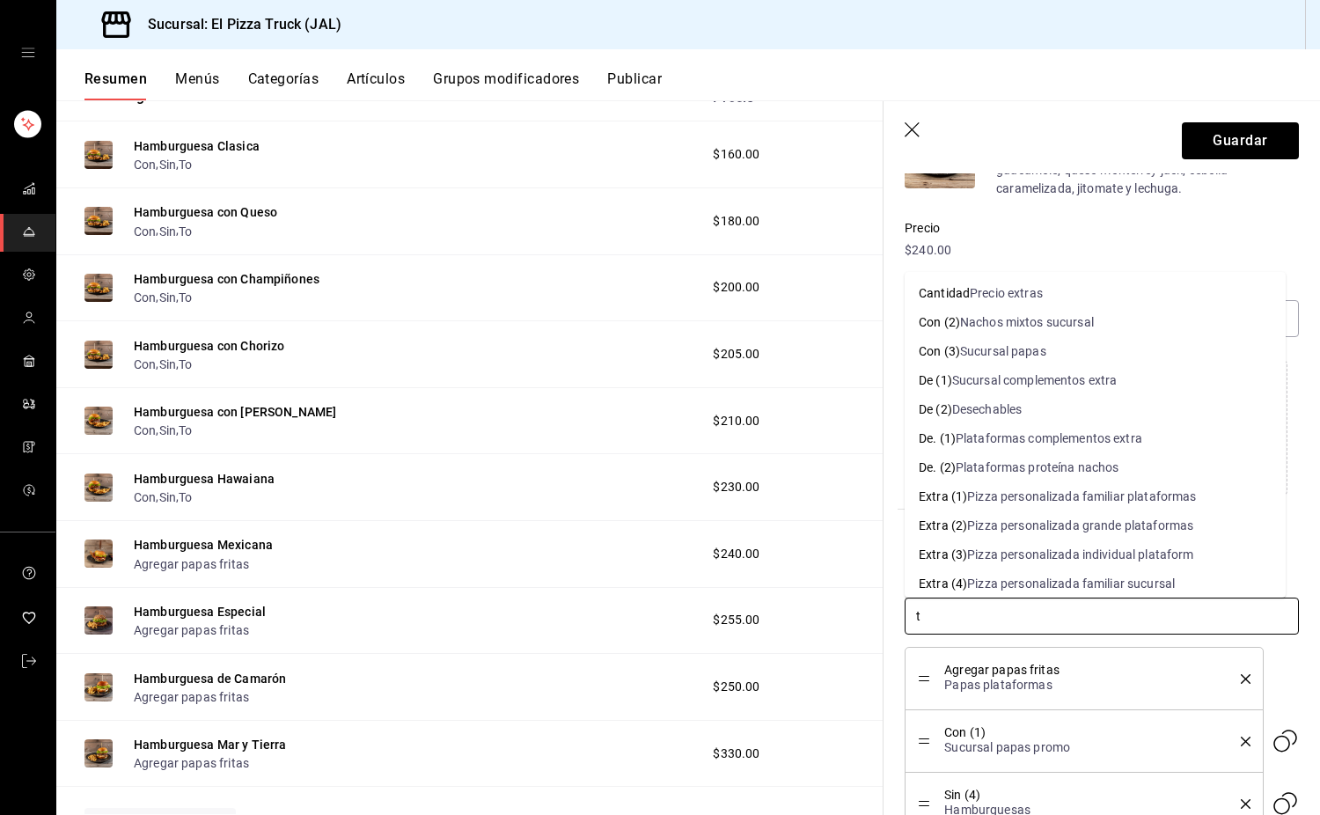
type input "to"
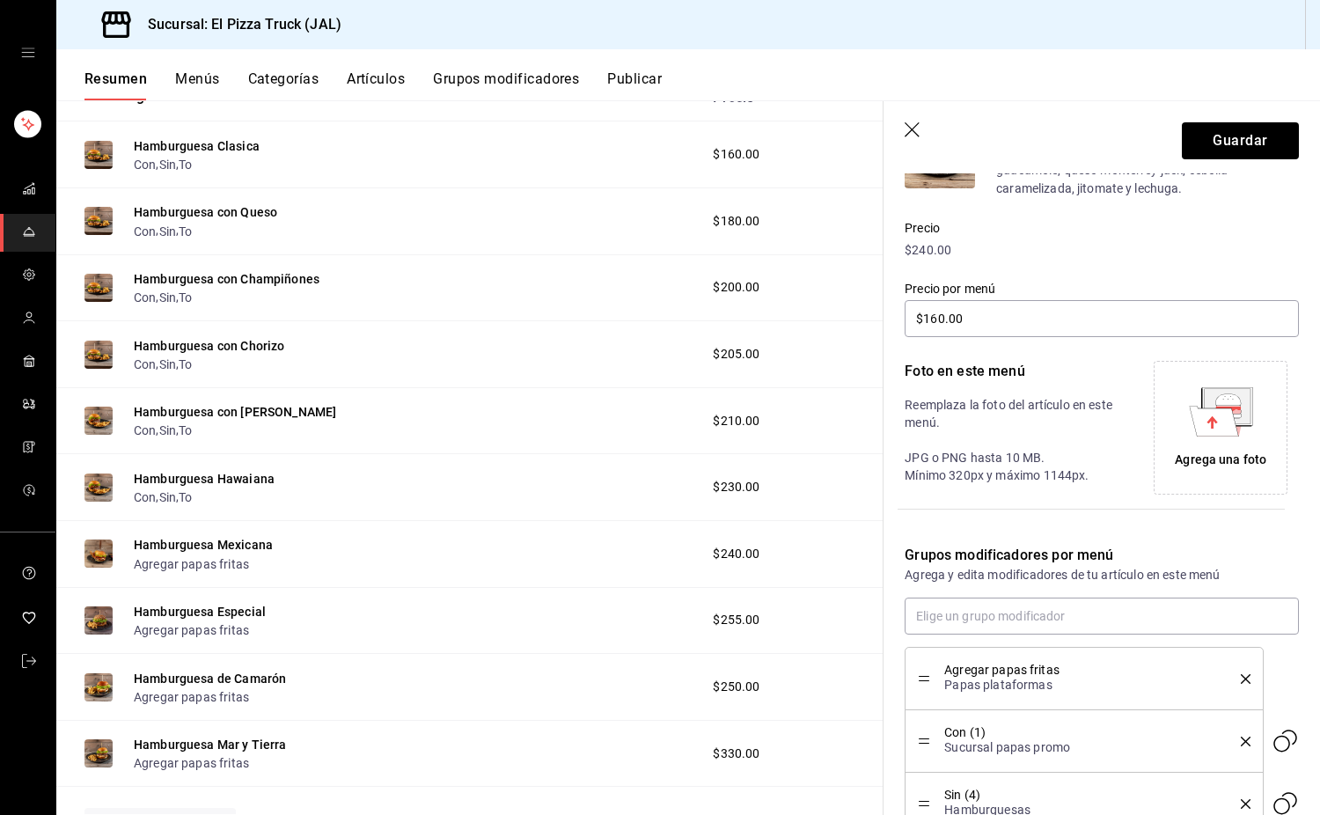
click at [1241, 678] on icon "delete" at bounding box center [1246, 679] width 10 height 10
click at [1246, 135] on button "Guardar" at bounding box center [1240, 140] width 117 height 37
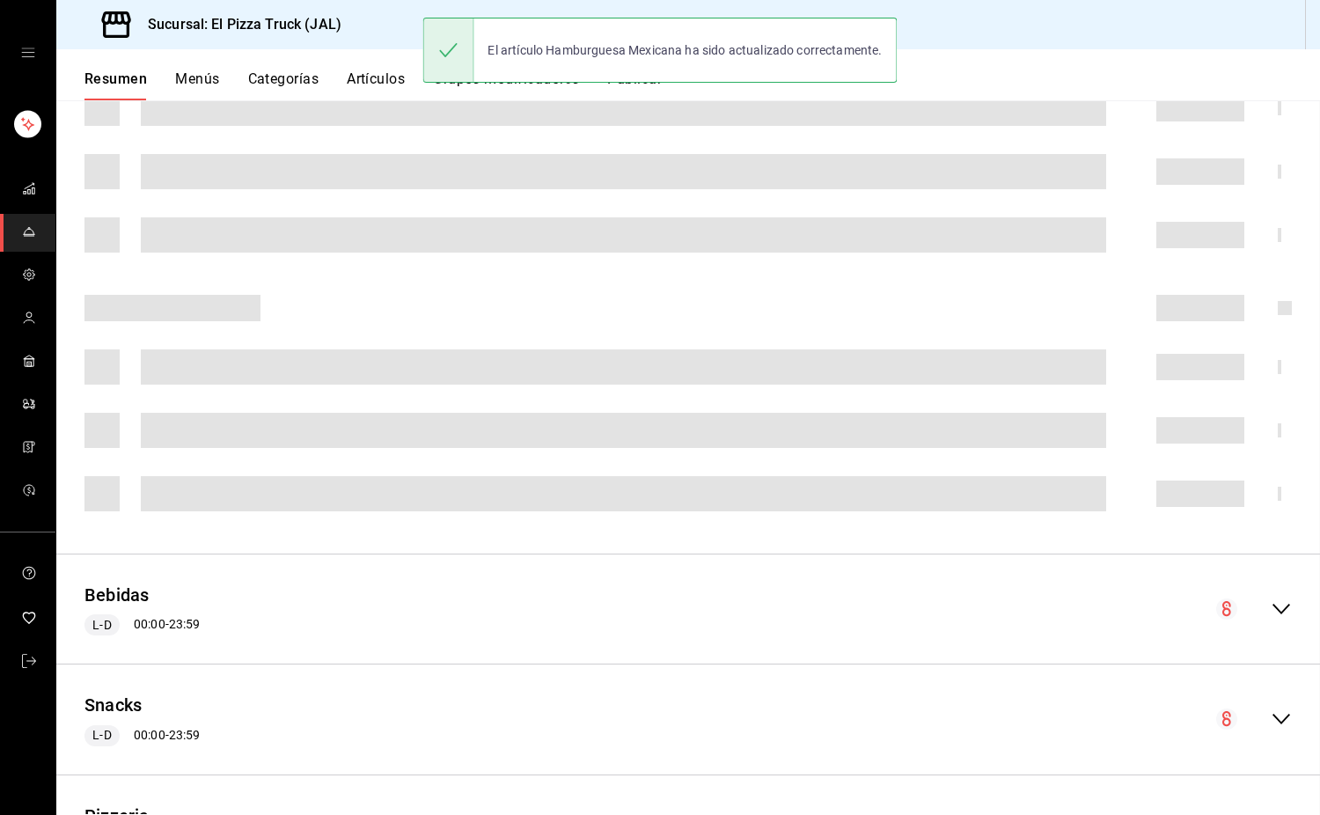
scroll to position [333, 0]
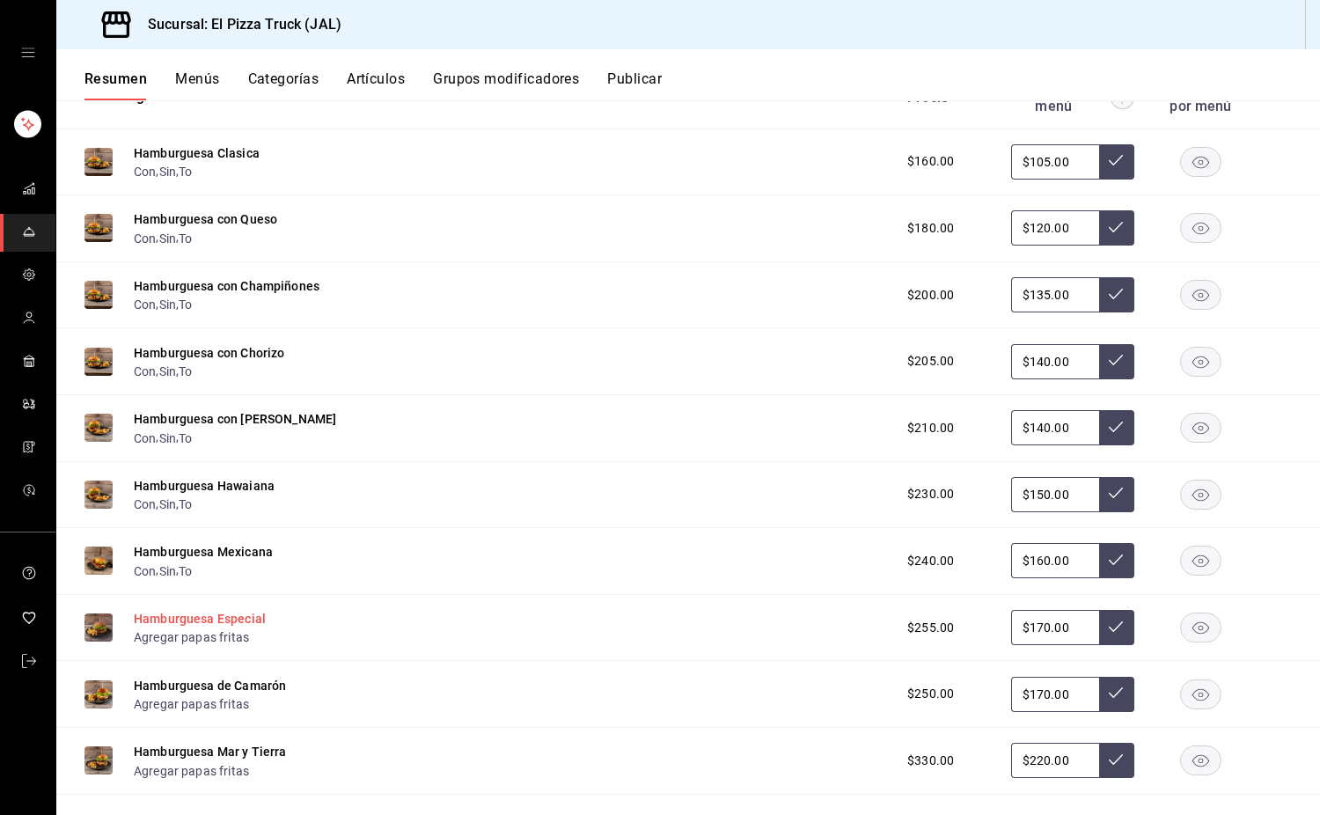
click at [240, 618] on button "Hamburguesa Especial" at bounding box center [200, 619] width 132 height 18
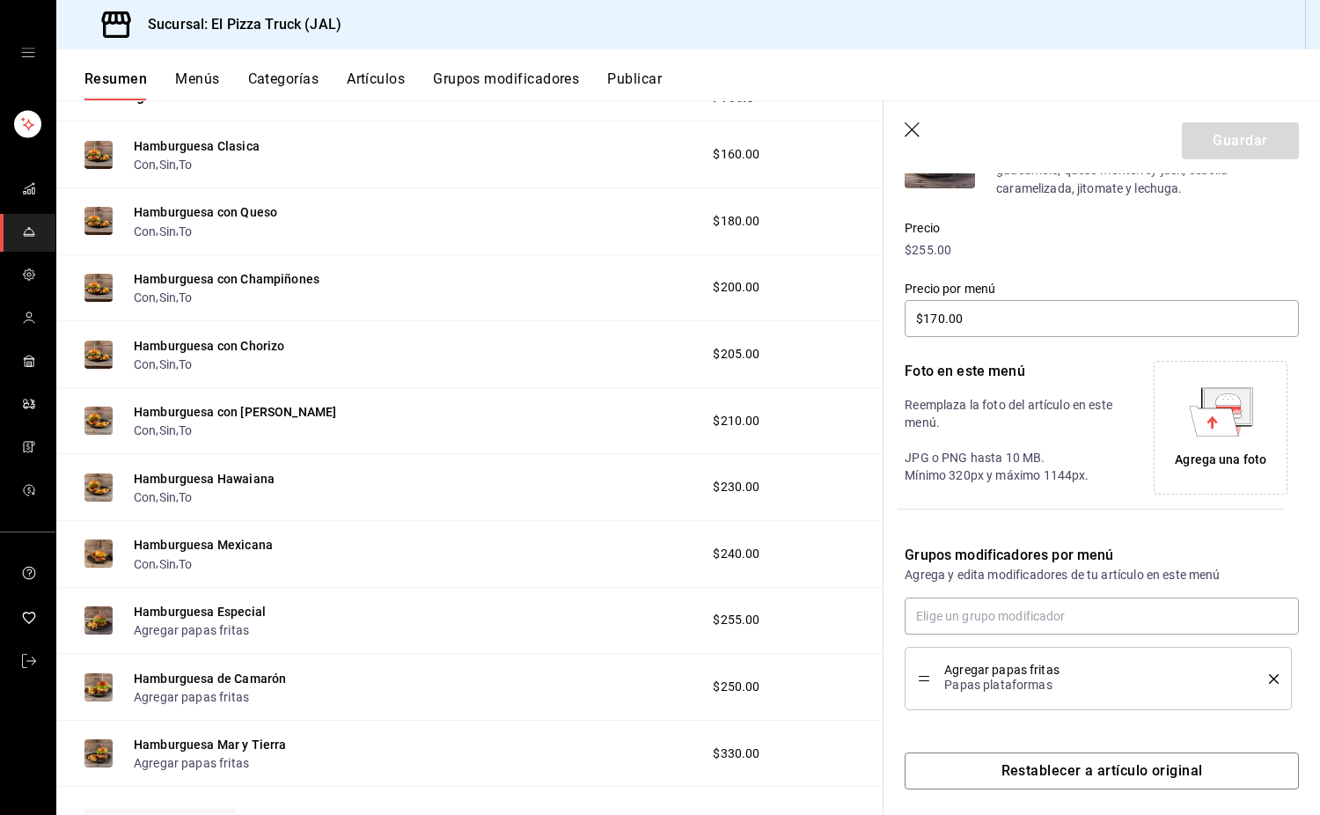
scroll to position [224, 0]
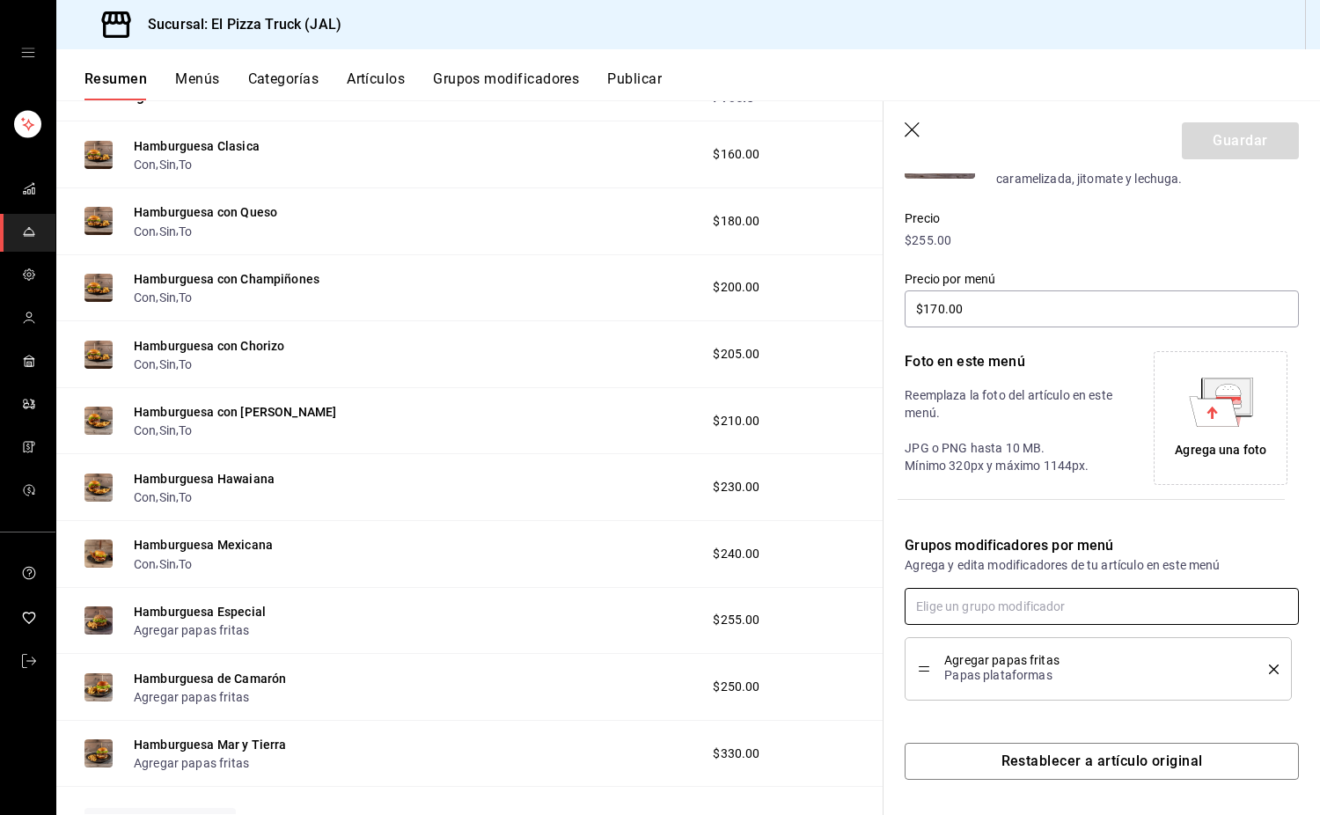
click at [989, 617] on input "text" at bounding box center [1102, 606] width 394 height 37
type input "con"
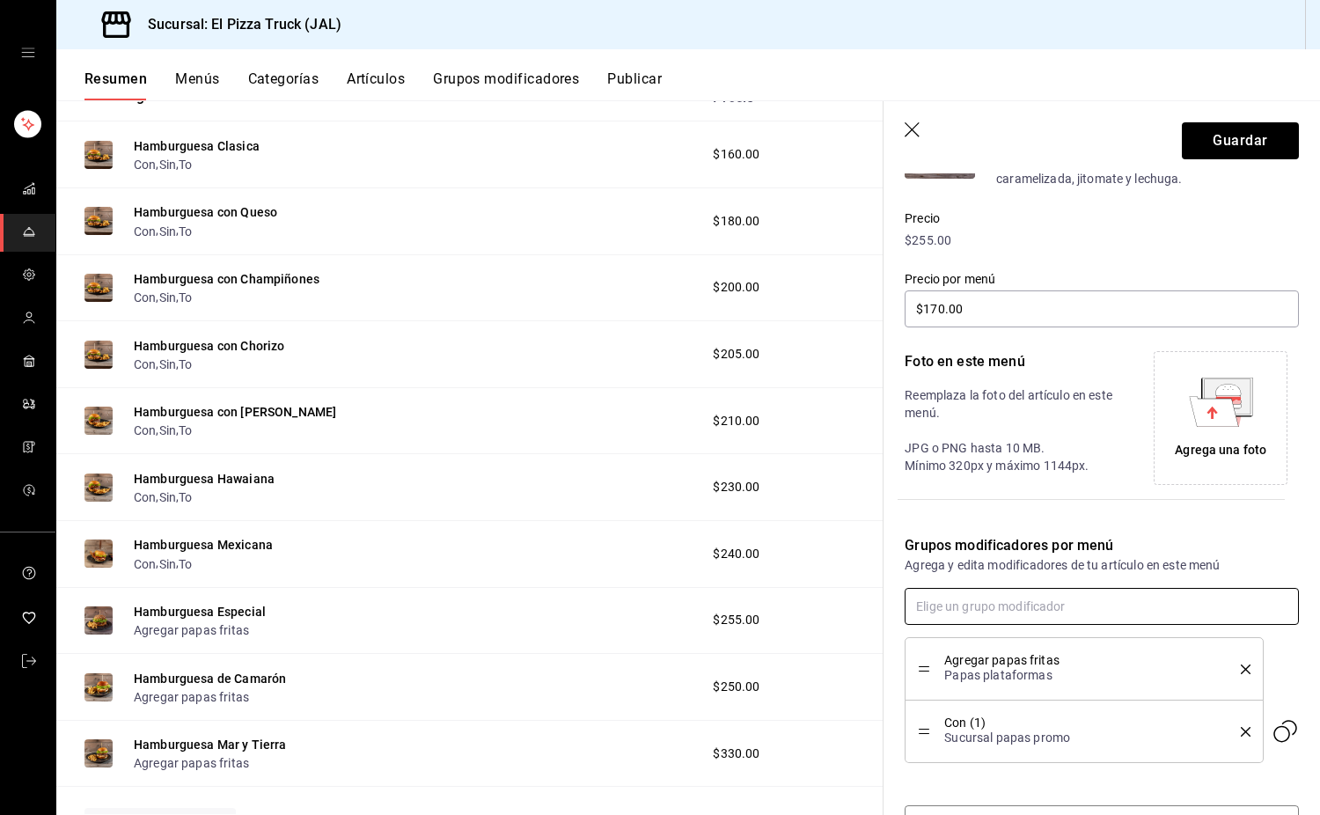
click at [989, 617] on input "text" at bounding box center [1102, 606] width 394 height 37
type input "sin"
click at [989, 617] on input "text" at bounding box center [1102, 606] width 394 height 37
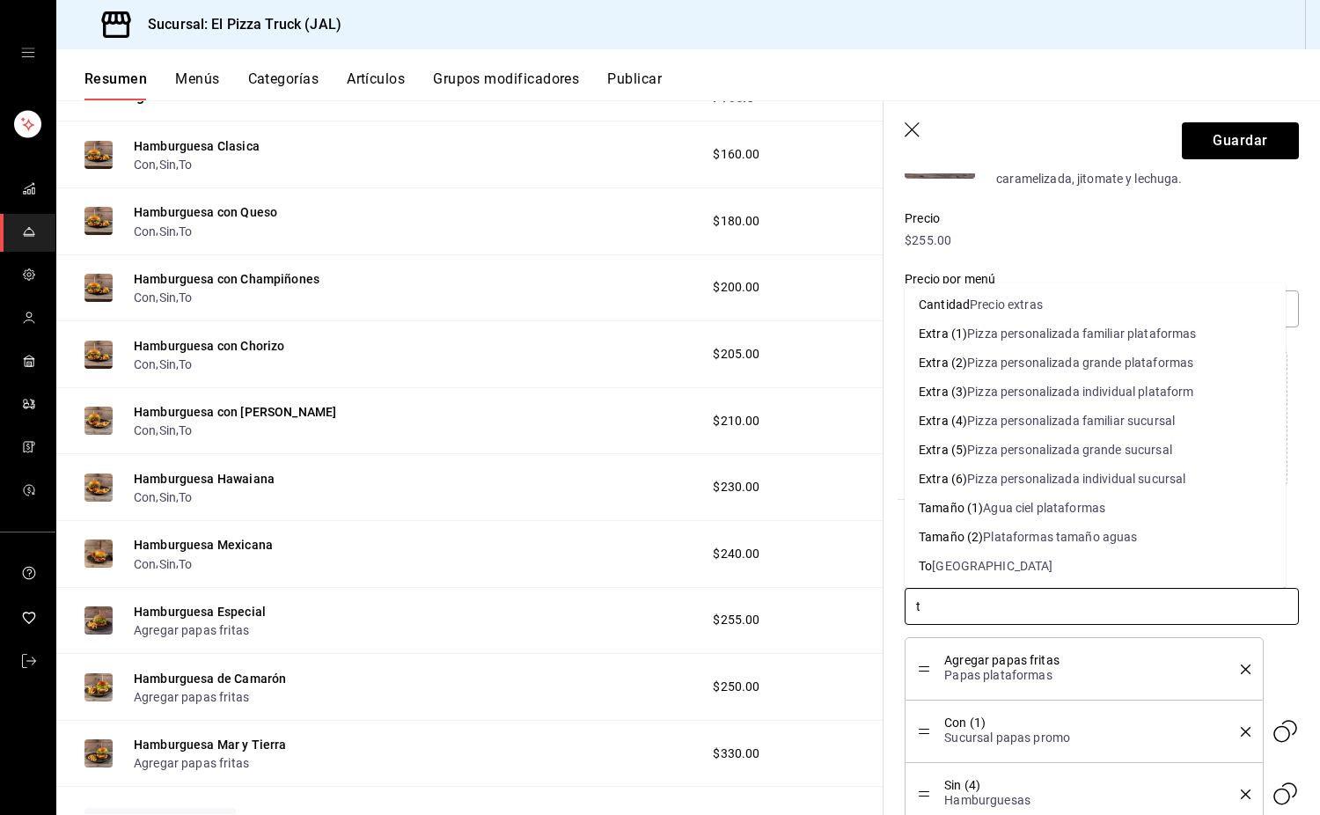
type input "to"
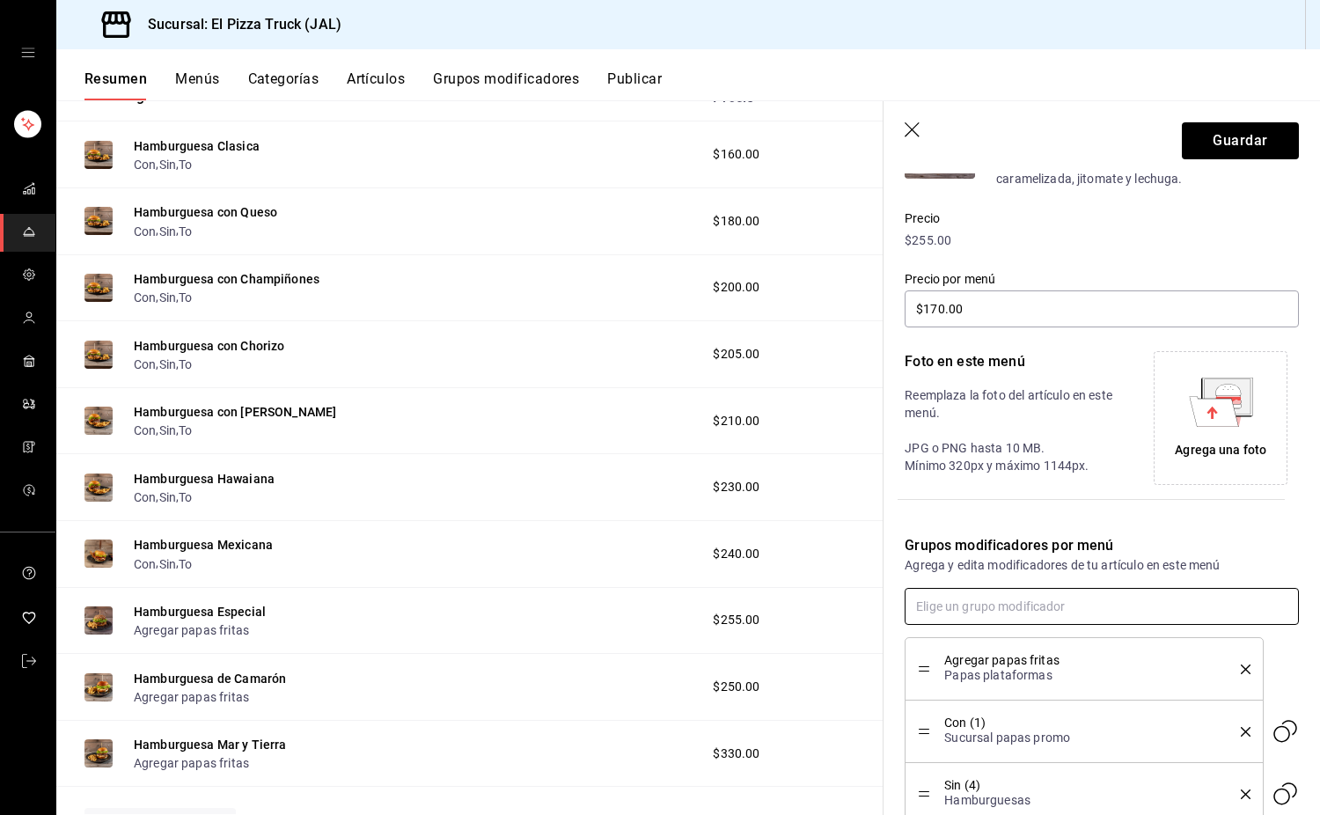
click at [989, 617] on input "text" at bounding box center [1102, 606] width 394 height 37
type input "s"
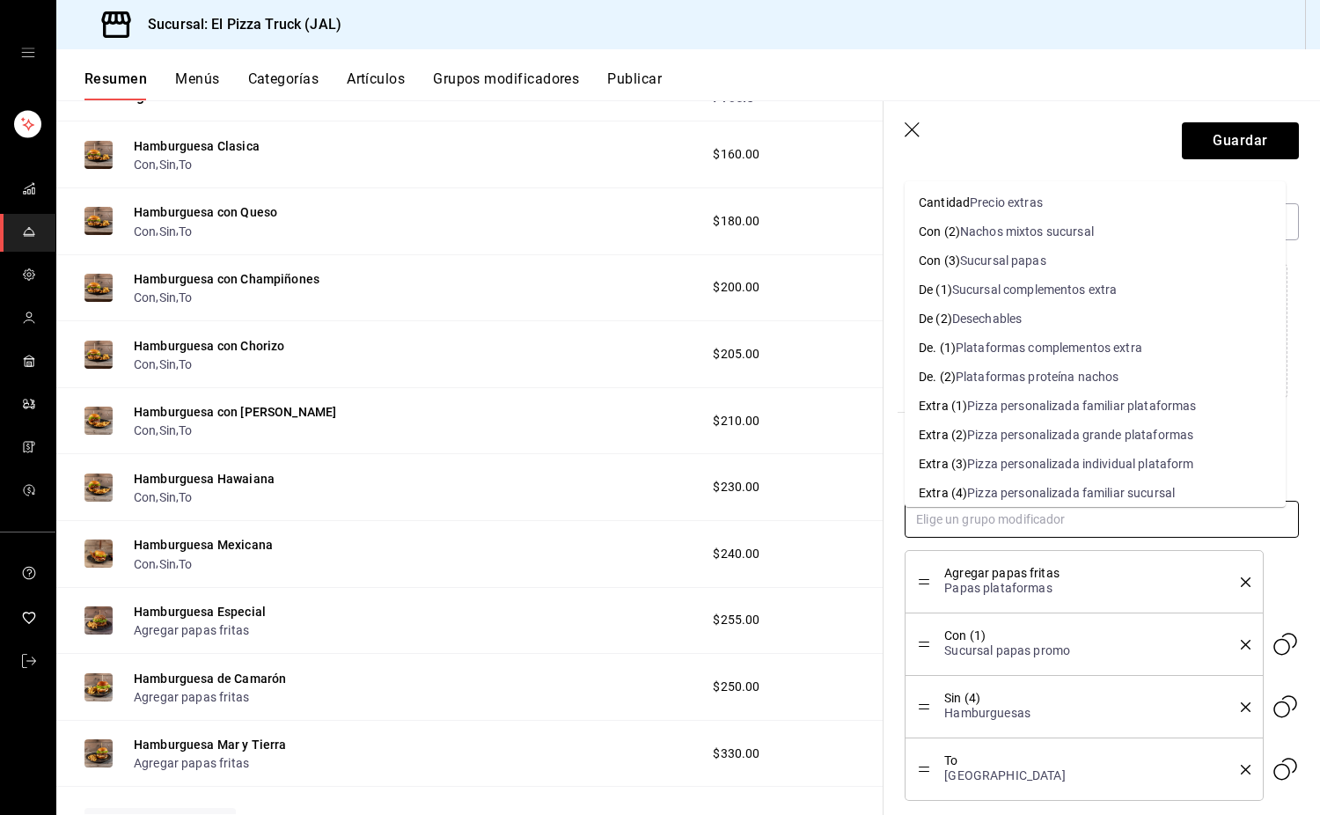
scroll to position [323, 0]
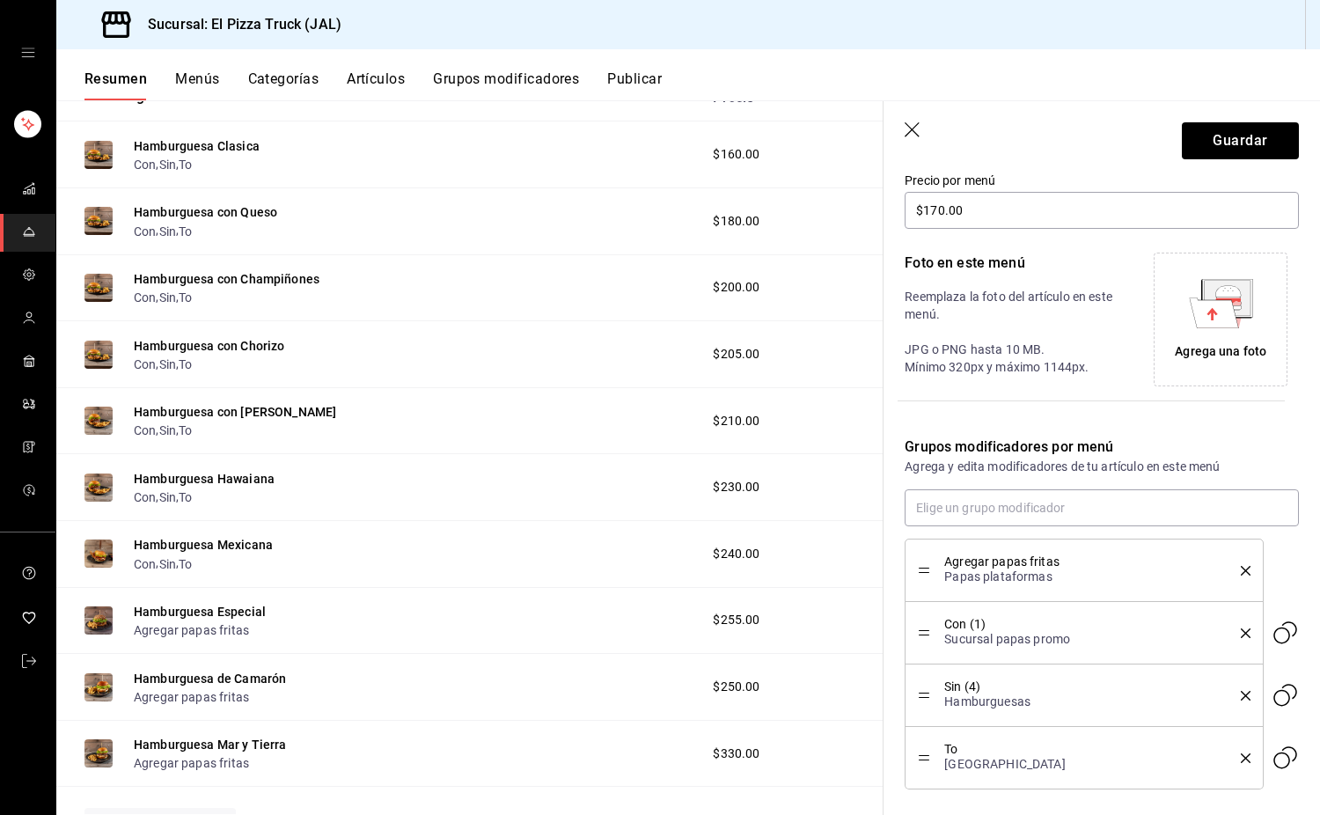
click at [1241, 573] on icon "delete" at bounding box center [1246, 571] width 10 height 10
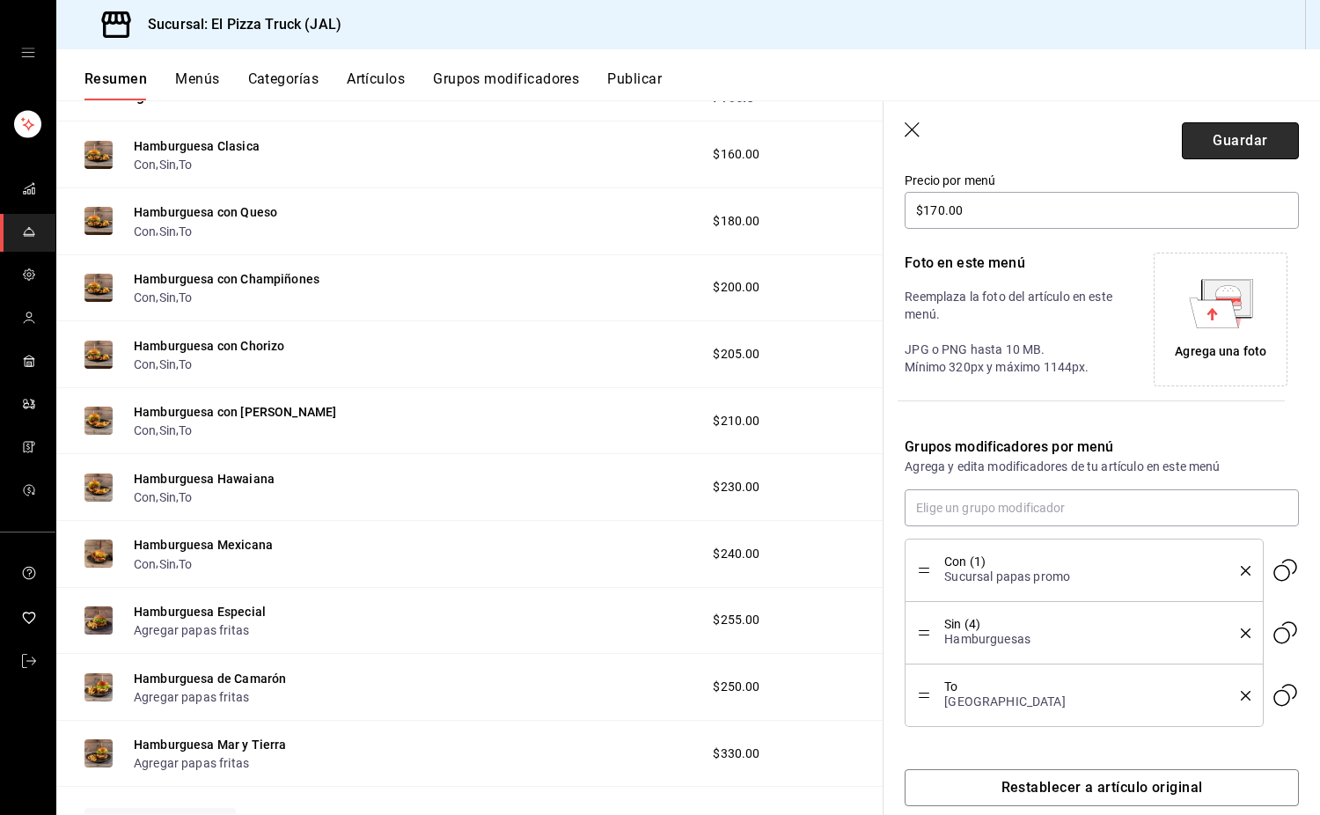
click at [1211, 157] on button "Guardar" at bounding box center [1240, 140] width 117 height 37
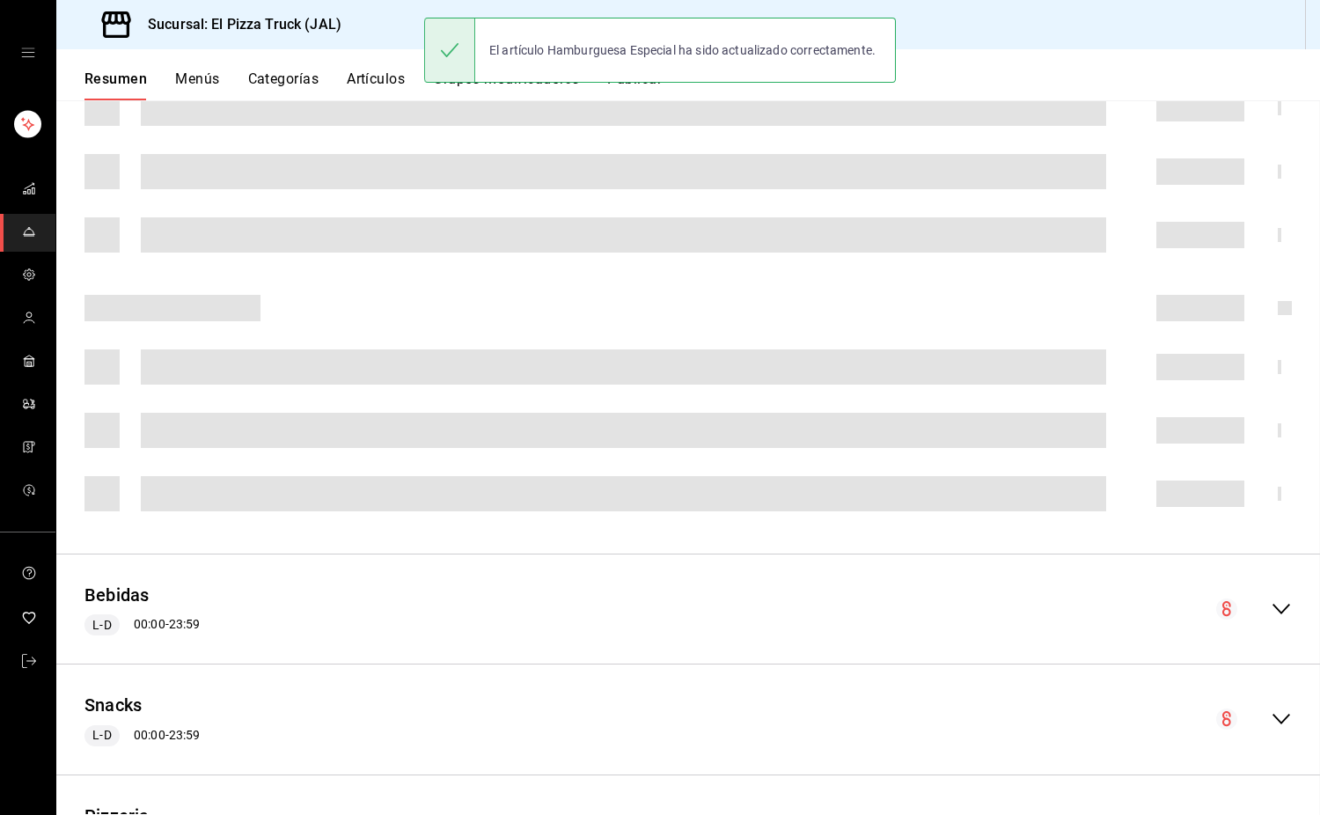
scroll to position [313, 0]
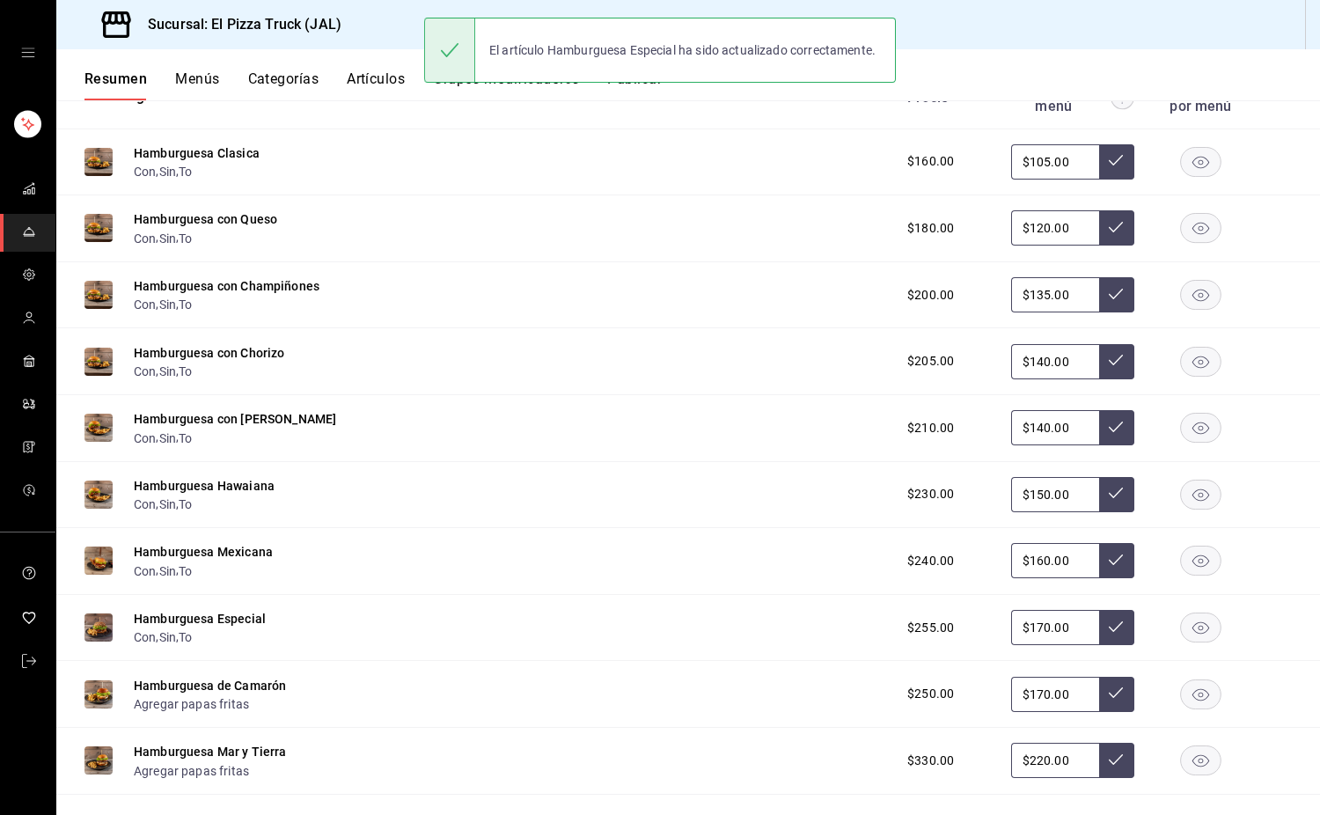
click at [526, 92] on button "Grupos modificadores" at bounding box center [506, 85] width 146 height 30
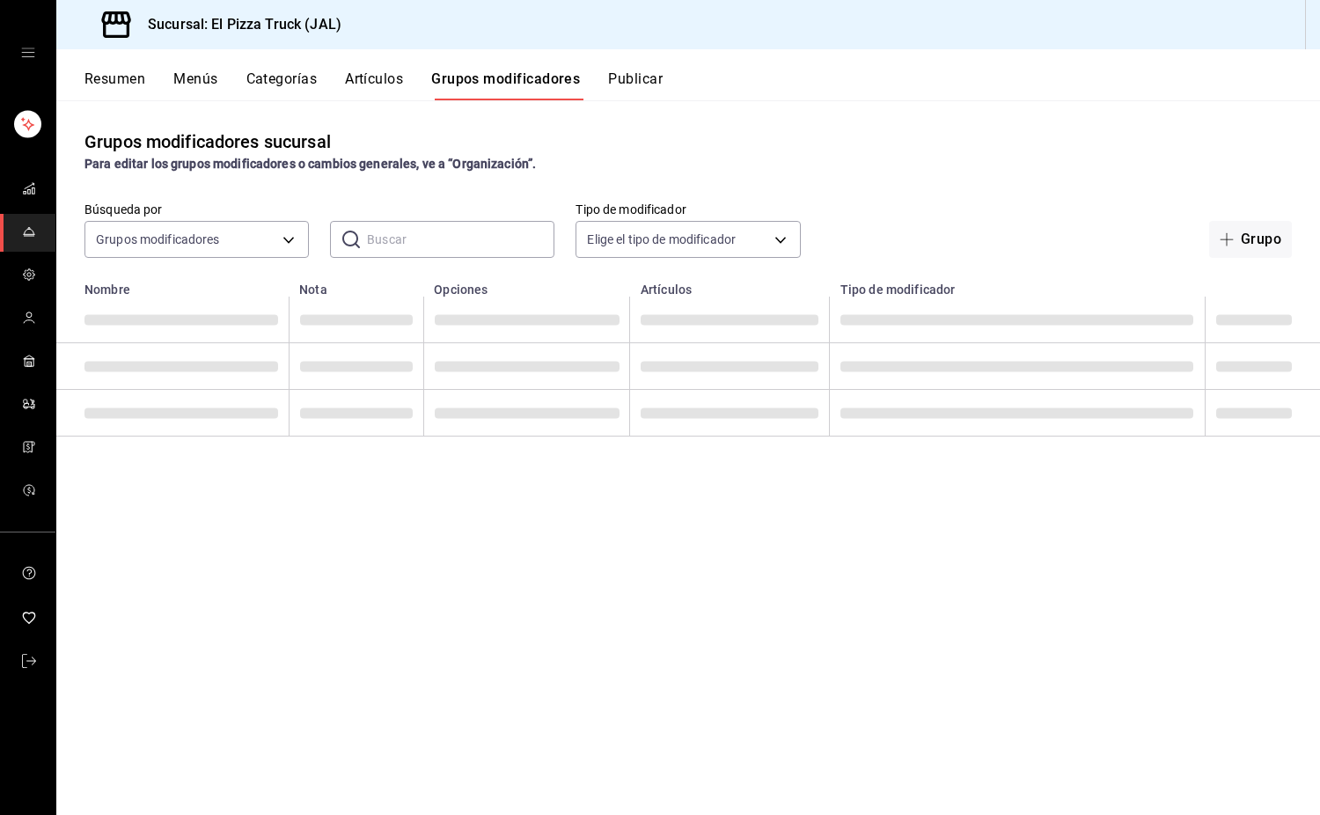
click at [409, 232] on input "text" at bounding box center [460, 239] width 187 height 35
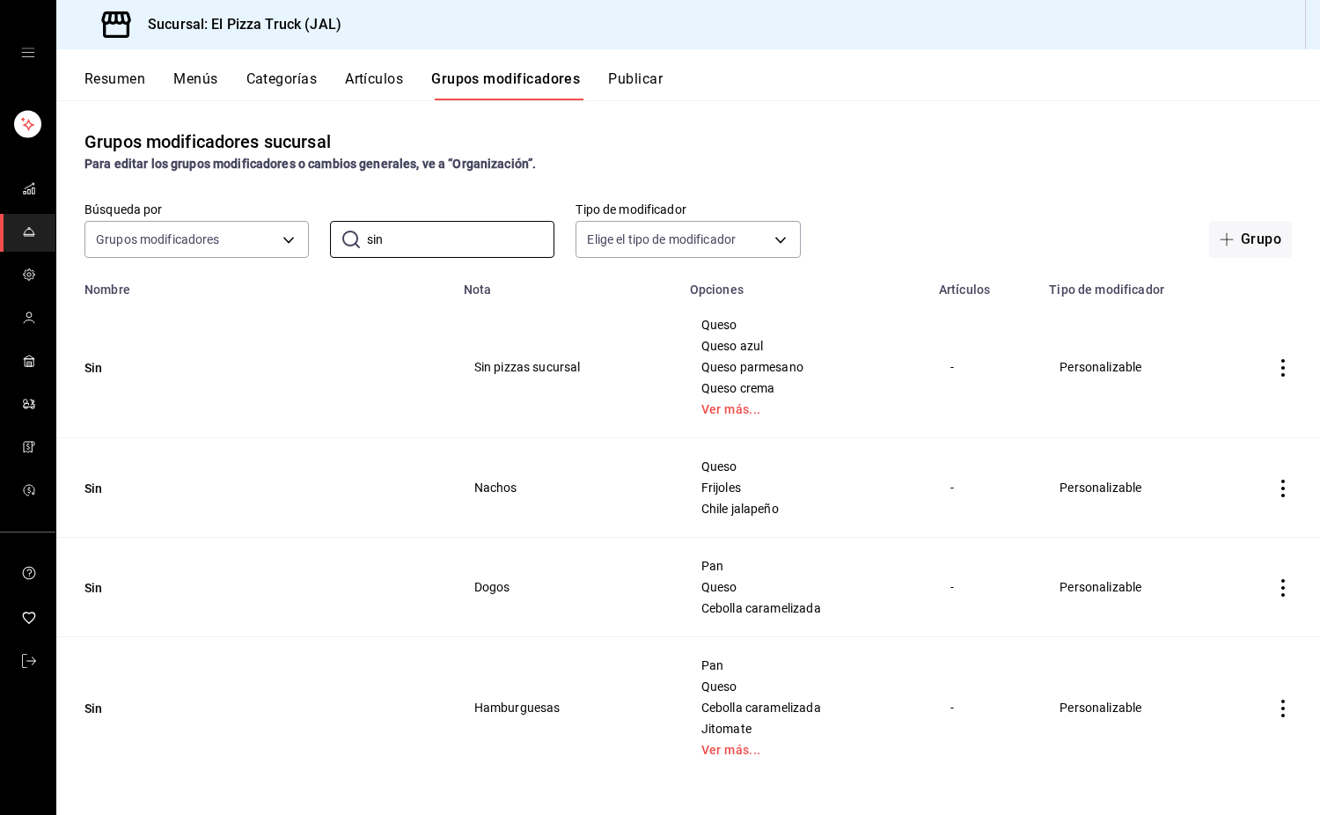
type input "sin"
click at [87, 357] on td "Sin" at bounding box center [254, 368] width 397 height 142
click at [103, 366] on button "Sin" at bounding box center [190, 368] width 211 height 18
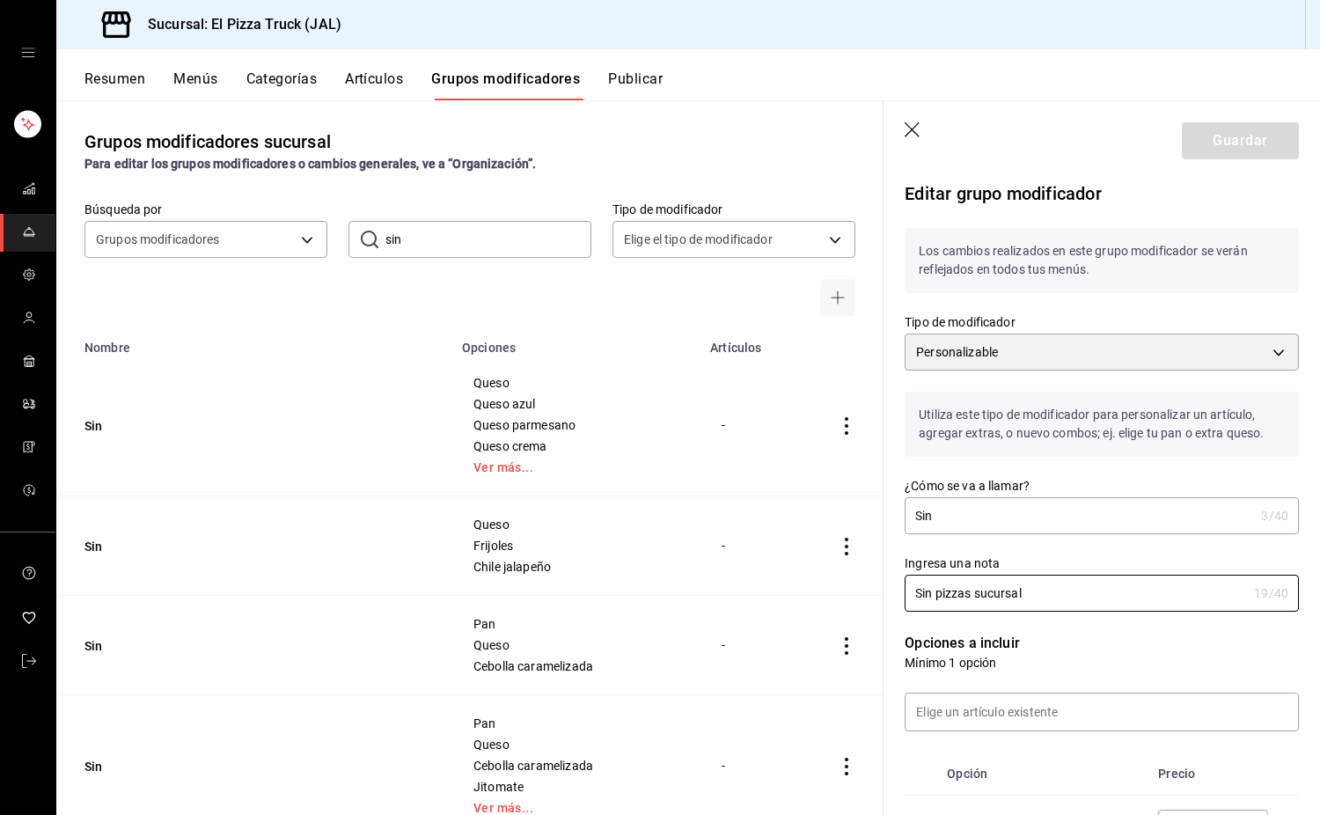
drag, startPoint x: 1059, startPoint y: 592, endPoint x: 872, endPoint y: 589, distance: 186.6
click at [872, 589] on main "Grupos modificadores sucursal Para editar los grupos modificadores o cambios ge…" at bounding box center [688, 457] width 1264 height 715
type input "Pizzas"
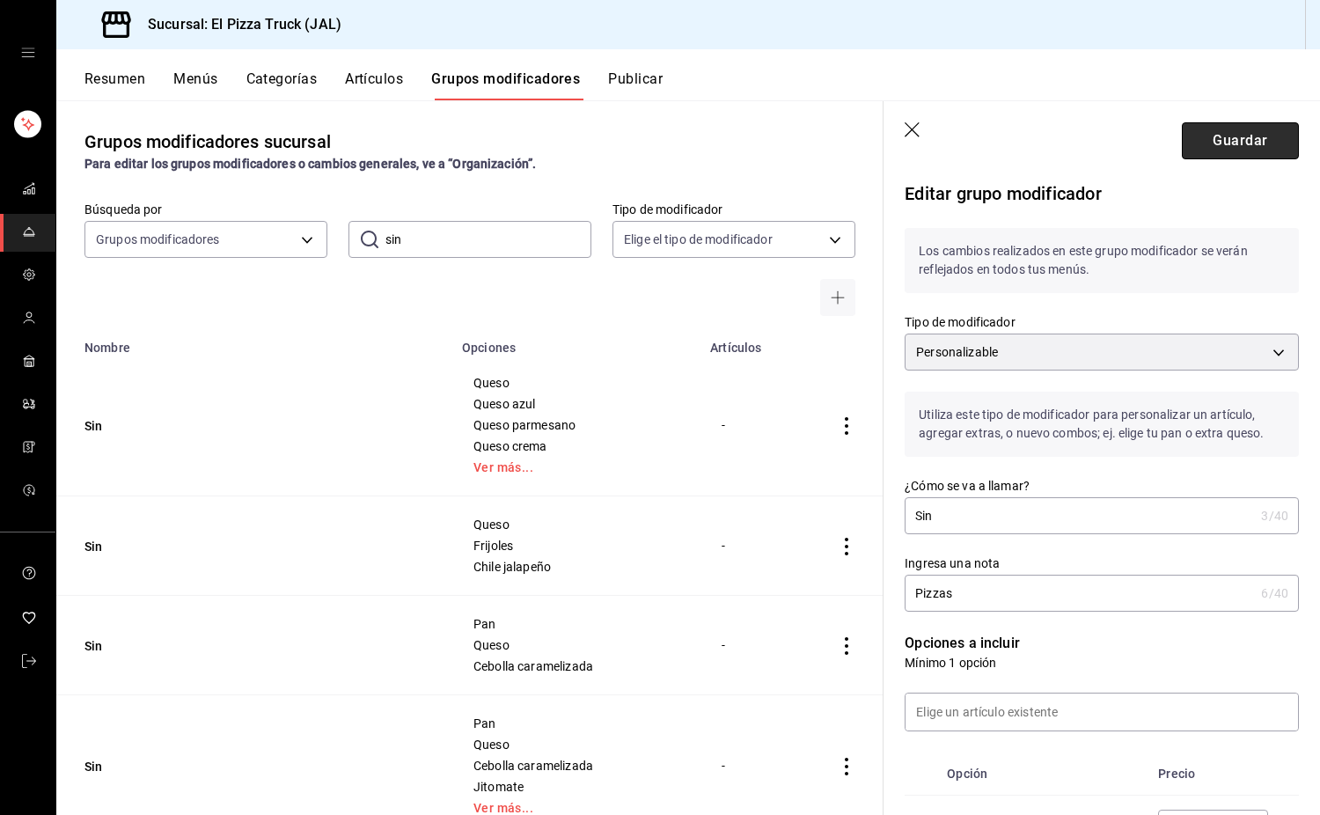
click at [1209, 146] on button "Guardar" at bounding box center [1240, 140] width 117 height 37
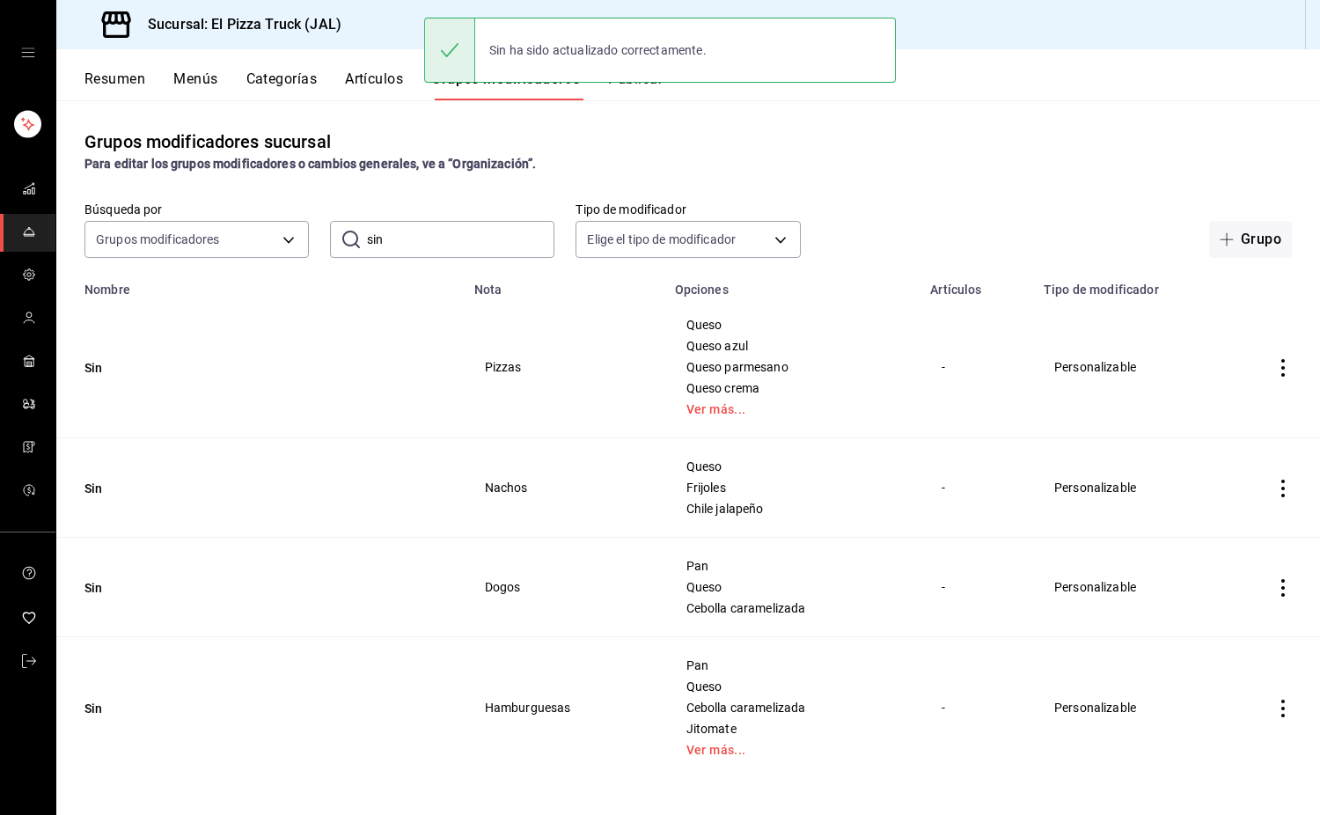
click at [104, 88] on button "Resumen" at bounding box center [115, 85] width 61 height 30
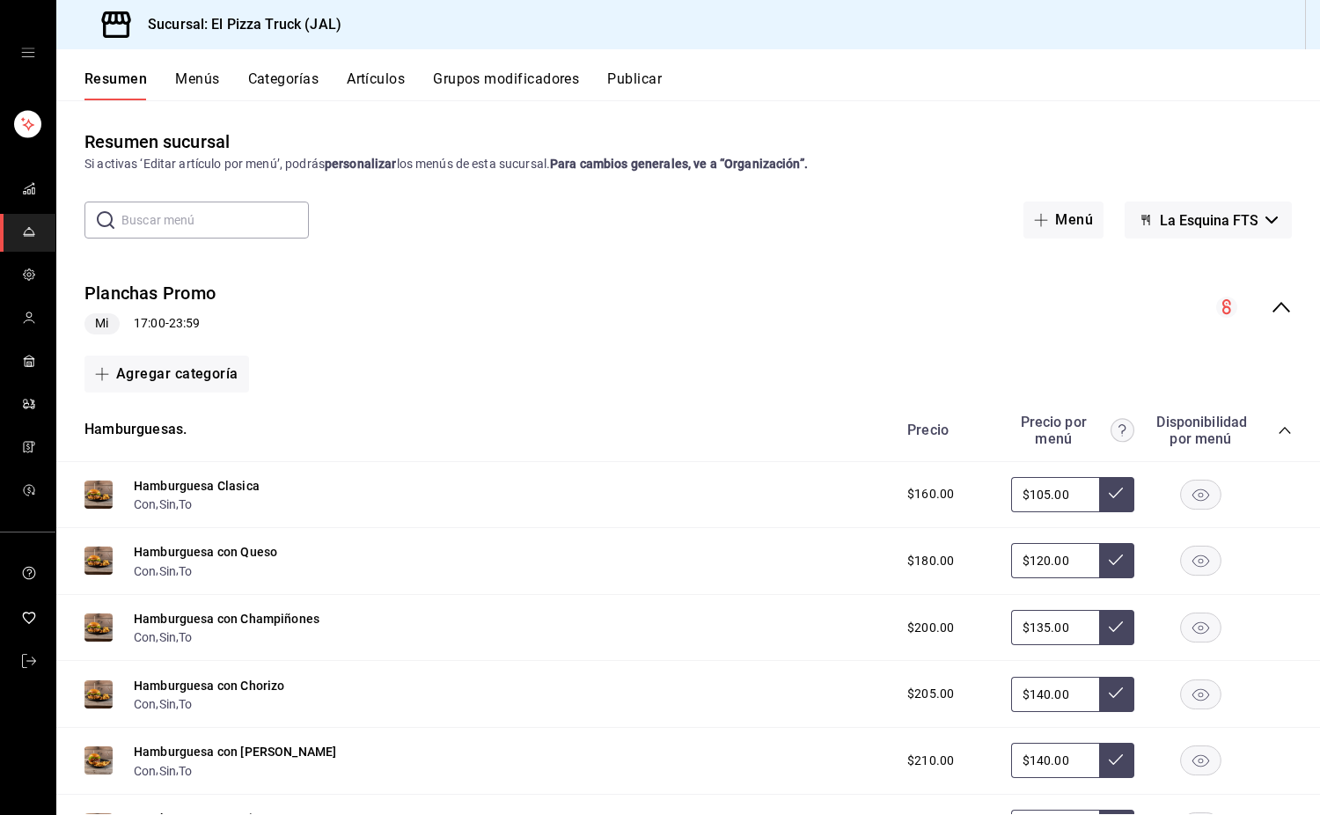
scroll to position [515, 0]
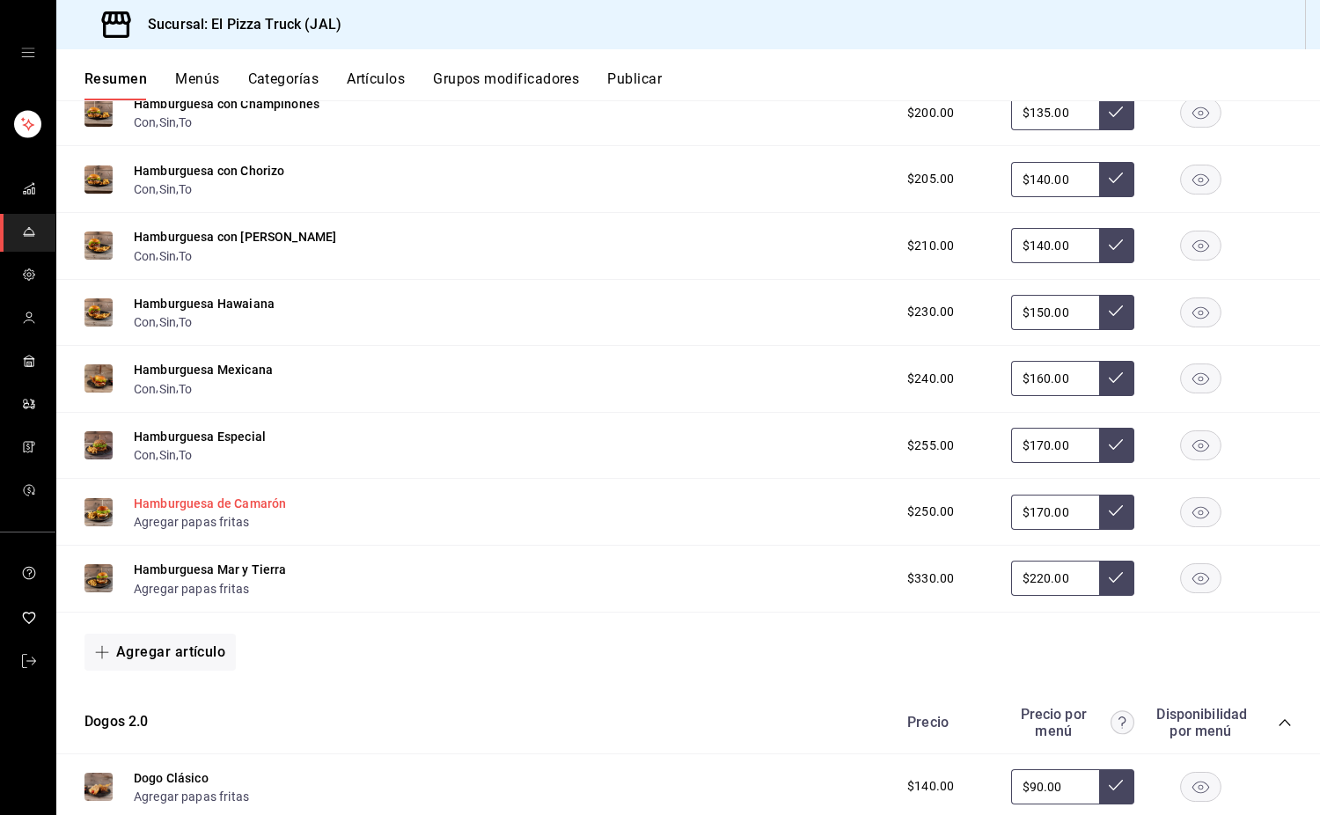
click at [256, 512] on button "Hamburguesa de Camarón" at bounding box center [210, 504] width 152 height 18
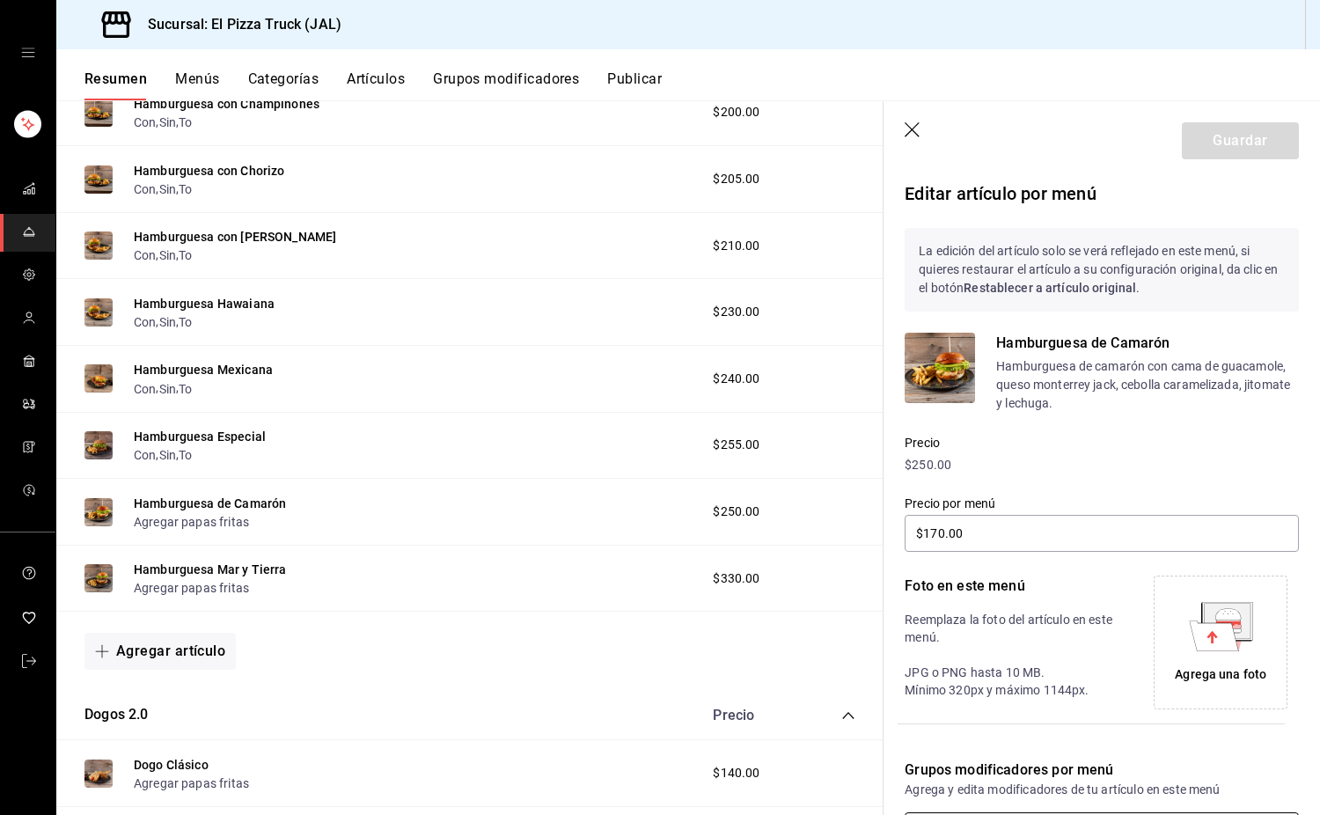
scroll to position [224, 0]
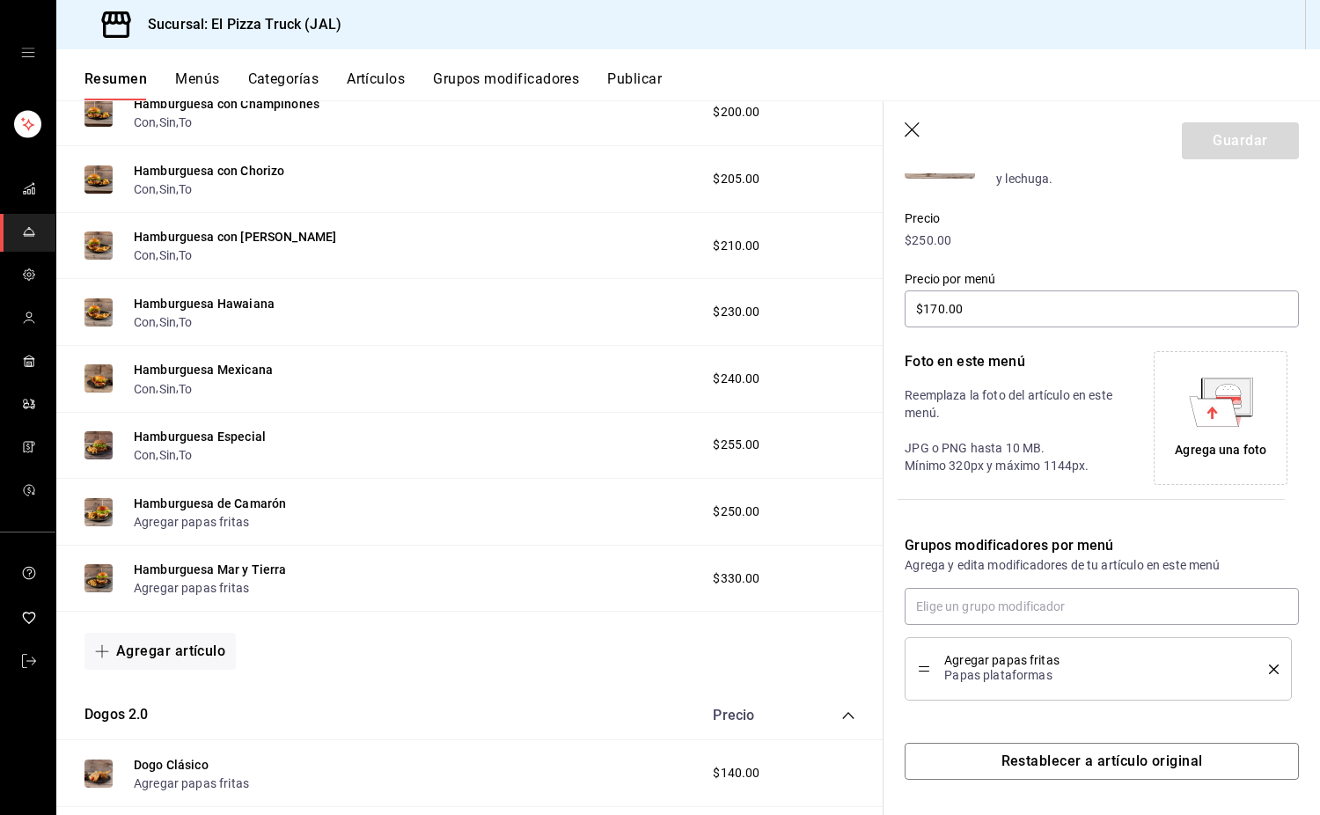
click at [1269, 671] on icon "delete" at bounding box center [1274, 670] width 10 height 10
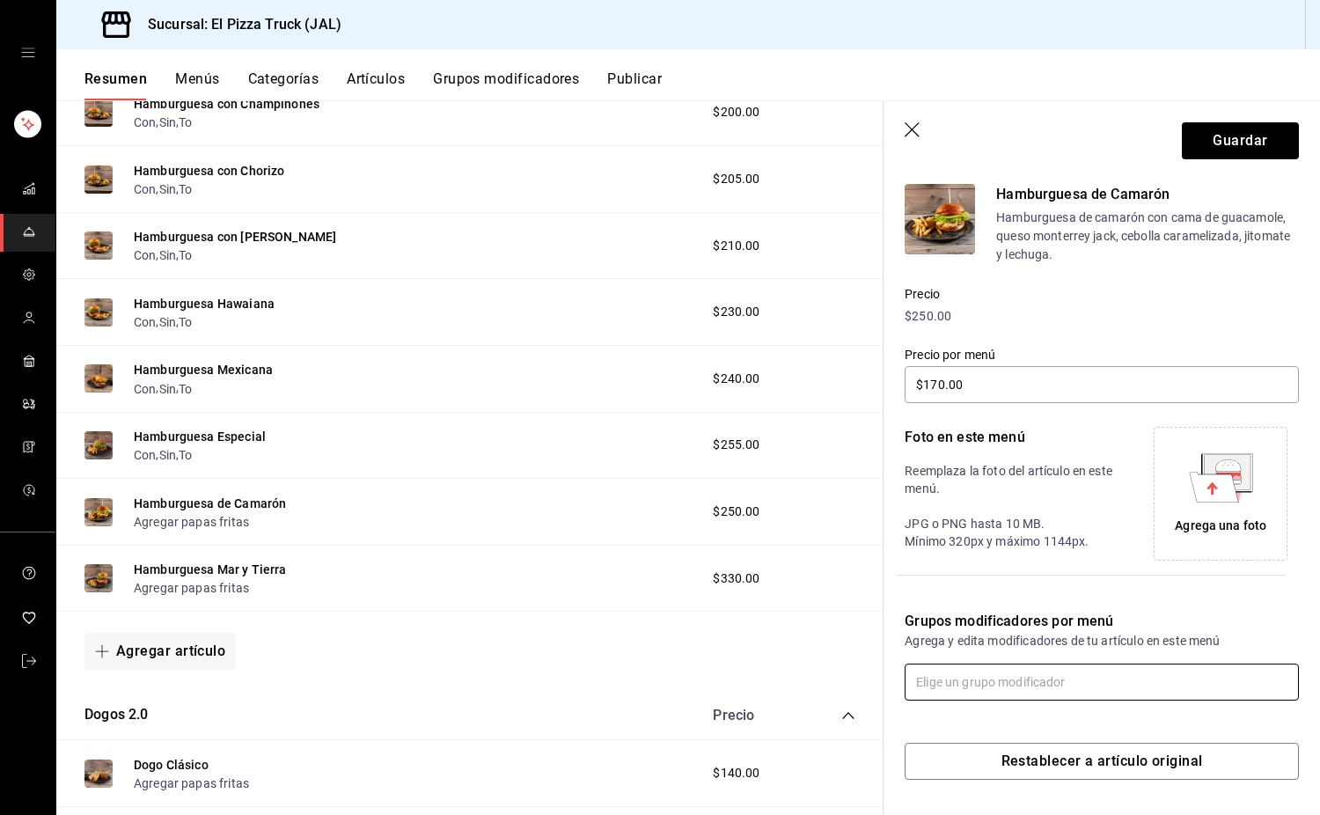
click at [1127, 680] on input "text" at bounding box center [1102, 682] width 394 height 37
type input "con"
click at [1127, 680] on input "text" at bounding box center [1102, 682] width 394 height 37
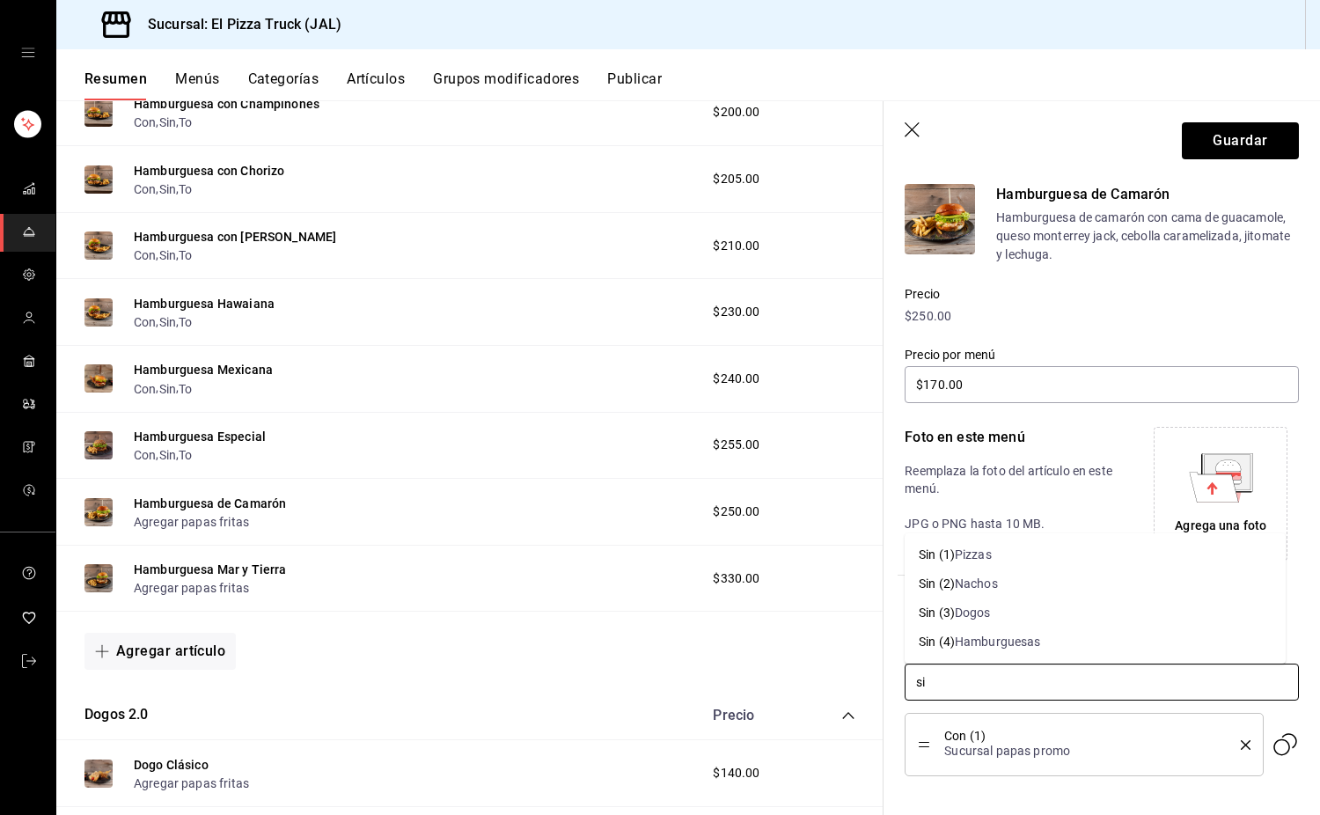
type input "sin"
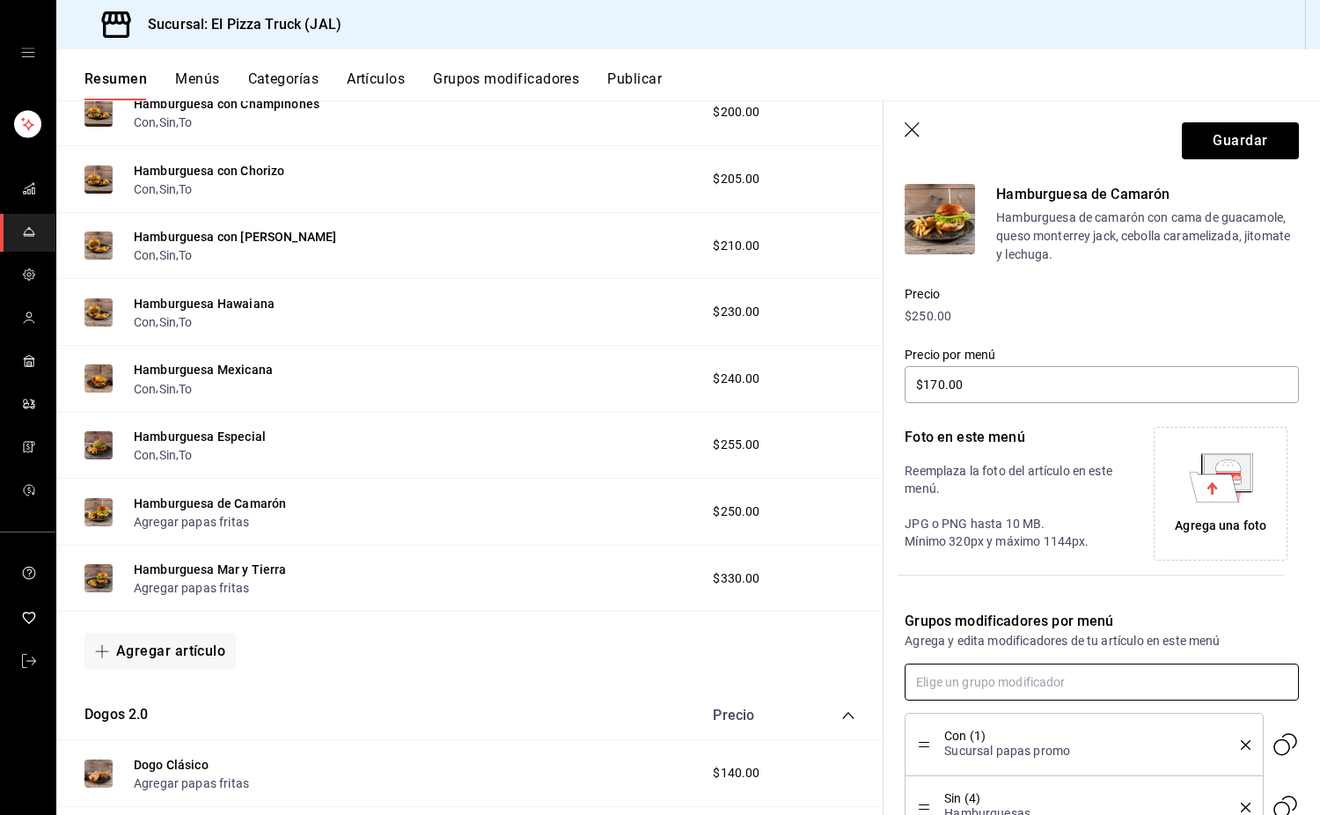
click at [1127, 680] on input "text" at bounding box center [1102, 682] width 394 height 37
type input "p"
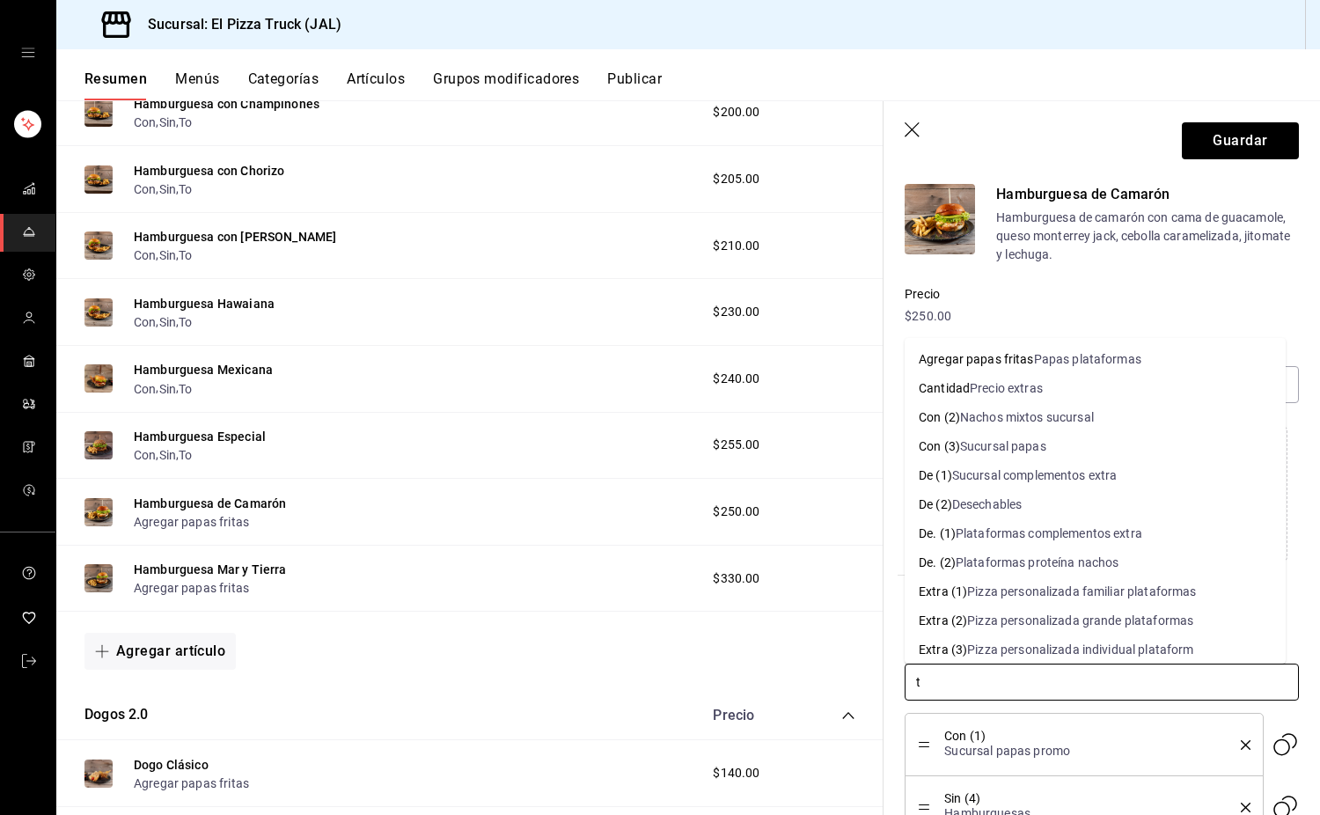
type input "to"
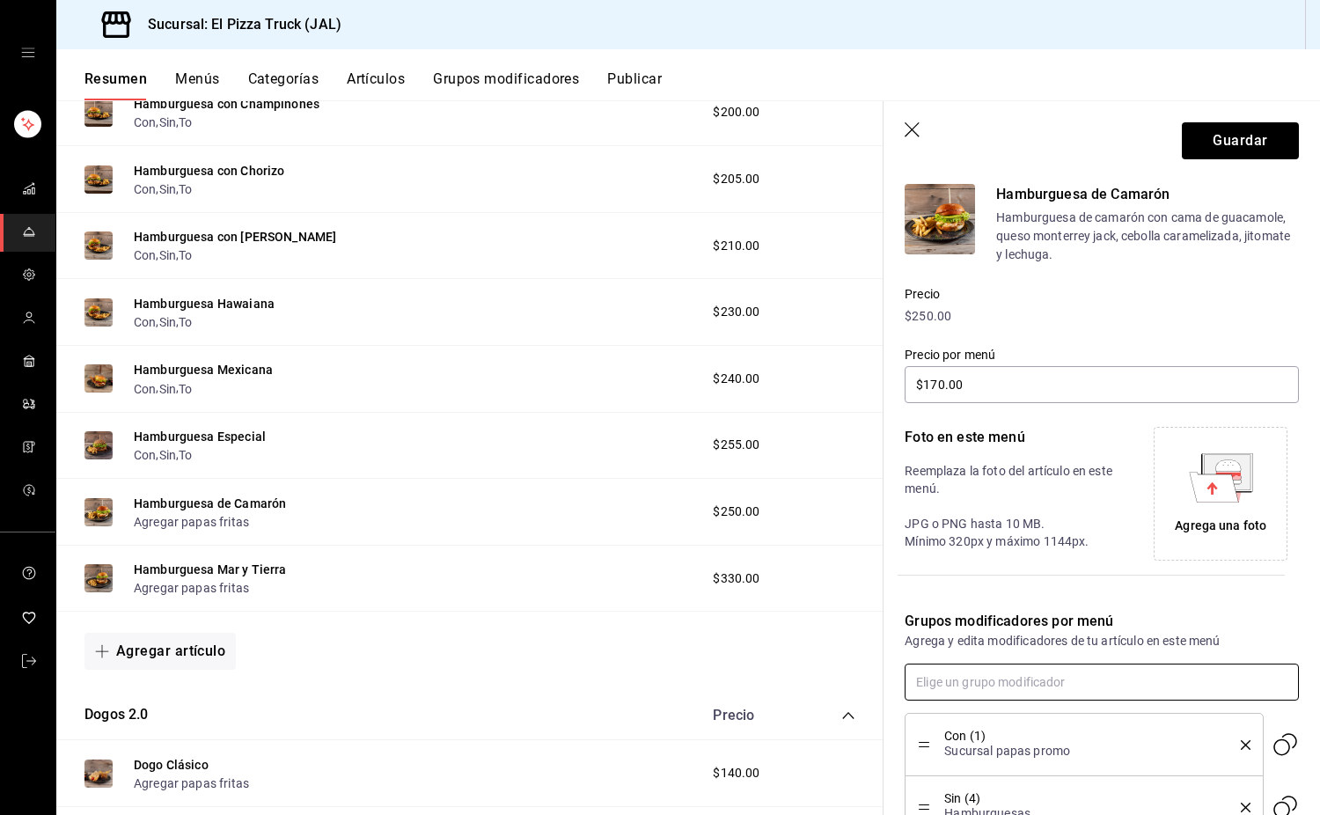
scroll to position [349, 0]
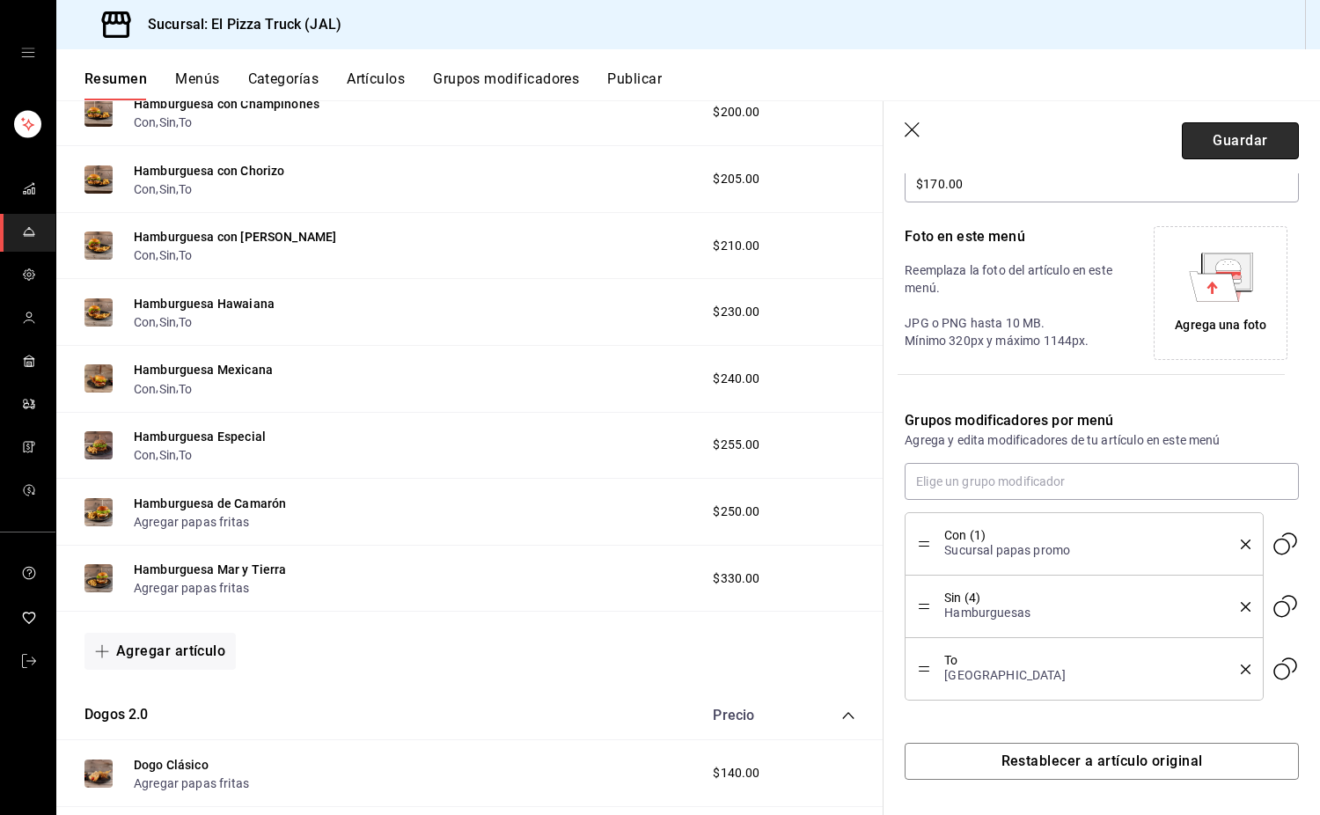
click at [1252, 143] on button "Guardar" at bounding box center [1240, 140] width 117 height 37
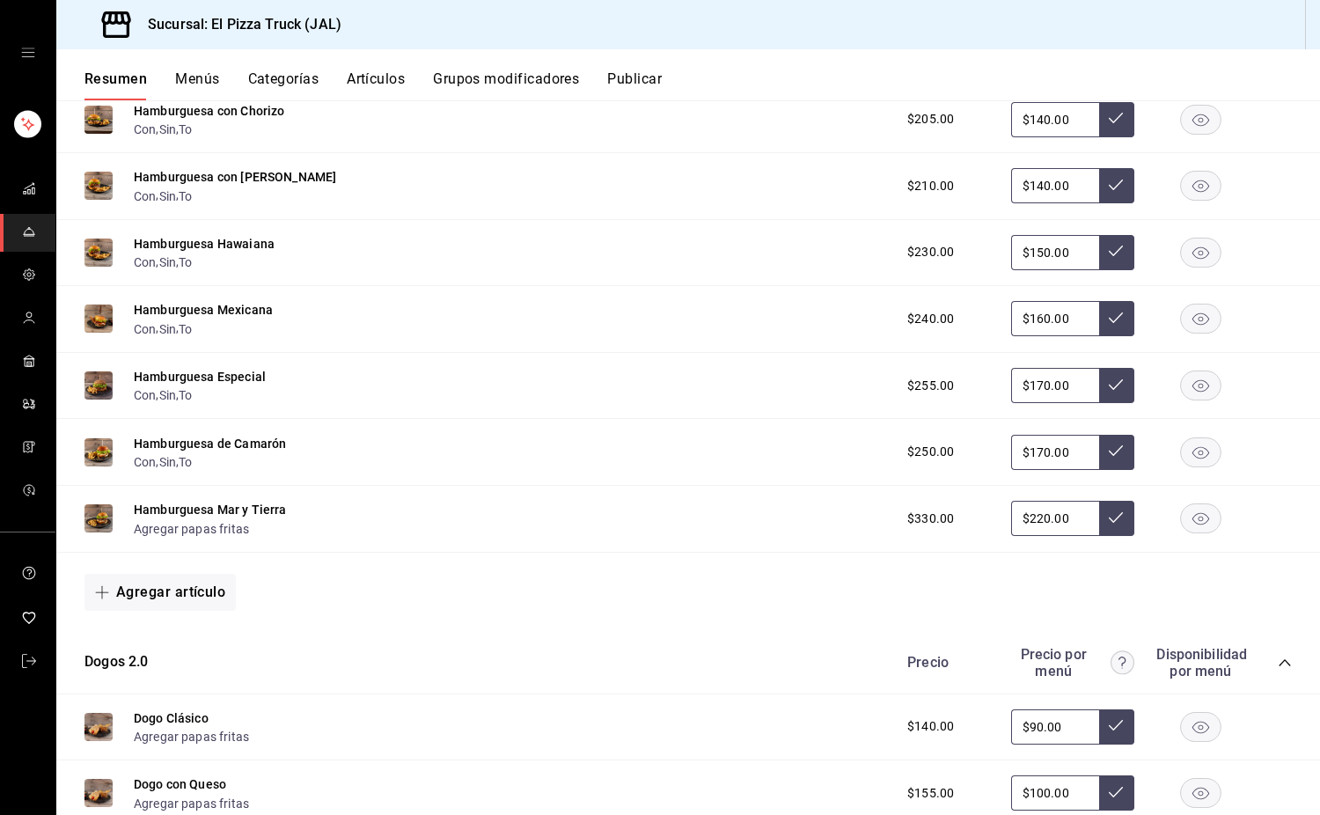
scroll to position [574, 0]
click at [276, 519] on button "Hamburguesa Mar y Tierra" at bounding box center [210, 511] width 153 height 18
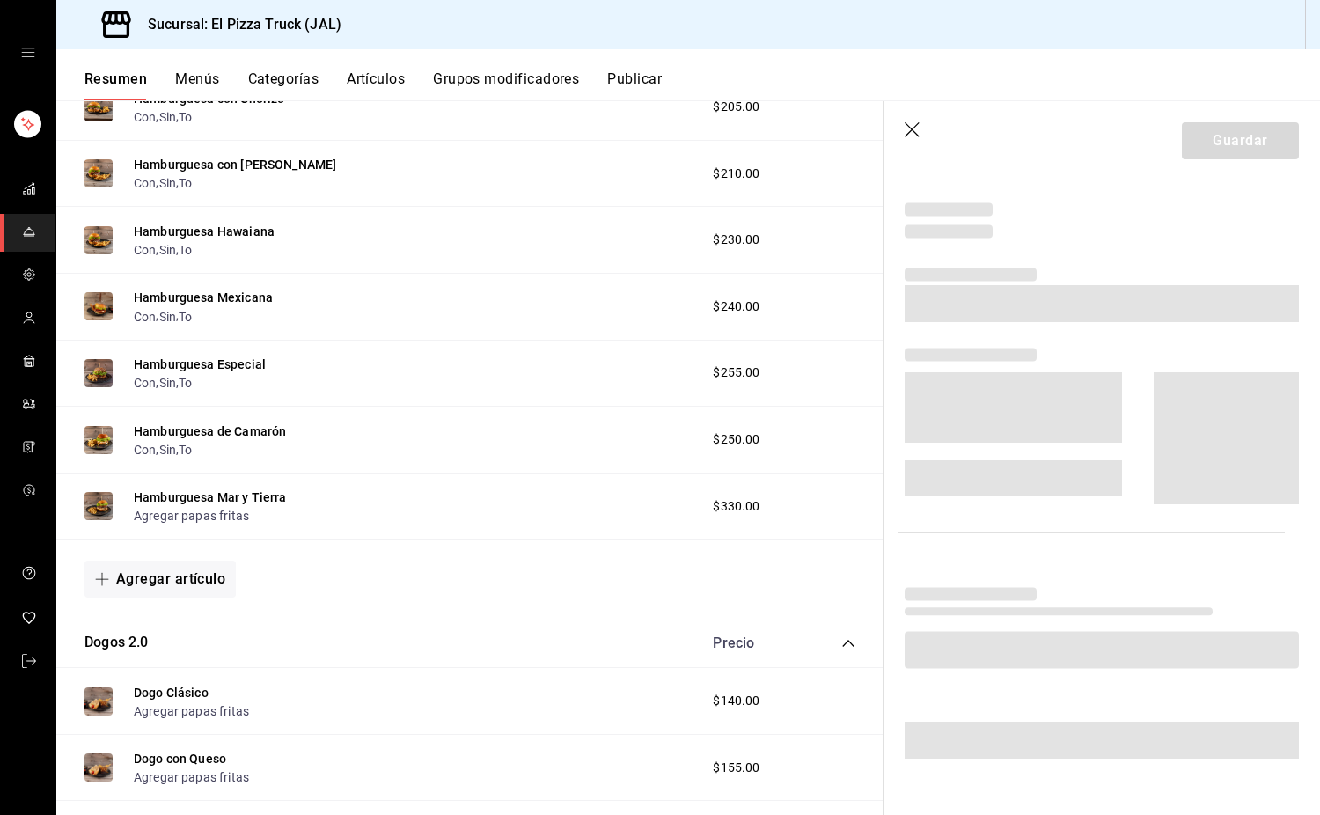
scroll to position [561, 0]
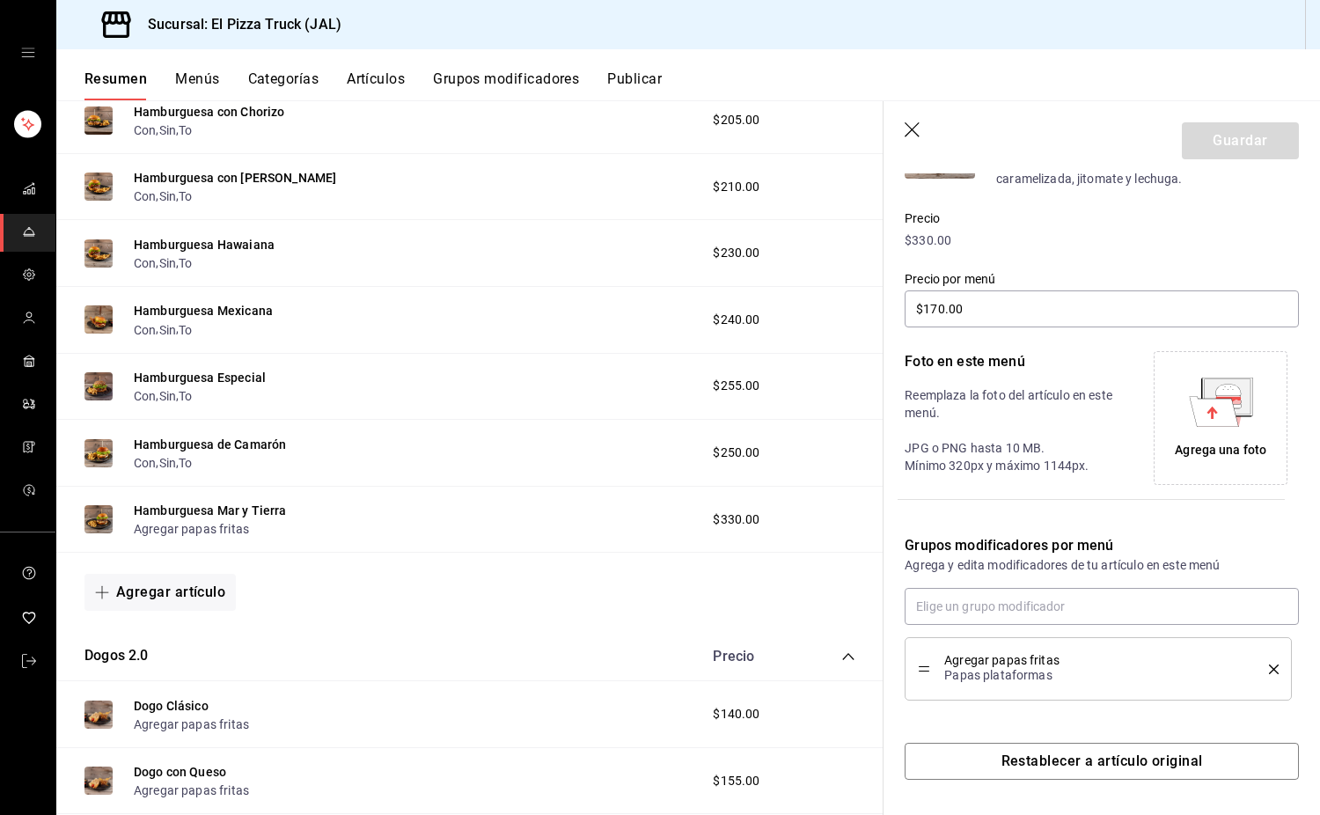
type input "$220.00"
click at [1263, 674] on div "Agregar papas fritas Papas plataformas" at bounding box center [1098, 669] width 361 height 37
click at [1269, 669] on icon "delete" at bounding box center [1274, 670] width 10 height 10
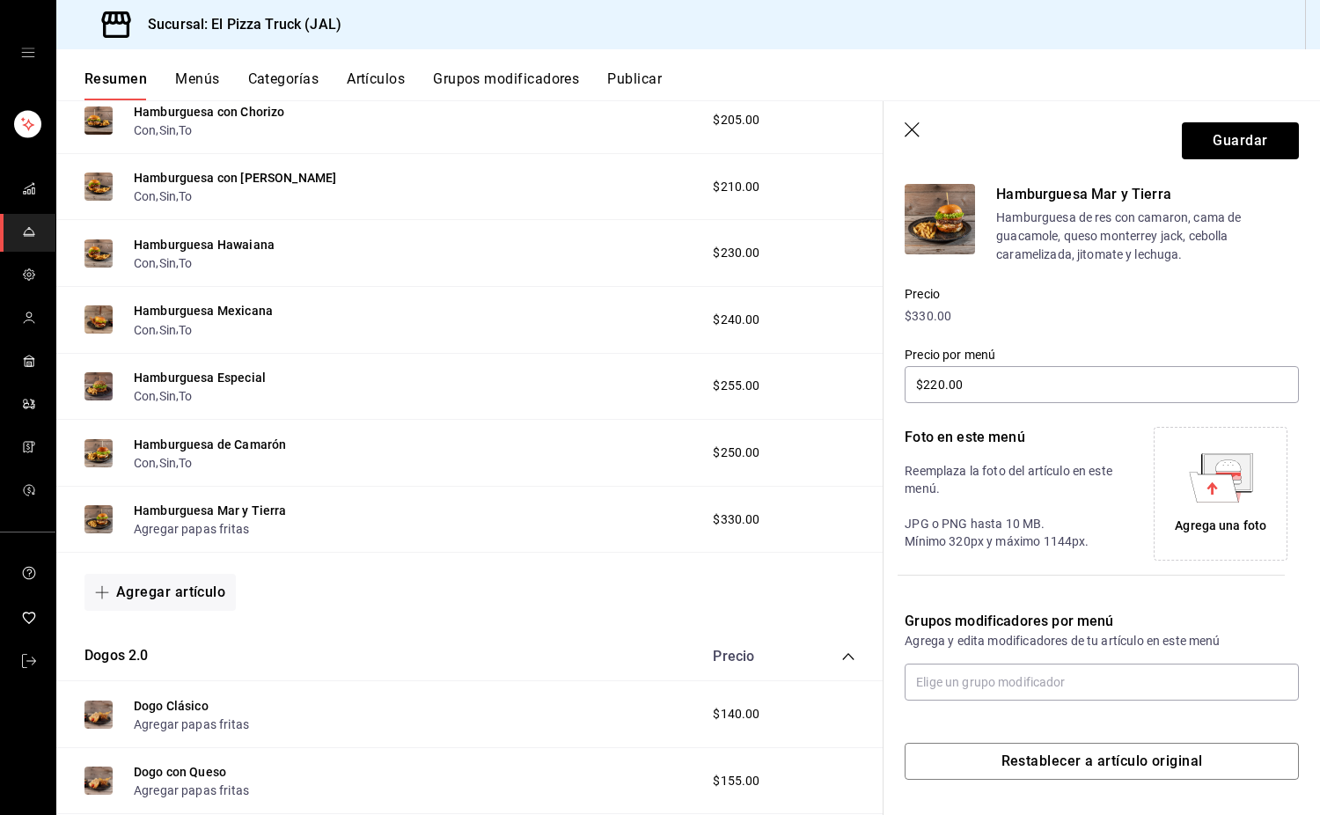
scroll to position [149, 0]
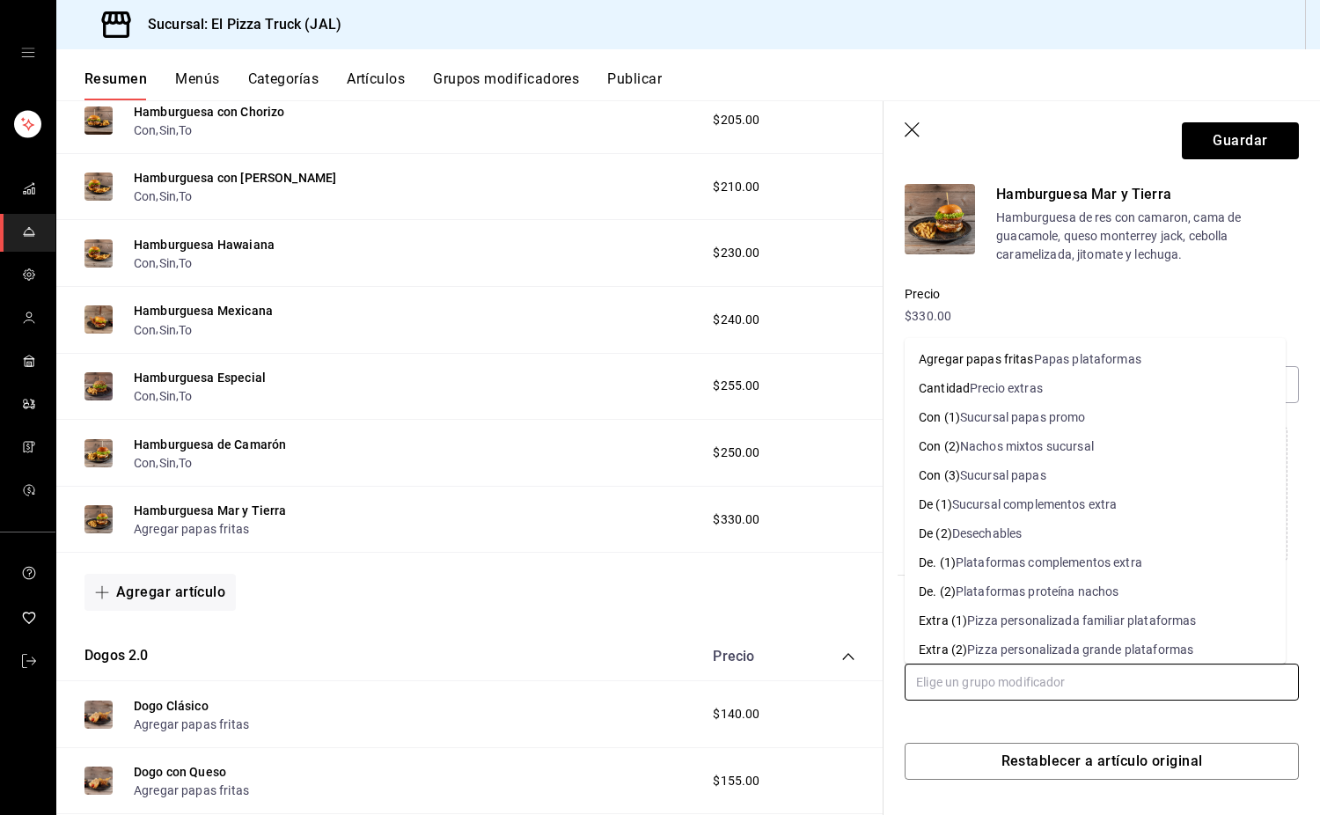
click at [1108, 687] on input "text" at bounding box center [1102, 682] width 394 height 37
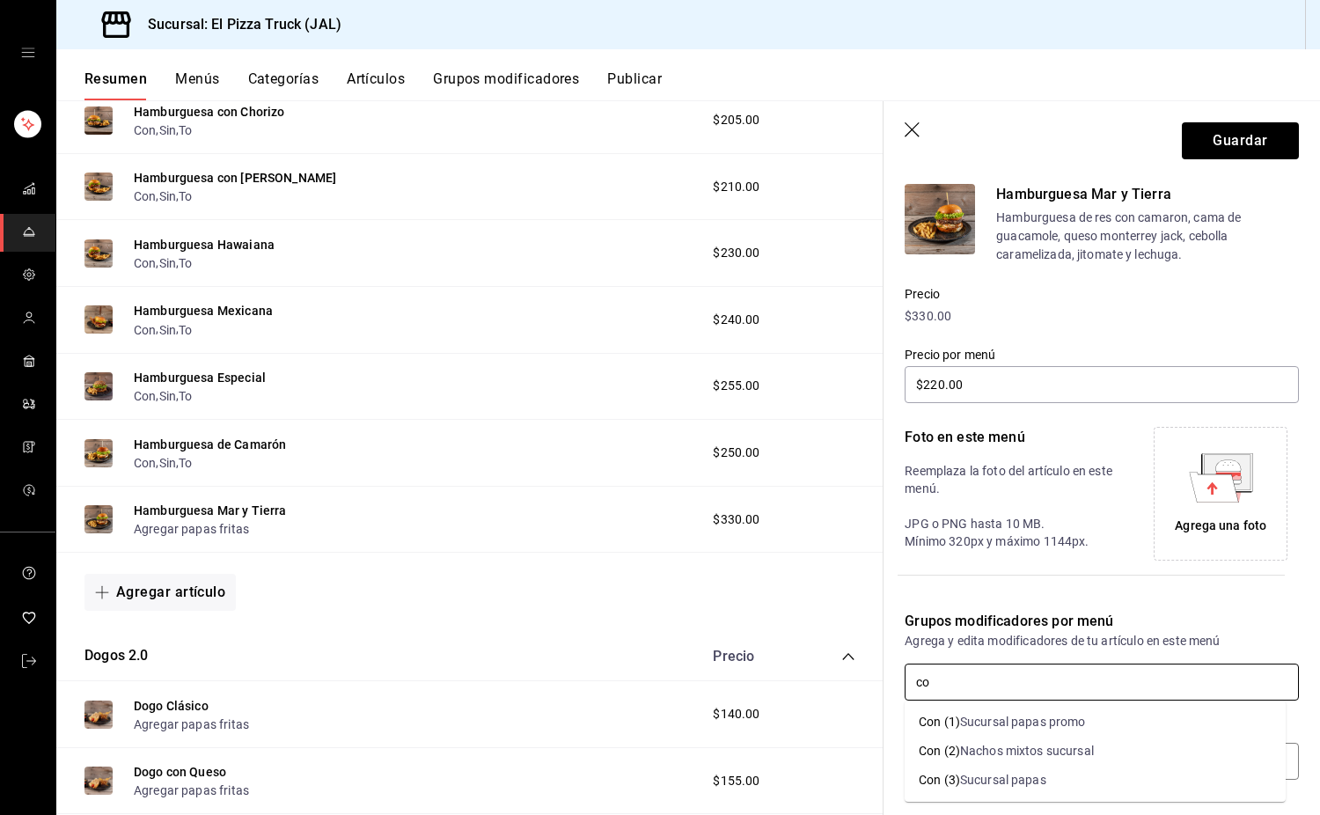
type input "con"
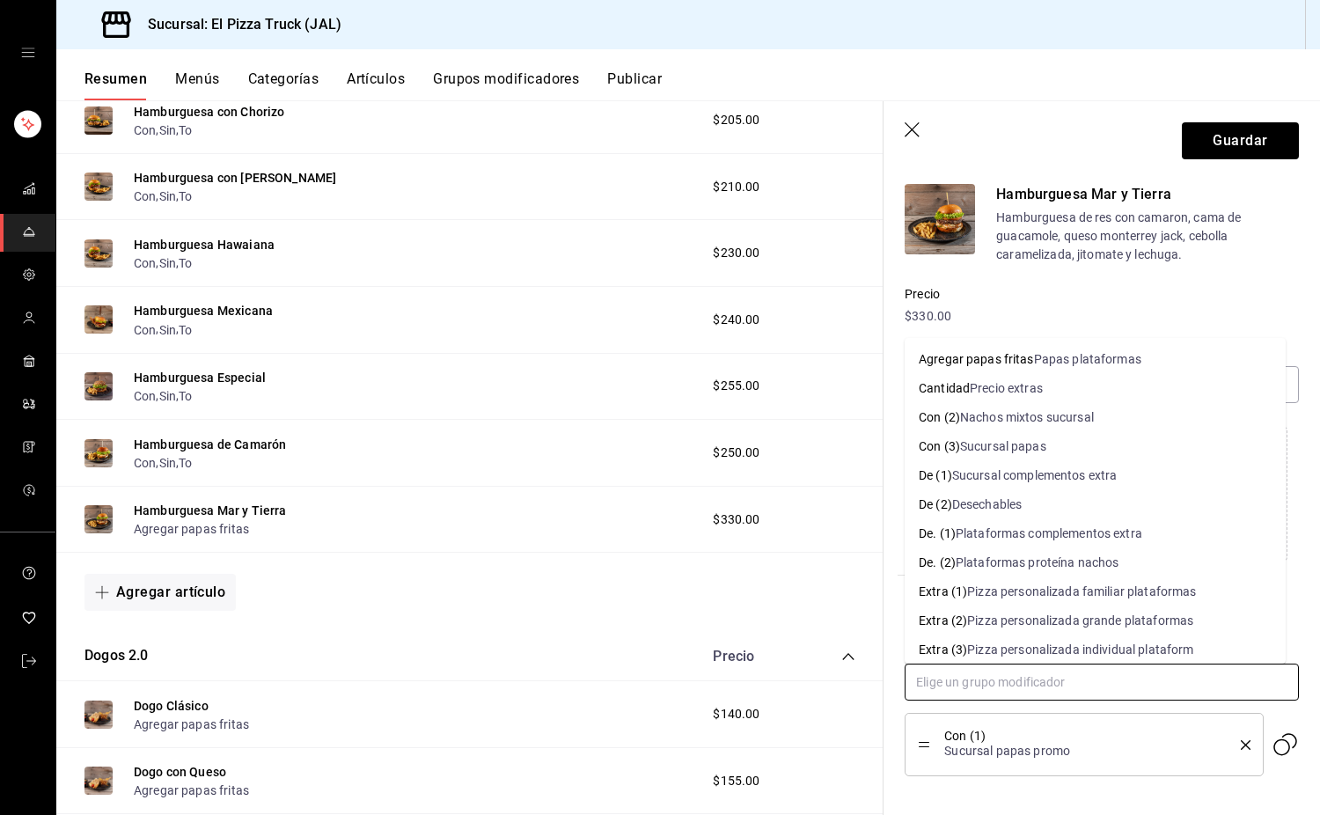
click at [1108, 687] on input "text" at bounding box center [1102, 682] width 394 height 37
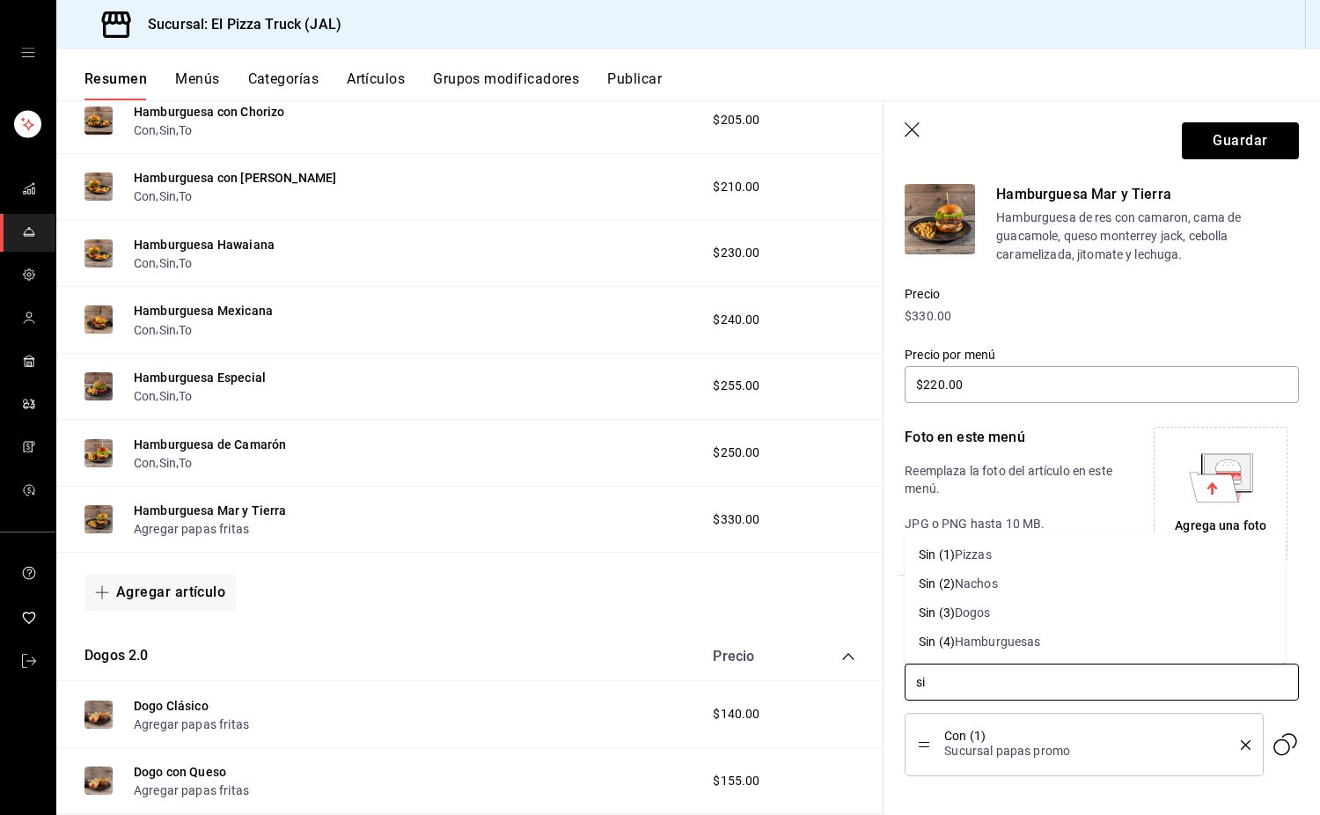
type input "sin"
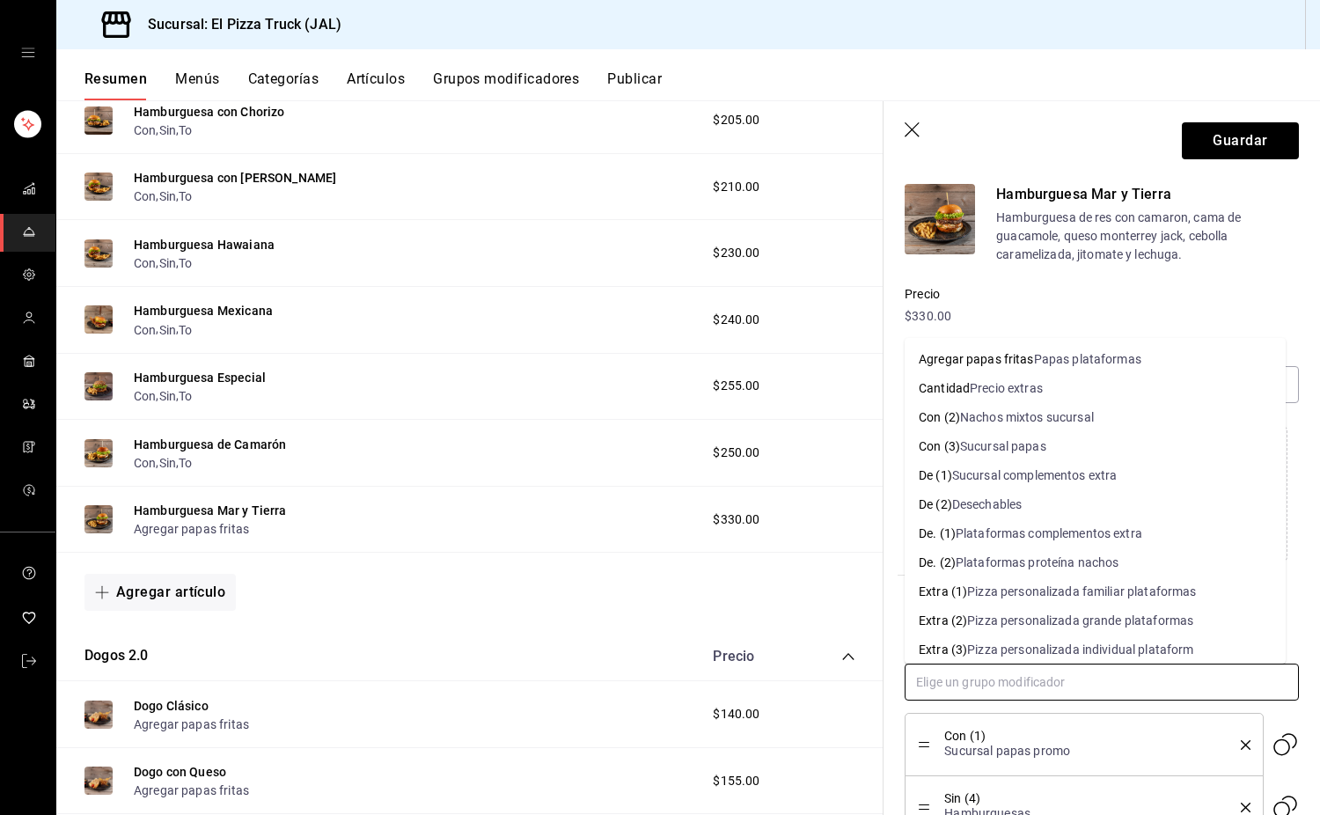
click at [1108, 687] on input "text" at bounding box center [1102, 682] width 394 height 37
type input "to"
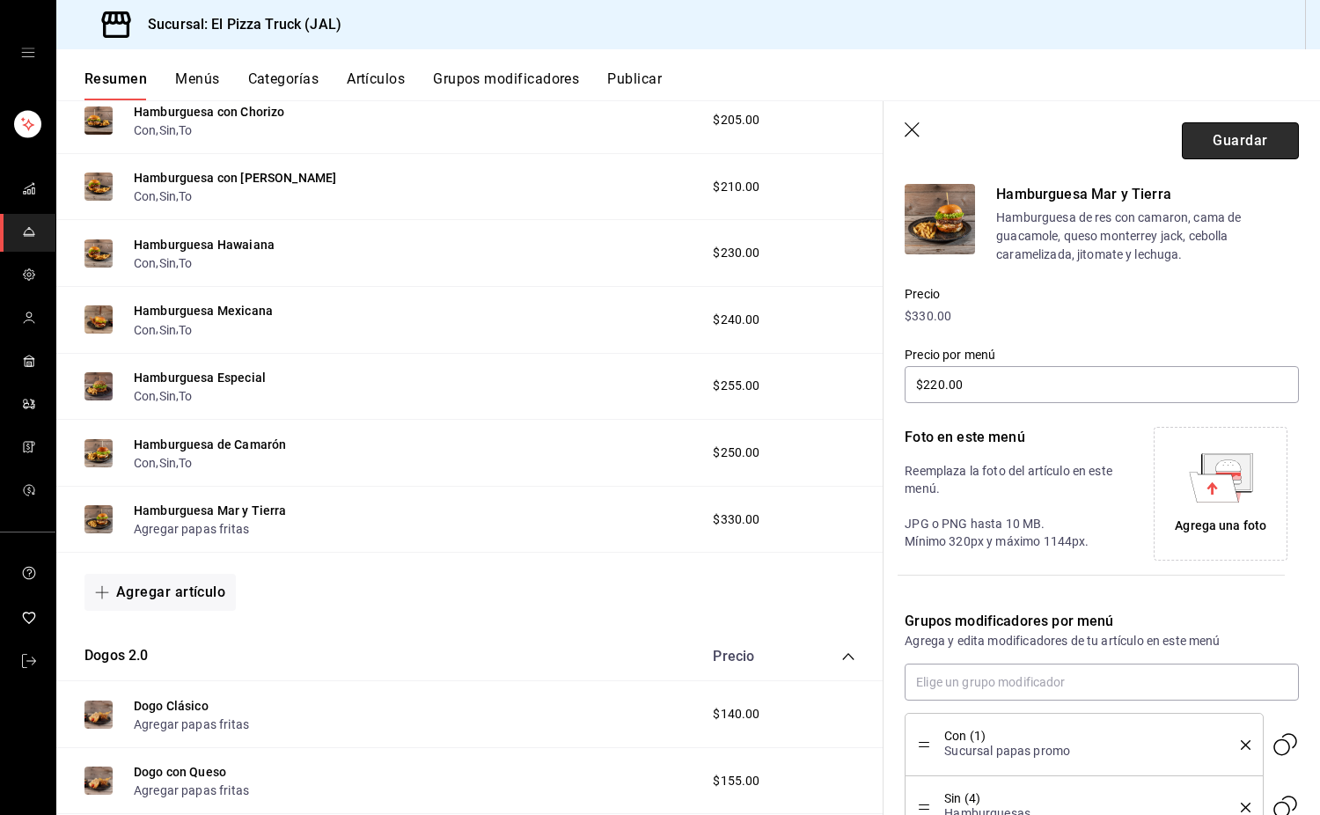
click at [1233, 142] on button "Guardar" at bounding box center [1240, 140] width 117 height 37
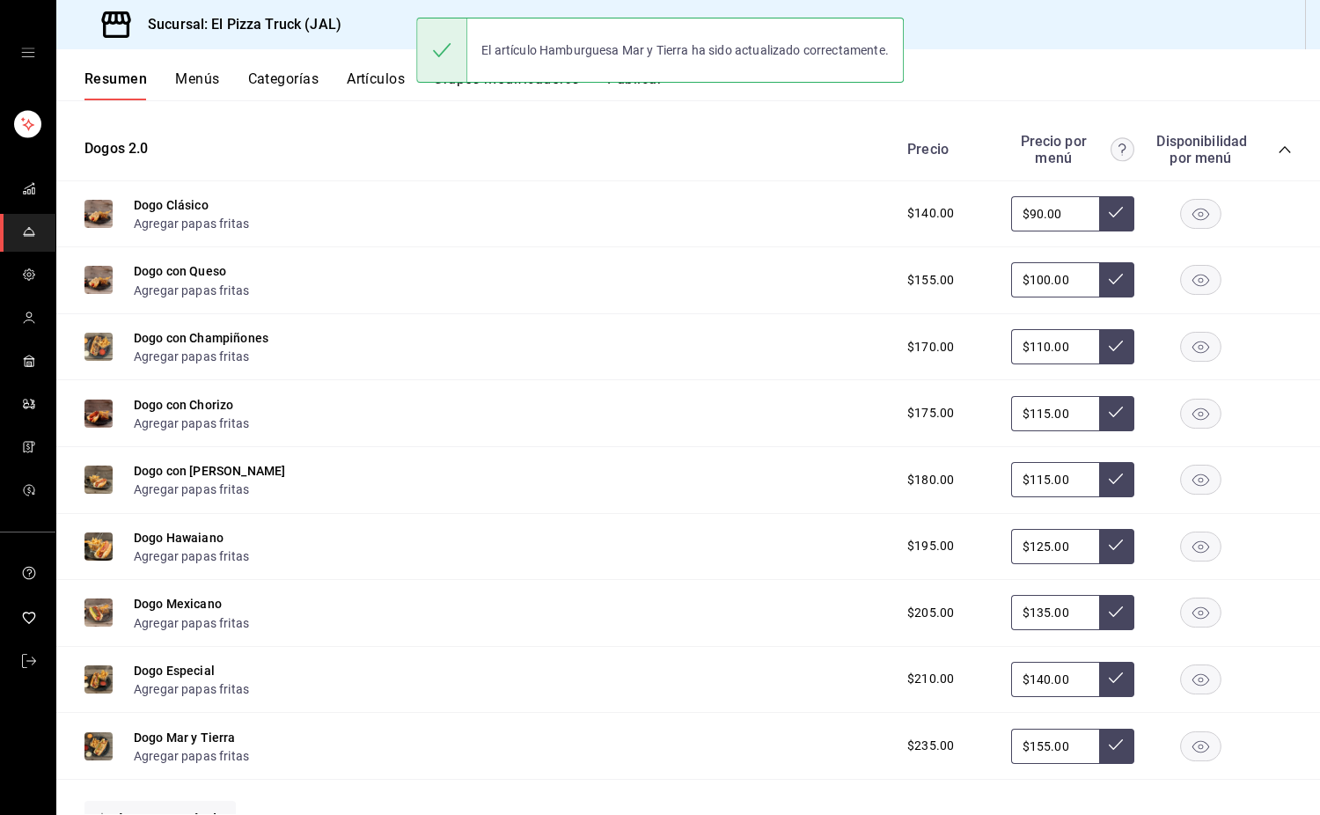
scroll to position [1108, 0]
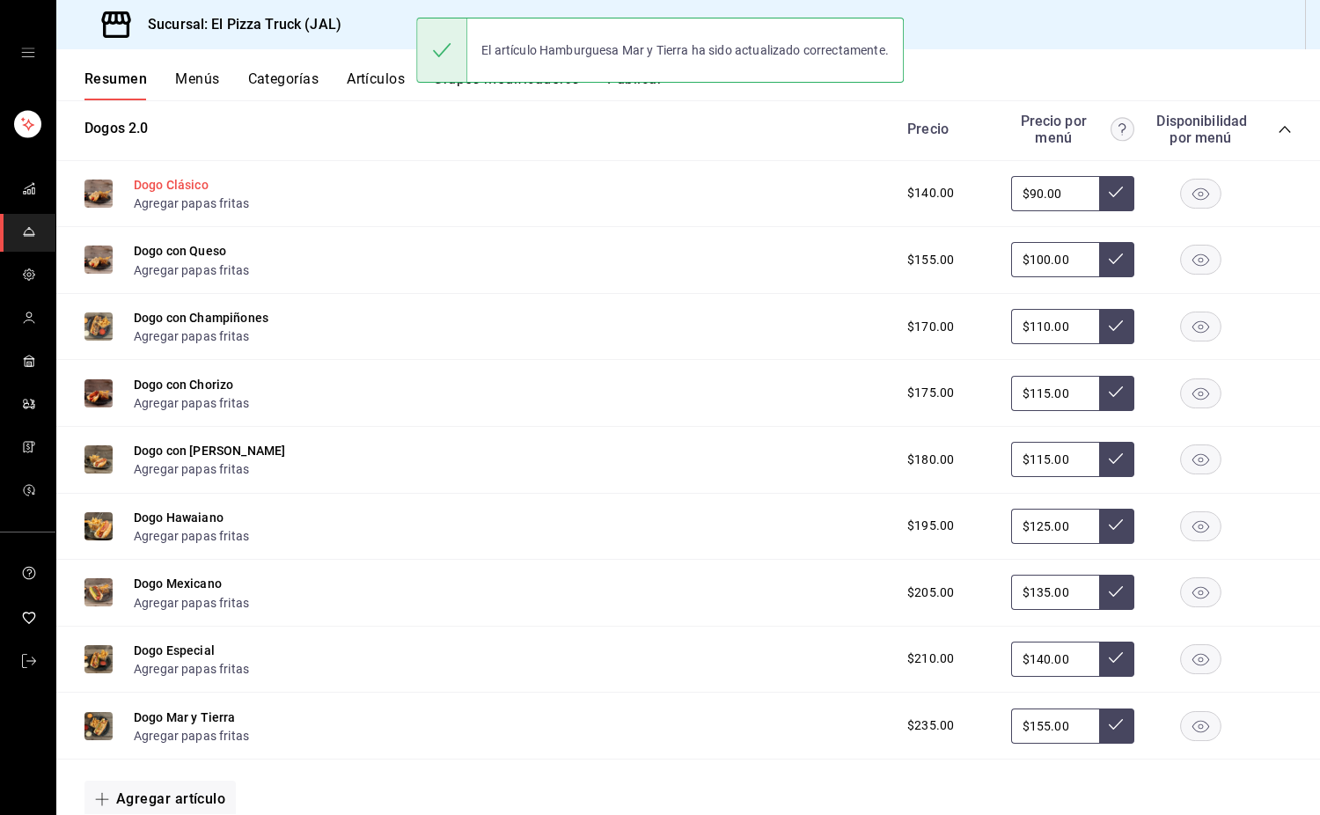
click at [190, 194] on button "Dogo Clásico" at bounding box center [171, 185] width 75 height 18
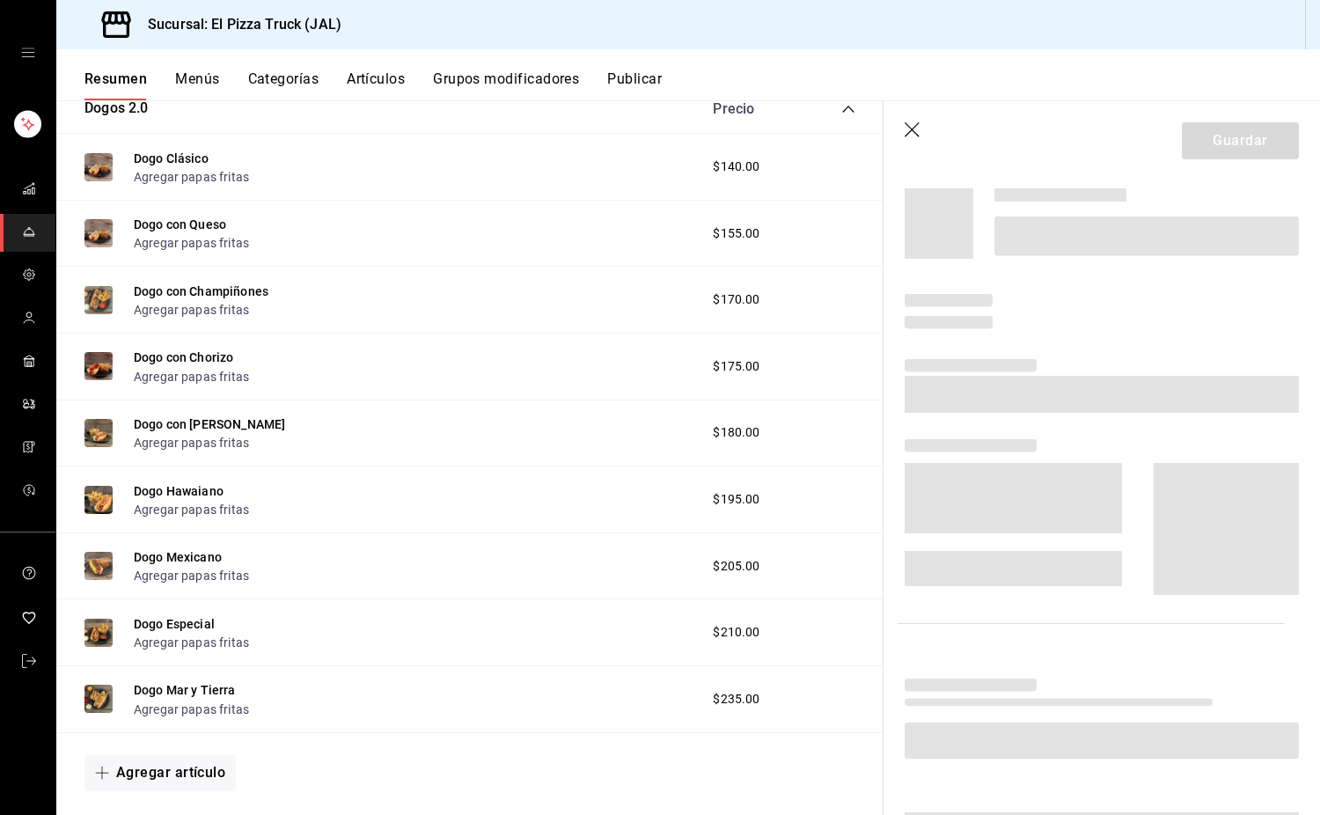
scroll to position [1094, 0]
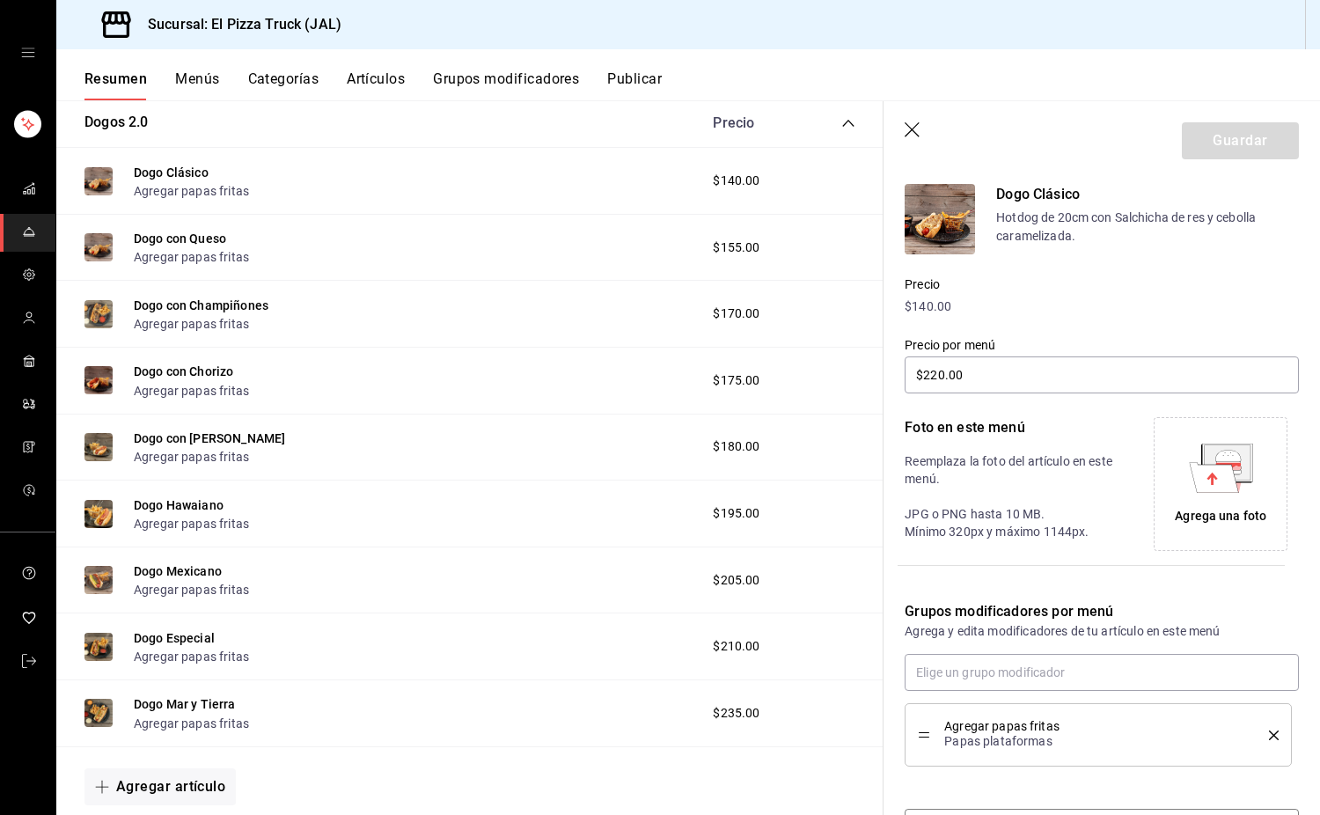
type input "$90.00"
click at [1261, 728] on div "Agregar papas fritas Papas plataformas" at bounding box center [1098, 735] width 361 height 37
click at [1269, 735] on icon "delete" at bounding box center [1274, 736] width 10 height 10
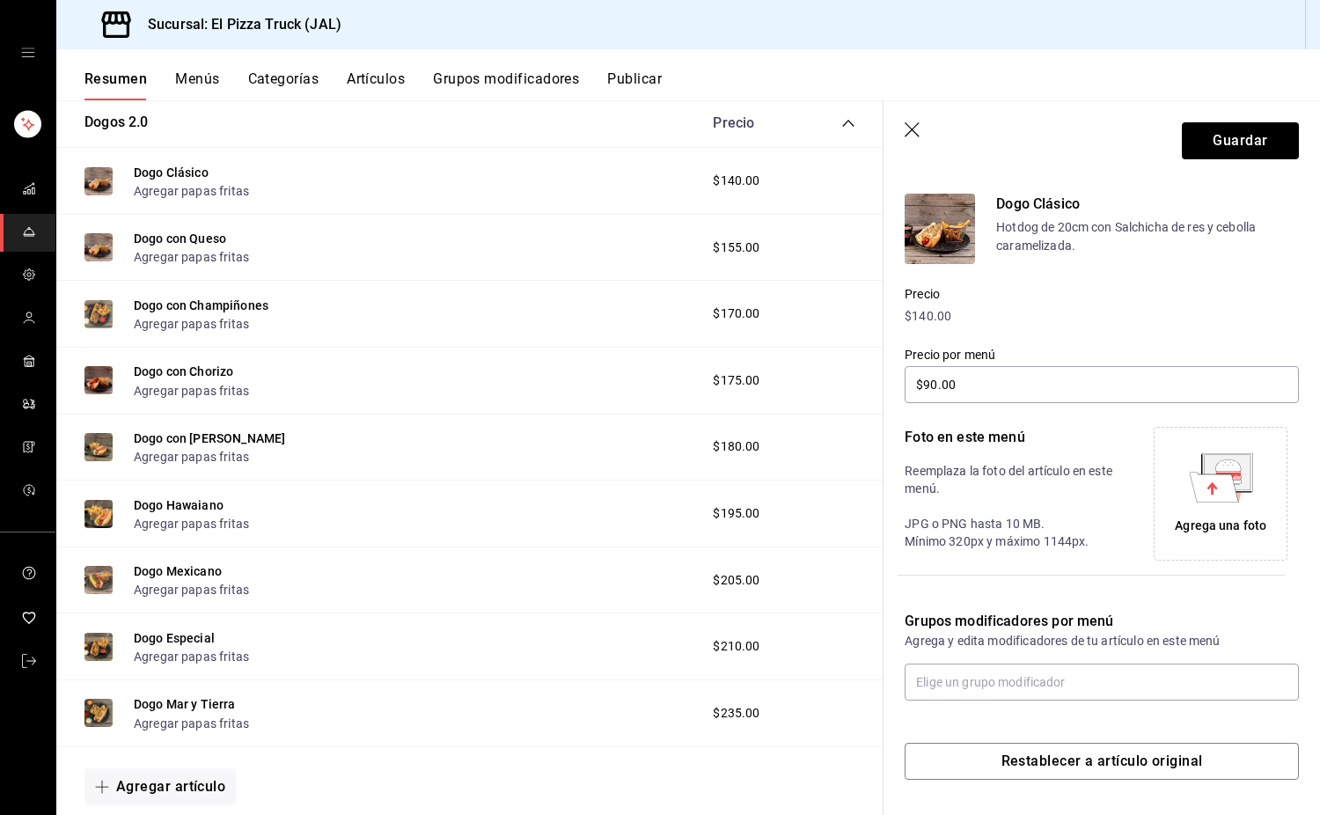
scroll to position [139, 0]
click at [1100, 680] on input "text" at bounding box center [1102, 682] width 394 height 37
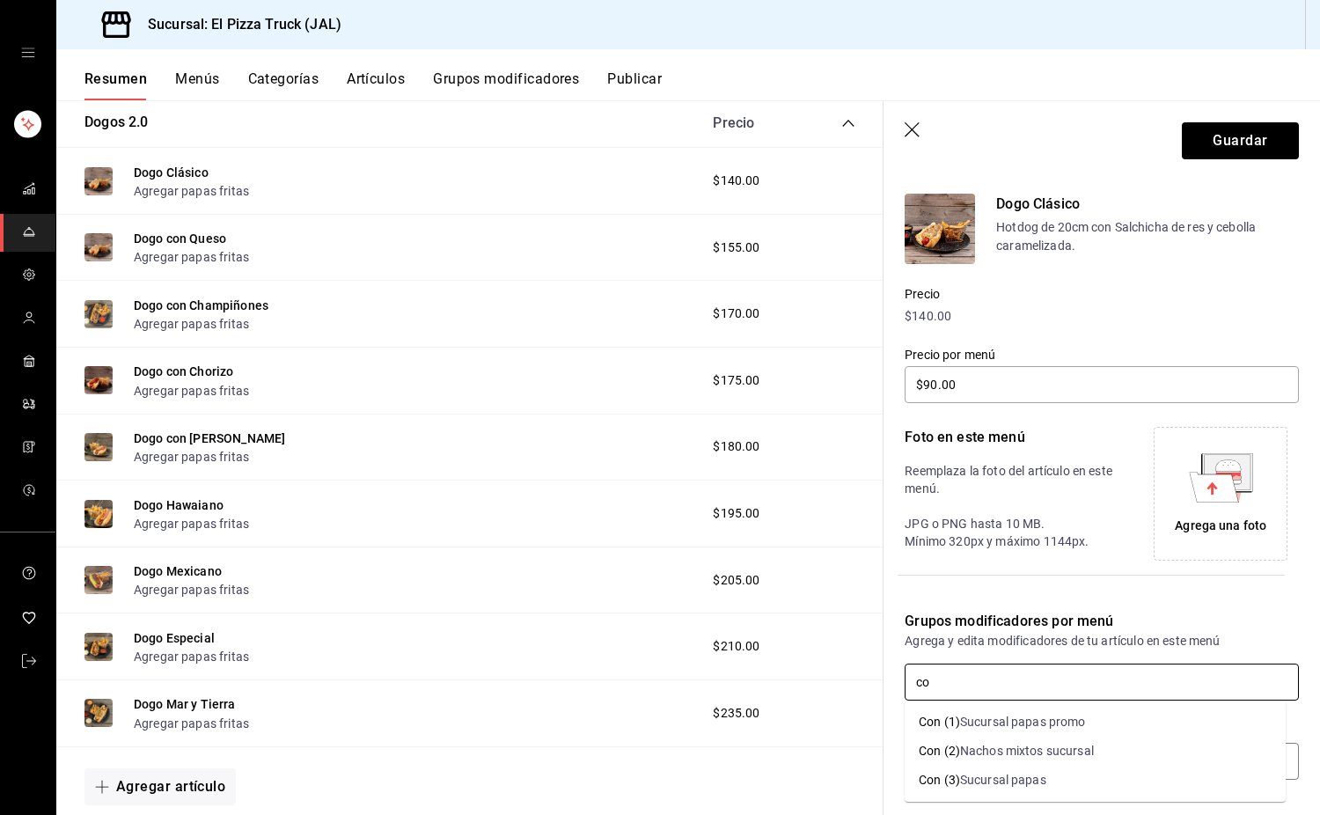
type input "con"
click at [1100, 680] on input "text" at bounding box center [1102, 682] width 394 height 37
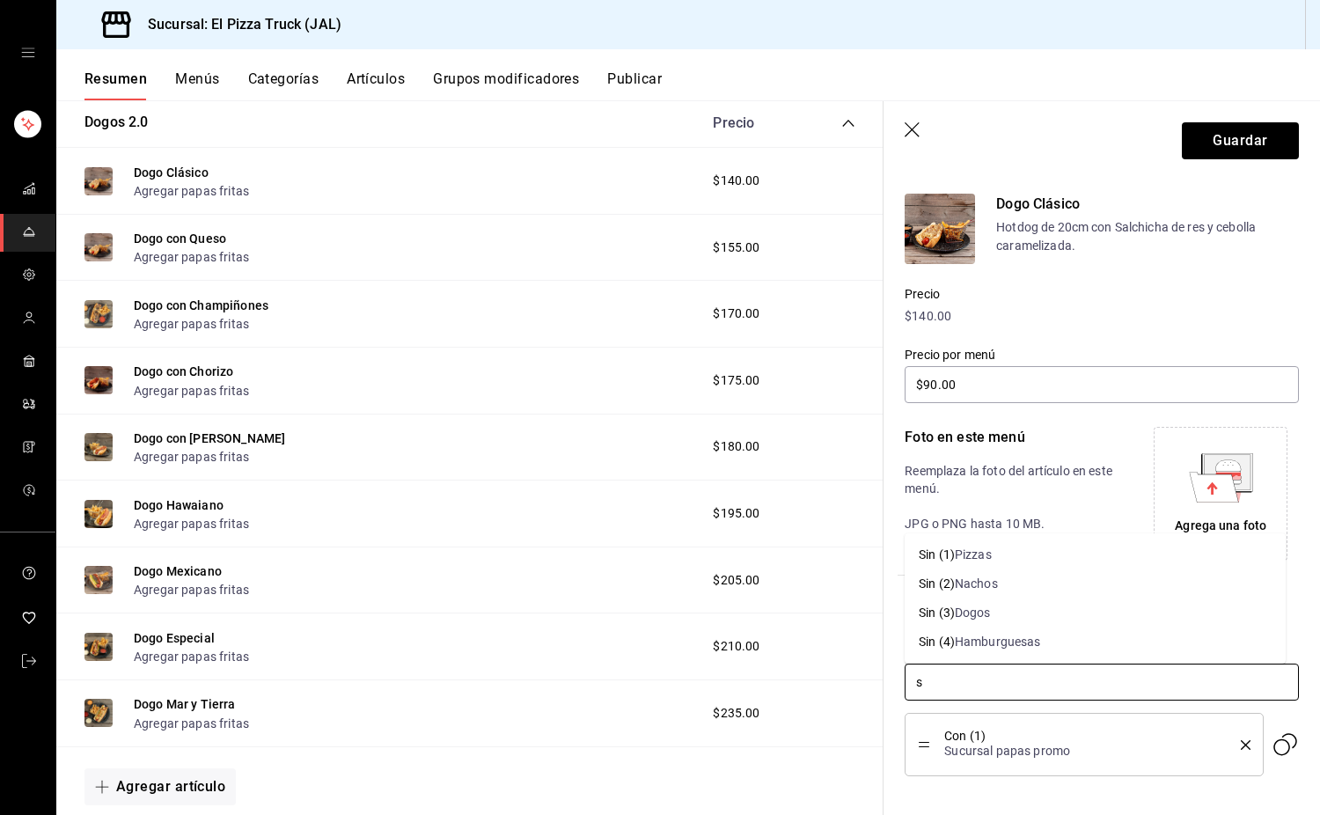
type input "si"
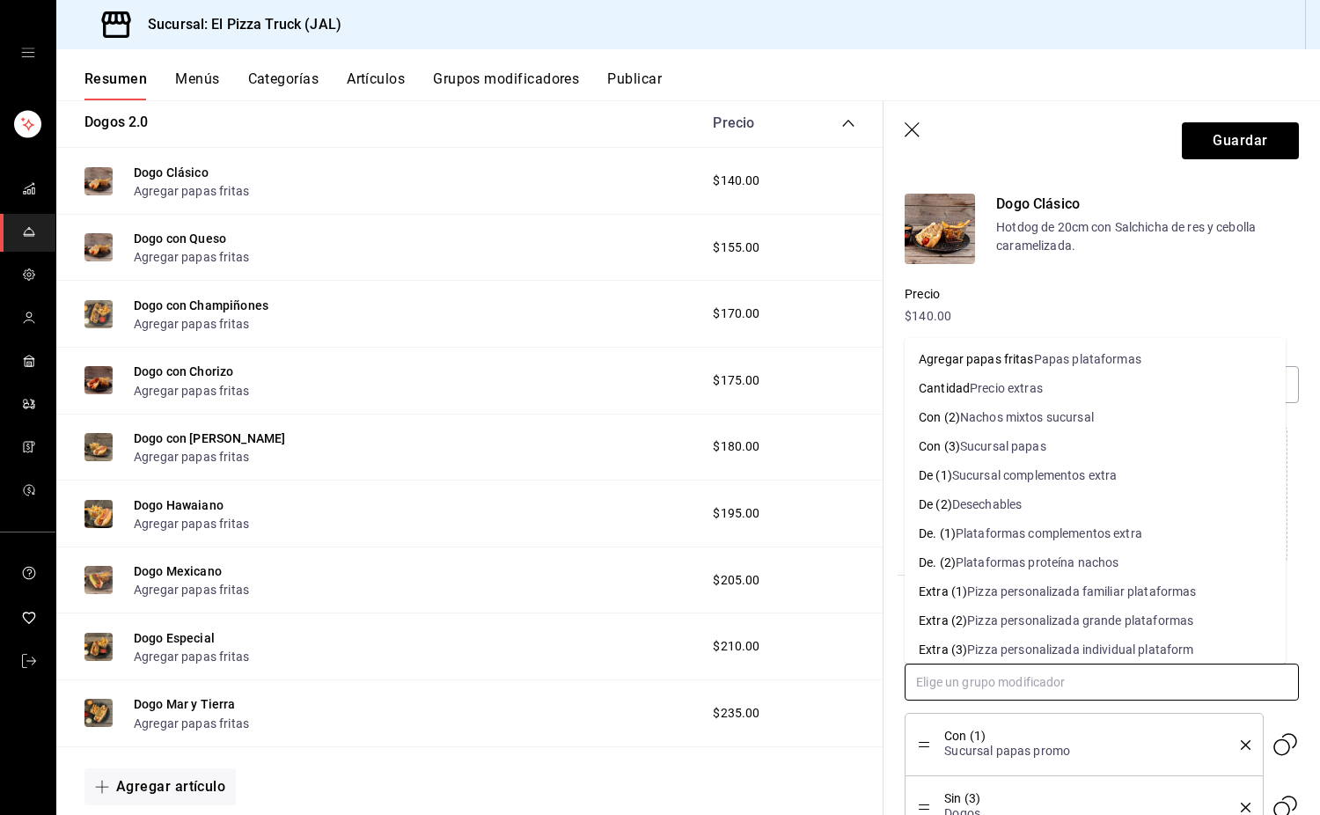
click at [1100, 680] on input "text" at bounding box center [1102, 682] width 394 height 37
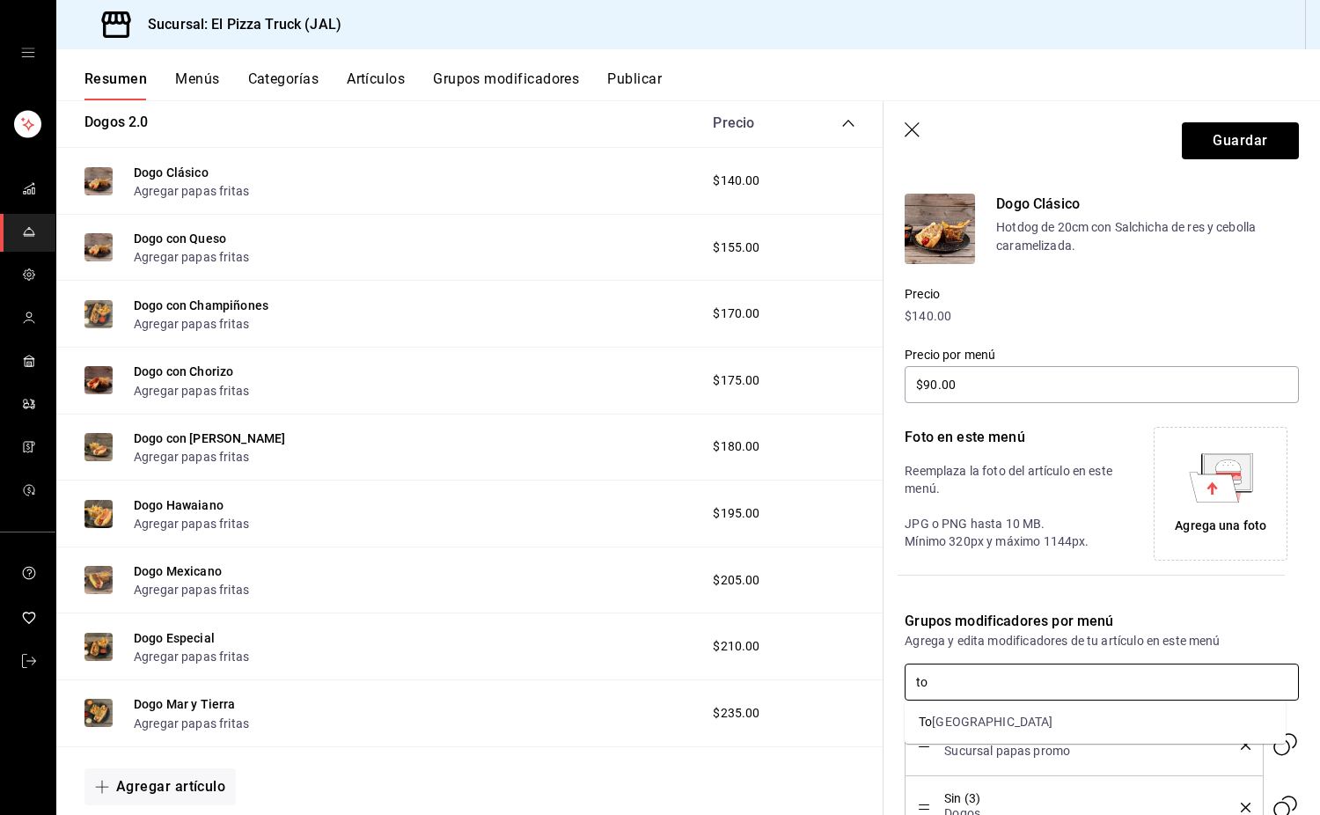
type input "to"
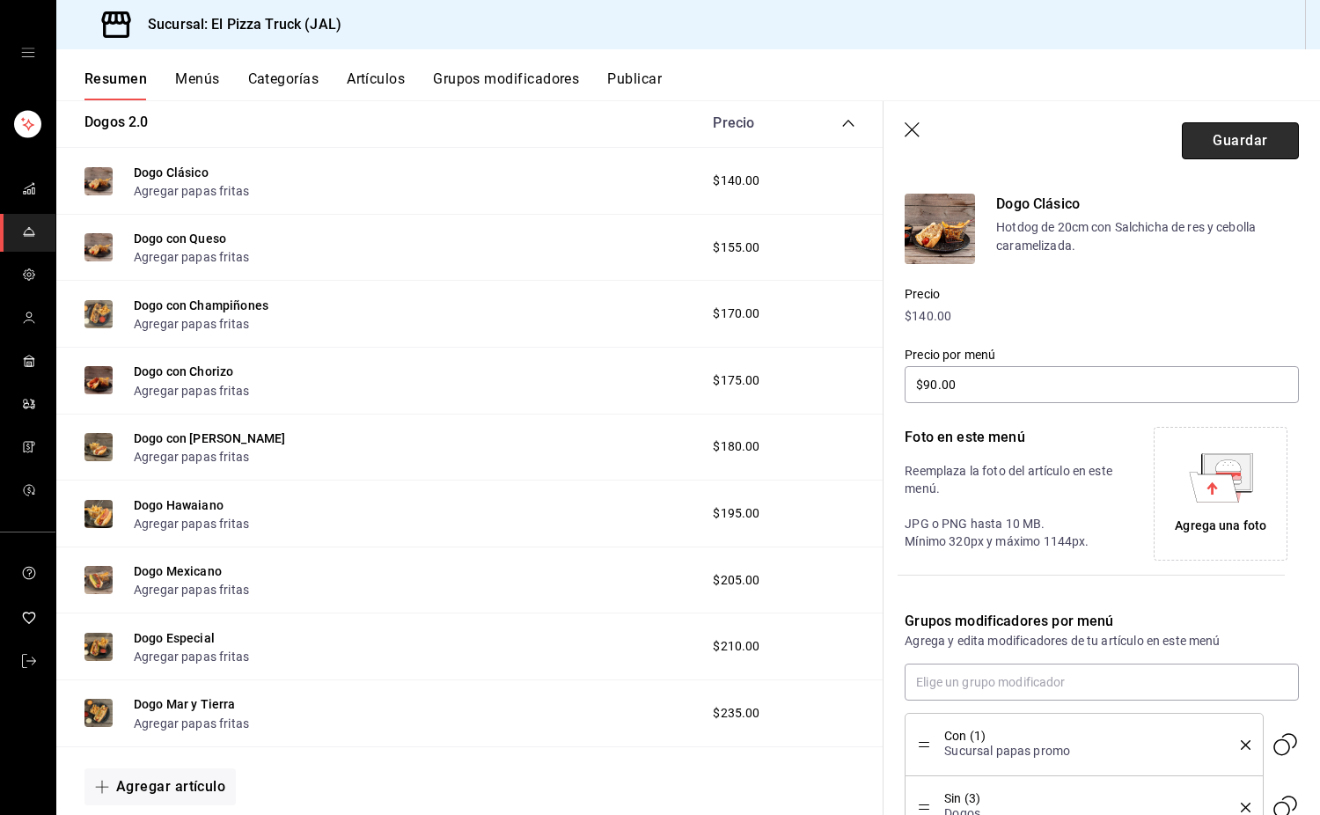
click at [1251, 132] on button "Guardar" at bounding box center [1240, 140] width 117 height 37
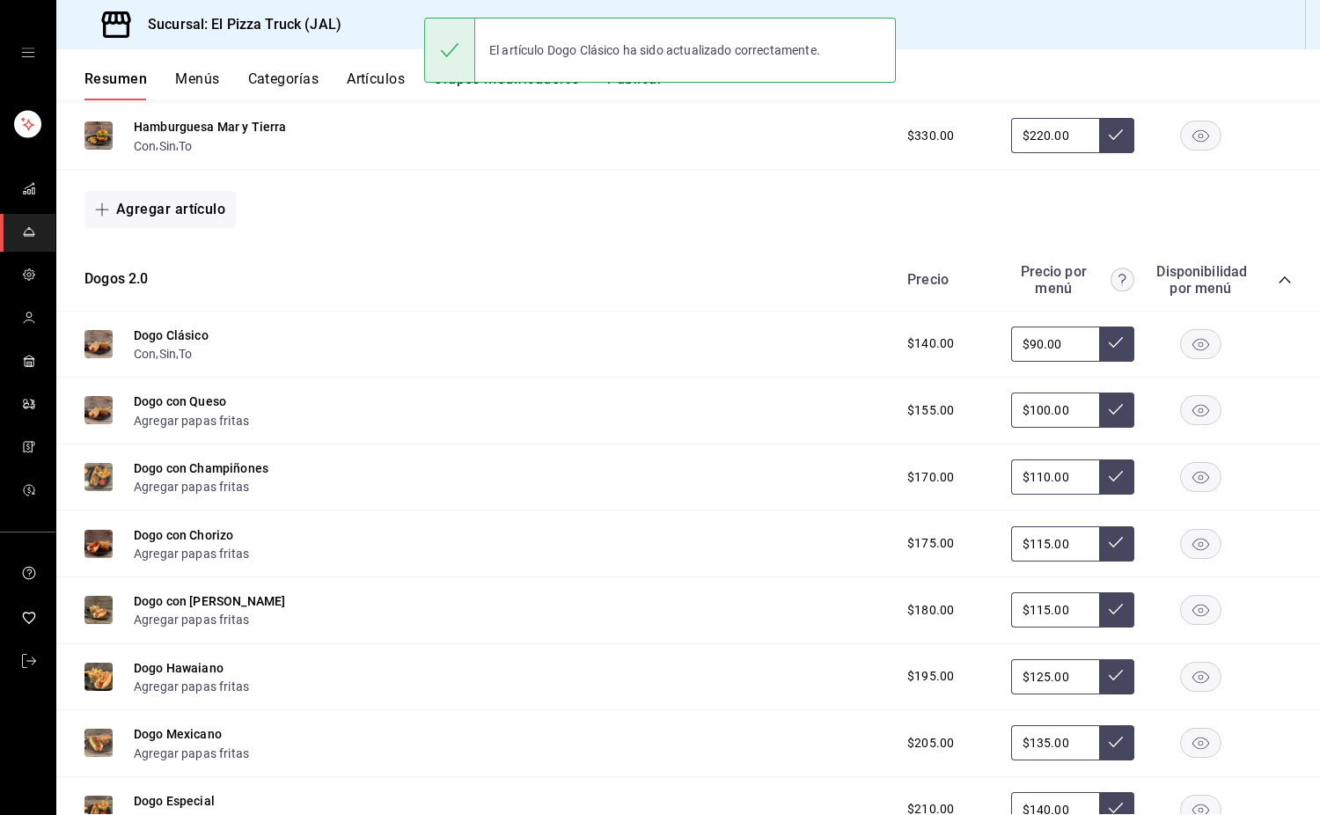
scroll to position [959, 0]
click at [199, 409] on button "Dogo con Queso" at bounding box center [180, 401] width 92 height 18
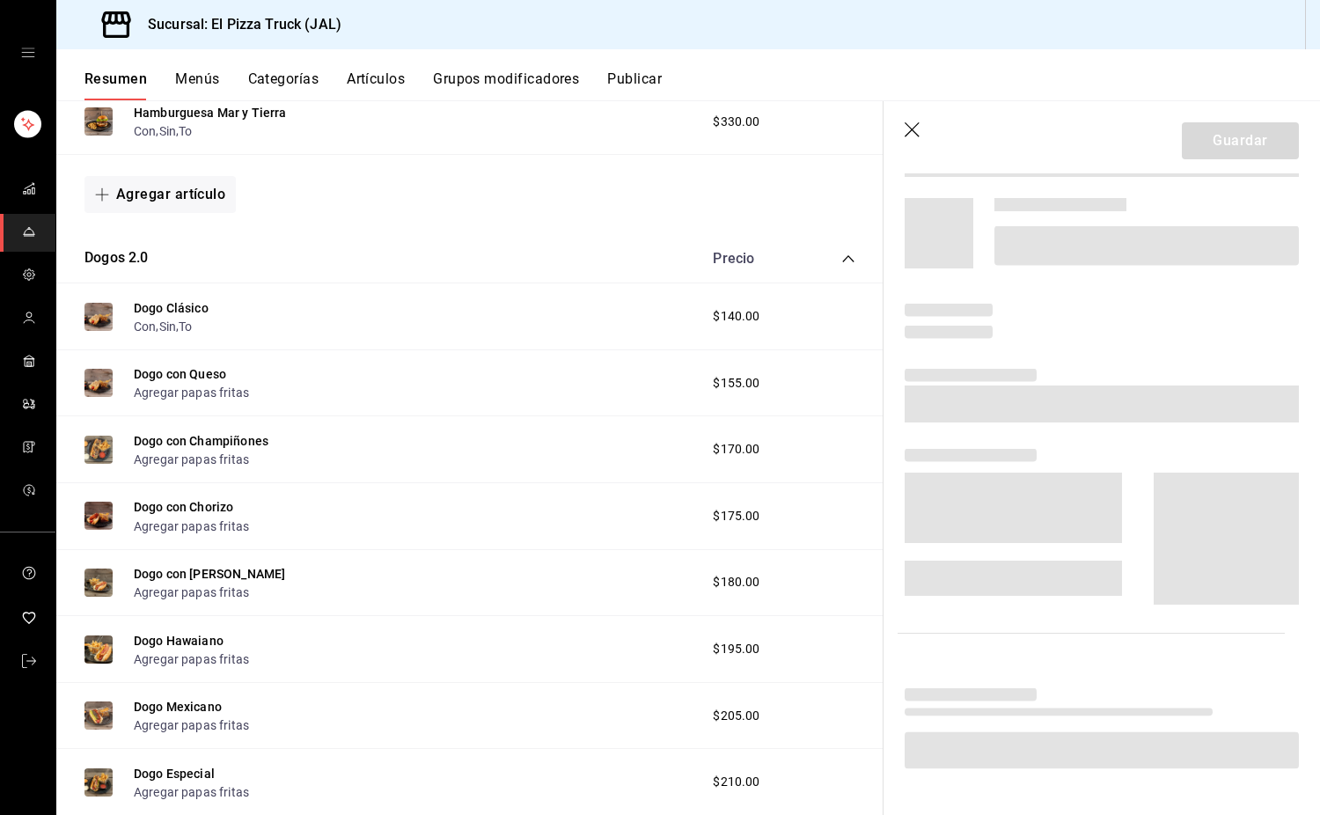
scroll to position [945, 0]
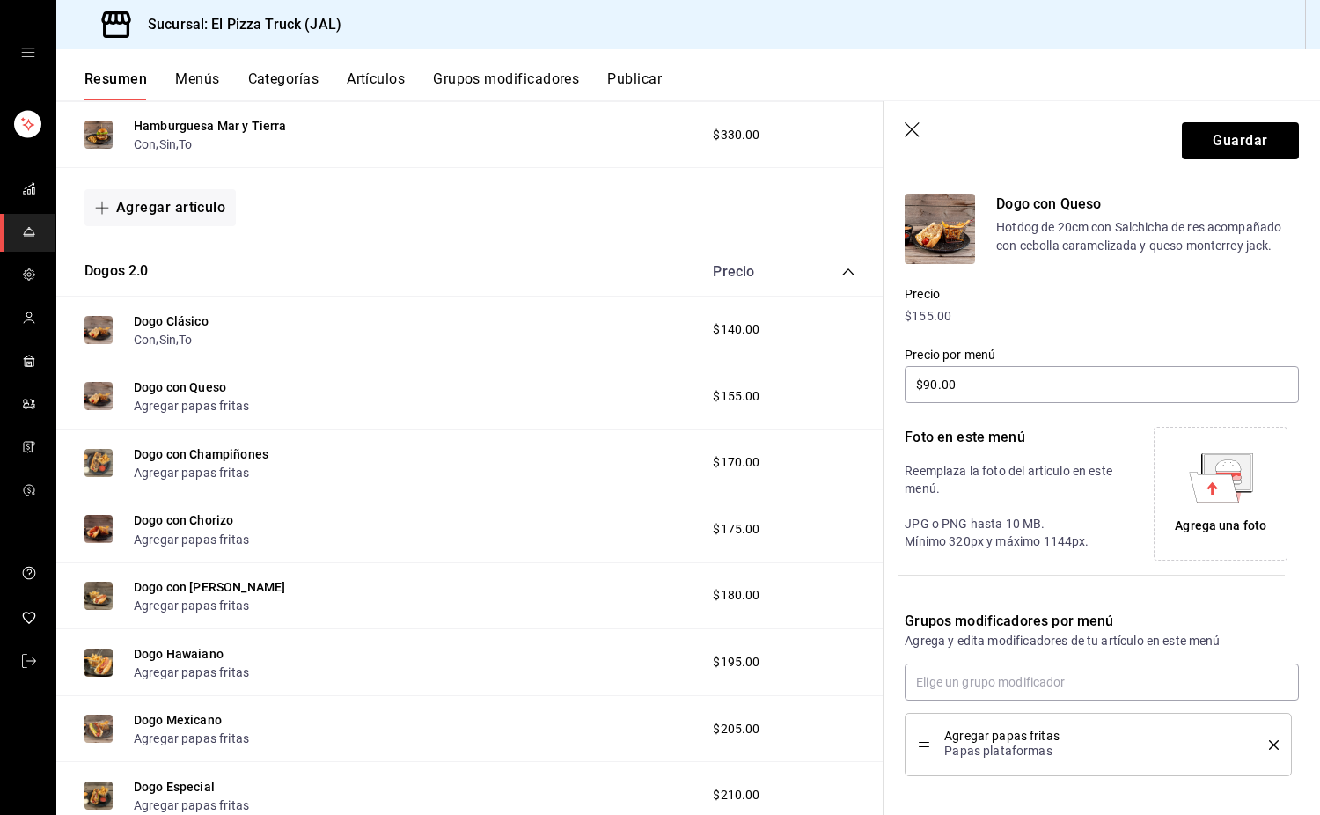
type input "$100.00"
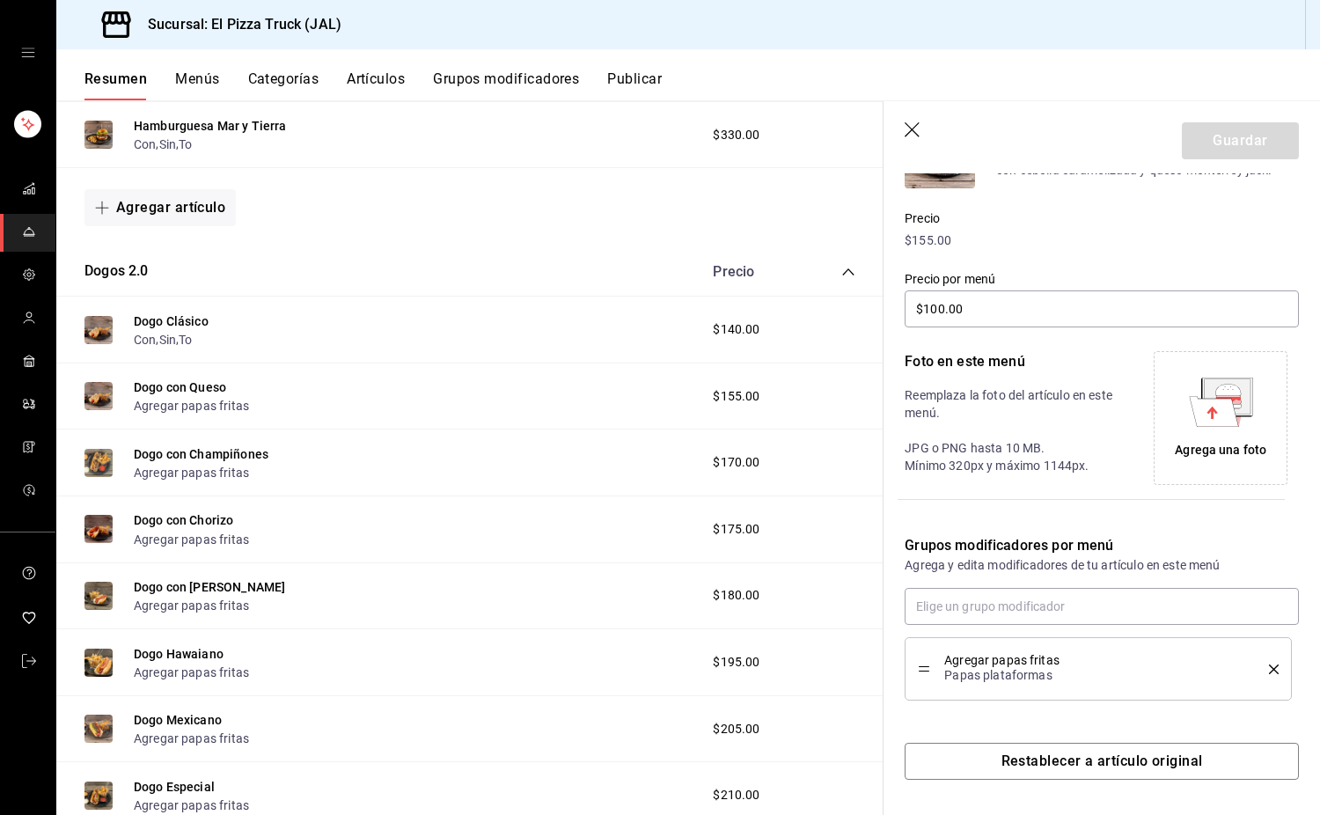
click at [1271, 665] on li "Agregar papas fritas Papas plataformas" at bounding box center [1098, 668] width 387 height 63
click at [1269, 667] on icon "delete" at bounding box center [1274, 670] width 10 height 10
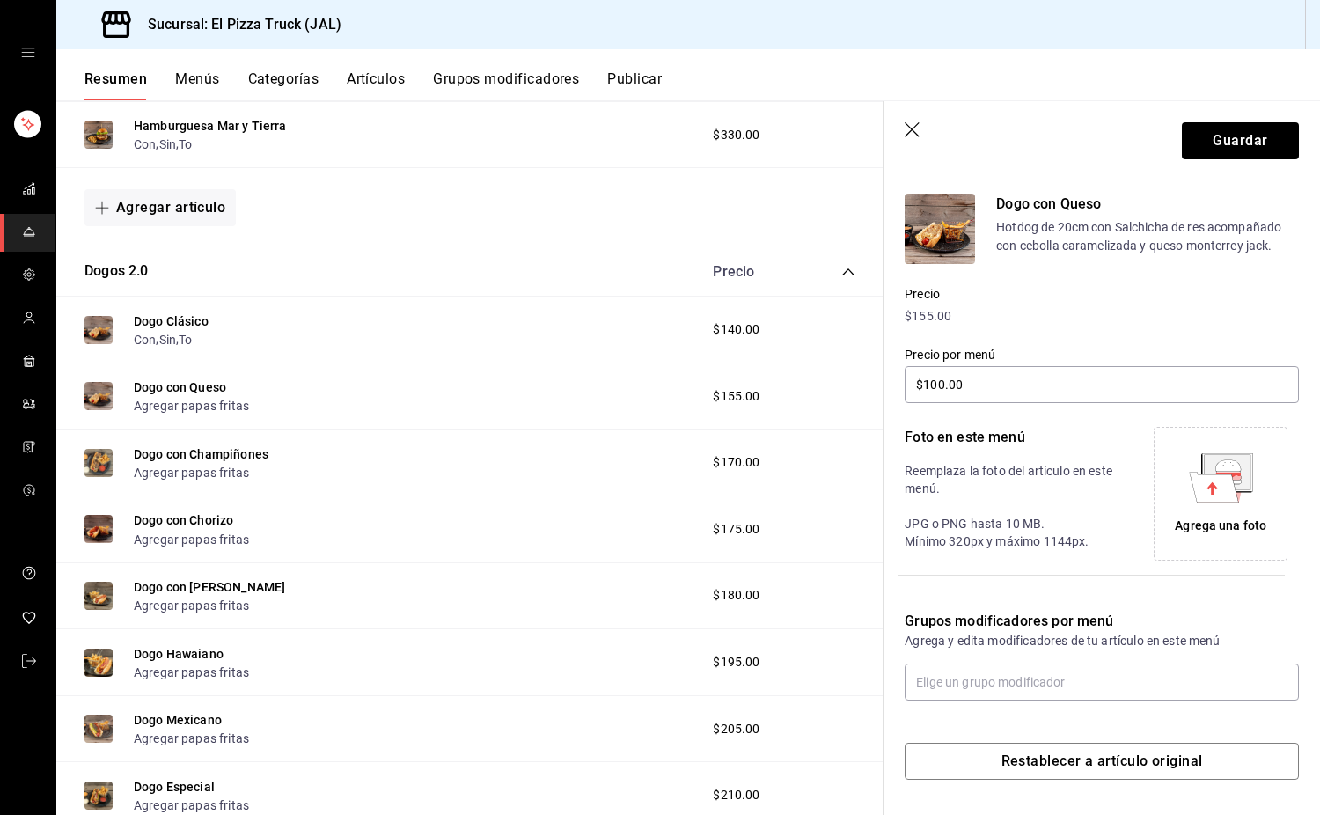
scroll to position [139, 0]
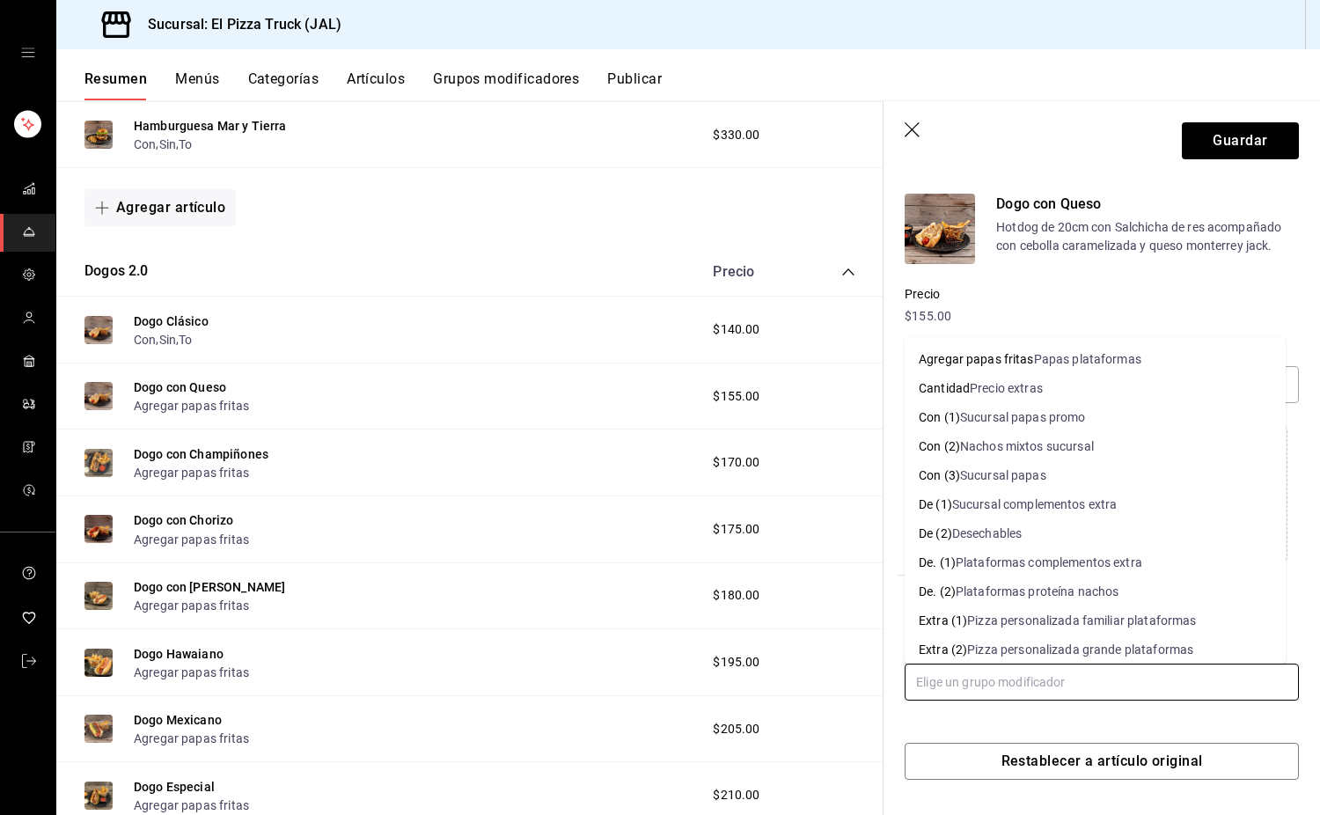
click at [1204, 680] on input "text" at bounding box center [1102, 682] width 394 height 37
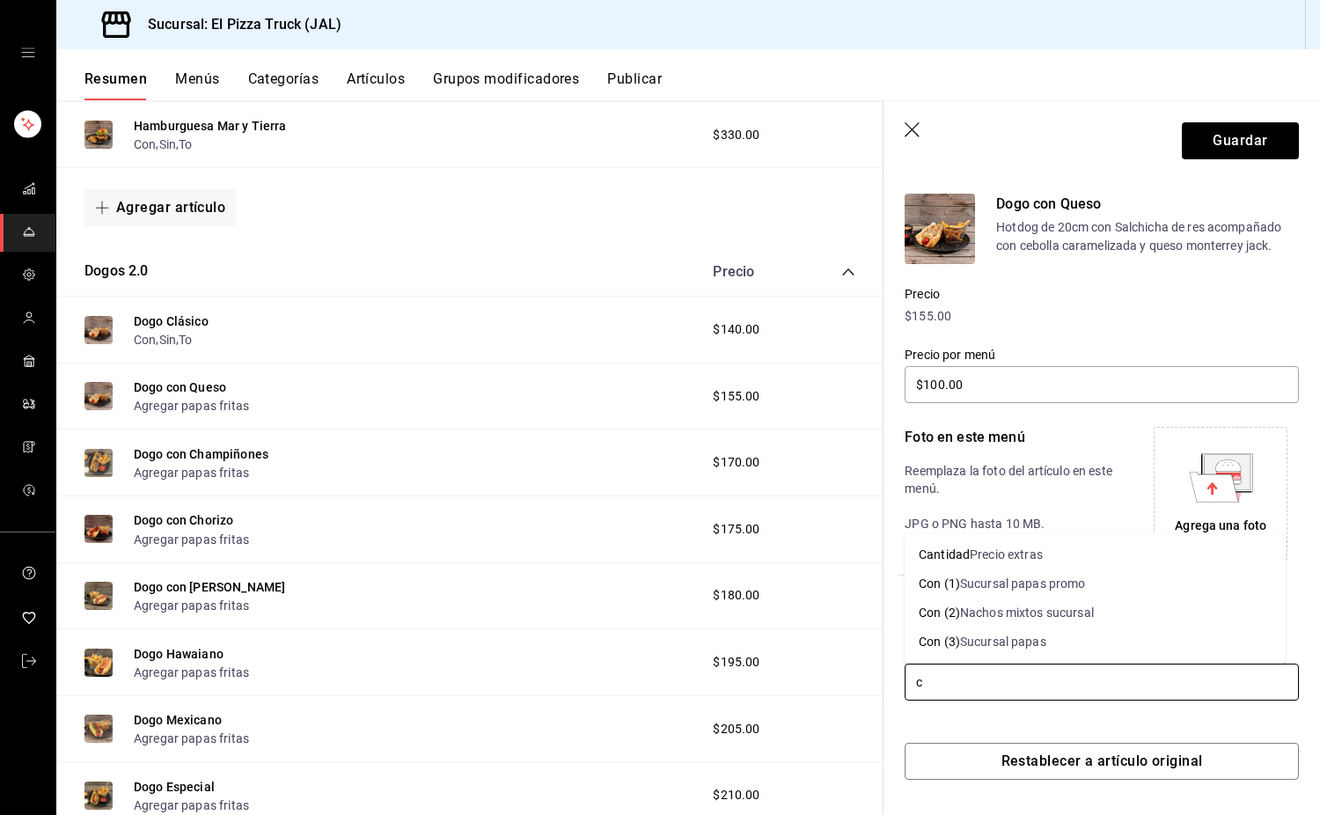
type input "co"
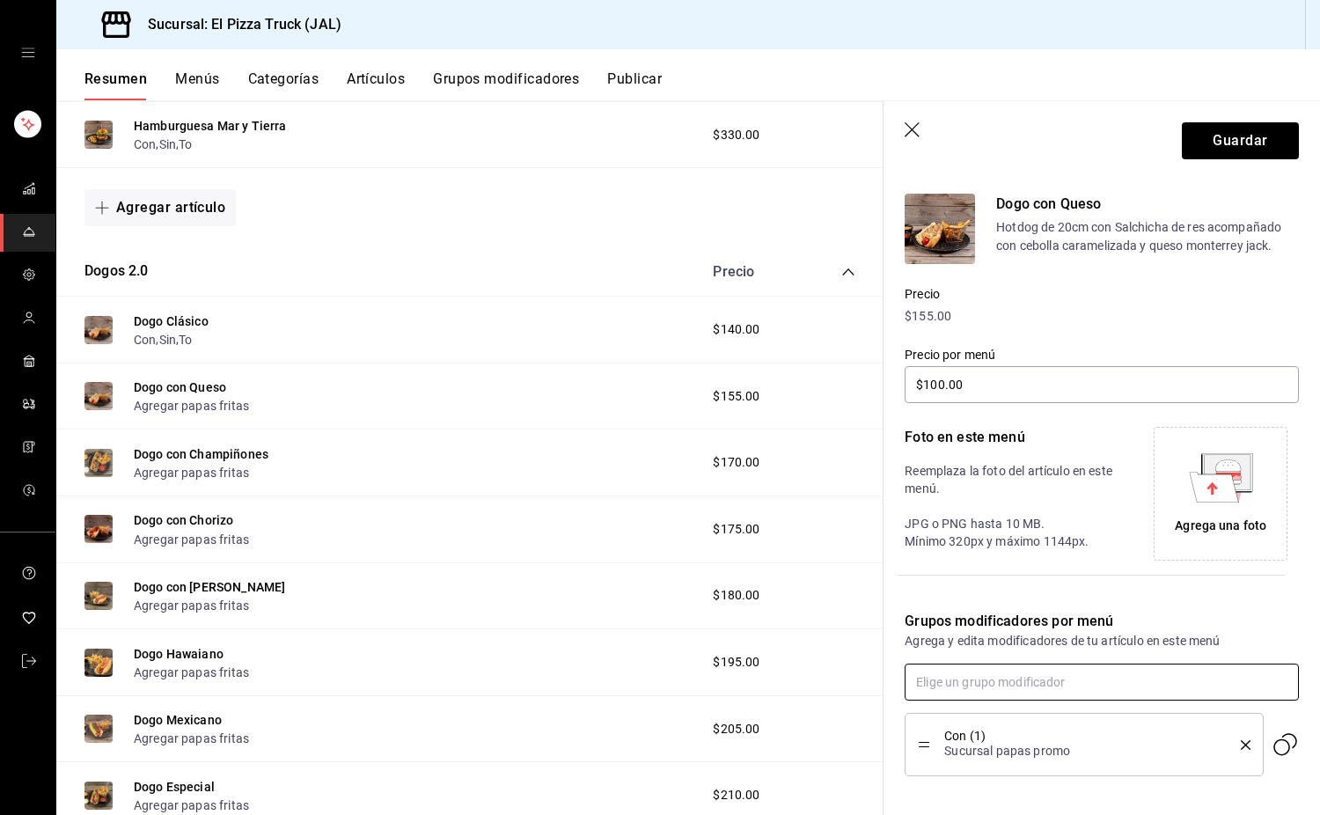
click at [1204, 680] on input "text" at bounding box center [1102, 682] width 394 height 37
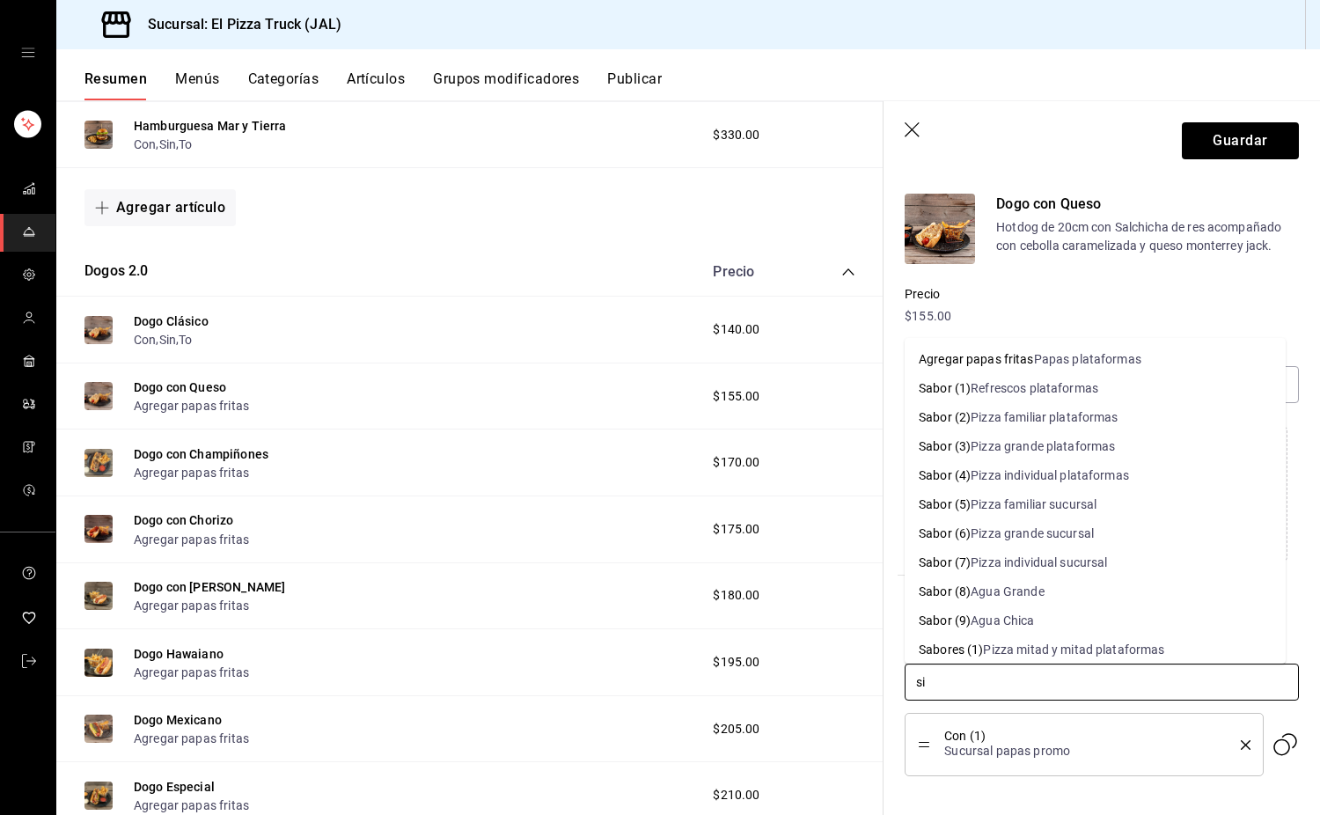
type input "sin"
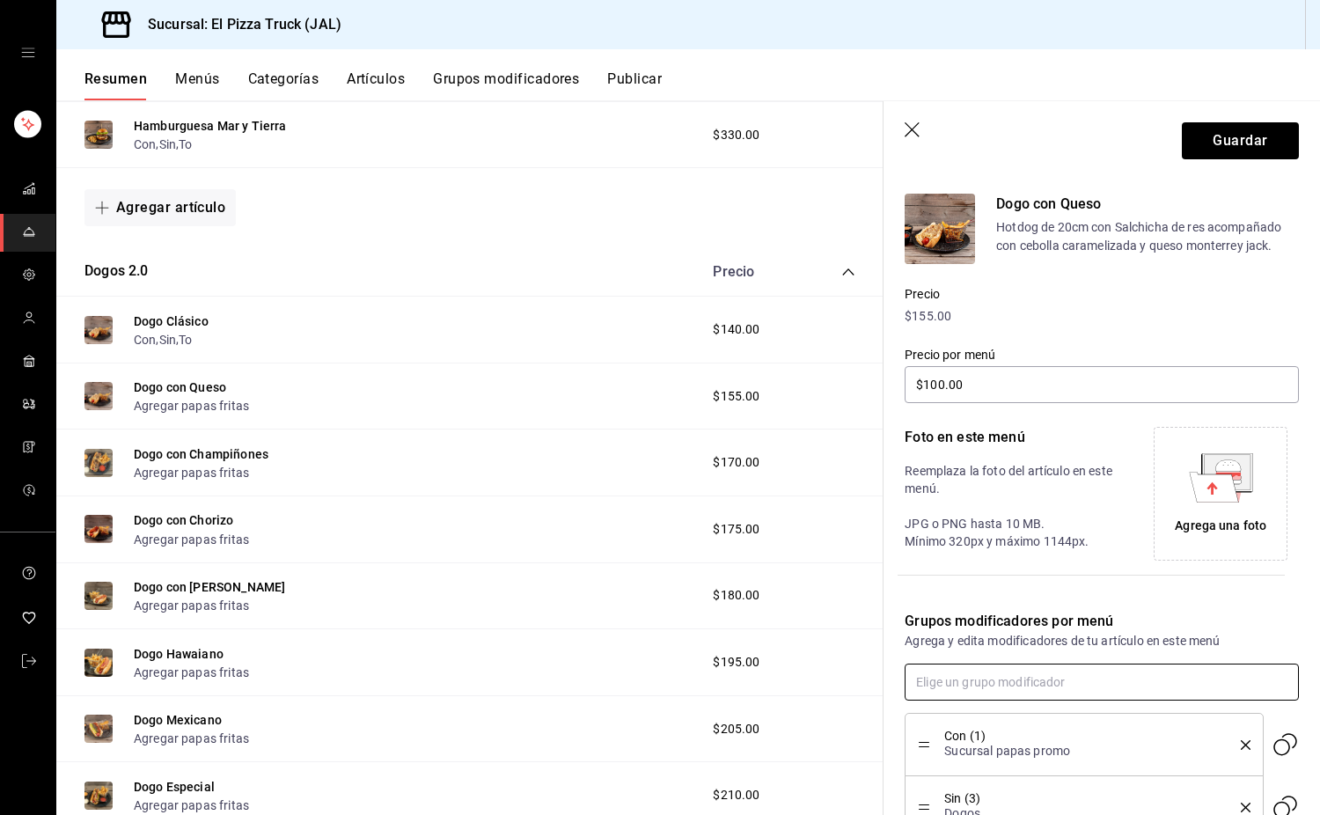
click at [1204, 680] on input "text" at bounding box center [1102, 682] width 394 height 37
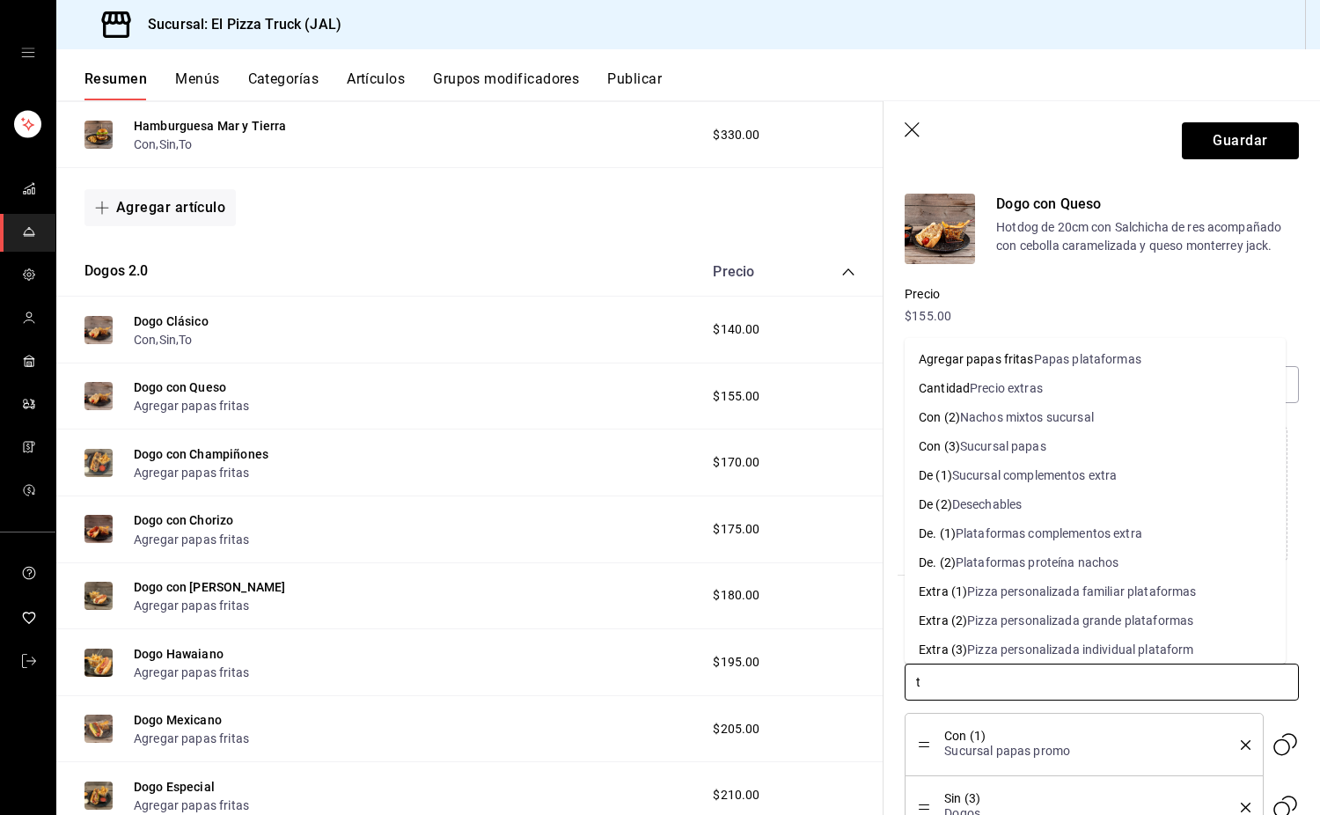
type input "to"
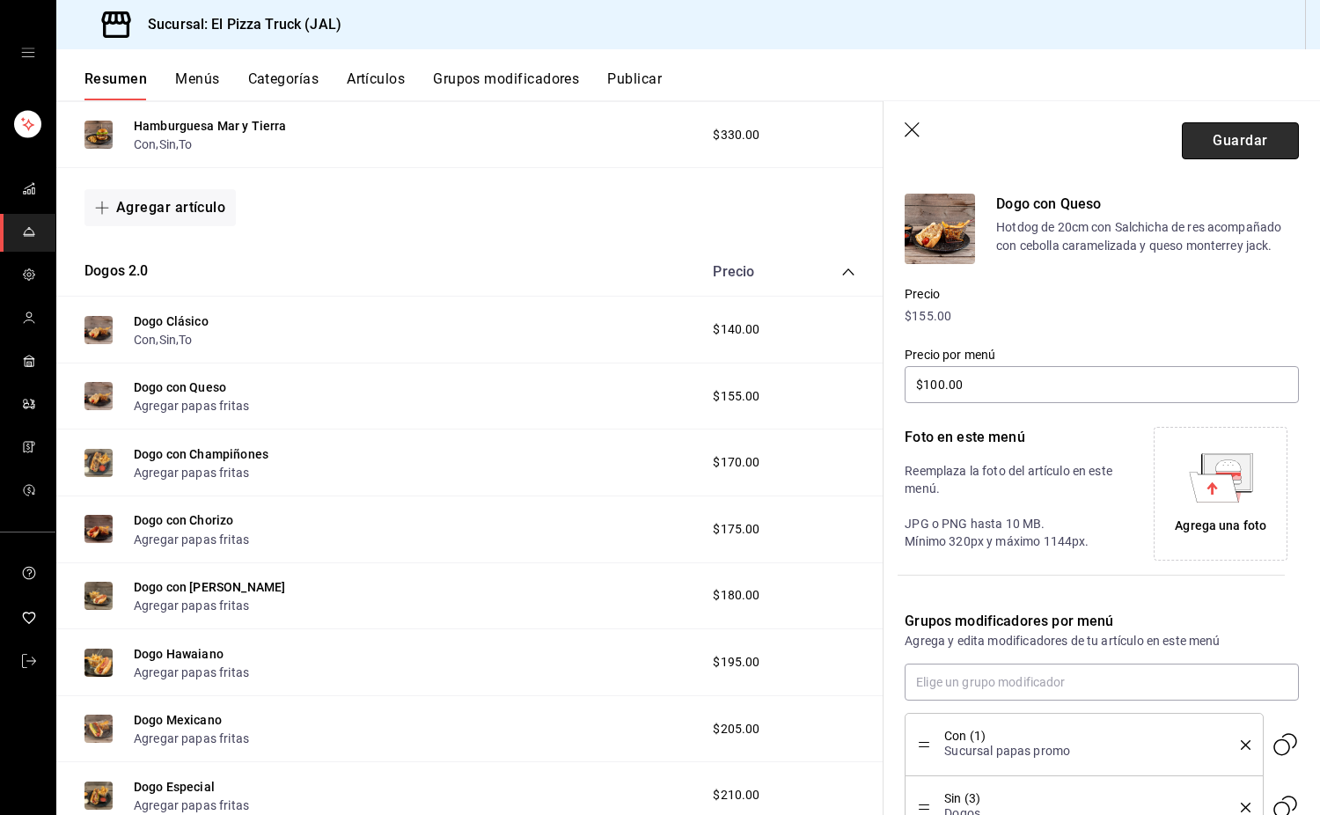
click at [1236, 136] on button "Guardar" at bounding box center [1240, 140] width 117 height 37
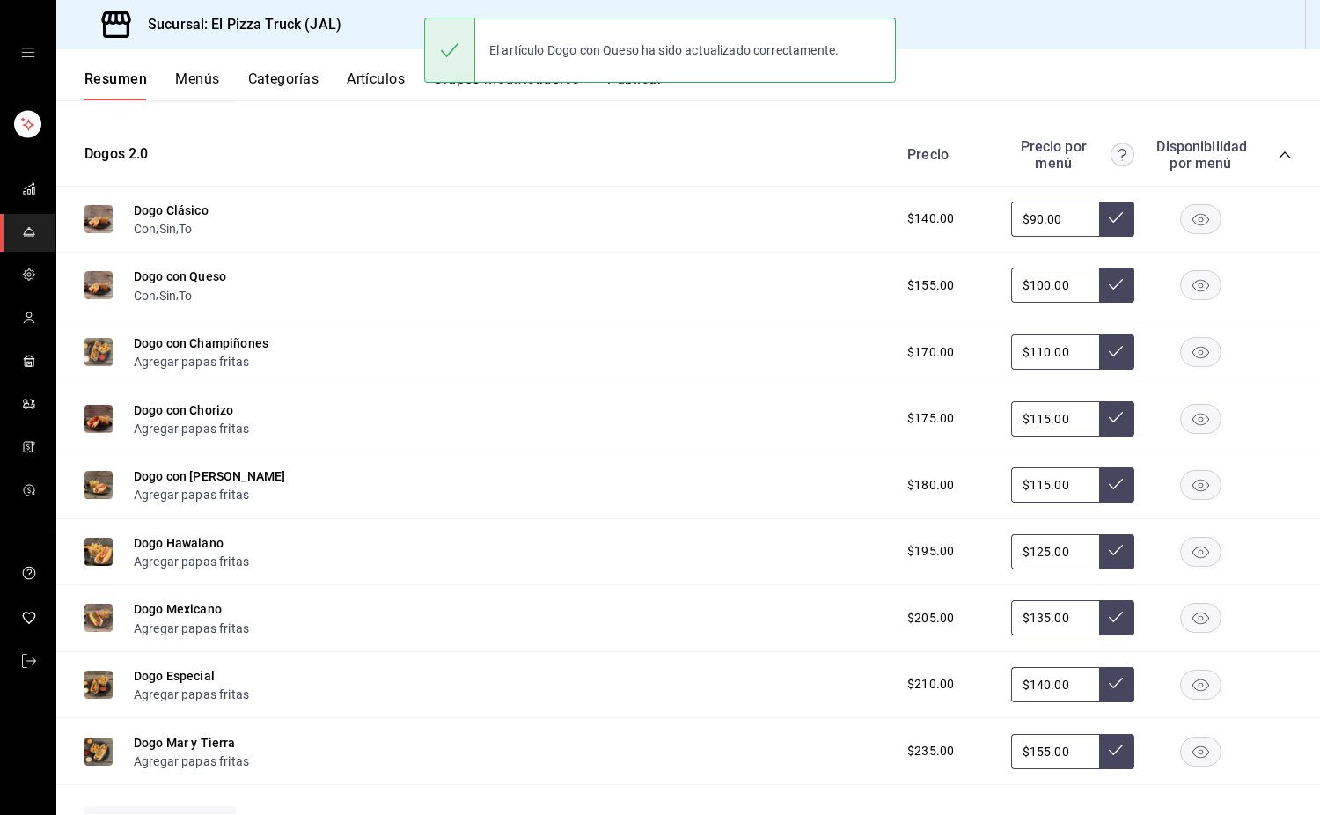
scroll to position [1621, 0]
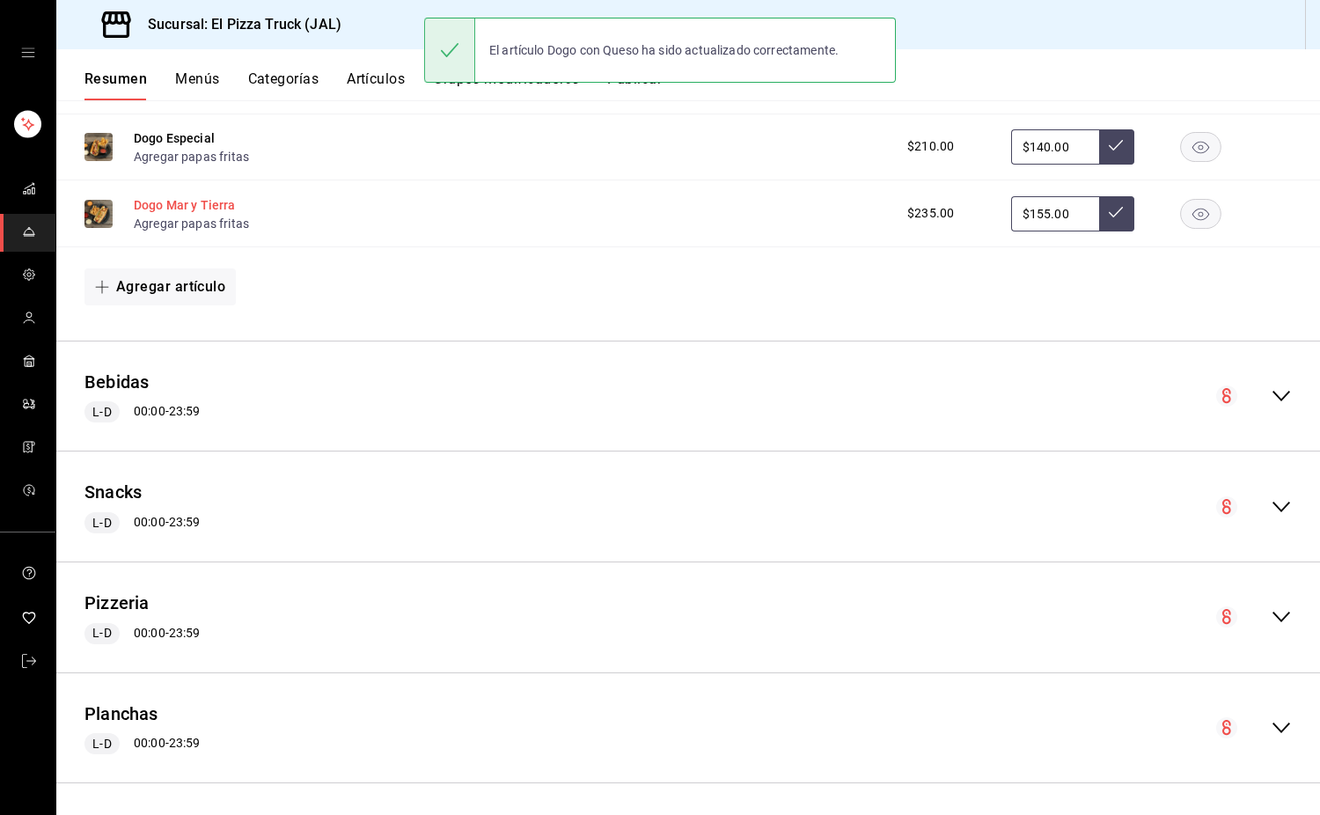
click at [191, 214] on button "Dogo Mar y Tierra" at bounding box center [185, 205] width 102 height 18
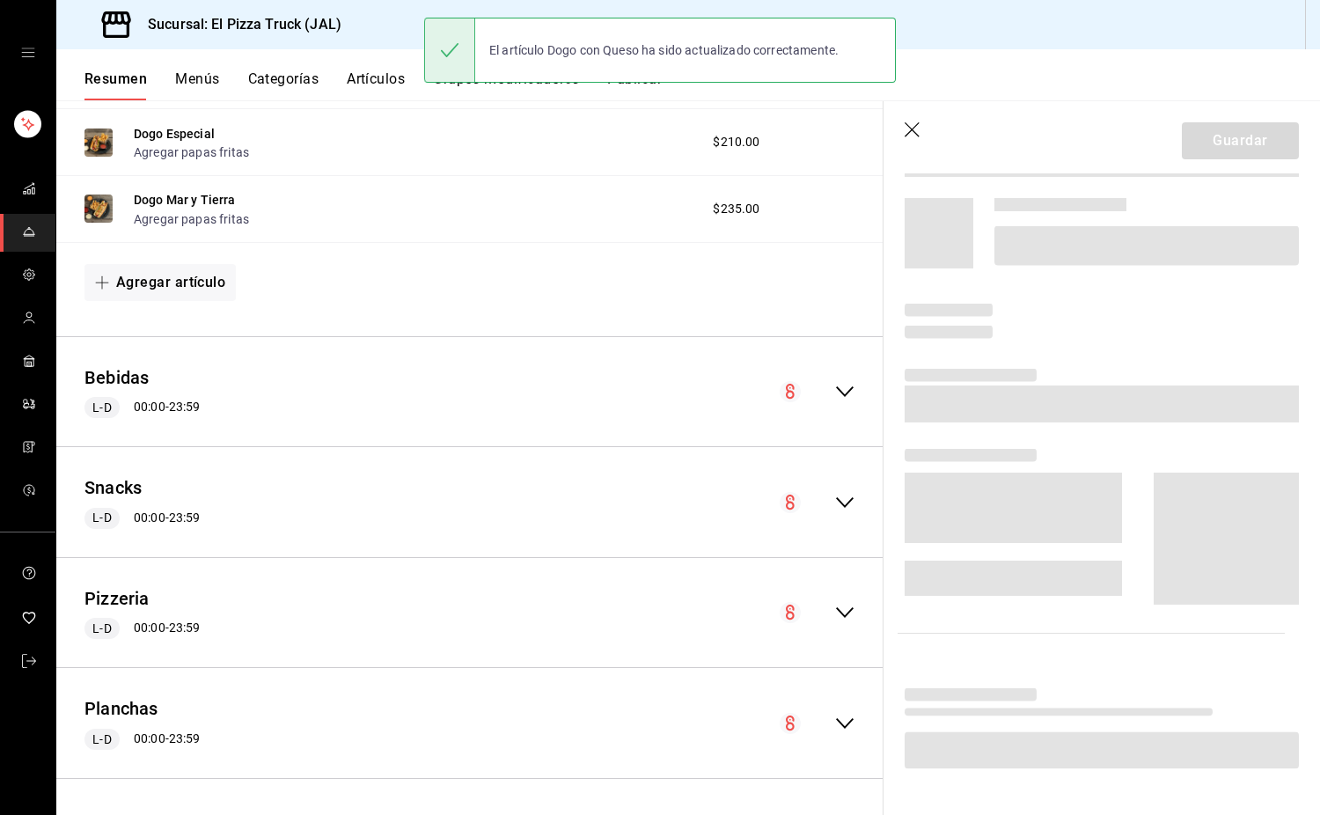
scroll to position [1593, 0]
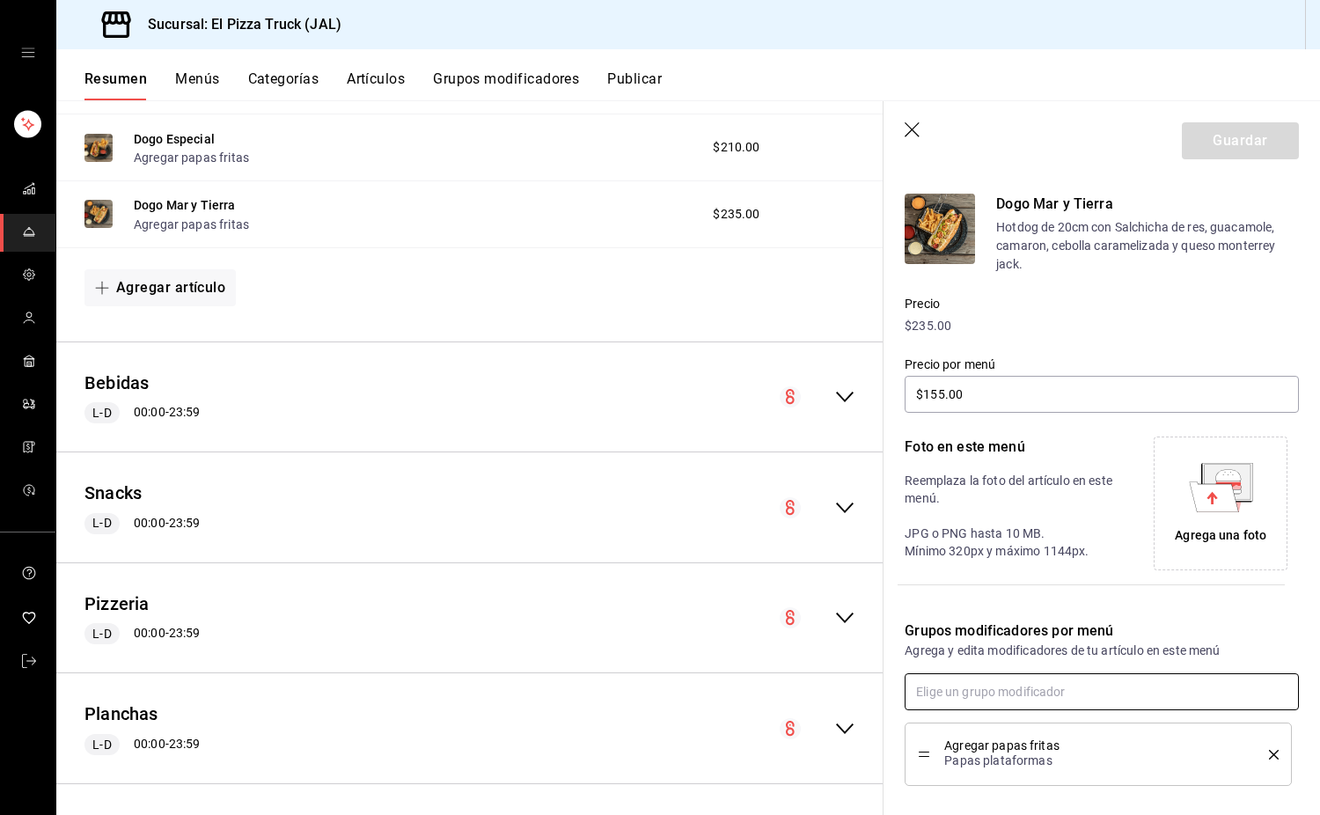
click at [1018, 699] on input "text" at bounding box center [1102, 691] width 394 height 37
type input "con"
click at [1018, 699] on input "text" at bounding box center [1102, 691] width 394 height 37
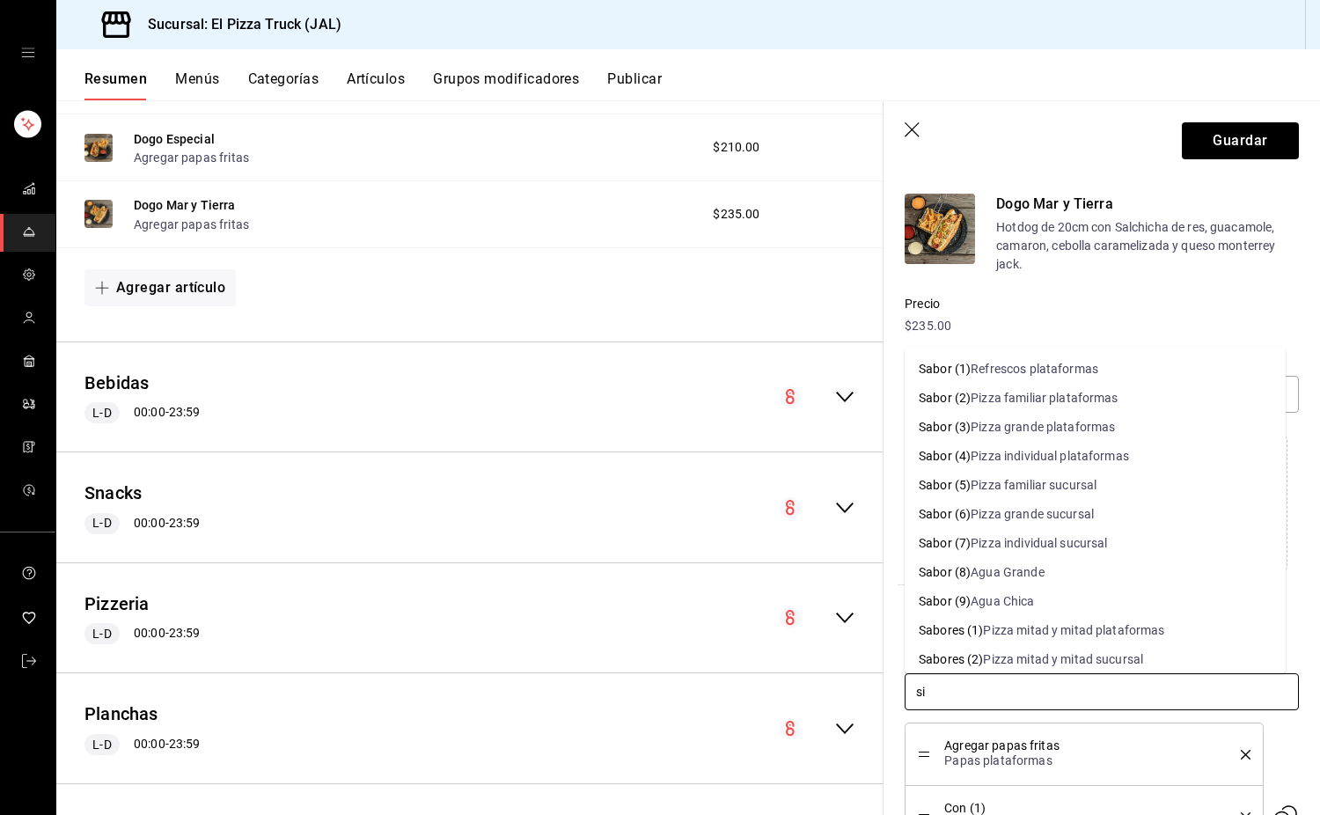
type input "sin"
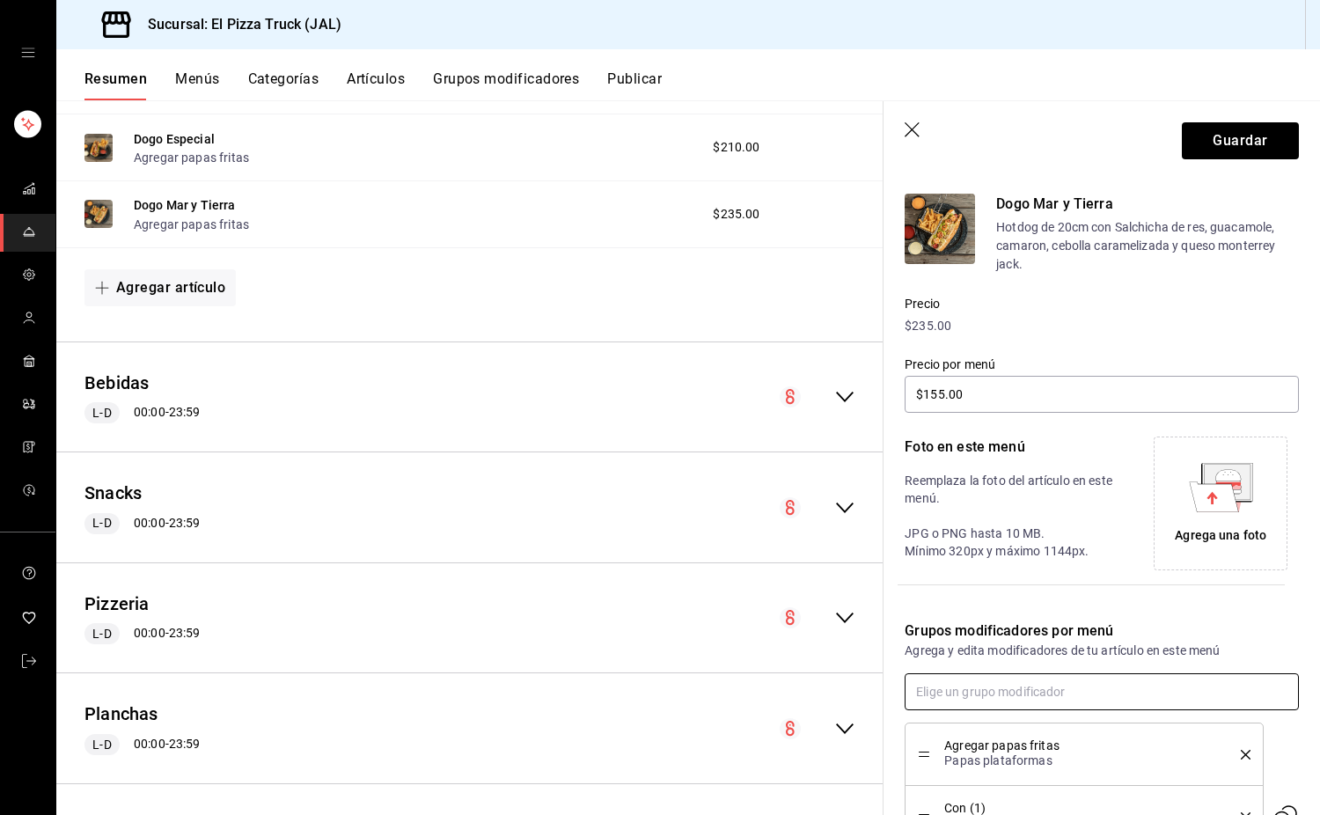
click at [1018, 699] on input "text" at bounding box center [1102, 691] width 394 height 37
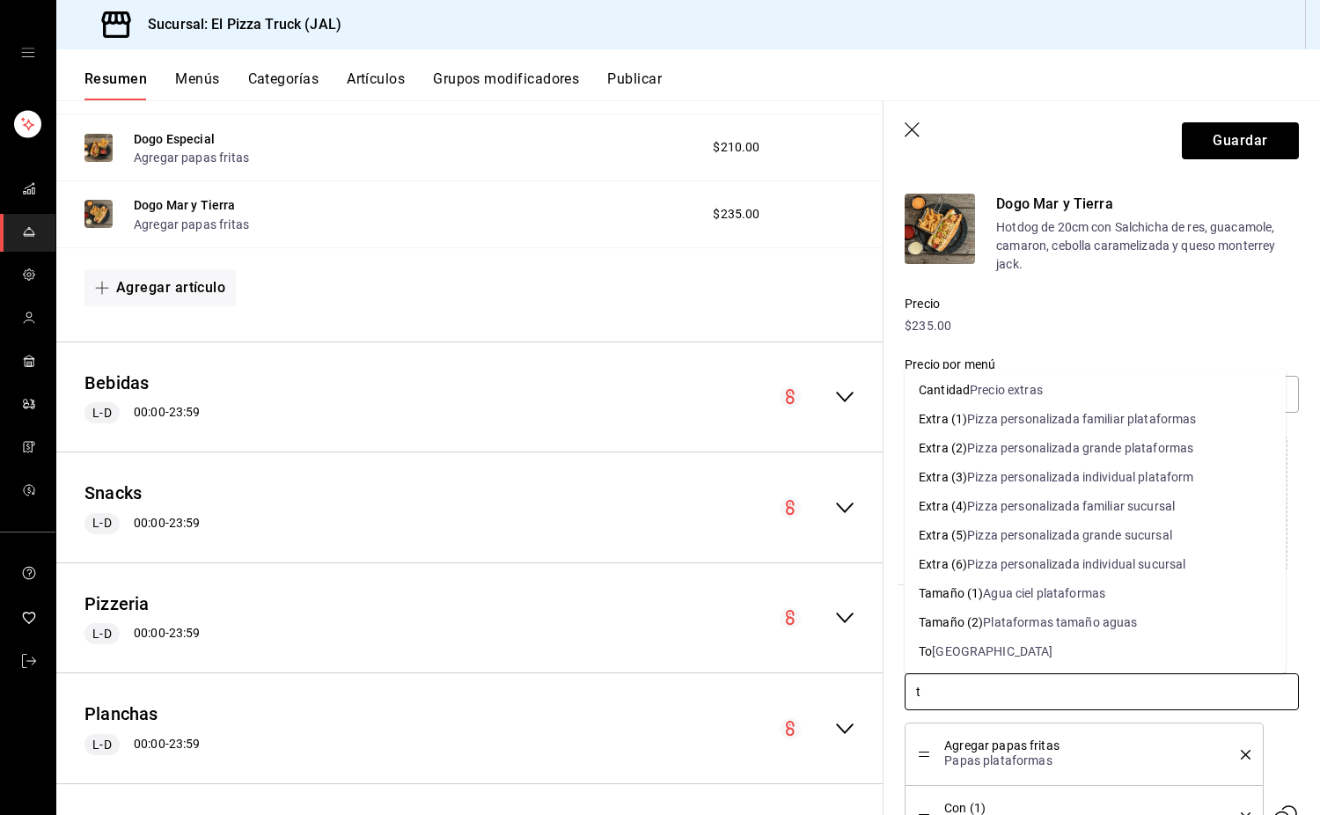
type input "to"
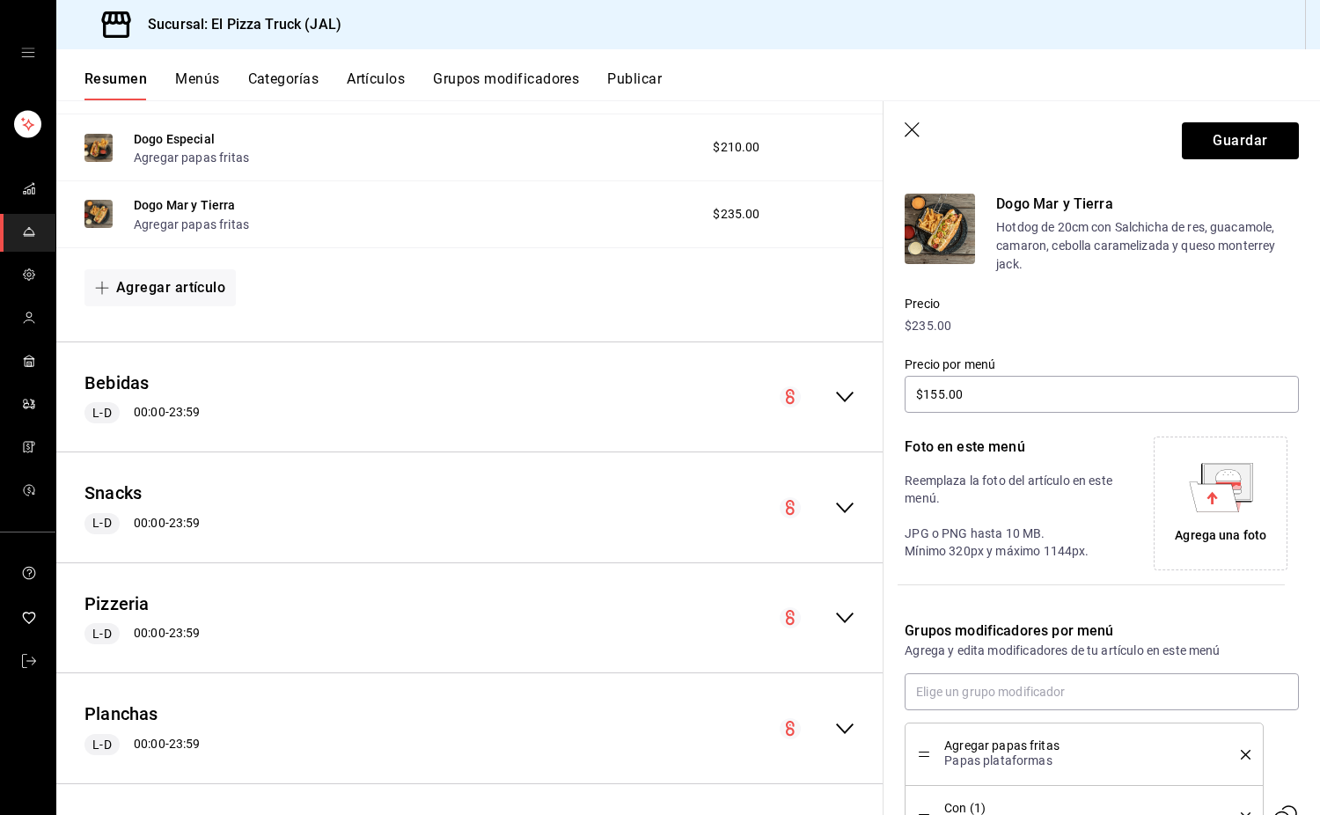
click at [1241, 750] on icon "delete" at bounding box center [1246, 755] width 10 height 10
click at [1224, 143] on button "Guardar" at bounding box center [1240, 140] width 117 height 37
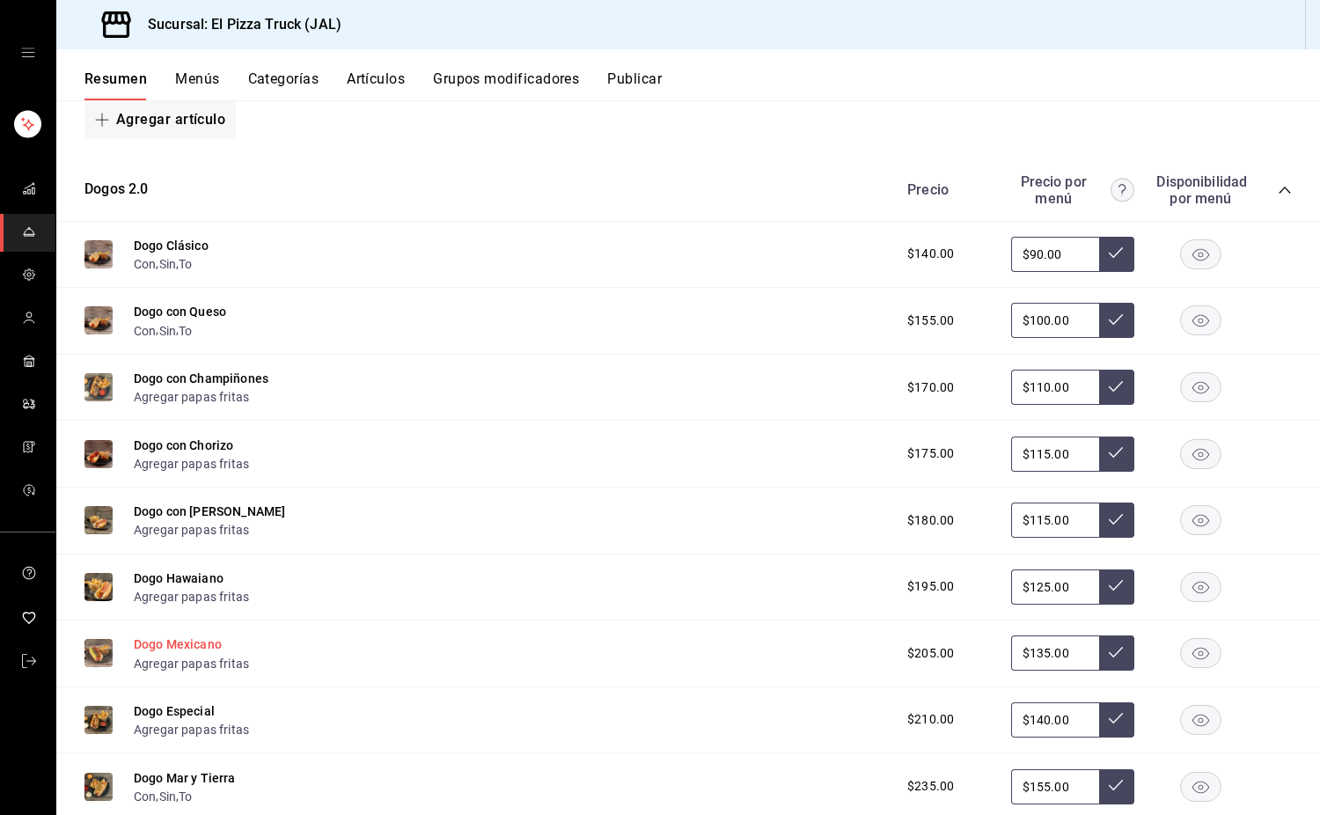
scroll to position [1301, 0]
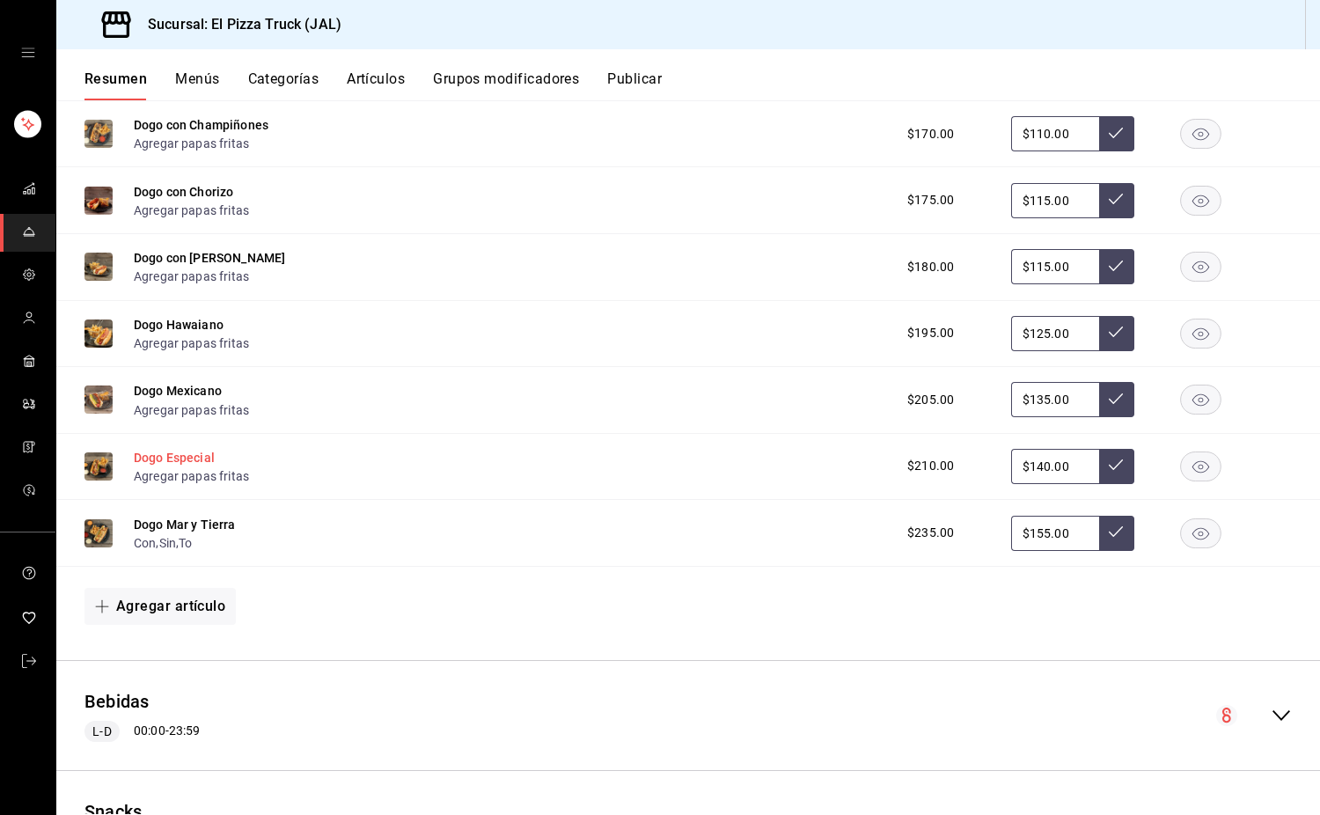
click at [194, 467] on button "Dogo Especial" at bounding box center [174, 458] width 81 height 18
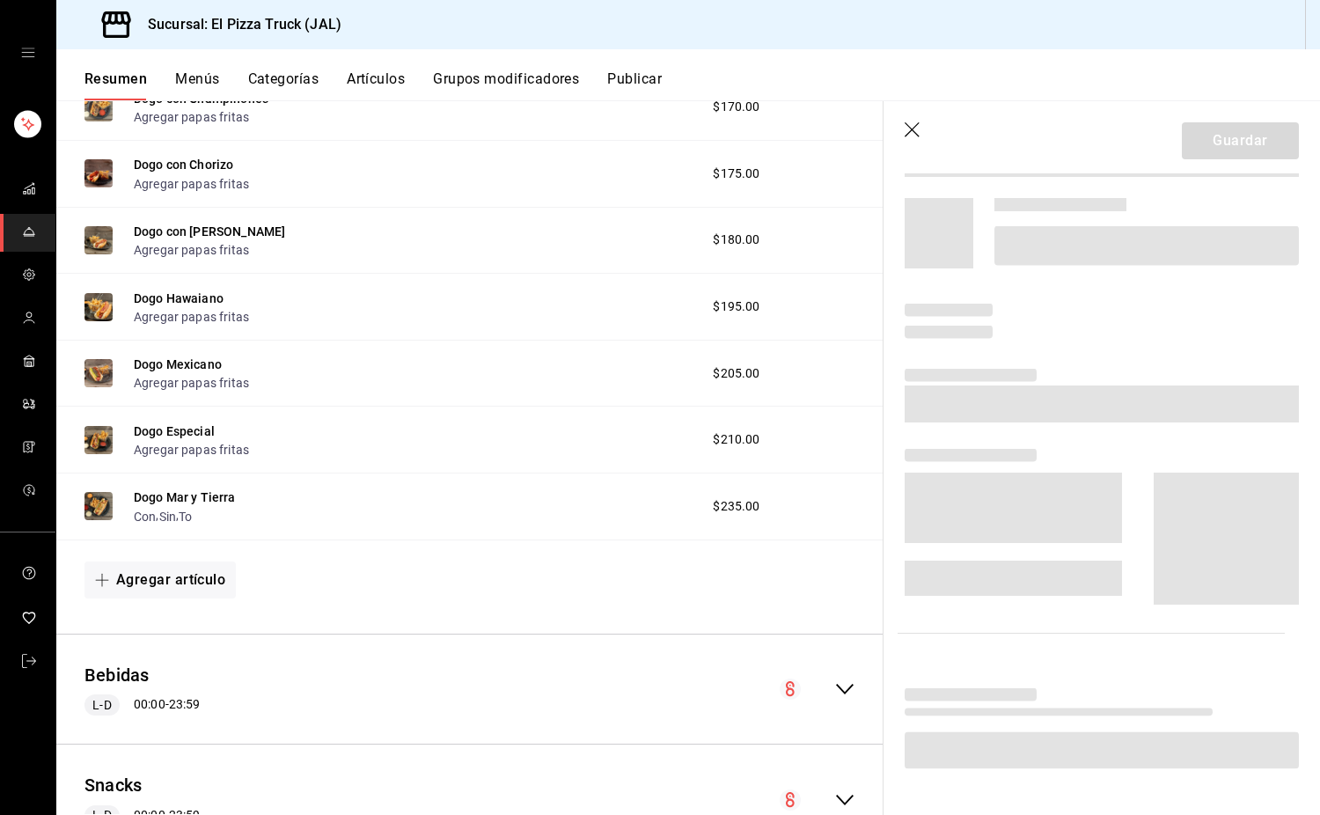
scroll to position [1274, 0]
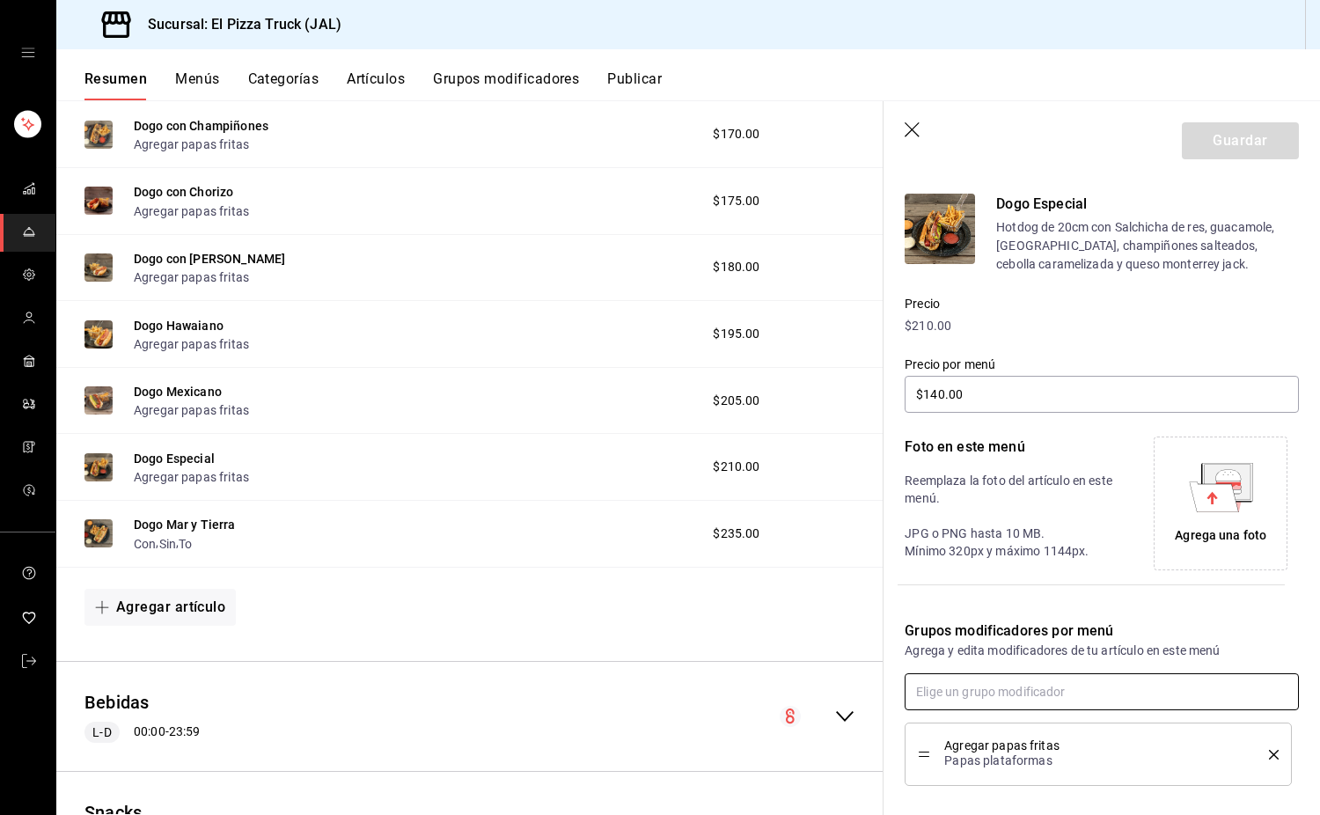
click at [1143, 686] on input "text" at bounding box center [1102, 691] width 394 height 37
type input "con"
click at [1143, 686] on input "text" at bounding box center [1102, 691] width 394 height 37
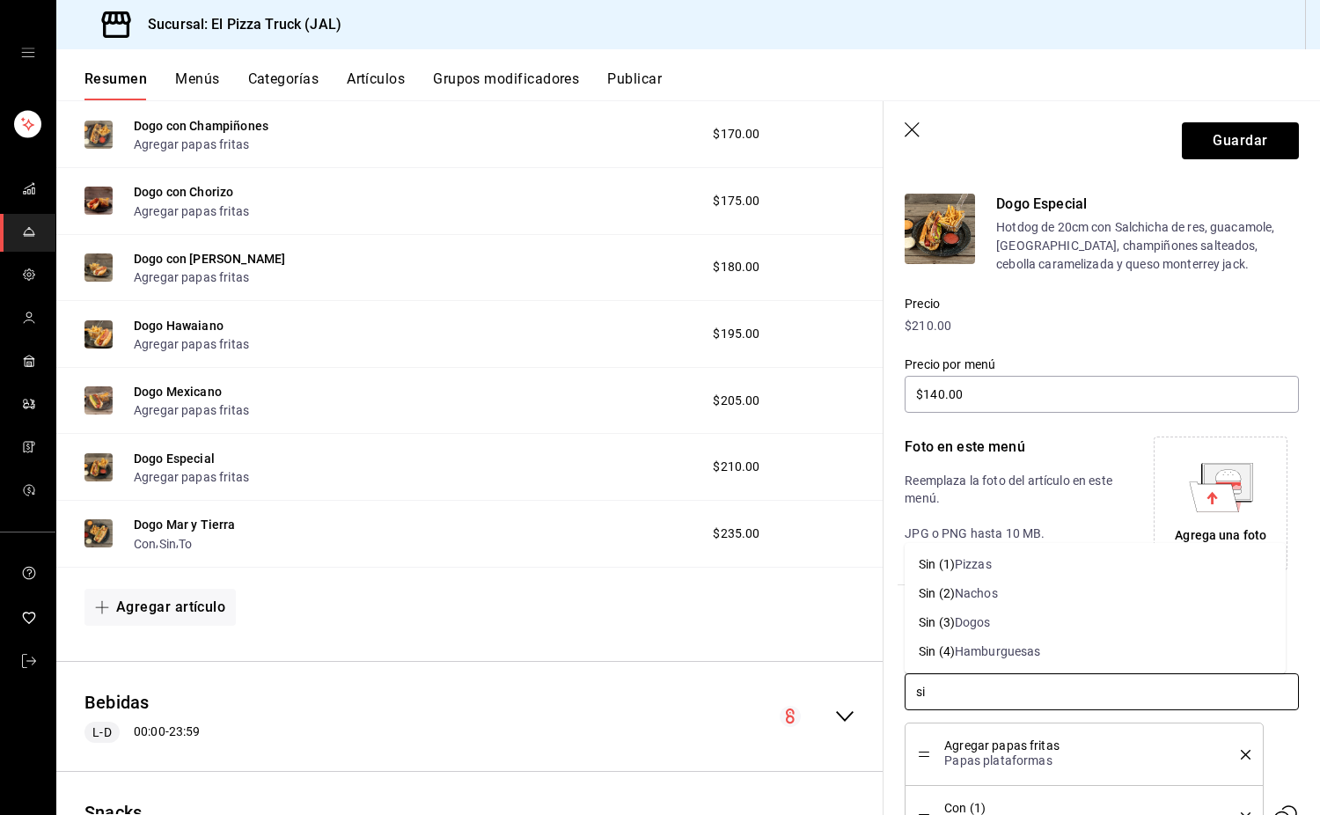
type input "sin"
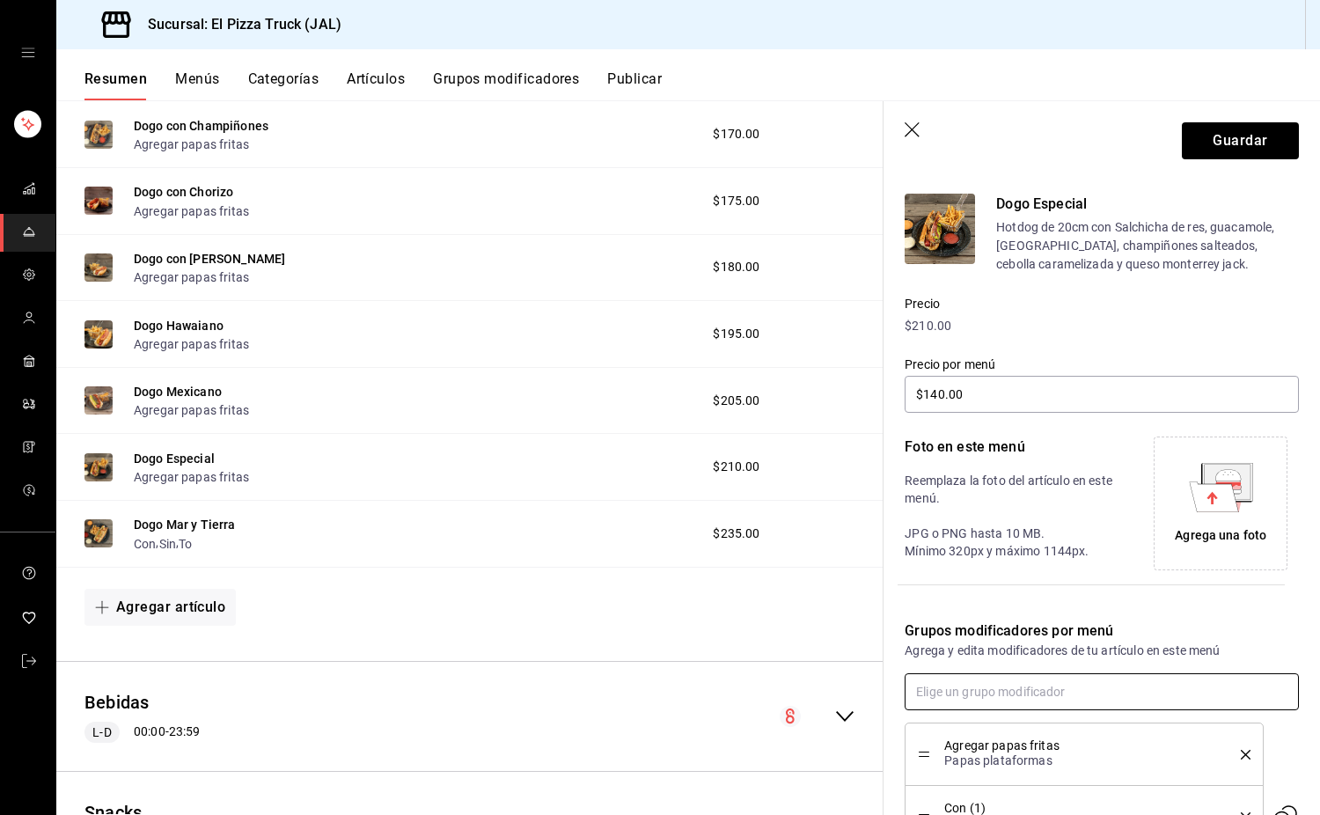
click at [1143, 686] on input "text" at bounding box center [1102, 691] width 394 height 37
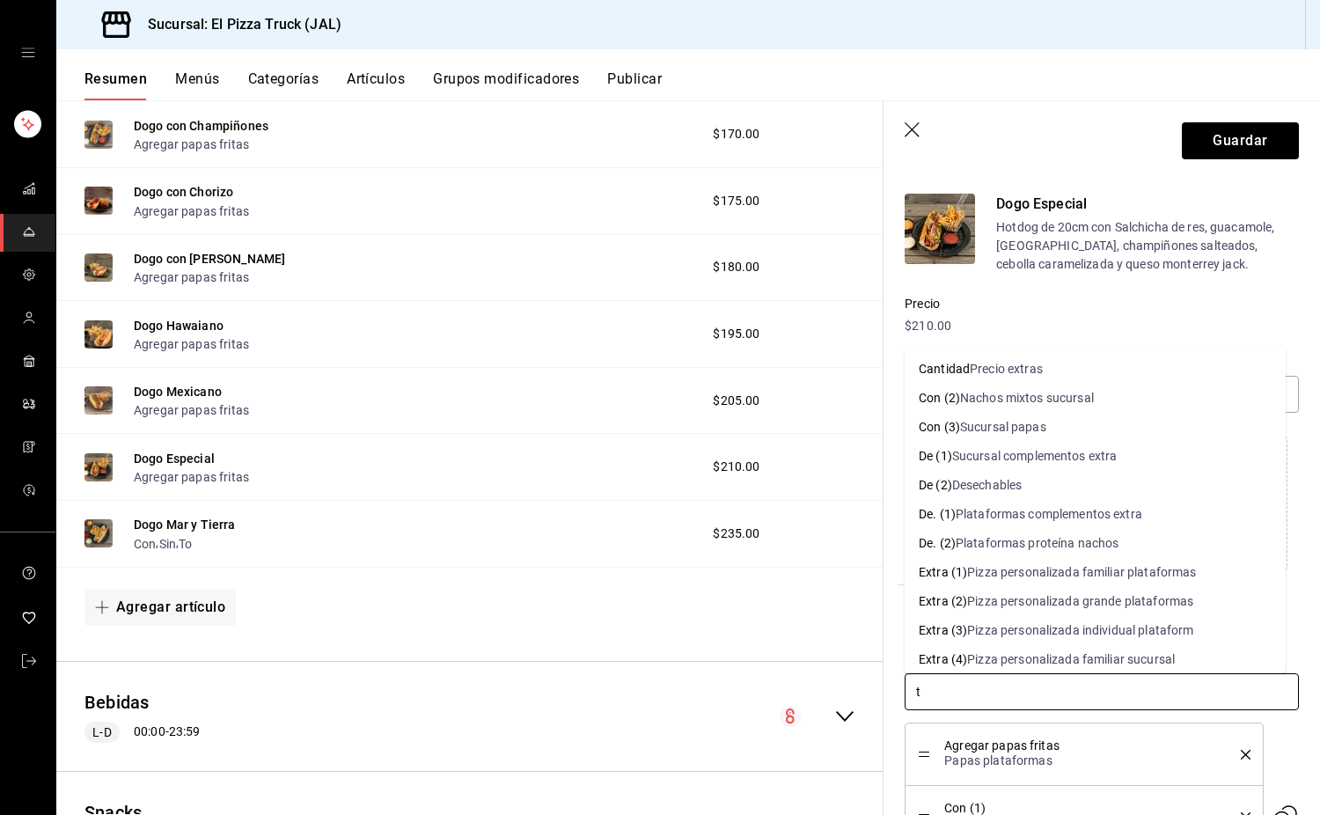
type input "to"
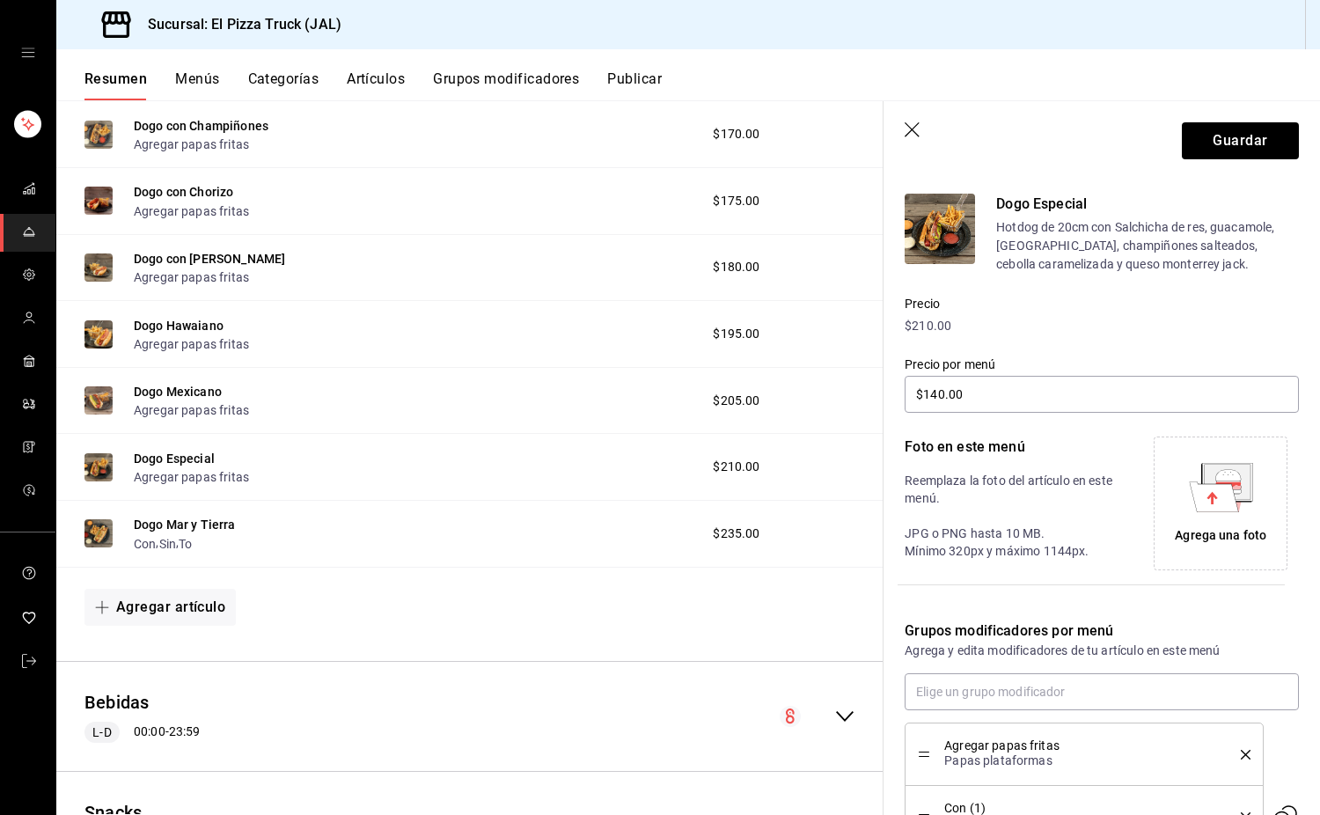
click at [1241, 756] on icon "delete" at bounding box center [1246, 755] width 10 height 10
click at [1228, 130] on button "Guardar" at bounding box center [1240, 140] width 117 height 37
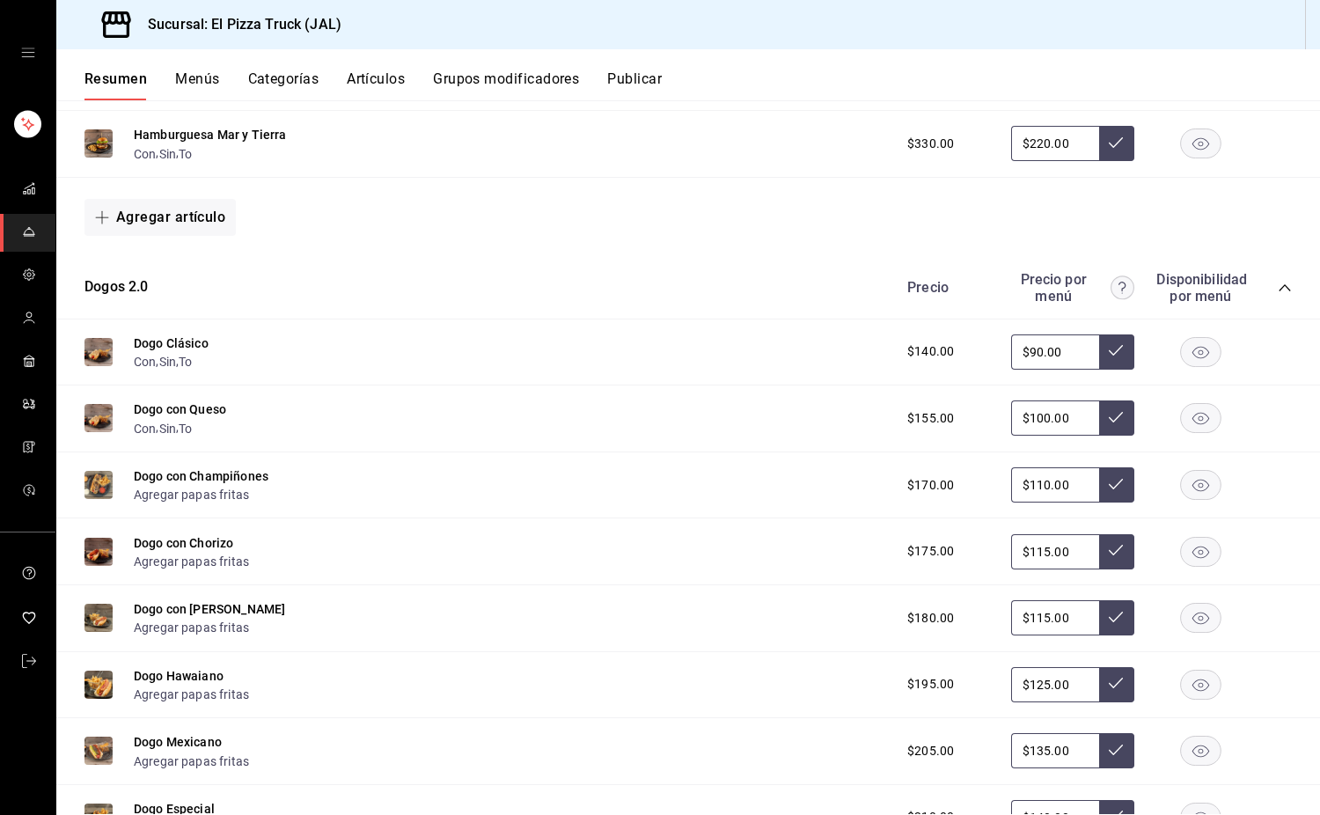
scroll to position [1286, 0]
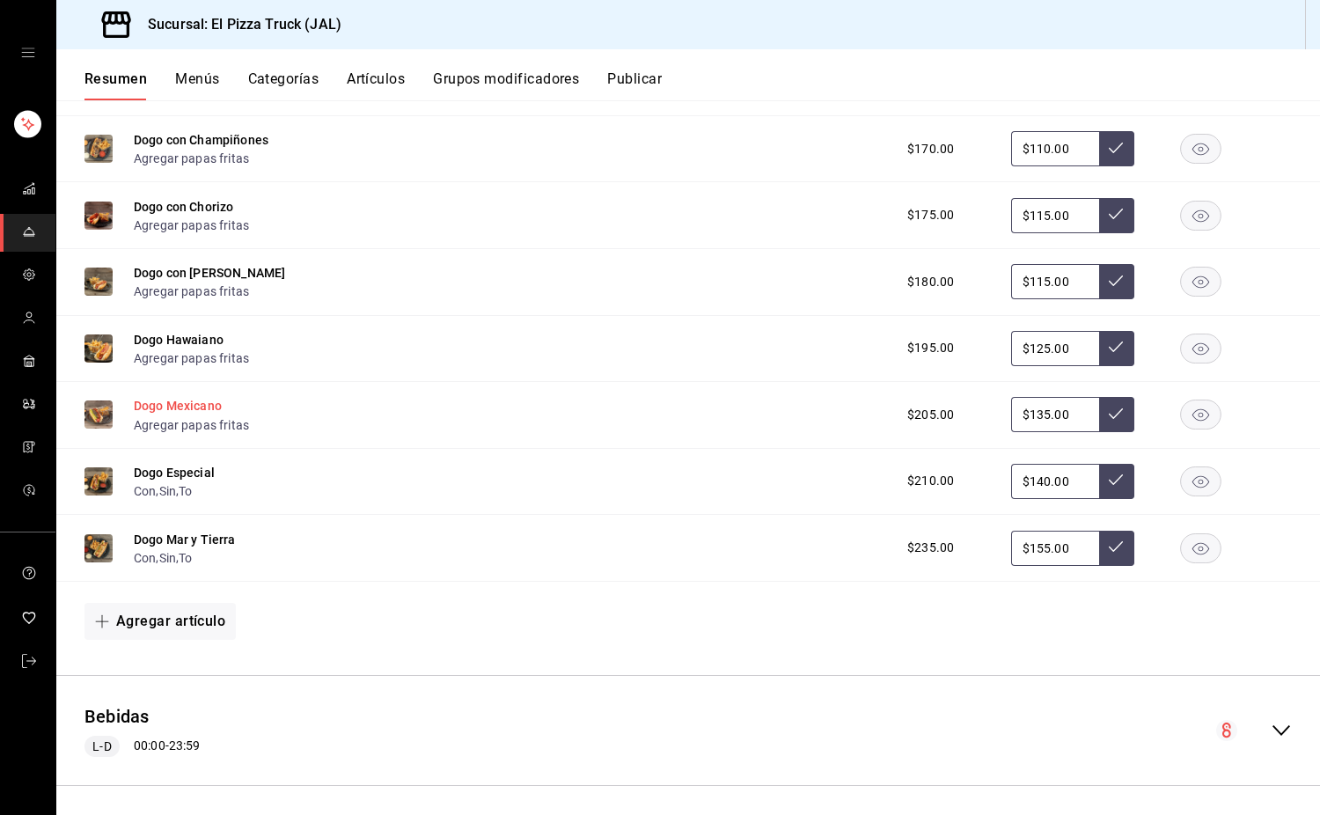
click at [187, 415] on button "Dogo Mexicano" at bounding box center [178, 406] width 88 height 18
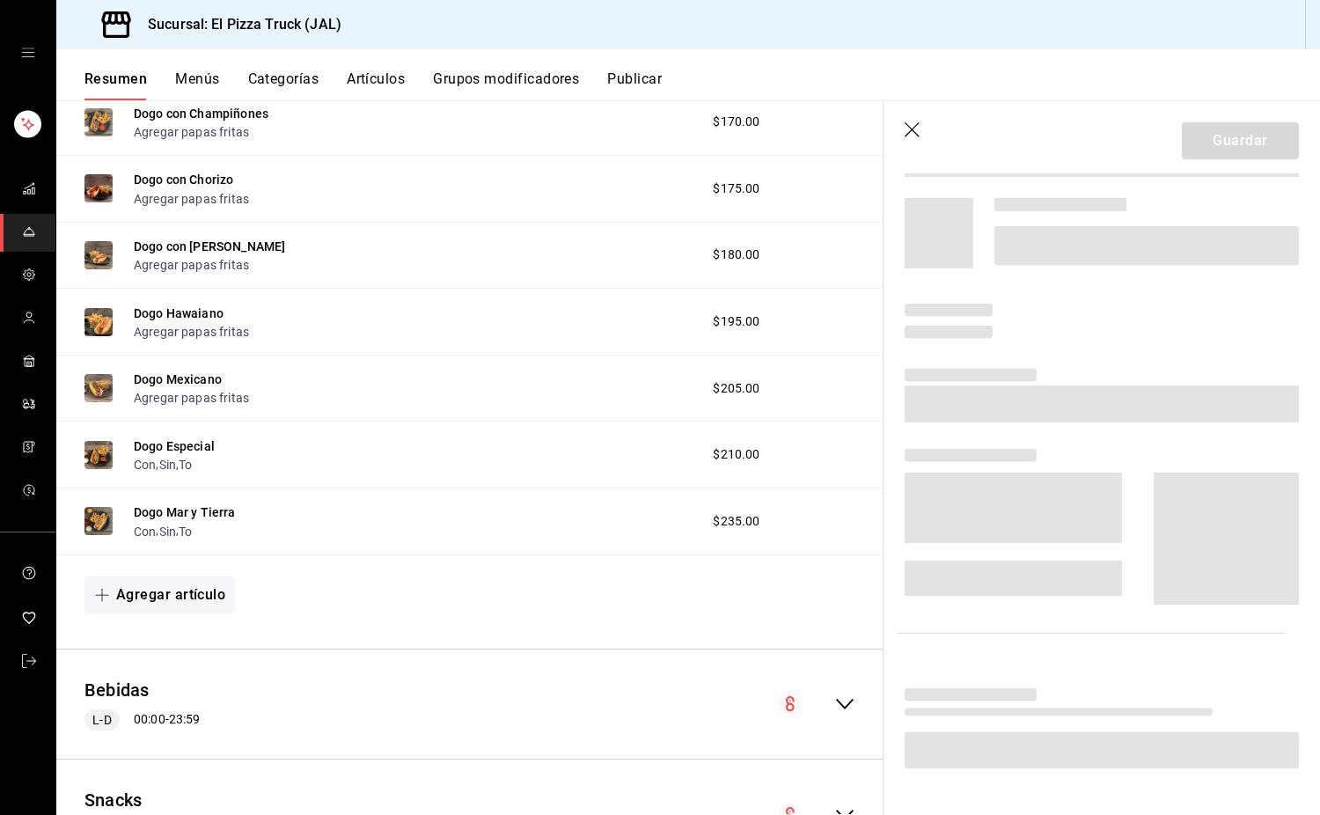
scroll to position [1259, 0]
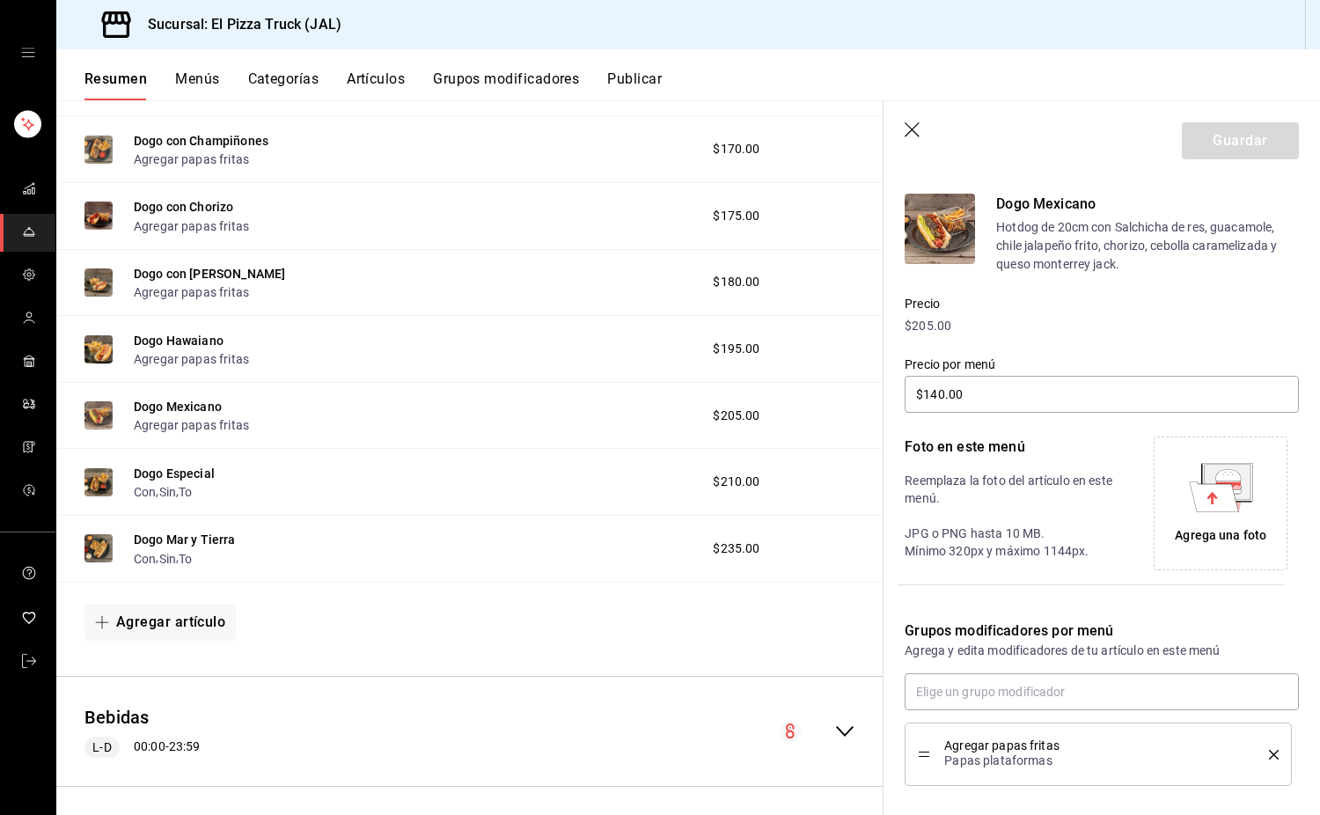
type input "$135.00"
click at [1145, 702] on input "text" at bounding box center [1102, 691] width 394 height 37
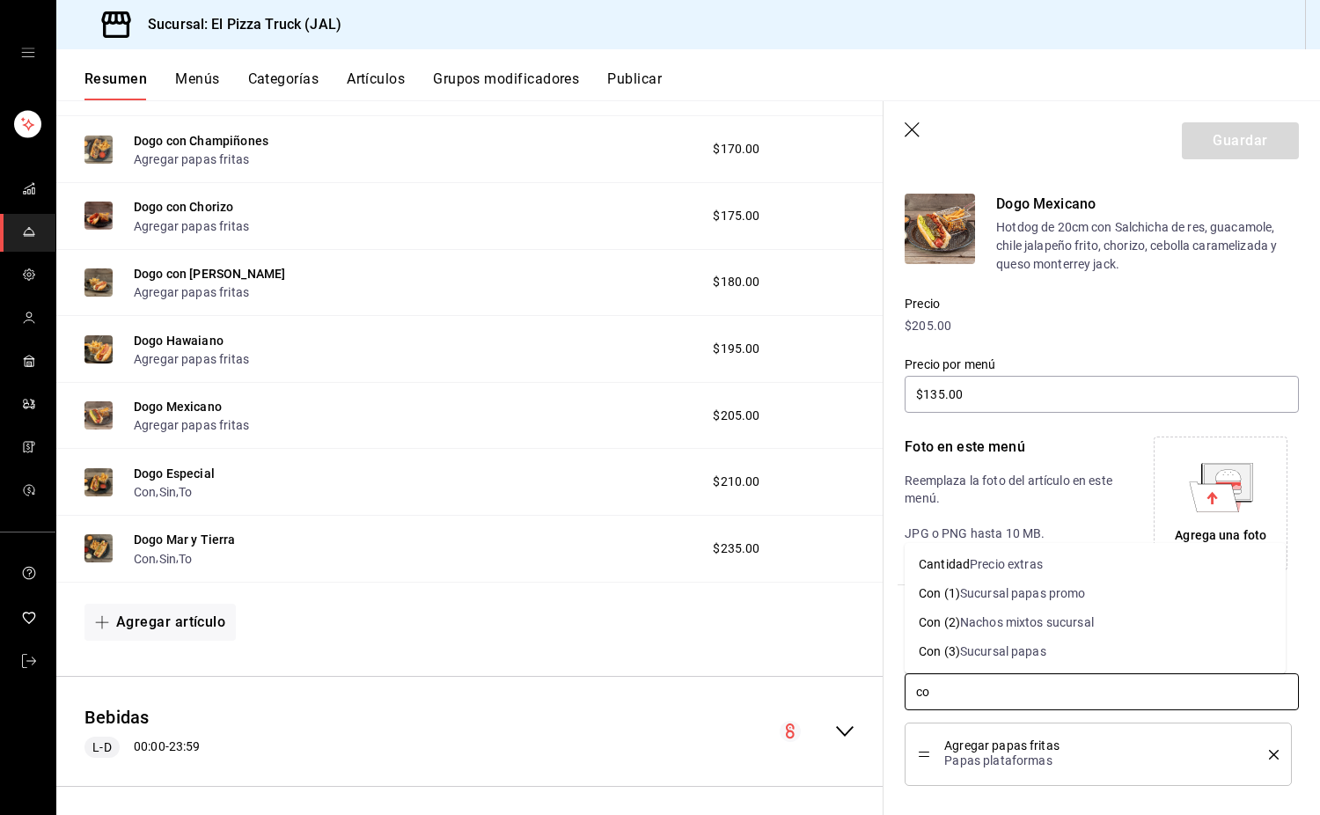
type input "con"
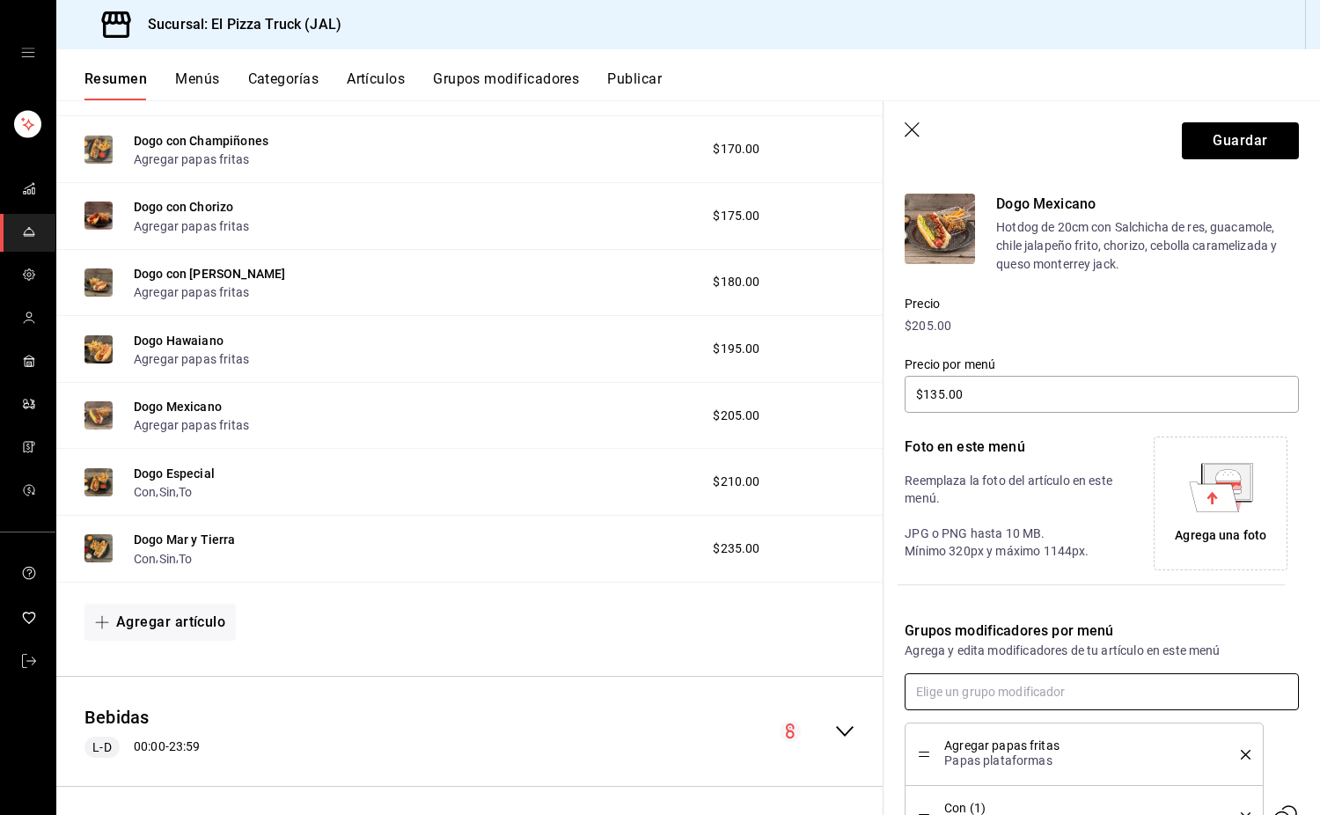
click at [1145, 702] on input "text" at bounding box center [1102, 691] width 394 height 37
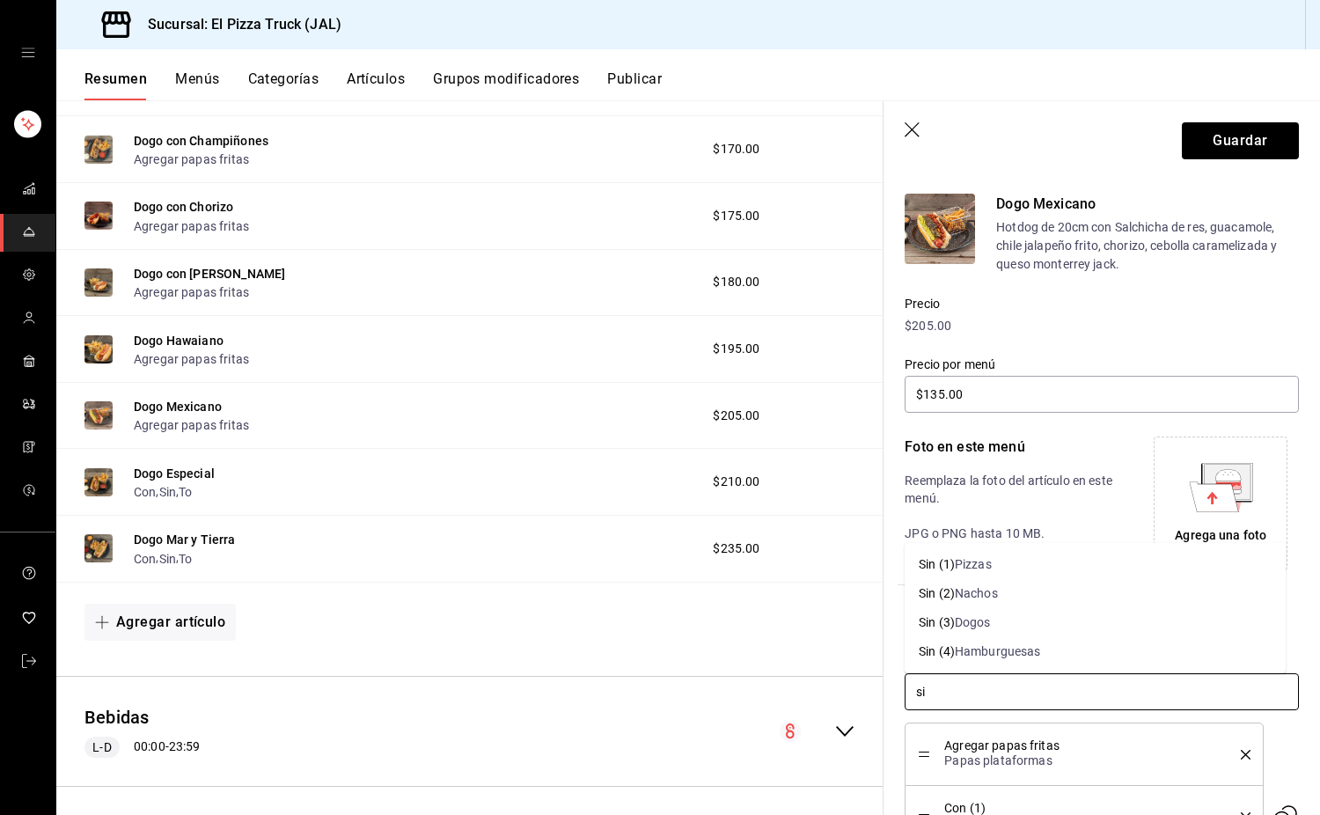
type input "sin"
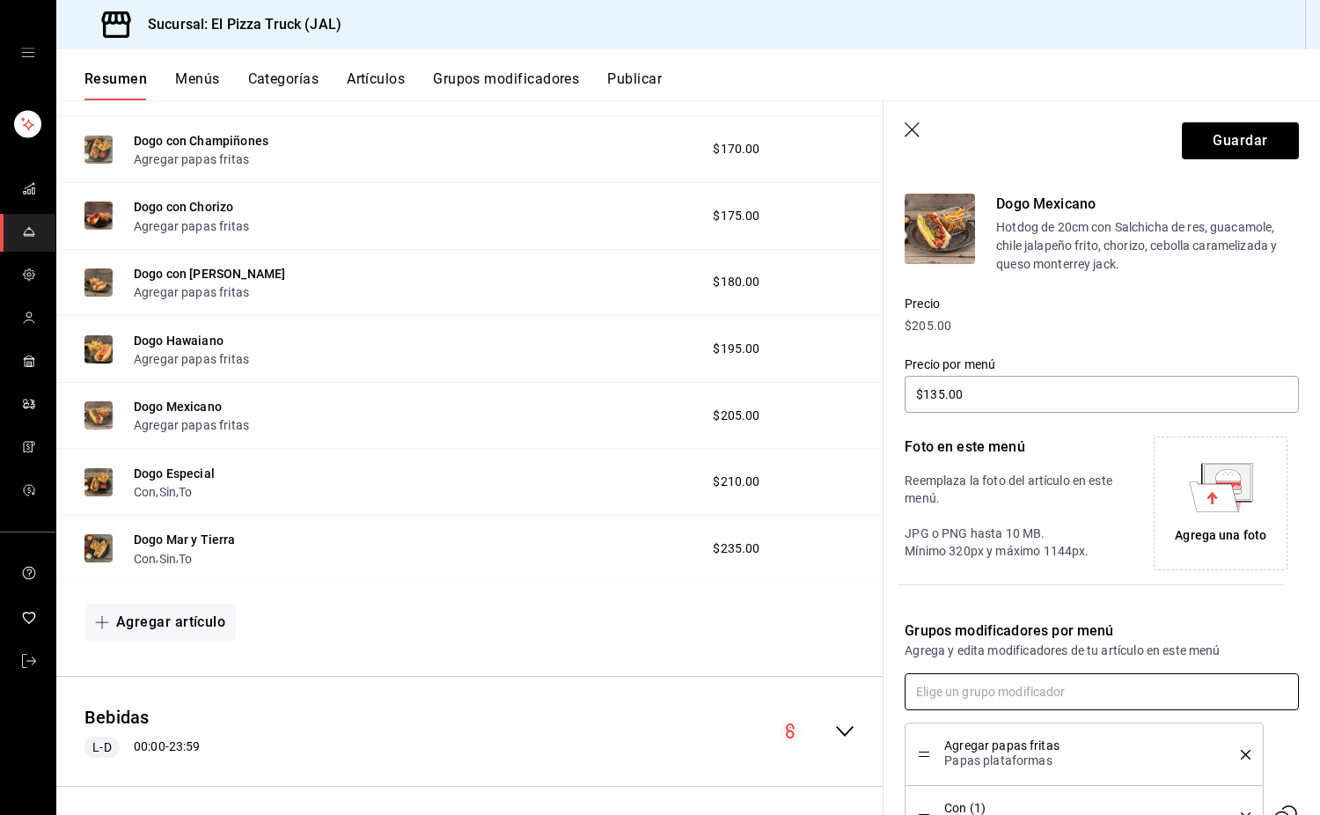
click at [1145, 702] on input "text" at bounding box center [1102, 691] width 394 height 37
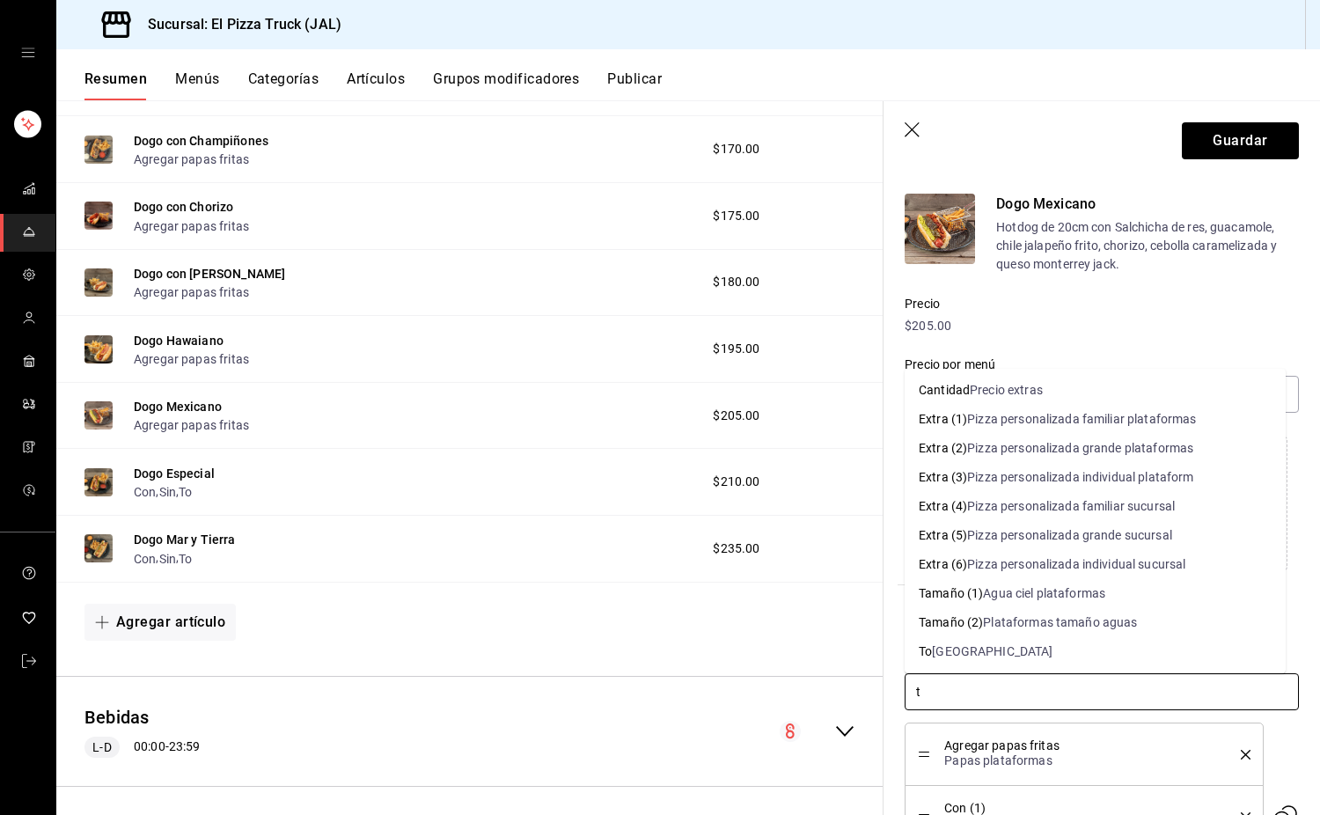
type input "to"
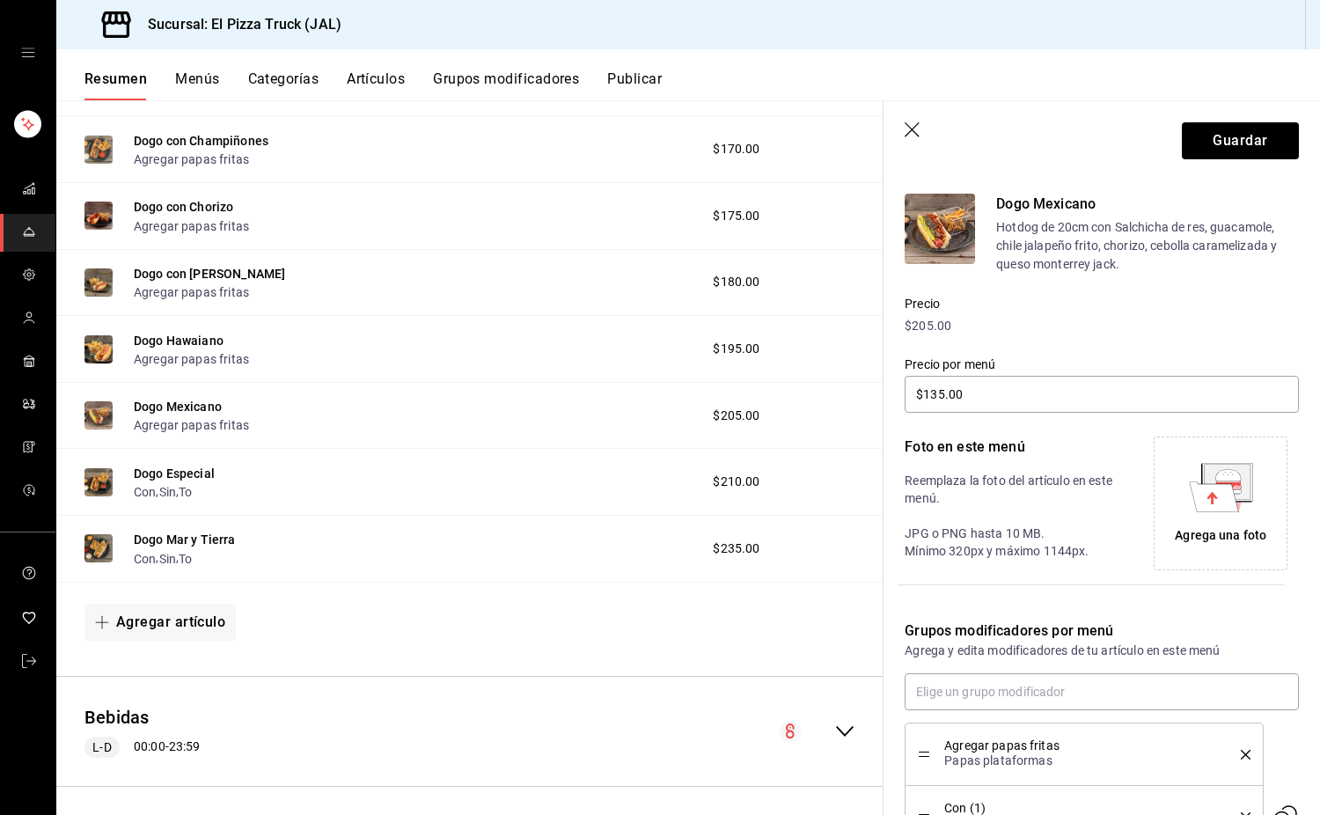
click at [1241, 754] on icon "delete" at bounding box center [1246, 755] width 10 height 10
click at [1223, 148] on button "Guardar" at bounding box center [1240, 140] width 117 height 37
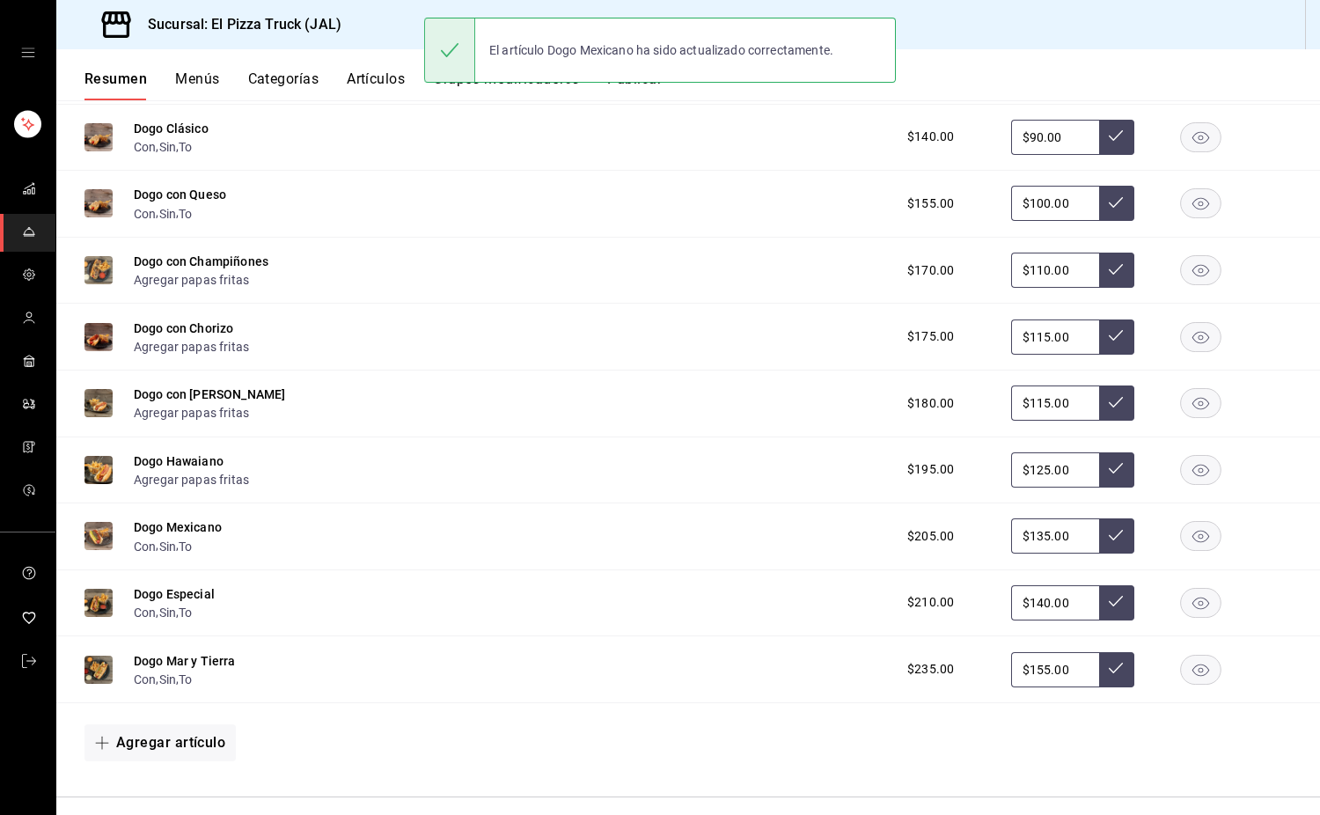
scroll to position [1285, 0]
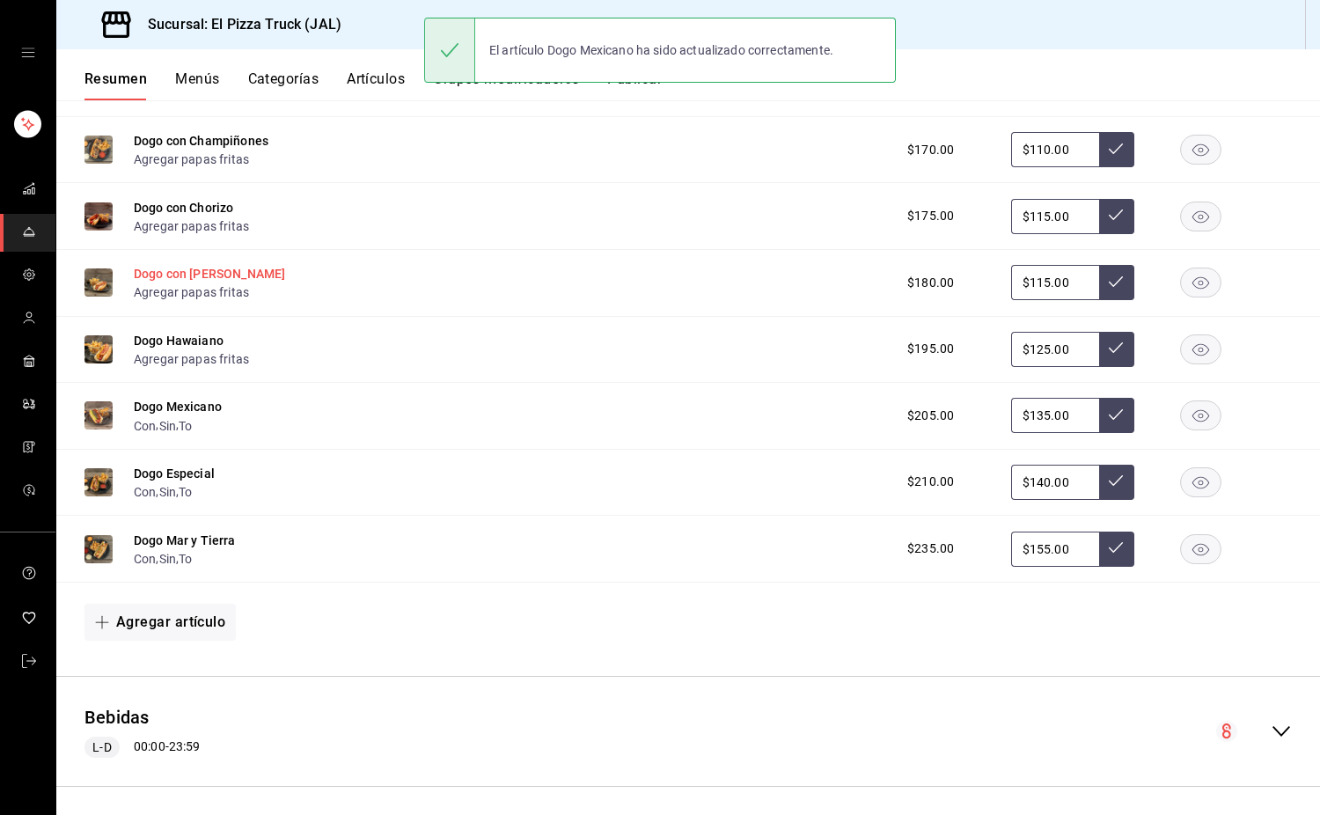
click at [201, 283] on button "Dogo con [PERSON_NAME]" at bounding box center [209, 274] width 151 height 18
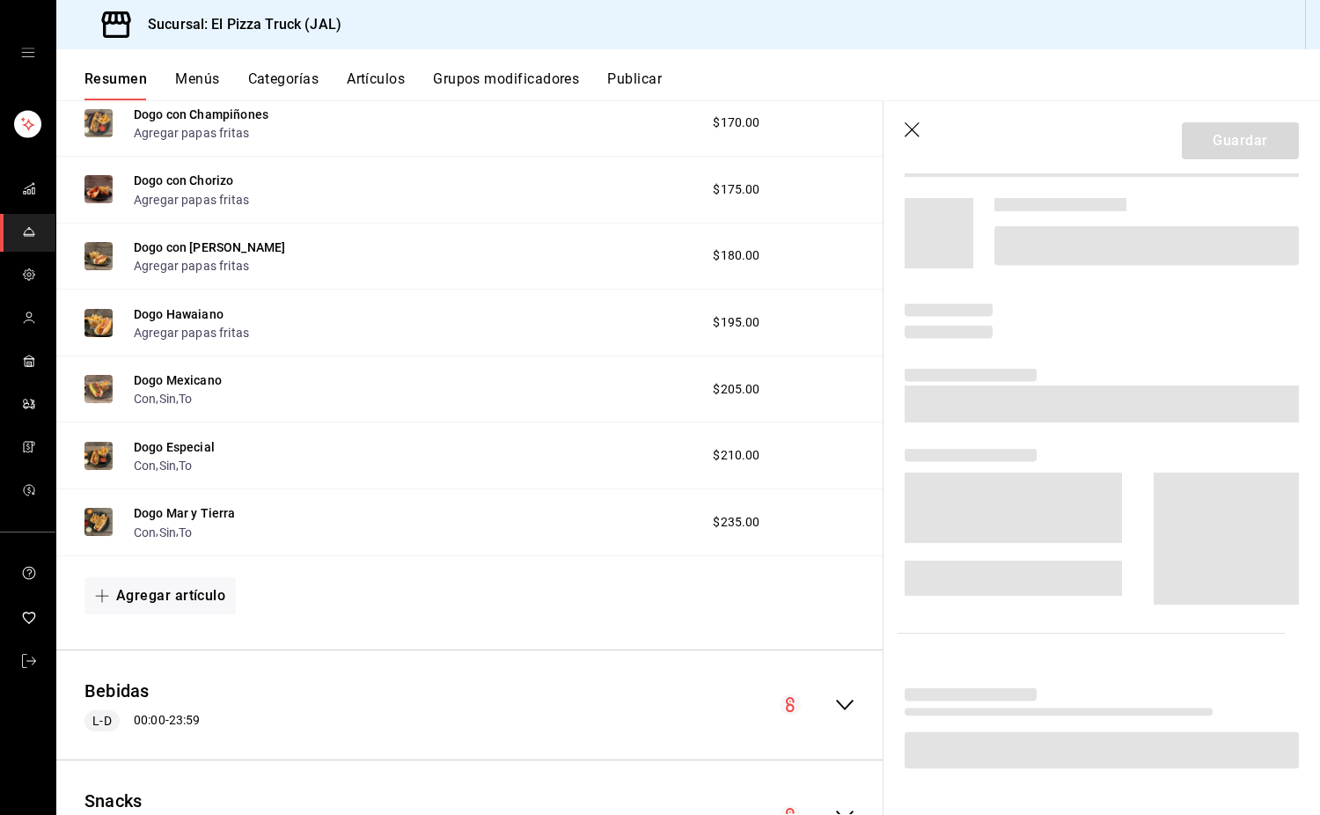
scroll to position [1258, 0]
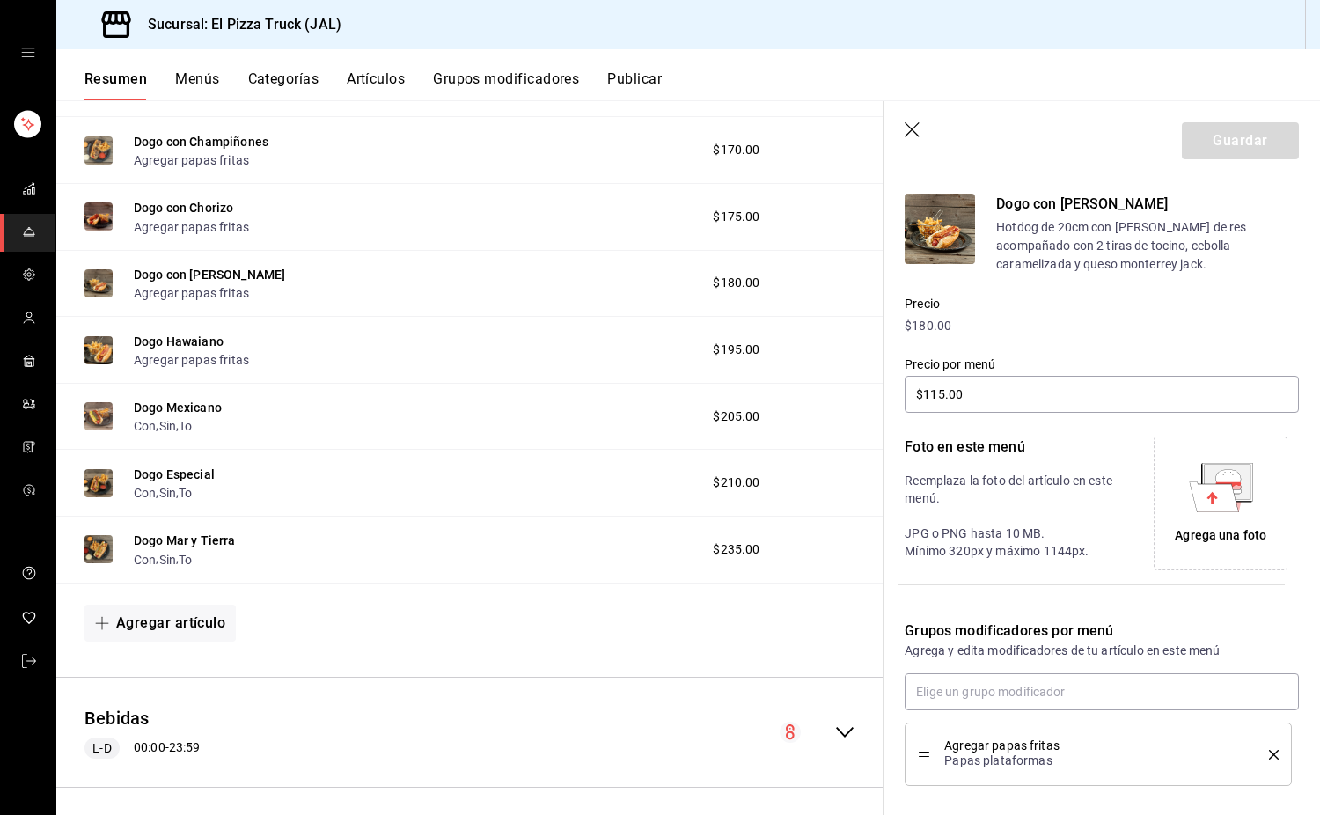
type input "$115.00"
click at [1269, 750] on icon "delete" at bounding box center [1274, 755] width 10 height 10
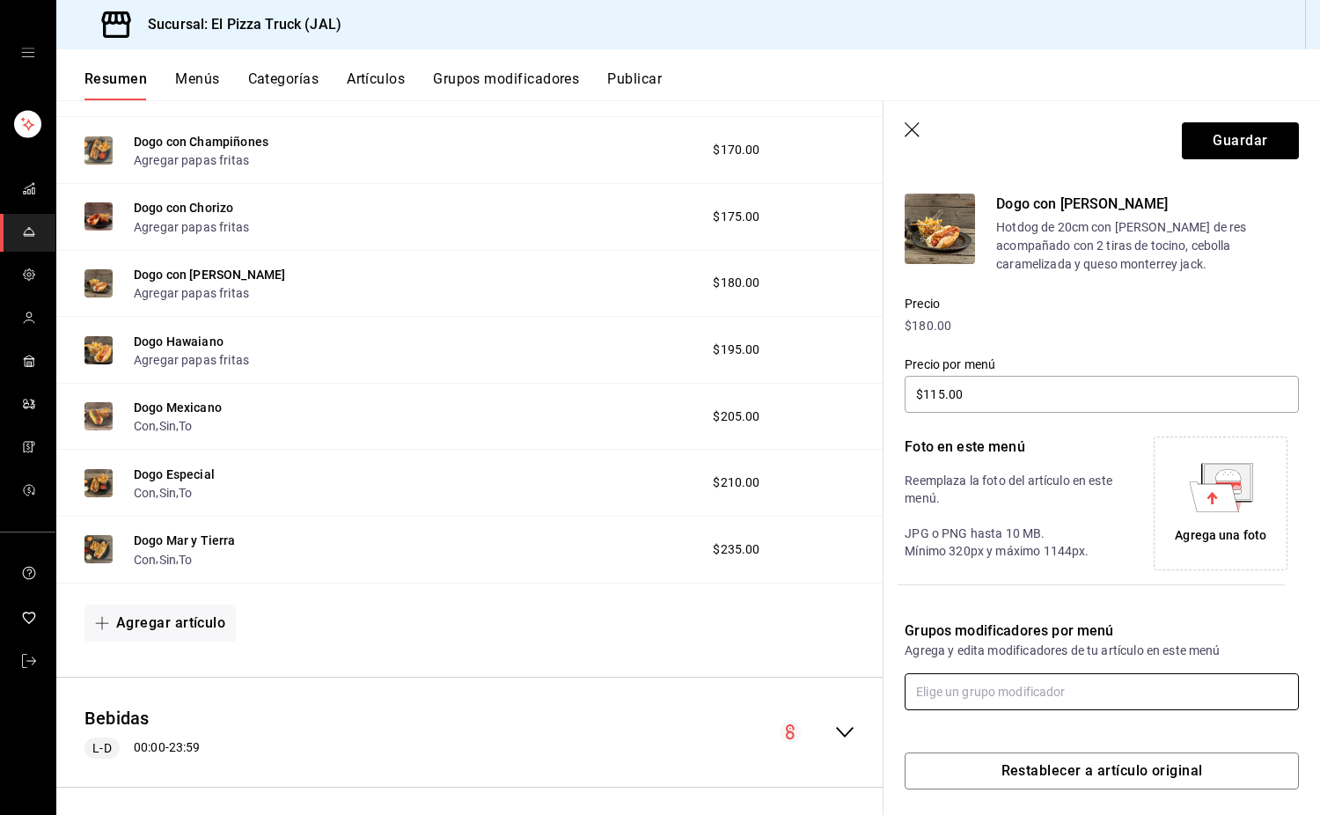
click at [1112, 685] on input "text" at bounding box center [1102, 691] width 394 height 37
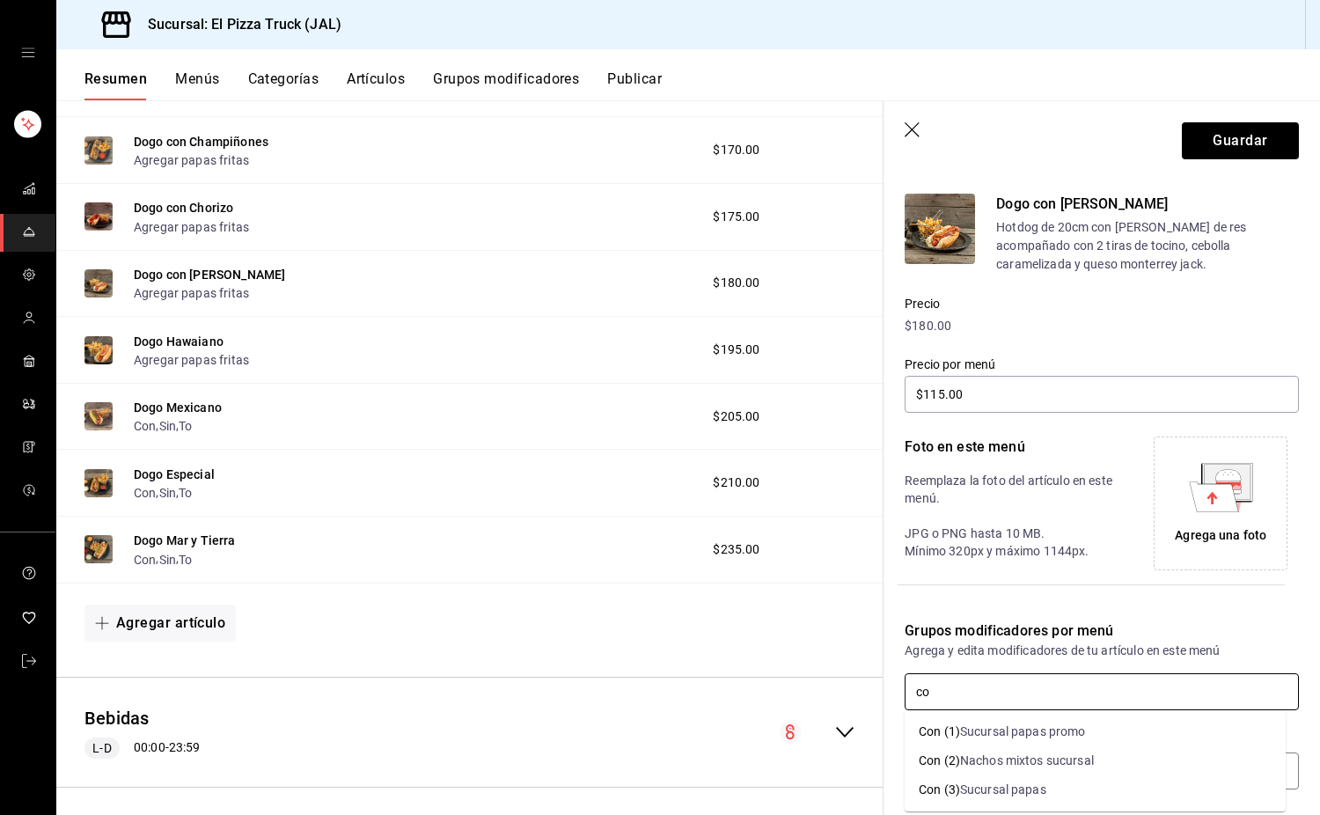
type input "con"
click at [1112, 685] on input "text" at bounding box center [1102, 691] width 394 height 37
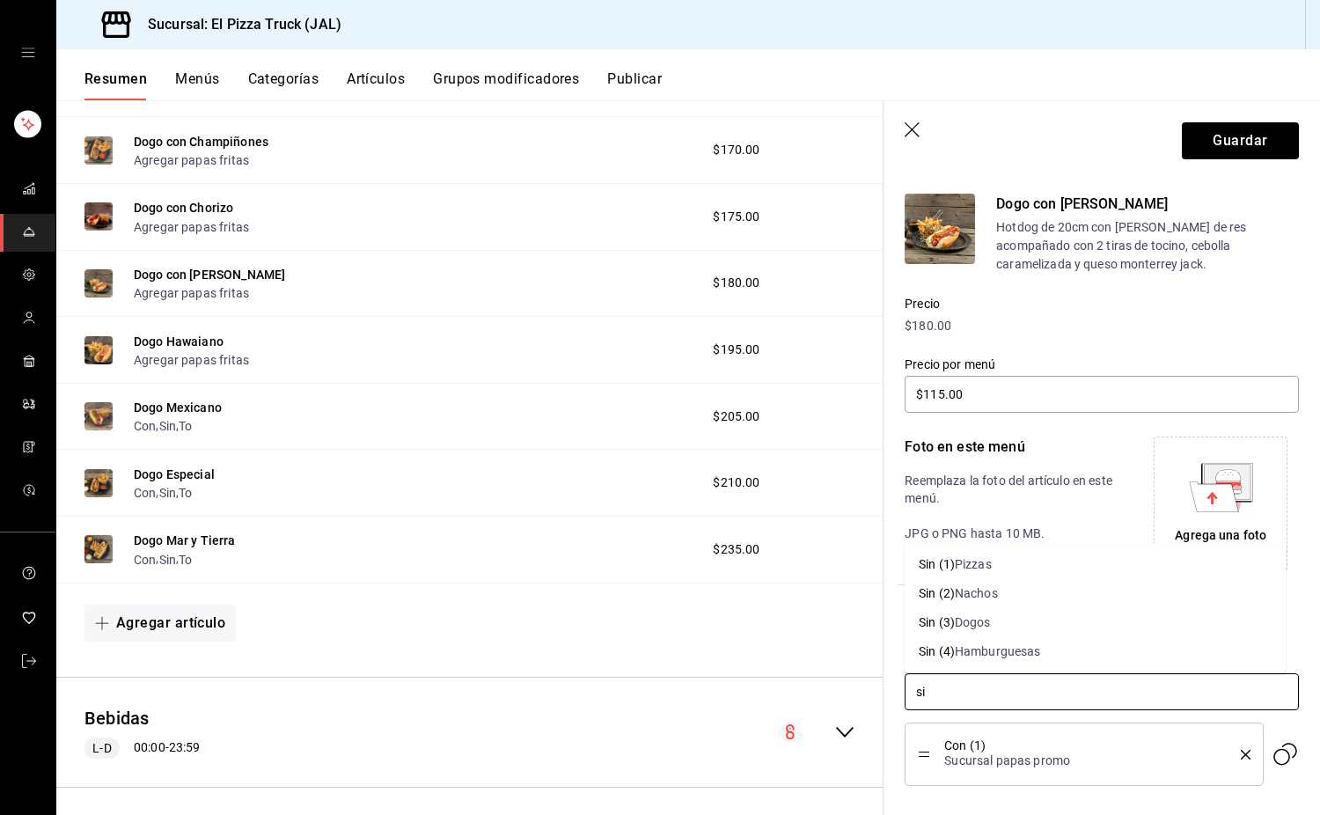
type input "sin"
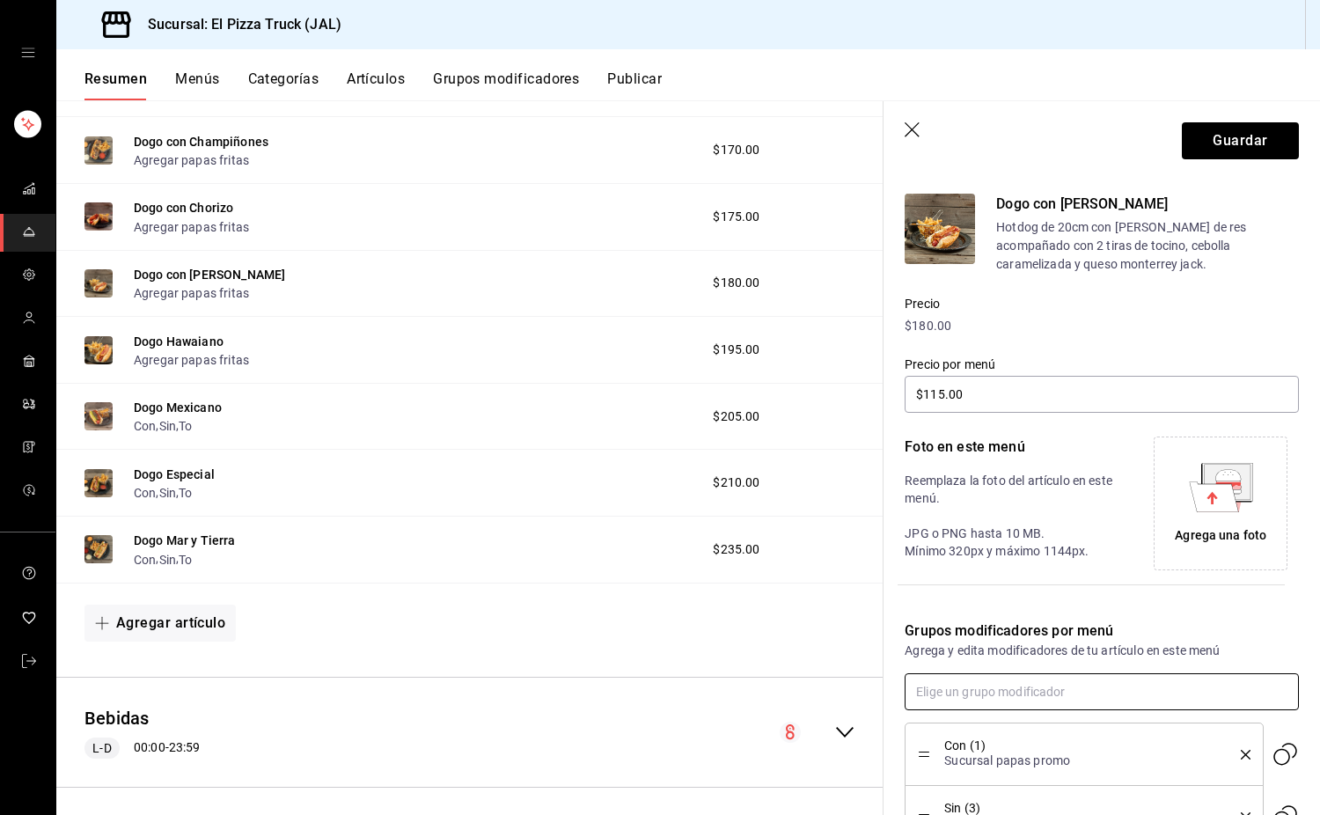
click at [1112, 685] on input "text" at bounding box center [1102, 691] width 394 height 37
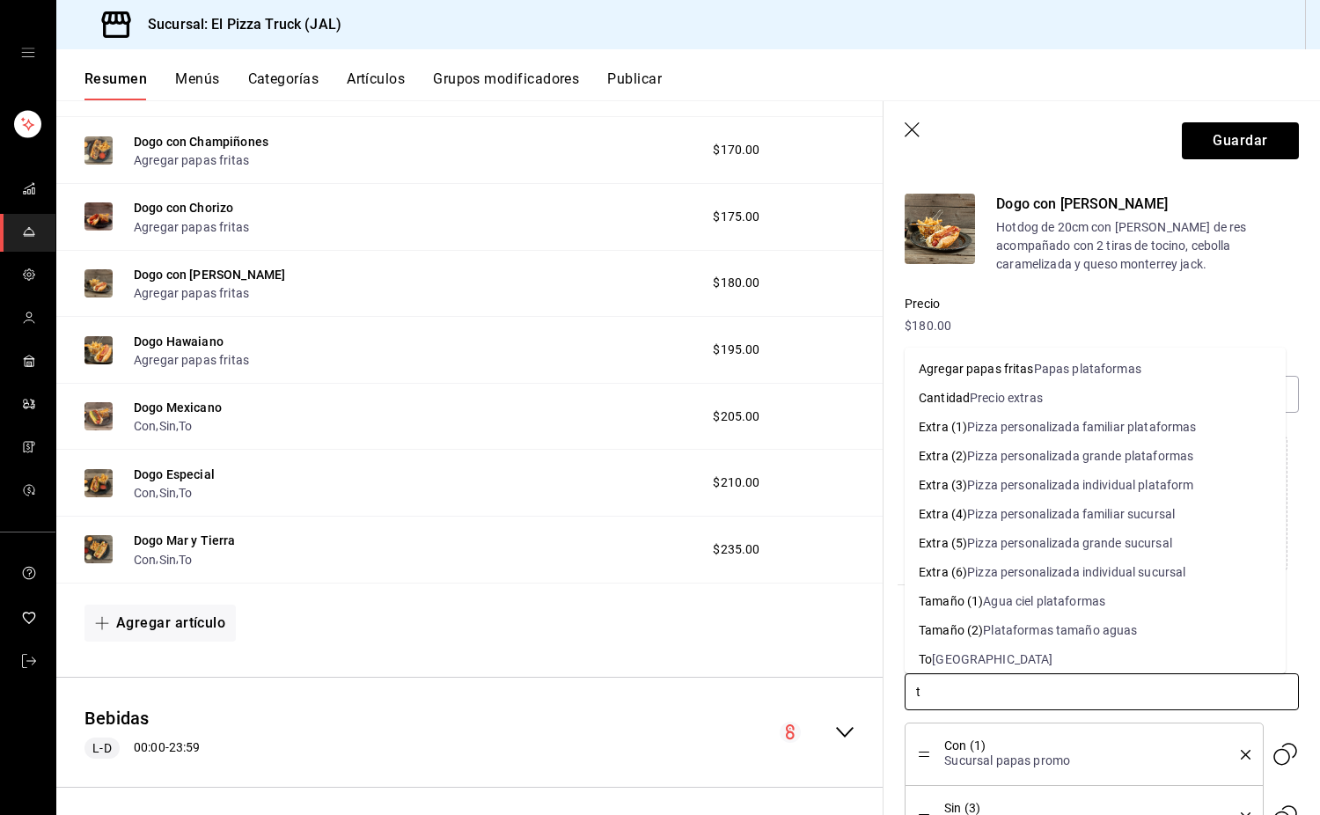
type input "to"
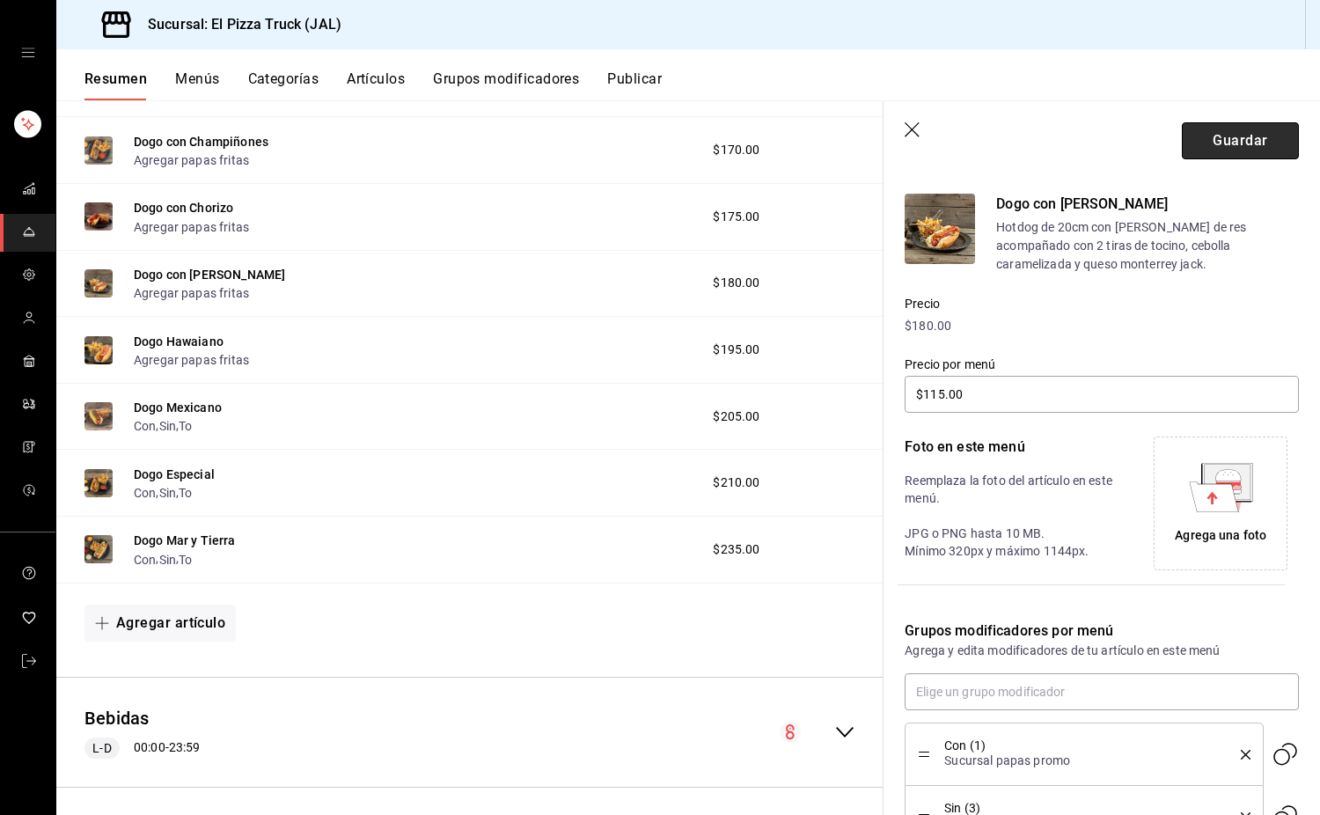
click at [1228, 144] on button "Guardar" at bounding box center [1240, 140] width 117 height 37
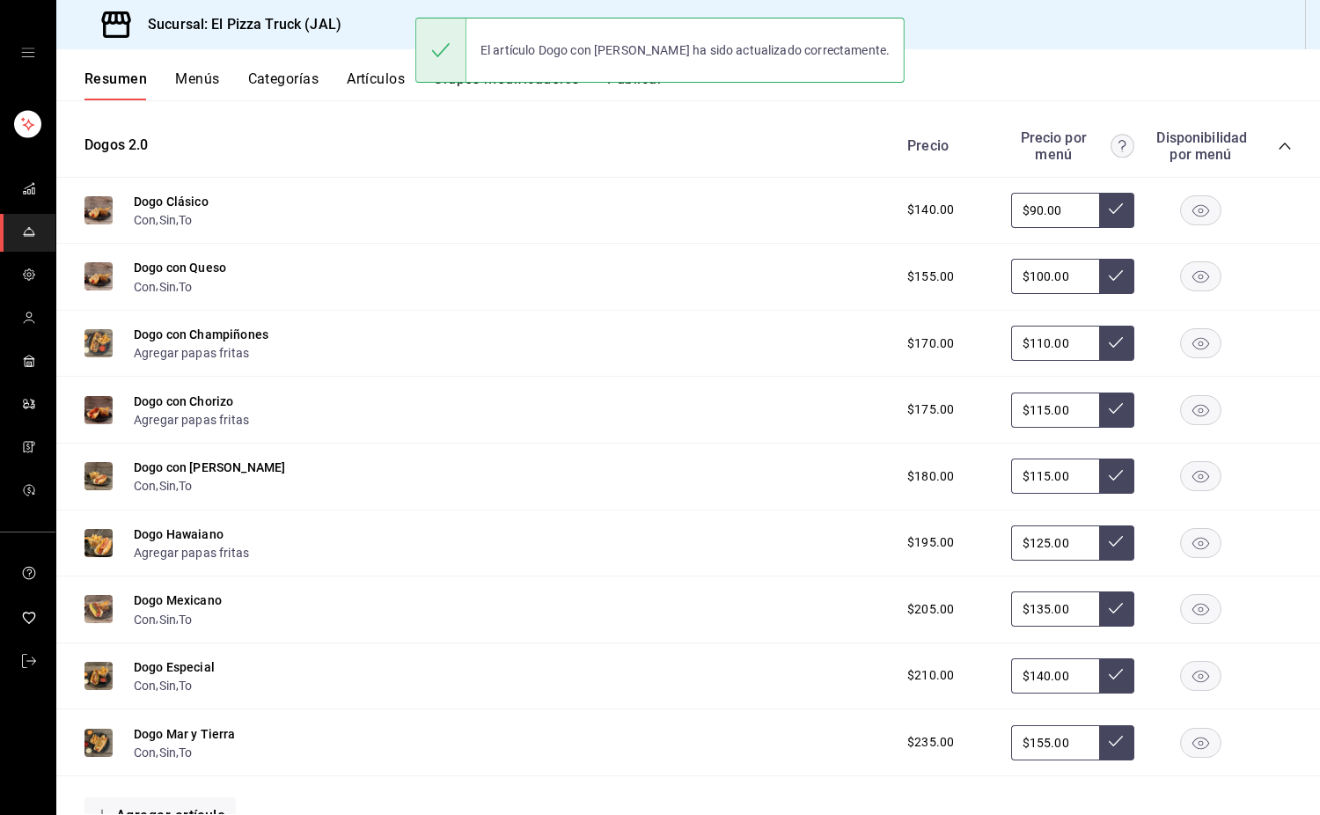
scroll to position [1165, 0]
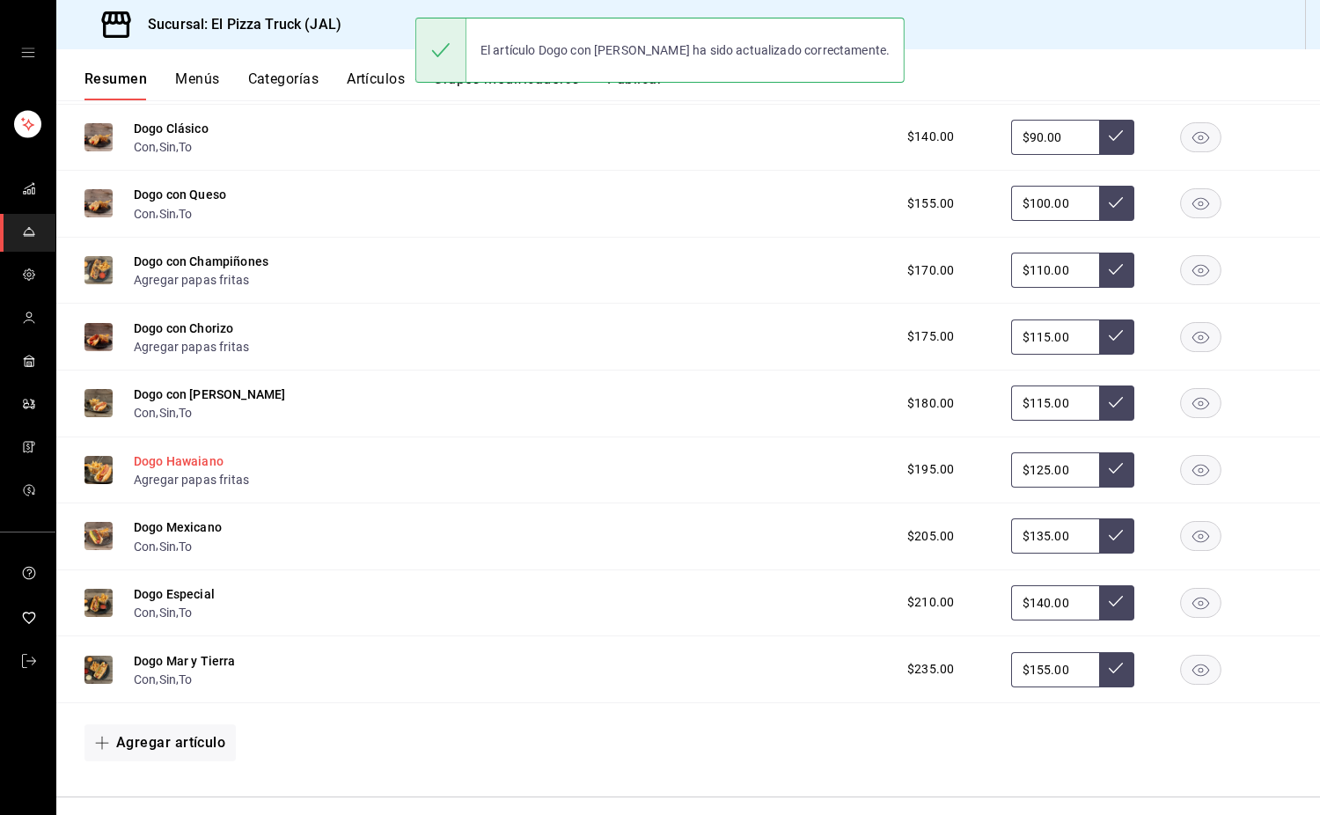
click at [178, 470] on button "Dogo Hawaiano" at bounding box center [179, 461] width 90 height 18
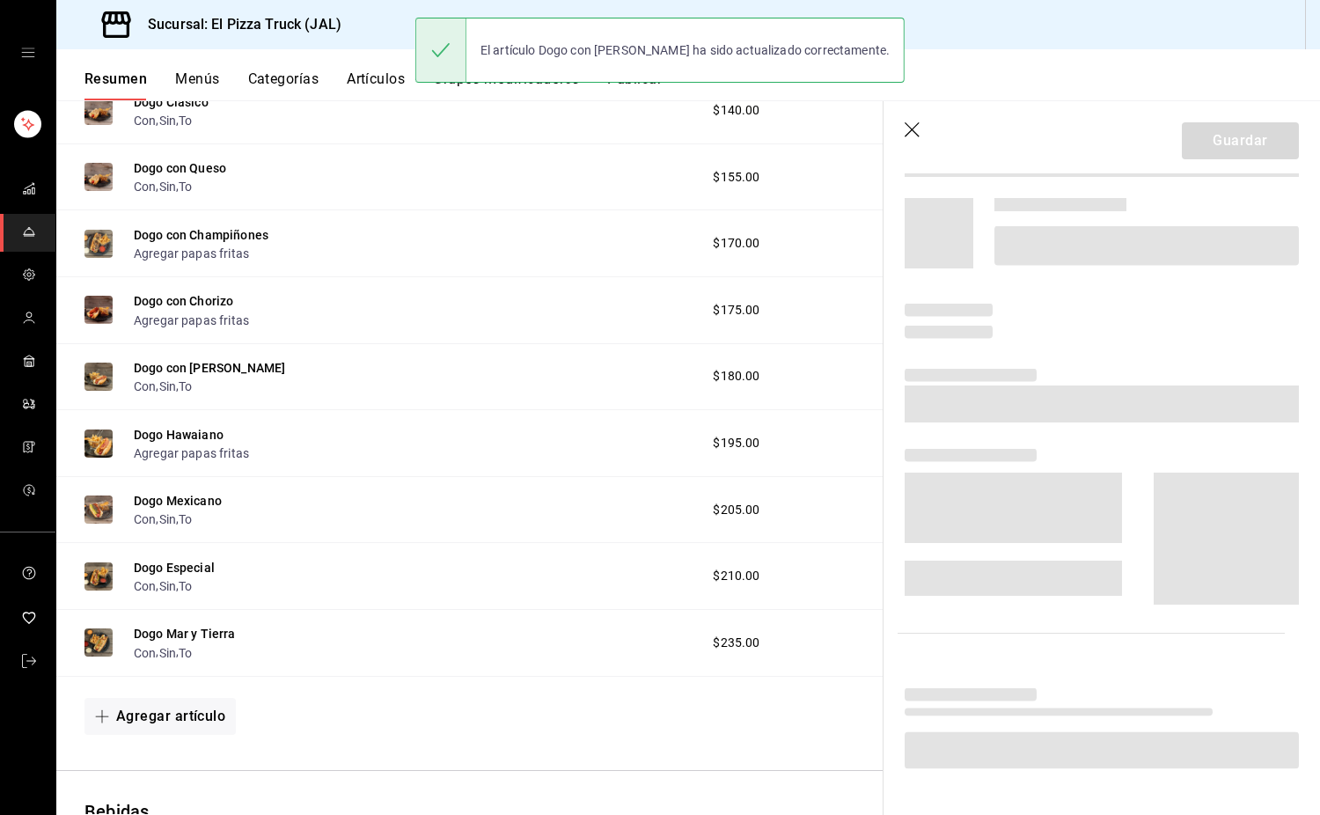
scroll to position [1151, 0]
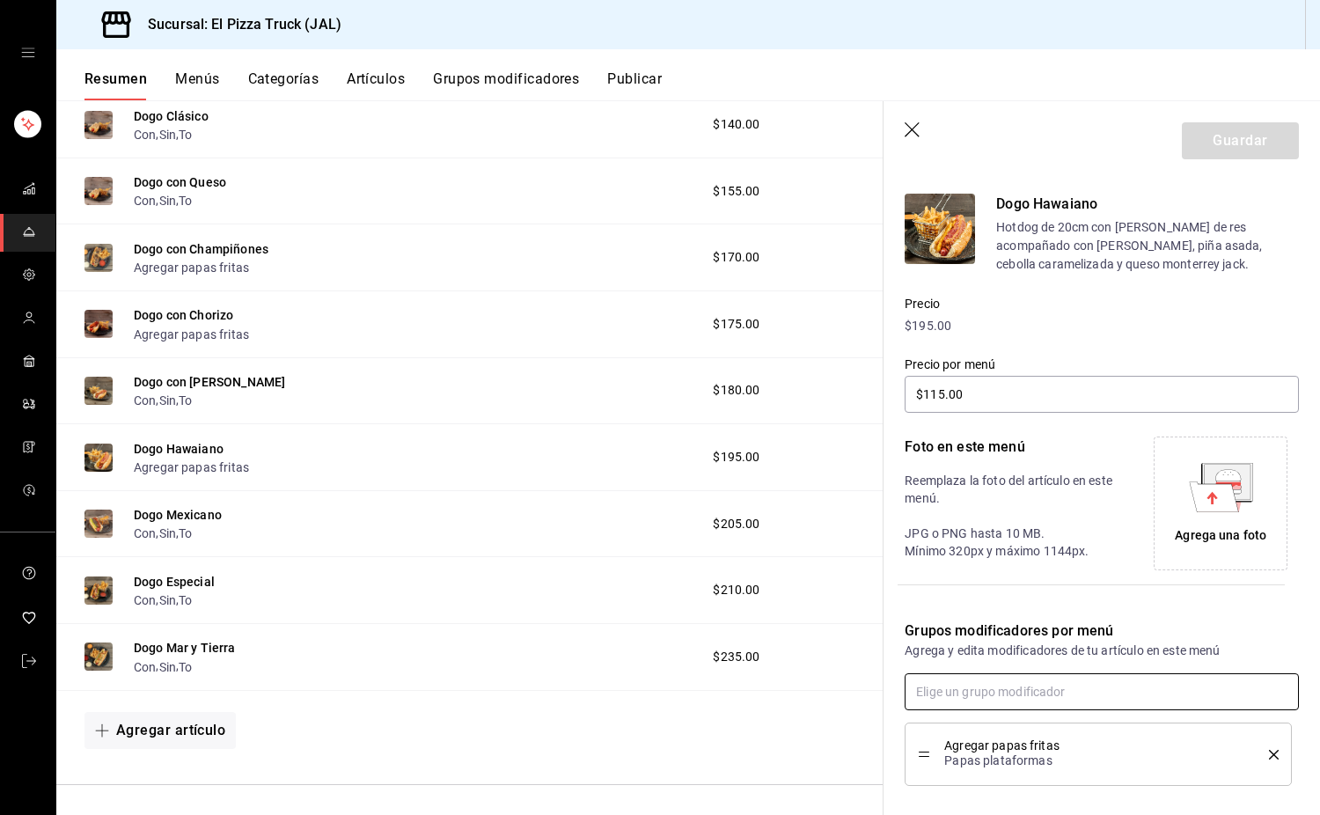
type input "$125.00"
click at [1269, 754] on icon "delete" at bounding box center [1274, 755] width 10 height 10
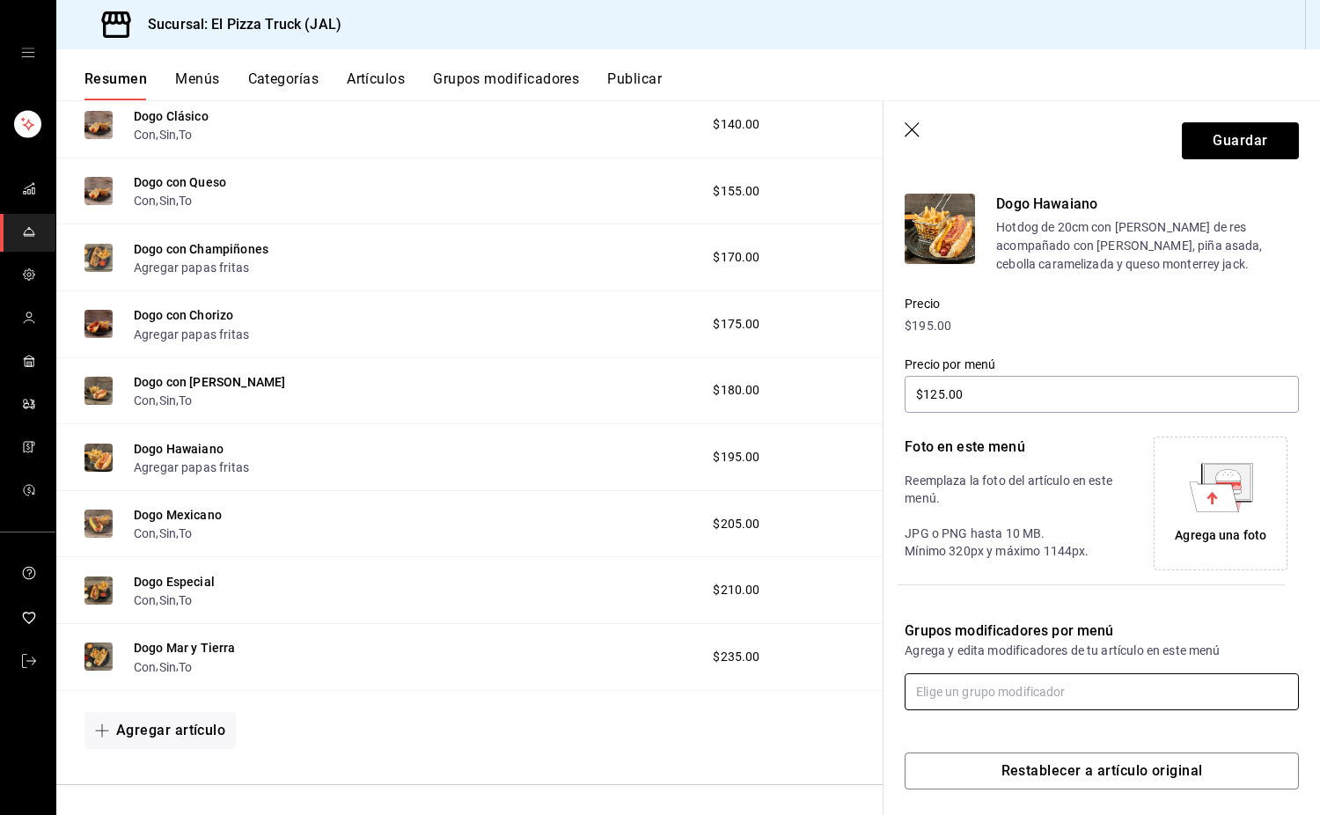
click at [1064, 699] on input "text" at bounding box center [1102, 691] width 394 height 37
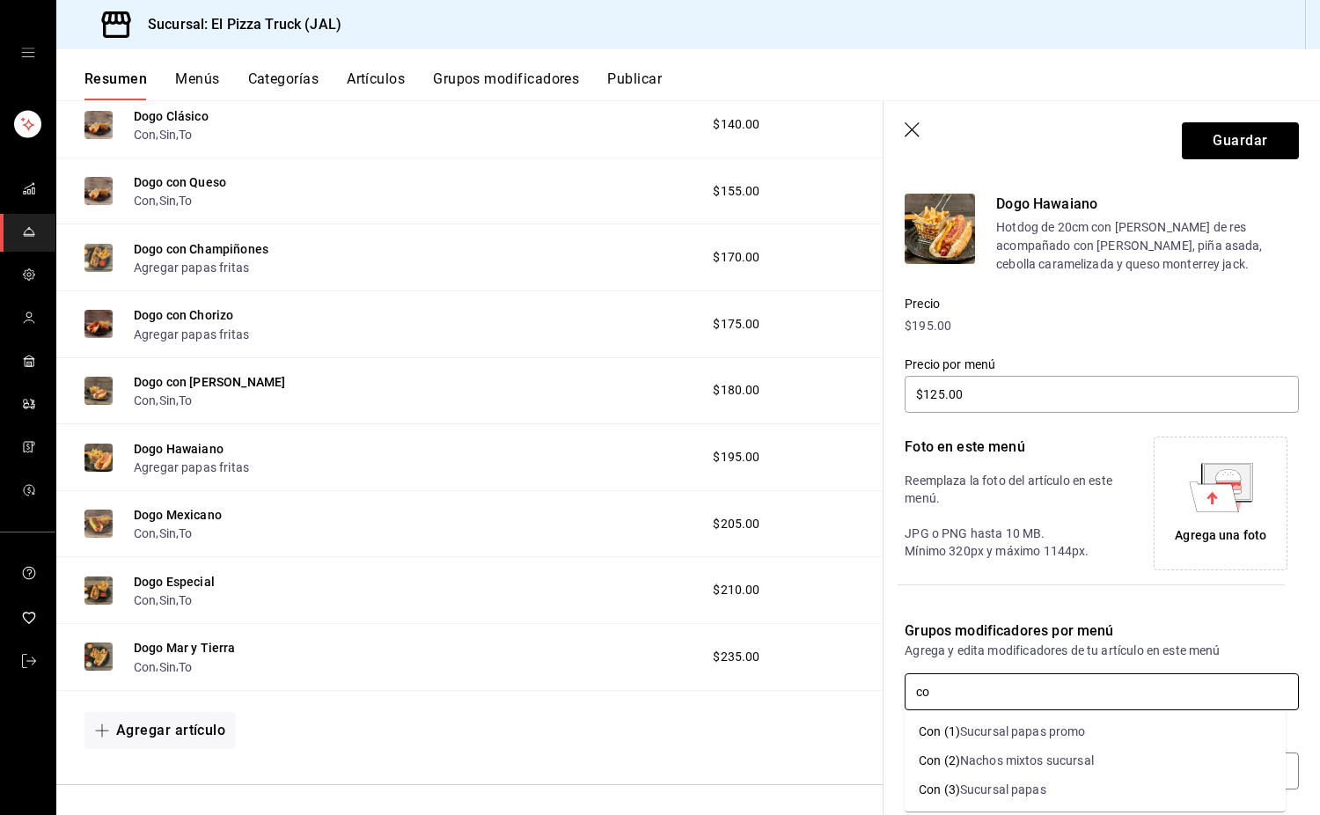
type input "con"
click at [1064, 699] on input "text" at bounding box center [1102, 691] width 394 height 37
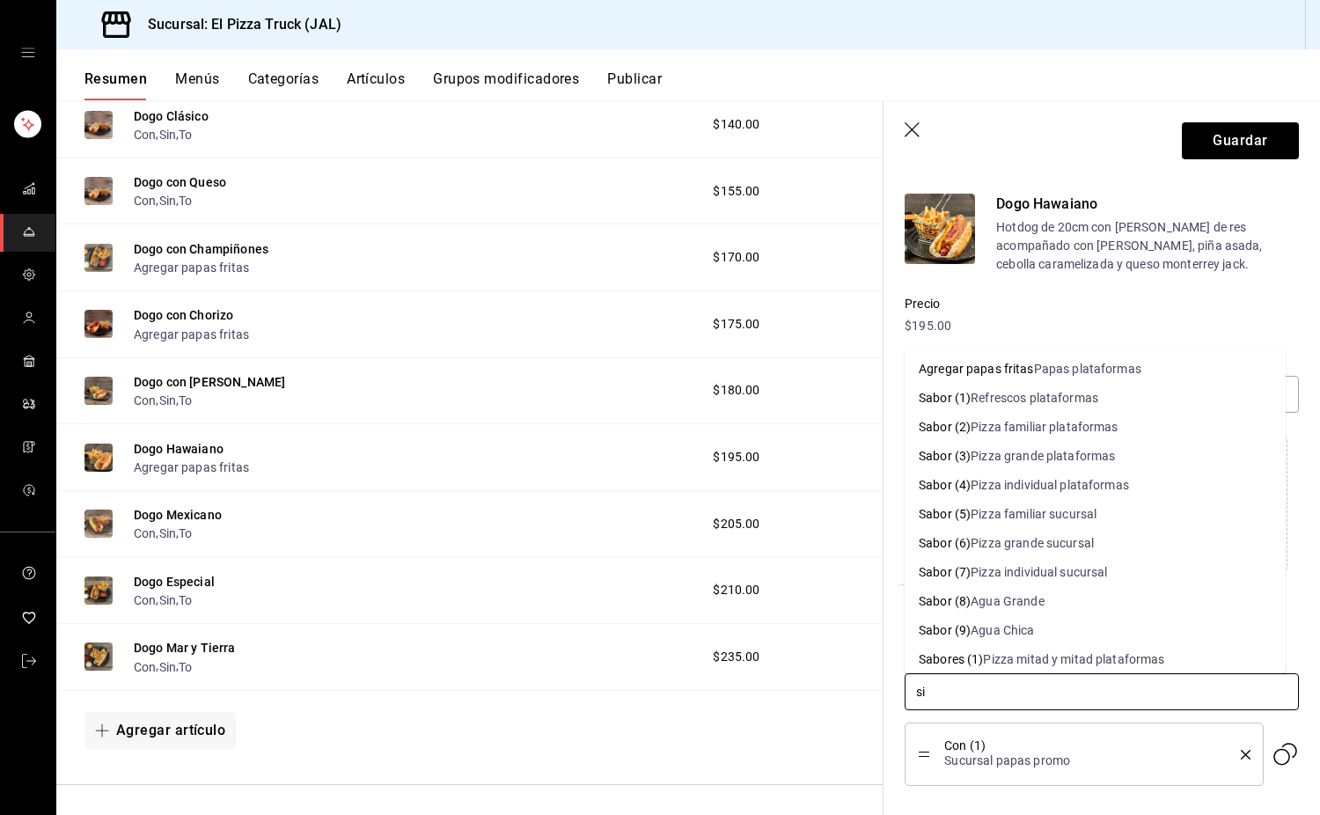
type input "sin"
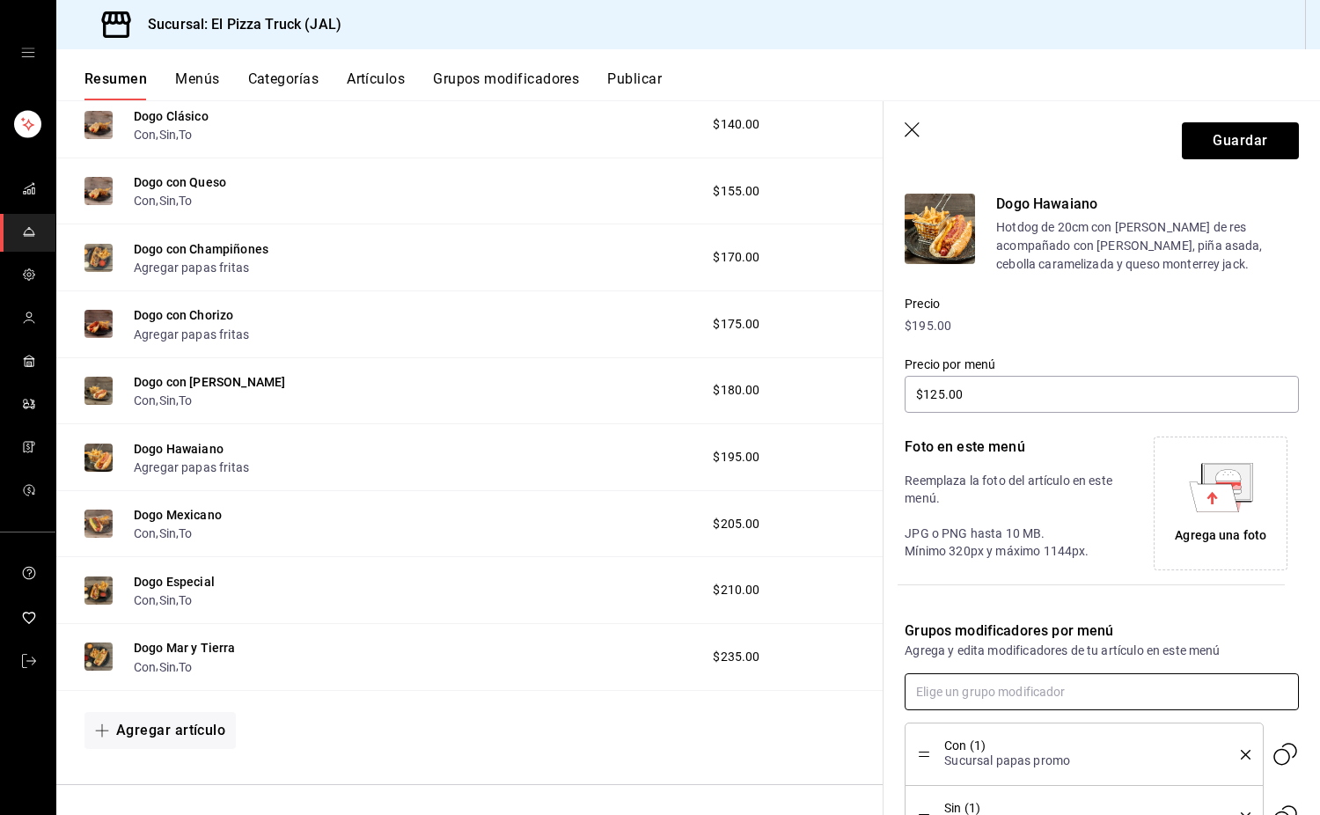
scroll to position [287, 0]
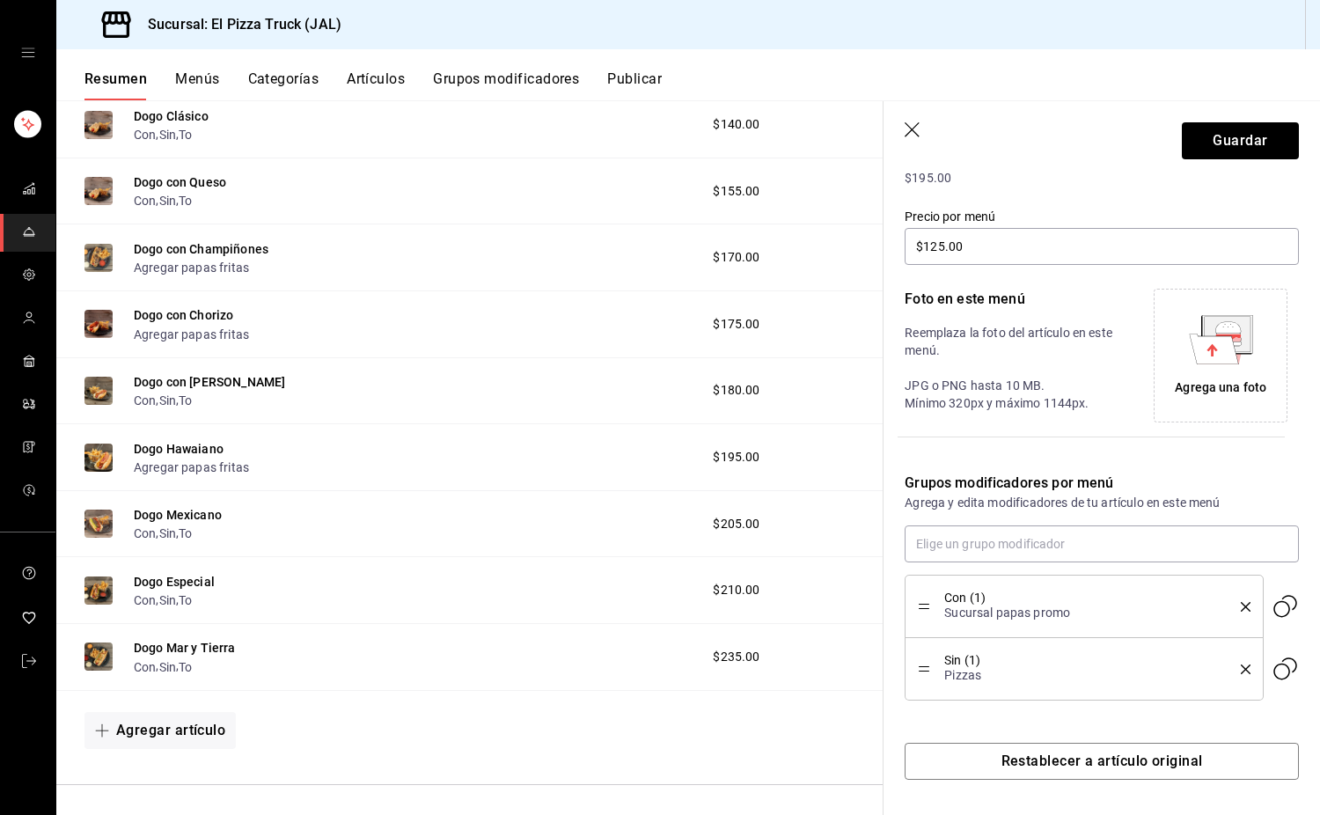
click at [1229, 666] on button "delete" at bounding box center [1240, 670] width 22 height 10
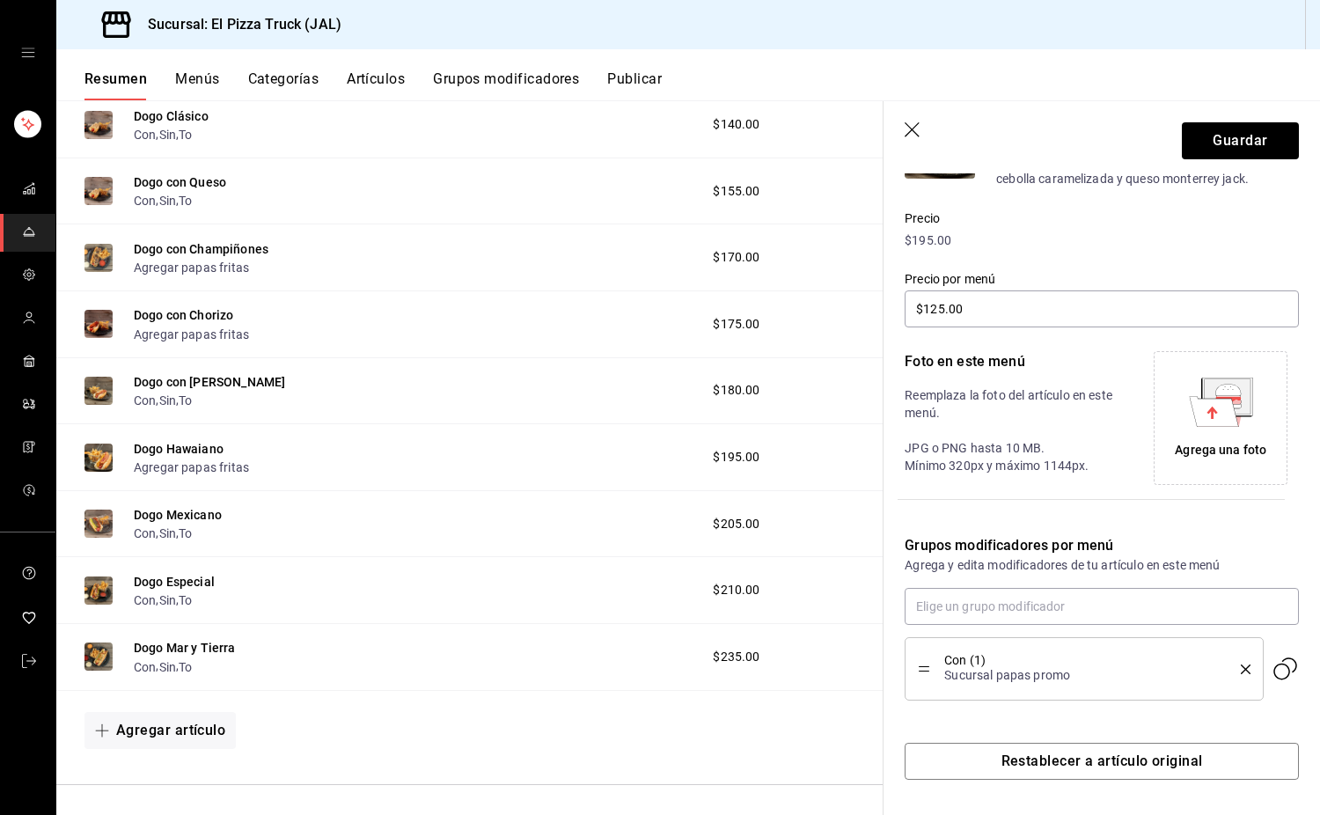
scroll to position [224, 0]
click at [1030, 586] on div "Grupos modificadores por menú Agrega y edita modificadores de tu artículo en es…" at bounding box center [1091, 607] width 415 height 187
click at [1016, 606] on input "text" at bounding box center [1102, 606] width 394 height 37
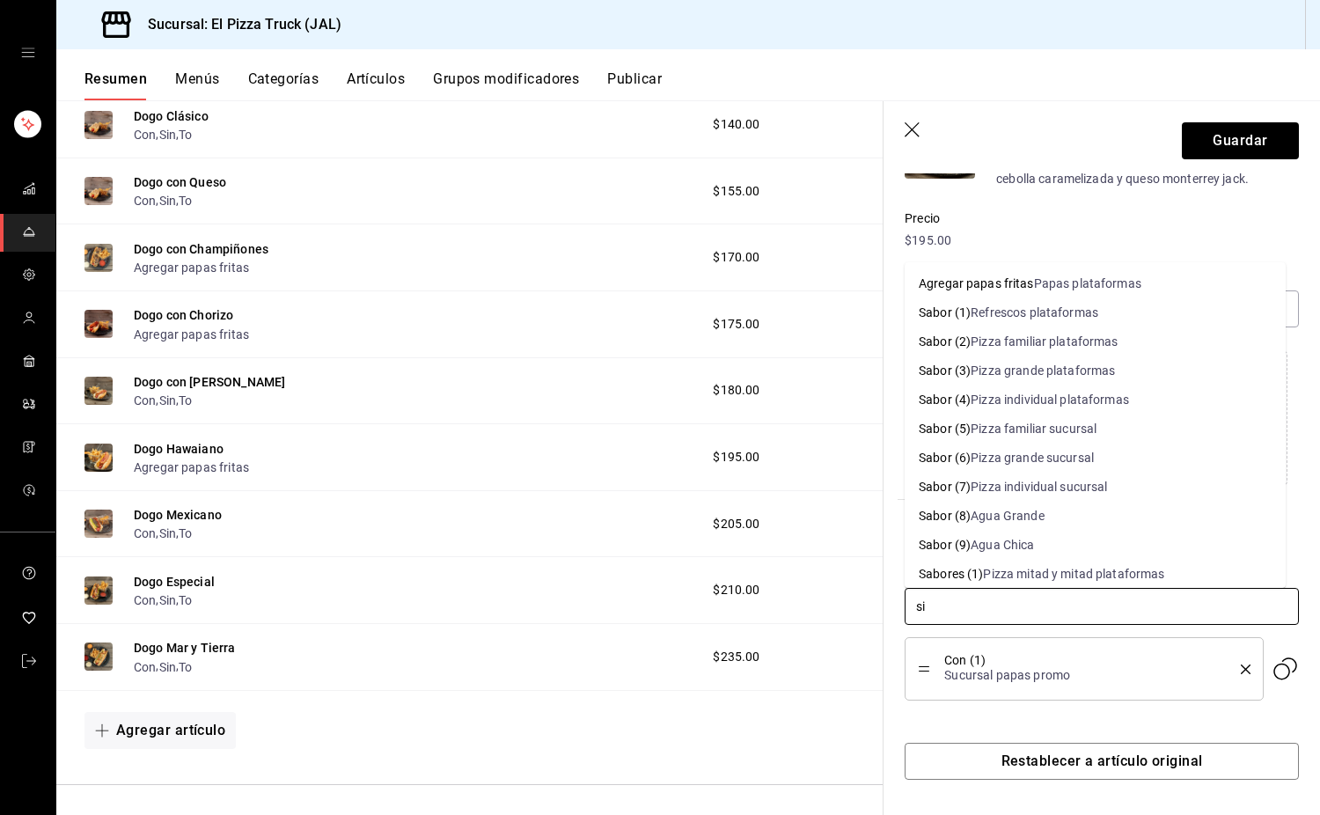
type input "sin"
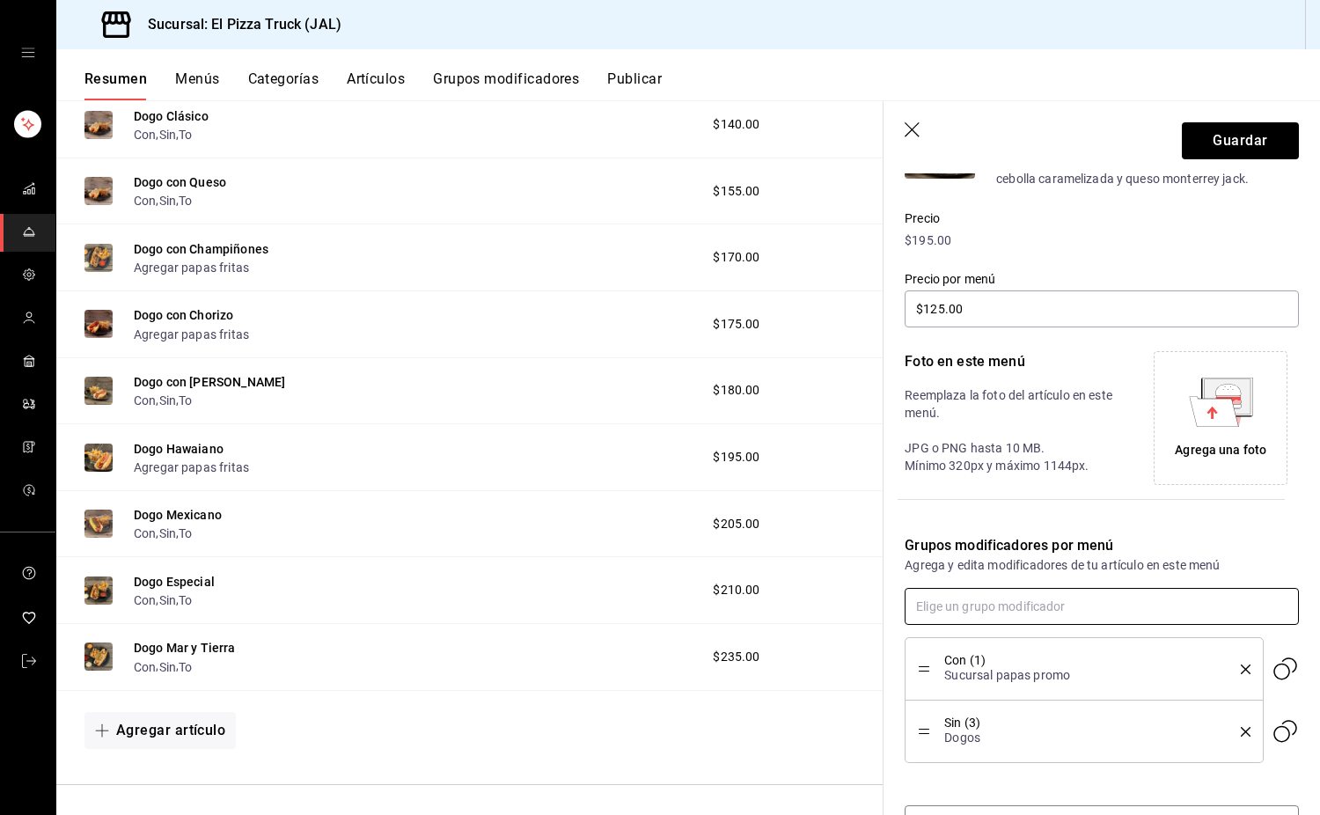
click at [1016, 606] on input "text" at bounding box center [1102, 606] width 394 height 37
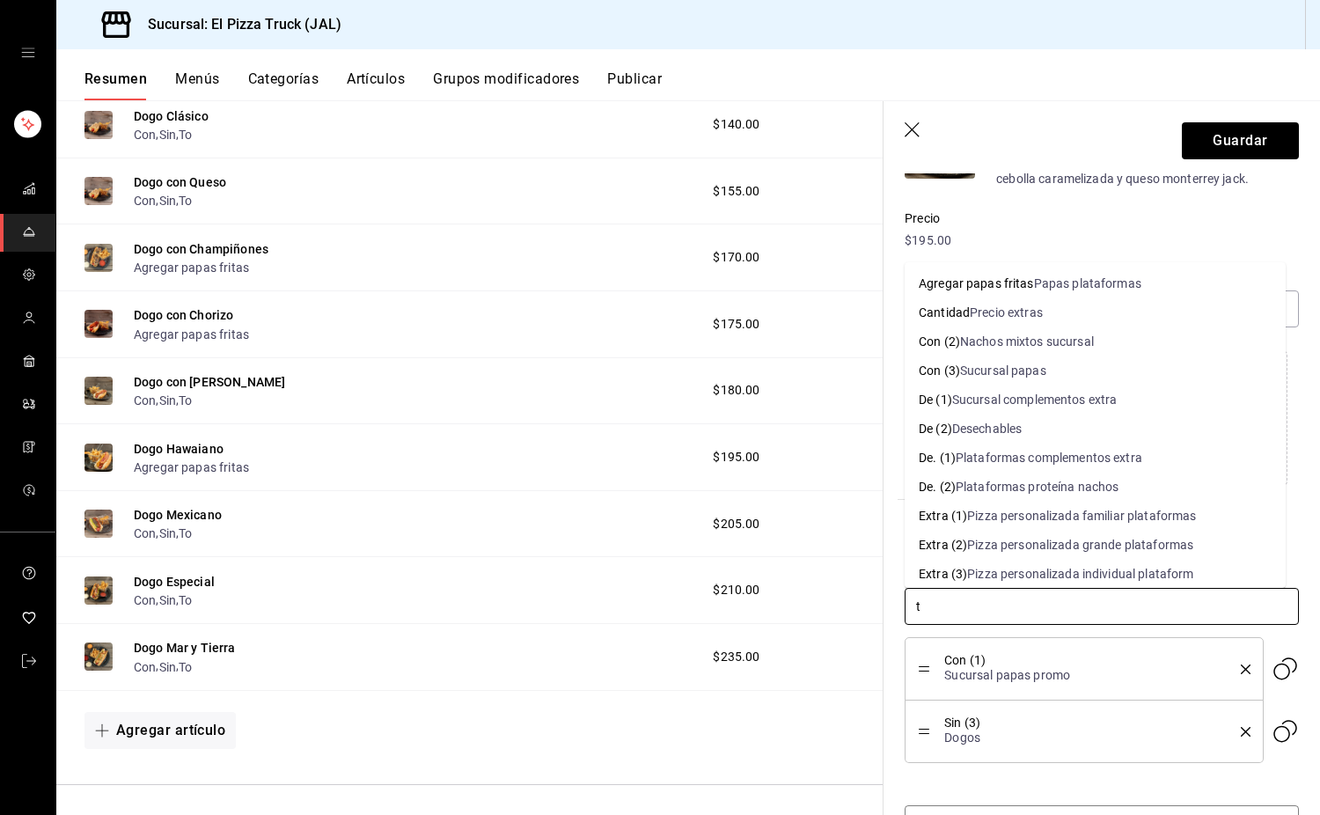
type input "to"
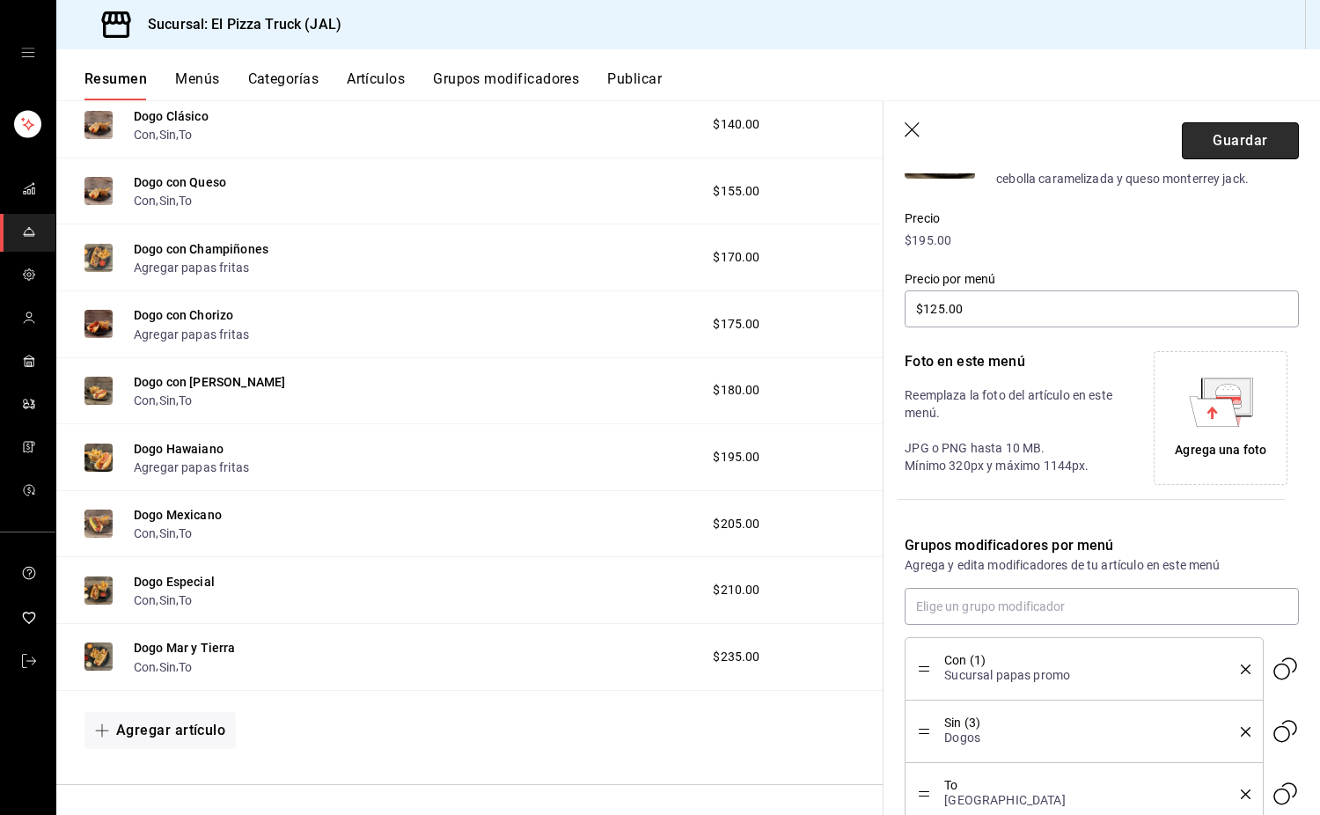
click at [1236, 144] on button "Guardar" at bounding box center [1240, 140] width 117 height 37
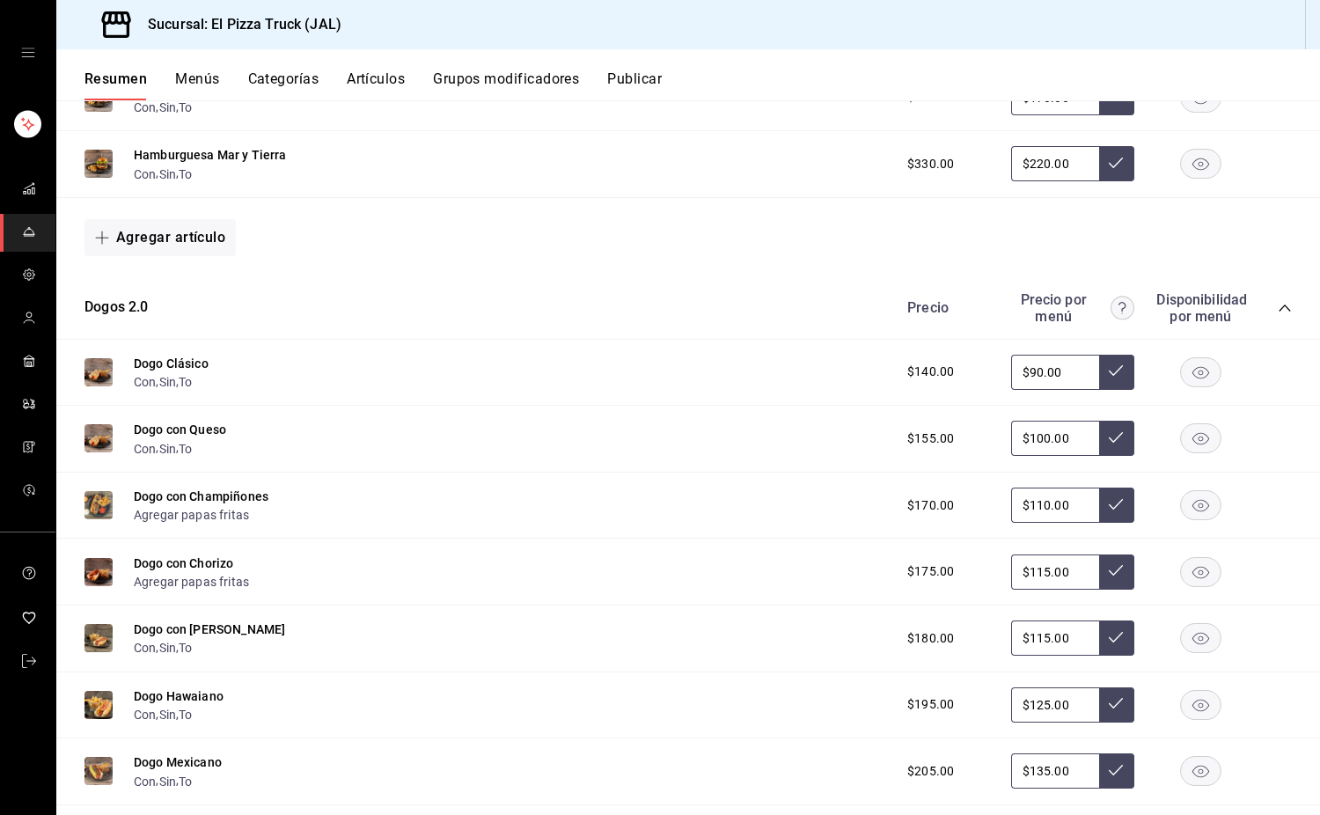
scroll to position [1097, 0]
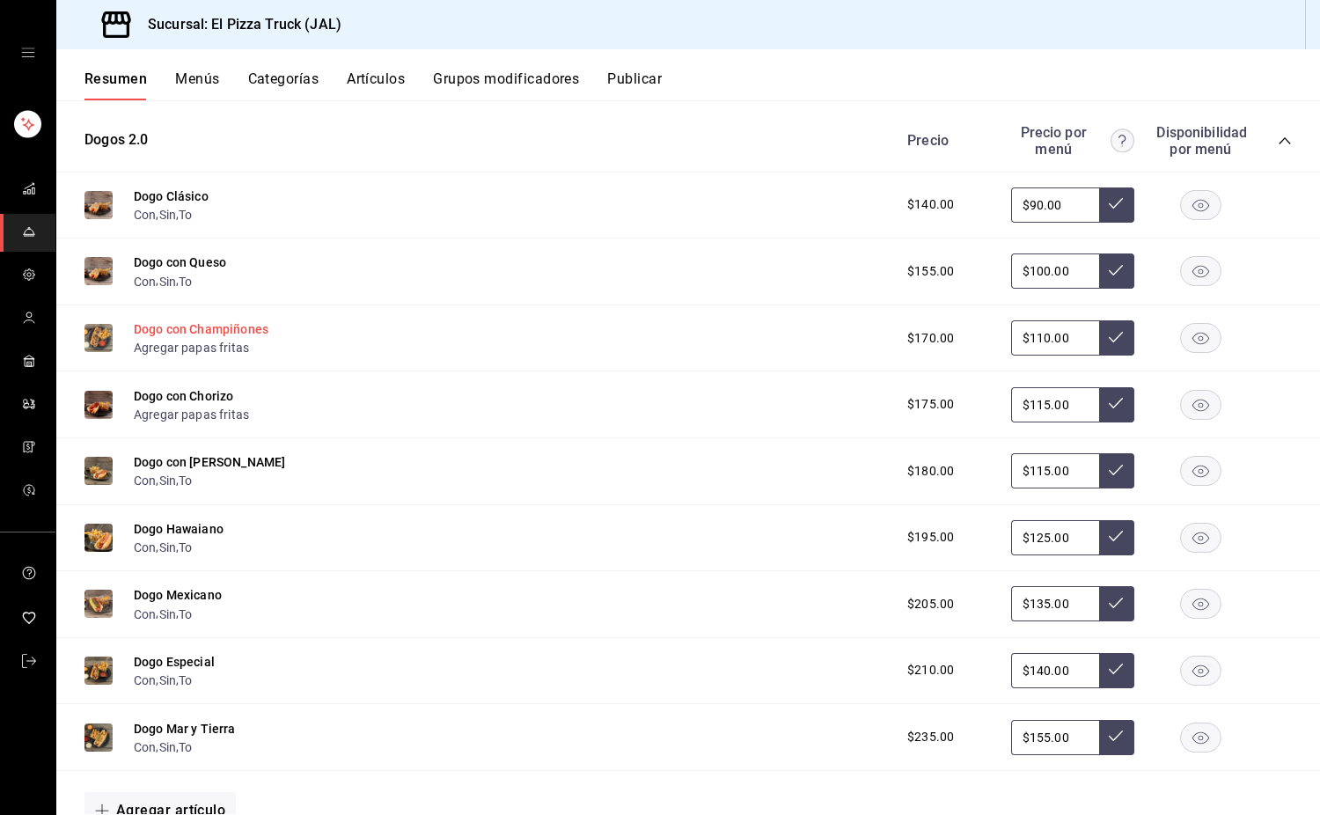
click at [254, 338] on button "Dogo con Champiñones" at bounding box center [201, 329] width 135 height 18
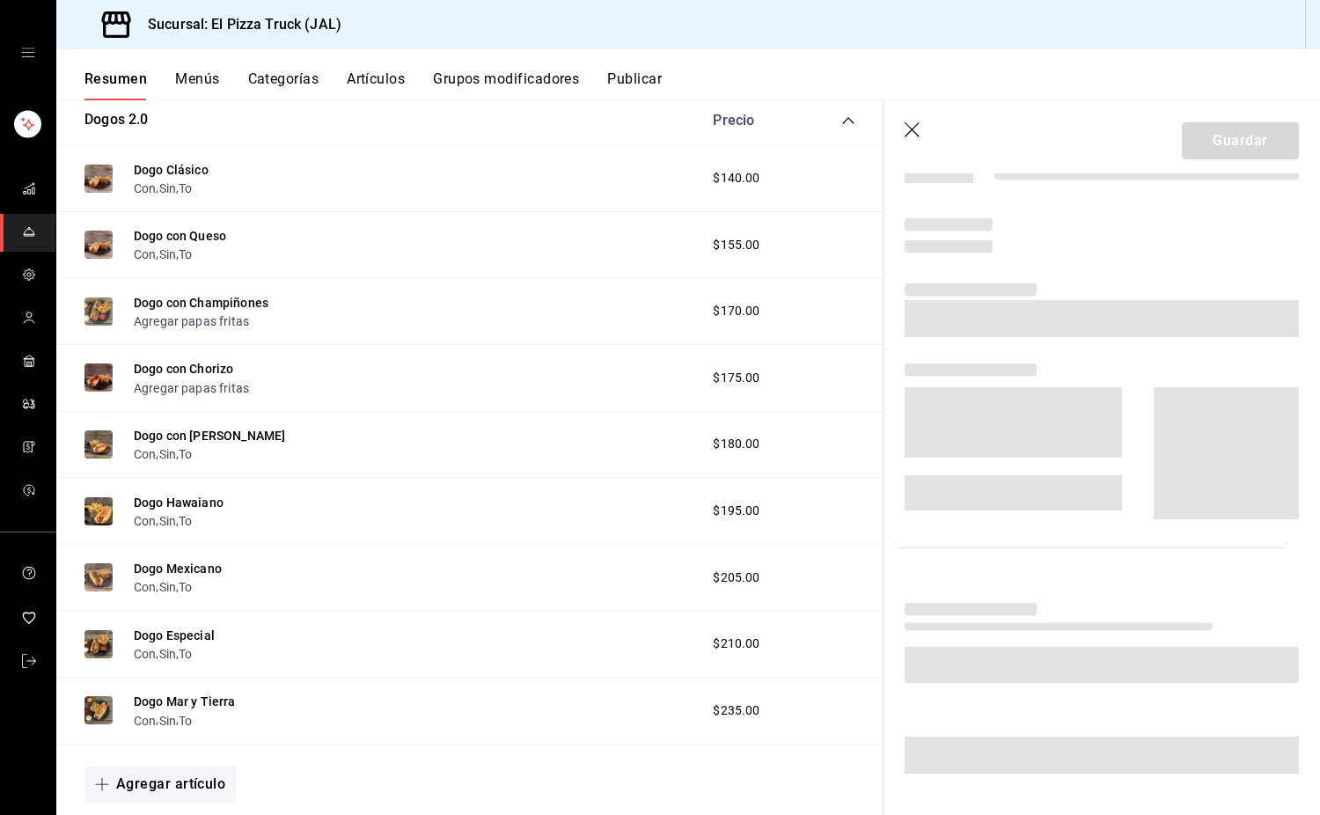
scroll to position [1083, 0]
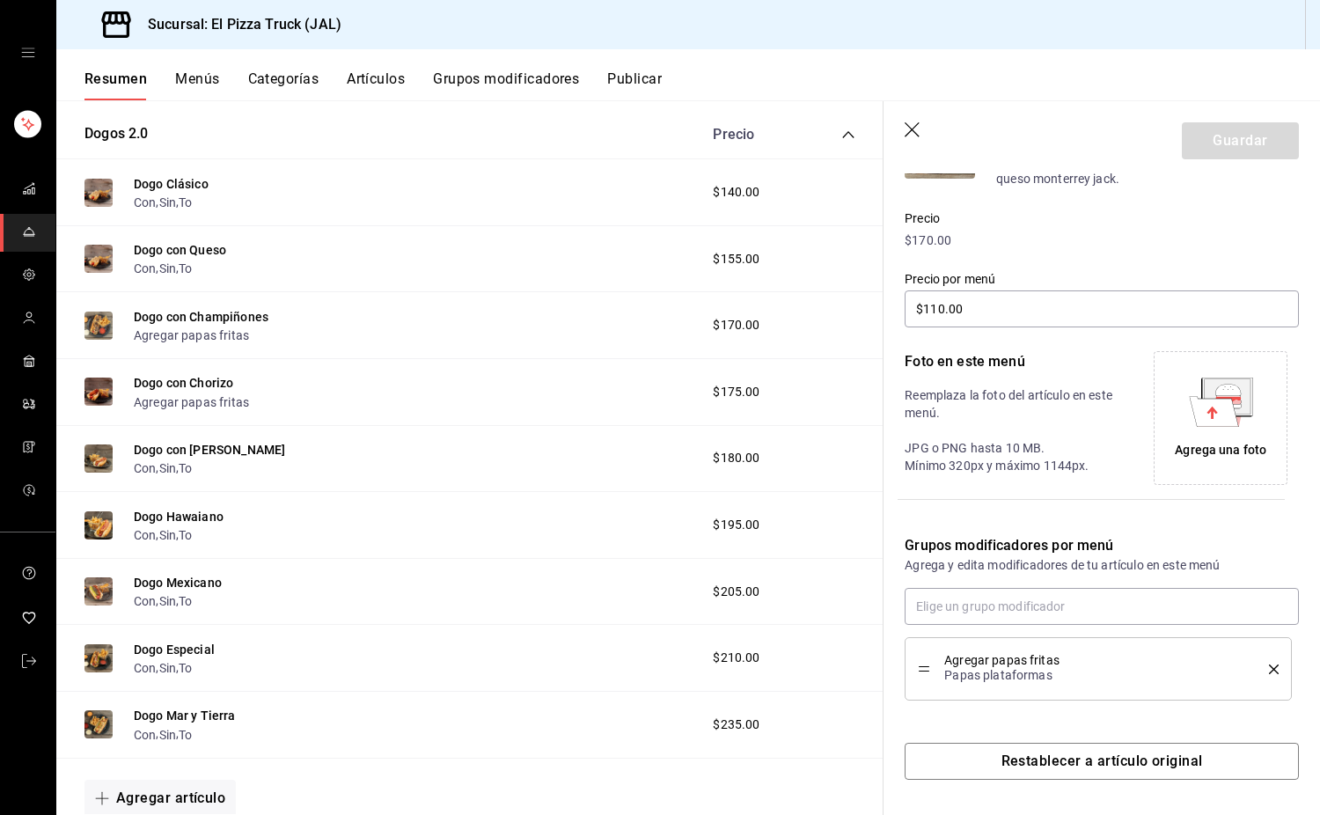
type input "$110.00"
click at [1263, 663] on div "Agregar papas fritas Papas plataformas" at bounding box center [1098, 669] width 361 height 37
click at [1269, 671] on icon "delete" at bounding box center [1274, 670] width 10 height 10
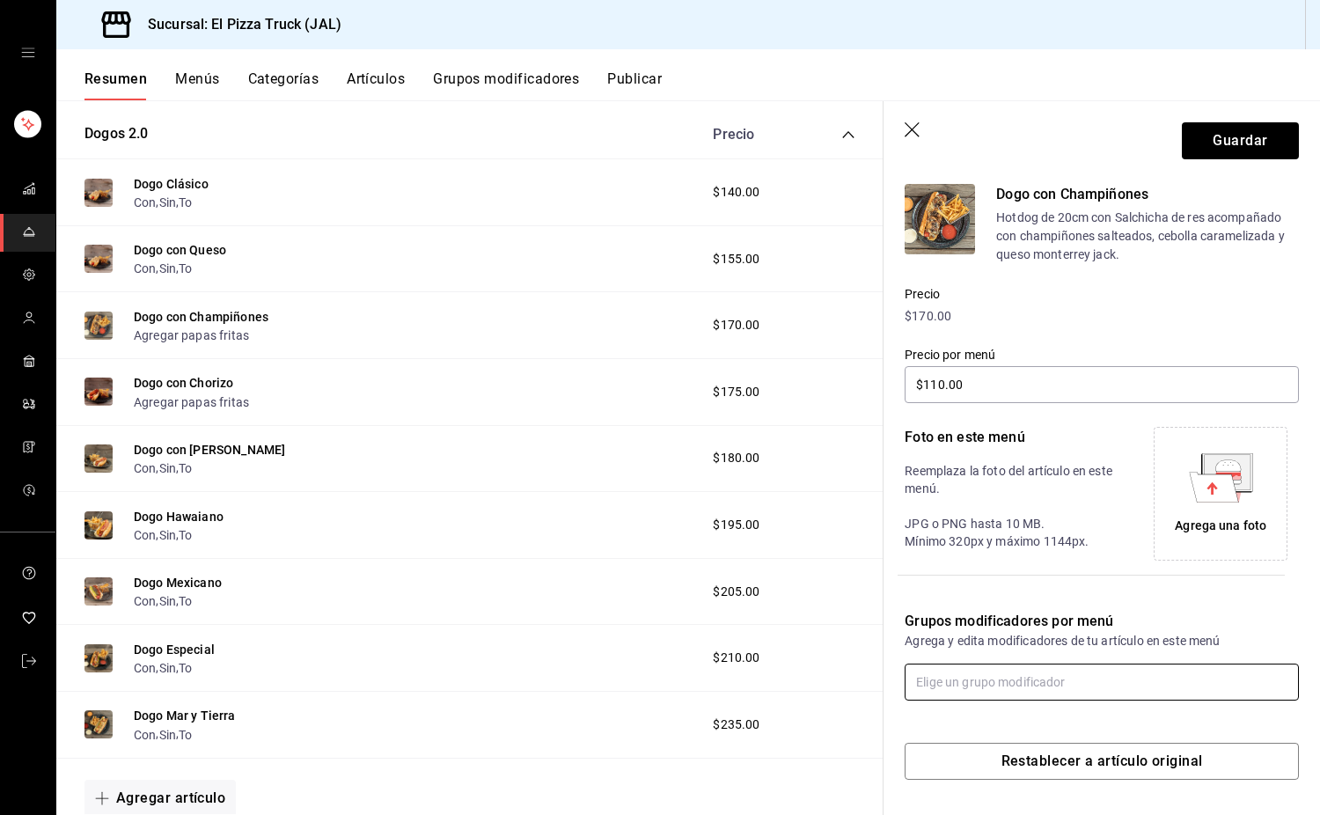
click at [1182, 674] on input "text" at bounding box center [1102, 682] width 394 height 37
type input "con"
click at [1182, 674] on input "text" at bounding box center [1102, 682] width 394 height 37
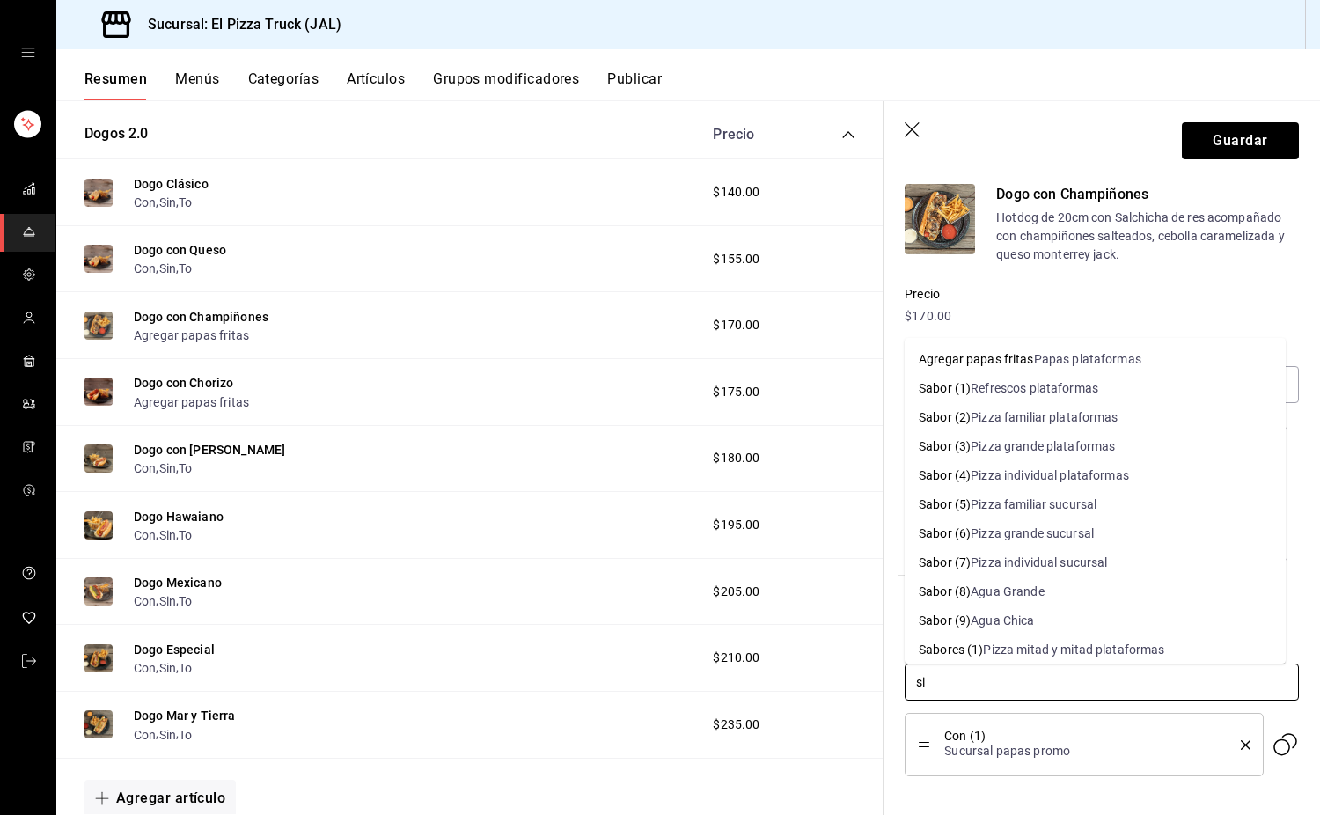
type input "sin"
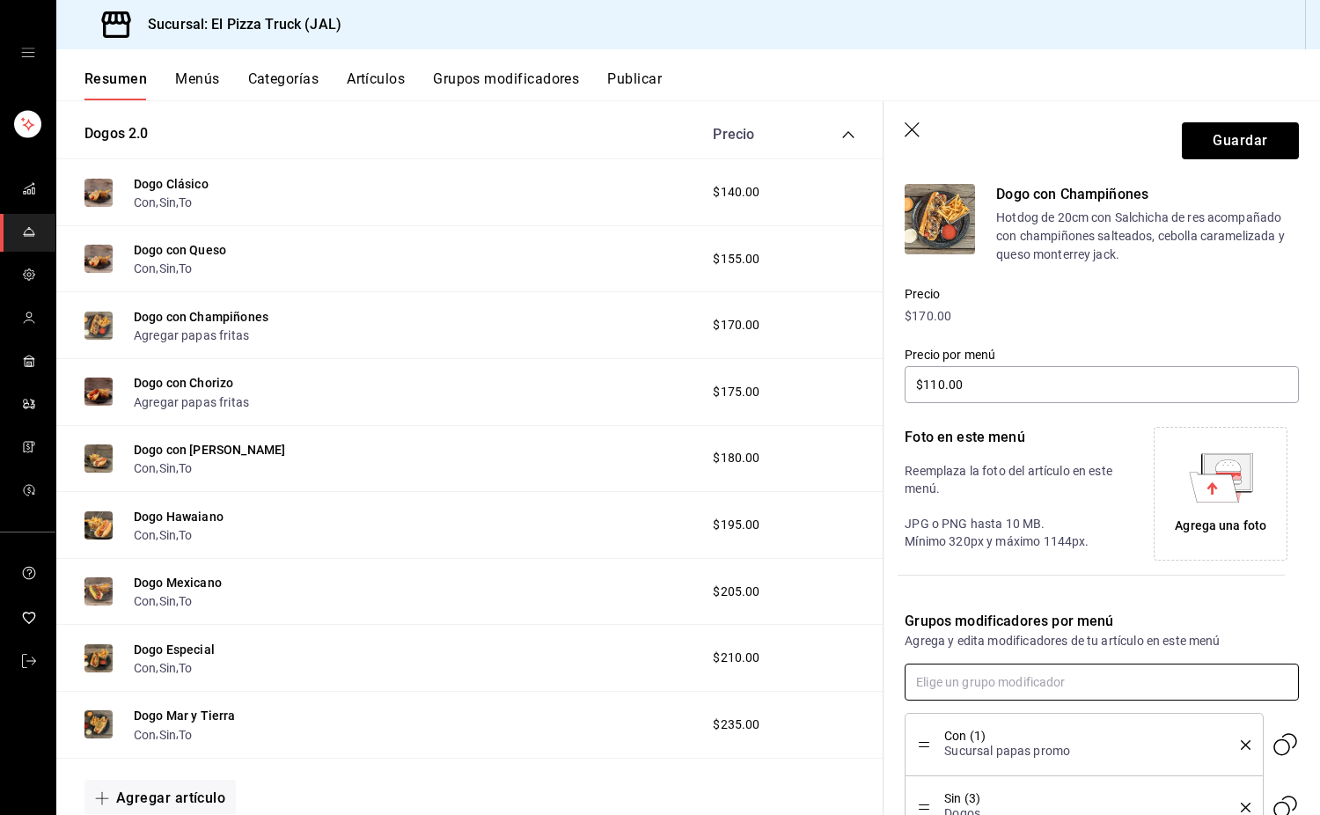
click at [1182, 674] on input "text" at bounding box center [1102, 682] width 394 height 37
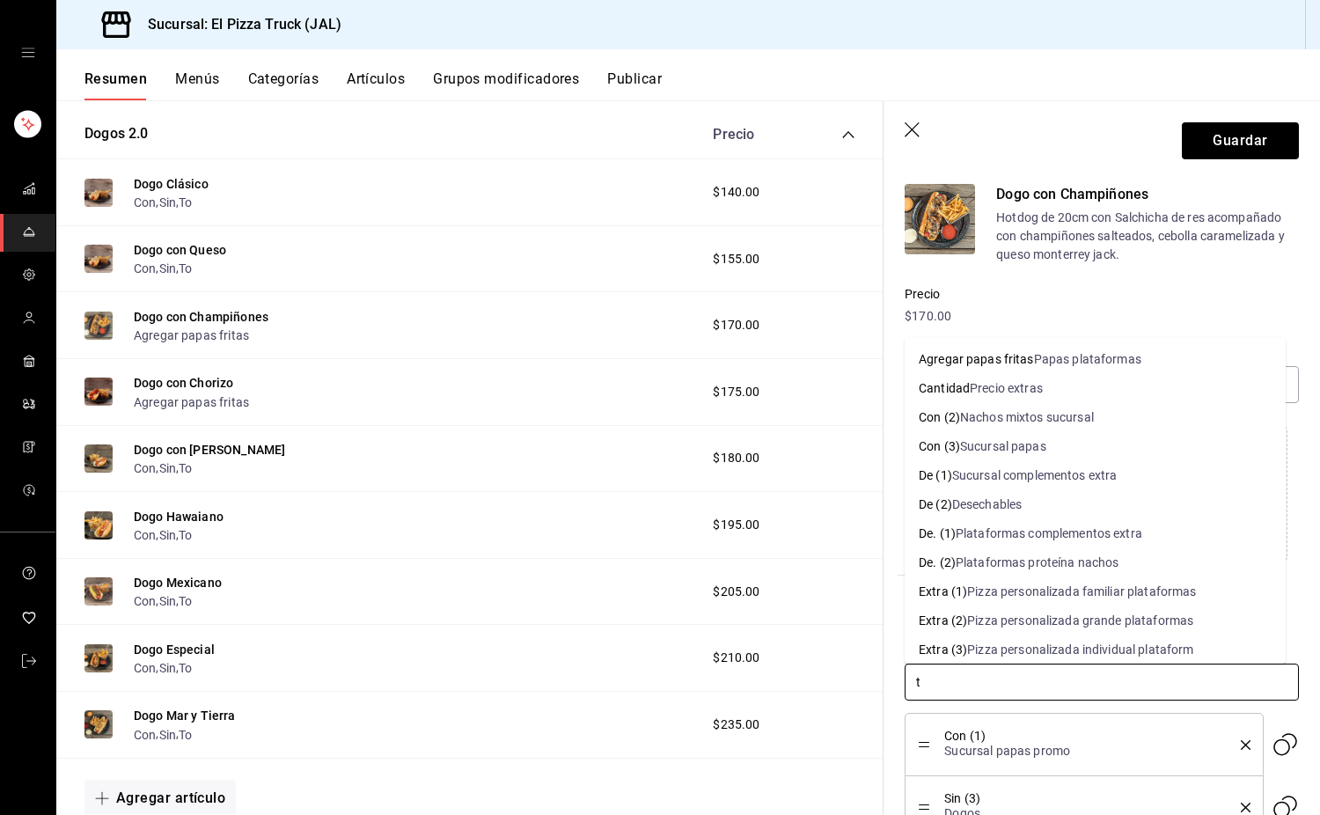
type input "to"
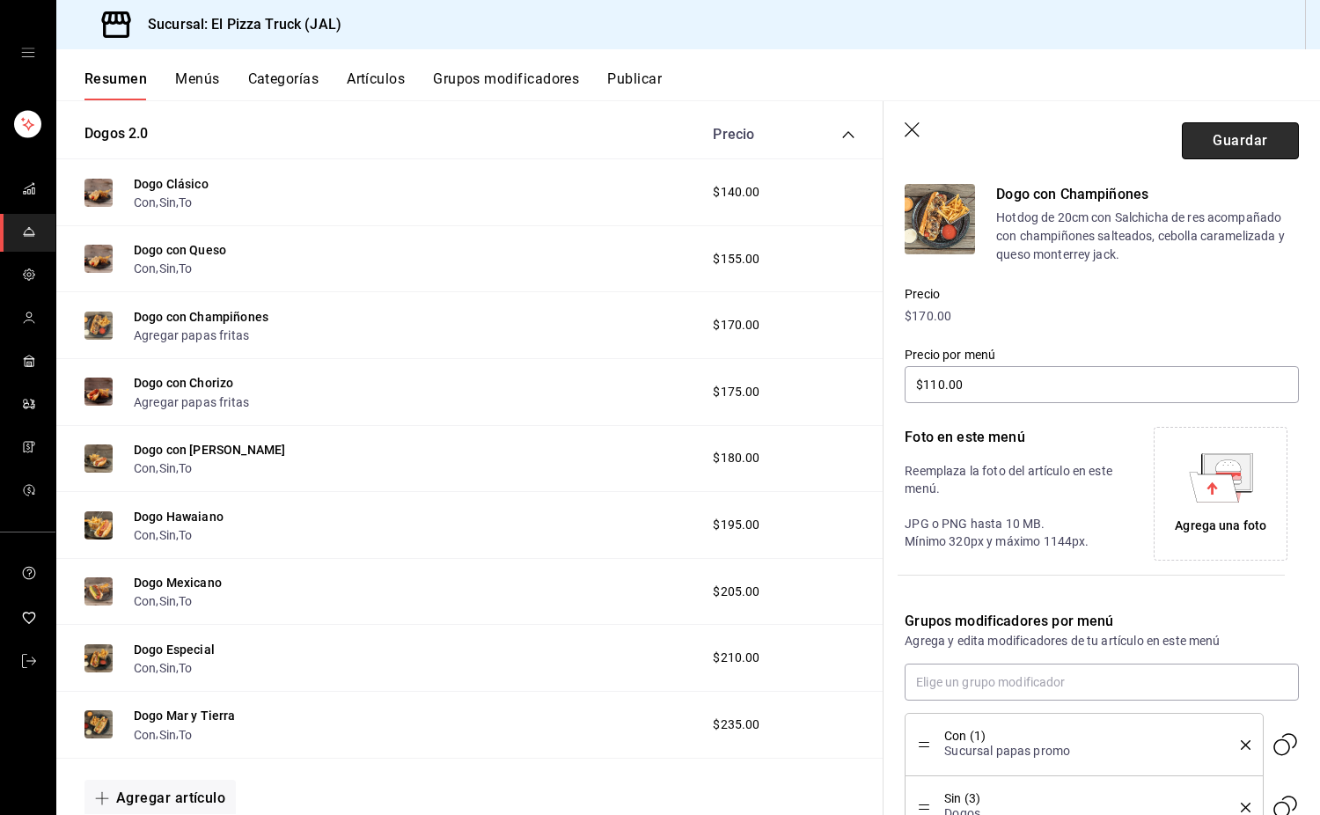
click at [1246, 142] on button "Guardar" at bounding box center [1240, 140] width 117 height 37
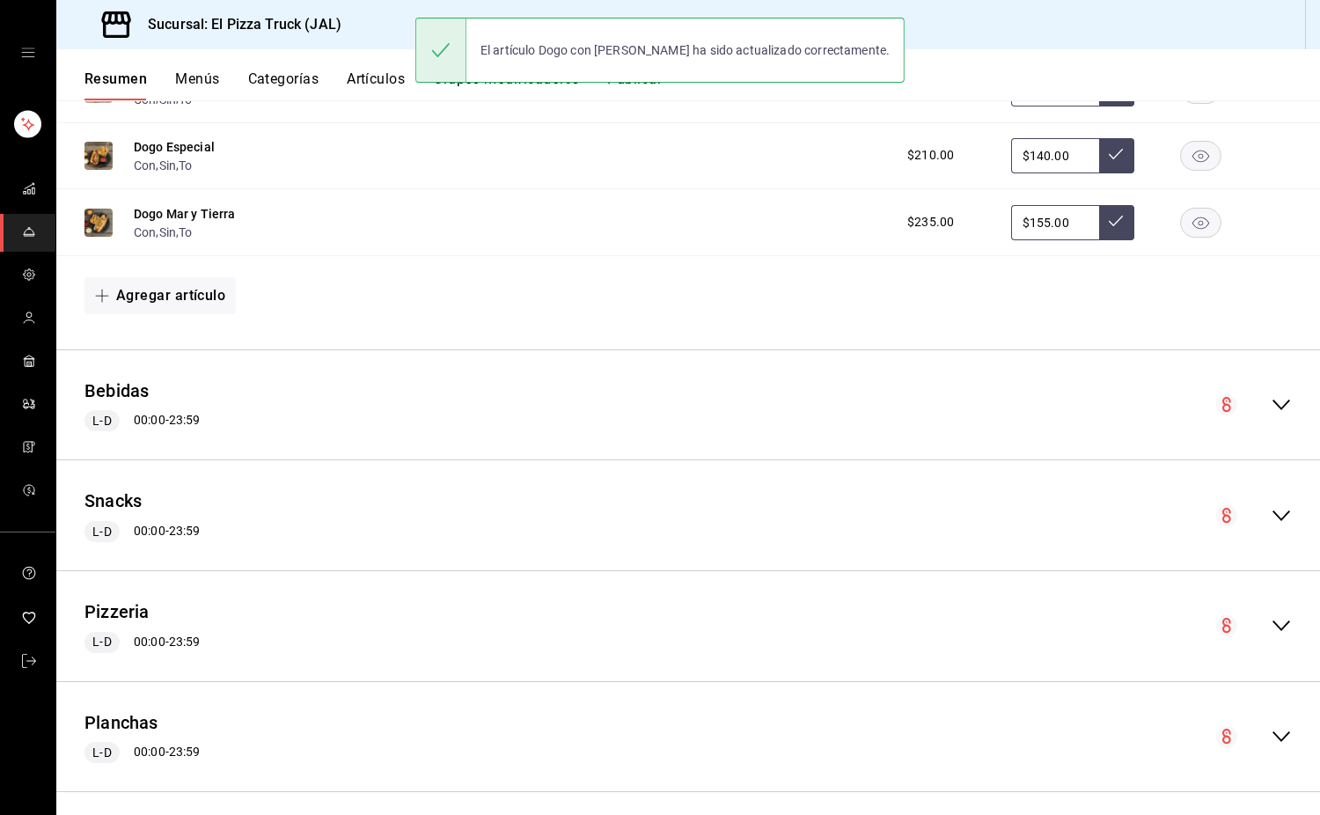
scroll to position [1643, 0]
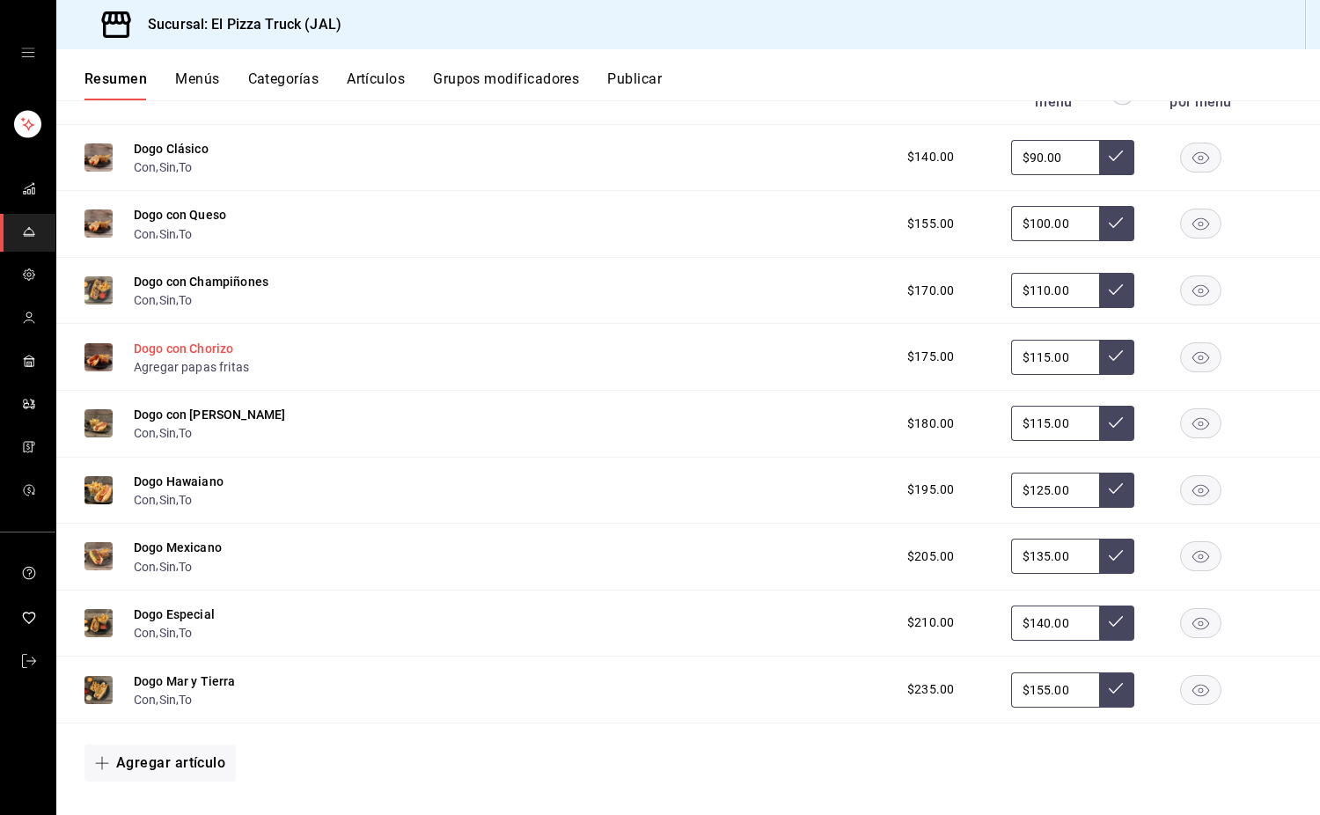
click at [186, 357] on button "Dogo con Chorizo" at bounding box center [183, 349] width 99 height 18
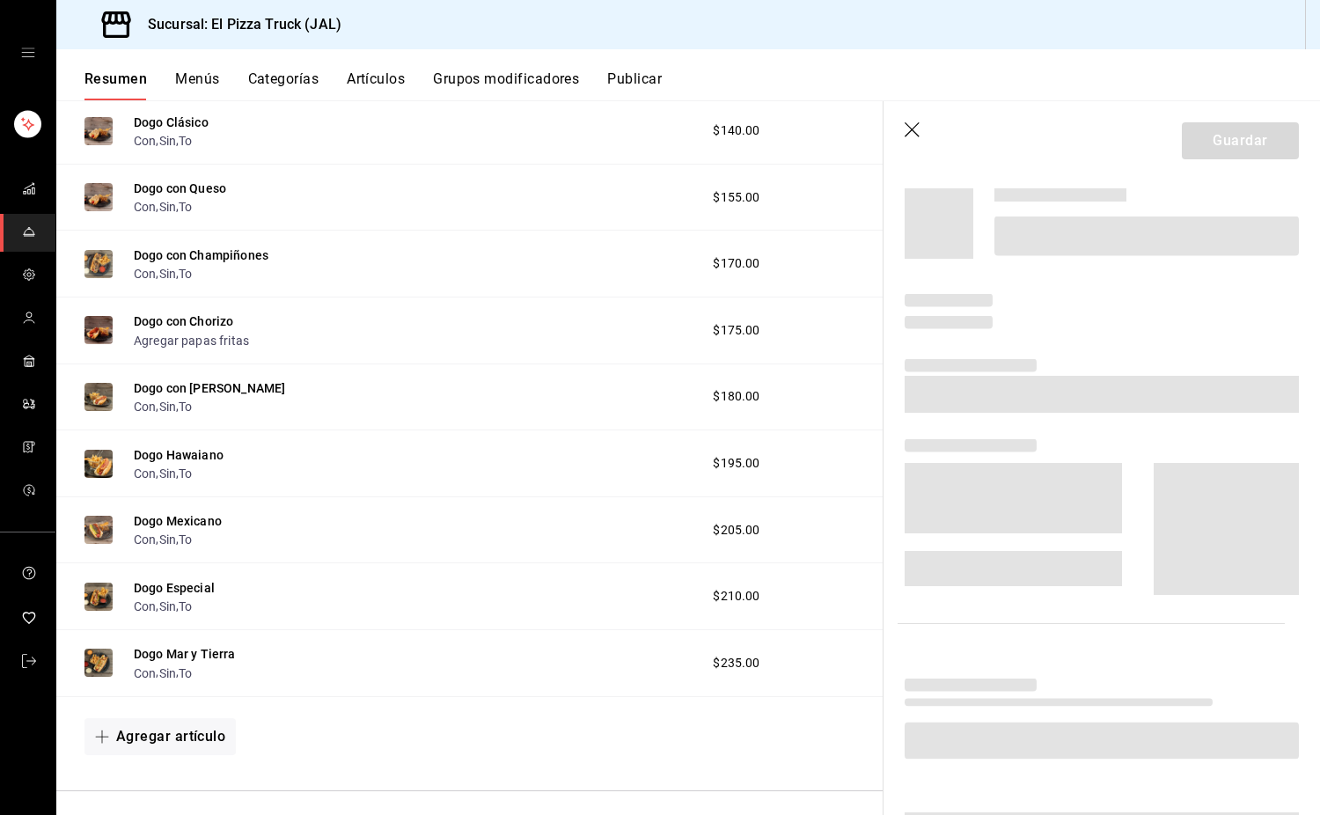
scroll to position [1124, 0]
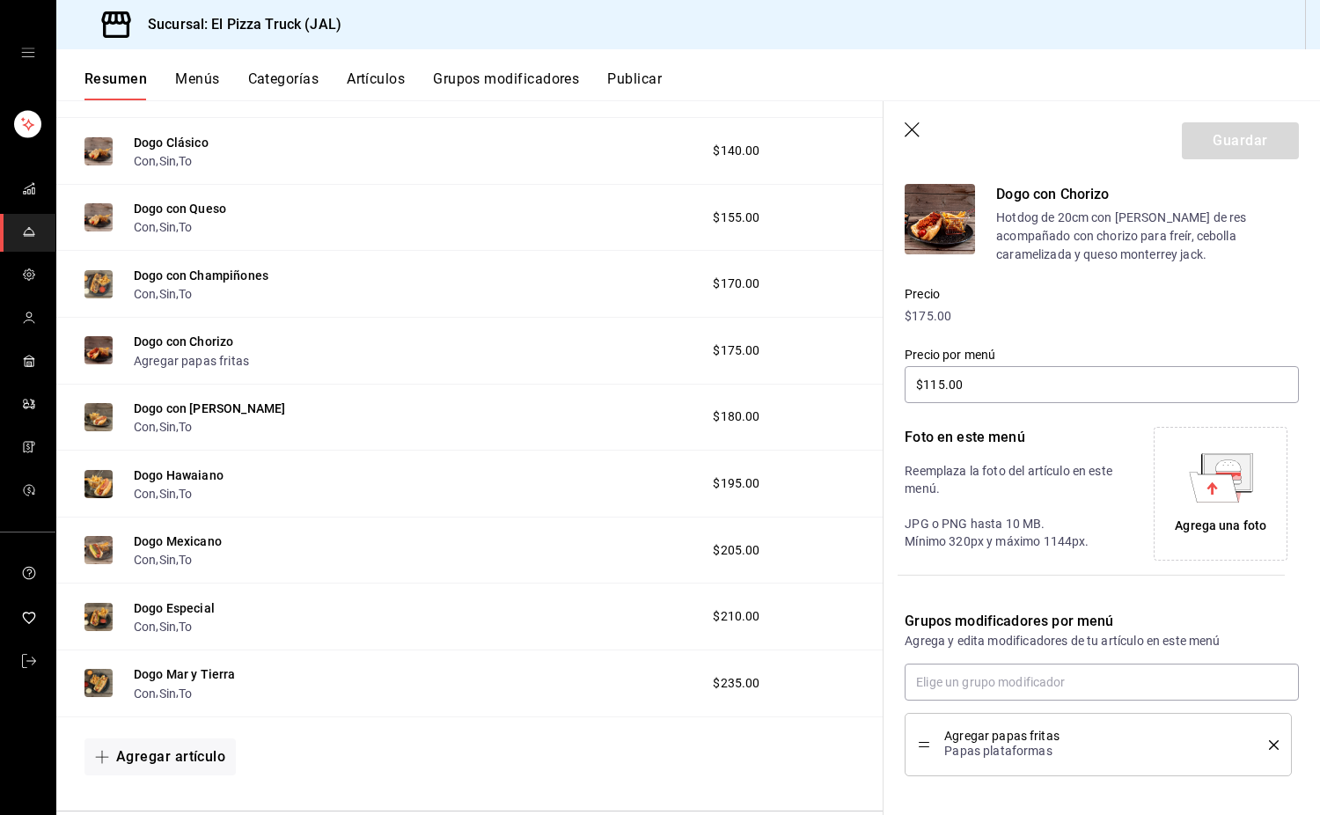
click at [1269, 742] on icon "delete" at bounding box center [1274, 745] width 10 height 10
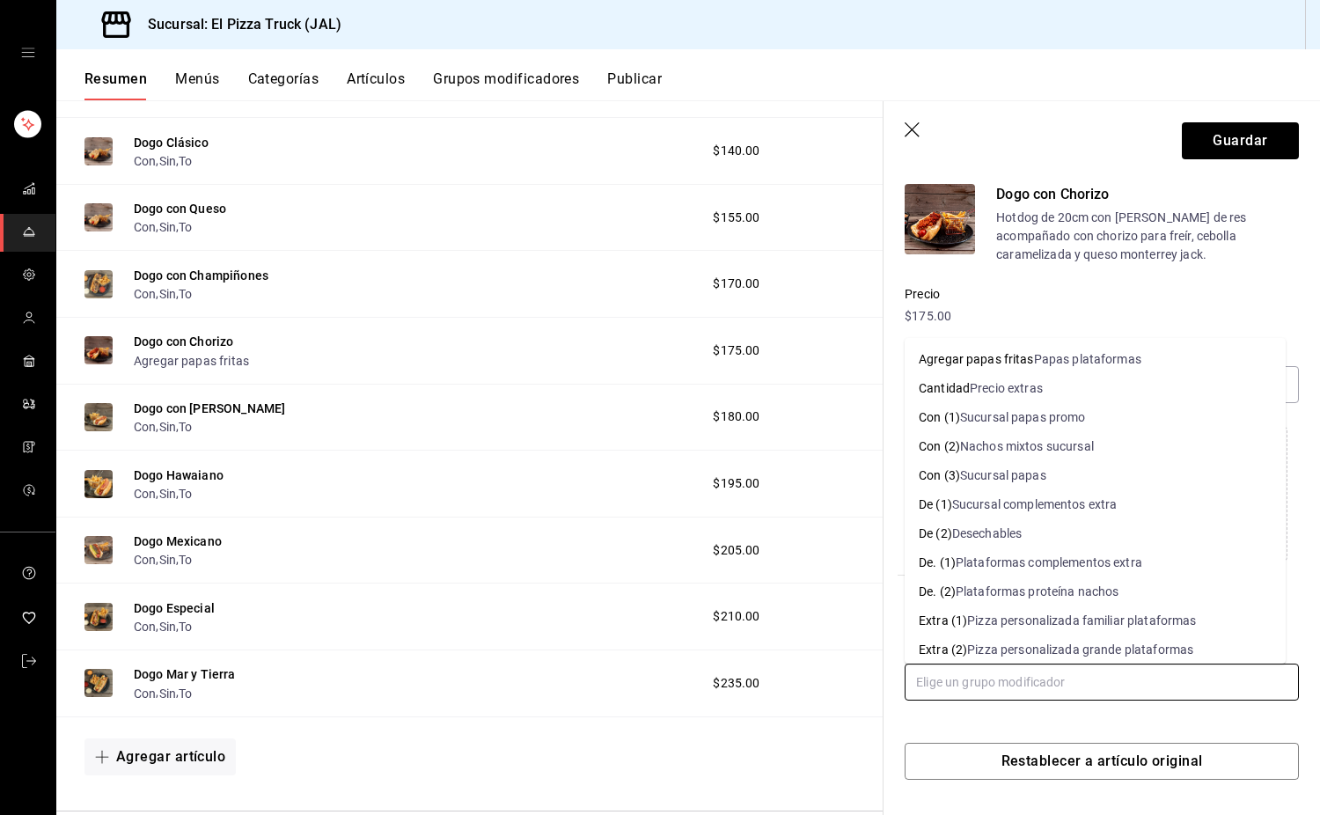
click at [1015, 691] on input "text" at bounding box center [1102, 682] width 394 height 37
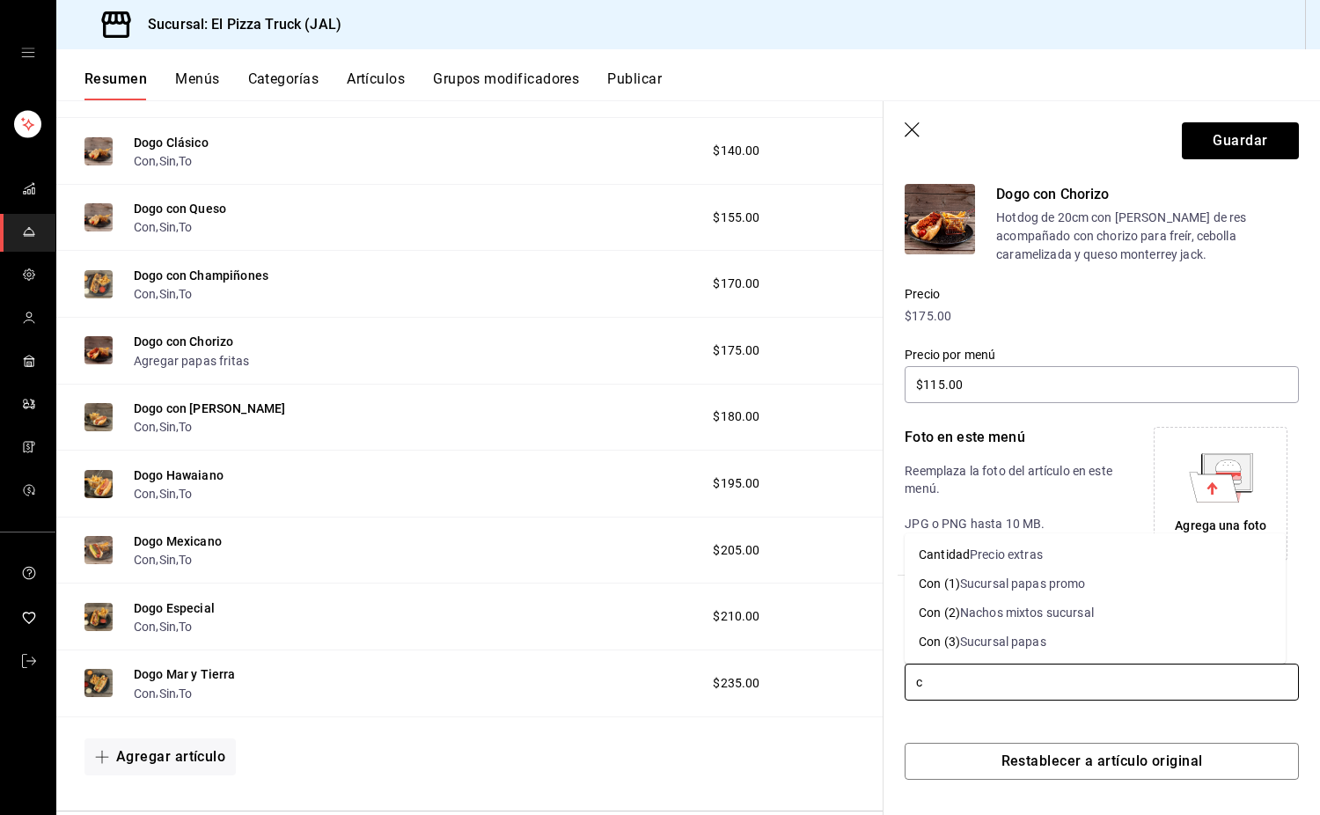
type input "co"
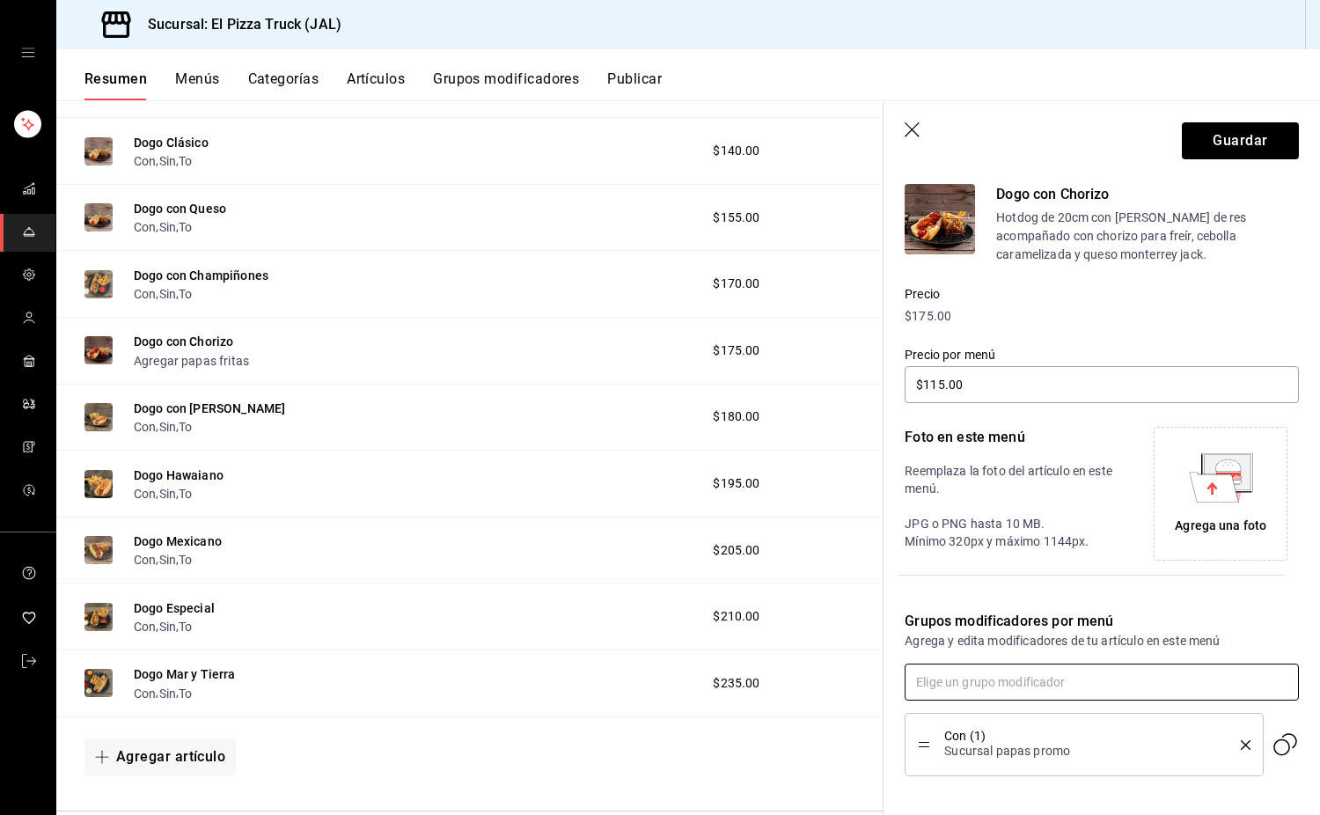
click at [1015, 691] on input "text" at bounding box center [1102, 682] width 394 height 37
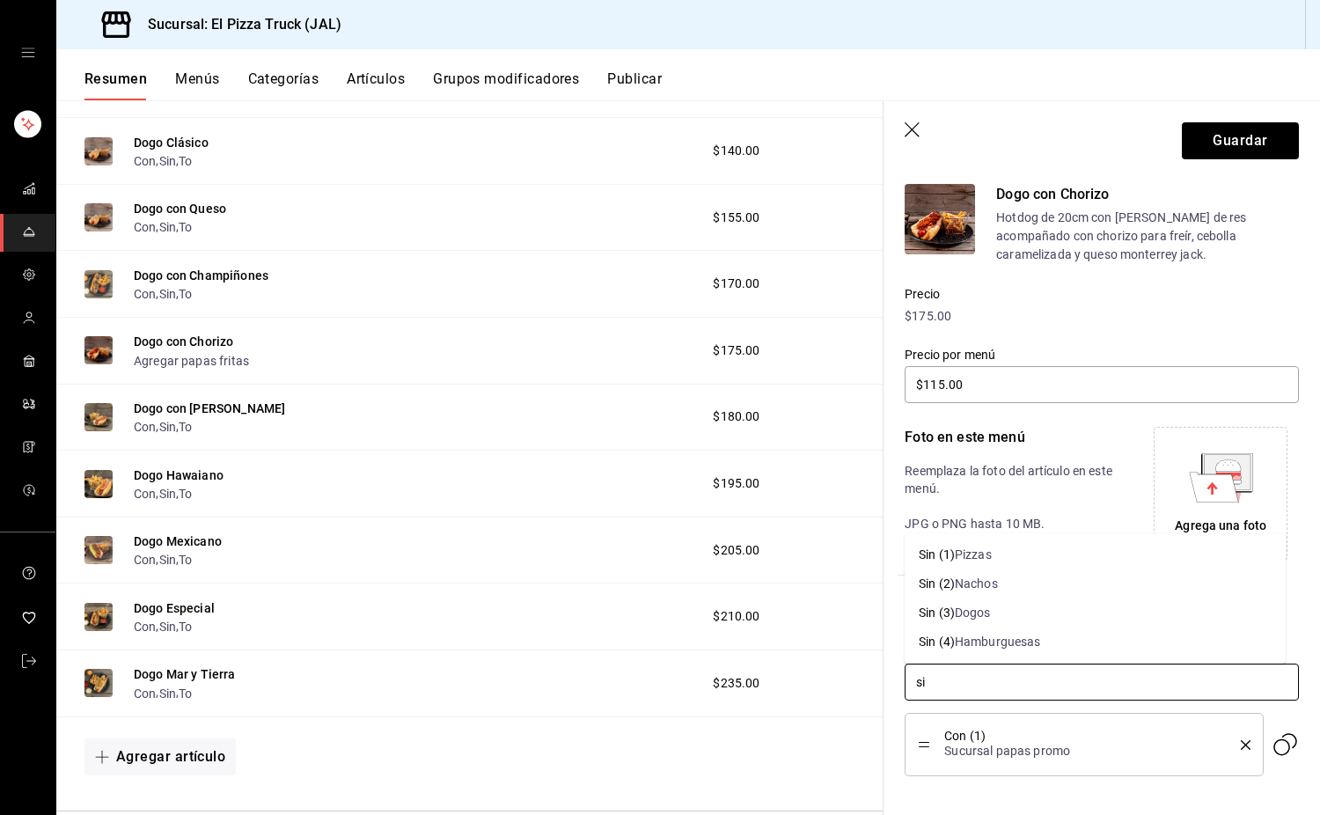
type input "sin"
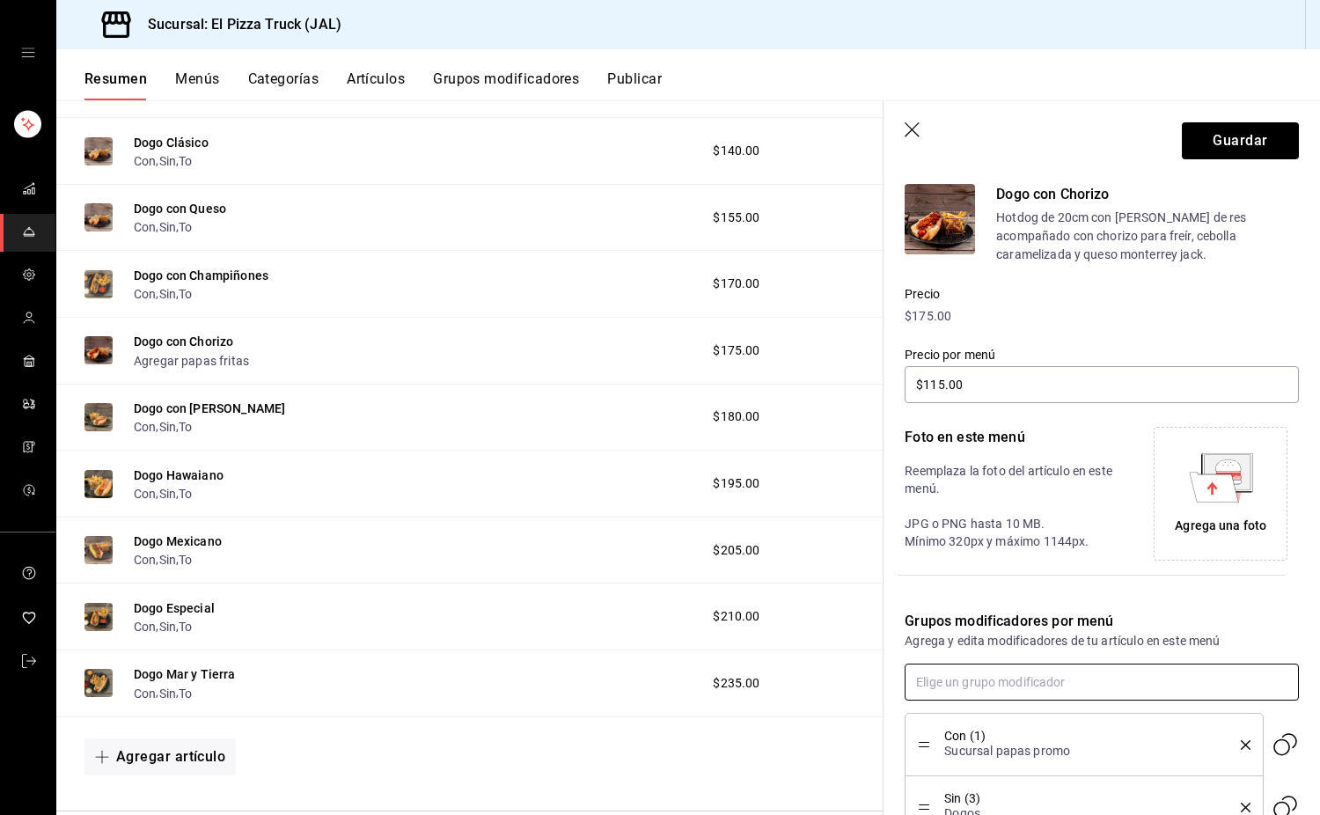
click at [1015, 691] on input "text" at bounding box center [1102, 682] width 394 height 37
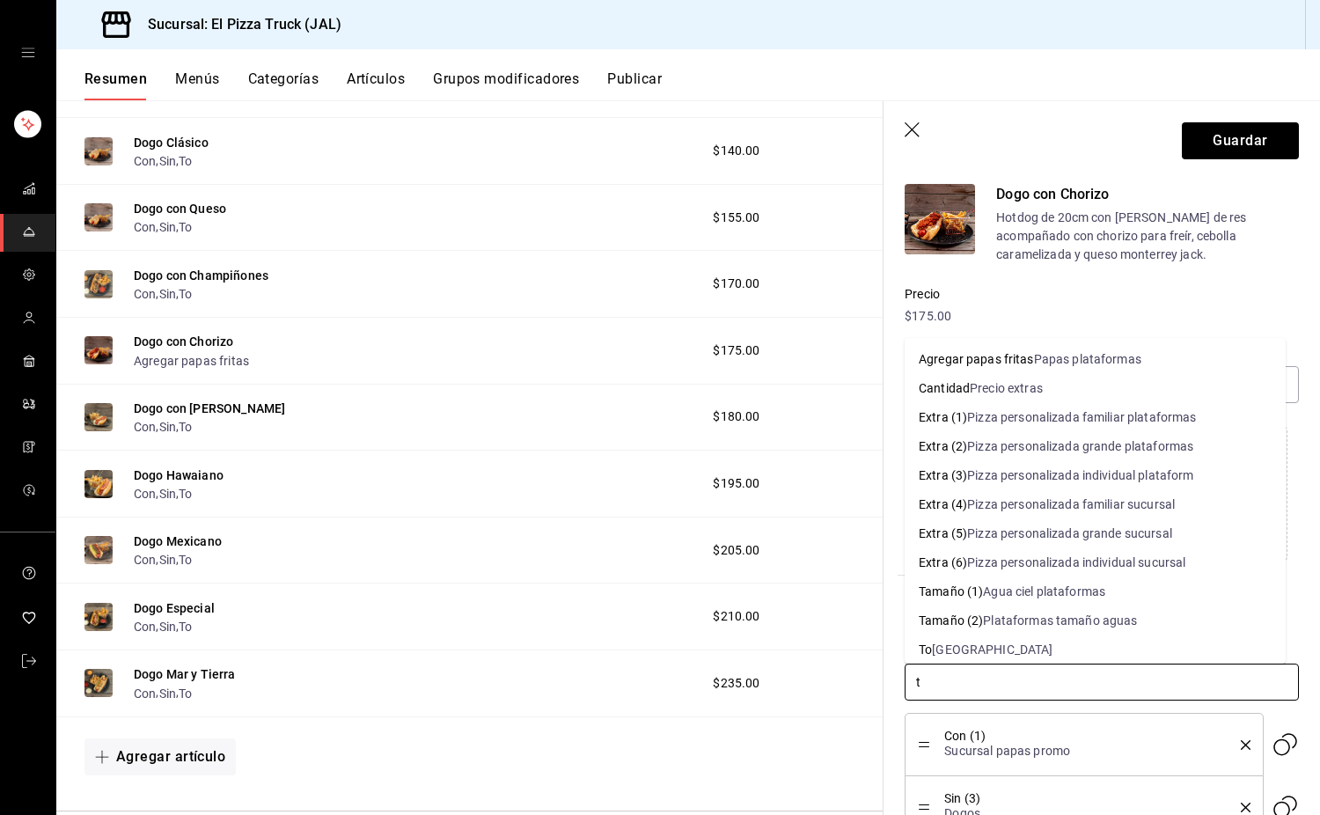
type input "to"
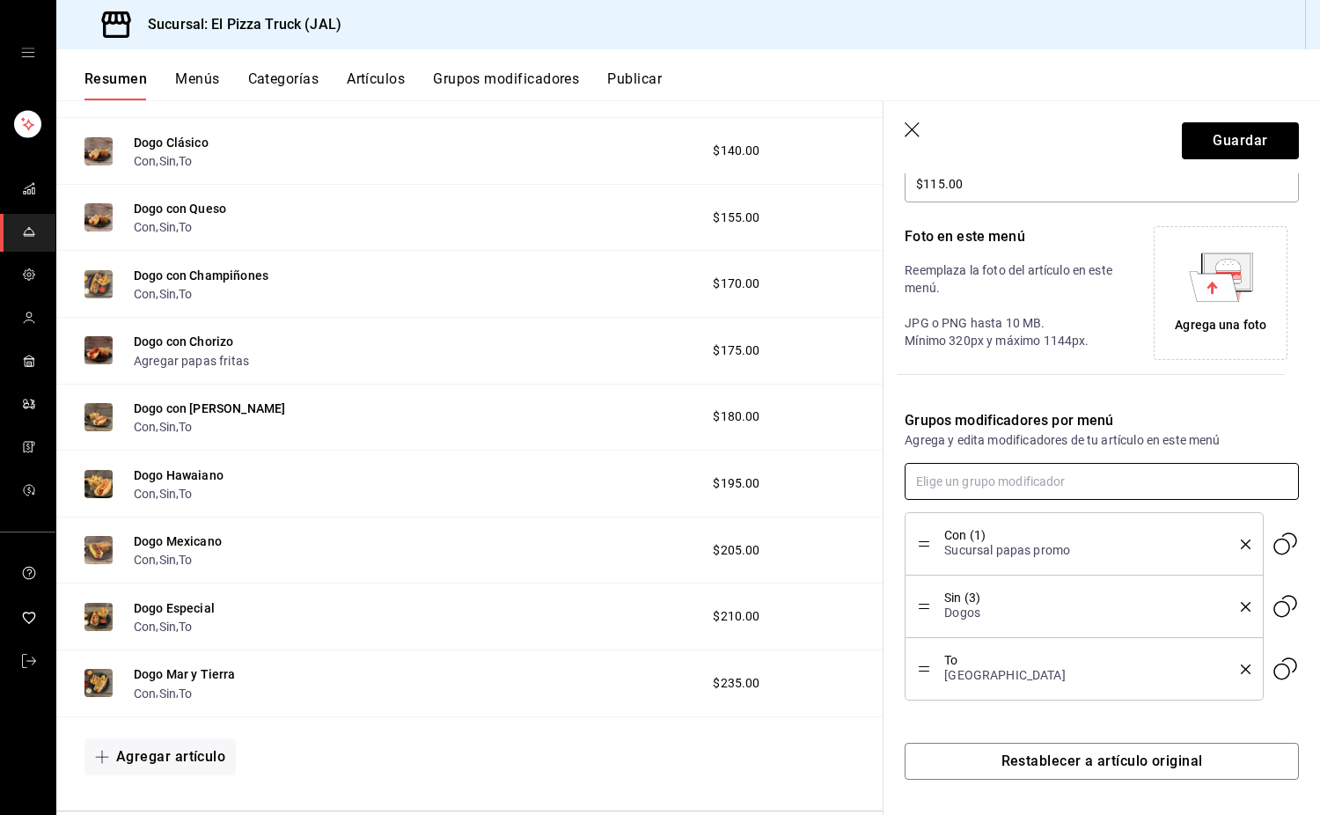
scroll to position [347, 0]
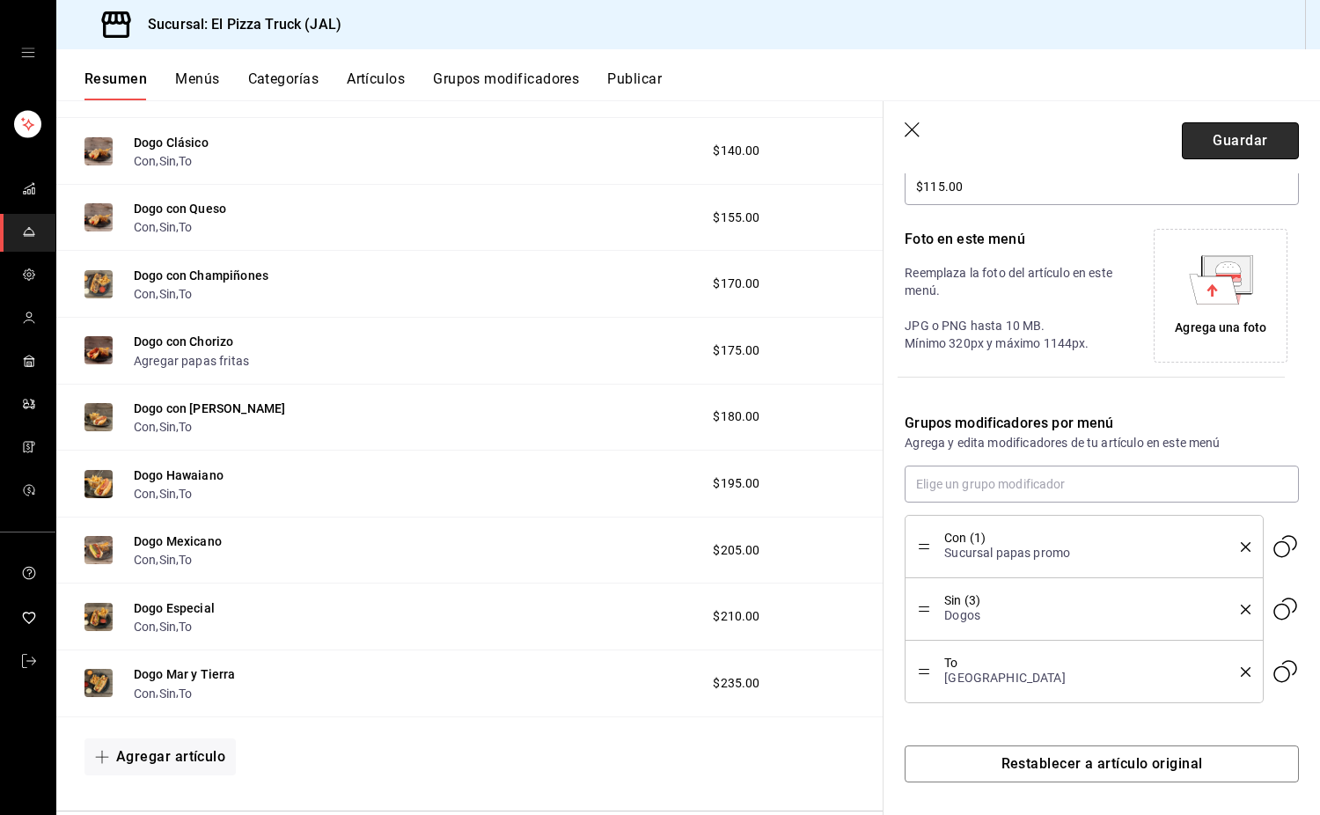
click at [1252, 151] on button "Guardar" at bounding box center [1240, 140] width 117 height 37
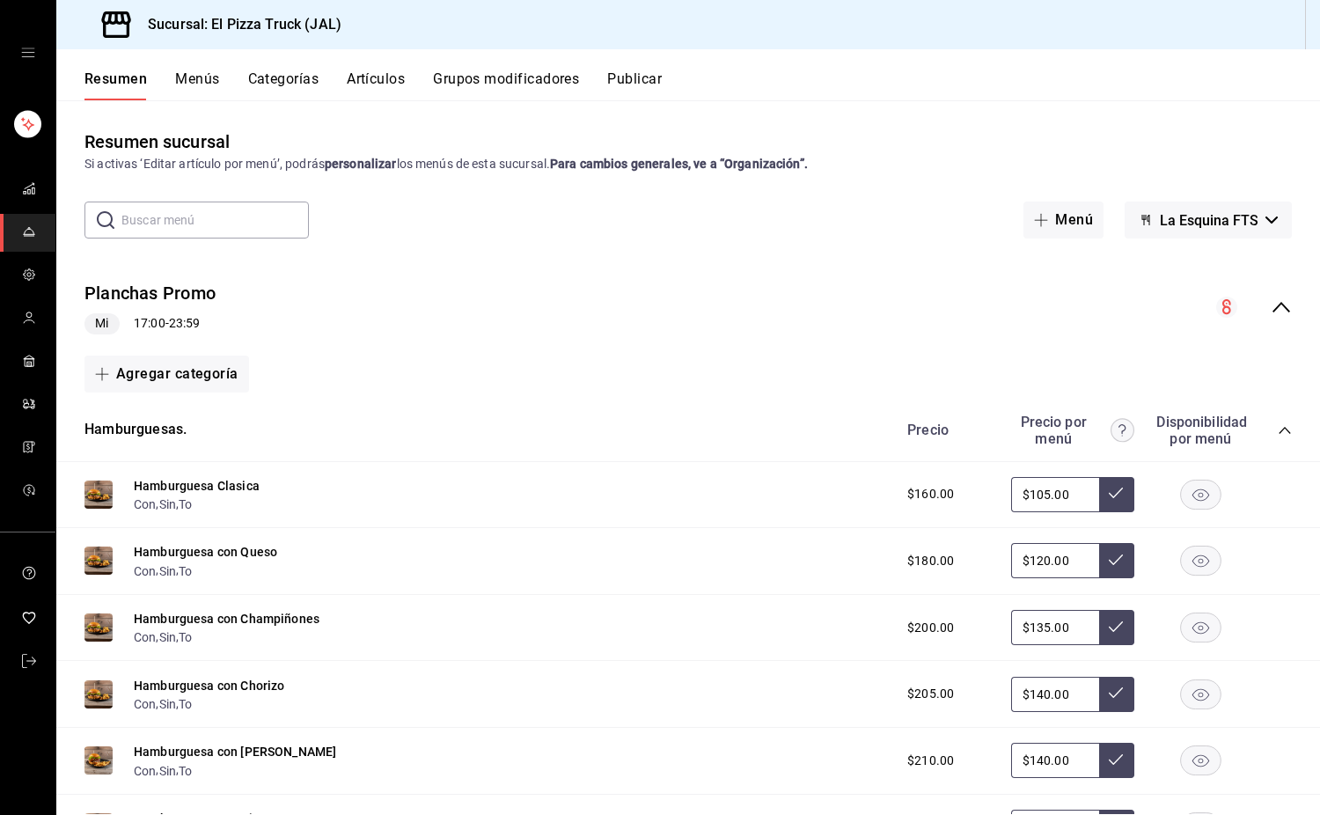
click at [187, 81] on button "Menús" at bounding box center [197, 85] width 44 height 30
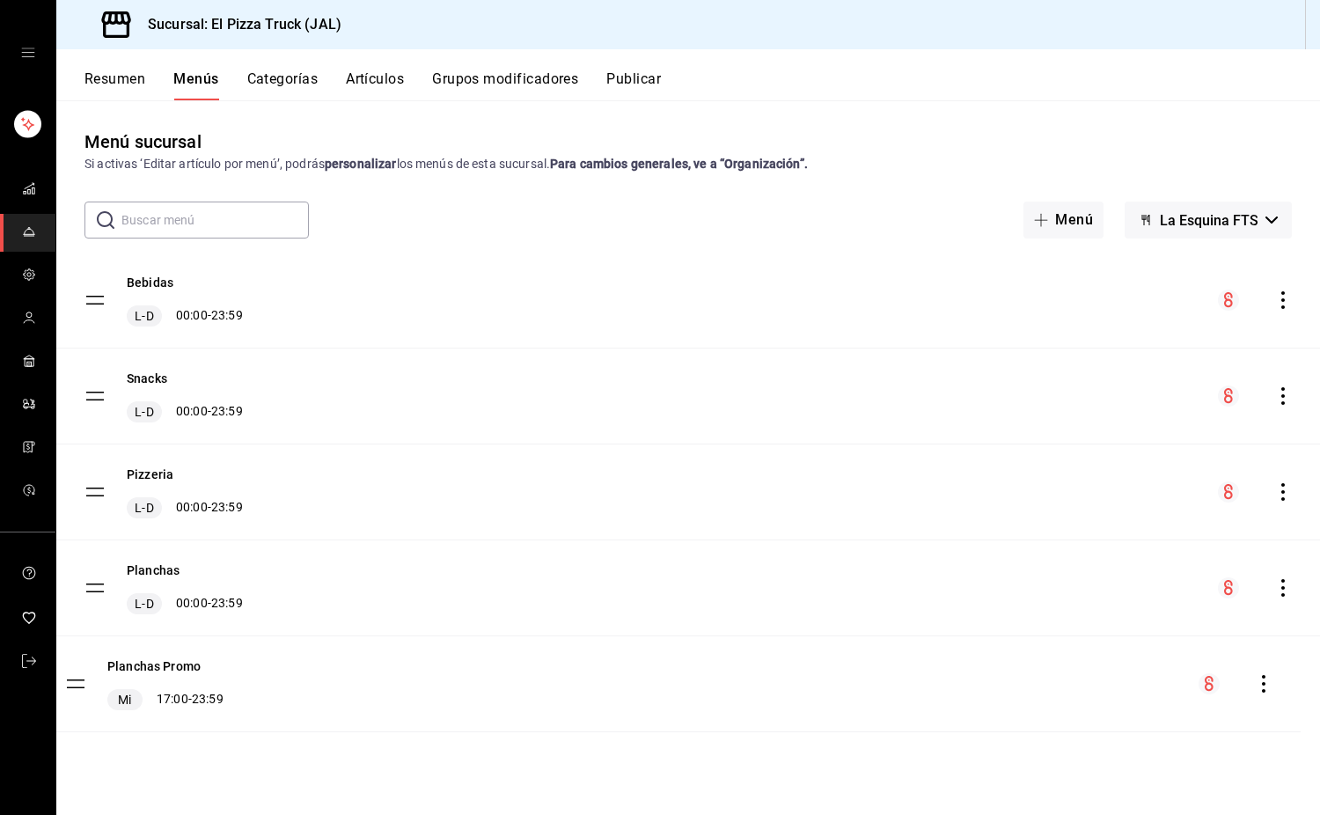
drag, startPoint x: 94, startPoint y: 301, endPoint x: 75, endPoint y: 686, distance: 385.2
click at [158, 566] on button "Planchas" at bounding box center [153, 571] width 53 height 18
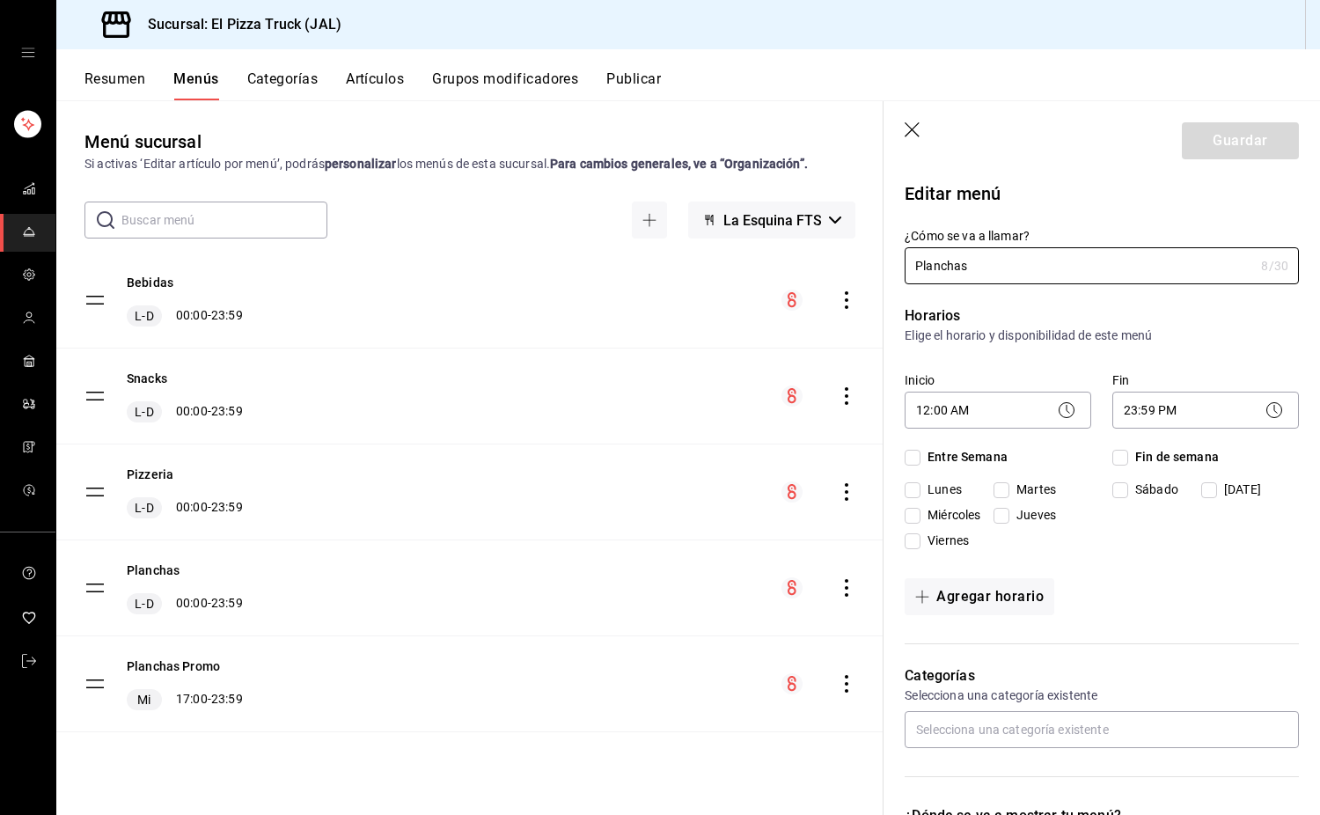
checkbox input "true"
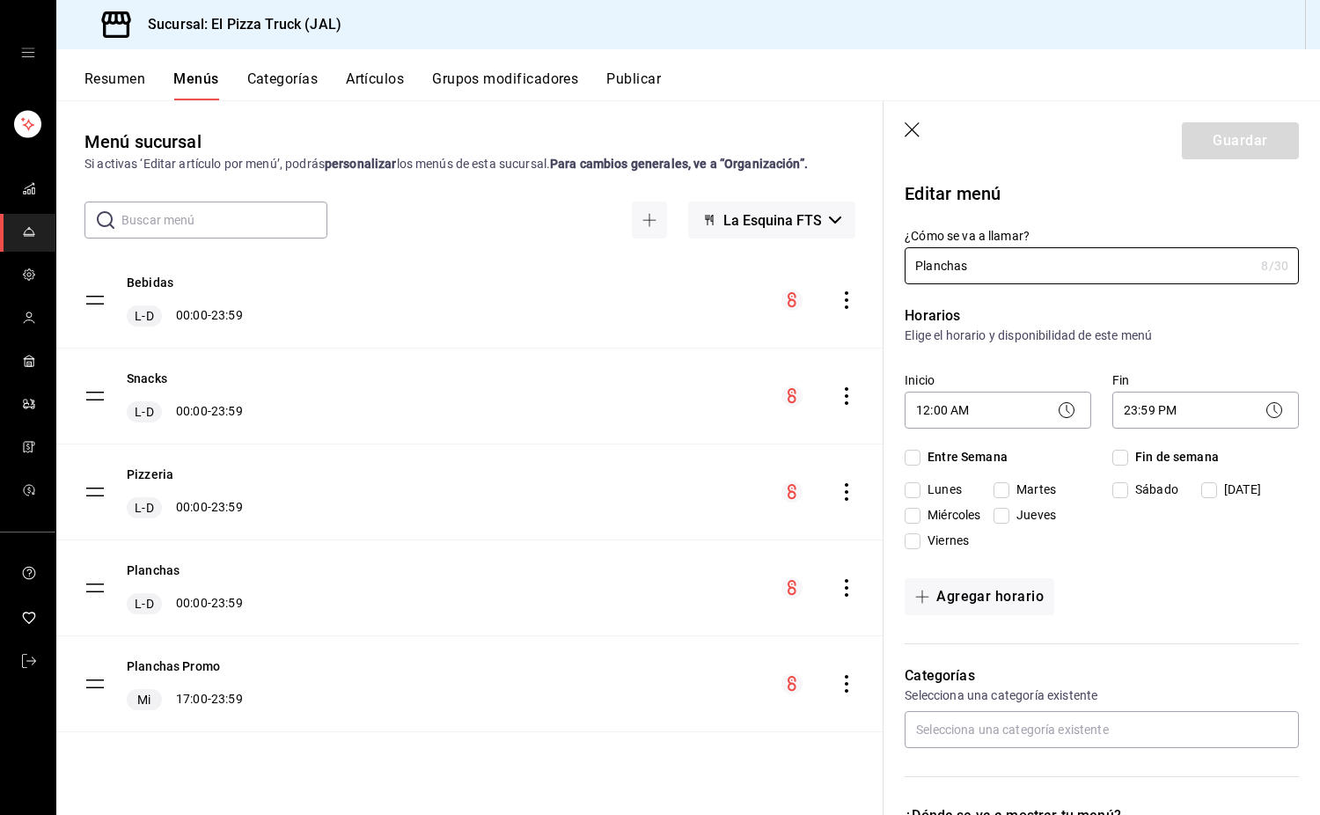
checkbox input "true"
click at [924, 516] on span "Miércoles" at bounding box center [951, 515] width 60 height 18
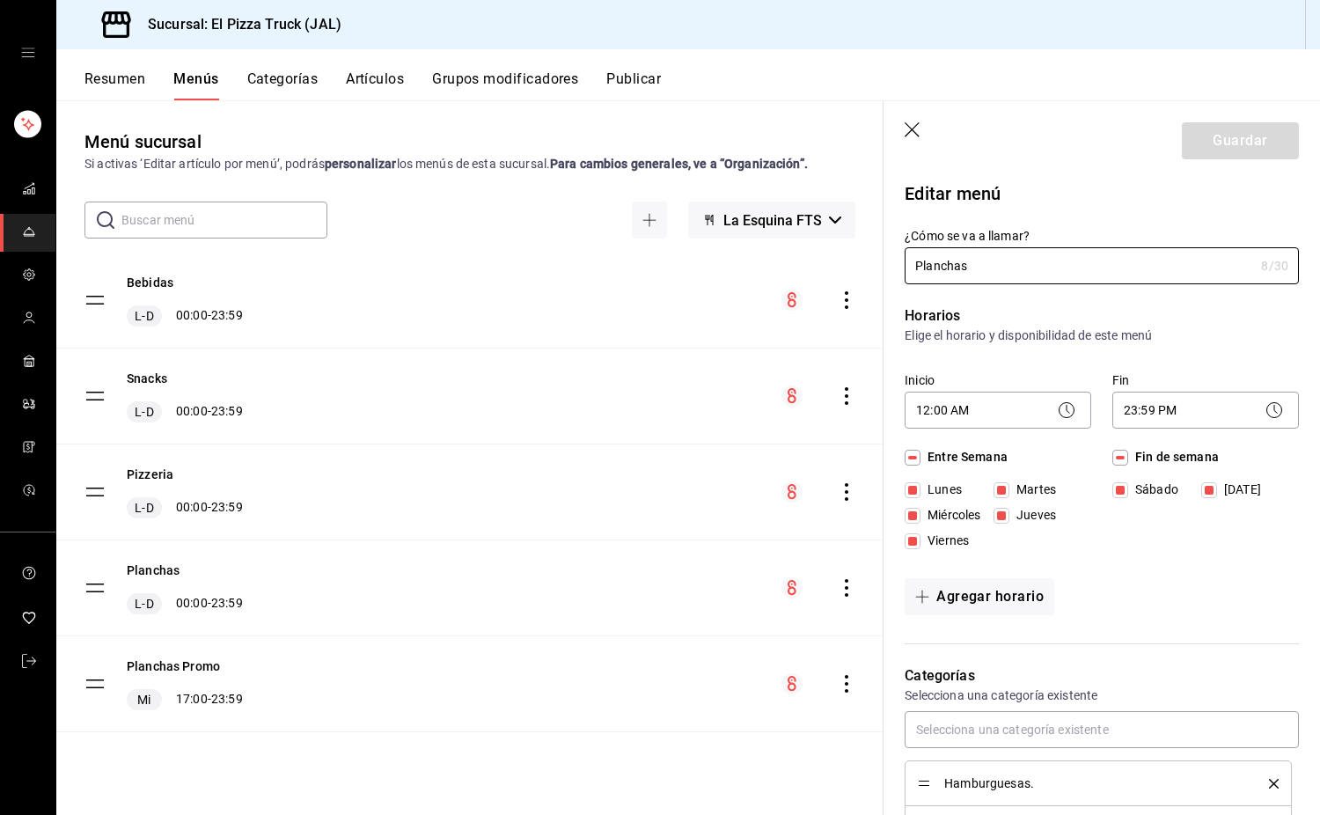
click at [921, 516] on input "Miércoles" at bounding box center [913, 516] width 16 height 16
checkbox input "false"
click at [1224, 139] on button "Guardar" at bounding box center [1240, 140] width 117 height 37
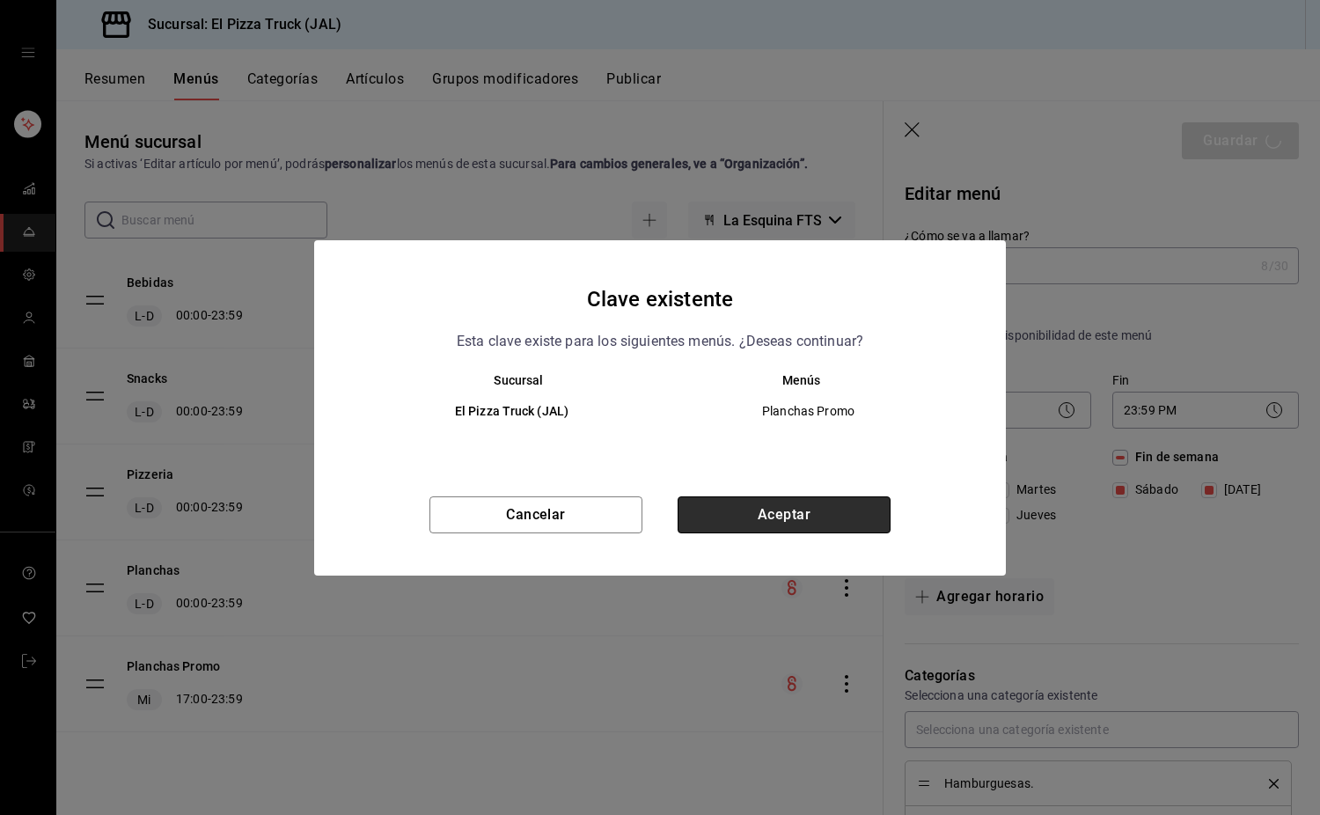
click at [728, 515] on button "Aceptar" at bounding box center [784, 514] width 213 height 37
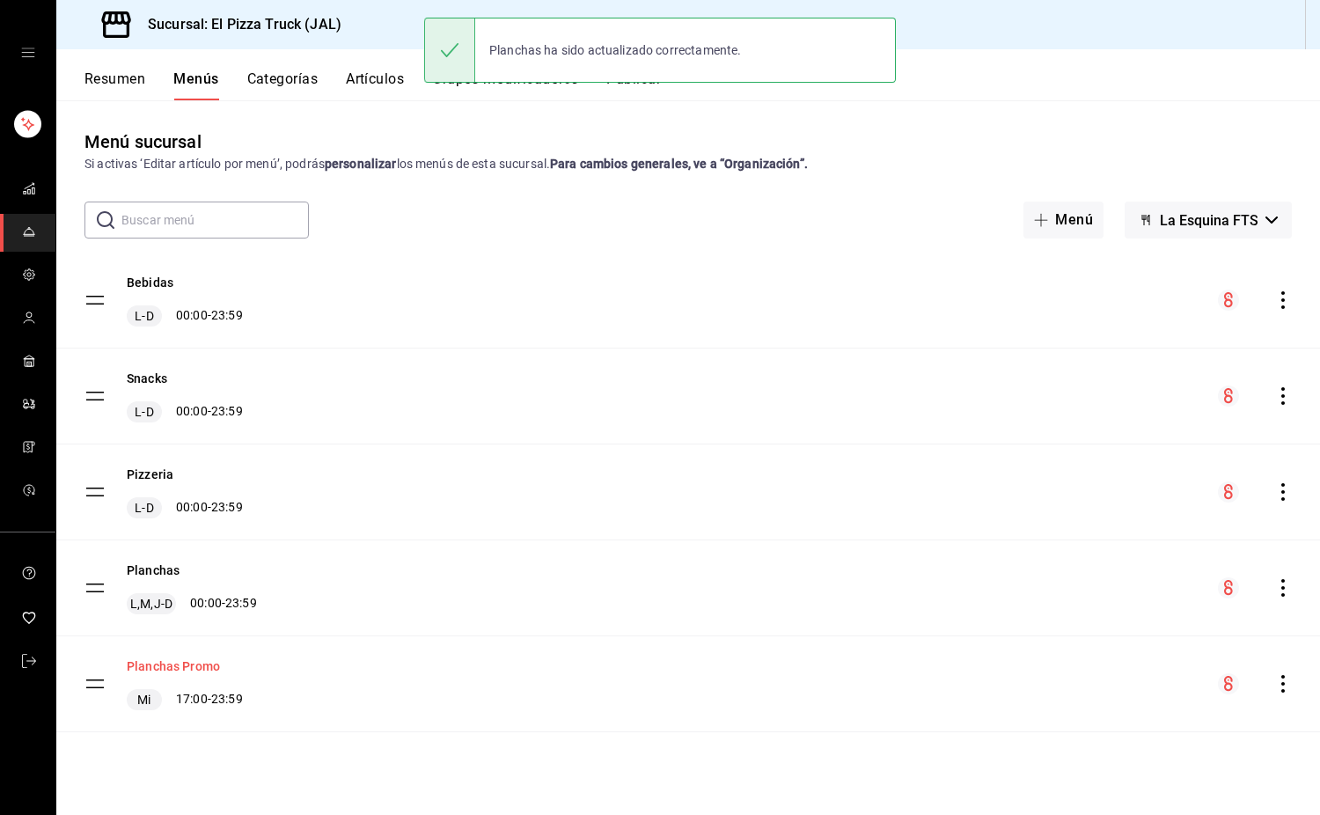
click at [195, 666] on button "Planchas Promo" at bounding box center [173, 667] width 93 height 18
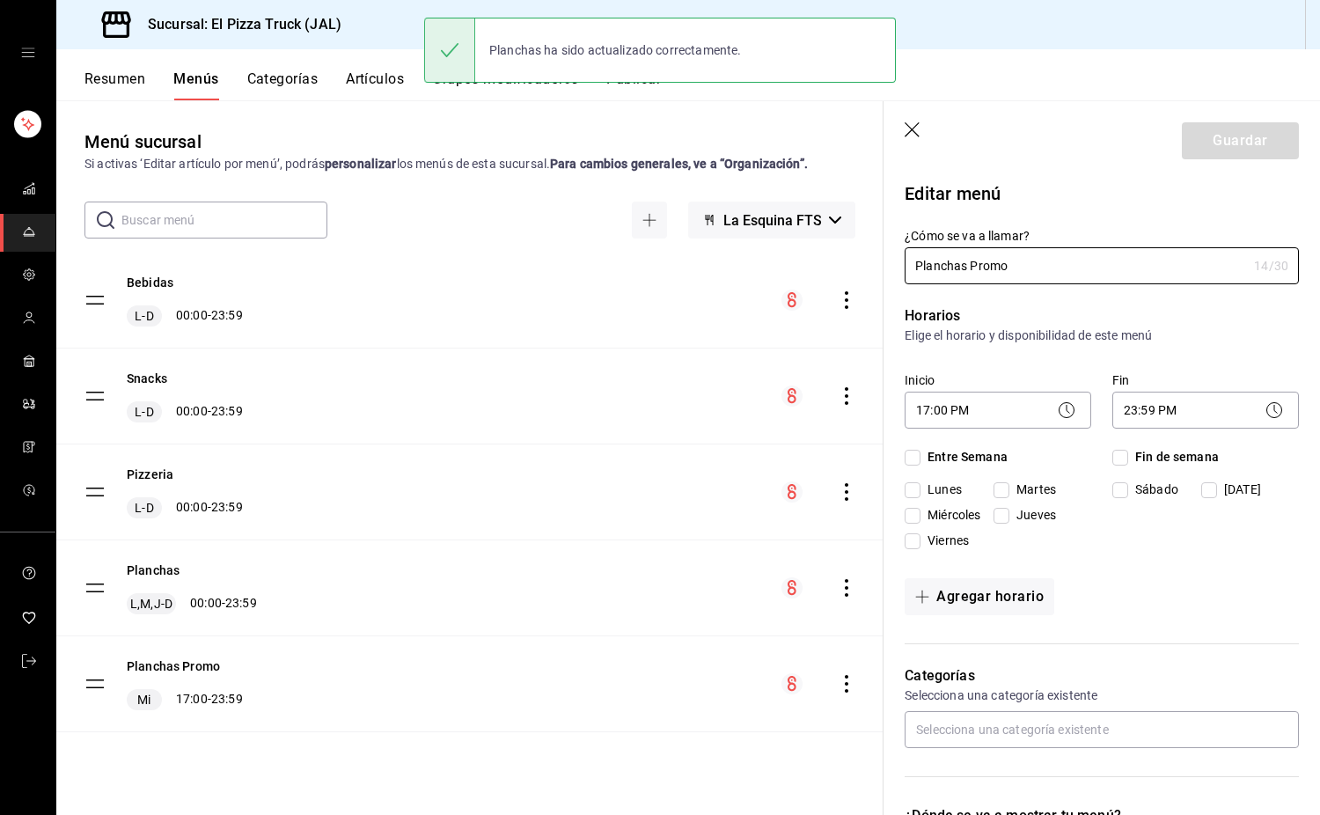
checkbox input "true"
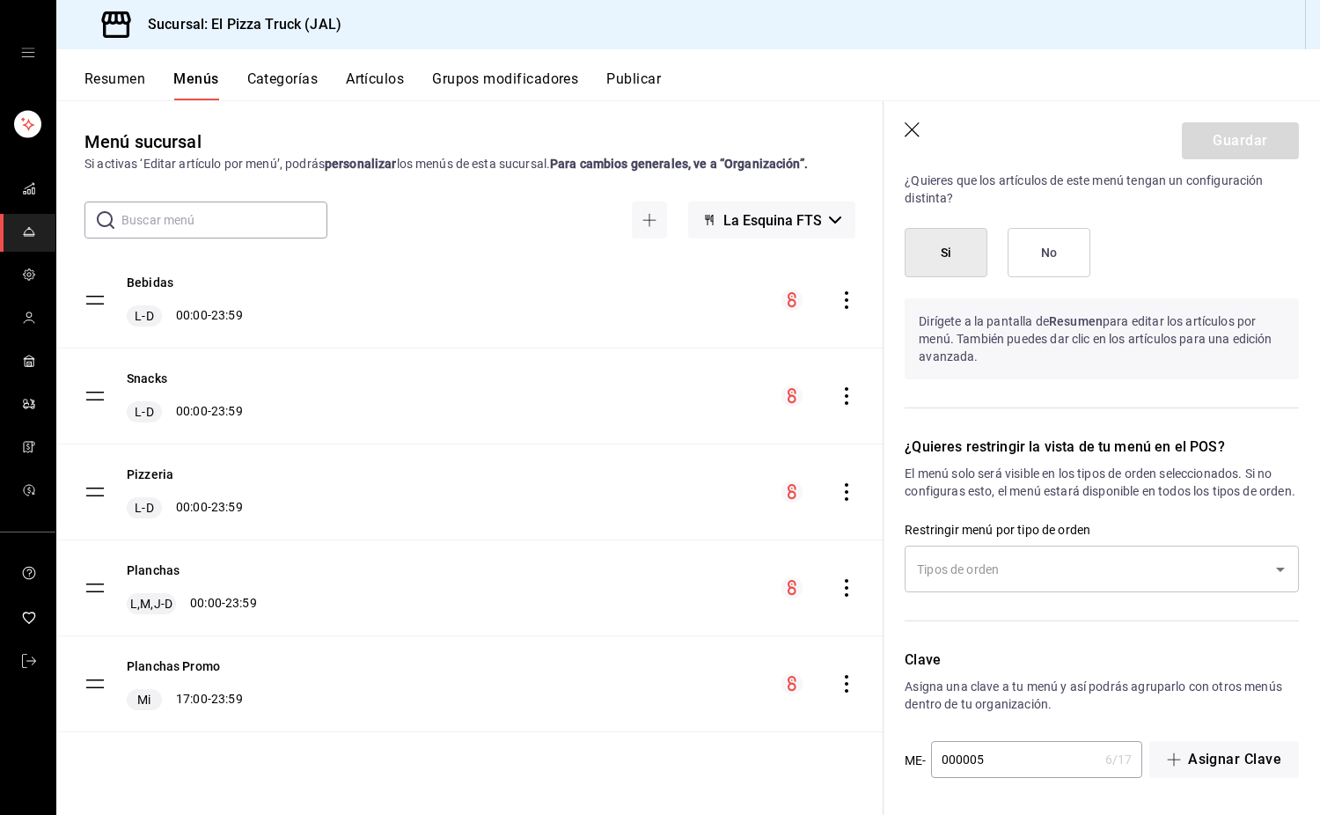
click at [1006, 765] on input "000005" at bounding box center [1014, 759] width 167 height 35
click at [1236, 132] on button "Guardar" at bounding box center [1240, 140] width 117 height 37
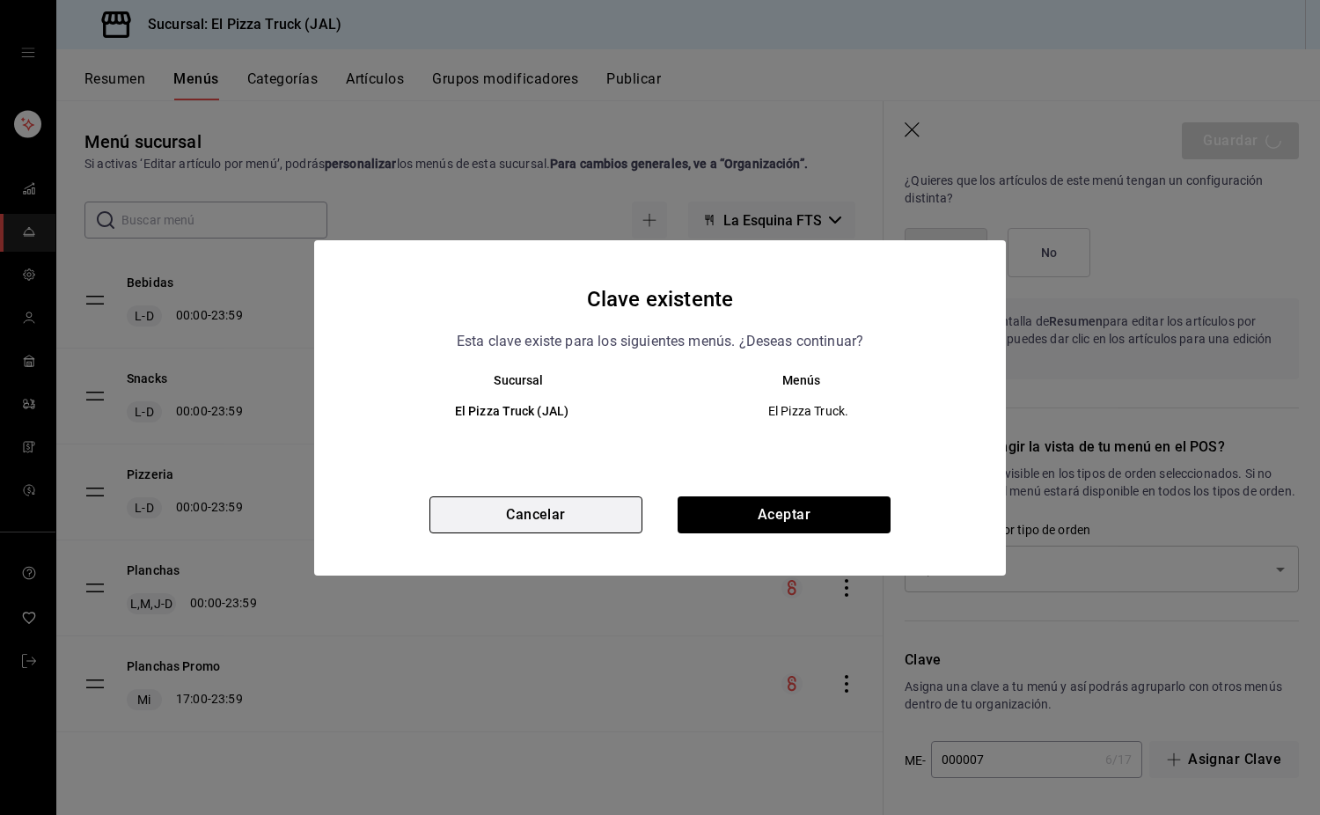
click at [569, 512] on button "Cancelar" at bounding box center [536, 514] width 213 height 37
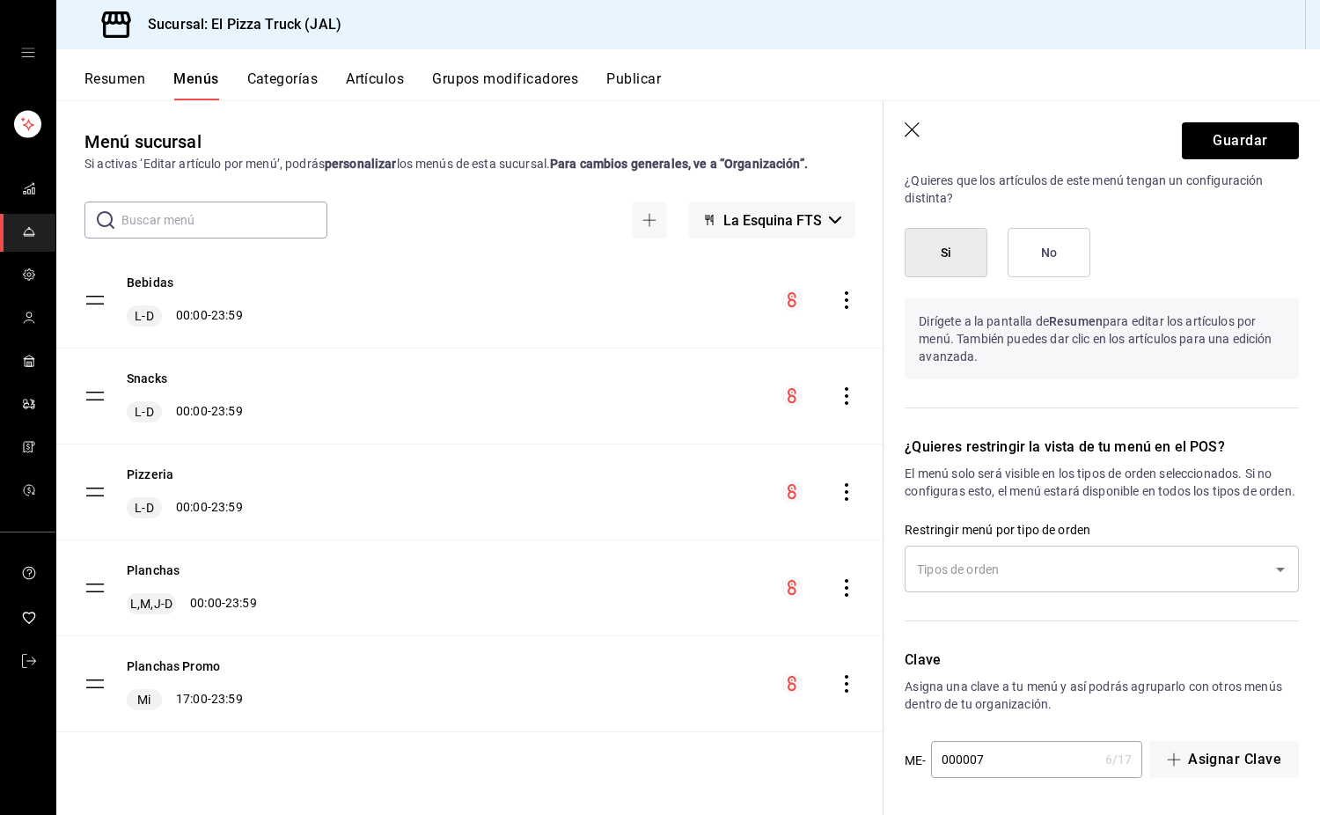
click at [989, 760] on input "000007" at bounding box center [1014, 759] width 167 height 35
type input "000015"
click at [1251, 134] on button "Guardar" at bounding box center [1240, 140] width 117 height 37
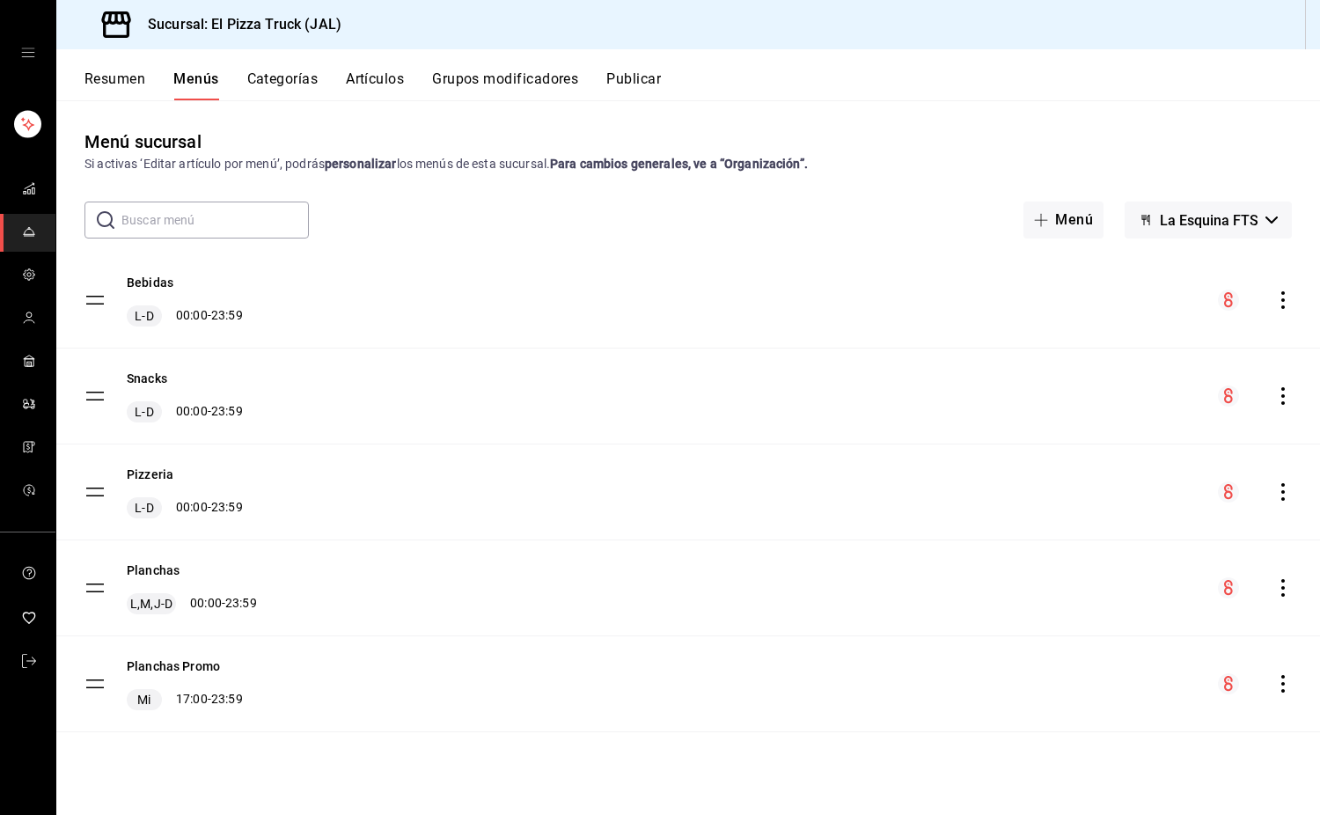
click at [107, 80] on button "Resumen" at bounding box center [115, 85] width 61 height 30
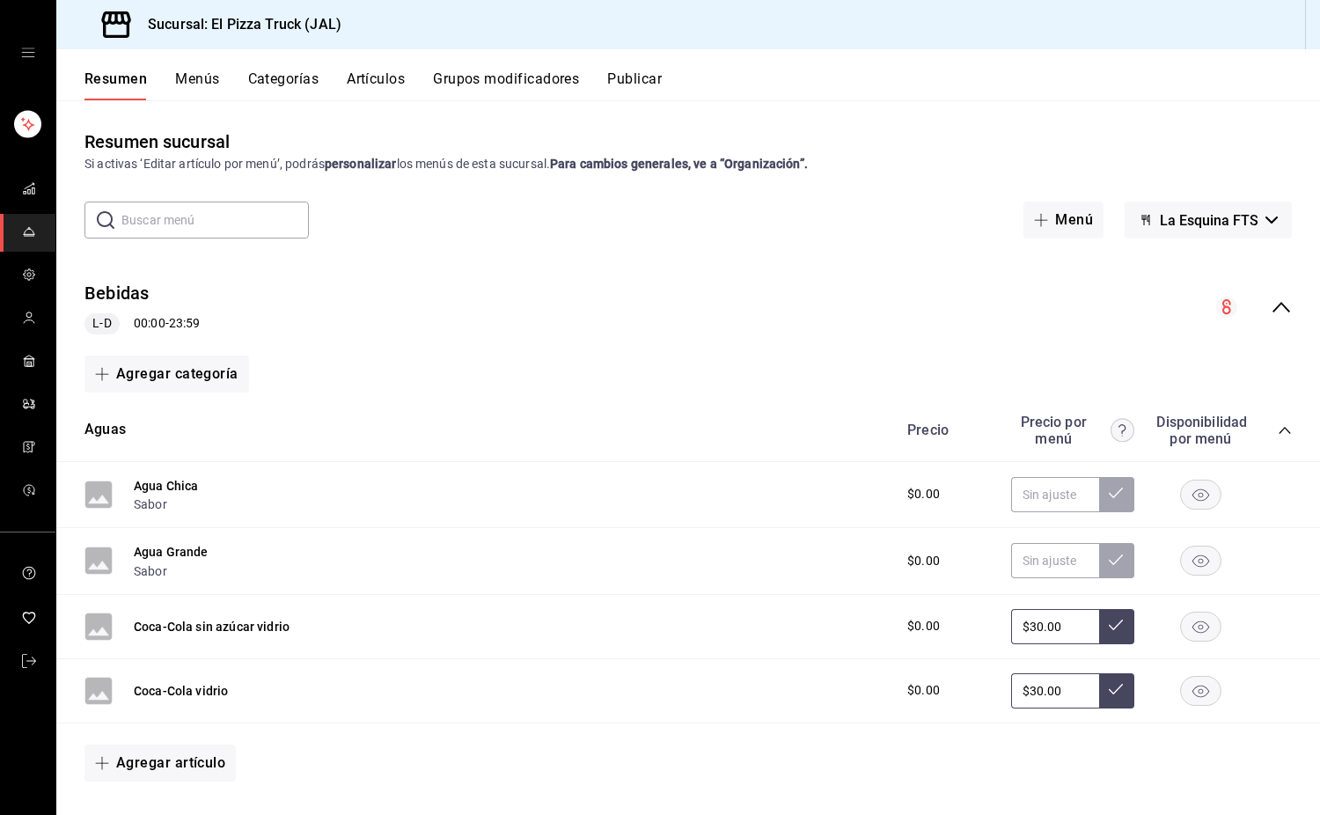
click at [197, 82] on button "Menús" at bounding box center [197, 85] width 44 height 30
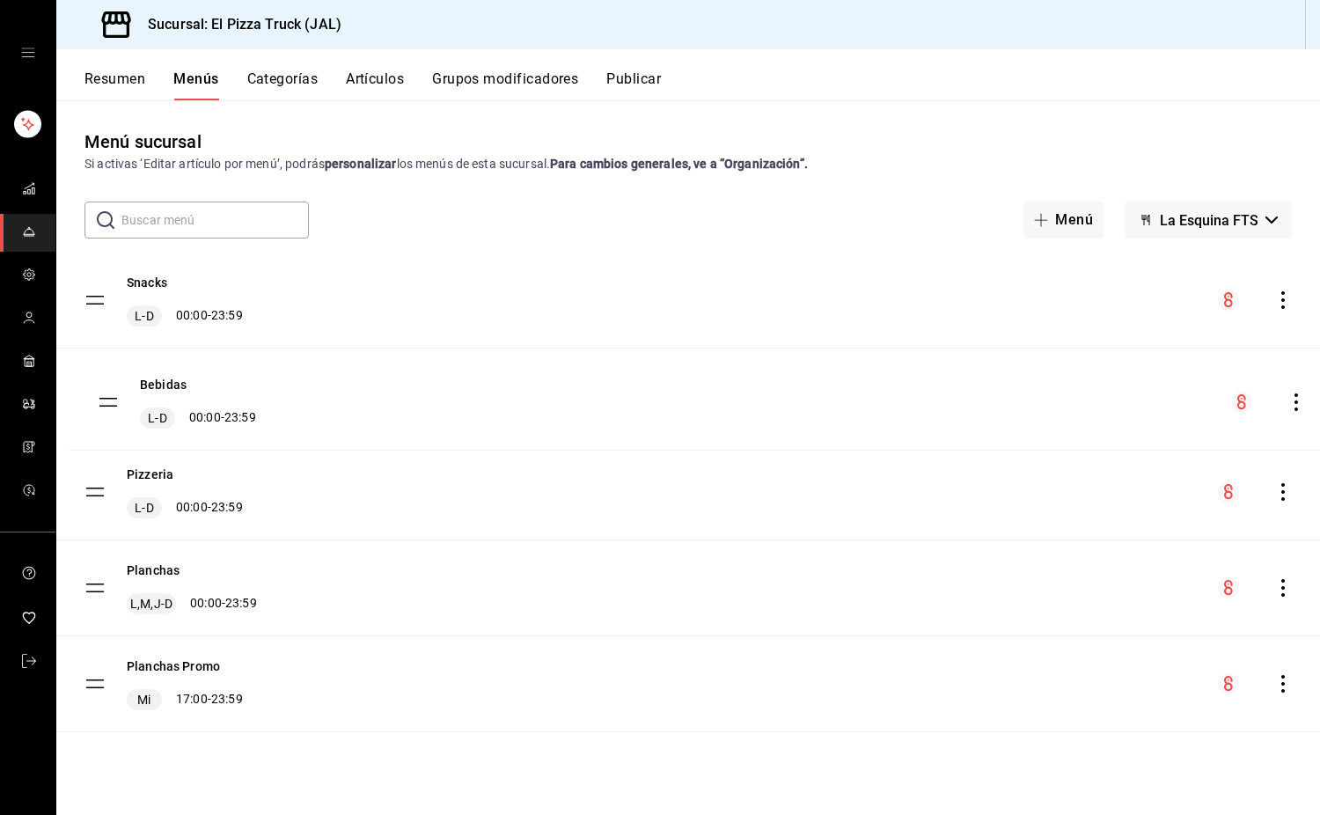
drag, startPoint x: 93, startPoint y: 292, endPoint x: 107, endPoint y: 394, distance: 103.0
click at [621, 81] on button "Publicar" at bounding box center [634, 85] width 55 height 30
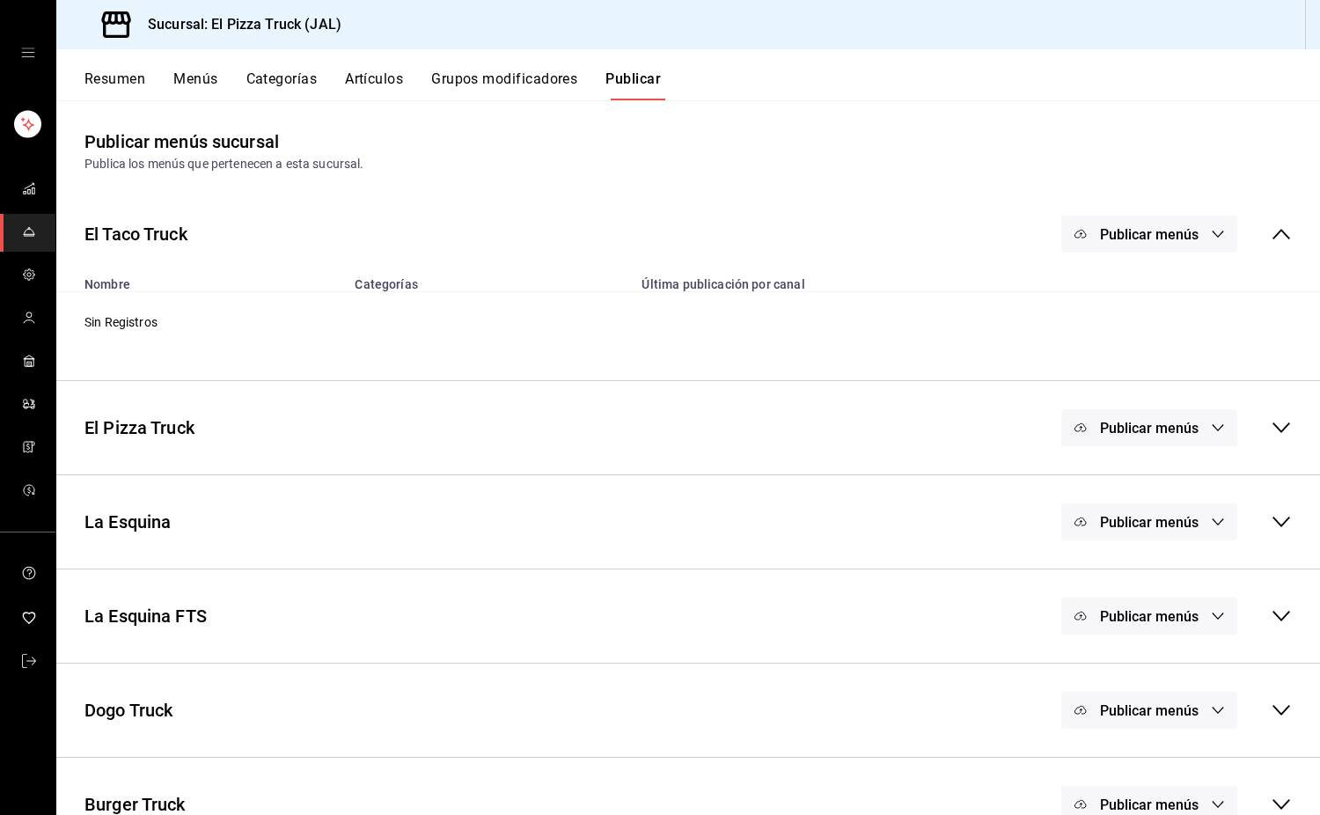
click at [205, 85] on button "Menús" at bounding box center [195, 85] width 44 height 30
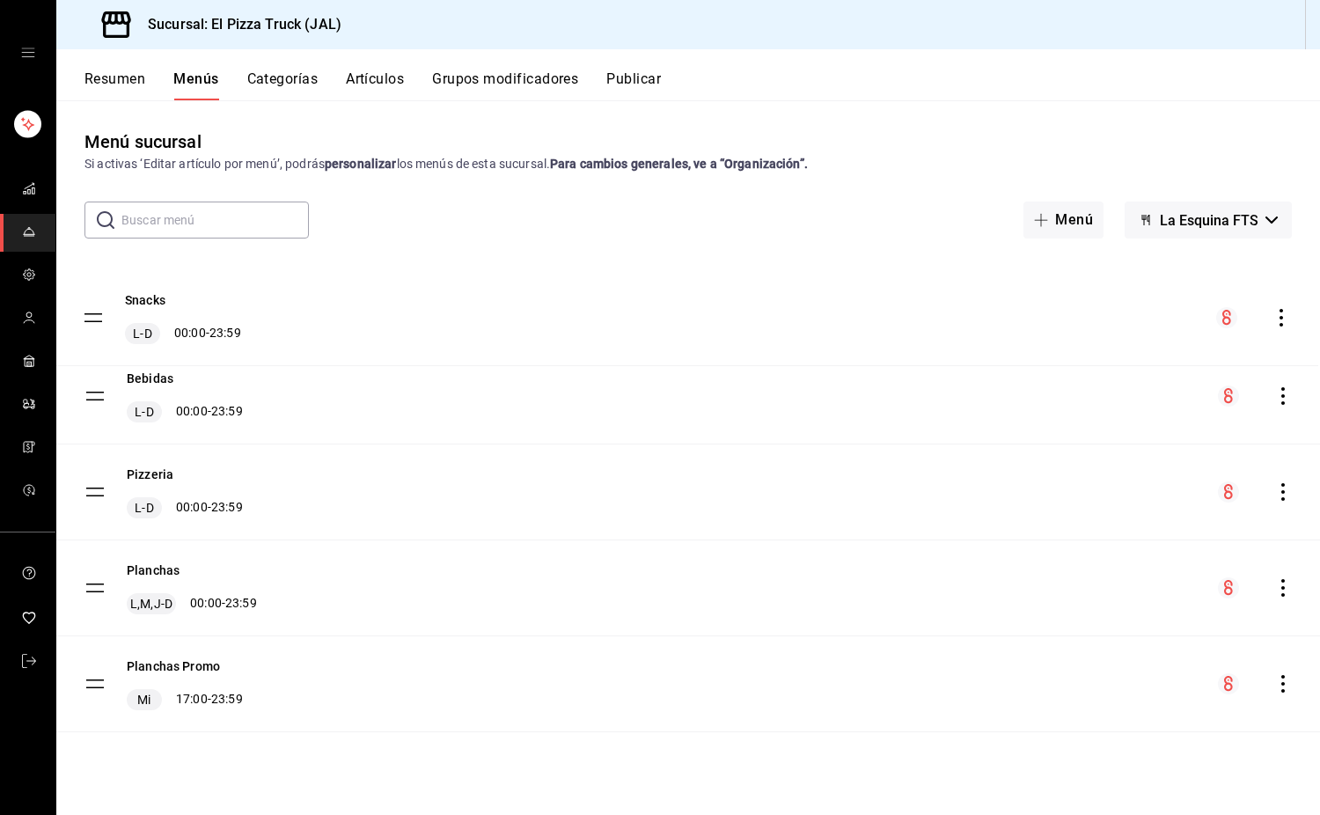
drag, startPoint x: 102, startPoint y: 401, endPoint x: 100, endPoint y: 322, distance: 78.4
click at [100, 322] on tbody "Bebidas L-D 00:00 - 23:59 Snacks L-D 00:00 - 23:59 Pizzeria L-D 00:00 - 23:59 P…" at bounding box center [688, 493] width 1264 height 480
click at [654, 91] on button "Publicar" at bounding box center [634, 85] width 55 height 30
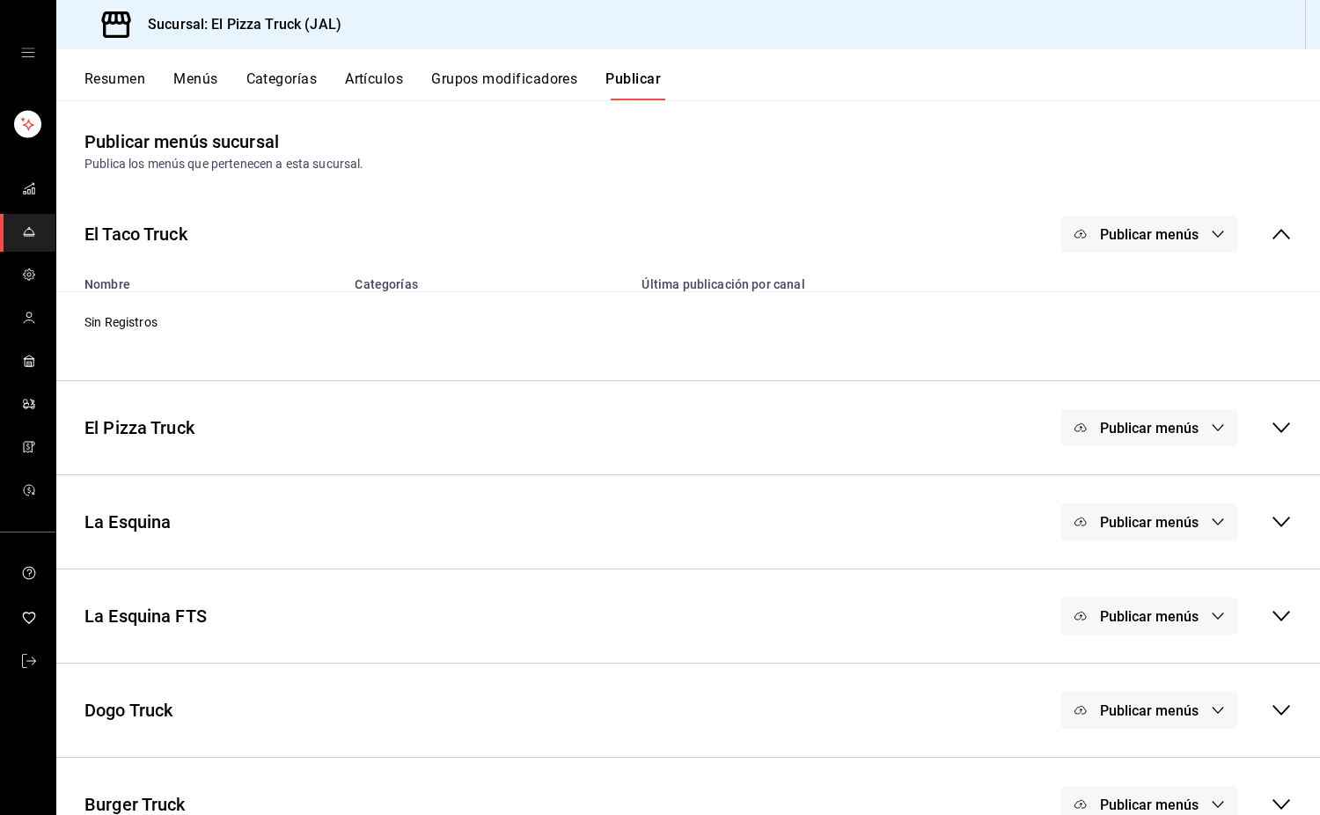
click at [197, 83] on button "Menús" at bounding box center [195, 85] width 44 height 30
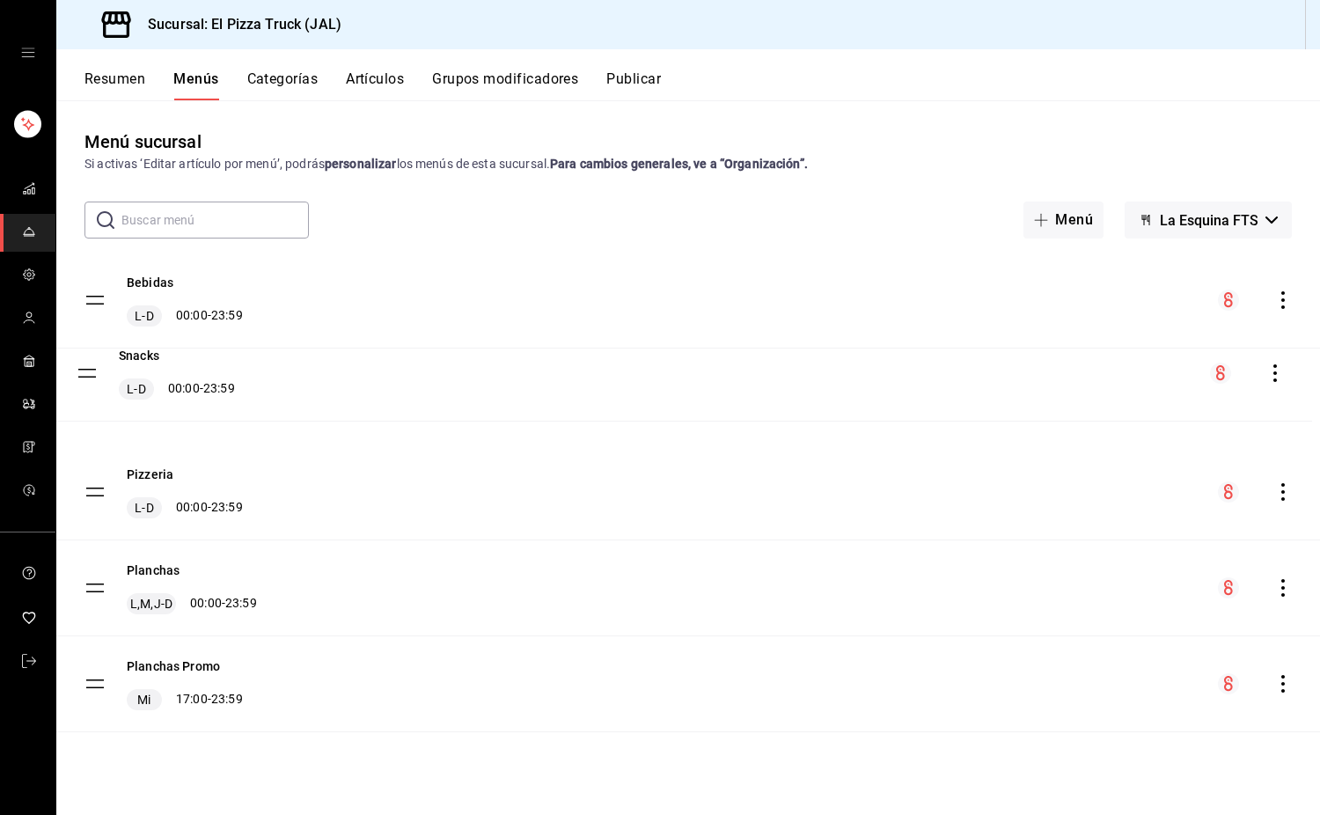
drag, startPoint x: 93, startPoint y: 327, endPoint x: 86, endPoint y: 384, distance: 57.6
click at [632, 72] on button "Publicar" at bounding box center [634, 85] width 55 height 30
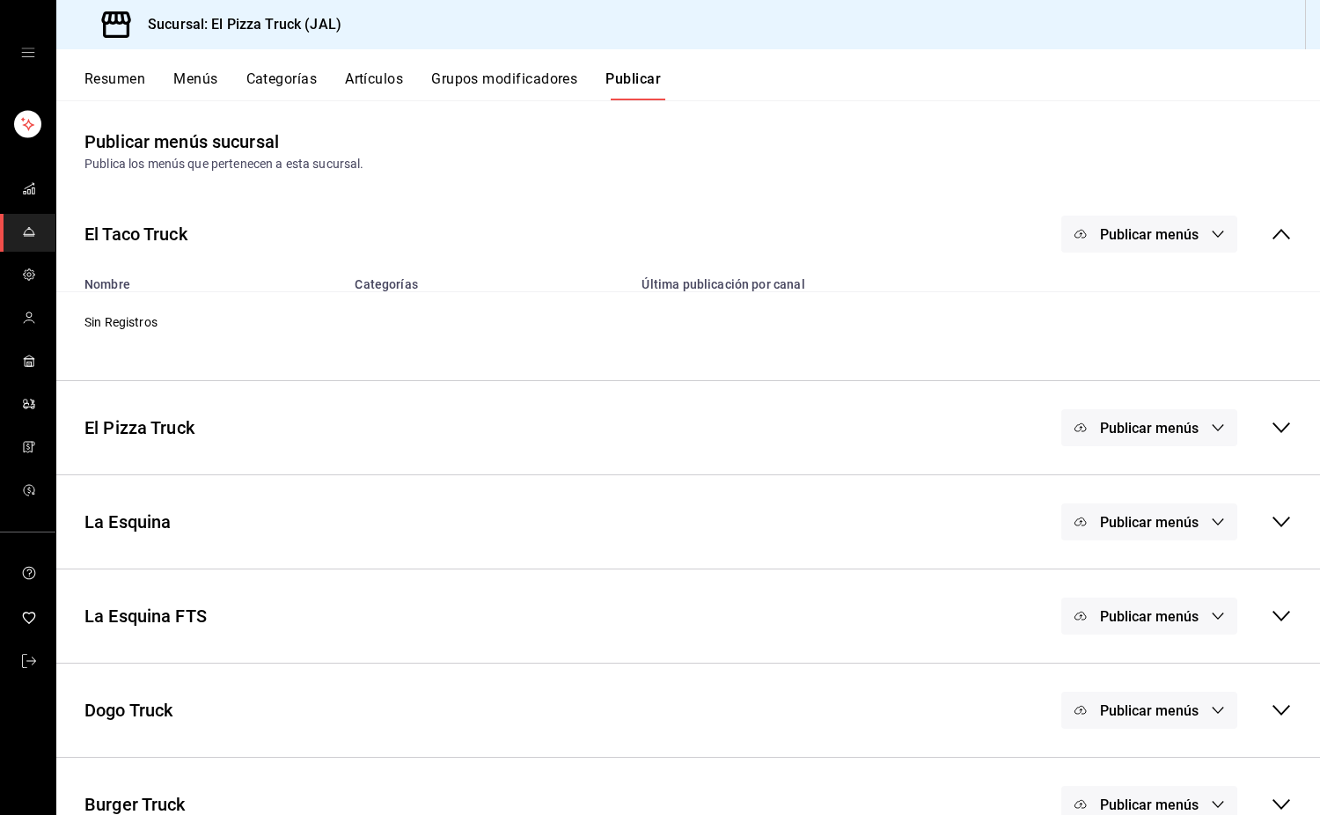
click at [1146, 616] on span "Publicar menús" at bounding box center [1149, 616] width 99 height 17
click at [1153, 670] on span "Punto de venta" at bounding box center [1162, 674] width 85 height 18
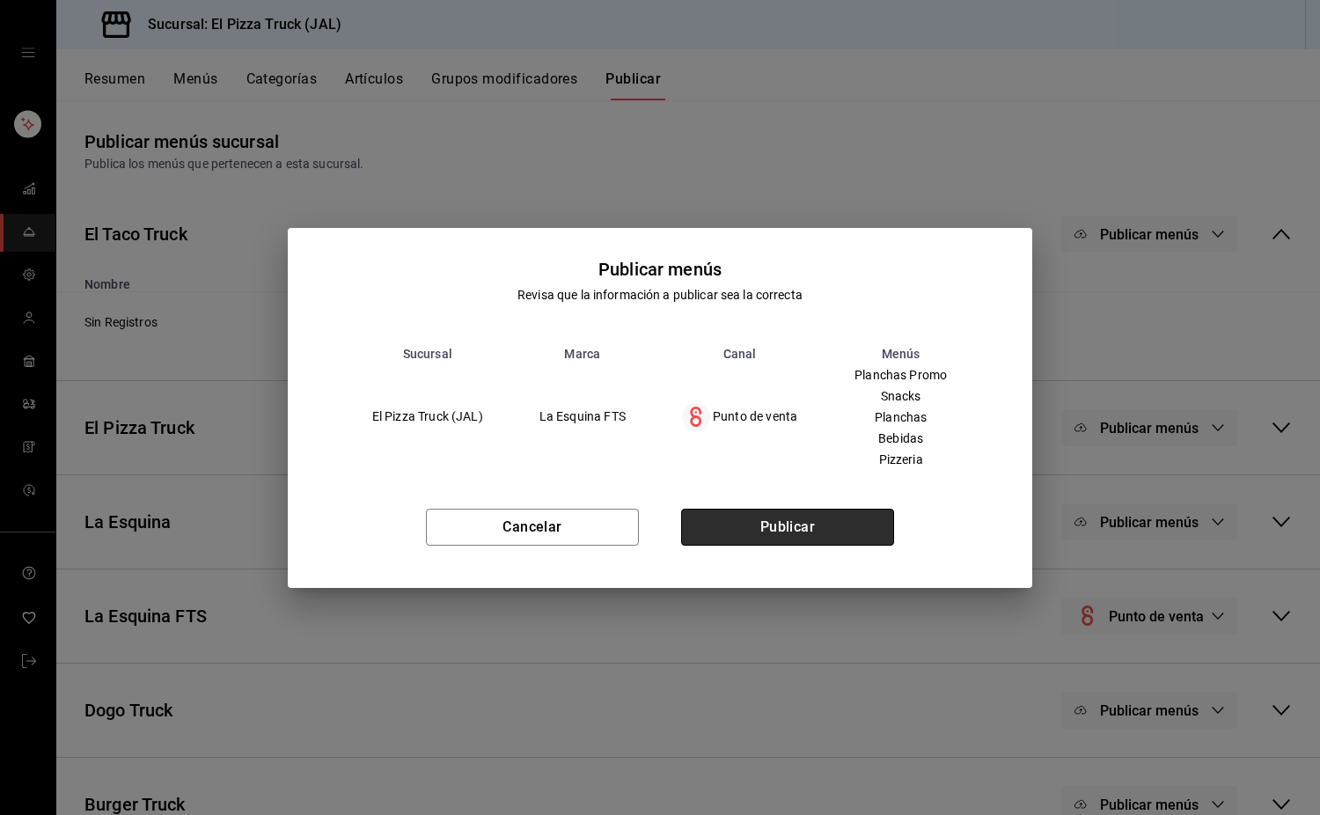
click at [832, 537] on button "Publicar" at bounding box center [787, 527] width 213 height 37
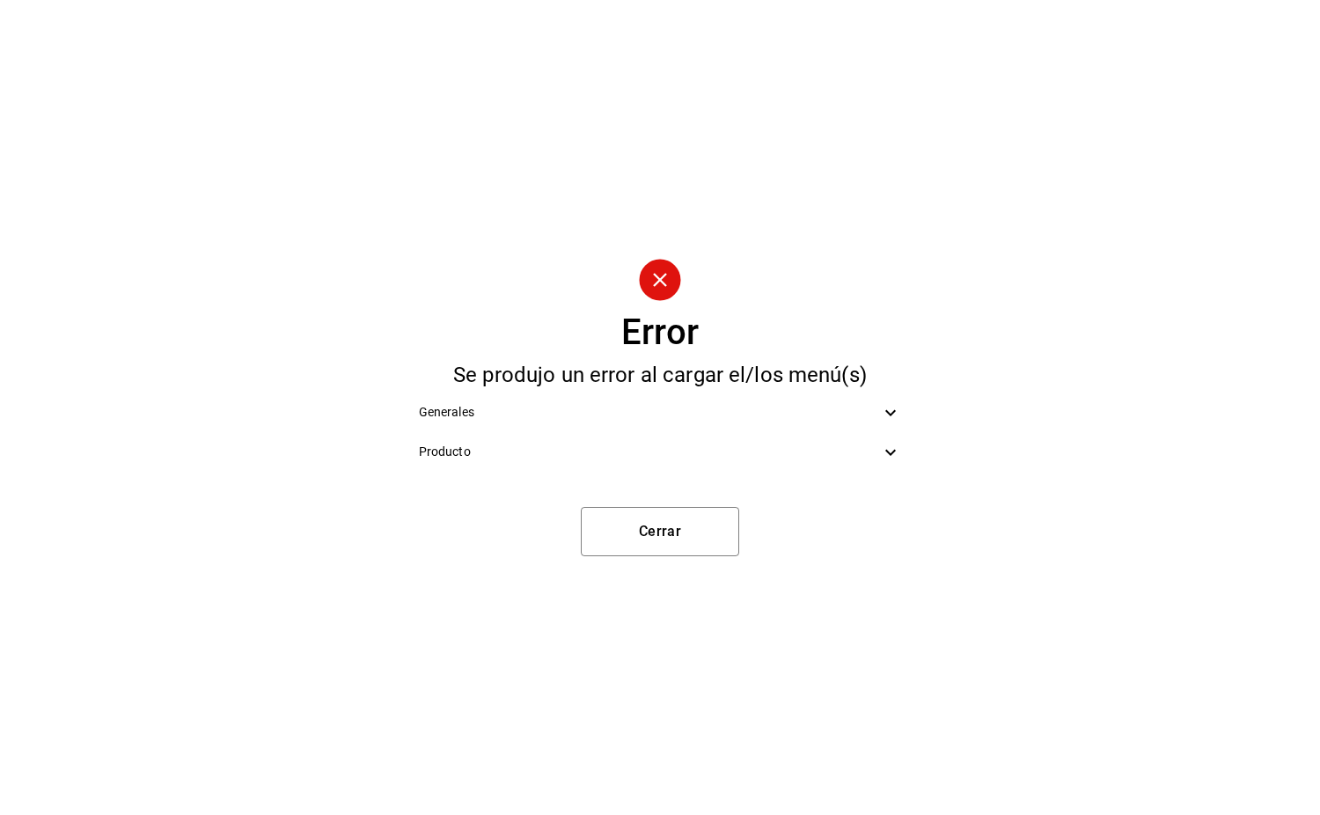
click at [726, 449] on span "Producto" at bounding box center [650, 452] width 462 height 18
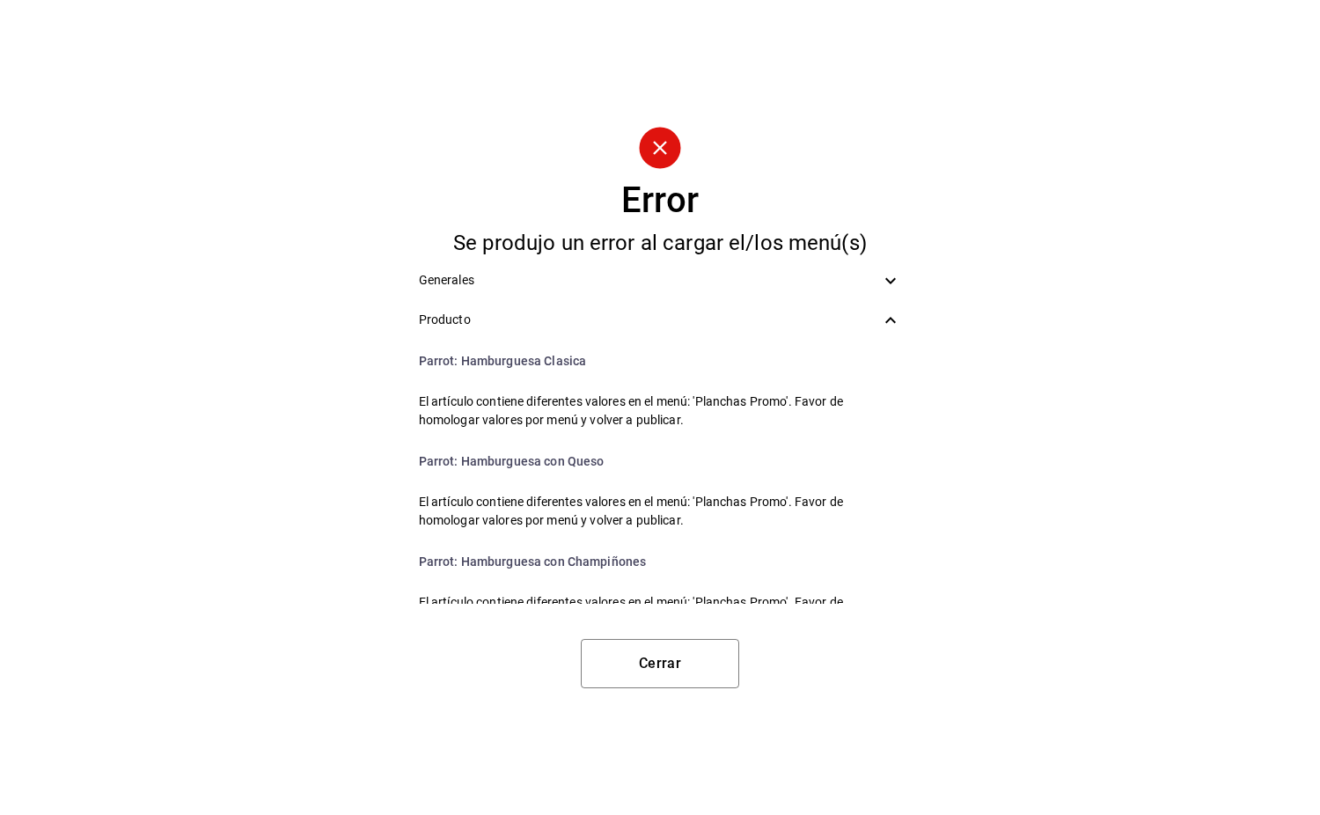
click at [835, 258] on ul "Generales Producto Parrot : Hamburguesa Clasica El artículo contiene diferentes…" at bounding box center [660, 432] width 511 height 357
click at [848, 270] on div "Generales" at bounding box center [660, 281] width 511 height 40
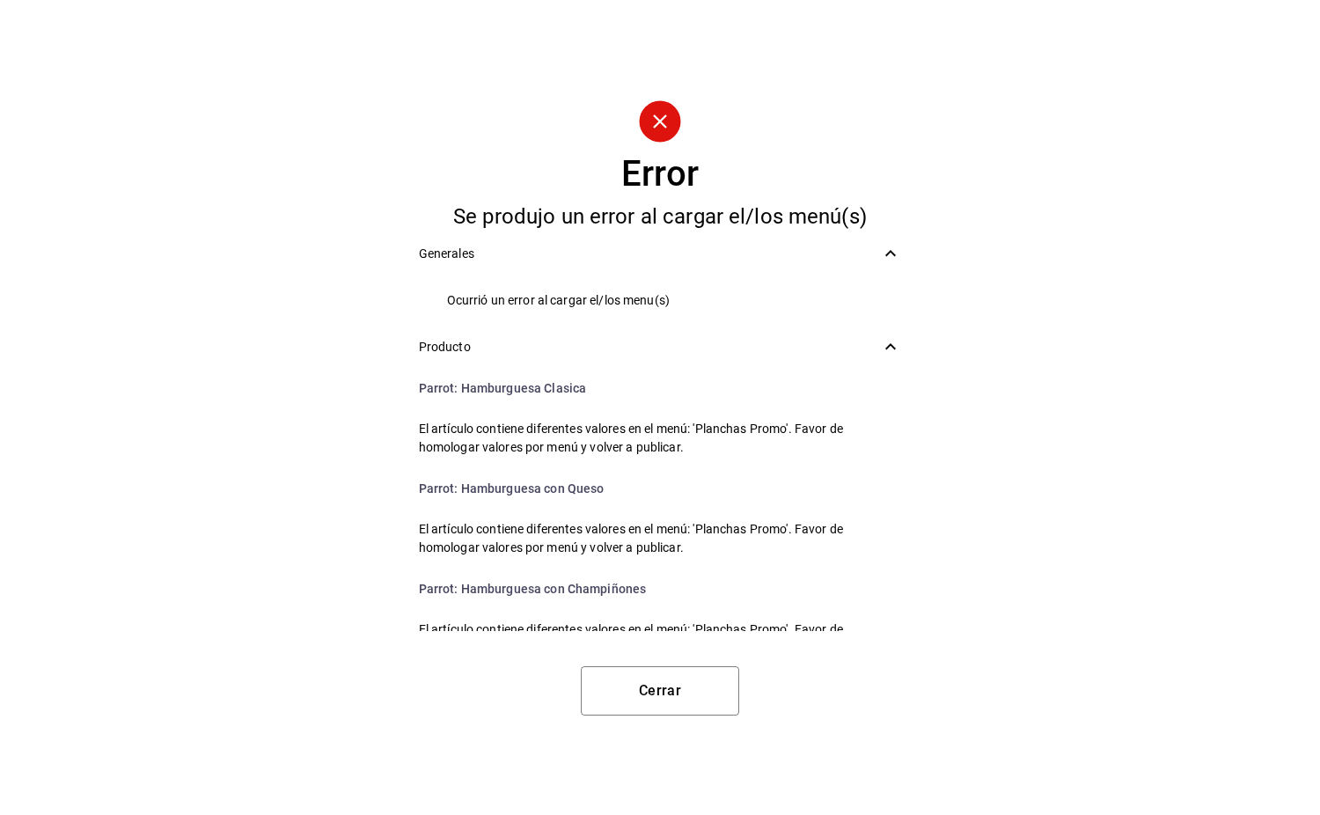
click at [726, 310] on li "Ocurrió un error al cargar el/los menu(s)" at bounding box center [660, 301] width 511 height 40
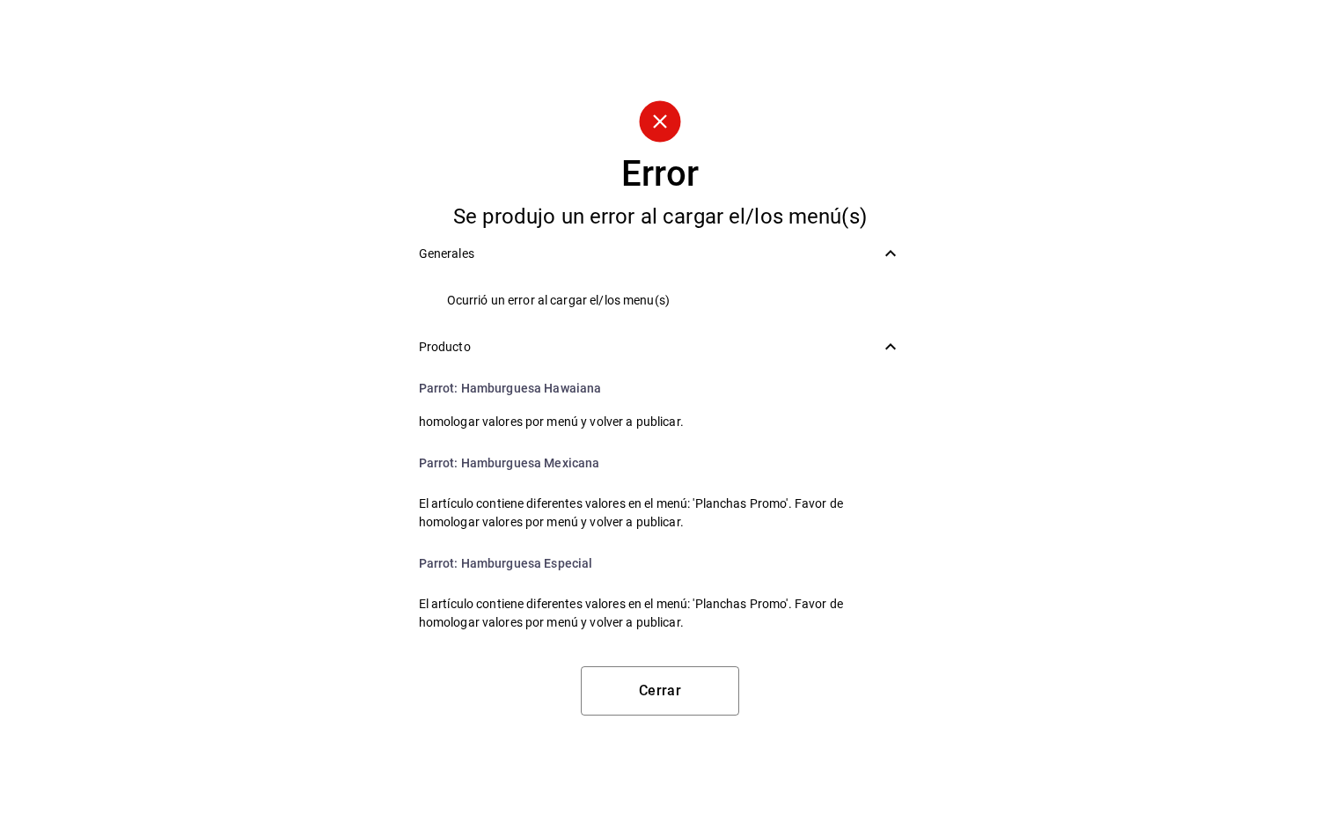
scroll to position [529, 0]
drag, startPoint x: 626, startPoint y: 508, endPoint x: 802, endPoint y: 504, distance: 176.1
click at [802, 504] on span "El artículo contiene diferentes valores en el menú: 'Planchas Promo'. Favor de …" at bounding box center [660, 511] width 483 height 37
click at [640, 680] on button "Cerrar" at bounding box center [660, 690] width 158 height 49
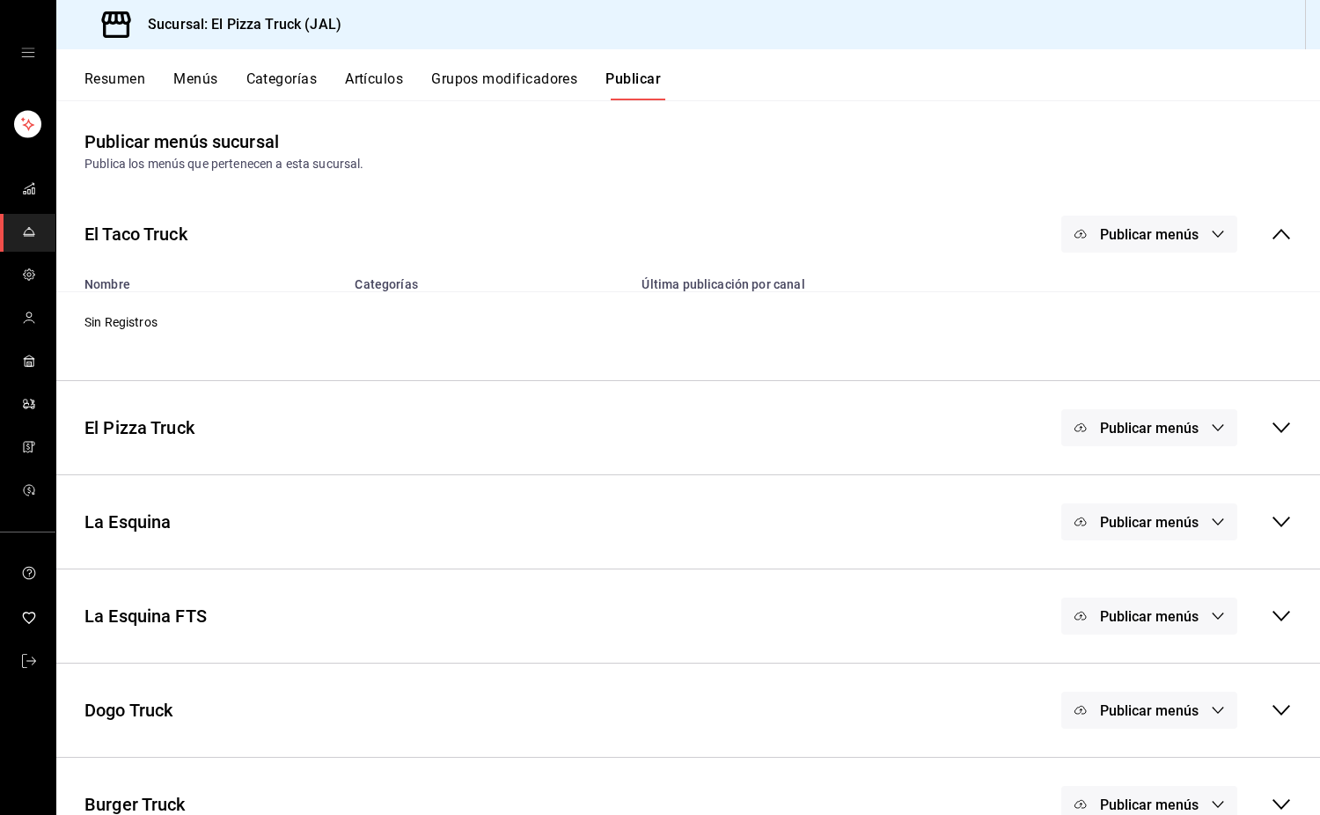
click at [125, 91] on button "Resumen" at bounding box center [115, 85] width 61 height 30
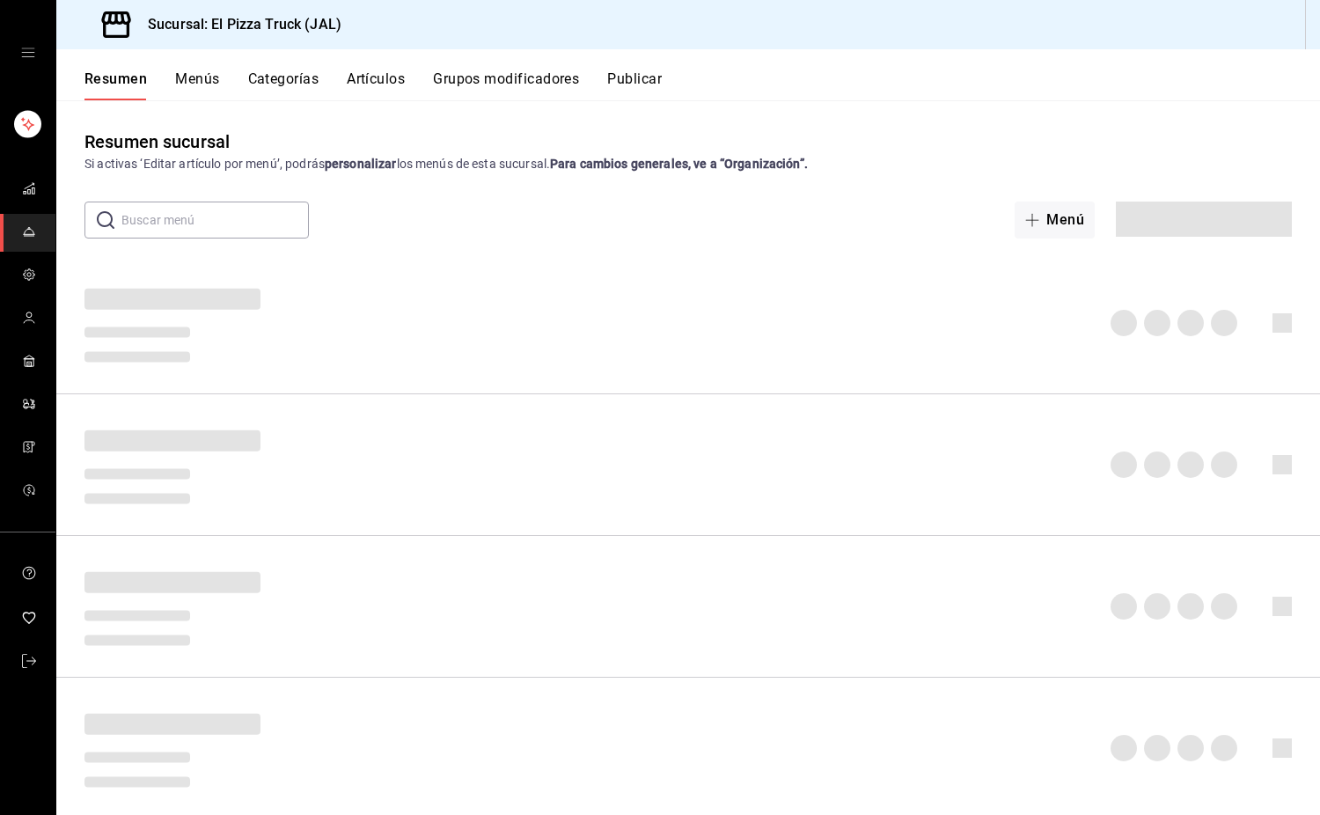
click at [178, 92] on button "Menús" at bounding box center [197, 85] width 44 height 30
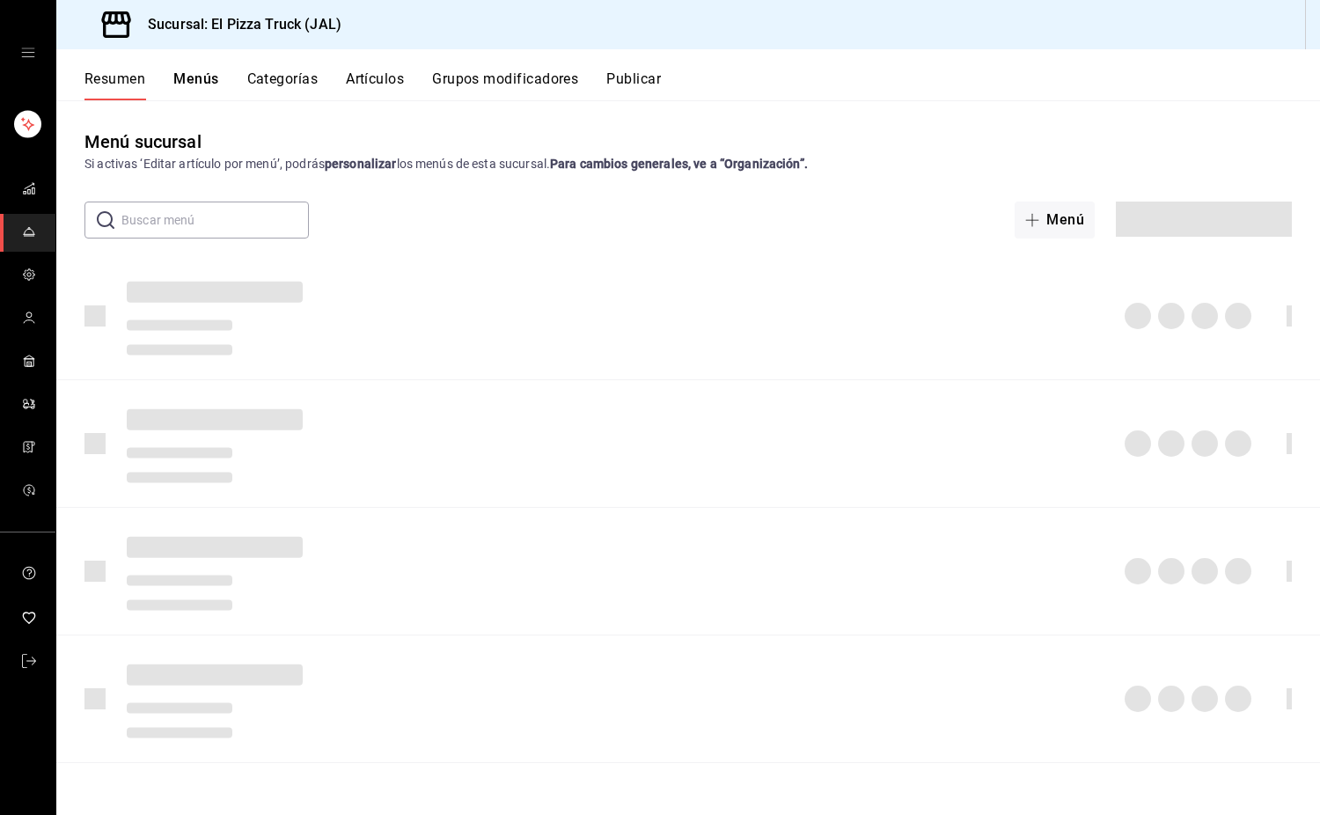
click at [194, 88] on button "Menús" at bounding box center [195, 85] width 45 height 30
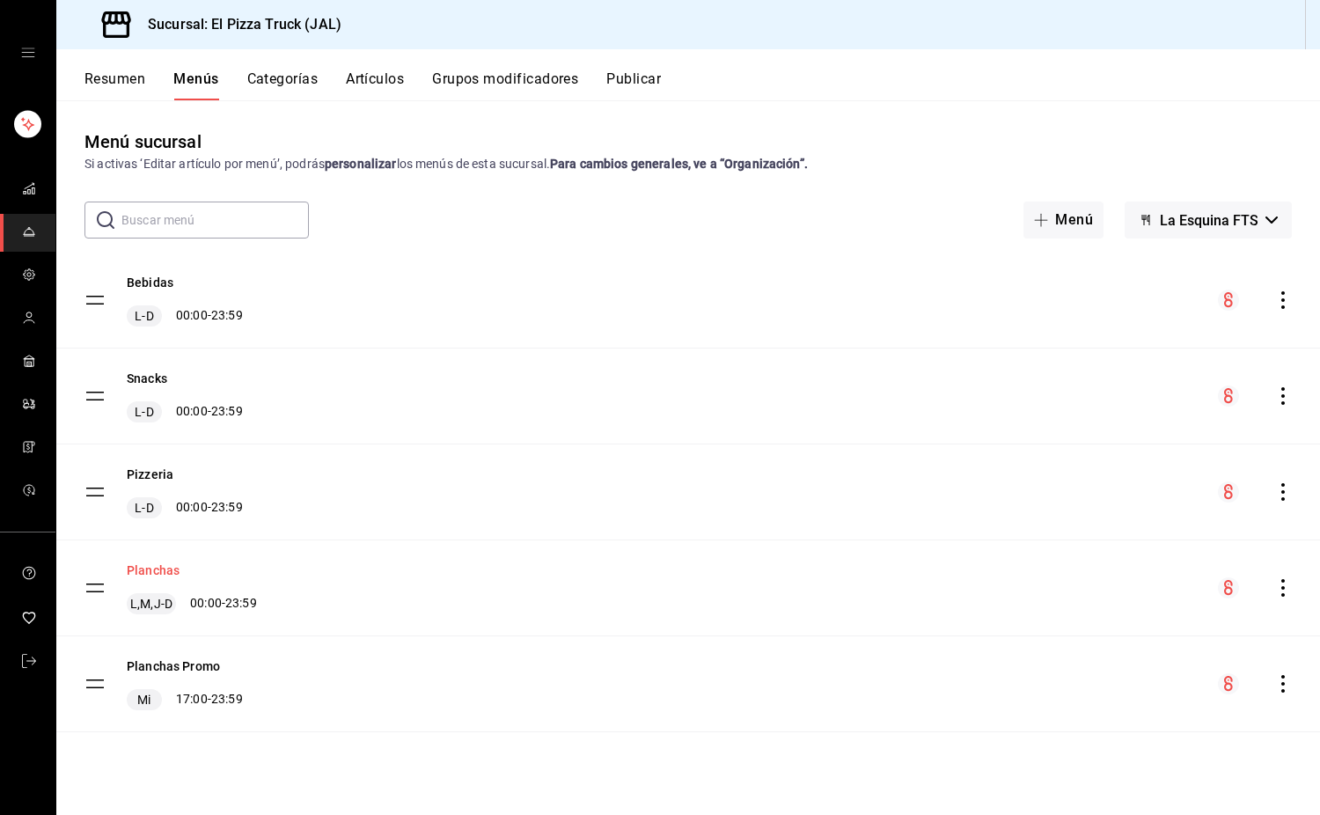
click at [158, 574] on button "Planchas" at bounding box center [153, 571] width 53 height 18
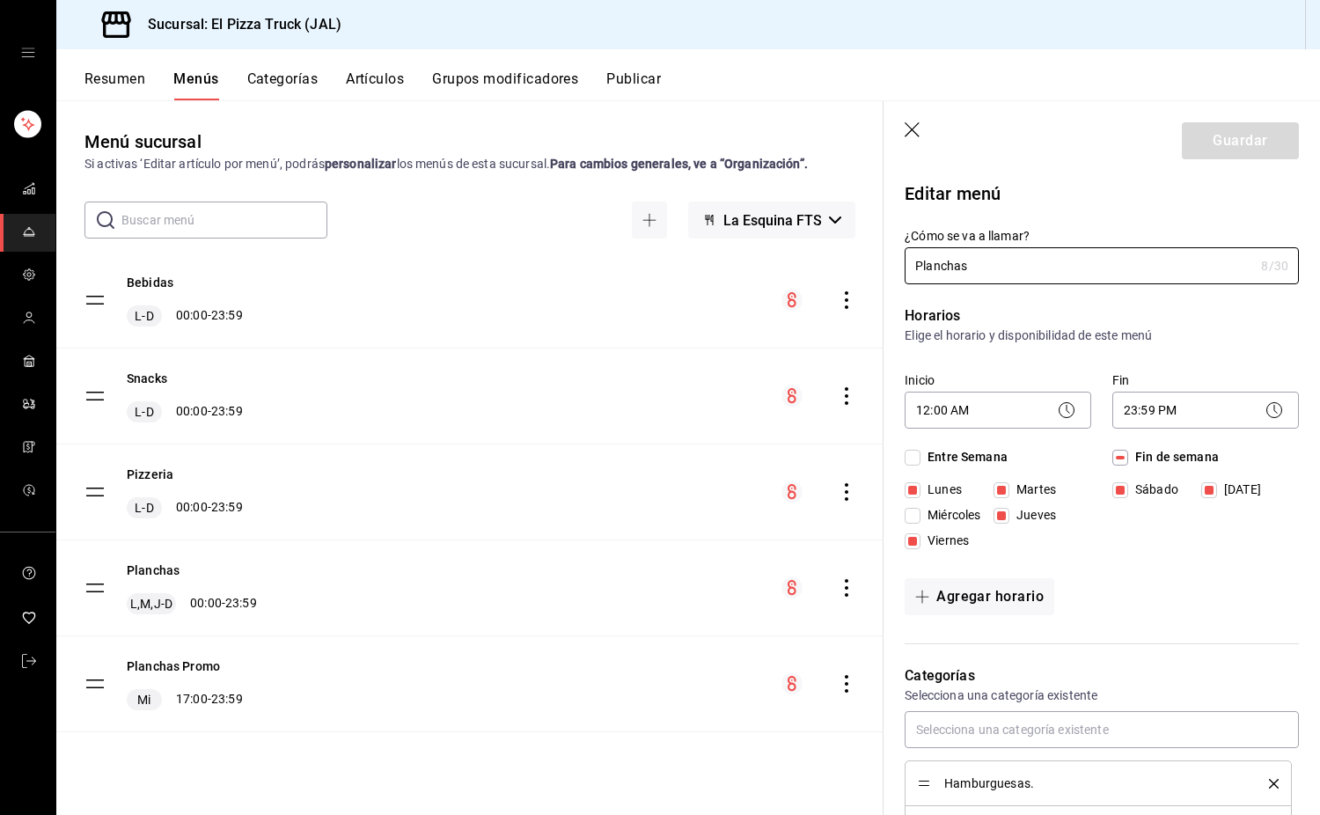
click at [172, 665] on button "Planchas Promo" at bounding box center [173, 667] width 93 height 18
click at [161, 571] on button "Planchas" at bounding box center [153, 571] width 53 height 18
click at [203, 668] on button "Planchas Promo" at bounding box center [173, 667] width 93 height 18
checkbox input "false"
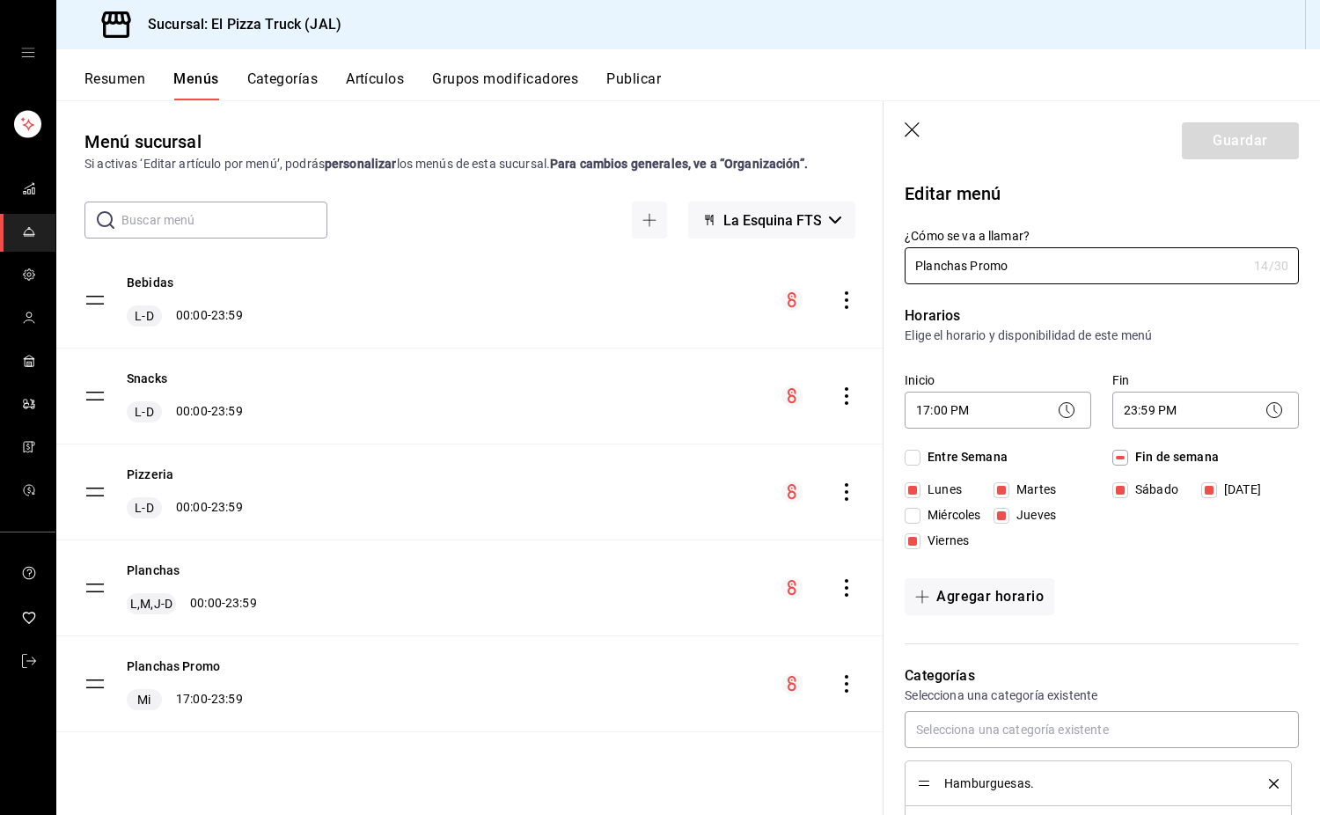
checkbox input "true"
checkbox input "false"
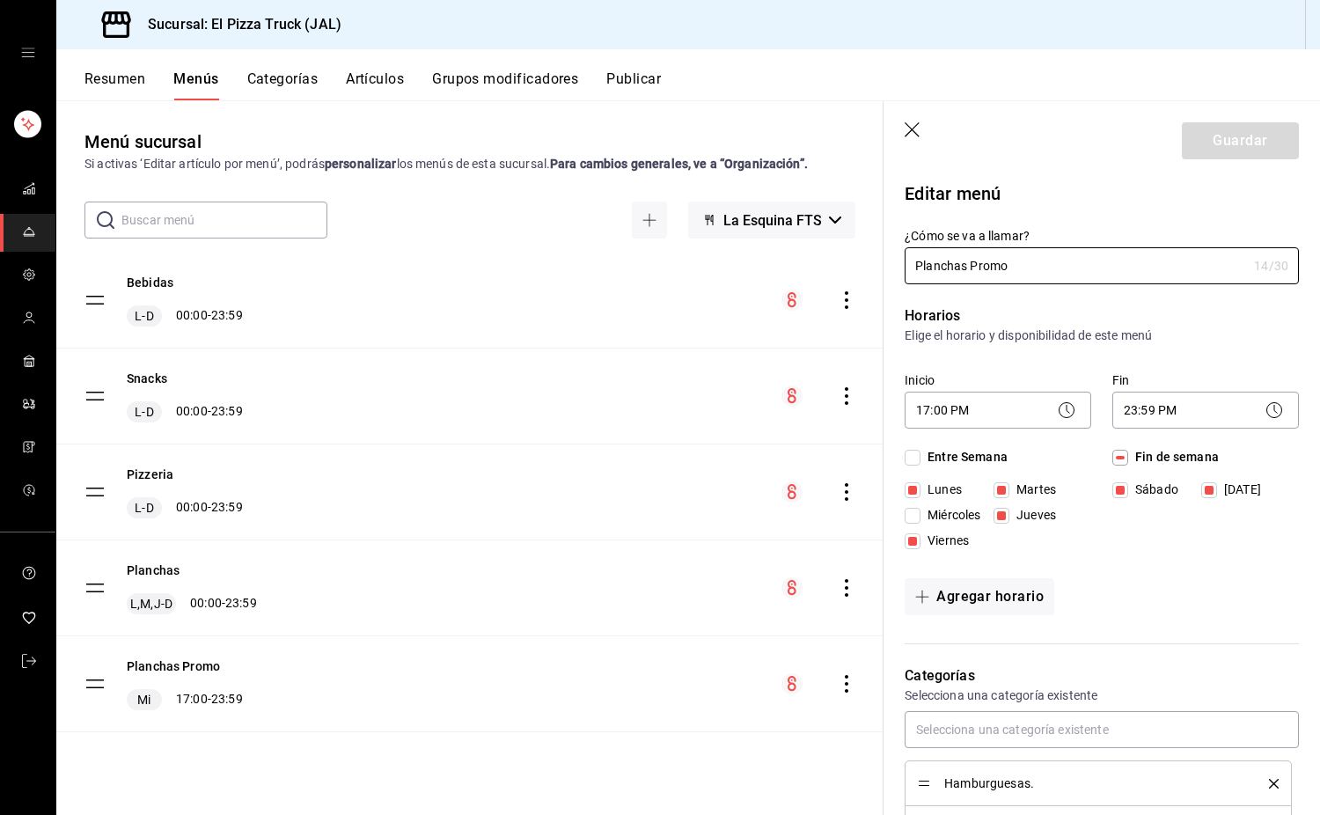
checkbox input "false"
click at [987, 267] on input "Planchas Promo" at bounding box center [1076, 265] width 342 height 35
drag, startPoint x: 987, startPoint y: 267, endPoint x: 1103, endPoint y: 246, distance: 118.1
click at [1103, 246] on div "¿Cómo se va a llamar? Planchas Promo 14 /30 ¿Cómo se va a llamar?" at bounding box center [1102, 256] width 394 height 56
click at [909, 130] on icon "button" at bounding box center [914, 131] width 18 height 18
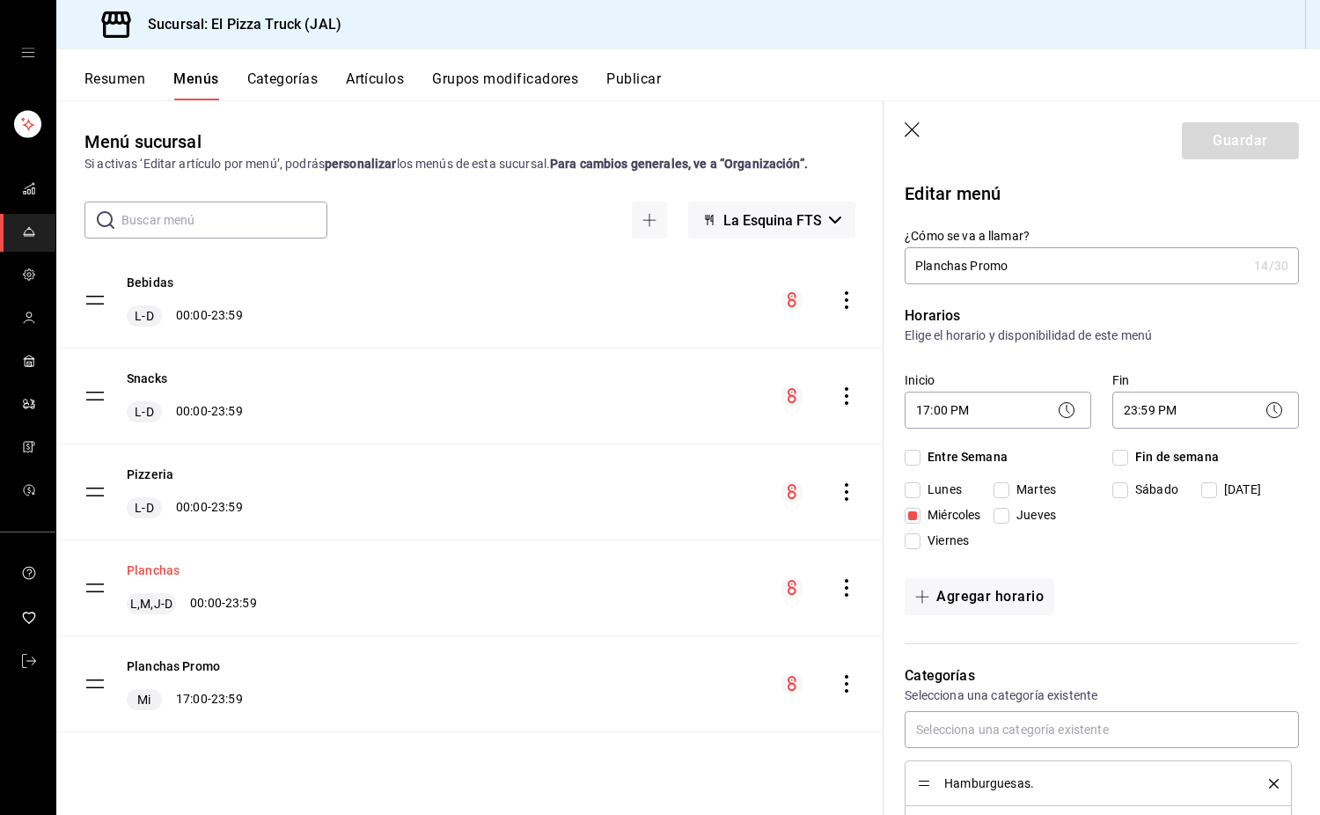
click at [162, 566] on button "Planchas" at bounding box center [153, 571] width 53 height 18
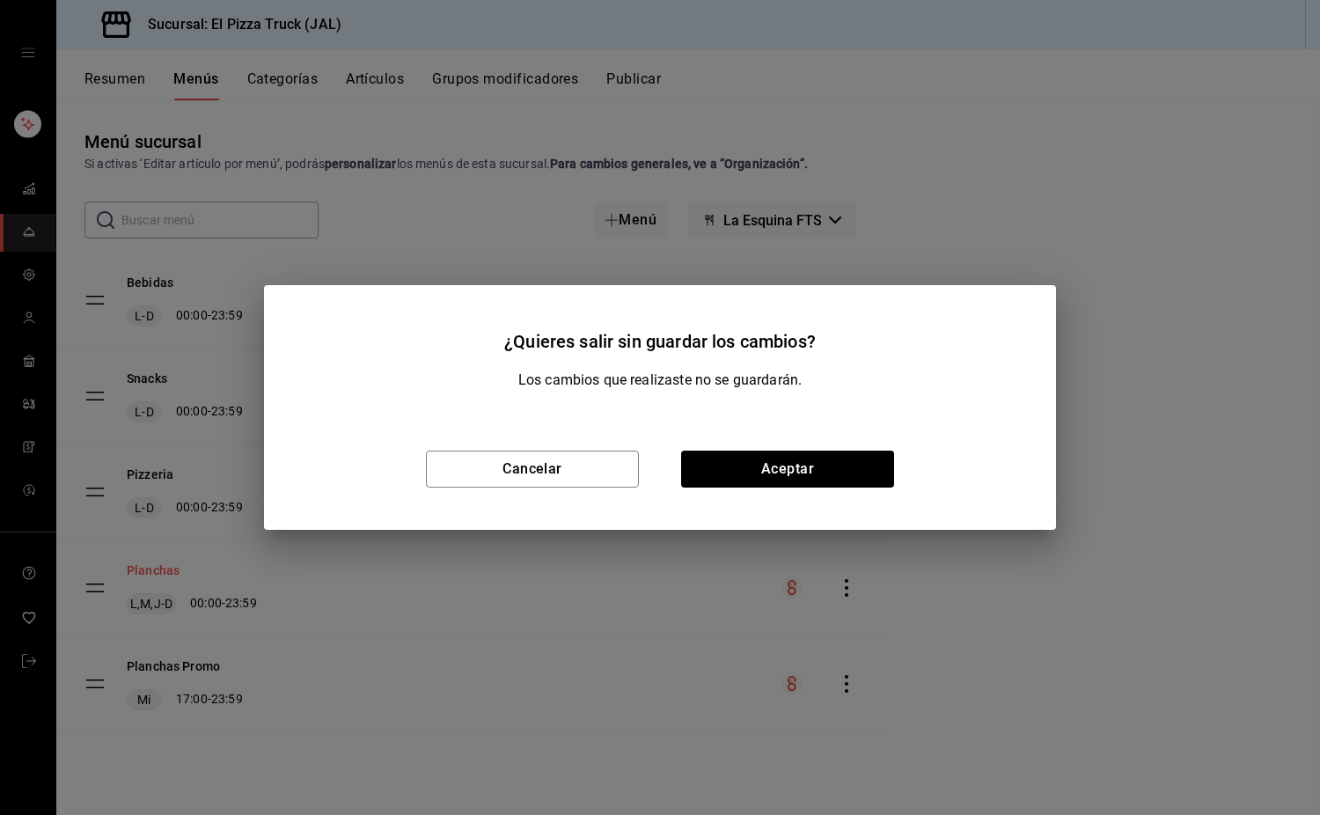
checkbox input "false"
type input "1756270568586"
checkbox input "false"
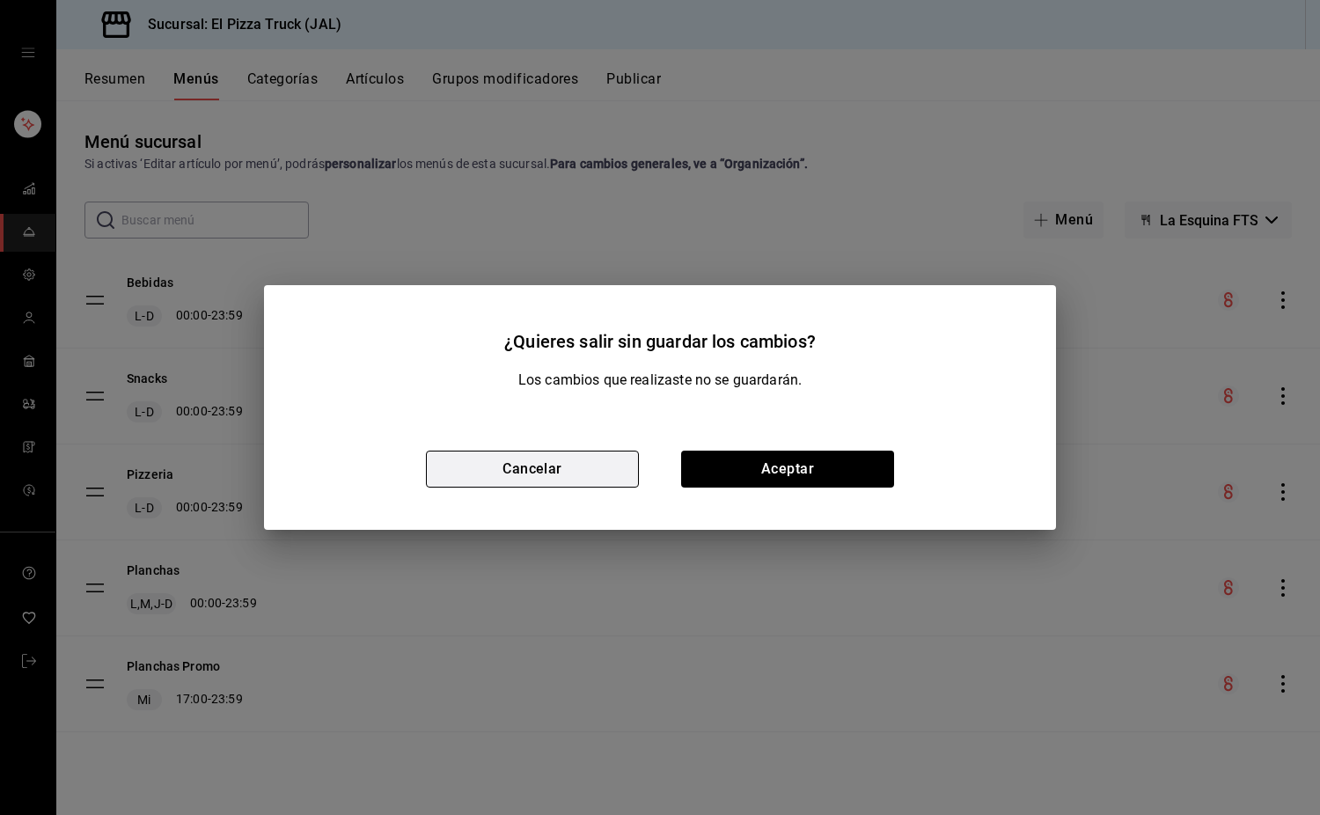
click at [600, 463] on button "Cancelar" at bounding box center [532, 469] width 213 height 37
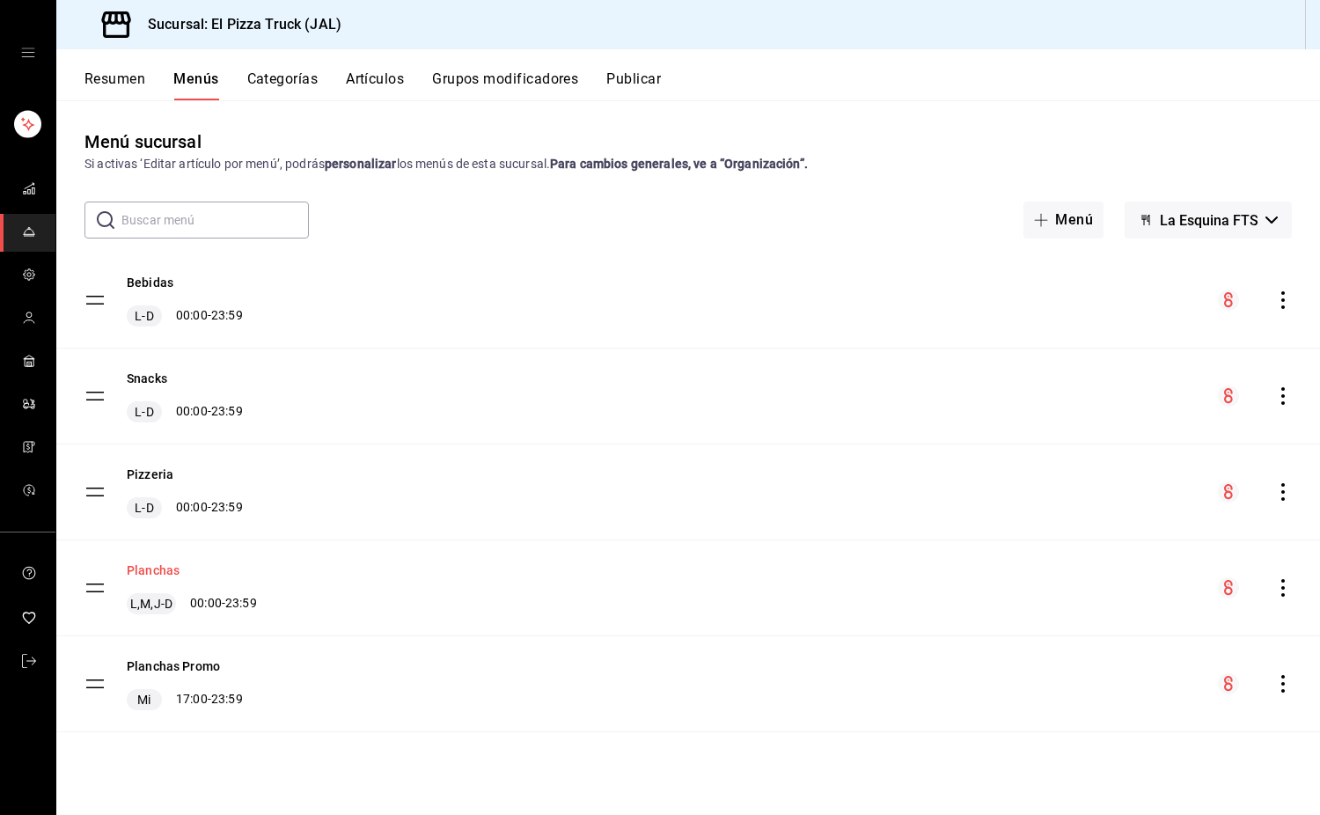
click at [161, 567] on button "Planchas" at bounding box center [153, 571] width 53 height 18
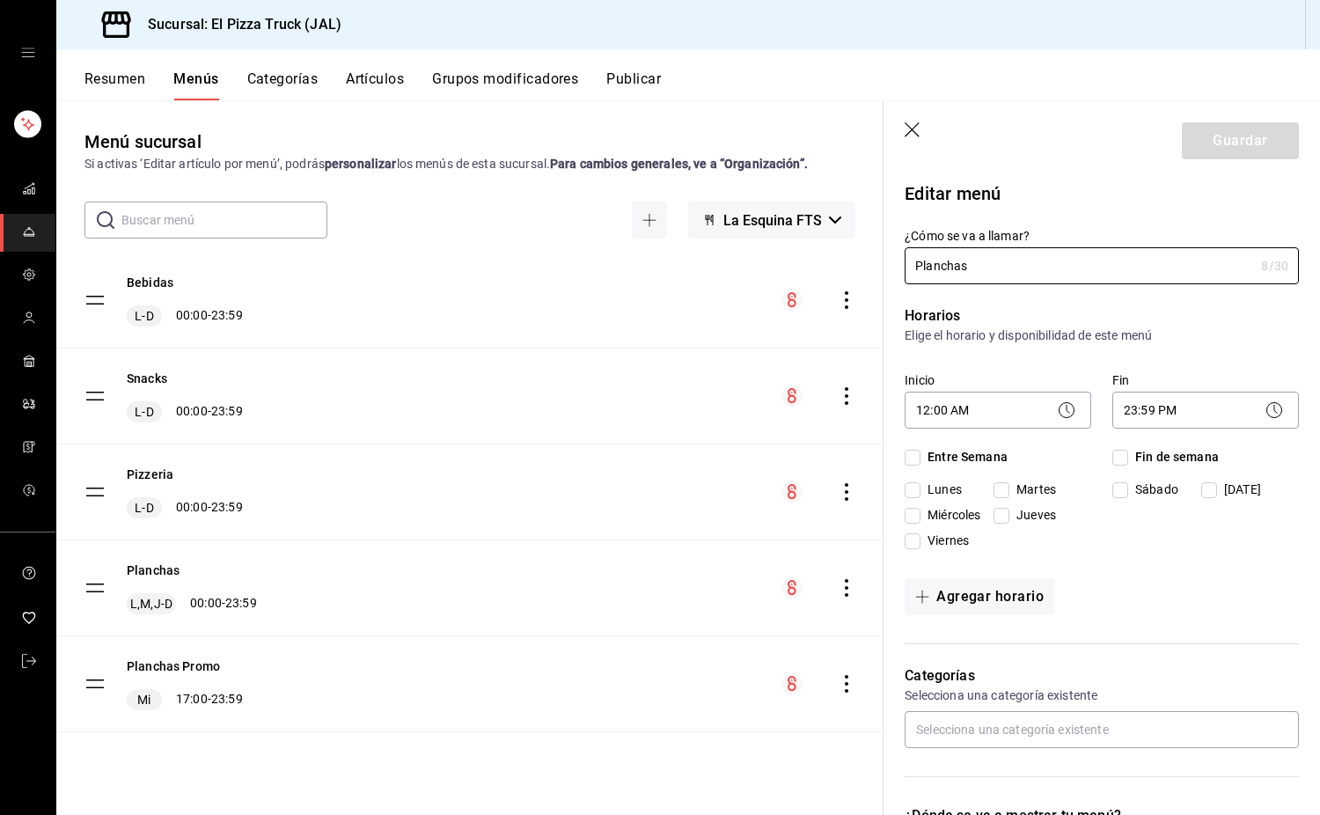
checkbox input "true"
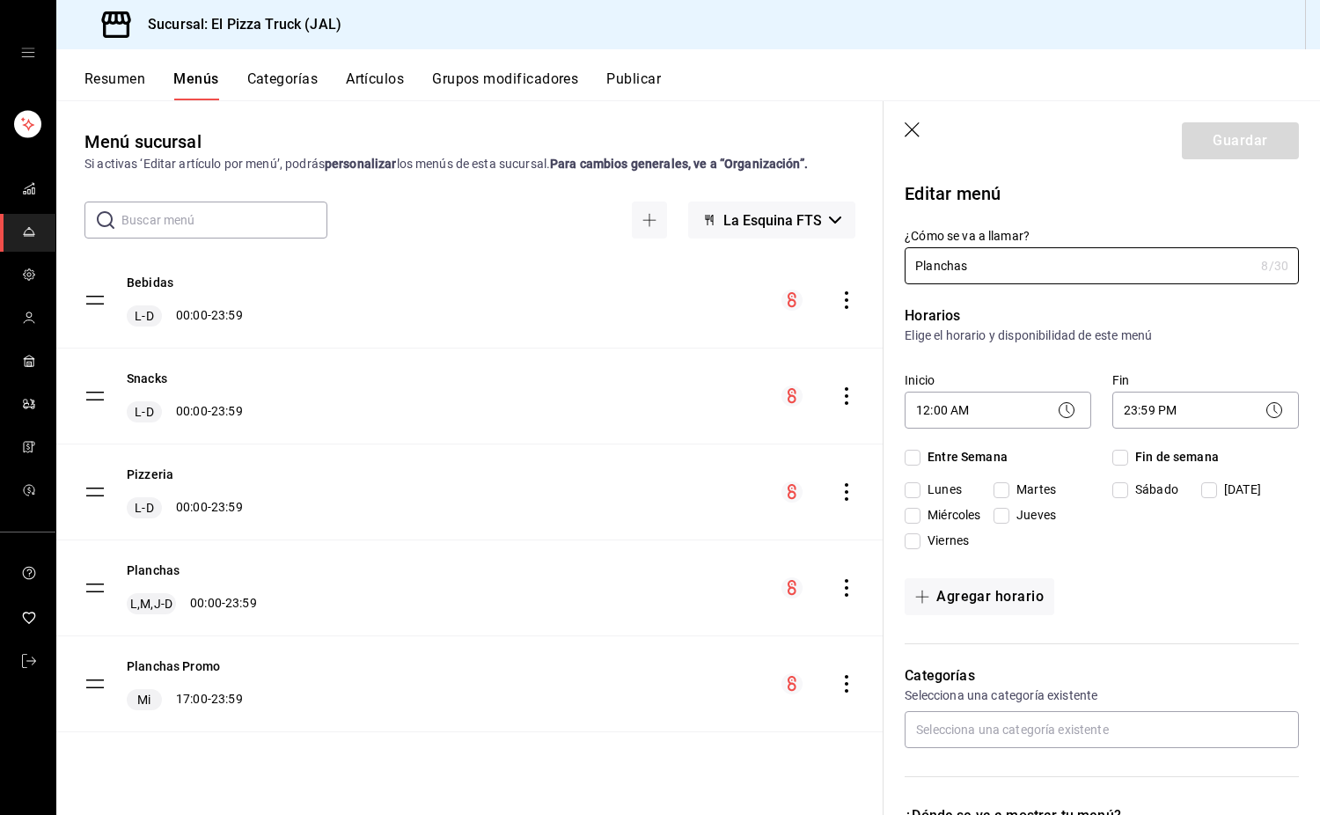
checkbox input "true"
click at [914, 126] on icon "button" at bounding box center [914, 131] width 18 height 18
checkbox input "false"
type input "1756270605953"
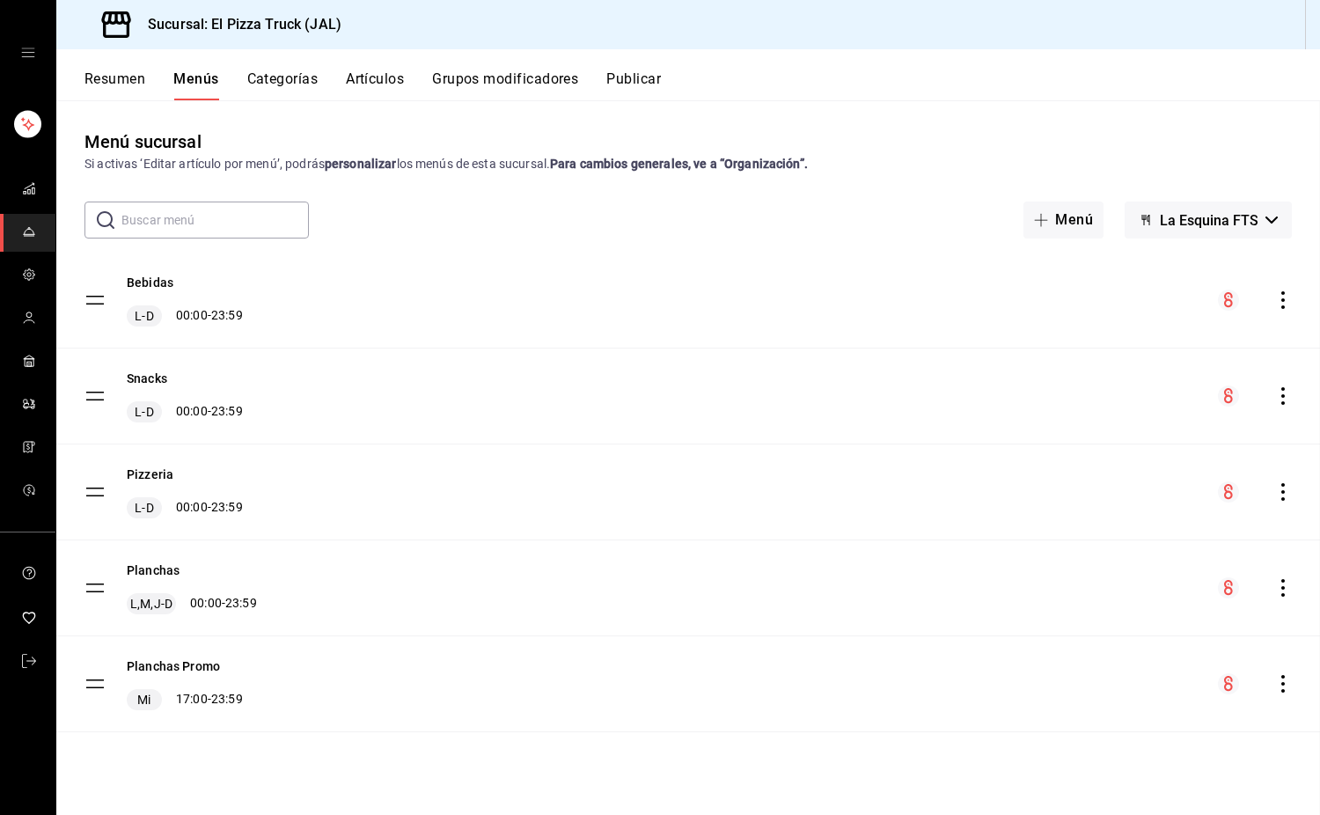
checkbox input "false"
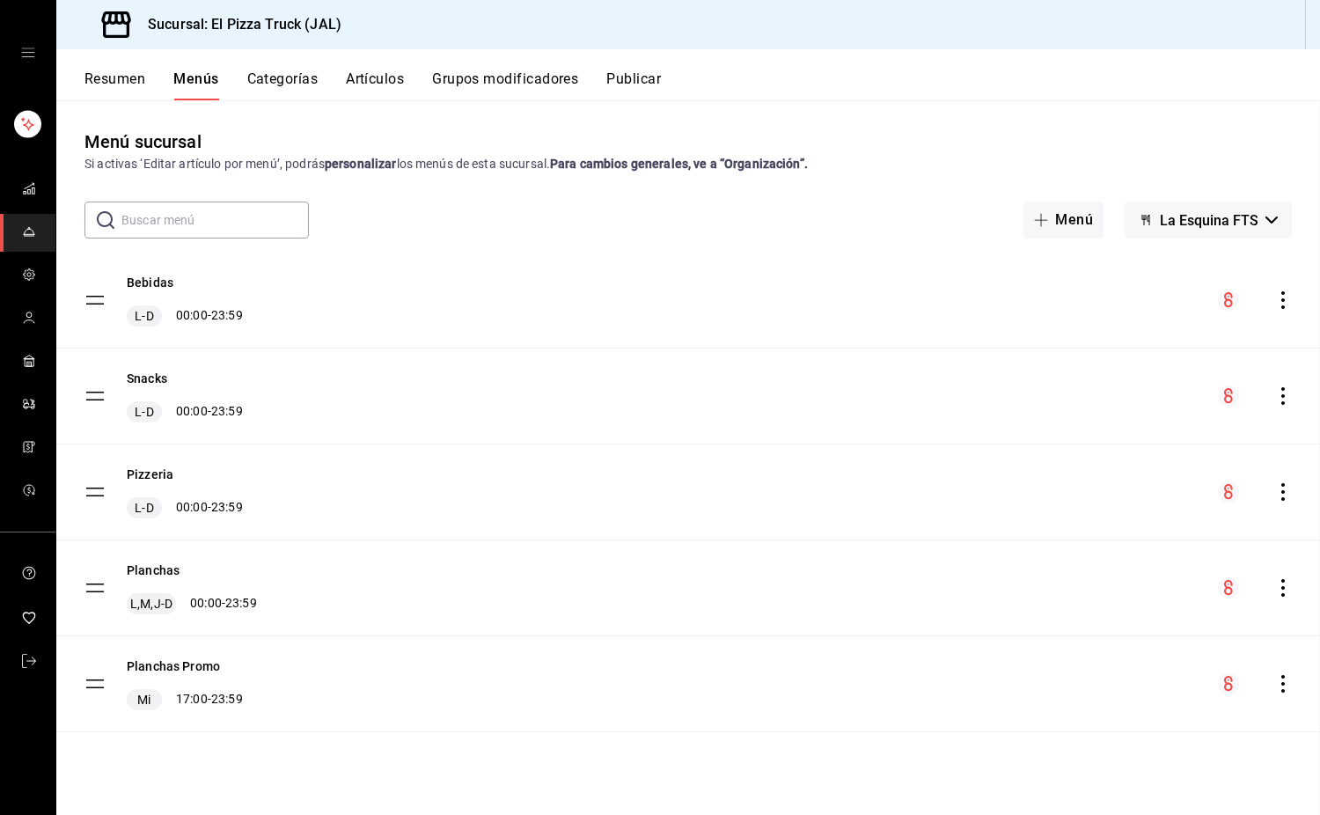
checkbox input "false"
click at [625, 83] on button "Publicar" at bounding box center [634, 85] width 55 height 30
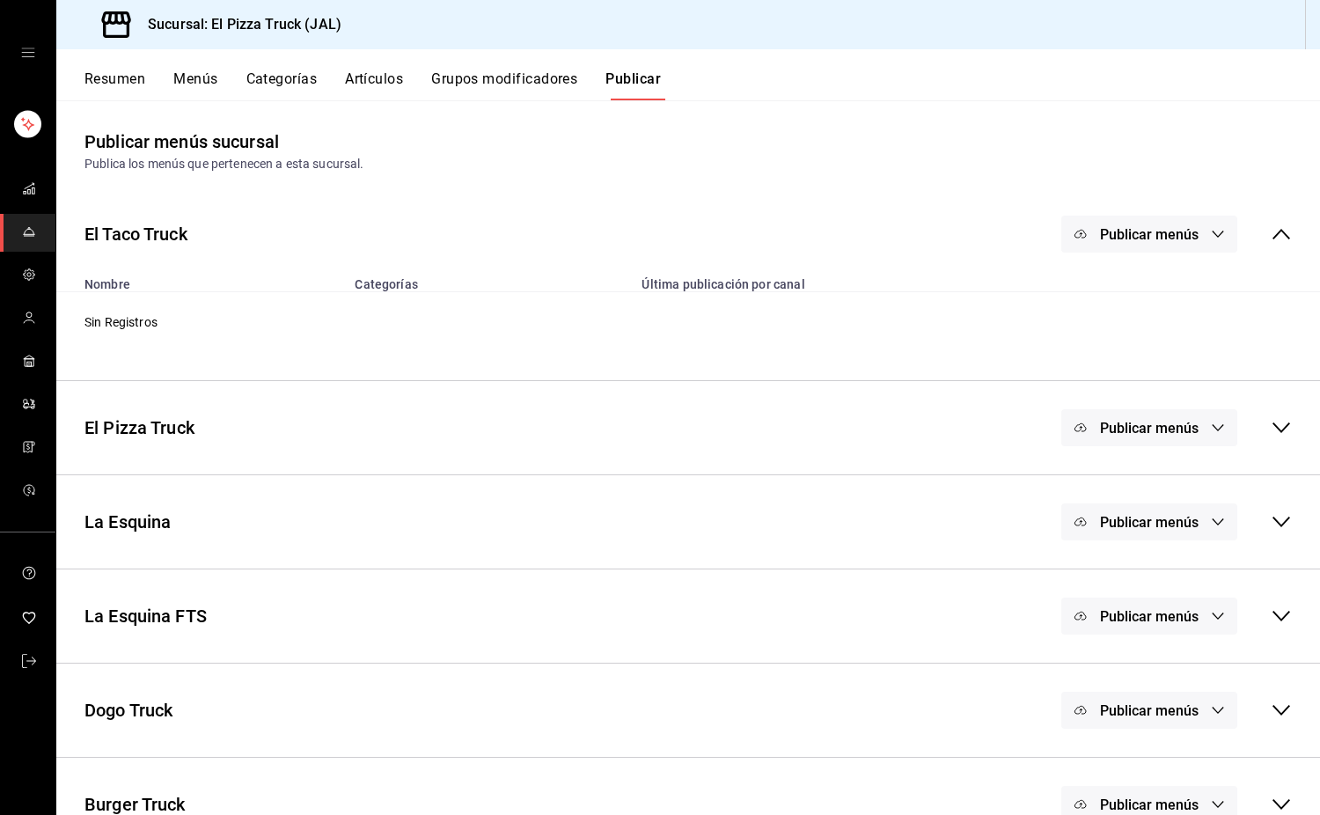
click at [1169, 620] on span "Publicar menús" at bounding box center [1149, 616] width 99 height 17
click at [1154, 675] on span "Punto de venta" at bounding box center [1162, 674] width 85 height 18
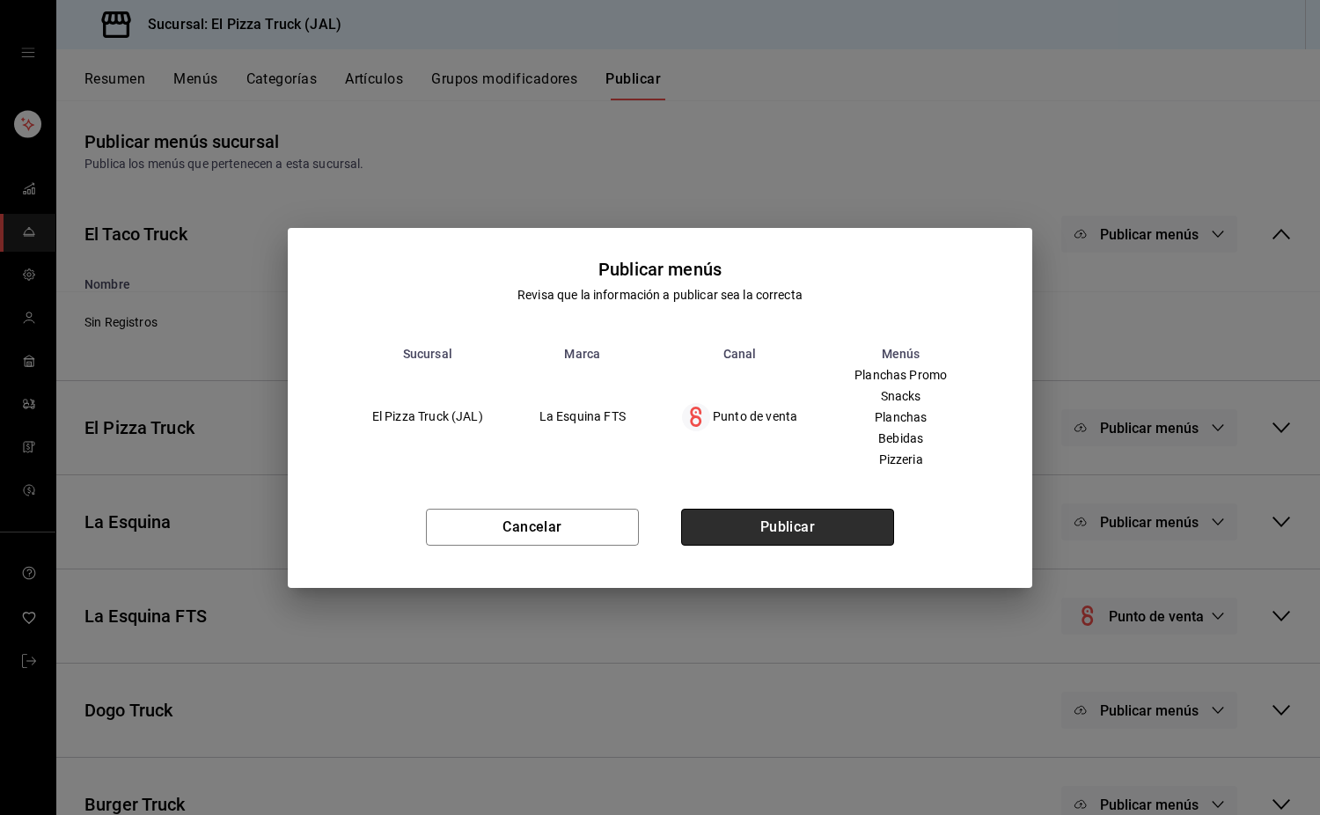
click at [800, 526] on button "Publicar" at bounding box center [787, 527] width 213 height 37
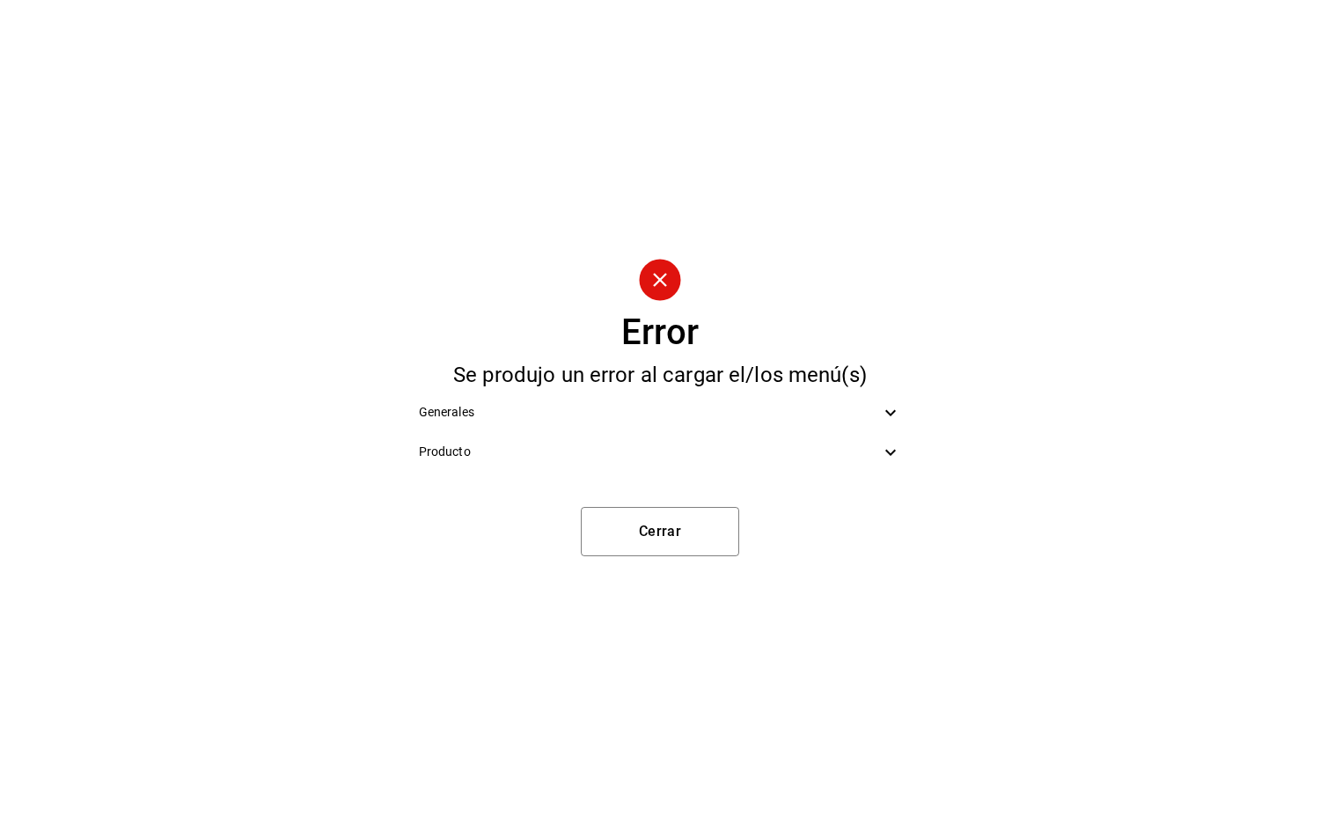
click at [612, 444] on span "Producto" at bounding box center [650, 452] width 462 height 18
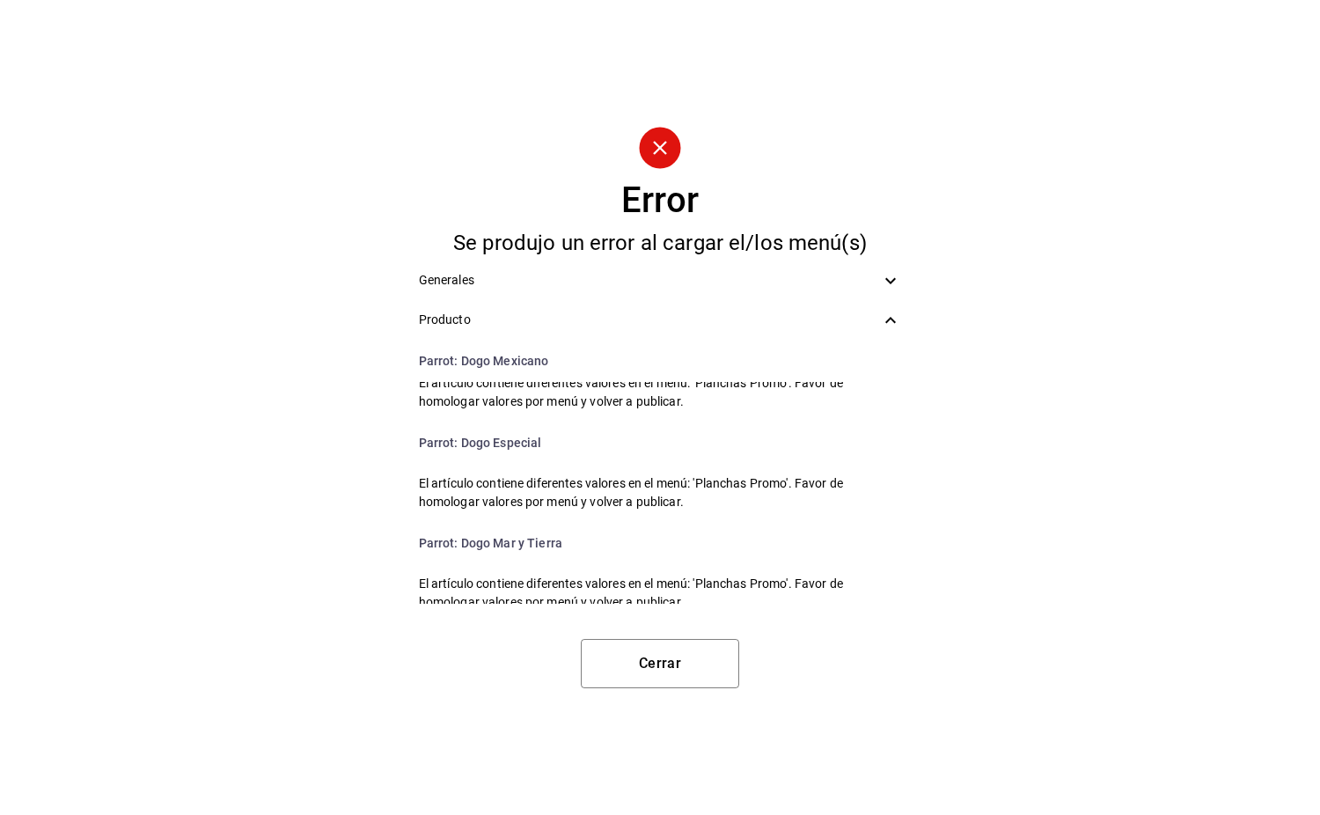
scroll to position [1650, 0]
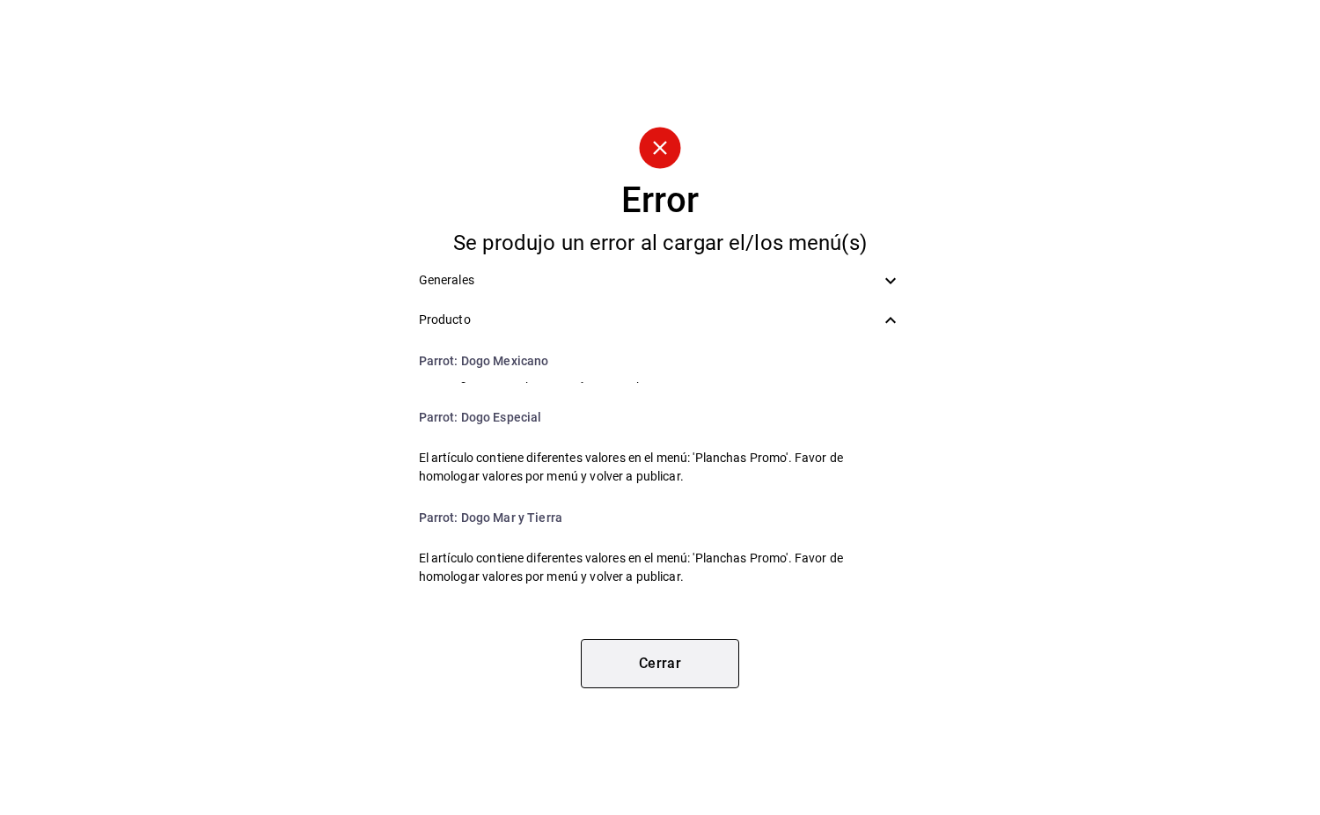
click at [712, 673] on button "Cerrar" at bounding box center [660, 663] width 158 height 49
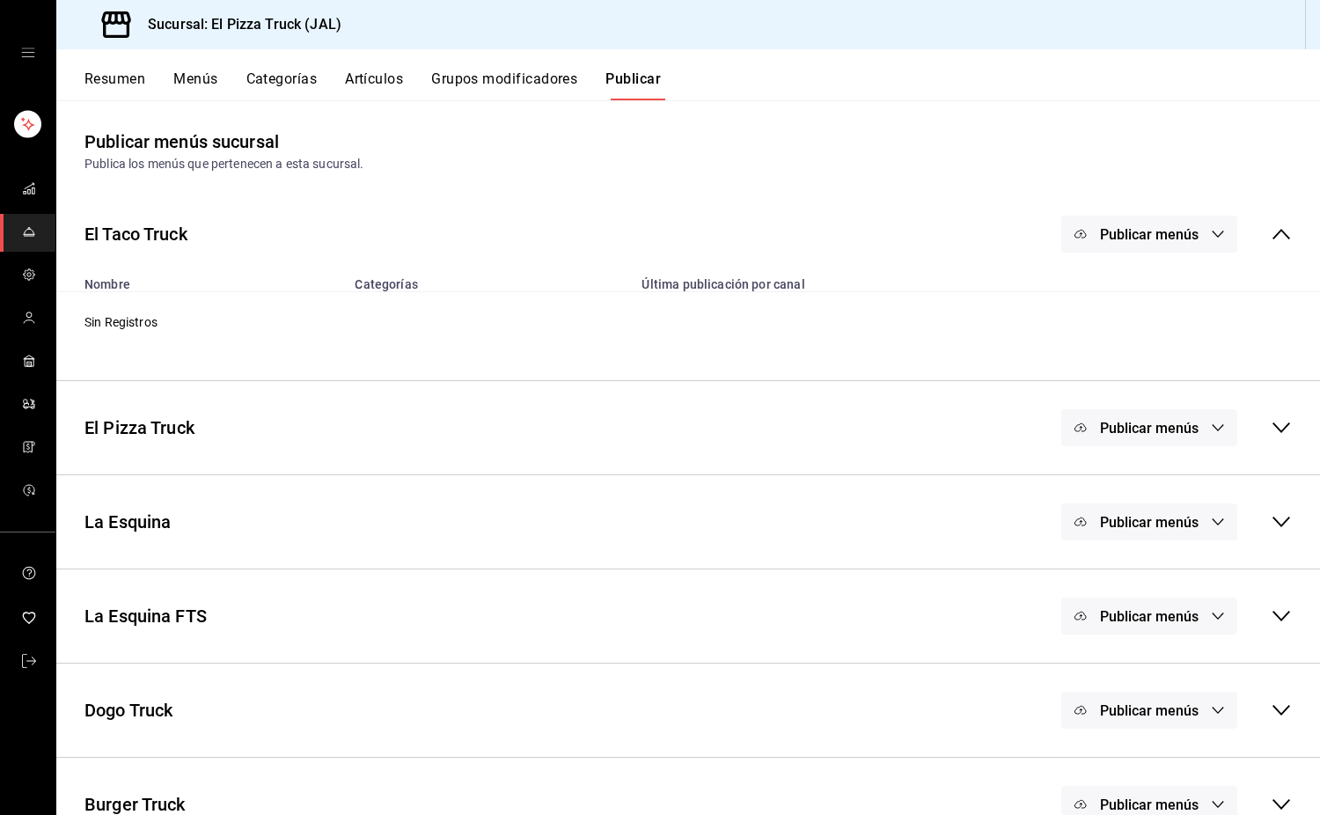
click at [194, 72] on button "Menús" at bounding box center [195, 85] width 44 height 30
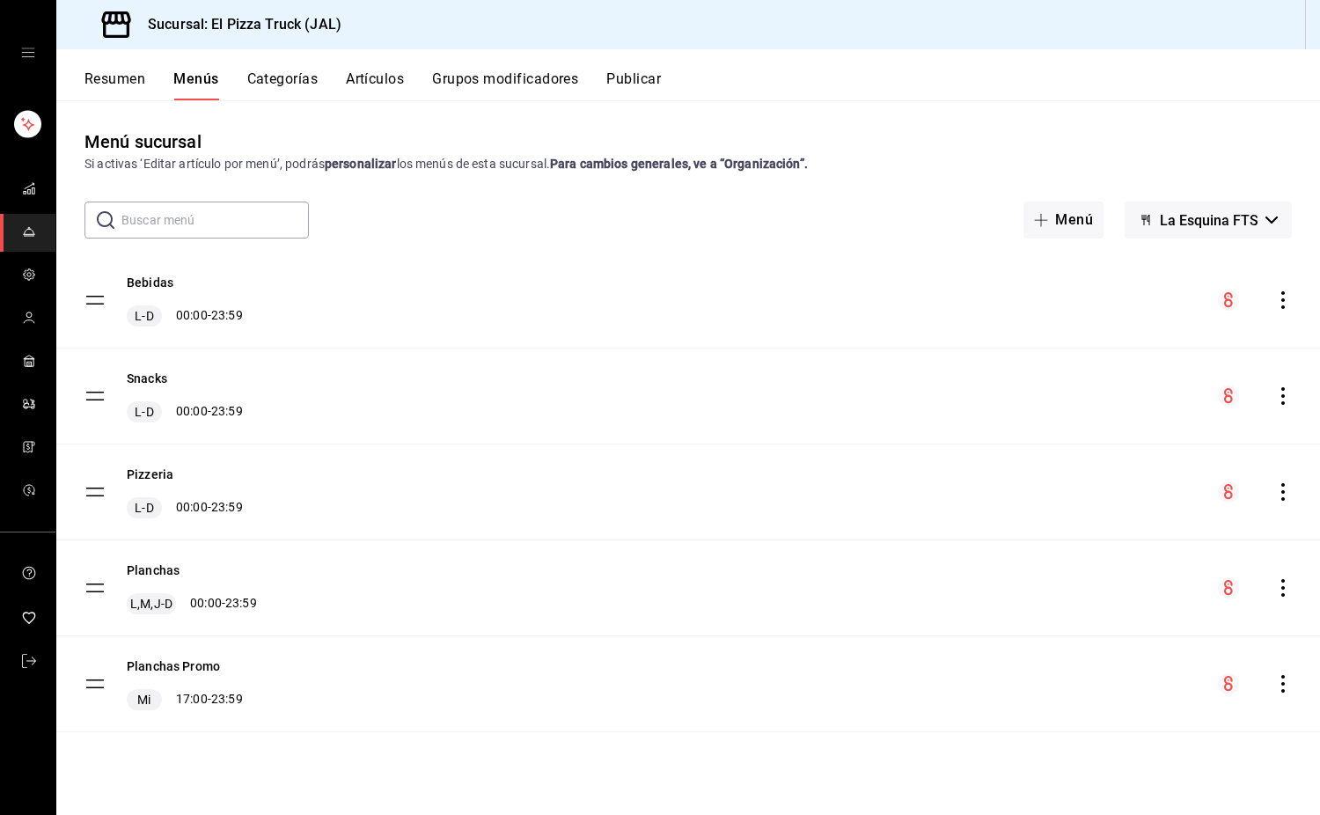
click at [128, 79] on button "Resumen" at bounding box center [115, 85] width 61 height 30
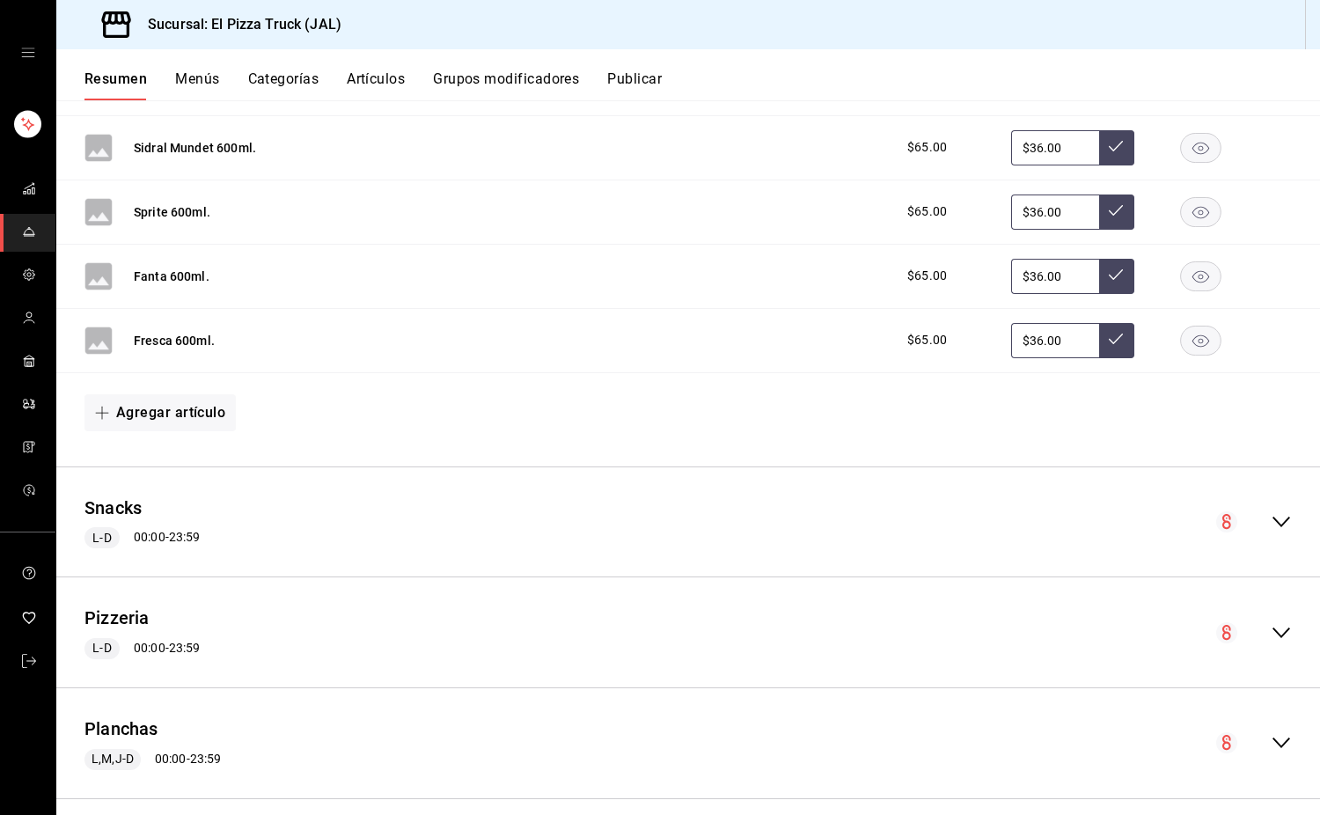
scroll to position [1202, 0]
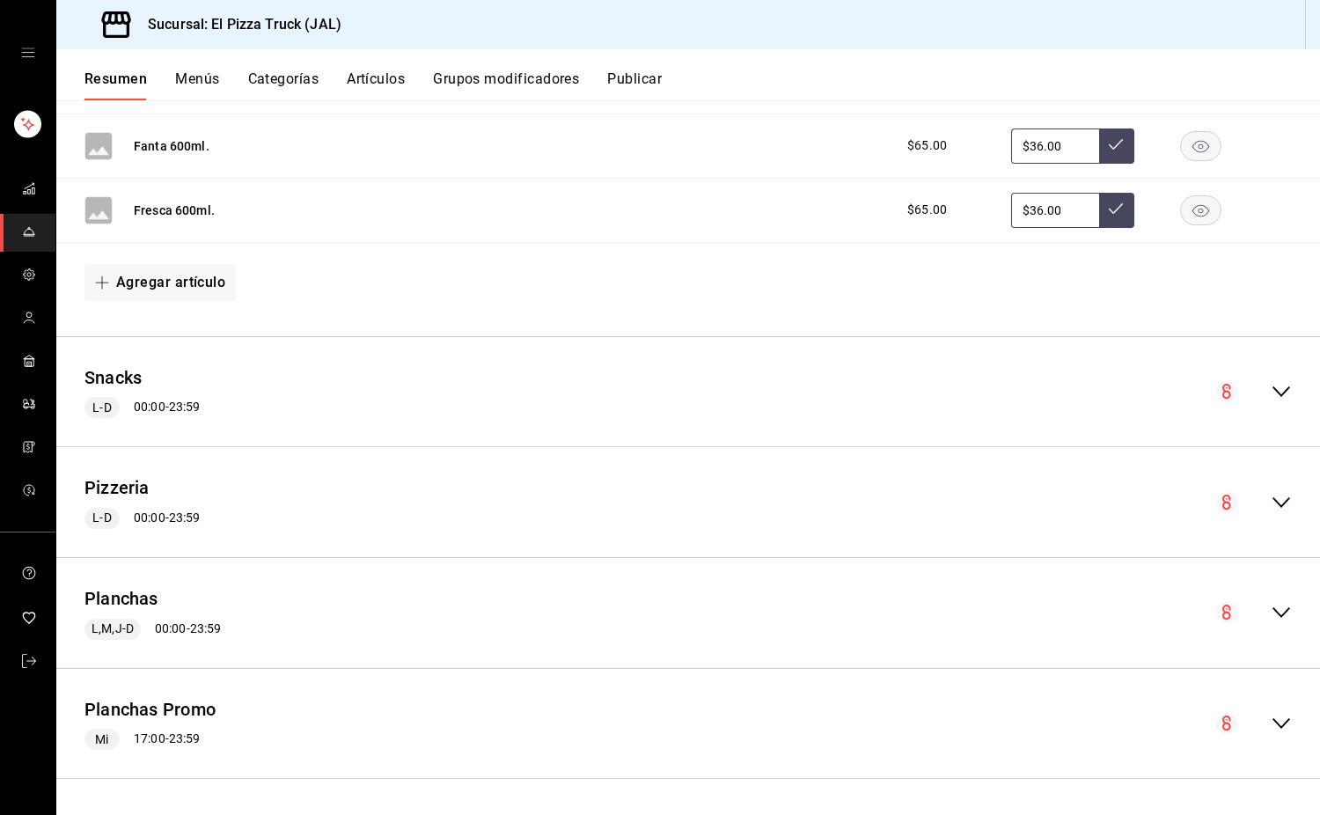
click at [1271, 613] on icon "collapse-menu-row" at bounding box center [1281, 612] width 21 height 21
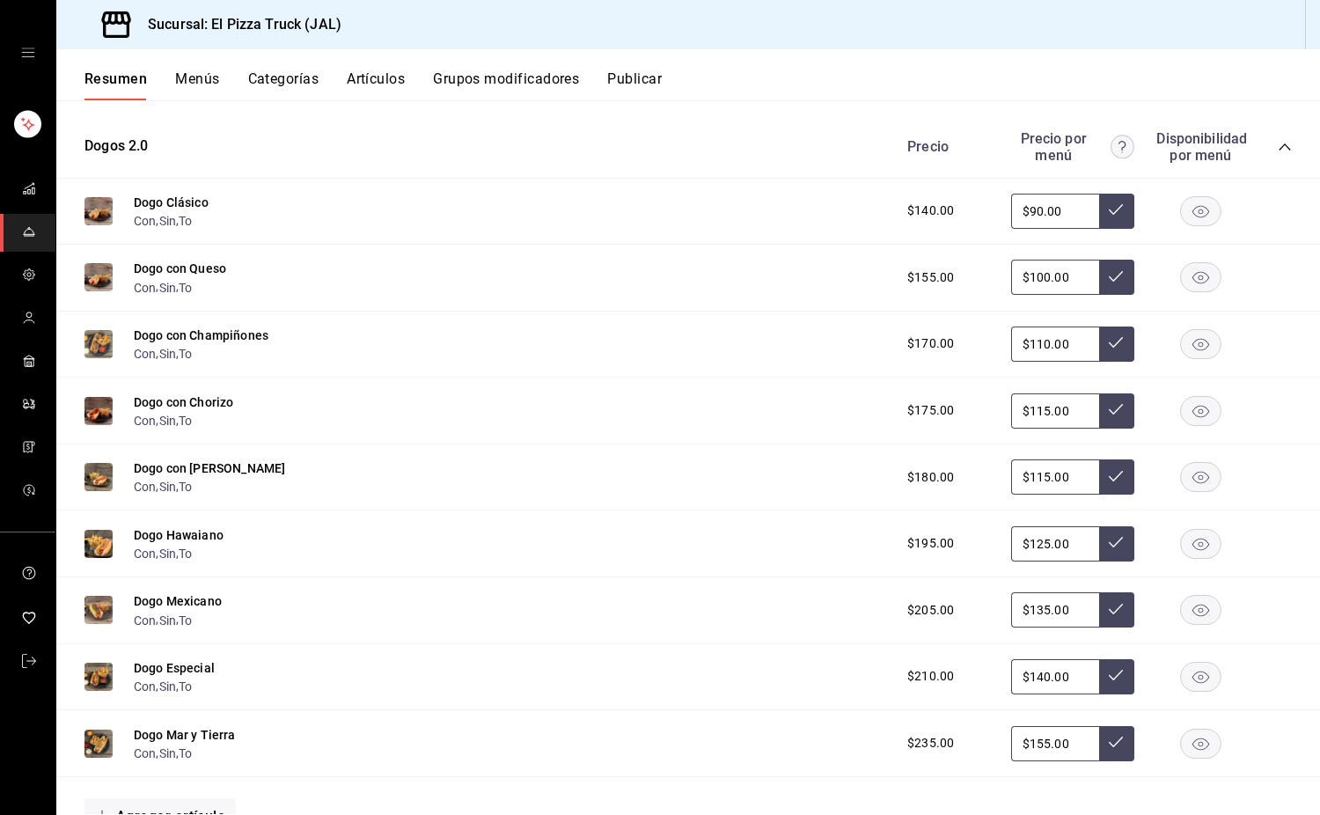
scroll to position [2819, 0]
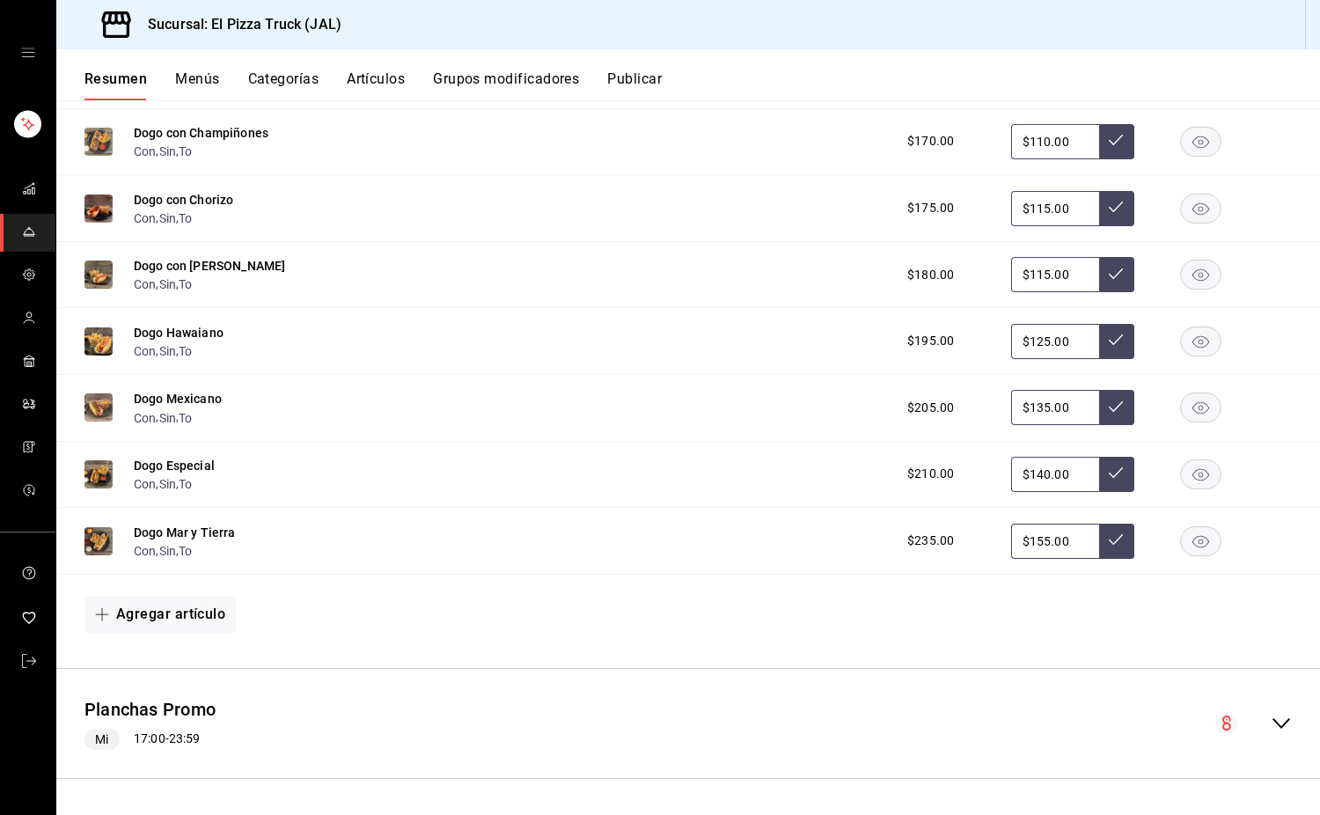
click at [1271, 721] on icon "collapse-menu-row" at bounding box center [1281, 723] width 21 height 21
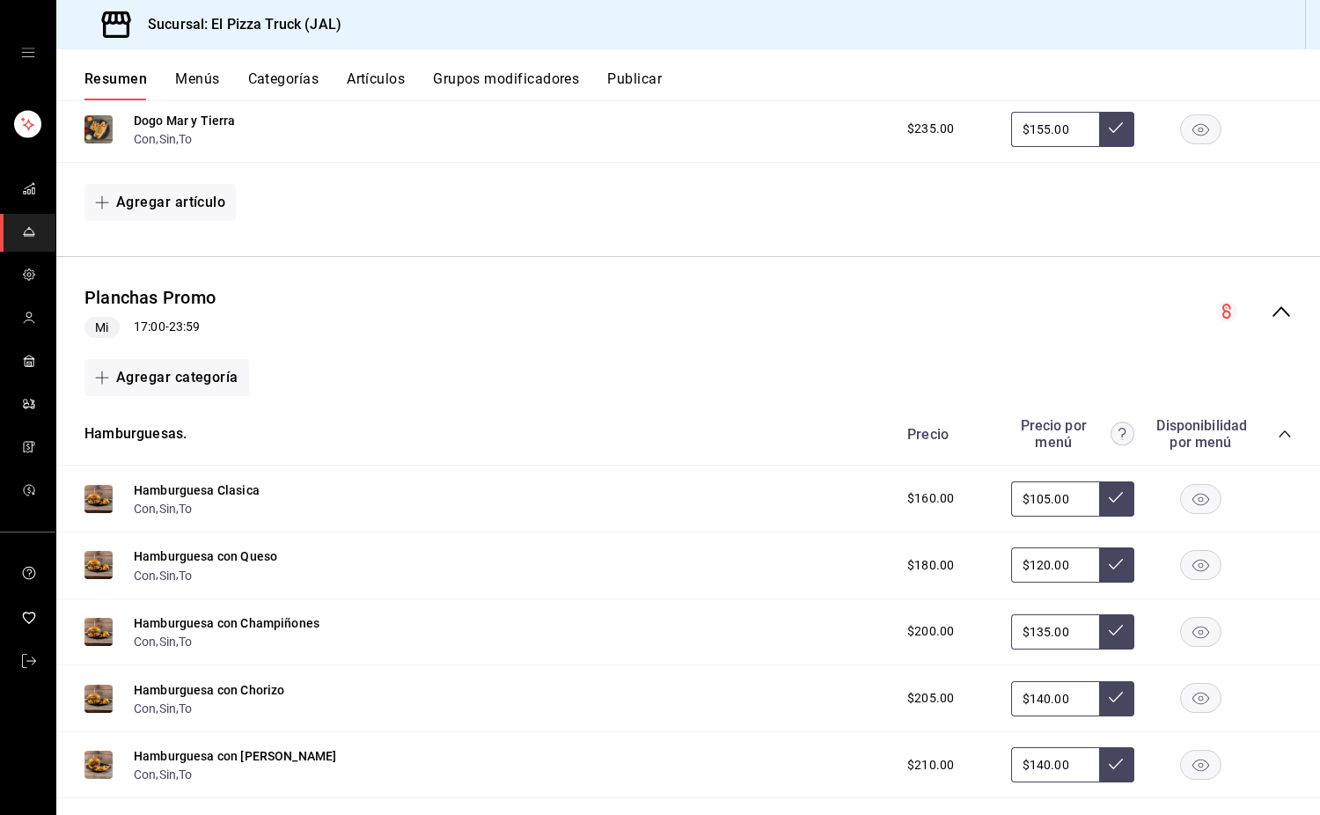
scroll to position [3212, 0]
click at [146, 517] on button "Con" at bounding box center [145, 508] width 22 height 18
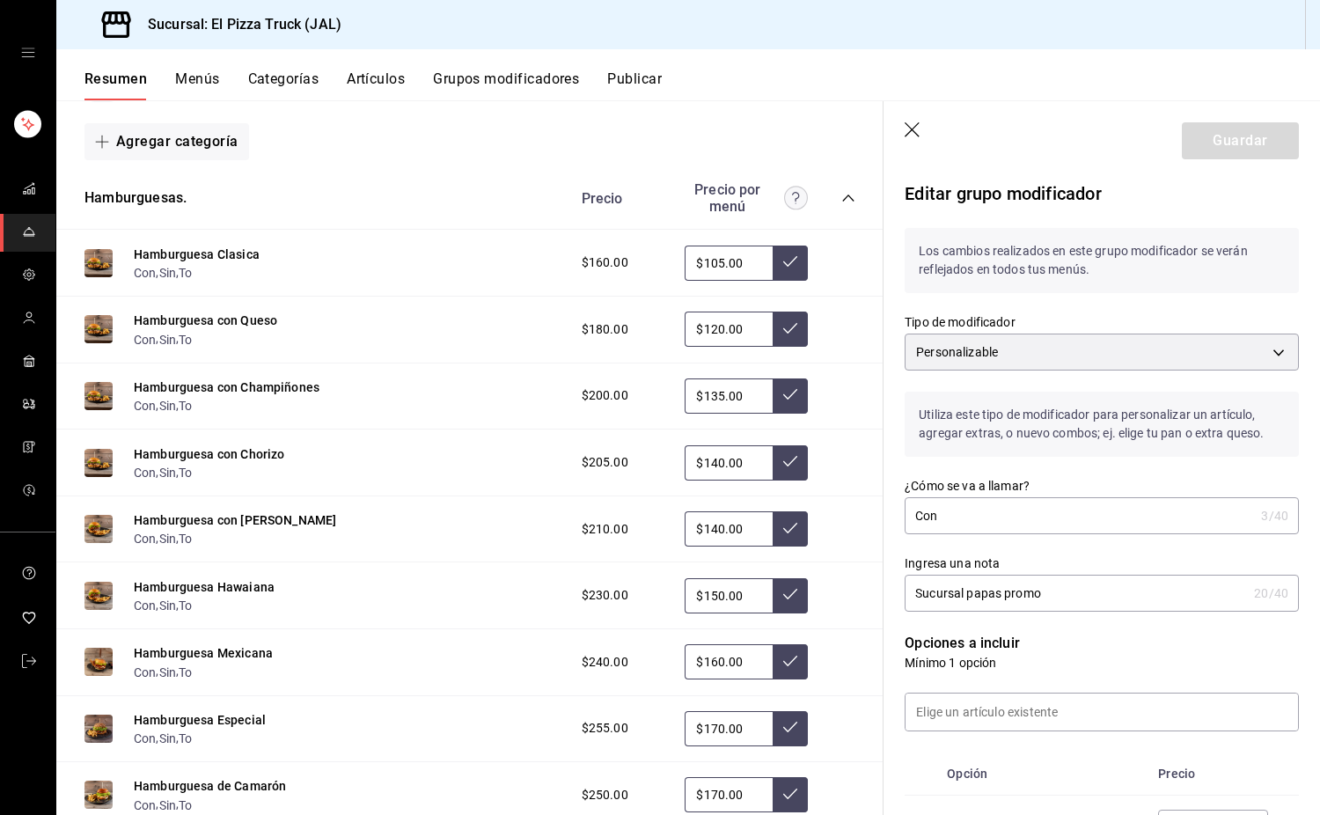
scroll to position [476, 0]
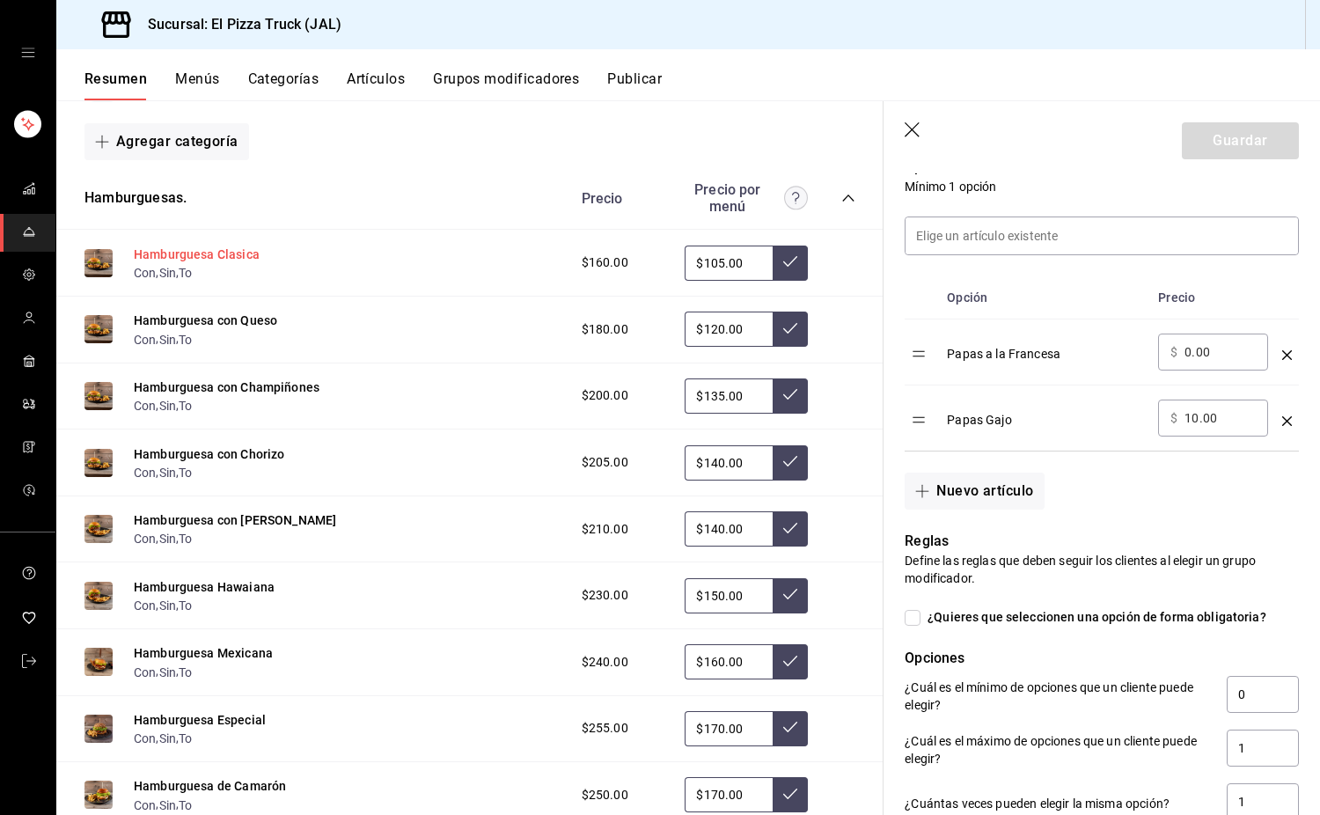
click at [217, 263] on button "Hamburguesa Clasica" at bounding box center [197, 255] width 126 height 18
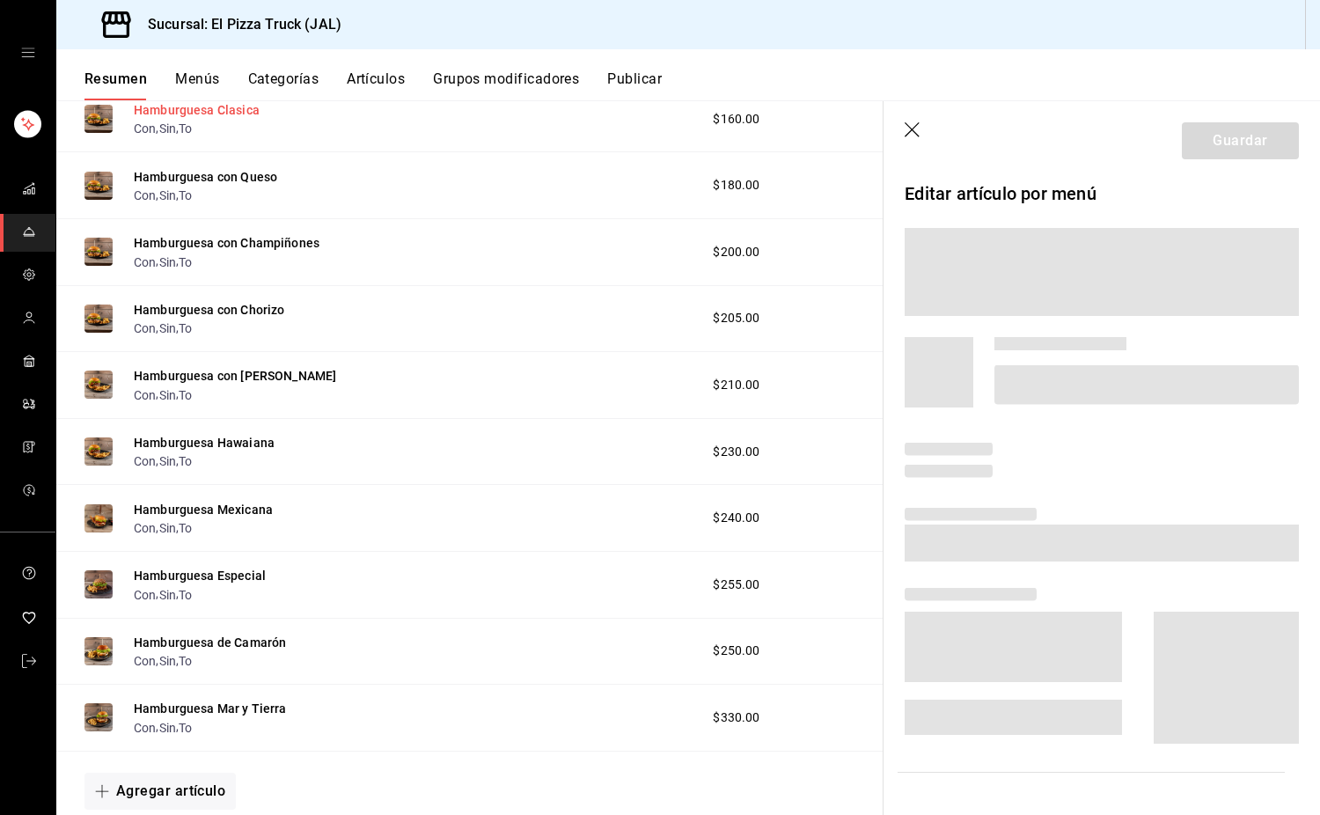
scroll to position [3316, 0]
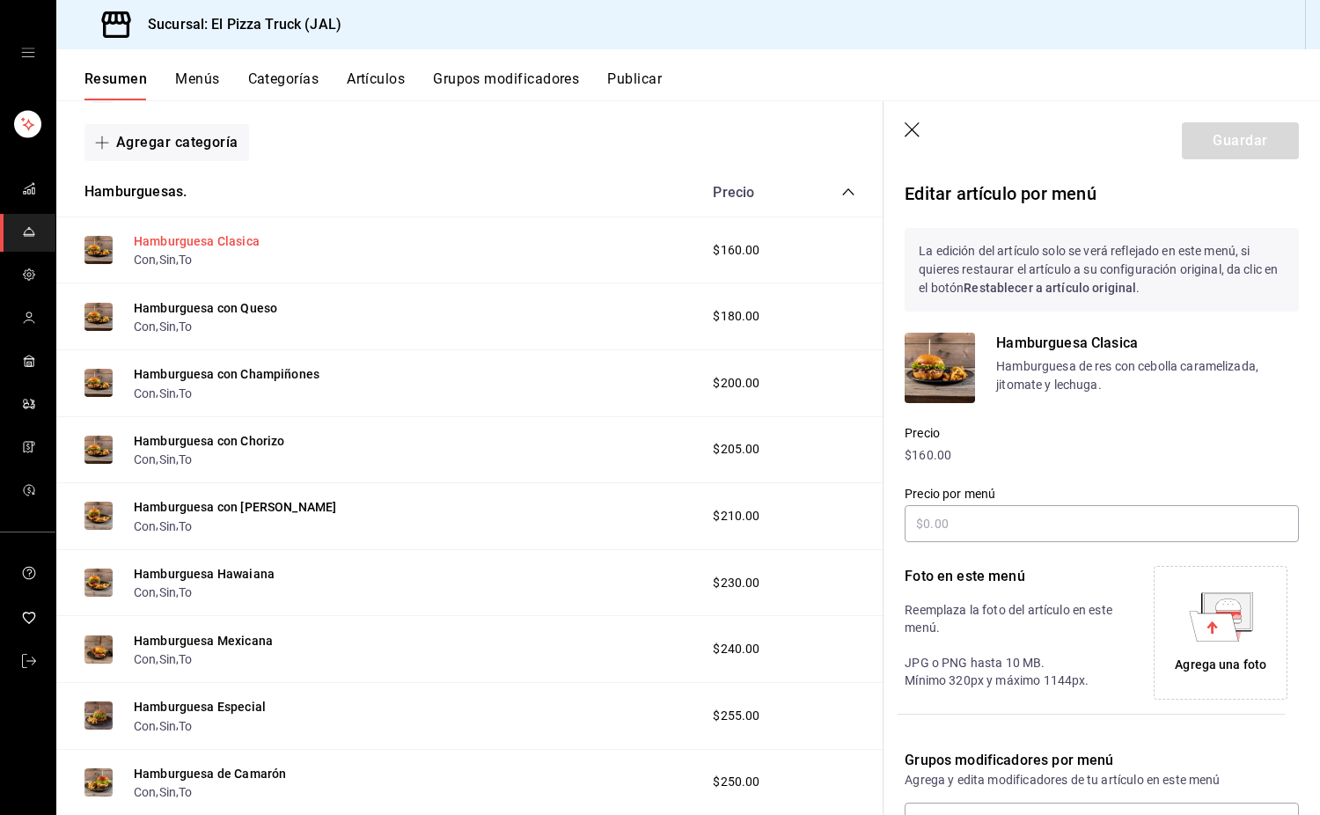
type input "$105.00"
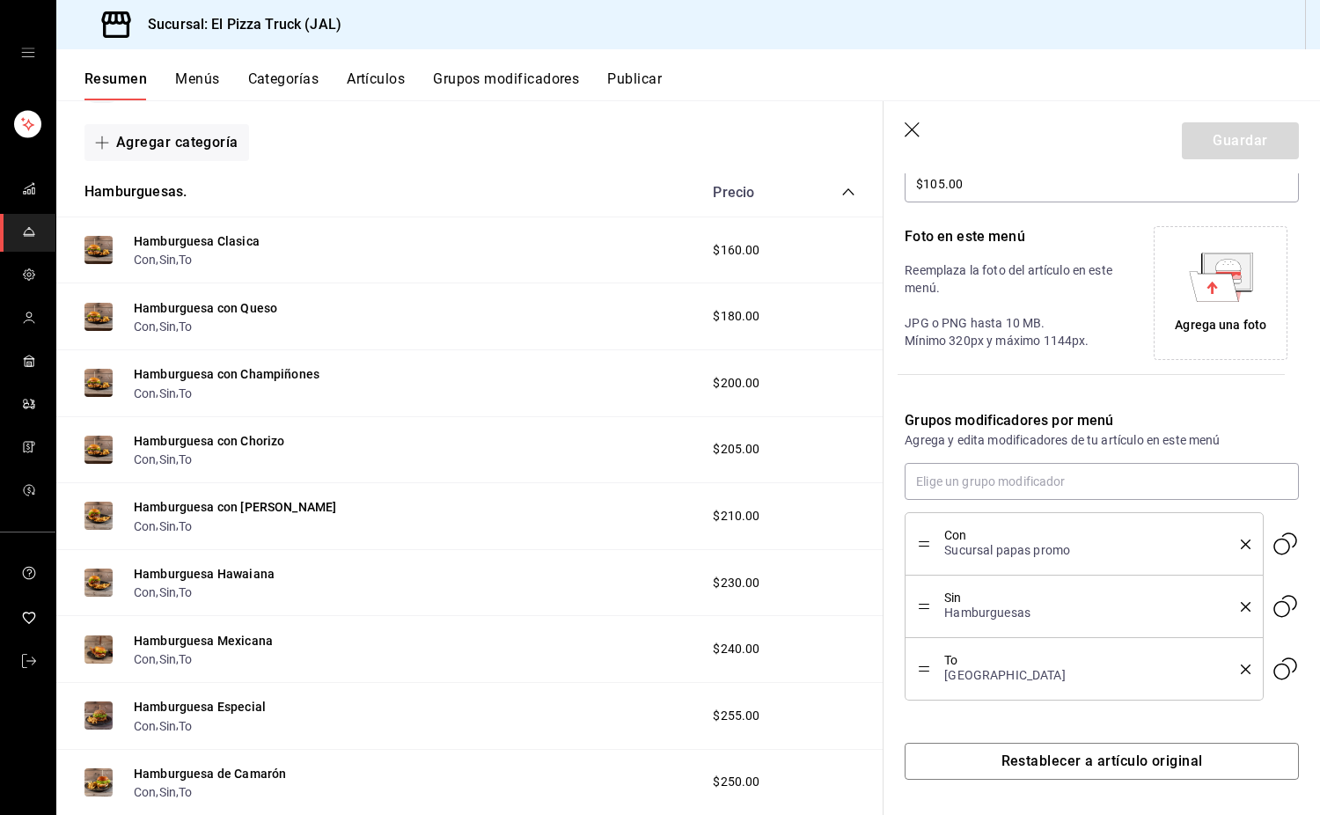
click at [919, 127] on icon "button" at bounding box center [914, 131] width 18 height 18
click at [203, 81] on button "Menús" at bounding box center [197, 85] width 44 height 30
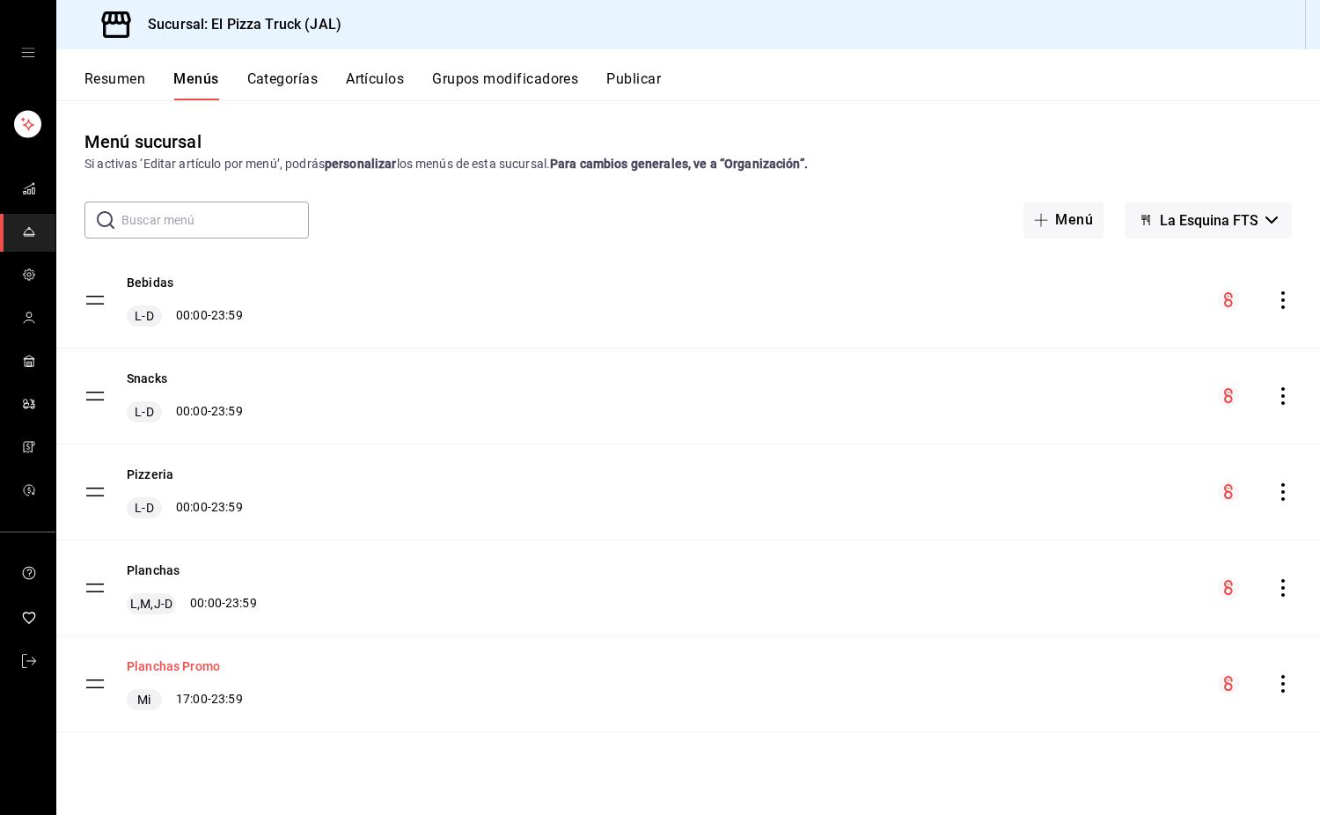
click at [190, 662] on button "Planchas Promo" at bounding box center [173, 667] width 93 height 18
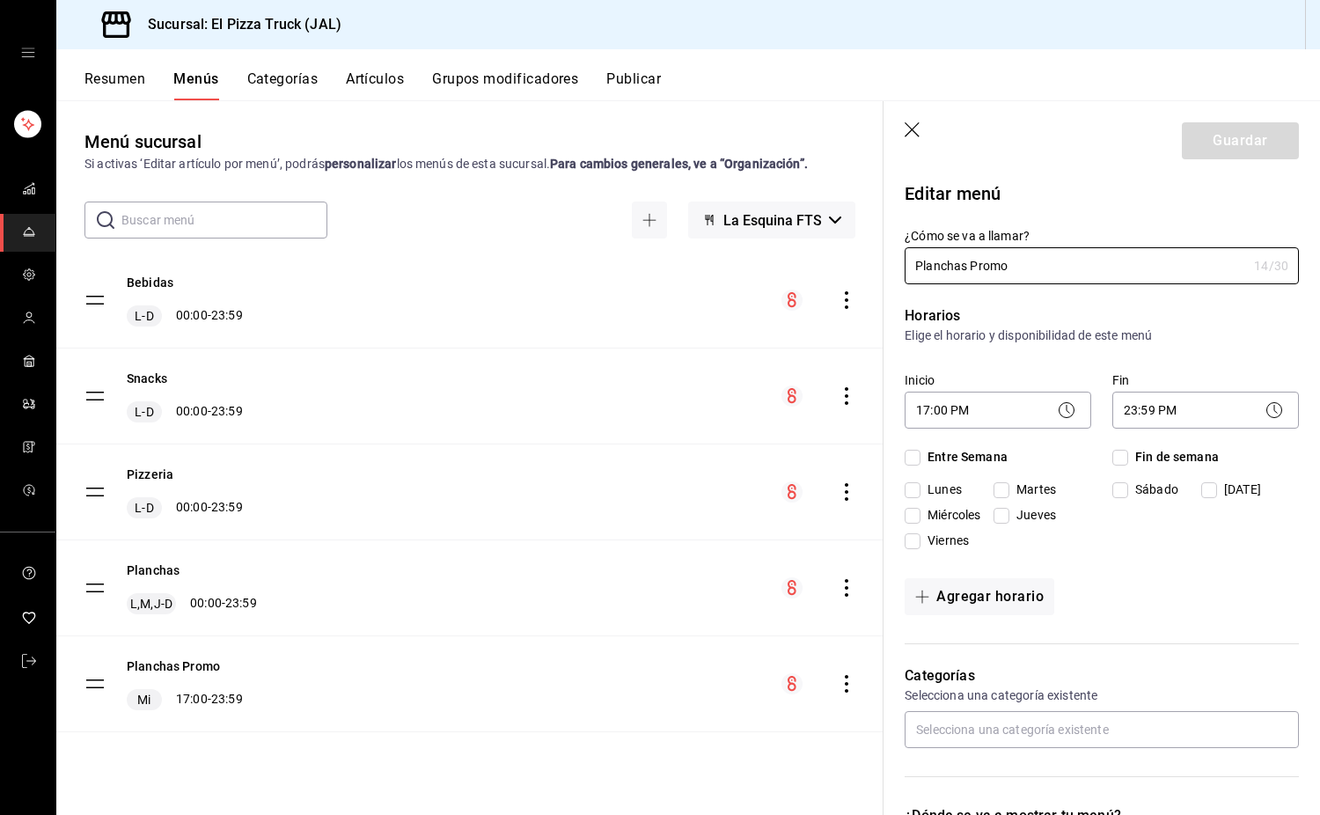
checkbox input "true"
click at [1070, 415] on icon at bounding box center [1066, 410] width 21 height 21
click at [1066, 415] on circle at bounding box center [1067, 410] width 15 height 15
click at [1040, 408] on body "Sucursal: El Pizza Truck (JAL) Resumen Menús Categorías Artículos Grupos modifi…" at bounding box center [660, 407] width 1320 height 815
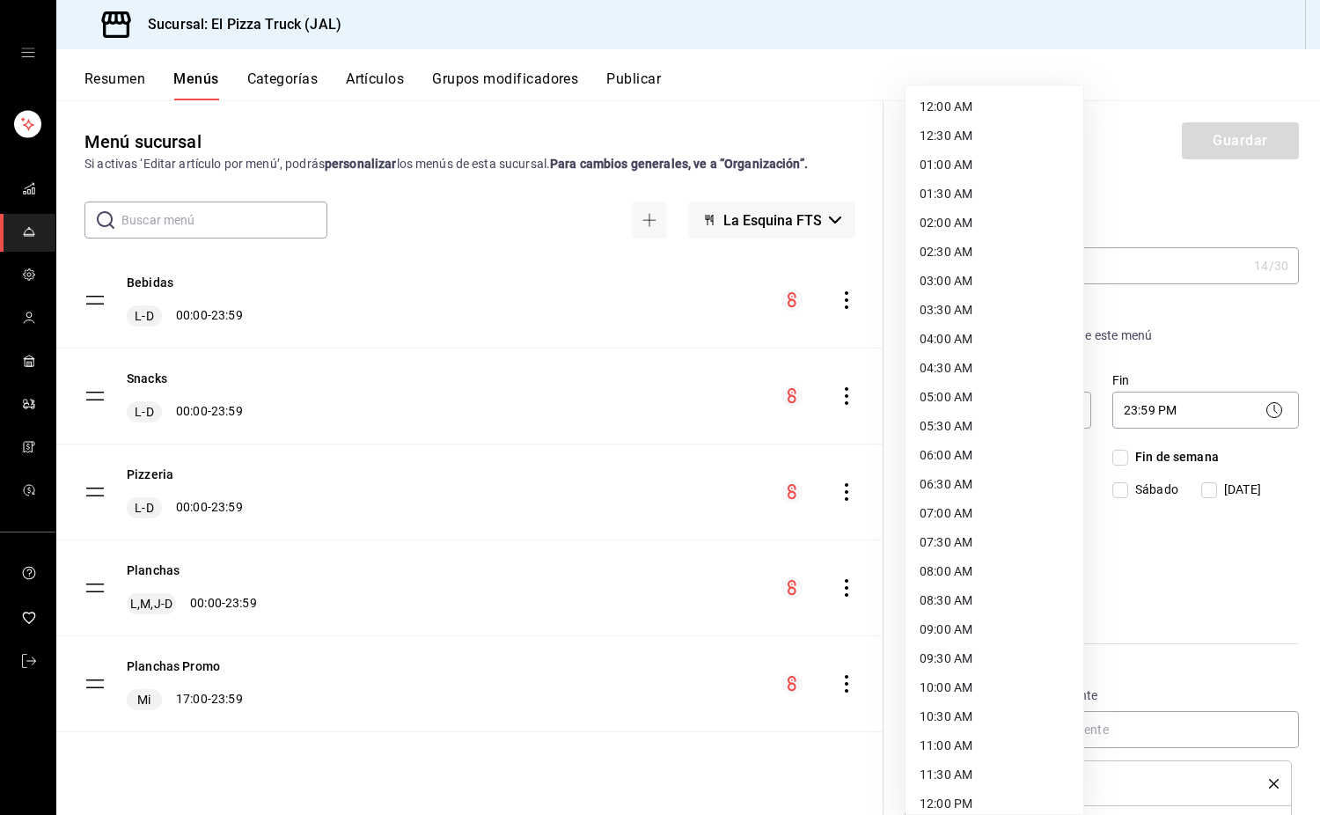
click at [981, 121] on li "12:00 AM" at bounding box center [995, 106] width 178 height 29
type input "00:00"
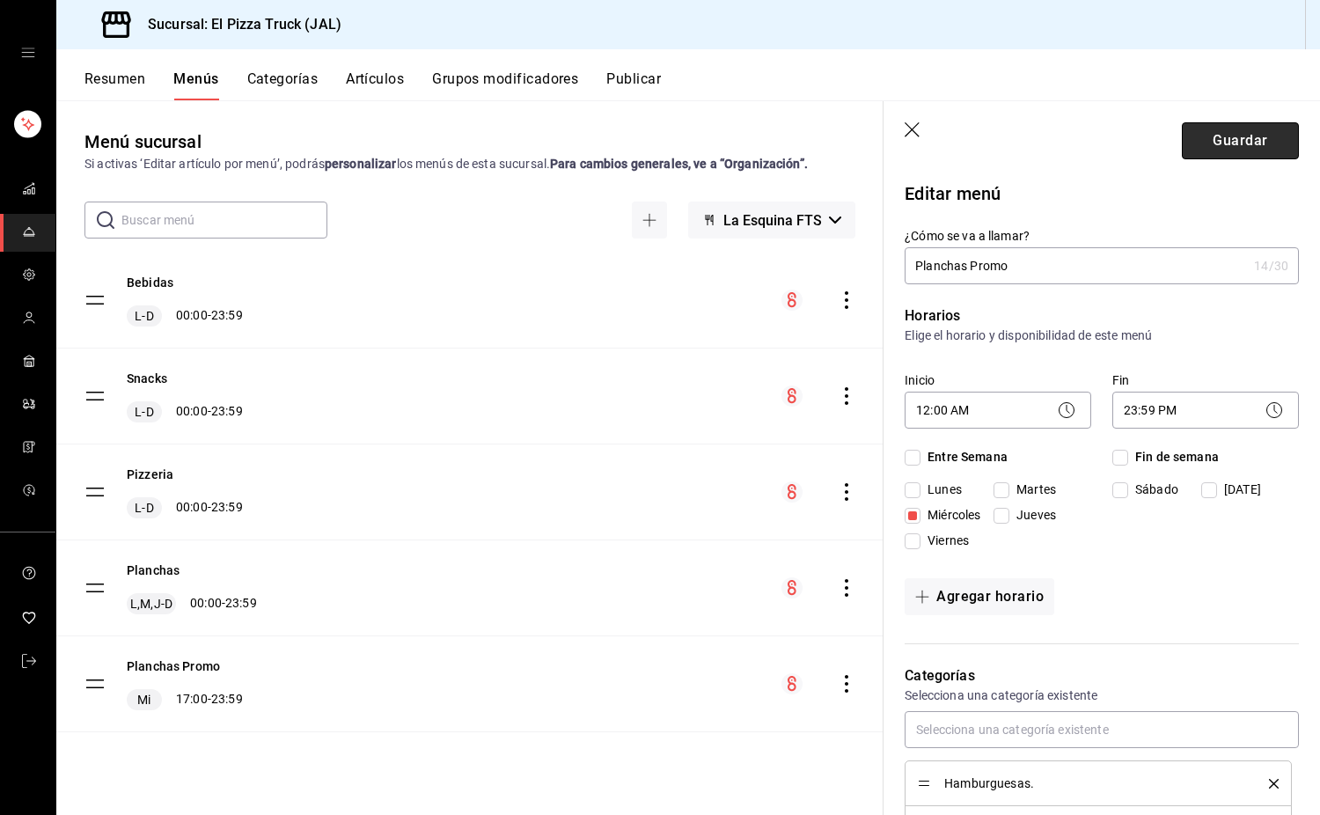
click at [1225, 126] on button "Guardar" at bounding box center [1240, 140] width 117 height 37
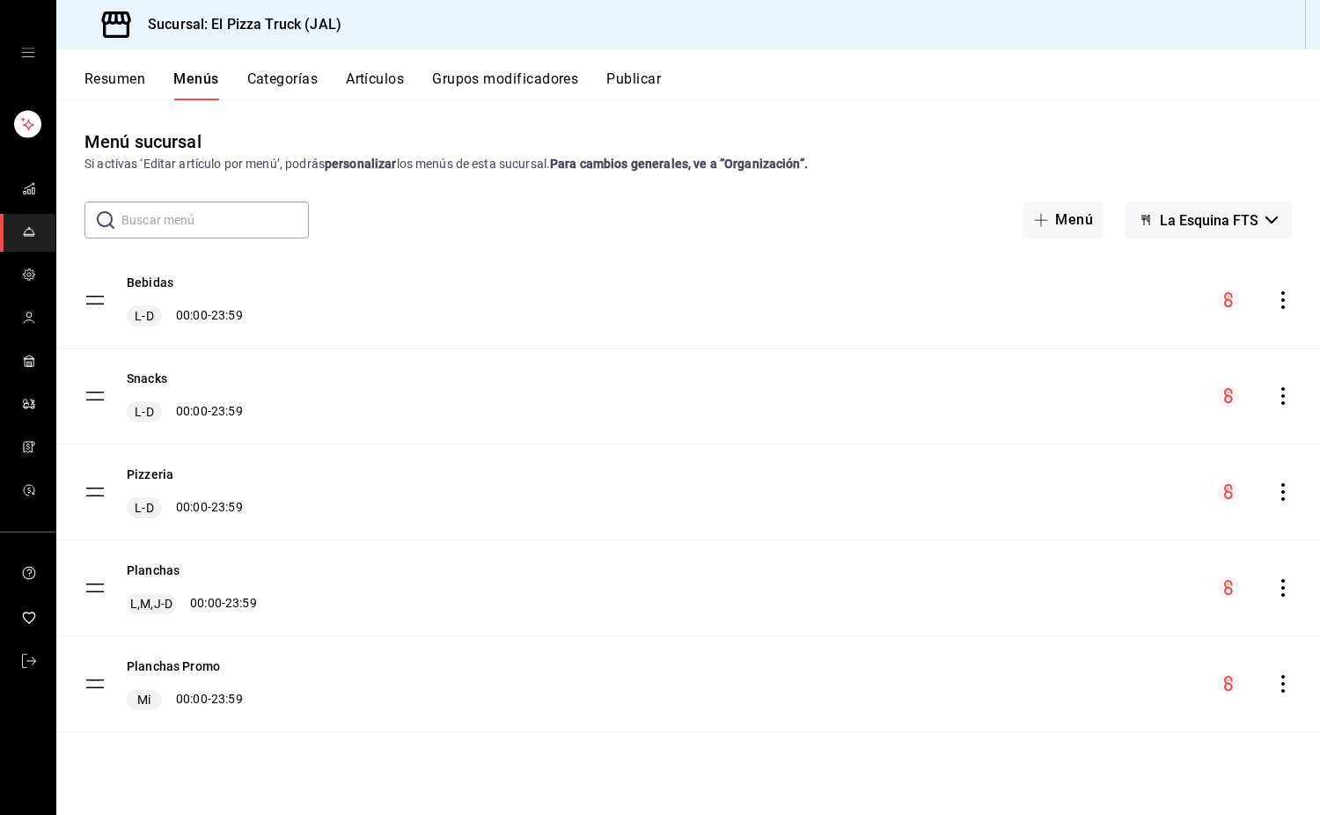
click at [629, 83] on button "Publicar" at bounding box center [634, 85] width 55 height 30
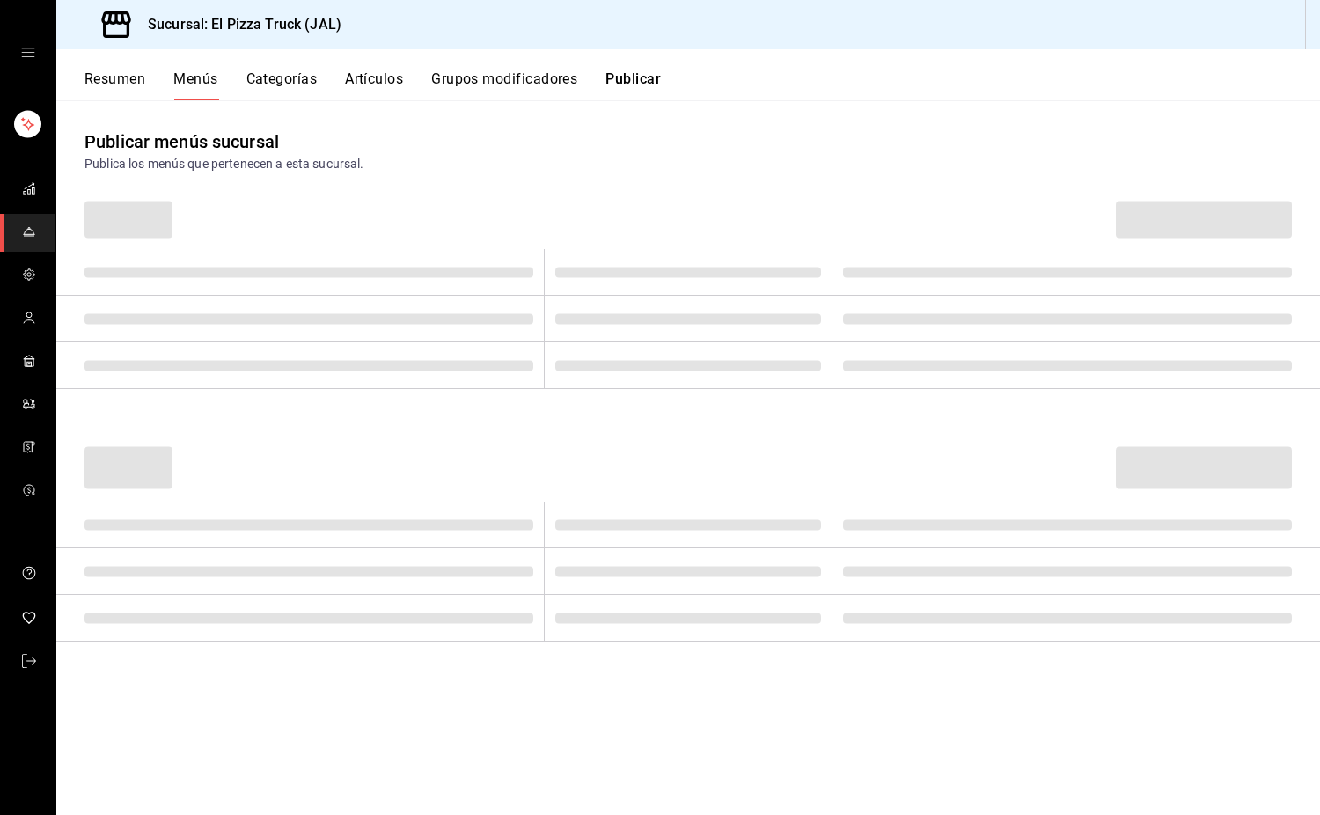
click at [945, 381] on td at bounding box center [1076, 365] width 489 height 47
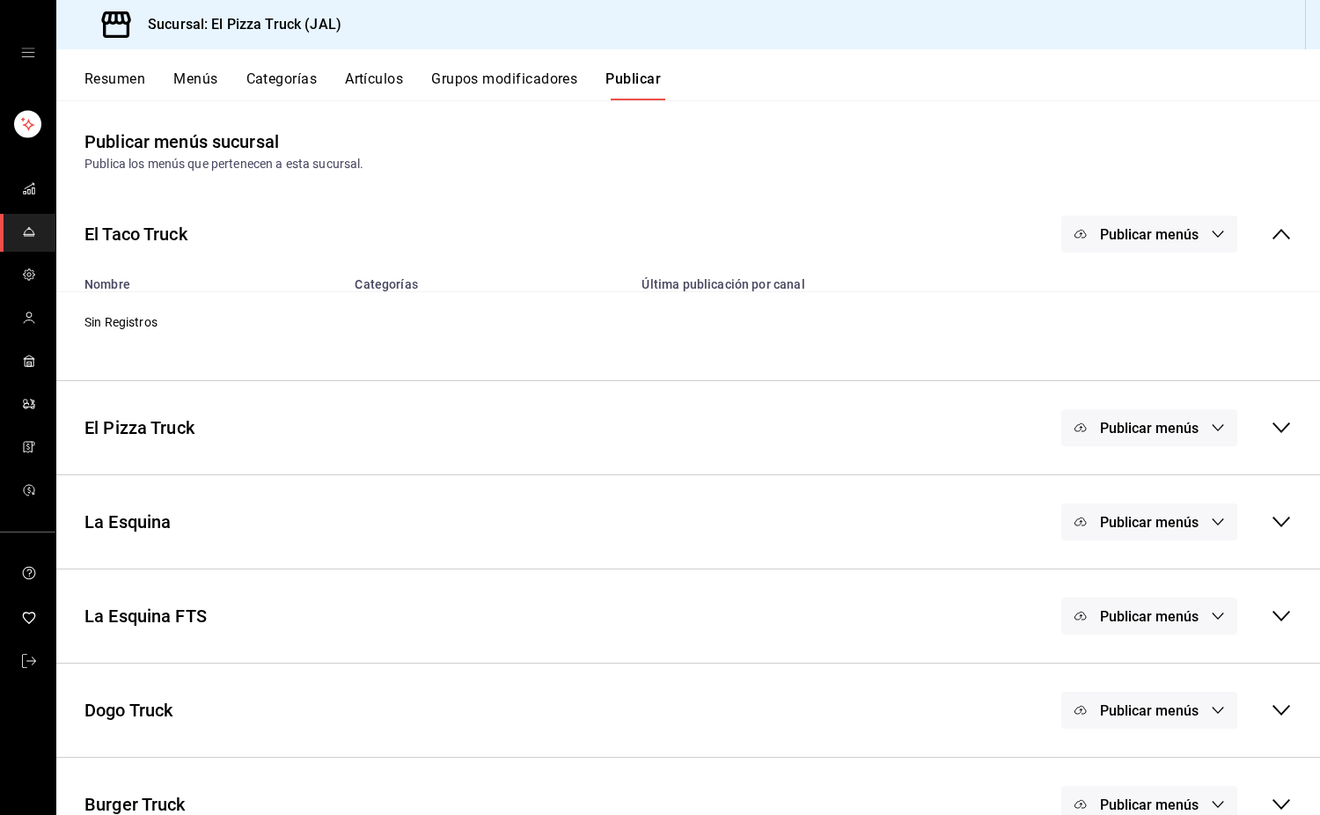
click at [1127, 611] on span "Publicar menús" at bounding box center [1149, 616] width 99 height 17
click at [1128, 673] on span "Punto de venta" at bounding box center [1162, 674] width 85 height 18
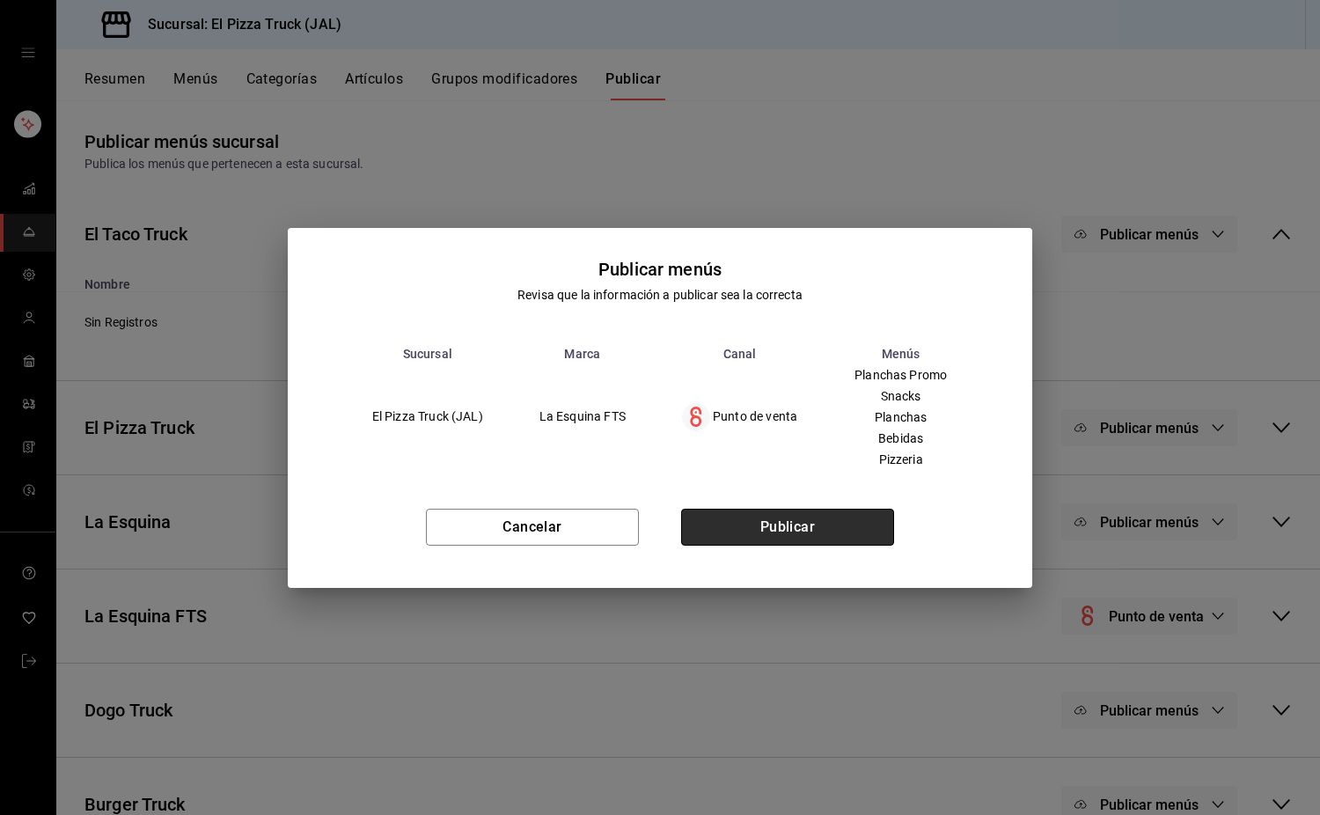
click at [844, 533] on button "Publicar" at bounding box center [787, 527] width 213 height 37
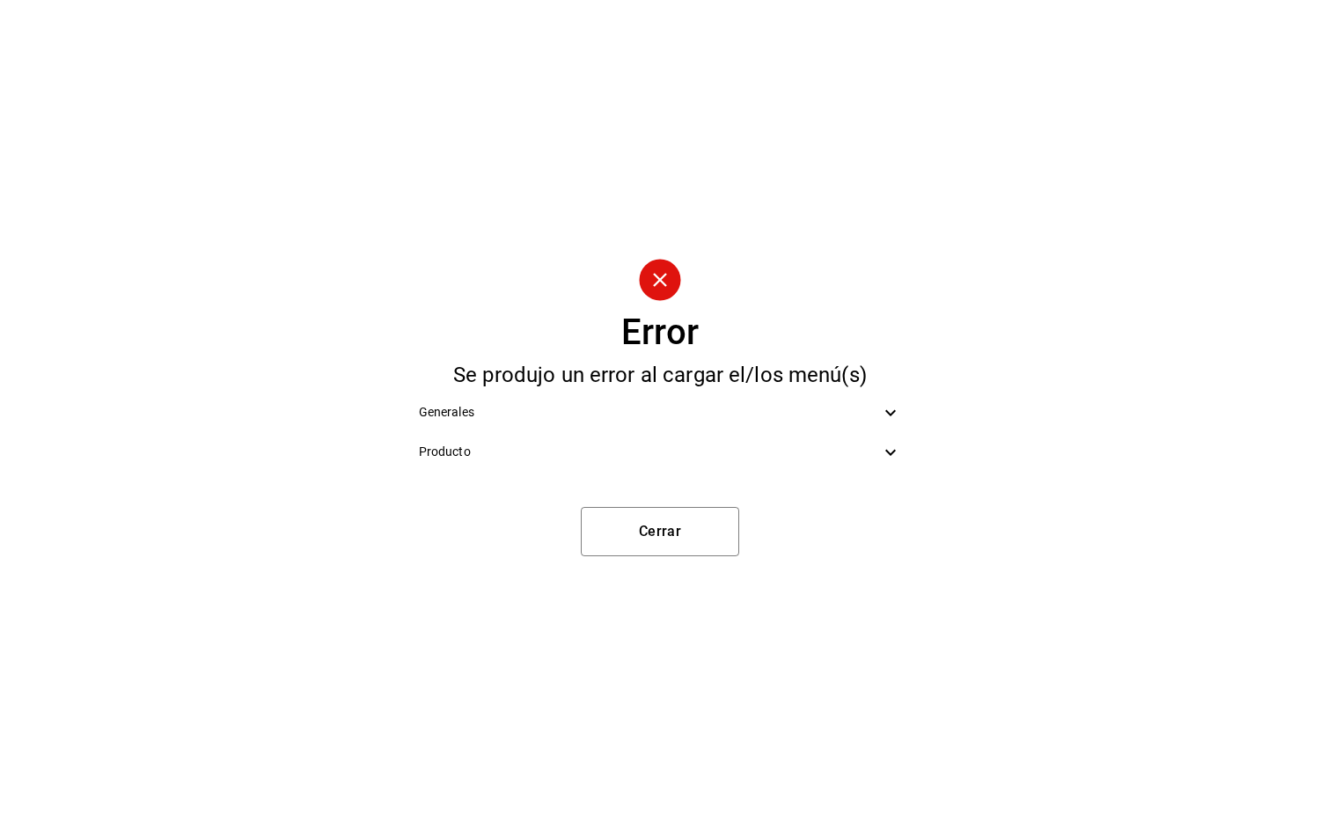
click at [617, 448] on span "Producto" at bounding box center [650, 452] width 462 height 18
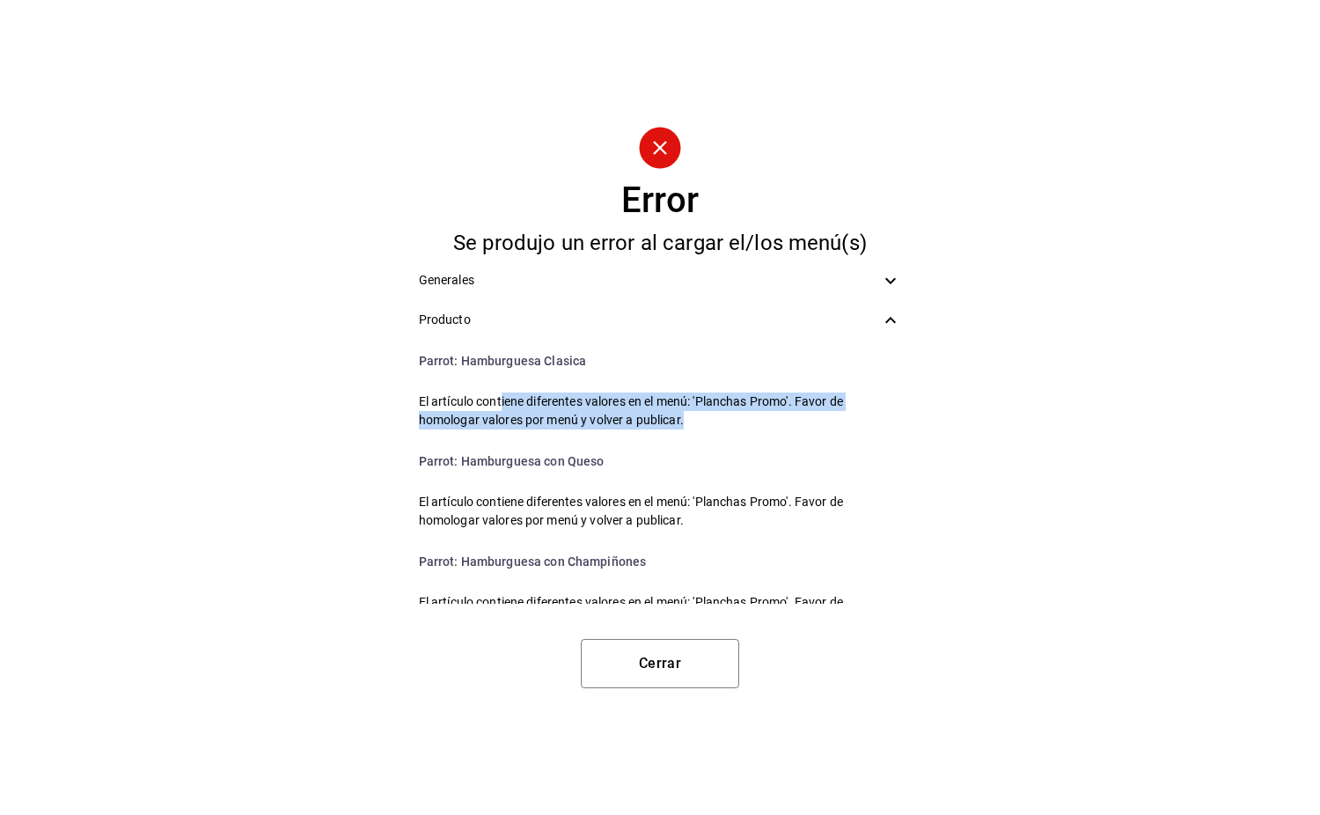
drag, startPoint x: 502, startPoint y: 401, endPoint x: 687, endPoint y: 418, distance: 186.6
click at [687, 418] on span "El artículo contiene diferentes valores en el menú: 'Planchas Promo'. Favor de …" at bounding box center [660, 411] width 483 height 37
click at [677, 647] on button "Cerrar" at bounding box center [660, 663] width 158 height 49
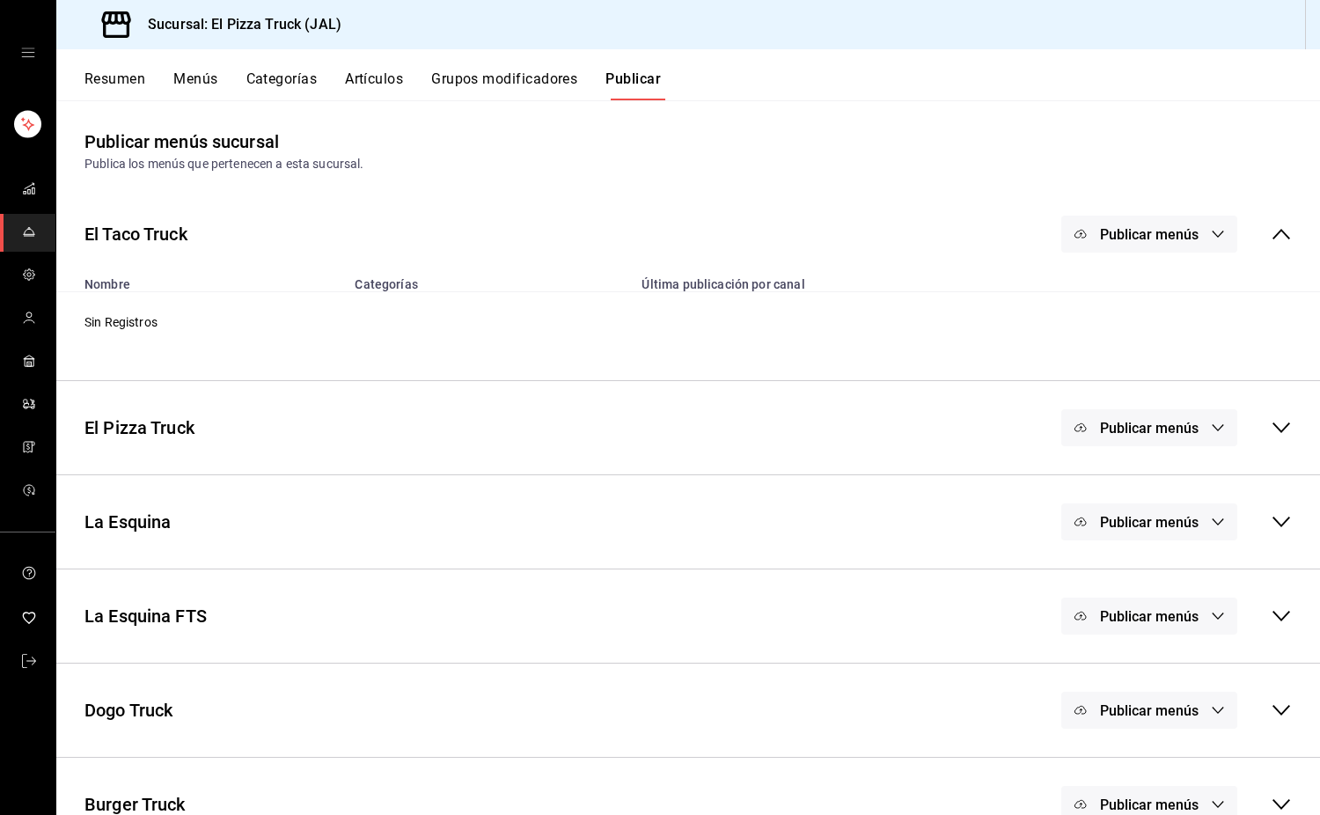
click at [124, 70] on button "Resumen" at bounding box center [115, 85] width 61 height 30
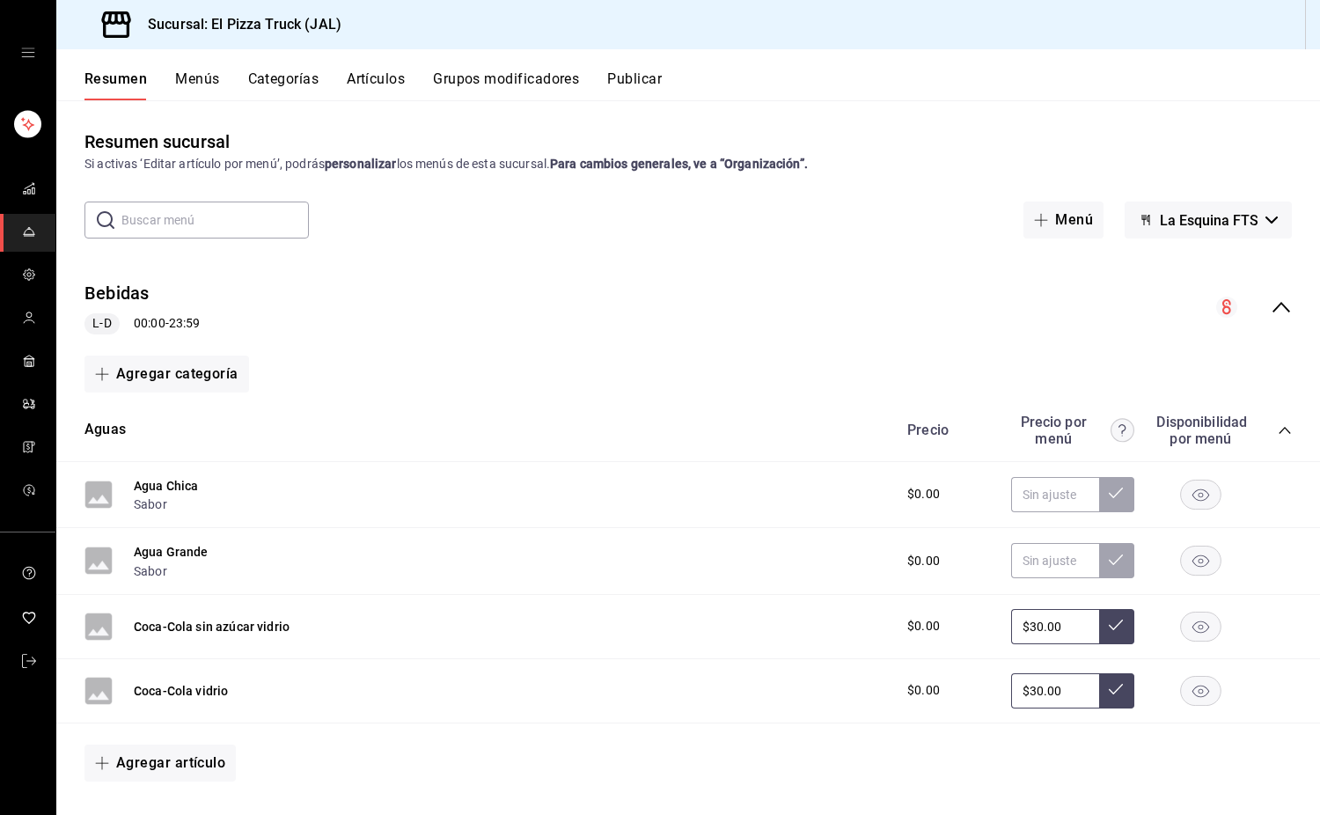
click at [180, 75] on button "Menús" at bounding box center [197, 85] width 44 height 30
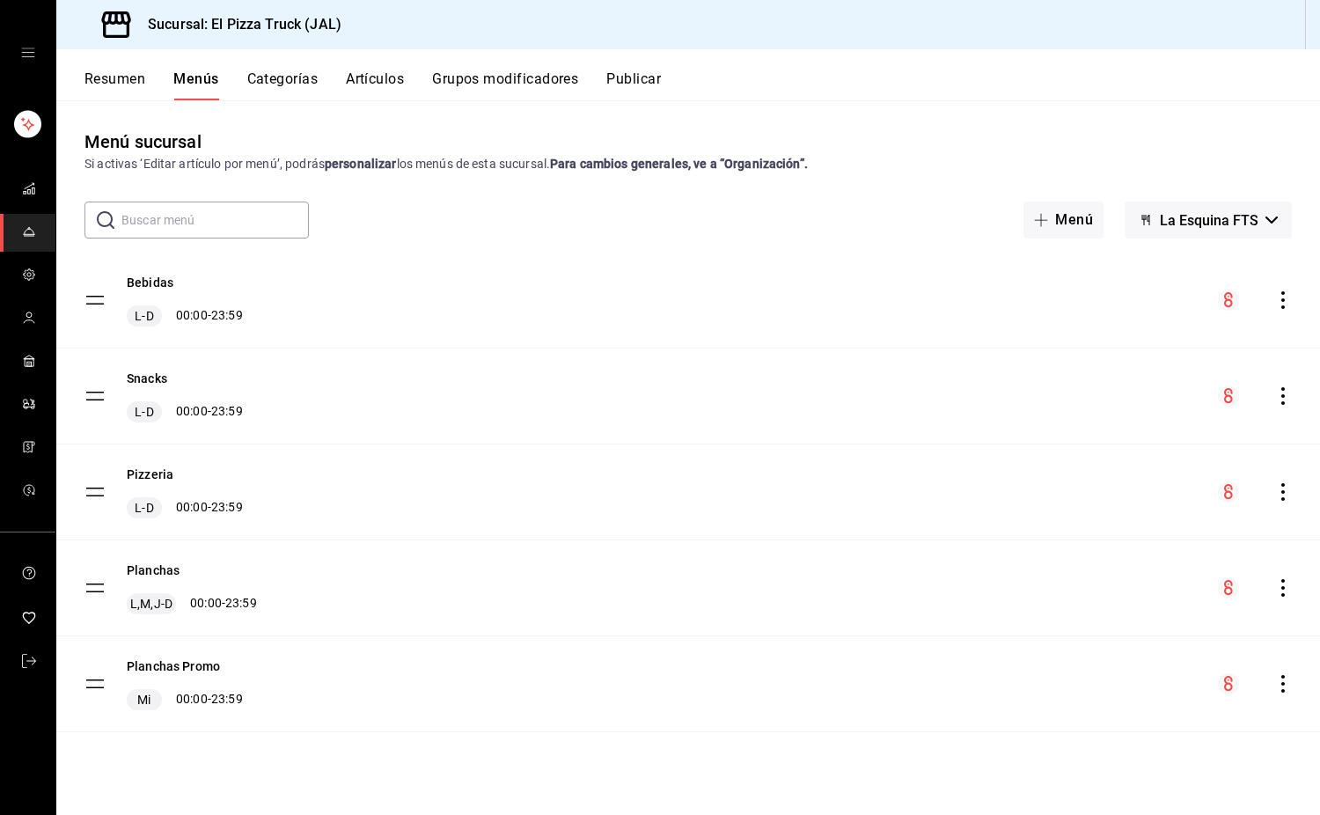
click at [163, 575] on button "Planchas" at bounding box center [153, 571] width 53 height 18
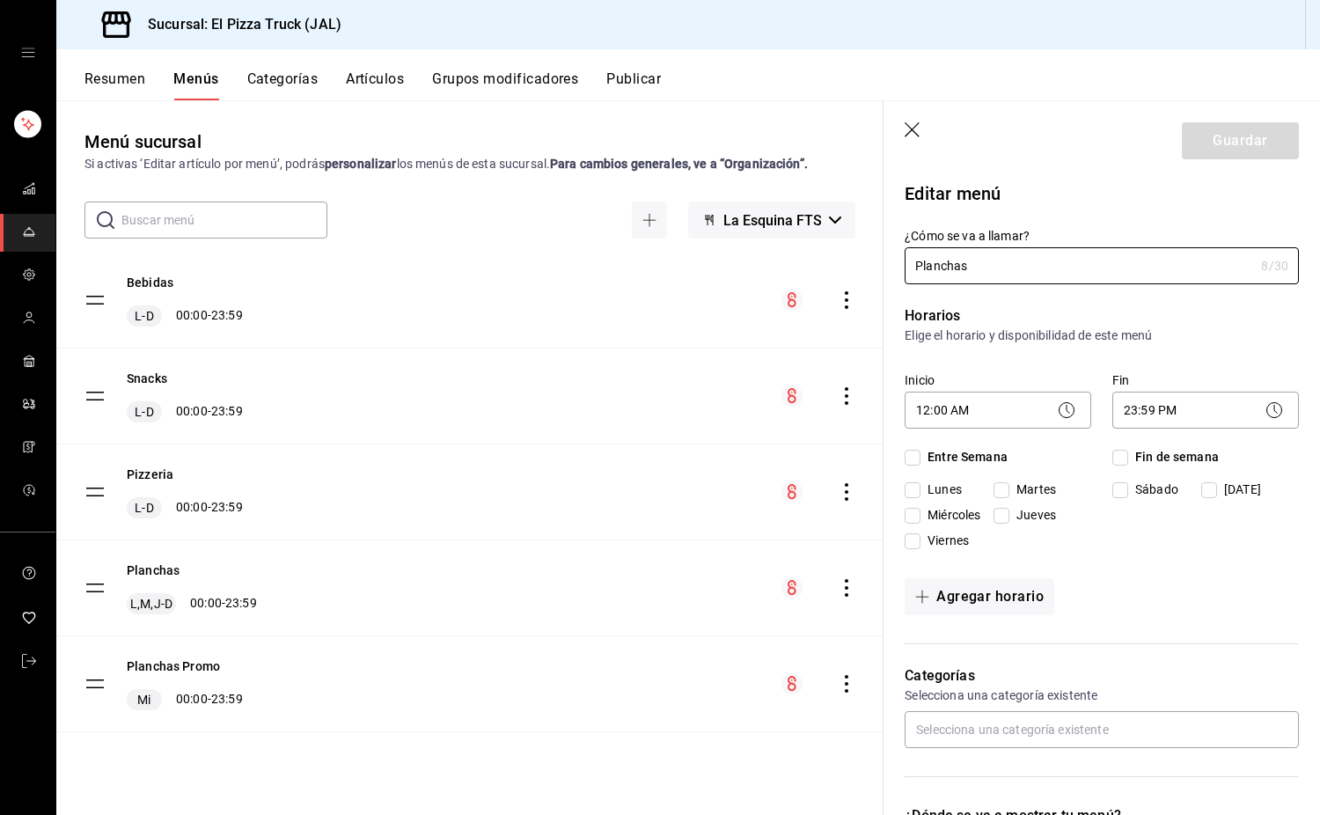
checkbox input "true"
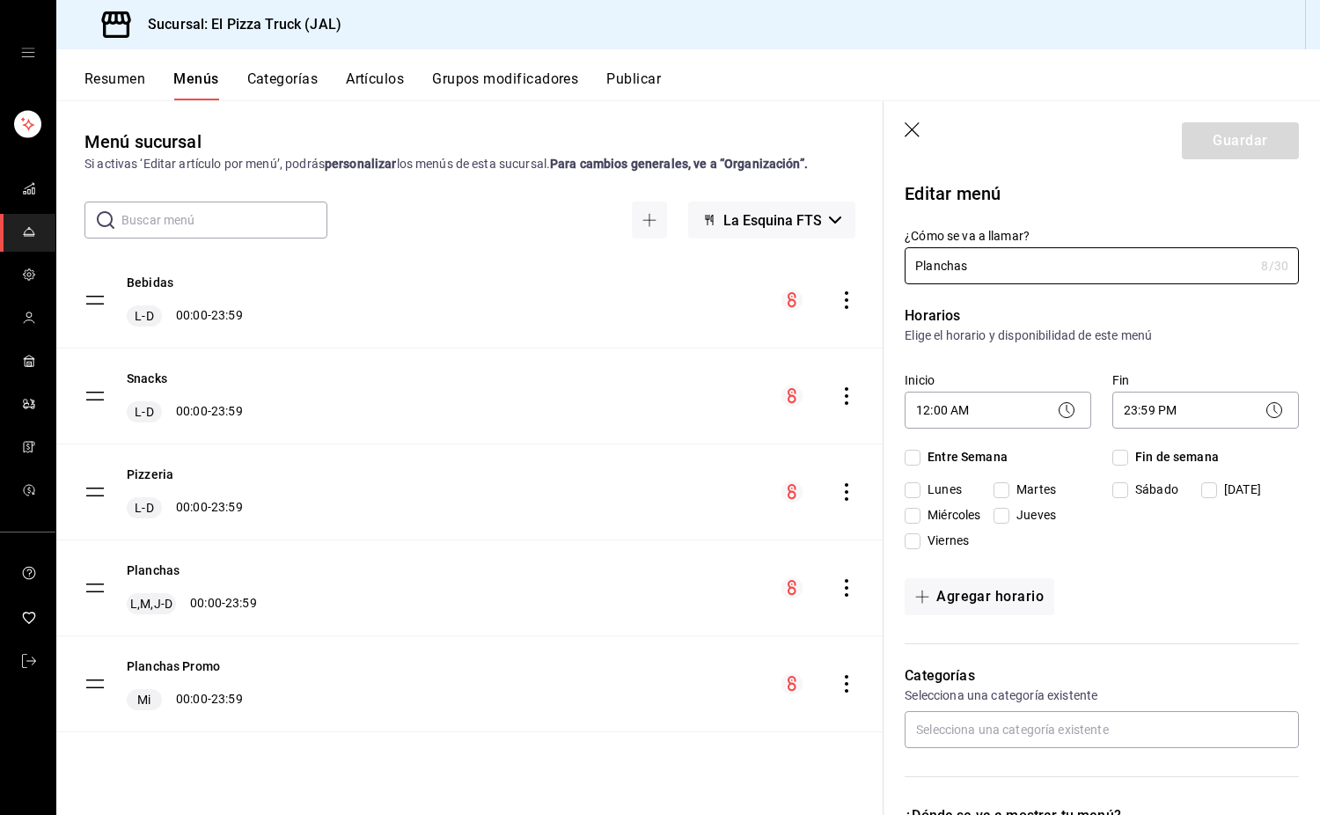
checkbox input "true"
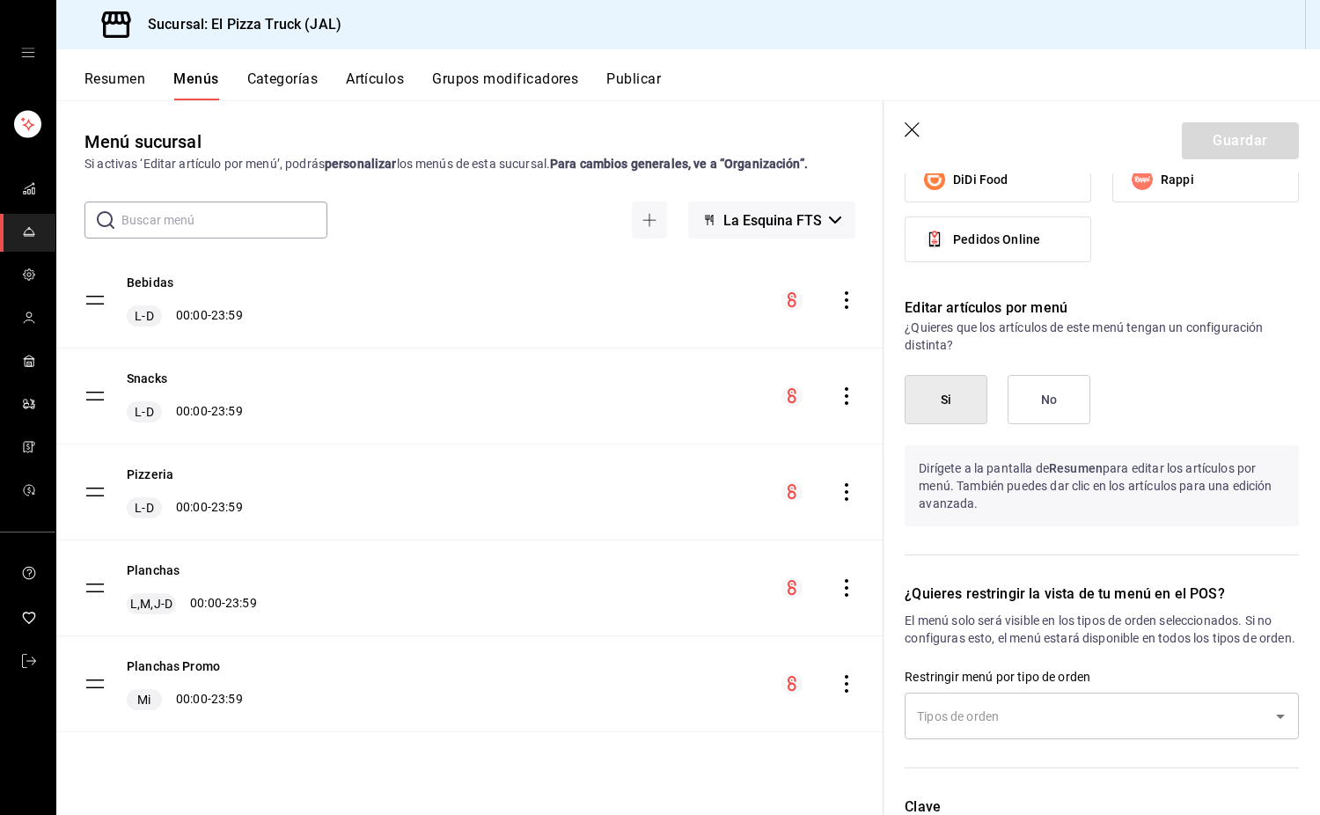
scroll to position [1036, 0]
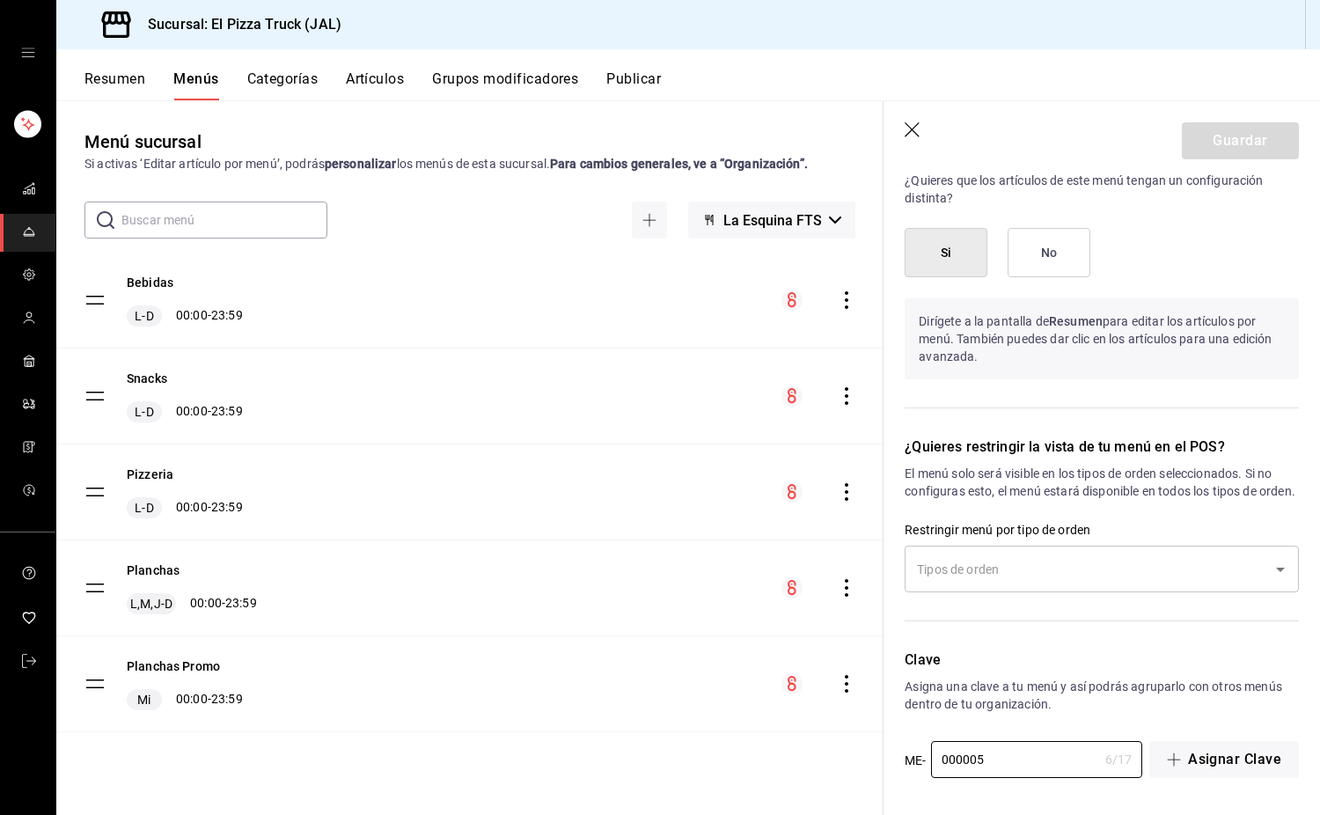
drag, startPoint x: 1007, startPoint y: 768, endPoint x: 840, endPoint y: 772, distance: 167.3
click at [840, 772] on main "Menú sucursal Si activas ‘Editar artículo por menú’, podrás personalizar los me…" at bounding box center [688, 457] width 1264 height 715
click at [196, 673] on button "Planchas Promo" at bounding box center [173, 667] width 93 height 18
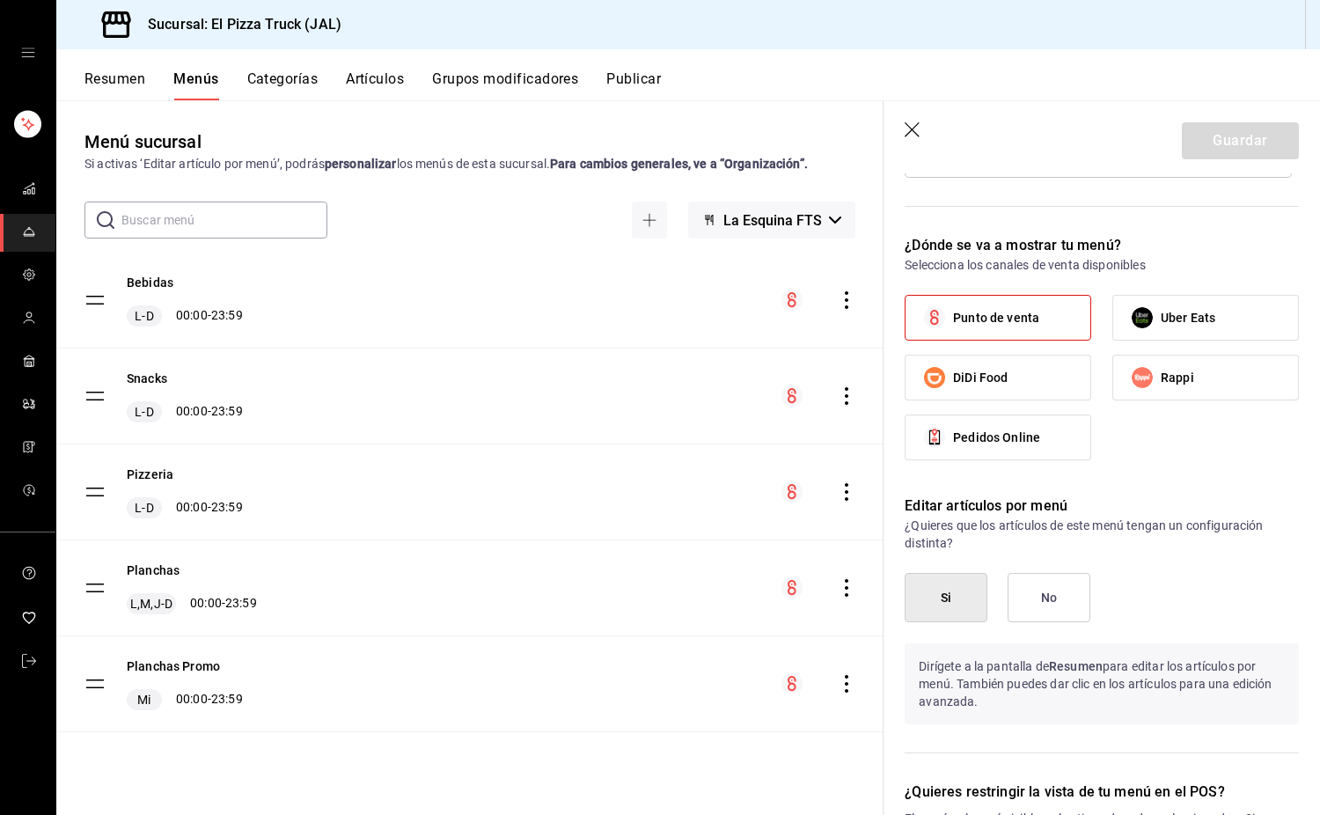
scroll to position [1036, 0]
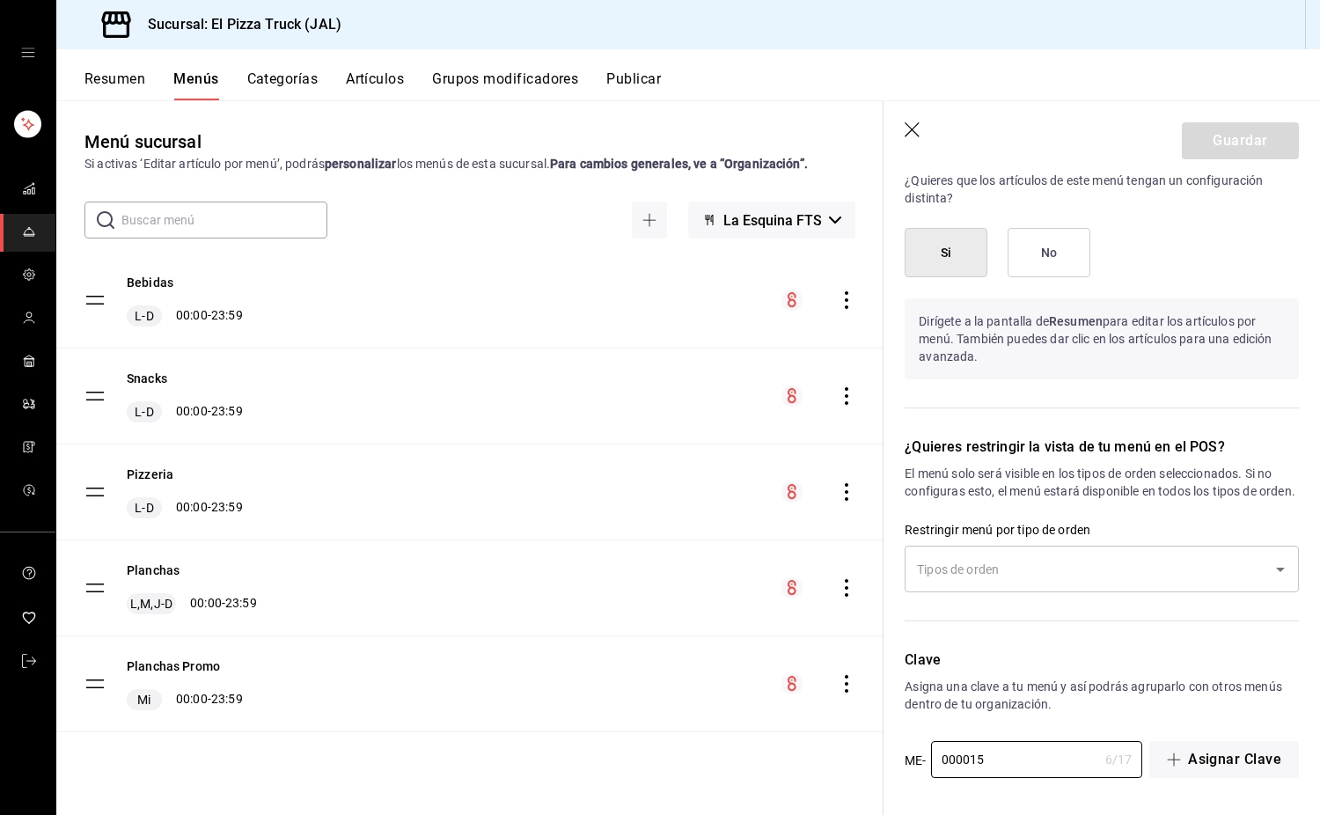
drag, startPoint x: 1009, startPoint y: 762, endPoint x: 833, endPoint y: 767, distance: 176.1
click at [833, 767] on main "Menú sucursal Si activas ‘Editar artículo por menú’, podrás personalizar los me…" at bounding box center [688, 457] width 1264 height 715
paste input "0"
type input "000005"
click at [1214, 145] on button "Guardar" at bounding box center [1240, 140] width 117 height 37
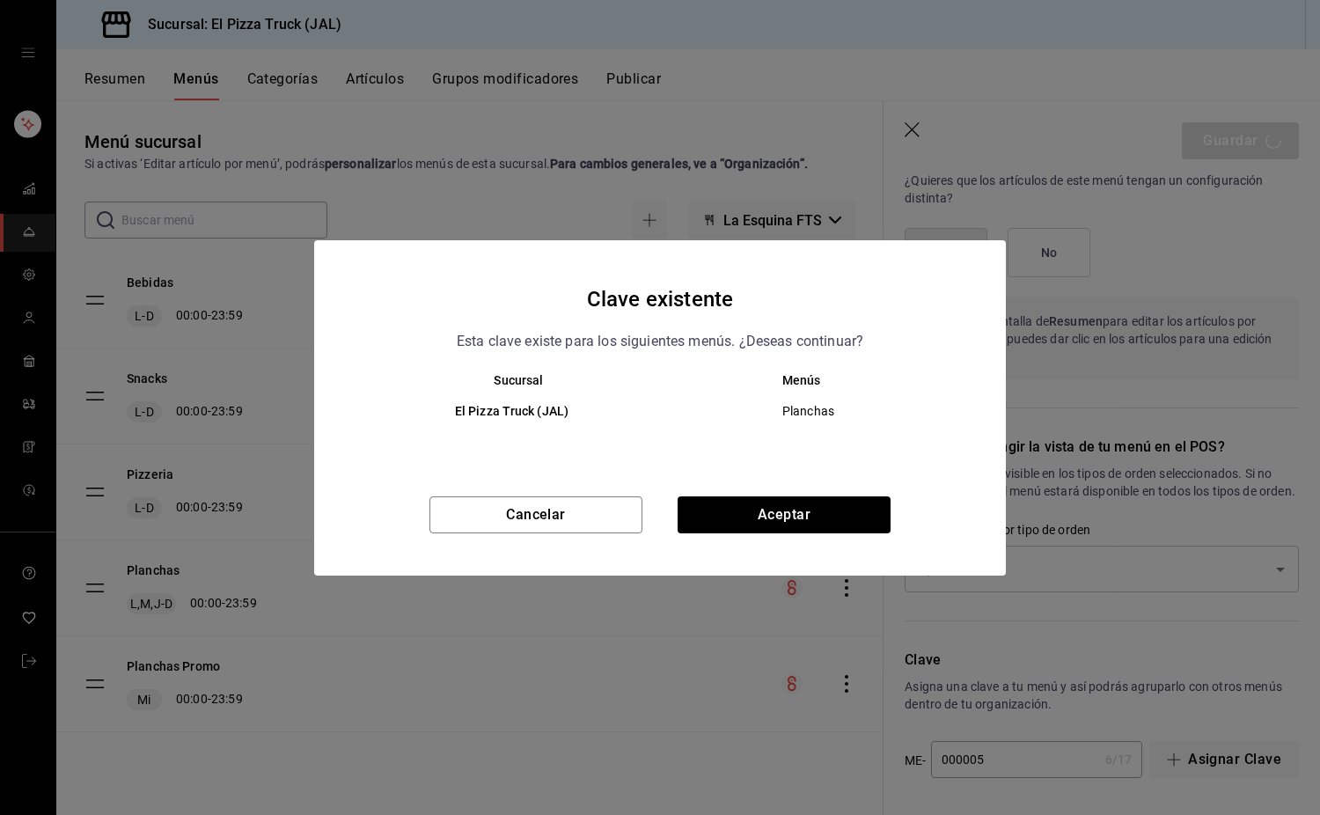
click at [817, 491] on div "Clave existente Esta clave existe para los siguientes menús. ¿Deseas continuar?…" at bounding box center [660, 407] width 692 height 335
click at [805, 507] on button "Aceptar" at bounding box center [784, 514] width 213 height 37
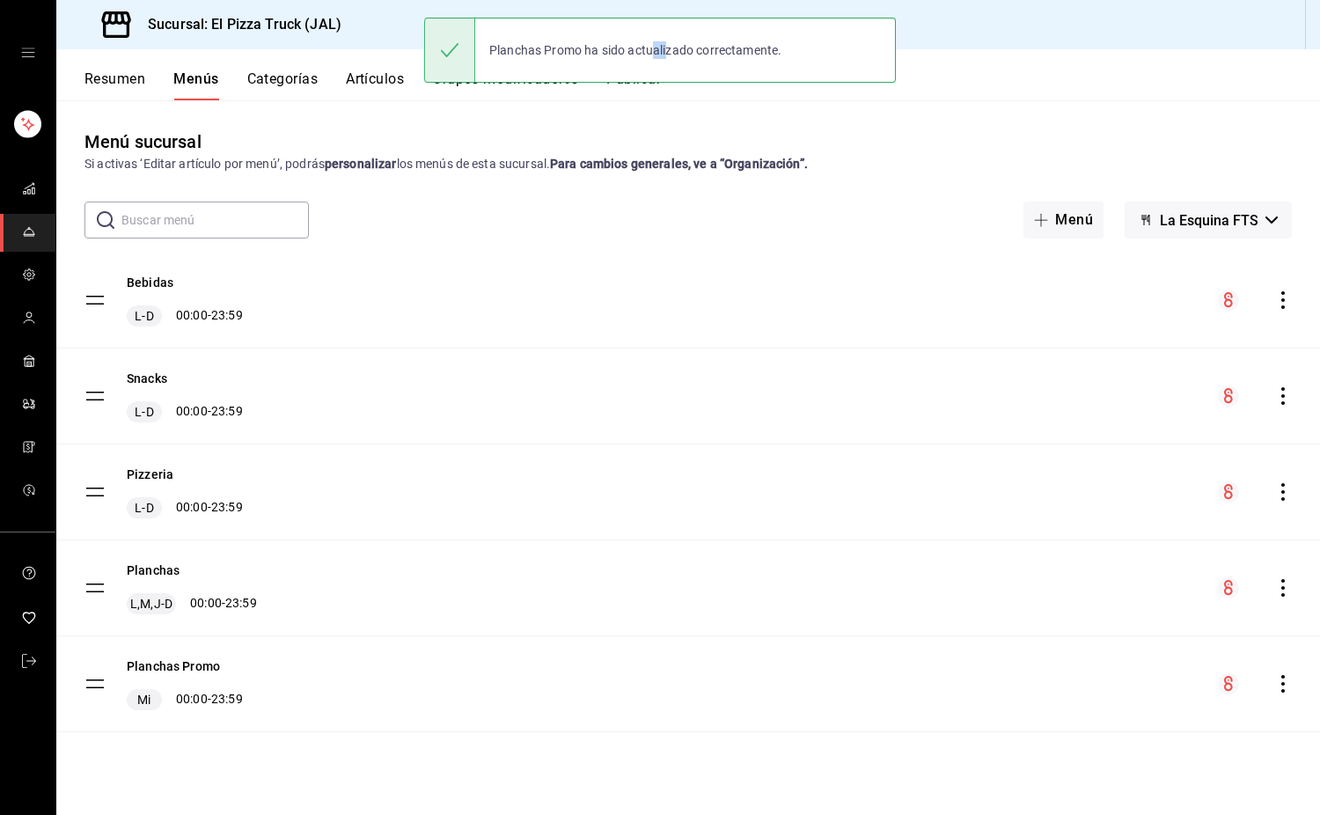
click at [652, 85] on div "Planchas Promo ha sido actualizado correctamente." at bounding box center [660, 50] width 472 height 76
click at [639, 92] on button "Publicar" at bounding box center [634, 85] width 55 height 30
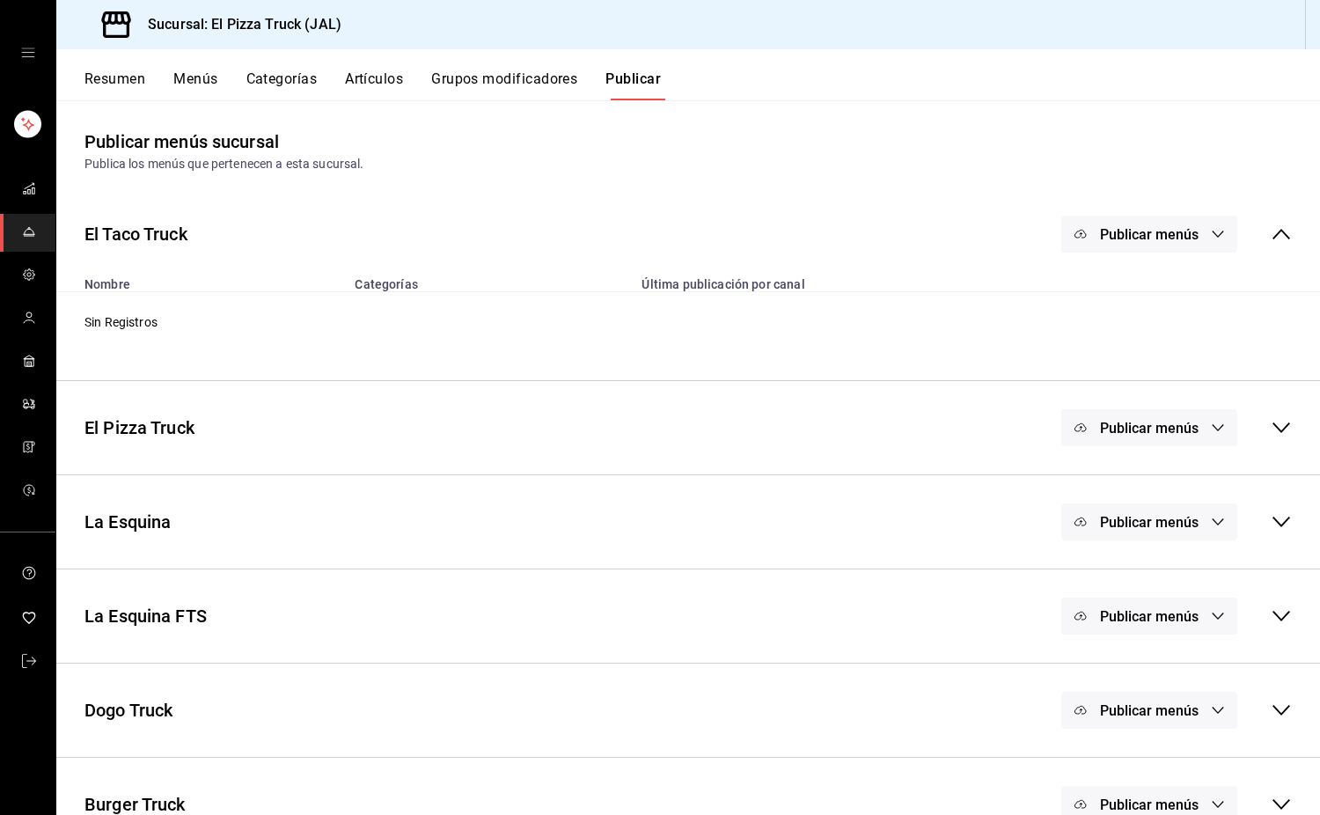
click at [1136, 606] on button "Publicar menús" at bounding box center [1150, 616] width 176 height 37
click at [1131, 672] on span "Punto de venta" at bounding box center [1162, 674] width 85 height 18
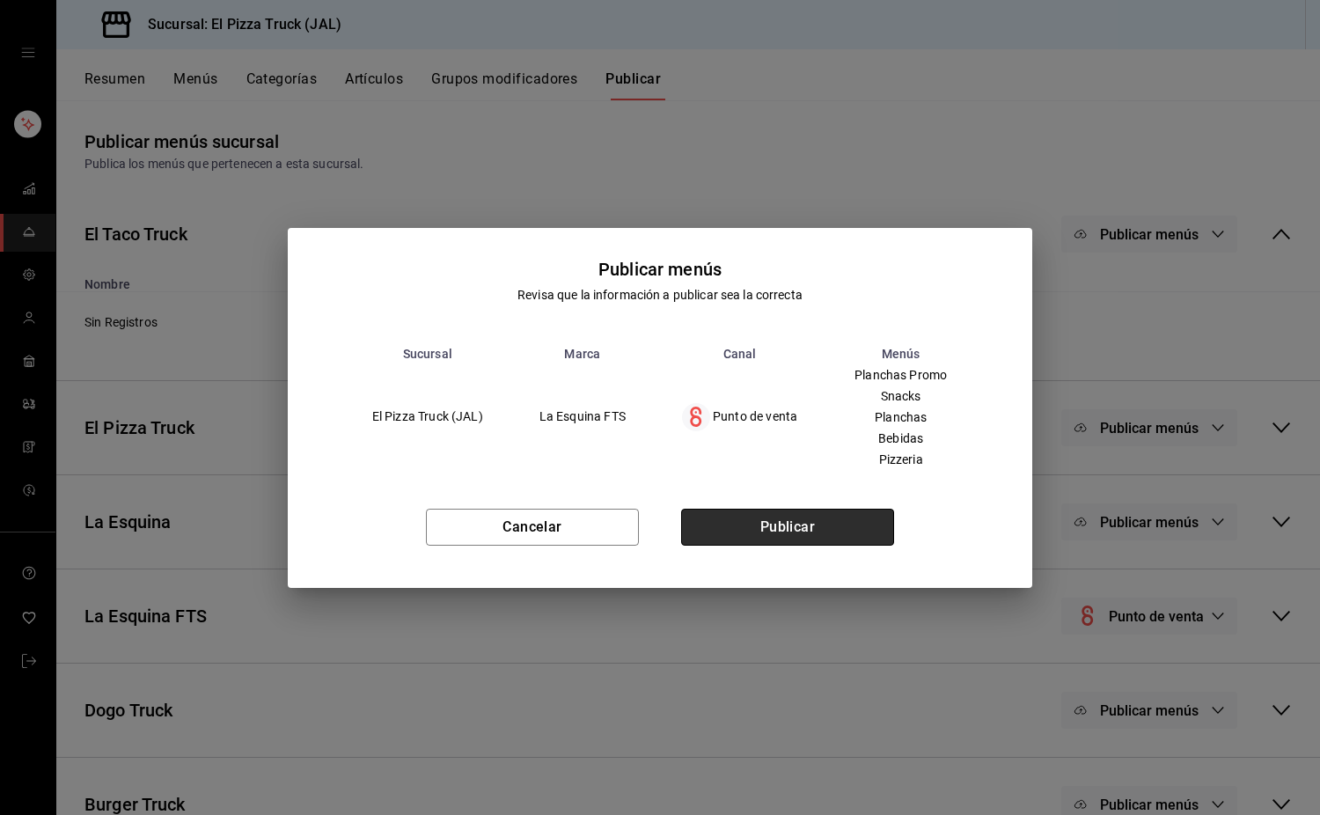
click at [834, 528] on button "Publicar" at bounding box center [787, 527] width 213 height 37
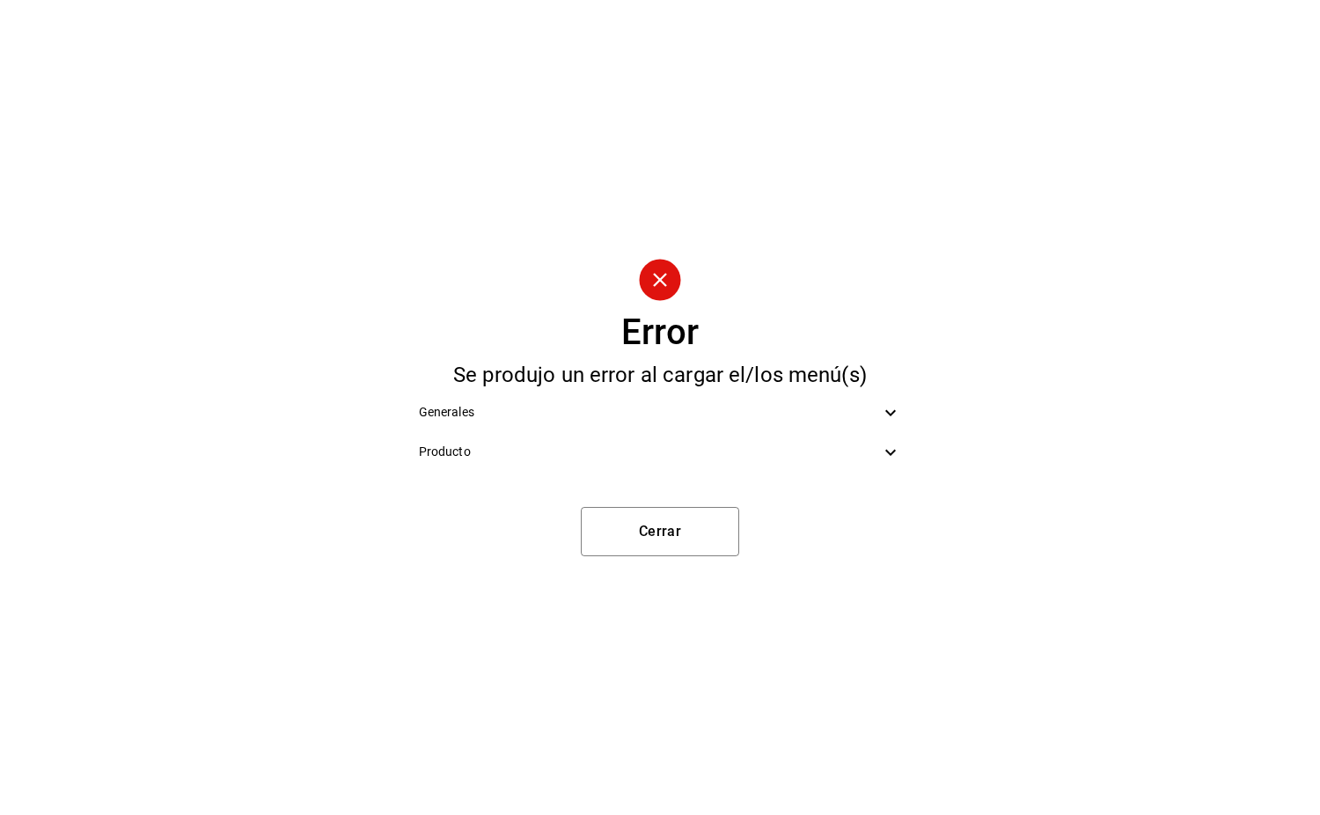
click at [570, 449] on span "Producto" at bounding box center [650, 452] width 462 height 18
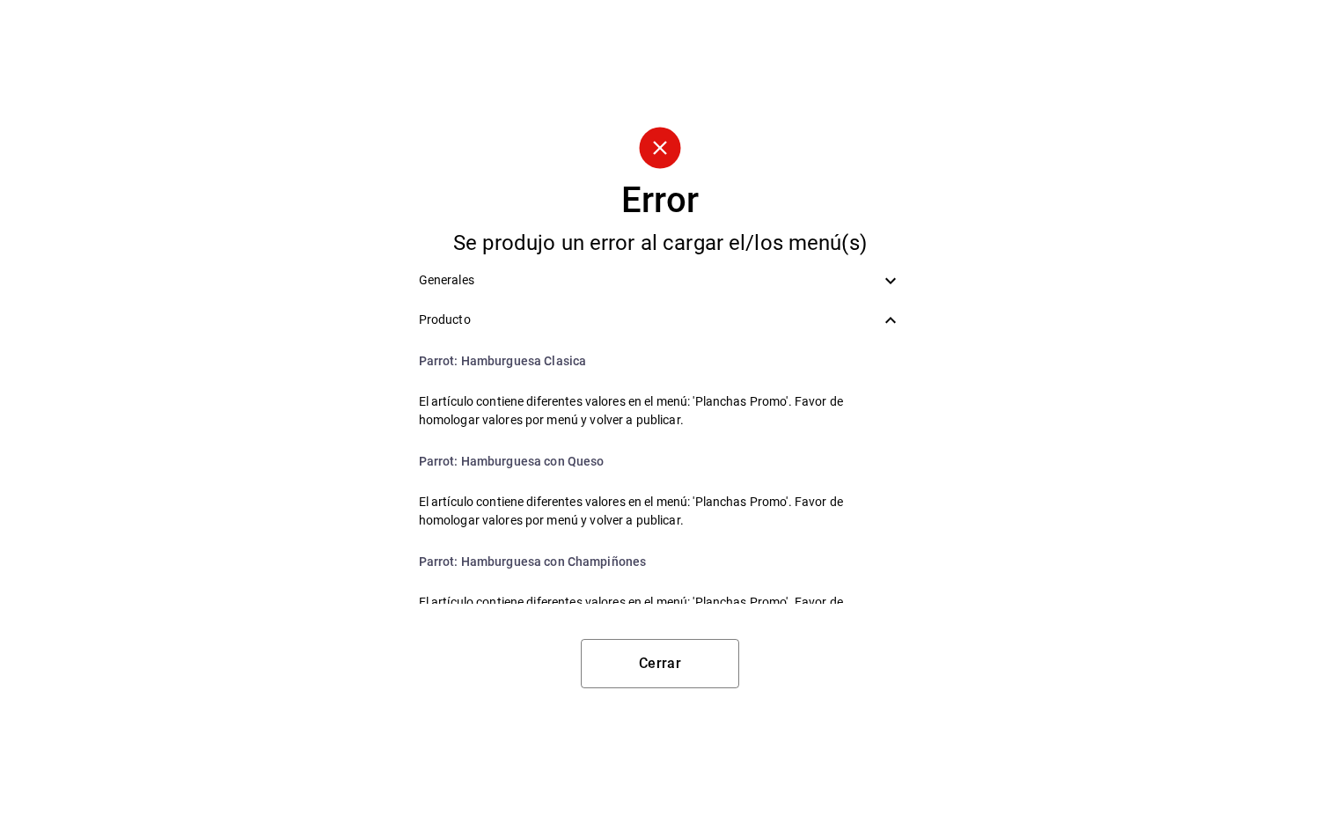
click at [516, 319] on span "Producto" at bounding box center [650, 320] width 462 height 18
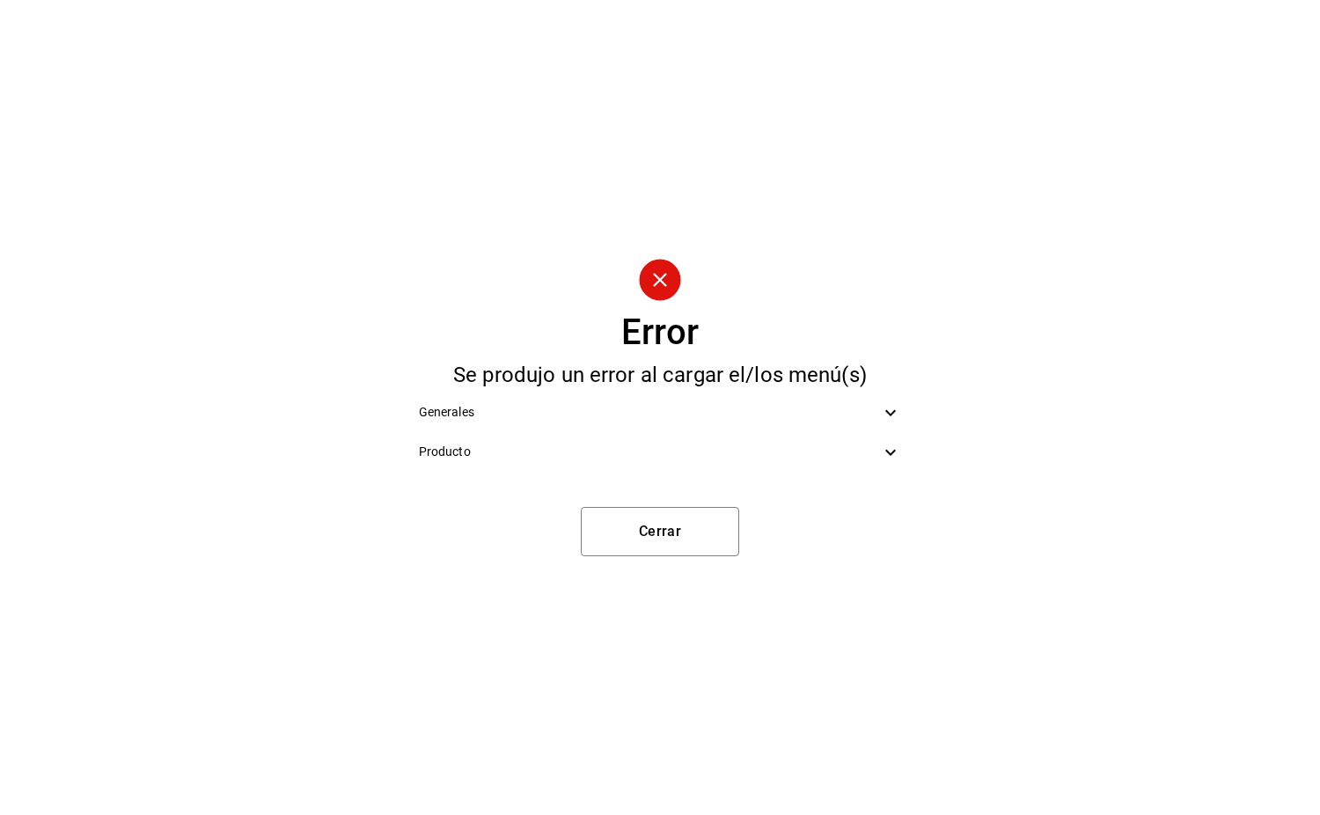
click at [489, 417] on span "Generales" at bounding box center [650, 412] width 462 height 18
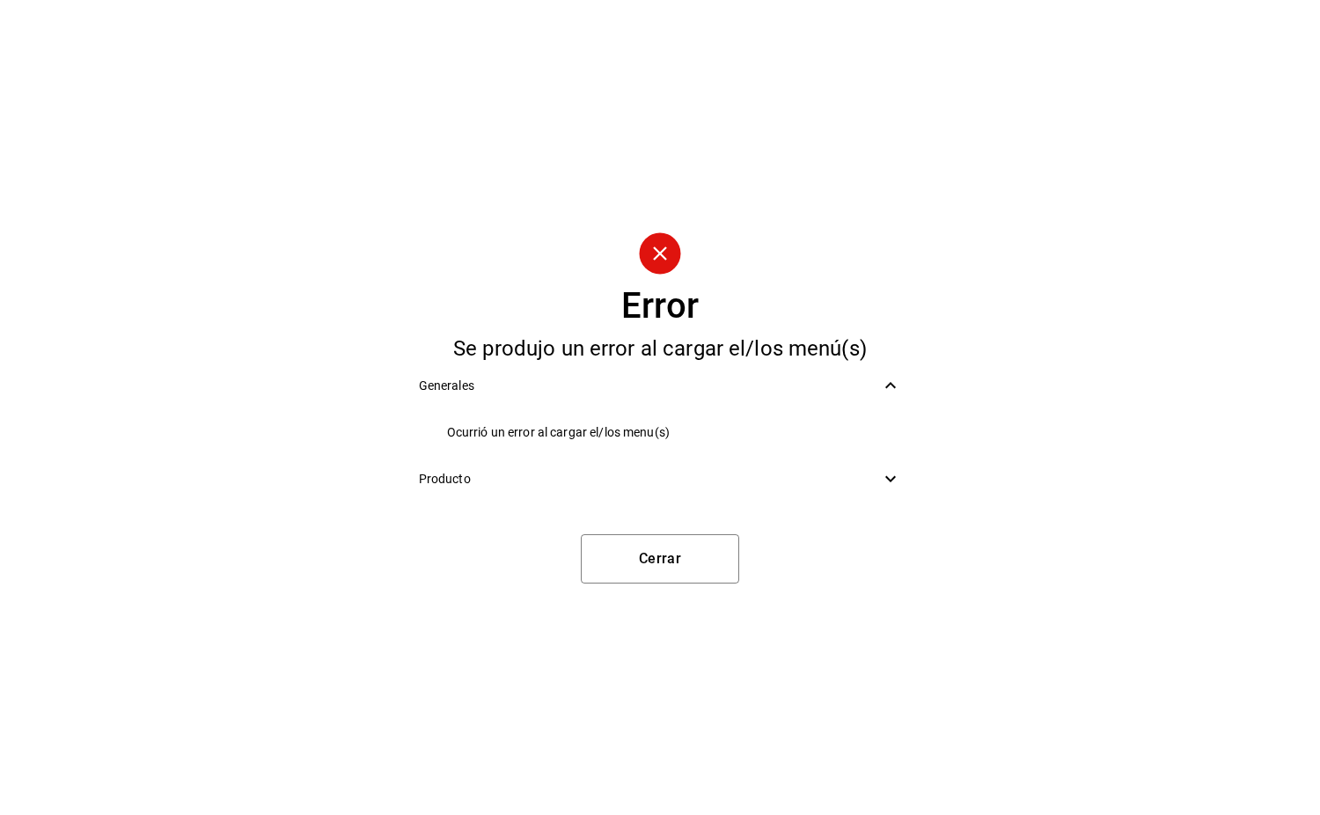
click at [549, 477] on span "Producto" at bounding box center [650, 479] width 462 height 18
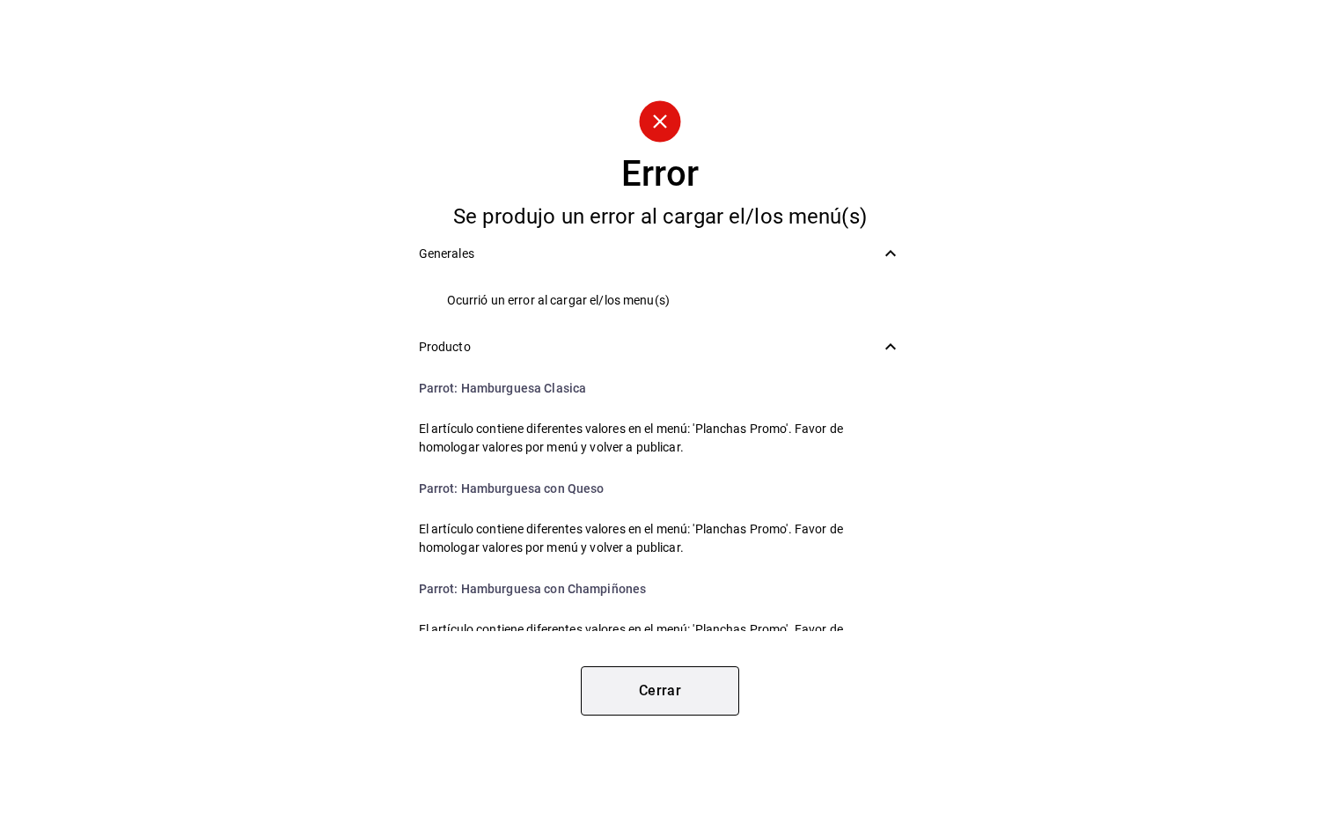
click at [644, 701] on button "Cerrar" at bounding box center [660, 690] width 158 height 49
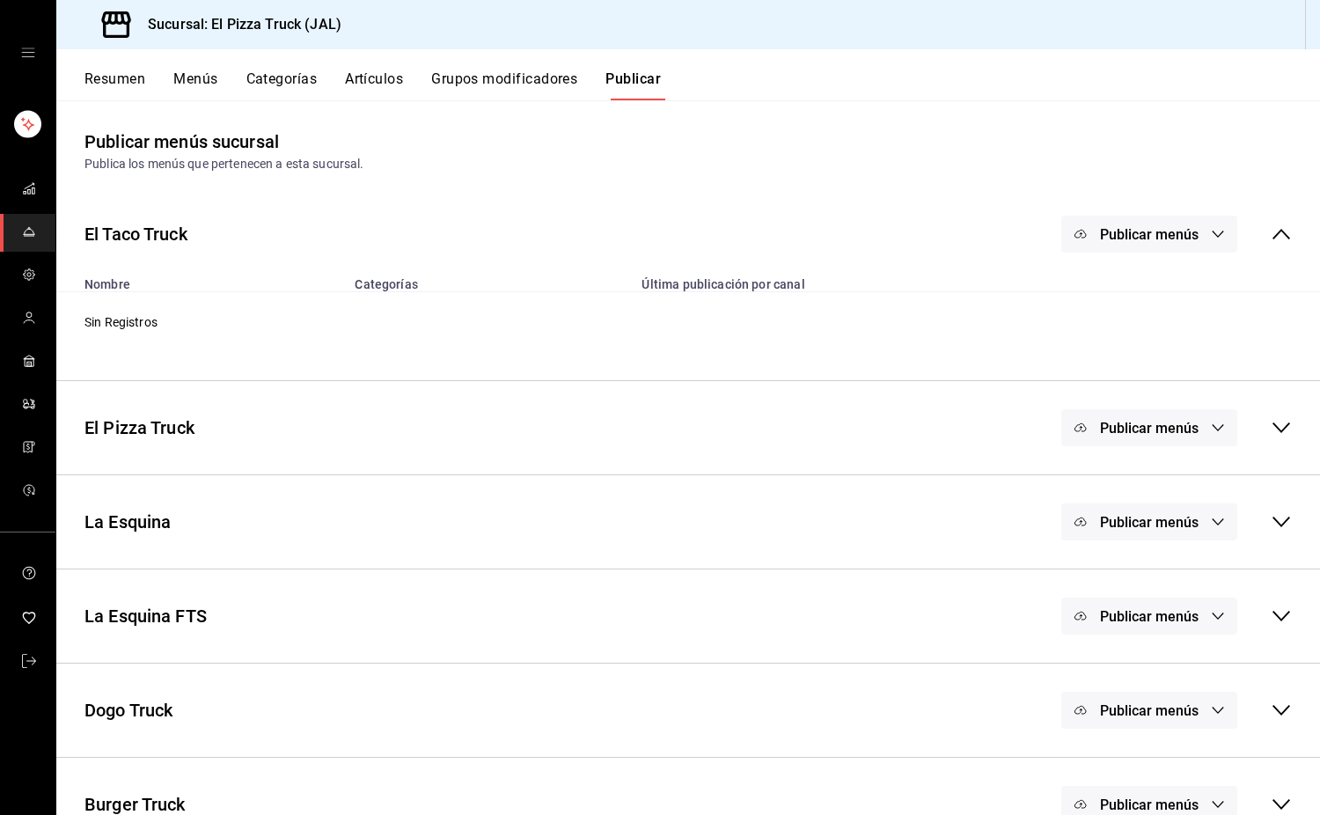
click at [101, 70] on button "Resumen" at bounding box center [115, 85] width 61 height 30
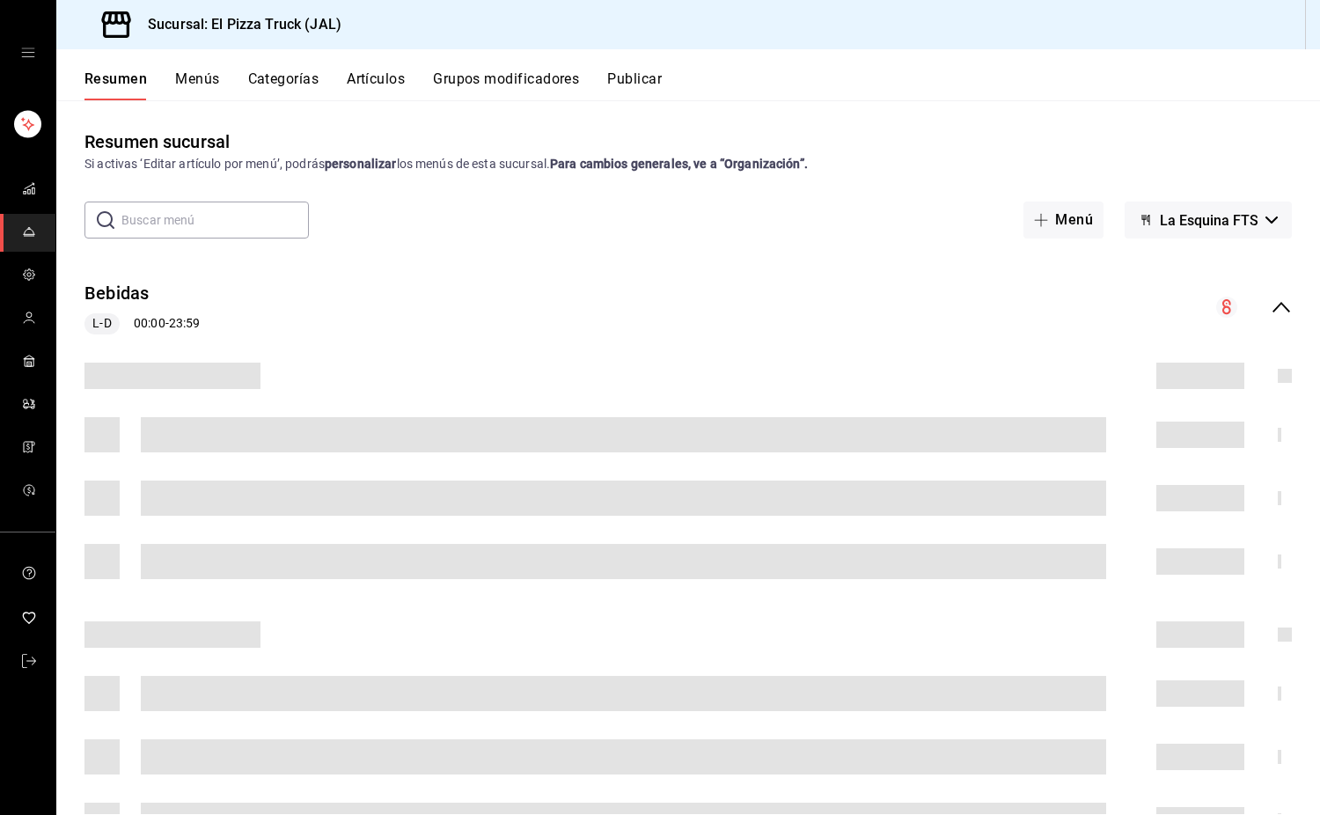
click at [202, 84] on button "Menús" at bounding box center [197, 85] width 44 height 30
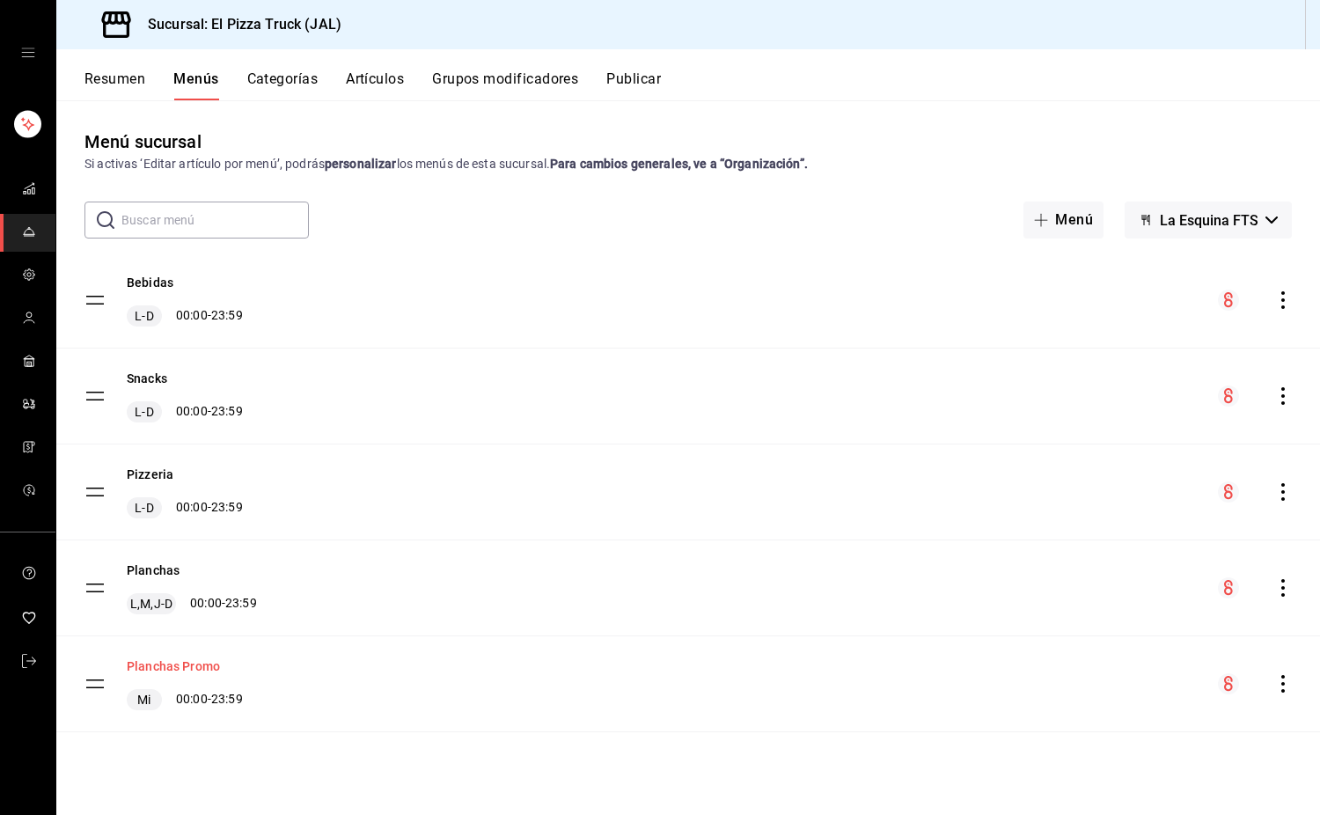
click at [195, 673] on button "Planchas Promo" at bounding box center [173, 667] width 93 height 18
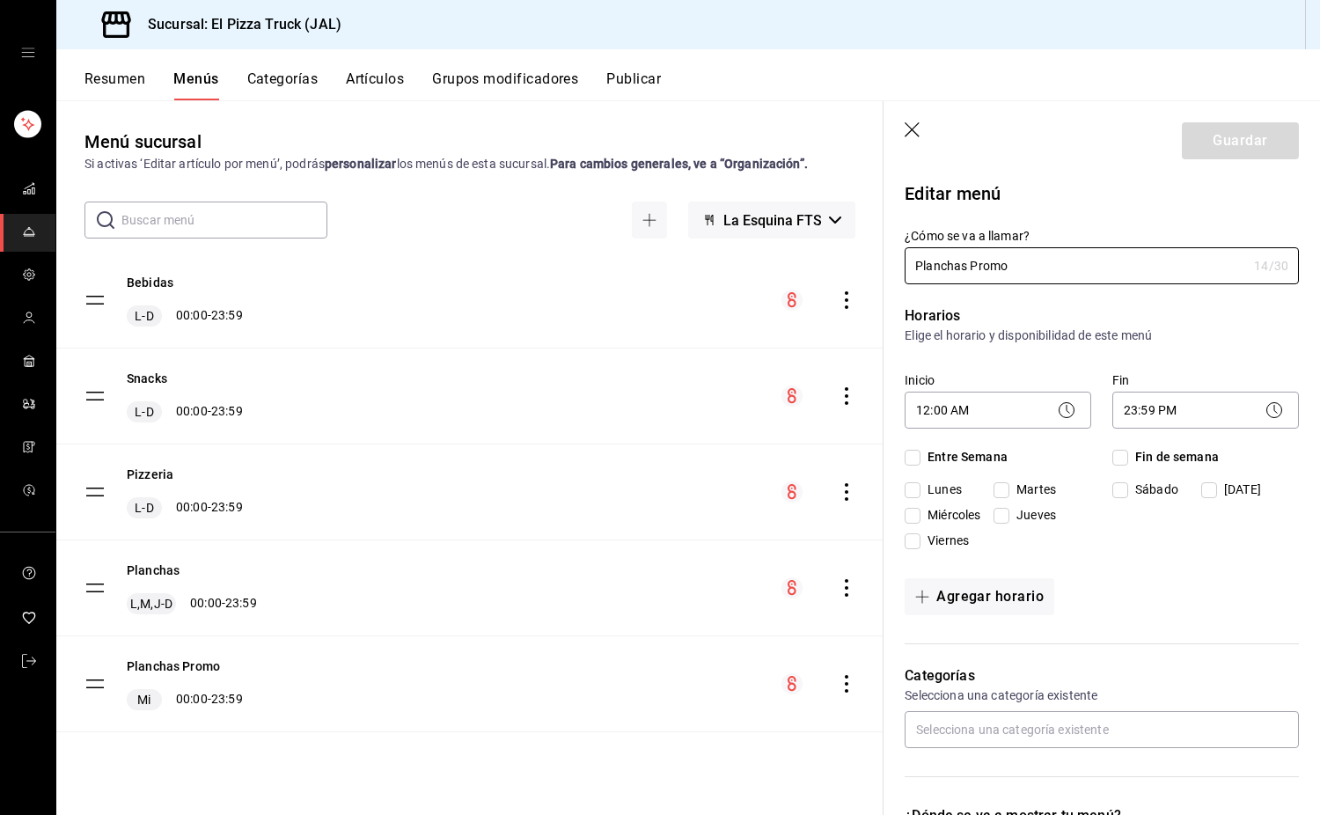
checkbox input "true"
click at [916, 458] on input "Entre Semana" at bounding box center [913, 458] width 16 height 16
checkbox input "true"
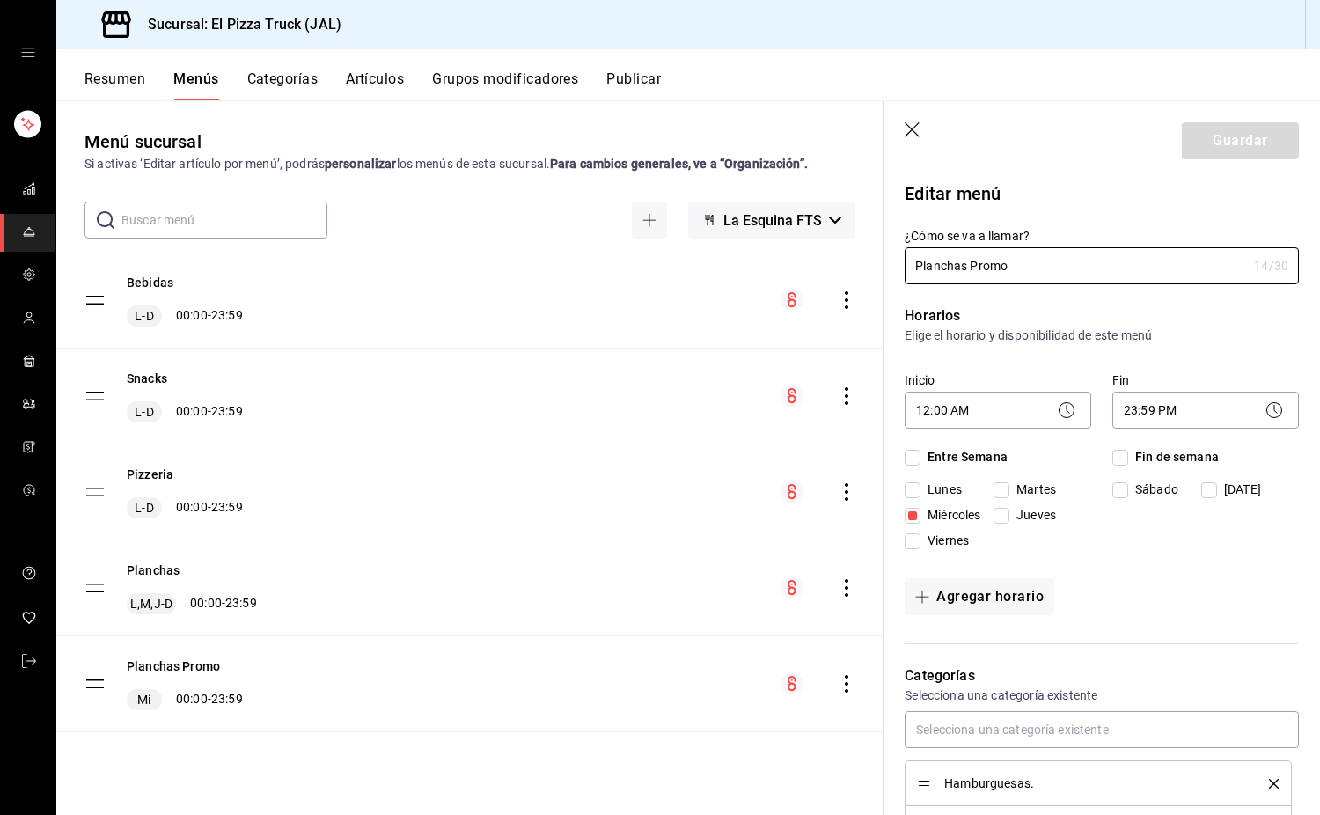
checkbox input "true"
click at [1114, 452] on input "Fin de semana" at bounding box center [1121, 458] width 16 height 16
checkbox input "true"
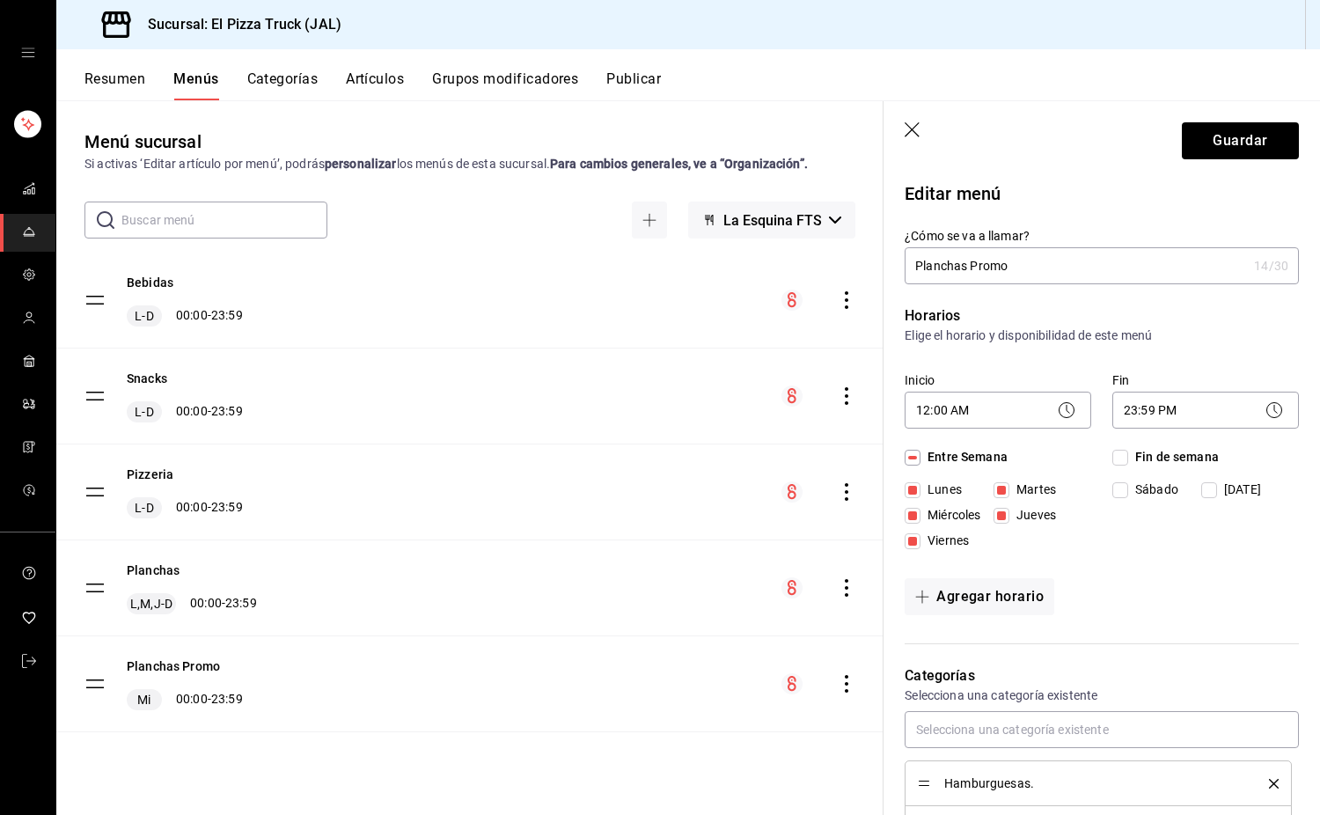
checkbox input "true"
click at [1231, 150] on button "Guardar" at bounding box center [1240, 140] width 117 height 37
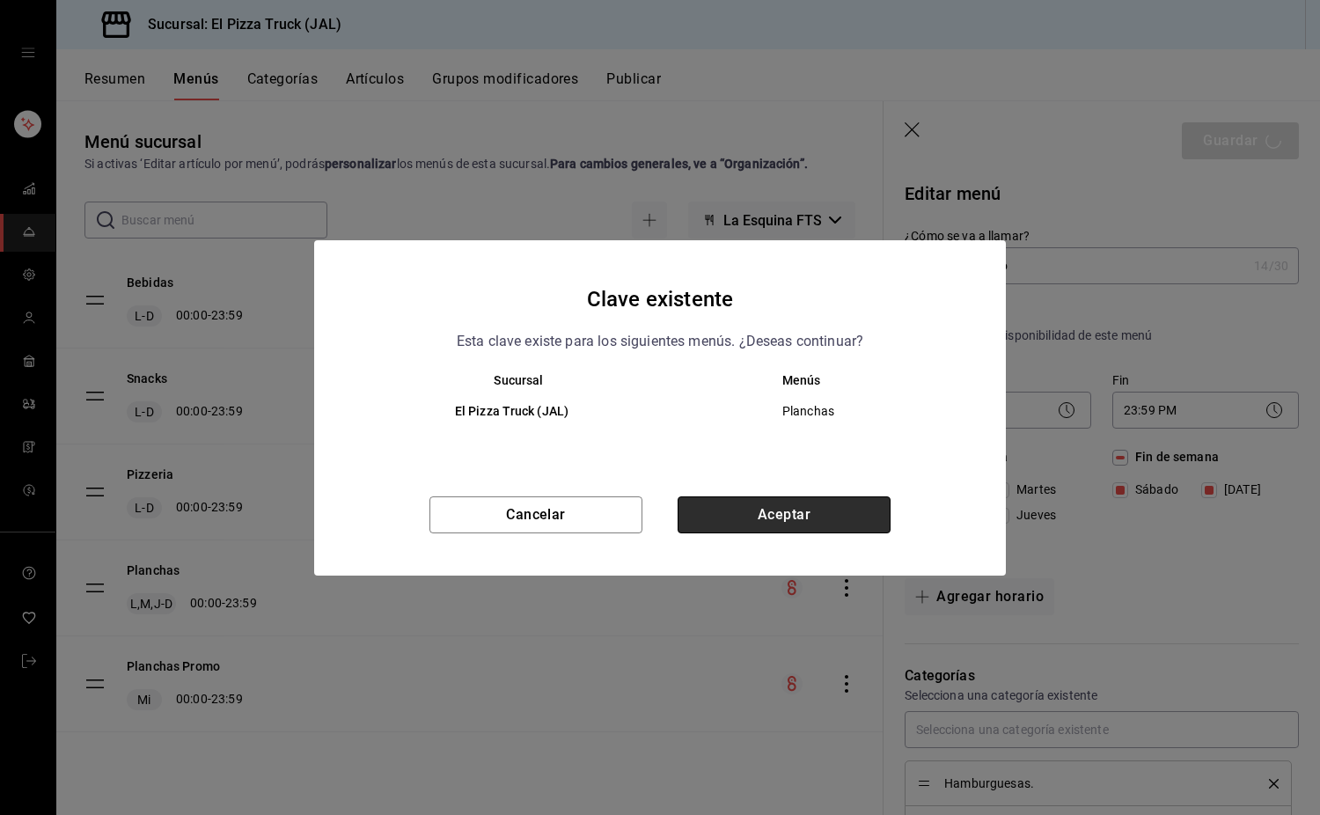
click at [753, 518] on button "Aceptar" at bounding box center [784, 514] width 213 height 37
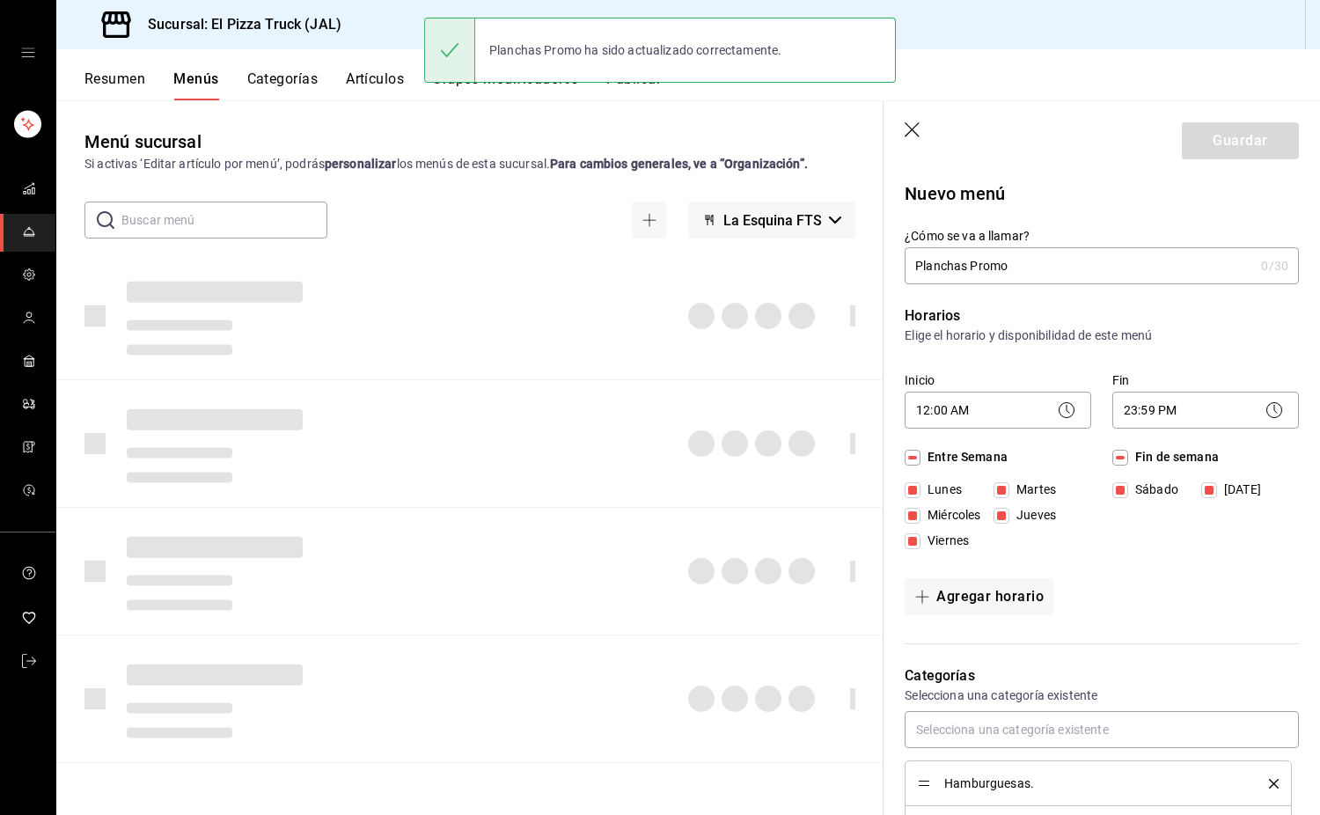
checkbox input "false"
type input "1756271250493"
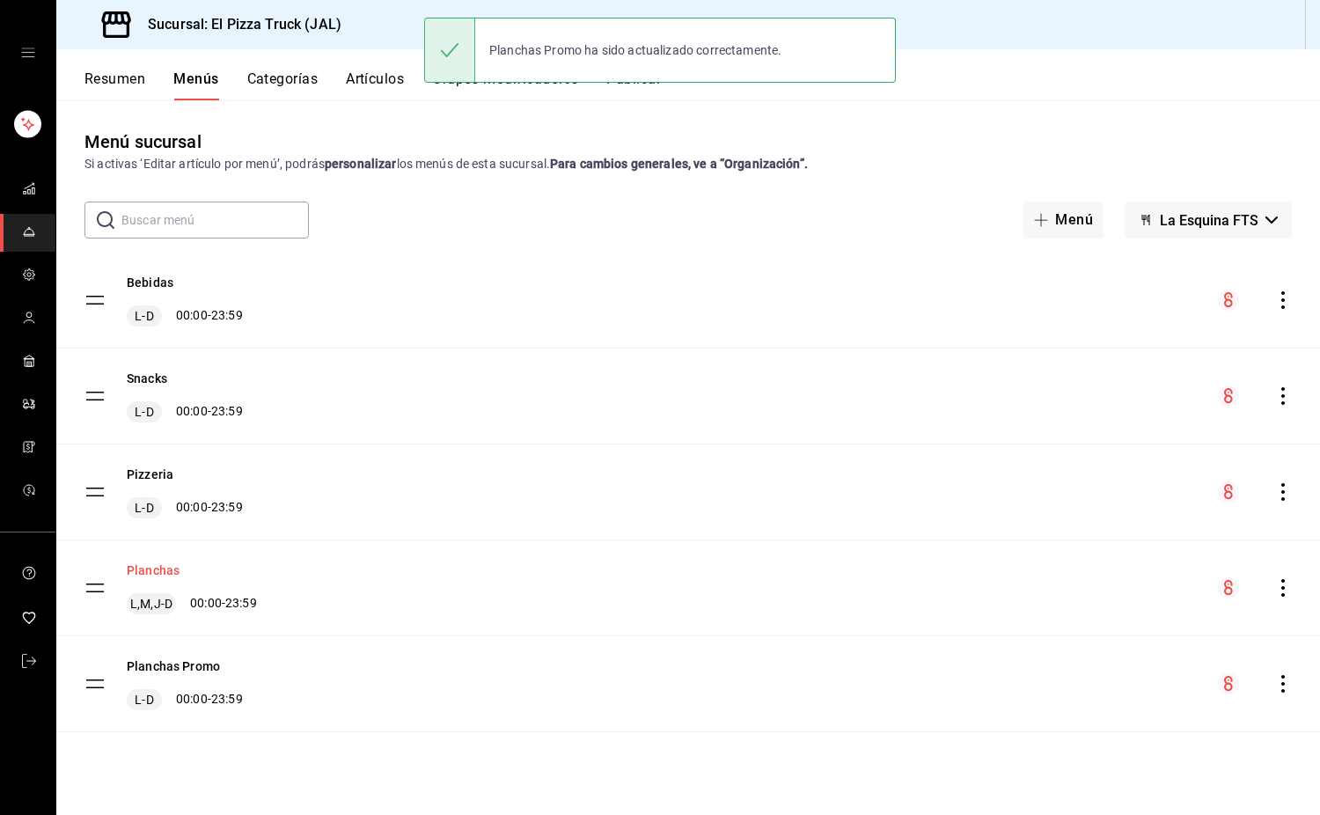
click at [154, 569] on button "Planchas" at bounding box center [153, 571] width 53 height 18
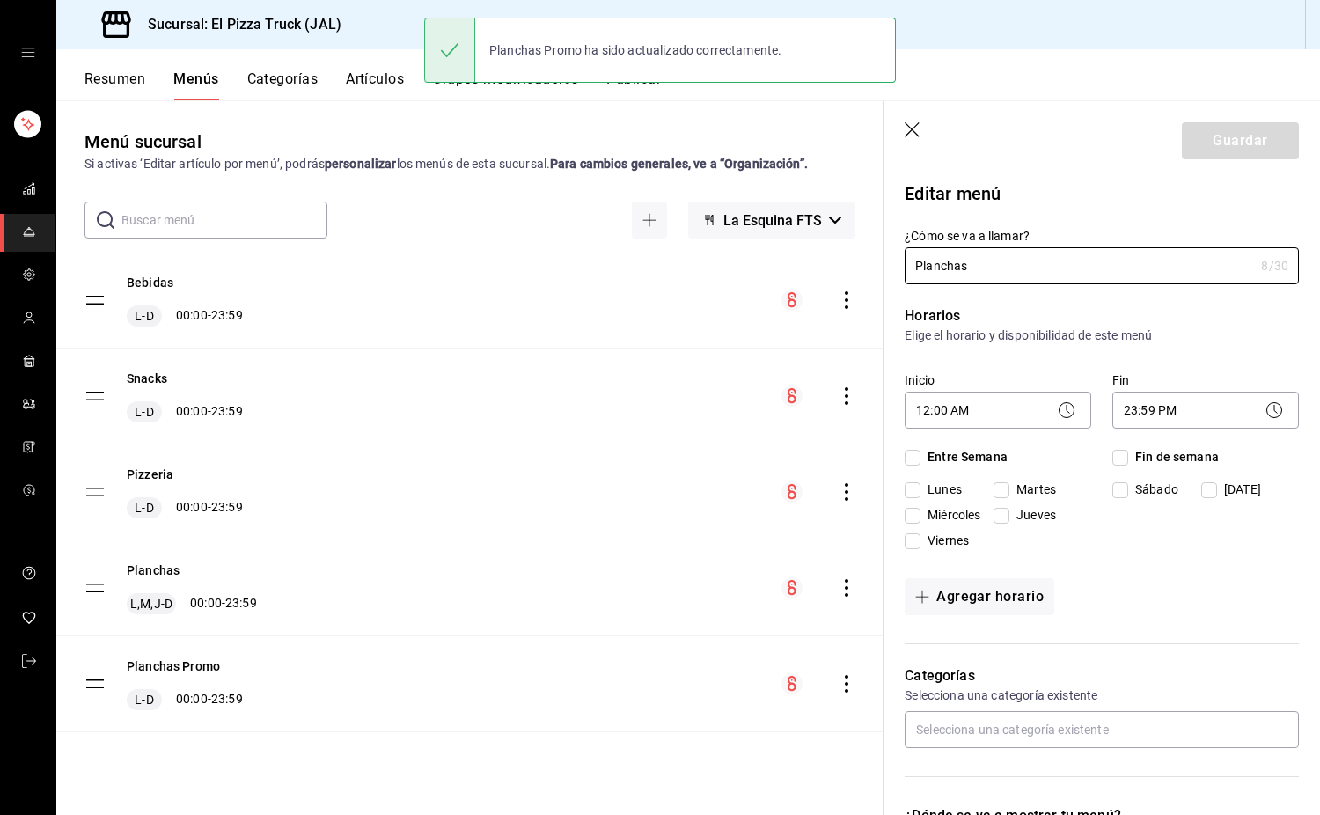
checkbox input "true"
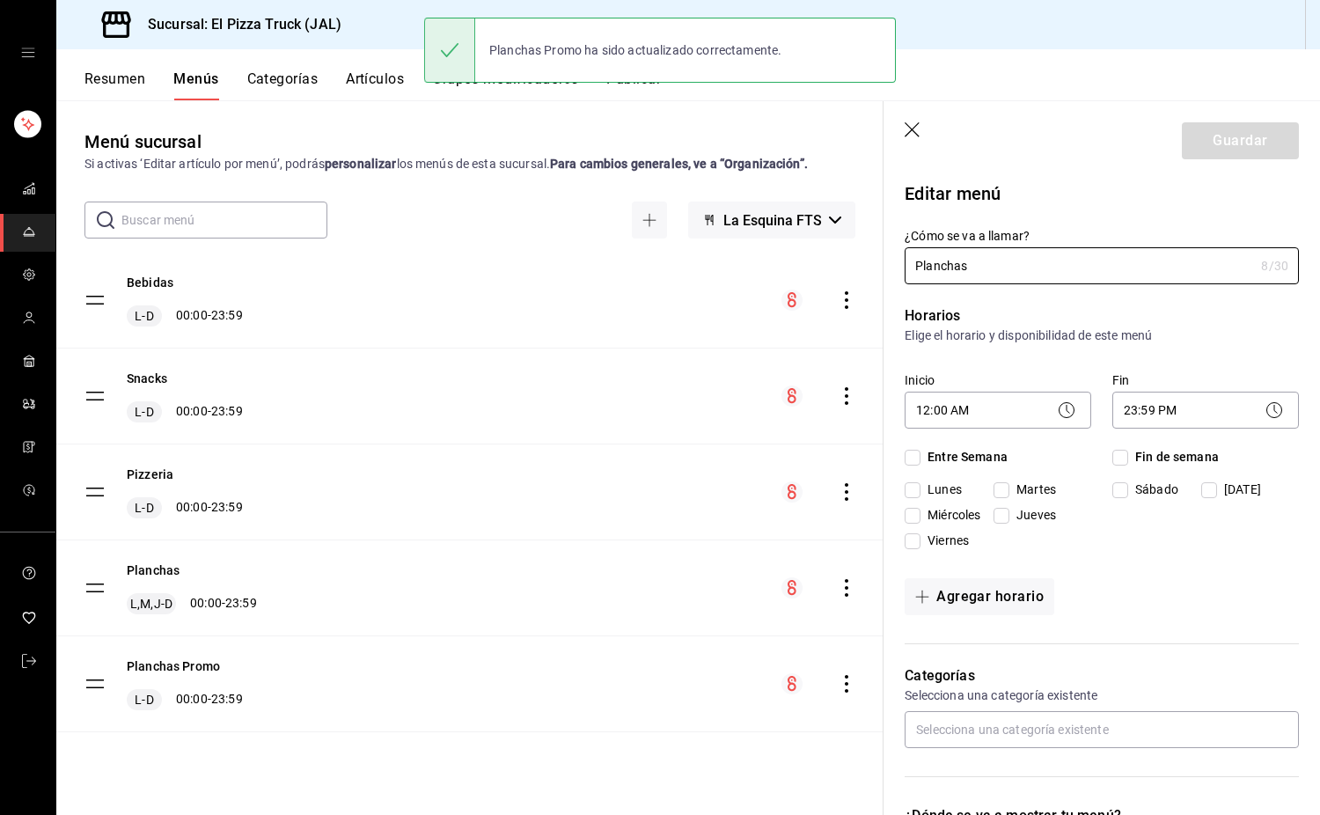
checkbox input "true"
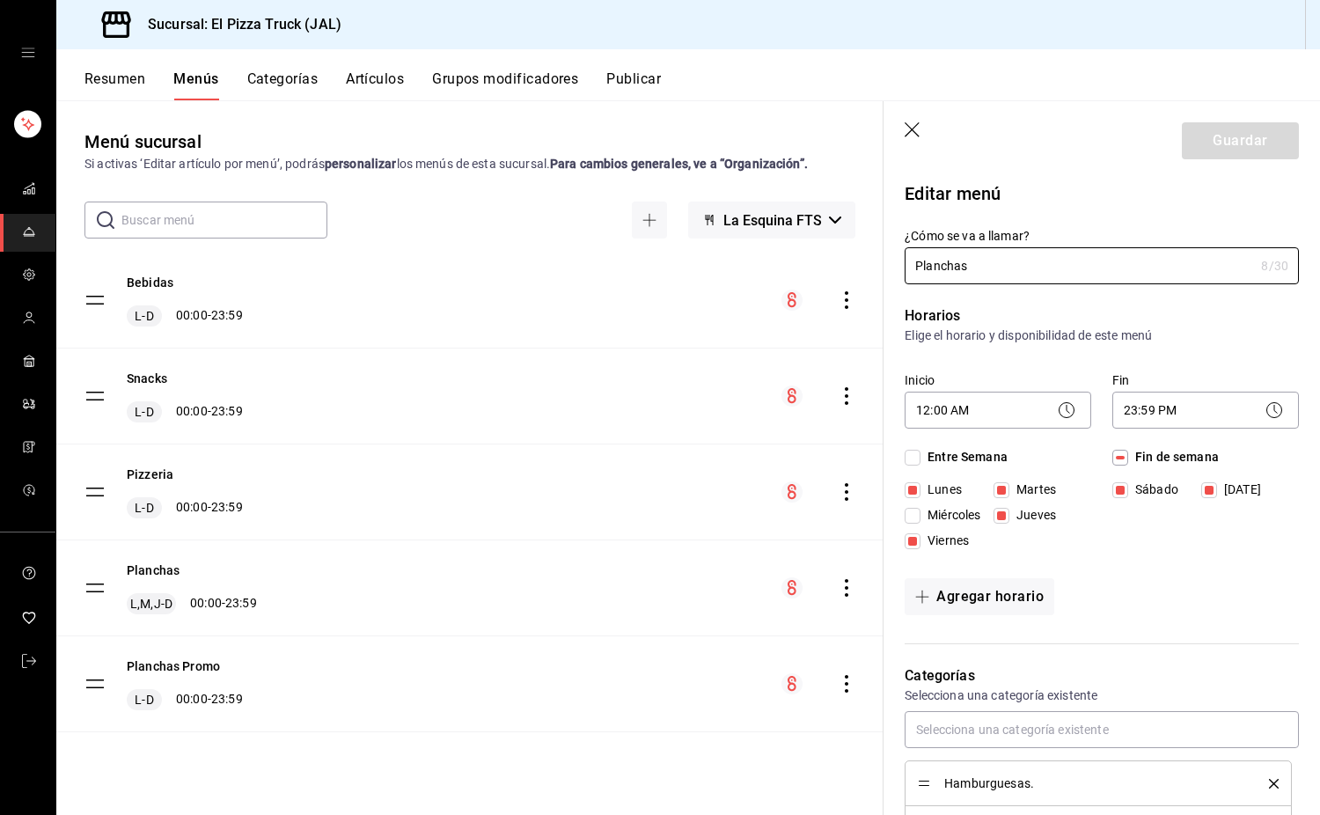
click at [930, 511] on span "Miércoles" at bounding box center [951, 515] width 60 height 18
click at [921, 511] on input "Miércoles" at bounding box center [913, 516] width 16 height 16
checkbox input "true"
click at [1254, 135] on button "Guardar" at bounding box center [1240, 140] width 117 height 37
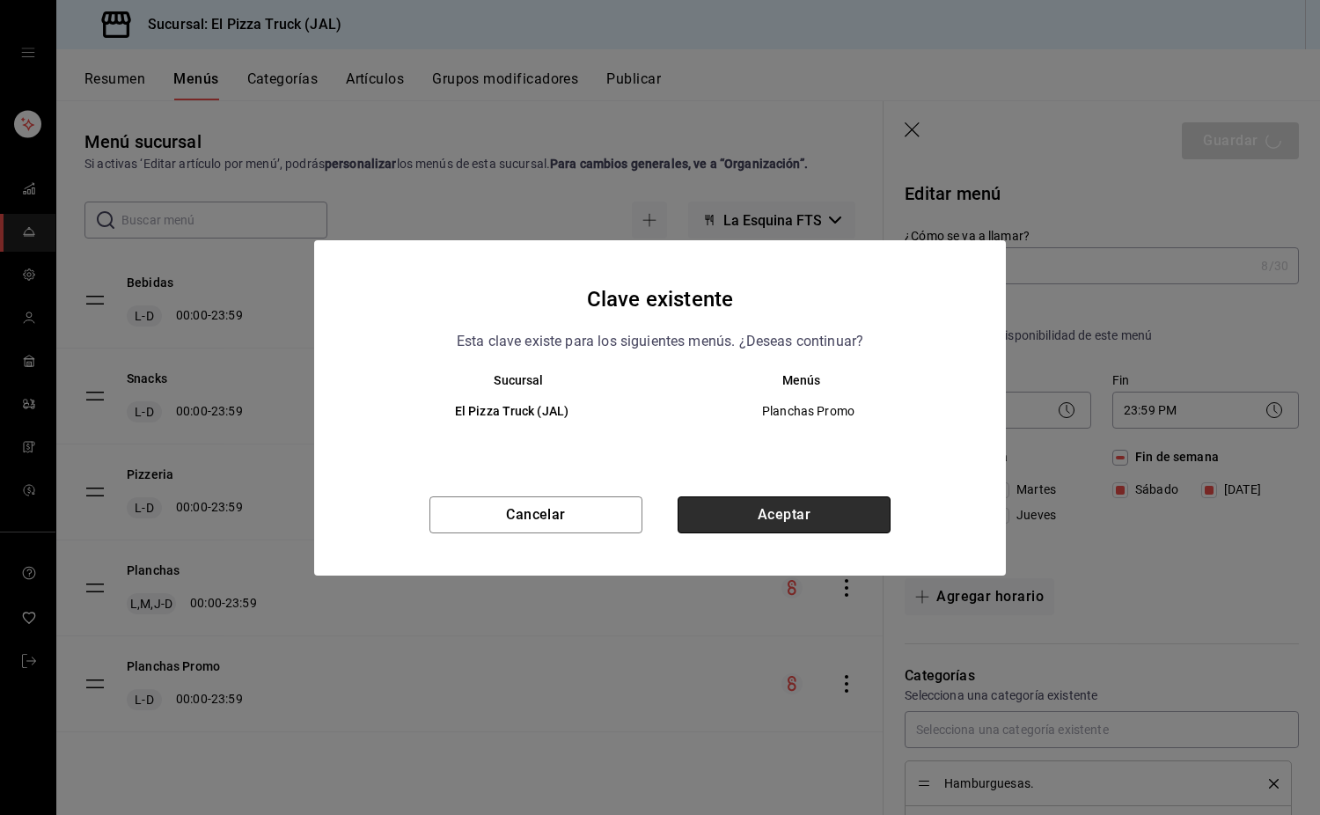
click at [751, 517] on button "Aceptar" at bounding box center [784, 514] width 213 height 37
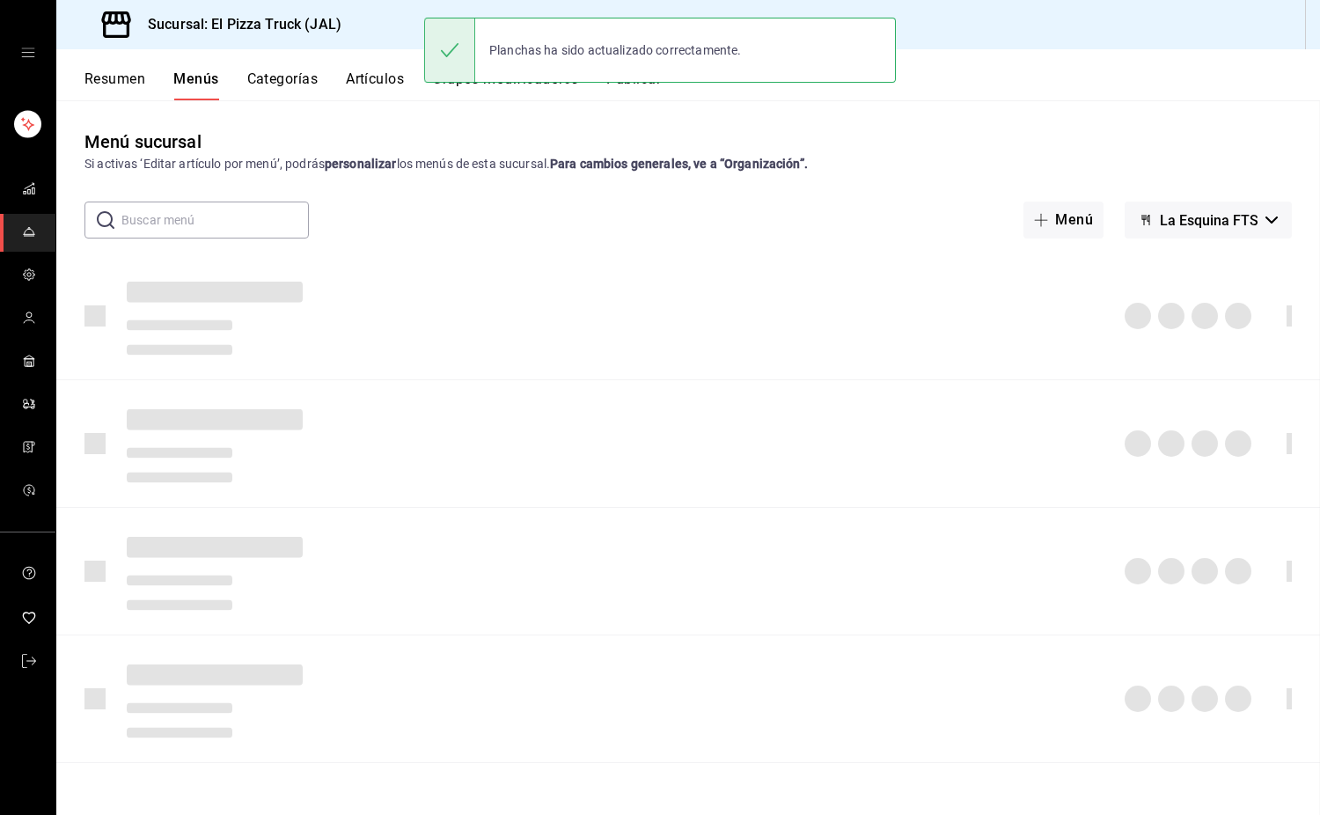
click at [644, 79] on div "Planchas ha sido actualizado correctamente." at bounding box center [660, 50] width 472 height 65
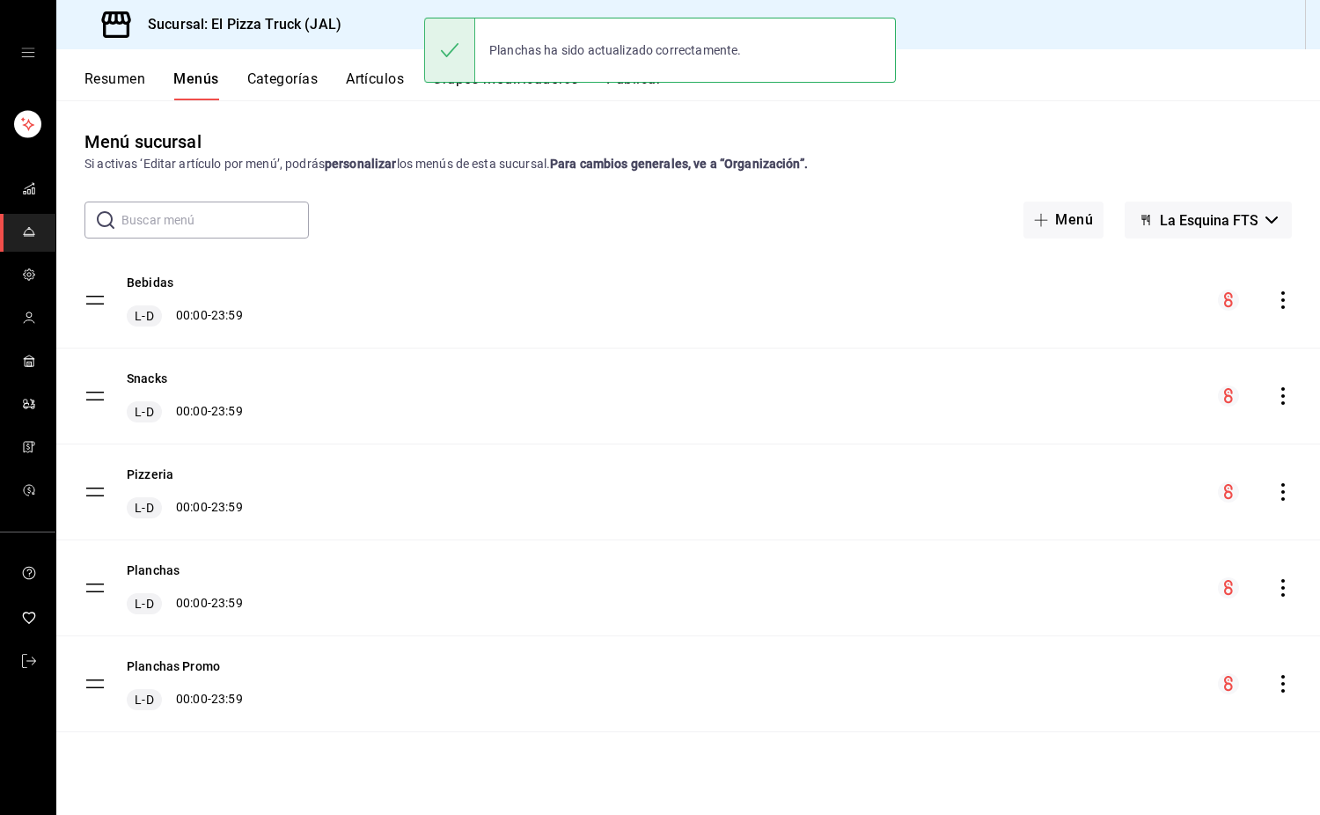
click at [645, 88] on button "Publicar" at bounding box center [634, 85] width 55 height 30
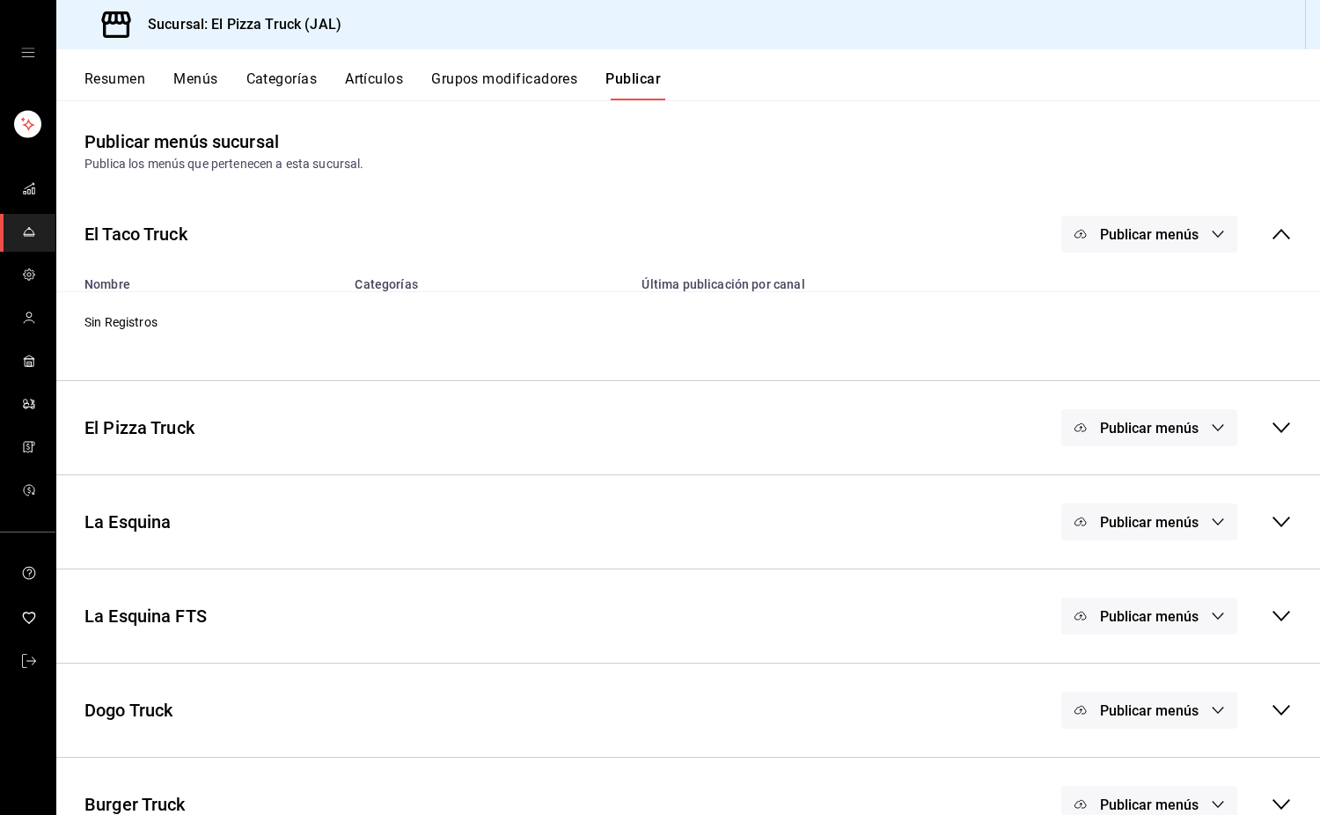
click at [1161, 612] on span "Publicar menús" at bounding box center [1149, 616] width 99 height 17
click at [1143, 670] on span "Punto de venta" at bounding box center [1162, 674] width 85 height 18
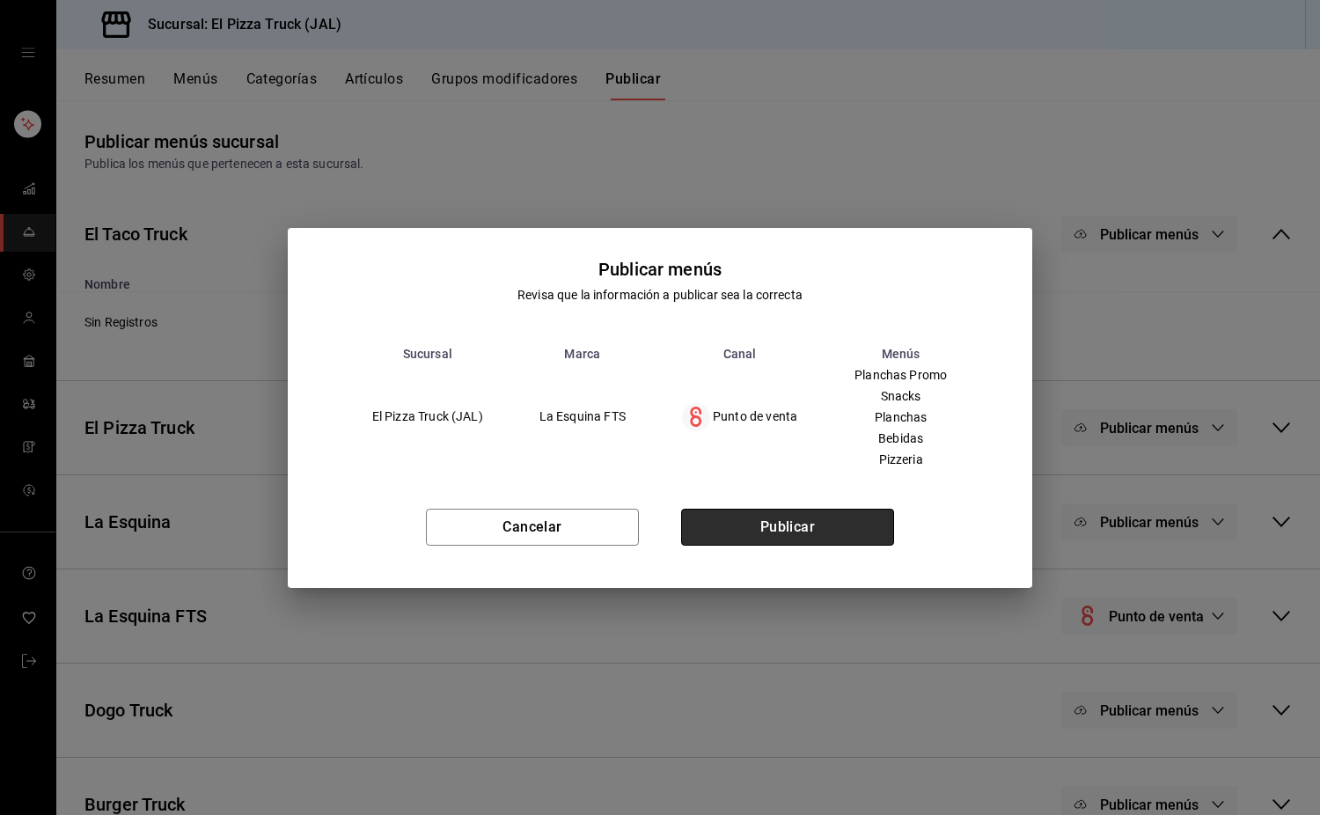
click at [836, 540] on button "Publicar" at bounding box center [787, 527] width 213 height 37
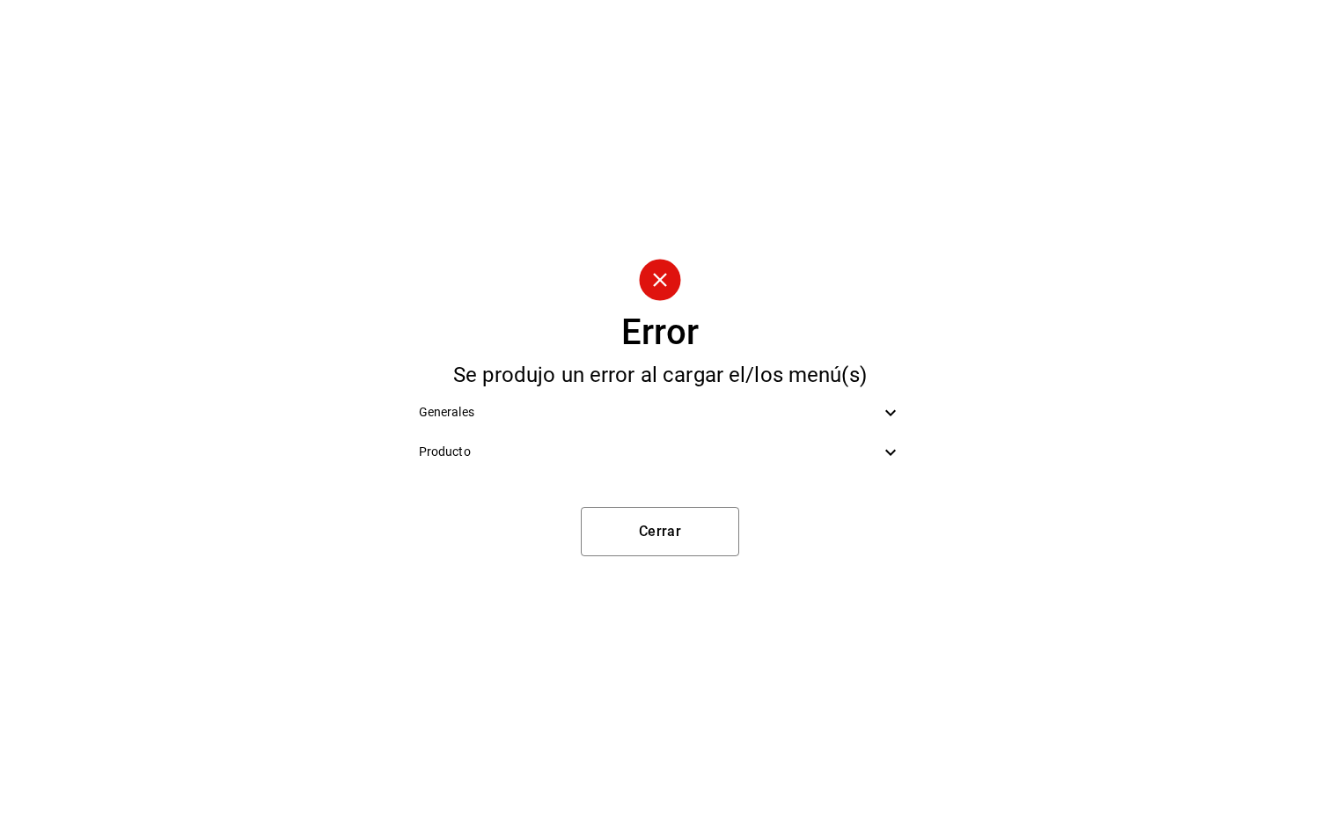
click at [615, 445] on span "Producto" at bounding box center [650, 452] width 462 height 18
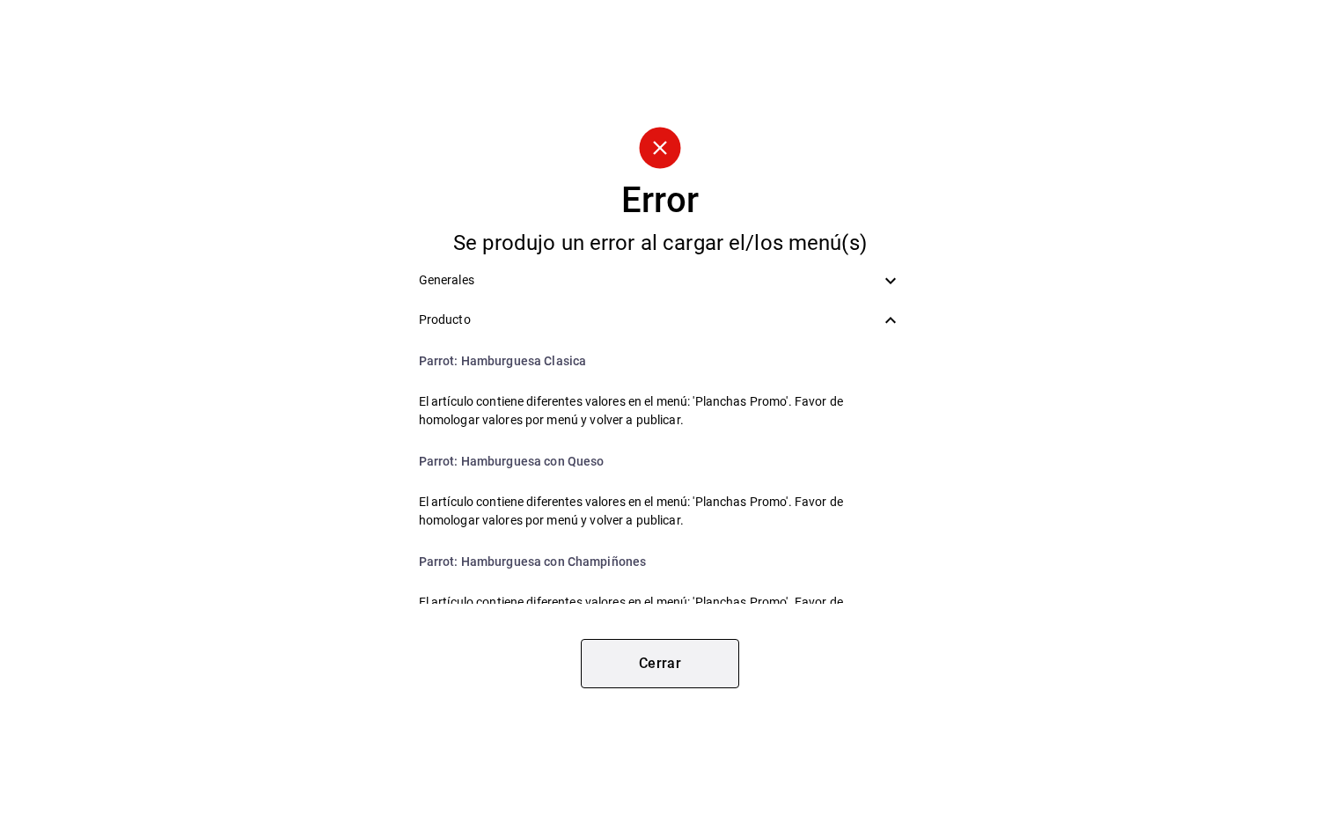
click at [682, 668] on button "Cerrar" at bounding box center [660, 663] width 158 height 49
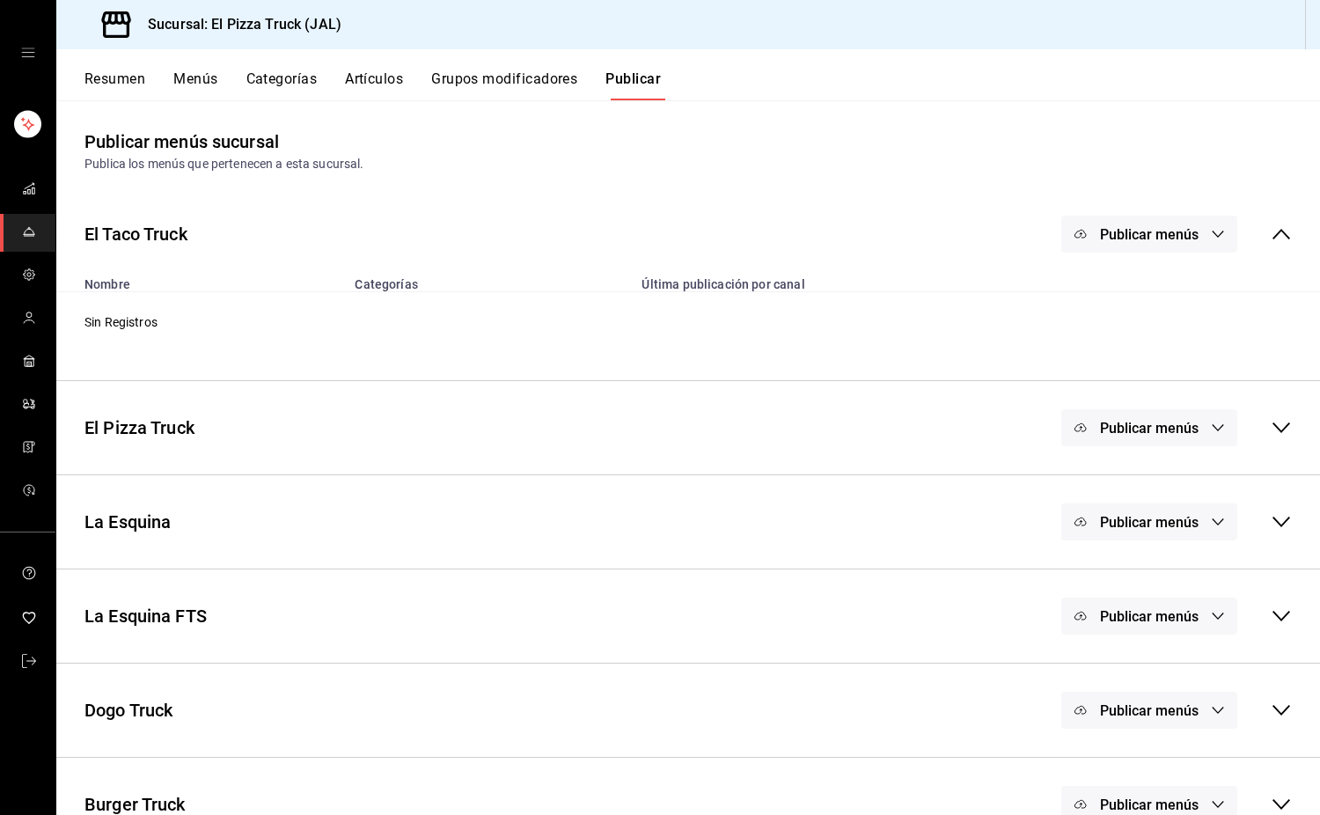
click at [1146, 621] on span "Publicar menús" at bounding box center [1149, 616] width 99 height 17
click at [1127, 676] on span "Punto de venta" at bounding box center [1162, 674] width 85 height 18
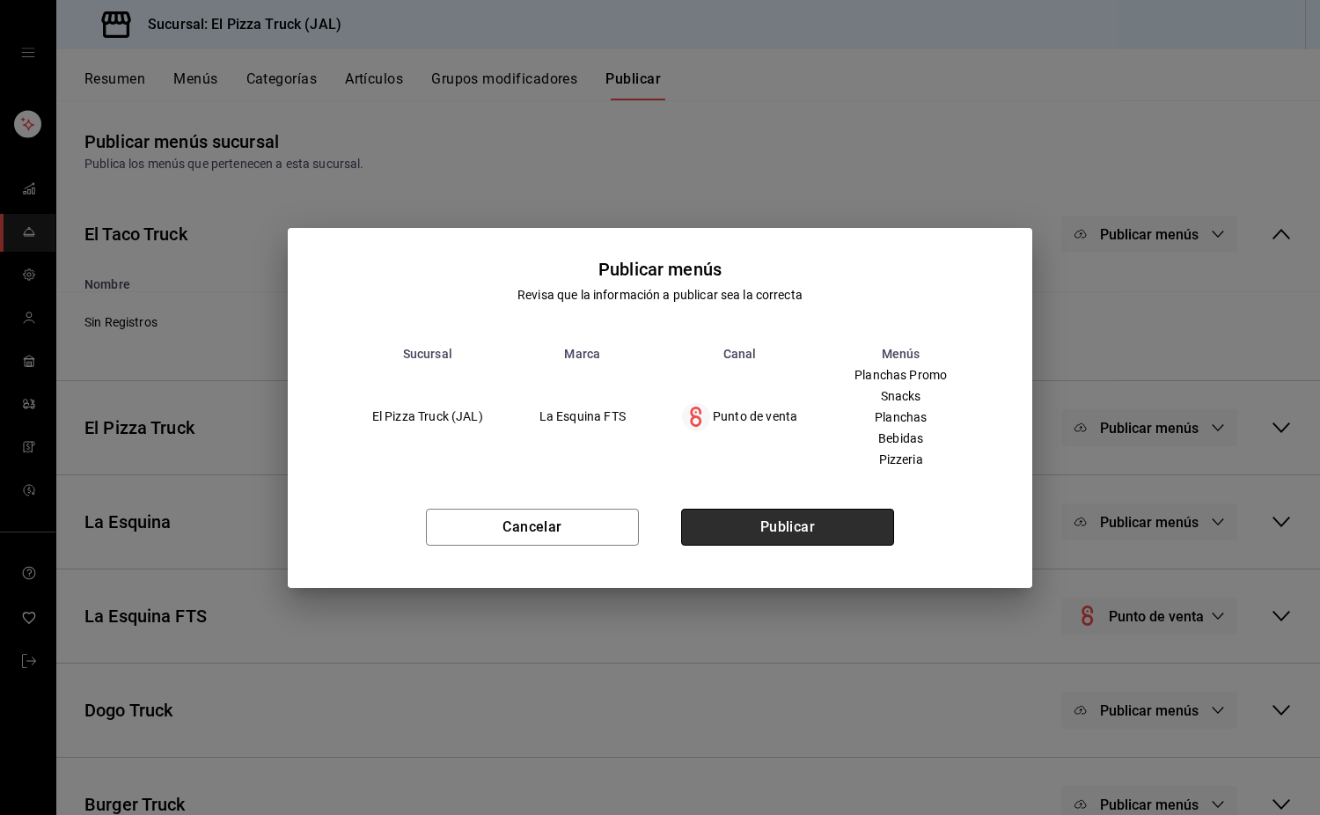
click at [805, 528] on button "Publicar" at bounding box center [787, 527] width 213 height 37
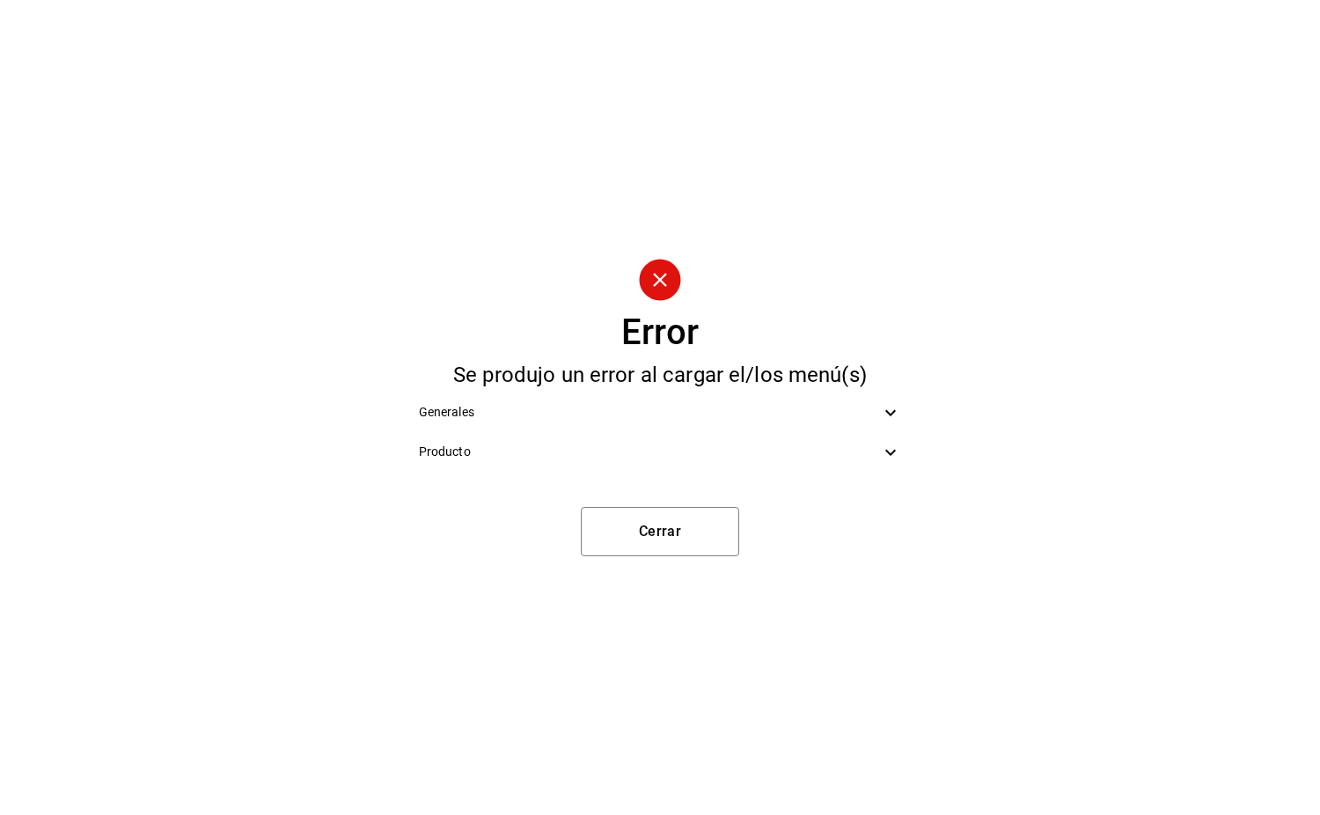
click at [827, 474] on ul "Generales Producto" at bounding box center [660, 432] width 511 height 93
click at [827, 460] on span "Producto" at bounding box center [650, 452] width 462 height 18
